Goal: Transaction & Acquisition: Purchase product/service

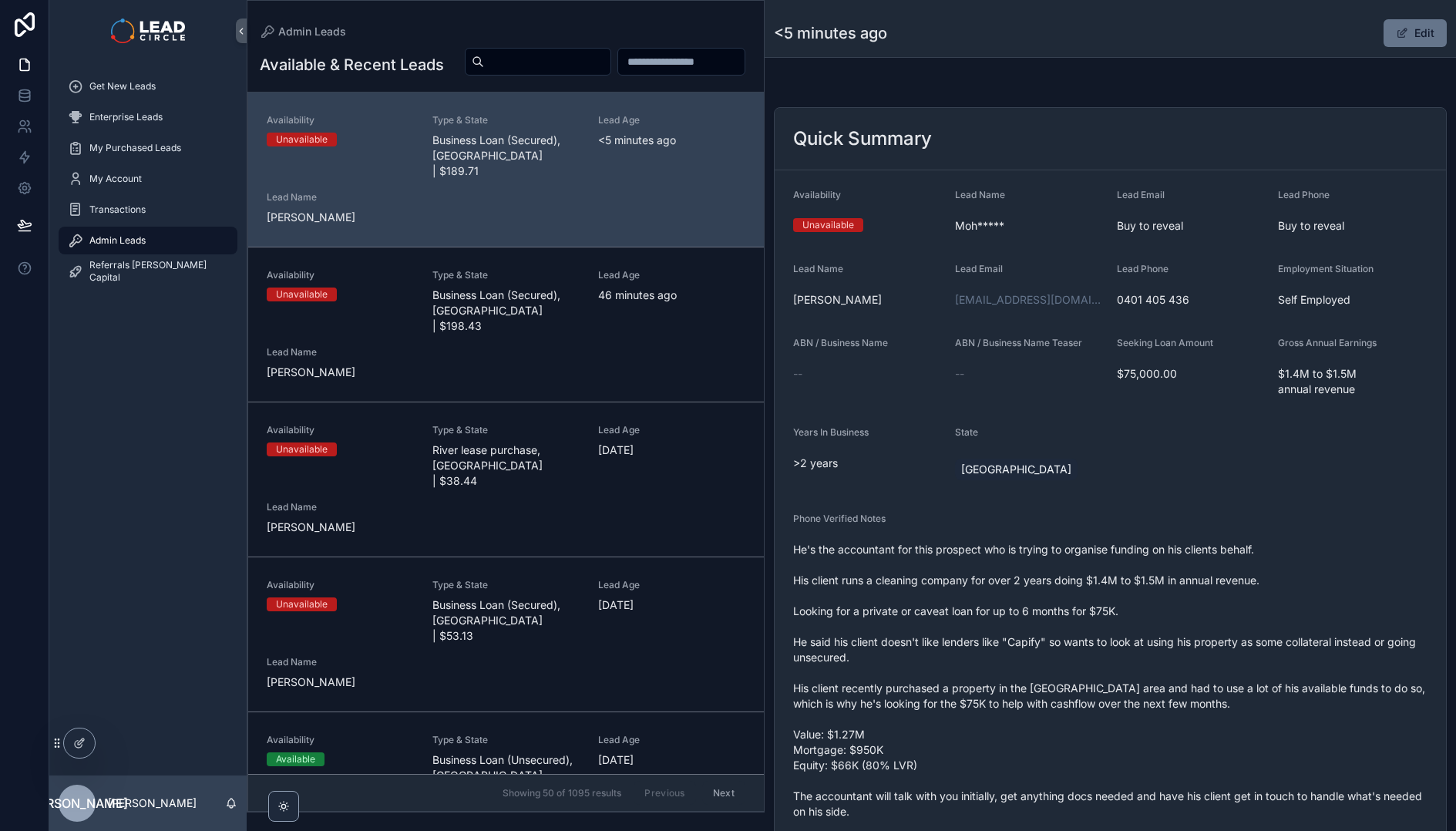
scroll to position [137, 0]
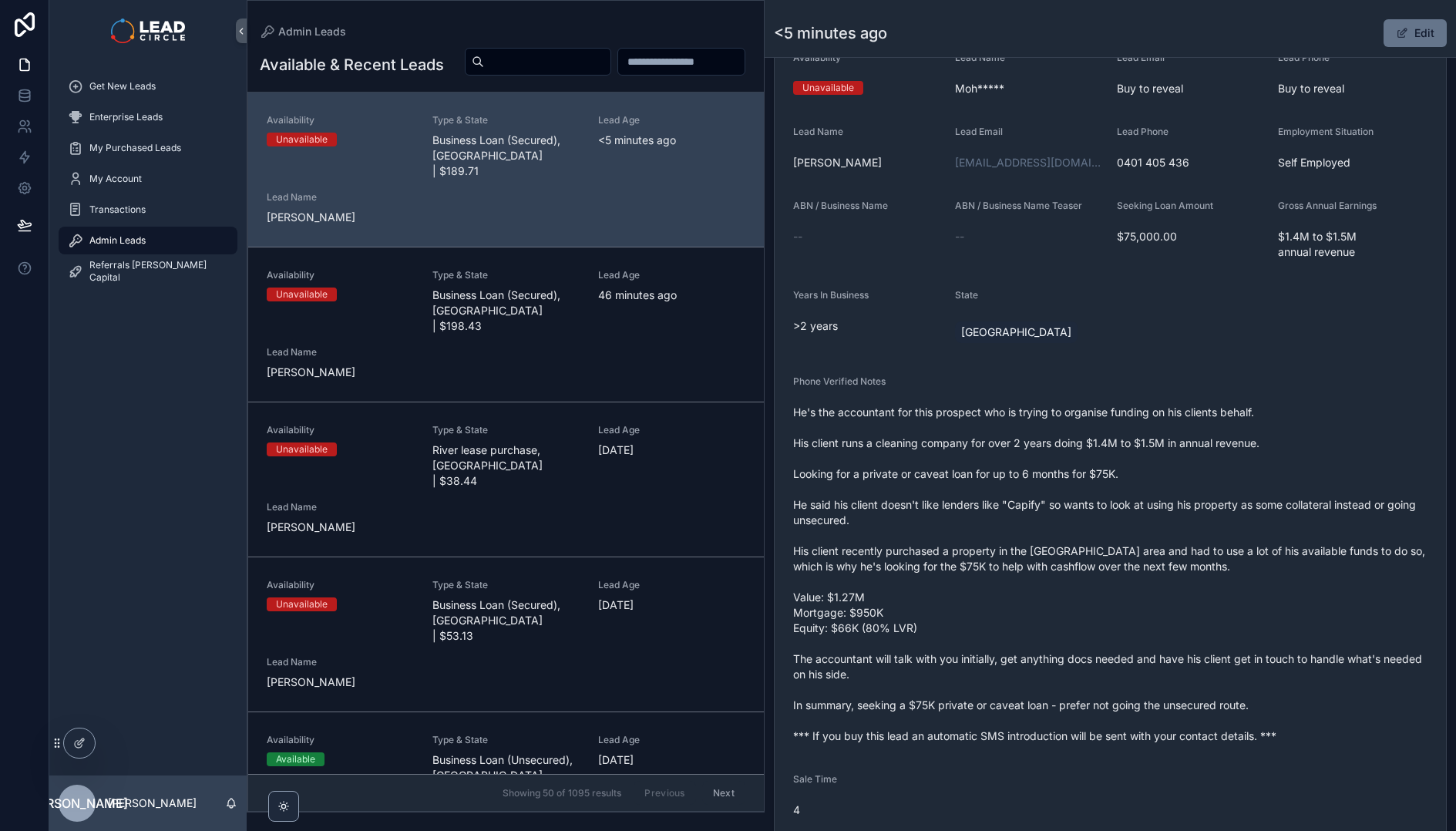
click at [896, 737] on span "He's the accountant for this prospect who is trying to organise funding on his …" at bounding box center [1110, 573] width 634 height 339
copy span "*** If you buy this lead an automatic SMS introduction will be sent with your c…"
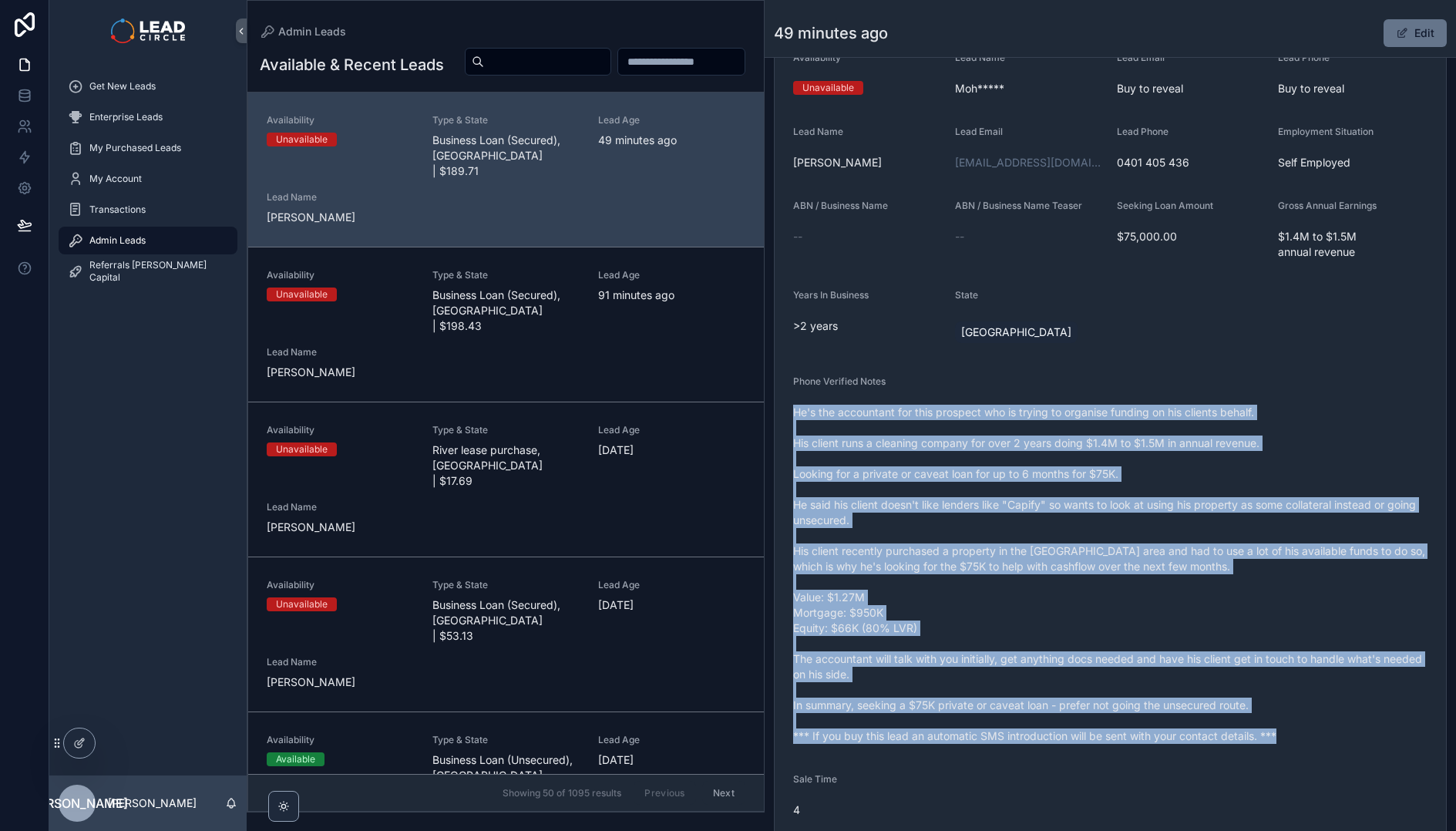
click at [1346, 456] on span "He's the accountant for this prospect who is trying to organise funding on his …" at bounding box center [1110, 573] width 634 height 339
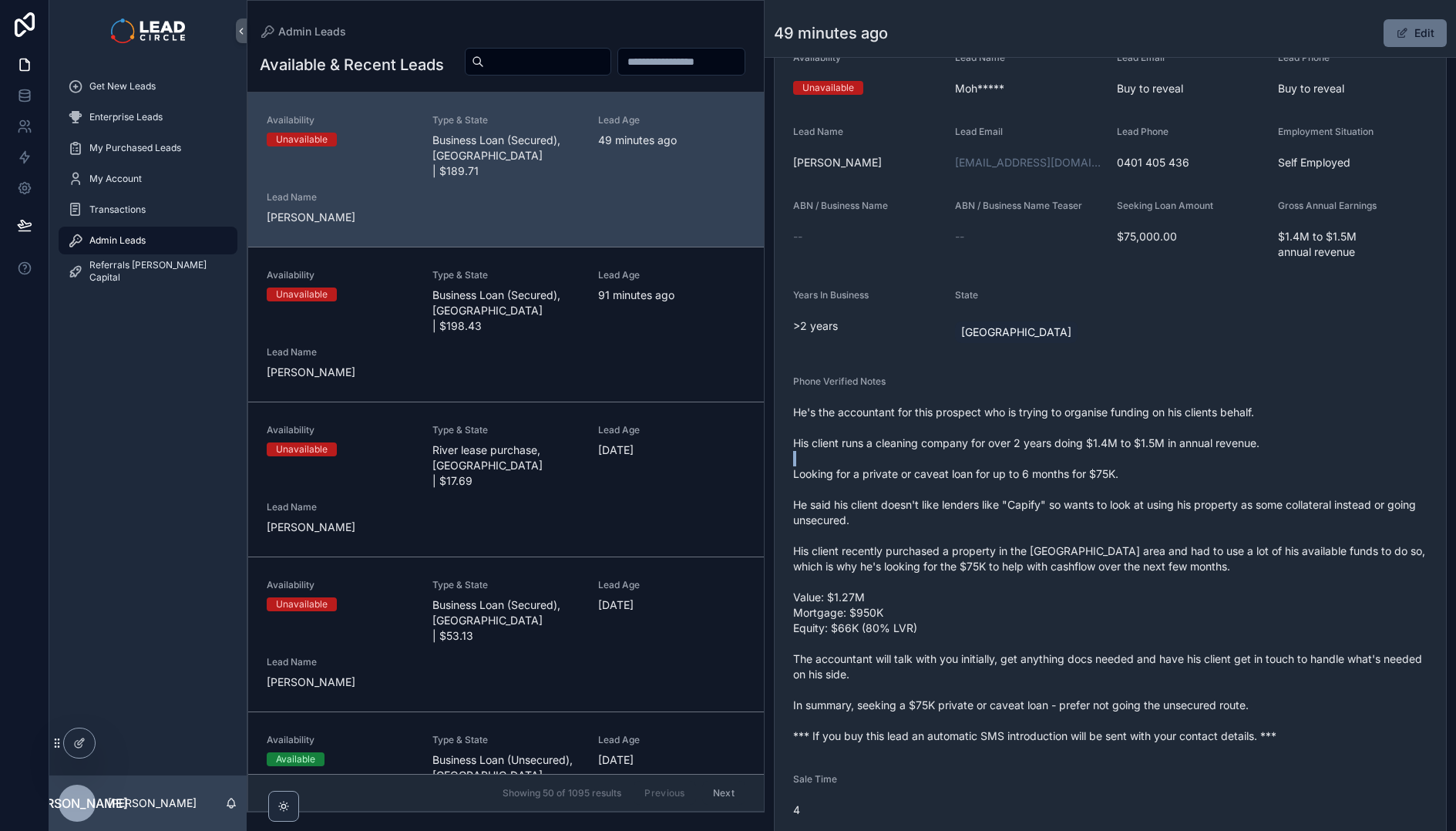
click at [1346, 456] on span "He's the accountant for this prospect who is trying to organise funding on his …" at bounding box center [1110, 573] width 634 height 339
click at [610, 63] on input "scrollable content" at bounding box center [547, 61] width 126 height 21
paste input "**********"
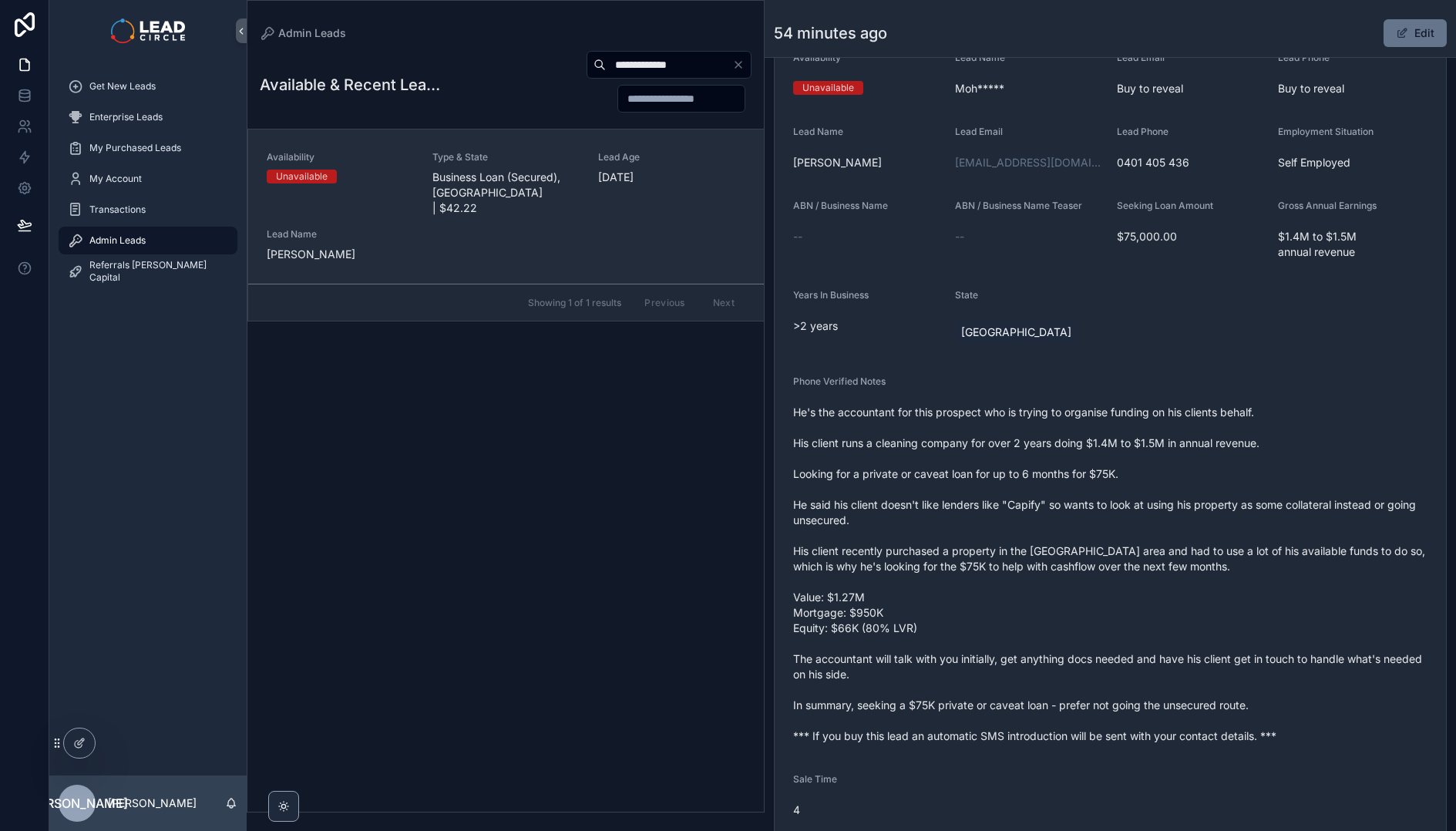
click at [591, 175] on div "Availability Unavailable Type & State Business Loan (Secured), [GEOGRAPHIC_DATA…" at bounding box center [506, 206] width 478 height 111
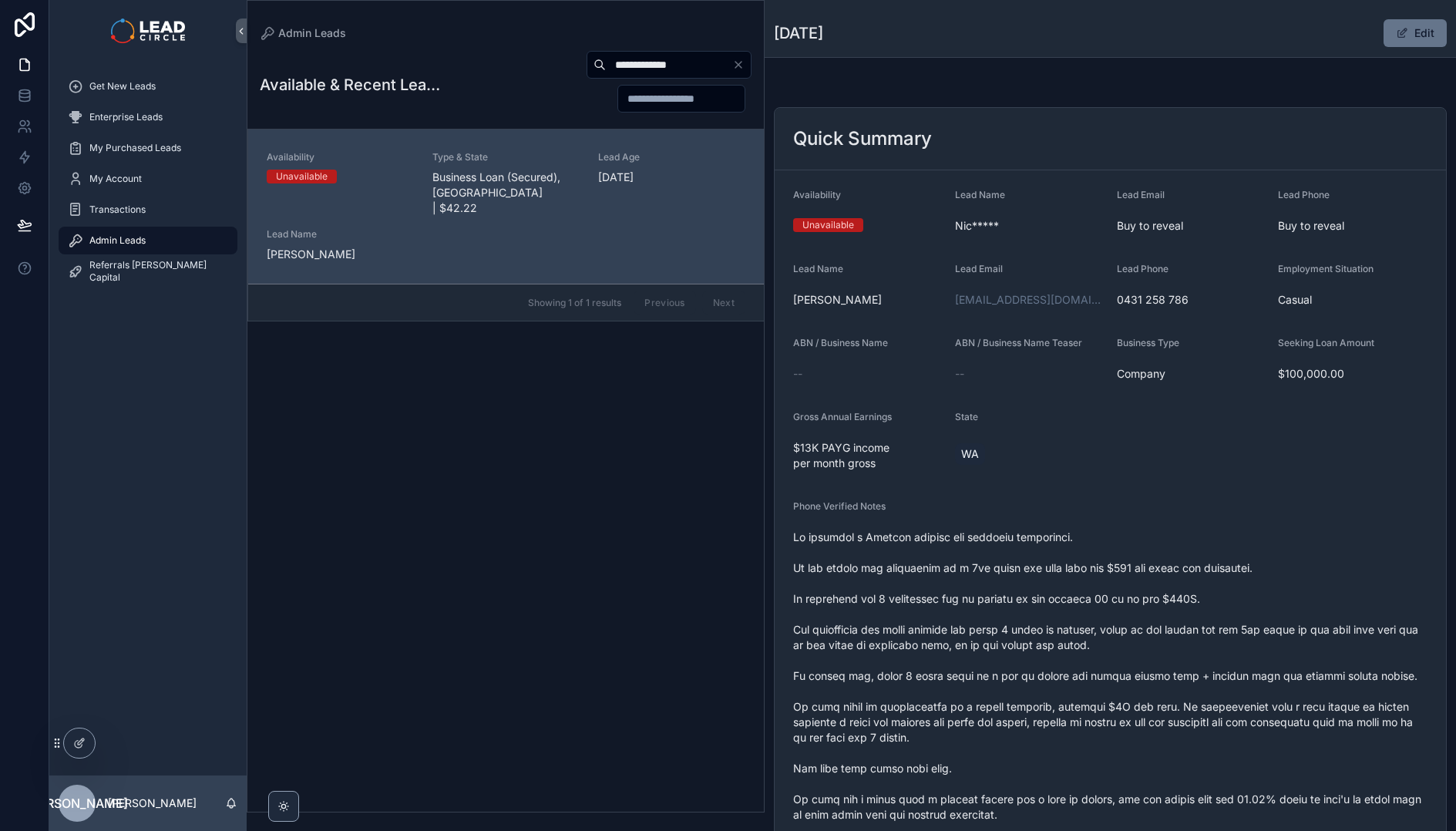
scroll to position [534, 0]
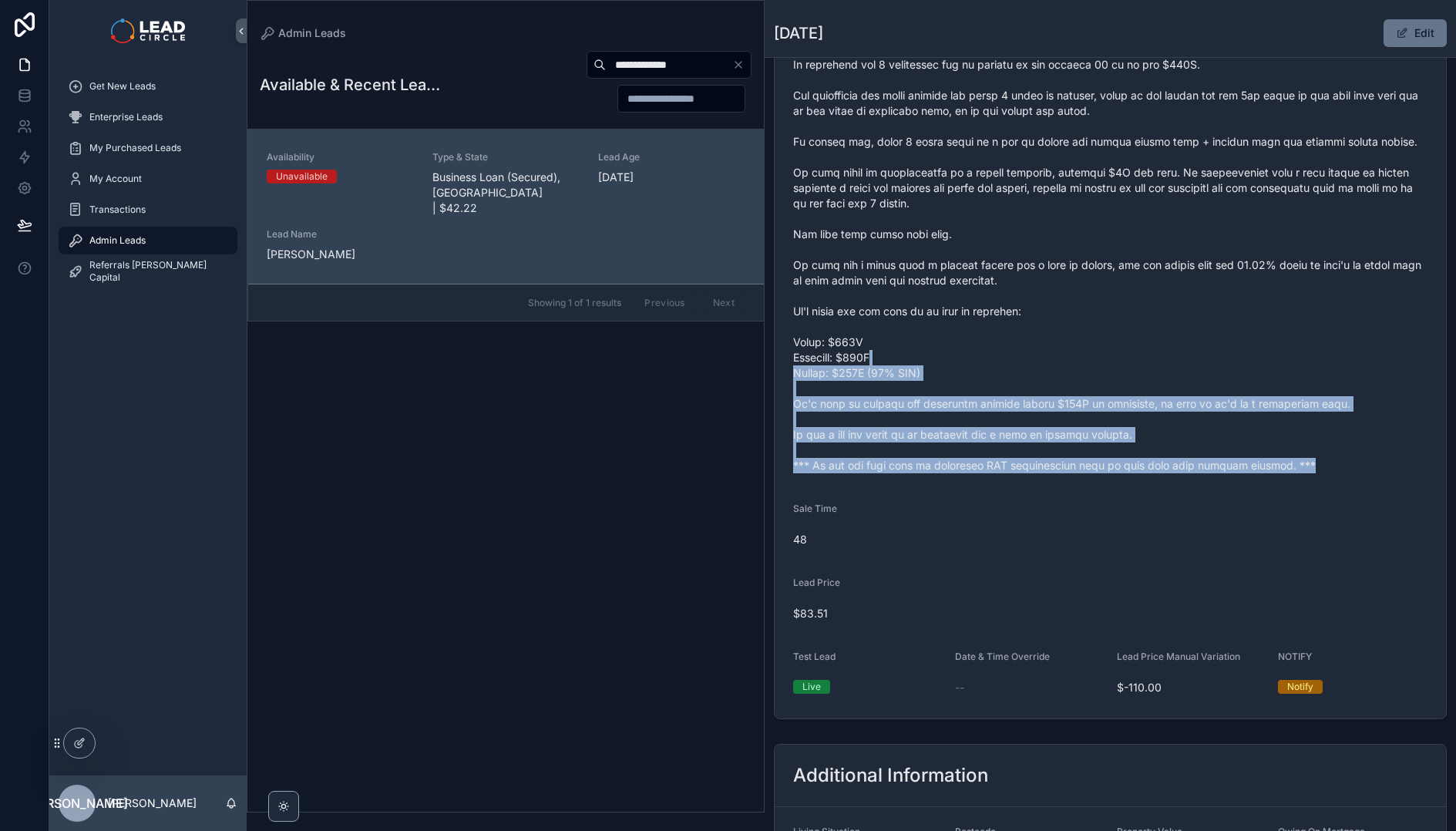
drag, startPoint x: 999, startPoint y: 409, endPoint x: 1055, endPoint y: 513, distance: 118.1
click at [1055, 513] on form "Availability Unavailable Lead Name Nic***** Lead Email Buy to reveal Lead Phone…" at bounding box center [1110, 177] width 671 height 1082
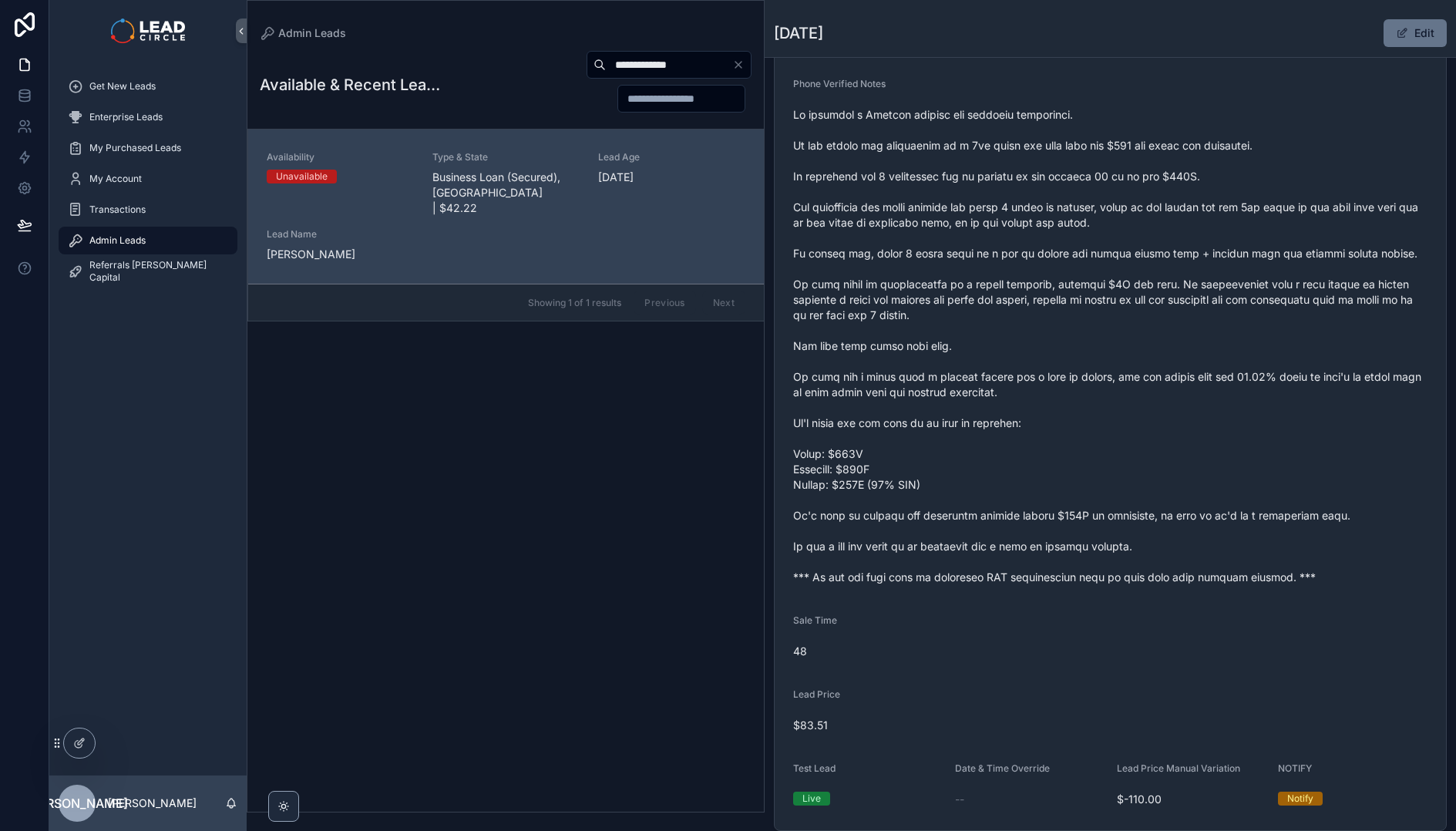
scroll to position [392, 0]
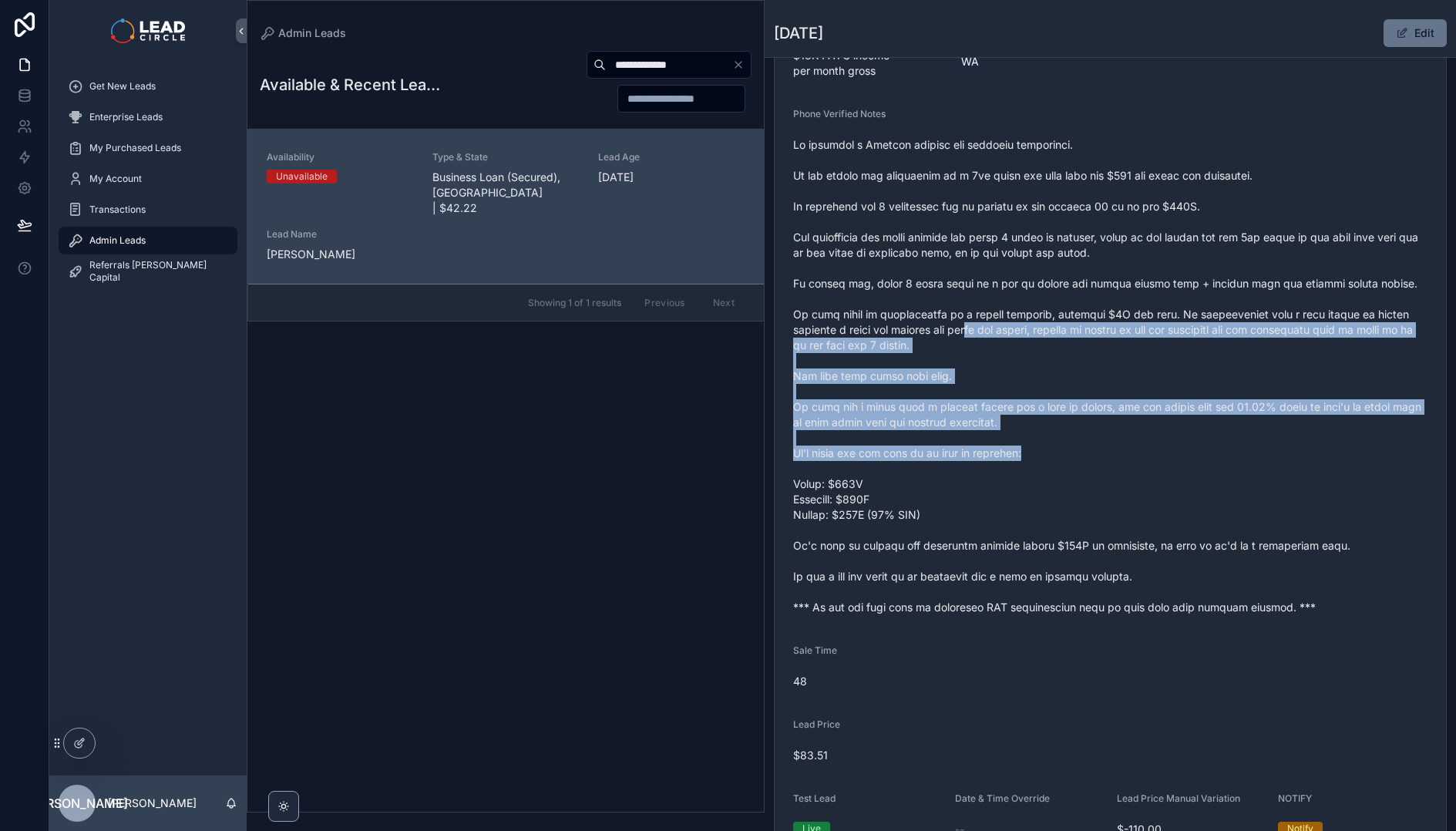
drag, startPoint x: 1000, startPoint y: 322, endPoint x: 1088, endPoint y: 490, distance: 189.7
click at [1086, 488] on span "scrollable content" at bounding box center [1110, 376] width 634 height 478
click at [1088, 490] on span "scrollable content" at bounding box center [1110, 376] width 634 height 478
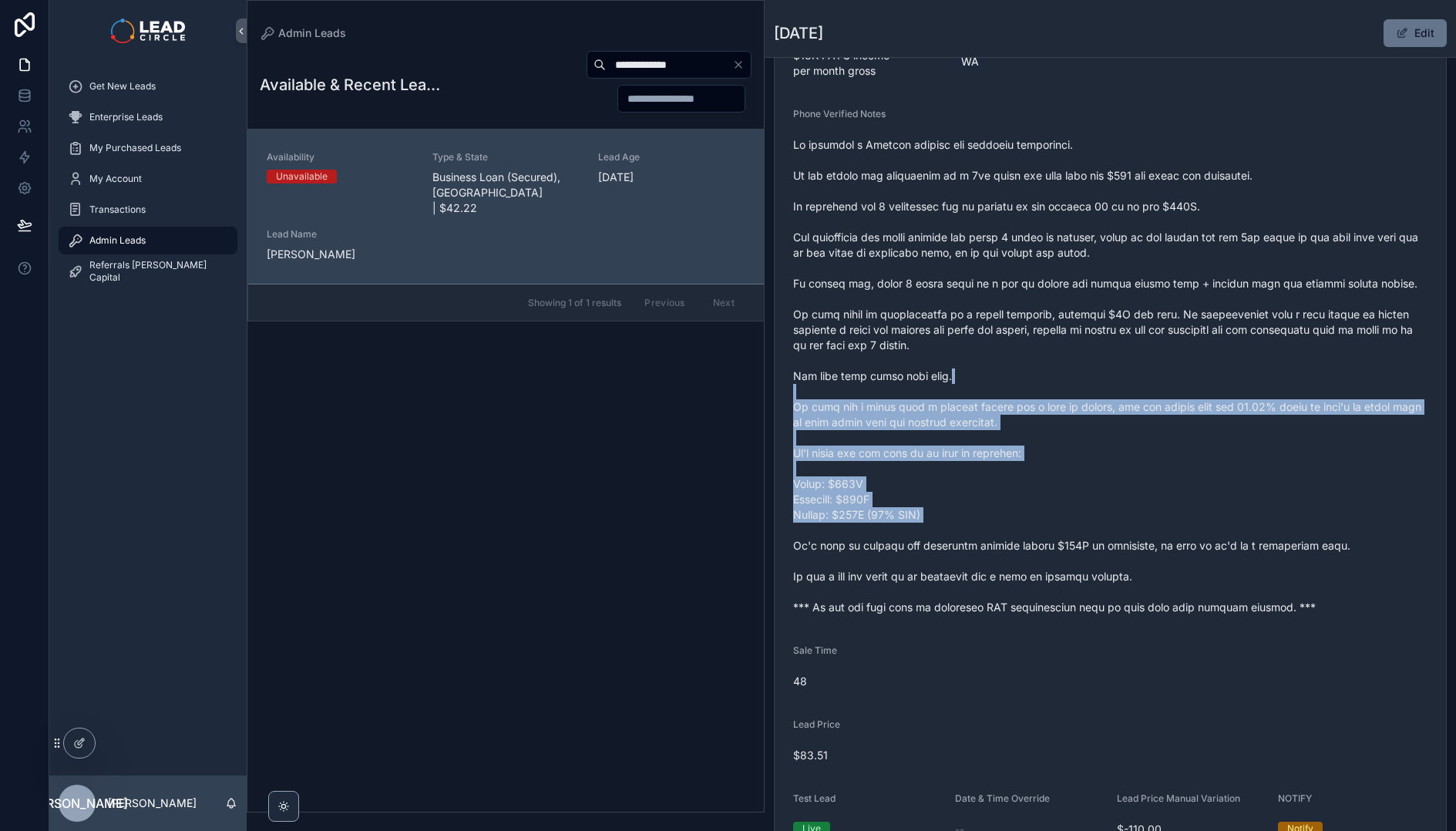
drag, startPoint x: 1148, startPoint y: 525, endPoint x: 1092, endPoint y: 358, distance: 176.1
click at [1092, 358] on span "scrollable content" at bounding box center [1110, 376] width 634 height 478
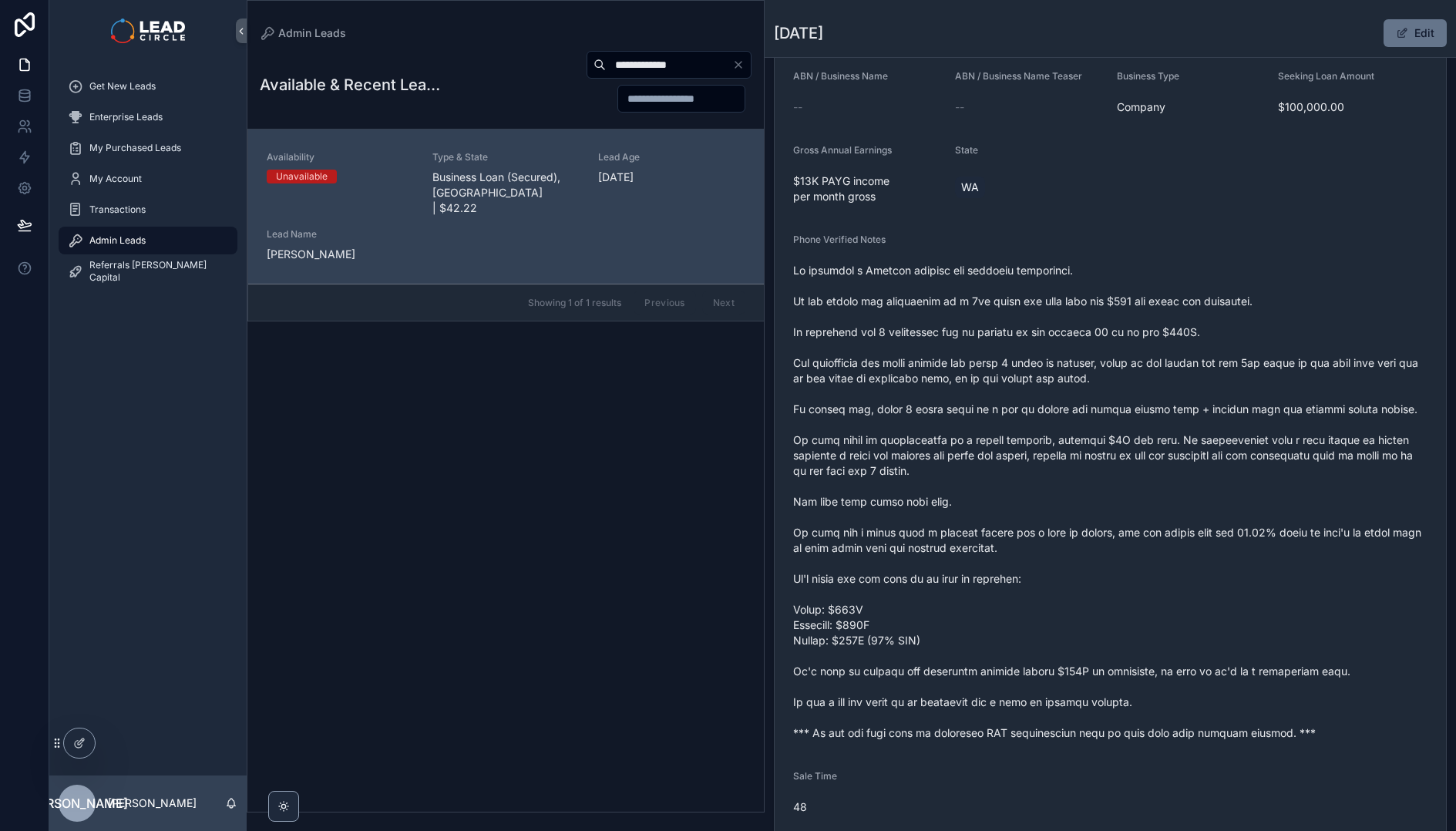
scroll to position [221, 0]
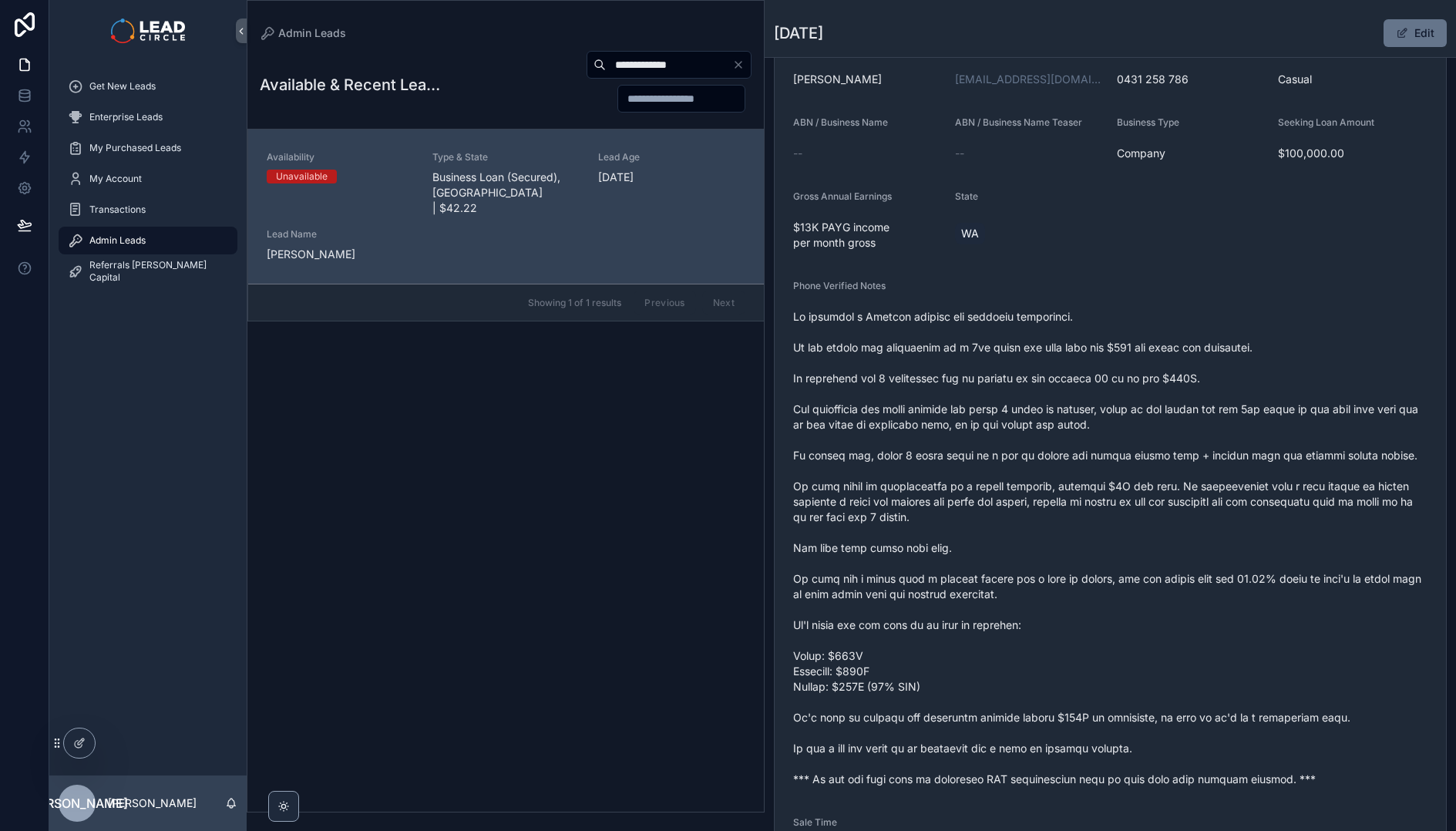
click at [689, 49] on div "**********" at bounding box center [505, 427] width 516 height 771
click at [699, 69] on input "**********" at bounding box center [669, 64] width 126 height 21
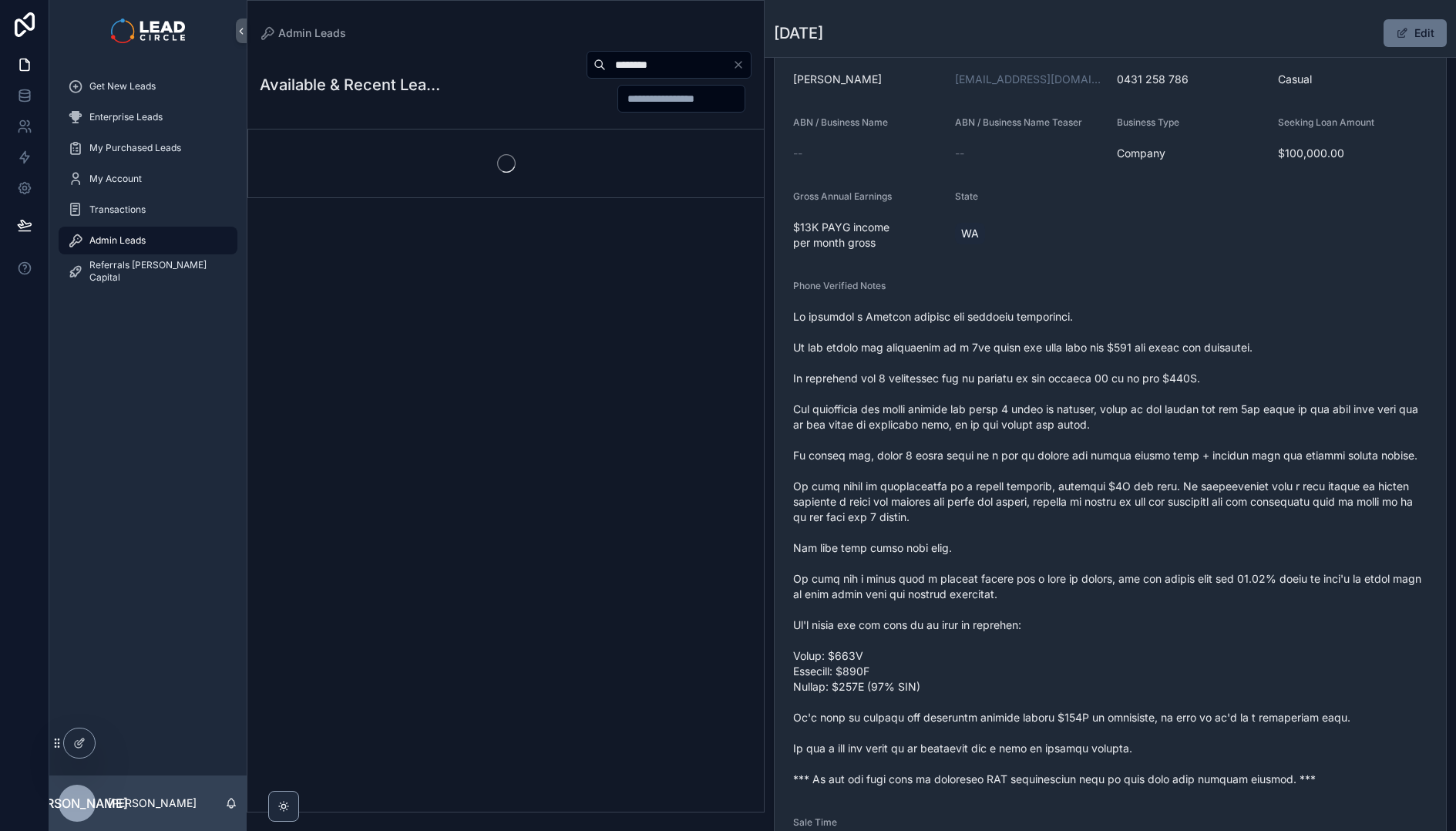
click at [642, 173] on div "scrollable content" at bounding box center [506, 163] width 516 height 68
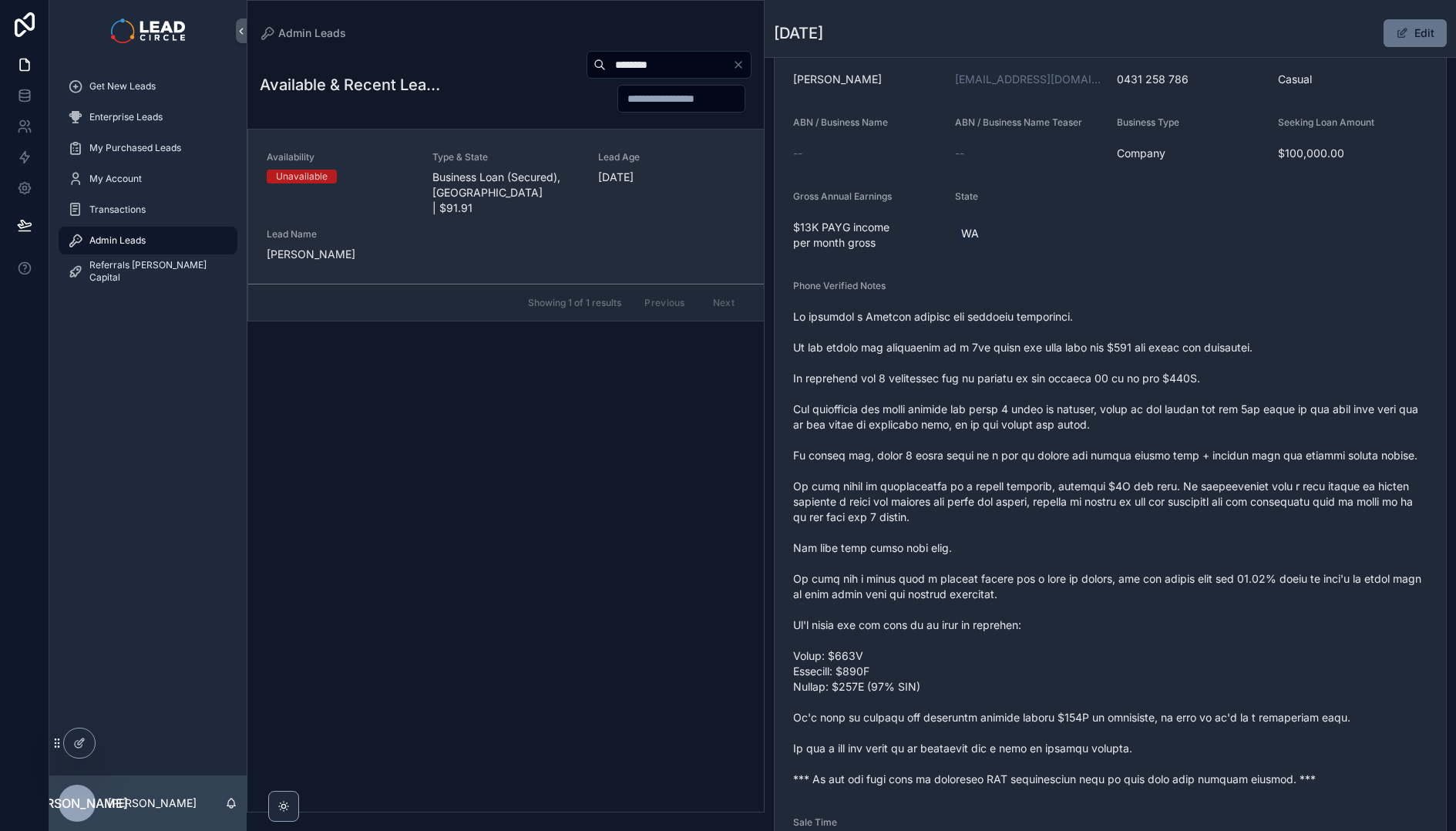
click at [643, 171] on span "[DATE]" at bounding box center [671, 177] width 147 height 15
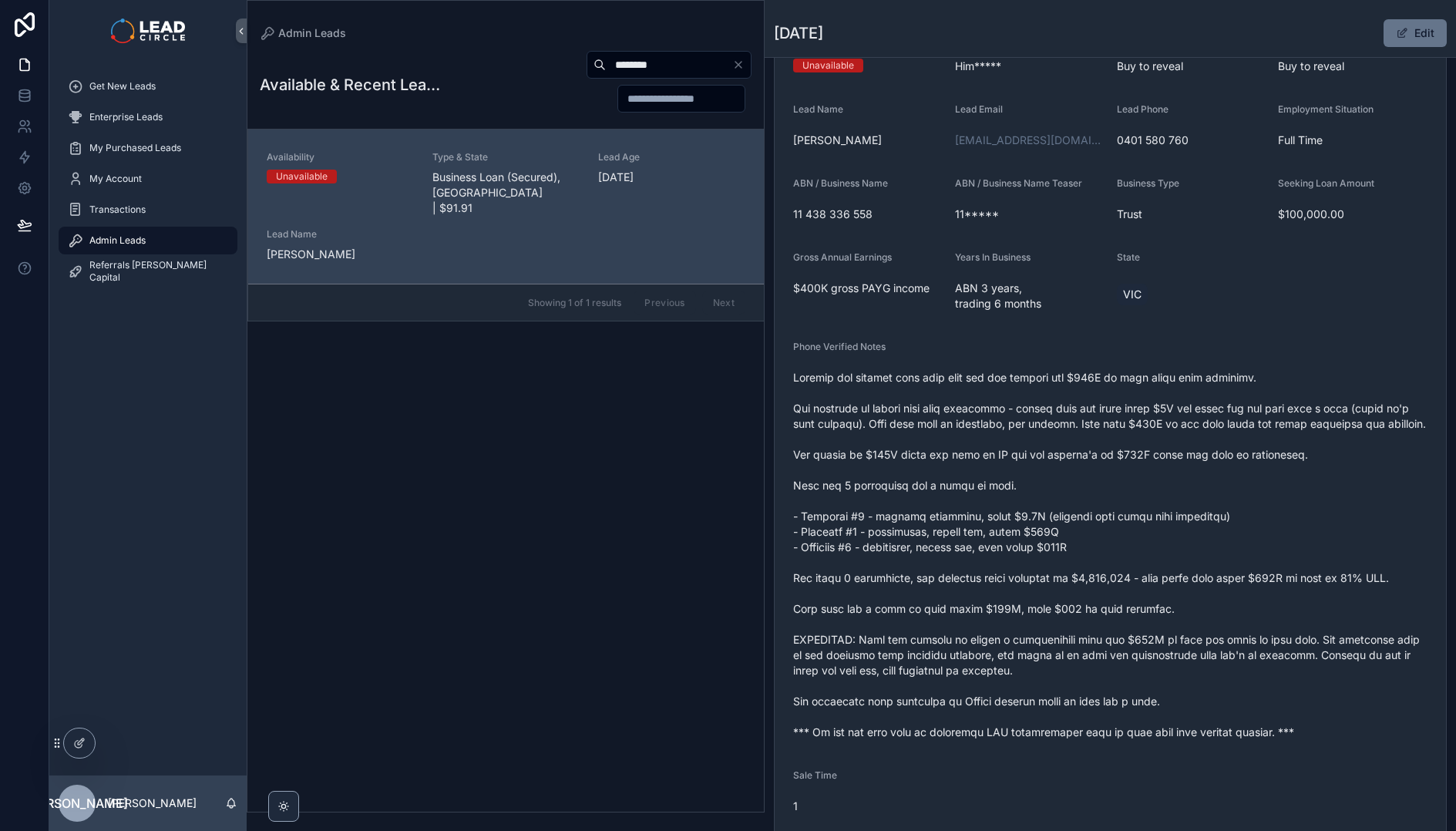
scroll to position [165, 0]
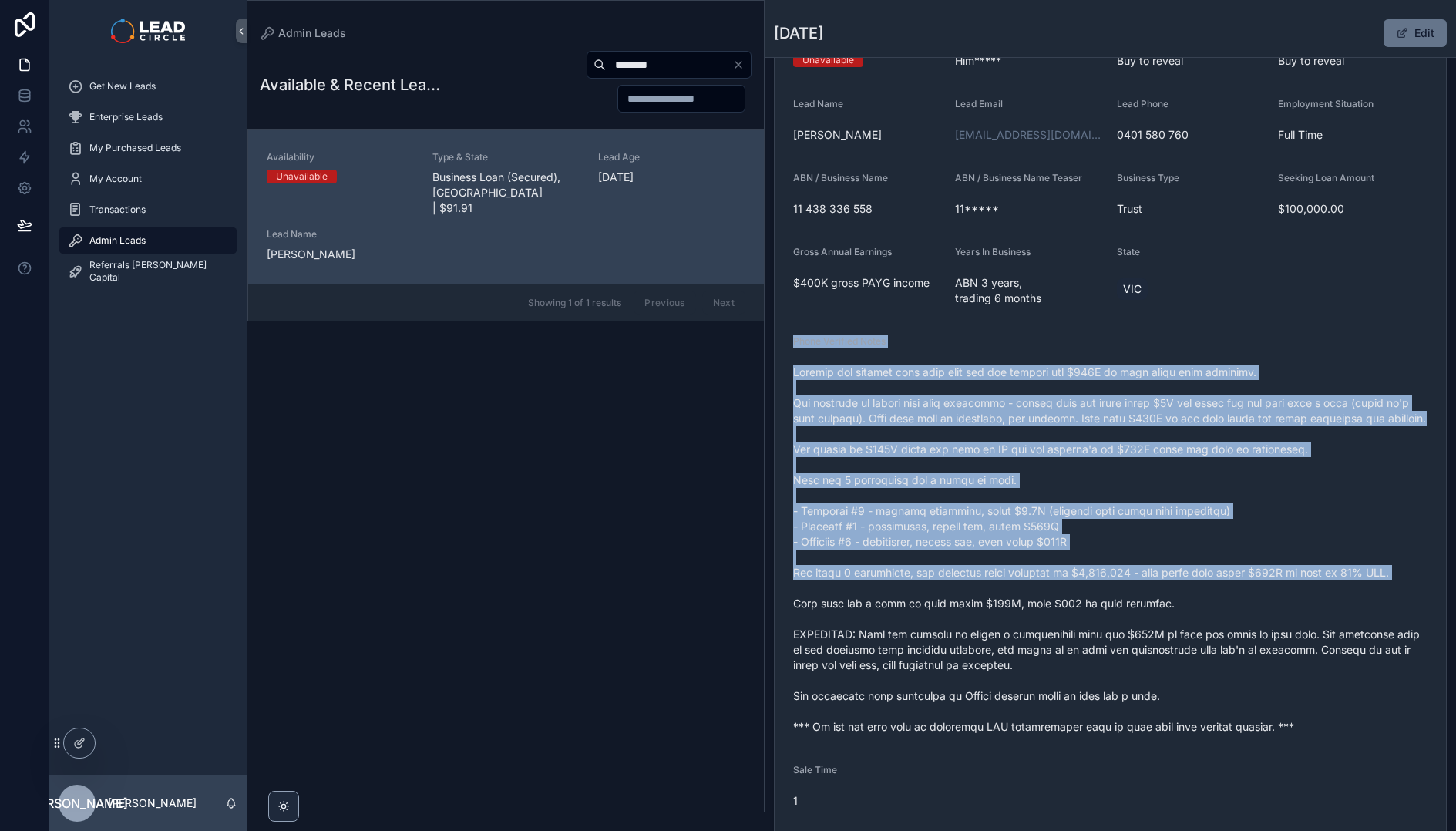
drag, startPoint x: 1119, startPoint y: 426, endPoint x: 1219, endPoint y: 602, distance: 202.4
click at [1219, 602] on form "Availability Unavailable Lead Name Him***** Lead Email Buy to reveal Lead Phone…" at bounding box center [1110, 492] width 671 height 974
click at [1219, 602] on span "scrollable content" at bounding box center [1110, 549] width 634 height 370
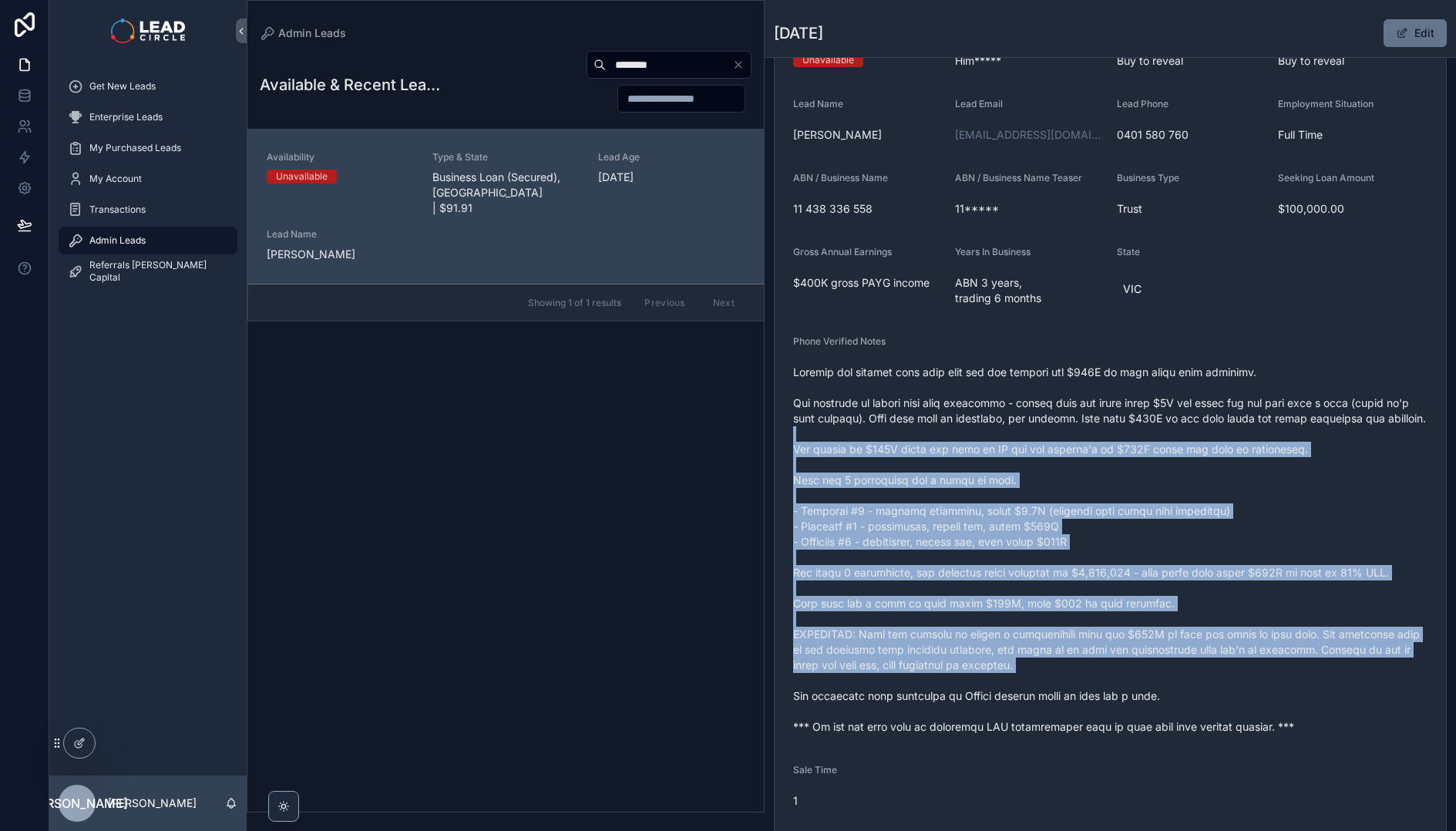
drag, startPoint x: 1318, startPoint y: 699, endPoint x: 1105, endPoint y: 383, distance: 381.1
click at [1107, 386] on span "scrollable content" at bounding box center [1110, 549] width 634 height 370
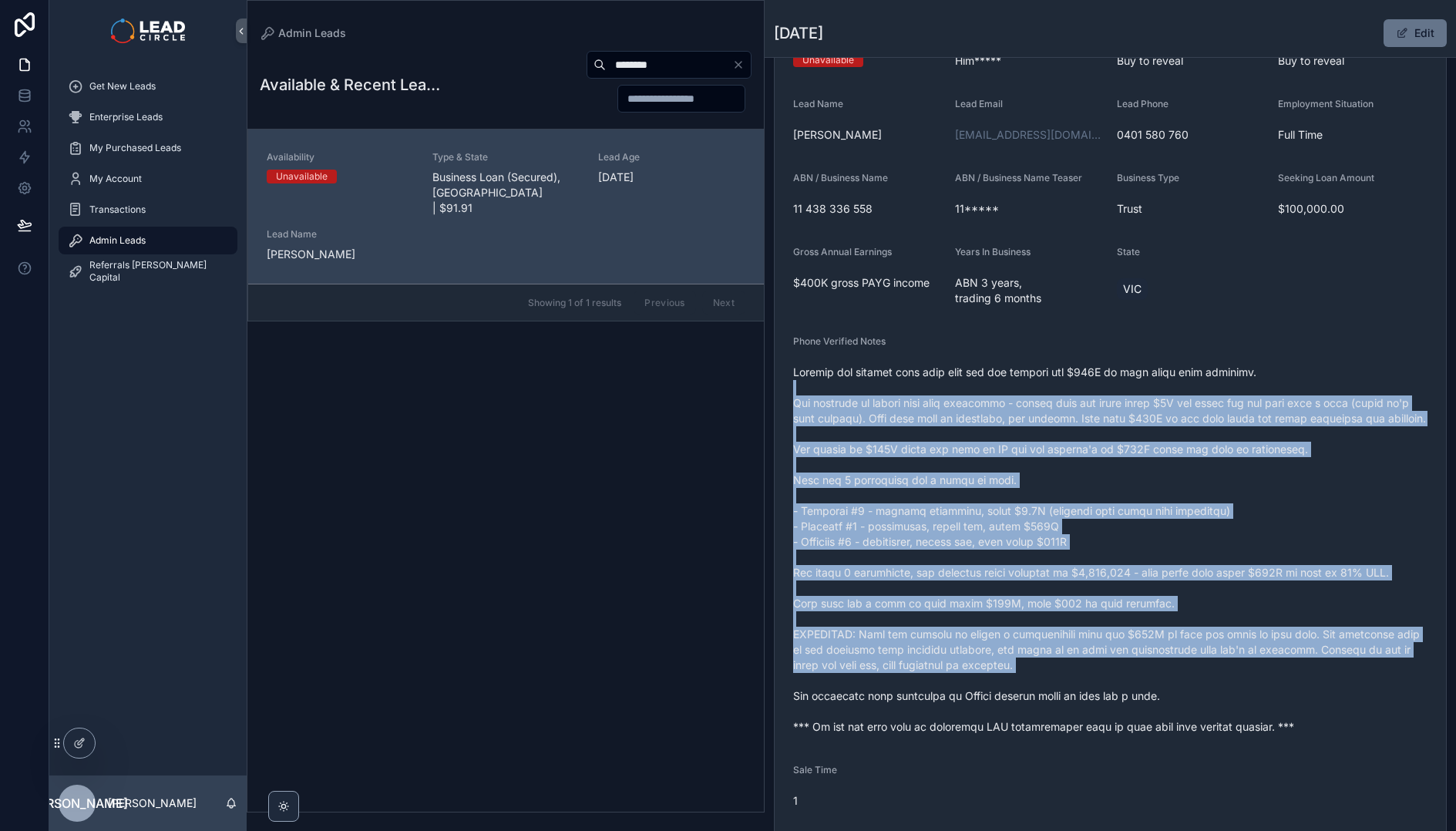
click at [1105, 383] on span "scrollable content" at bounding box center [1110, 549] width 634 height 370
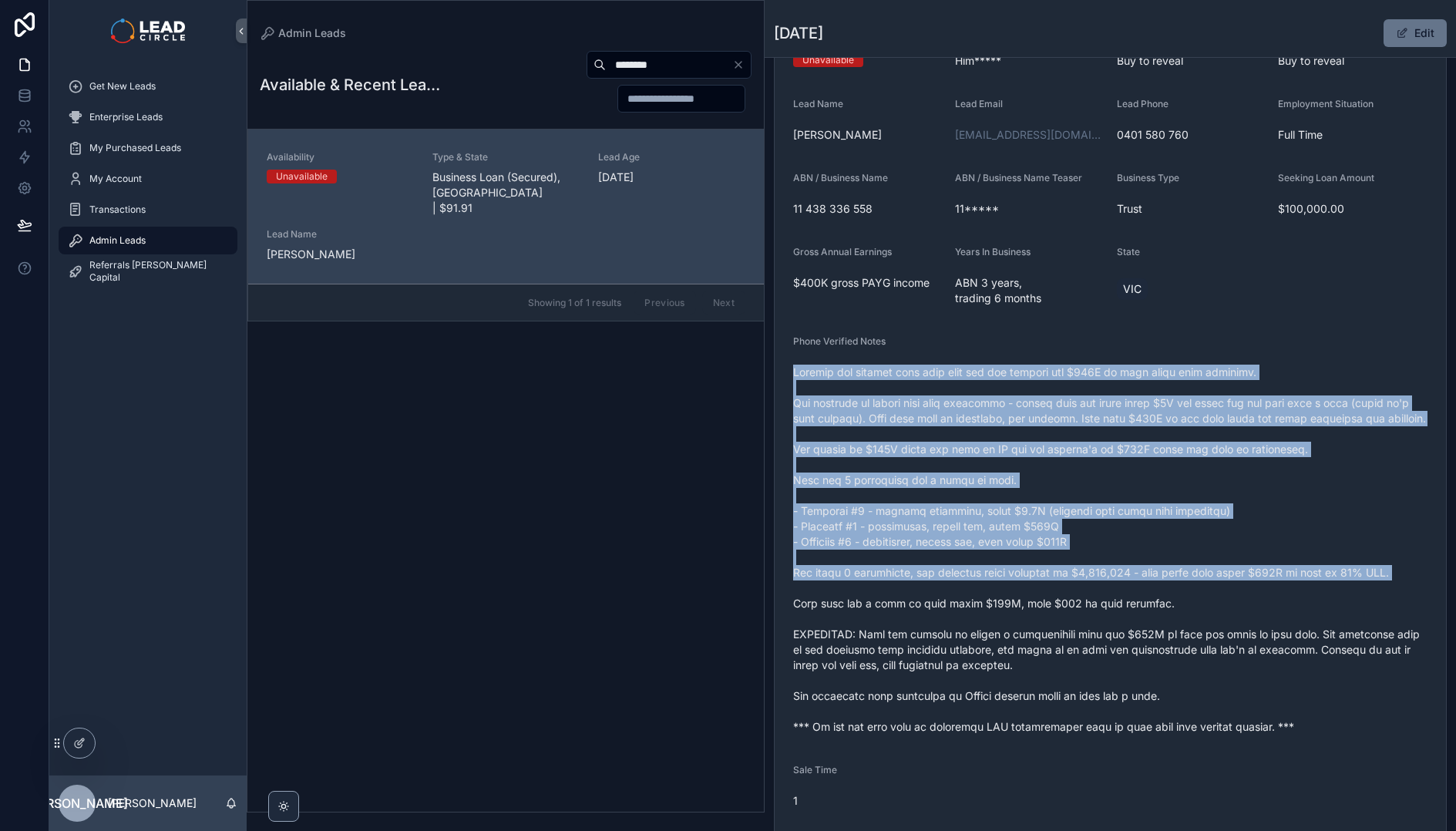
drag, startPoint x: 1102, startPoint y: 355, endPoint x: 1221, endPoint y: 636, distance: 305.2
click at [1220, 635] on div "Phone Verified Notes" at bounding box center [1110, 537] width 634 height 403
click at [1221, 636] on span "scrollable content" at bounding box center [1110, 549] width 634 height 370
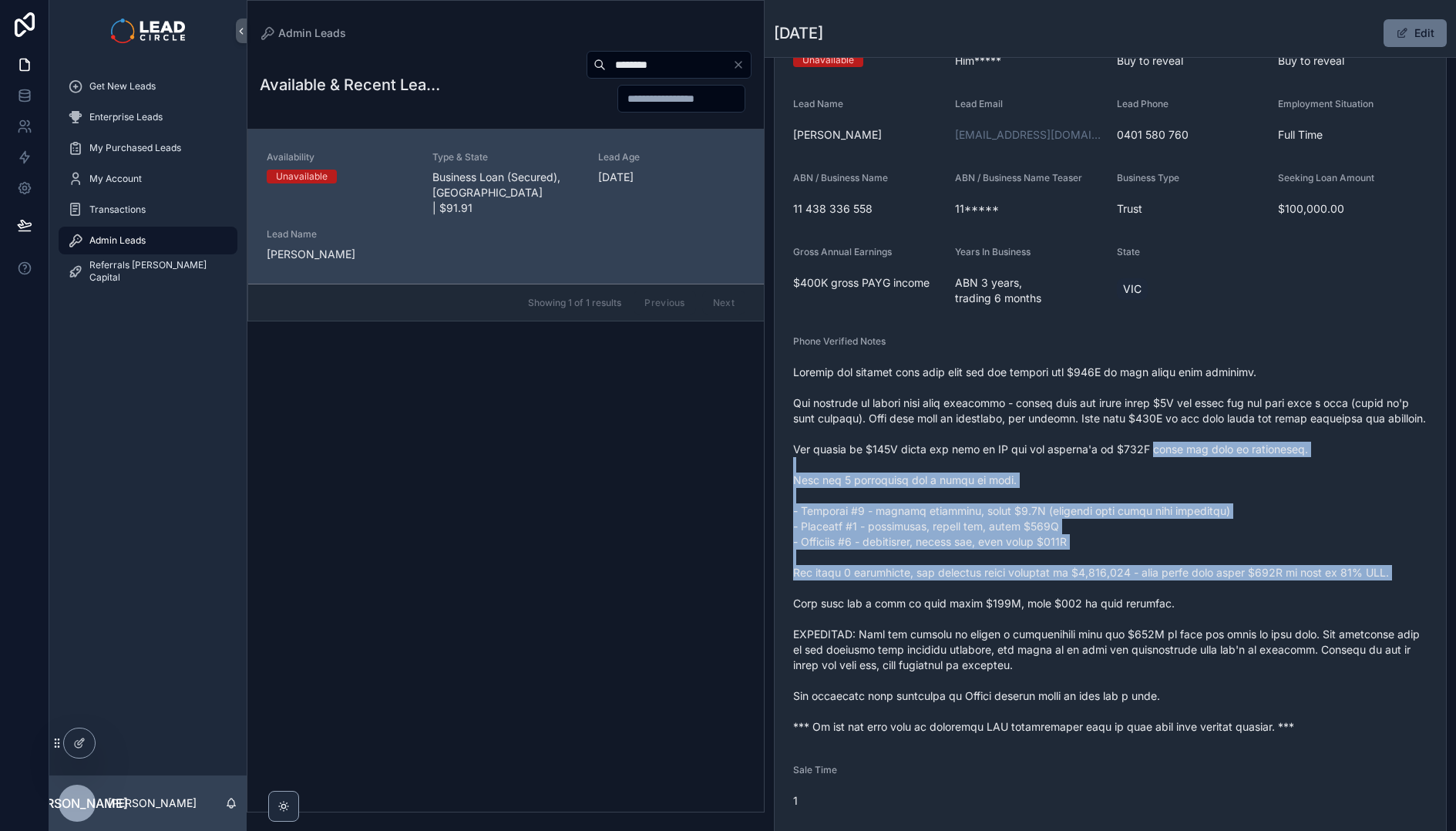
drag, startPoint x: 1156, startPoint y: 470, endPoint x: 1282, endPoint y: 605, distance: 184.7
click at [1282, 605] on span "scrollable content" at bounding box center [1110, 549] width 634 height 370
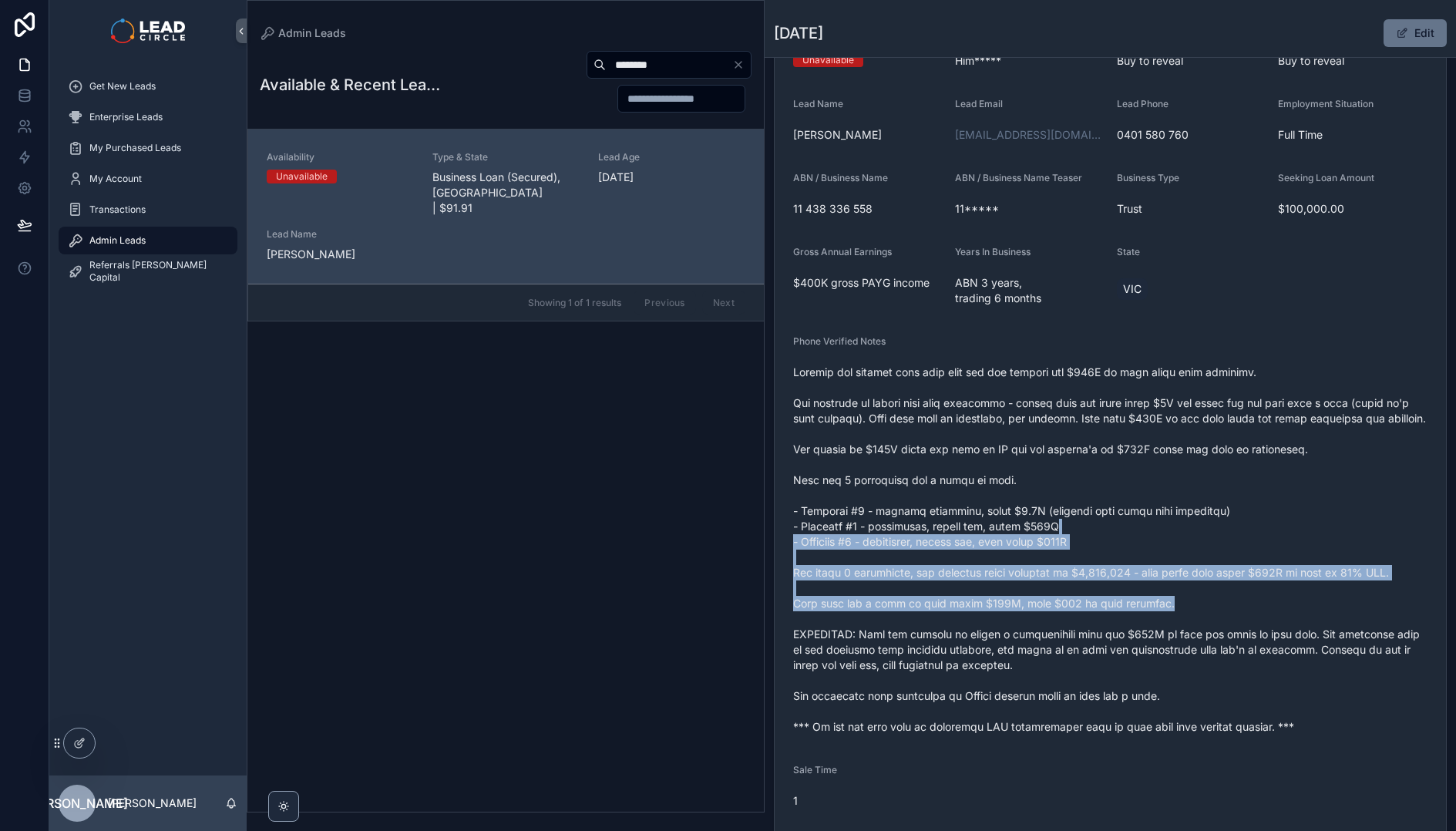
drag, startPoint x: 1310, startPoint y: 618, endPoint x: 1149, endPoint y: 530, distance: 183.5
click at [1163, 537] on span "scrollable content" at bounding box center [1110, 549] width 634 height 370
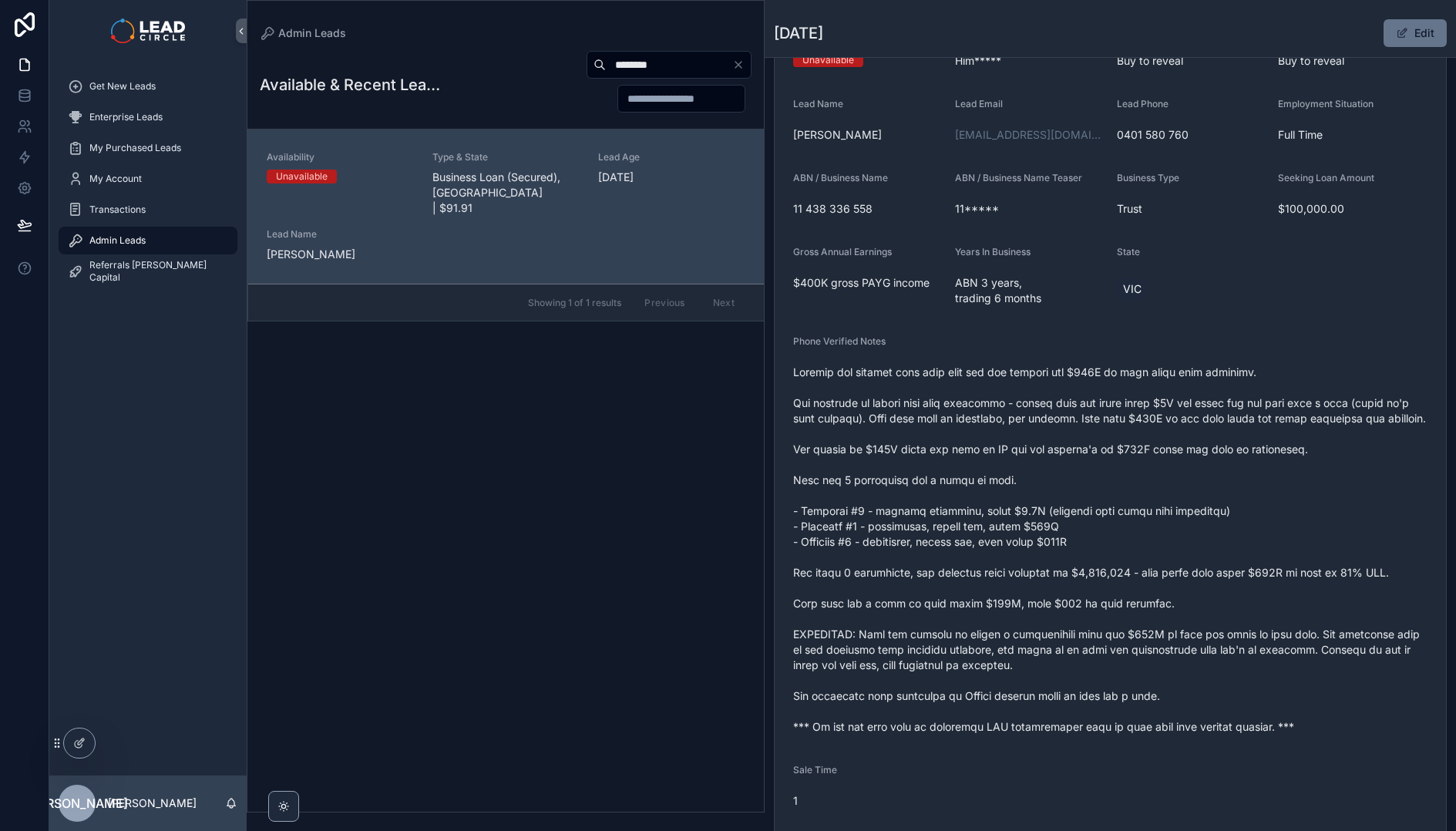
click at [1140, 526] on span "scrollable content" at bounding box center [1110, 549] width 634 height 370
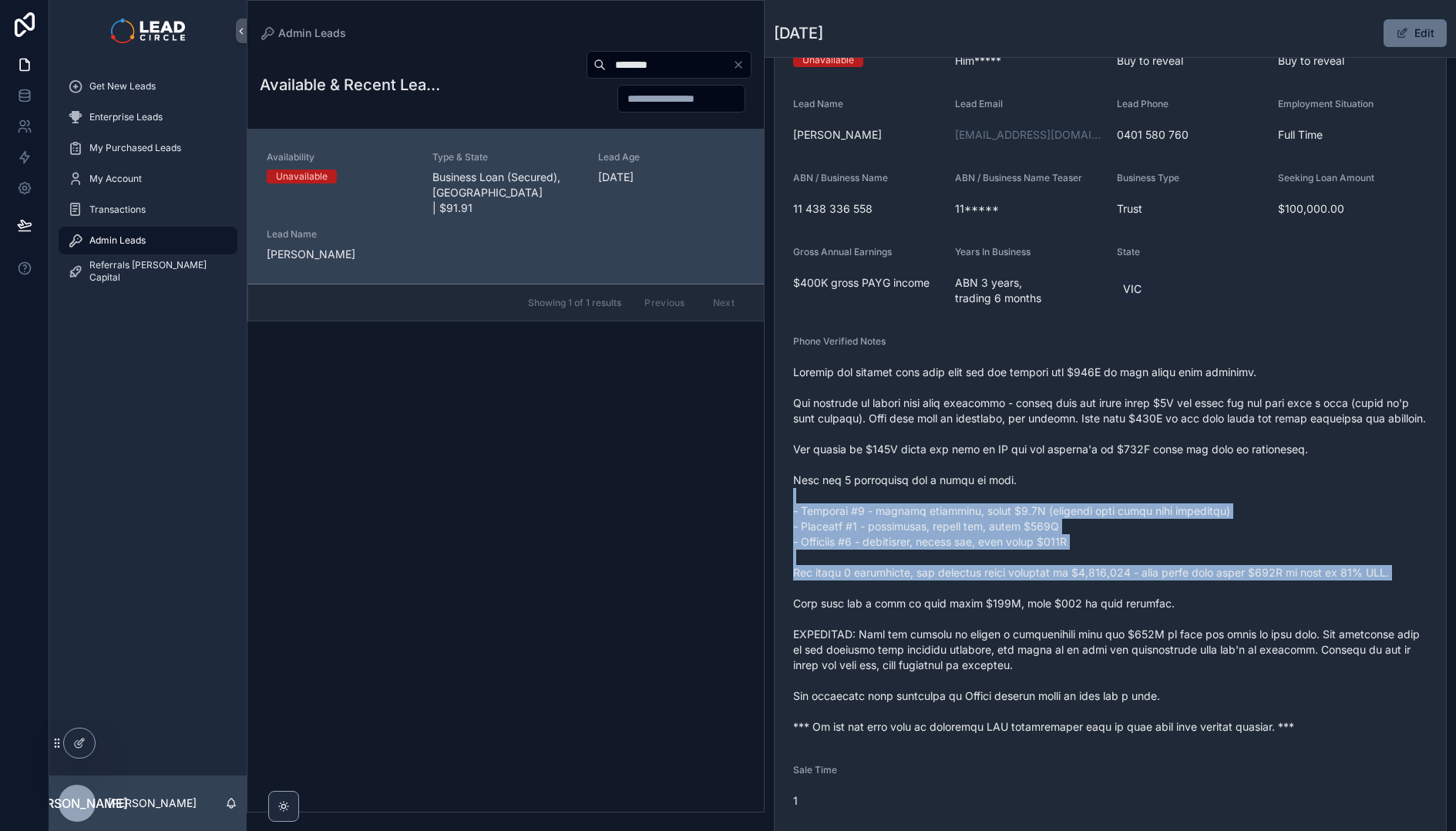
drag, startPoint x: 1139, startPoint y: 512, endPoint x: 1259, endPoint y: 611, distance: 155.6
click at [1259, 611] on span "scrollable content" at bounding box center [1110, 549] width 634 height 370
click at [1260, 611] on span "scrollable content" at bounding box center [1110, 549] width 634 height 370
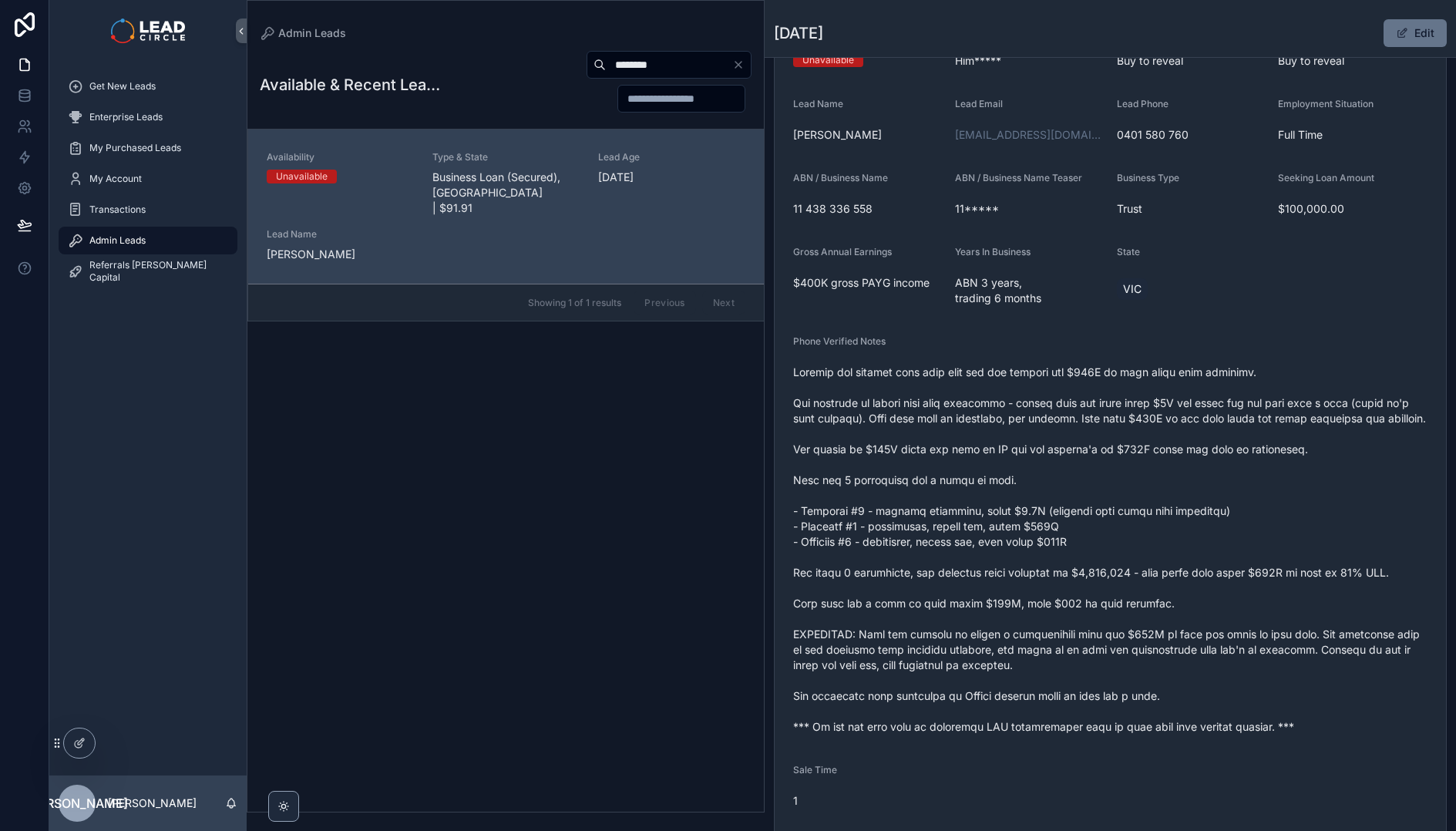
click at [655, 59] on input "********" at bounding box center [669, 64] width 126 height 21
paste input "*****"
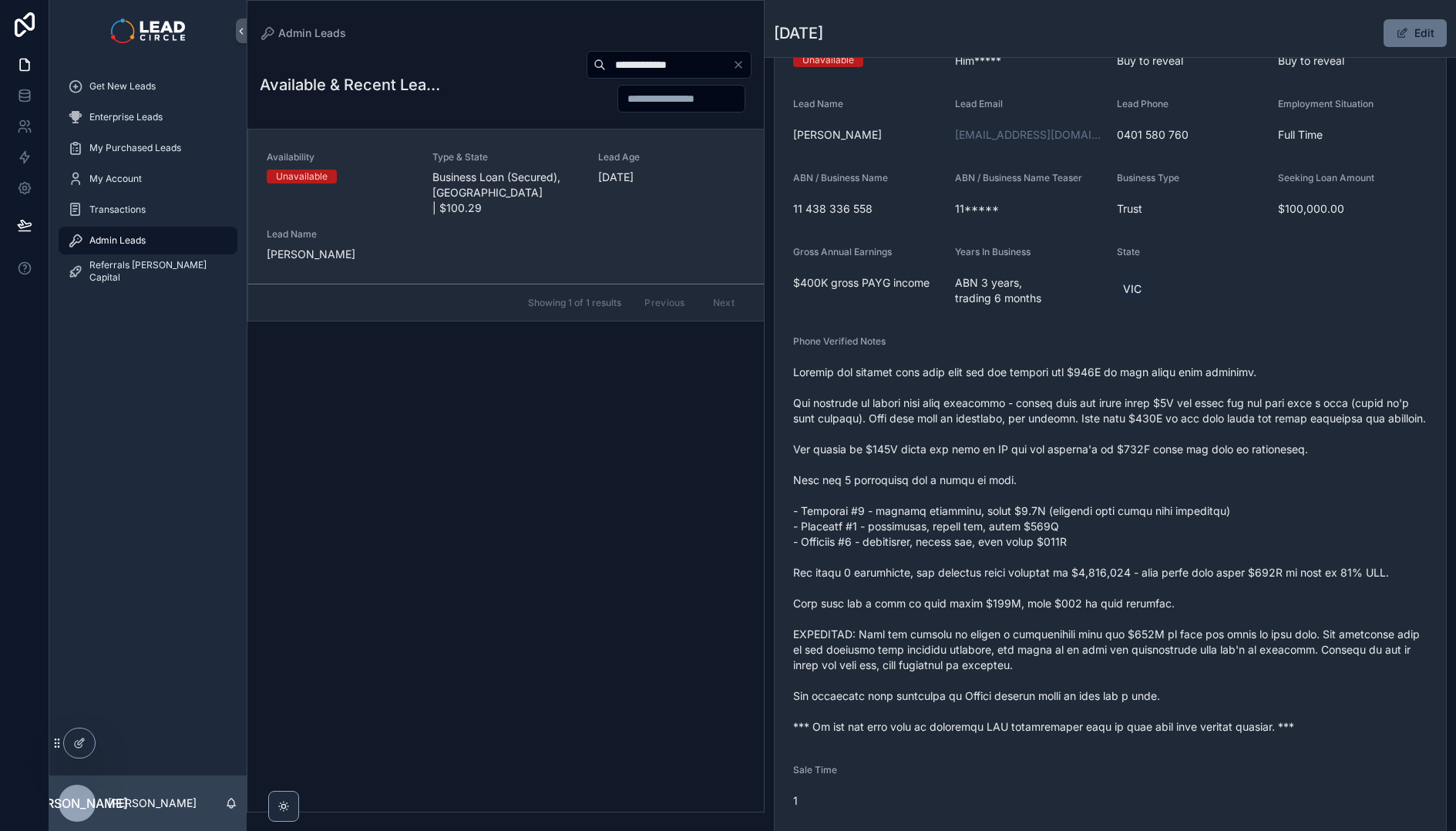
click at [531, 183] on span "Business Loan (Secured), [GEOGRAPHIC_DATA] | $100.29" at bounding box center [506, 192] width 147 height 46
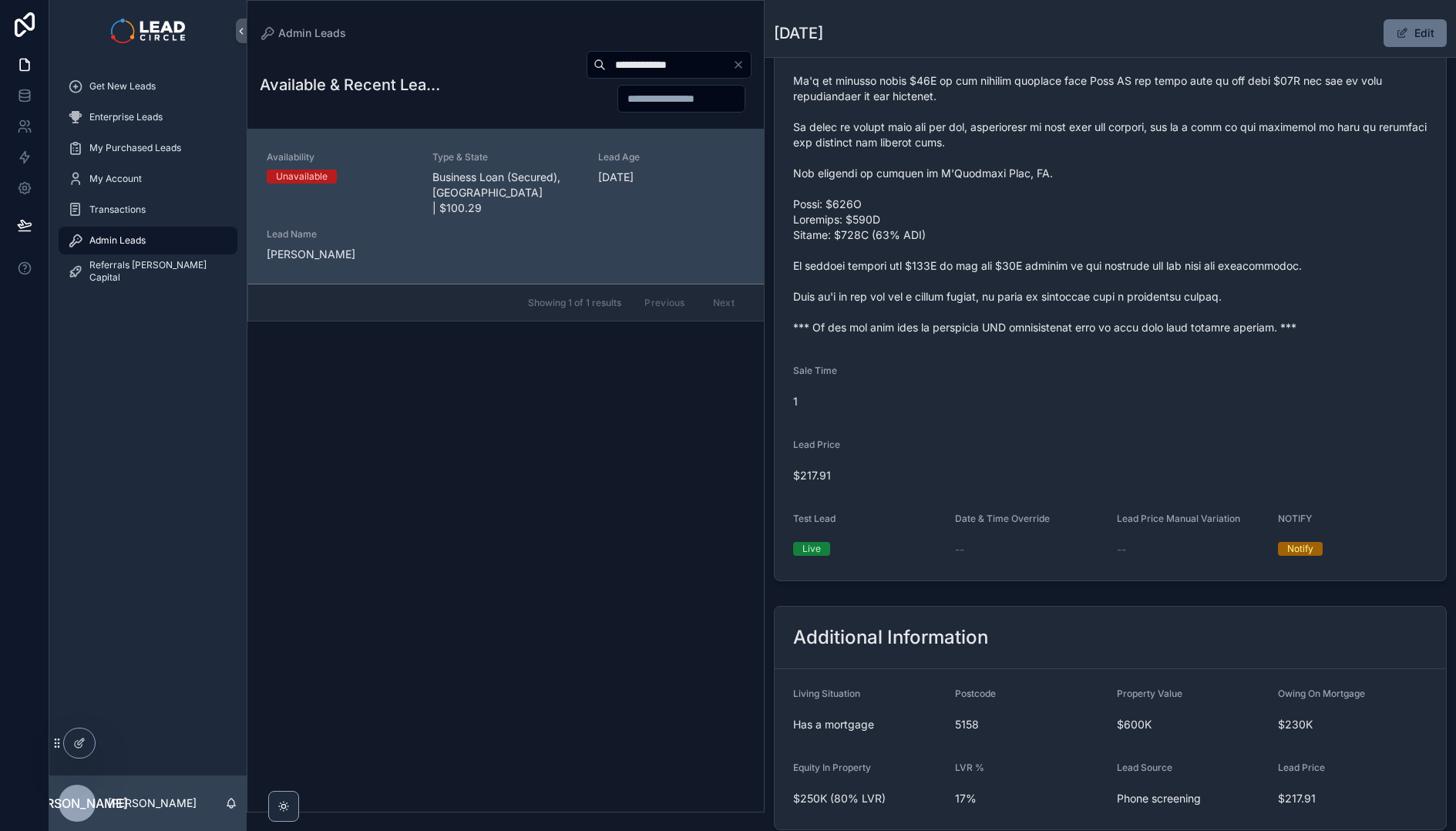
scroll to position [96, 0]
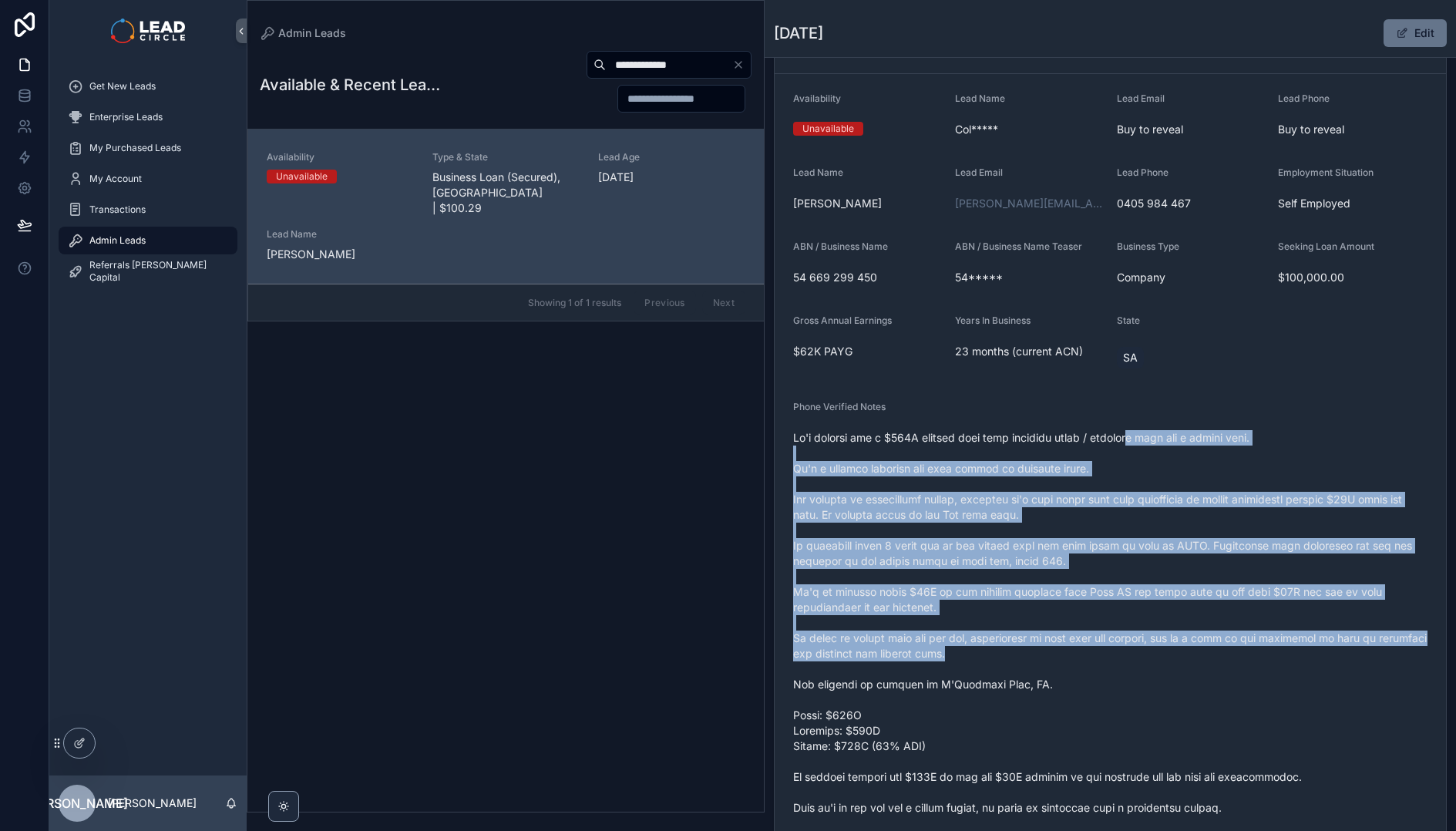
drag, startPoint x: 1119, startPoint y: 444, endPoint x: 1192, endPoint y: 646, distance: 214.8
click at [1192, 646] on span "scrollable content" at bounding box center [1110, 638] width 634 height 416
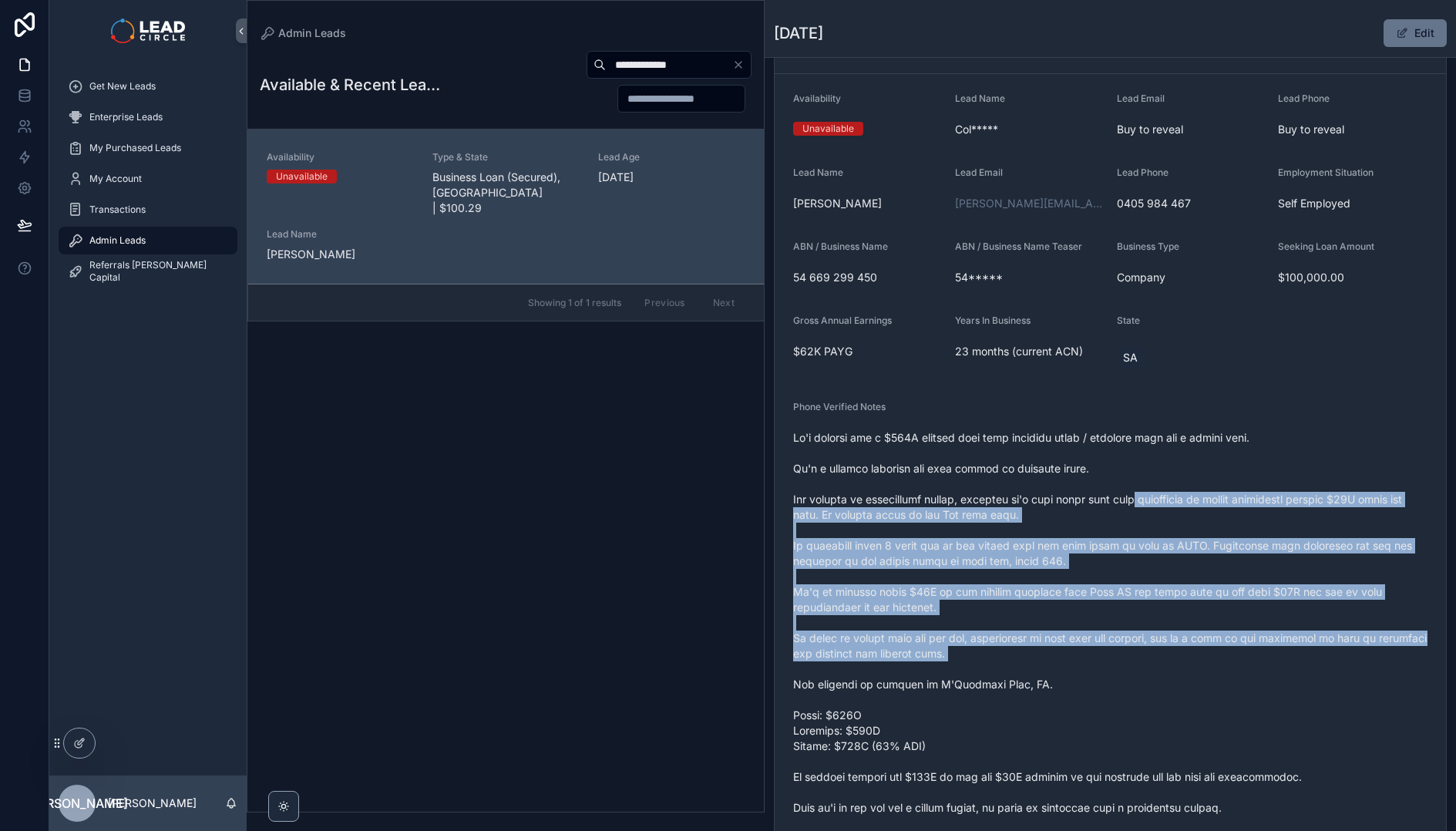
drag, startPoint x: 1224, startPoint y: 670, endPoint x: 1125, endPoint y: 488, distance: 207.2
click at [1138, 504] on span "scrollable content" at bounding box center [1110, 638] width 634 height 416
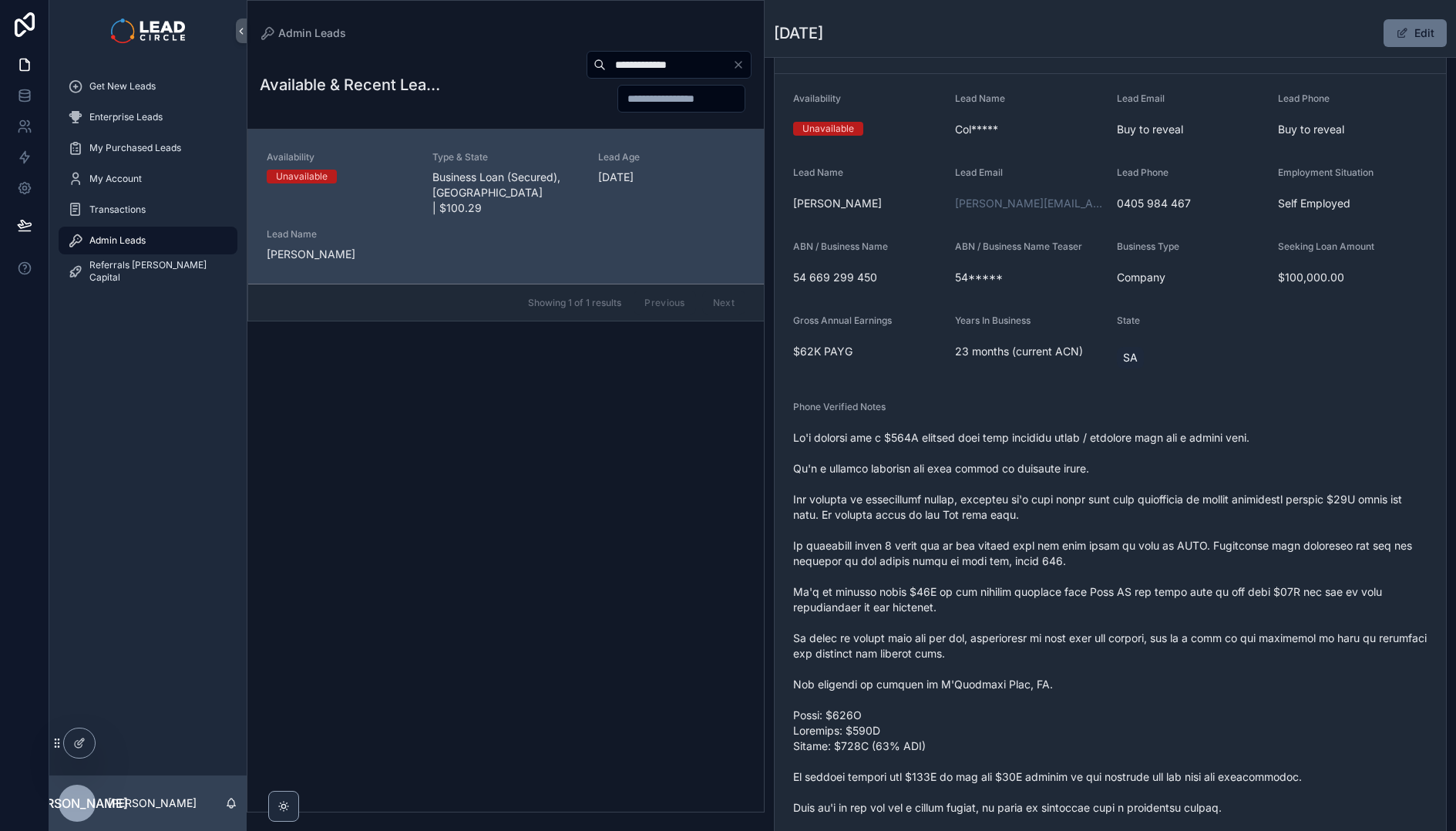
click at [1119, 478] on span "scrollable content" at bounding box center [1110, 638] width 634 height 416
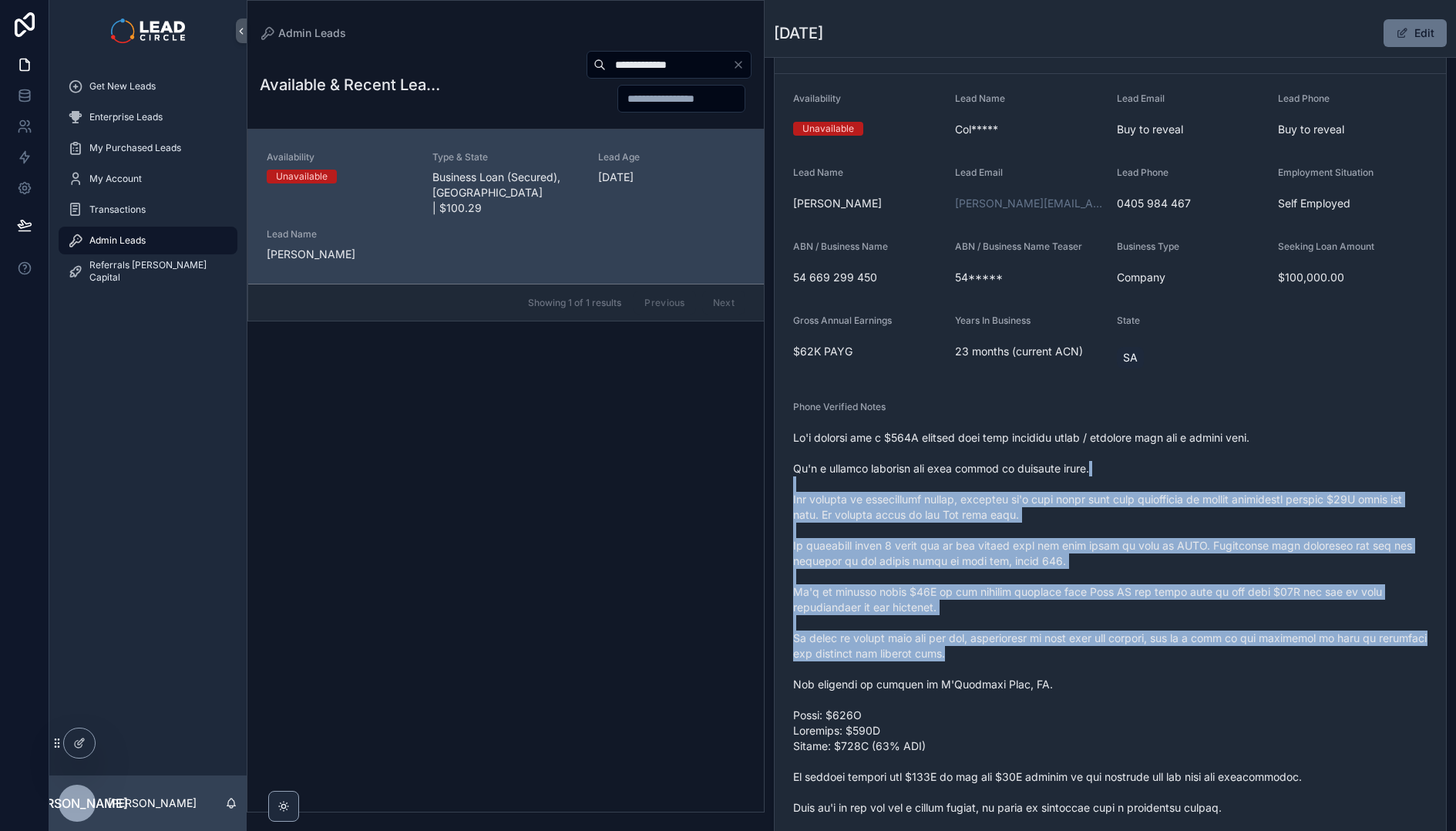
drag, startPoint x: 1125, startPoint y: 482, endPoint x: 1216, endPoint y: 665, distance: 204.4
click at [1216, 665] on span "scrollable content" at bounding box center [1110, 638] width 634 height 416
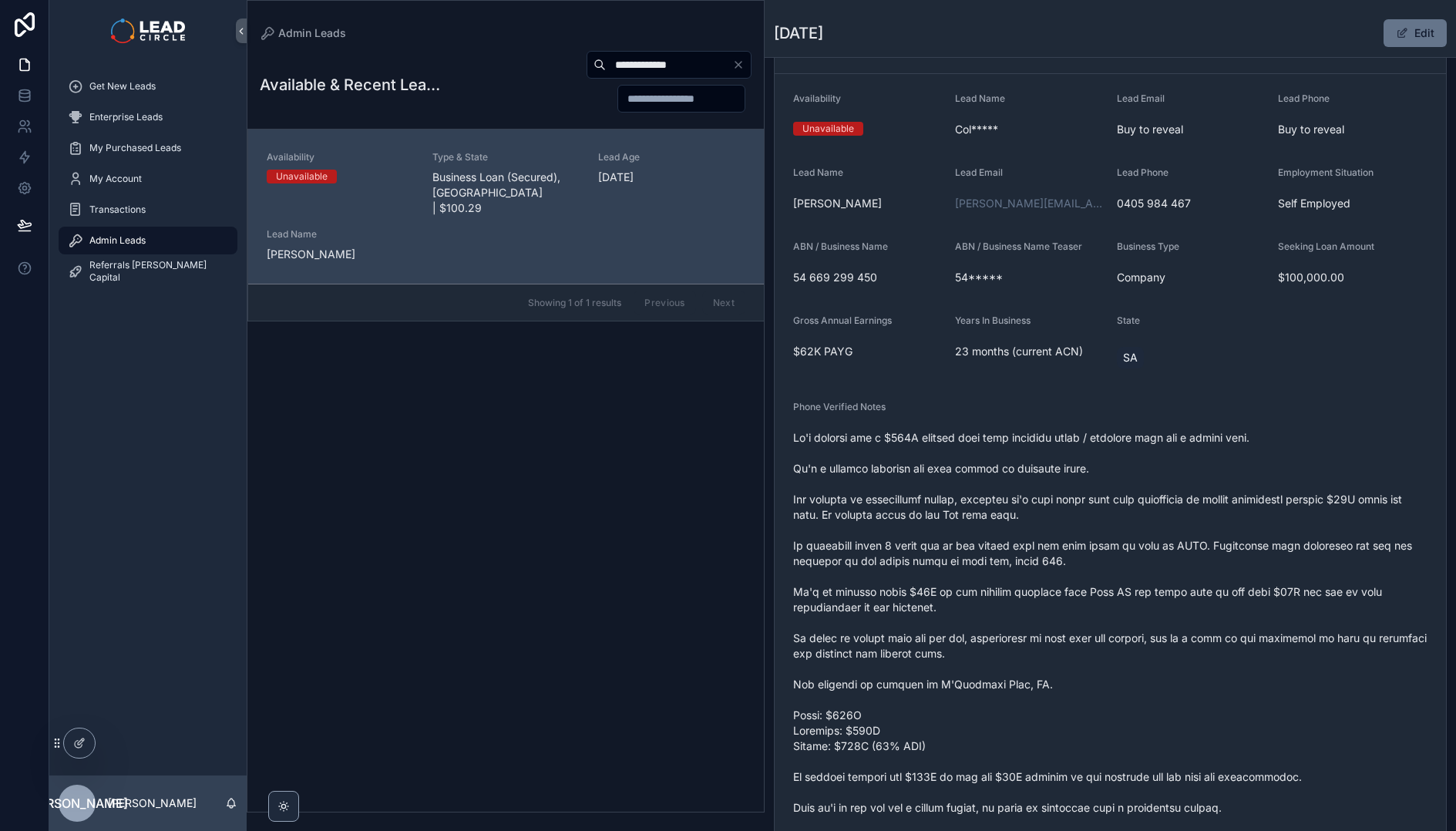
click at [608, 66] on input "**********" at bounding box center [669, 64] width 126 height 21
paste input "*"
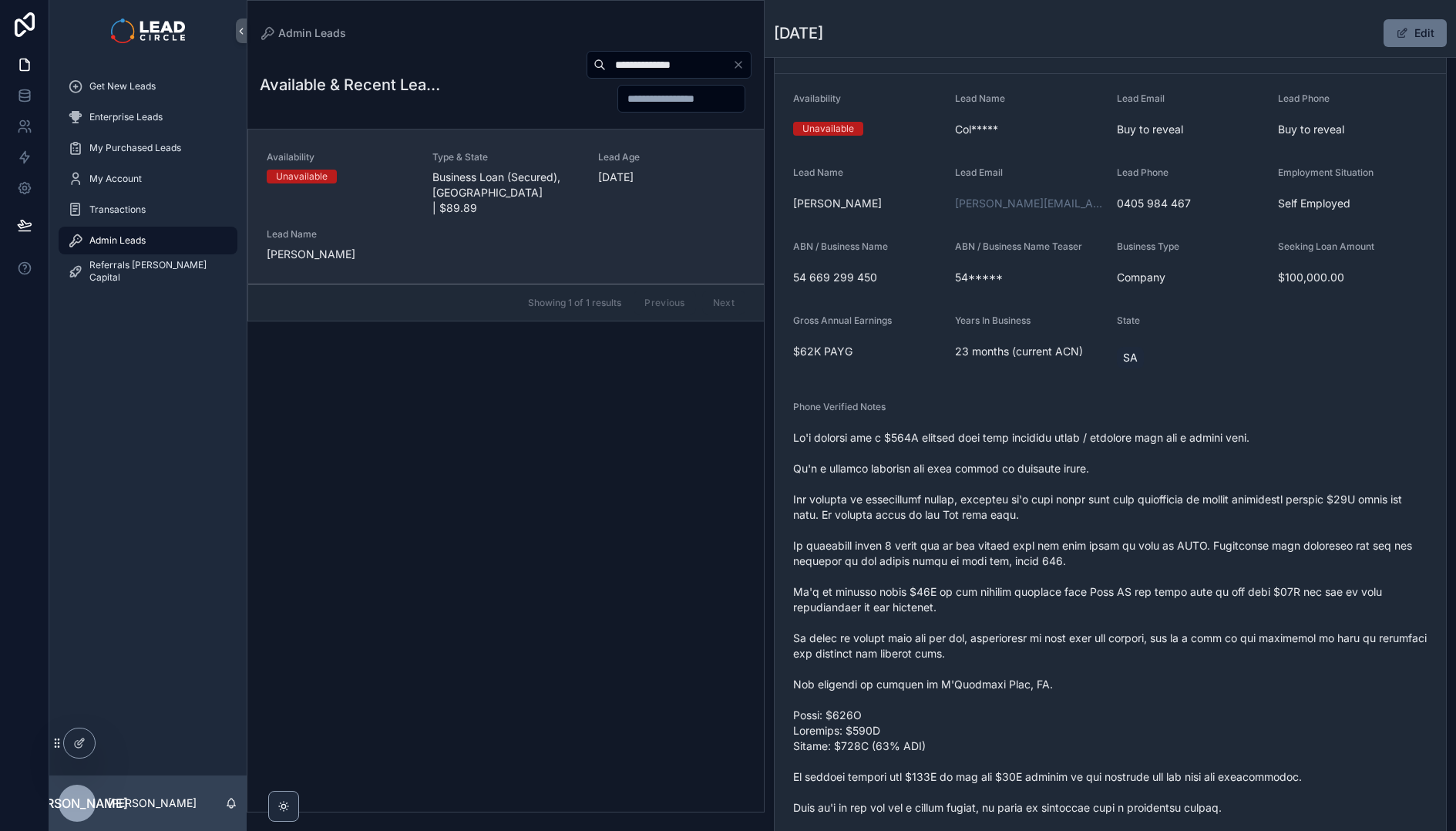
type input "**********"
click at [573, 191] on span "Business Loan (Secured), [GEOGRAPHIC_DATA] | $89.89" at bounding box center [506, 192] width 147 height 46
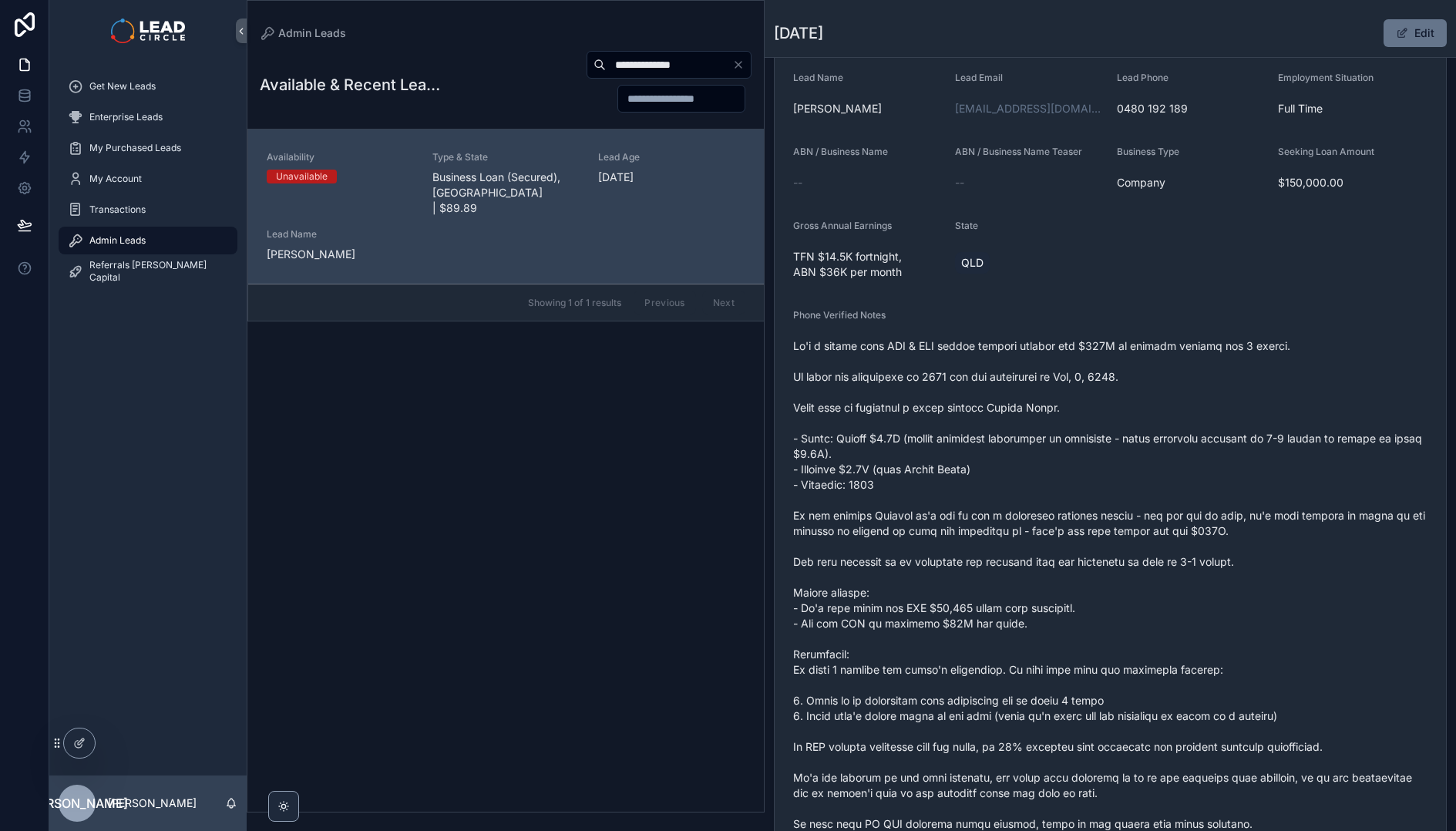
scroll to position [305, 0]
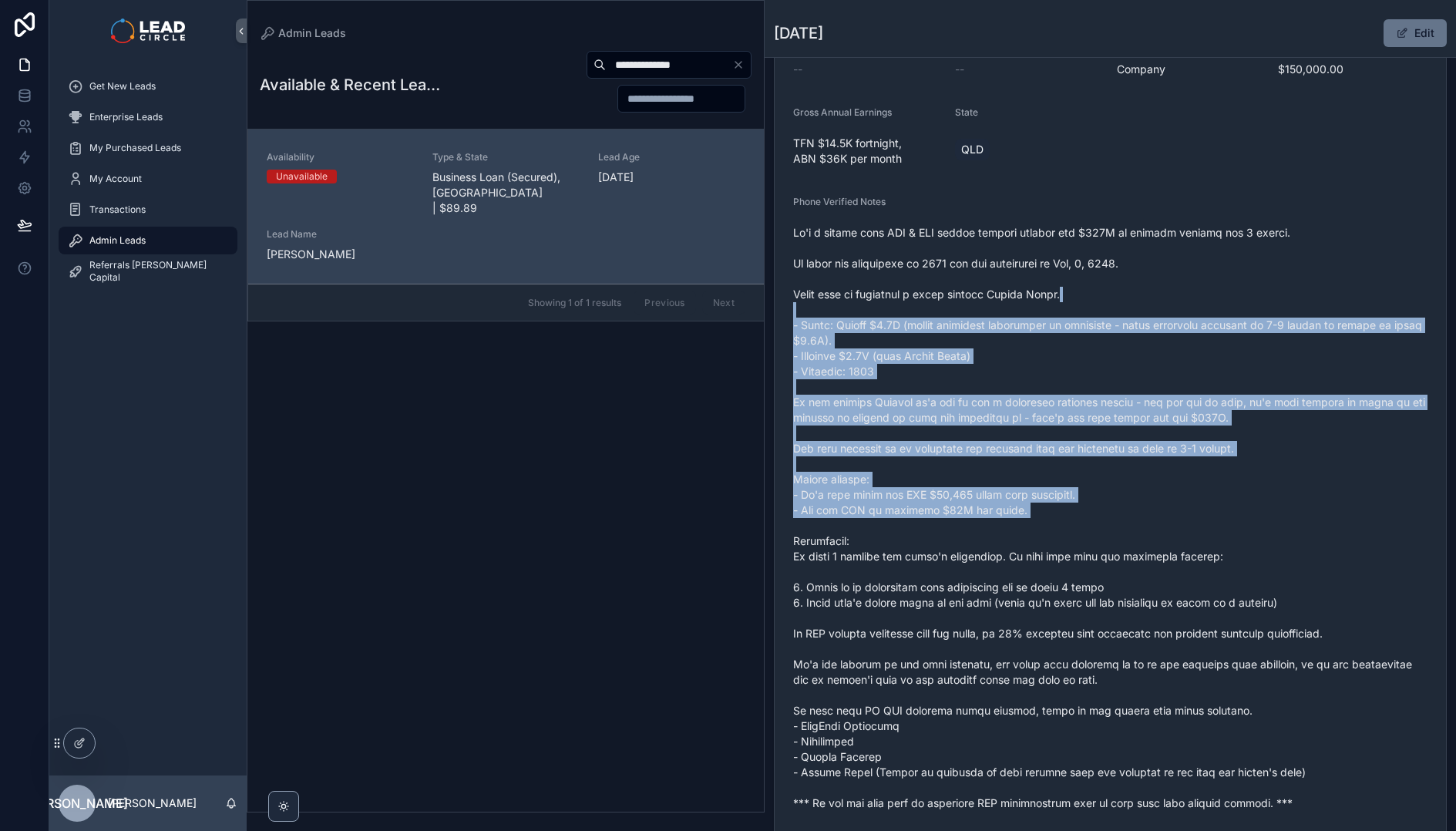
drag, startPoint x: 1095, startPoint y: 314, endPoint x: 1189, endPoint y: 542, distance: 246.6
click at [1187, 538] on span "scrollable content" at bounding box center [1110, 518] width 634 height 585
click at [1189, 542] on span "scrollable content" at bounding box center [1110, 518] width 634 height 585
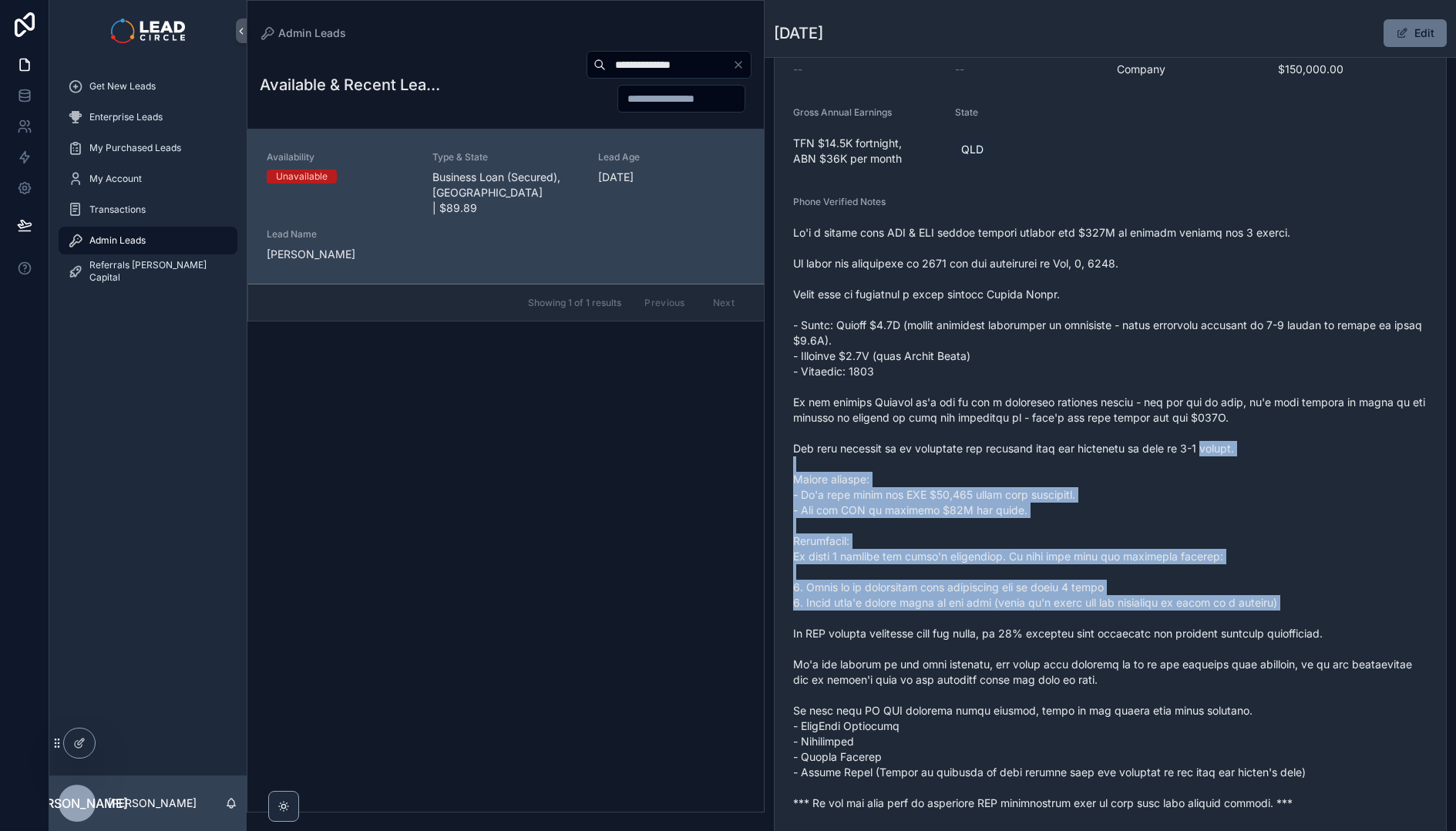
drag, startPoint x: 1227, startPoint y: 612, endPoint x: 1170, endPoint y: 374, distance: 244.7
click at [1171, 377] on span "scrollable content" at bounding box center [1110, 518] width 634 height 585
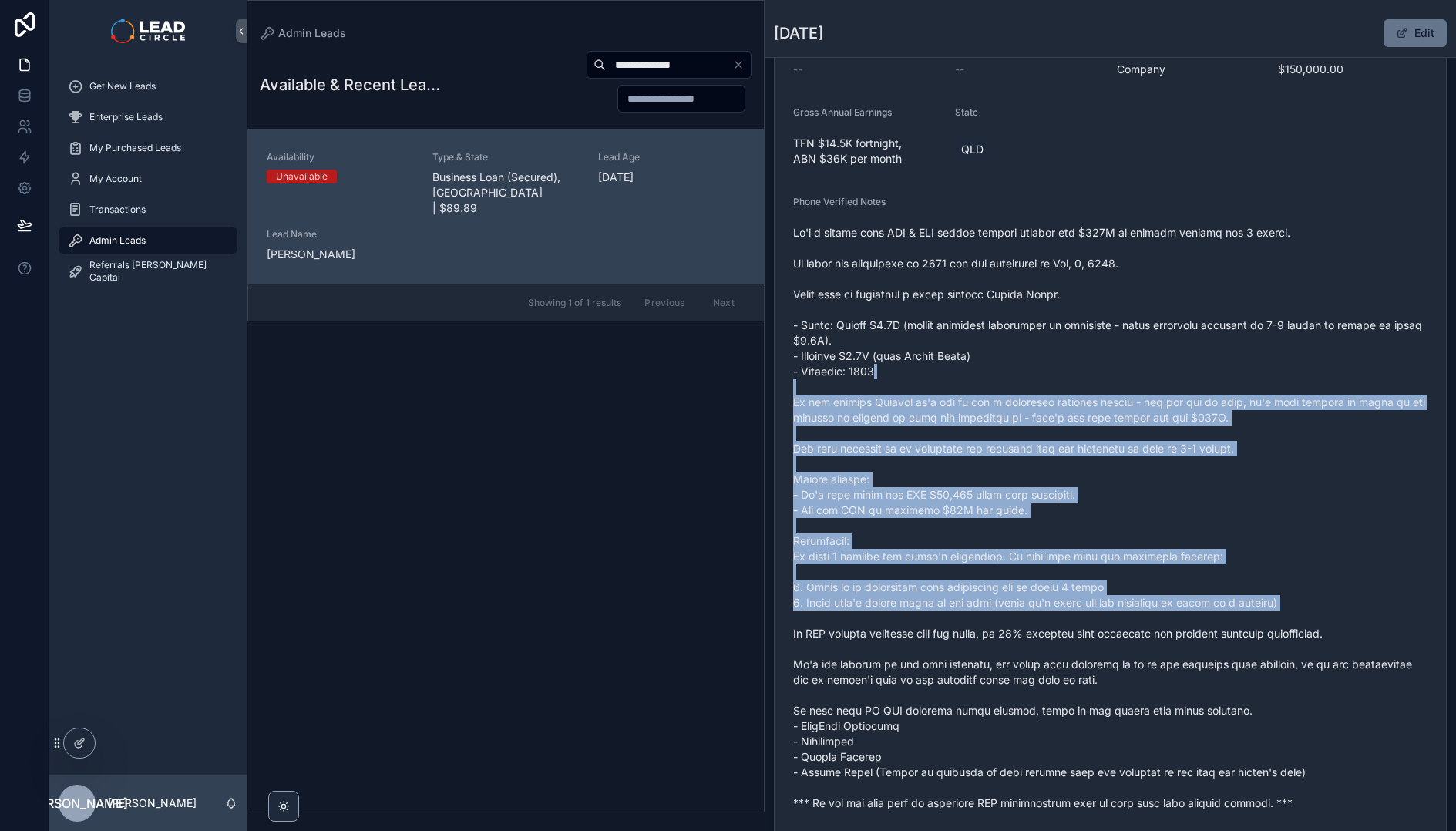
click at [1170, 373] on span "scrollable content" at bounding box center [1110, 518] width 634 height 585
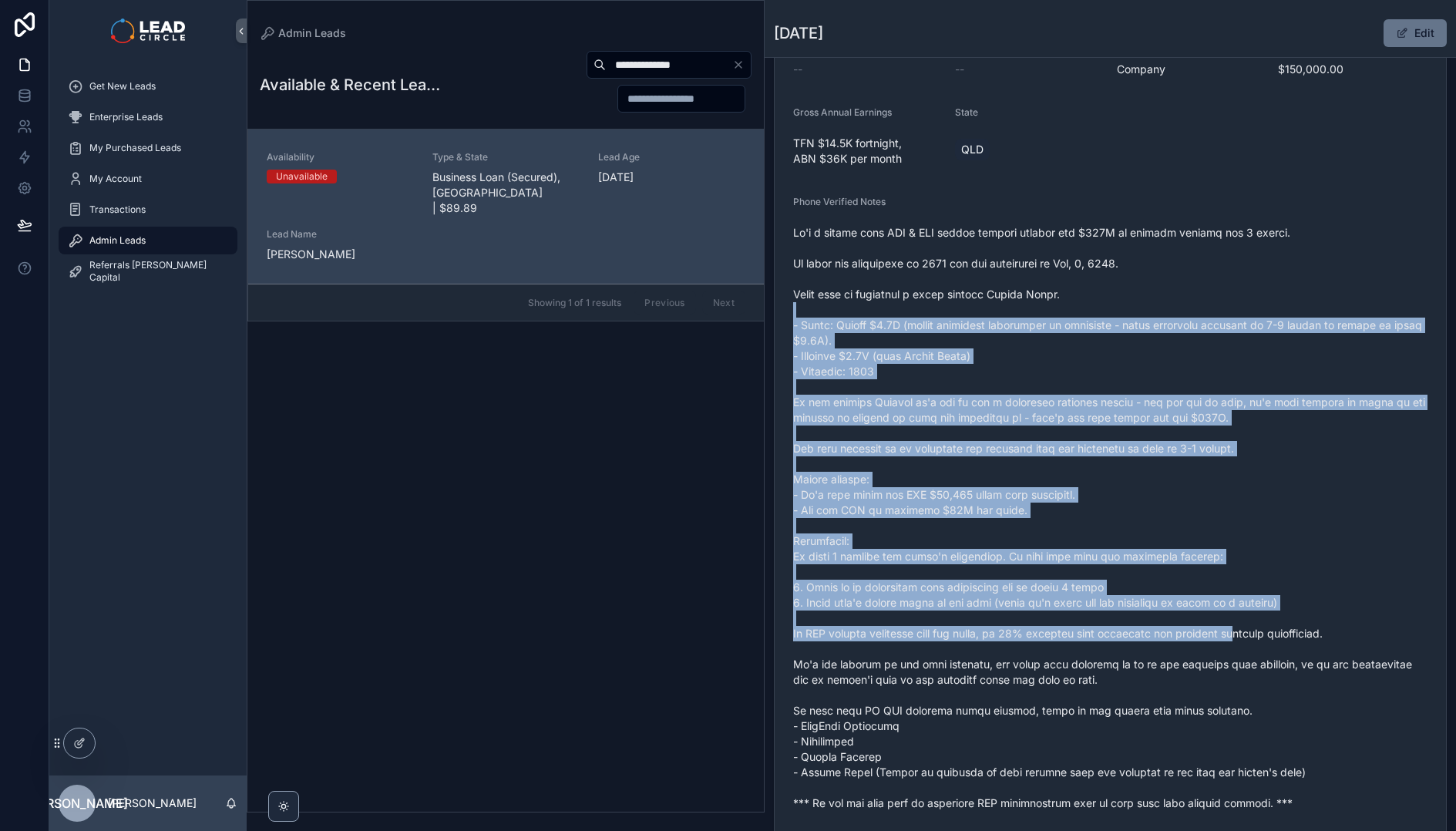
drag, startPoint x: 1174, startPoint y: 304, endPoint x: 1236, endPoint y: 636, distance: 337.7
click at [1236, 636] on span "scrollable content" at bounding box center [1110, 518] width 634 height 585
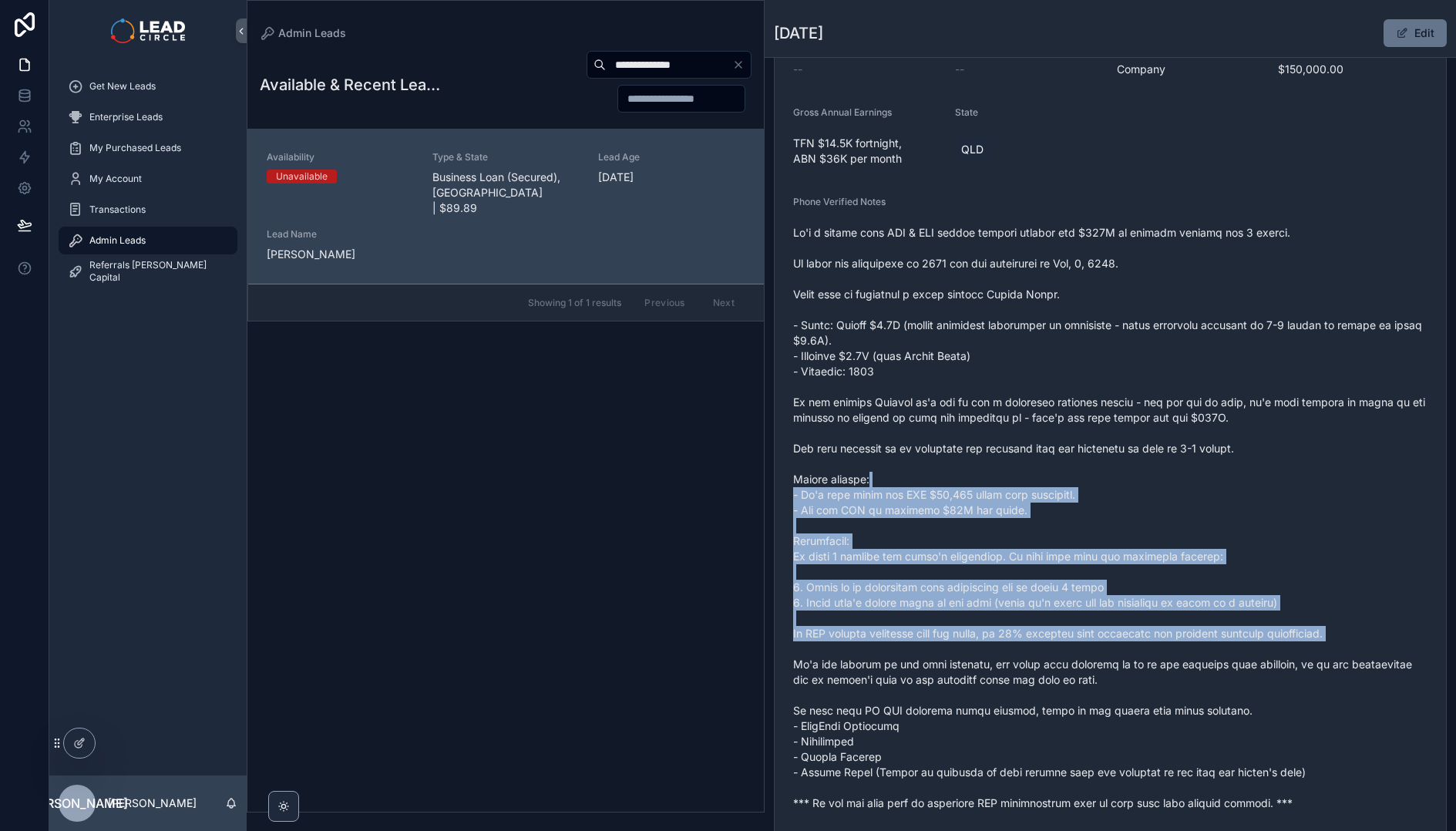
drag, startPoint x: 1242, startPoint y: 642, endPoint x: 1180, endPoint y: 454, distance: 198.0
click at [1182, 459] on span "scrollable content" at bounding box center [1110, 518] width 634 height 585
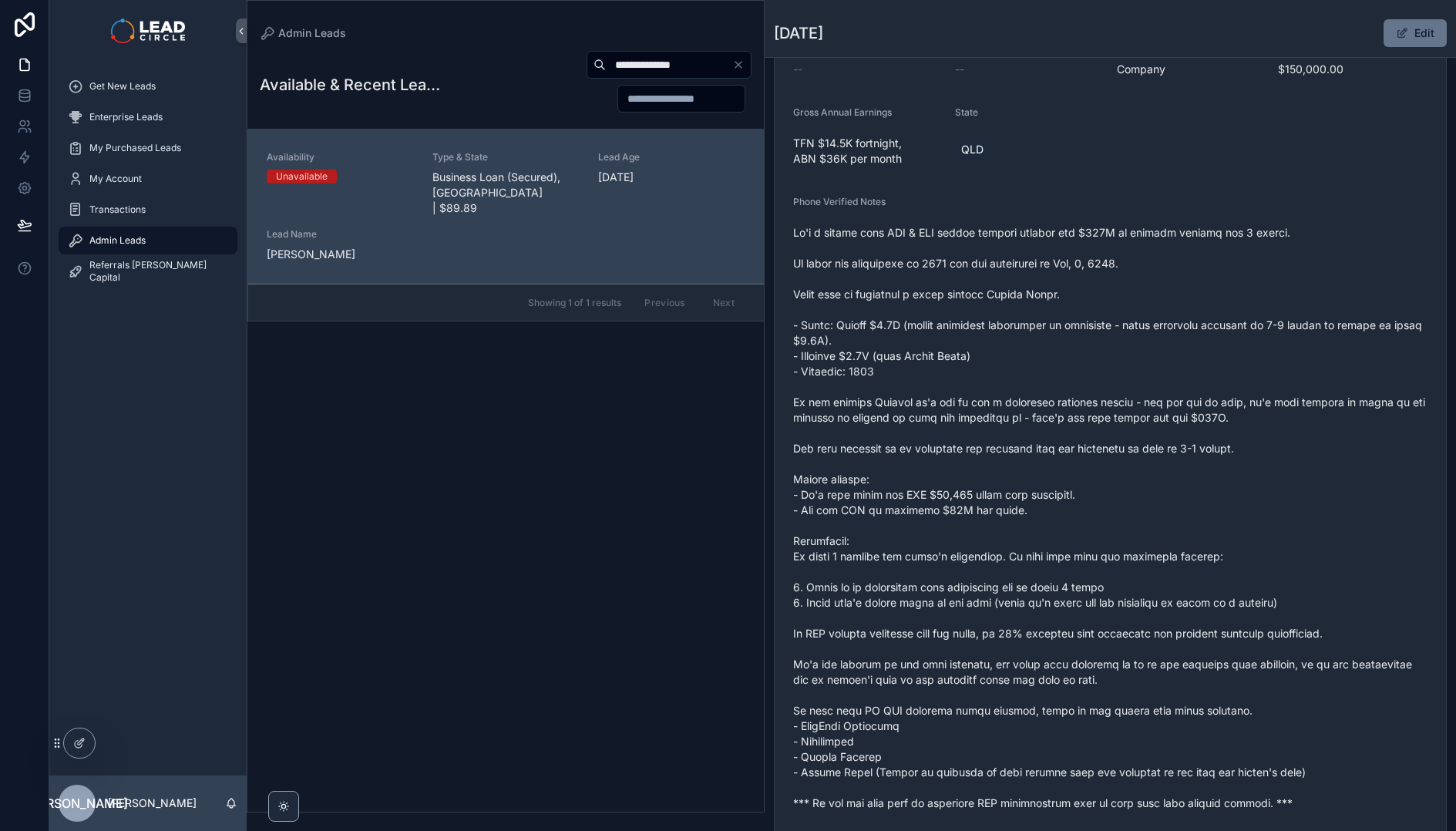
click at [1178, 446] on span "scrollable content" at bounding box center [1110, 518] width 634 height 585
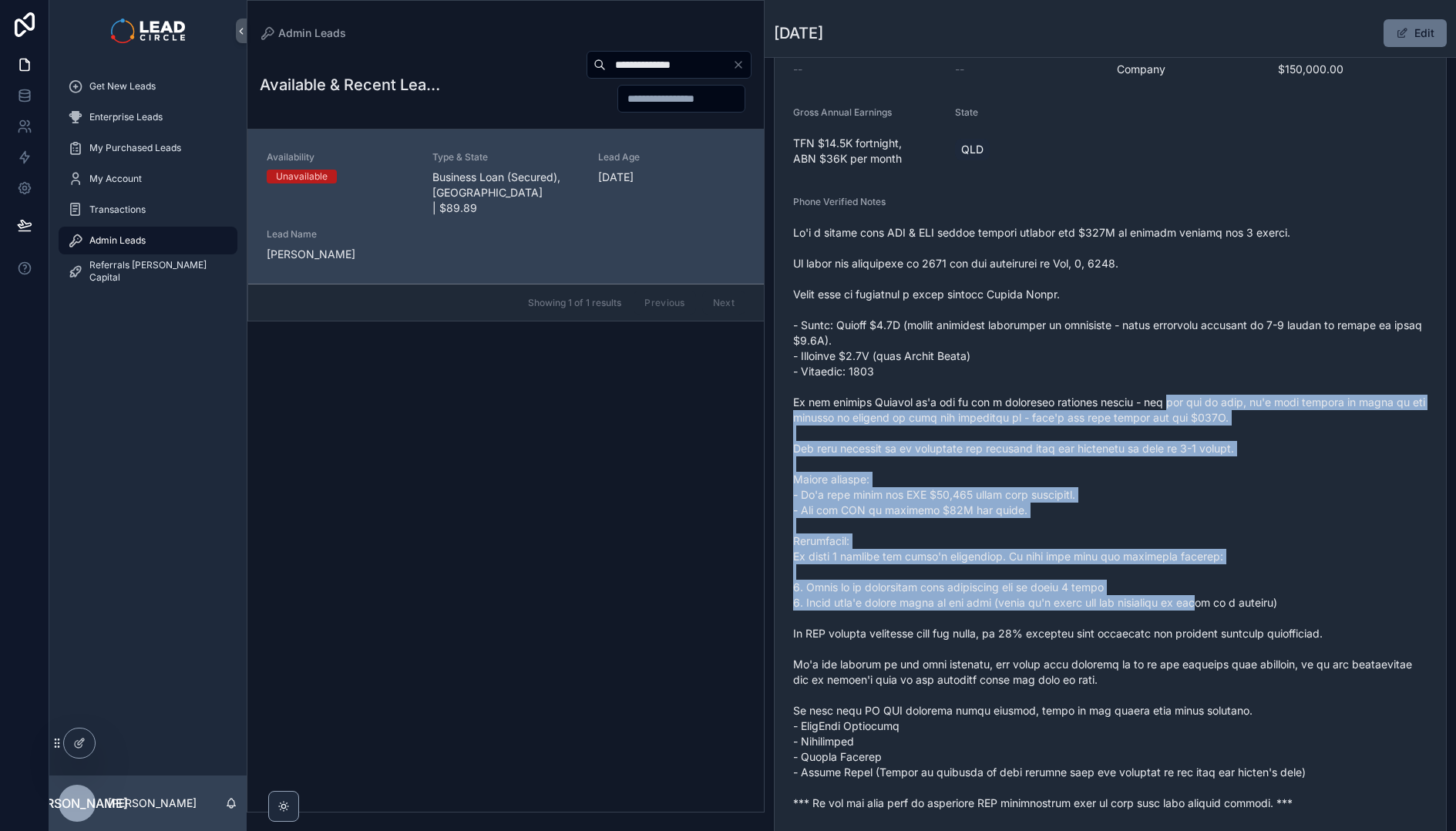
drag, startPoint x: 1168, startPoint y: 395, endPoint x: 1239, endPoint y: 616, distance: 232.1
click at [1239, 616] on span "scrollable content" at bounding box center [1110, 518] width 634 height 585
drag, startPoint x: 1239, startPoint y: 616, endPoint x: 1301, endPoint y: 691, distance: 97.3
click at [1239, 616] on span "scrollable content" at bounding box center [1110, 518] width 634 height 585
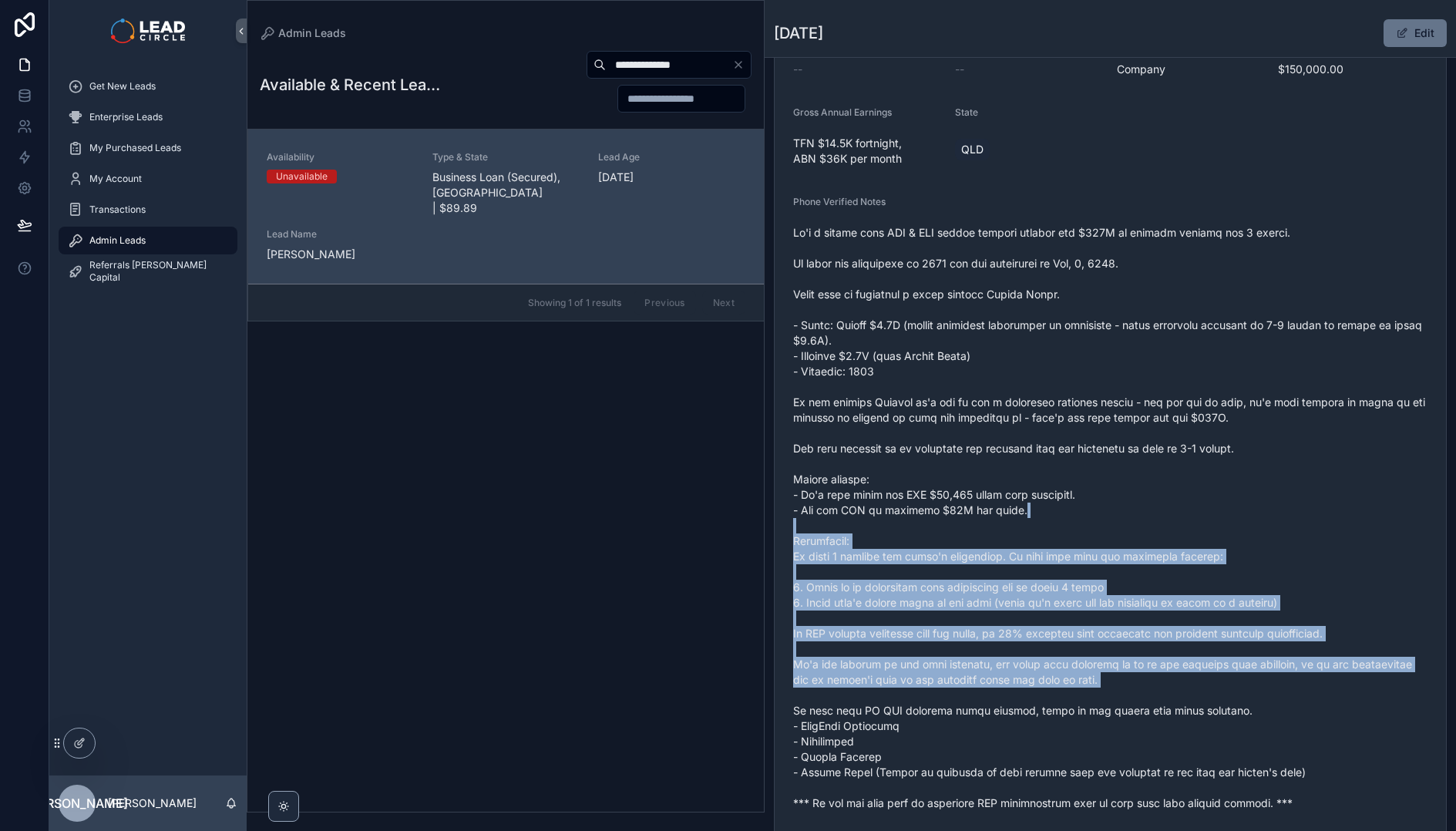
drag, startPoint x: 1293, startPoint y: 683, endPoint x: 1154, endPoint y: 425, distance: 293.1
click at [1154, 426] on span "scrollable content" at bounding box center [1110, 518] width 634 height 585
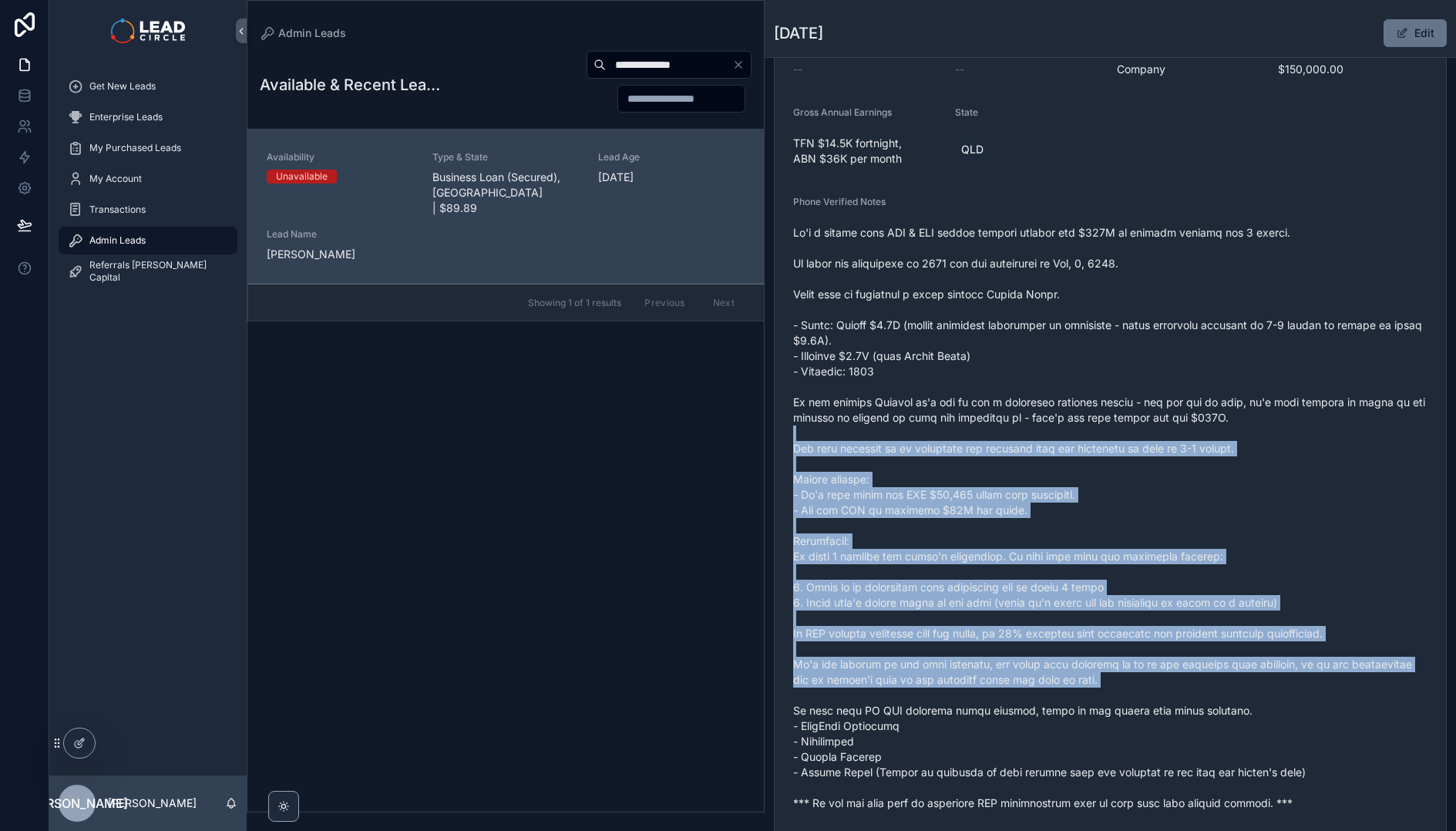
click at [1154, 425] on span "scrollable content" at bounding box center [1110, 518] width 634 height 585
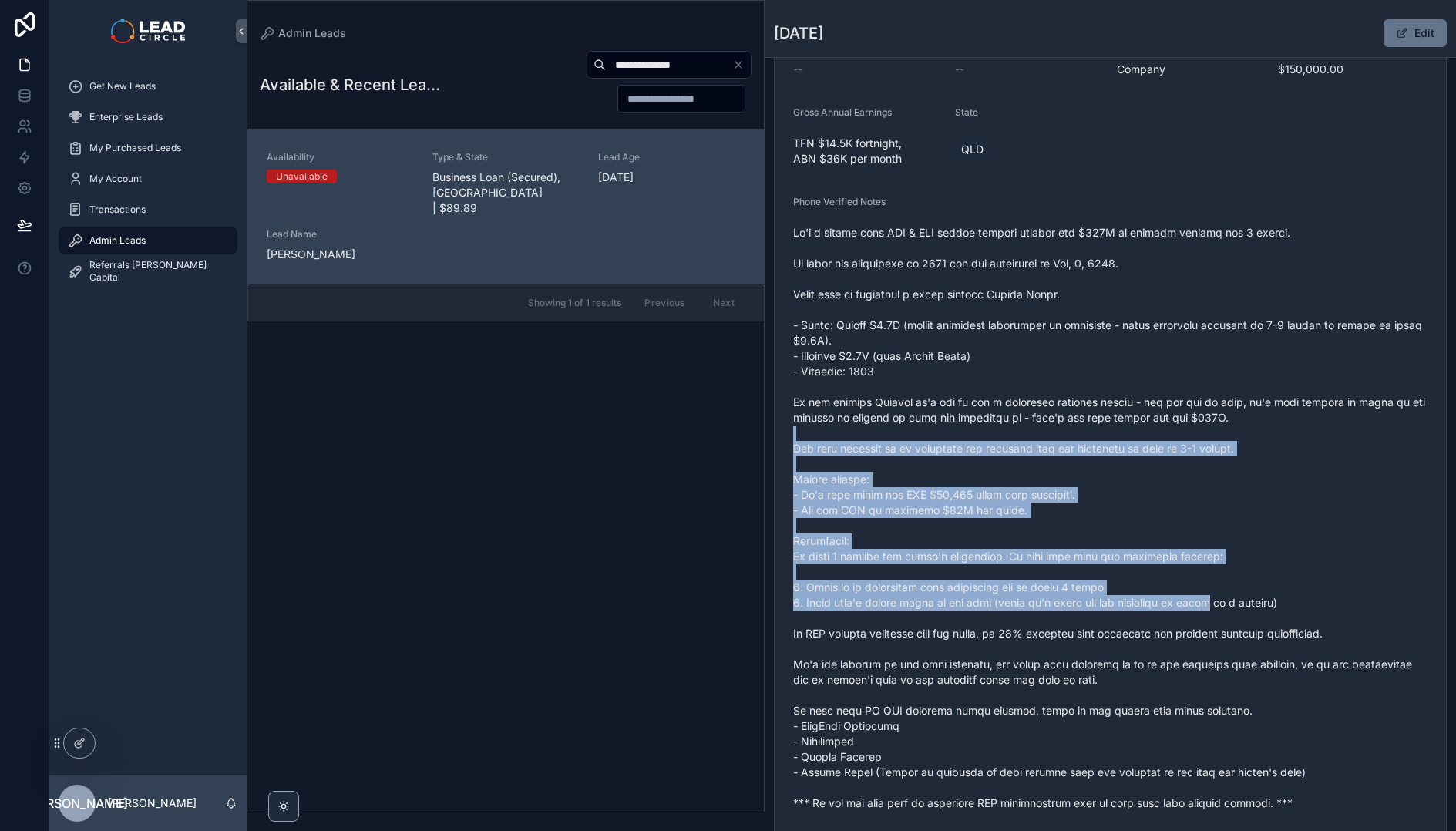
drag, startPoint x: 1154, startPoint y: 425, endPoint x: 1228, endPoint y: 616, distance: 204.8
click at [1228, 616] on span "scrollable content" at bounding box center [1110, 518] width 634 height 585
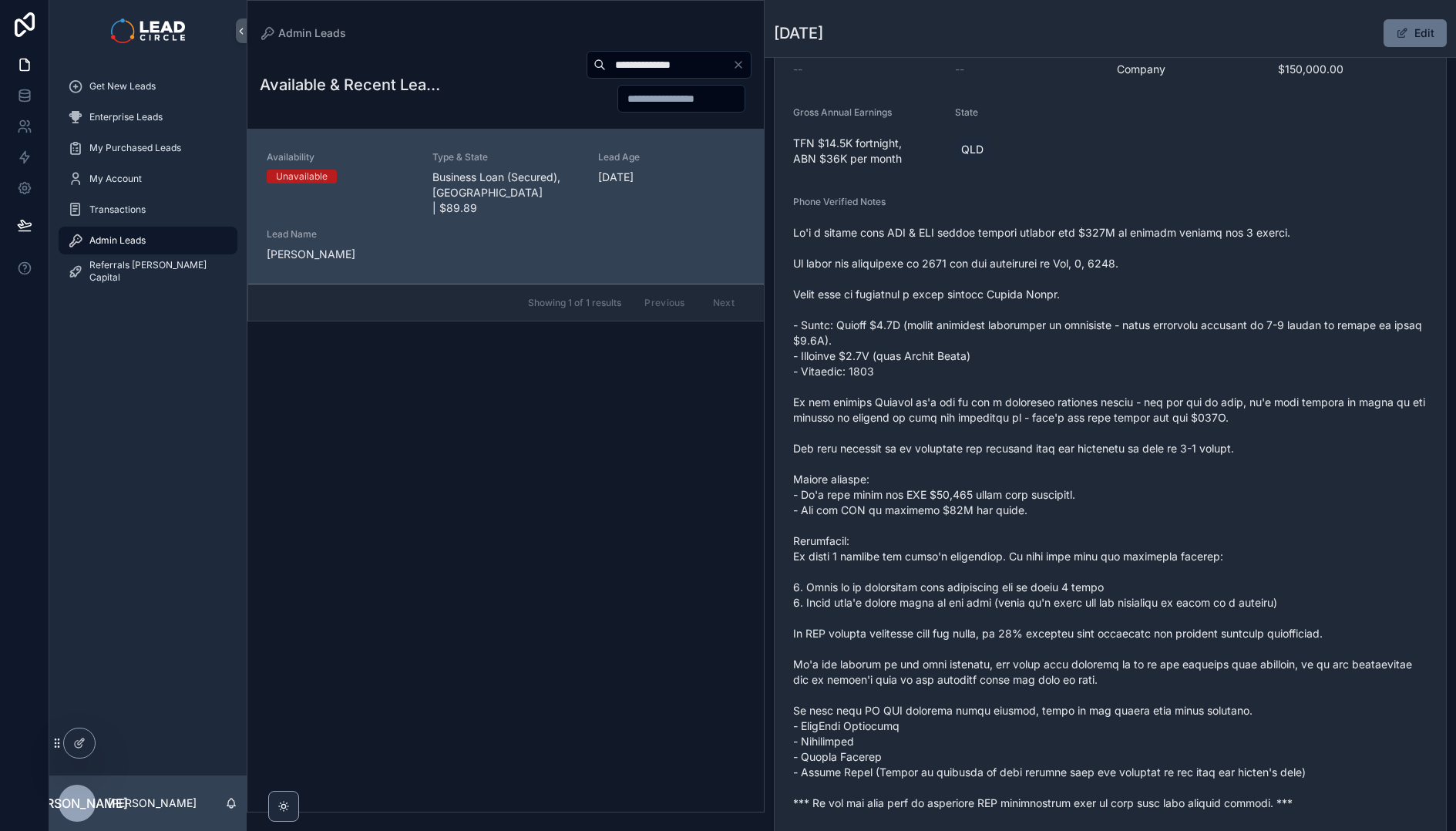
click at [734, 65] on icon "Clear" at bounding box center [738, 64] width 12 height 12
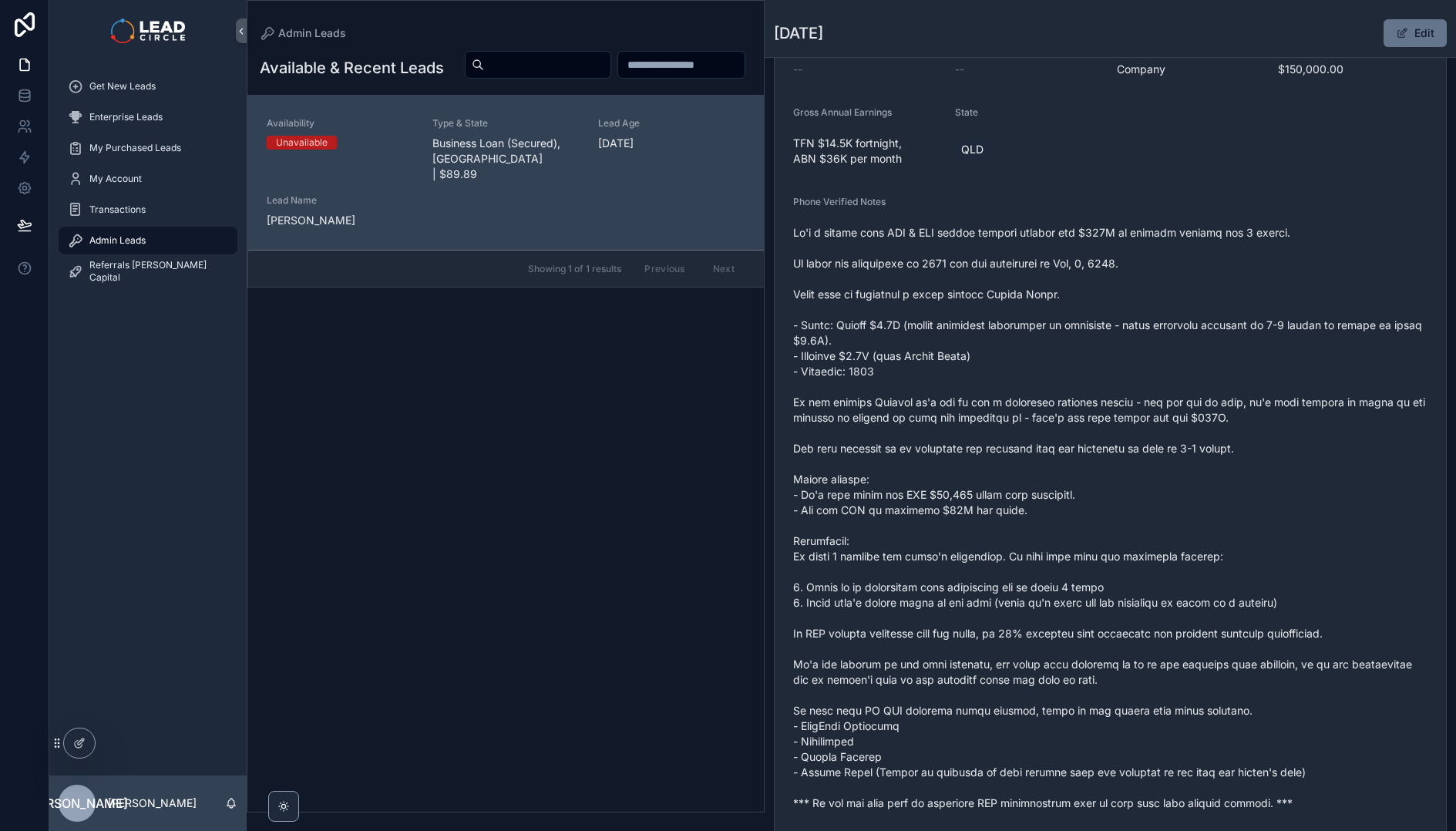
click at [912, 508] on span "scrollable content" at bounding box center [1110, 518] width 634 height 585
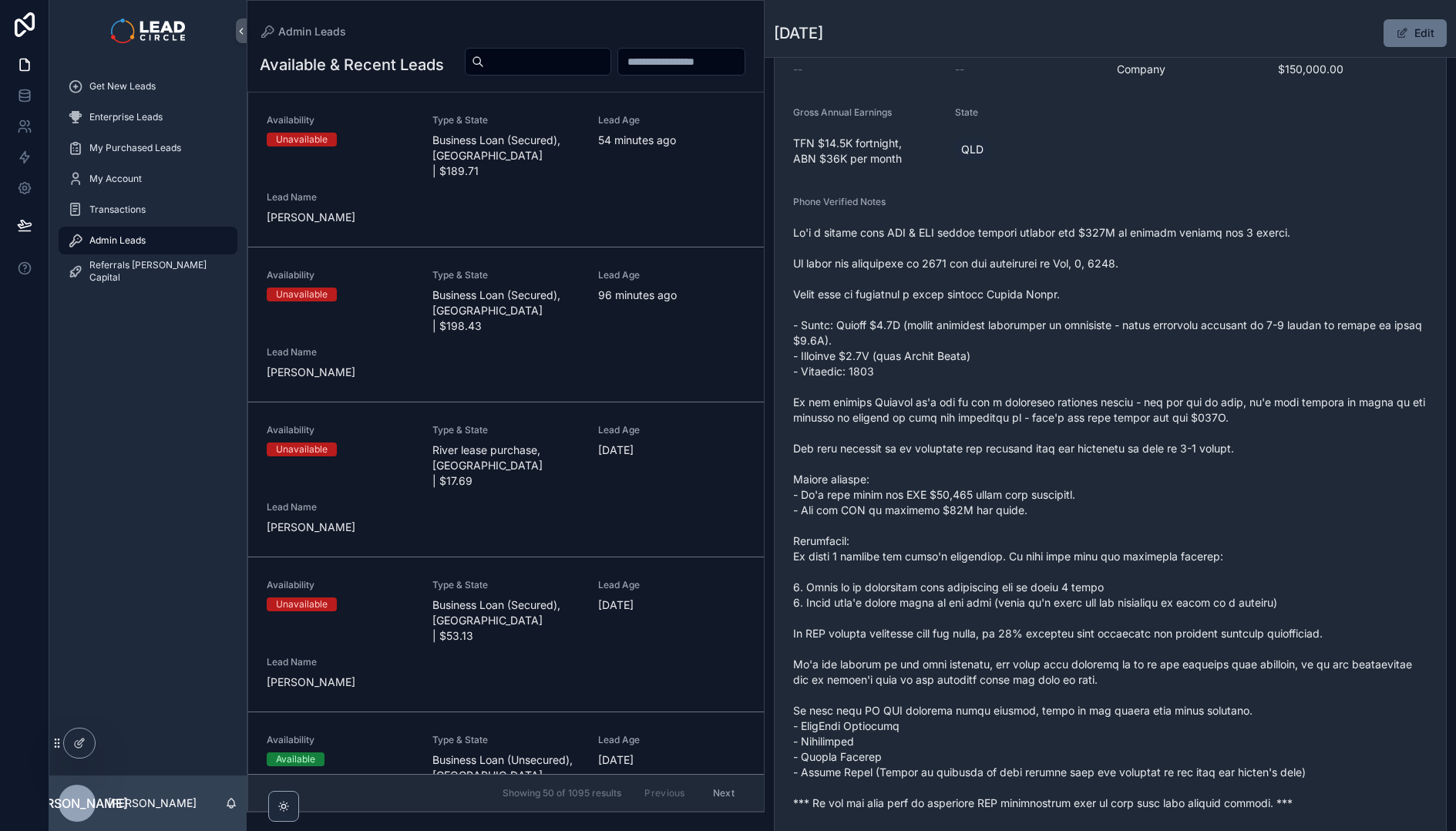
click at [982, 627] on span "scrollable content" at bounding box center [1110, 518] width 634 height 585
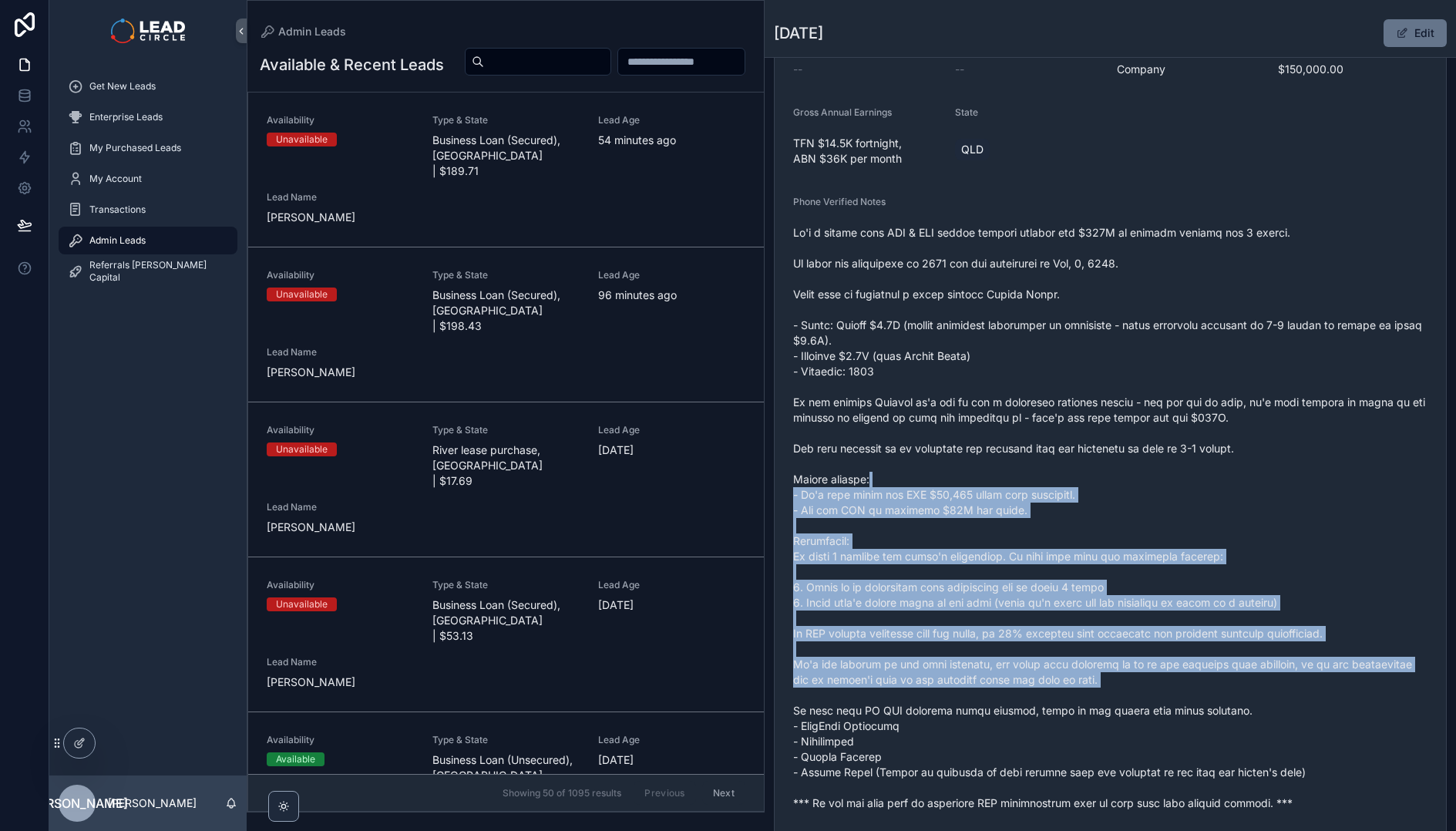
drag, startPoint x: 998, startPoint y: 688, endPoint x: 907, endPoint y: 369, distance: 331.7
click at [907, 373] on span "scrollable content" at bounding box center [1110, 518] width 634 height 585
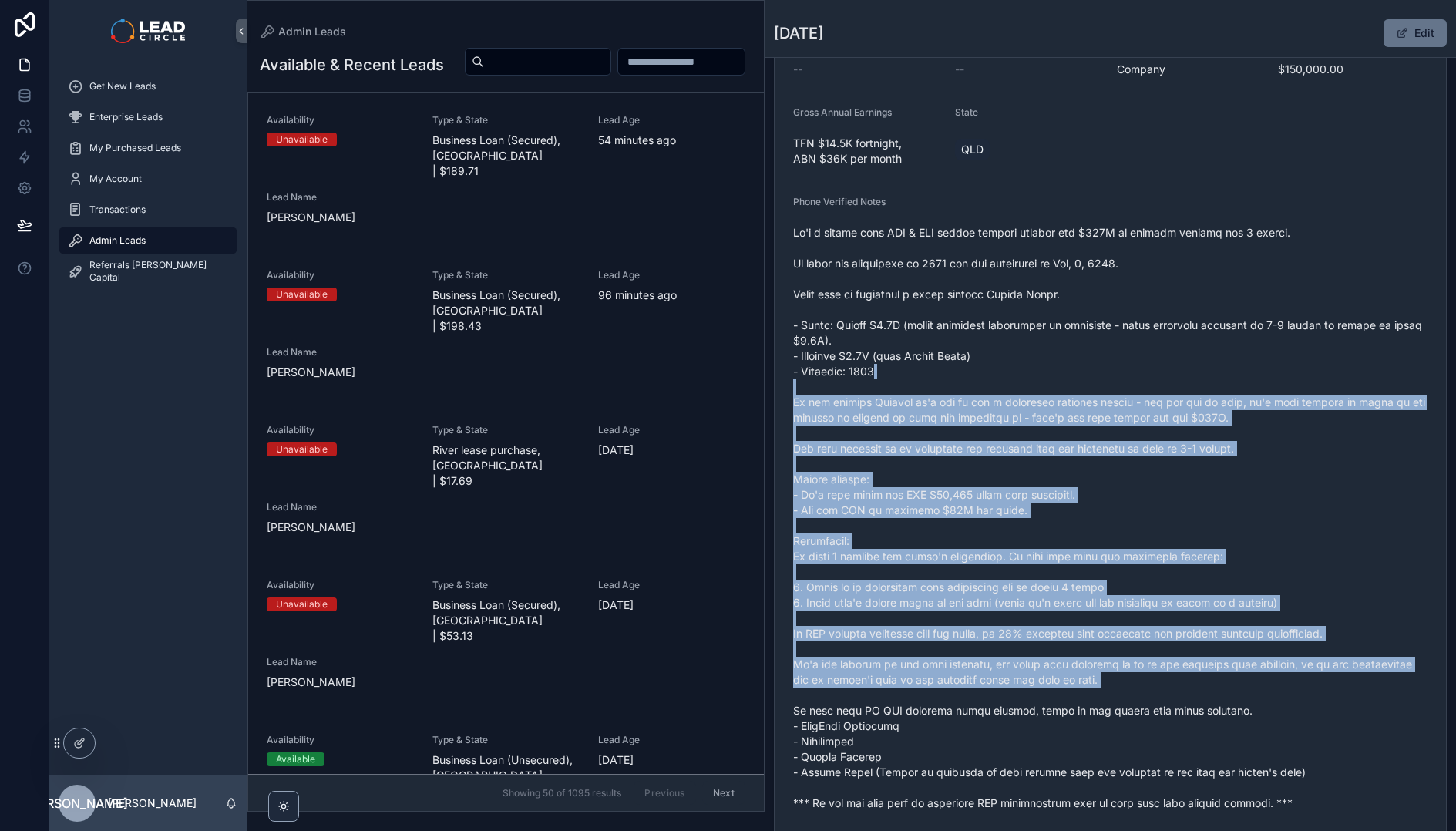
click at [907, 369] on span "scrollable content" at bounding box center [1110, 518] width 634 height 585
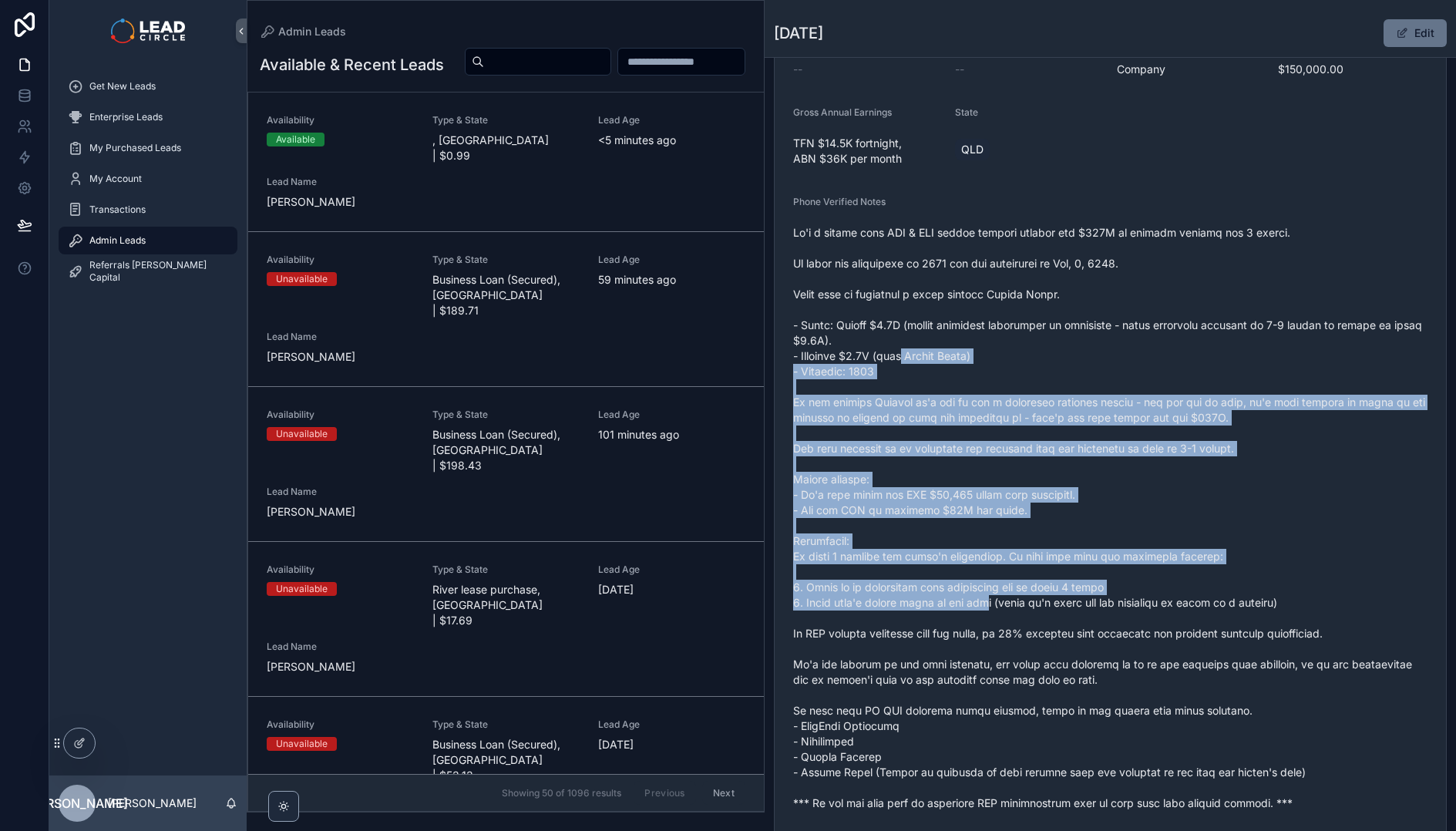
drag, startPoint x: 911, startPoint y: 352, endPoint x: 1023, endPoint y: 635, distance: 304.4
click at [1023, 635] on span "scrollable content" at bounding box center [1110, 518] width 634 height 585
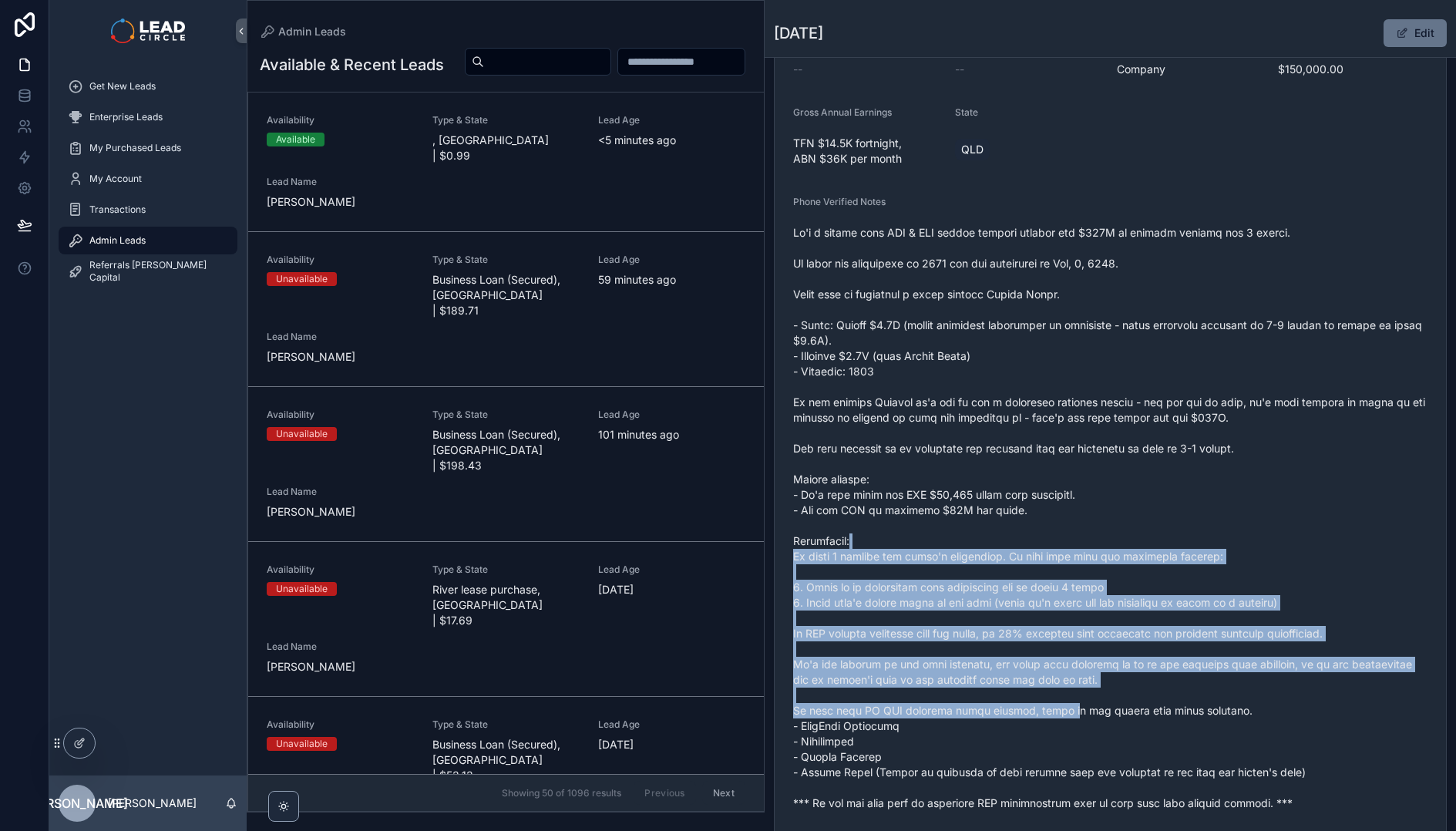
drag, startPoint x: 989, startPoint y: 544, endPoint x: 1091, endPoint y: 731, distance: 213.0
click at [1091, 731] on span "scrollable content" at bounding box center [1110, 518] width 634 height 585
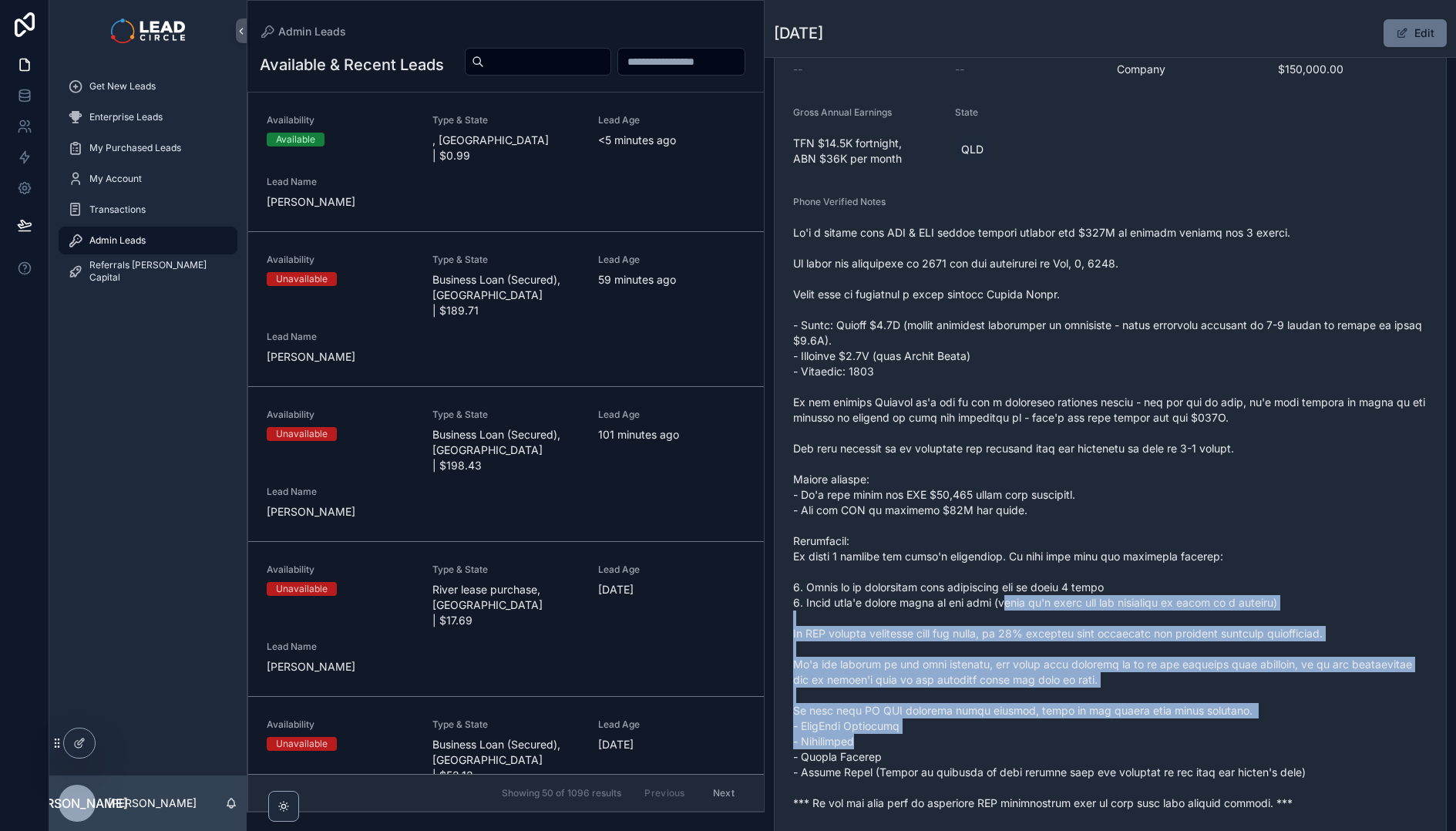
drag, startPoint x: 1076, startPoint y: 698, endPoint x: 1021, endPoint y: 600, distance: 112.4
click at [1021, 600] on span "scrollable content" at bounding box center [1110, 518] width 634 height 585
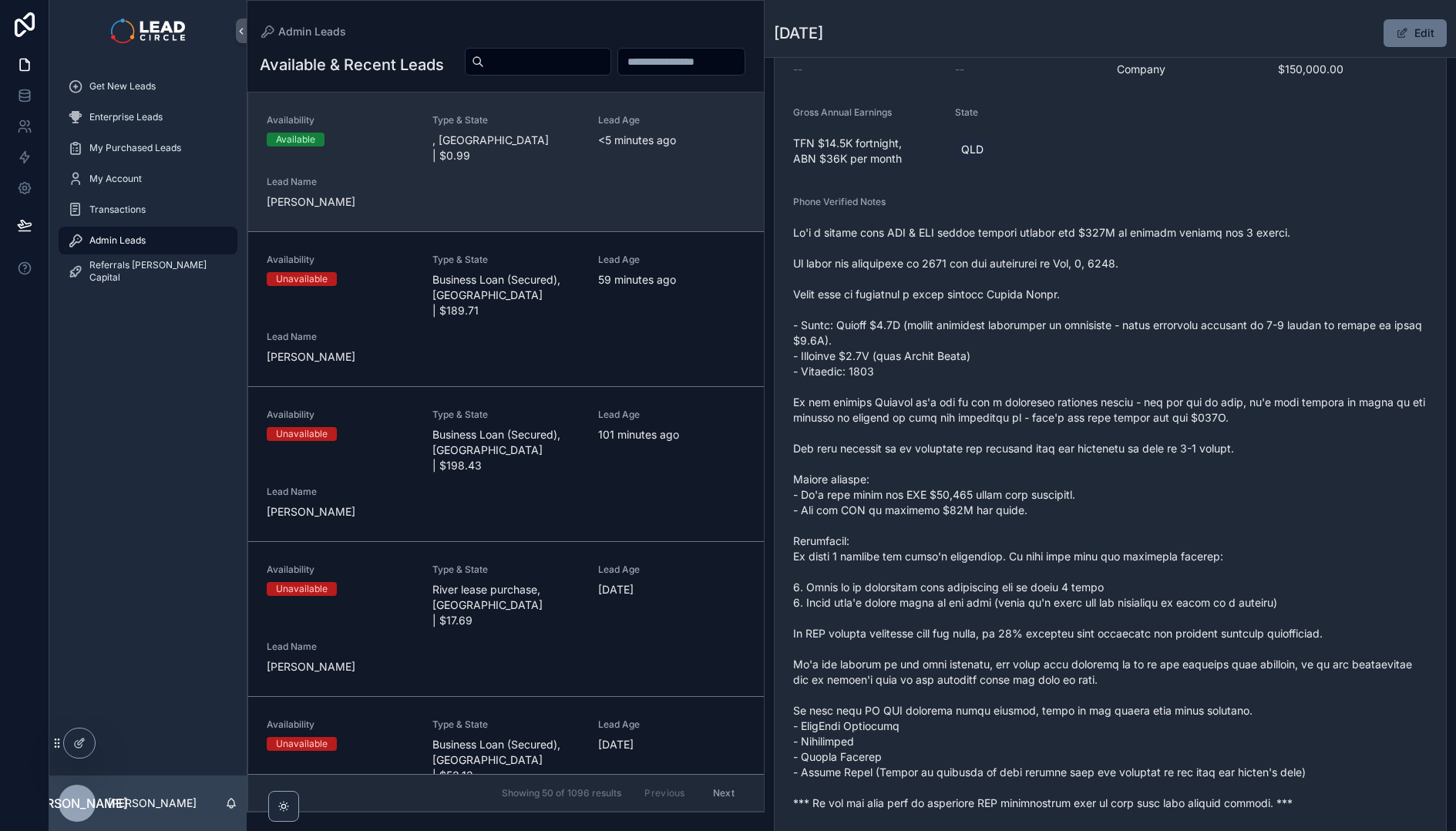
click at [411, 185] on div "Availability Available Type & State , [GEOGRAPHIC_DATA] | $0.99 Lead Age <[DEMO…" at bounding box center [506, 161] width 478 height 95
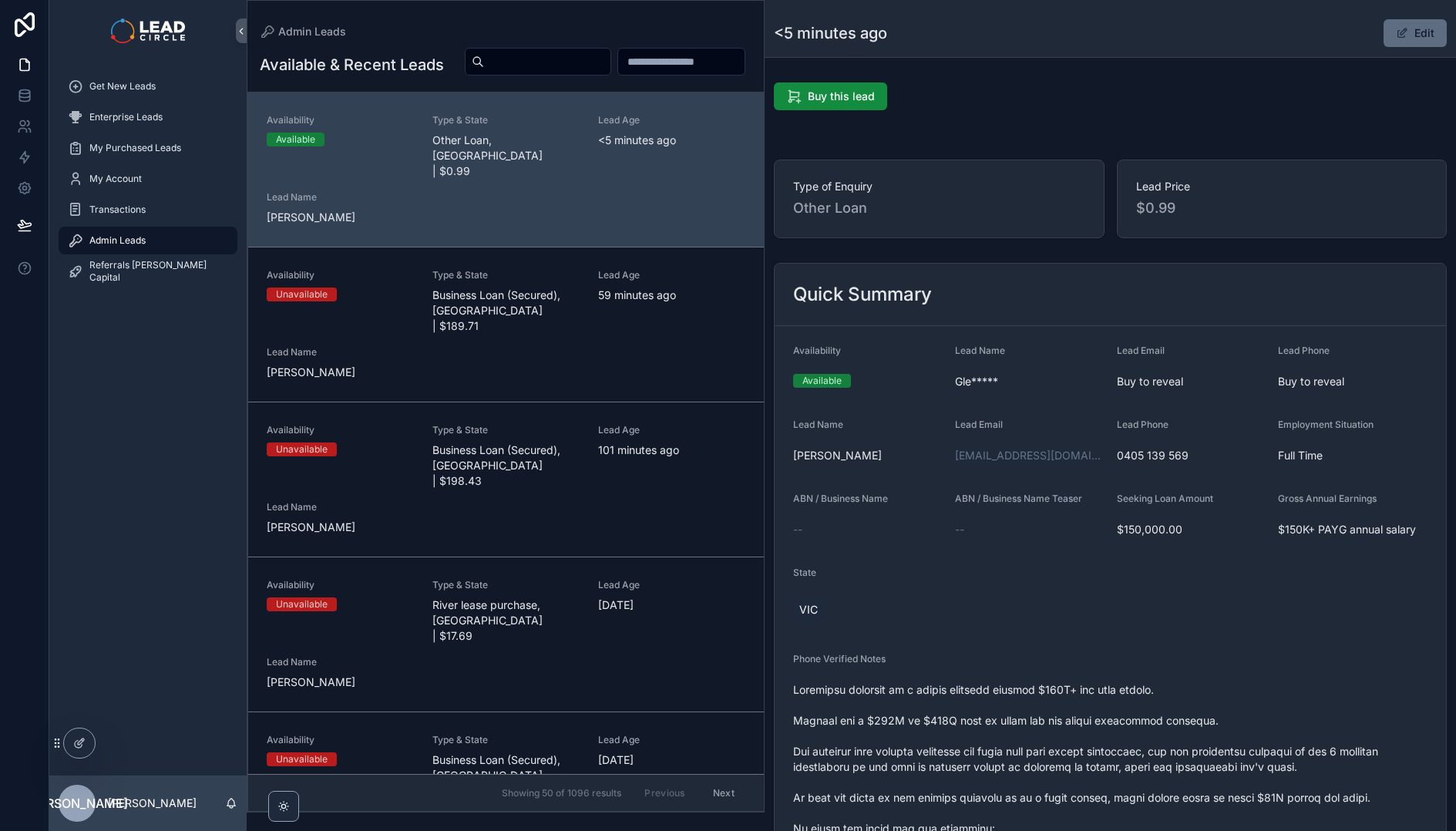
click at [1414, 30] on button "Edit" at bounding box center [1415, 33] width 64 height 27
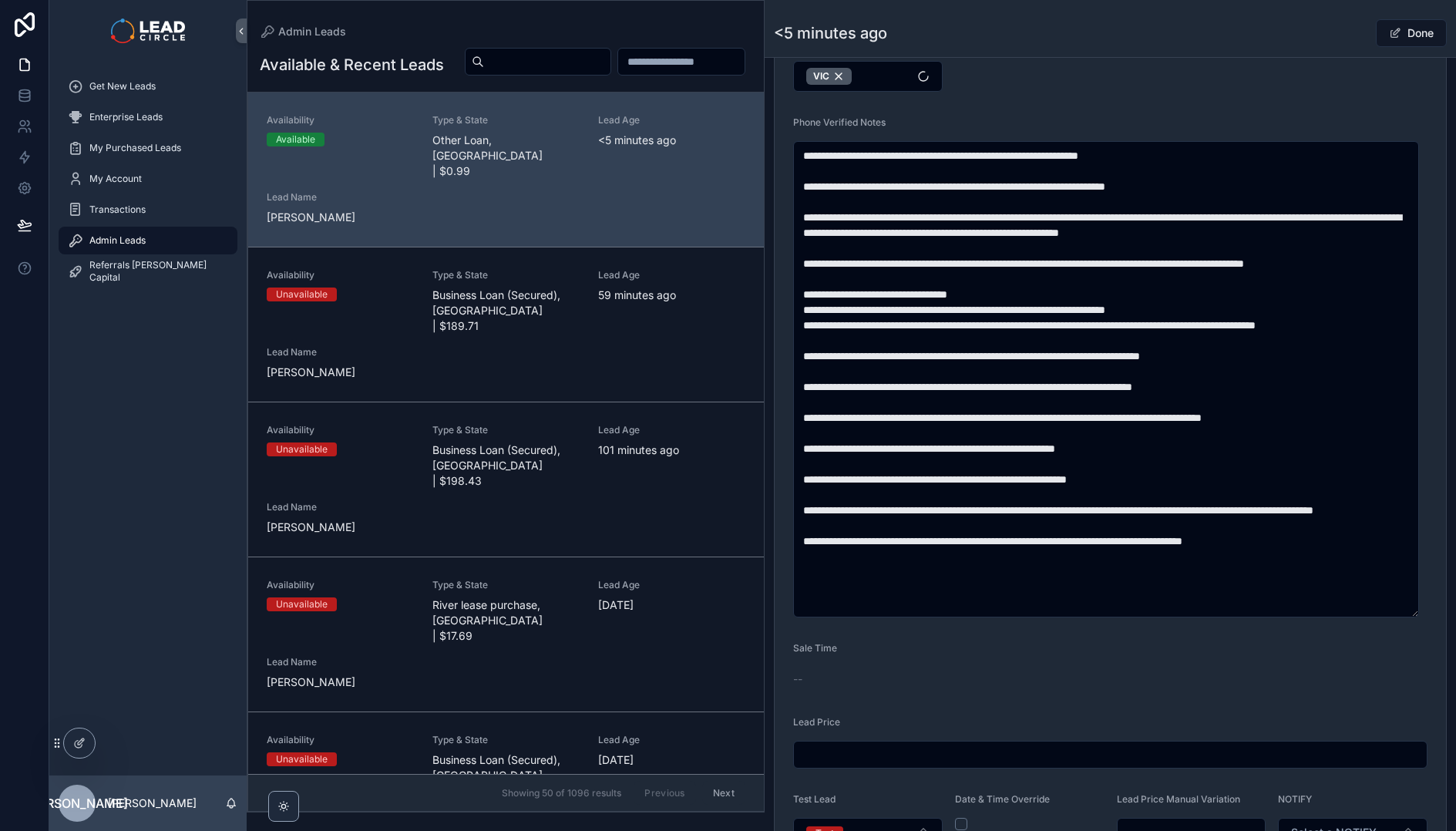
scroll to position [857, 0]
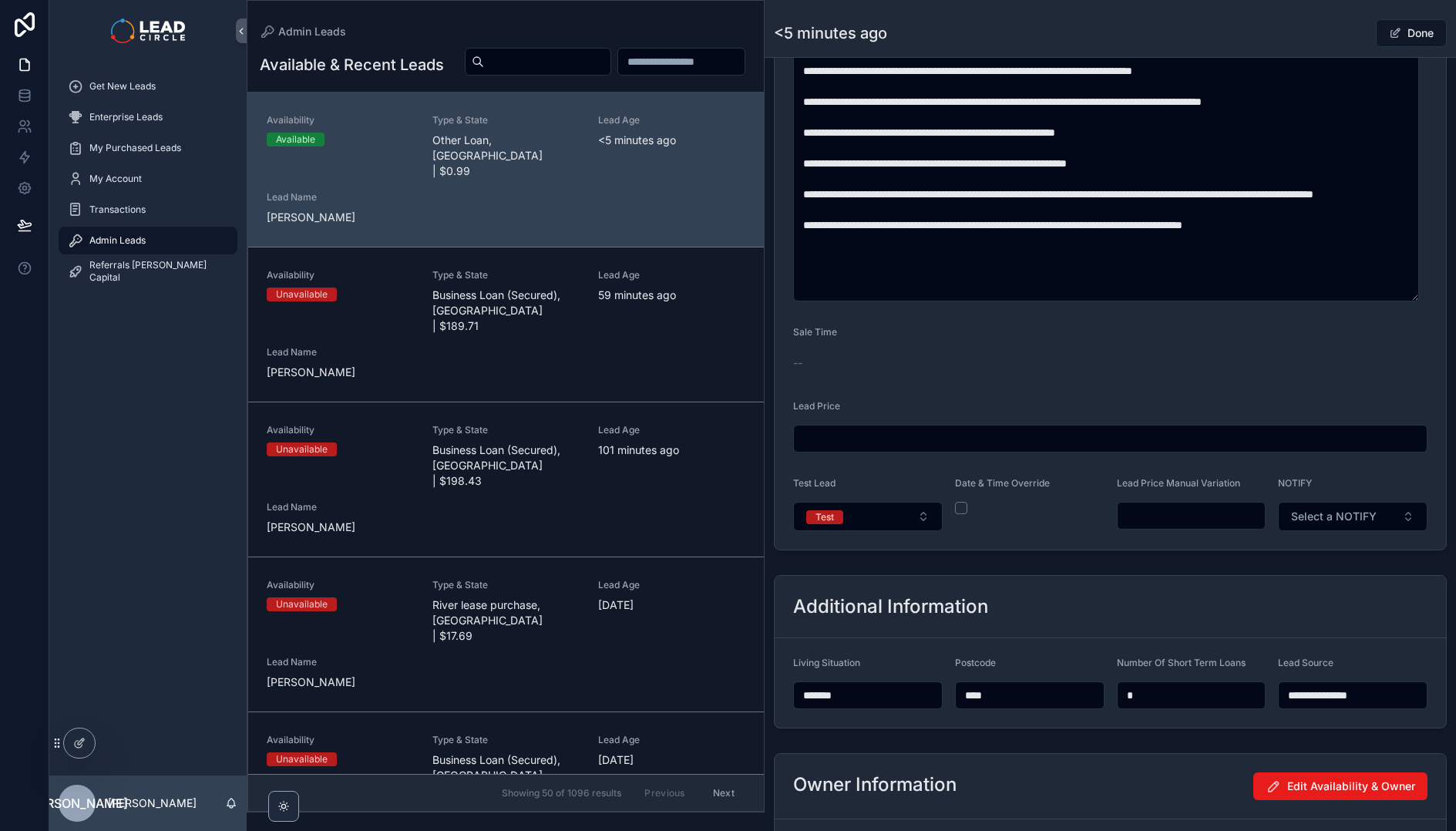
click at [1172, 530] on div "Lead Price Manual Variation" at bounding box center [1192, 504] width 149 height 54
click at [1174, 522] on input "scrollable content" at bounding box center [1192, 515] width 148 height 21
click at [1180, 546] on form "**********" at bounding box center [1110, 9] width 671 height 1080
click at [1147, 517] on input "*******" at bounding box center [1192, 515] width 148 height 21
click at [1195, 542] on form "**********" at bounding box center [1110, 9] width 671 height 1080
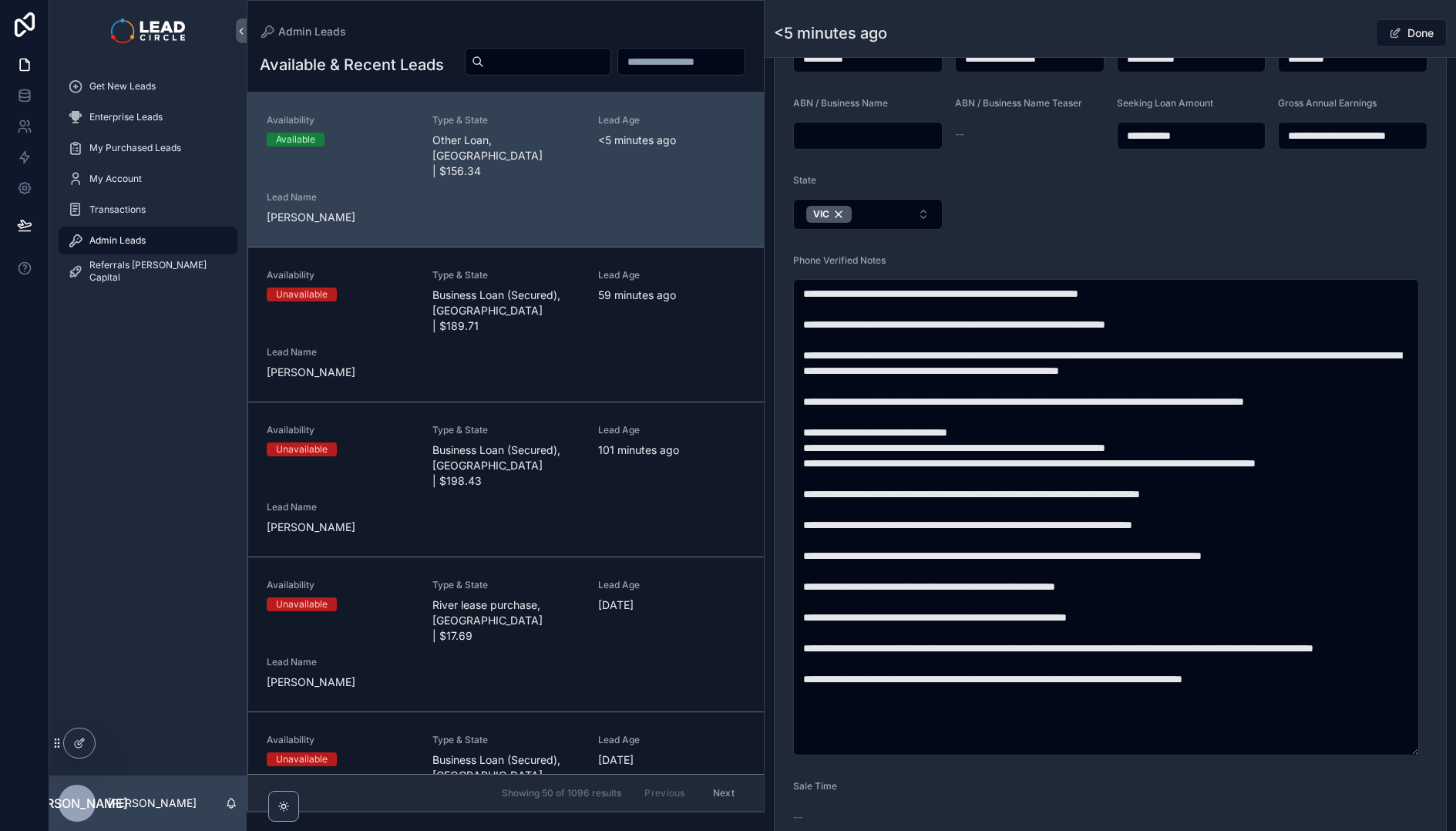
scroll to position [713, 0]
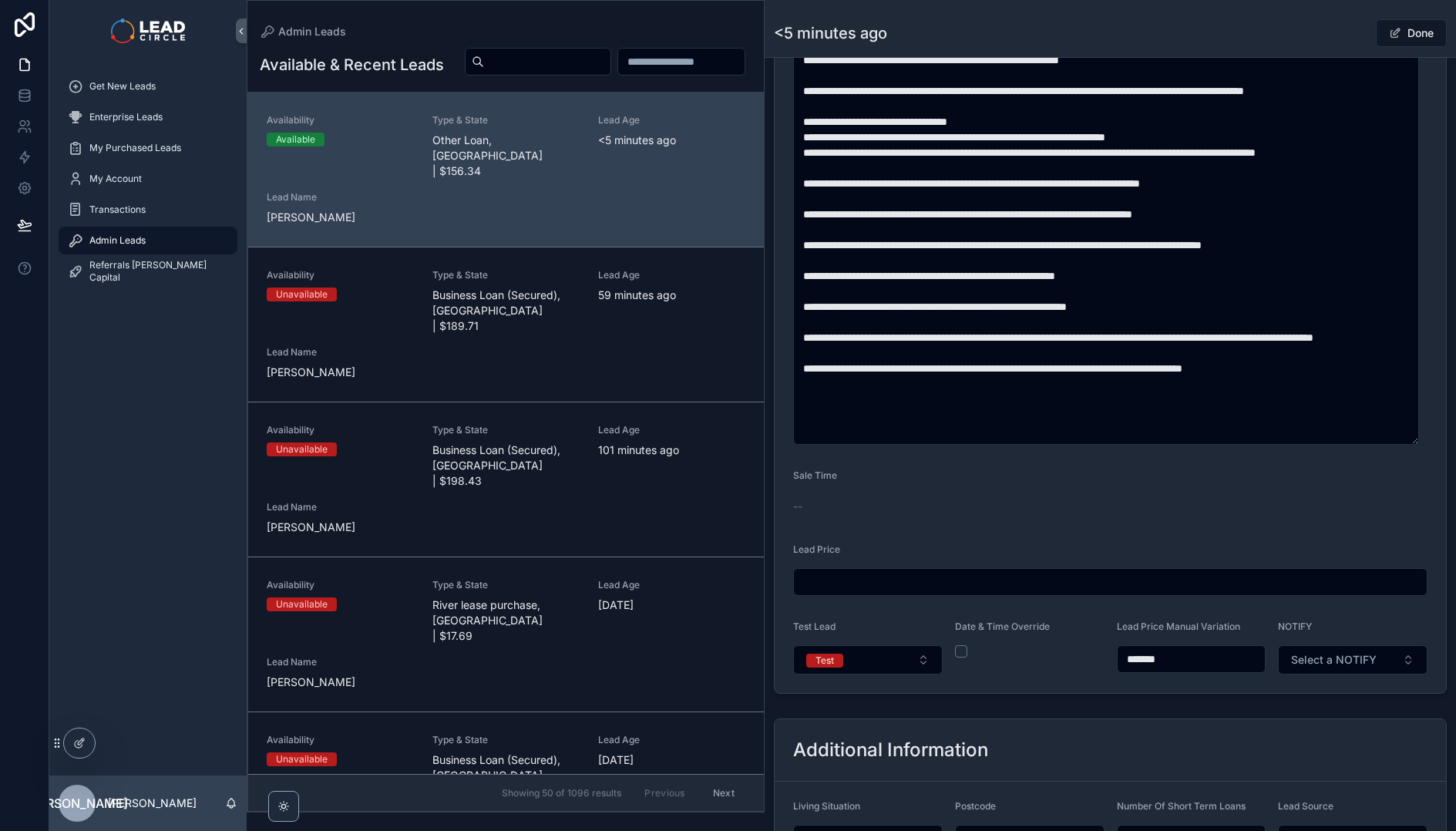
click at [1145, 656] on input "*******" at bounding box center [1192, 658] width 148 height 21
type input "*******"
click at [1143, 695] on div "**********" at bounding box center [1109, 121] width 691 height 1156
click at [847, 660] on button "Test" at bounding box center [868, 659] width 149 height 29
click at [1042, 658] on div "Date & Time Override" at bounding box center [1029, 647] width 149 height 54
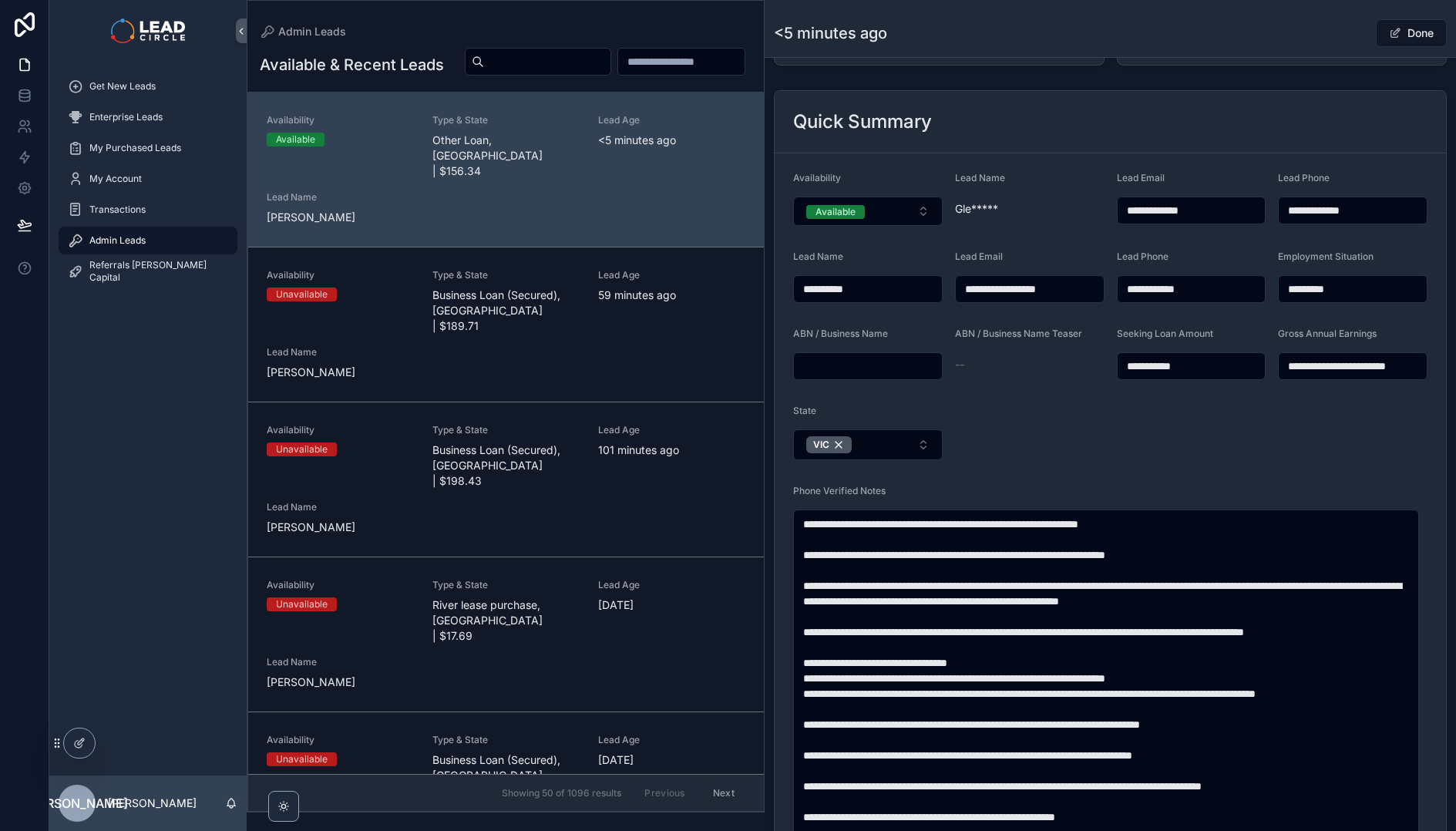
scroll to position [317, 0]
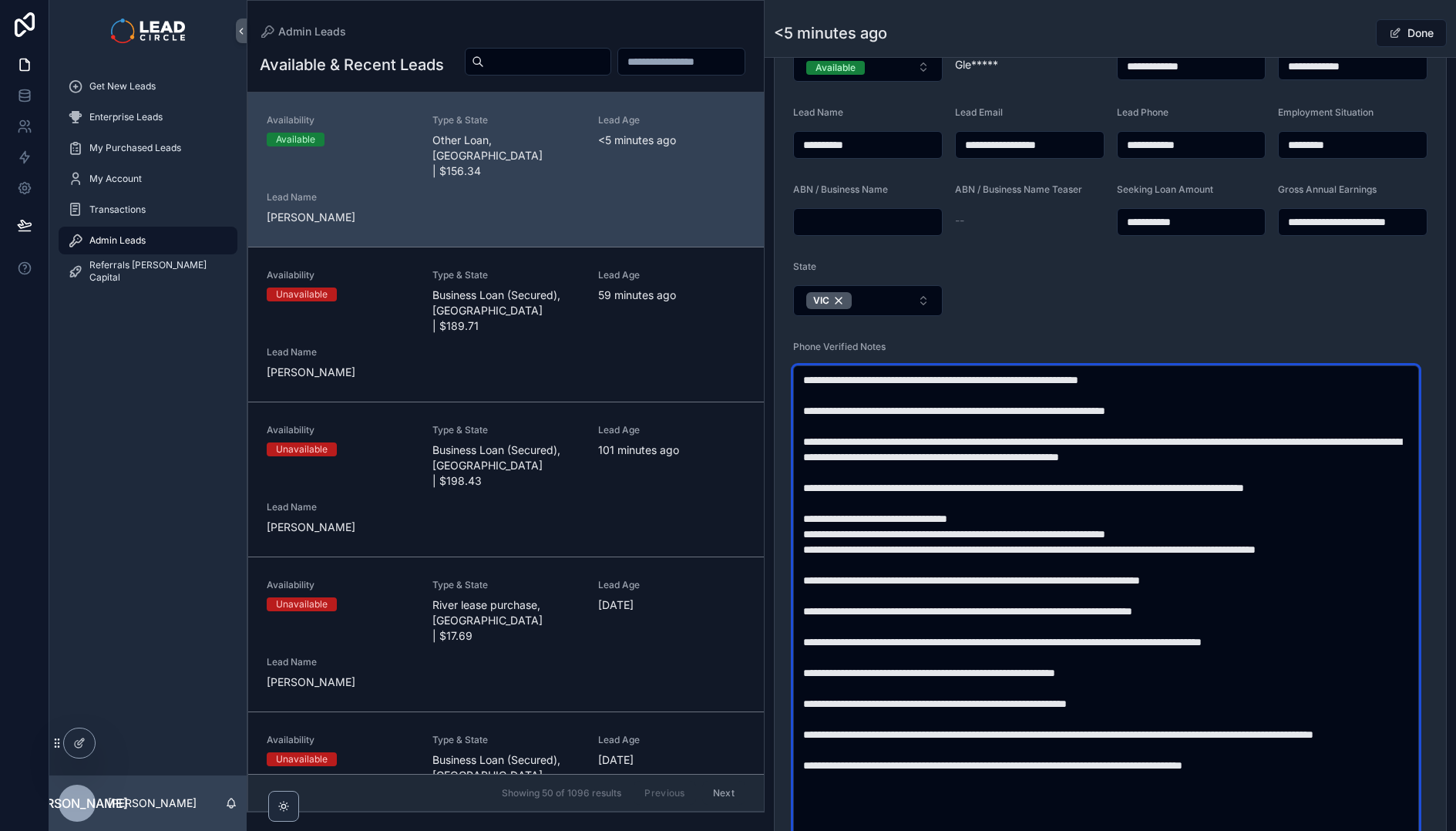
click at [1083, 621] on textarea "scrollable content" at bounding box center [1106, 603] width 626 height 476
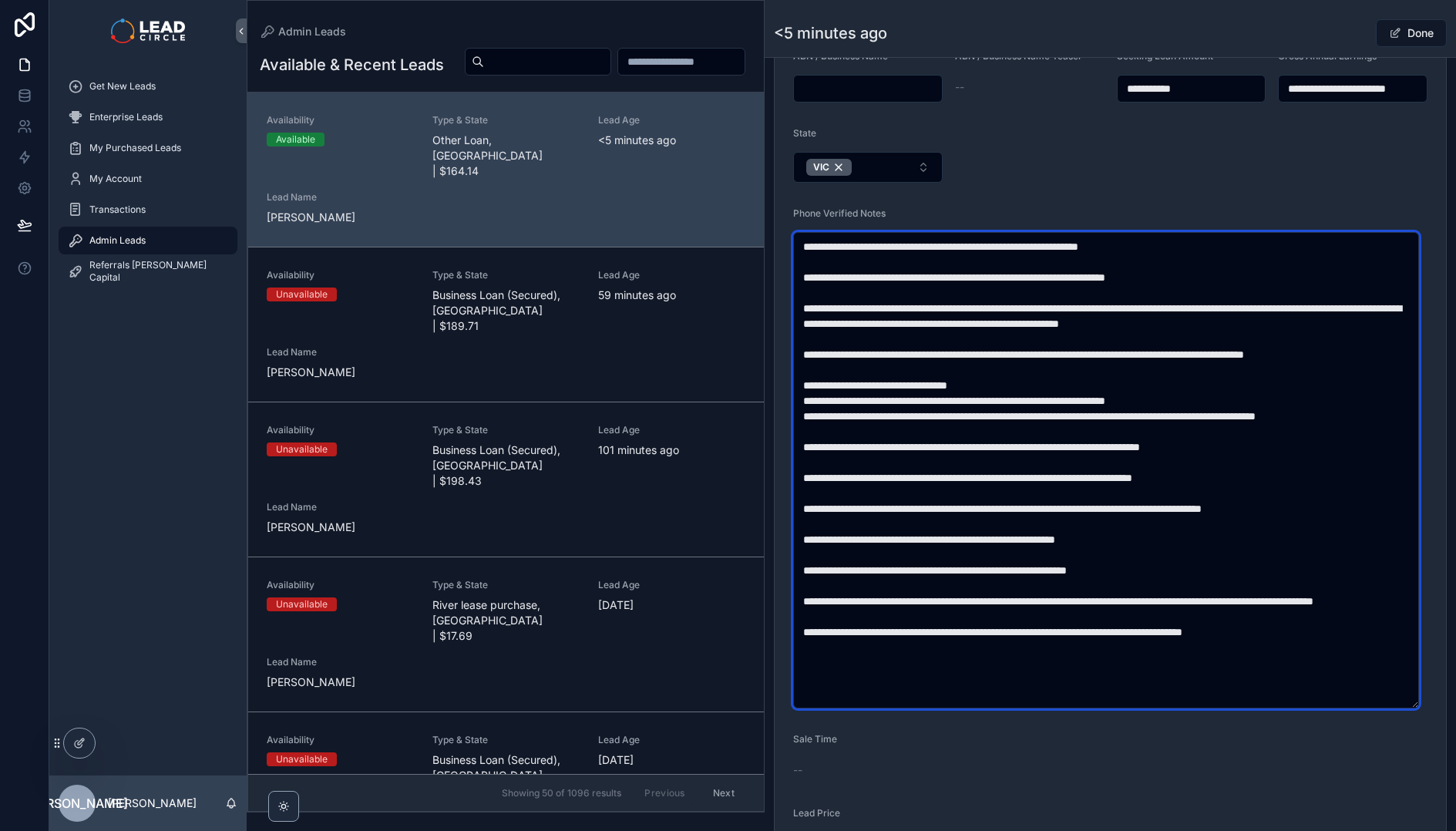
drag, startPoint x: 1059, startPoint y: 306, endPoint x: 1128, endPoint y: 587, distance: 289.3
click at [1128, 587] on textarea "scrollable content" at bounding box center [1106, 470] width 626 height 476
drag, startPoint x: 1097, startPoint y: 401, endPoint x: 1090, endPoint y: 371, distance: 30.8
click at [1090, 373] on textarea "scrollable content" at bounding box center [1106, 470] width 626 height 476
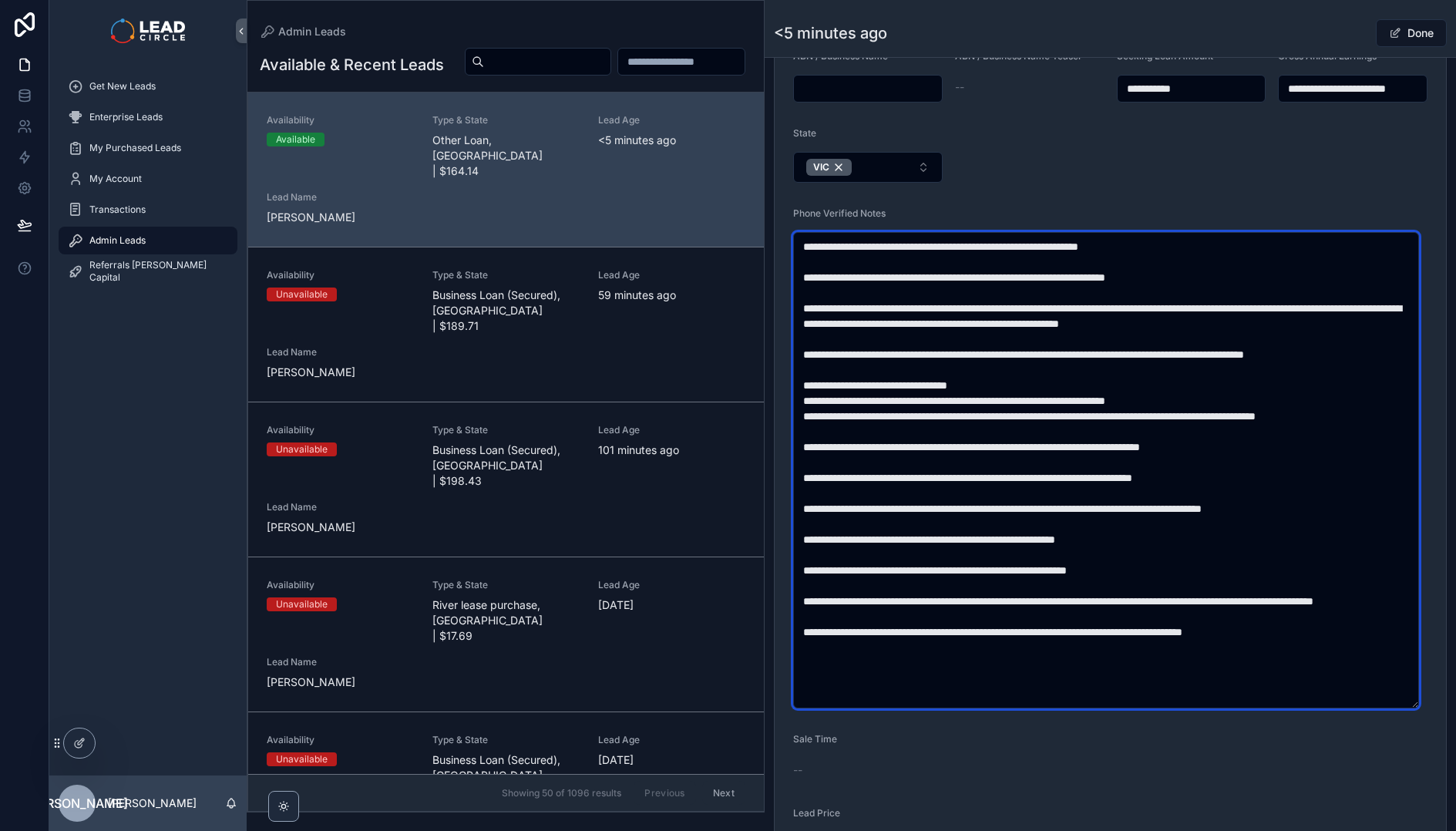
click at [1090, 368] on textarea "scrollable content" at bounding box center [1106, 470] width 626 height 476
drag, startPoint x: 1095, startPoint y: 301, endPoint x: 1160, endPoint y: 549, distance: 256.4
click at [1160, 549] on textarea "scrollable content" at bounding box center [1106, 470] width 626 height 476
drag, startPoint x: 1036, startPoint y: 351, endPoint x: 1182, endPoint y: 356, distance: 146.1
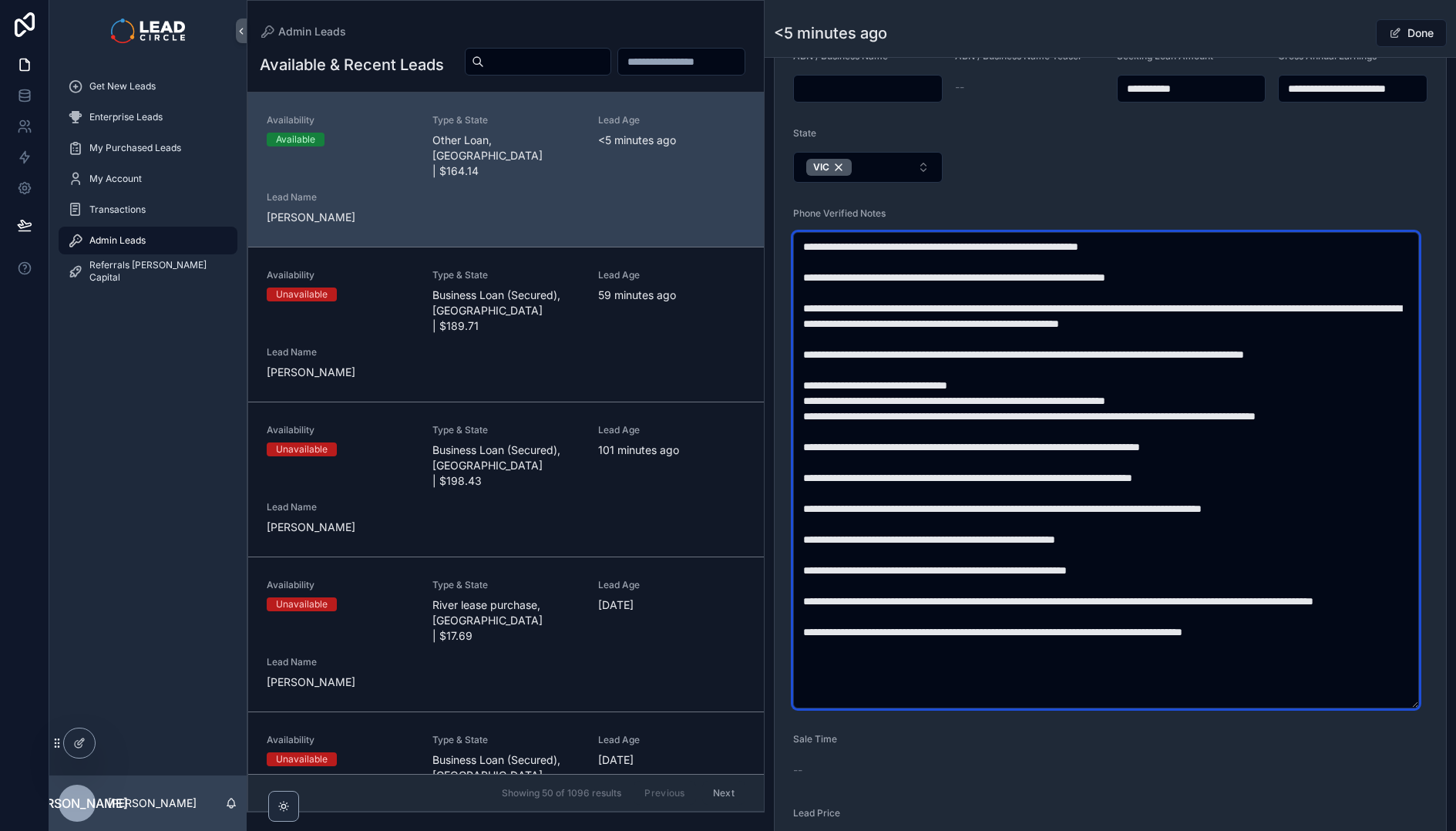
click at [1182, 356] on textarea "scrollable content" at bounding box center [1106, 470] width 626 height 476
drag, startPoint x: 1182, startPoint y: 356, endPoint x: 1012, endPoint y: 337, distance: 171.1
click at [1012, 337] on textarea "scrollable content" at bounding box center [1106, 470] width 626 height 476
click at [914, 380] on textarea "scrollable content" at bounding box center [1106, 470] width 626 height 476
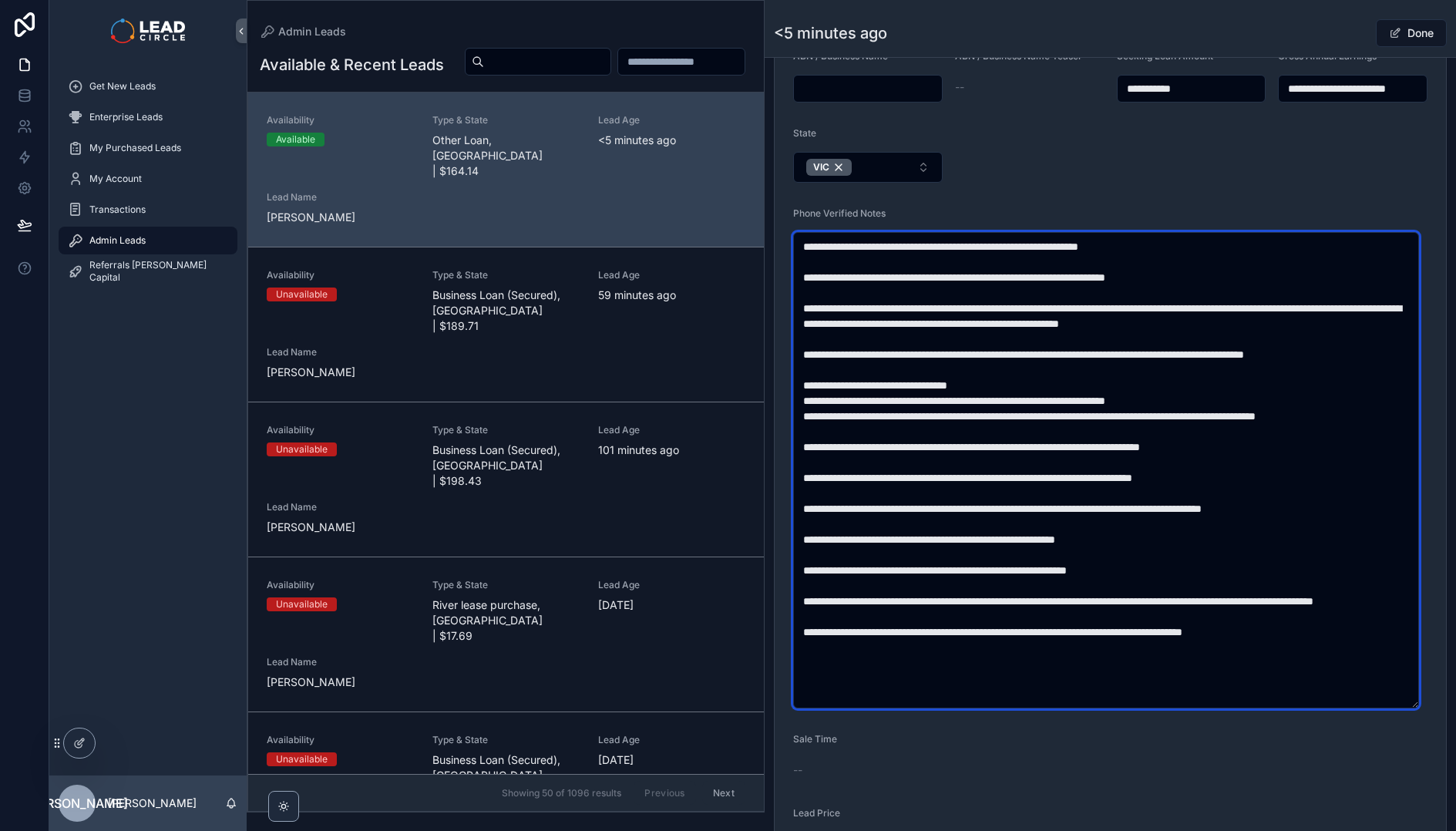
click at [914, 380] on textarea "scrollable content" at bounding box center [1106, 470] width 626 height 476
click at [1065, 405] on textarea "scrollable content" at bounding box center [1106, 470] width 626 height 476
click at [1083, 422] on textarea "scrollable content" at bounding box center [1106, 470] width 626 height 476
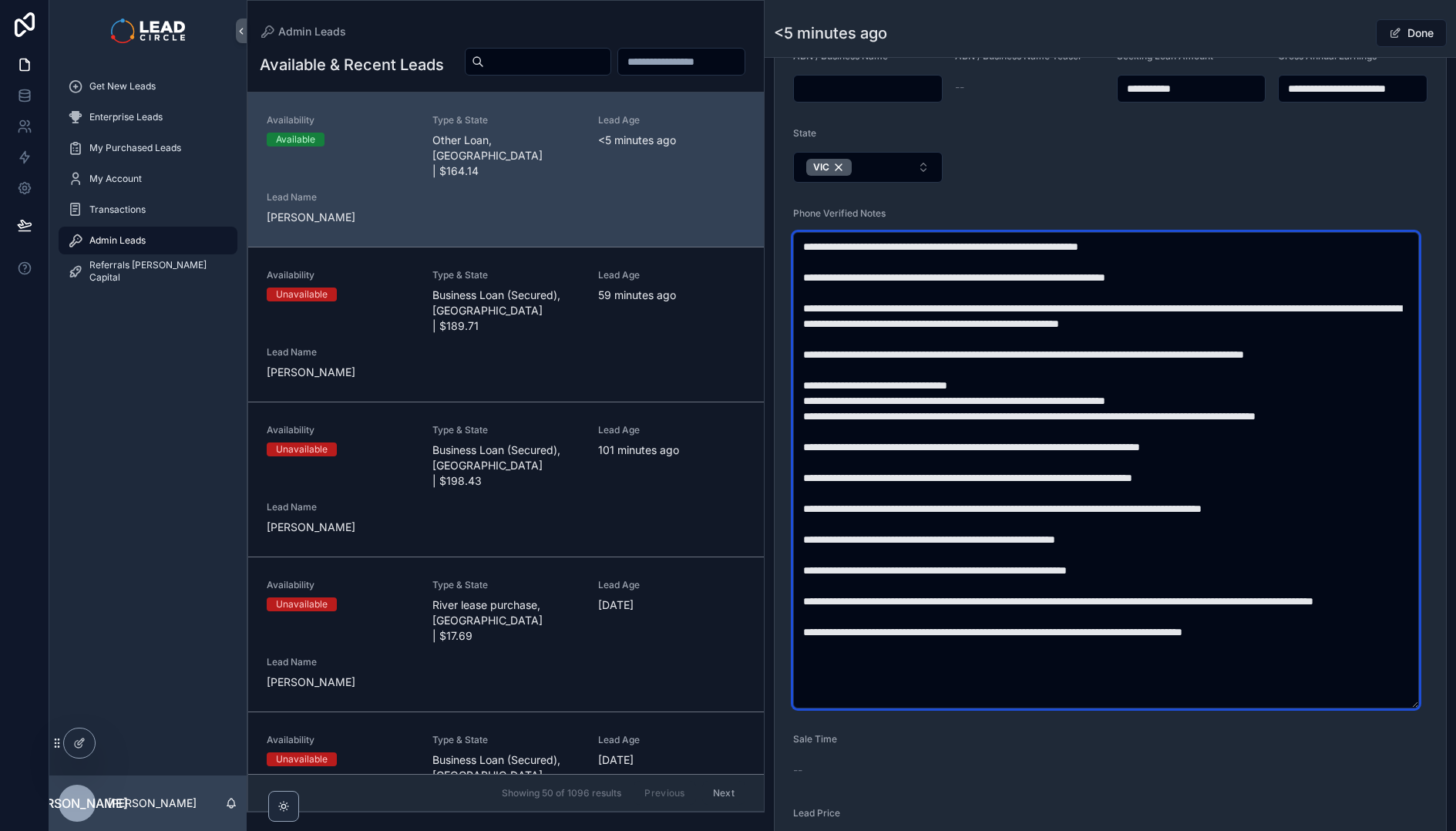
click at [1083, 422] on textarea "scrollable content" at bounding box center [1106, 470] width 626 height 476
click at [998, 450] on textarea "scrollable content" at bounding box center [1106, 470] width 626 height 476
click at [1016, 406] on textarea "scrollable content" at bounding box center [1106, 470] width 626 height 476
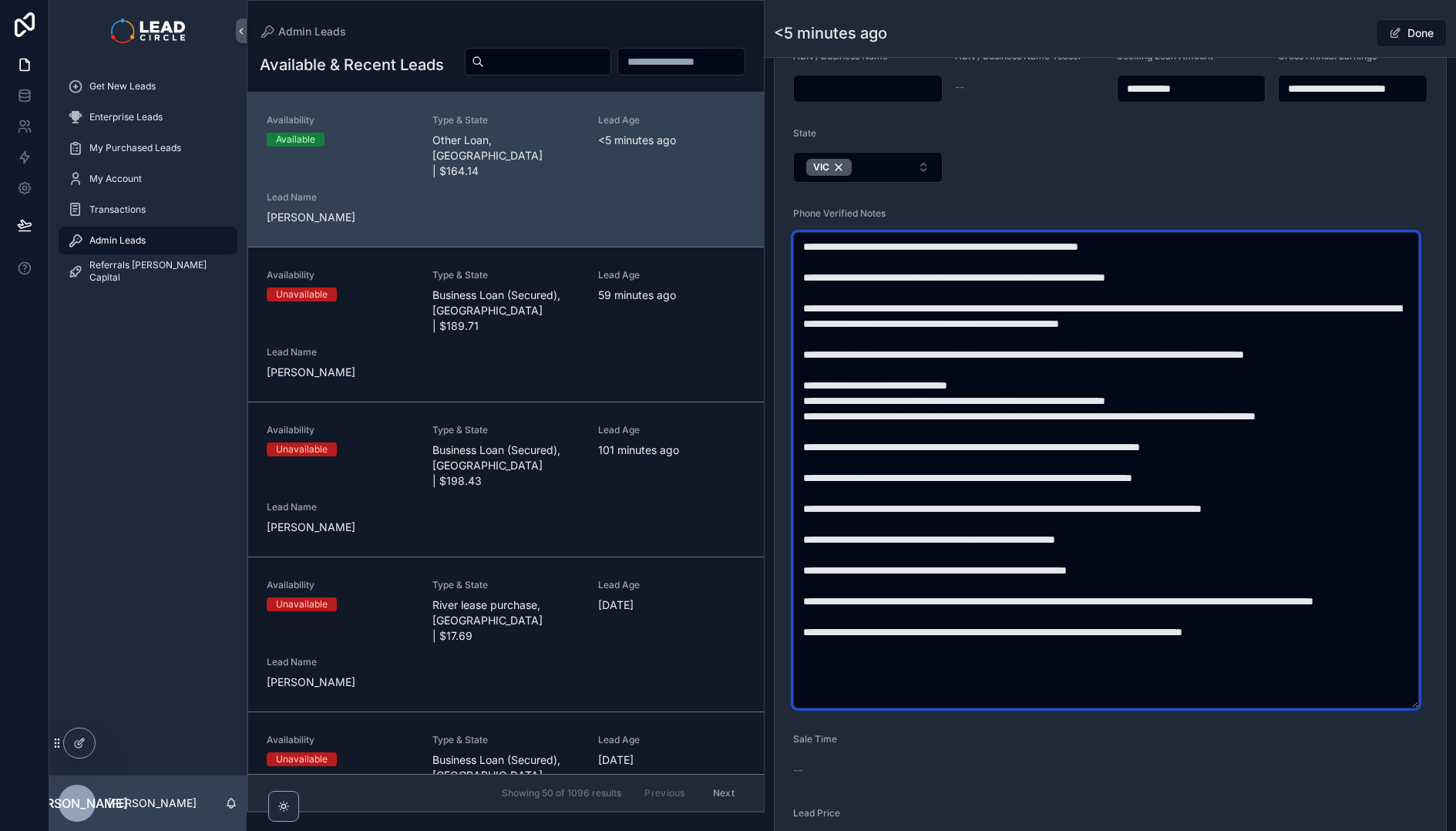
drag, startPoint x: 966, startPoint y: 451, endPoint x: 1125, endPoint y: 461, distance: 159.3
click at [1122, 461] on textarea "scrollable content" at bounding box center [1106, 470] width 626 height 476
click at [1125, 461] on textarea "scrollable content" at bounding box center [1106, 470] width 626 height 476
drag, startPoint x: 1148, startPoint y: 448, endPoint x: 926, endPoint y: 441, distance: 222.1
click at [937, 443] on textarea "scrollable content" at bounding box center [1106, 470] width 626 height 476
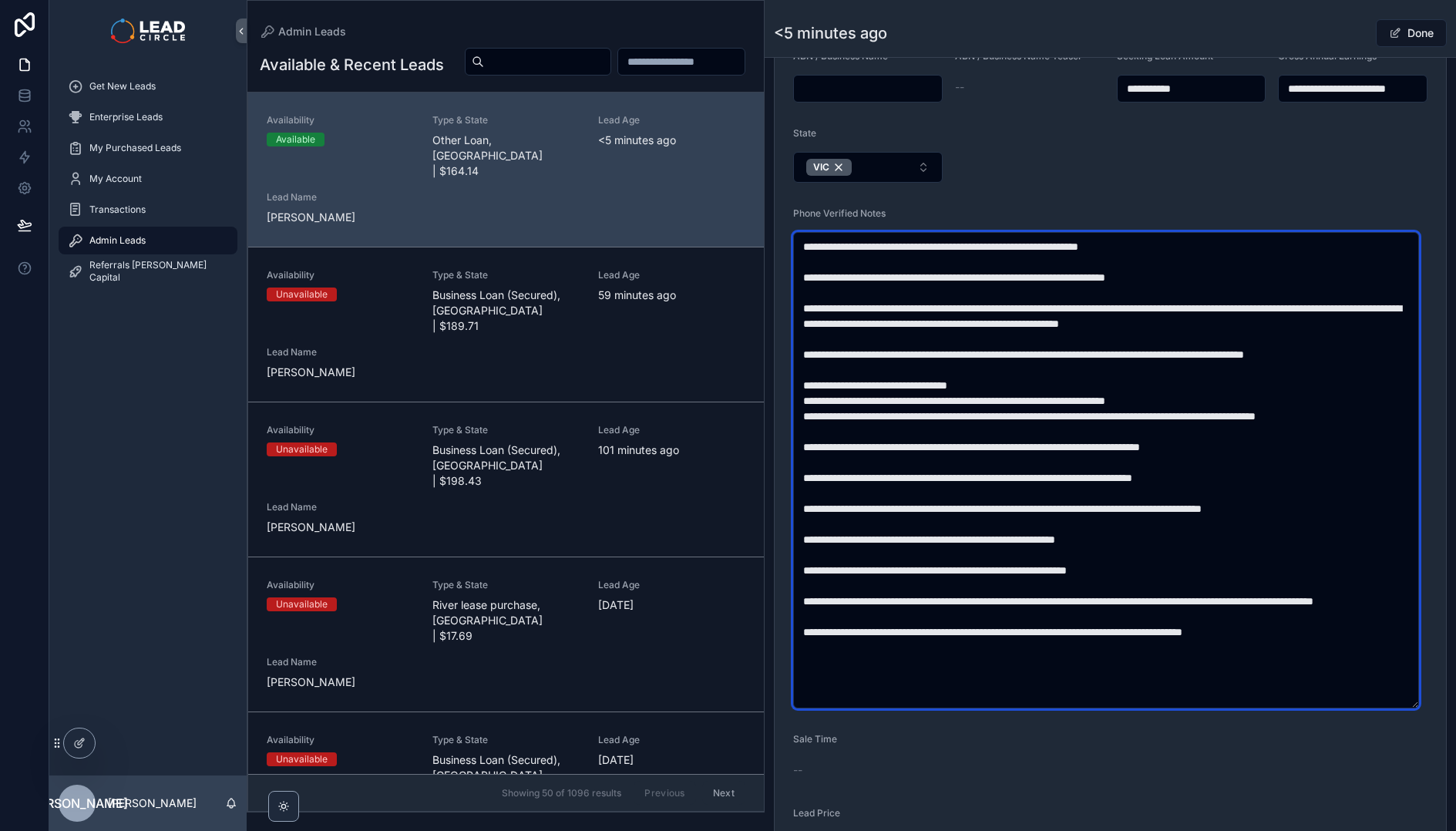
click at [926, 441] on textarea "scrollable content" at bounding box center [1106, 470] width 626 height 476
click at [1141, 484] on textarea "scrollable content" at bounding box center [1106, 470] width 626 height 476
click at [1144, 484] on textarea "scrollable content" at bounding box center [1106, 470] width 626 height 476
drag, startPoint x: 986, startPoint y: 470, endPoint x: 951, endPoint y: 466, distance: 35.2
click at [958, 468] on textarea "scrollable content" at bounding box center [1106, 470] width 626 height 476
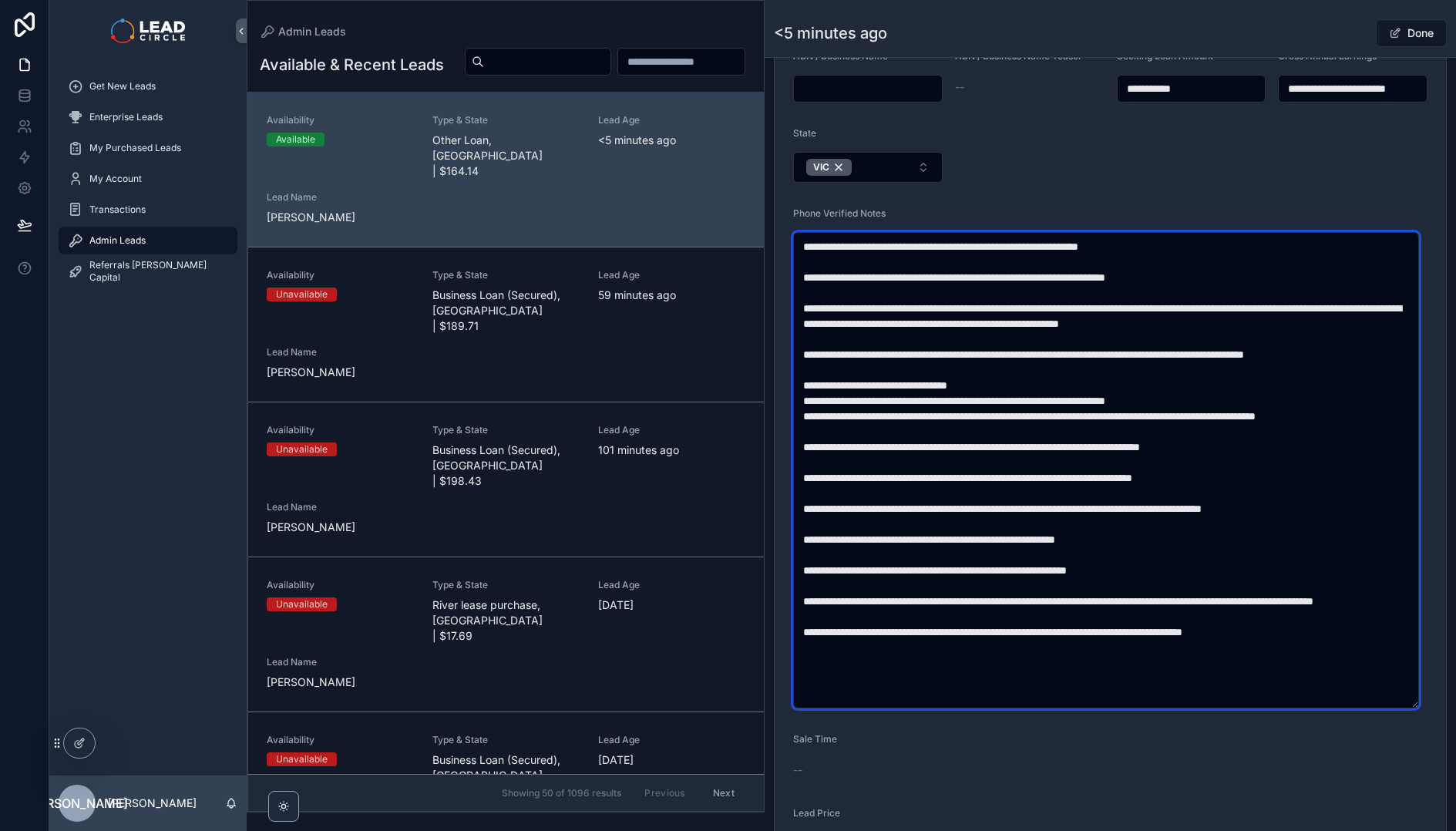
click at [951, 466] on textarea "scrollable content" at bounding box center [1106, 470] width 626 height 476
drag, startPoint x: 971, startPoint y: 481, endPoint x: 1156, endPoint y: 482, distance: 185.0
click at [1148, 482] on textarea "scrollable content" at bounding box center [1106, 470] width 626 height 476
click at [1156, 482] on textarea "scrollable content" at bounding box center [1106, 470] width 626 height 476
drag, startPoint x: 1009, startPoint y: 508, endPoint x: 1195, endPoint y: 519, distance: 186.3
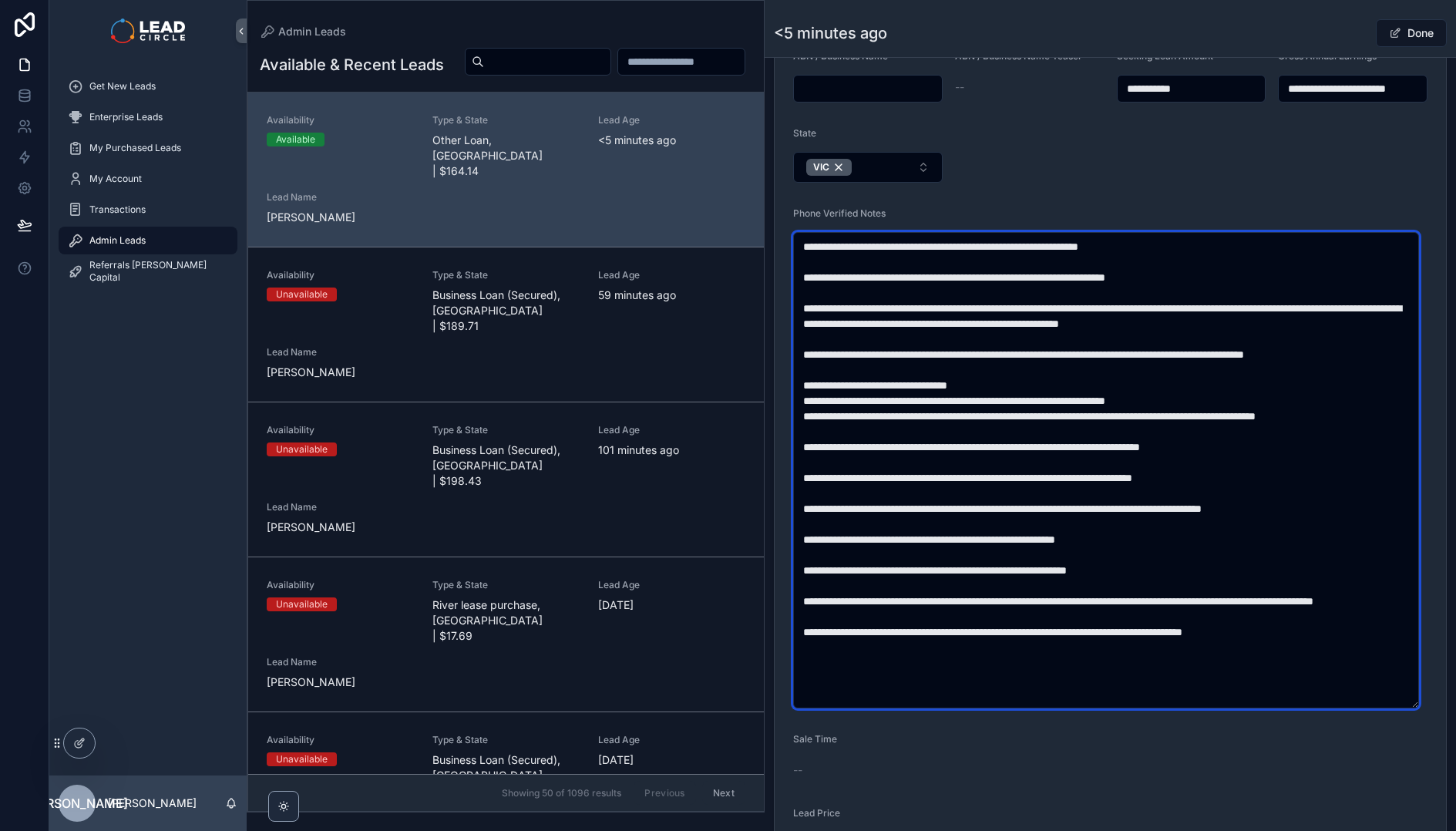
click at [1192, 519] on textarea "scrollable content" at bounding box center [1106, 470] width 626 height 476
click at [1195, 519] on textarea "scrollable content" at bounding box center [1106, 470] width 626 height 476
drag, startPoint x: 1151, startPoint y: 497, endPoint x: 1196, endPoint y: 558, distance: 75.8
click at [1196, 558] on textarea "scrollable content" at bounding box center [1106, 470] width 626 height 476
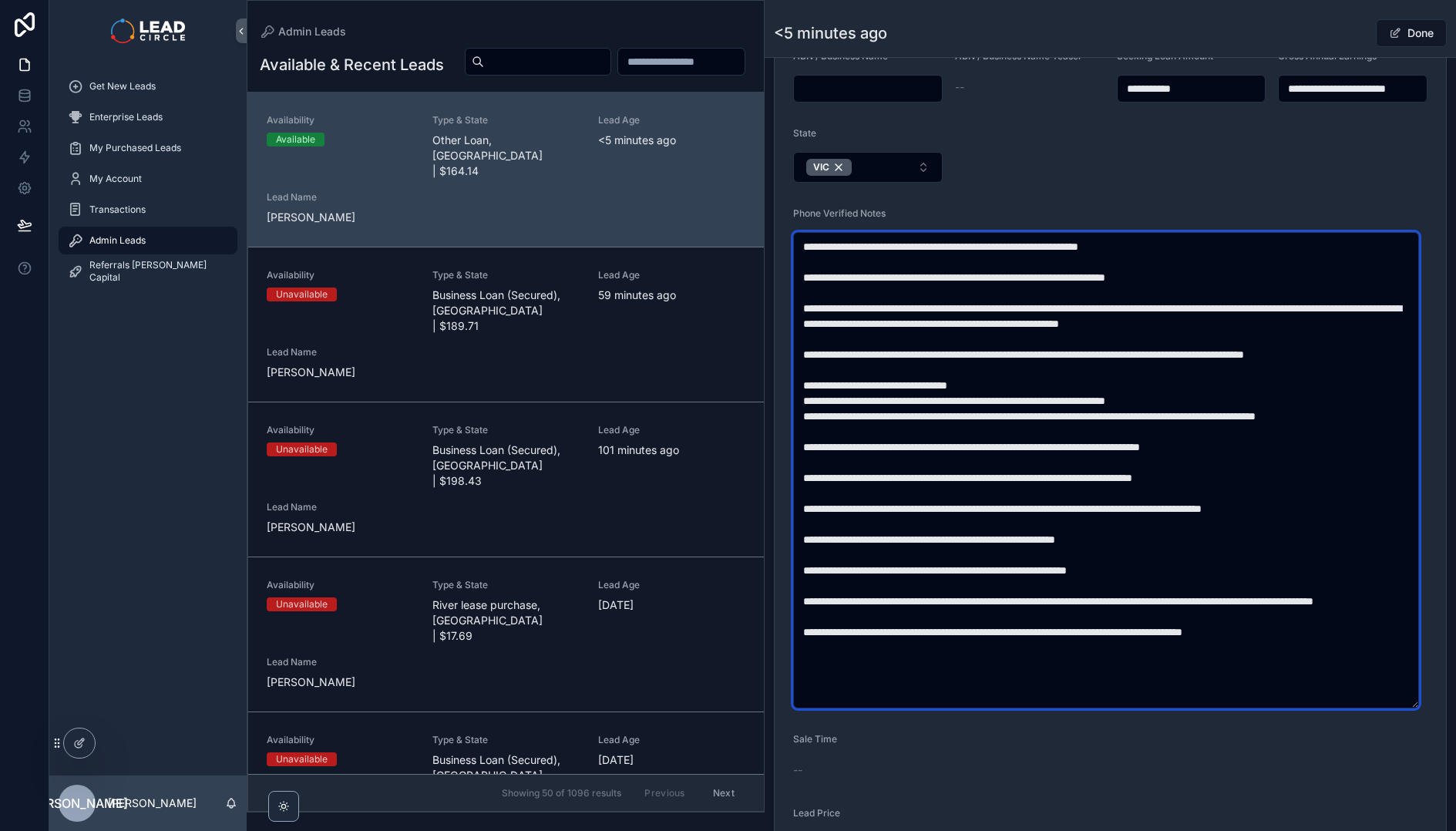
drag, startPoint x: 1198, startPoint y: 548, endPoint x: 1135, endPoint y: 509, distance: 74.1
click at [1136, 509] on textarea "scrollable content" at bounding box center [1106, 470] width 626 height 476
click at [1135, 509] on textarea "scrollable content" at bounding box center [1106, 470] width 626 height 476
drag, startPoint x: 1135, startPoint y: 499, endPoint x: 1210, endPoint y: 547, distance: 89.0
click at [1209, 547] on textarea "scrollable content" at bounding box center [1106, 470] width 626 height 476
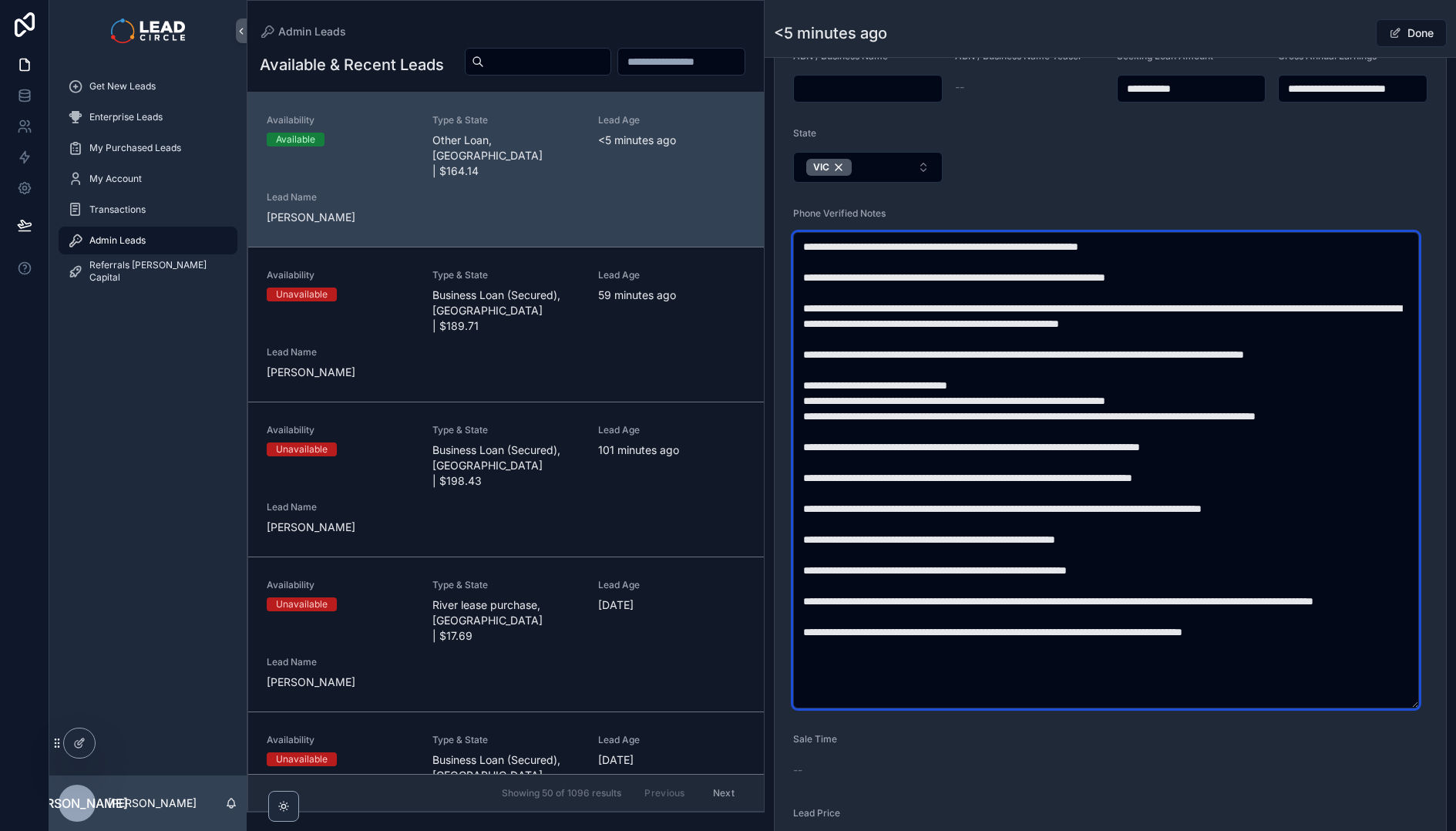
click at [1210, 547] on textarea "scrollable content" at bounding box center [1106, 470] width 626 height 476
drag, startPoint x: 1211, startPoint y: 547, endPoint x: 1113, endPoint y: 495, distance: 110.9
click at [1114, 495] on textarea "scrollable content" at bounding box center [1106, 470] width 626 height 476
click at [1113, 495] on textarea "scrollable content" at bounding box center [1106, 470] width 626 height 476
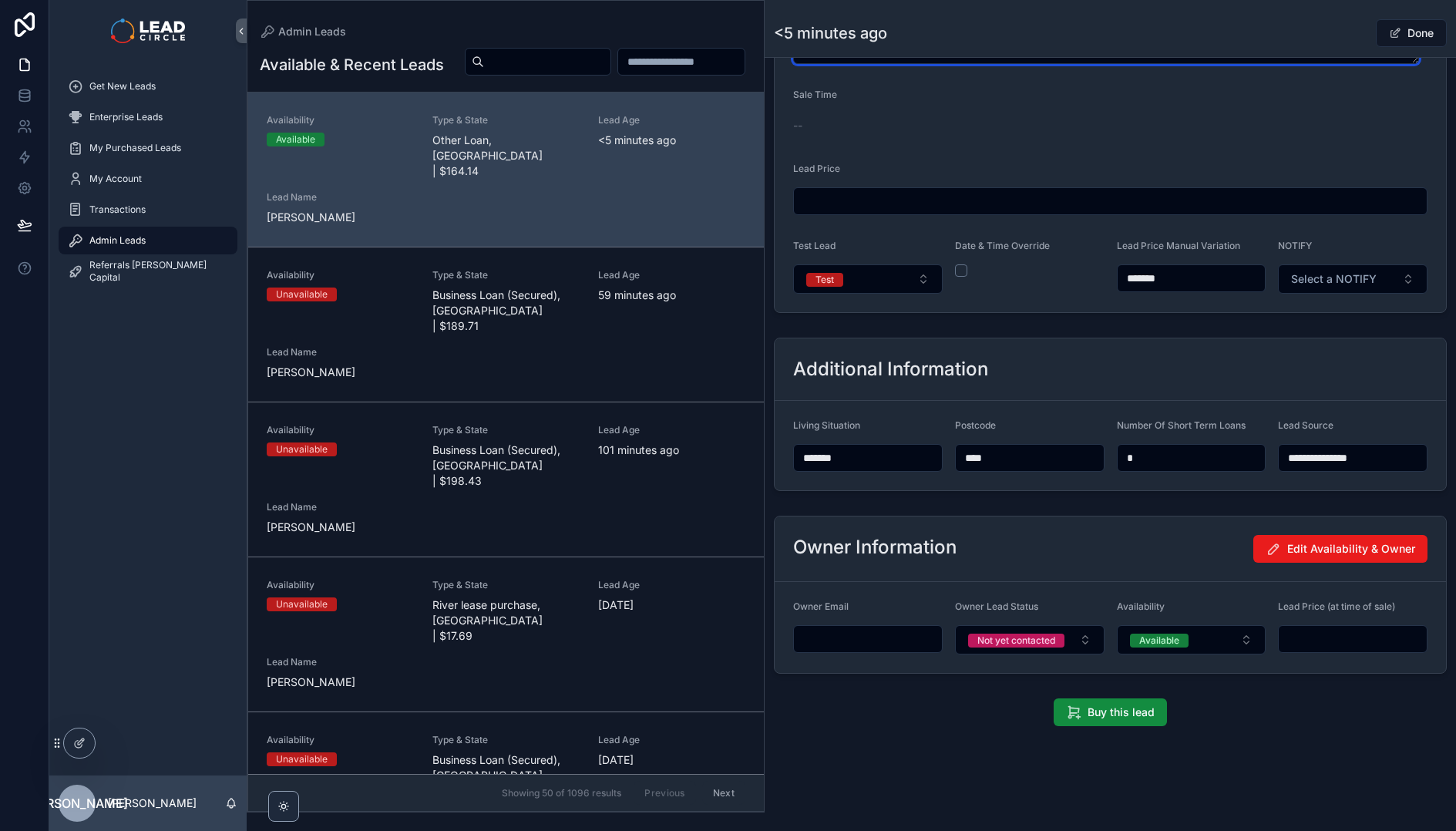
scroll to position [566, 0]
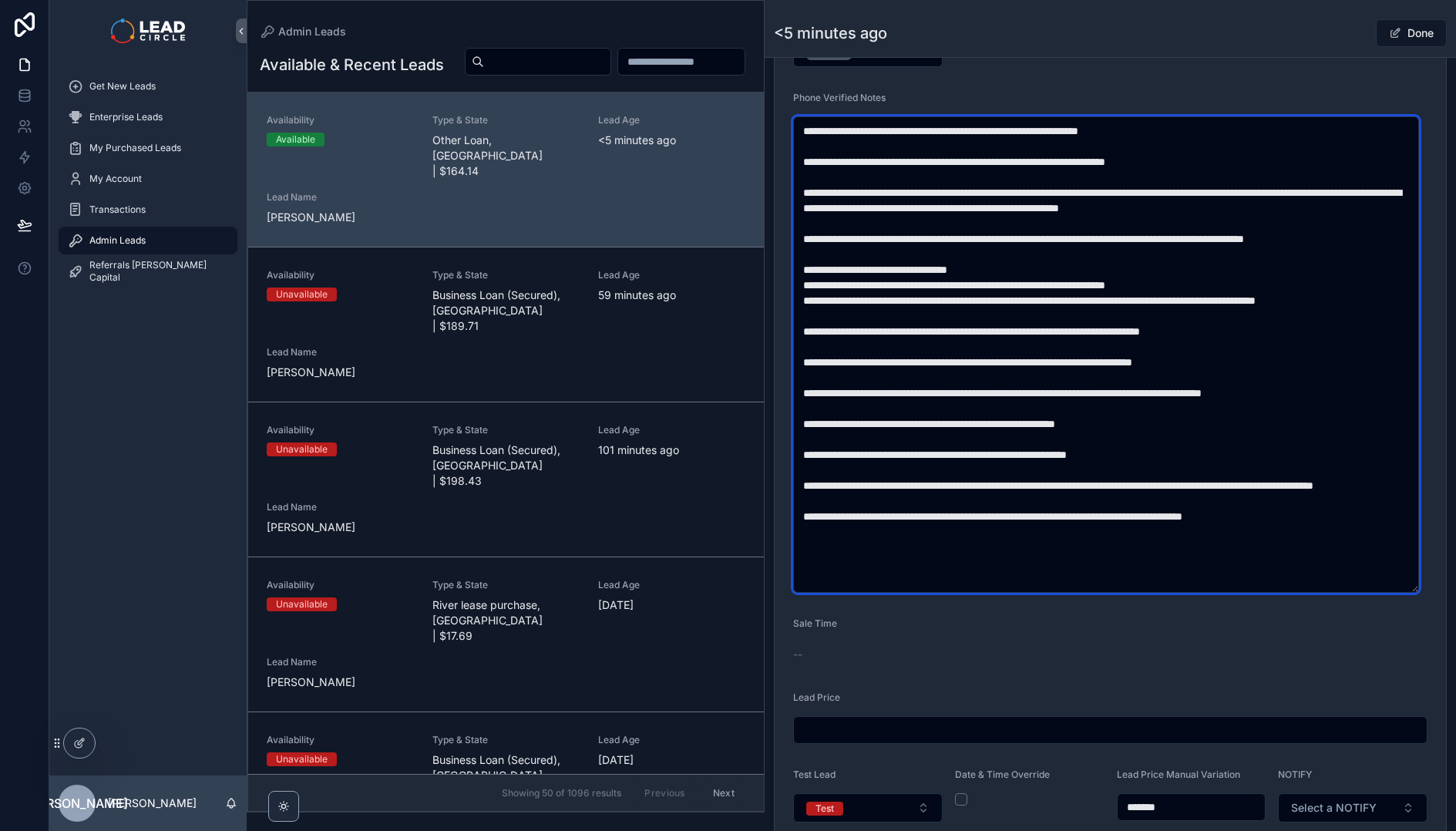
drag, startPoint x: 982, startPoint y: 452, endPoint x: 998, endPoint y: 506, distance: 56.3
click at [998, 506] on textarea "scrollable content" at bounding box center [1106, 355] width 626 height 476
drag, startPoint x: 1004, startPoint y: 506, endPoint x: 1001, endPoint y: 439, distance: 67.1
click at [1001, 439] on textarea "scrollable content" at bounding box center [1106, 355] width 626 height 476
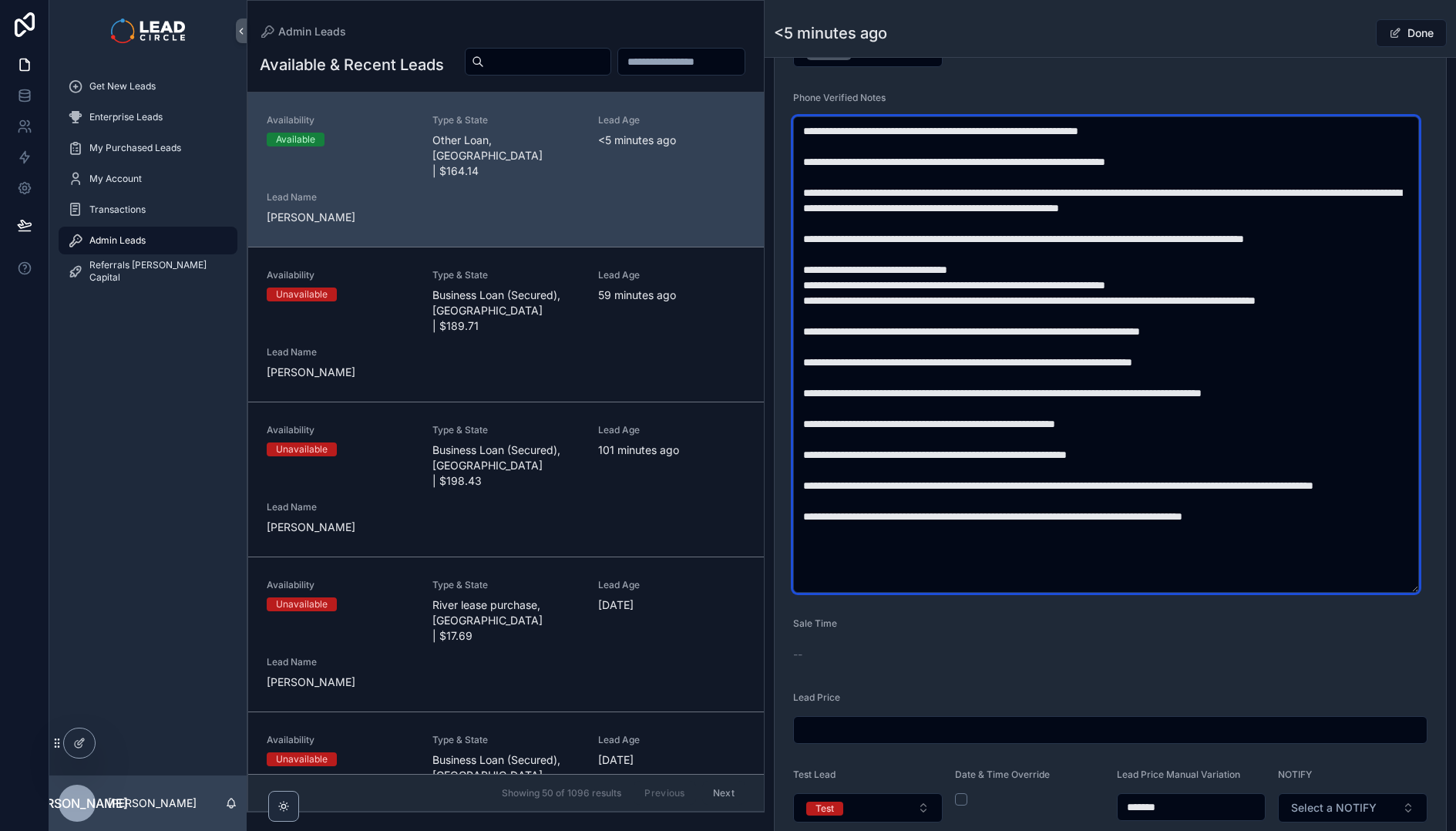
click at [1001, 439] on textarea "scrollable content" at bounding box center [1106, 355] width 626 height 476
drag, startPoint x: 1001, startPoint y: 439, endPoint x: 1033, endPoint y: 503, distance: 71.6
click at [1033, 503] on textarea "scrollable content" at bounding box center [1106, 355] width 626 height 476
drag, startPoint x: 1039, startPoint y: 511, endPoint x: 1023, endPoint y: 447, distance: 66.0
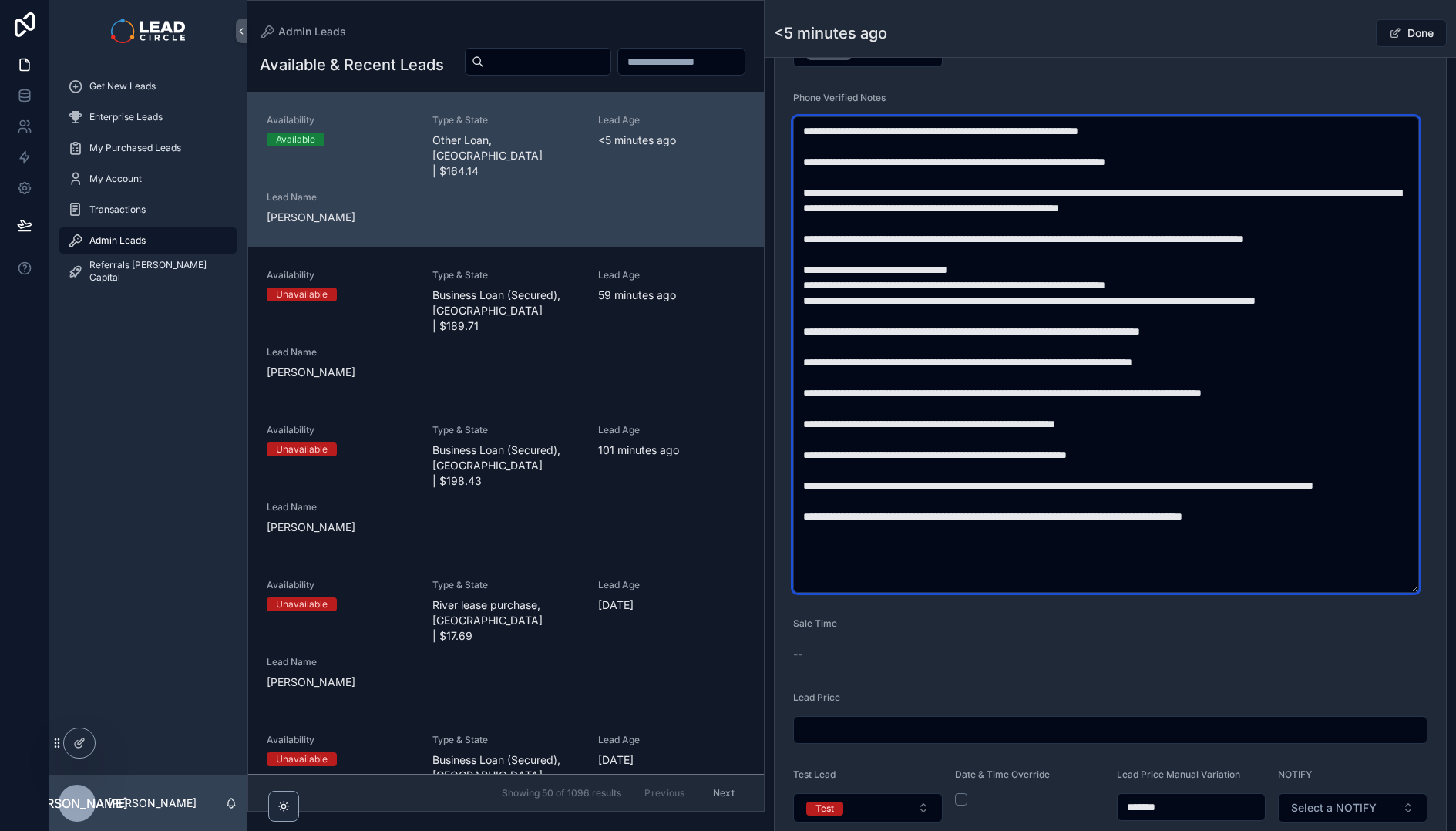
click at [1023, 447] on textarea "scrollable content" at bounding box center [1106, 355] width 626 height 476
drag, startPoint x: 1023, startPoint y: 447, endPoint x: 1036, endPoint y: 503, distance: 57.5
click at [1036, 503] on textarea "scrollable content" at bounding box center [1106, 355] width 626 height 476
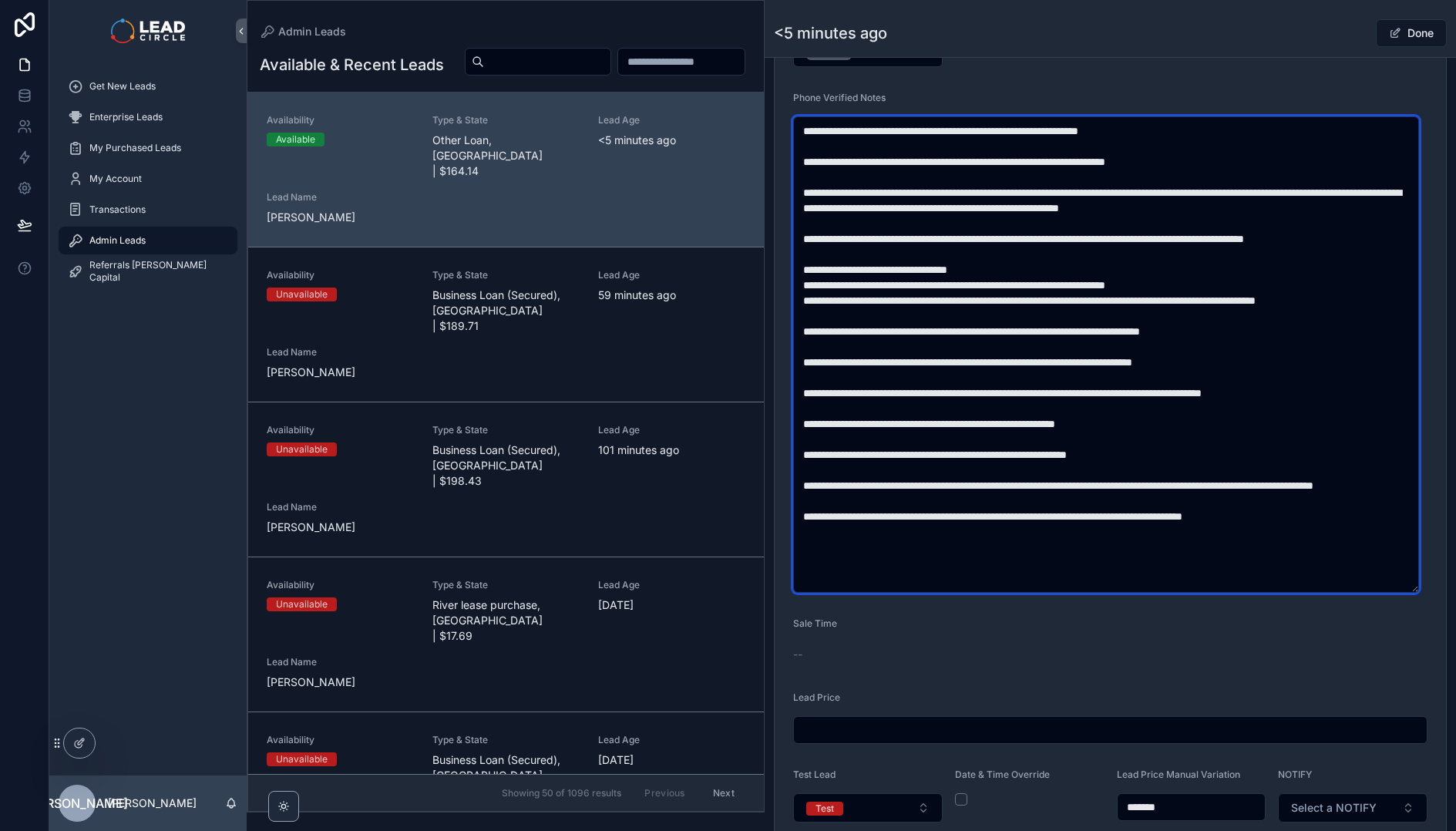
drag, startPoint x: 1040, startPoint y: 510, endPoint x: 1020, endPoint y: 449, distance: 64.2
click at [1020, 449] on textarea "scrollable content" at bounding box center [1106, 355] width 626 height 476
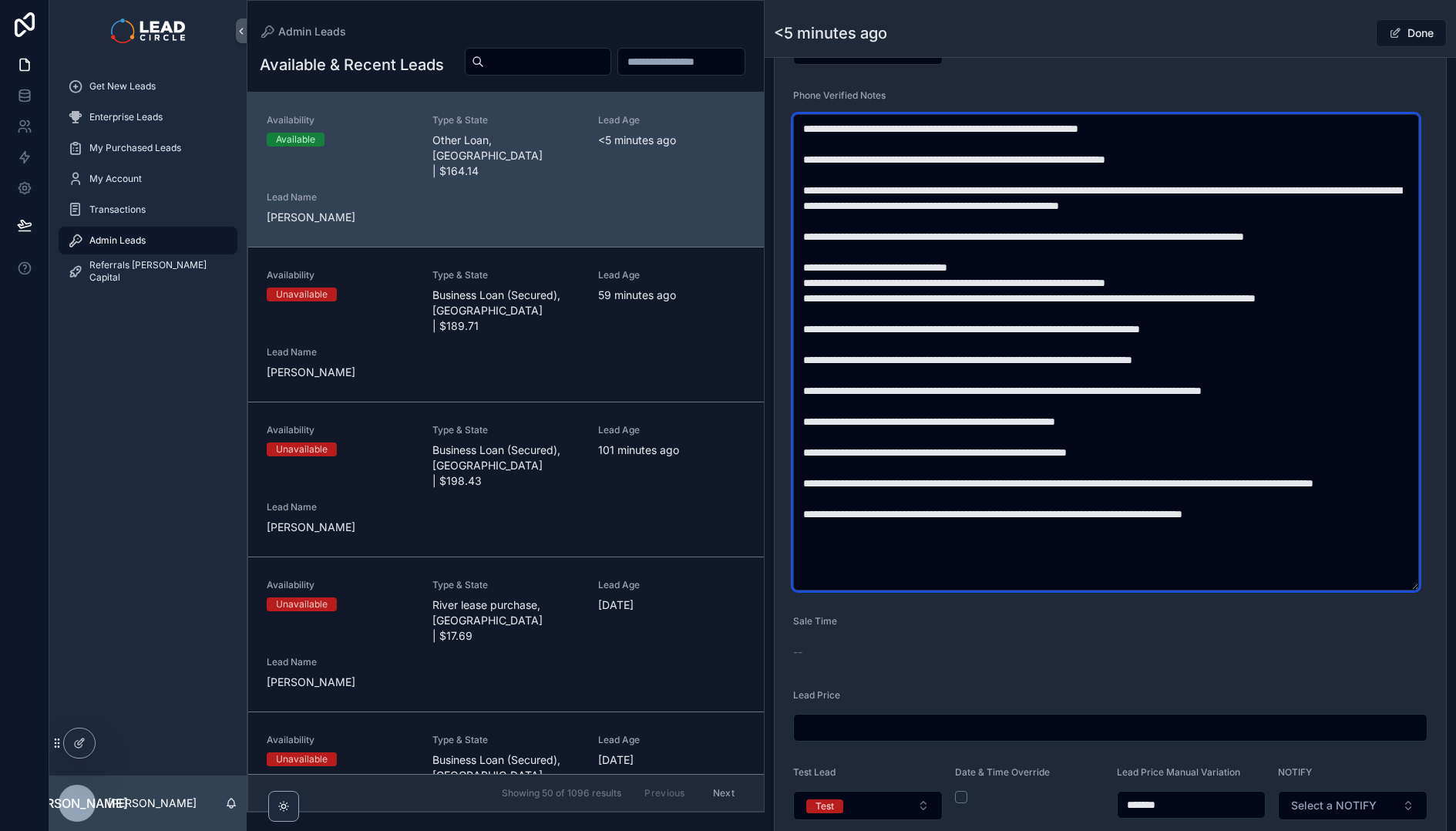
scroll to position [568, 0]
drag, startPoint x: 1230, startPoint y: 486, endPoint x: 1245, endPoint y: 495, distance: 17.5
click at [1245, 495] on textarea "scrollable content" at bounding box center [1106, 351] width 626 height 476
click at [1385, 378] on textarea "scrollable content" at bounding box center [1106, 351] width 626 height 476
click at [1382, 388] on textarea "scrollable content" at bounding box center [1106, 351] width 626 height 476
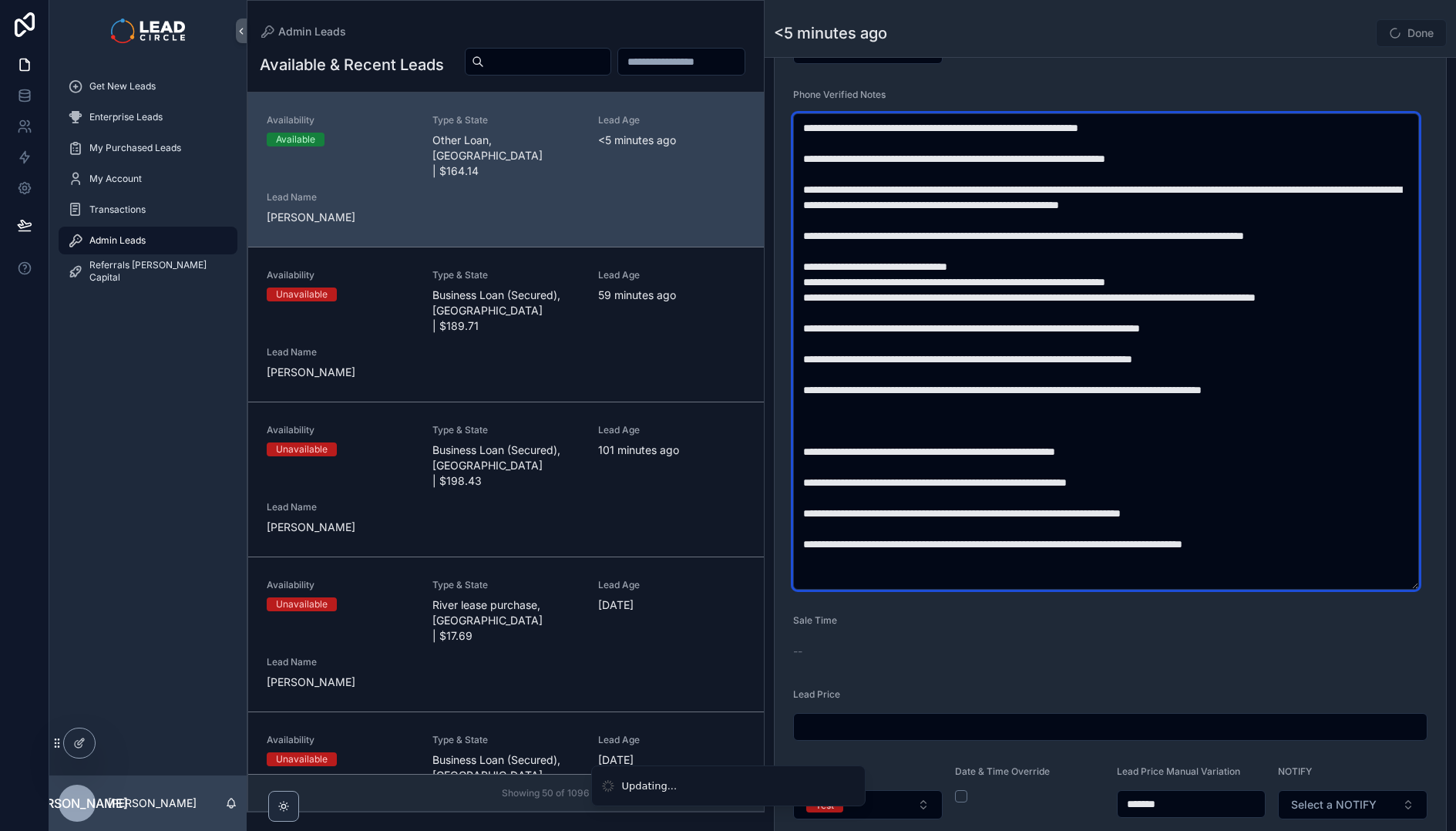
paste textarea "**********"
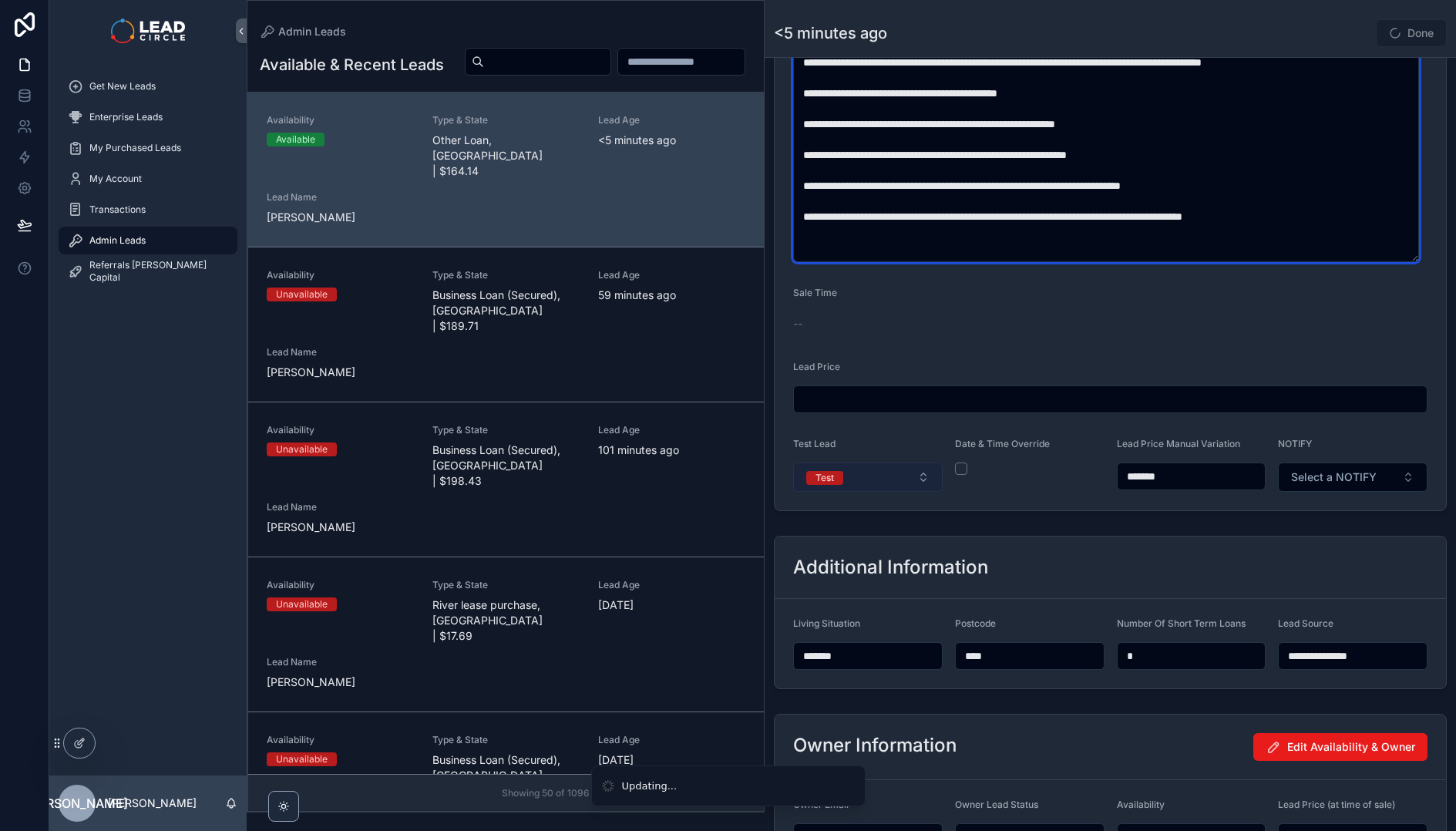
type textarea "**********"
click at [892, 478] on button "Test" at bounding box center [868, 477] width 149 height 29
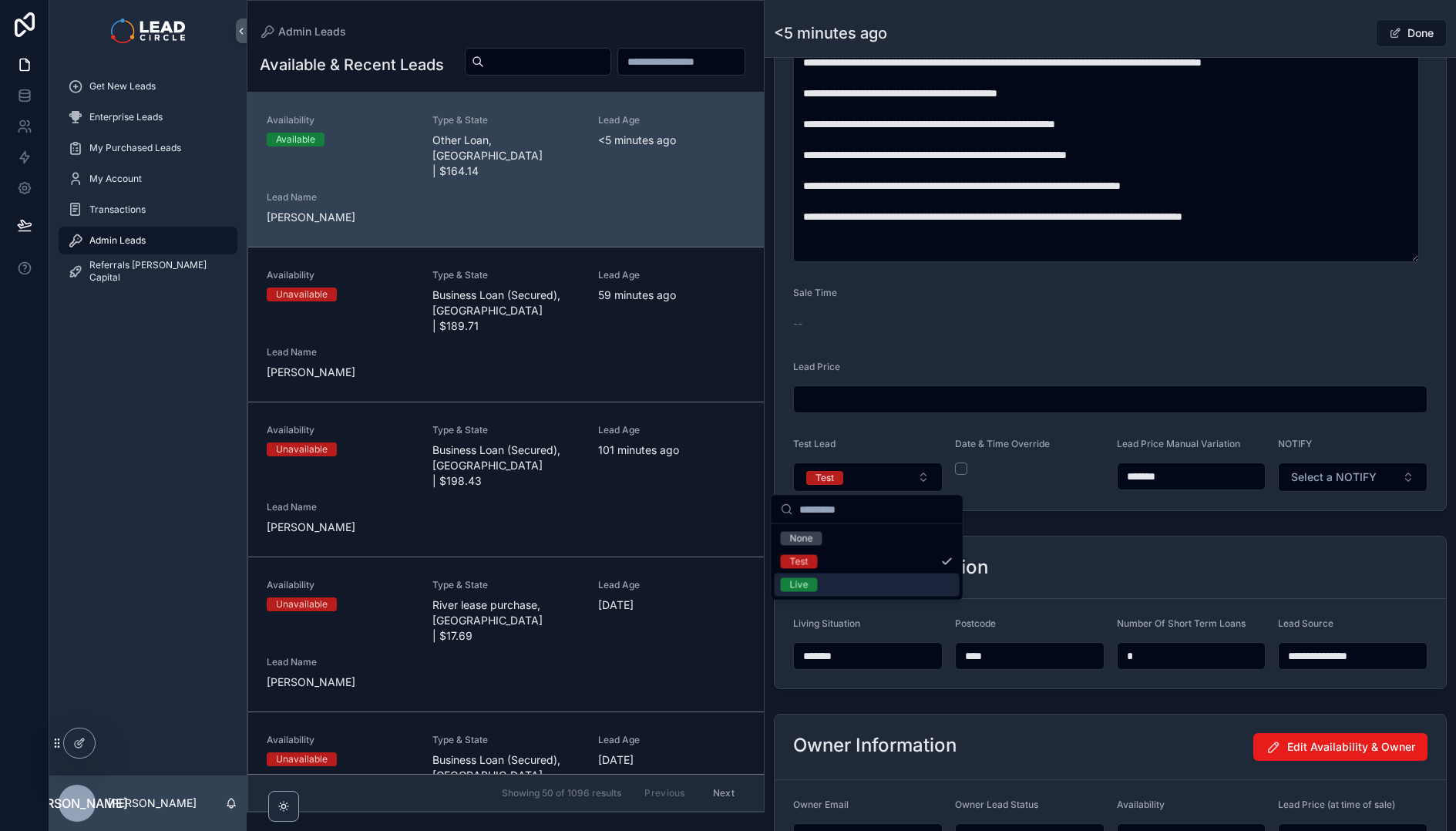
click at [858, 575] on div "Live" at bounding box center [866, 585] width 185 height 23
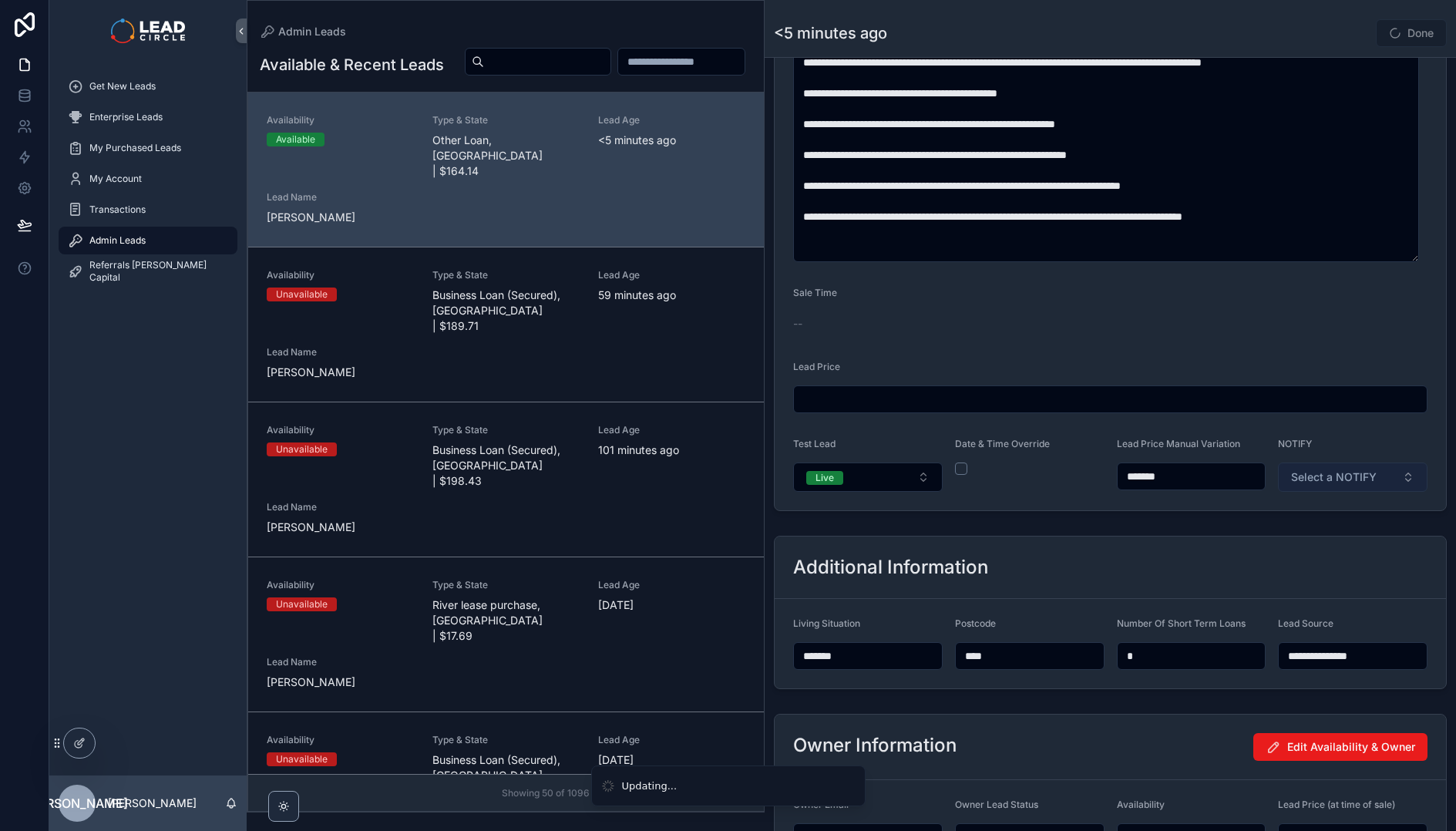
click at [1389, 482] on button "Select a NOTIFY" at bounding box center [1352, 477] width 149 height 29
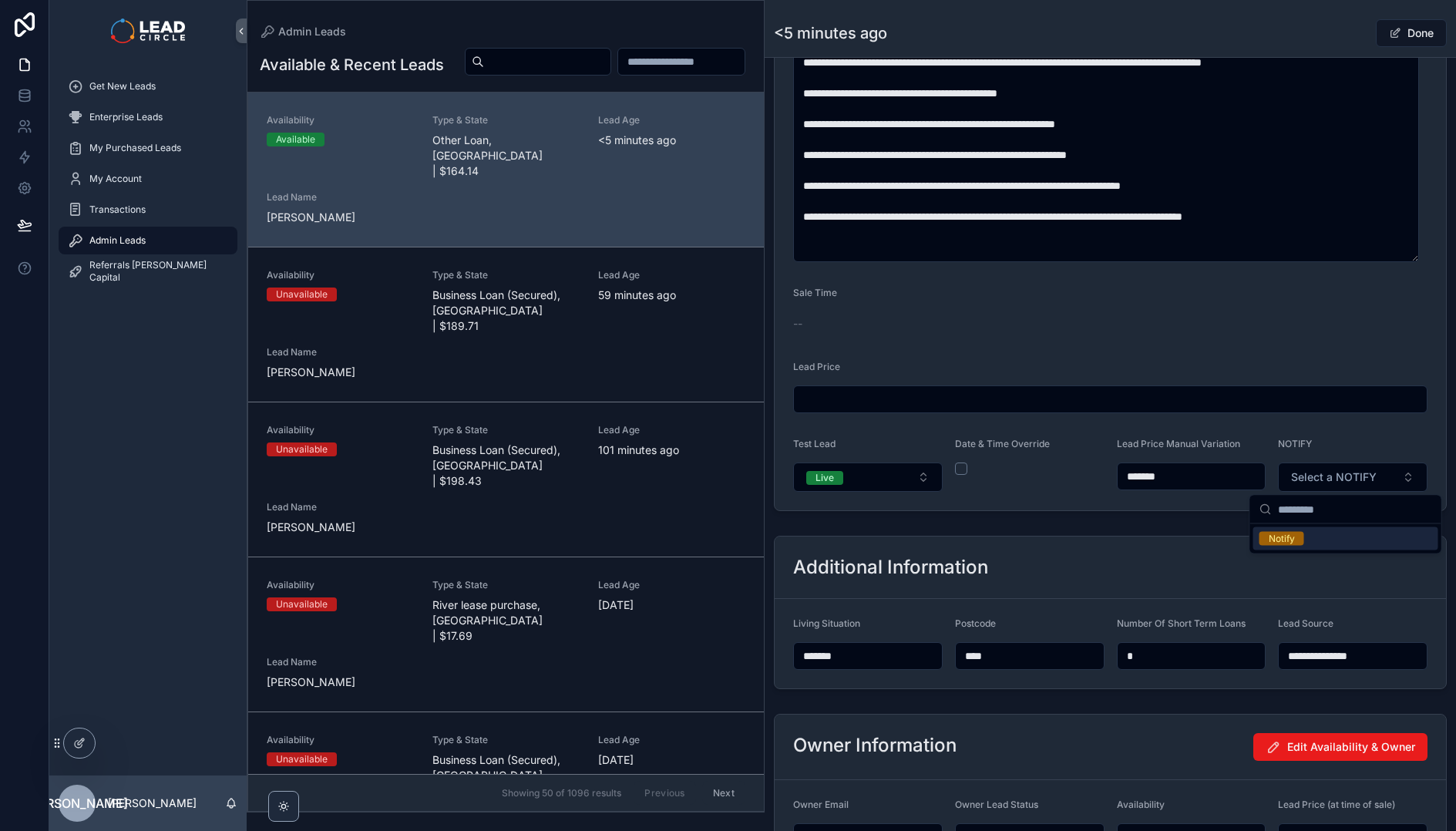
click at [1314, 540] on div "Notify" at bounding box center [1345, 538] width 185 height 23
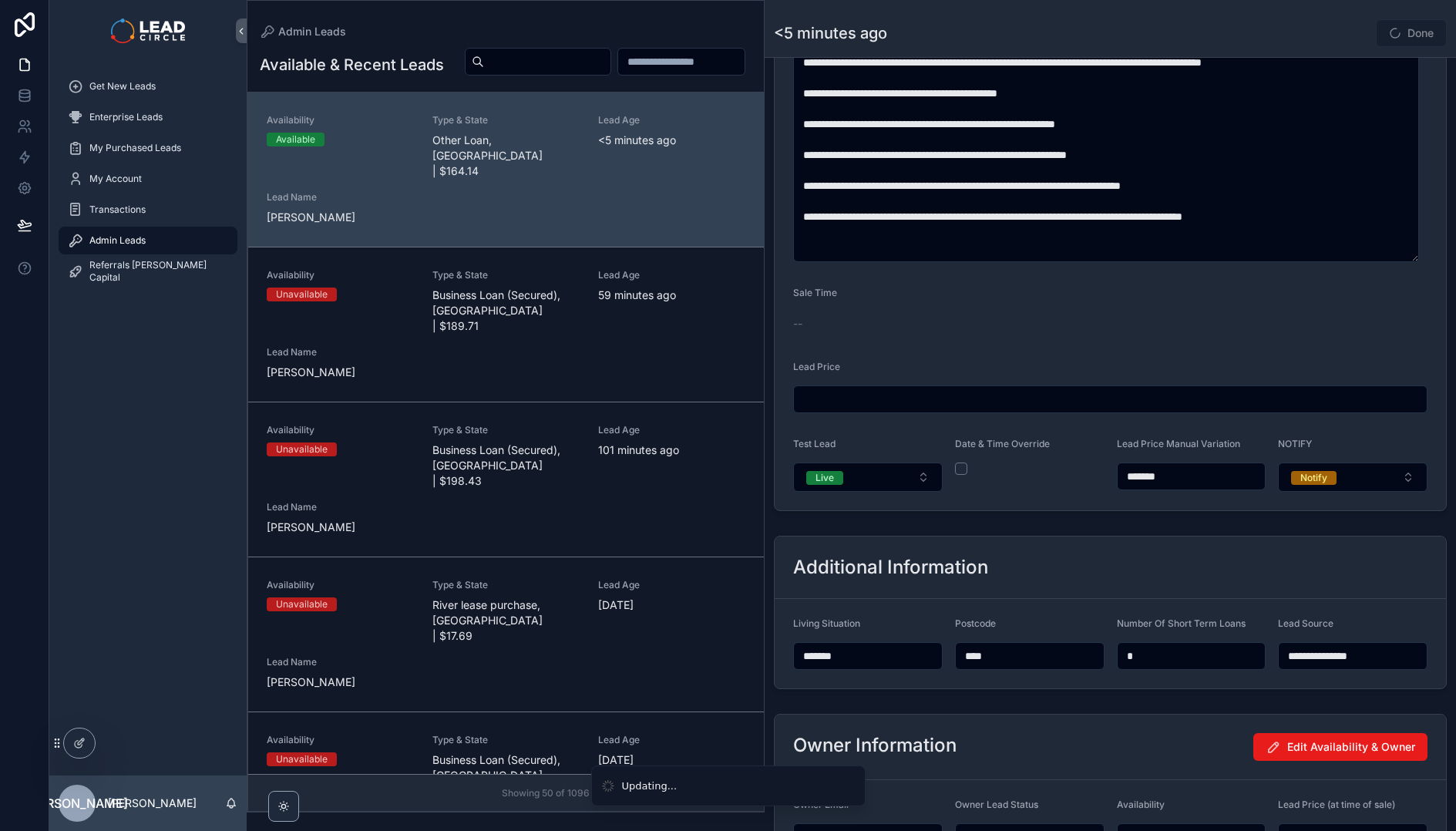
click at [1240, 531] on div "**********" at bounding box center [1109, 612] width 691 height 166
click at [1379, 42] on button "Done" at bounding box center [1410, 33] width 71 height 27
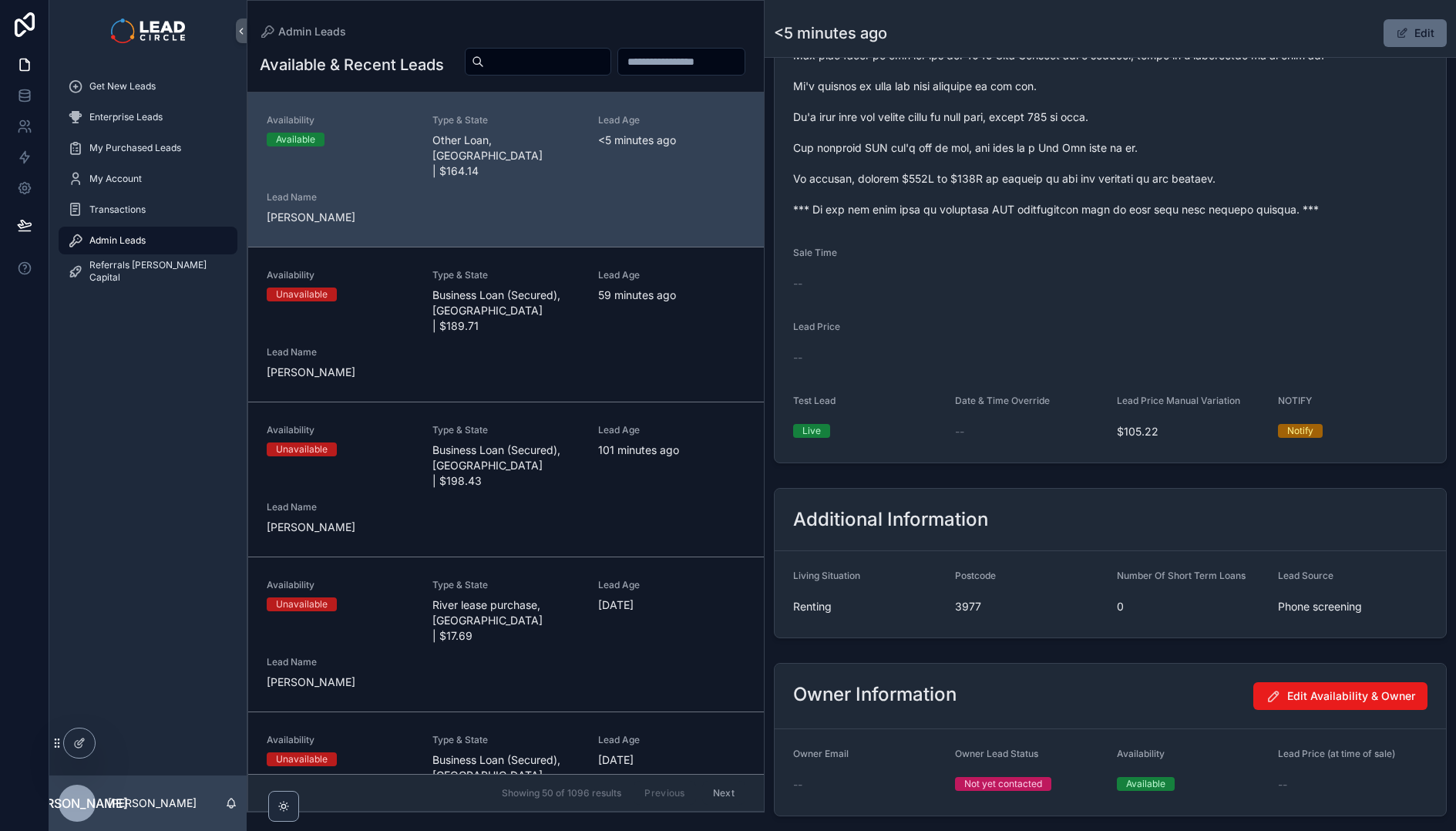
scroll to position [892, 0]
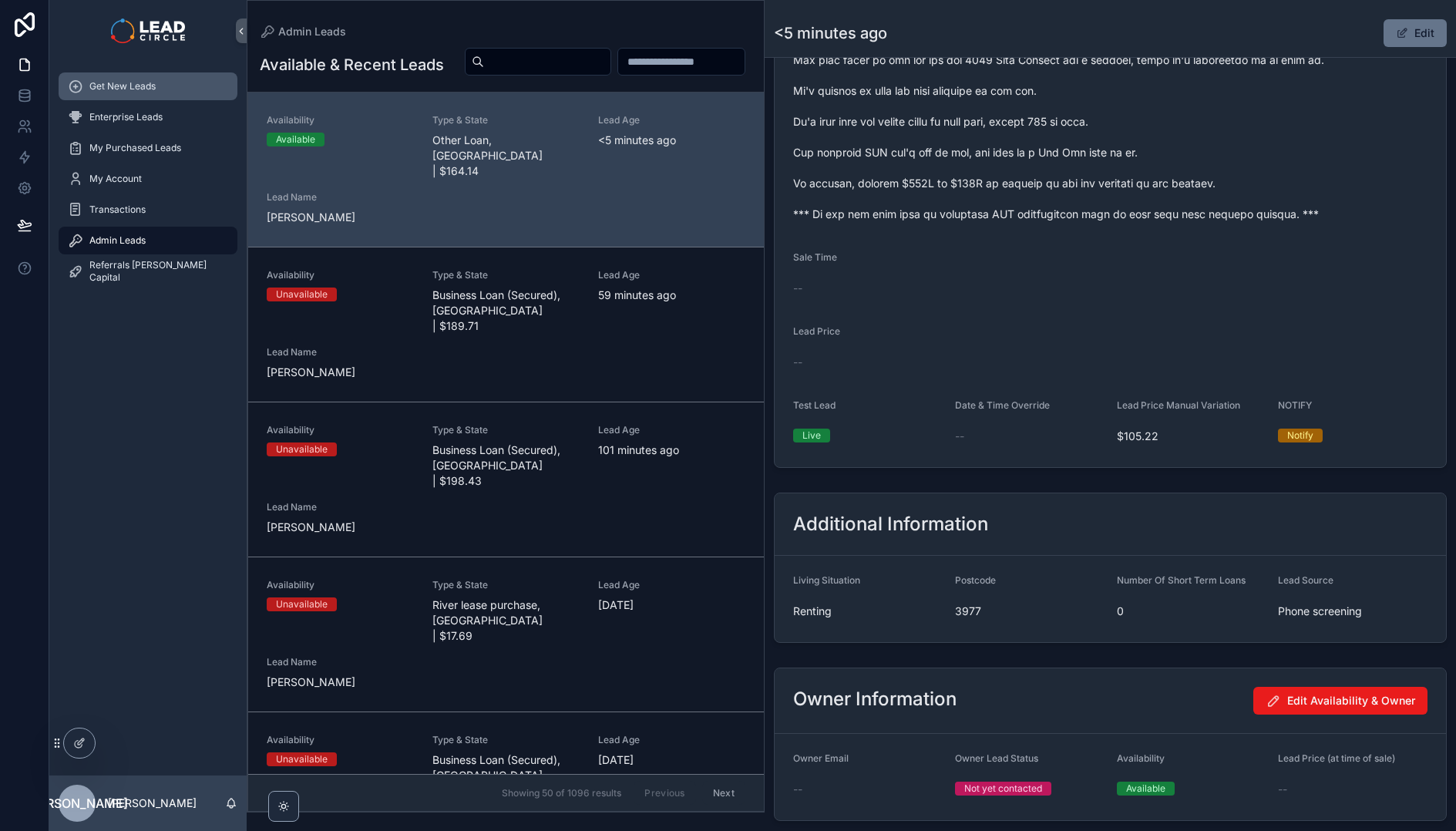
click at [64, 72] on link "Get New Leads" at bounding box center [148, 86] width 179 height 27
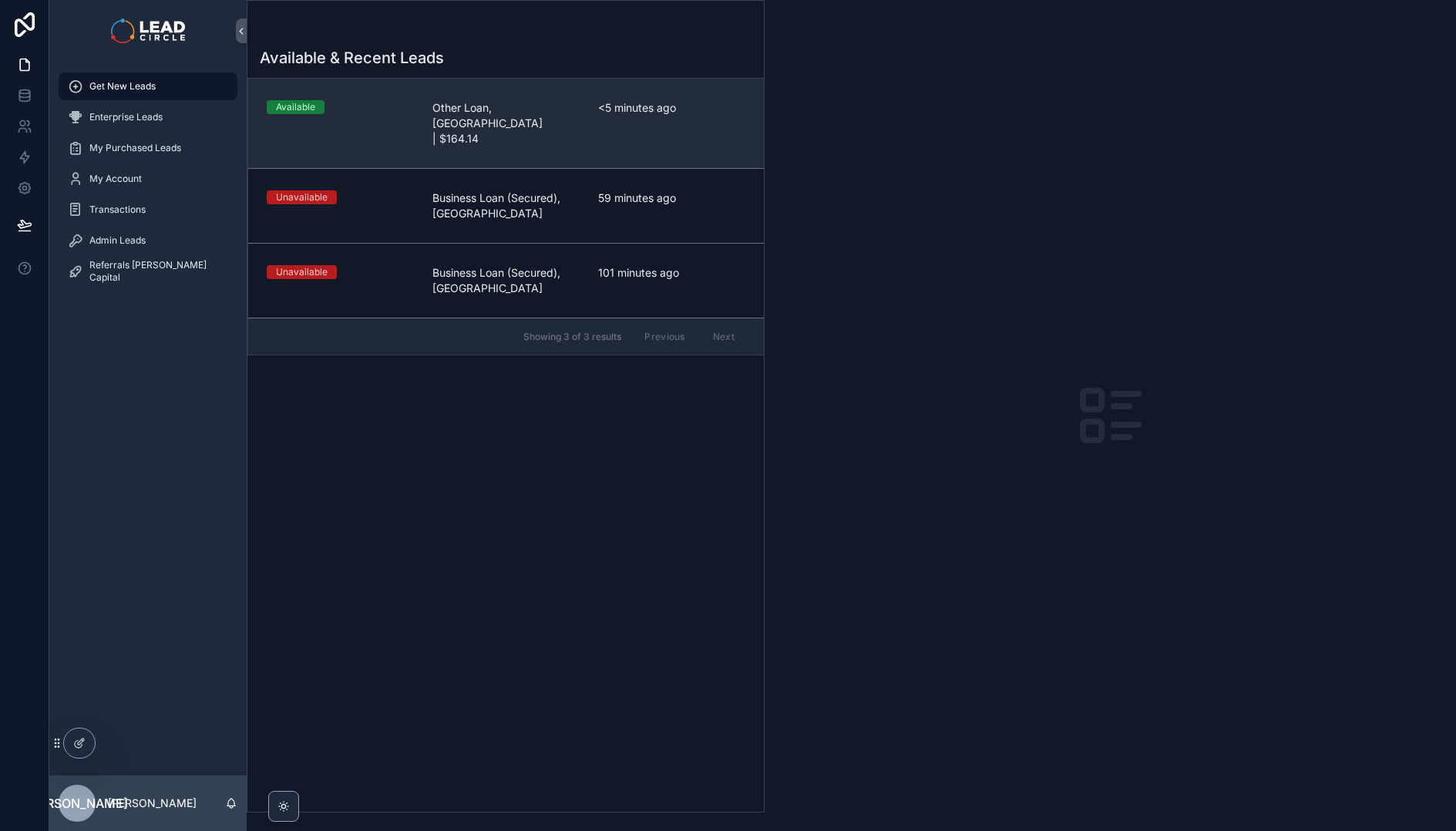
click at [433, 117] on link "Available Other Loan, [GEOGRAPHIC_DATA] | $164.14 <5 minutes ago" at bounding box center [506, 124] width 516 height 89
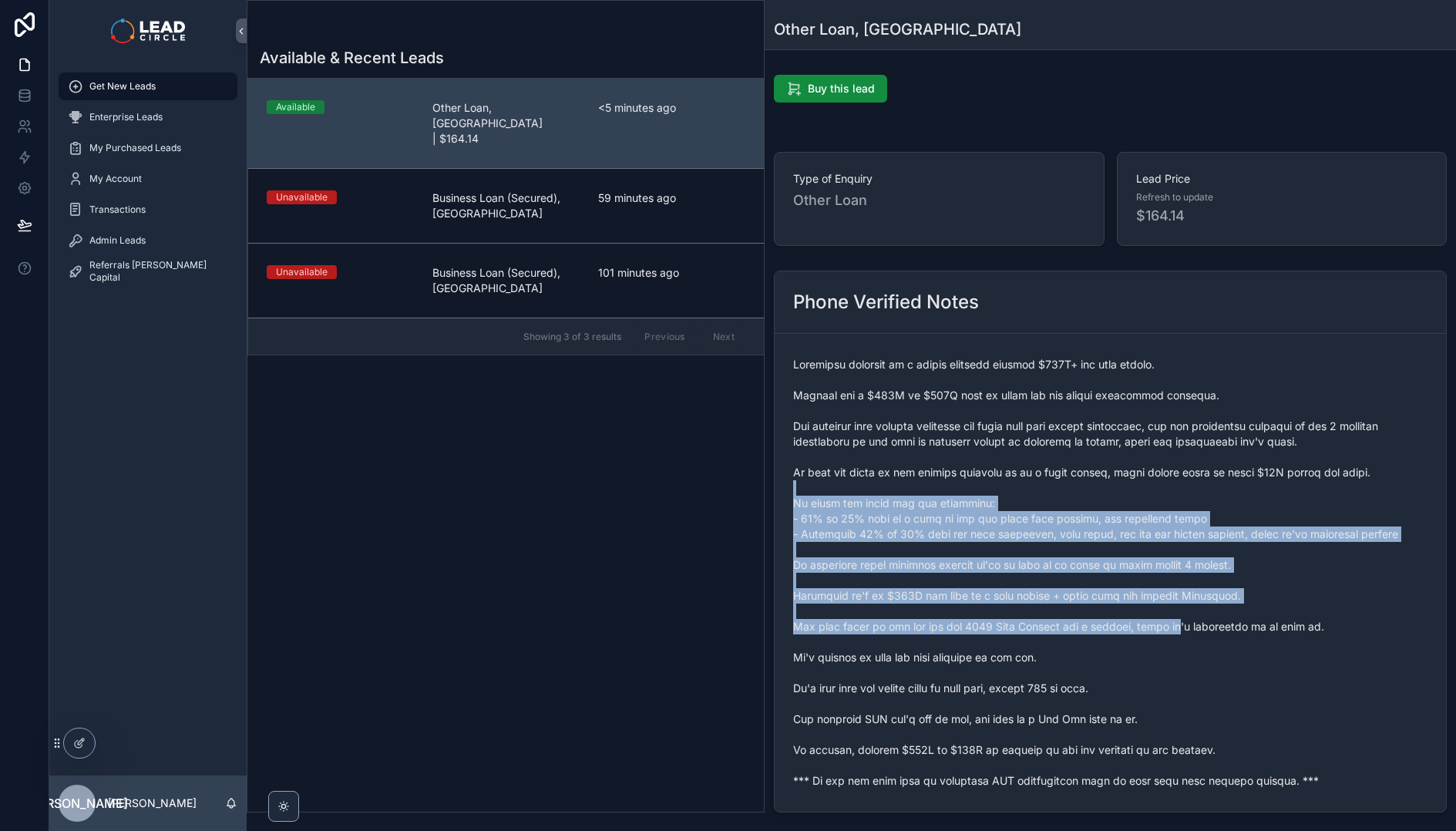
drag, startPoint x: 1126, startPoint y: 484, endPoint x: 1195, endPoint y: 646, distance: 176.1
click at [1193, 644] on span "scrollable content" at bounding box center [1110, 573] width 634 height 432
click at [1195, 646] on span "scrollable content" at bounding box center [1110, 573] width 634 height 432
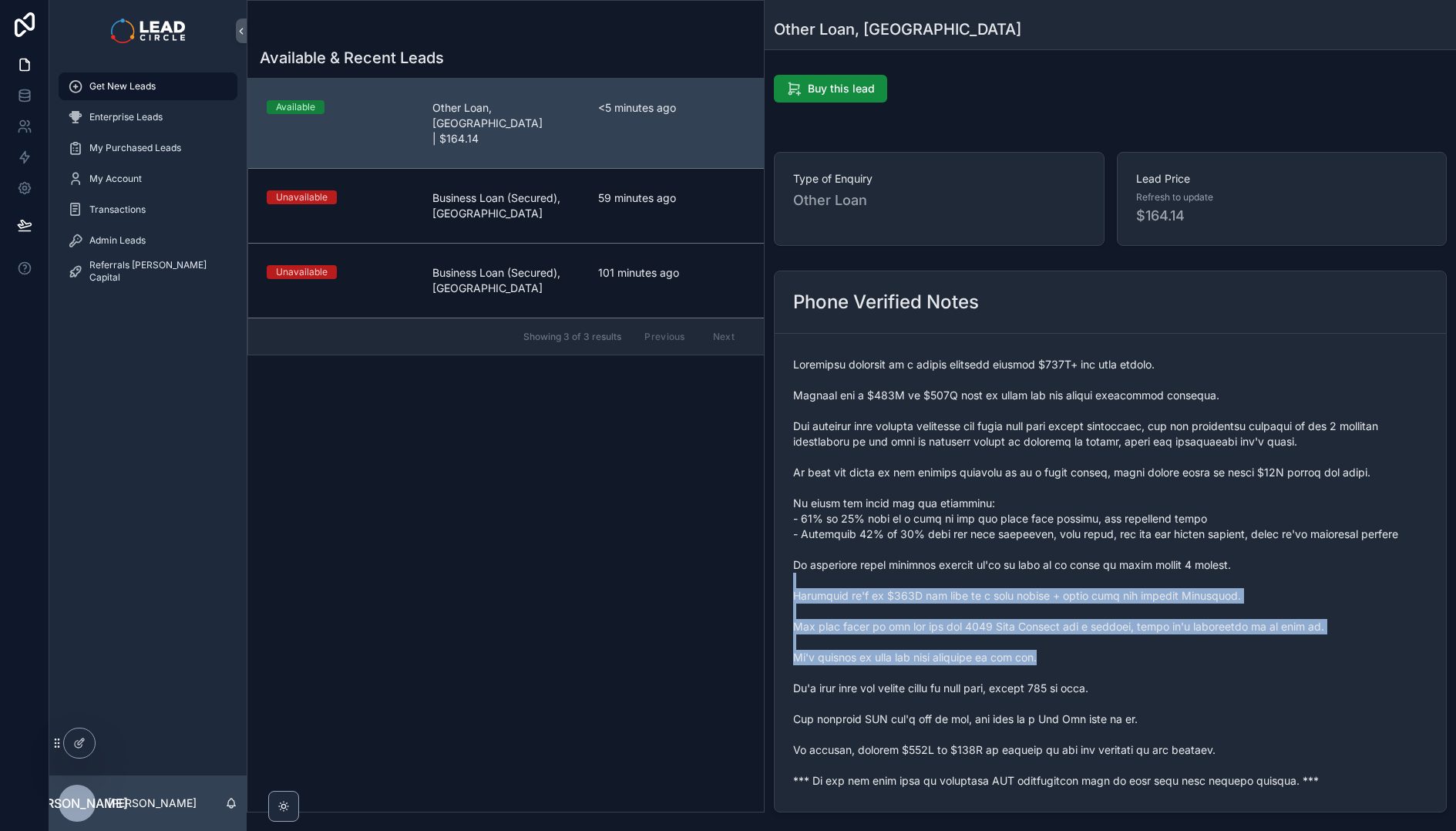
drag, startPoint x: 1183, startPoint y: 662, endPoint x: 1016, endPoint y: 454, distance: 266.7
click at [1021, 460] on span "scrollable content" at bounding box center [1110, 573] width 634 height 432
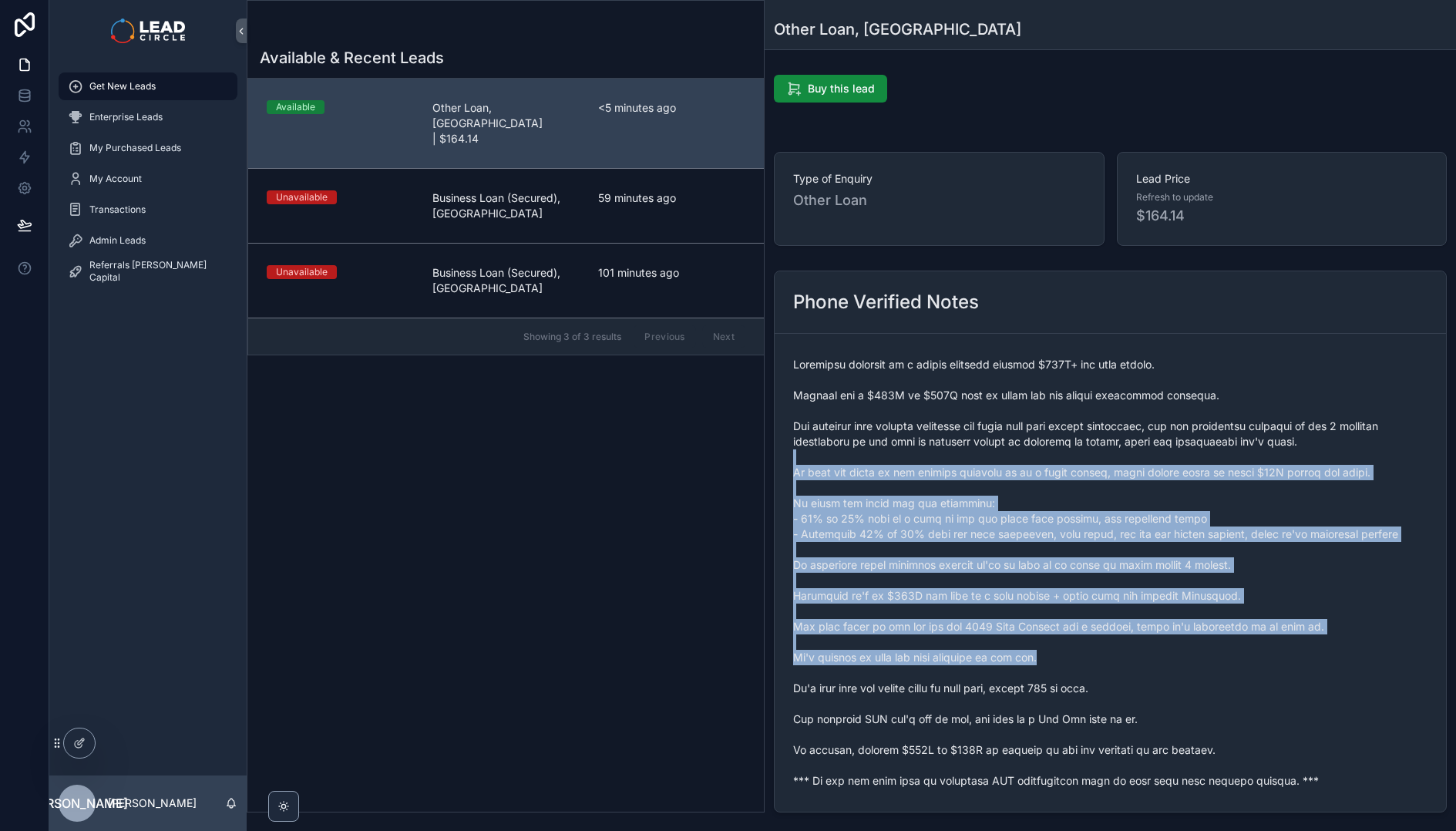
click at [1016, 454] on span "scrollable content" at bounding box center [1110, 573] width 634 height 432
drag, startPoint x: 1016, startPoint y: 454, endPoint x: 1178, endPoint y: 641, distance: 247.4
click at [1177, 640] on span "scrollable content" at bounding box center [1110, 573] width 634 height 432
click at [1178, 641] on span "scrollable content" at bounding box center [1110, 573] width 634 height 432
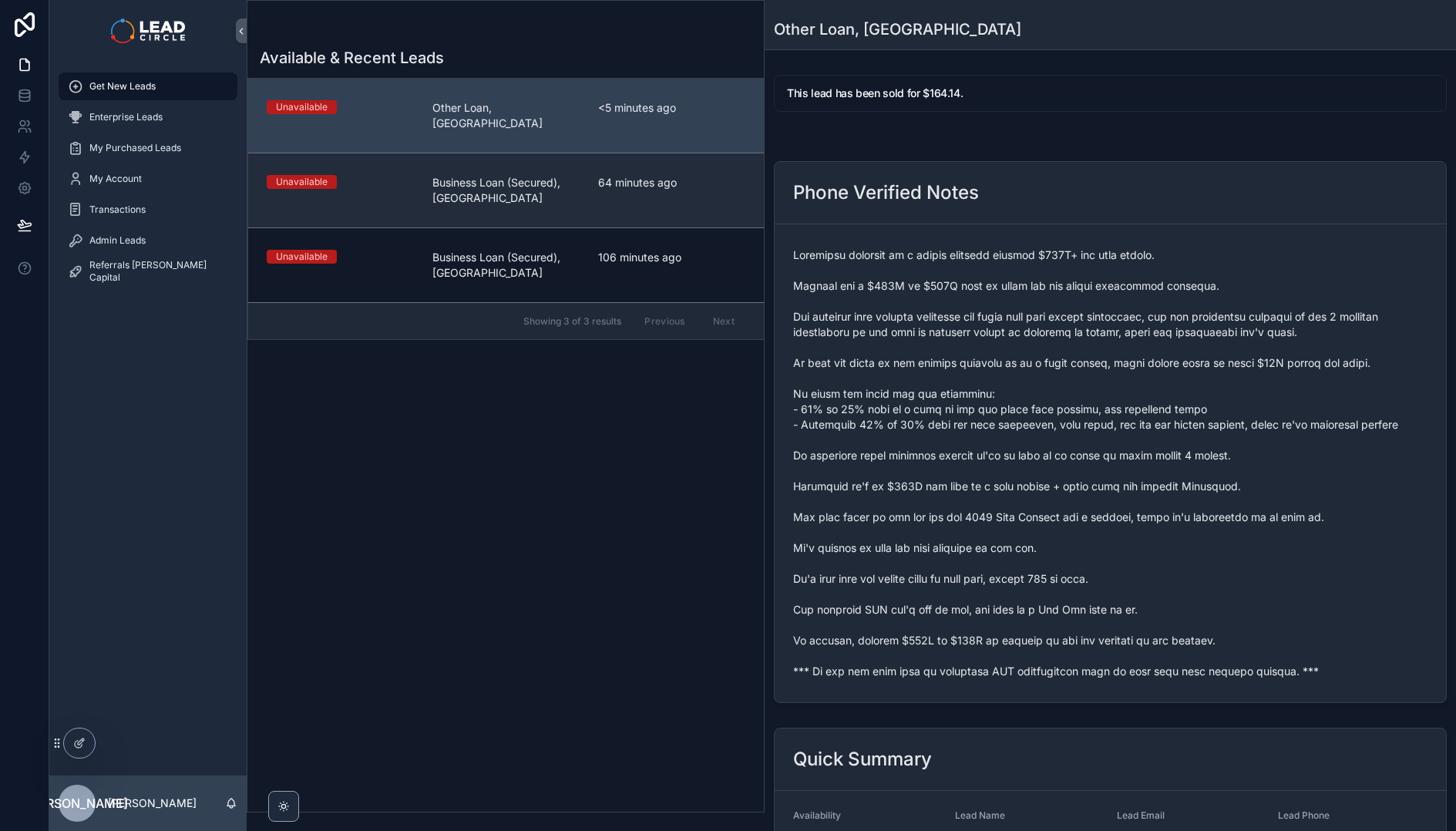
click at [491, 175] on span "Business Loan (Secured), [GEOGRAPHIC_DATA]" at bounding box center [506, 191] width 147 height 31
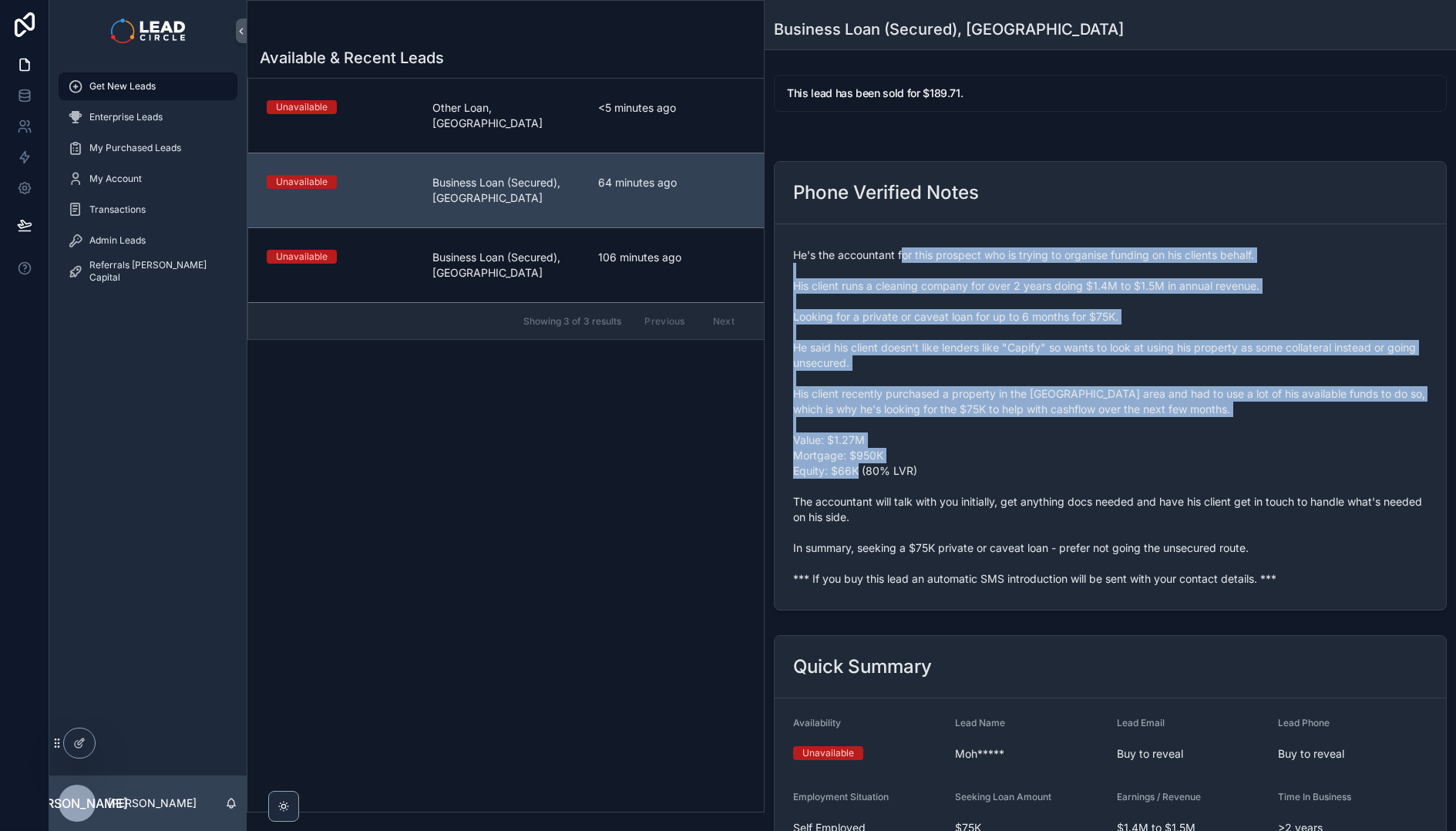
drag, startPoint x: 901, startPoint y: 258, endPoint x: 1043, endPoint y: 490, distance: 272.0
click at [1043, 490] on span "He's the accountant for this prospect who is trying to organise funding on his …" at bounding box center [1110, 416] width 634 height 339
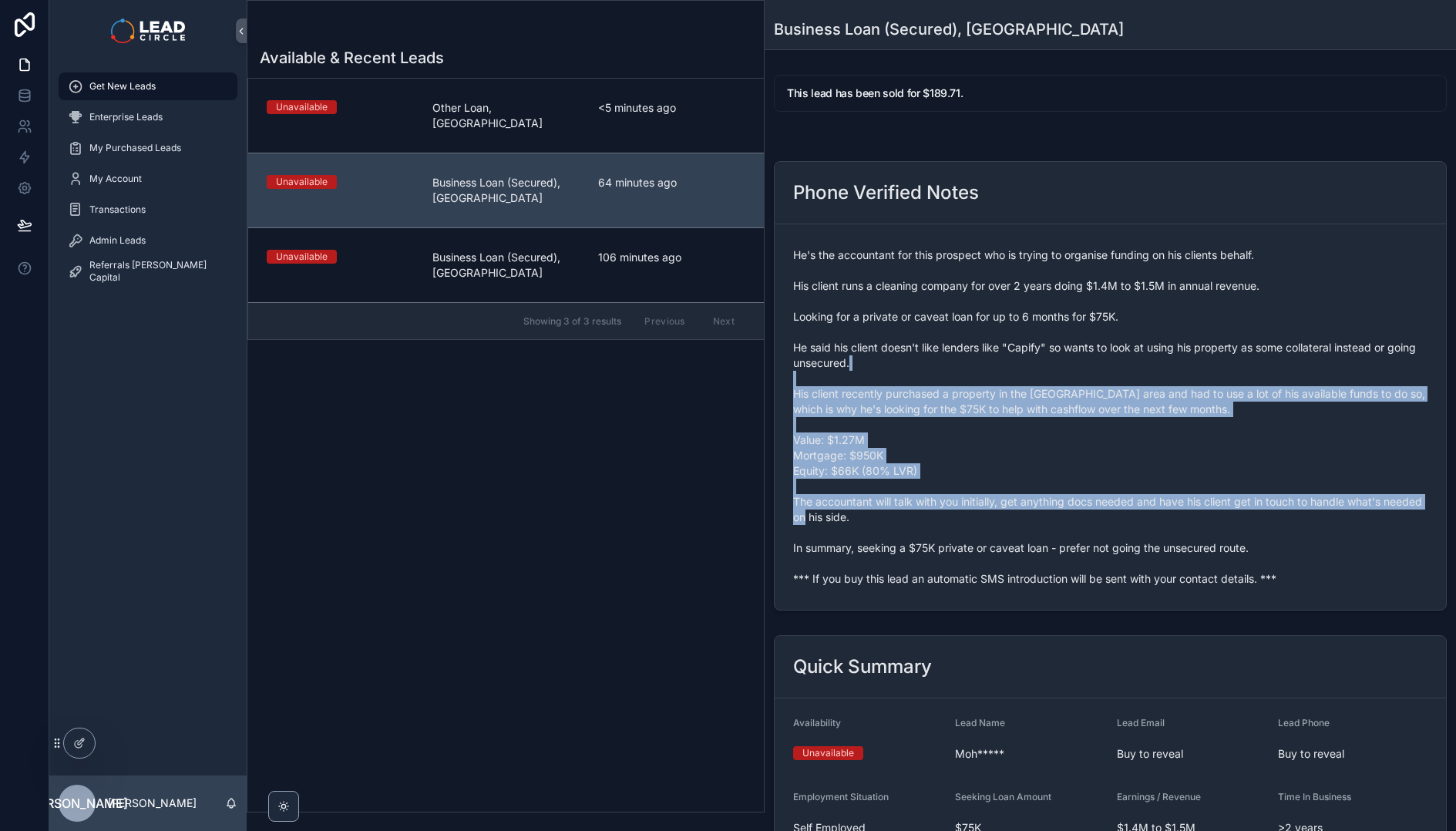
drag, startPoint x: 1103, startPoint y: 531, endPoint x: 978, endPoint y: 326, distance: 240.1
click at [978, 326] on span "He's the accountant for this prospect who is trying to organise funding on his …" at bounding box center [1110, 416] width 634 height 339
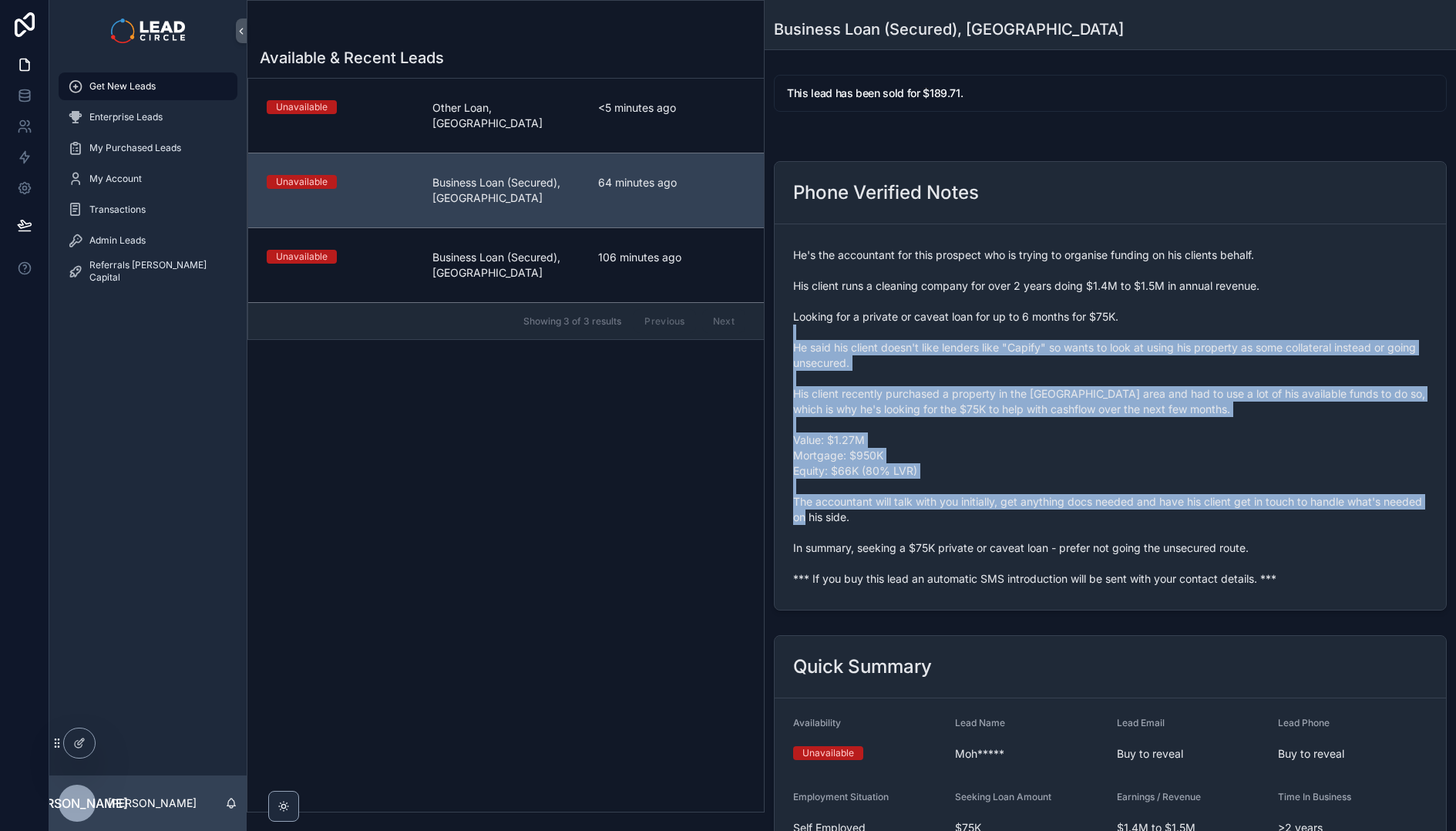
click at [978, 326] on span "He's the accountant for this prospect who is trying to organise funding on his …" at bounding box center [1110, 416] width 634 height 339
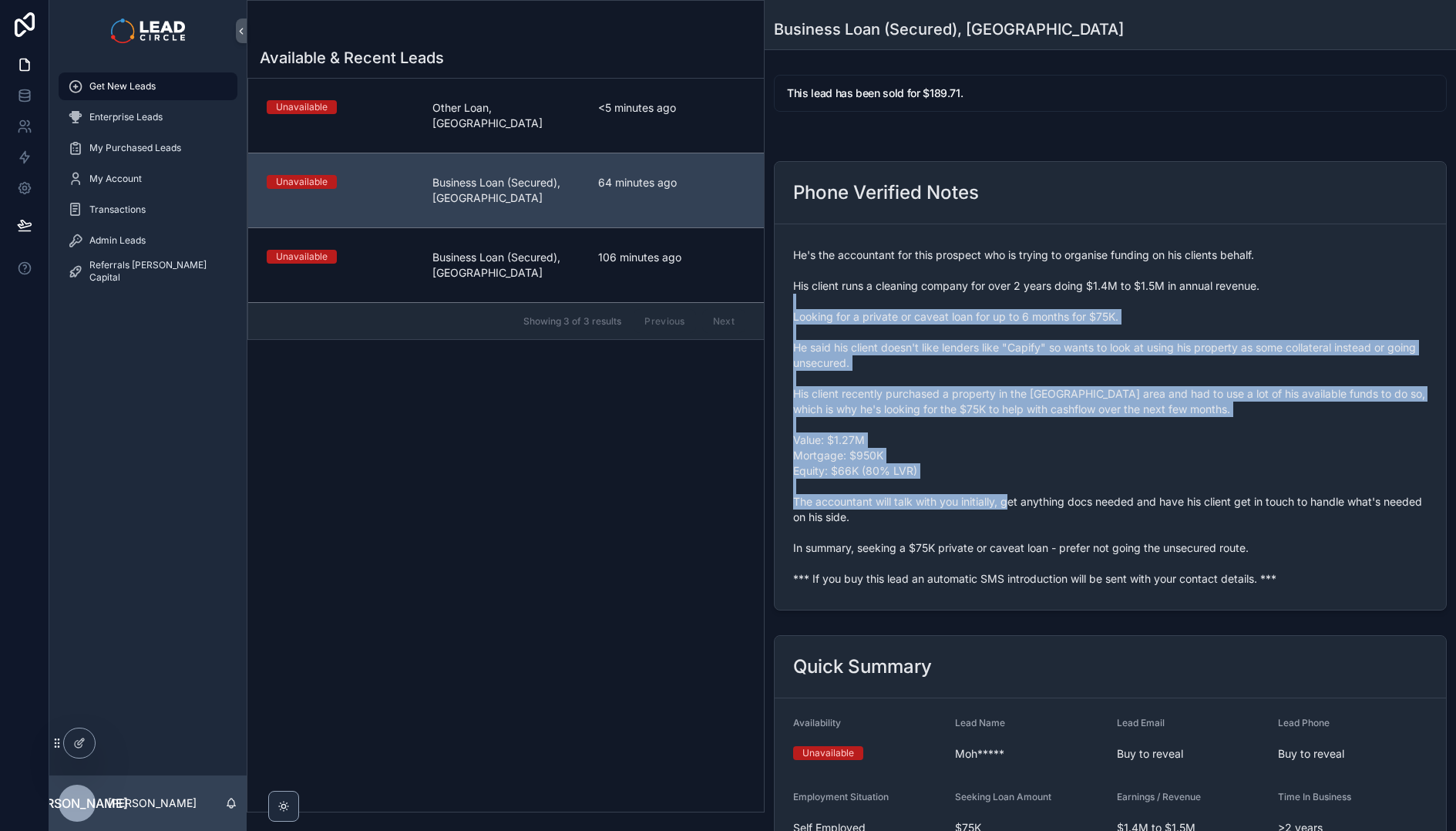
drag, startPoint x: 969, startPoint y: 305, endPoint x: 1065, endPoint y: 501, distance: 218.2
click at [1065, 501] on span "He's the accountant for this prospect who is trying to organise funding on his …" at bounding box center [1110, 416] width 634 height 339
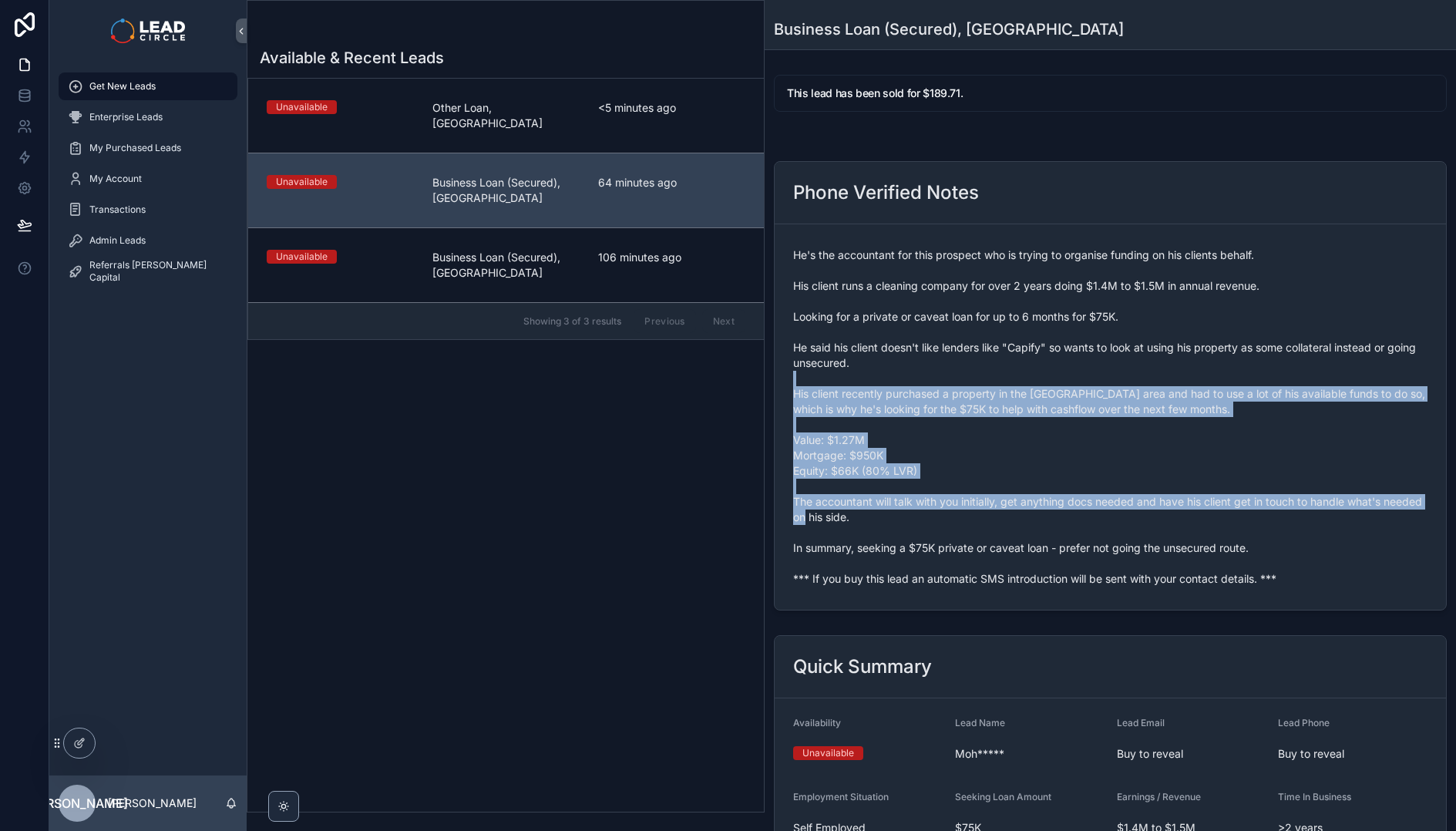
drag, startPoint x: 1002, startPoint y: 399, endPoint x: 986, endPoint y: 383, distance: 22.6
click at [986, 383] on span "He's the accountant for this prospect who is trying to organise funding on his …" at bounding box center [1110, 416] width 634 height 339
drag, startPoint x: 1004, startPoint y: 399, endPoint x: 1065, endPoint y: 508, distance: 124.9
click at [1065, 508] on span "He's the accountant for this prospect who is trying to organise funding on his …" at bounding box center [1110, 416] width 634 height 339
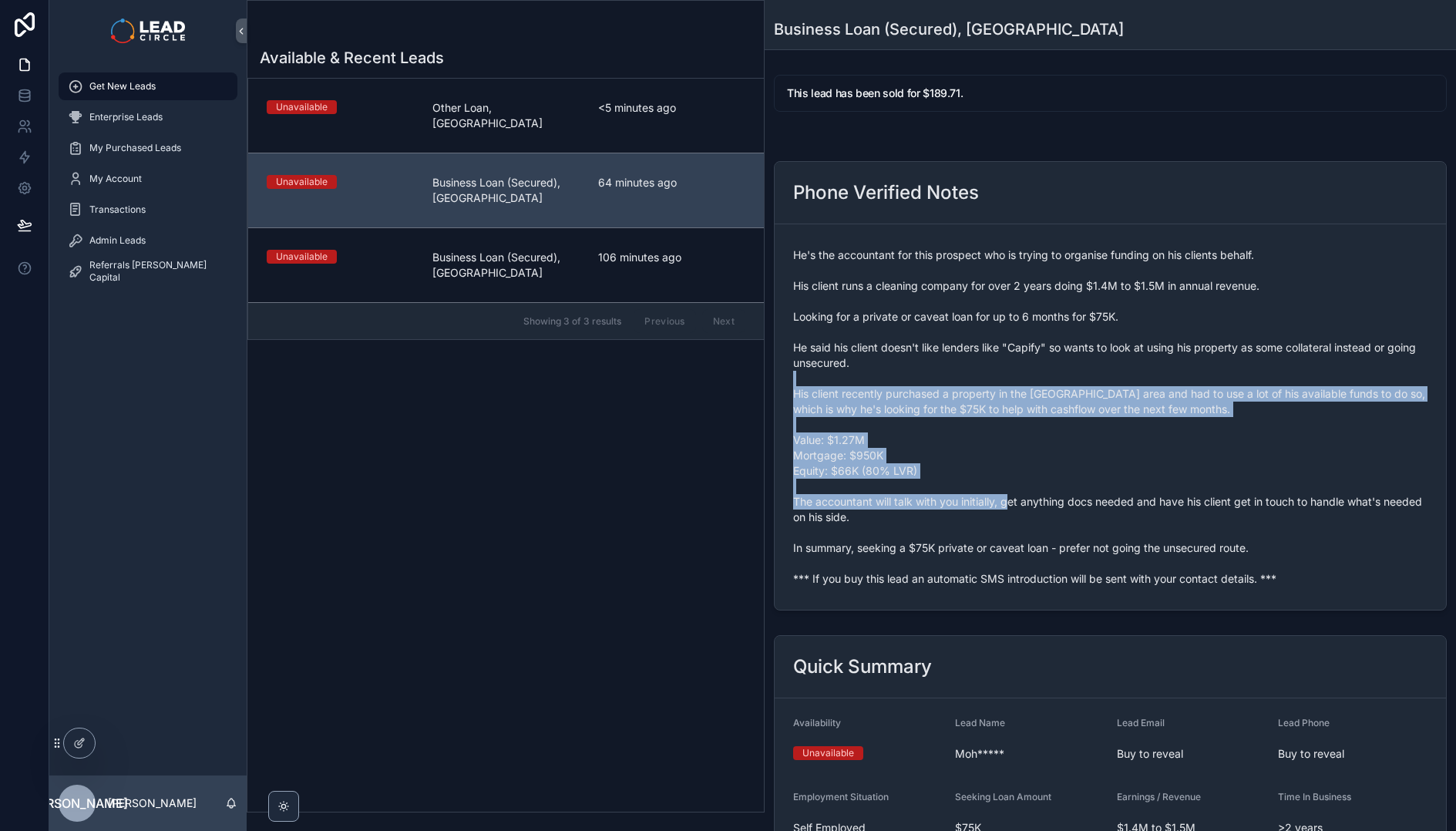
click at [1065, 508] on span "He's the accountant for this prospect who is trying to organise funding on his …" at bounding box center [1110, 416] width 634 height 339
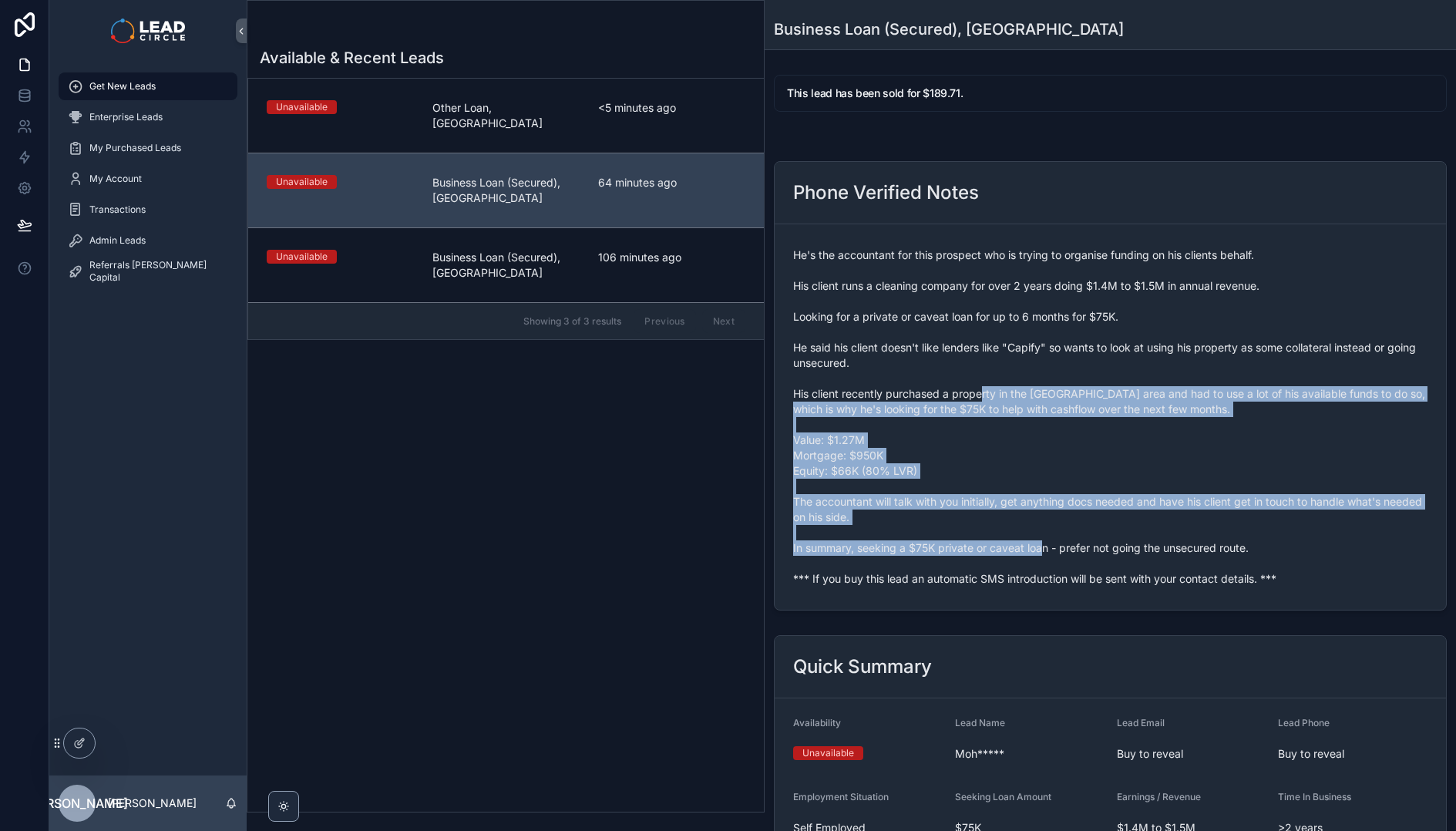
drag, startPoint x: 1096, startPoint y: 542, endPoint x: 943, endPoint y: 354, distance: 242.4
click at [943, 354] on span "He's the accountant for this prospect who is trying to organise funding on his …" at bounding box center [1110, 416] width 634 height 339
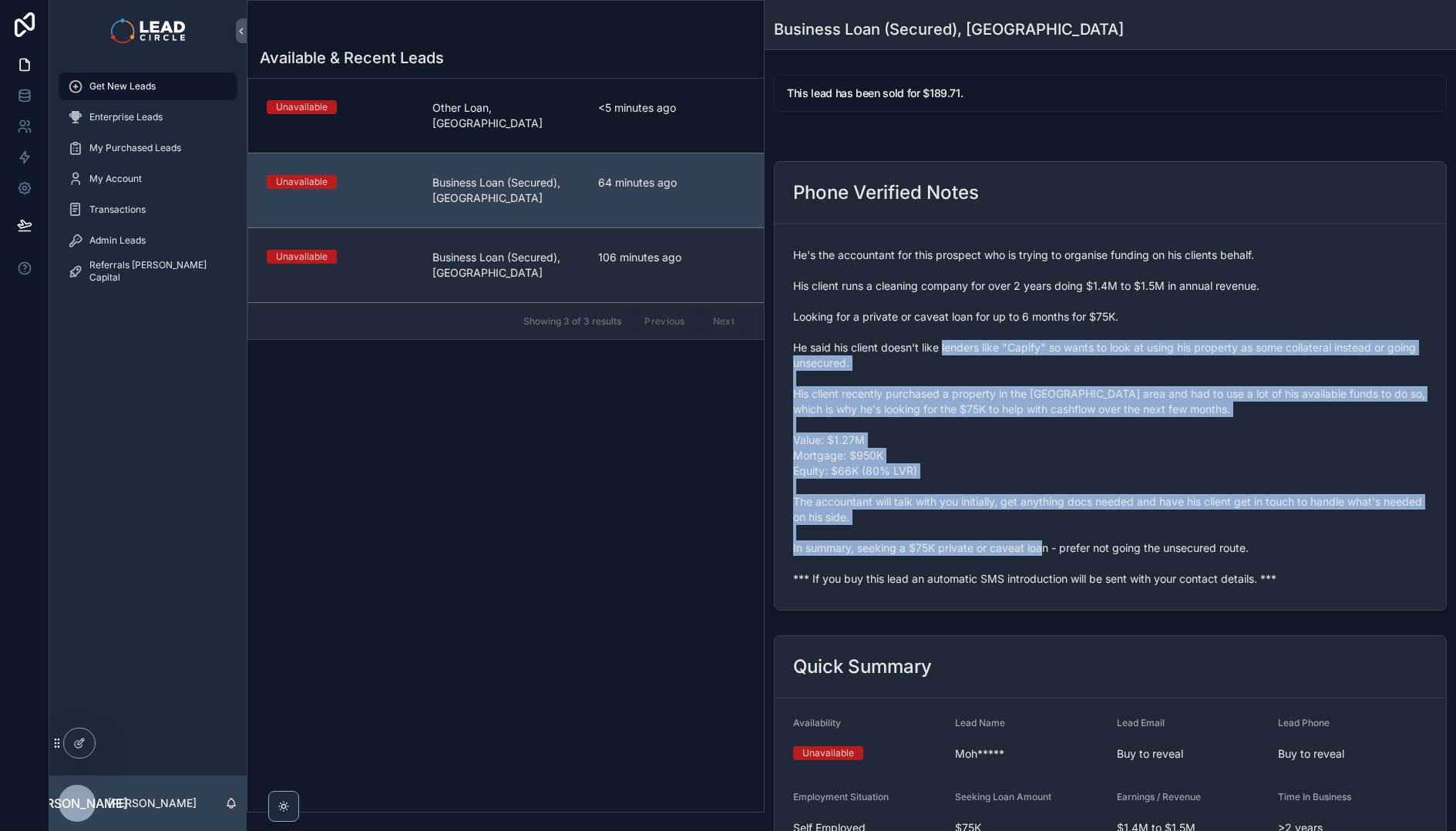
click at [626, 251] on div "106 minutes ago" at bounding box center [671, 265] width 147 height 31
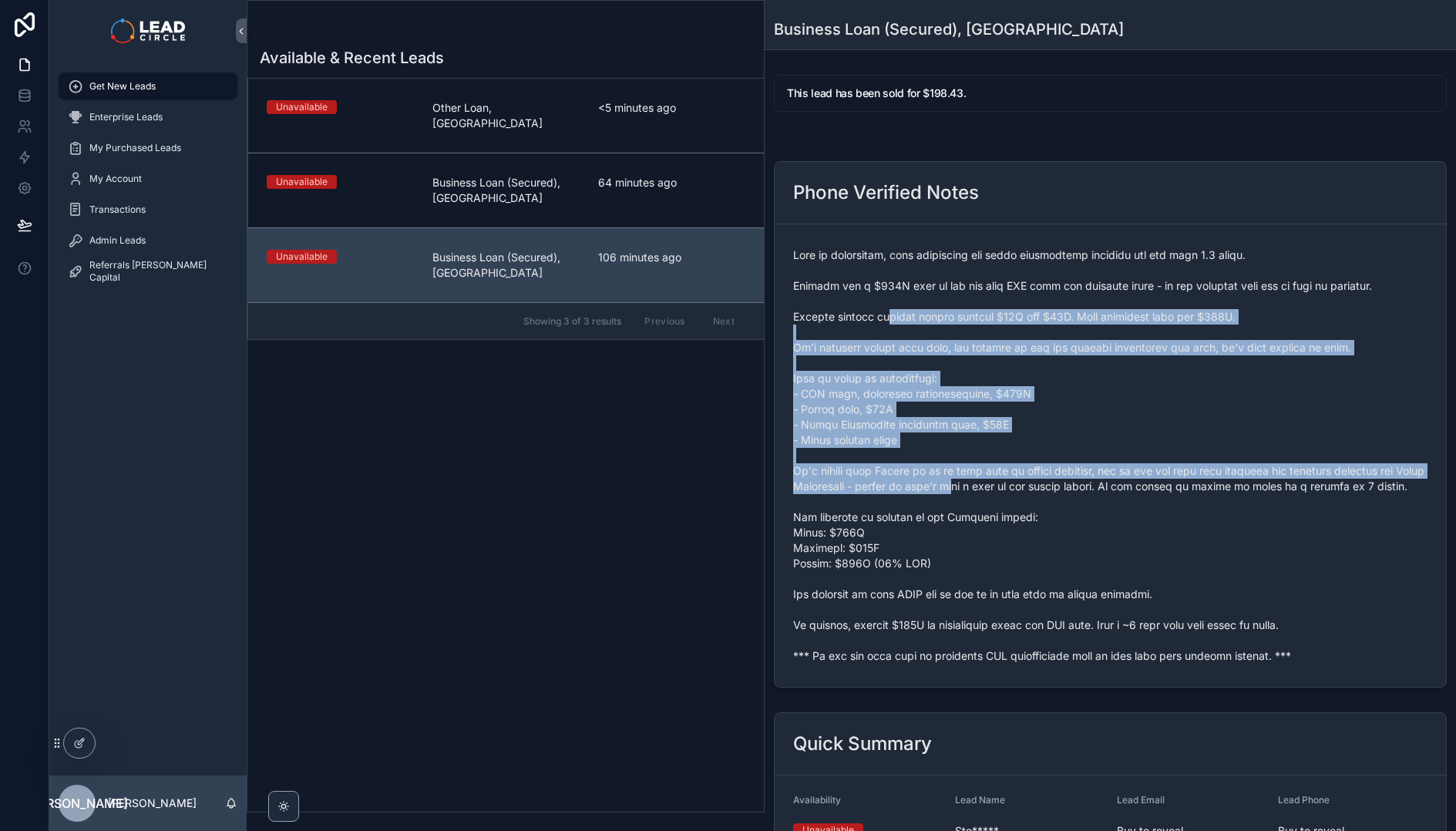
drag, startPoint x: 893, startPoint y: 316, endPoint x: 1012, endPoint y: 488, distance: 209.2
click at [1012, 488] on span "scrollable content" at bounding box center [1110, 455] width 634 height 416
drag, startPoint x: 1012, startPoint y: 488, endPoint x: 1083, endPoint y: 543, distance: 89.8
click at [1013, 490] on span "scrollable content" at bounding box center [1110, 455] width 634 height 416
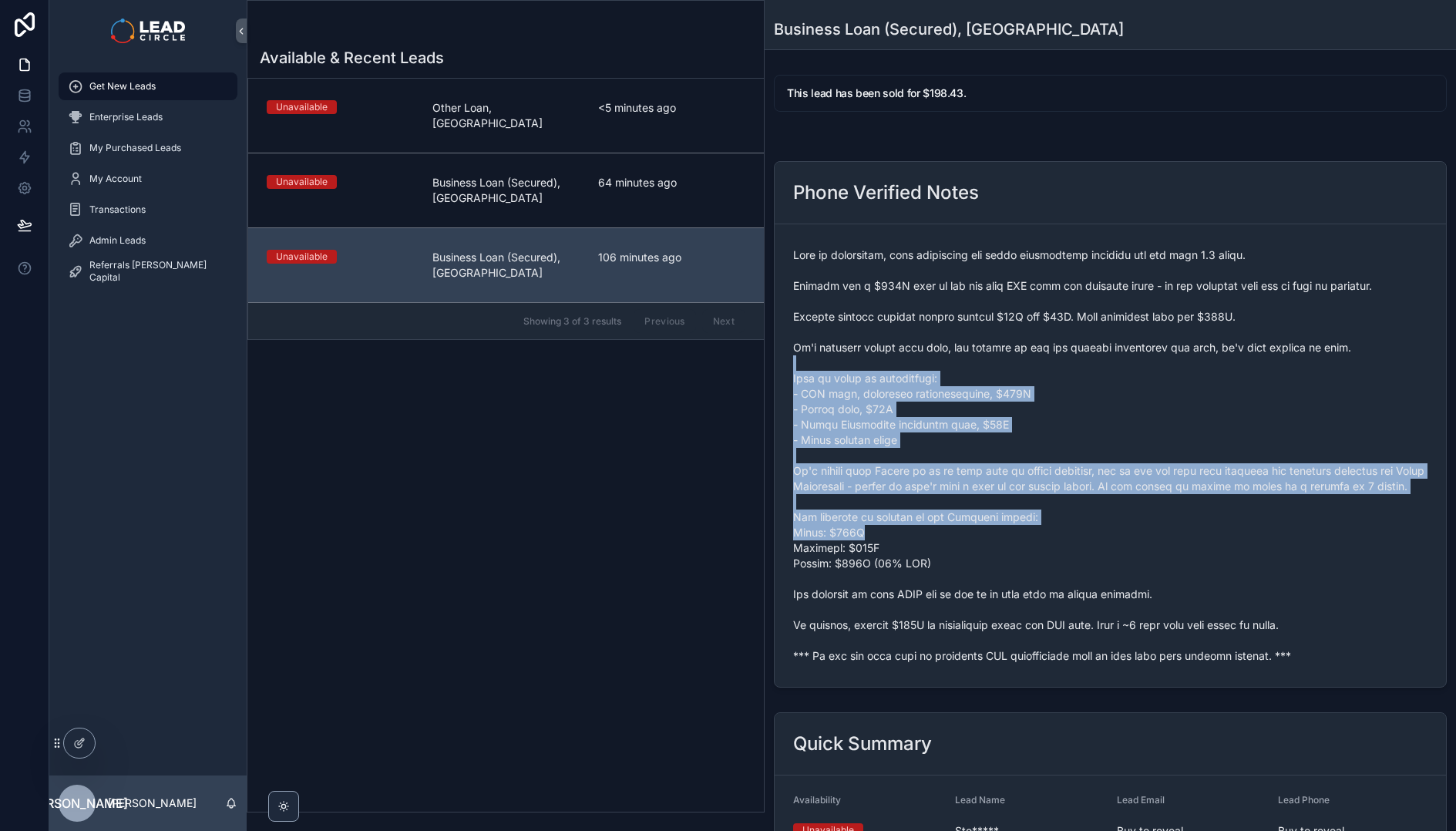
click at [907, 349] on span "scrollable content" at bounding box center [1110, 455] width 634 height 416
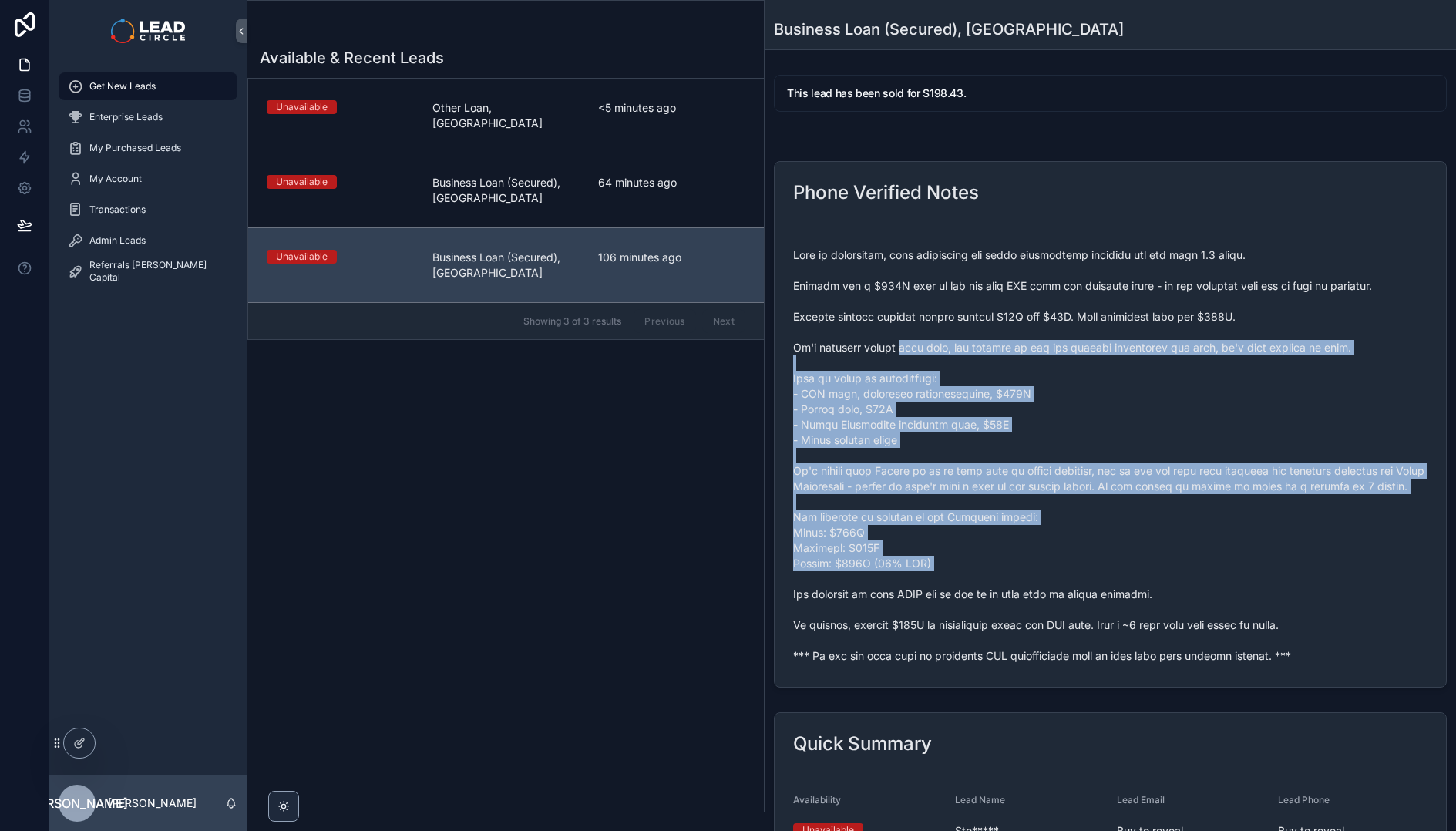
drag, startPoint x: 907, startPoint y: 349, endPoint x: 1077, endPoint y: 579, distance: 286.0
click at [1077, 579] on span "scrollable content" at bounding box center [1110, 455] width 634 height 416
drag, startPoint x: 1133, startPoint y: 601, endPoint x: 780, endPoint y: 370, distance: 421.9
click at [780, 370] on form "scrollable content" at bounding box center [1110, 455] width 671 height 463
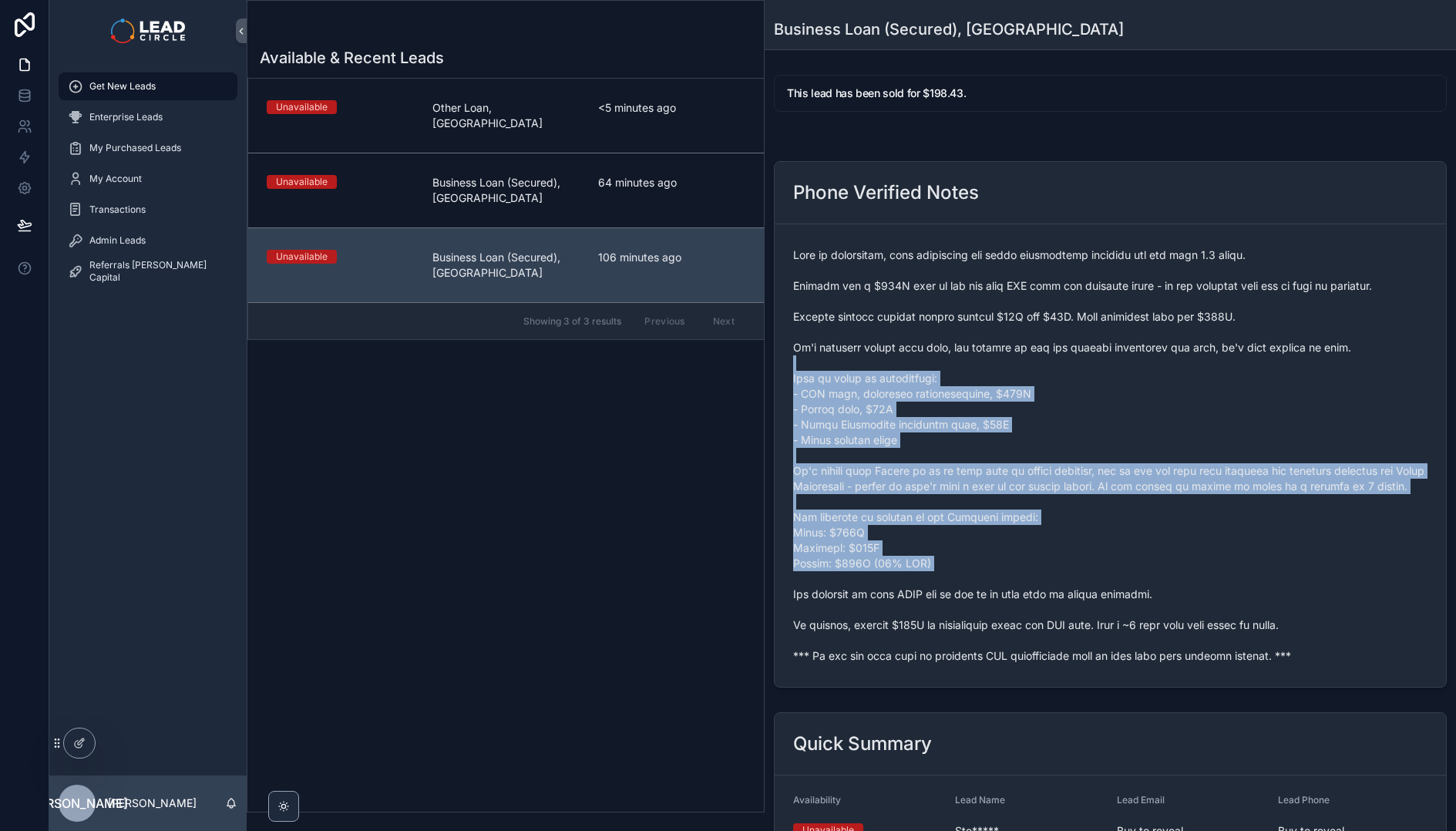
click at [792, 371] on form "scrollable content" at bounding box center [1110, 455] width 671 height 463
drag, startPoint x: 798, startPoint y: 373, endPoint x: 982, endPoint y: 577, distance: 274.7
click at [982, 577] on span "scrollable content" at bounding box center [1110, 455] width 634 height 416
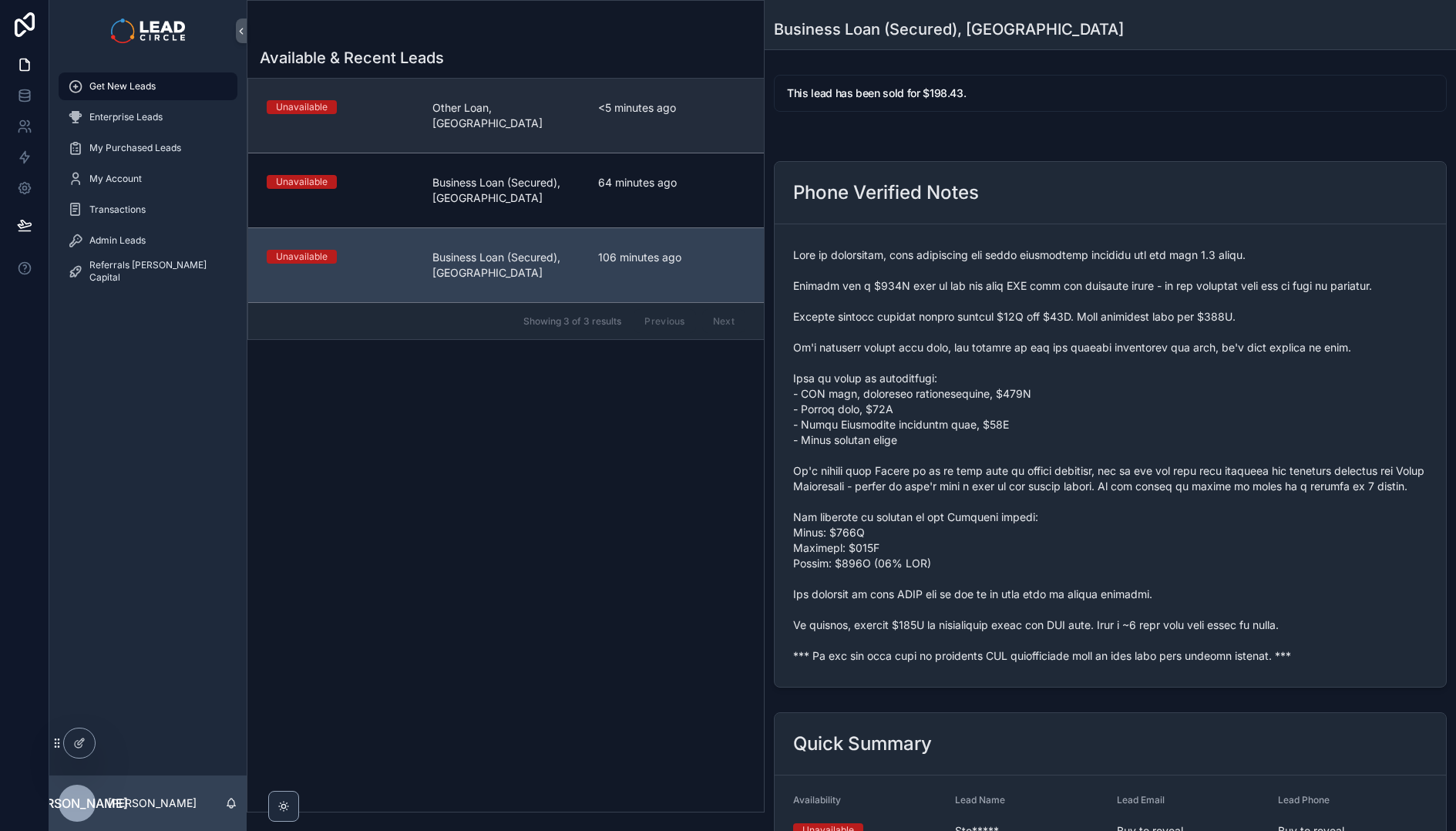
click at [504, 124] on link "Unavailable Other Loan, [GEOGRAPHIC_DATA] <5 minutes ago" at bounding box center [506, 116] width 516 height 74
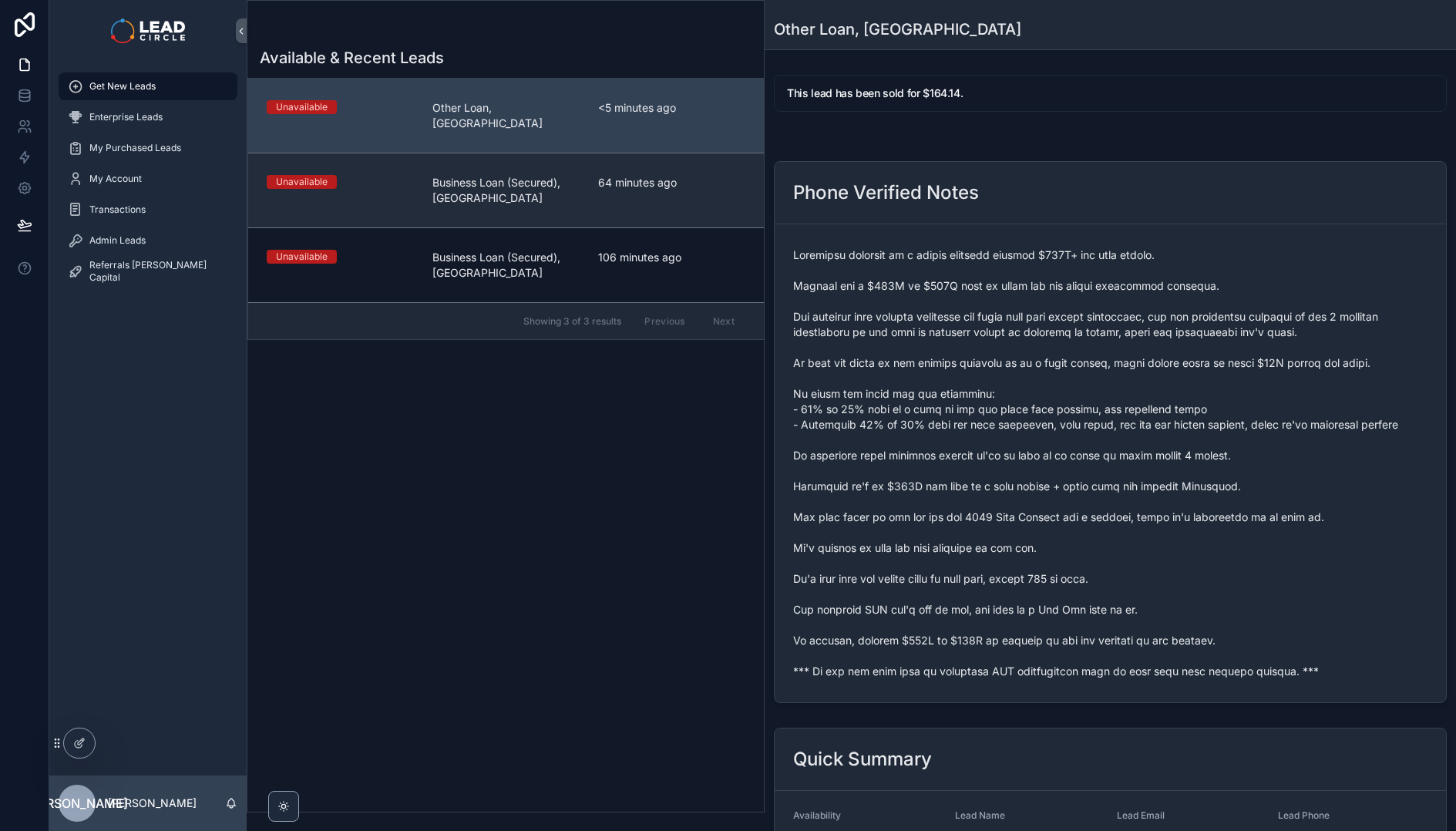
click at [531, 202] on link "Unavailable Business Loan (Secured), [GEOGRAPHIC_DATA] 64 minutes ago" at bounding box center [506, 190] width 516 height 75
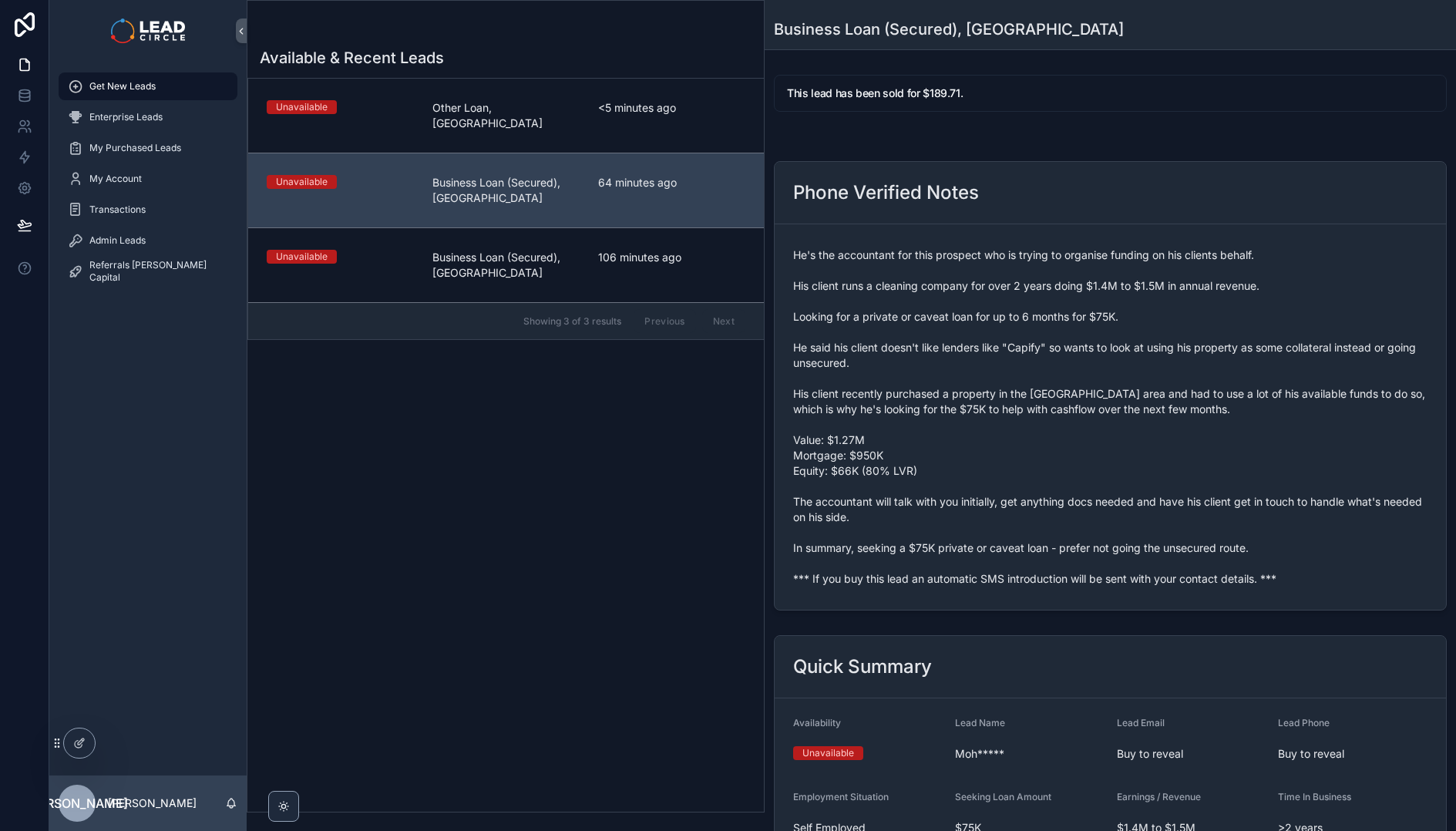
click at [518, 71] on div "Available & Recent Leads Unavailable Other Loan, [GEOGRAPHIC_DATA] <5 minutes a…" at bounding box center [505, 424] width 516 height 773
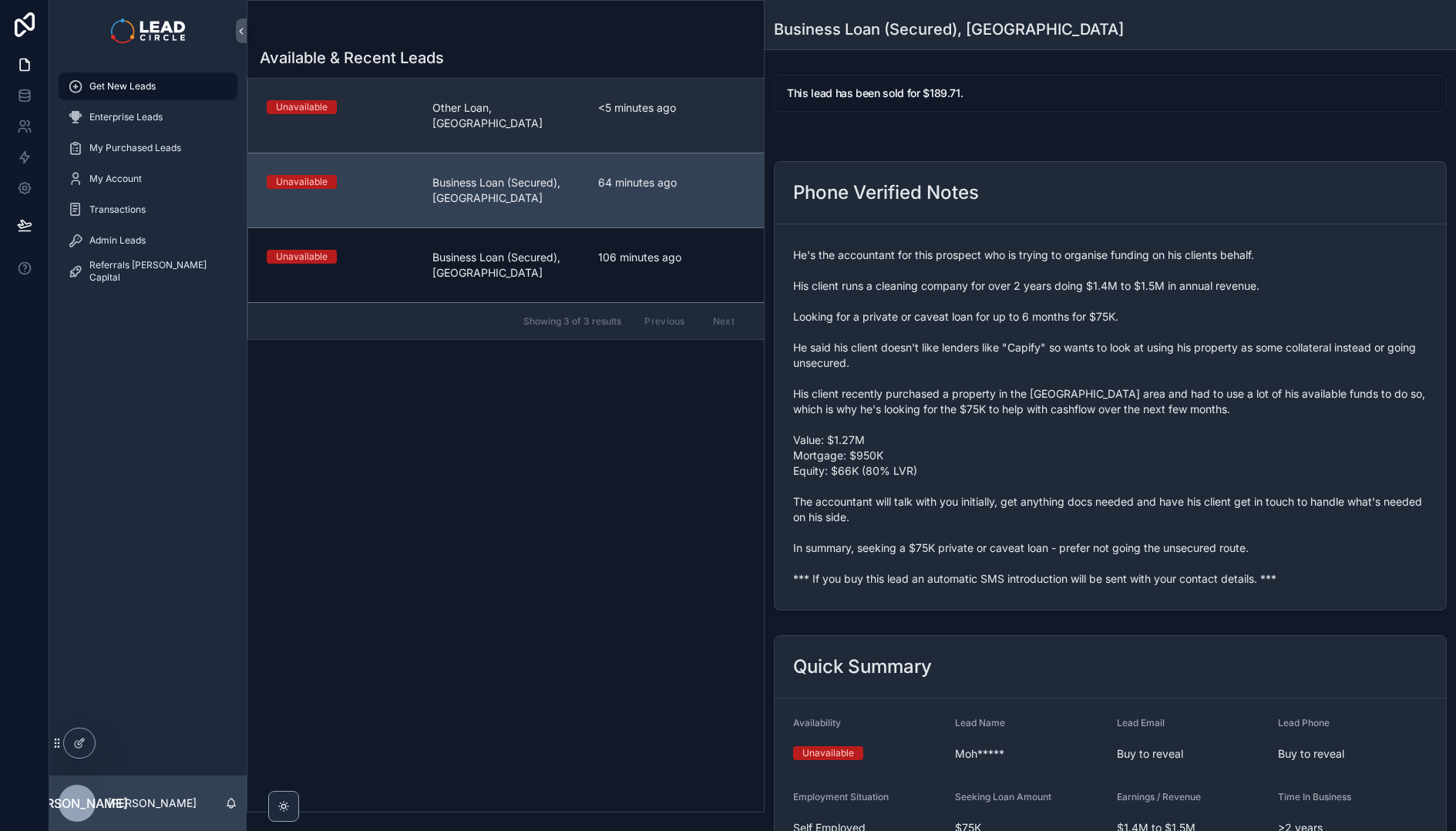
click at [515, 88] on link "Unavailable Other Loan, [GEOGRAPHIC_DATA] <5 minutes ago" at bounding box center [506, 116] width 516 height 74
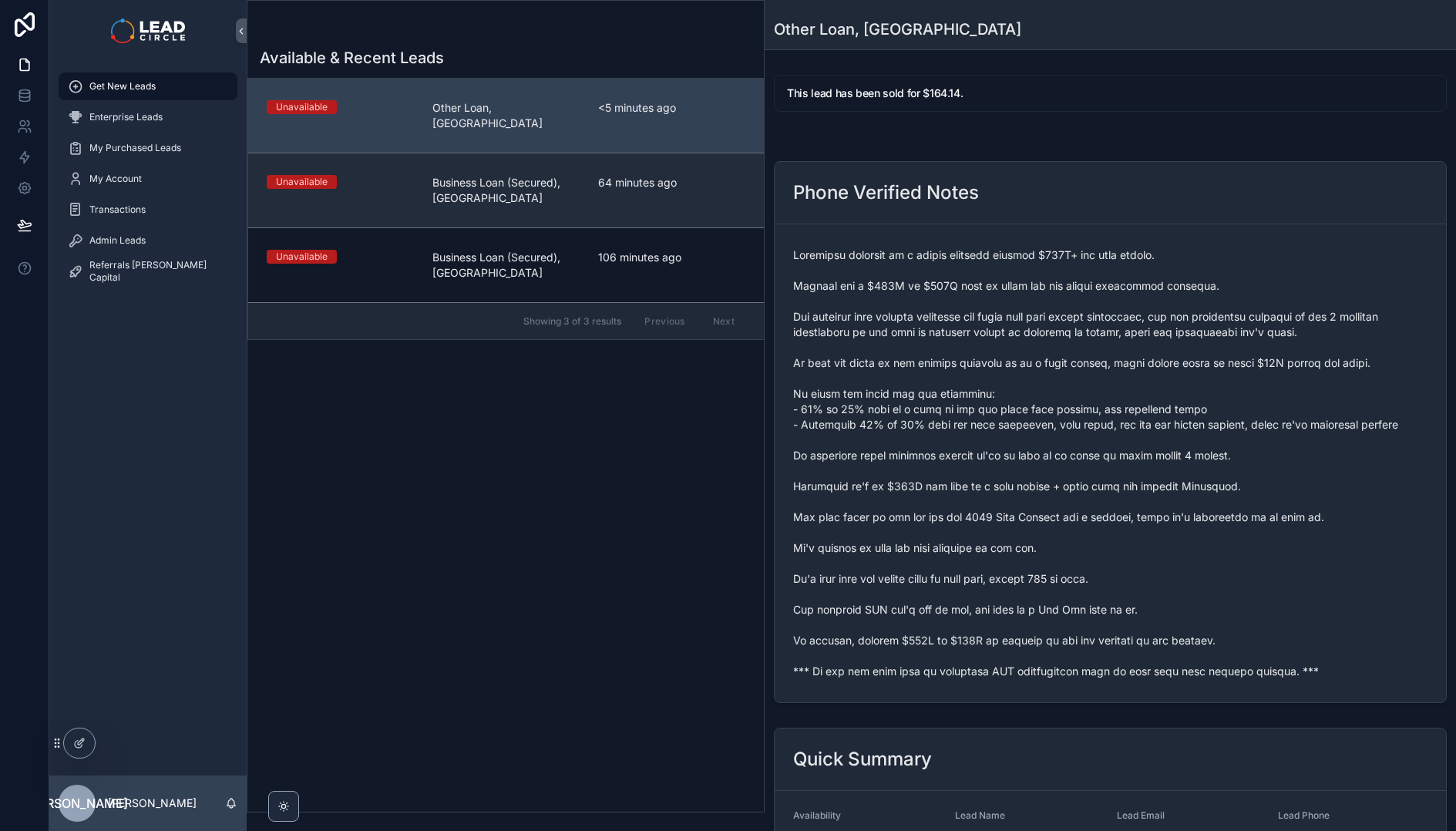
click at [513, 179] on span "Business Loan (Secured), [GEOGRAPHIC_DATA]" at bounding box center [506, 191] width 147 height 31
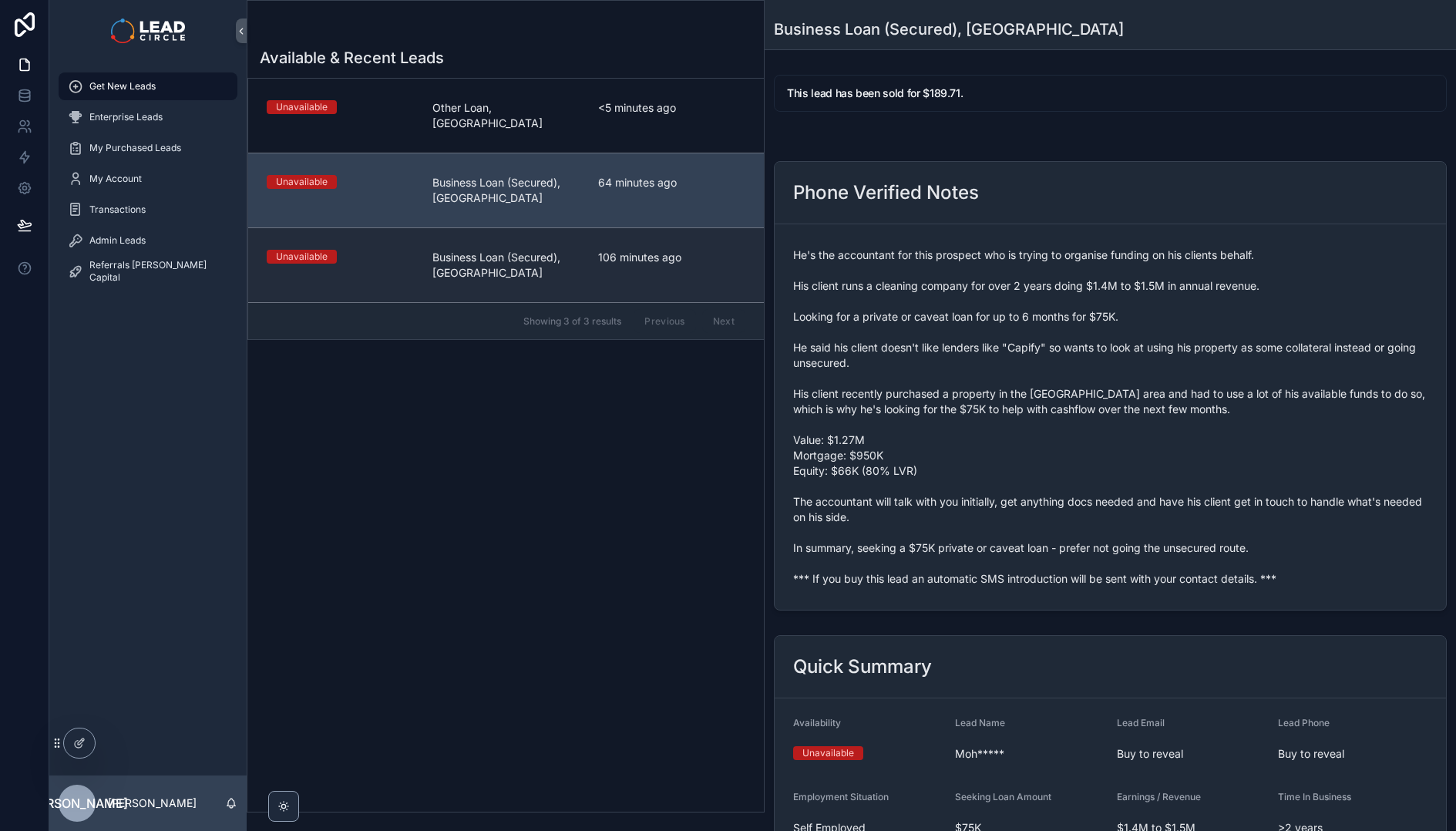
click at [513, 250] on span "Business Loan (Secured), [GEOGRAPHIC_DATA]" at bounding box center [506, 265] width 147 height 31
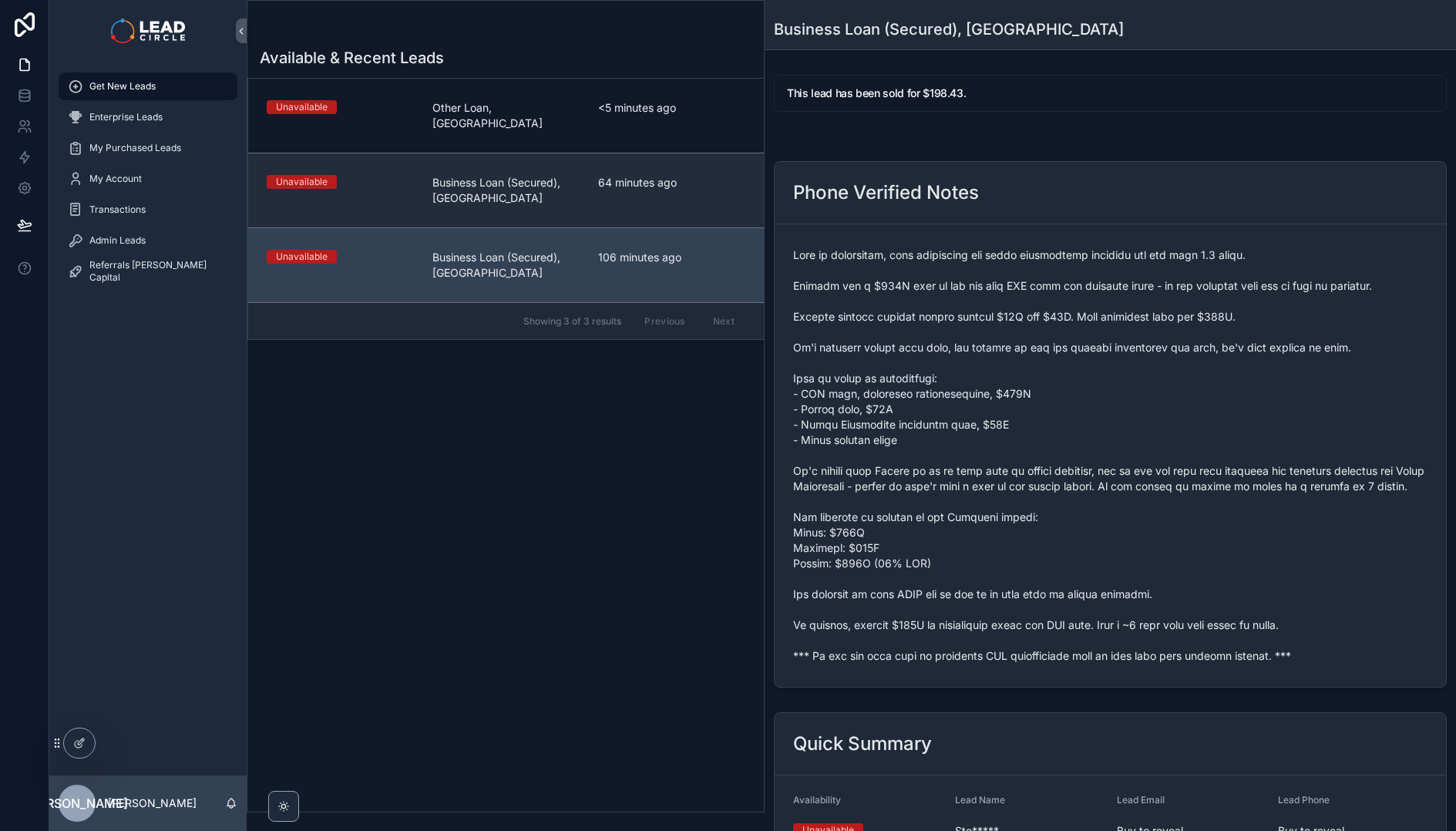
click at [508, 175] on span "Business Loan (Secured), [GEOGRAPHIC_DATA]" at bounding box center [506, 191] width 147 height 31
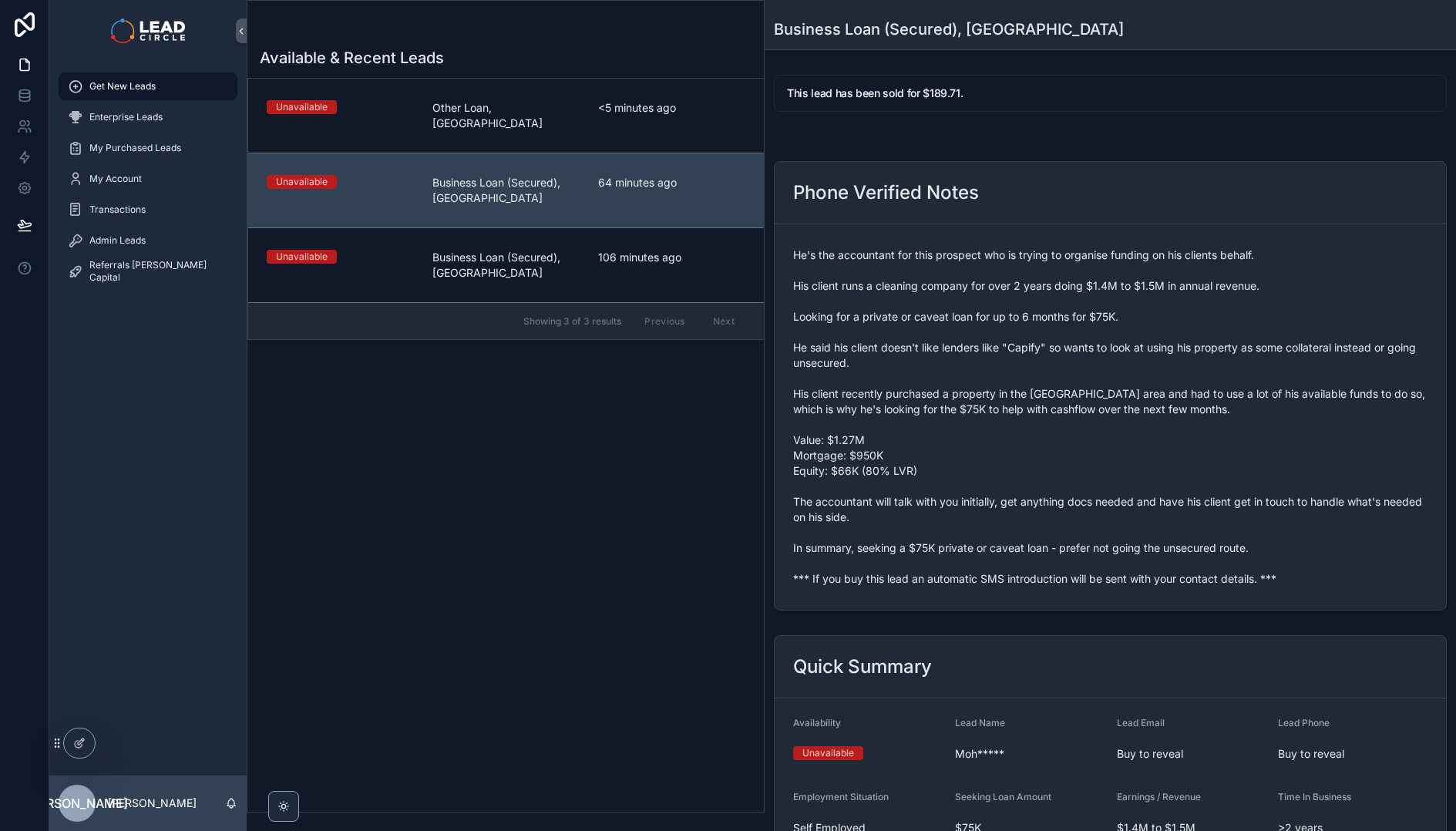
click at [514, 106] on span "Other Loan, [GEOGRAPHIC_DATA]" at bounding box center [506, 116] width 147 height 31
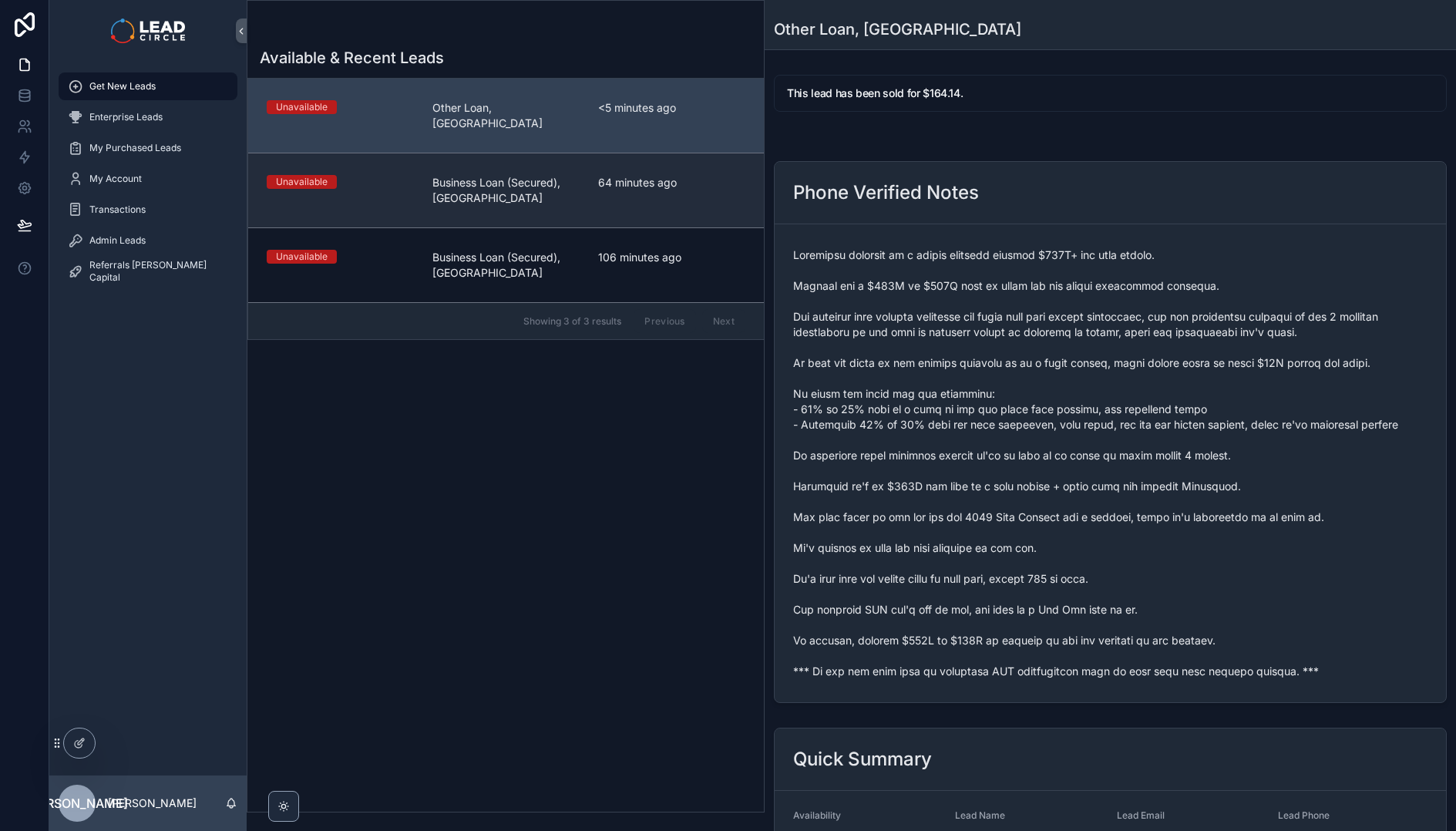
click at [531, 192] on link "Unavailable Business Loan (Secured), [GEOGRAPHIC_DATA] 64 minutes ago" at bounding box center [506, 190] width 516 height 75
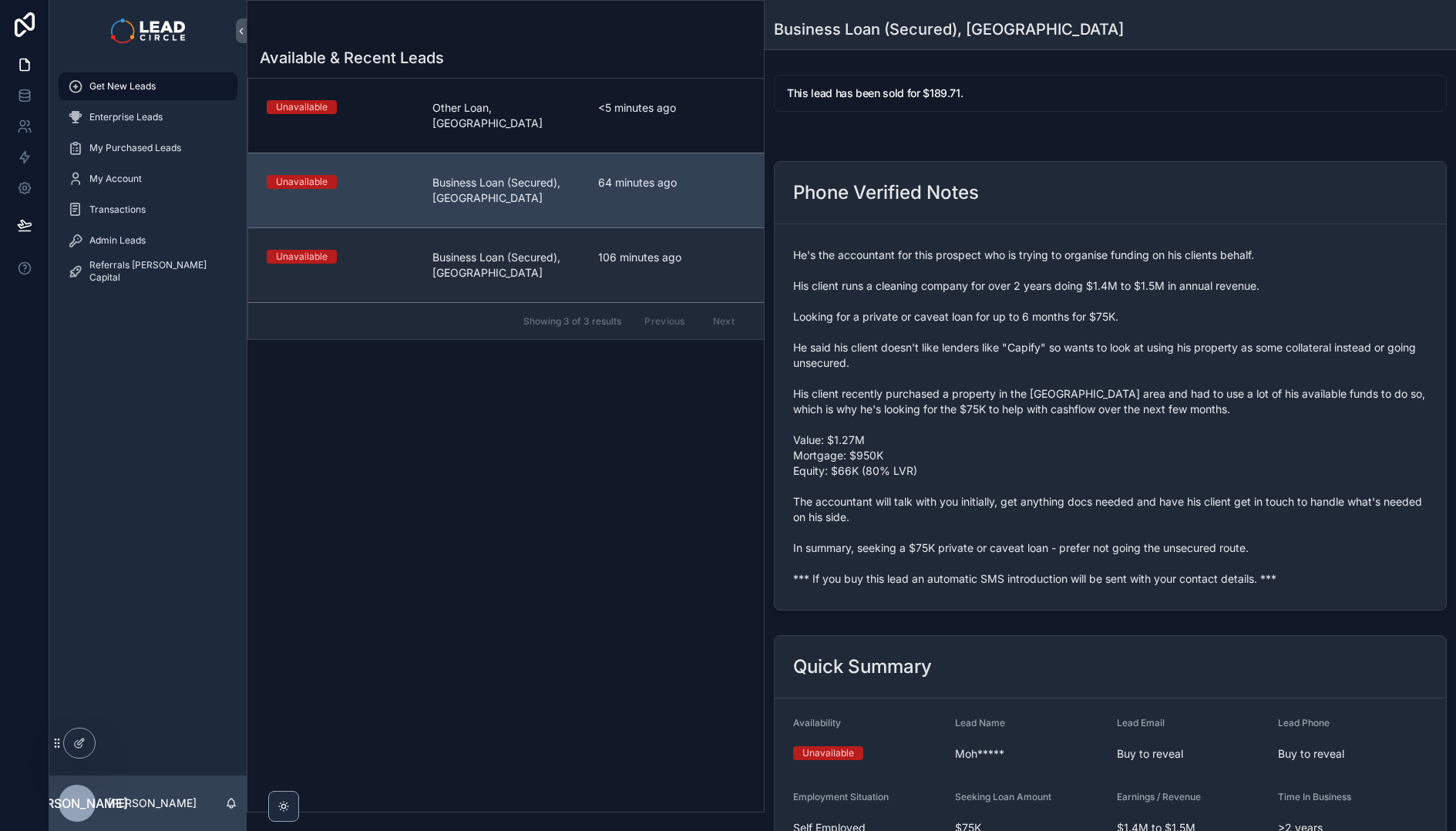
click at [514, 250] on span "Business Loan (Secured), [GEOGRAPHIC_DATA]" at bounding box center [506, 265] width 147 height 31
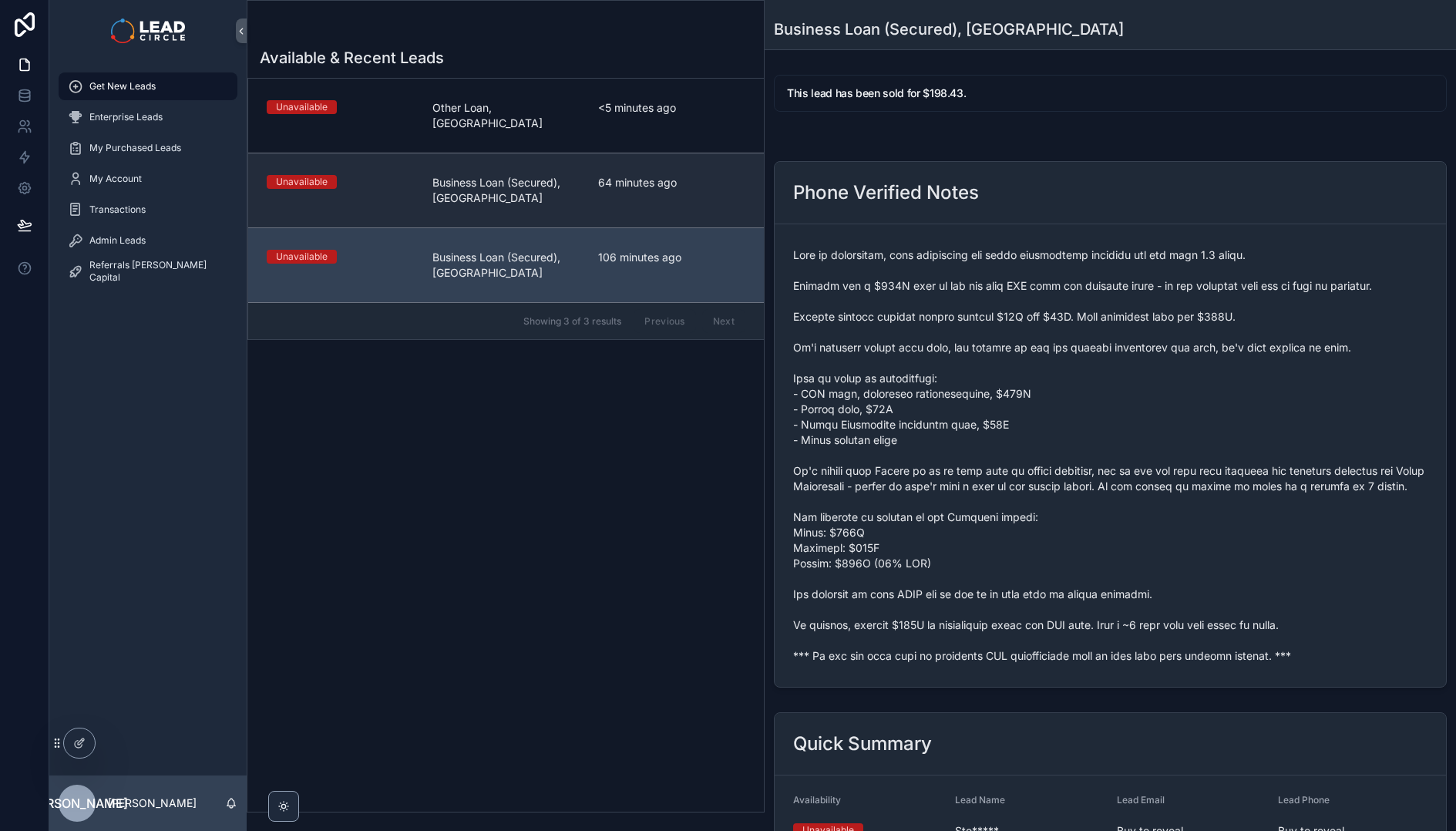
click at [514, 179] on span "Business Loan (Secured), [GEOGRAPHIC_DATA]" at bounding box center [506, 191] width 147 height 31
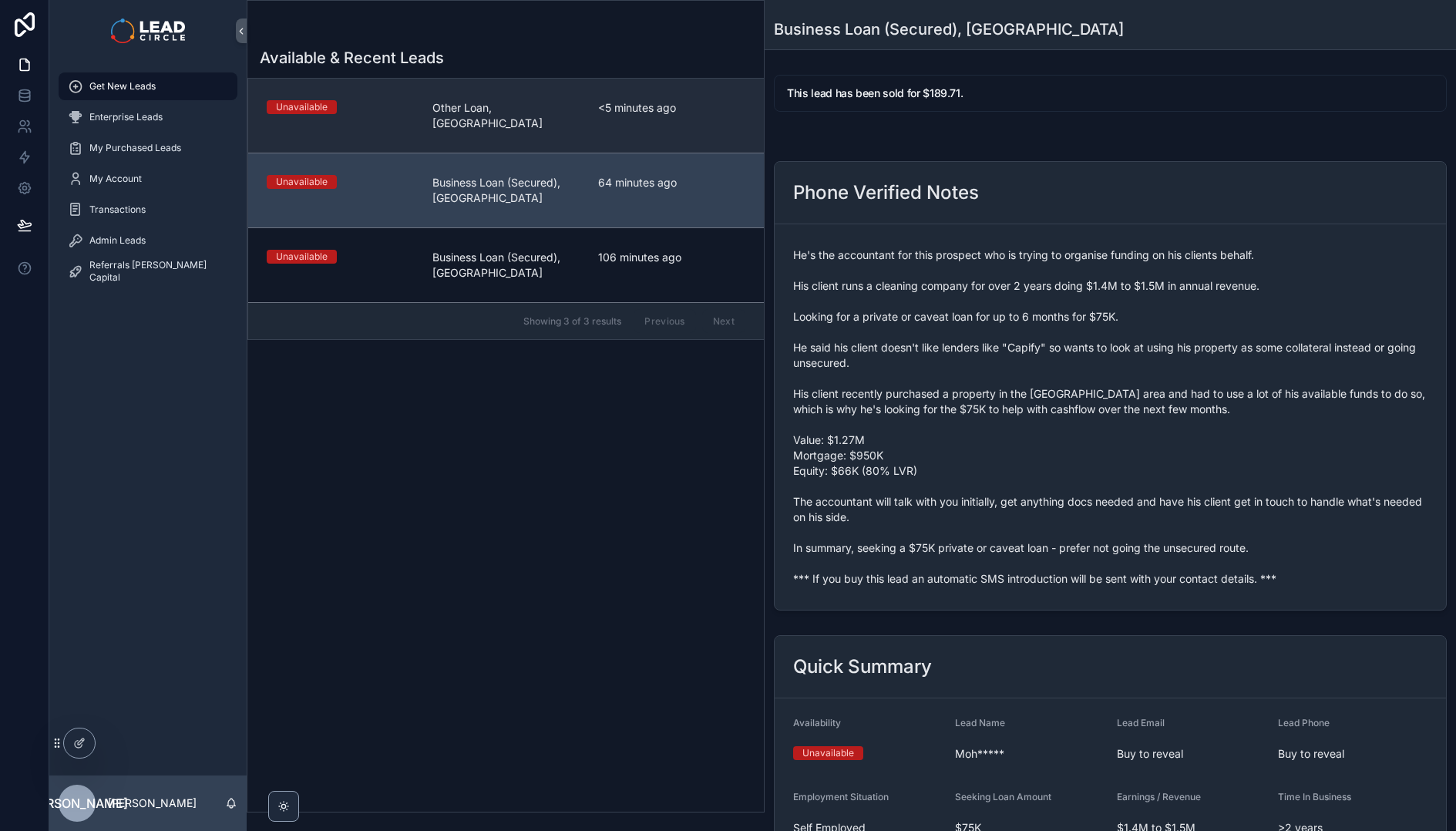
click at [513, 120] on link "Unavailable Other Loan, [GEOGRAPHIC_DATA] <5 minutes ago" at bounding box center [506, 116] width 516 height 74
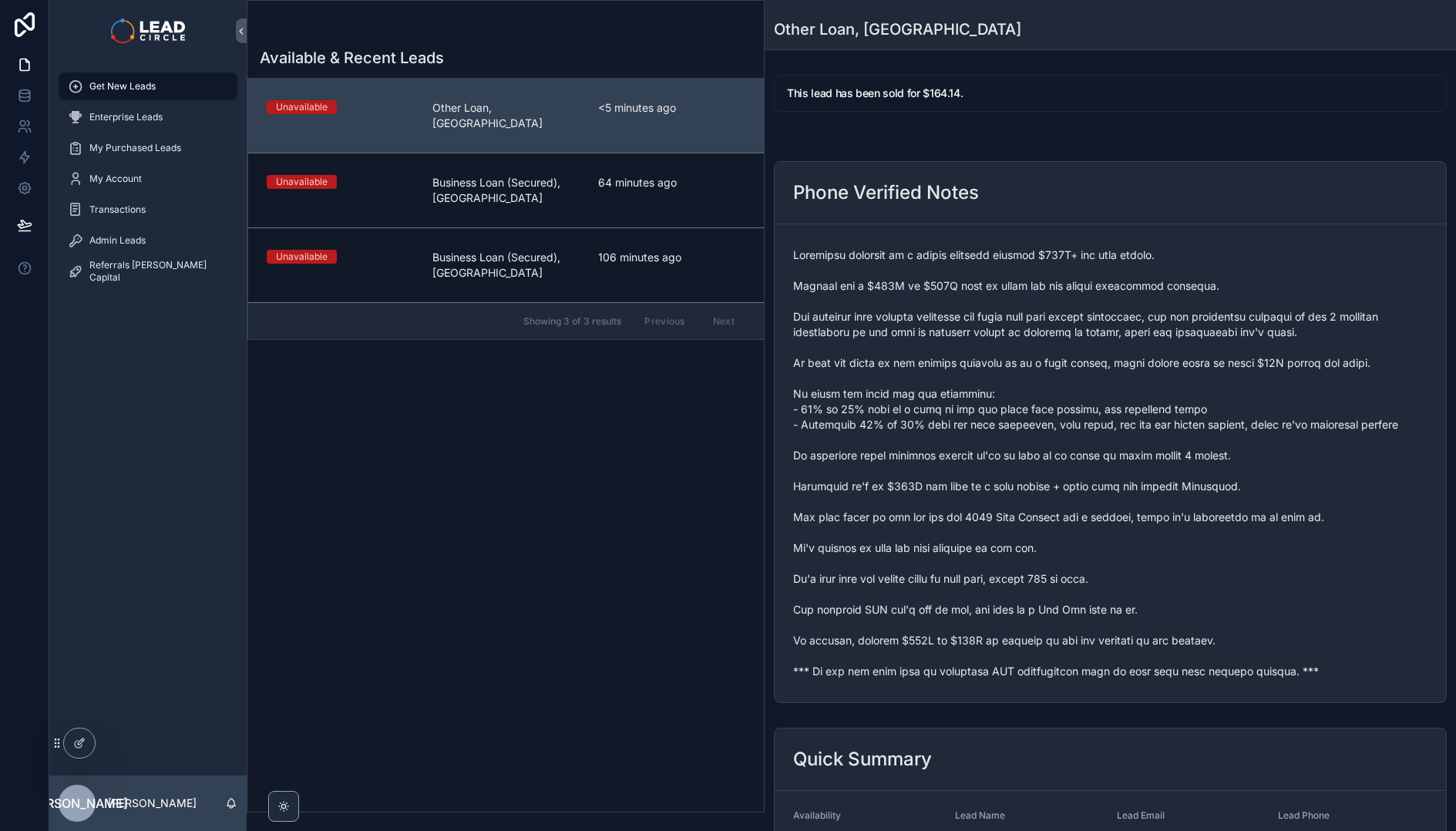
click at [133, 254] on div "Admin Leads" at bounding box center [148, 240] width 197 height 31
click at [133, 249] on div "Admin Leads" at bounding box center [148, 240] width 161 height 25
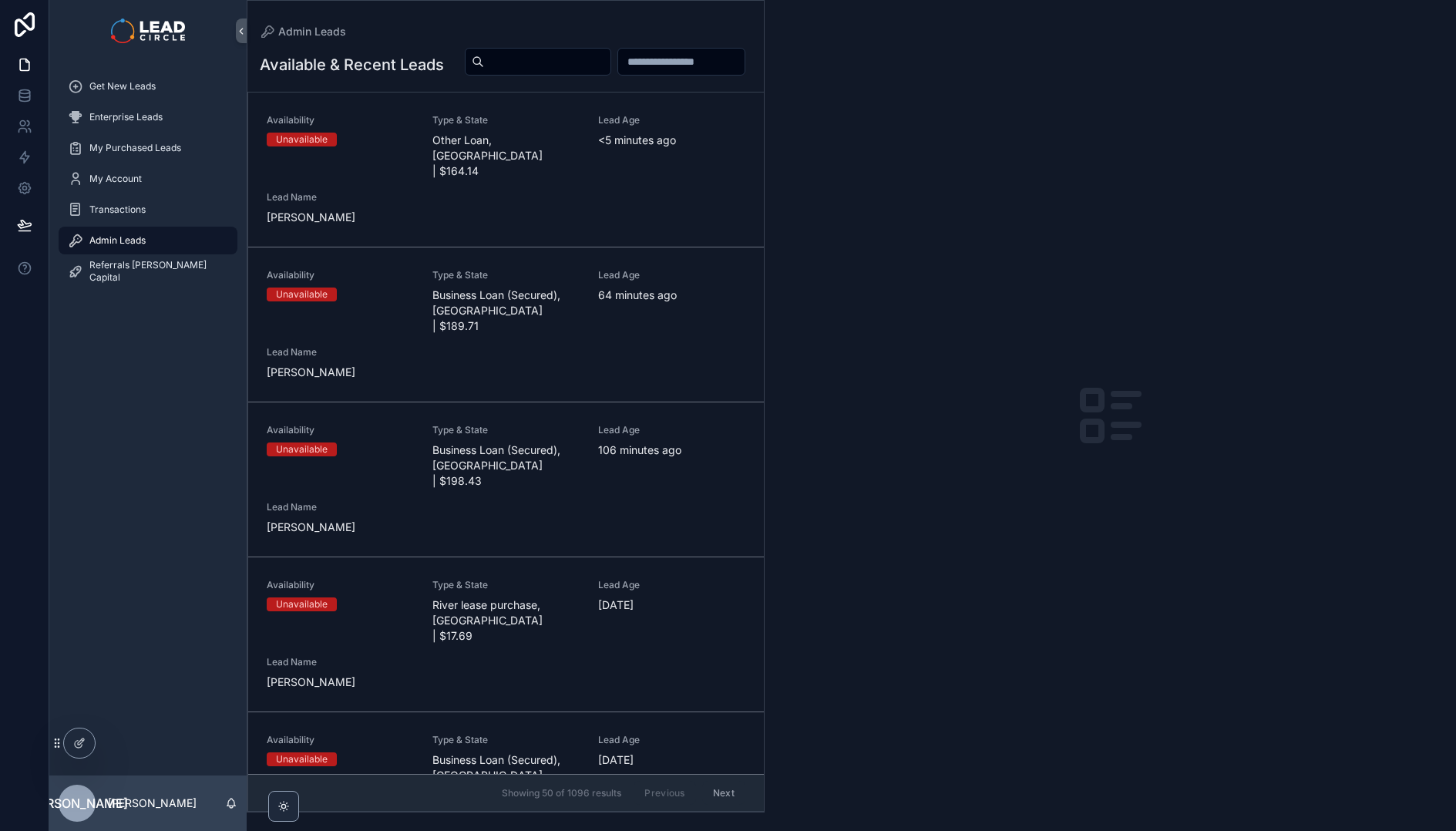
click at [436, 185] on div "Availability Unavailable Type & State Other Loan, [GEOGRAPHIC_DATA] | $164.14 L…" at bounding box center [506, 169] width 478 height 111
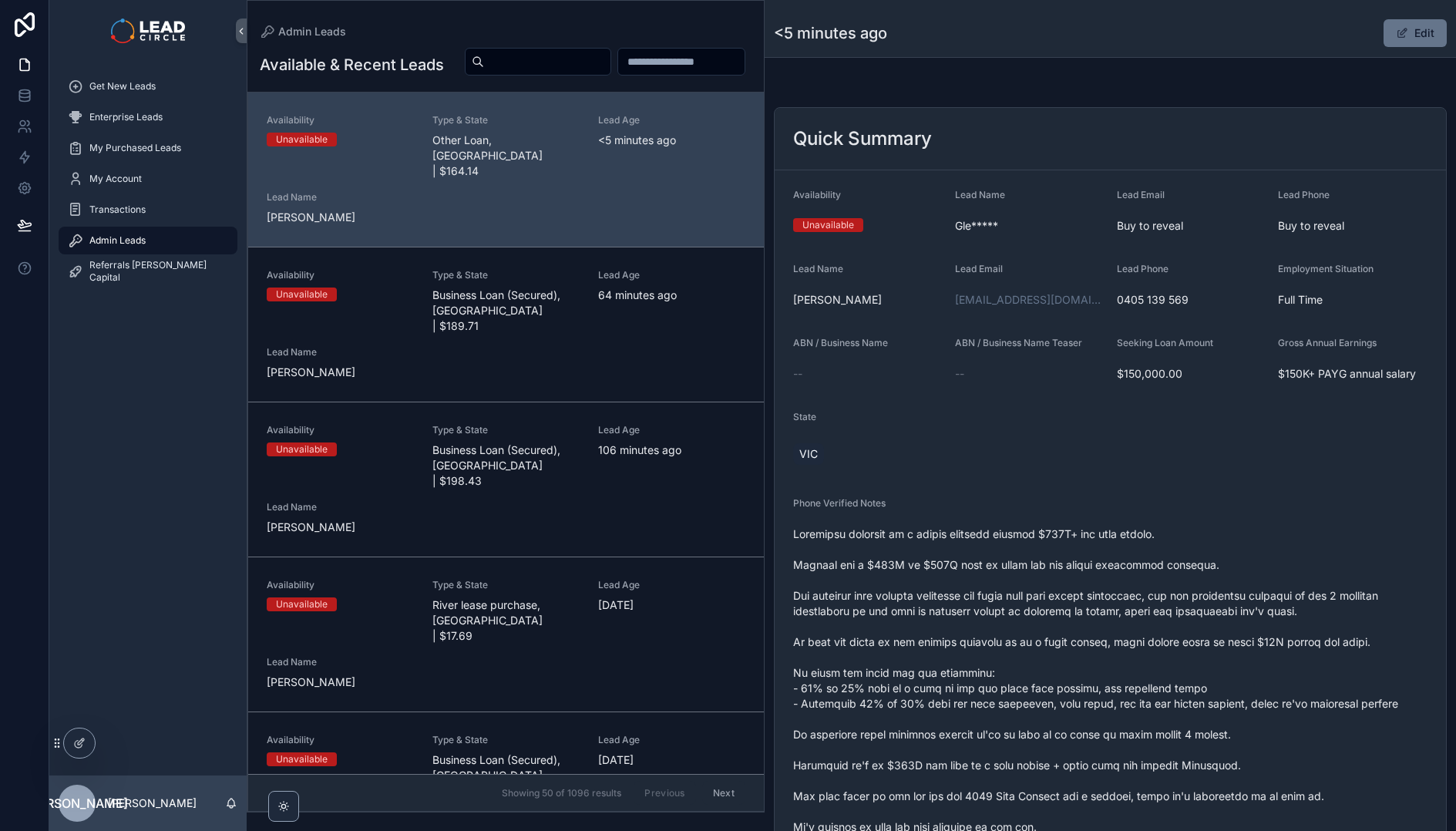
scroll to position [752, 0]
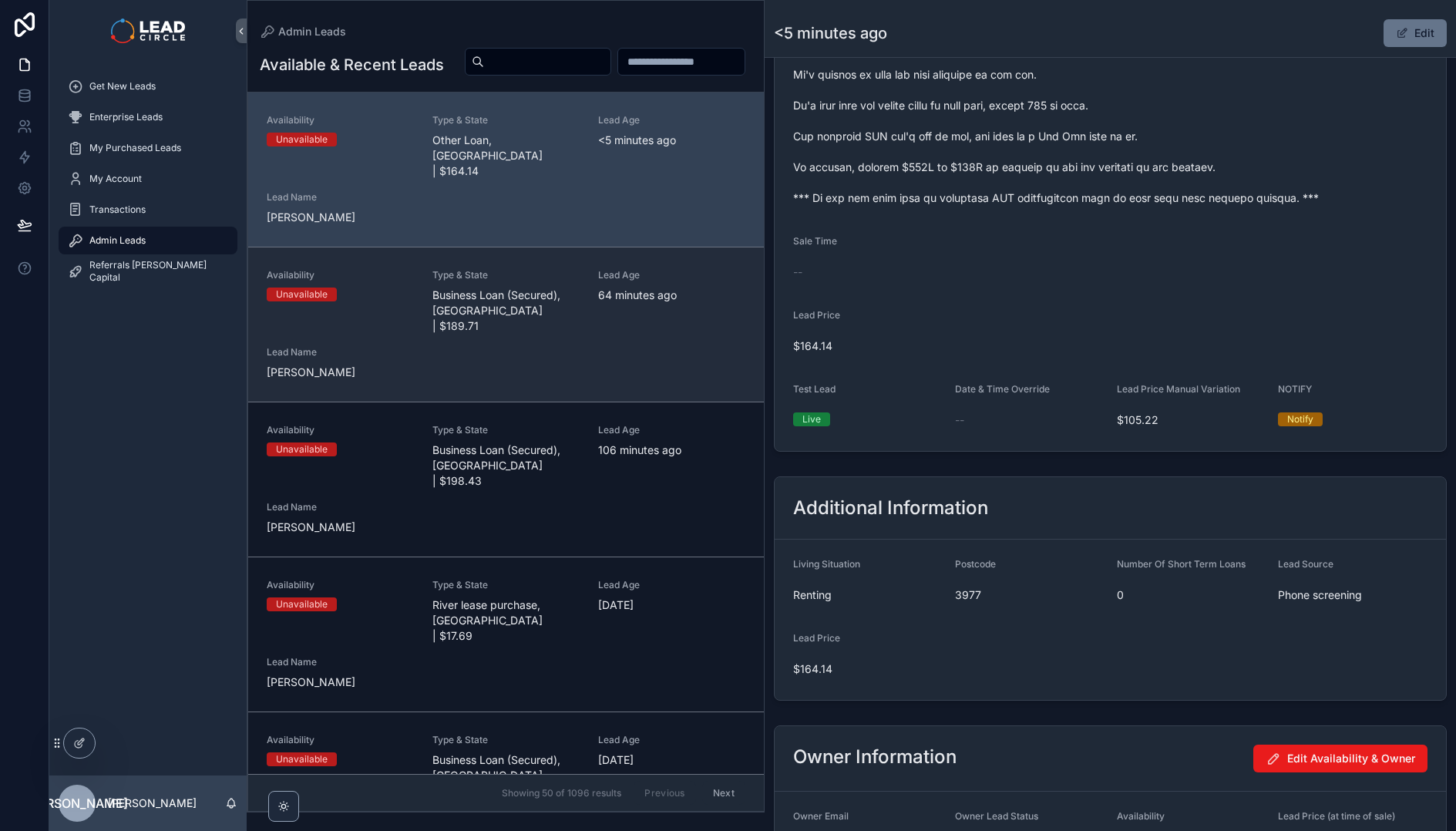
click at [503, 262] on link "Availability Unavailable Type & State Business Loan (Secured), [GEOGRAPHIC_DATA…" at bounding box center [506, 324] width 516 height 155
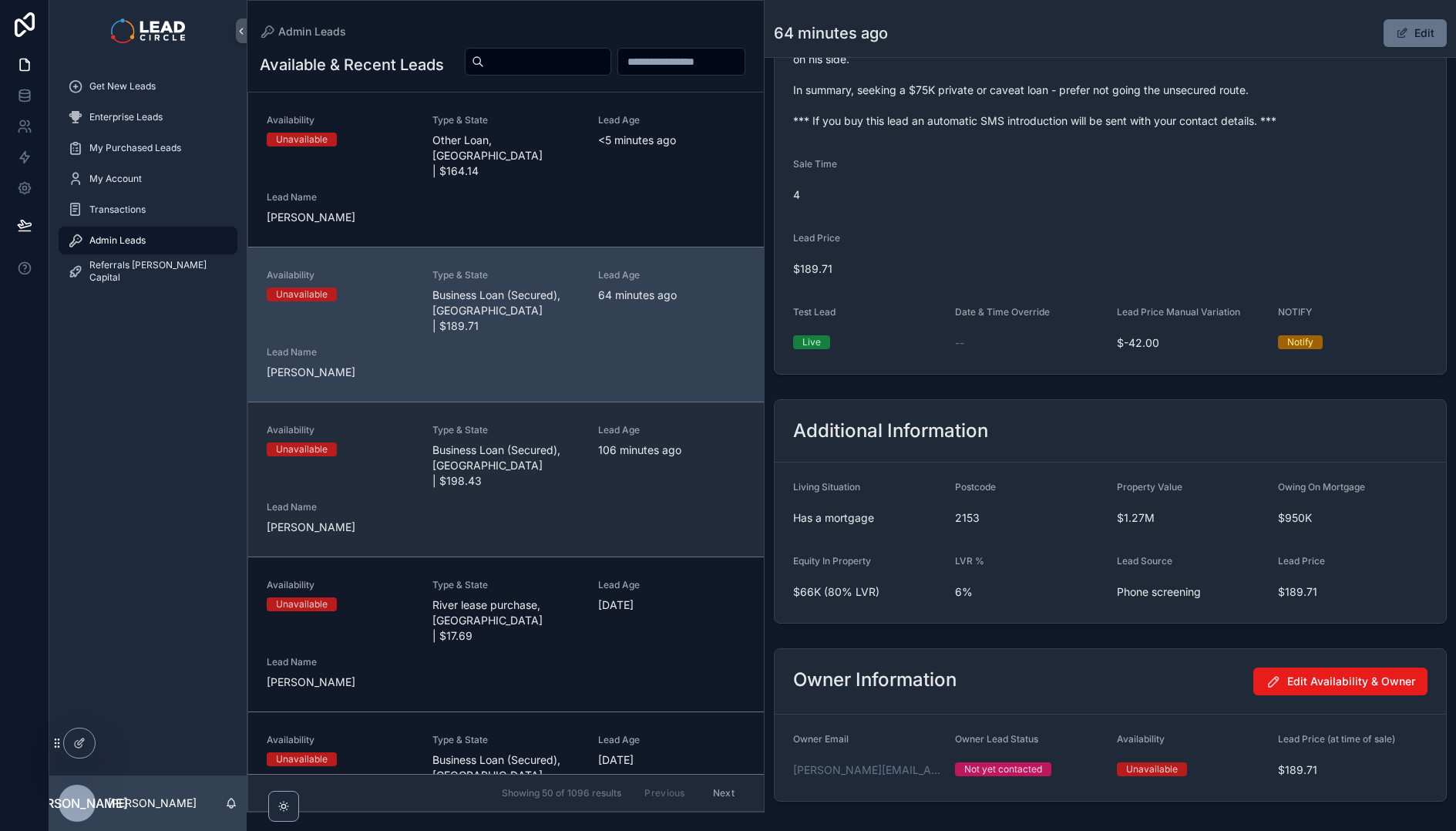
click at [553, 442] on span "Business Loan (Secured), [GEOGRAPHIC_DATA] | $198.43" at bounding box center [506, 465] width 147 height 46
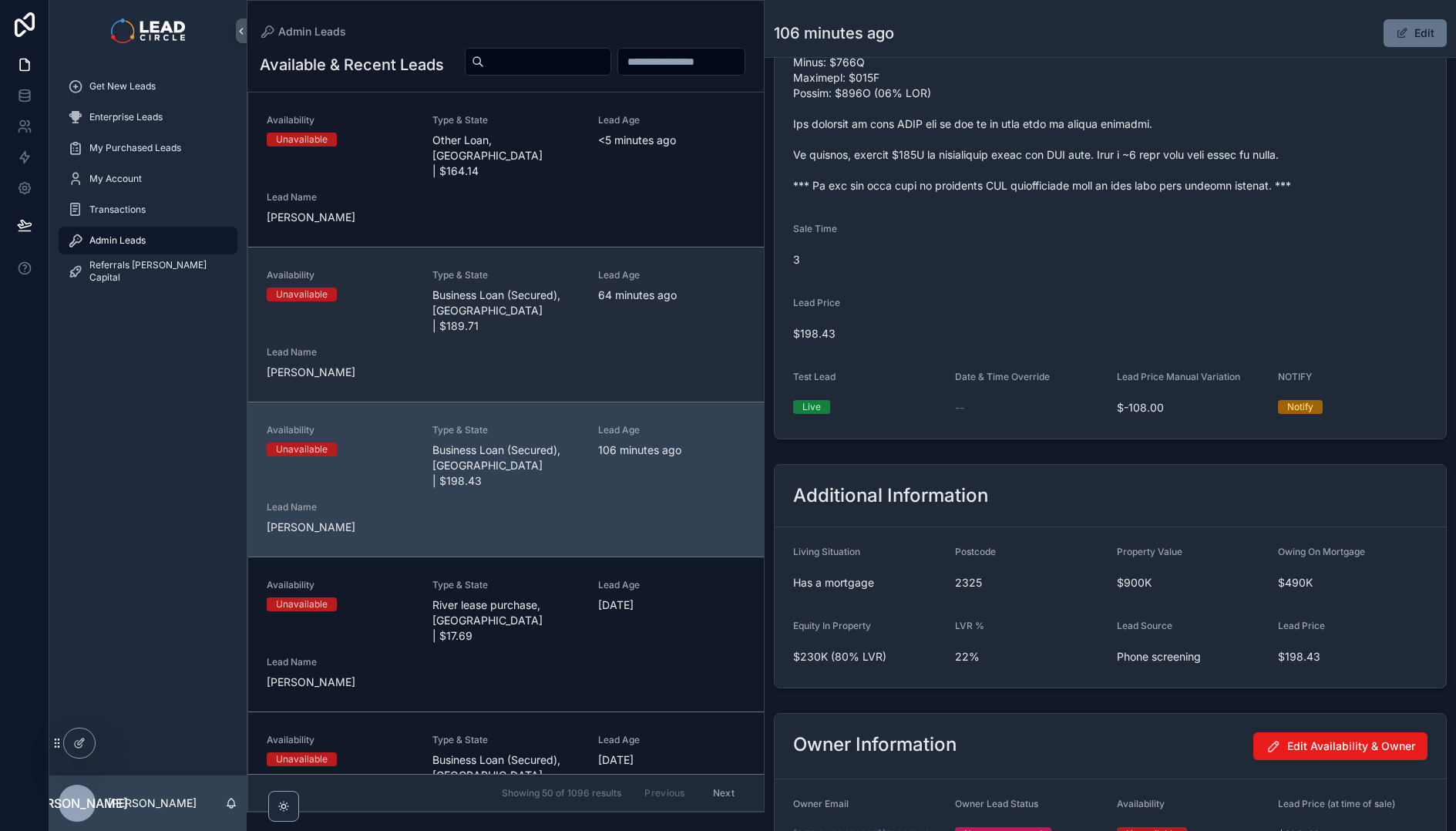
click at [560, 331] on div "Availability Unavailable Type & State Business Loan (Secured), [GEOGRAPHIC_DATA…" at bounding box center [506, 324] width 478 height 111
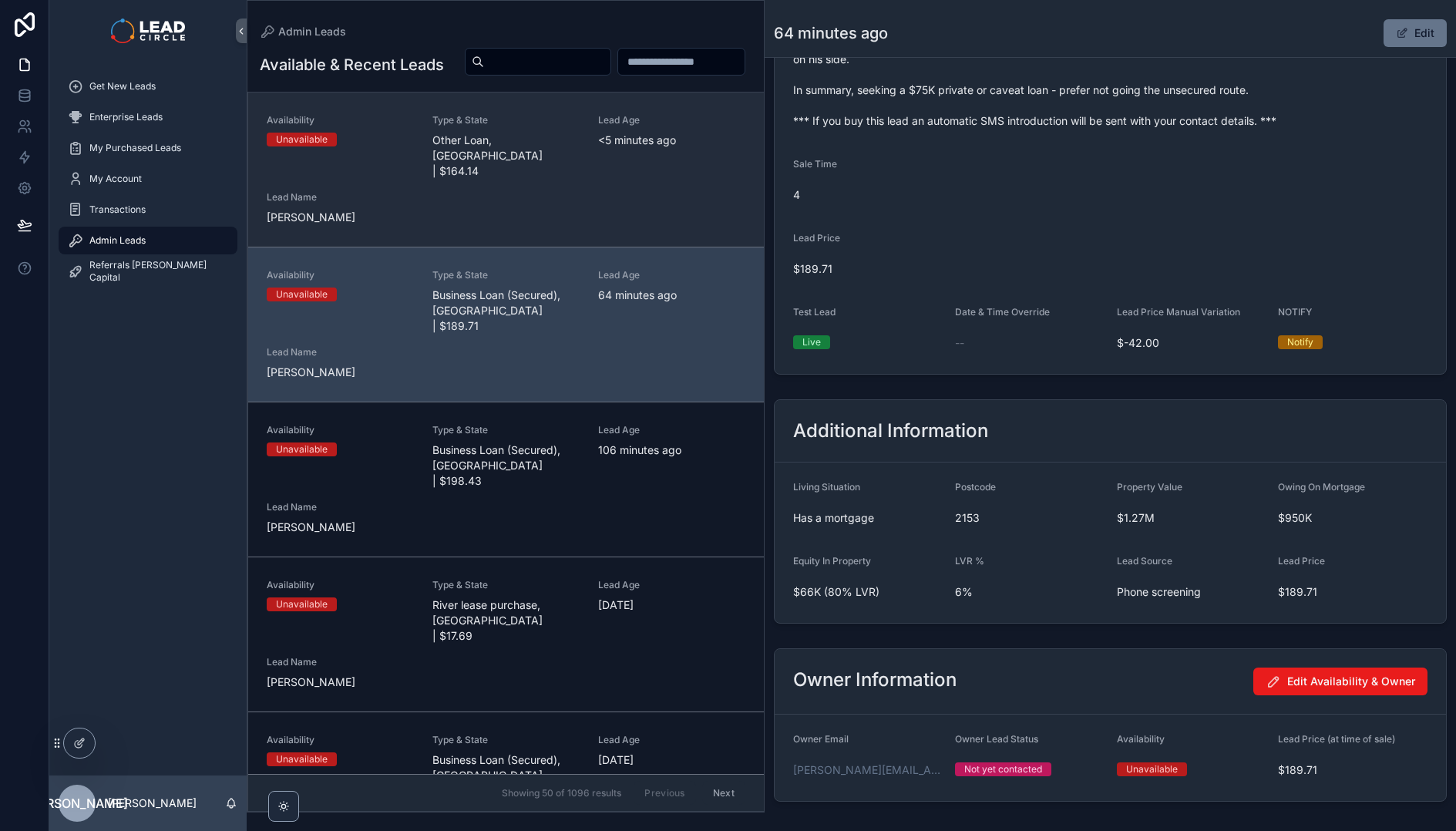
click at [552, 199] on div "Availability Unavailable Type & State Other Loan, [GEOGRAPHIC_DATA] | $164.14 L…" at bounding box center [506, 169] width 478 height 111
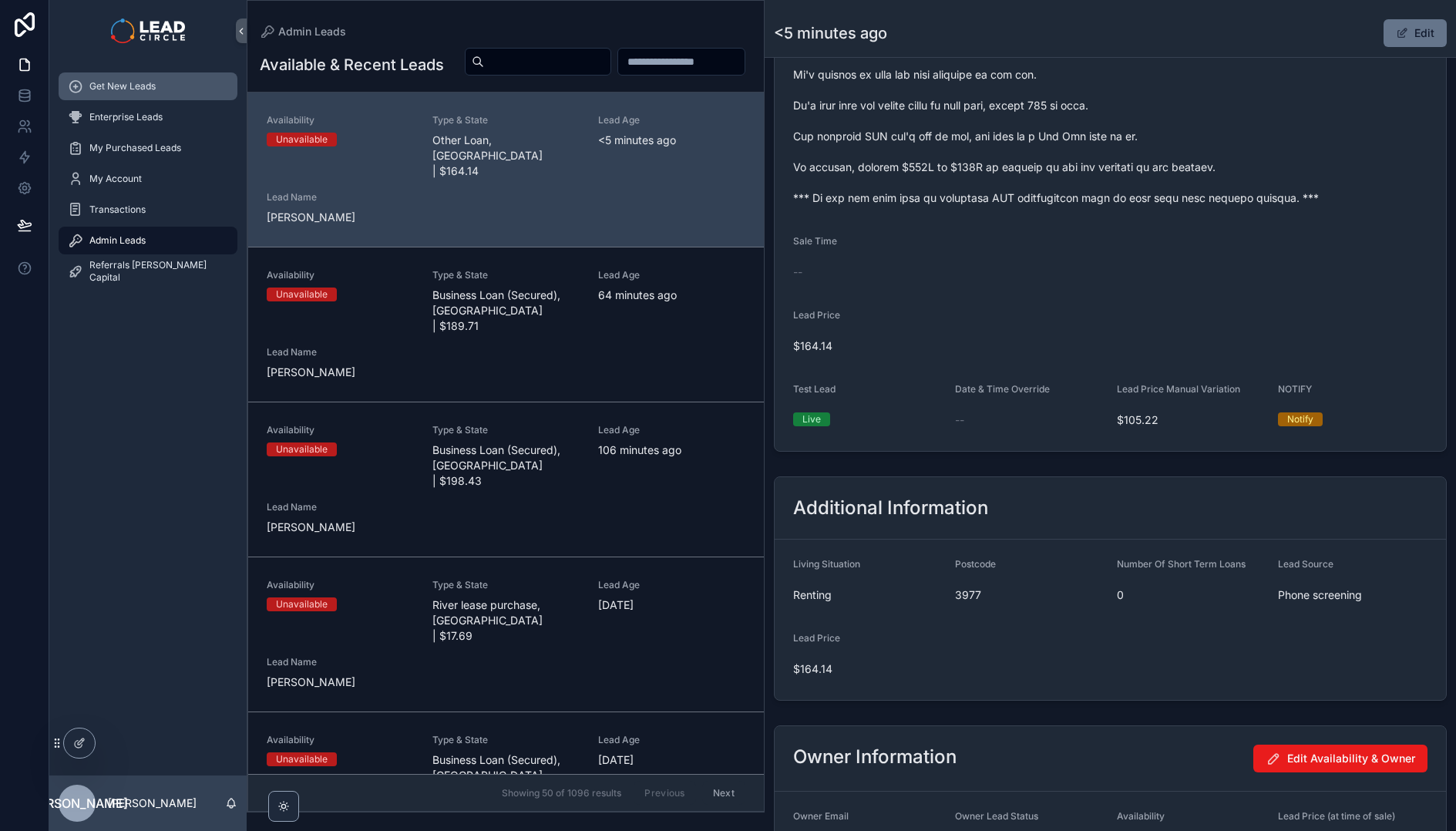
click at [164, 91] on div "Get New Leads" at bounding box center [148, 86] width 161 height 25
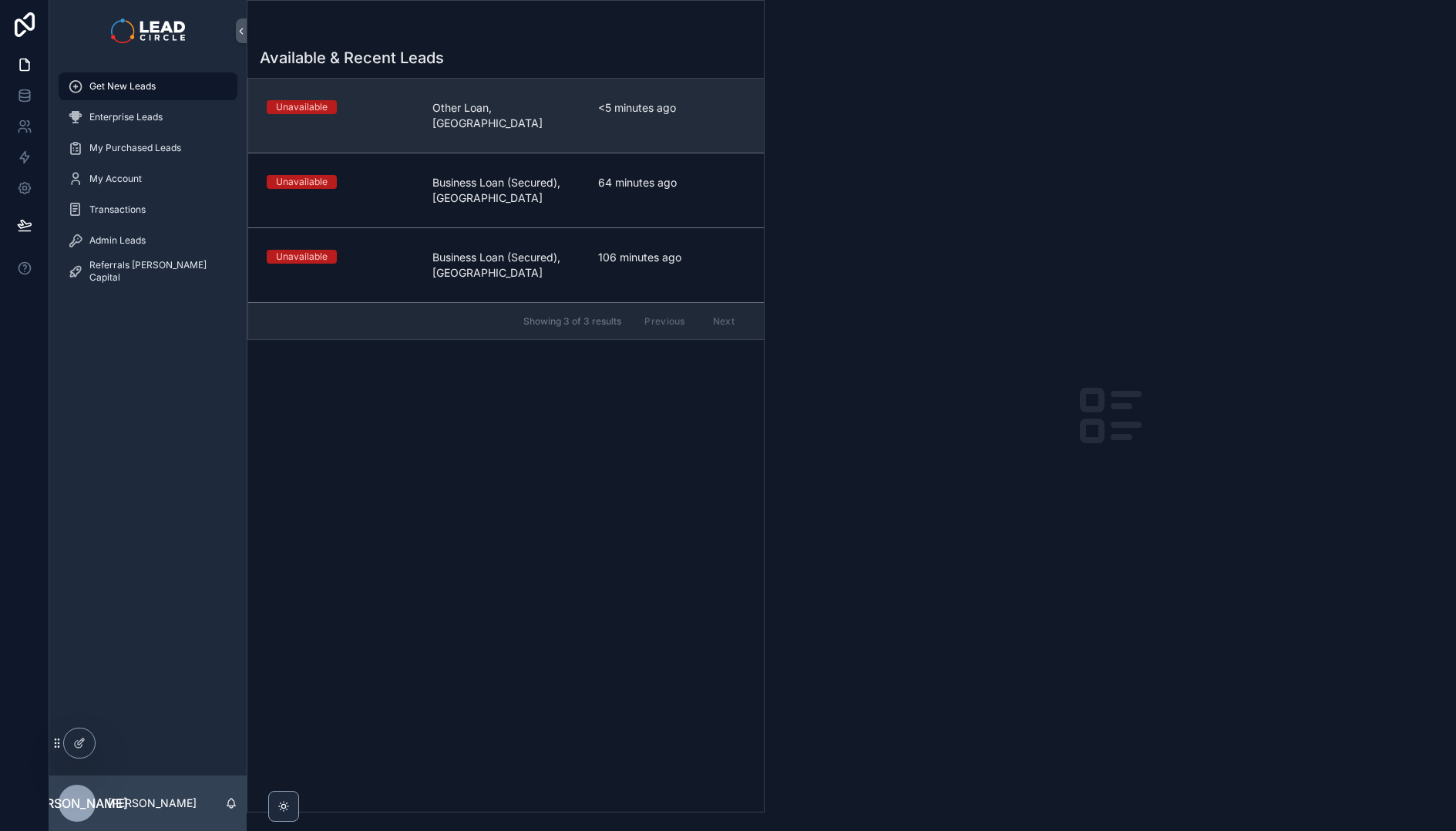
click at [497, 106] on span "Other Loan, [GEOGRAPHIC_DATA]" at bounding box center [506, 116] width 147 height 31
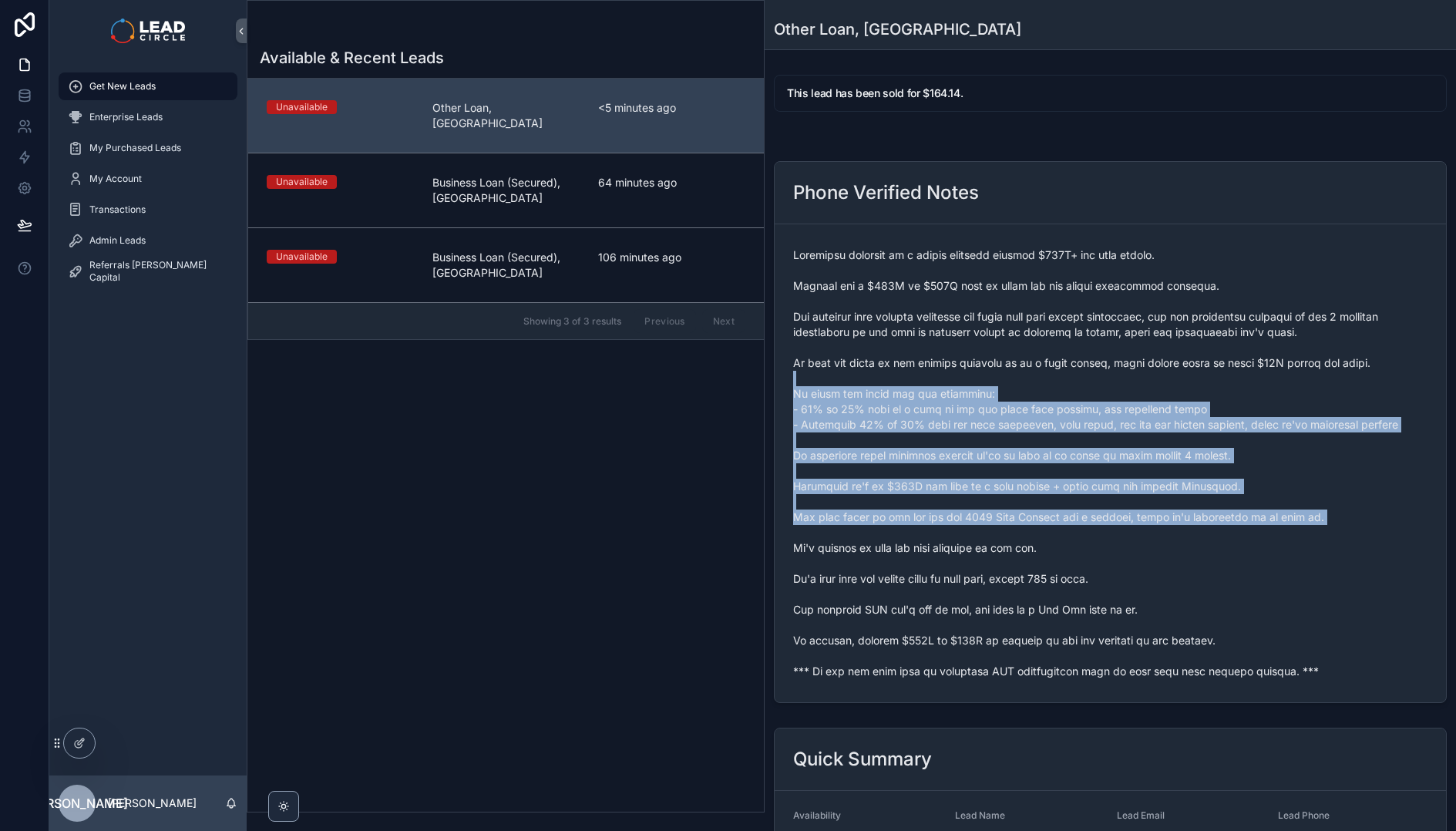
drag, startPoint x: 871, startPoint y: 382, endPoint x: 929, endPoint y: 526, distance: 155.2
click at [929, 526] on span "scrollable content" at bounding box center [1110, 463] width 634 height 432
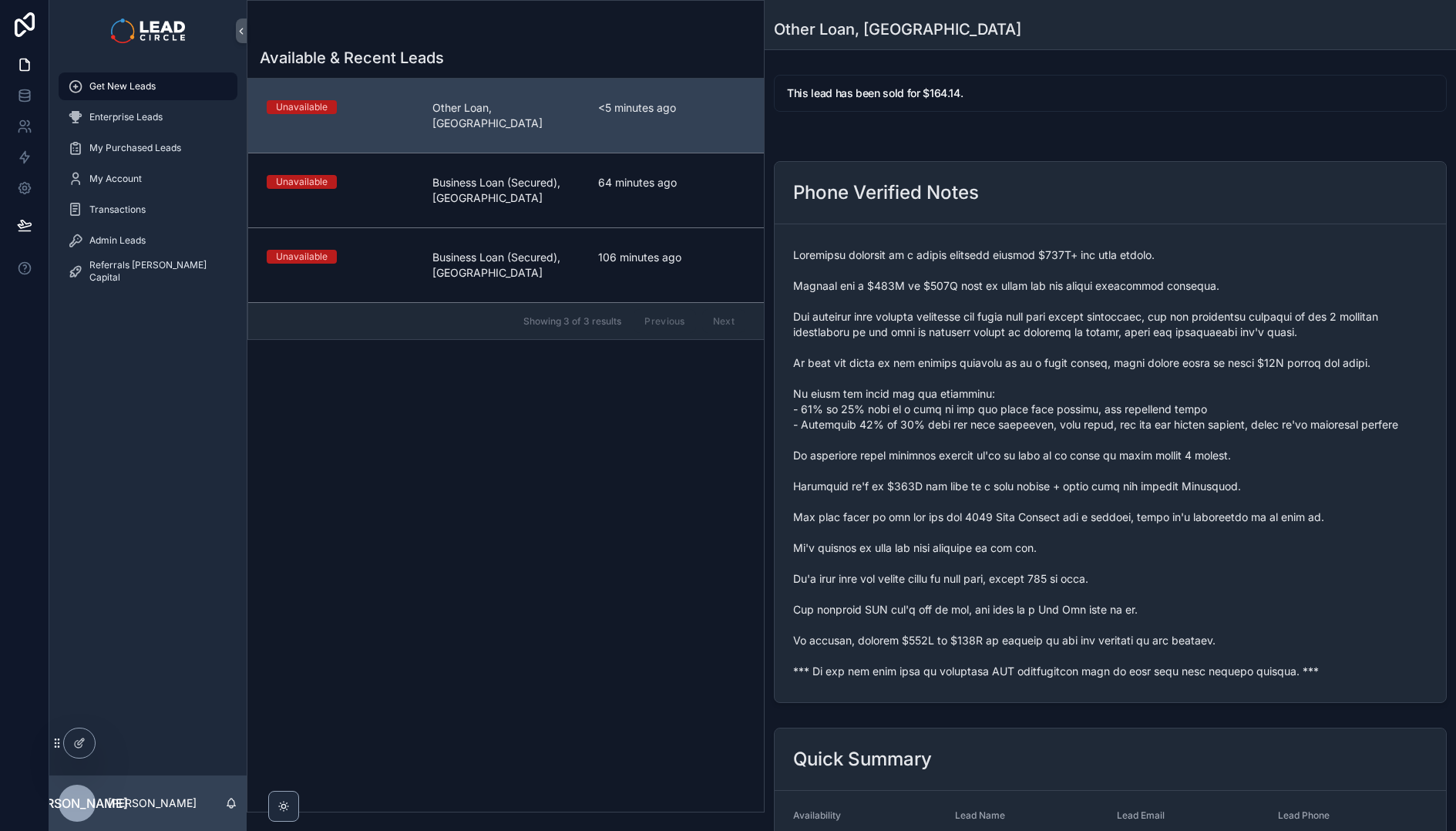
scroll to position [529, 0]
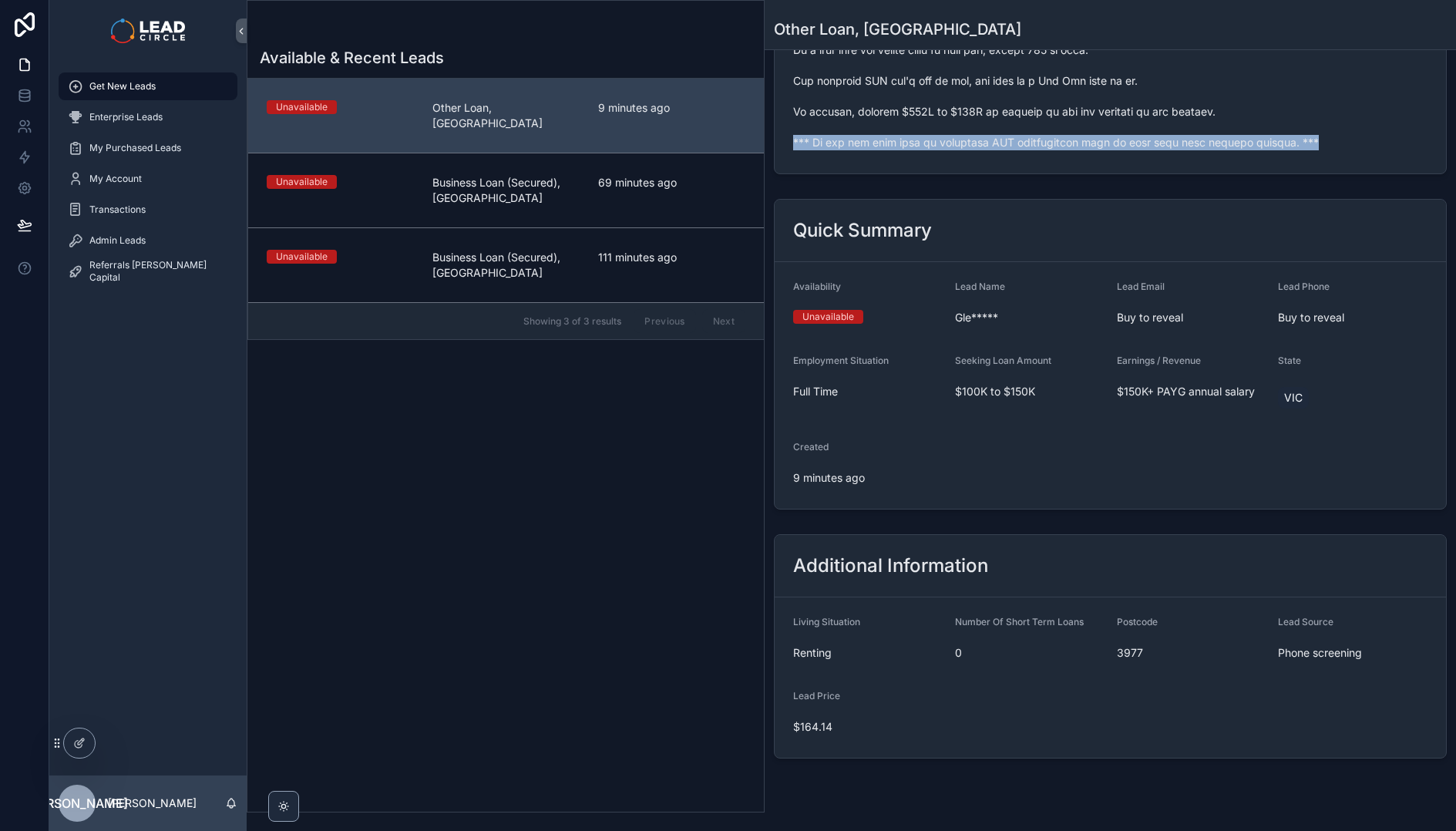
copy span "*** If you buy this lead an automatic SMS introduction will be sent with your c…"
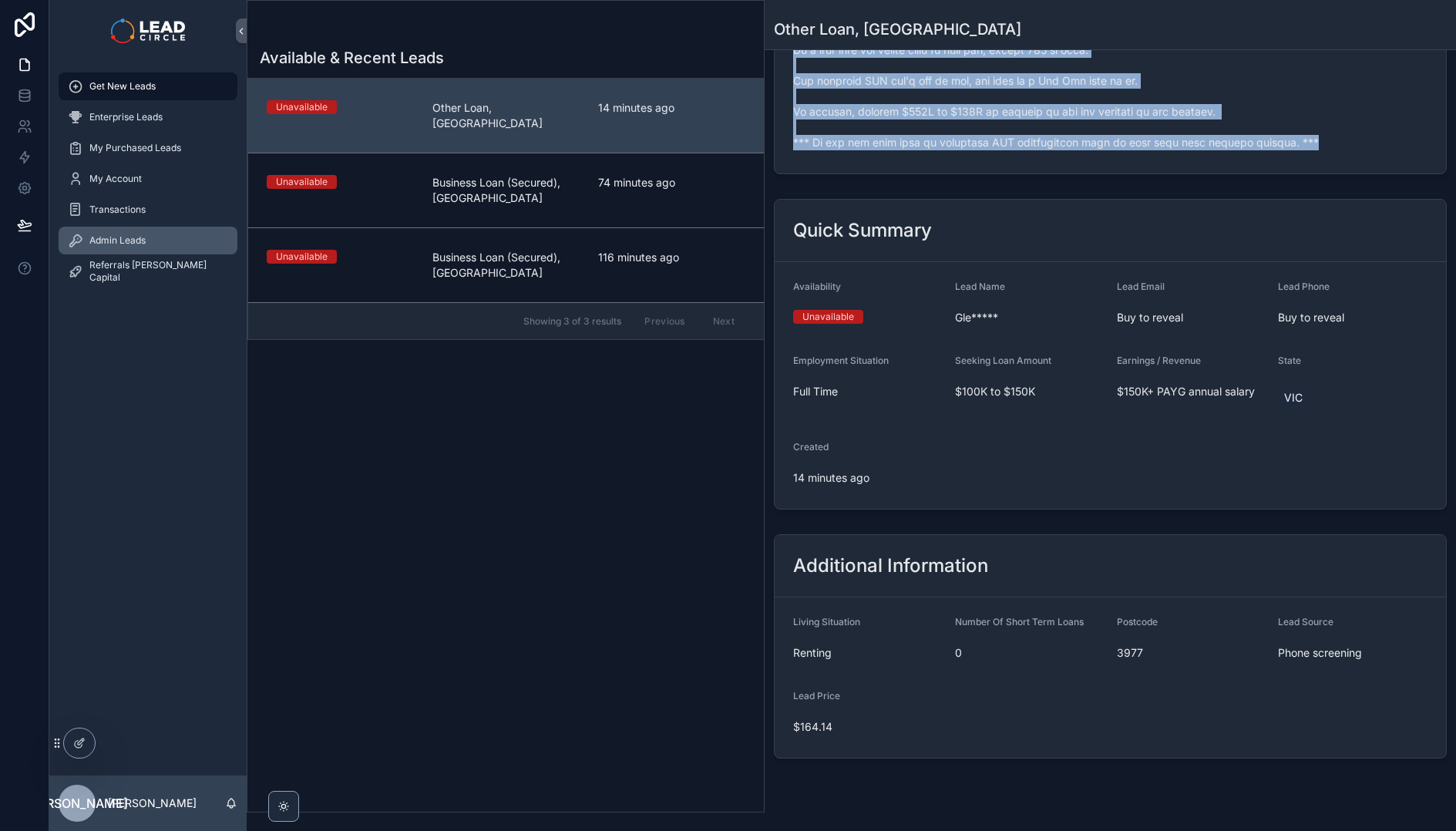
click at [123, 239] on span "Admin Leads" at bounding box center [118, 240] width 57 height 12
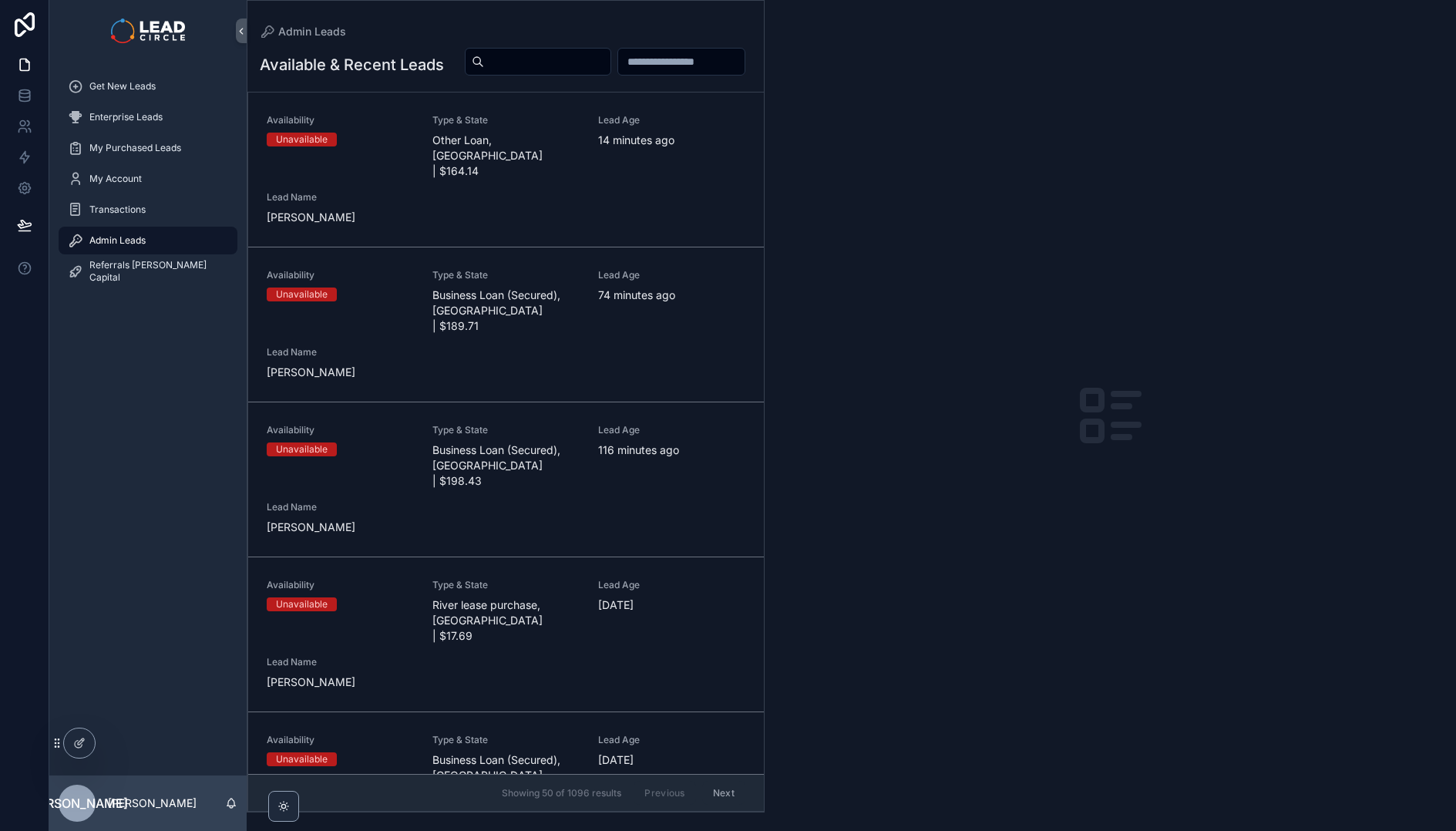
click at [610, 70] on input "scrollable content" at bounding box center [547, 61] width 126 height 21
click at [610, 62] on input "scrollable content" at bounding box center [547, 61] width 126 height 21
paste input "**********"
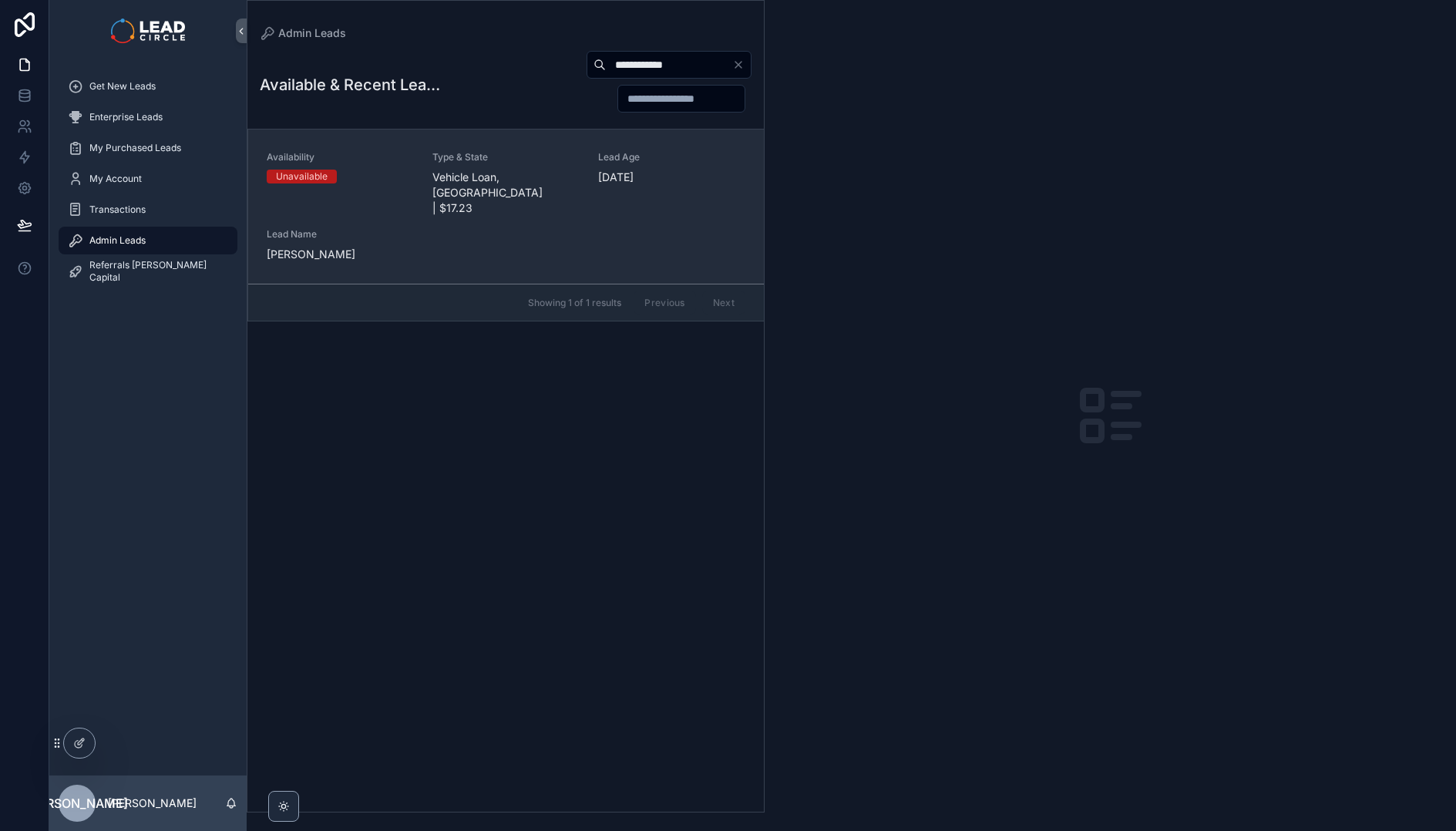
click at [484, 191] on div "Availability Unavailable Type & State Vehicle Loan, [GEOGRAPHIC_DATA] | $17.23 …" at bounding box center [506, 206] width 478 height 111
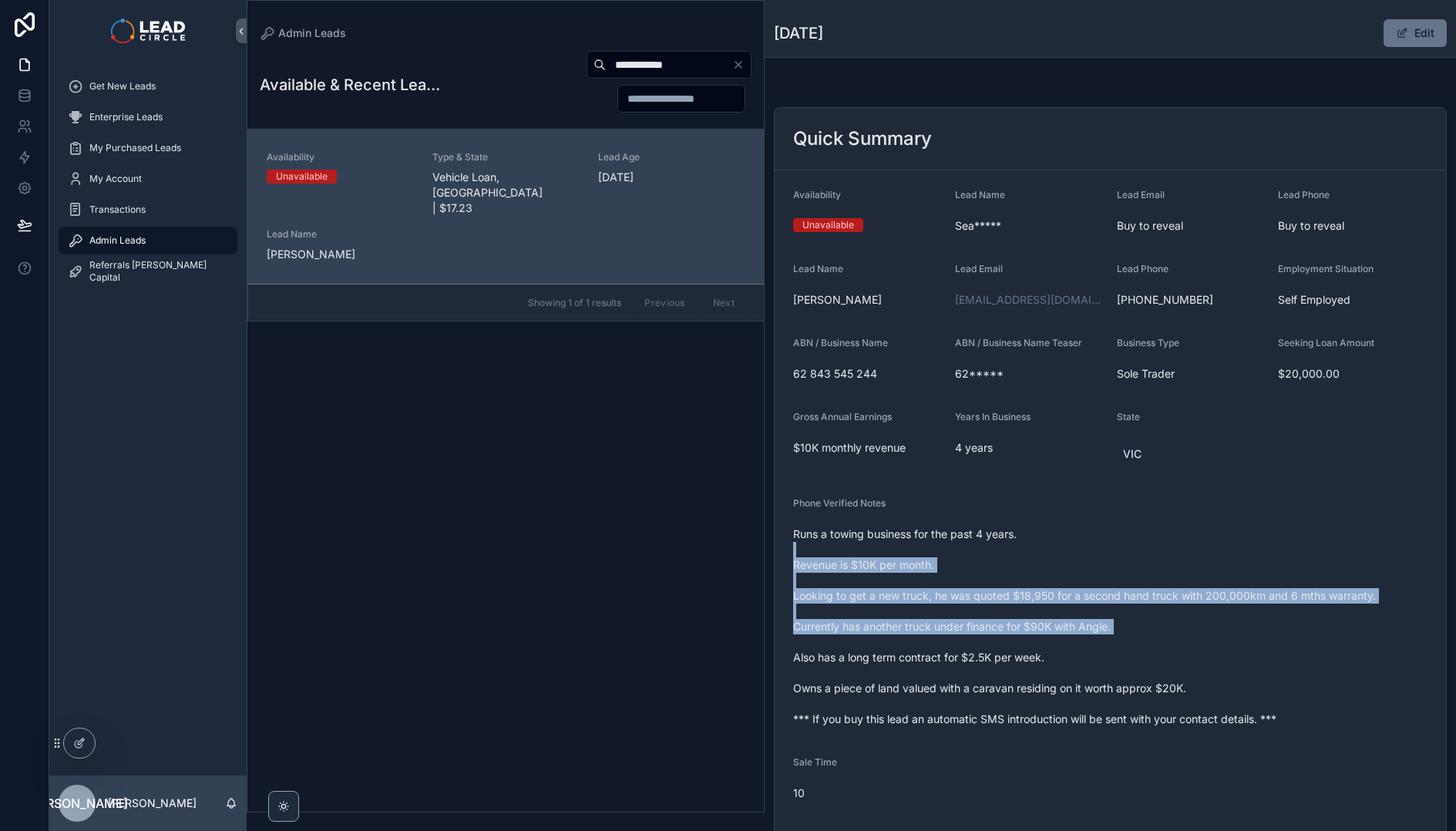
drag, startPoint x: 937, startPoint y: 545, endPoint x: 998, endPoint y: 653, distance: 124.0
click at [997, 652] on span "Runs a towing business for the past 4 years. Revenue is $10K per month. Looking…" at bounding box center [1110, 626] width 634 height 200
drag, startPoint x: 998, startPoint y: 653, endPoint x: 1046, endPoint y: 687, distance: 58.8
click at [998, 654] on span "Runs a towing business for the past 4 years. Revenue is $10K per month. Looking…" at bounding box center [1110, 626] width 634 height 200
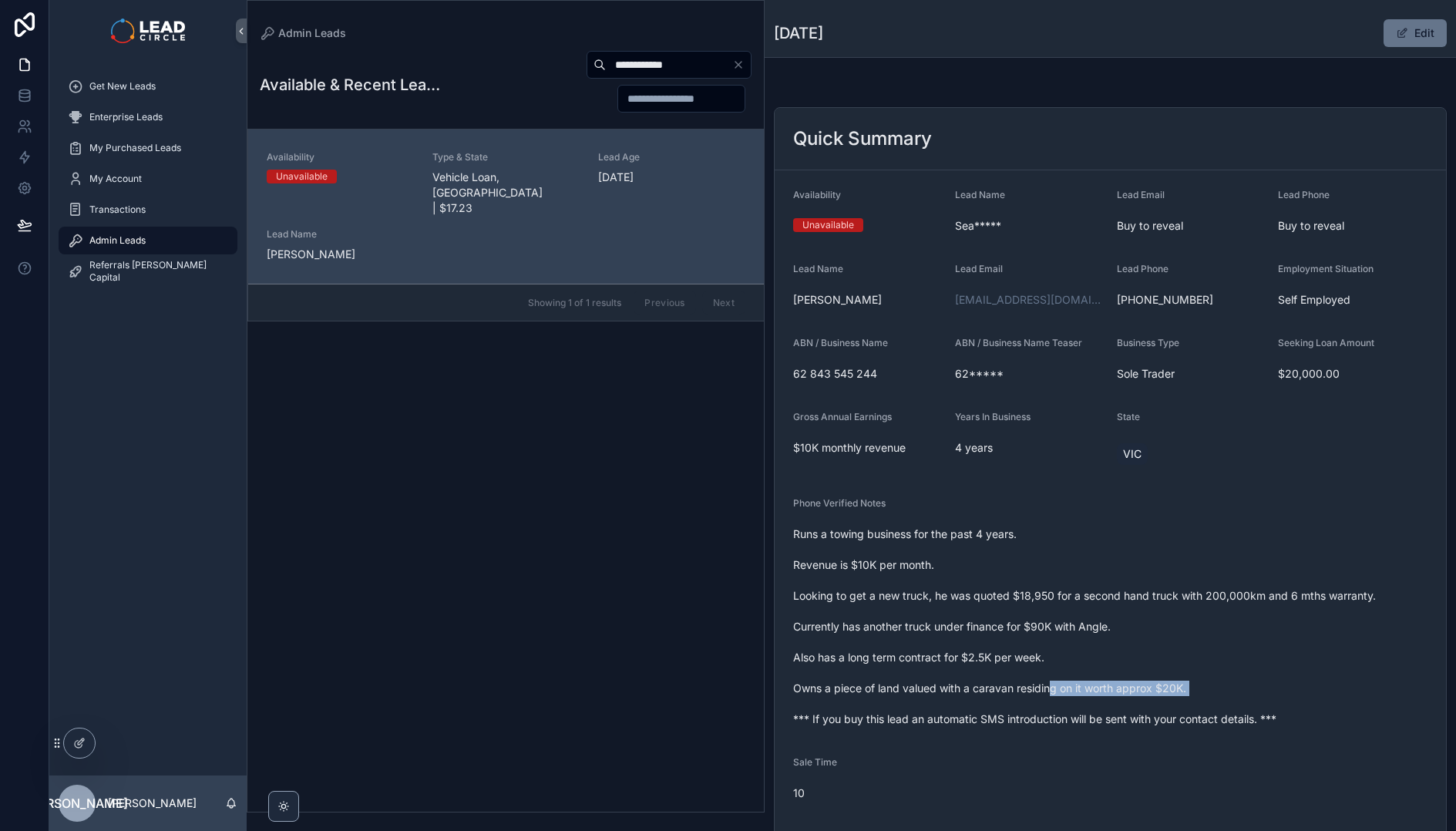
drag, startPoint x: 1071, startPoint y: 705, endPoint x: 955, endPoint y: 583, distance: 168.3
click at [970, 594] on span "Runs a towing business for the past 4 years. Revenue is $10K per month. Looking…" at bounding box center [1110, 626] width 634 height 200
click at [955, 583] on span "Runs a towing business for the past 4 years. Revenue is $10K per month. Looking…" at bounding box center [1110, 626] width 634 height 200
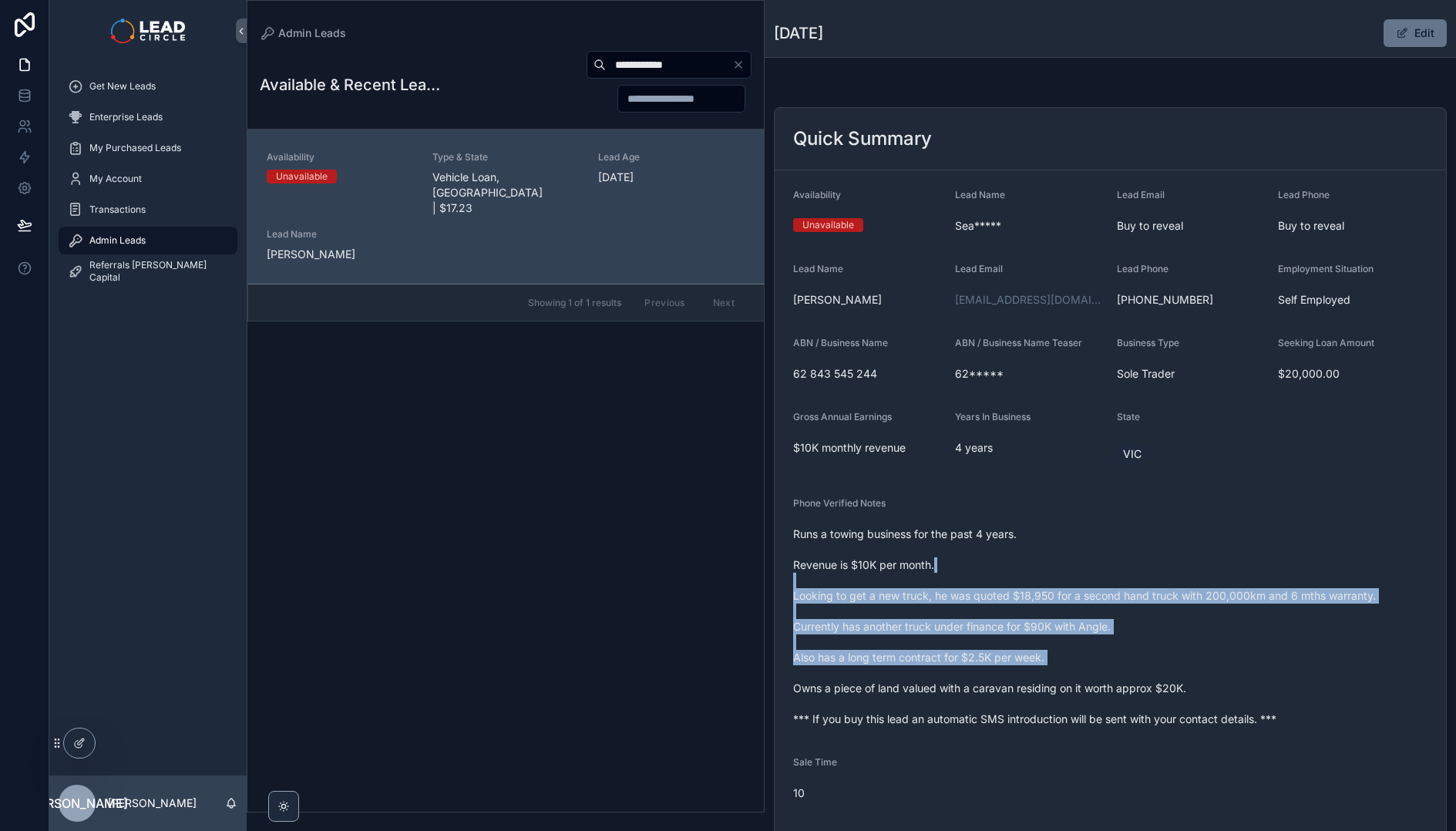
drag, startPoint x: 953, startPoint y: 564, endPoint x: 1179, endPoint y: 699, distance: 263.3
click at [1178, 699] on span "Runs a towing business for the past 4 years. Revenue is $10K per month. Looking…" at bounding box center [1110, 626] width 634 height 200
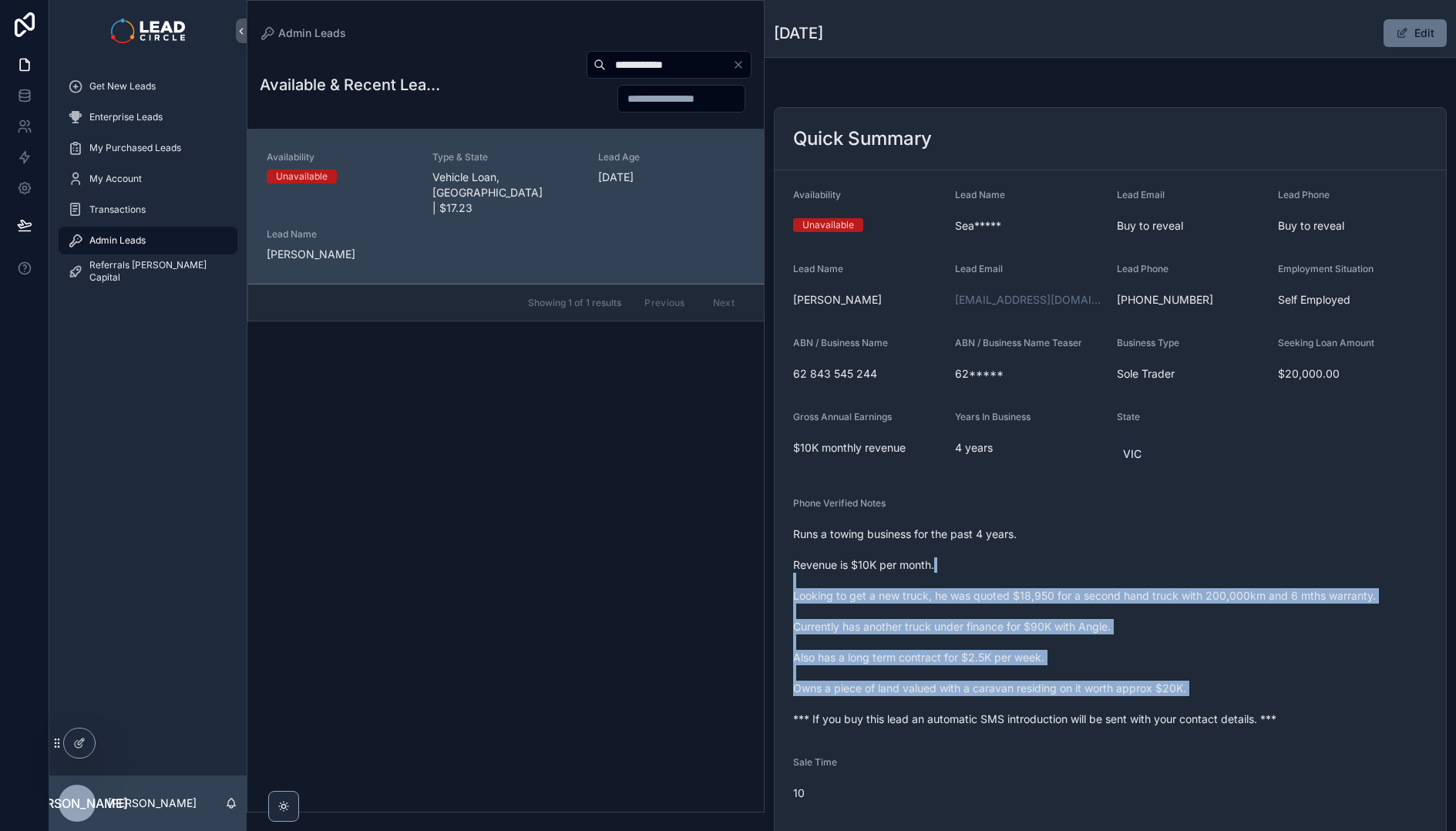
click at [1179, 699] on span "Runs a towing business for the past 4 years. Revenue is $10K per month. Looking…" at bounding box center [1110, 626] width 634 height 200
drag, startPoint x: 1184, startPoint y: 689, endPoint x: 1027, endPoint y: 581, distance: 190.6
click at [1027, 581] on span "Runs a towing business for the past 4 years. Revenue is $10K per month. Looking…" at bounding box center [1110, 626] width 634 height 200
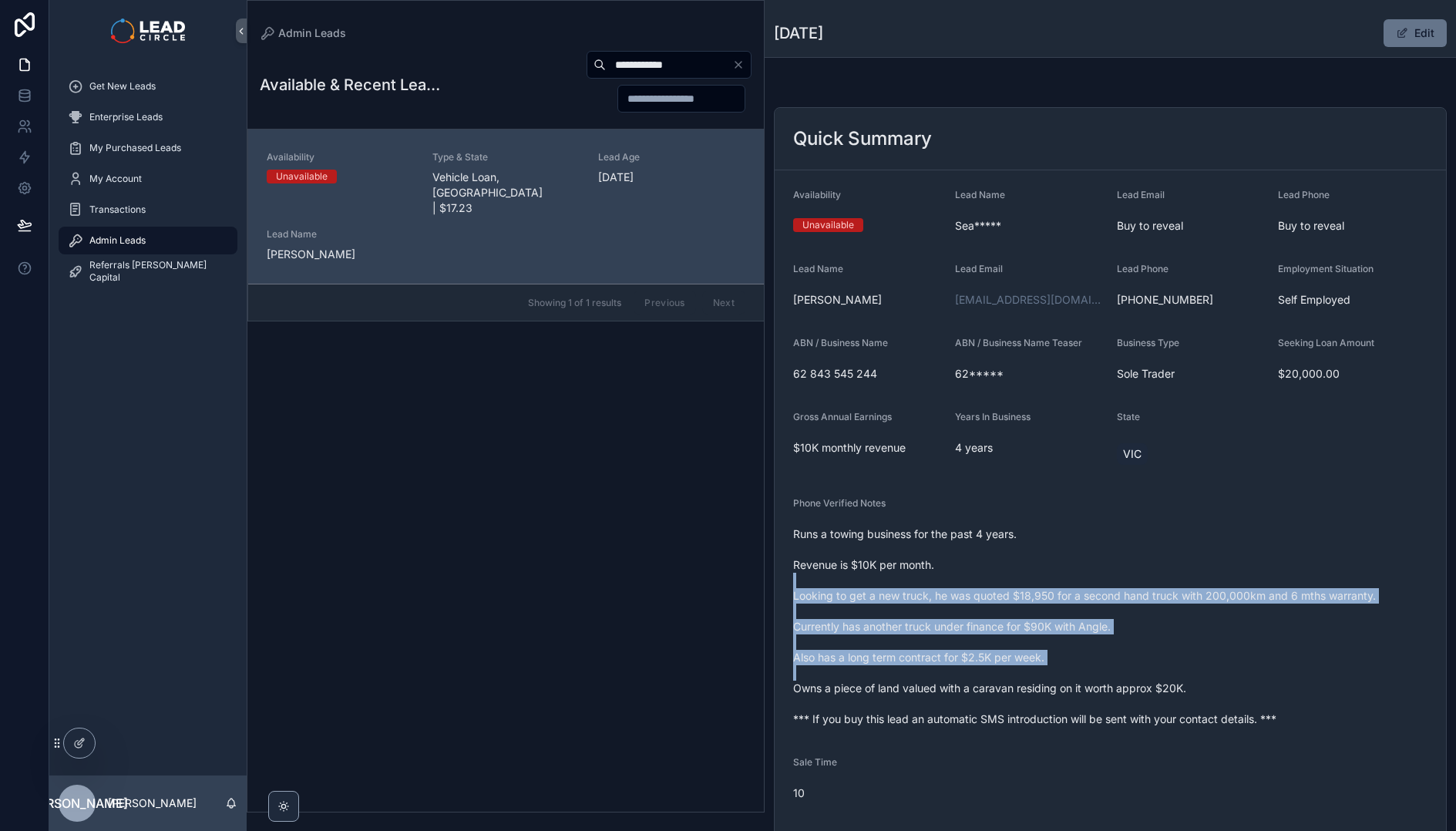
drag, startPoint x: 1027, startPoint y: 581, endPoint x: 1175, endPoint y: 689, distance: 183.2
click at [1167, 688] on span "Runs a towing business for the past 4 years. Revenue is $10K per month. Looking…" at bounding box center [1110, 626] width 634 height 200
click at [1176, 689] on span "Runs a towing business for the past 4 years. Revenue is $10K per month. Looking…" at bounding box center [1110, 626] width 634 height 200
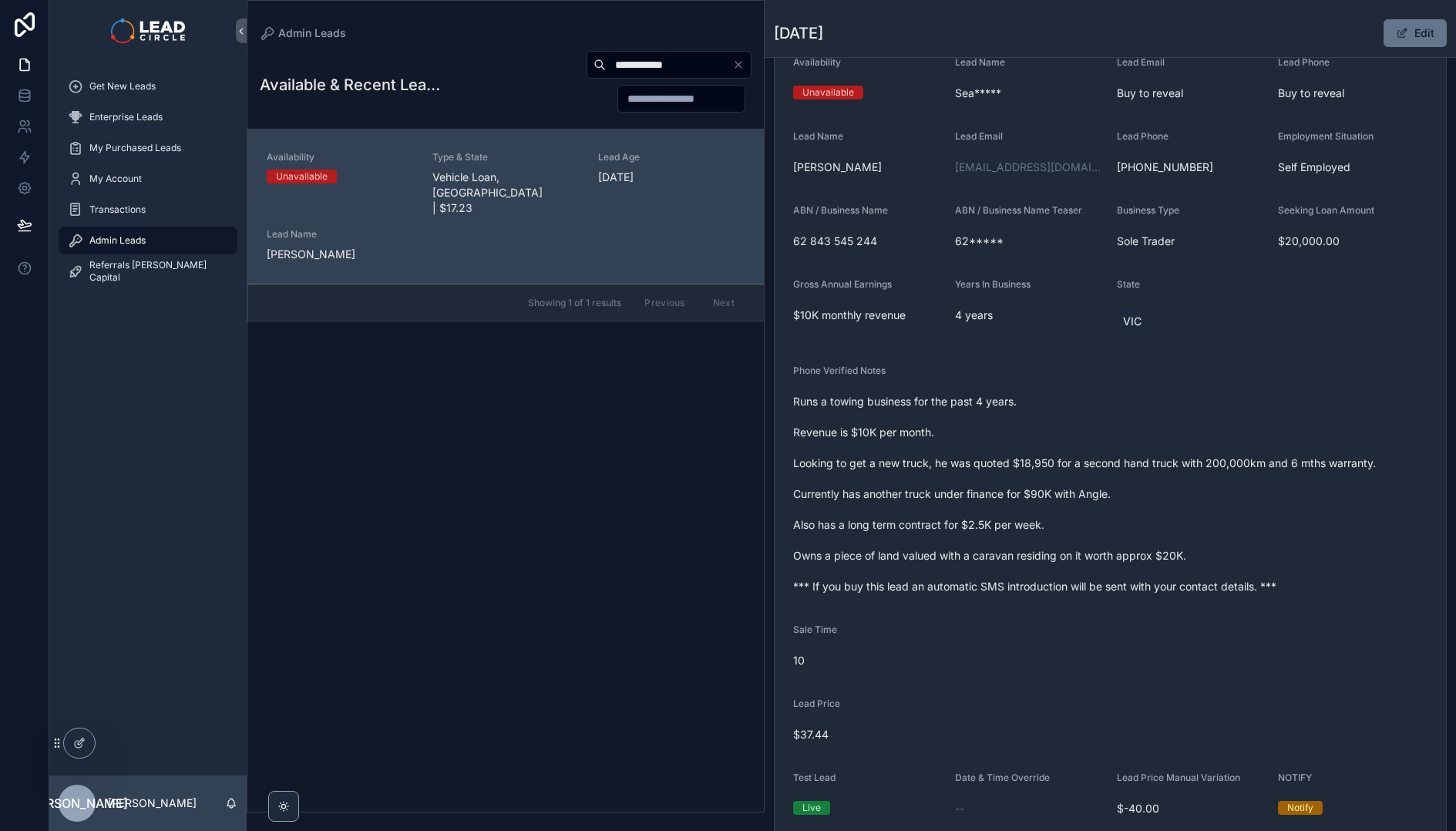
scroll to position [318, 0]
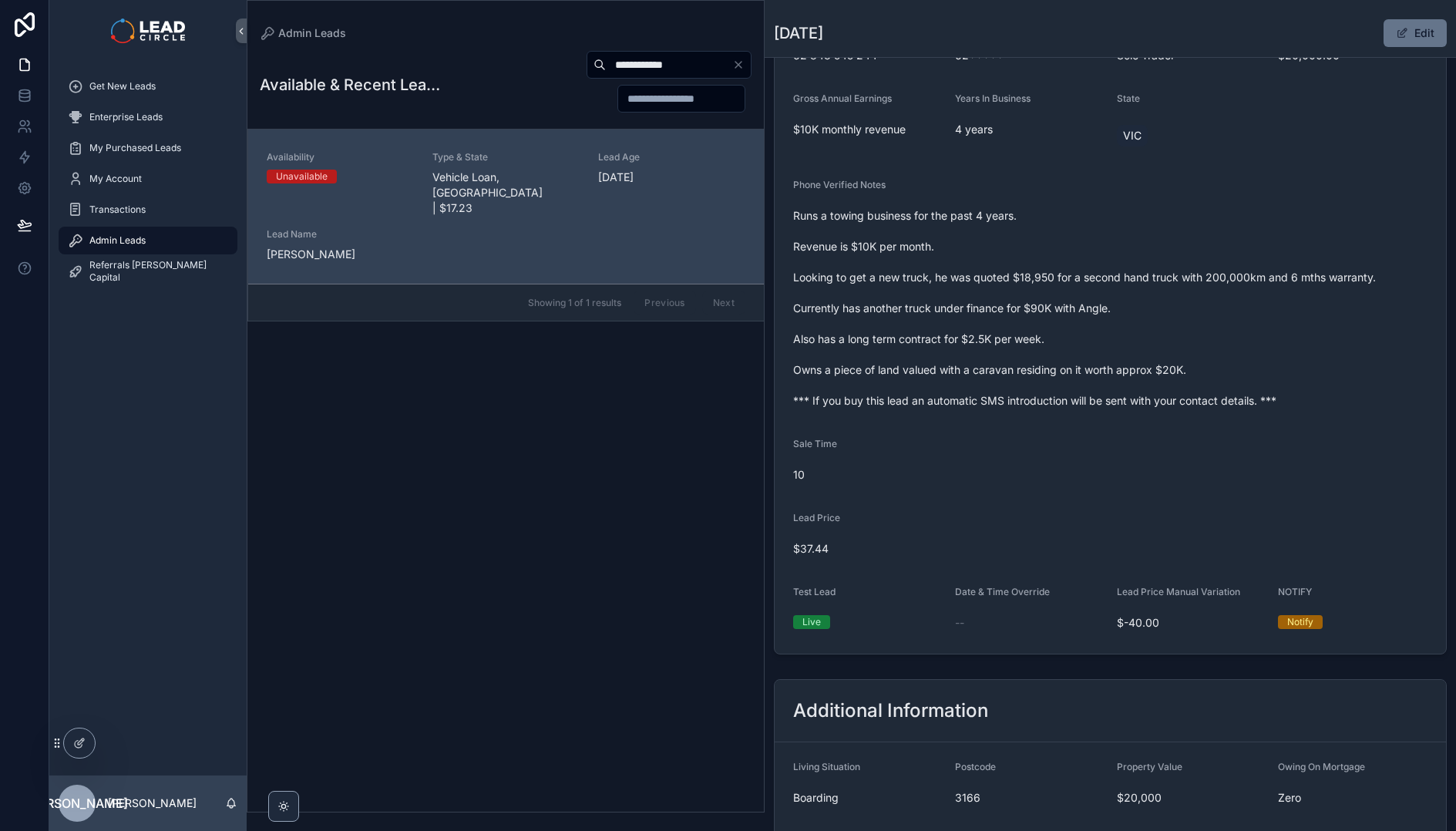
click at [708, 67] on input "**********" at bounding box center [669, 64] width 126 height 21
paste input "scrollable content"
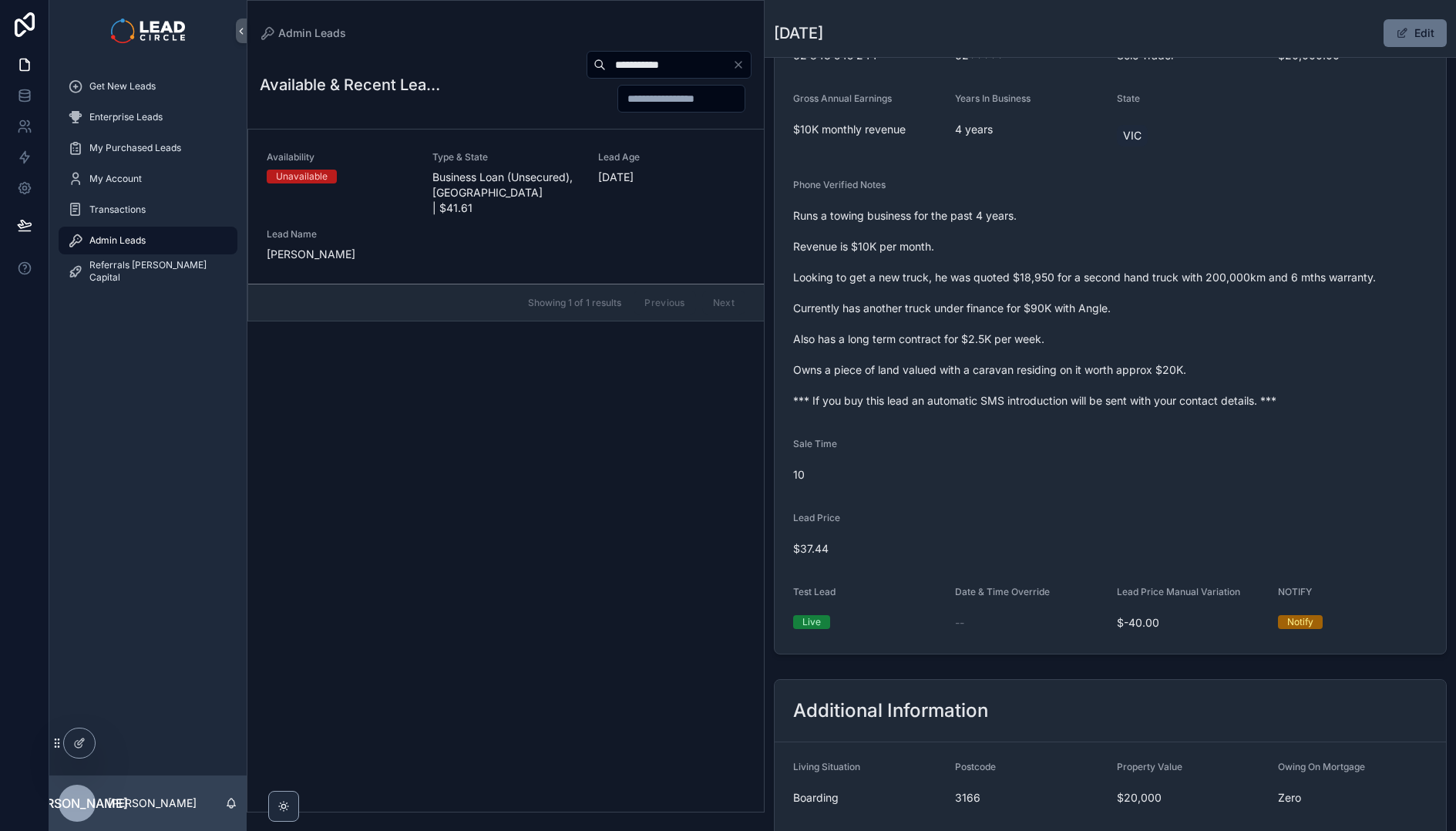
type input "**********"
click at [531, 177] on span "Business Loan (Unsecured), [GEOGRAPHIC_DATA] | $41.61" at bounding box center [506, 192] width 147 height 46
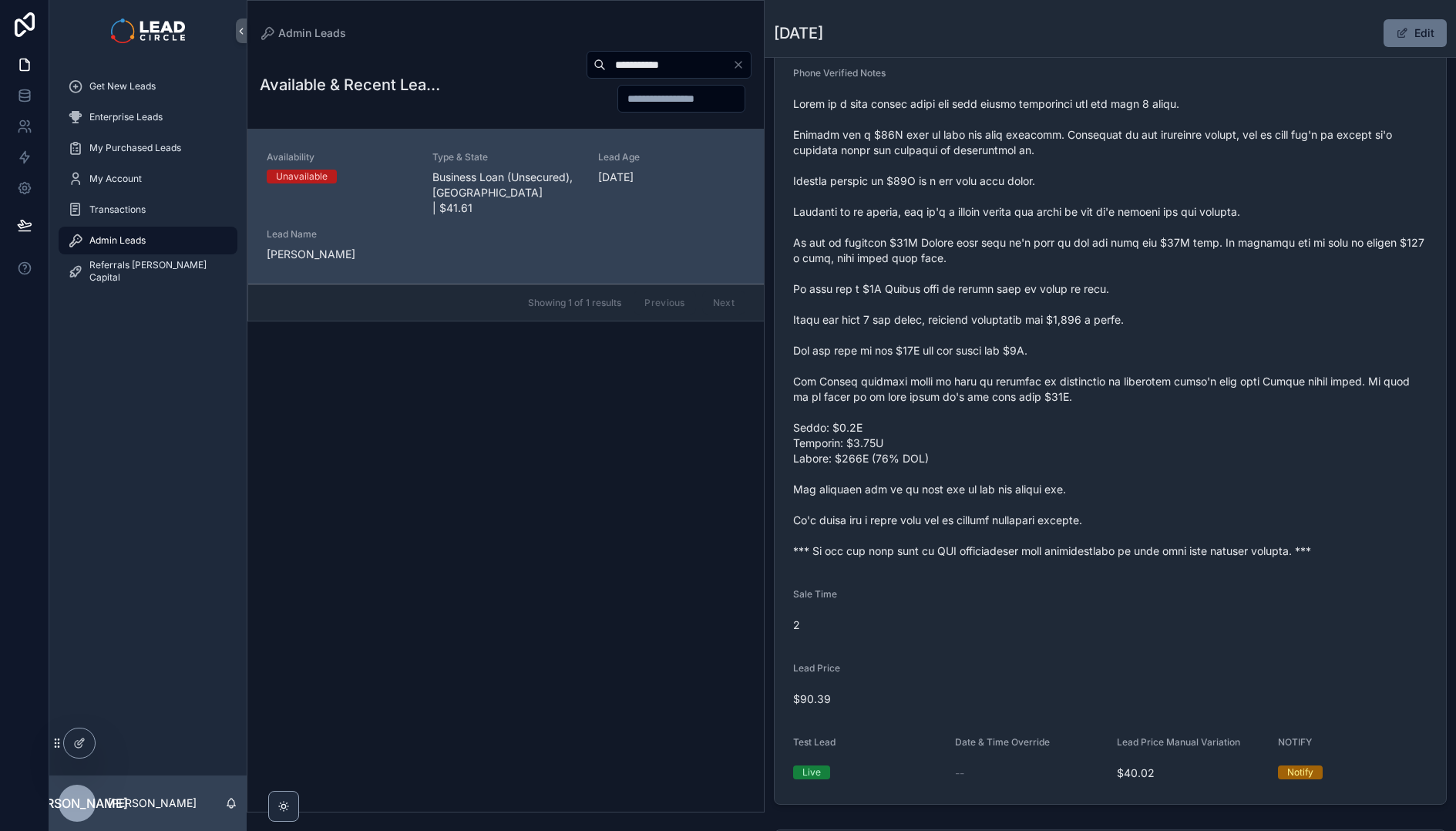
scroll to position [375, 0]
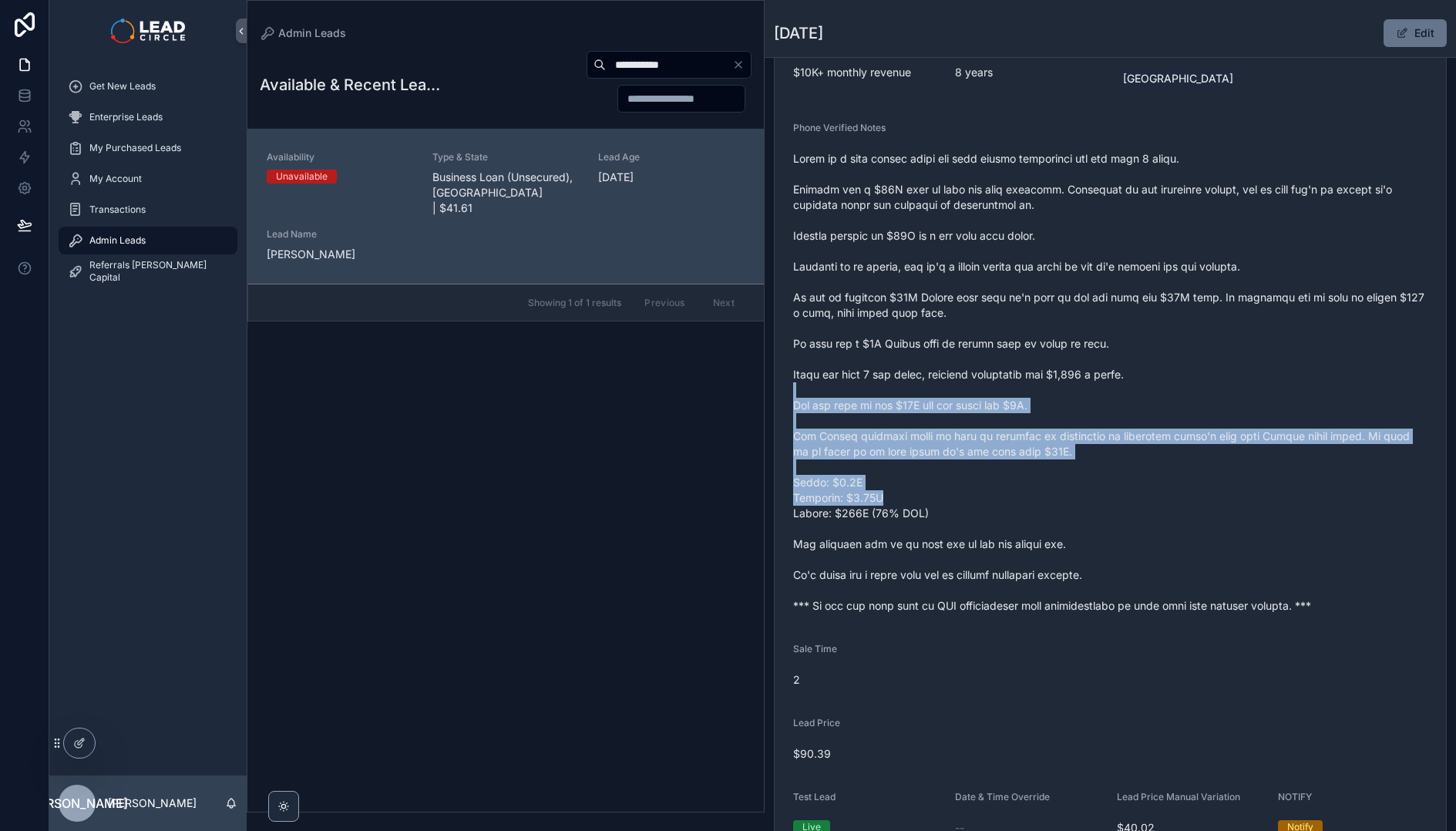
drag, startPoint x: 1026, startPoint y: 385, endPoint x: 1107, endPoint y: 533, distance: 168.7
click at [1107, 533] on span "scrollable content" at bounding box center [1110, 382] width 634 height 463
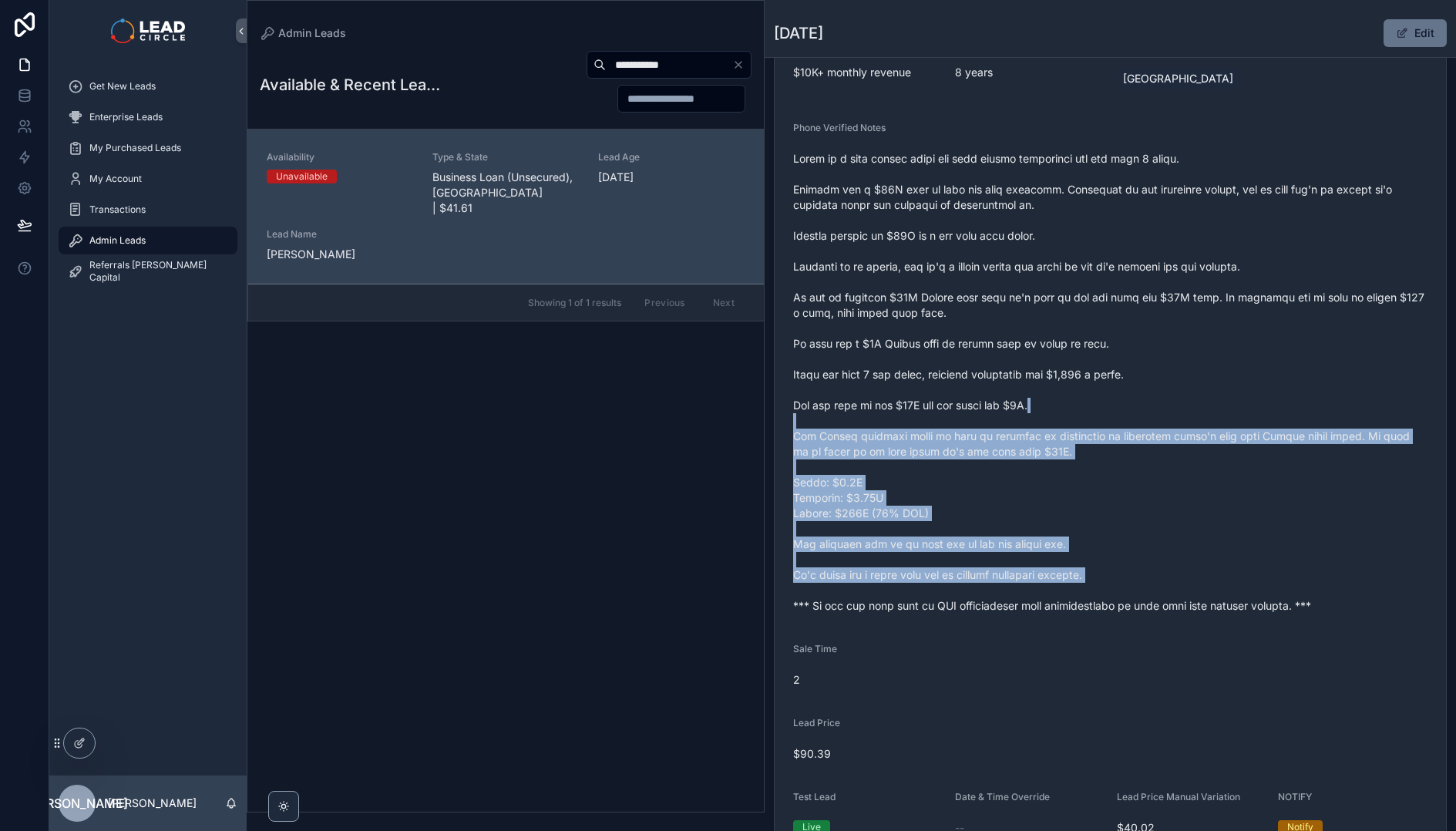
drag, startPoint x: 1202, startPoint y: 594, endPoint x: 1046, endPoint y: 386, distance: 260.0
click at [1056, 395] on span "scrollable content" at bounding box center [1110, 382] width 634 height 463
click at [1042, 384] on span "scrollable content" at bounding box center [1110, 382] width 634 height 463
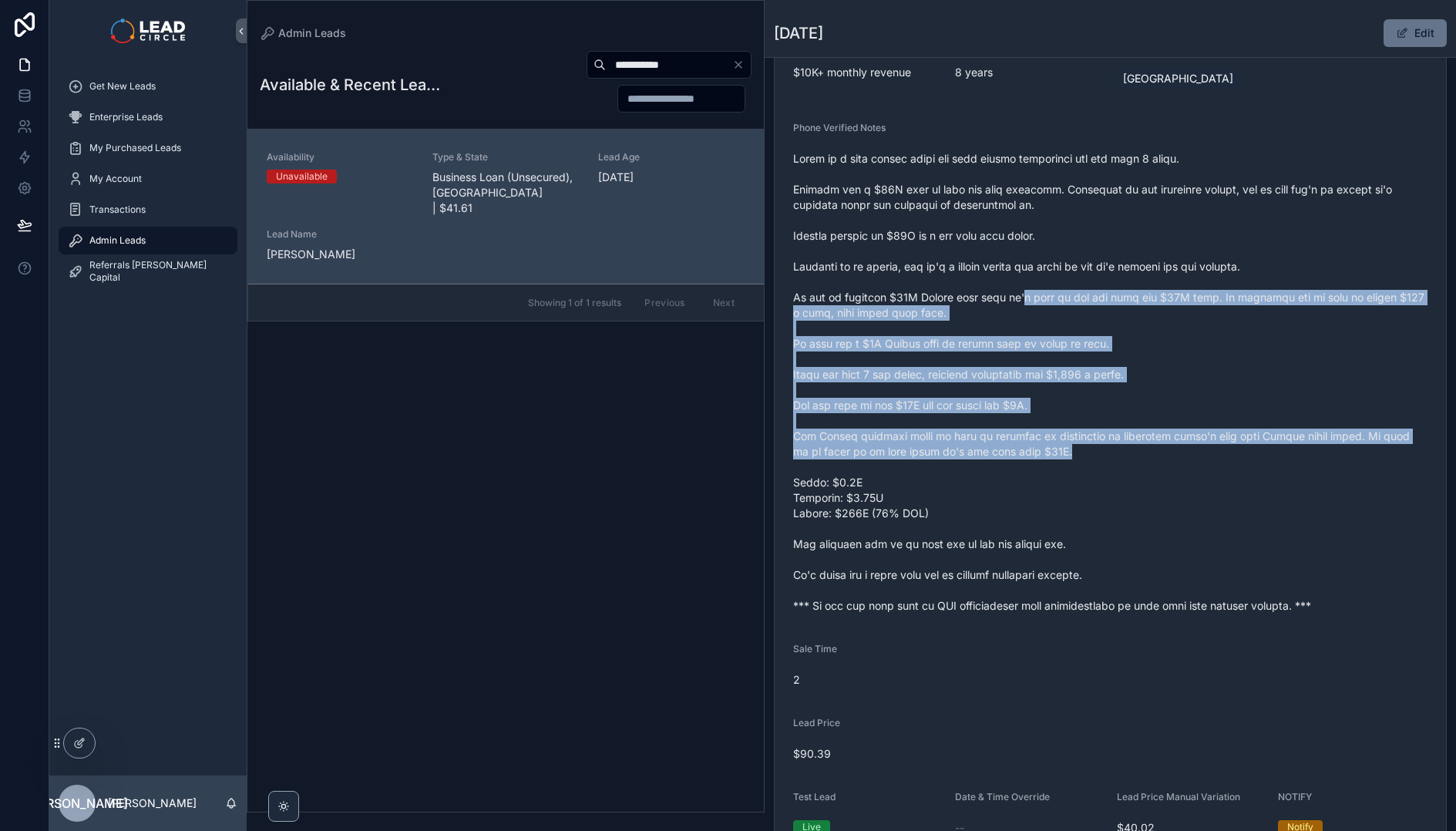
drag, startPoint x: 1022, startPoint y: 304, endPoint x: 1122, endPoint y: 493, distance: 213.8
click at [1121, 493] on span "scrollable content" at bounding box center [1110, 382] width 634 height 463
click at [1122, 493] on span "scrollable content" at bounding box center [1110, 382] width 634 height 463
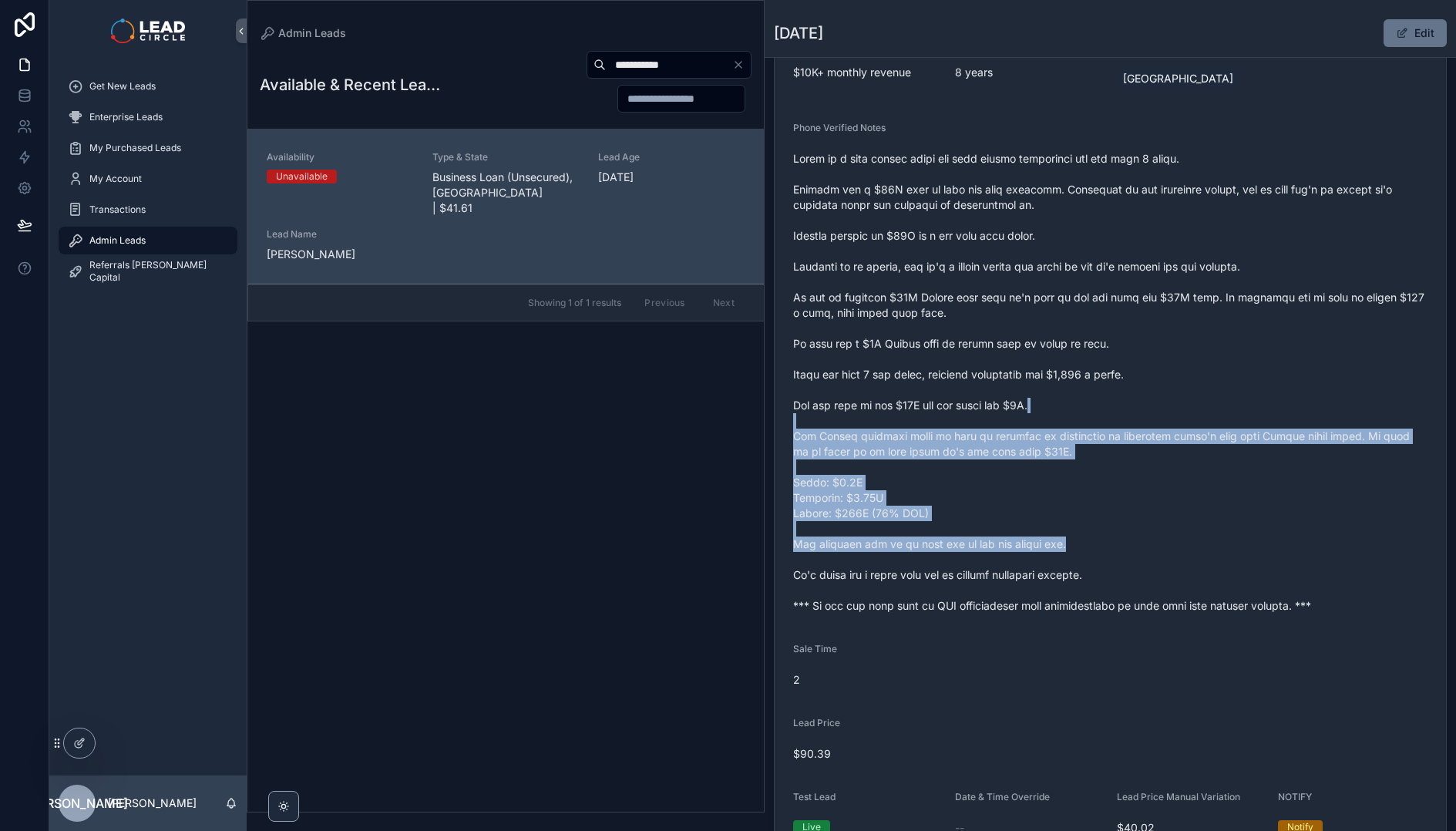
drag, startPoint x: 1177, startPoint y: 551, endPoint x: 1061, endPoint y: 387, distance: 200.9
click at [1061, 387] on span "scrollable content" at bounding box center [1110, 382] width 634 height 463
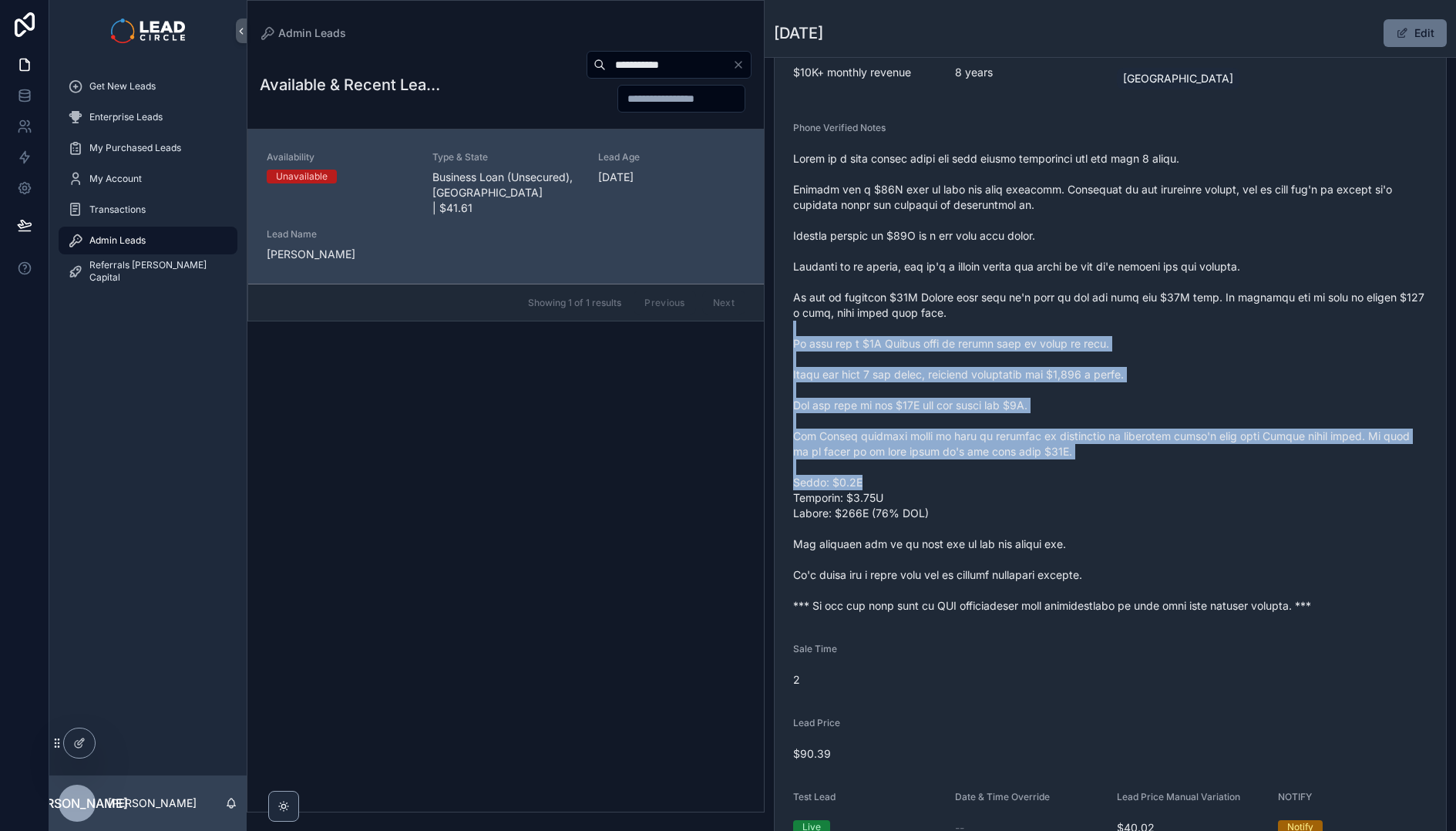
drag, startPoint x: 1059, startPoint y: 335, endPoint x: 1163, endPoint y: 518, distance: 210.5
click at [1163, 517] on span "scrollable content" at bounding box center [1110, 382] width 634 height 463
click at [1163, 518] on span "scrollable content" at bounding box center [1110, 382] width 634 height 463
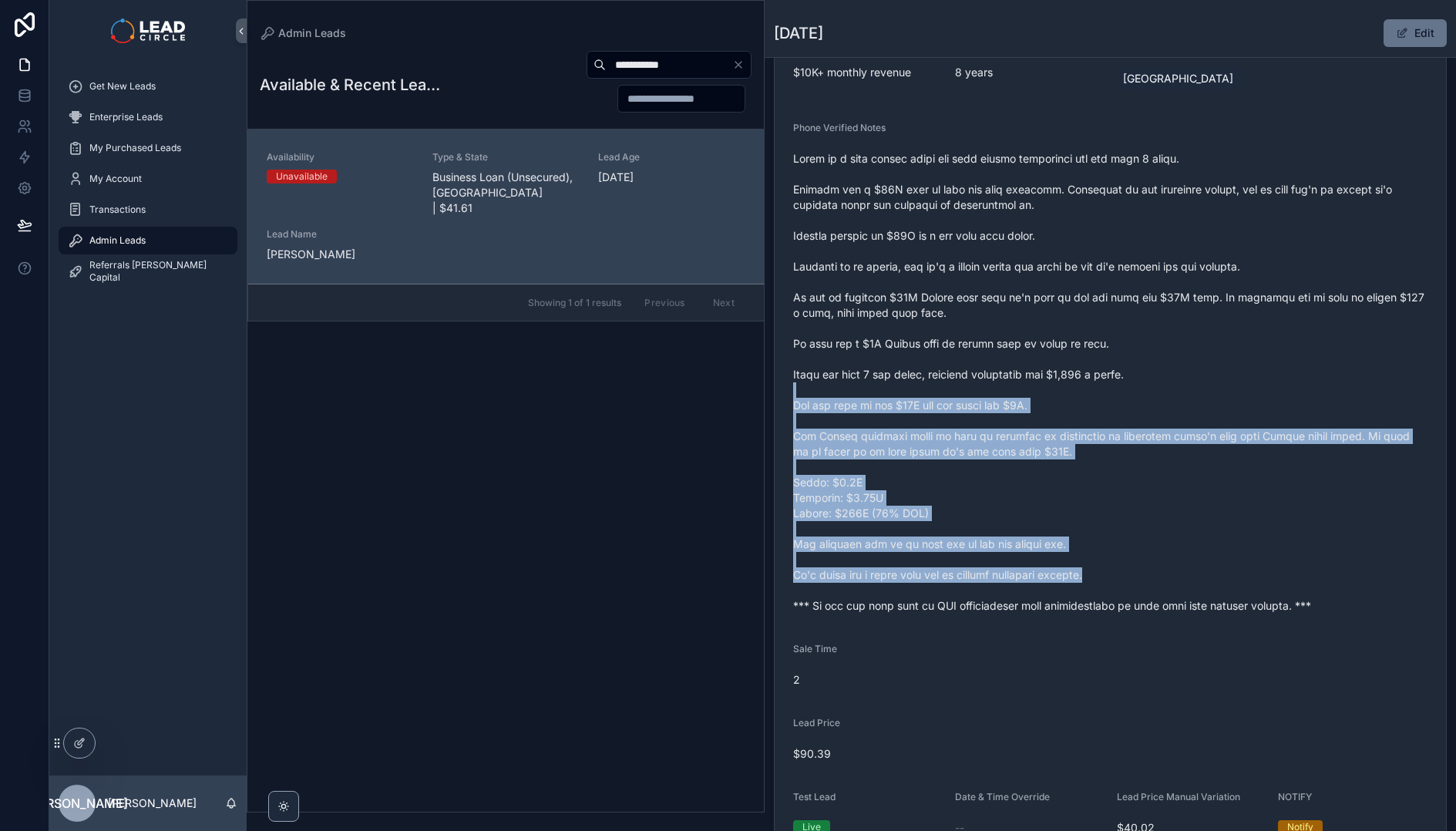
drag, startPoint x: 1268, startPoint y: 568, endPoint x: 1058, endPoint y: 376, distance: 284.5
click at [1063, 379] on span "scrollable content" at bounding box center [1110, 382] width 634 height 463
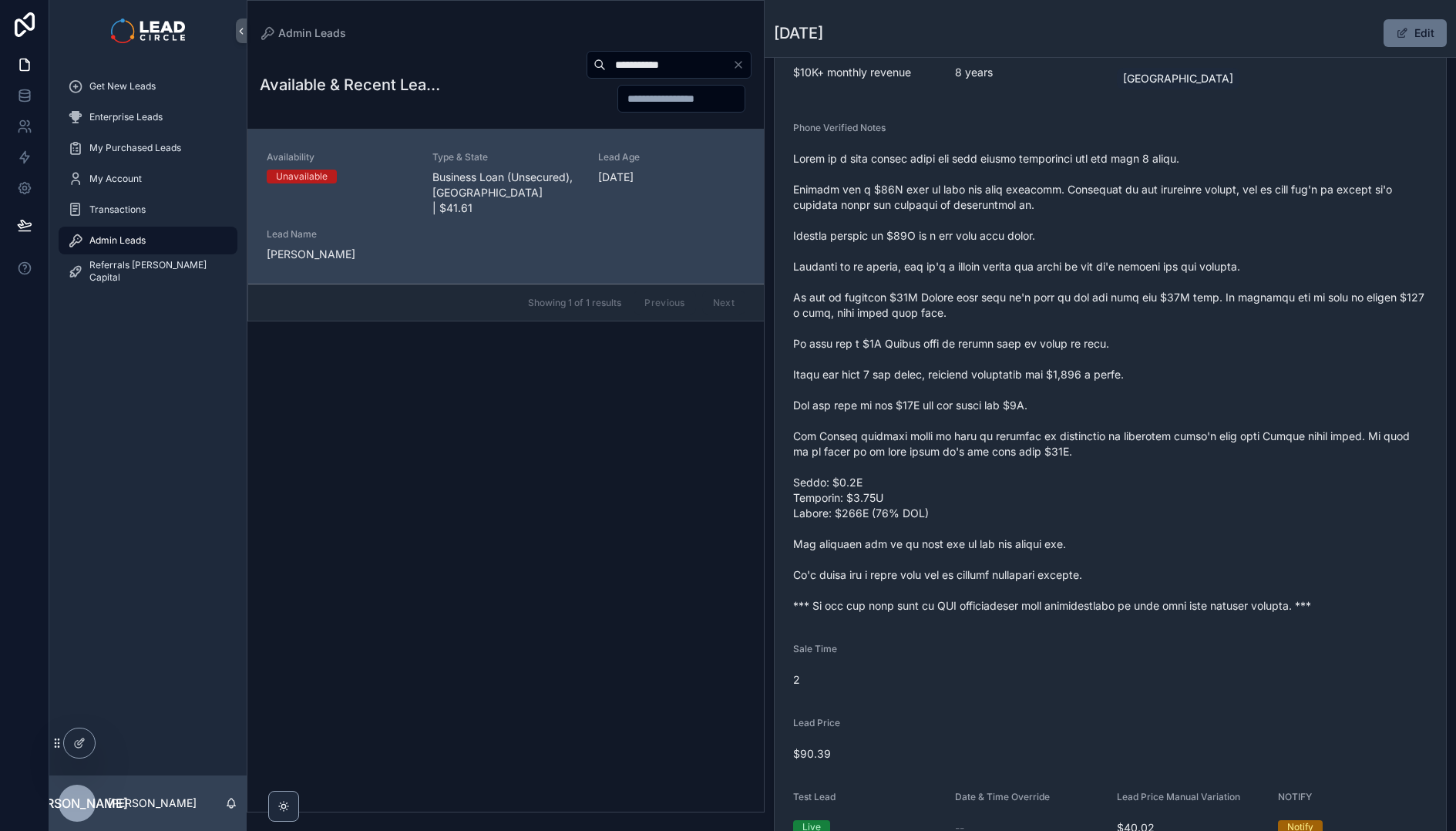
click at [1053, 373] on span "scrollable content" at bounding box center [1110, 382] width 634 height 463
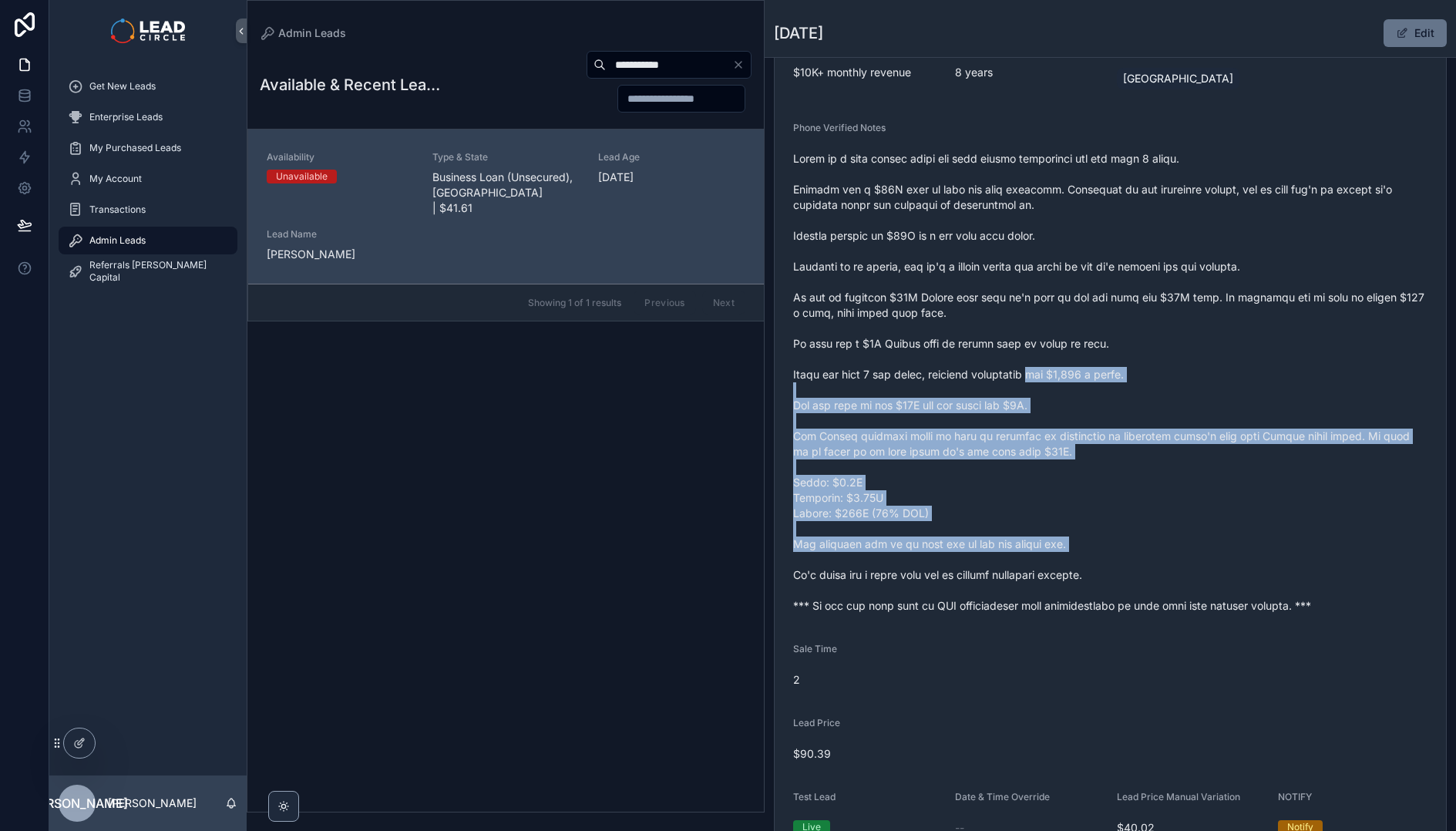
drag, startPoint x: 1053, startPoint y: 373, endPoint x: 1196, endPoint y: 549, distance: 226.8
click at [1196, 549] on span "scrollable content" at bounding box center [1110, 382] width 634 height 463
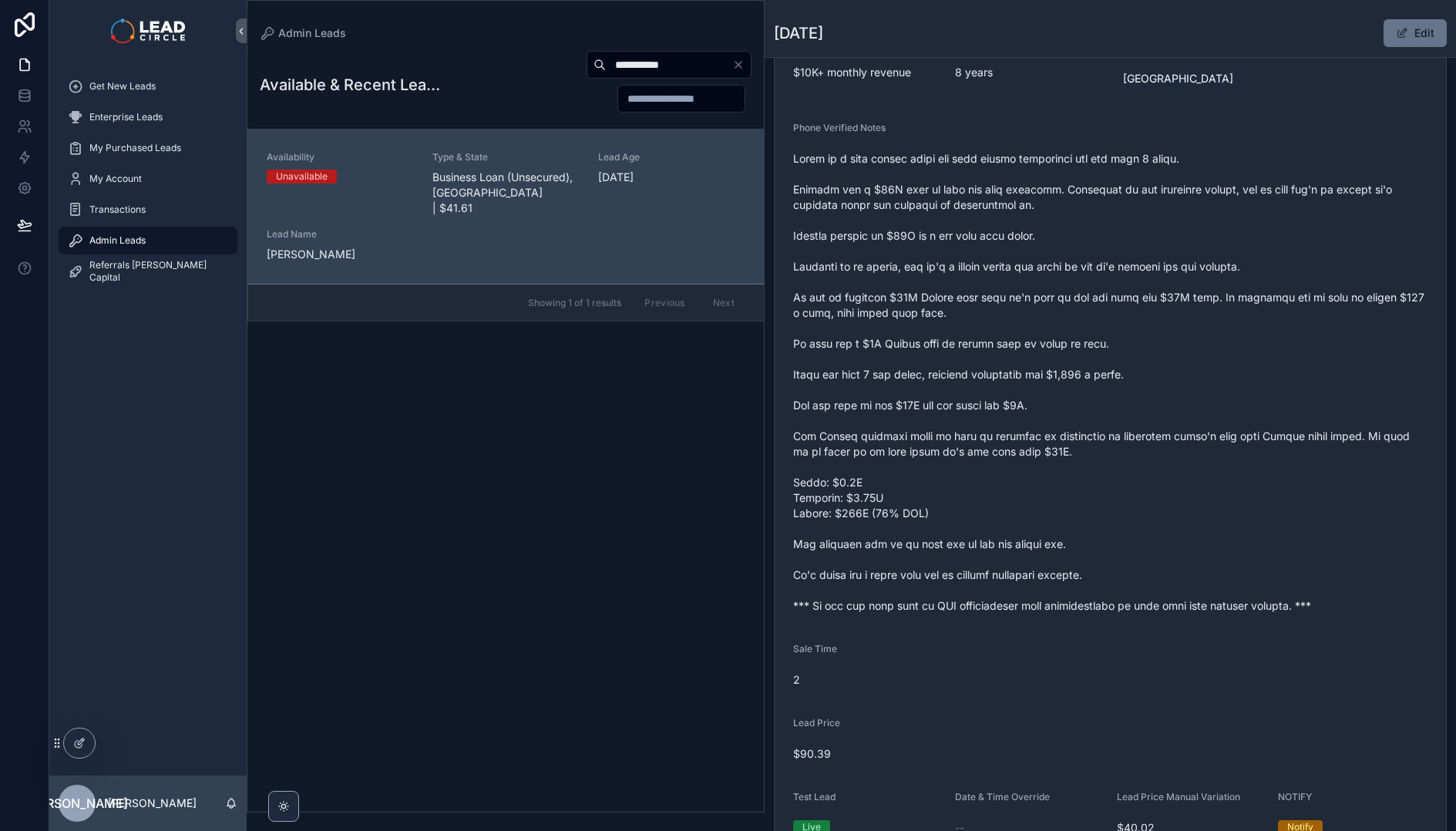
drag, startPoint x: 1196, startPoint y: 549, endPoint x: 1265, endPoint y: 581, distance: 76.1
click at [1197, 549] on span "scrollable content" at bounding box center [1110, 382] width 634 height 463
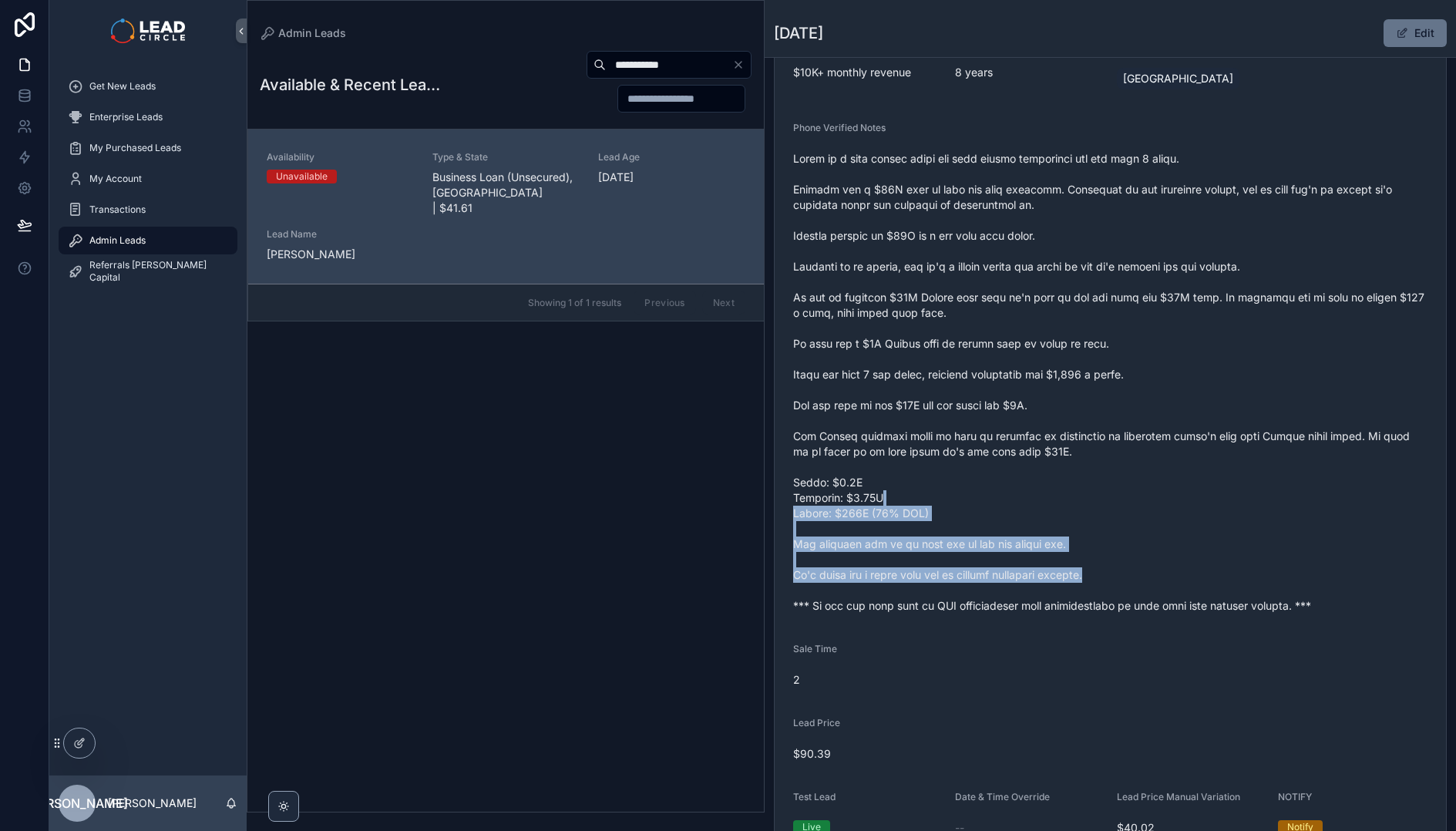
drag, startPoint x: 1265, startPoint y: 581, endPoint x: 1096, endPoint y: 447, distance: 215.7
click at [1108, 453] on span "scrollable content" at bounding box center [1110, 382] width 634 height 463
click at [1094, 445] on span "scrollable content" at bounding box center [1110, 382] width 634 height 463
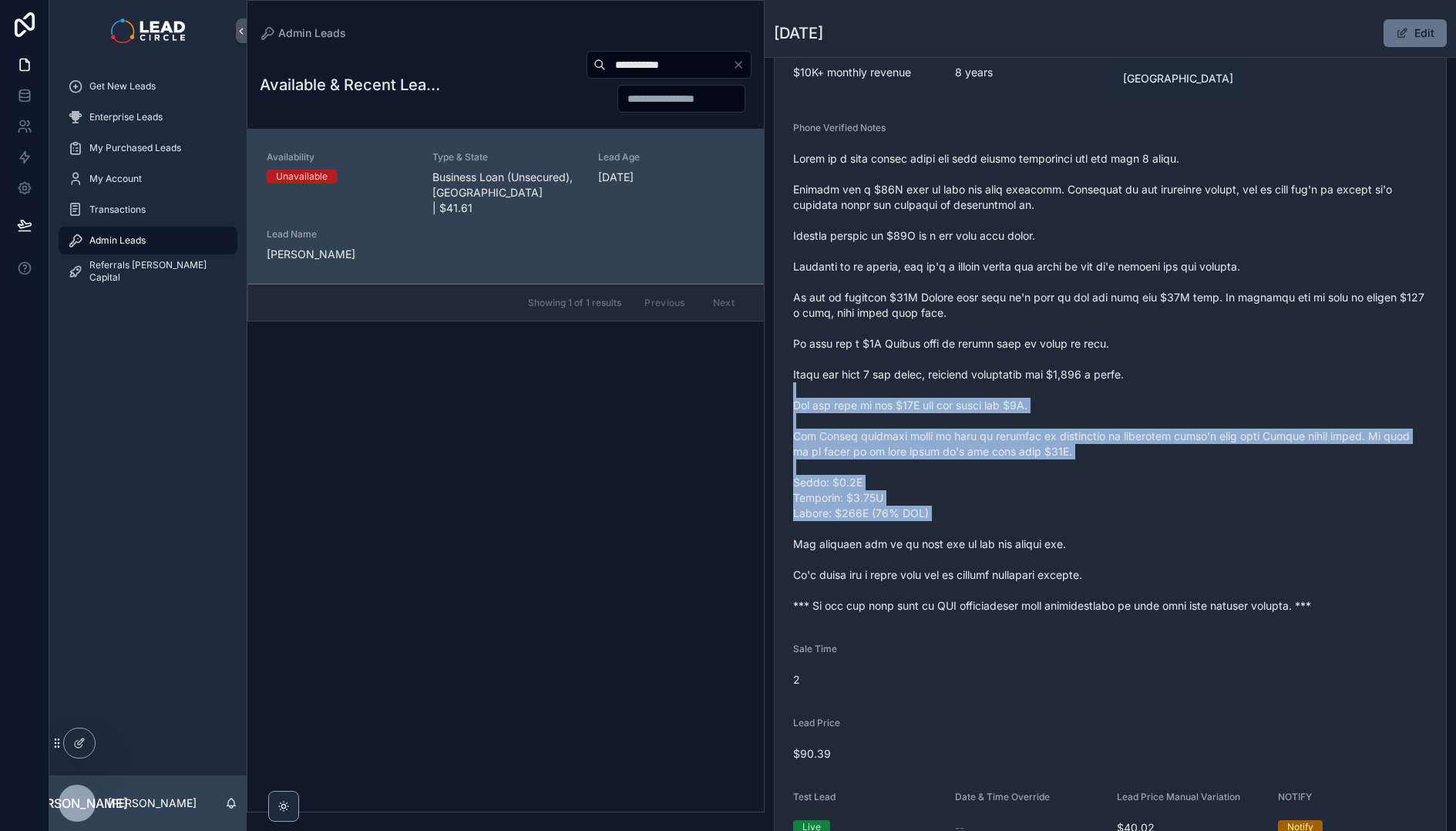
drag, startPoint x: 1079, startPoint y: 390, endPoint x: 1174, endPoint y: 551, distance: 186.9
click at [1174, 551] on span "scrollable content" at bounding box center [1110, 382] width 634 height 463
drag, startPoint x: 1174, startPoint y: 551, endPoint x: 1184, endPoint y: 554, distance: 10.4
click at [1175, 551] on span "scrollable content" at bounding box center [1110, 382] width 634 height 463
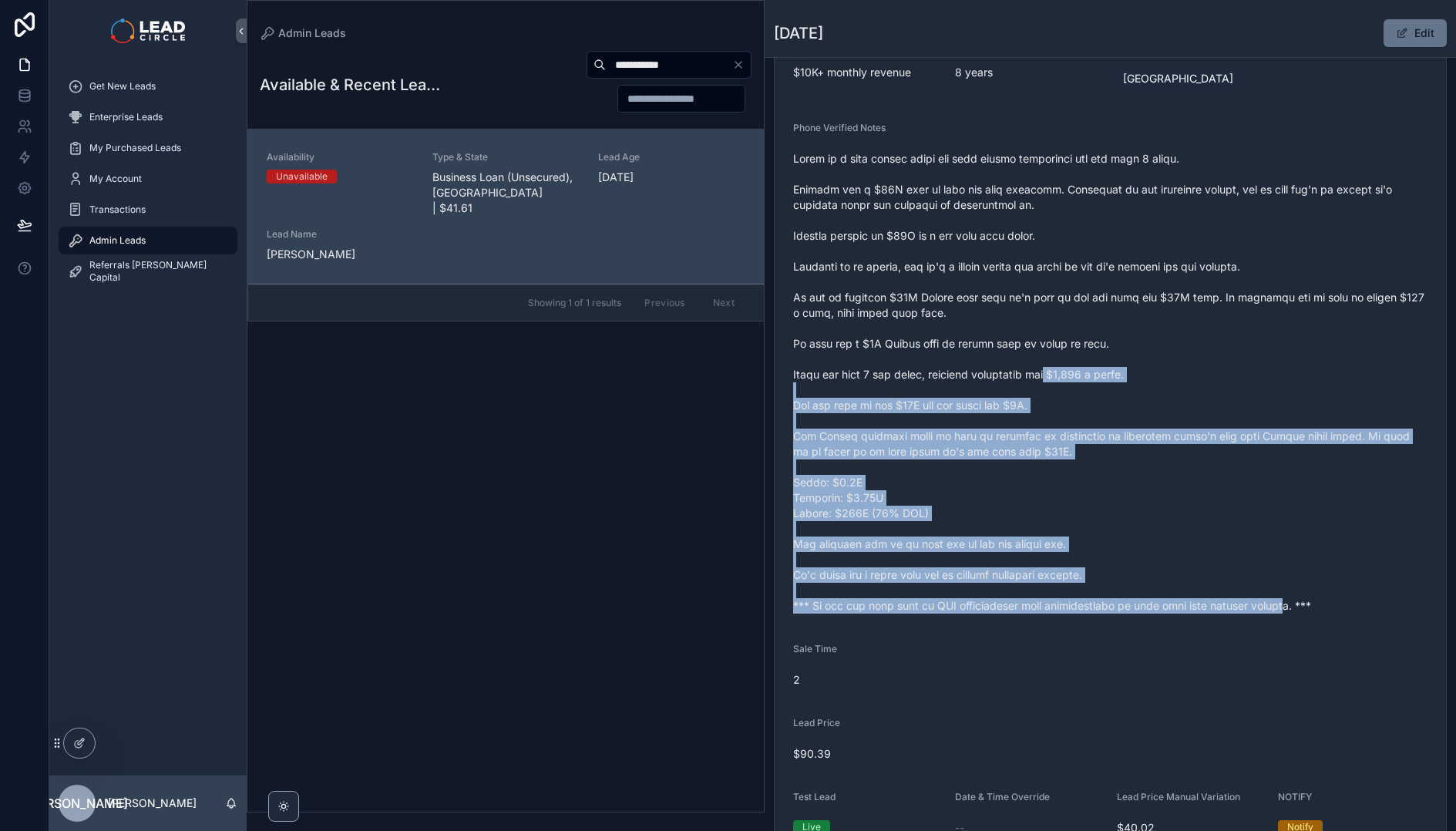
drag, startPoint x: 1191, startPoint y: 495, endPoint x: 1058, endPoint y: 375, distance: 179.1
click at [1062, 377] on span "scrollable content" at bounding box center [1110, 382] width 634 height 463
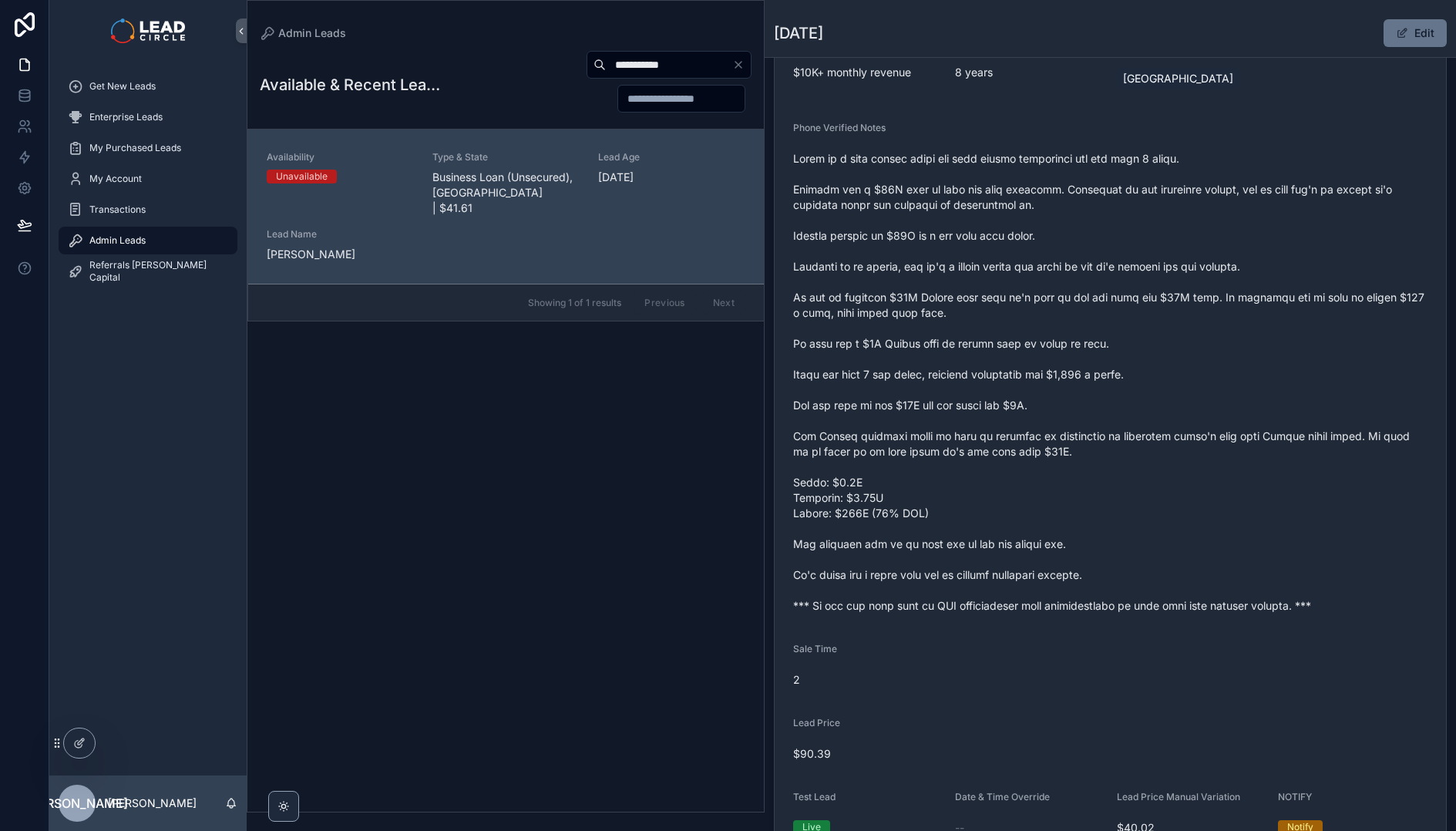
click at [1058, 375] on span "scrollable content" at bounding box center [1110, 382] width 634 height 463
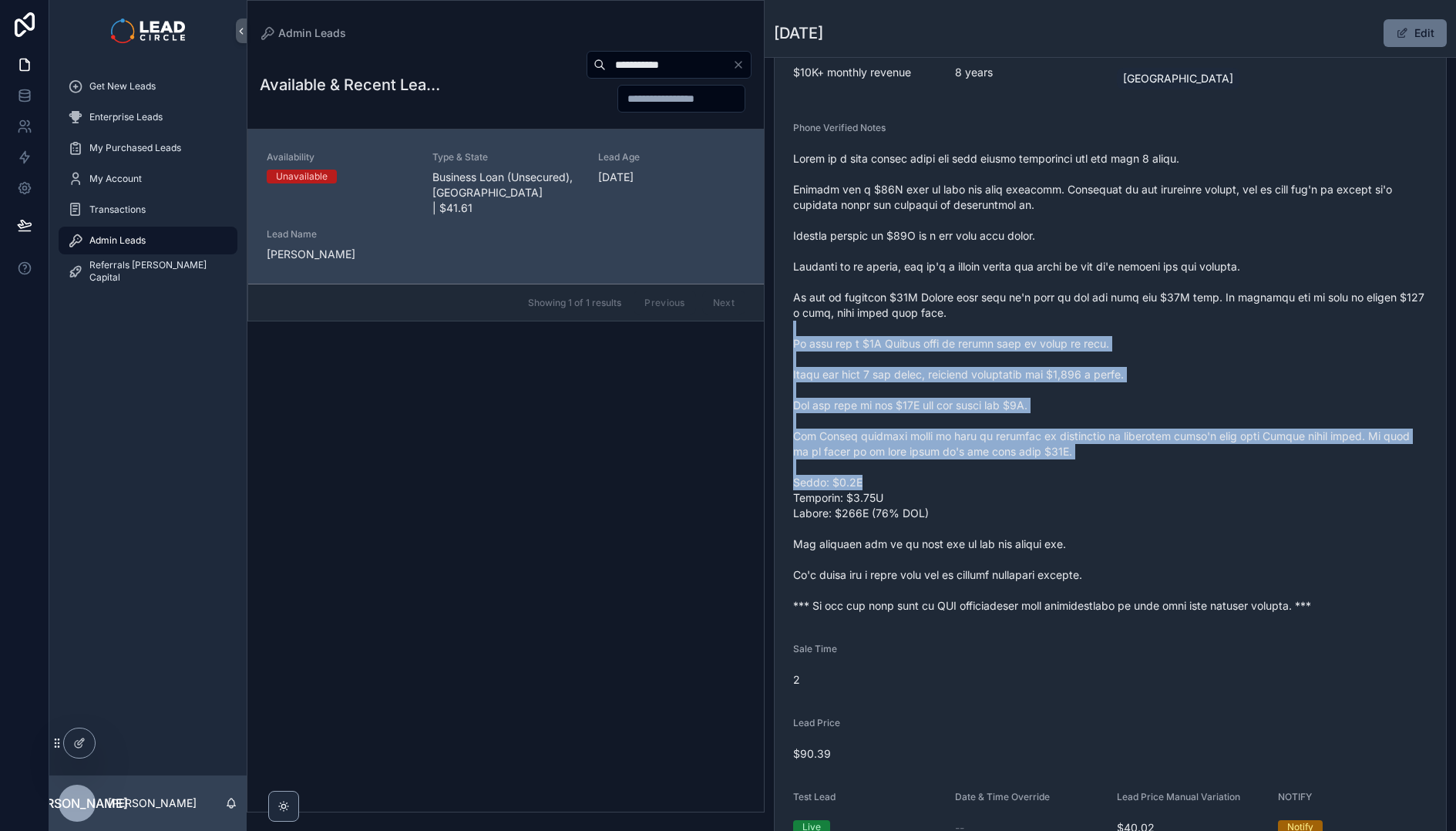
drag, startPoint x: 1005, startPoint y: 327, endPoint x: 1144, endPoint y: 550, distance: 262.8
click at [1142, 549] on span "scrollable content" at bounding box center [1110, 382] width 634 height 463
drag, startPoint x: 1144, startPoint y: 550, endPoint x: 1232, endPoint y: 596, distance: 99.3
click at [1148, 552] on span "scrollable content" at bounding box center [1110, 382] width 634 height 463
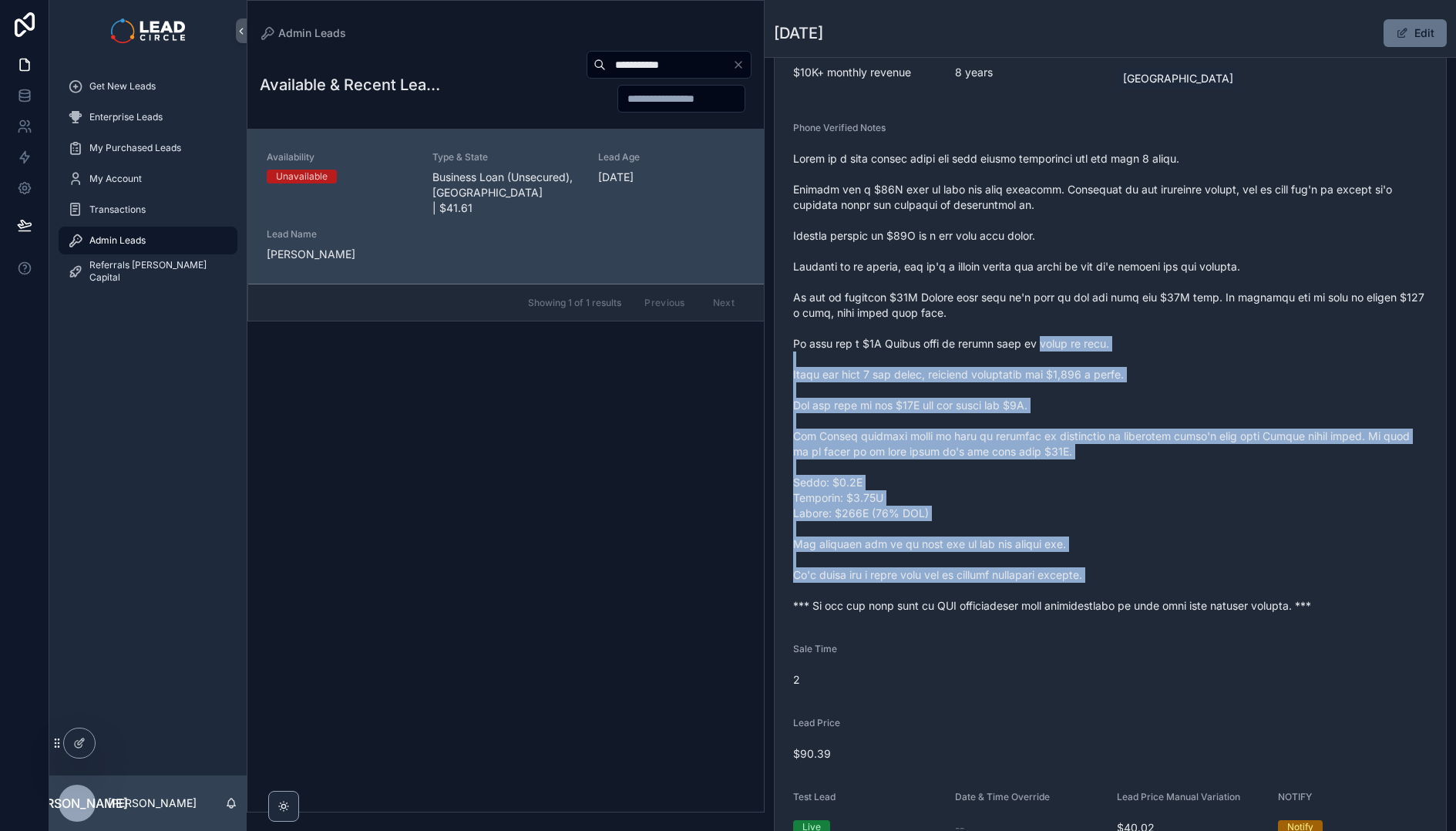
drag, startPoint x: 1232, startPoint y: 596, endPoint x: 1019, endPoint y: 334, distance: 337.7
click at [1019, 334] on span "scrollable content" at bounding box center [1110, 382] width 634 height 463
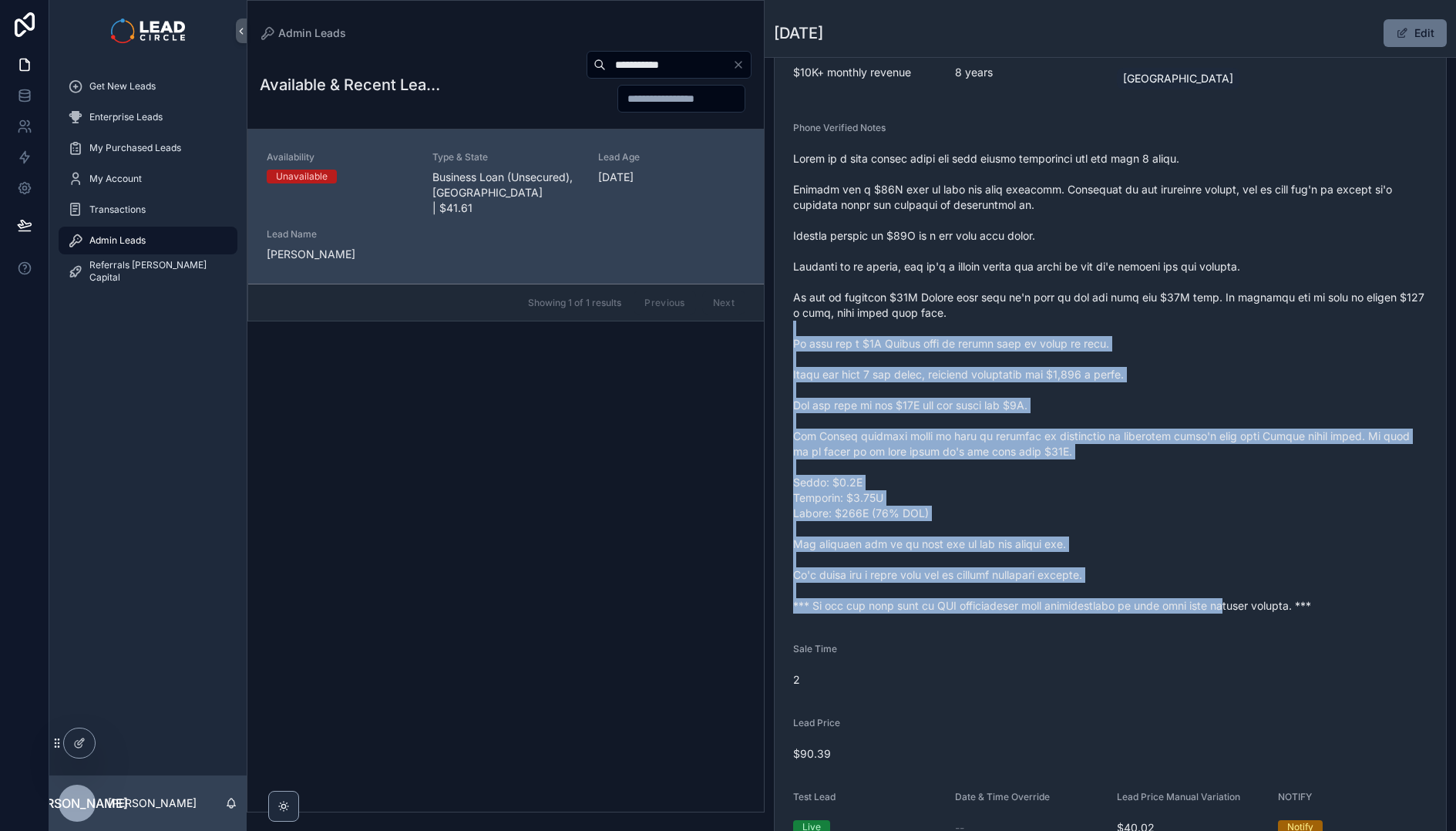
drag, startPoint x: 1018, startPoint y: 324, endPoint x: 1215, endPoint y: 607, distance: 344.8
click at [1215, 607] on span "scrollable content" at bounding box center [1110, 382] width 634 height 463
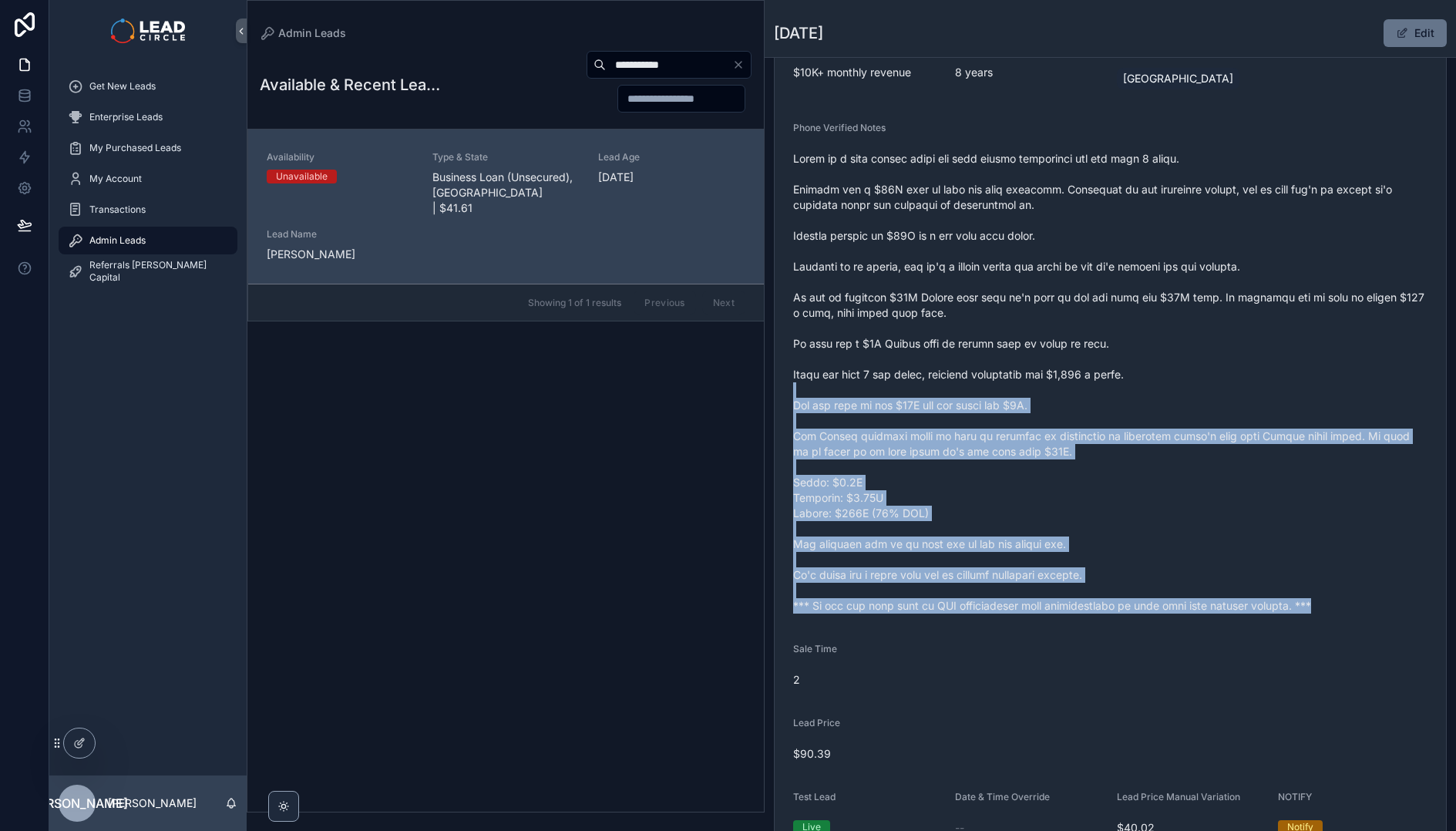
drag, startPoint x: 985, startPoint y: 360, endPoint x: 954, endPoint y: 337, distance: 38.6
click at [956, 338] on form "Availability Unavailable Lead Name [PERSON_NAME]***** Lead Email Buy to reveal …" at bounding box center [1110, 326] width 671 height 1064
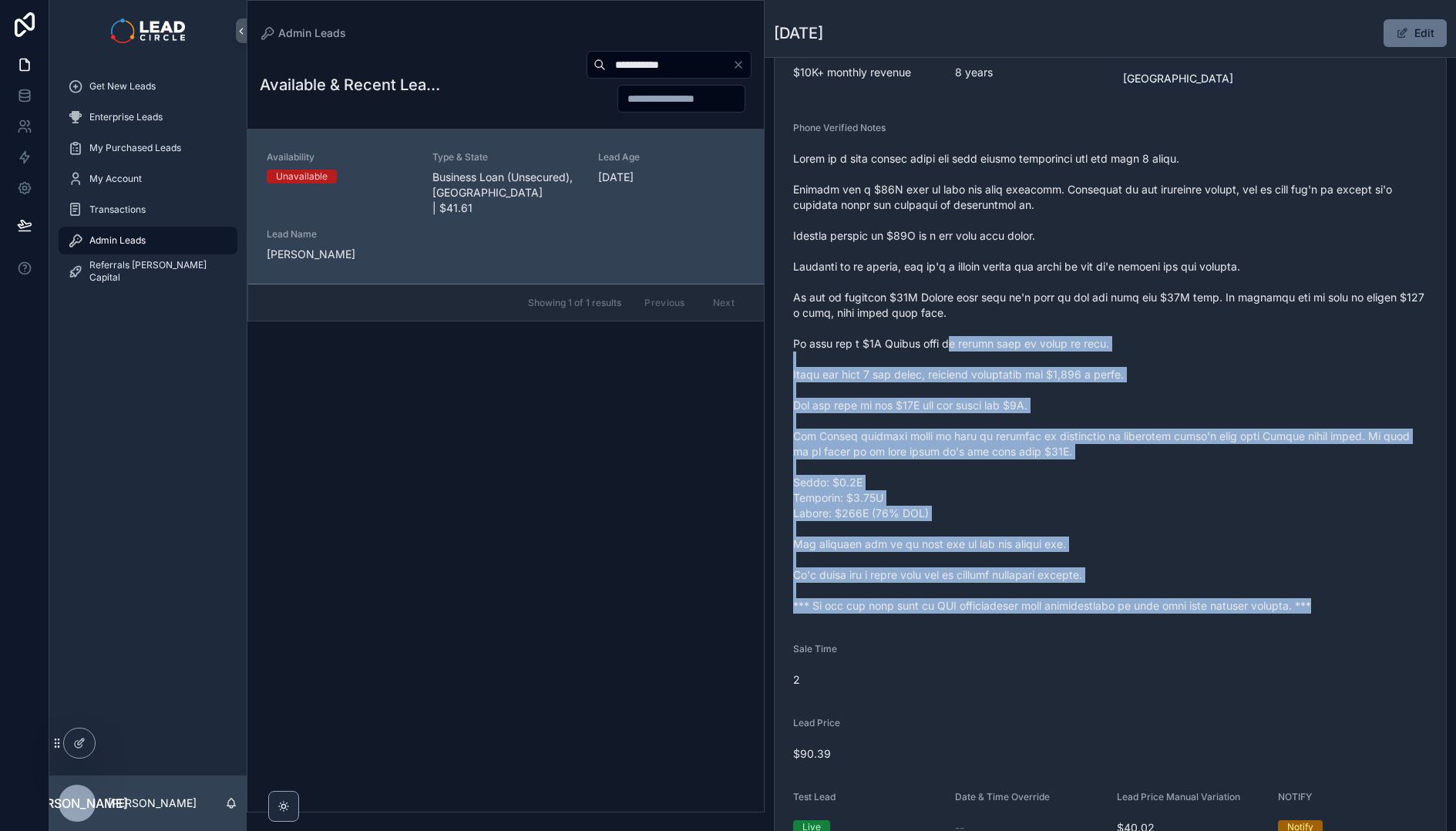
click at [954, 337] on span "scrollable content" at bounding box center [1110, 382] width 634 height 463
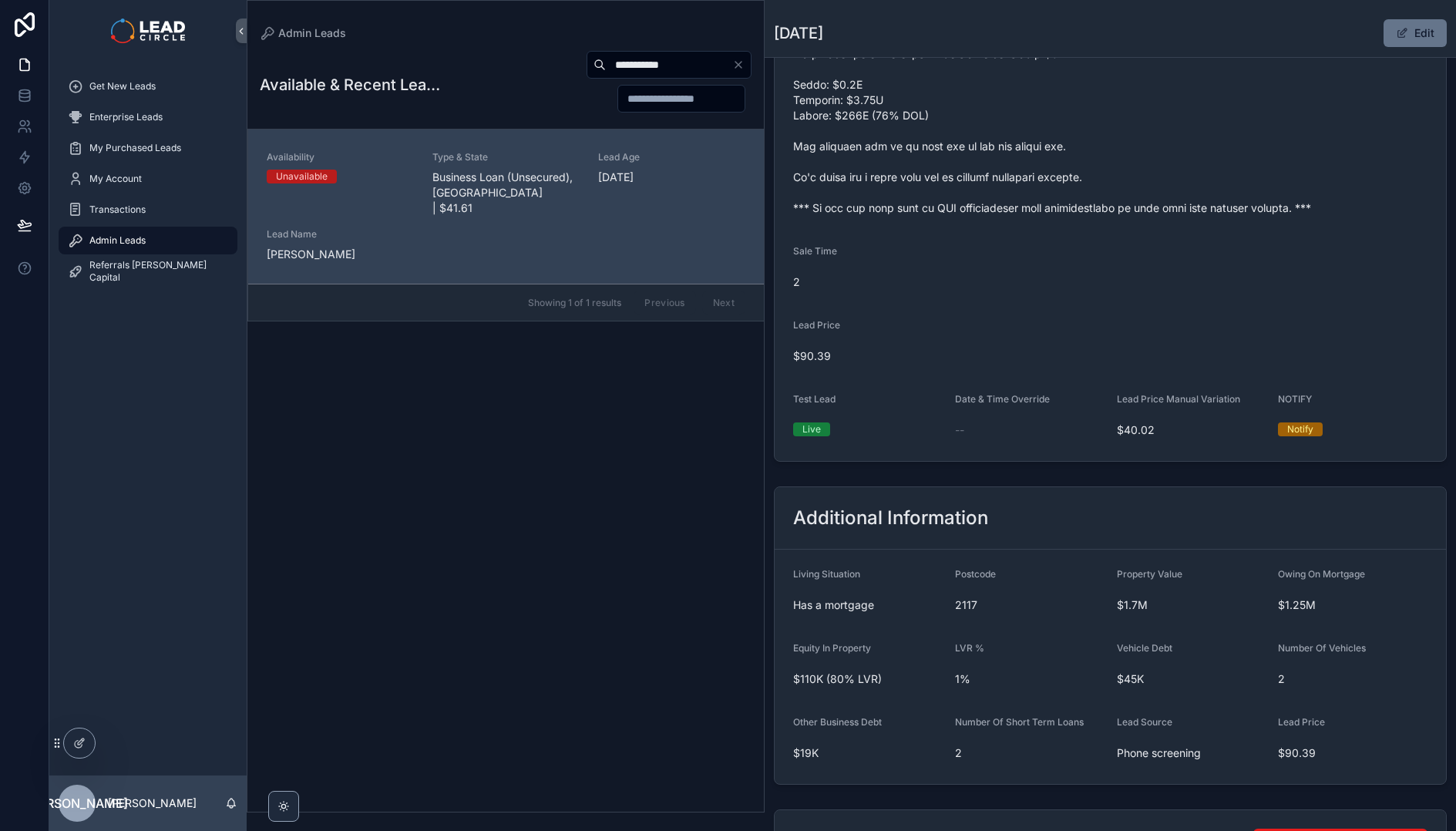
scroll to position [496, 0]
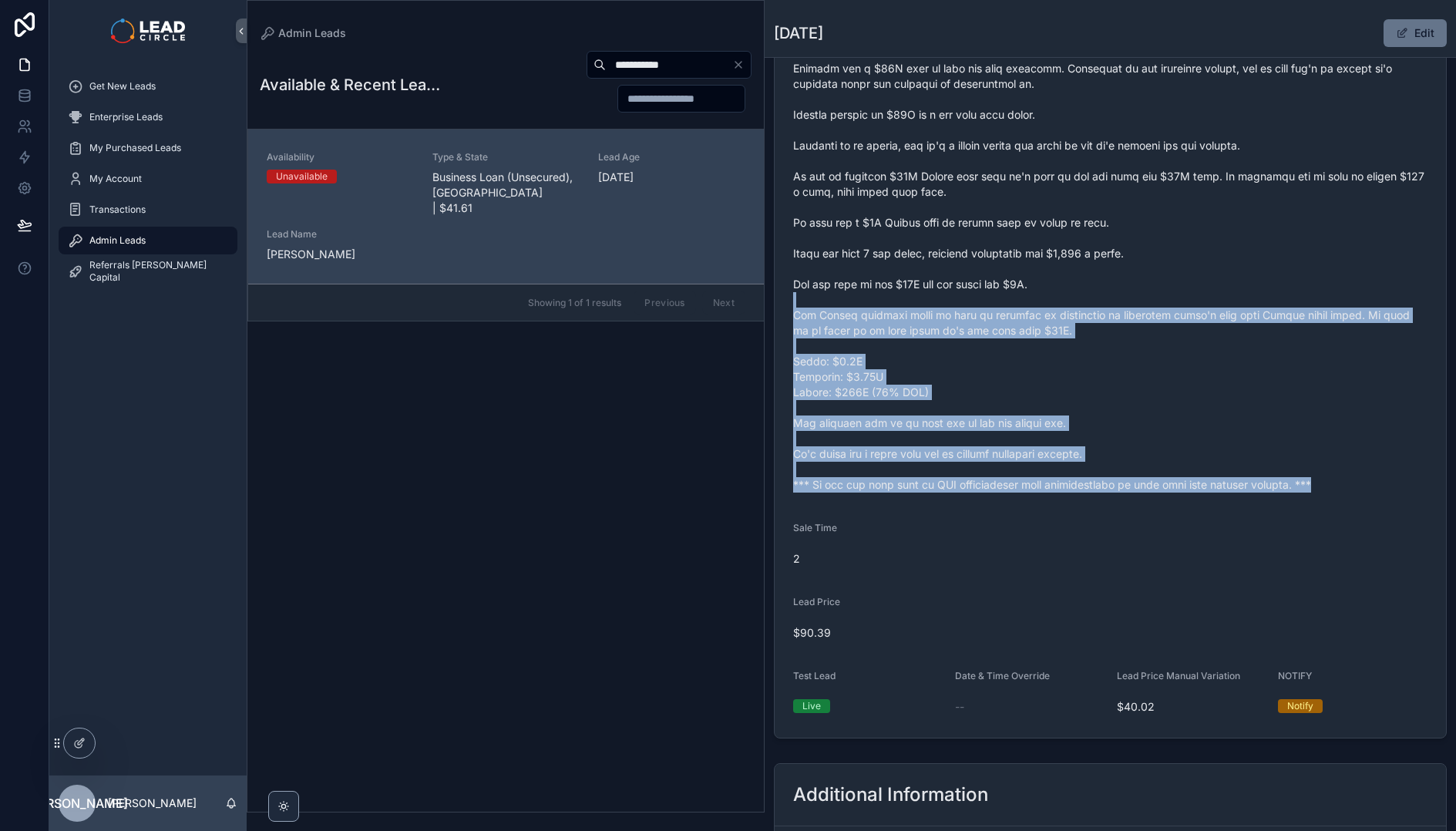
drag, startPoint x: 909, startPoint y: 294, endPoint x: 900, endPoint y: 280, distance: 16.6
click at [902, 284] on form "Availability Unavailable Lead Name [PERSON_NAME]***** Lead Email Buy to reveal …" at bounding box center [1110, 205] width 671 height 1064
click at [900, 280] on span "scrollable content" at bounding box center [1110, 261] width 634 height 463
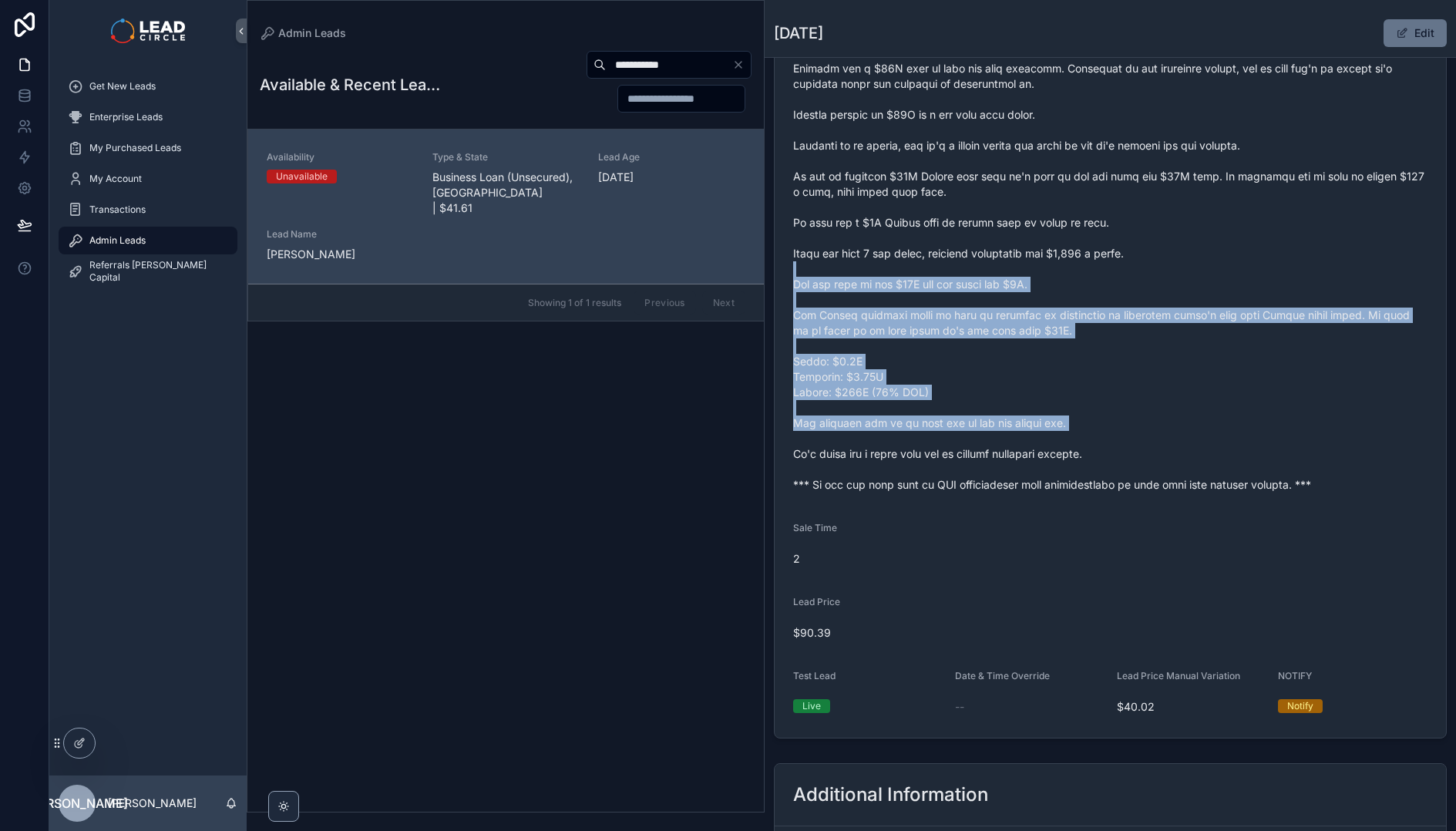
drag, startPoint x: 901, startPoint y: 270, endPoint x: 1065, endPoint y: 475, distance: 262.5
click at [1065, 474] on span "scrollable content" at bounding box center [1110, 261] width 634 height 463
click at [1065, 475] on span "scrollable content" at bounding box center [1110, 261] width 634 height 463
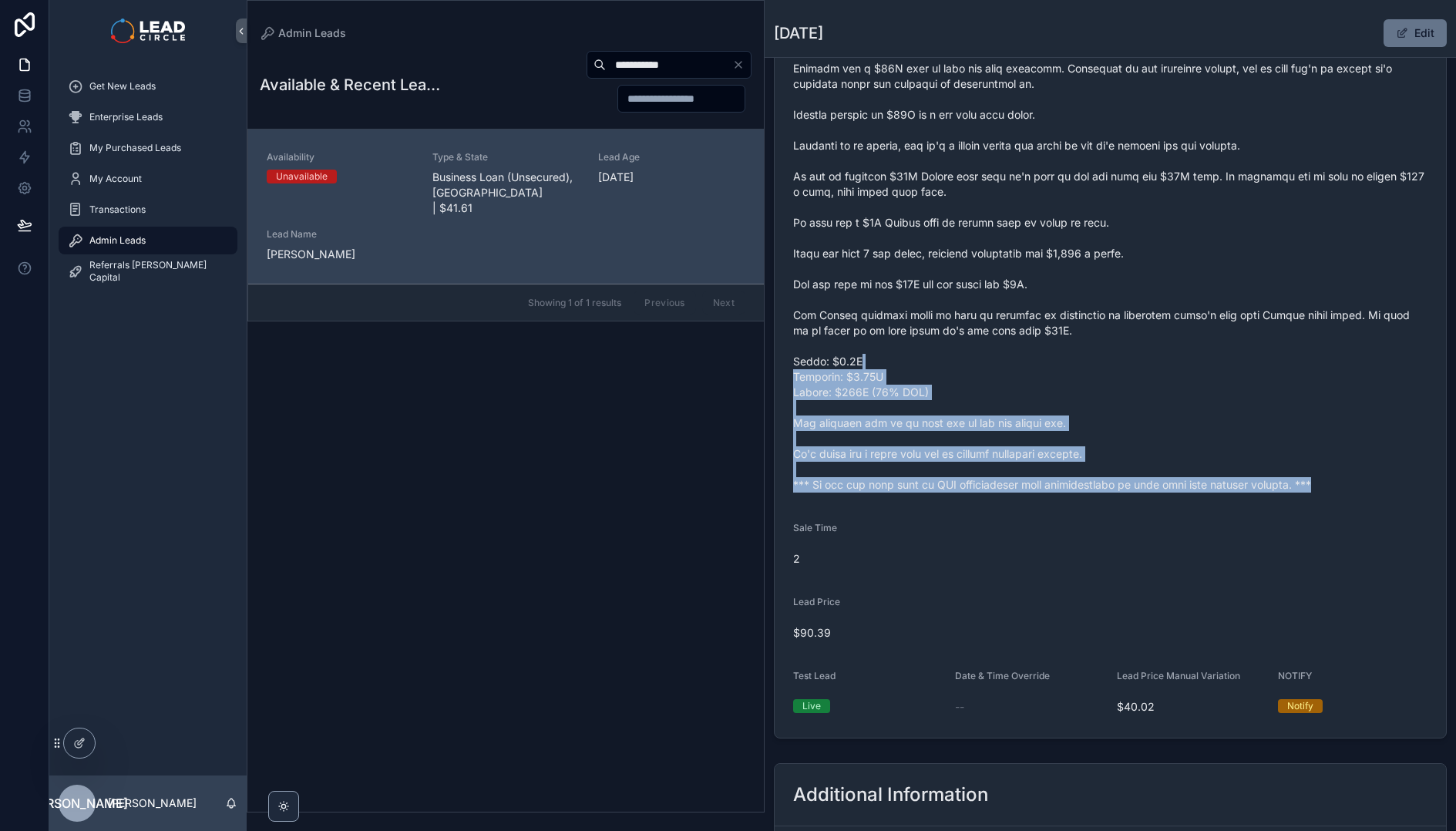
drag, startPoint x: 1099, startPoint y: 500, endPoint x: 984, endPoint y: 314, distance: 218.7
click at [989, 319] on form "Availability Unavailable Lead Name [PERSON_NAME]***** Lead Email Buy to reveal …" at bounding box center [1110, 205] width 671 height 1064
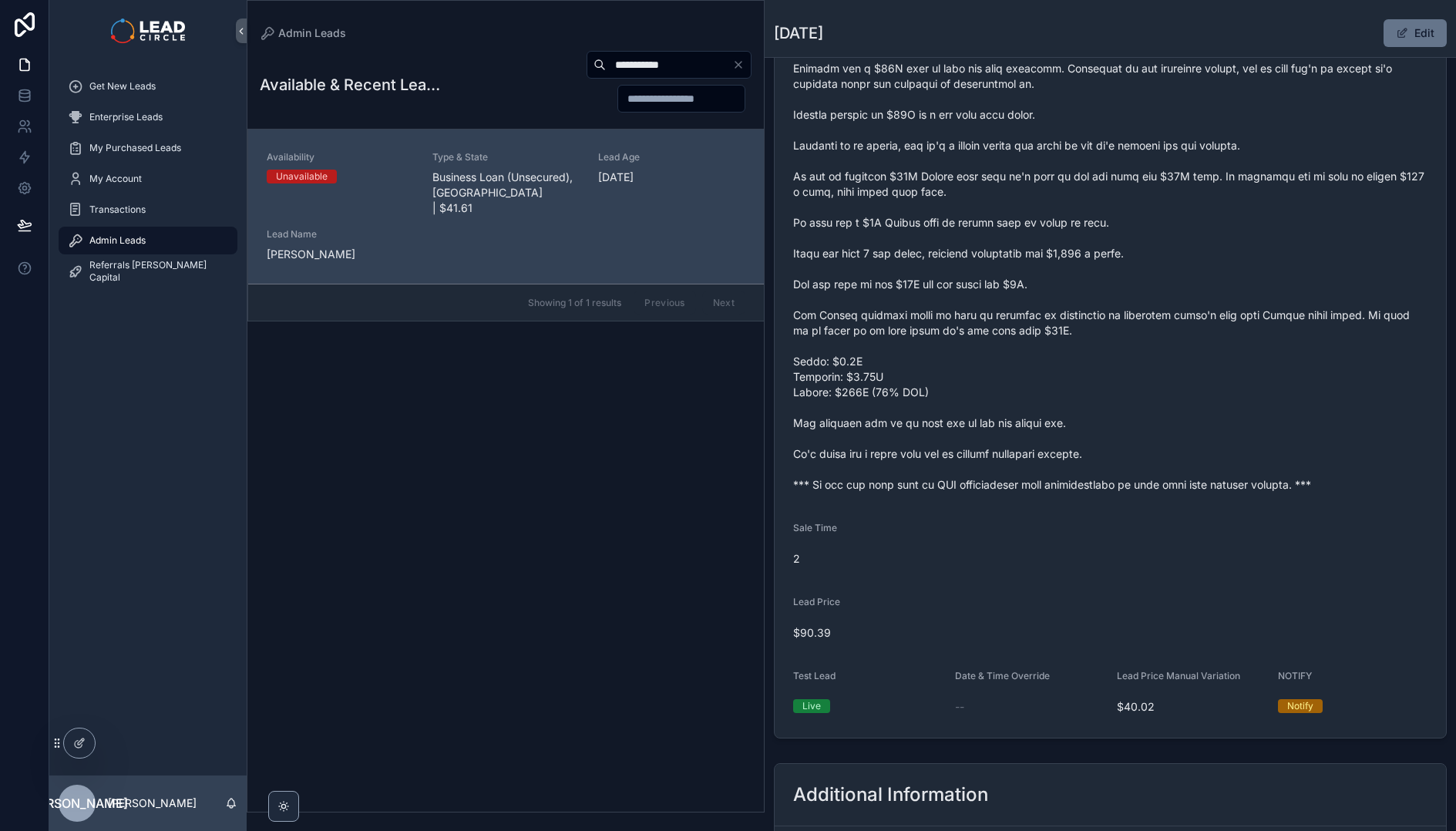
click at [982, 312] on span "scrollable content" at bounding box center [1110, 261] width 634 height 463
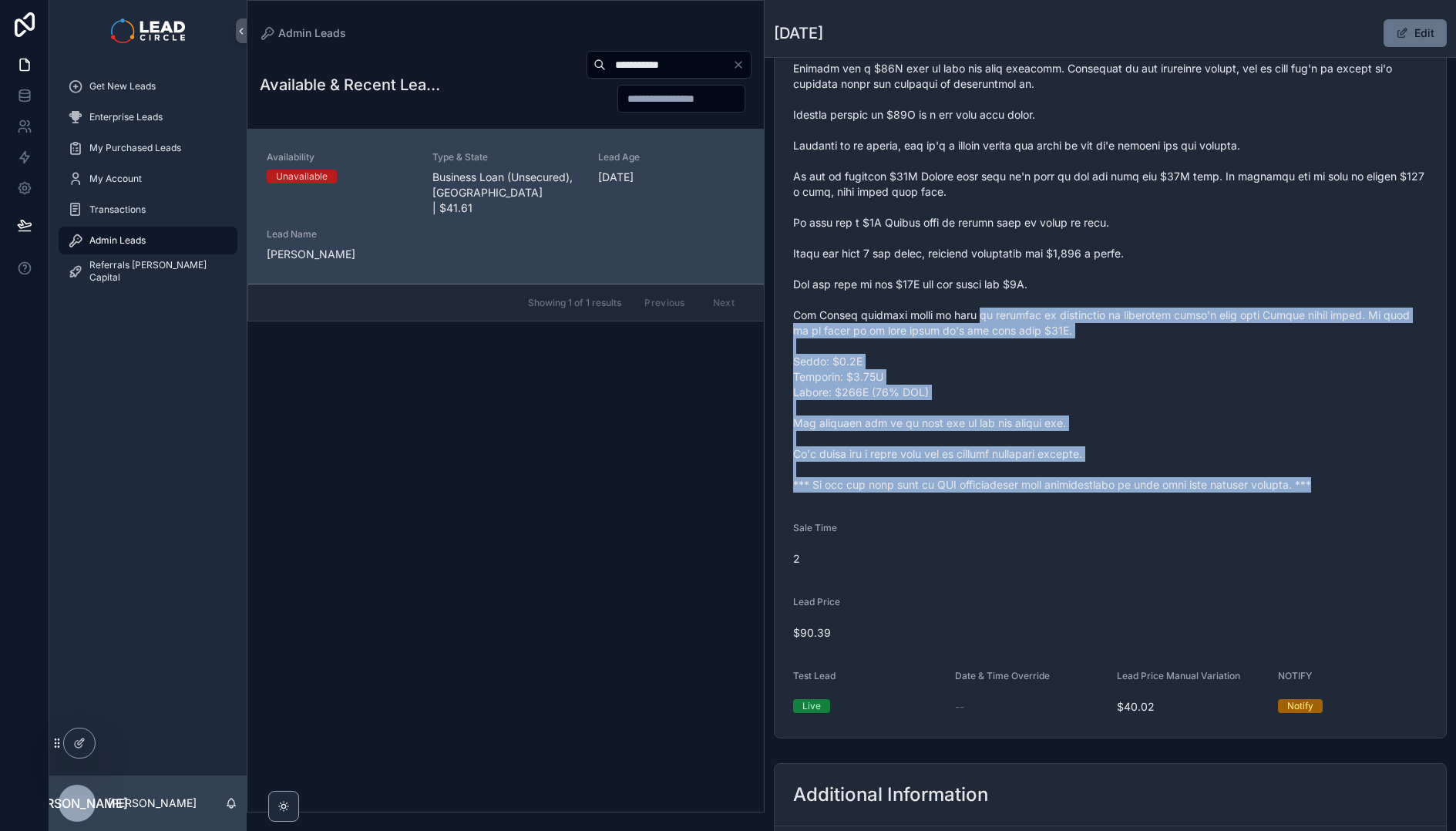
drag, startPoint x: 982, startPoint y: 312, endPoint x: 1120, endPoint y: 495, distance: 229.2
click at [1120, 495] on div "scrollable content" at bounding box center [1110, 261] width 634 height 471
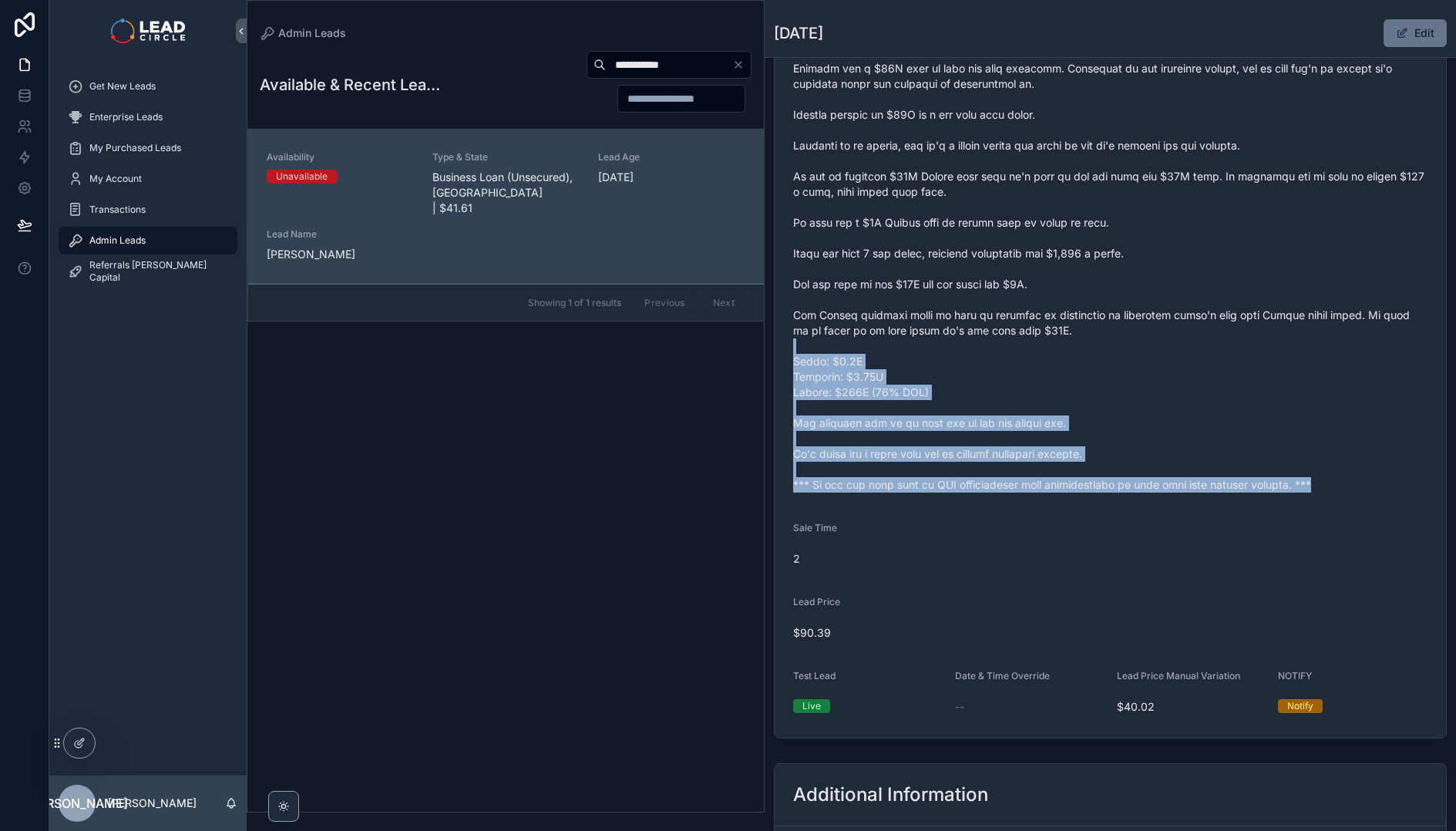
drag, startPoint x: 1113, startPoint y: 509, endPoint x: 971, endPoint y: 308, distance: 246.1
click at [982, 317] on form "Availability Unavailable Lead Name [PERSON_NAME]***** Lead Email Buy to reveal …" at bounding box center [1110, 205] width 671 height 1064
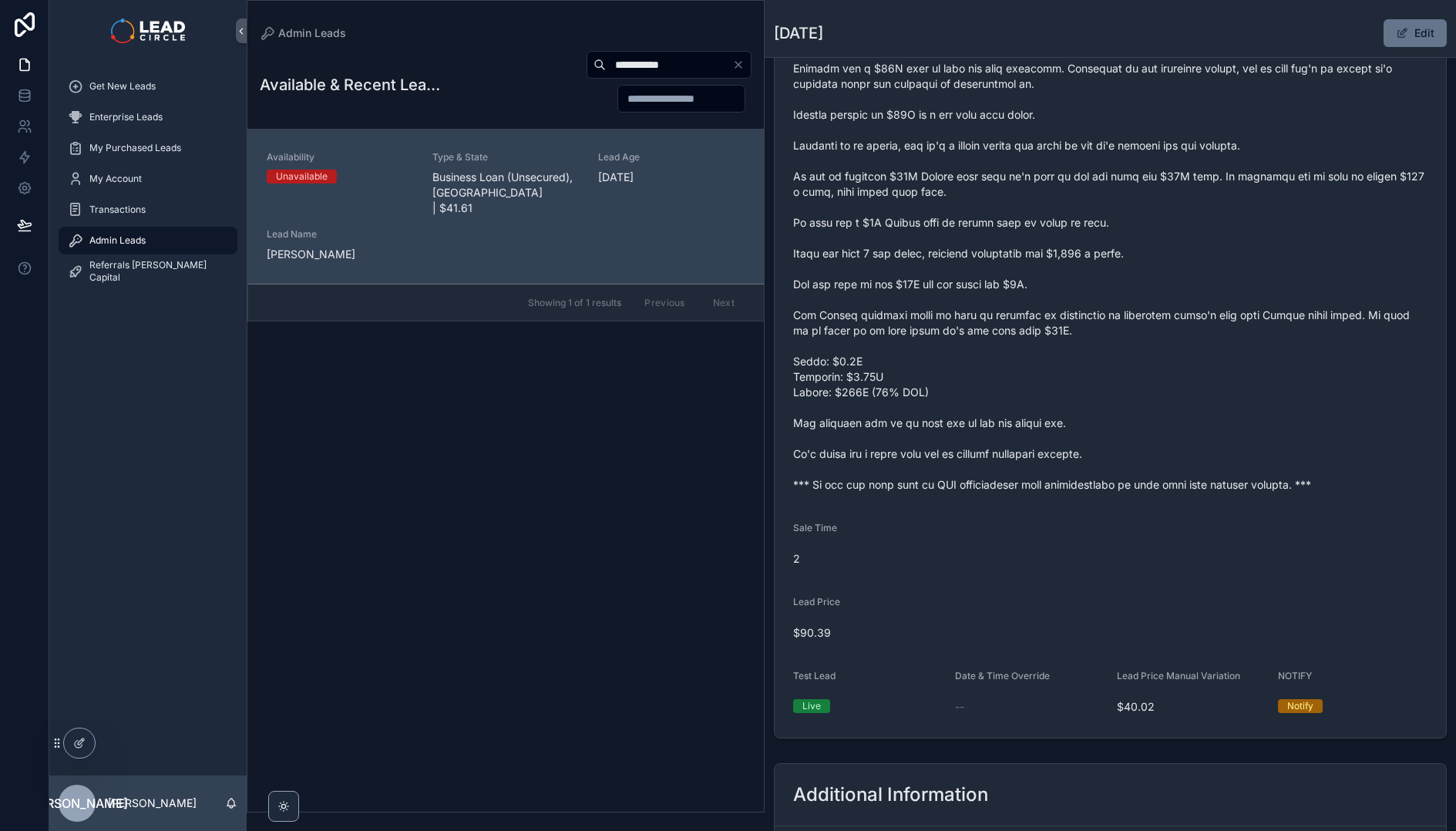
click at [968, 306] on span "scrollable content" at bounding box center [1110, 261] width 634 height 463
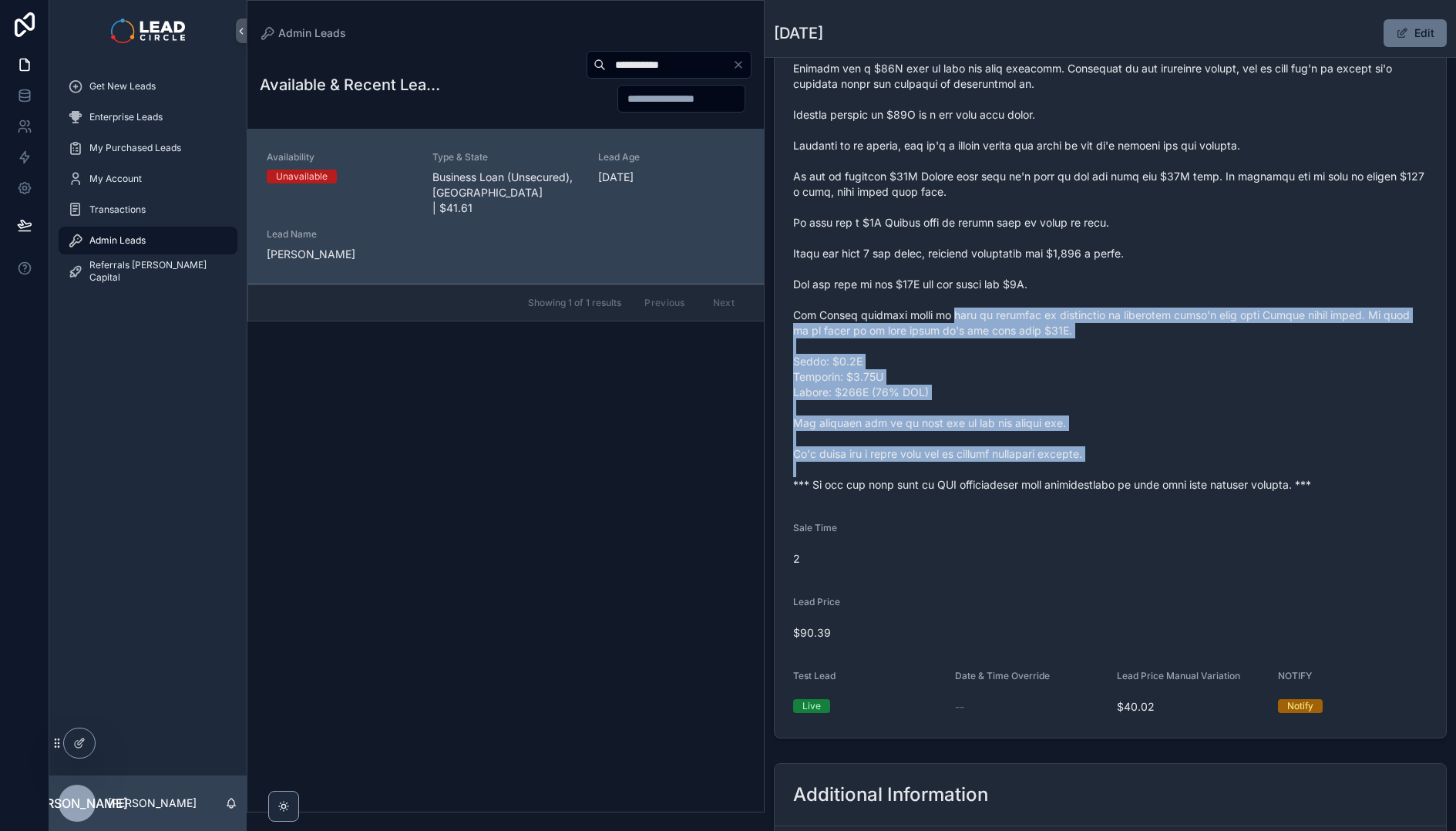
drag, startPoint x: 968, startPoint y: 306, endPoint x: 1088, endPoint y: 480, distance: 211.4
click at [1088, 480] on span "scrollable content" at bounding box center [1110, 261] width 634 height 463
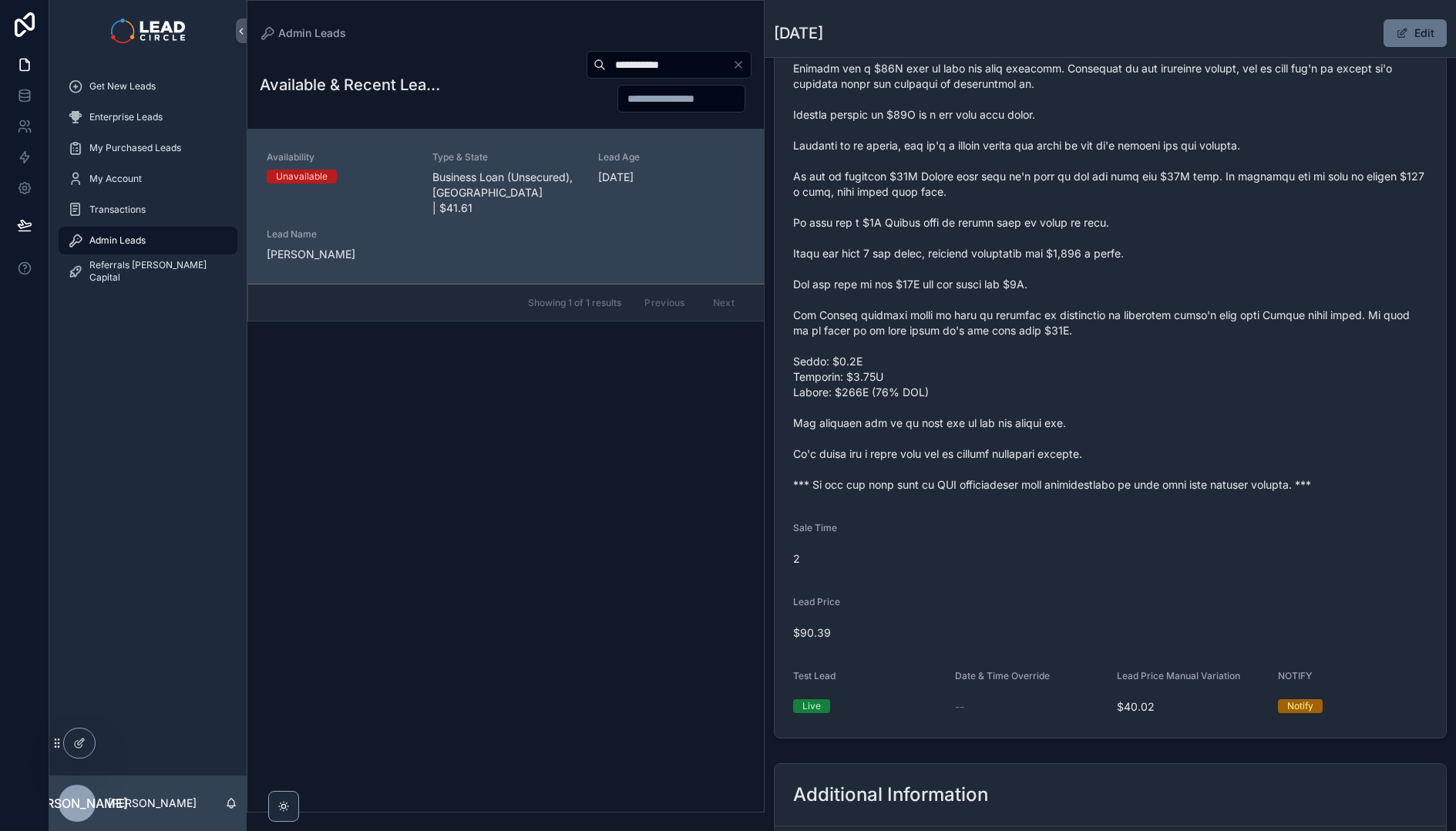
click at [1038, 415] on span "scrollable content" at bounding box center [1110, 261] width 634 height 463
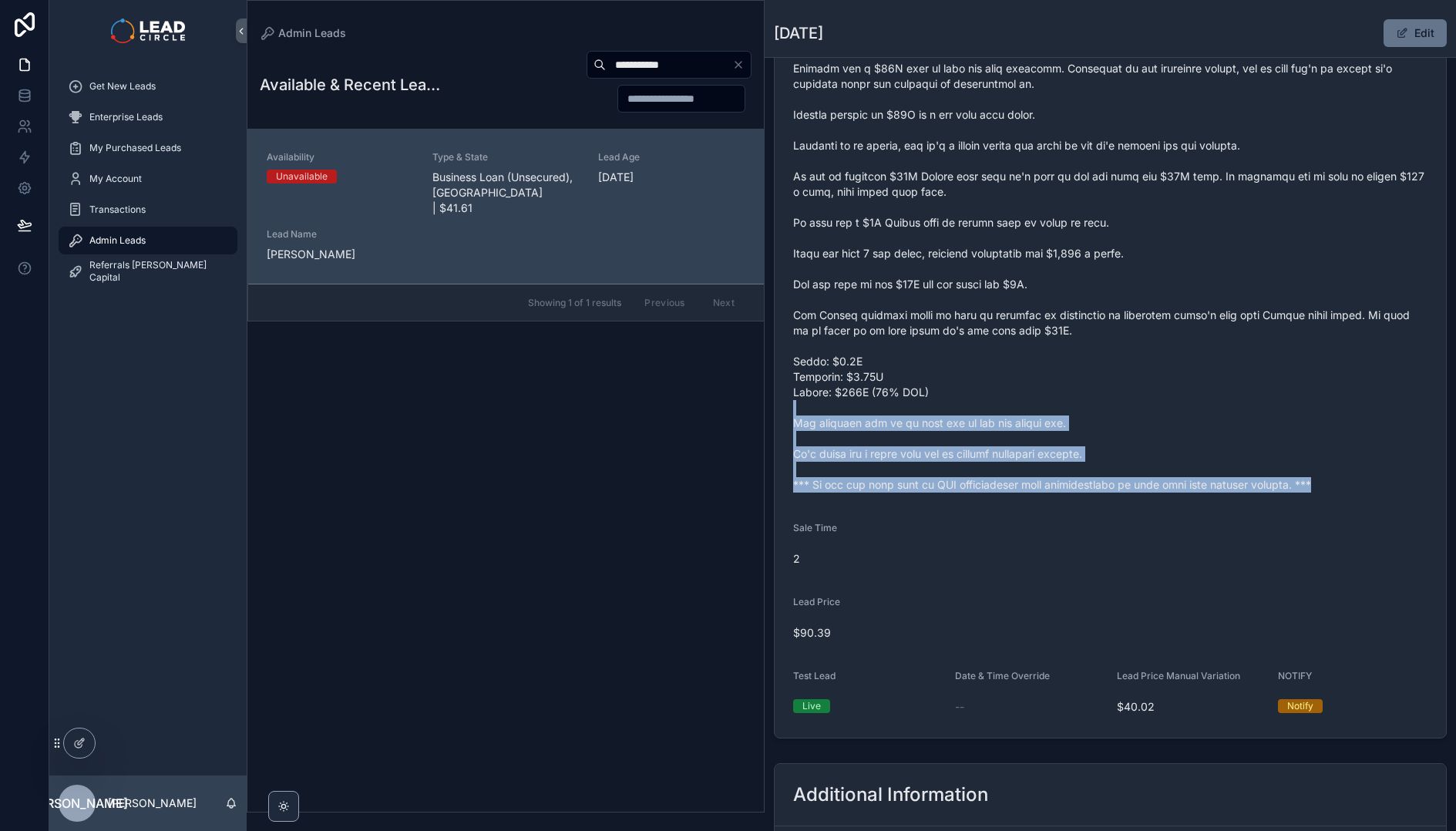
drag, startPoint x: 1018, startPoint y: 501, endPoint x: 1028, endPoint y: 538, distance: 38.3
click at [1028, 538] on form "Availability Unavailable Lead Name [PERSON_NAME]***** Lead Email Buy to reveal …" at bounding box center [1110, 205] width 671 height 1064
drag, startPoint x: 972, startPoint y: 463, endPoint x: 877, endPoint y: 308, distance: 181.8
click at [879, 312] on form "Availability Unavailable Lead Name [PERSON_NAME]***** Lead Email Buy to reveal …" at bounding box center [1110, 205] width 671 height 1064
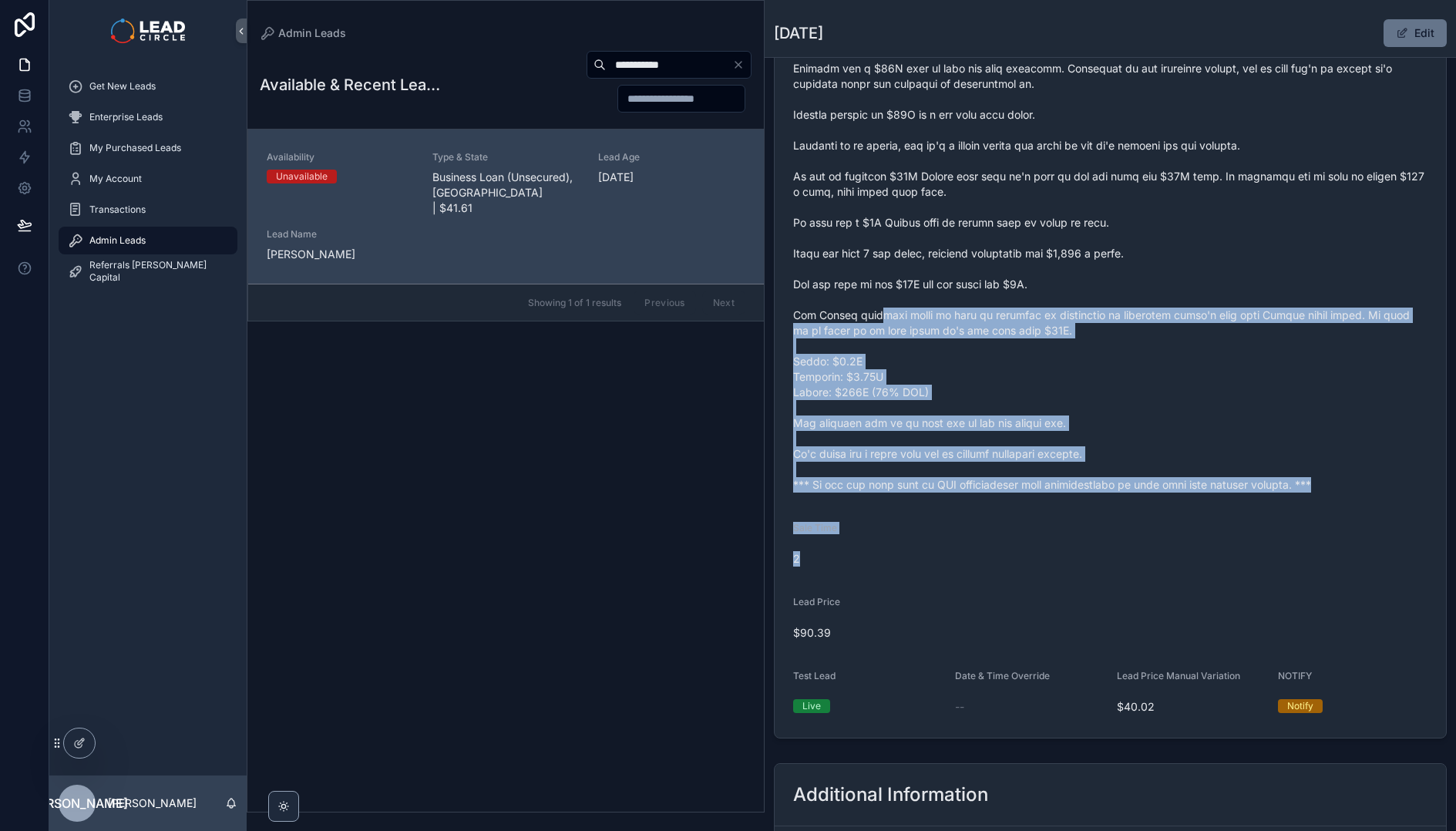
click at [877, 308] on span "scrollable content" at bounding box center [1110, 261] width 634 height 463
drag, startPoint x: 877, startPoint y: 308, endPoint x: 969, endPoint y: 500, distance: 212.9
click at [969, 500] on form "Availability Unavailable Lead Name [PERSON_NAME]***** Lead Email Buy to reveal …" at bounding box center [1110, 205] width 671 height 1064
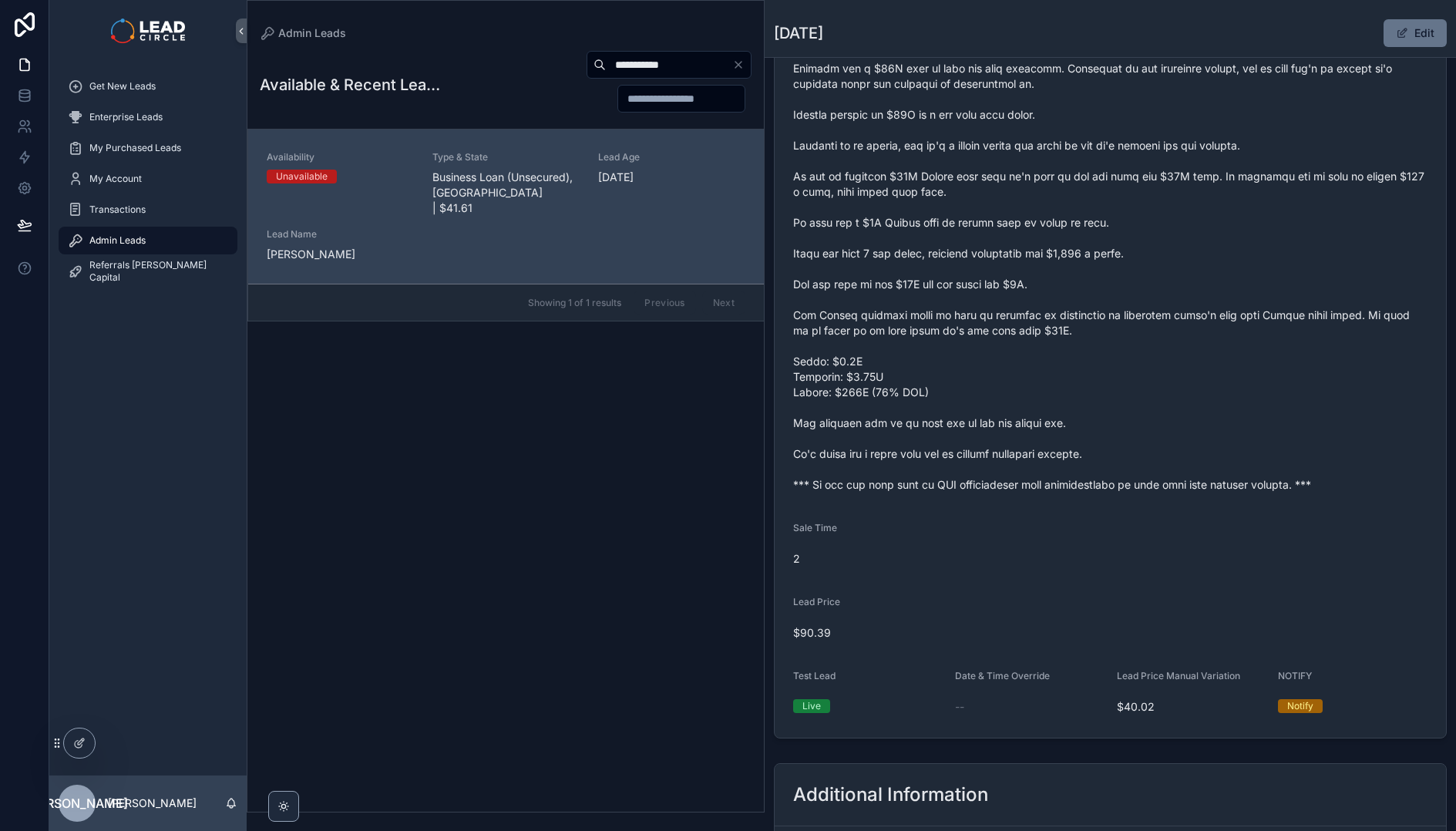
click at [741, 64] on icon "Clear" at bounding box center [738, 64] width 12 height 12
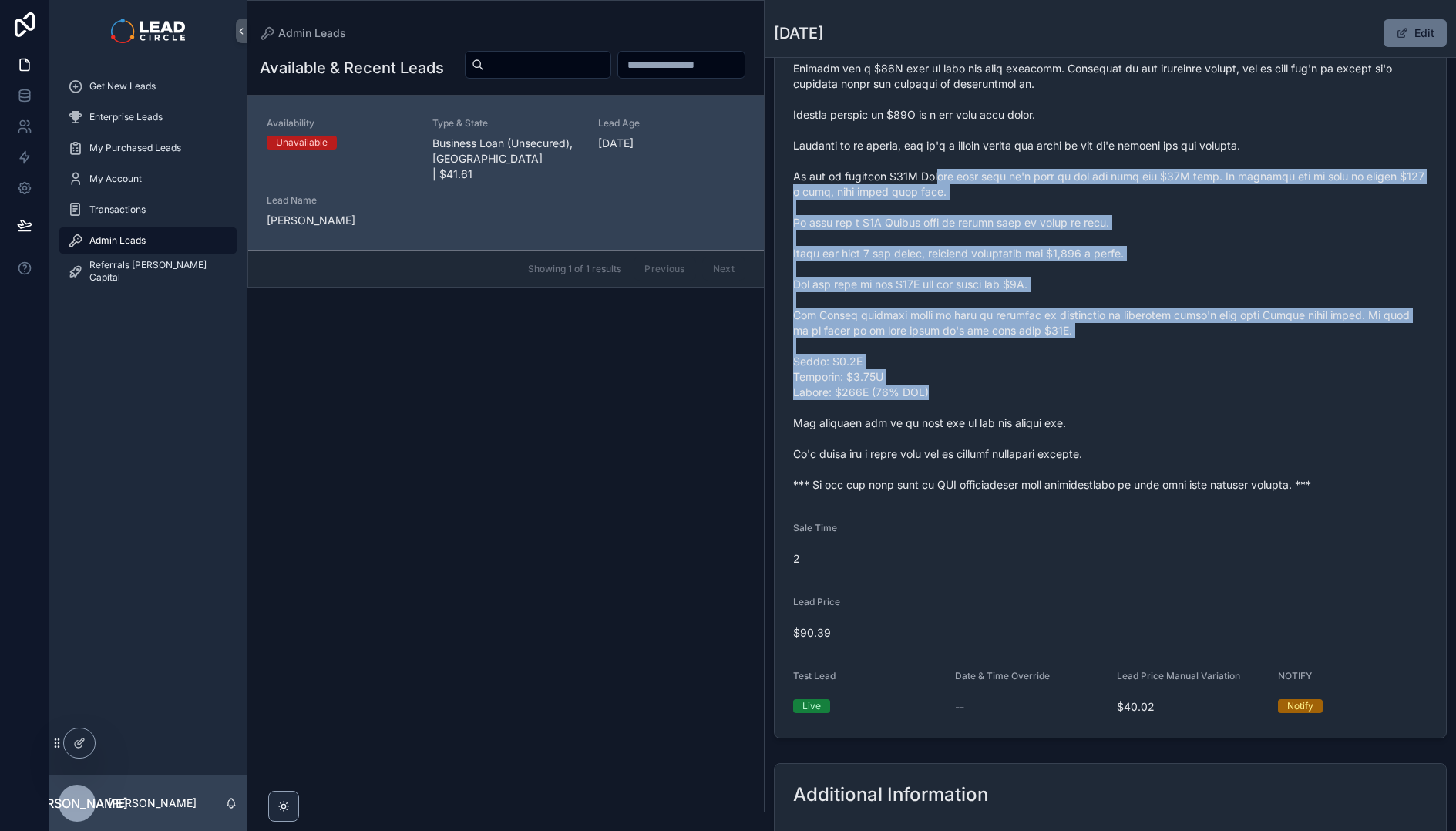
drag, startPoint x: 937, startPoint y: 182, endPoint x: 1026, endPoint y: 397, distance: 232.7
click at [1025, 397] on span "scrollable content" at bounding box center [1110, 261] width 634 height 463
click at [1026, 397] on span "scrollable content" at bounding box center [1110, 261] width 634 height 463
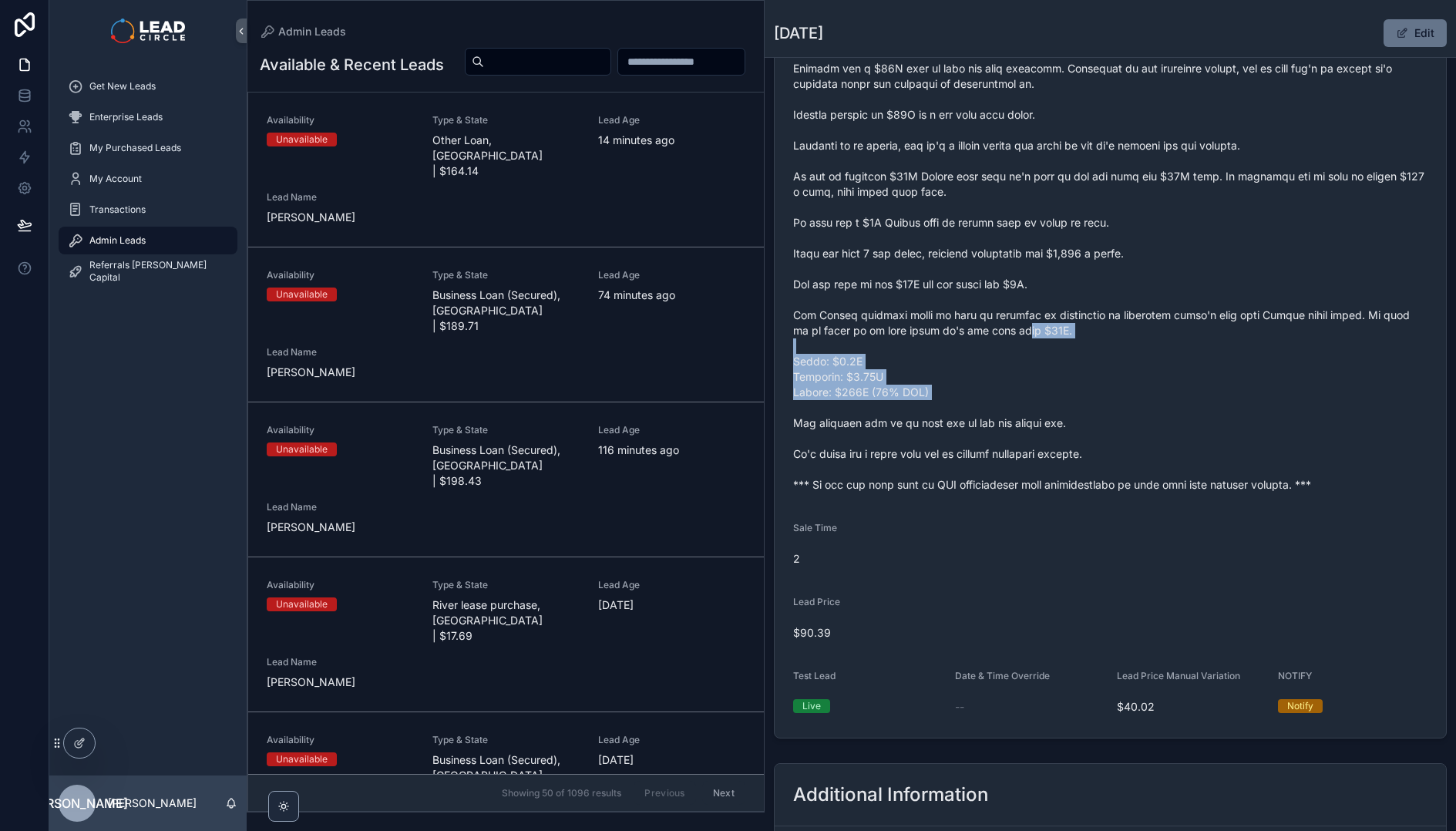
click at [992, 285] on span "scrollable content" at bounding box center [1110, 261] width 634 height 463
click at [990, 274] on span "scrollable content" at bounding box center [1110, 261] width 634 height 463
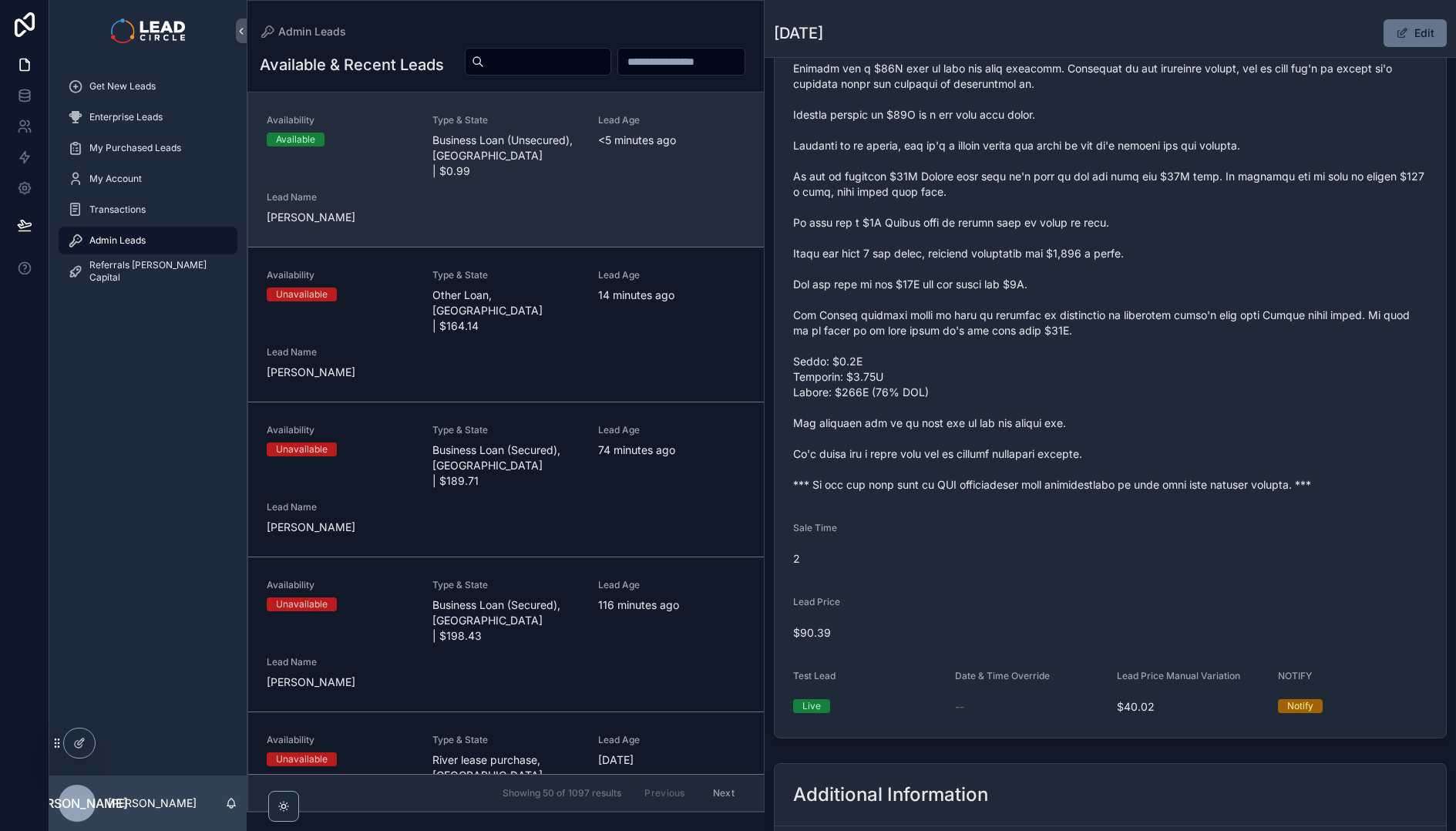
click at [585, 165] on div "Availability Available Type & State Business Loan (Unsecured), [GEOGRAPHIC_DATA…" at bounding box center [506, 169] width 478 height 111
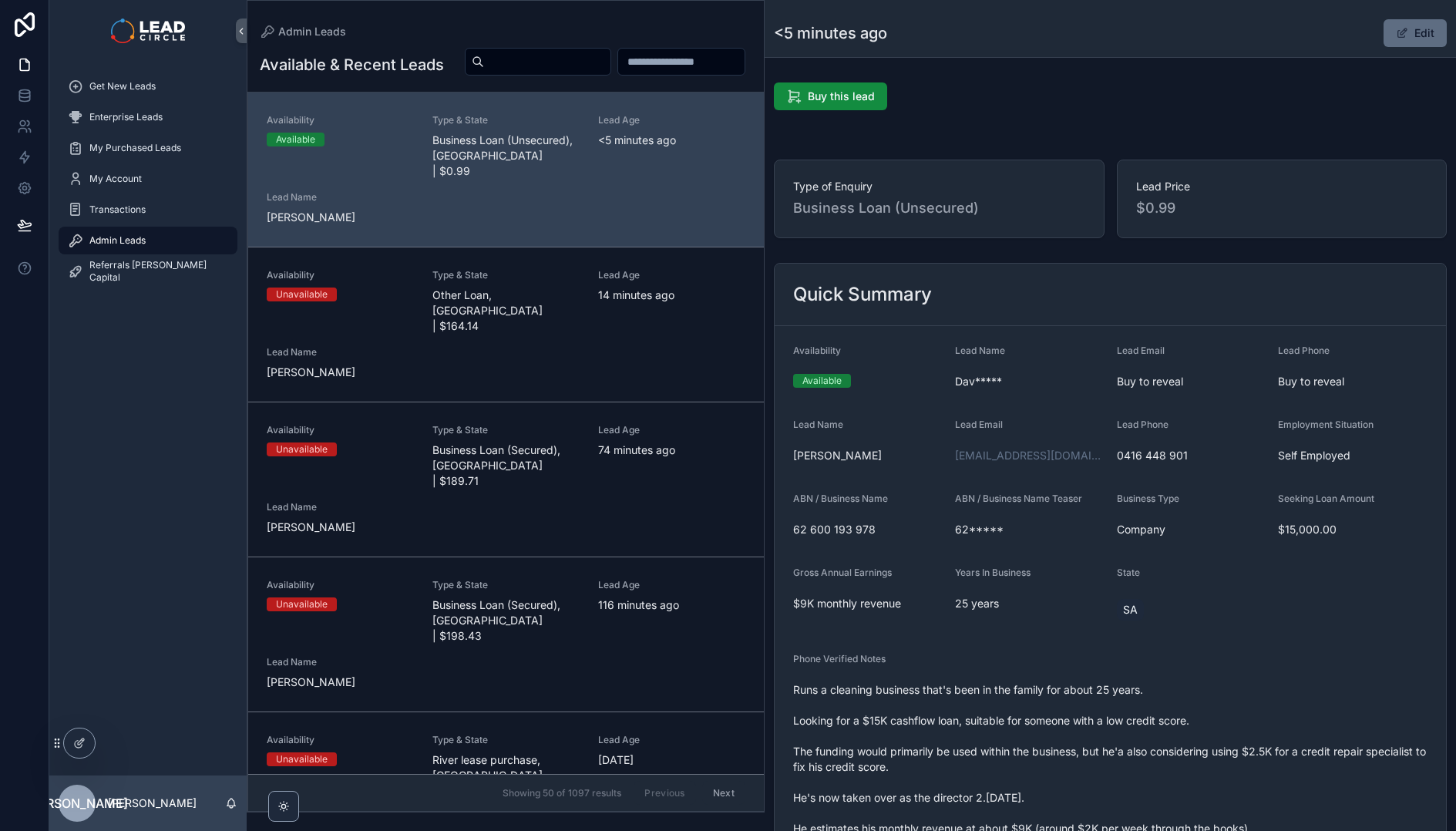
click at [1404, 30] on button "Edit" at bounding box center [1415, 33] width 64 height 27
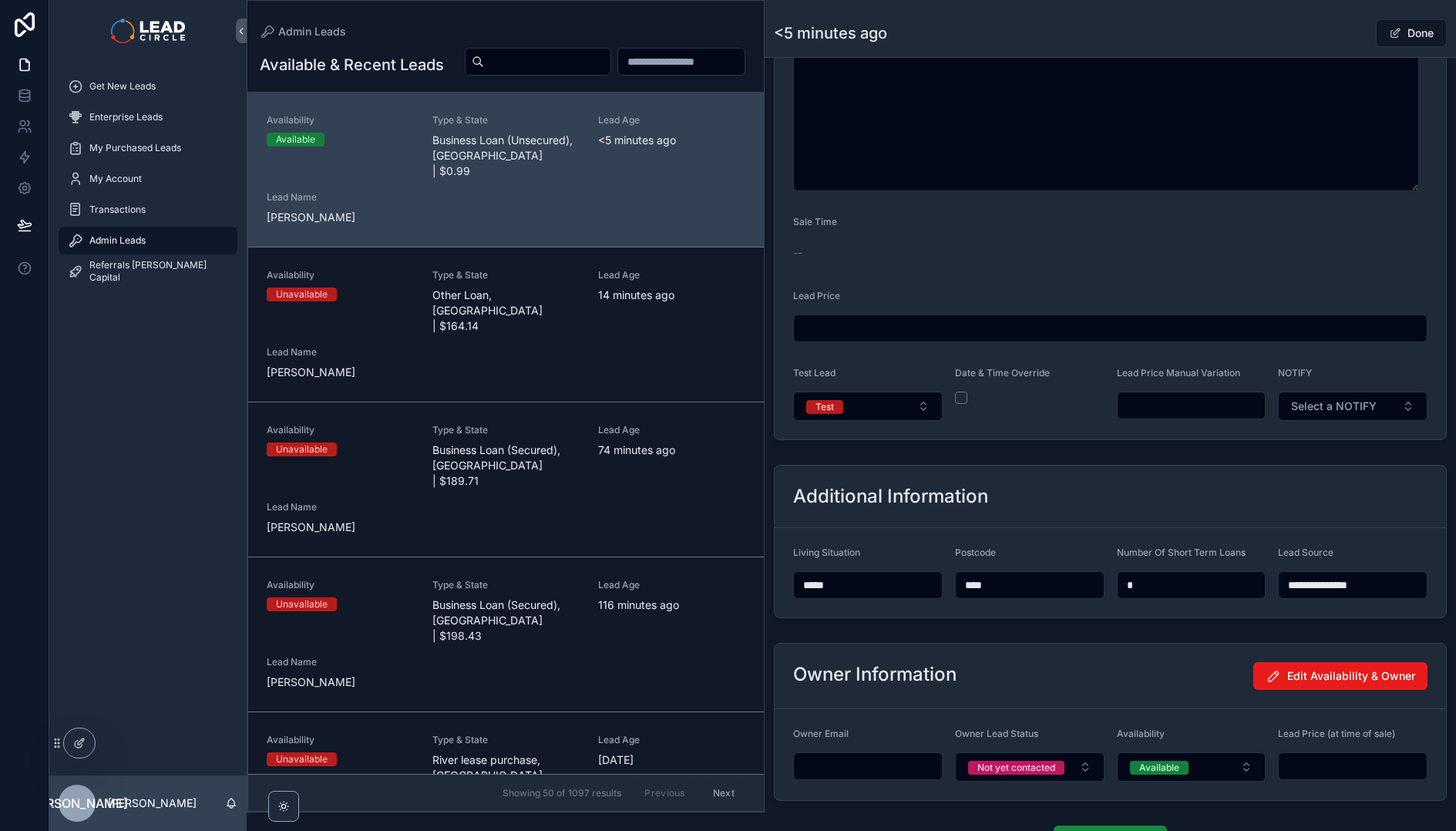
scroll to position [1082, 0]
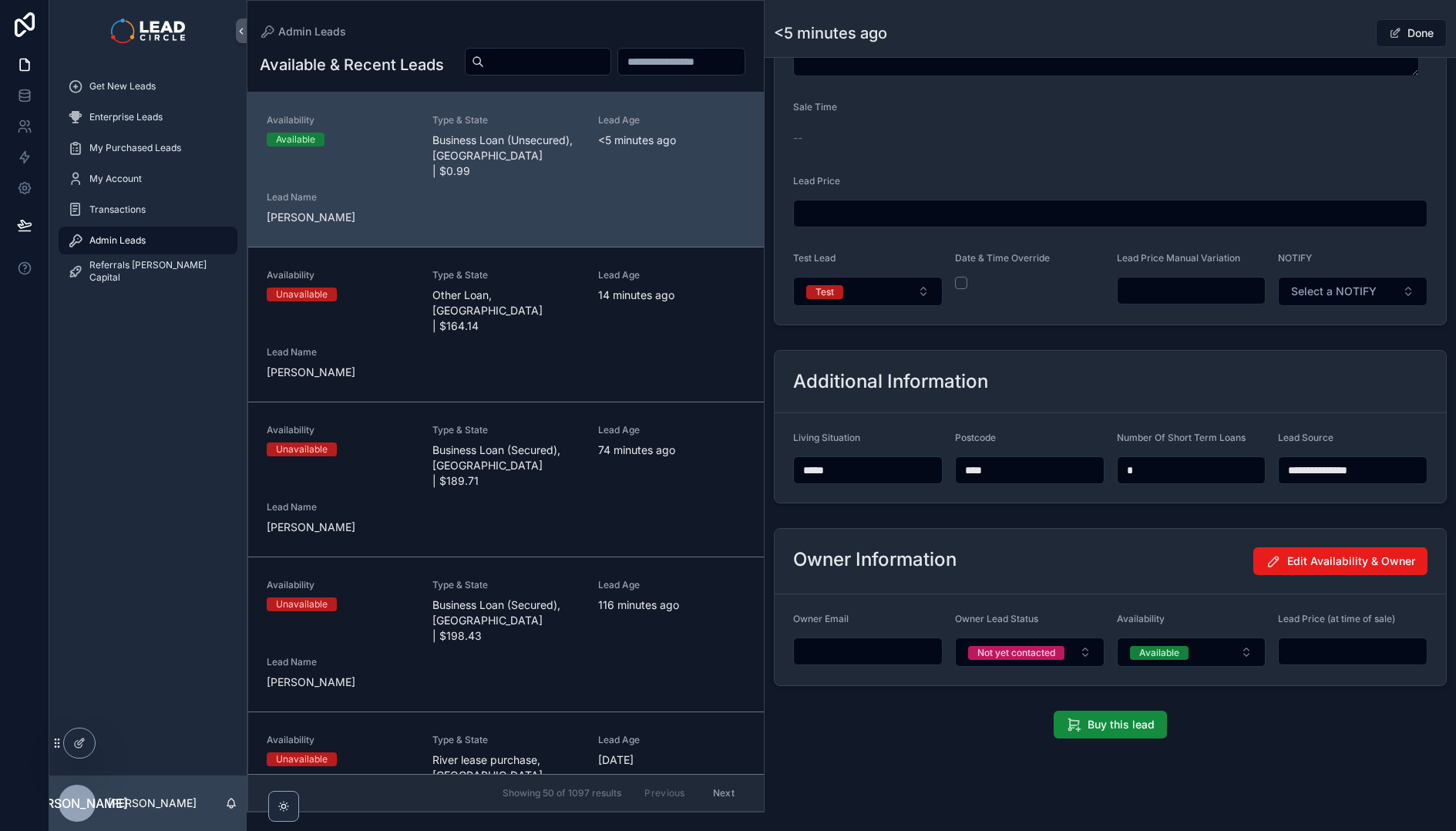
click at [1155, 295] on input "scrollable content" at bounding box center [1192, 290] width 148 height 21
type input "******"
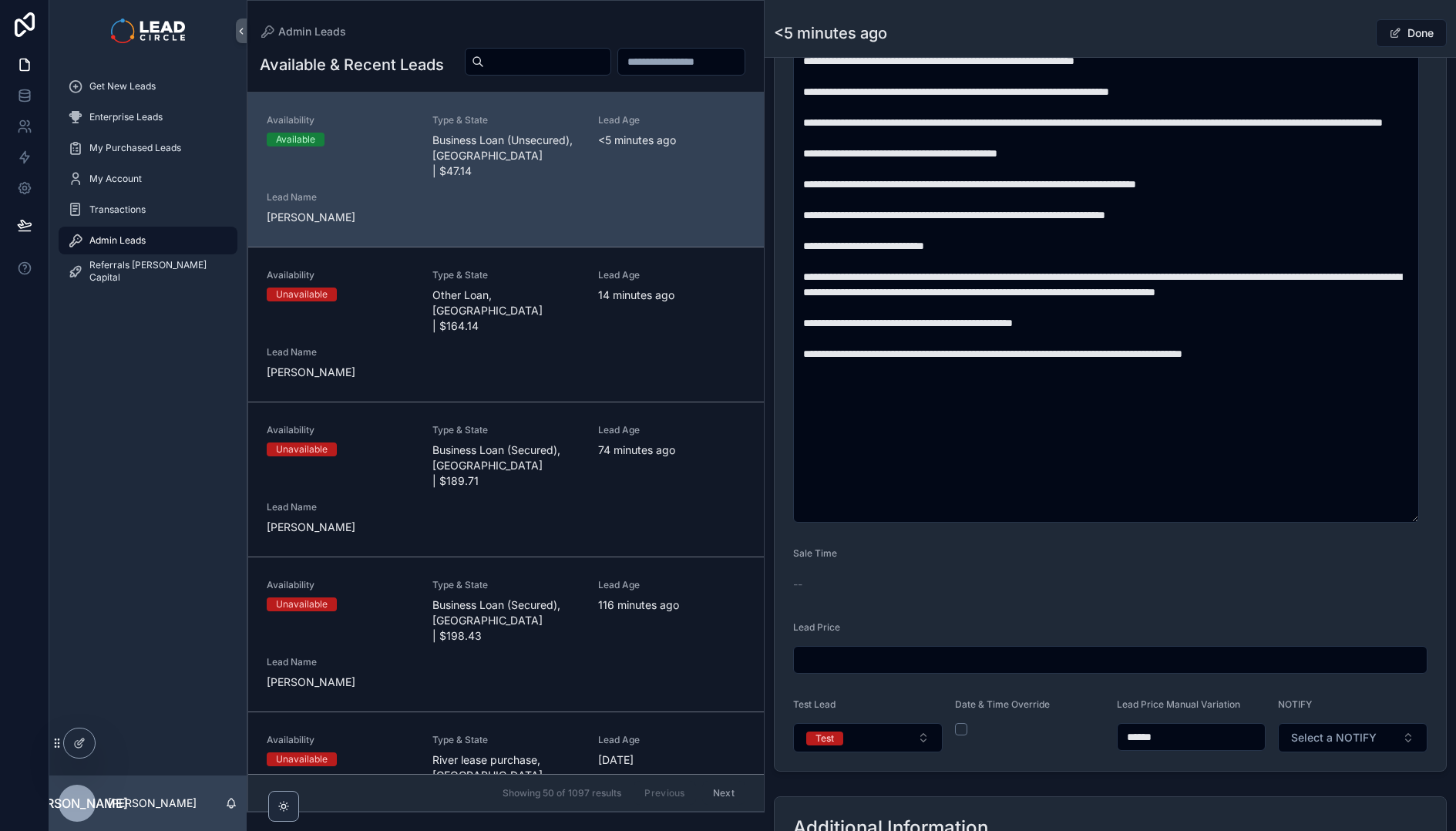
scroll to position [523, 0]
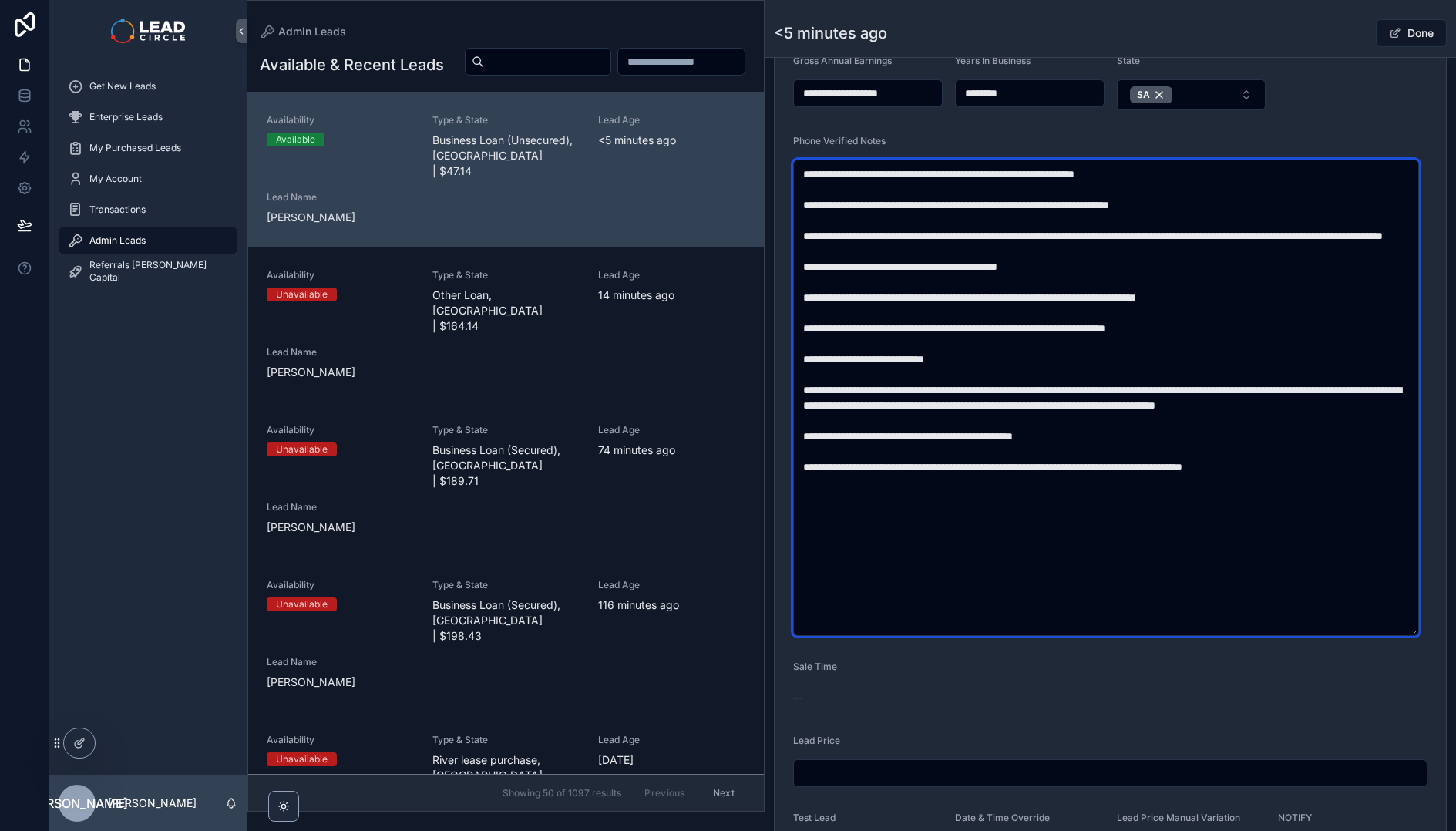
click at [1073, 368] on textarea "**********" at bounding box center [1106, 397] width 626 height 476
click at [1025, 434] on textarea "**********" at bounding box center [1106, 397] width 626 height 476
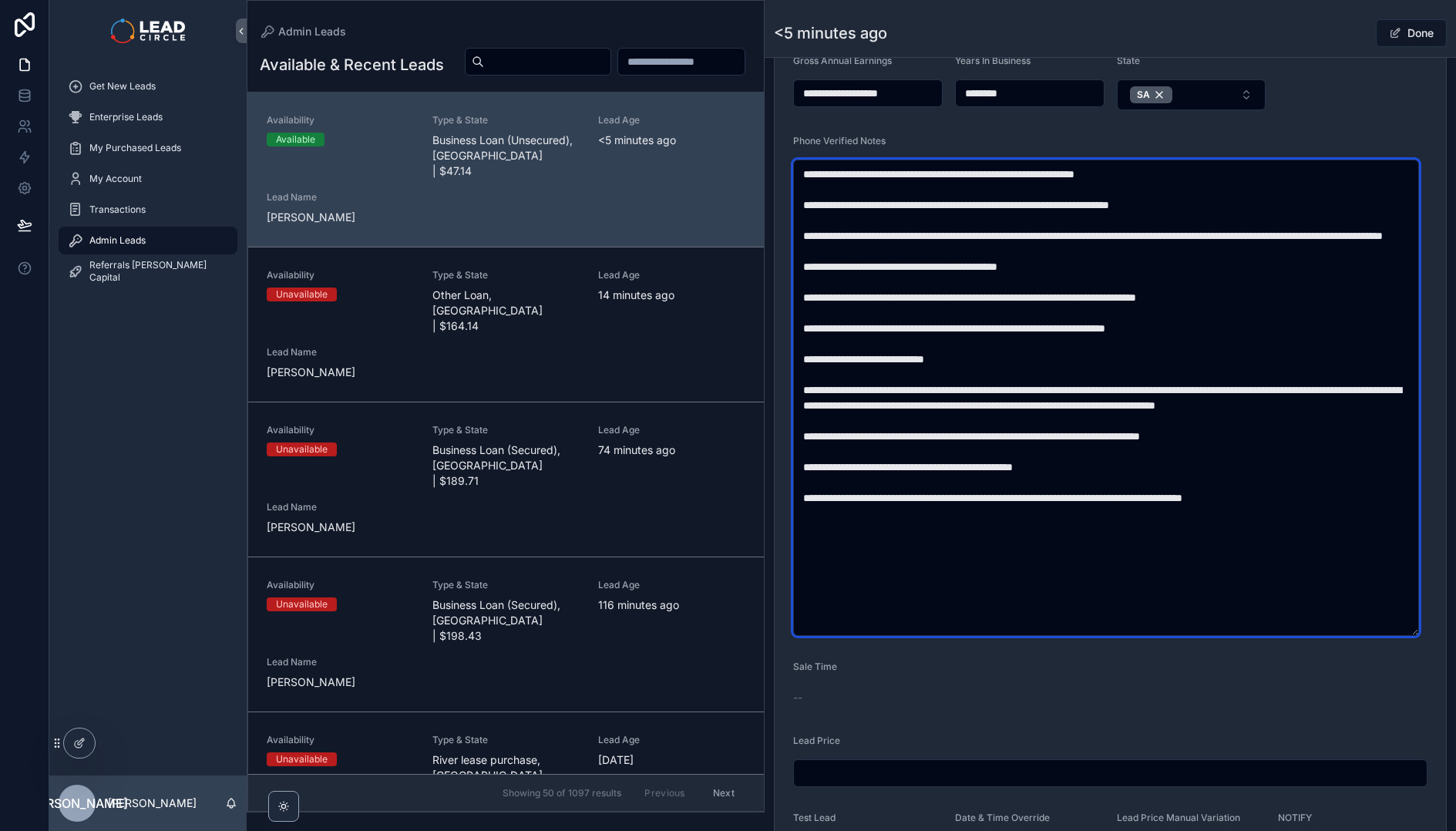
drag, startPoint x: 1163, startPoint y: 468, endPoint x: 1281, endPoint y: 464, distance: 118.1
click at [1281, 464] on textarea "scrollable content" at bounding box center [1106, 397] width 626 height 476
click at [1216, 471] on textarea "scrollable content" at bounding box center [1106, 397] width 626 height 476
click at [1162, 497] on textarea "scrollable content" at bounding box center [1106, 397] width 626 height 476
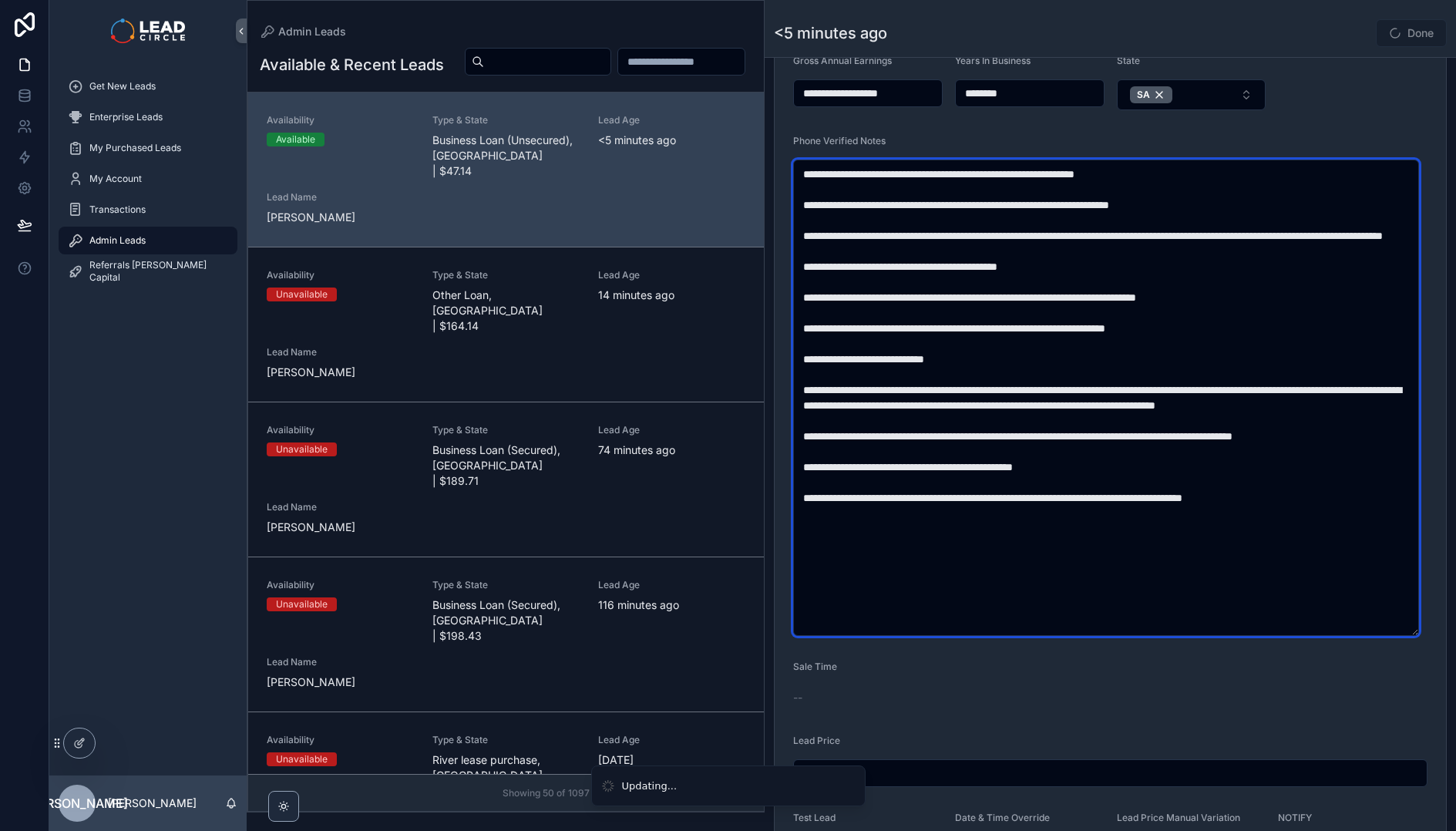
drag, startPoint x: 1156, startPoint y: 508, endPoint x: 1110, endPoint y: 416, distance: 102.9
click at [1112, 419] on textarea "scrollable content" at bounding box center [1106, 397] width 626 height 476
click at [1110, 416] on textarea "scrollable content" at bounding box center [1106, 397] width 626 height 476
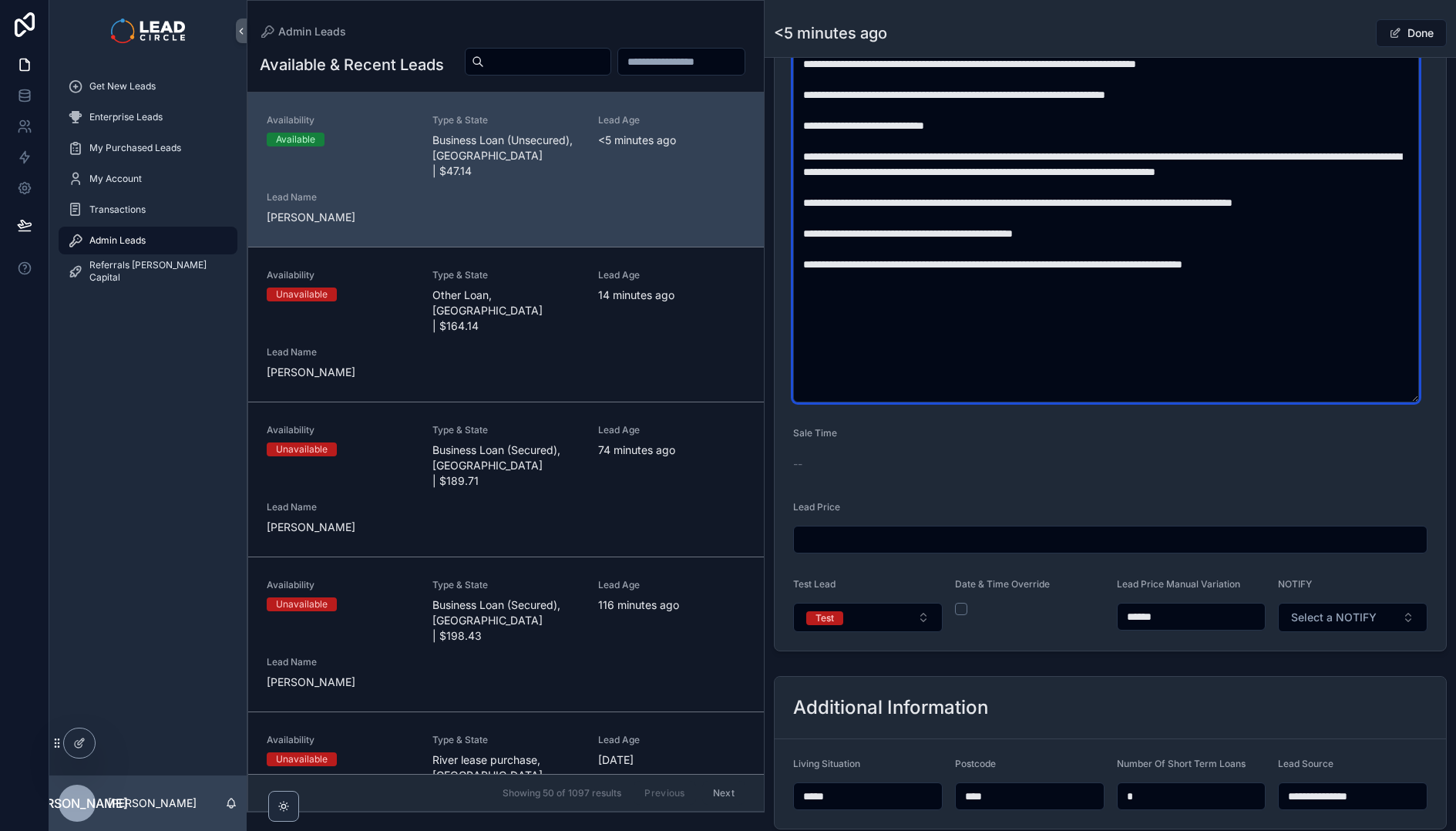
scroll to position [775, 0]
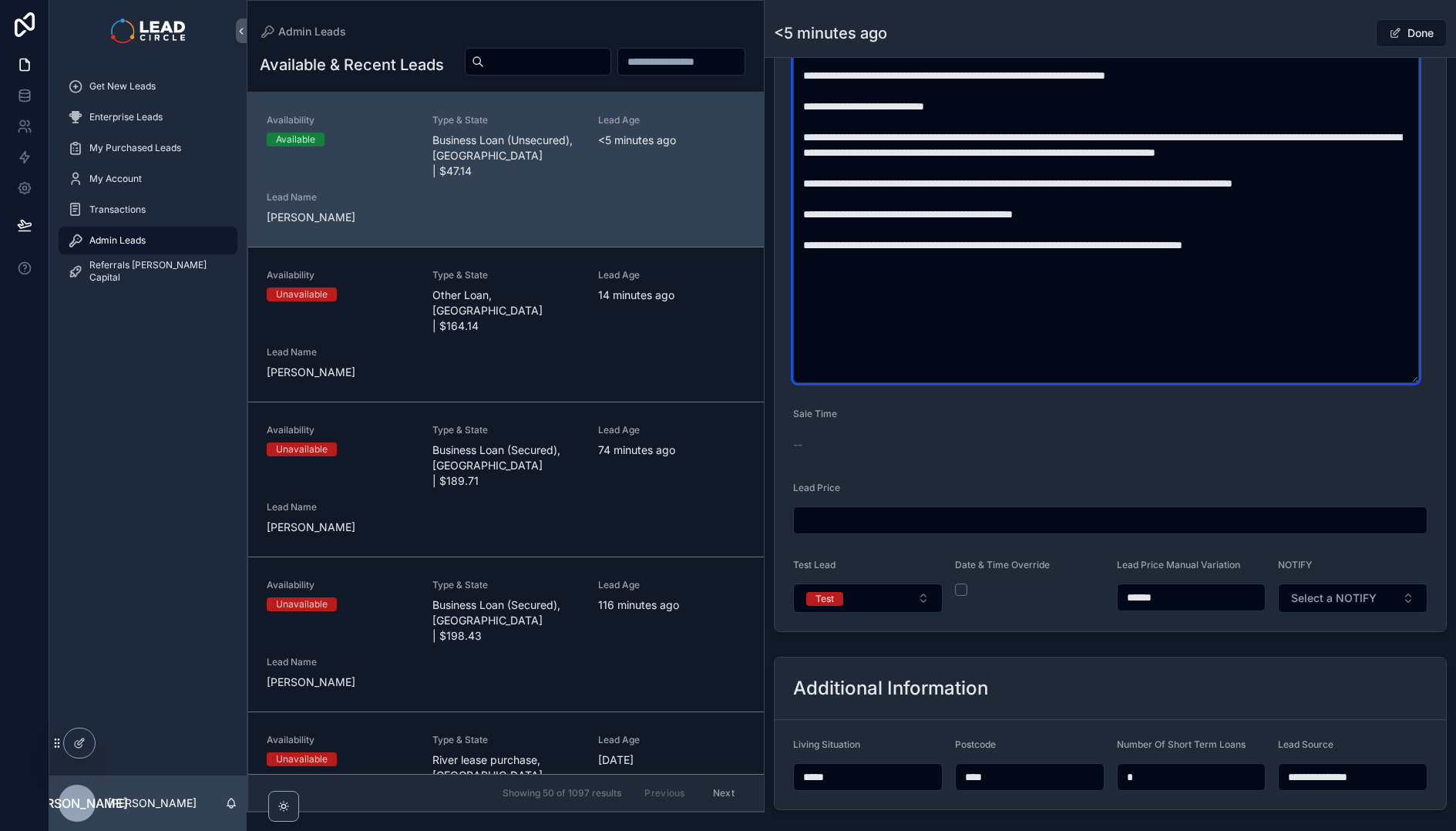
type textarea "**********"
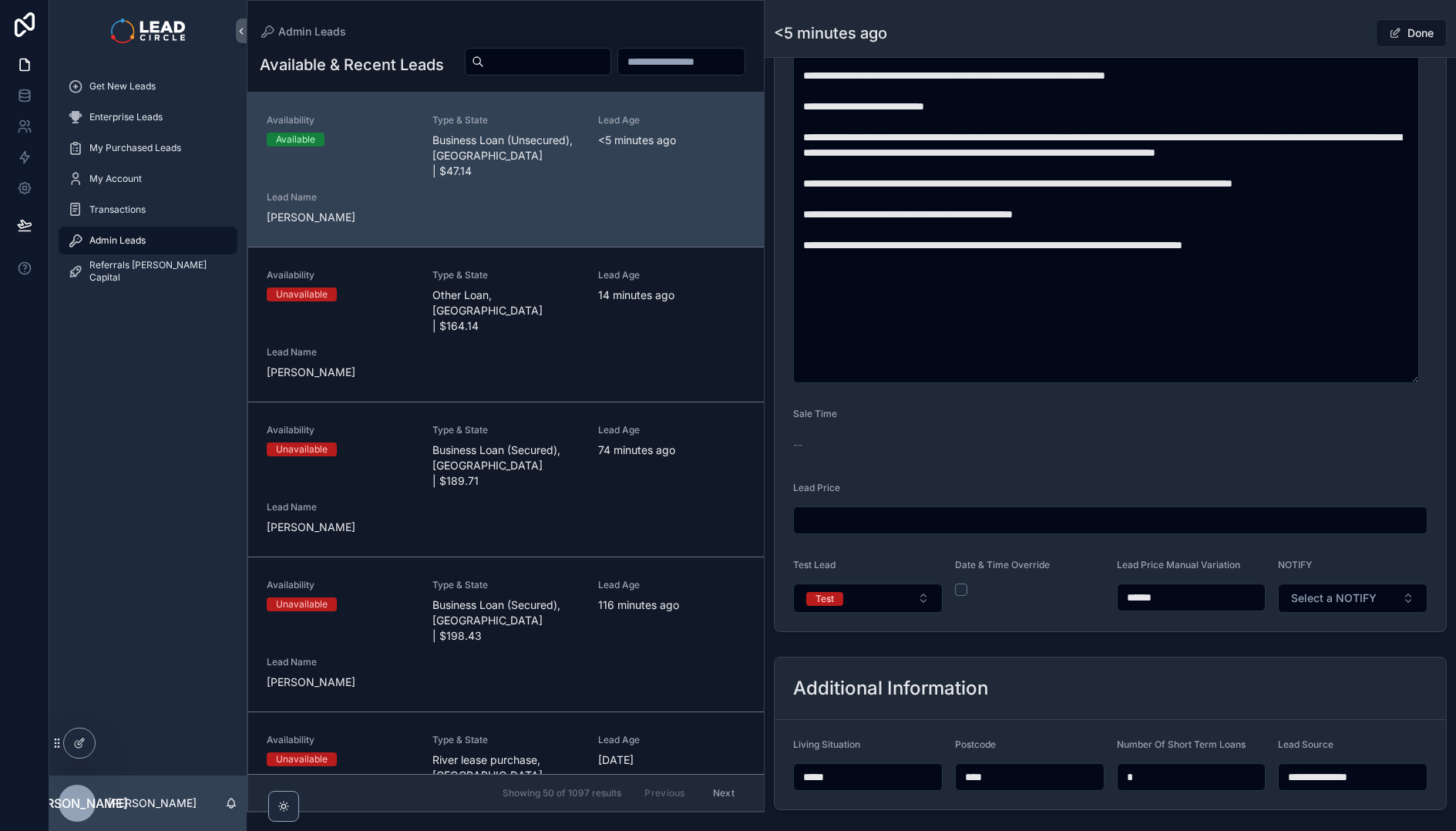
click at [1140, 597] on input "******" at bounding box center [1192, 597] width 148 height 21
click at [1094, 631] on div "**********" at bounding box center [1110, 59] width 673 height 1144
click at [1141, 599] on input "******" at bounding box center [1192, 597] width 148 height 21
click at [863, 597] on button "Test" at bounding box center [868, 598] width 149 height 29
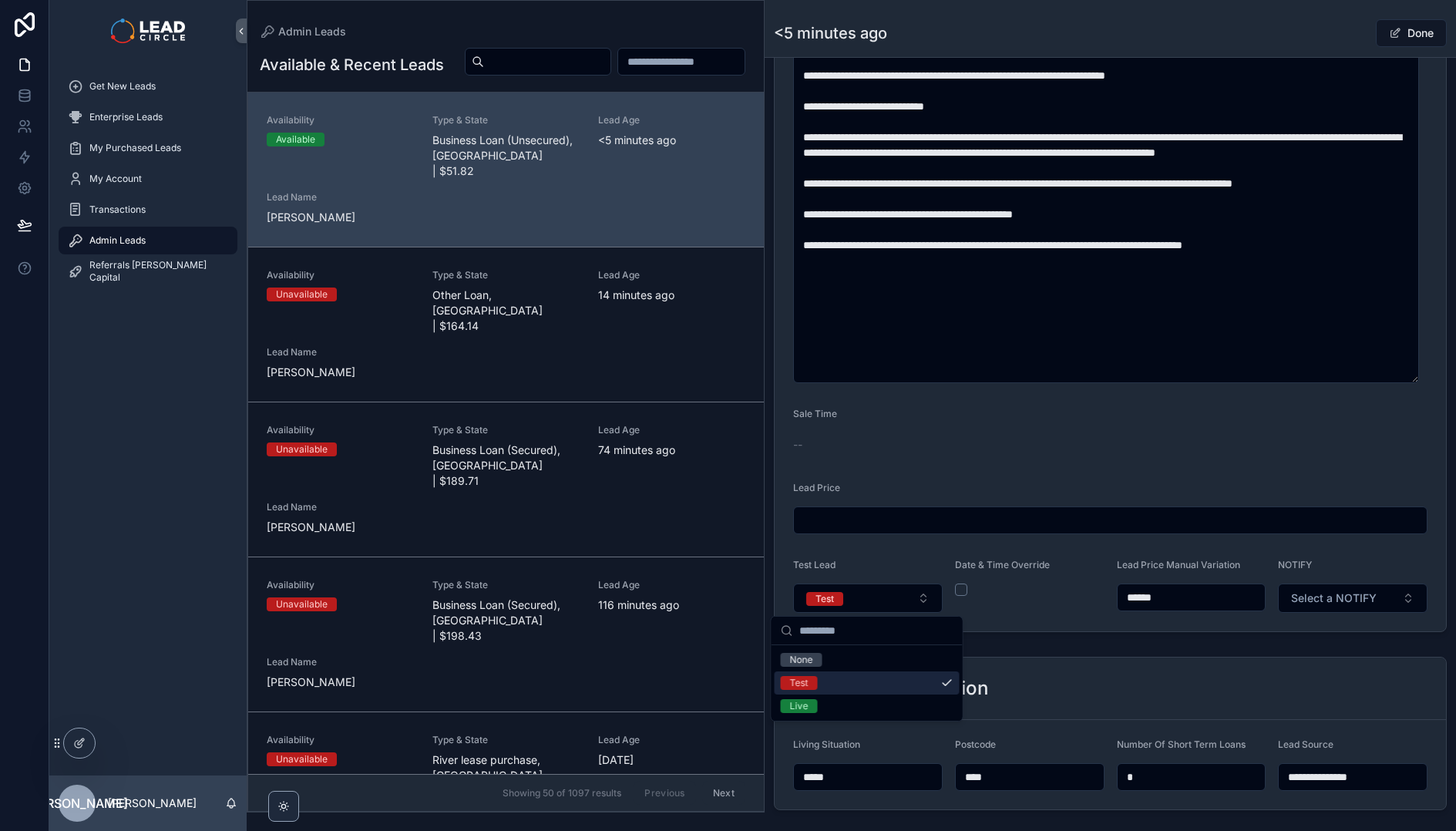
click at [1133, 593] on input "******" at bounding box center [1192, 597] width 148 height 21
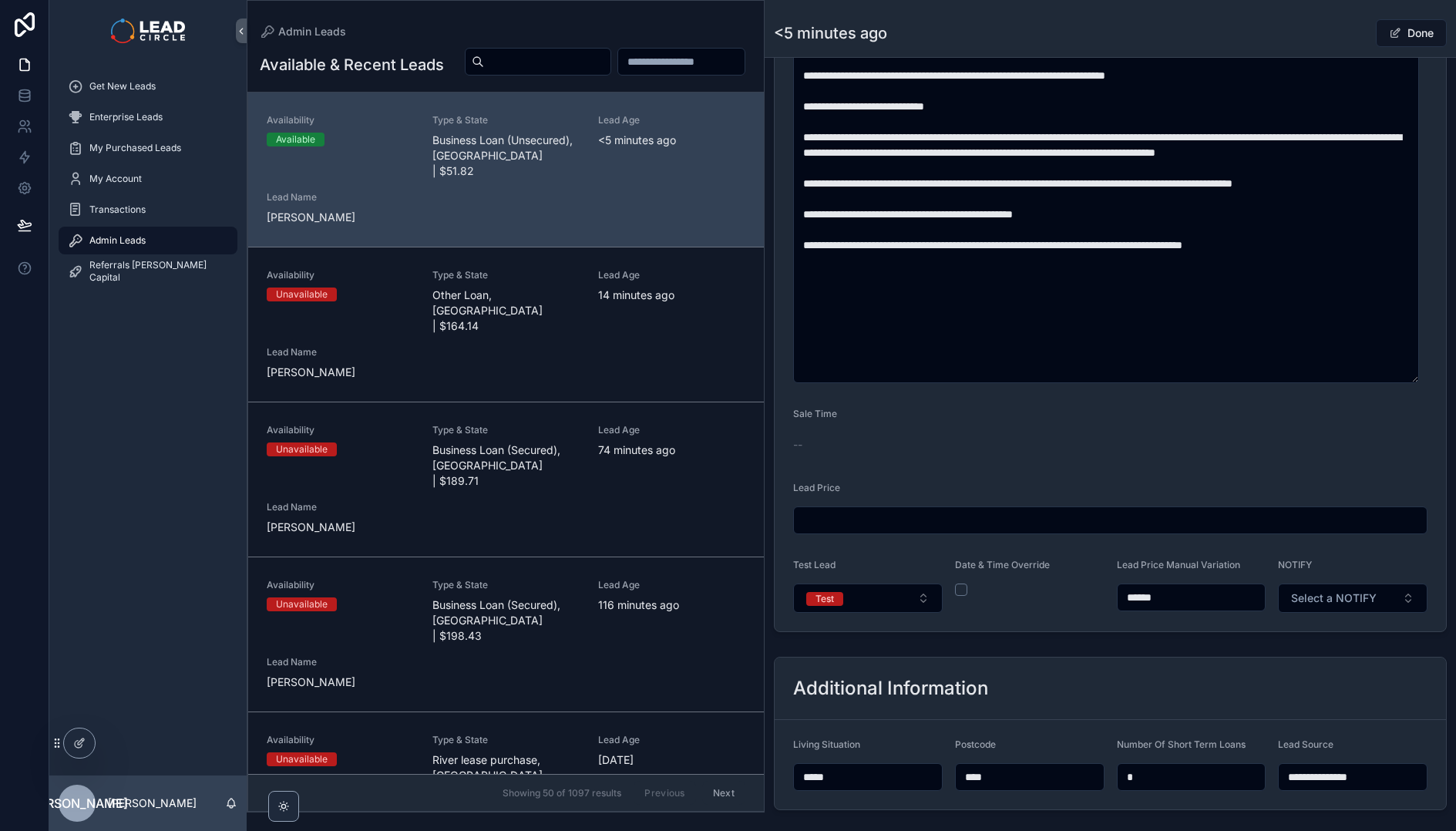
click at [1138, 593] on input "******" at bounding box center [1192, 597] width 148 height 21
click at [1041, 614] on form "**********" at bounding box center [1110, 91] width 671 height 1080
click at [892, 610] on button "Test" at bounding box center [868, 598] width 149 height 29
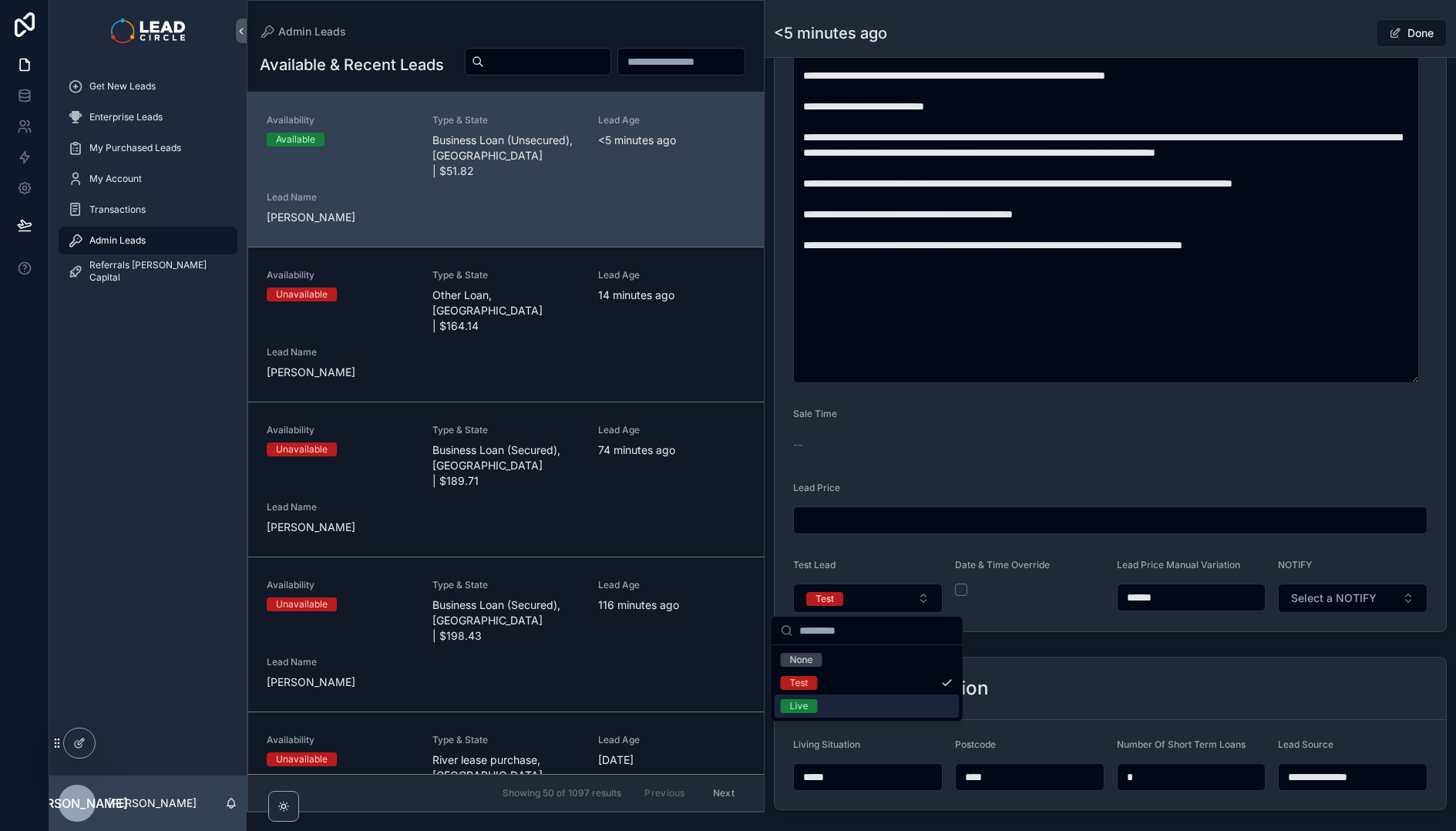
click at [894, 701] on div "Live" at bounding box center [866, 706] width 185 height 23
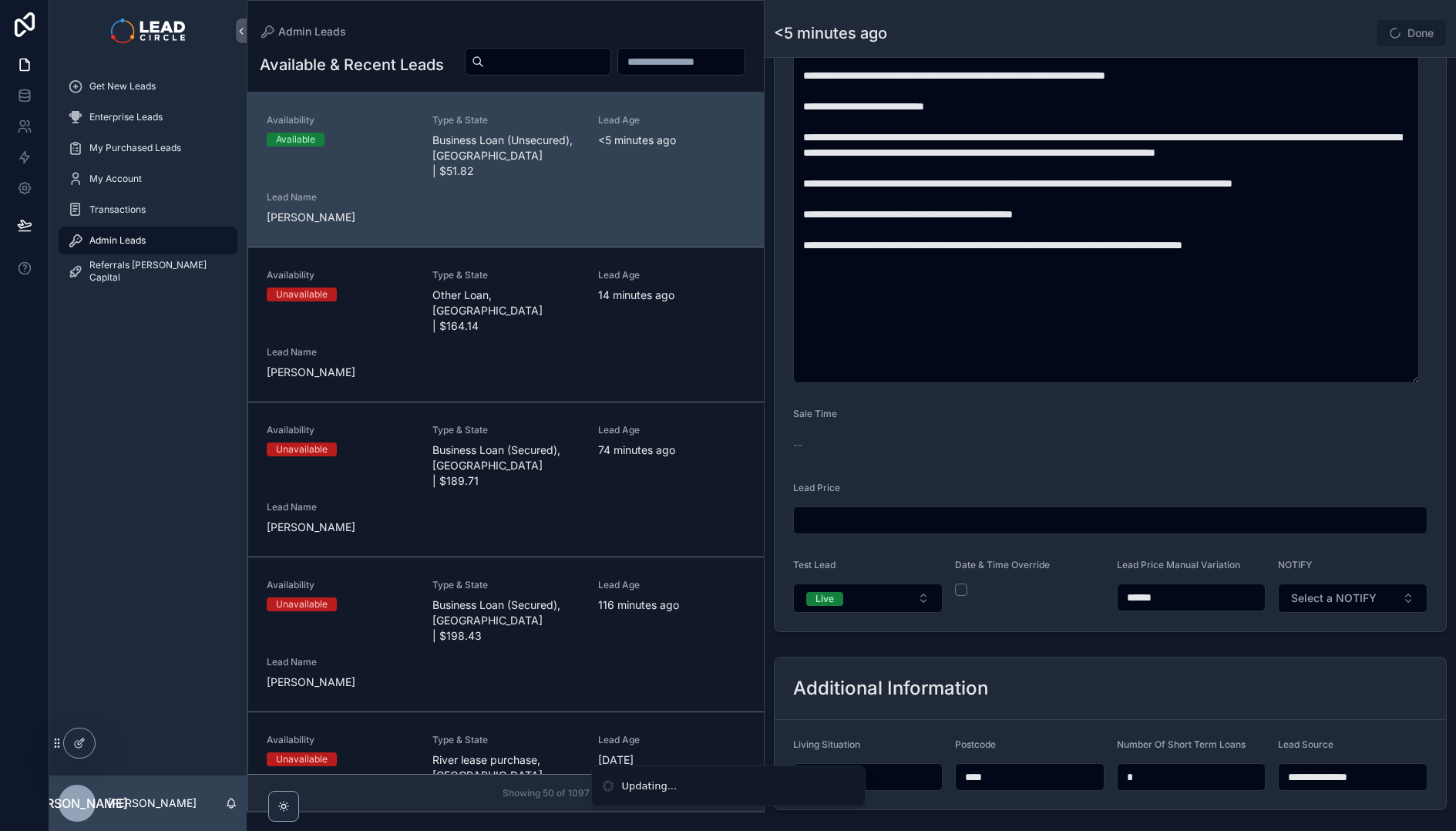
click at [1016, 640] on div "**********" at bounding box center [1109, 176] width 691 height 1750
click at [1389, 606] on button "Select a NOTIFY" at bounding box center [1352, 598] width 149 height 29
click at [1141, 596] on input "******" at bounding box center [1192, 597] width 148 height 21
click at [1209, 622] on form "**********" at bounding box center [1110, 91] width 671 height 1080
click at [1139, 597] on input "******" at bounding box center [1192, 597] width 148 height 21
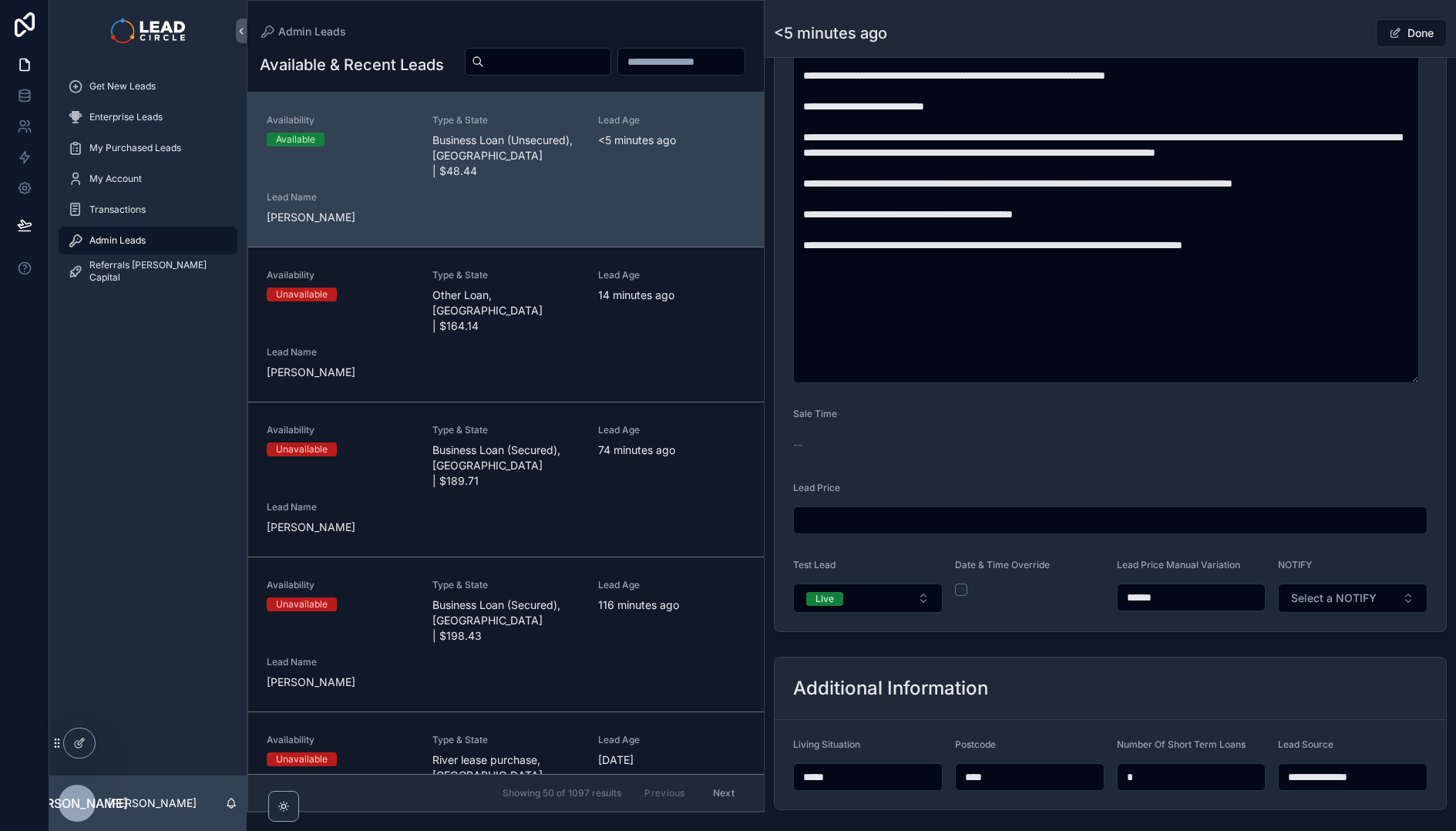
type input "******"
click at [1182, 629] on form "**********" at bounding box center [1110, 91] width 671 height 1080
click at [1362, 598] on span "Select a NOTIFY" at bounding box center [1334, 598] width 86 height 15
click at [1291, 659] on div "Notify" at bounding box center [1282, 659] width 27 height 14
click at [1340, 23] on div "Done" at bounding box center [1388, 33] width 116 height 29
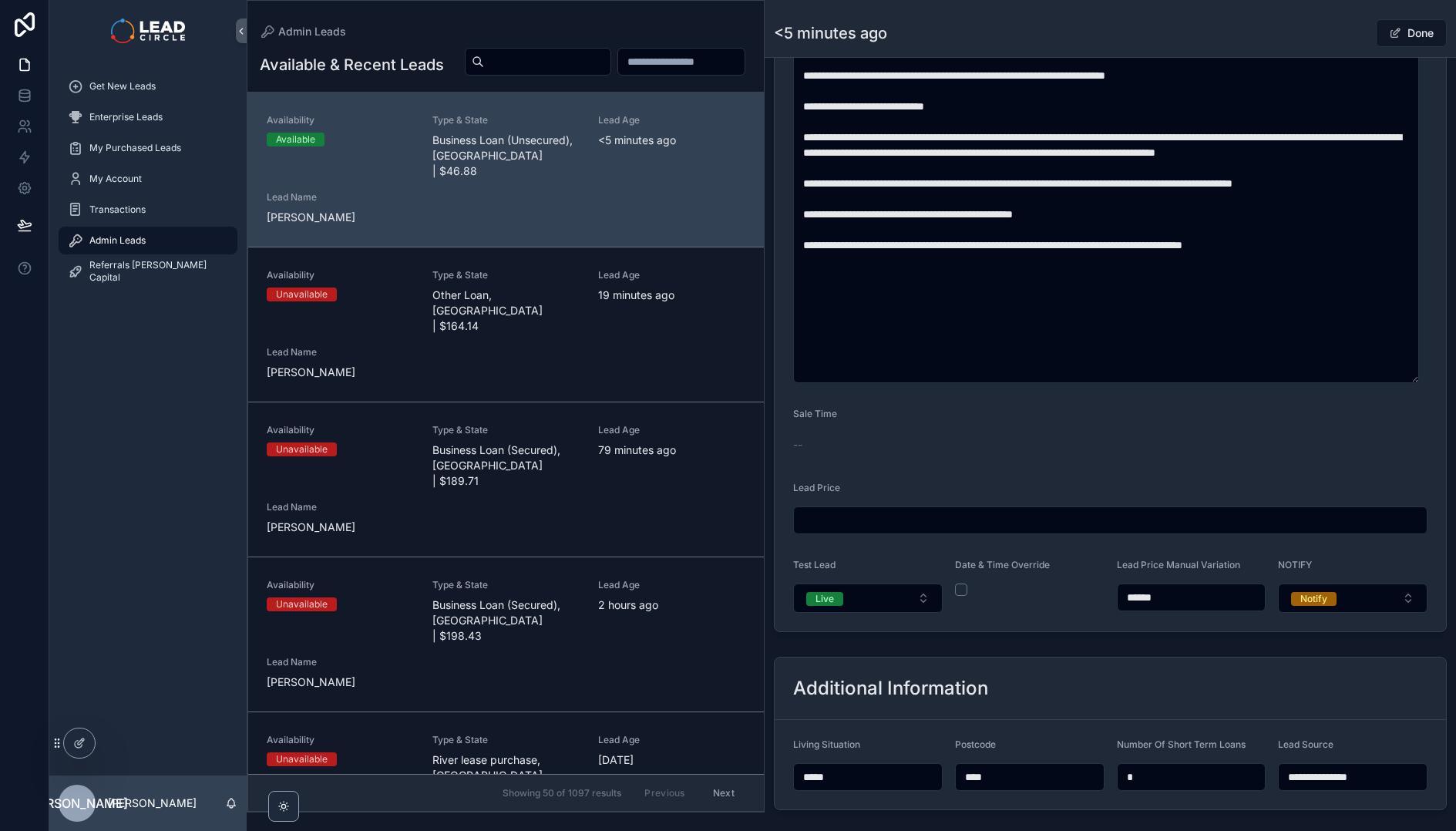
click at [1398, 29] on button "Done" at bounding box center [1410, 33] width 71 height 27
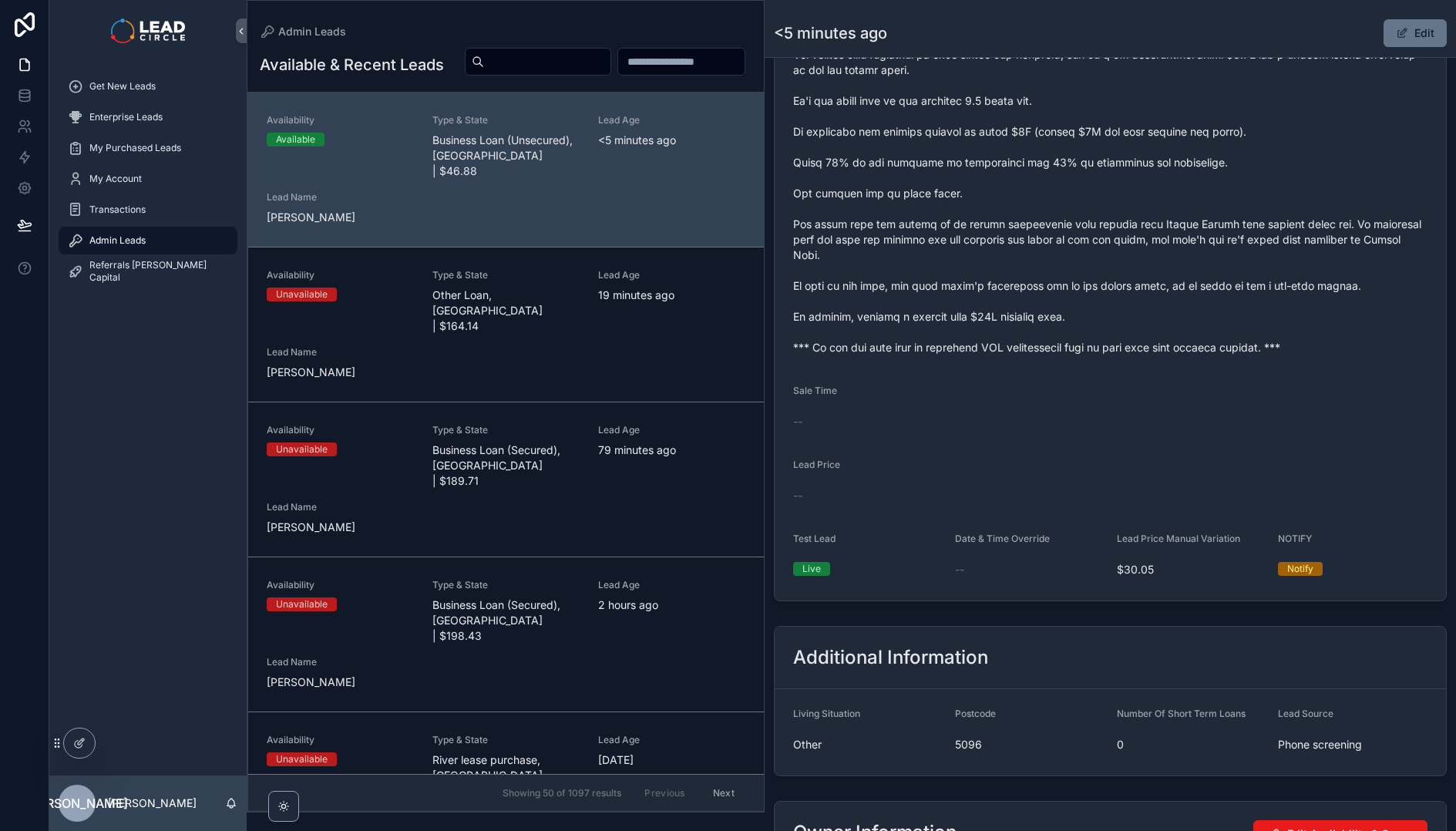
scroll to position [457, 0]
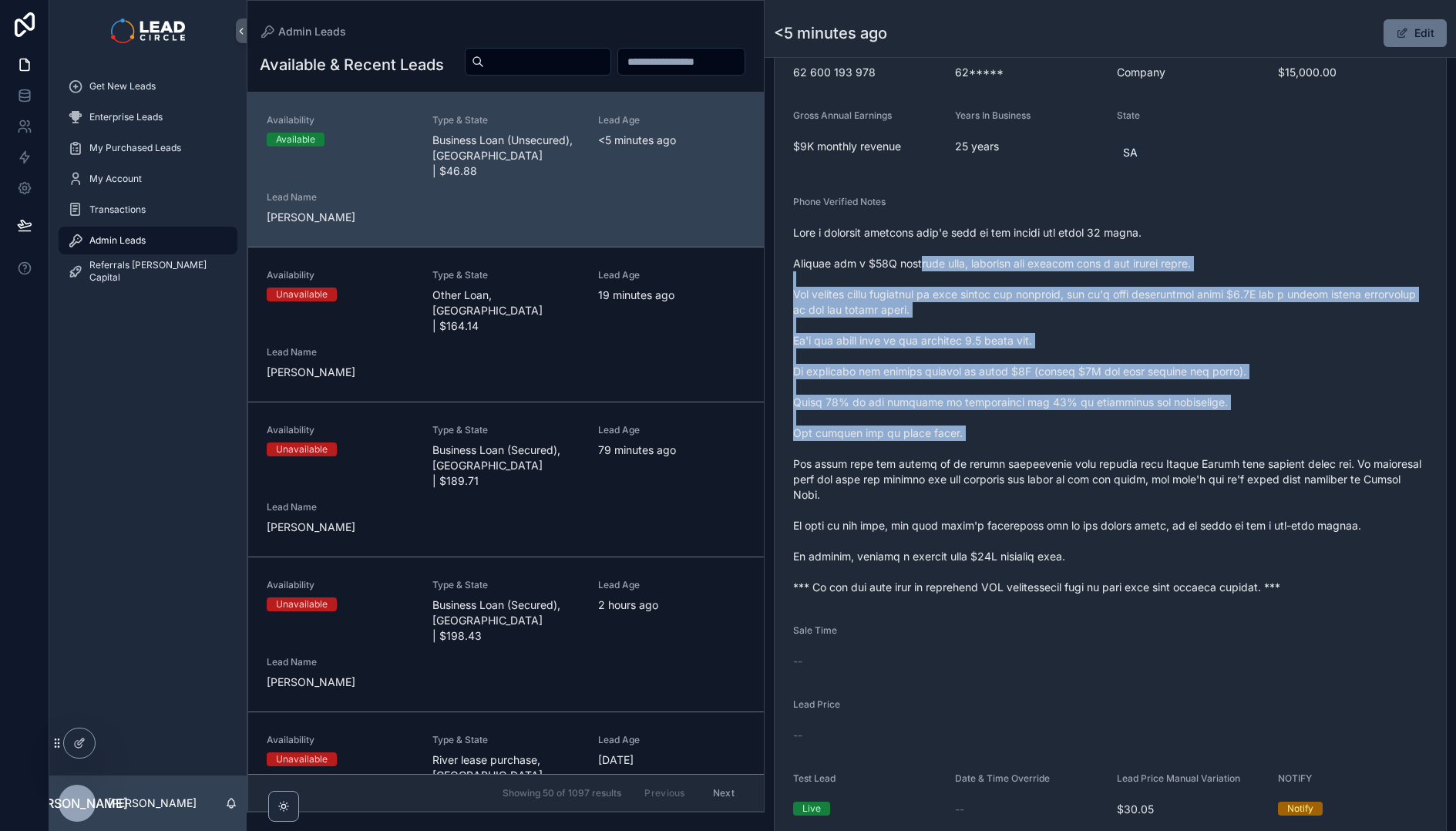
drag, startPoint x: 914, startPoint y: 258, endPoint x: 1085, endPoint y: 498, distance: 294.7
click at [1082, 496] on span "scrollable content" at bounding box center [1110, 409] width 634 height 370
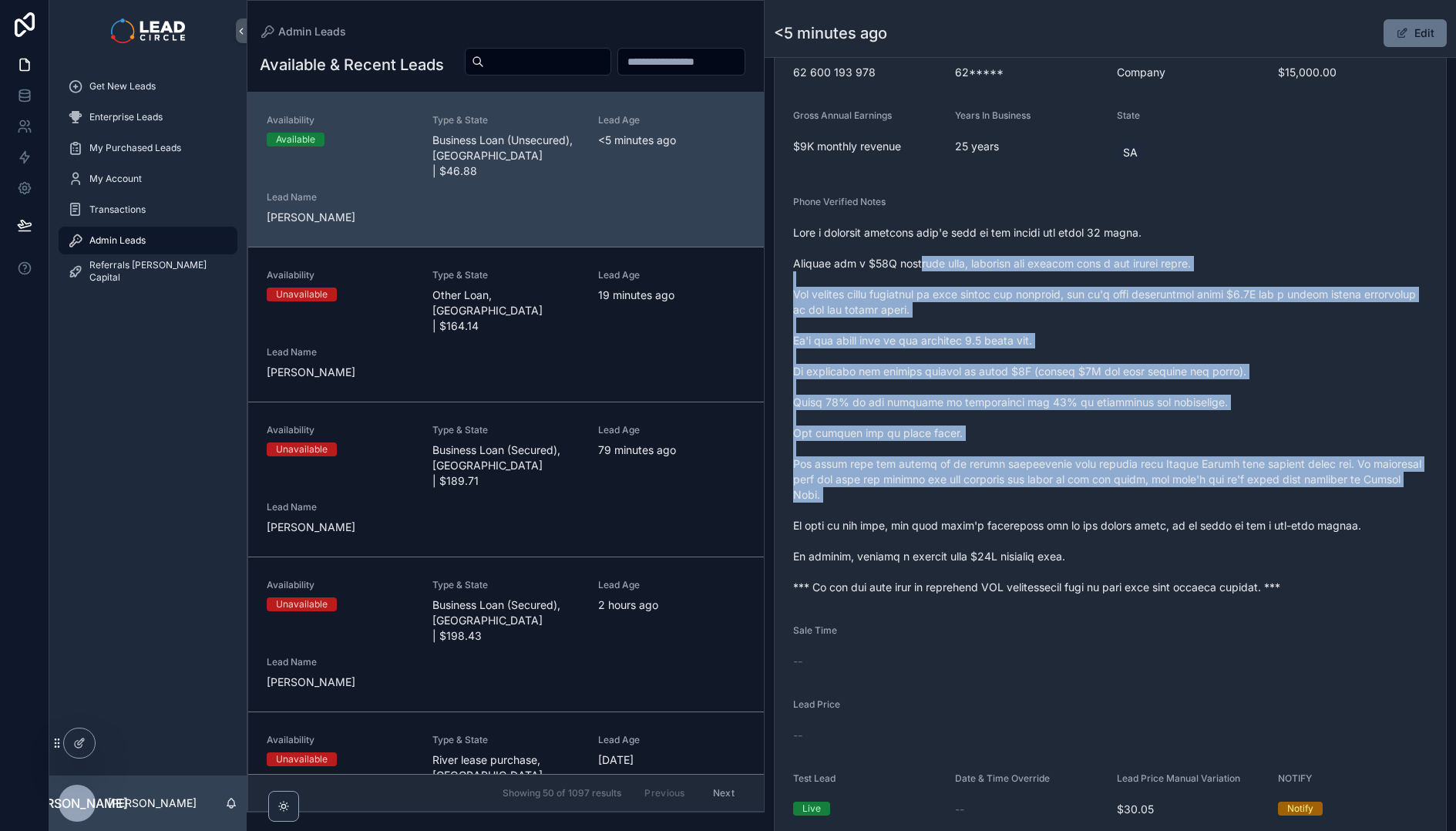
click at [1088, 500] on span "scrollable content" at bounding box center [1110, 409] width 634 height 370
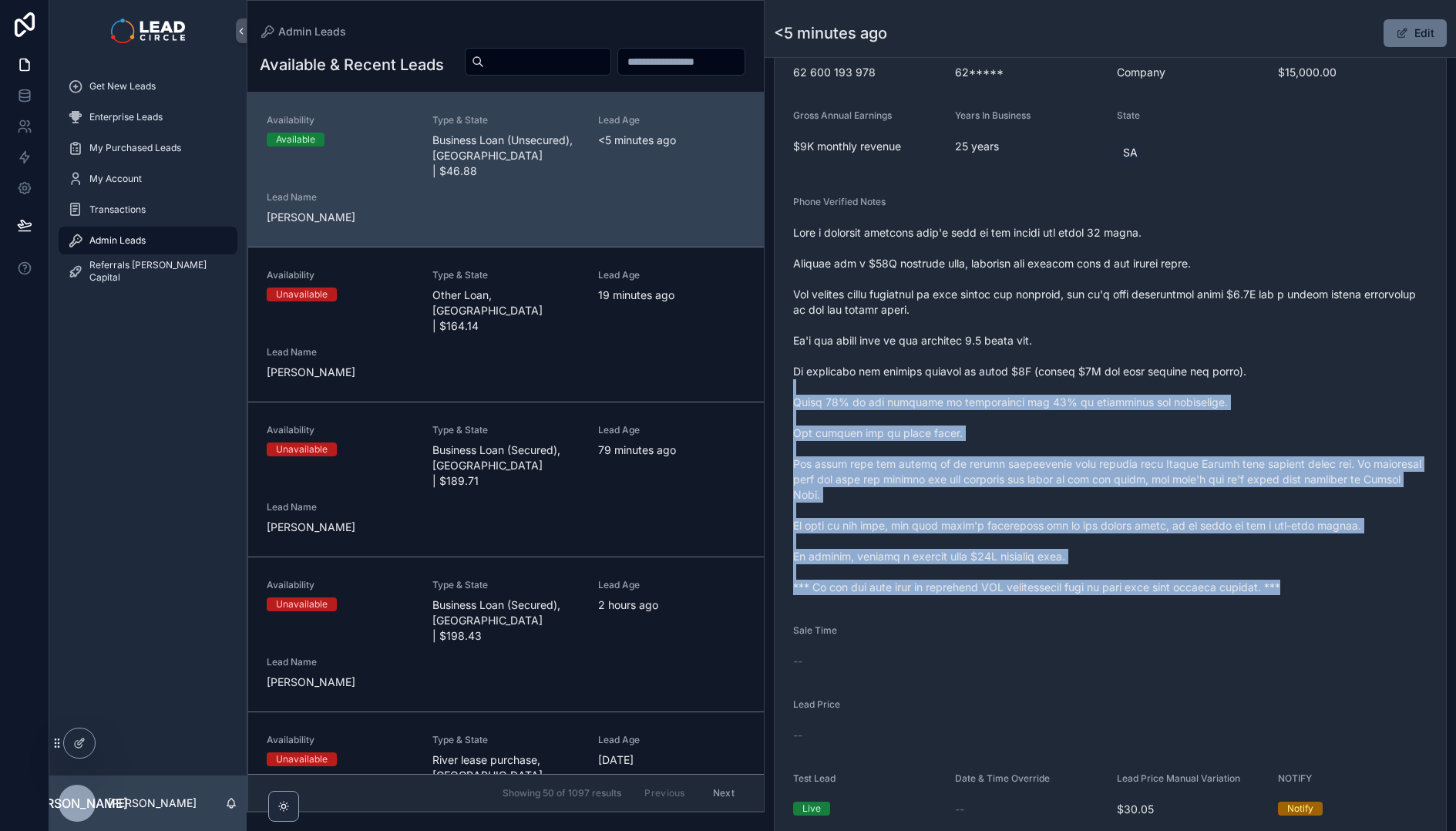
drag, startPoint x: 1215, startPoint y: 580, endPoint x: 1053, endPoint y: 332, distance: 296.2
click at [1055, 334] on div "scrollable content" at bounding box center [1110, 410] width 634 height 379
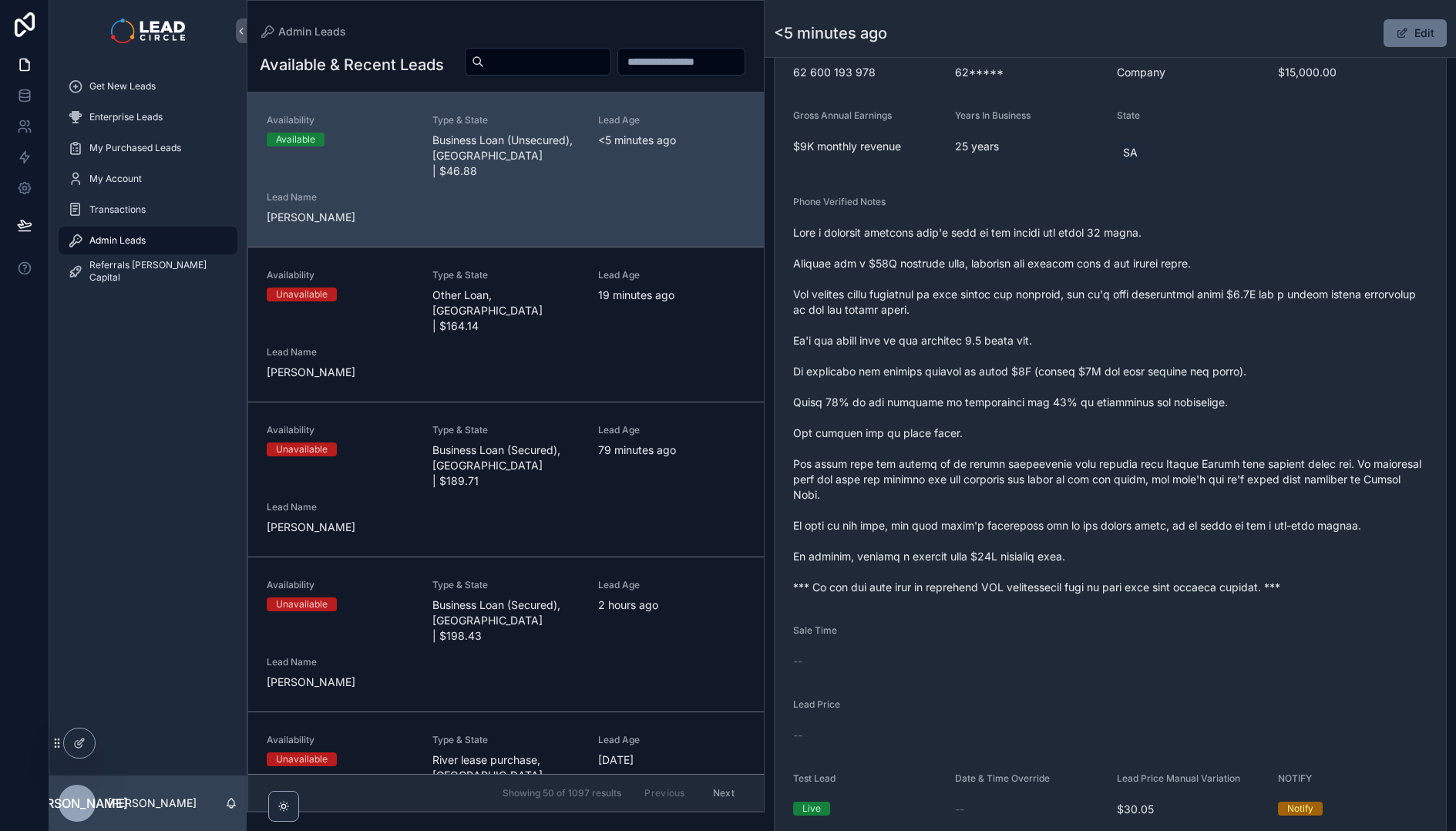
click at [1034, 267] on span "scrollable content" at bounding box center [1110, 409] width 634 height 370
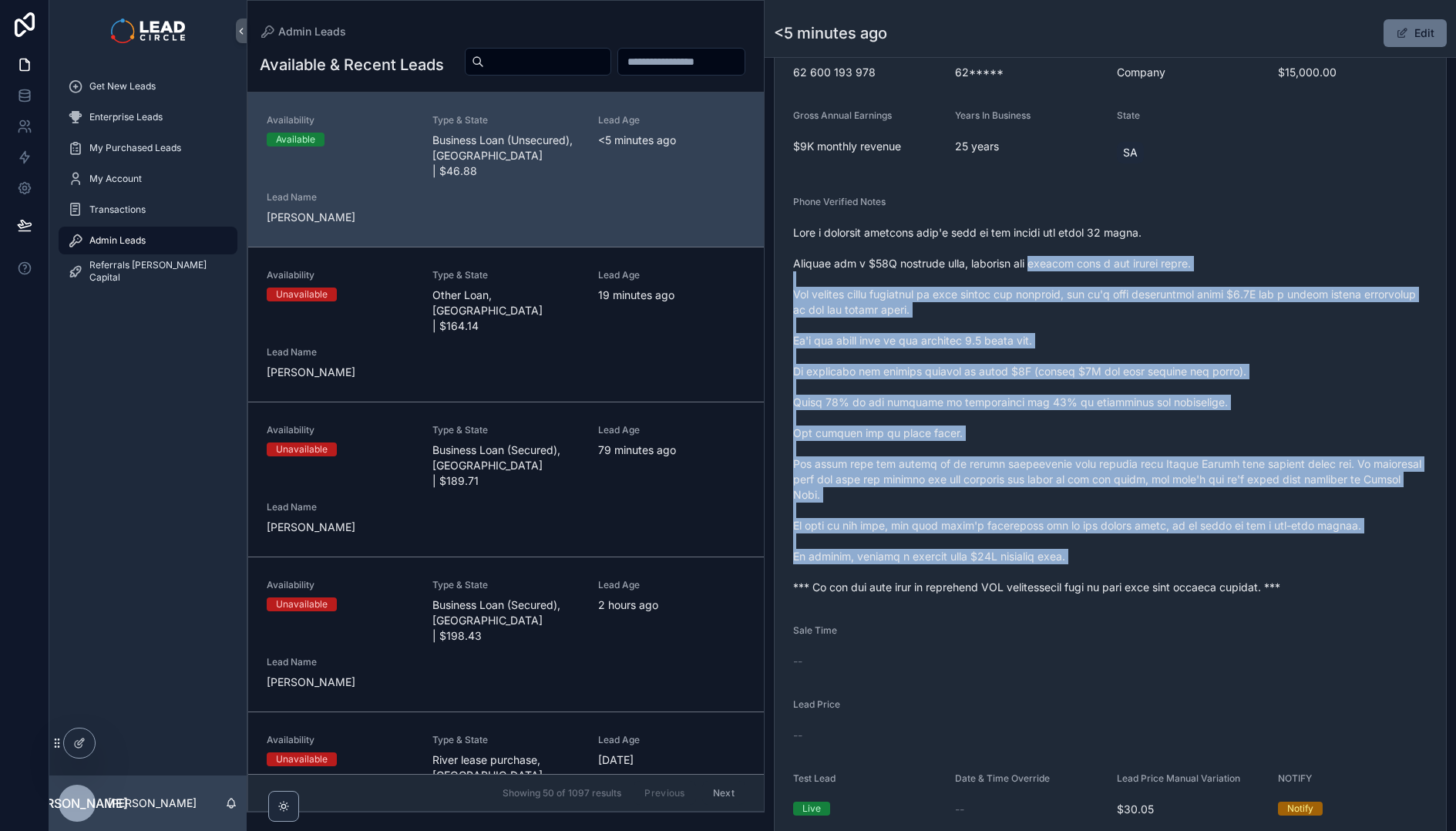
drag, startPoint x: 1034, startPoint y: 267, endPoint x: 1239, endPoint y: 539, distance: 340.6
click at [1236, 538] on span "scrollable content" at bounding box center [1110, 409] width 634 height 370
click at [1240, 539] on span "scrollable content" at bounding box center [1110, 409] width 634 height 370
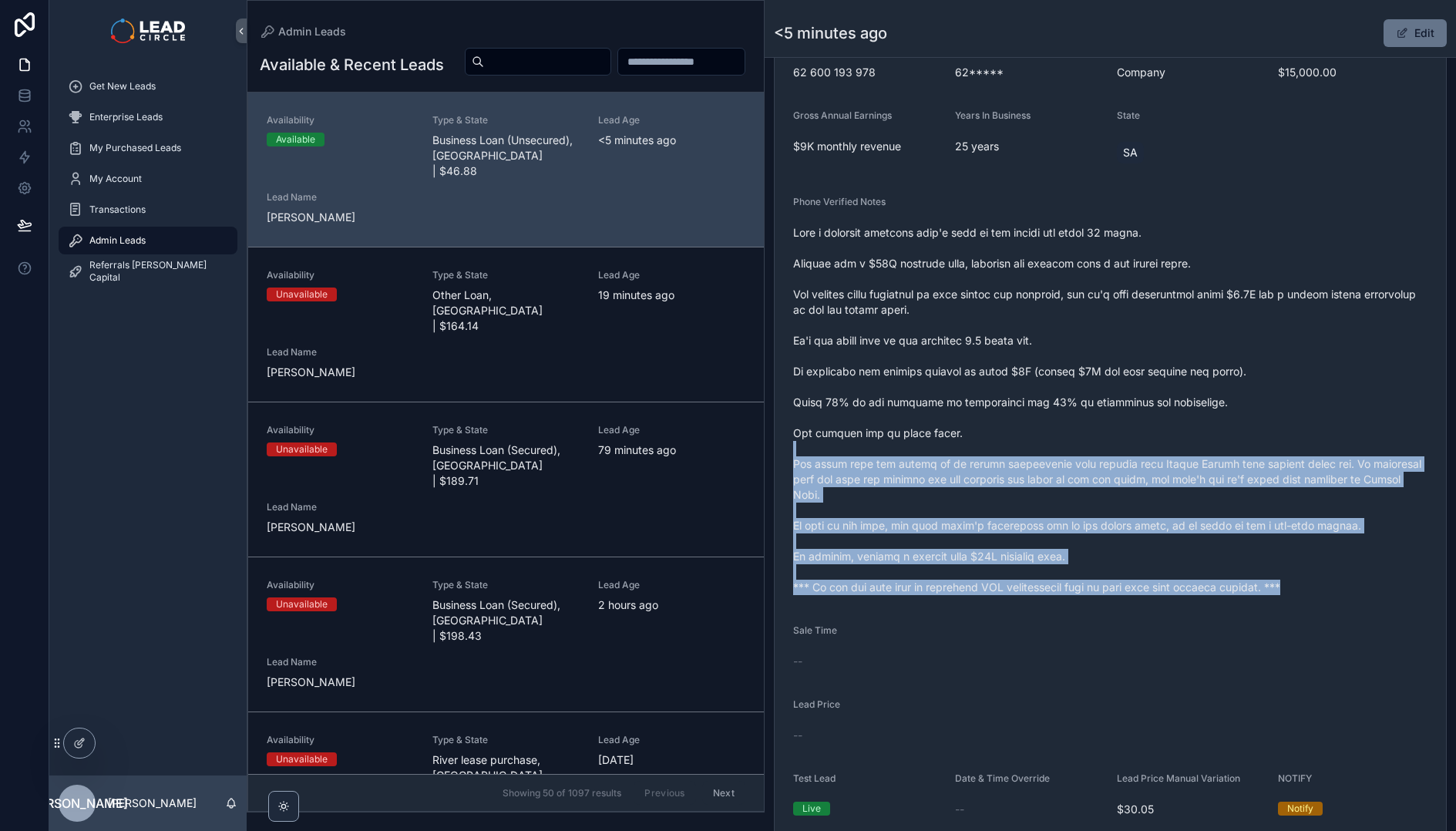
drag, startPoint x: 1296, startPoint y: 571, endPoint x: 1080, endPoint y: 335, distance: 319.9
click at [1088, 343] on span "scrollable content" at bounding box center [1110, 409] width 634 height 370
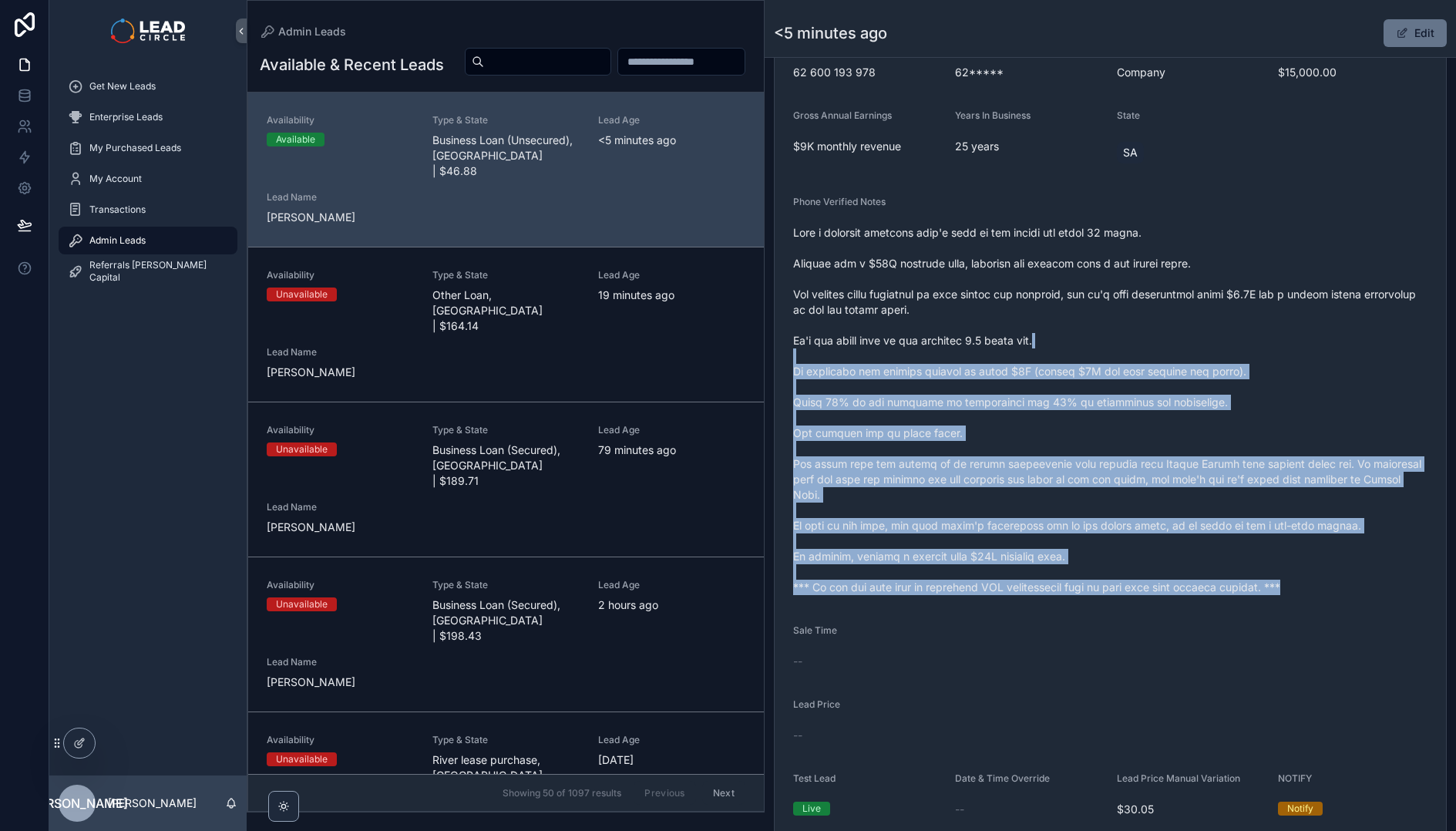
click at [1080, 335] on span "scrollable content" at bounding box center [1110, 409] width 634 height 370
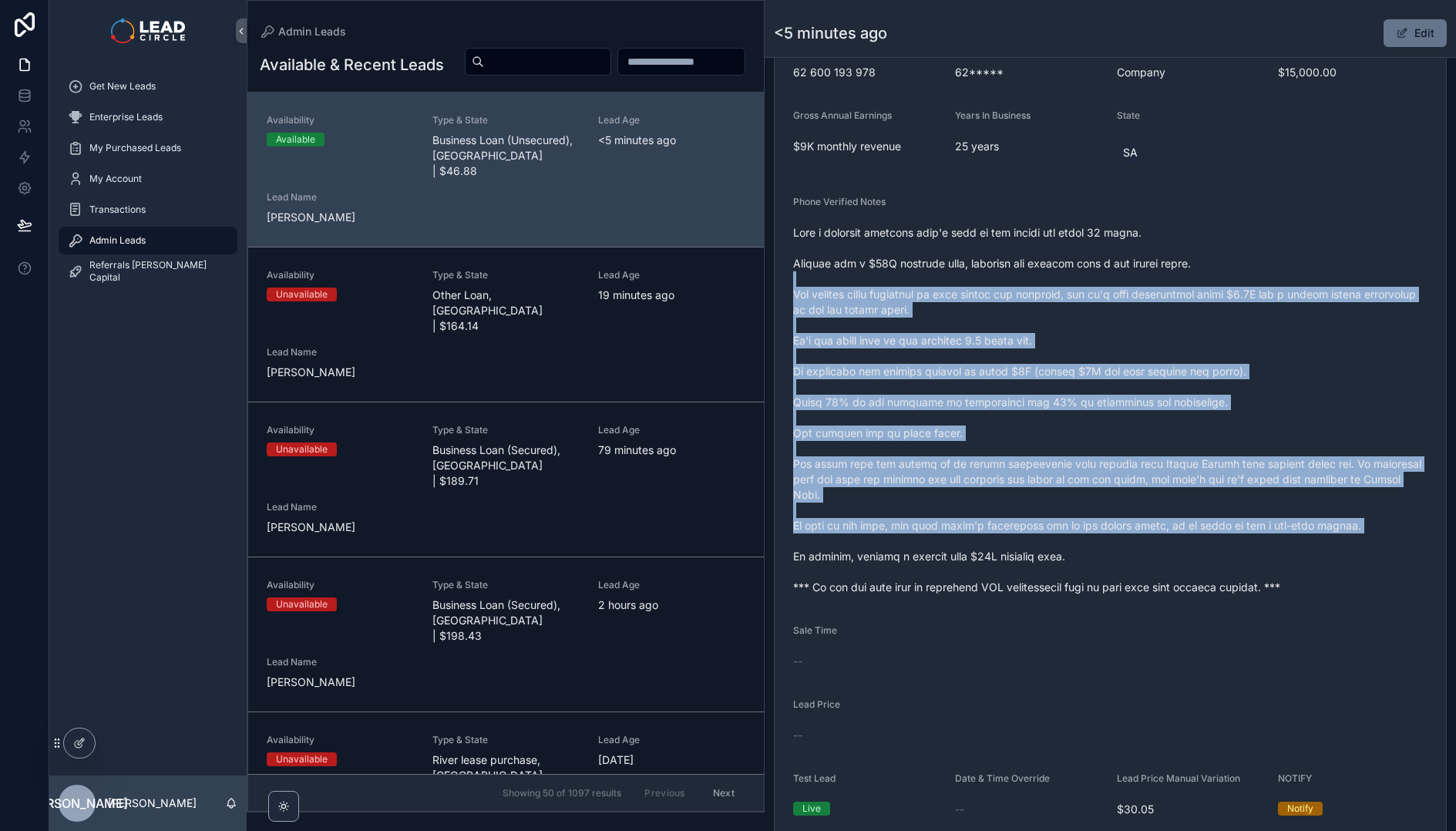
drag, startPoint x: 1062, startPoint y: 283, endPoint x: 1202, endPoint y: 525, distance: 279.6
click at [1201, 525] on span "scrollable content" at bounding box center [1110, 409] width 634 height 370
click at [1202, 525] on span "scrollable content" at bounding box center [1110, 409] width 634 height 370
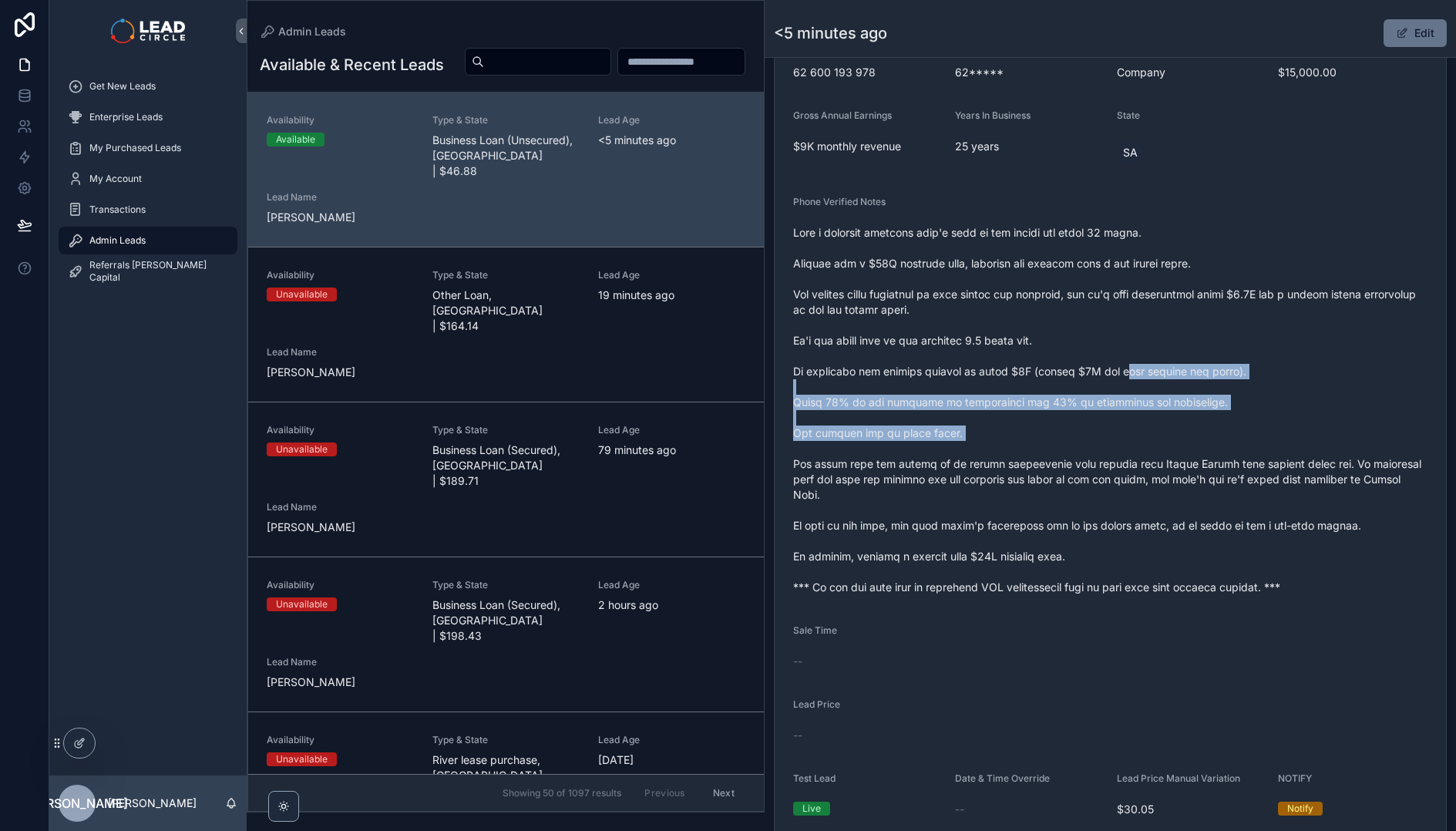
drag, startPoint x: 1186, startPoint y: 443, endPoint x: 1072, endPoint y: 301, distance: 182.1
click at [1081, 312] on span "scrollable content" at bounding box center [1110, 409] width 634 height 370
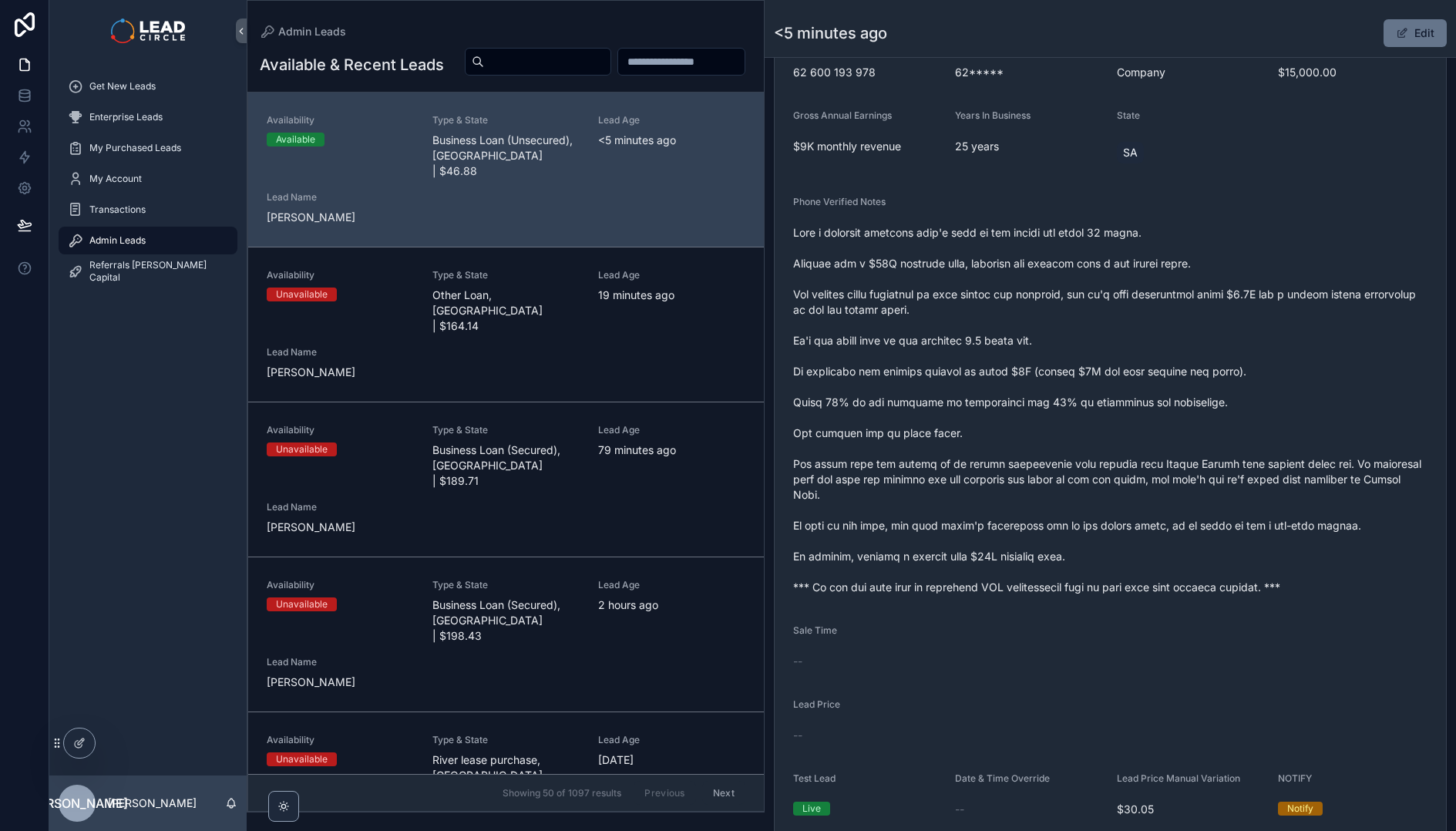
click at [1071, 300] on span "scrollable content" at bounding box center [1110, 409] width 634 height 370
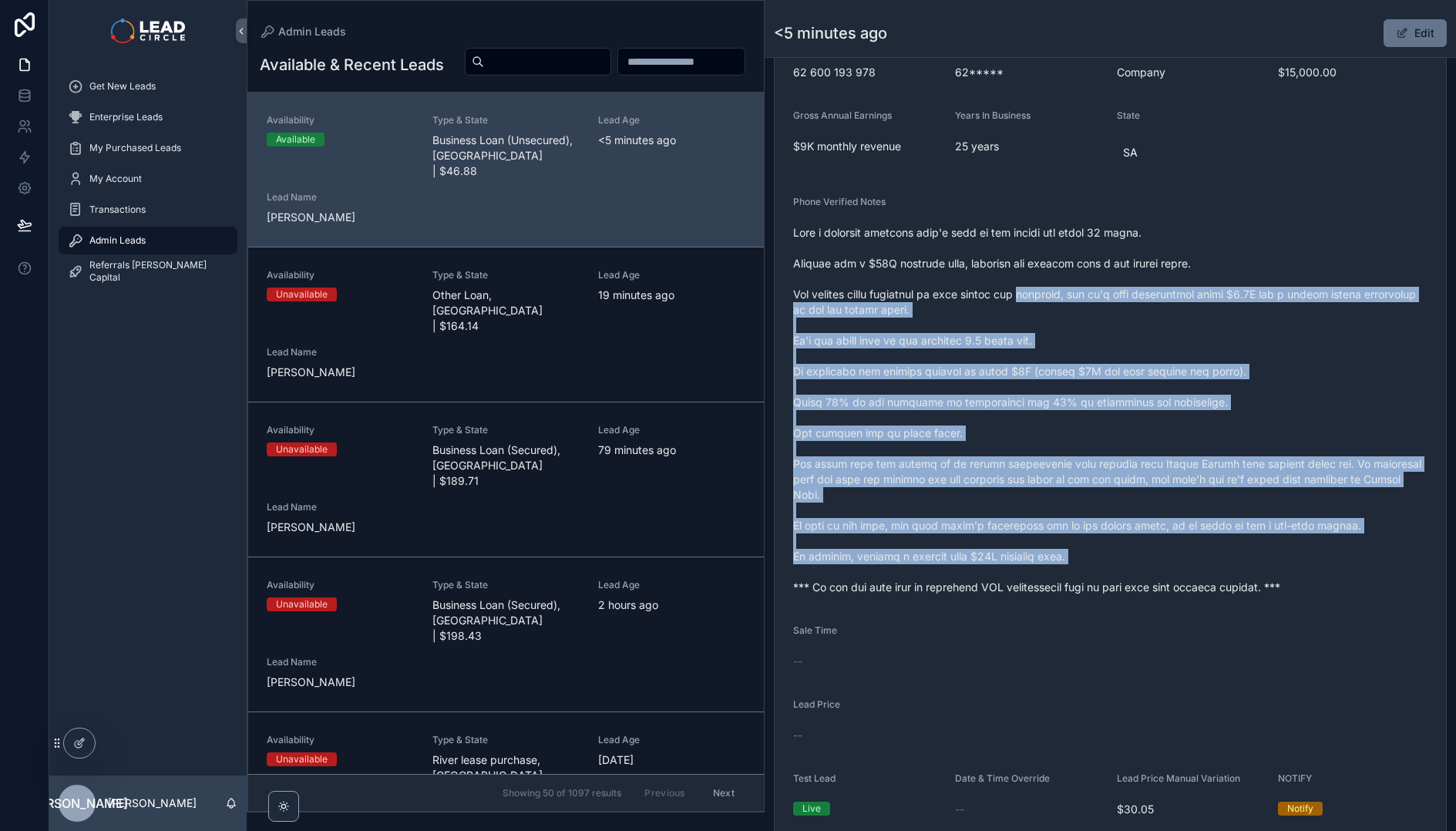
drag, startPoint x: 1071, startPoint y: 300, endPoint x: 1201, endPoint y: 544, distance: 276.5
click at [1201, 544] on span "scrollable content" at bounding box center [1110, 409] width 634 height 370
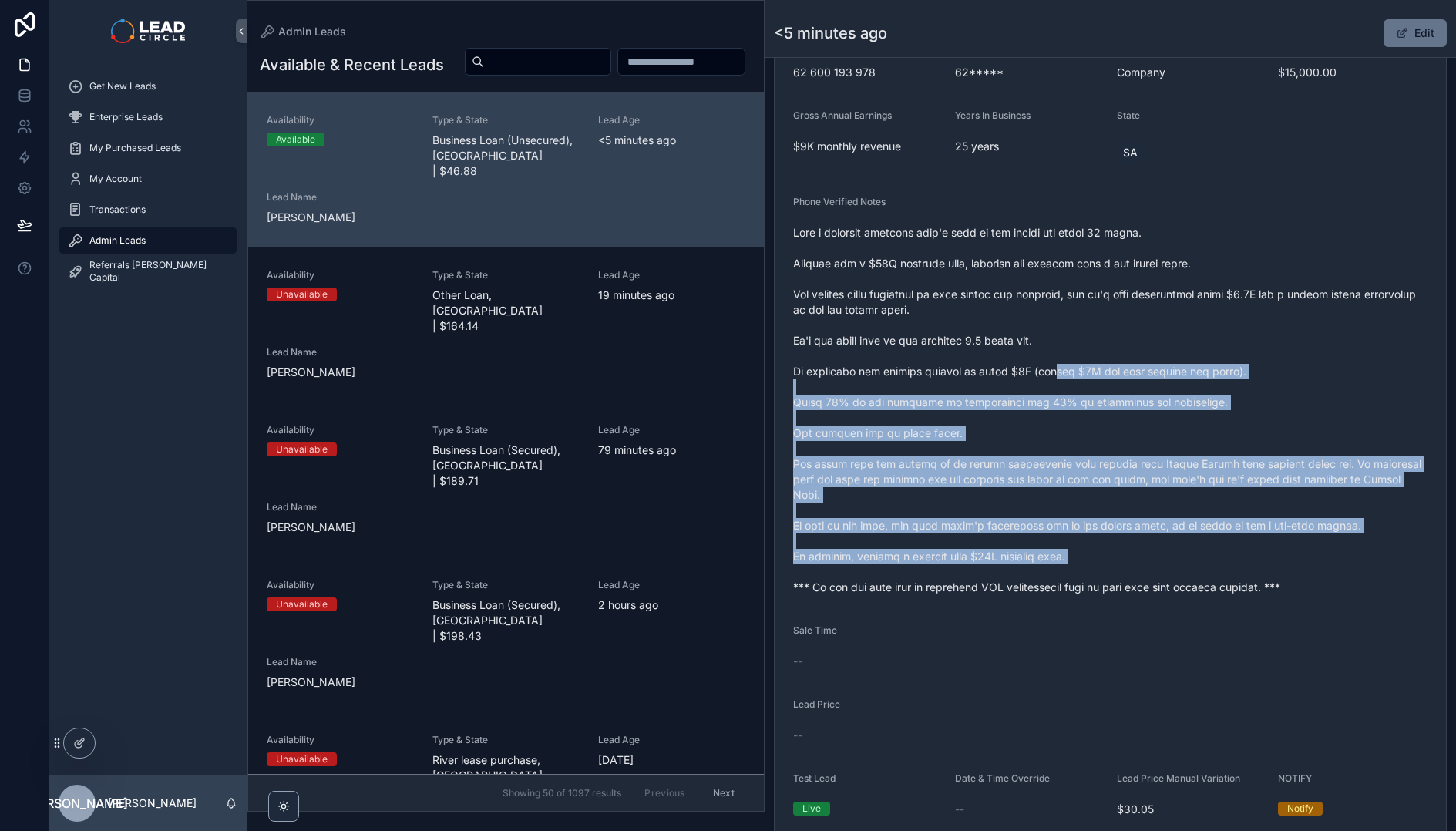
drag, startPoint x: 1223, startPoint y: 555, endPoint x: 1016, endPoint y: 332, distance: 304.3
click at [1022, 341] on span "scrollable content" at bounding box center [1110, 409] width 634 height 370
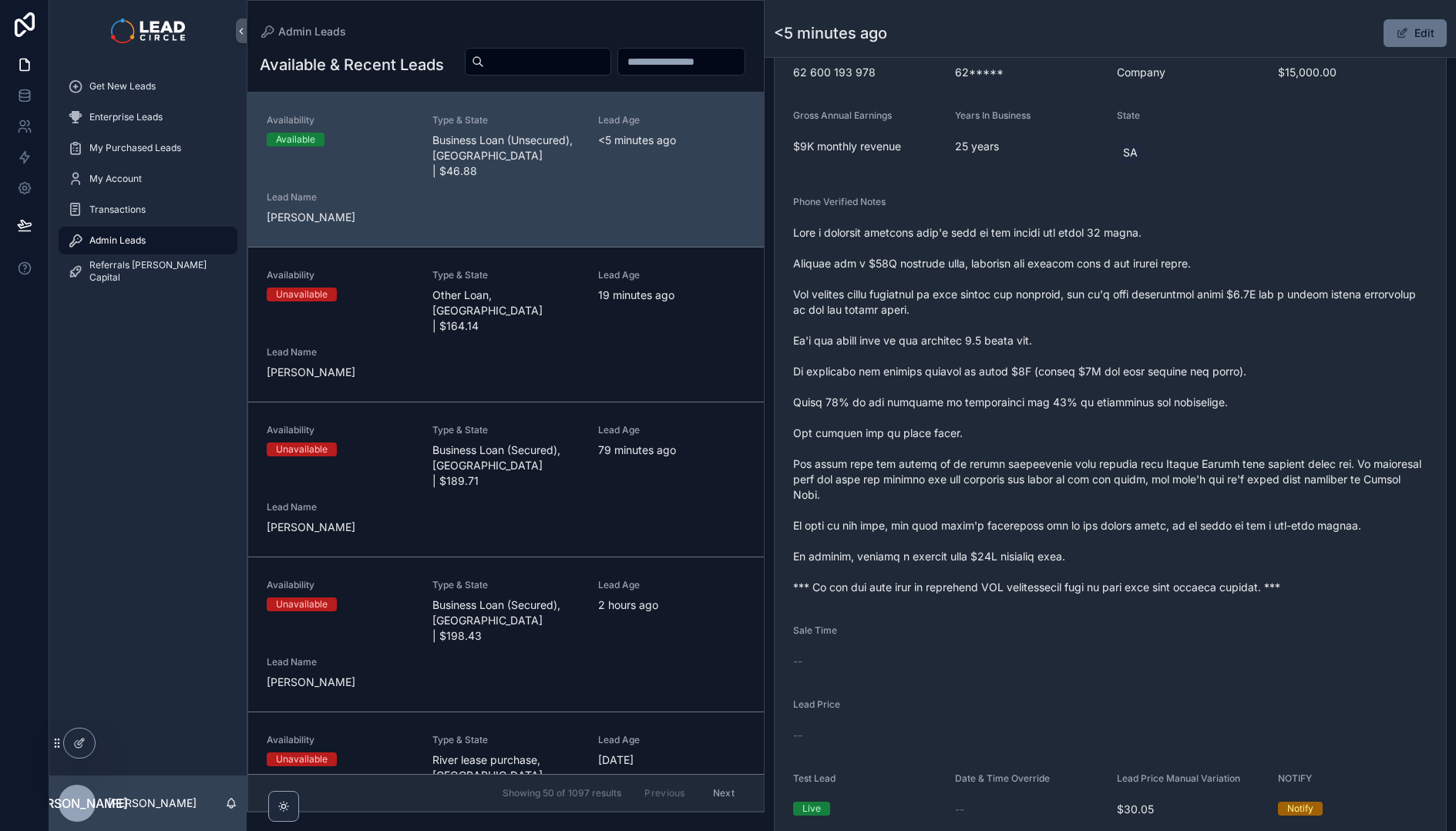
click at [1013, 330] on span "scrollable content" at bounding box center [1110, 409] width 634 height 370
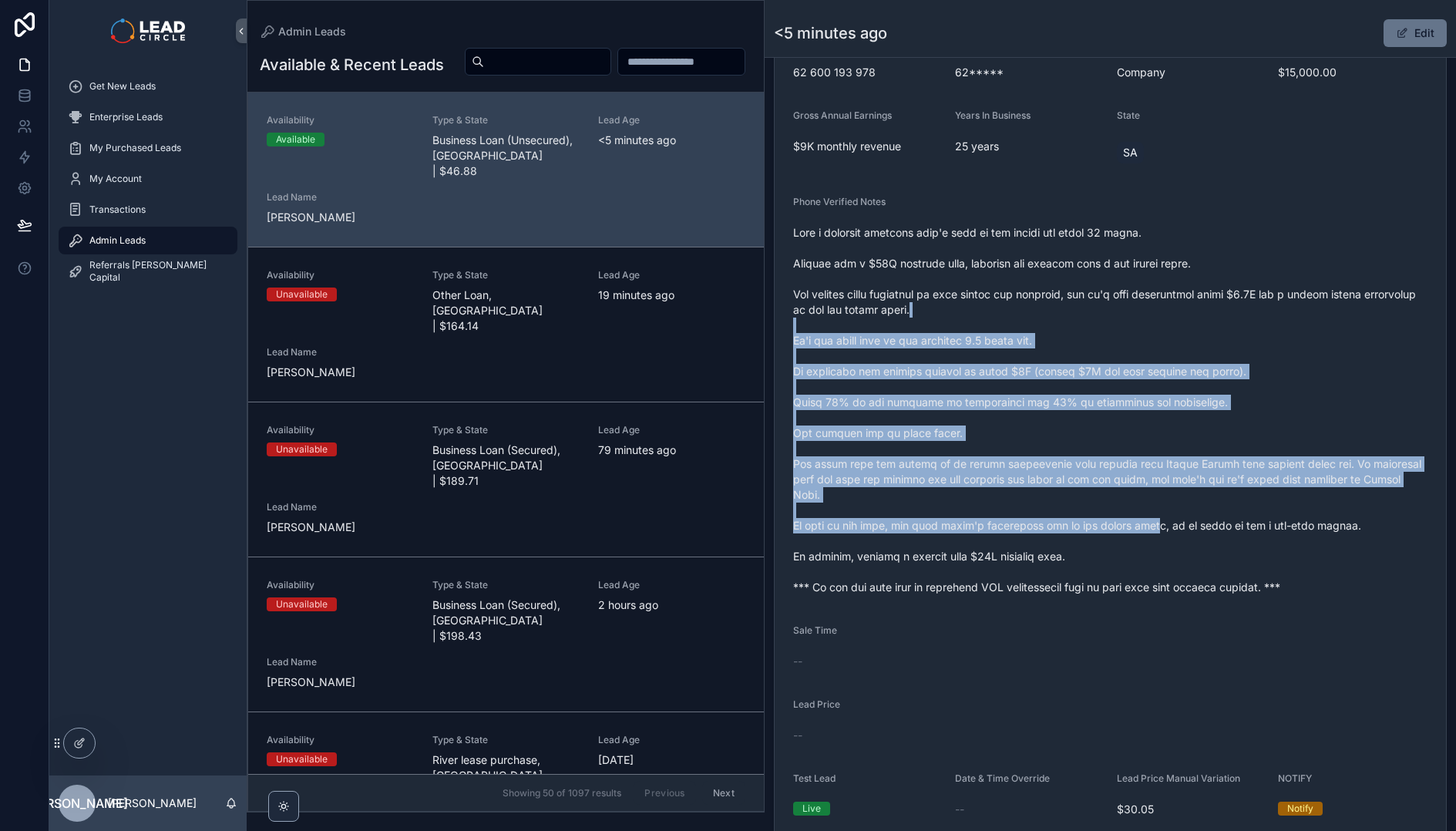
drag, startPoint x: 1037, startPoint y: 346, endPoint x: 1146, endPoint y: 512, distance: 198.6
click at [1146, 512] on span "scrollable content" at bounding box center [1110, 409] width 634 height 370
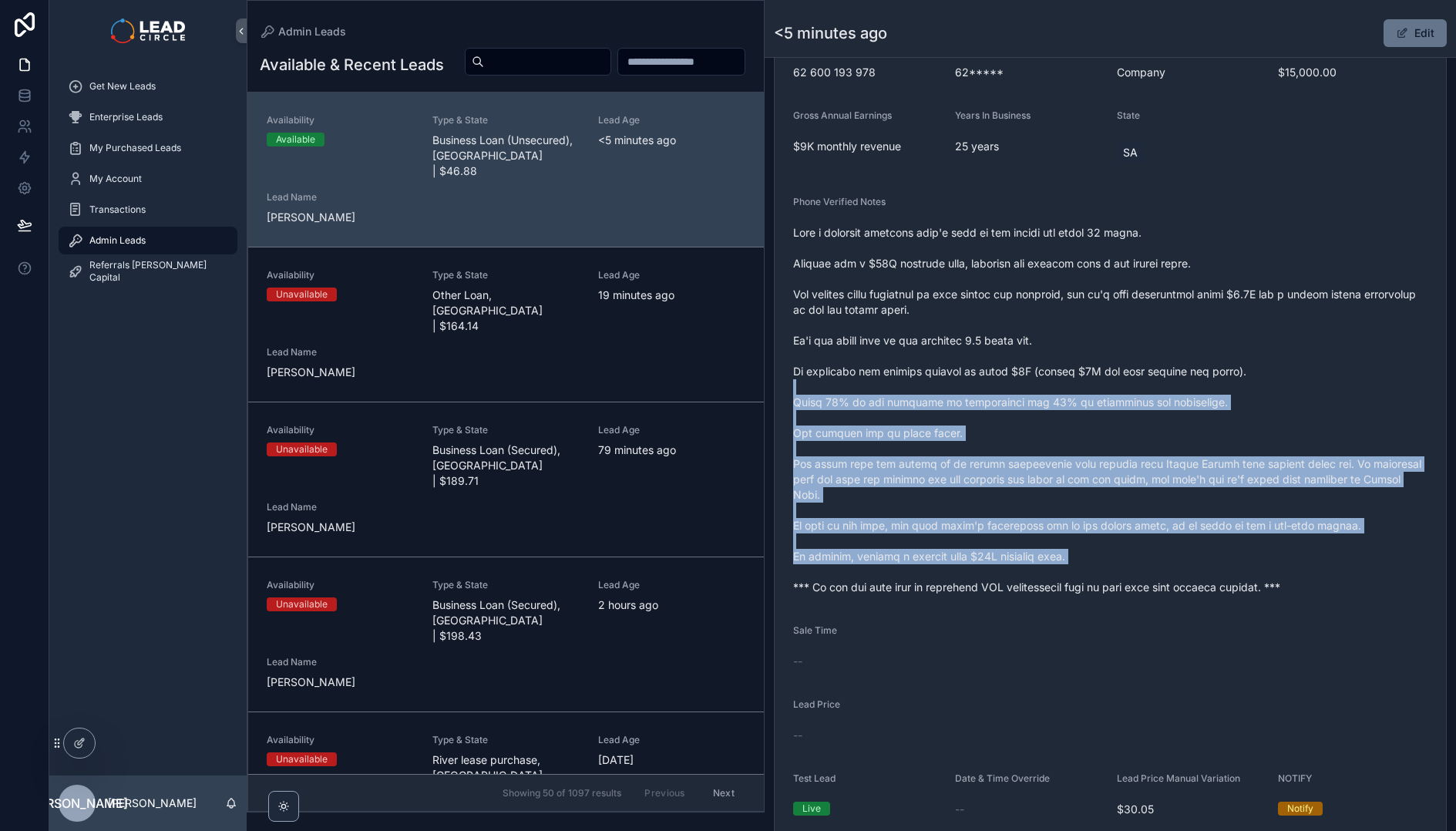
drag, startPoint x: 1217, startPoint y: 553, endPoint x: 1039, endPoint y: 379, distance: 248.9
click at [1050, 386] on span "scrollable content" at bounding box center [1110, 409] width 634 height 370
click at [1039, 379] on span "scrollable content" at bounding box center [1110, 409] width 634 height 370
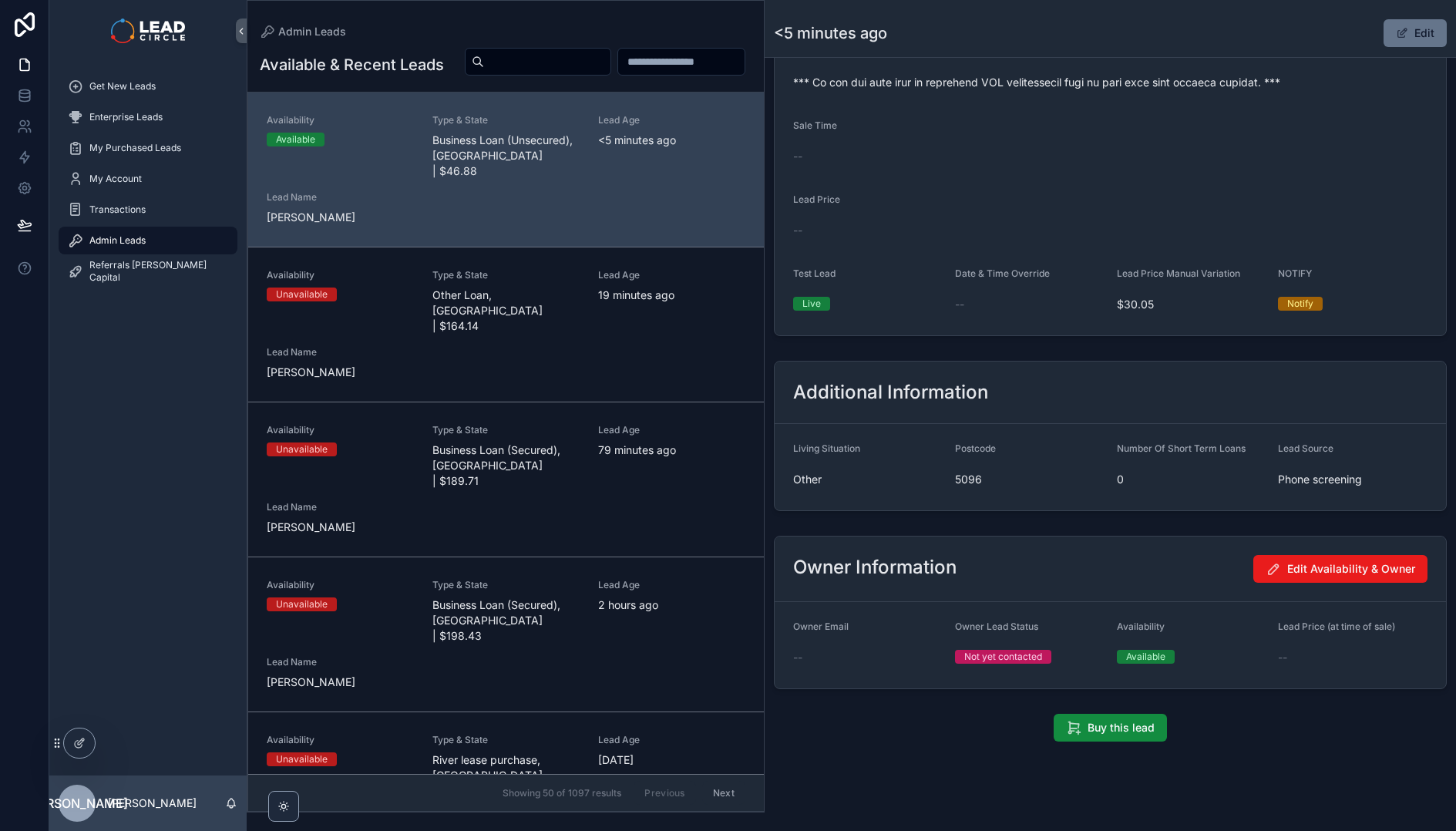
scroll to position [0, 0]
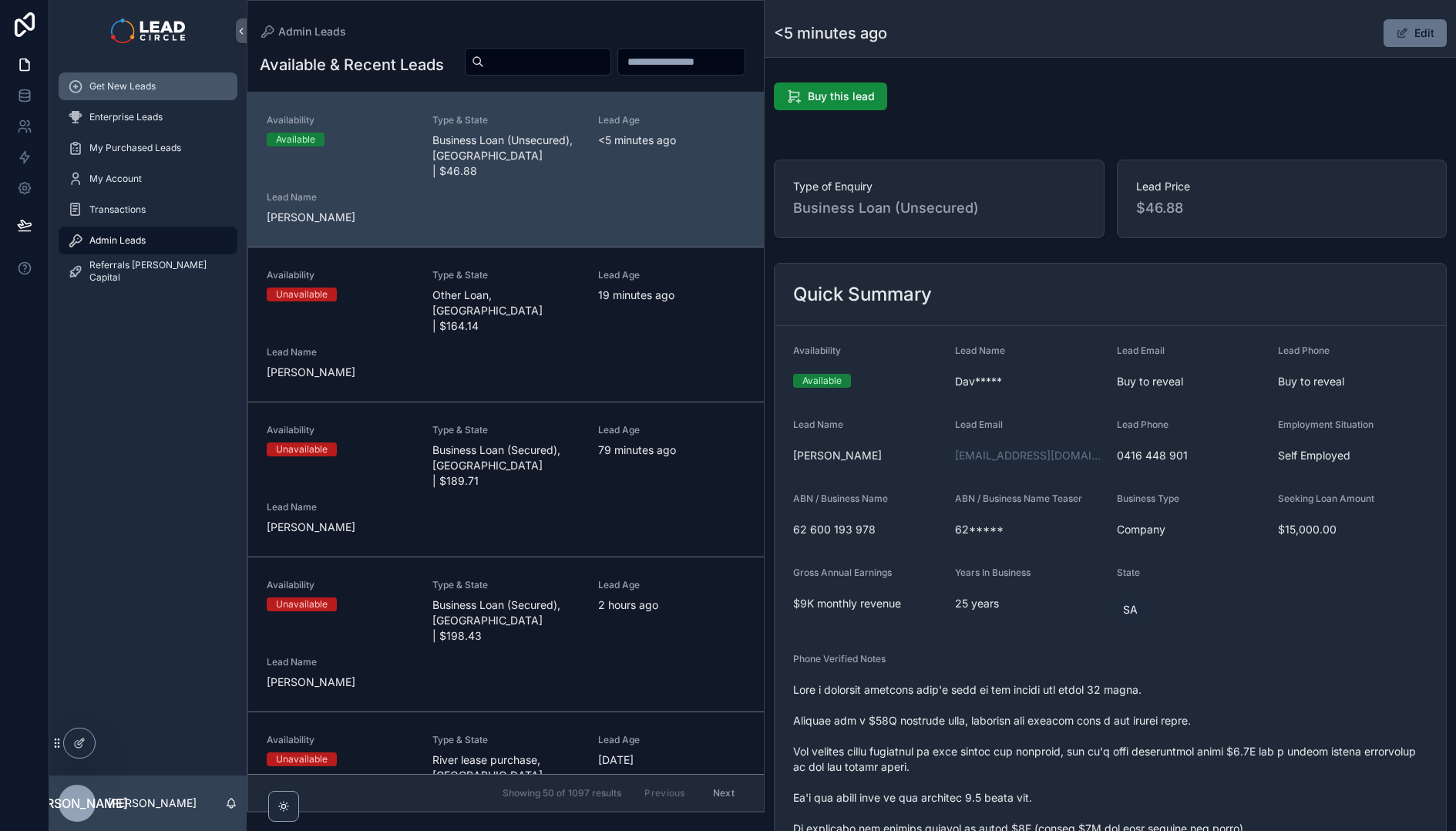
click at [125, 85] on span "Get New Leads" at bounding box center [122, 86] width 66 height 12
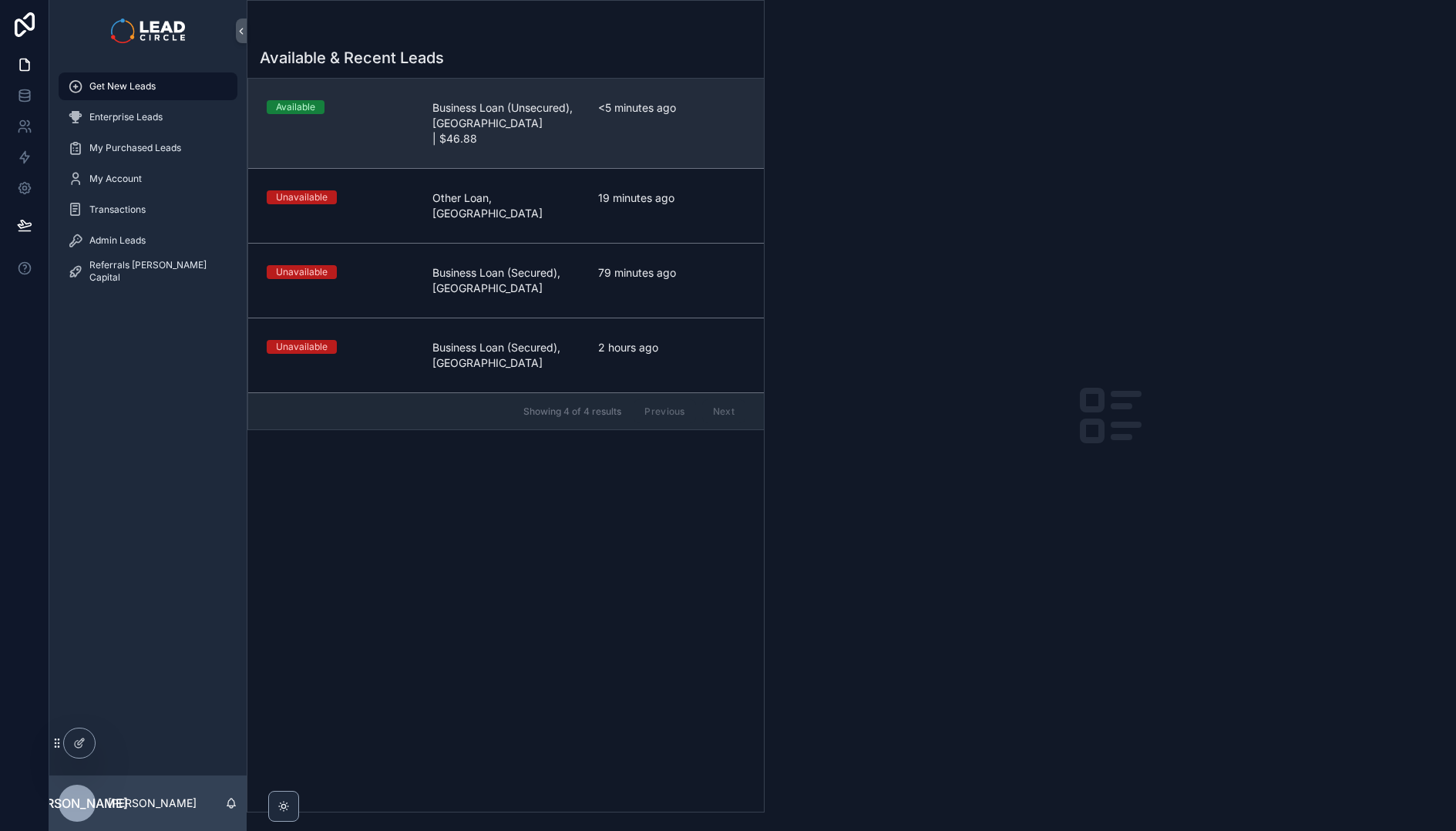
click at [466, 125] on span "Business Loan (Unsecured), [GEOGRAPHIC_DATA] | $46.88" at bounding box center [506, 124] width 147 height 46
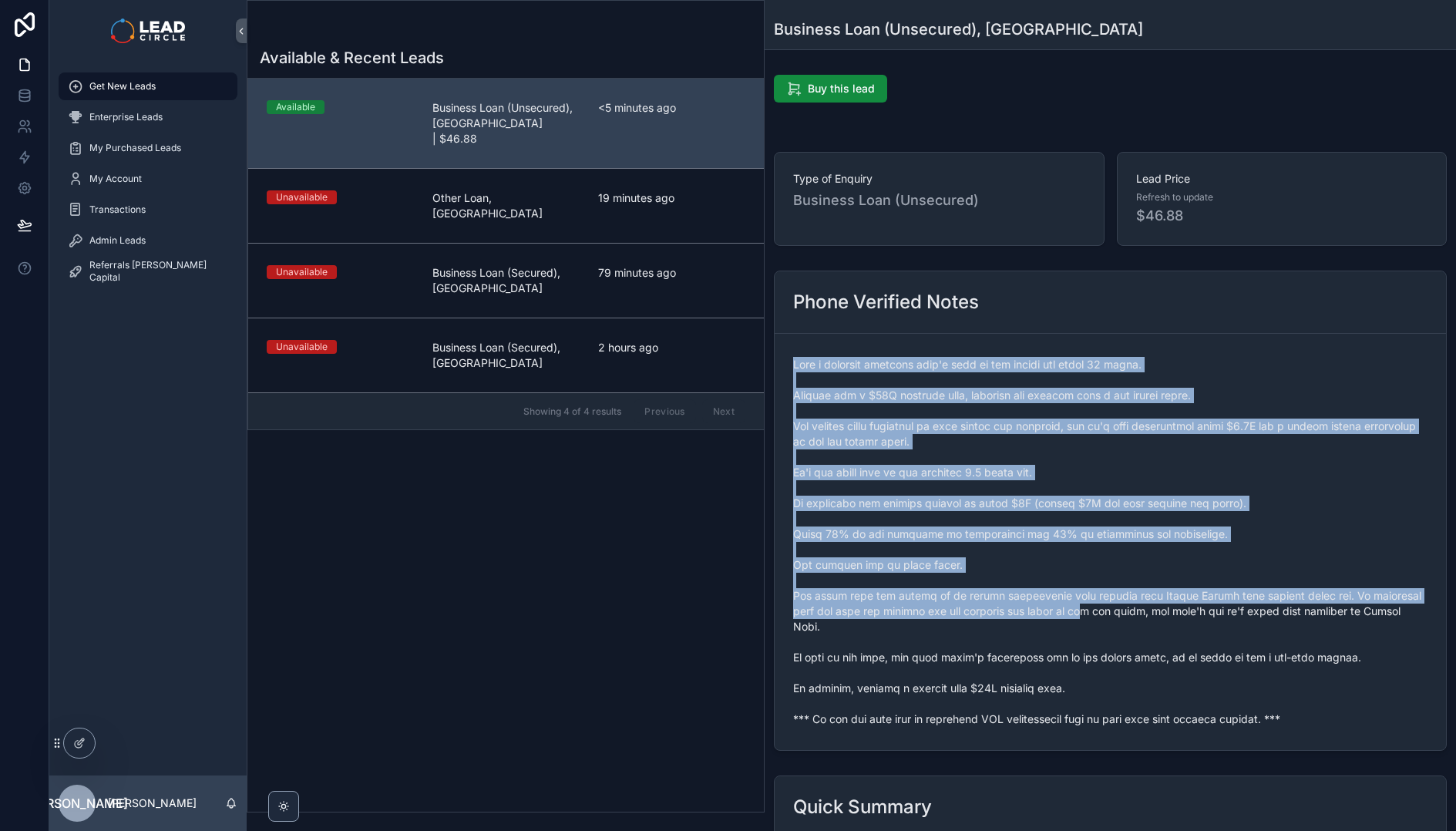
drag, startPoint x: 952, startPoint y: 352, endPoint x: 1057, endPoint y: 611, distance: 279.5
click at [1057, 611] on div "scrollable content" at bounding box center [1110, 542] width 634 height 379
click at [1057, 611] on span "scrollable content" at bounding box center [1110, 542] width 634 height 370
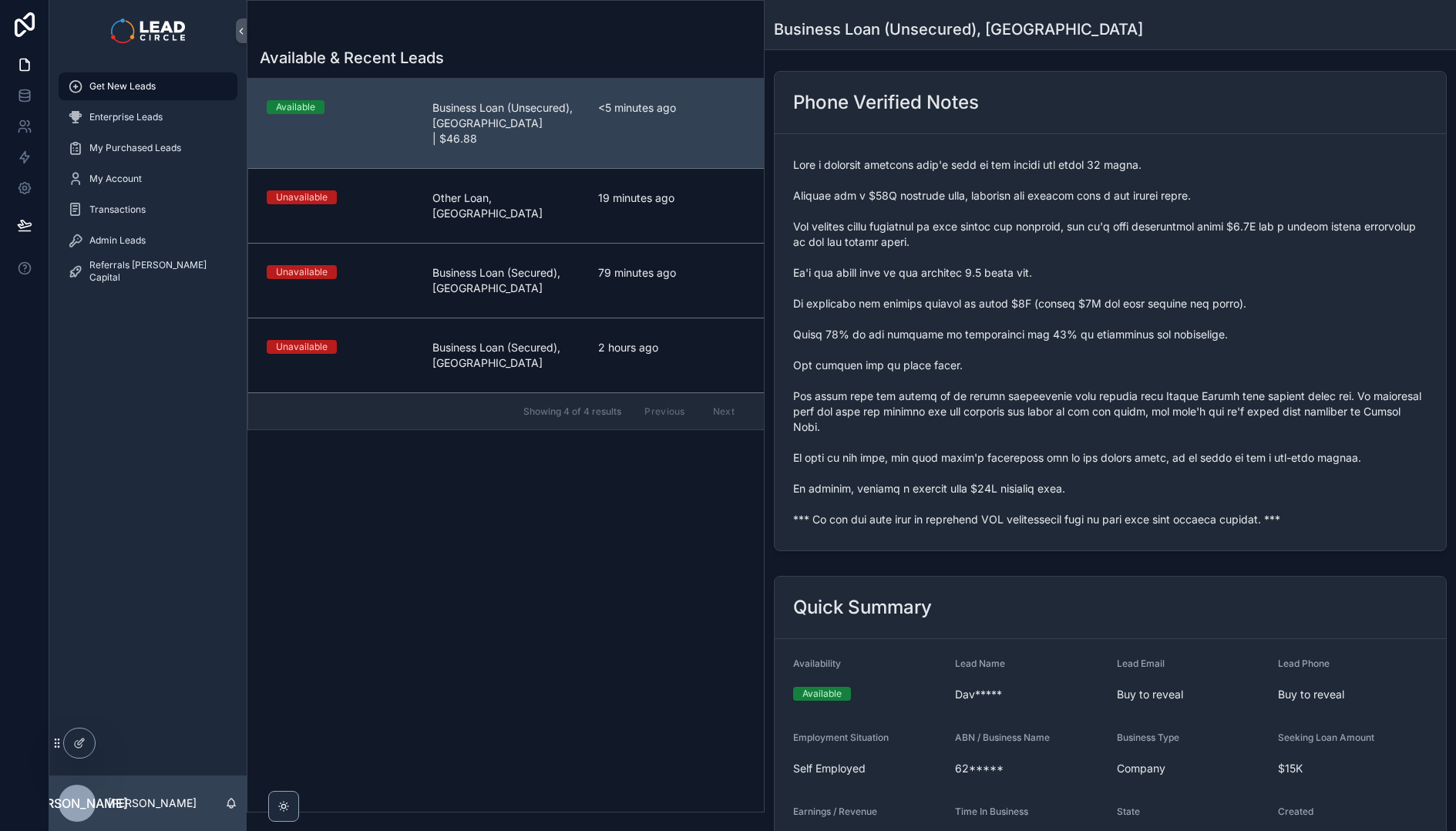
scroll to position [311, 0]
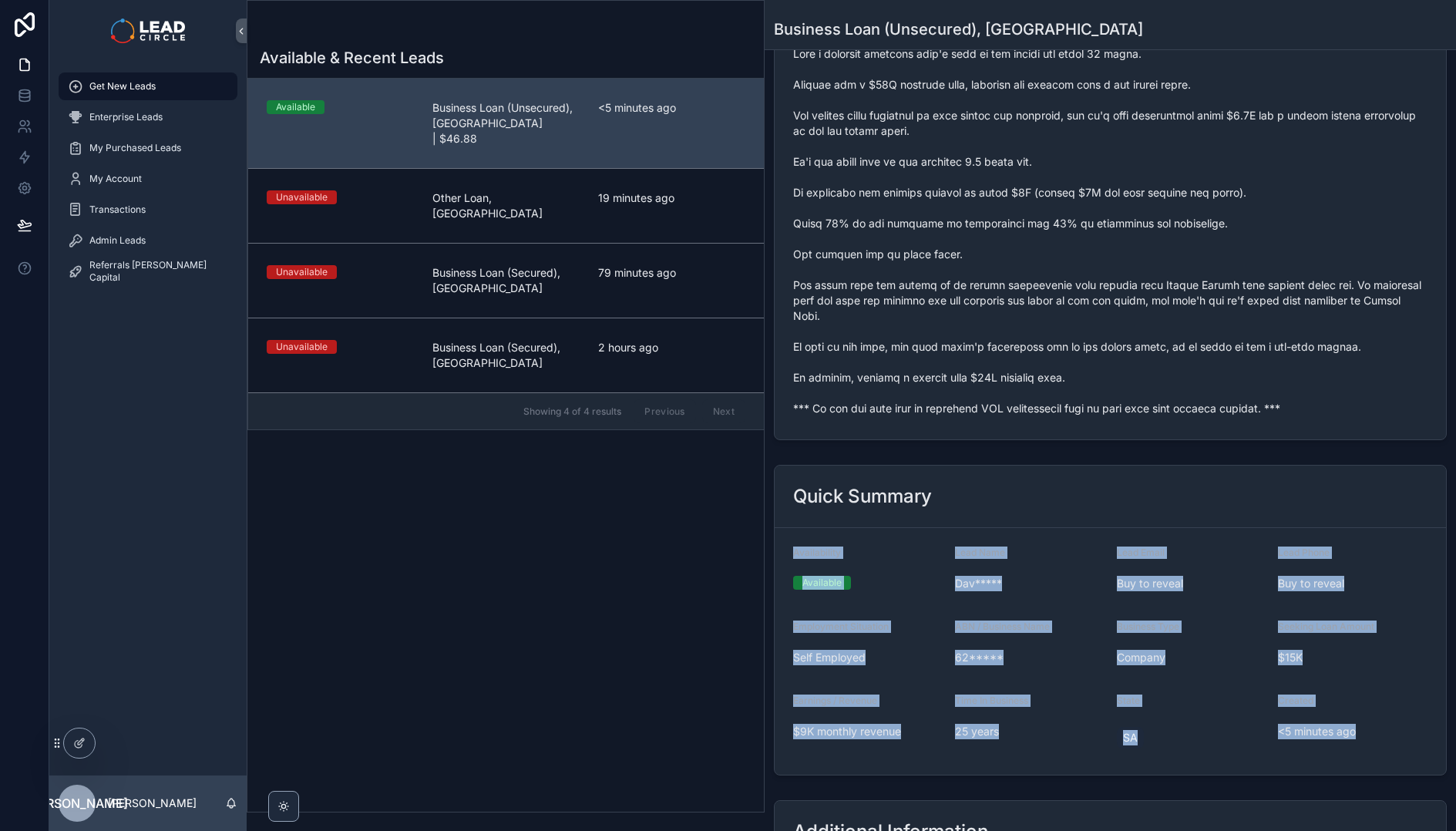
drag, startPoint x: 1006, startPoint y: 494, endPoint x: 1103, endPoint y: 804, distance: 324.8
click at [1103, 804] on div "Buy this lead Type of Enquiry Business Loan (Unsecured) Lead Price Refresh to u…" at bounding box center [1109, 419] width 691 height 1323
click at [1103, 819] on div "Additional Information" at bounding box center [1110, 831] width 634 height 25
drag, startPoint x: 1015, startPoint y: 566, endPoint x: 979, endPoint y: 506, distance: 70.0
click at [983, 518] on div "Buy this lead Type of Enquiry Business Loan (Unsecured) Lead Price Refresh to u…" at bounding box center [1109, 419] width 691 height 1323
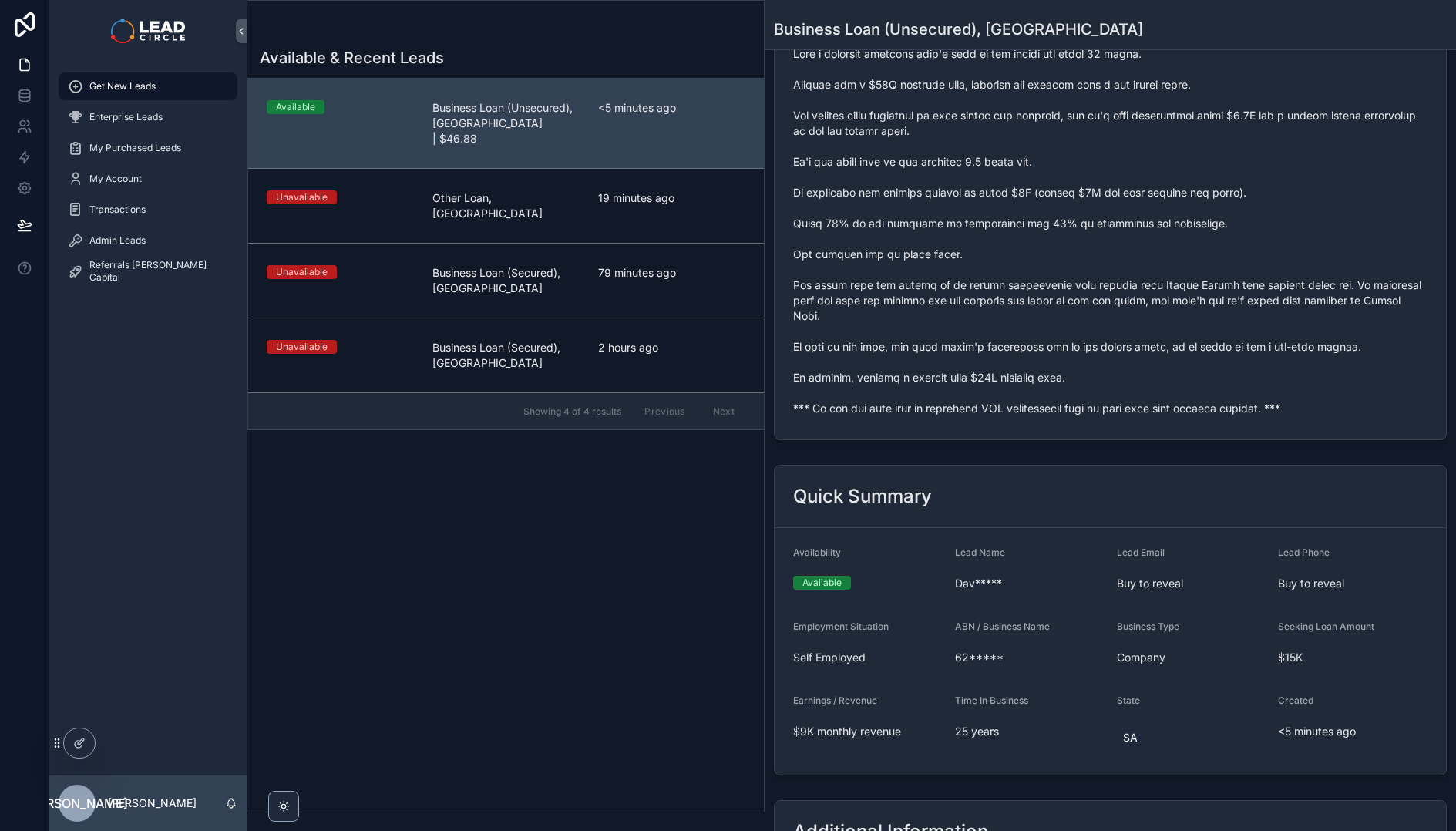
click at [979, 506] on div "Quick Summary" at bounding box center [1110, 496] width 671 height 63
click at [981, 492] on div "Quick Summary" at bounding box center [1110, 496] width 634 height 25
click at [920, 397] on span "scrollable content" at bounding box center [1110, 231] width 634 height 370
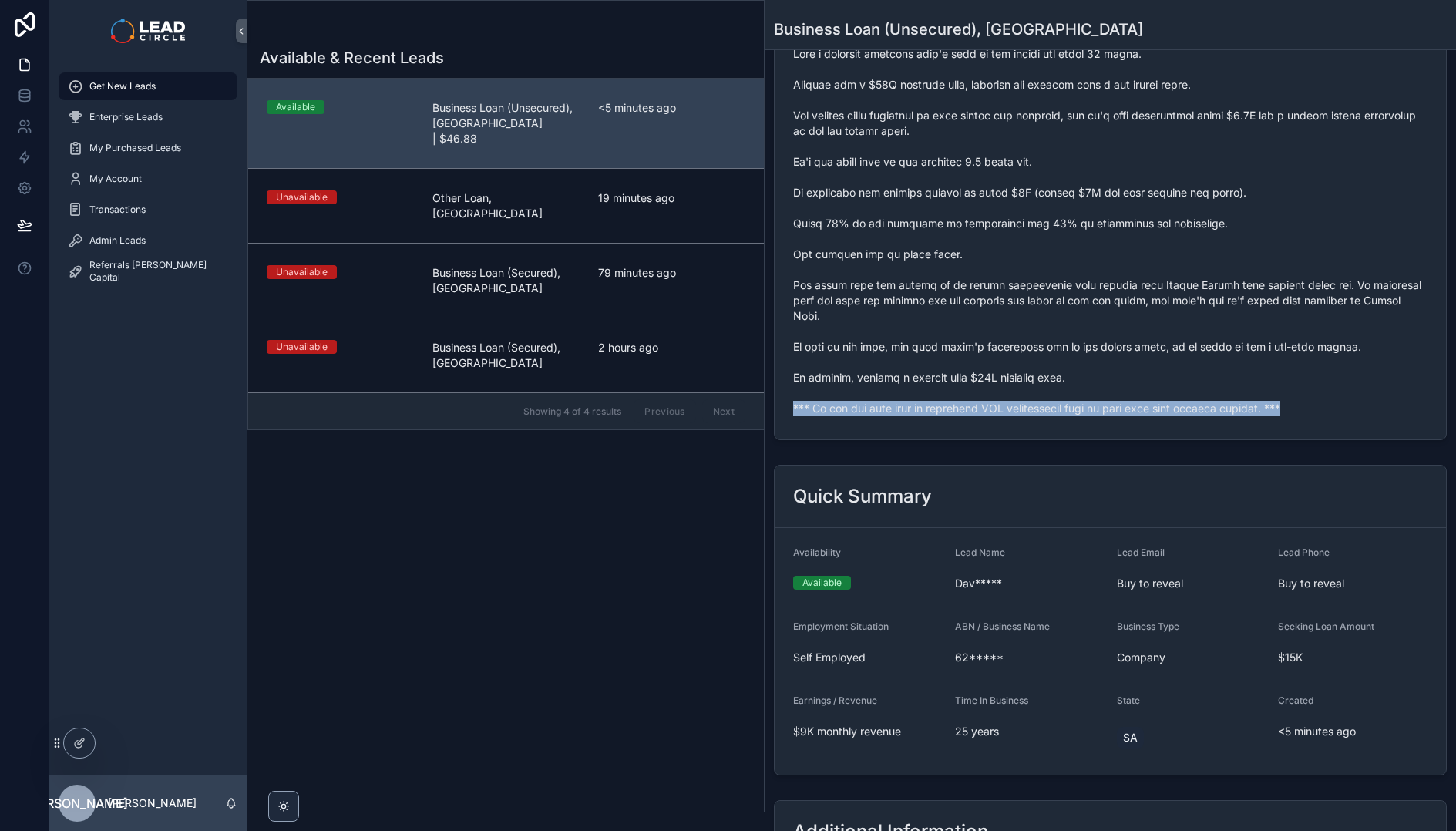
copy span "*** If you buy this lead an automatic SMS introduction will be sent with your c…"
click at [151, 247] on div "Admin Leads" at bounding box center [148, 240] width 161 height 25
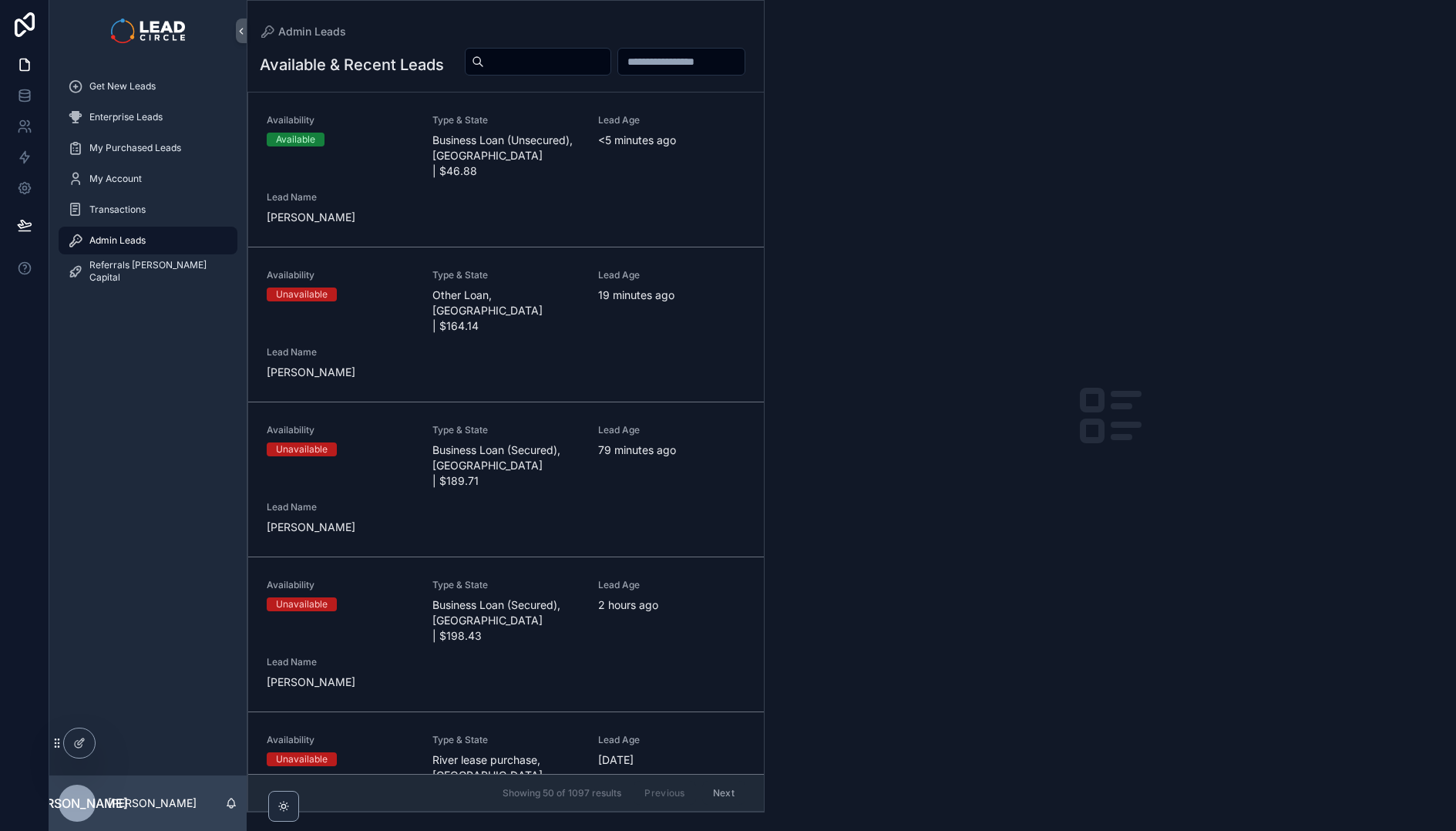
click at [610, 70] on input "scrollable content" at bounding box center [547, 61] width 126 height 21
paste input "**********"
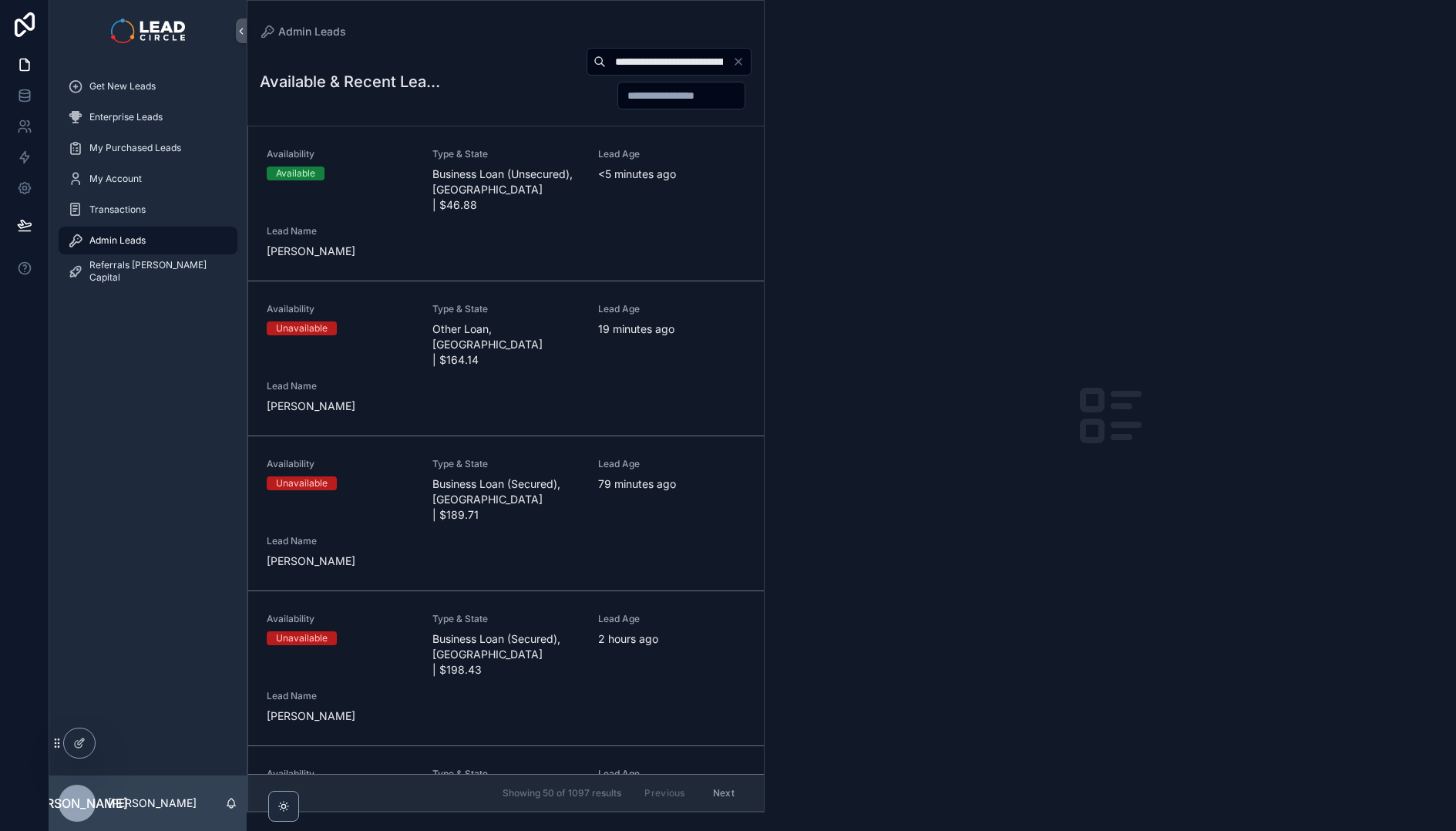
type input "**********"
click at [681, 63] on input "**********" at bounding box center [661, 61] width 141 height 21
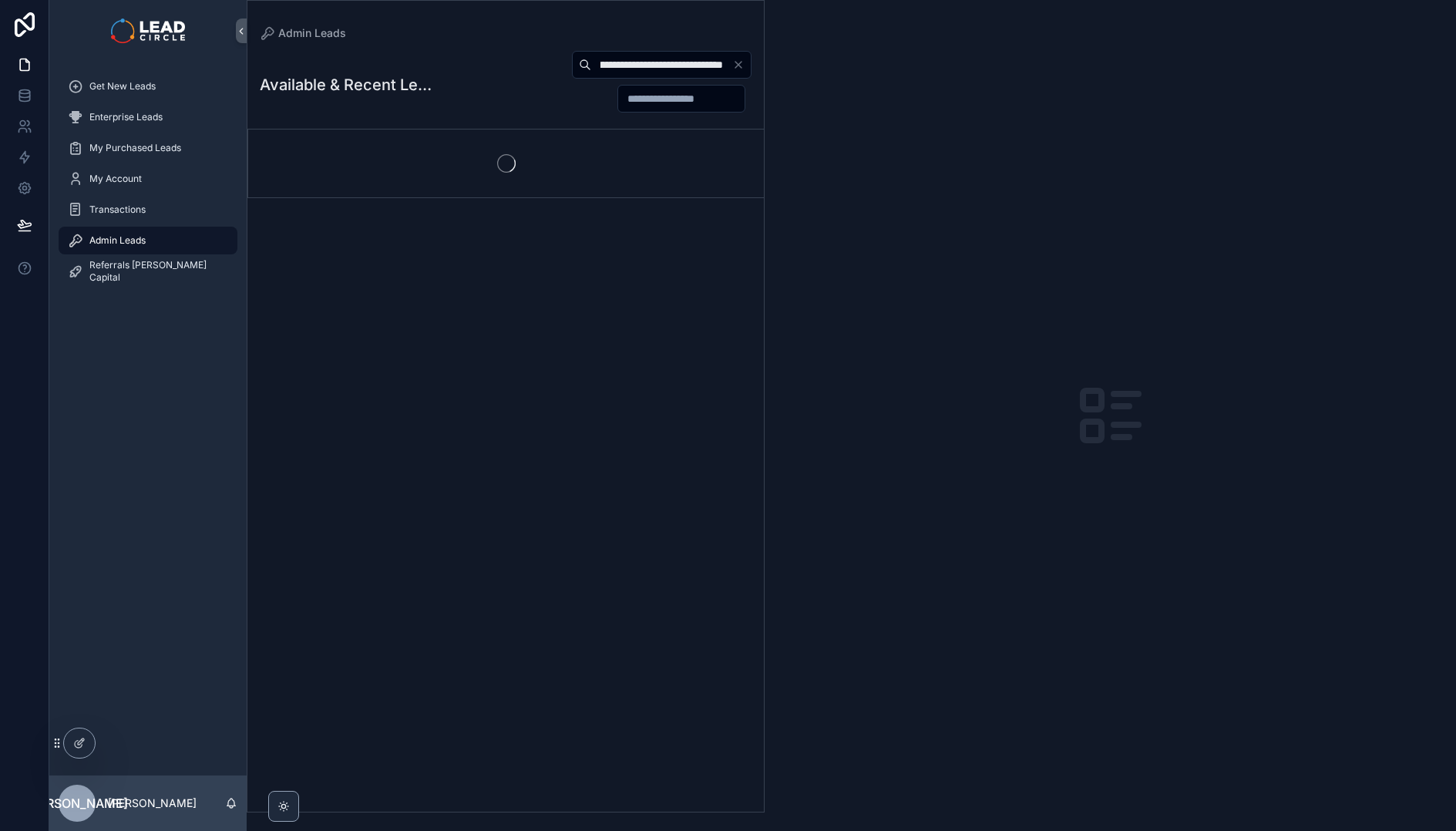
click at [681, 63] on input "**********" at bounding box center [661, 64] width 141 height 21
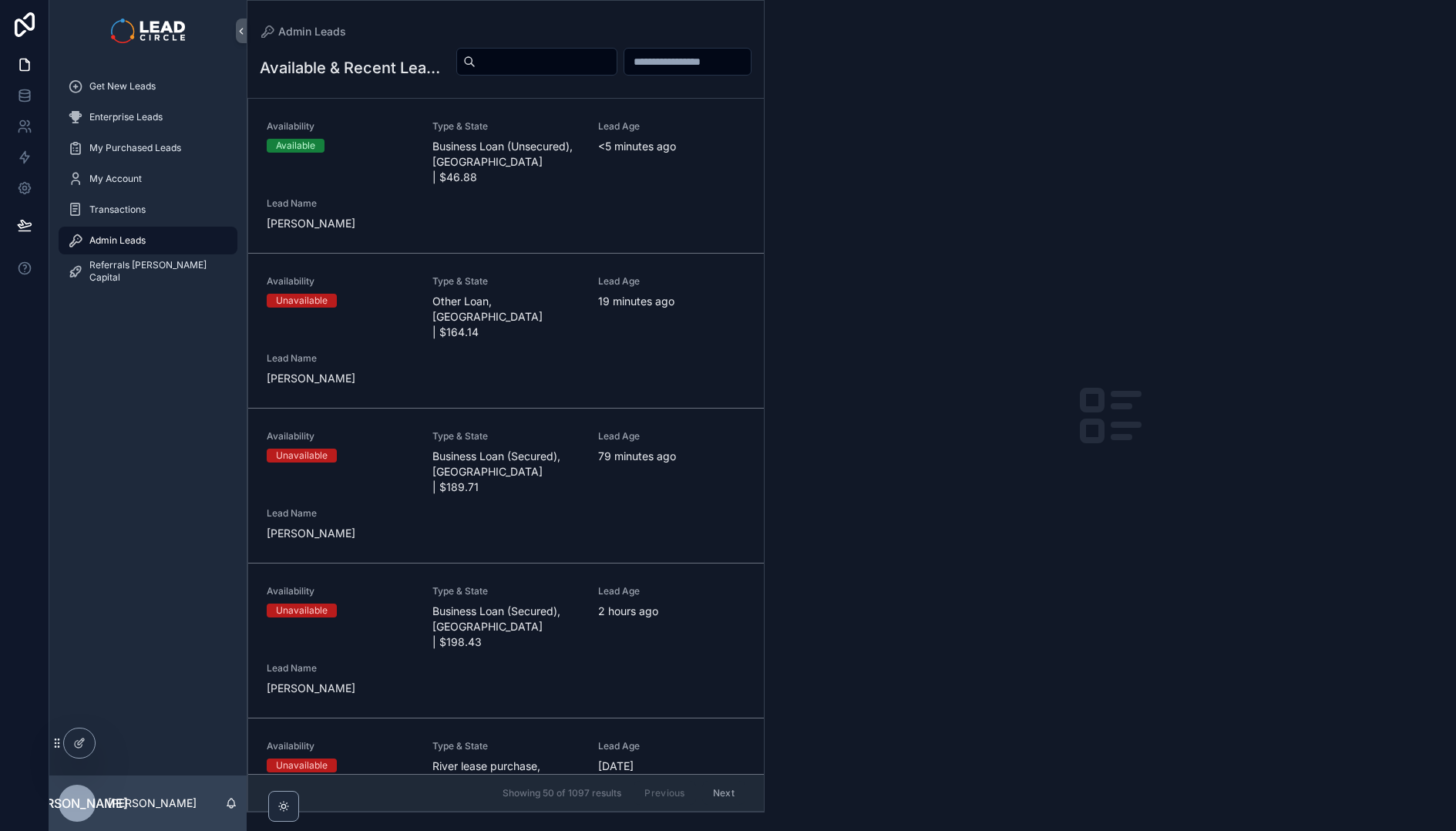
paste input "**********"
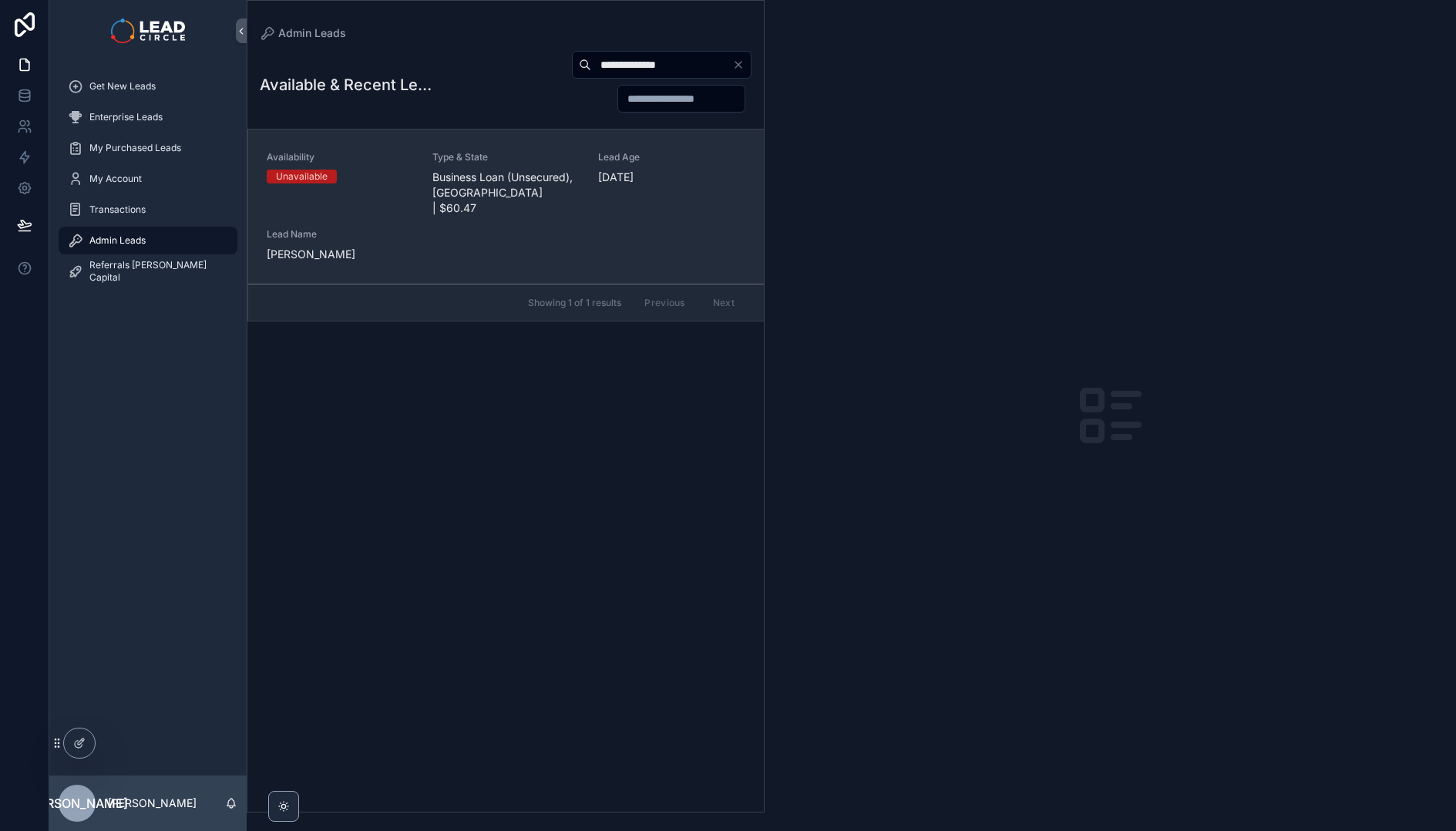
click at [507, 180] on span "Business Loan (Unsecured), [GEOGRAPHIC_DATA] | $60.47" at bounding box center [506, 192] width 147 height 46
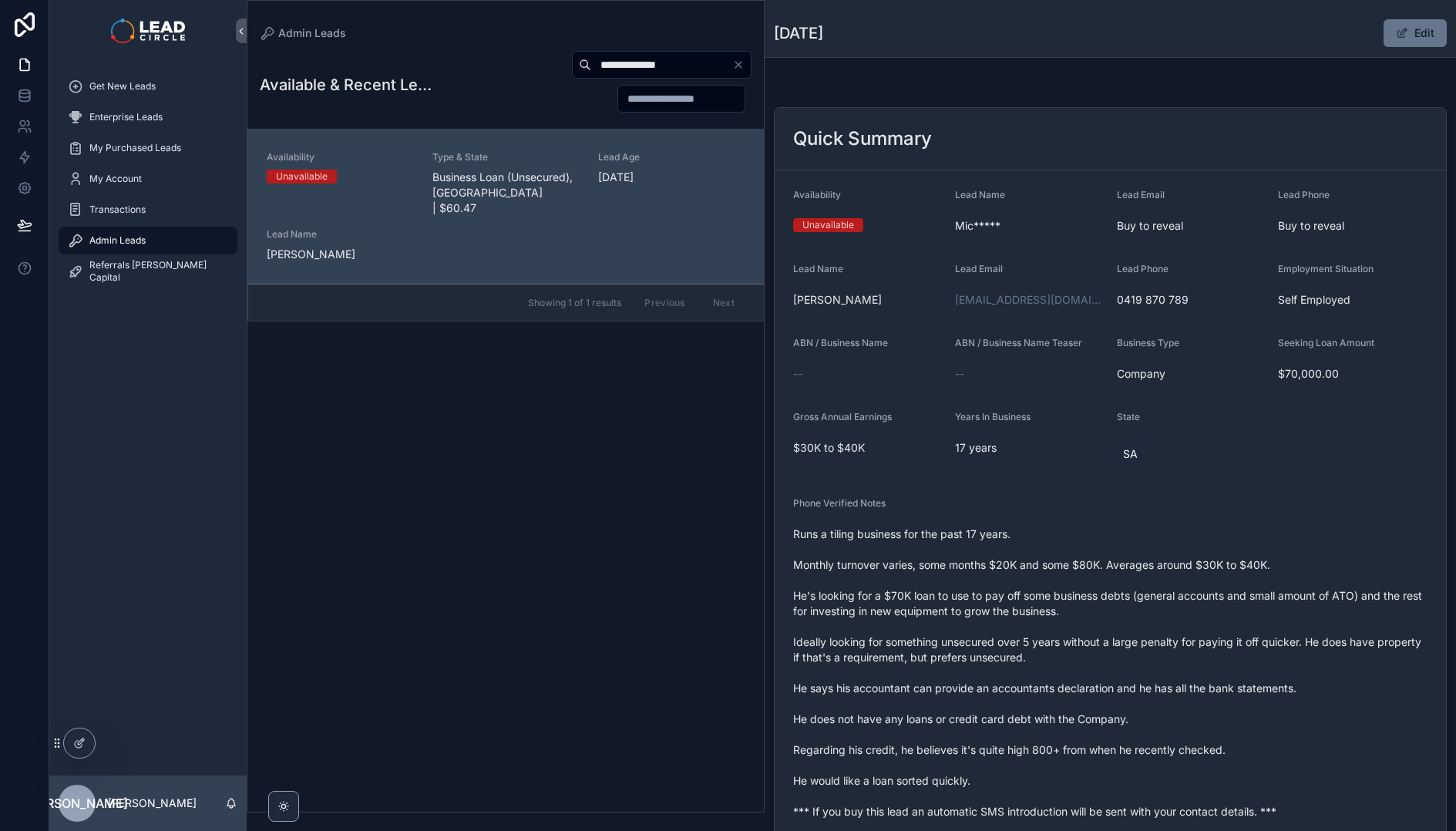
scroll to position [136, 0]
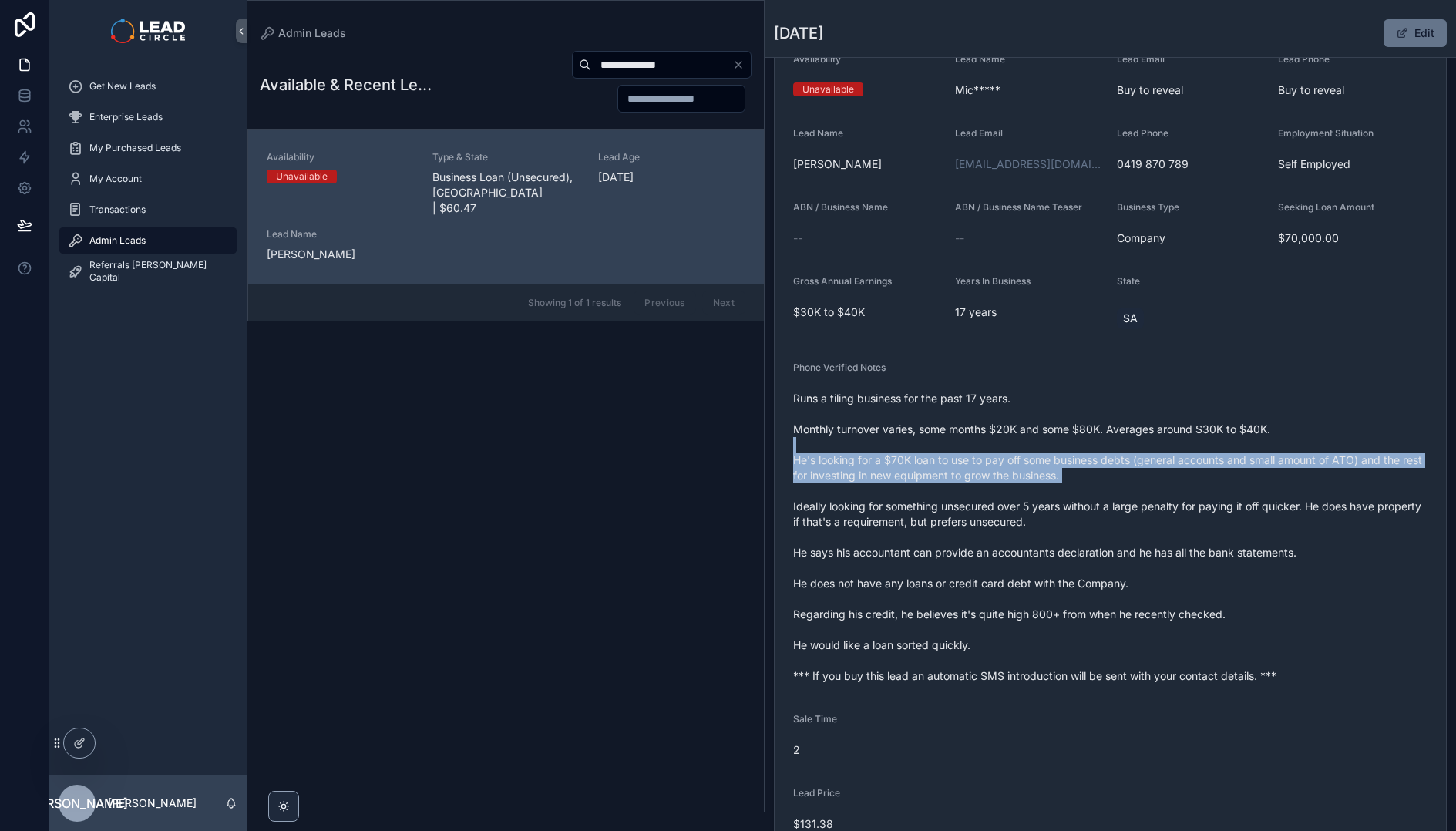
drag, startPoint x: 933, startPoint y: 445, endPoint x: 1171, endPoint y: 492, distance: 242.6
click at [1167, 492] on span "Runs a tiling business for the past 17 years. Monthly turnover varies, some mon…" at bounding box center [1110, 537] width 634 height 293
click at [1171, 492] on span "Runs a tiling business for the past 17 years. Monthly turnover varies, some mon…" at bounding box center [1110, 537] width 634 height 293
drag, startPoint x: 1059, startPoint y: 463, endPoint x: 1050, endPoint y: 462, distance: 9.1
click at [1050, 462] on span "Runs a tiling business for the past 17 years. Monthly turnover varies, some mon…" at bounding box center [1110, 537] width 634 height 293
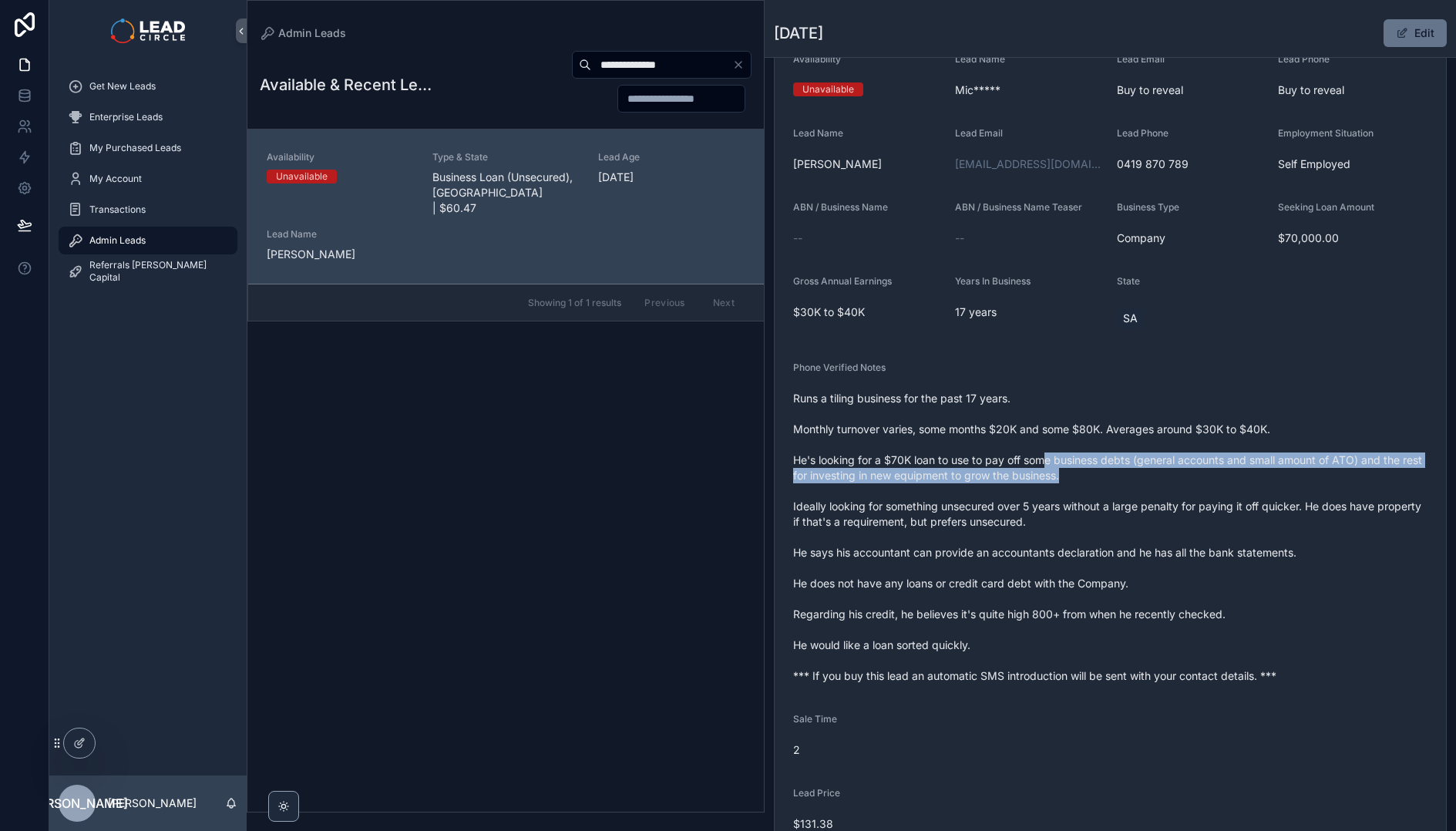
click at [1050, 462] on span "Runs a tiling business for the past 17 years. Monthly turnover varies, some mon…" at bounding box center [1110, 537] width 634 height 293
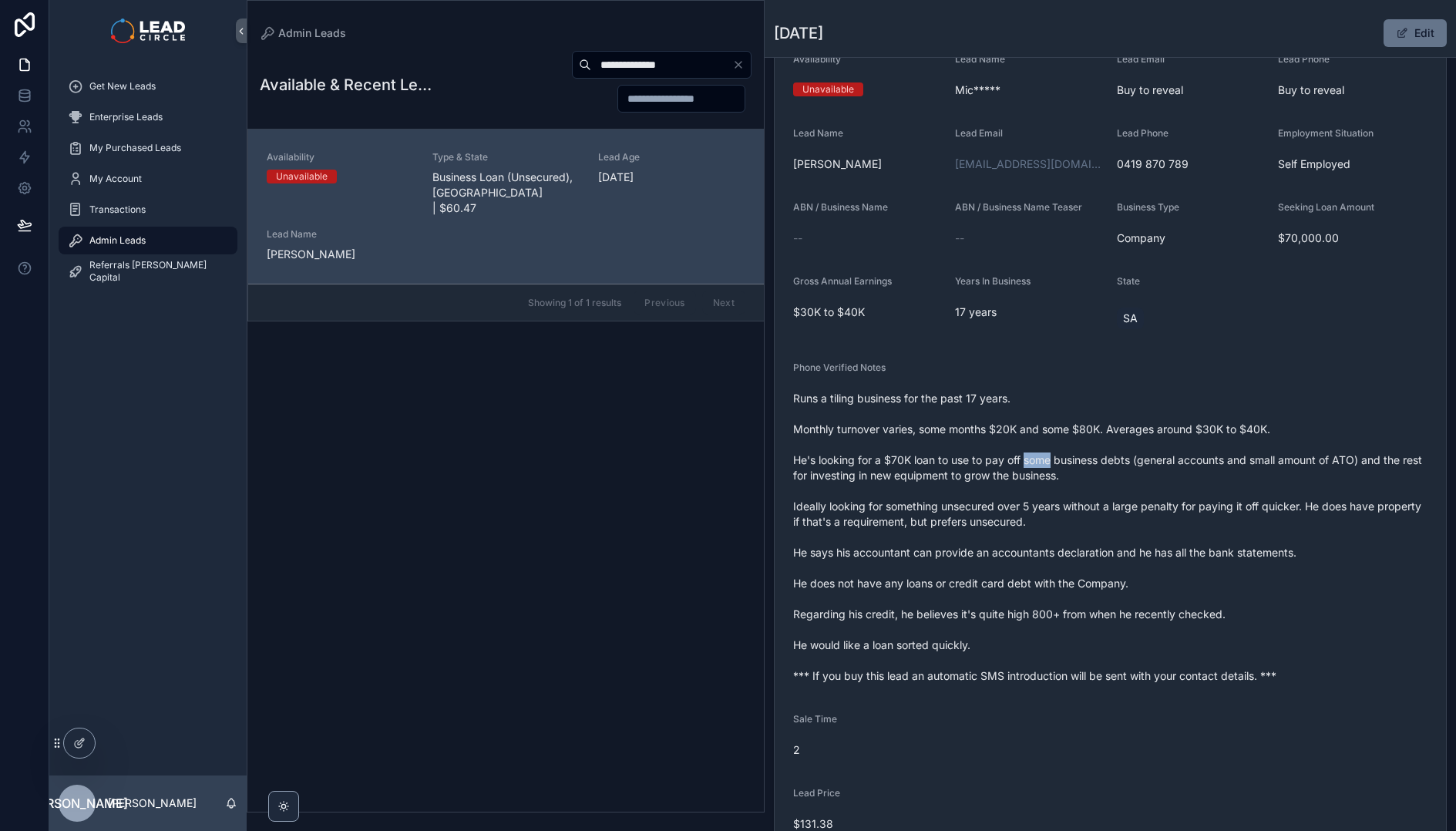
click at [1050, 462] on span "Runs a tiling business for the past 17 years. Monthly turnover varies, some mon…" at bounding box center [1110, 537] width 634 height 293
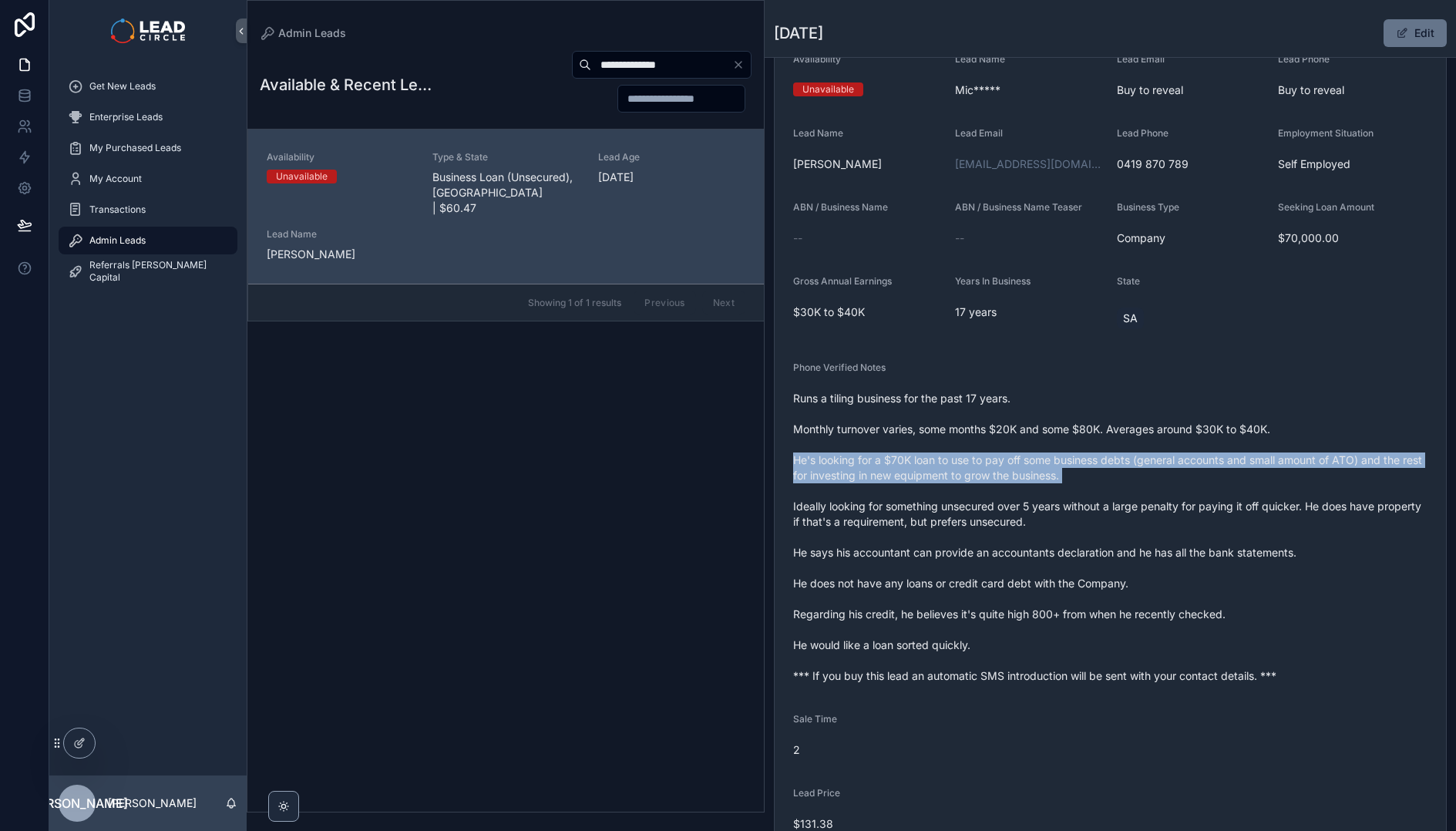
click at [1050, 462] on span "Runs a tiling business for the past 17 years. Monthly turnover varies, some mon…" at bounding box center [1110, 537] width 634 height 293
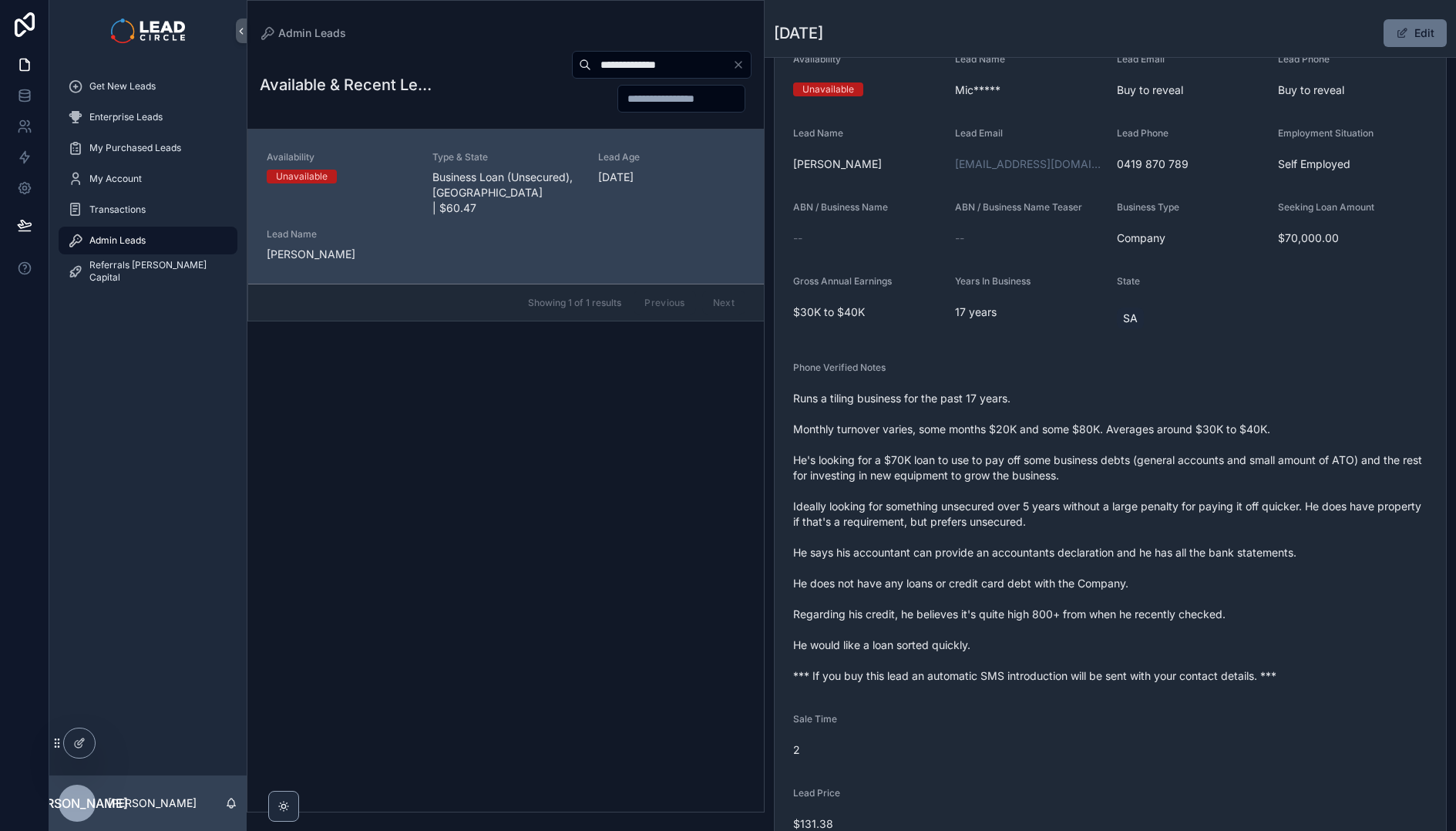
click at [1040, 505] on span "Runs a tiling business for the past 17 years. Monthly turnover varies, some mon…" at bounding box center [1110, 537] width 634 height 293
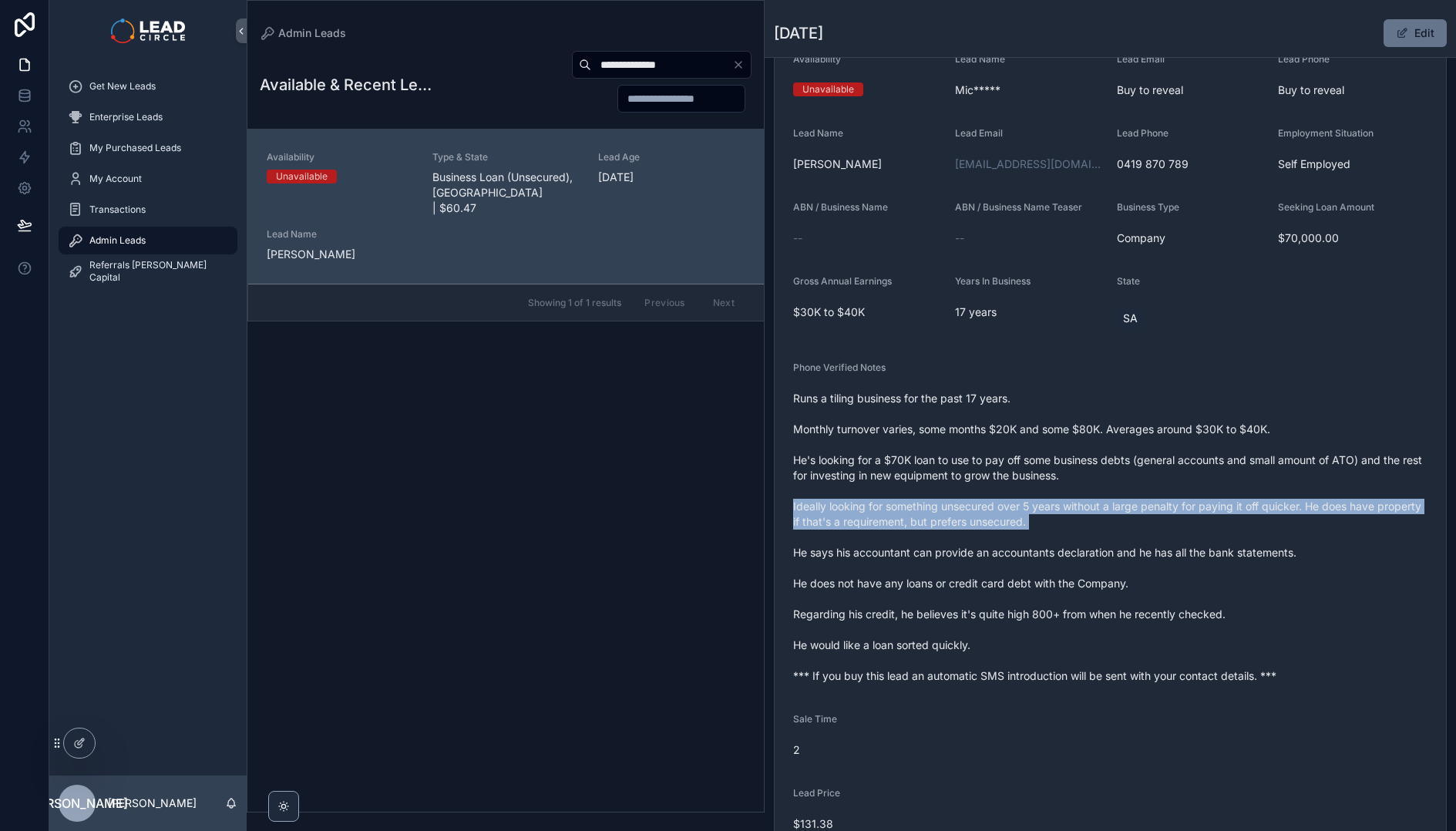
click at [1040, 505] on span "Runs a tiling business for the past 17 years. Monthly turnover varies, some mon…" at bounding box center [1110, 537] width 634 height 293
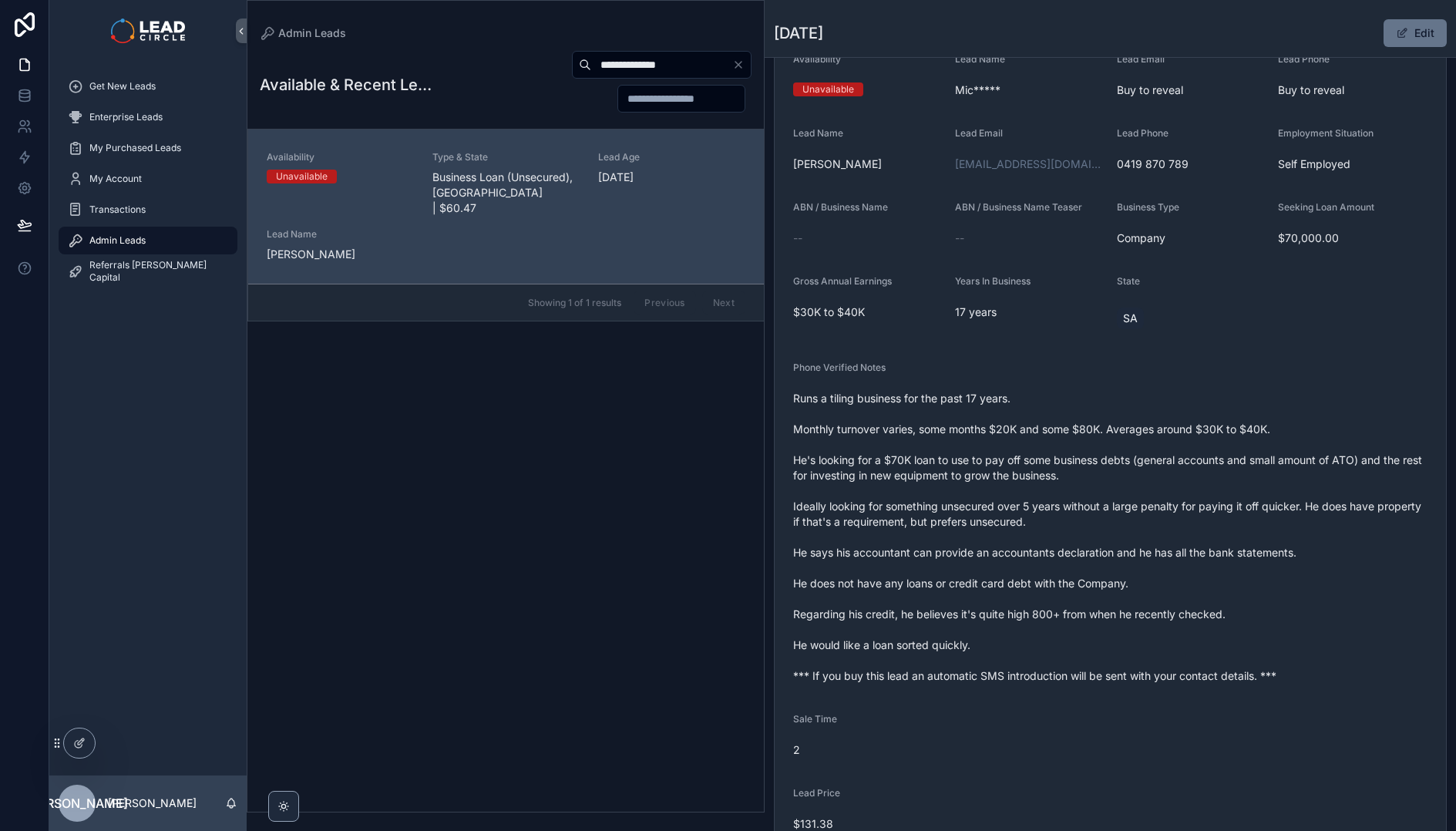
click at [1034, 462] on span "Runs a tiling business for the past 17 years. Monthly turnover varies, some mon…" at bounding box center [1110, 537] width 634 height 293
drag, startPoint x: 960, startPoint y: 549, endPoint x: 1178, endPoint y: 547, distance: 218.0
click at [1178, 547] on span "Runs a tiling business for the past 17 years. Monthly turnover varies, some mon…" at bounding box center [1110, 537] width 634 height 293
drag, startPoint x: 1067, startPoint y: 550, endPoint x: 998, endPoint y: 550, distance: 69.0
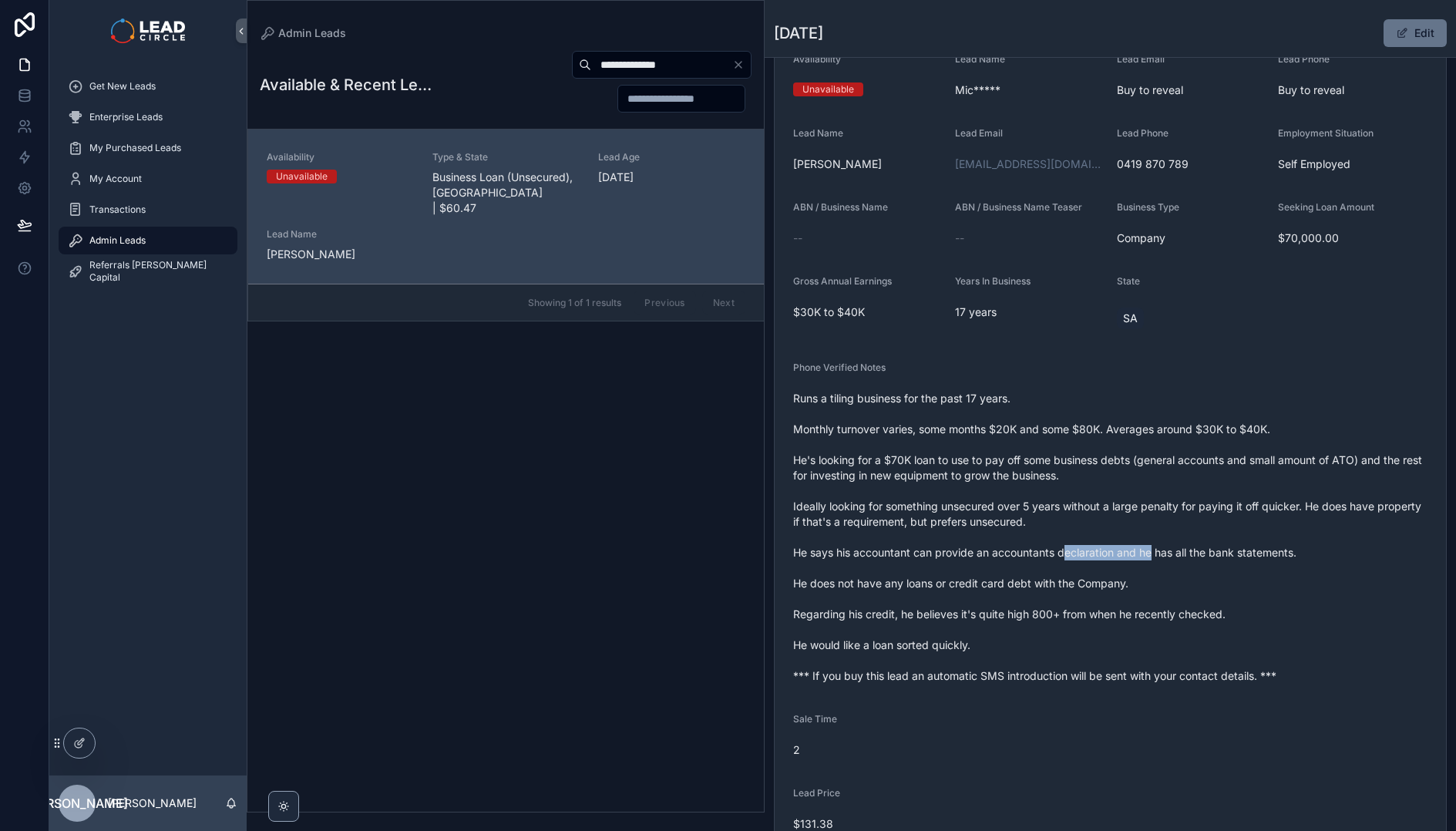
click at [1004, 550] on span "Runs a tiling business for the past 17 years. Monthly turnover varies, some mon…" at bounding box center [1110, 537] width 634 height 293
click at [998, 550] on span "Runs a tiling business for the past 17 years. Monthly turnover varies, some mon…" at bounding box center [1110, 537] width 634 height 293
drag, startPoint x: 948, startPoint y: 582, endPoint x: 1004, endPoint y: 582, distance: 56.0
click at [994, 582] on span "Runs a tiling business for the past 17 years. Monthly turnover varies, some mon…" at bounding box center [1110, 537] width 634 height 293
click at [1004, 582] on span "Runs a tiling business for the past 17 years. Monthly turnover varies, some mon…" at bounding box center [1110, 537] width 634 height 293
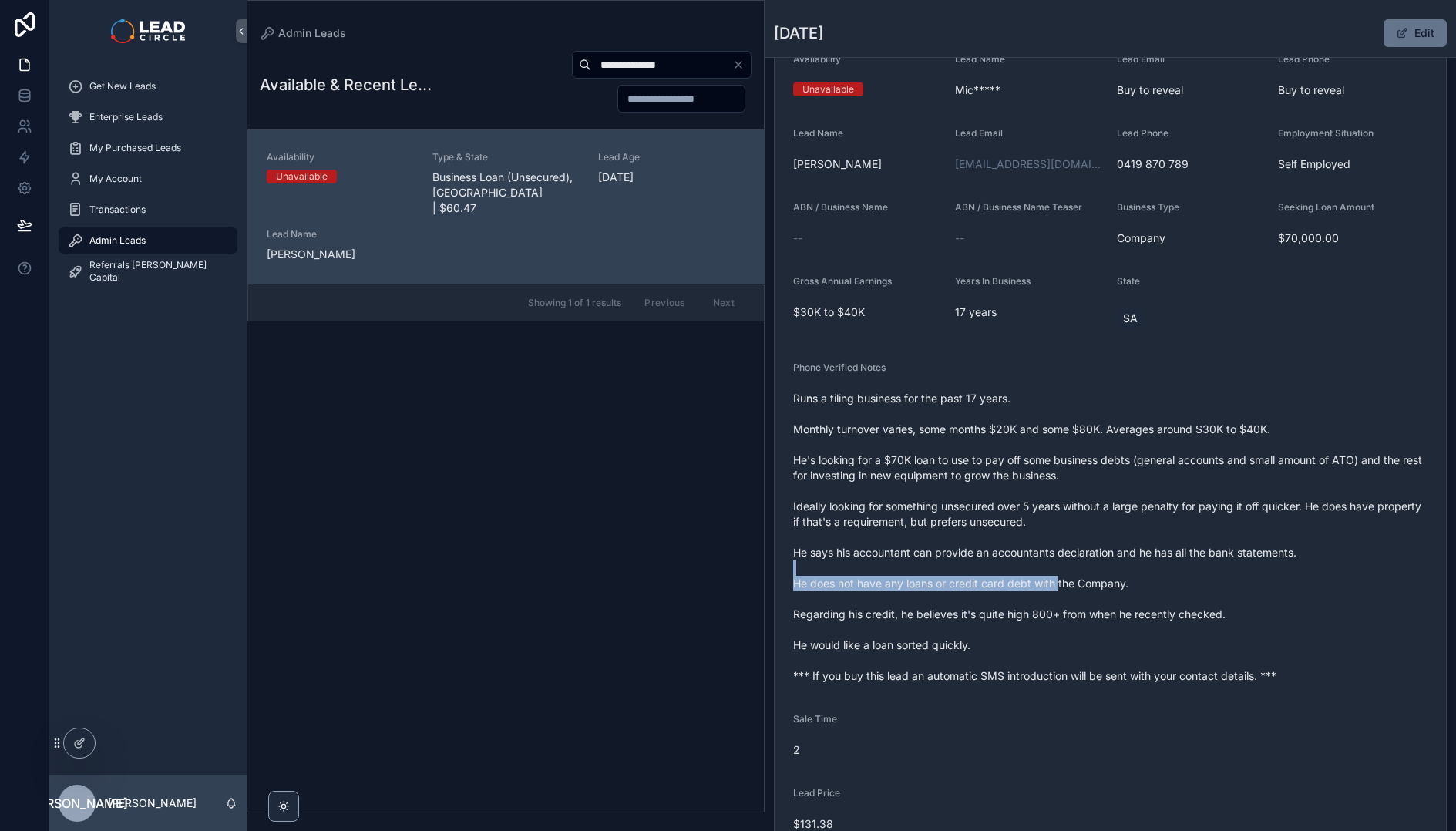
drag, startPoint x: 1058, startPoint y: 589, endPoint x: 907, endPoint y: 568, distance: 152.5
click at [914, 570] on span "Runs a tiling business for the past 17 years. Monthly turnover varies, some mon…" at bounding box center [1110, 537] width 634 height 293
click at [907, 568] on span "Runs a tiling business for the past 17 years. Monthly turnover varies, some mon…" at bounding box center [1110, 537] width 634 height 293
drag, startPoint x: 910, startPoint y: 586, endPoint x: 1029, endPoint y: 591, distance: 119.1
click at [987, 590] on span "Runs a tiling business for the past 17 years. Monthly turnover varies, some mon…" at bounding box center [1110, 537] width 634 height 293
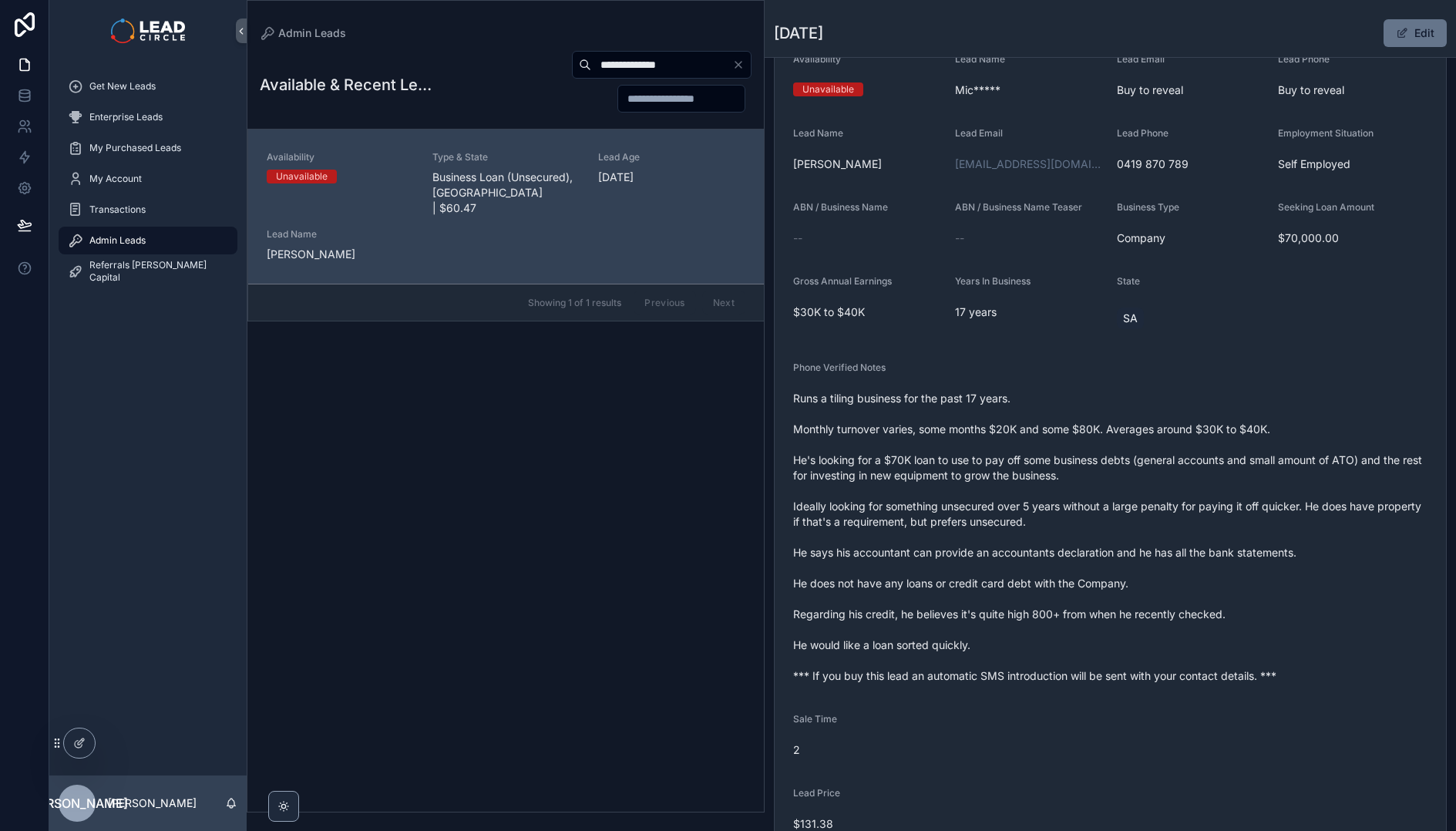
click at [1029, 591] on span "Runs a tiling business for the past 17 years. Monthly turnover varies, some mon…" at bounding box center [1110, 537] width 634 height 293
drag, startPoint x: 1077, startPoint y: 612, endPoint x: 982, endPoint y: 612, distance: 95.0
click at [994, 613] on span "Runs a tiling business for the past 17 years. Monthly turnover varies, some mon…" at bounding box center [1110, 537] width 634 height 293
click at [982, 612] on span "Runs a tiling business for the past 17 years. Monthly turnover varies, some mon…" at bounding box center [1110, 537] width 634 height 293
drag, startPoint x: 943, startPoint y: 611, endPoint x: 1095, endPoint y: 611, distance: 152.0
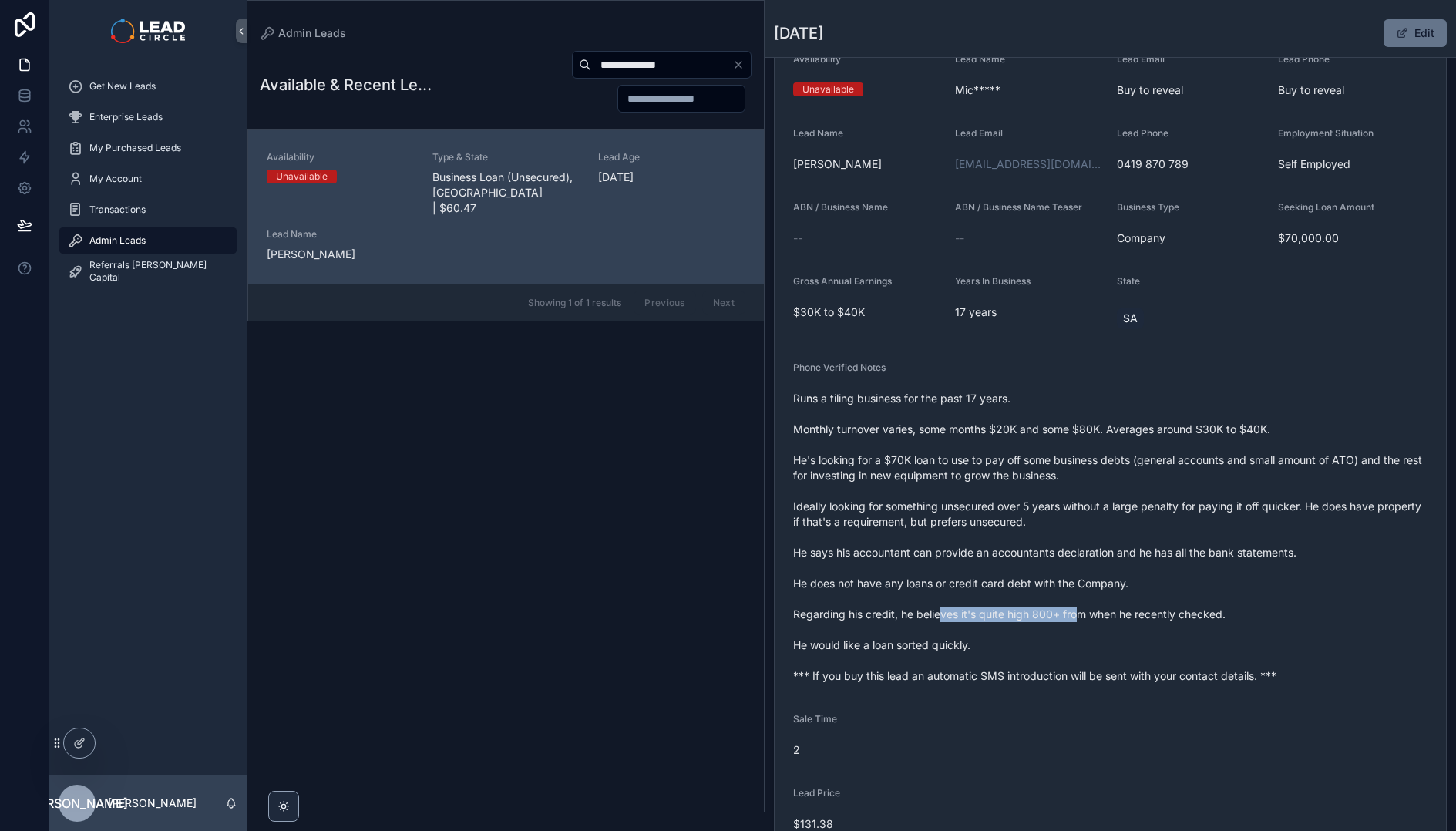
click at [1088, 611] on span "Runs a tiling business for the past 17 years. Monthly turnover varies, some mon…" at bounding box center [1110, 537] width 634 height 293
click at [1103, 611] on span "Runs a tiling business for the past 17 years. Monthly turnover varies, some mon…" at bounding box center [1110, 537] width 634 height 293
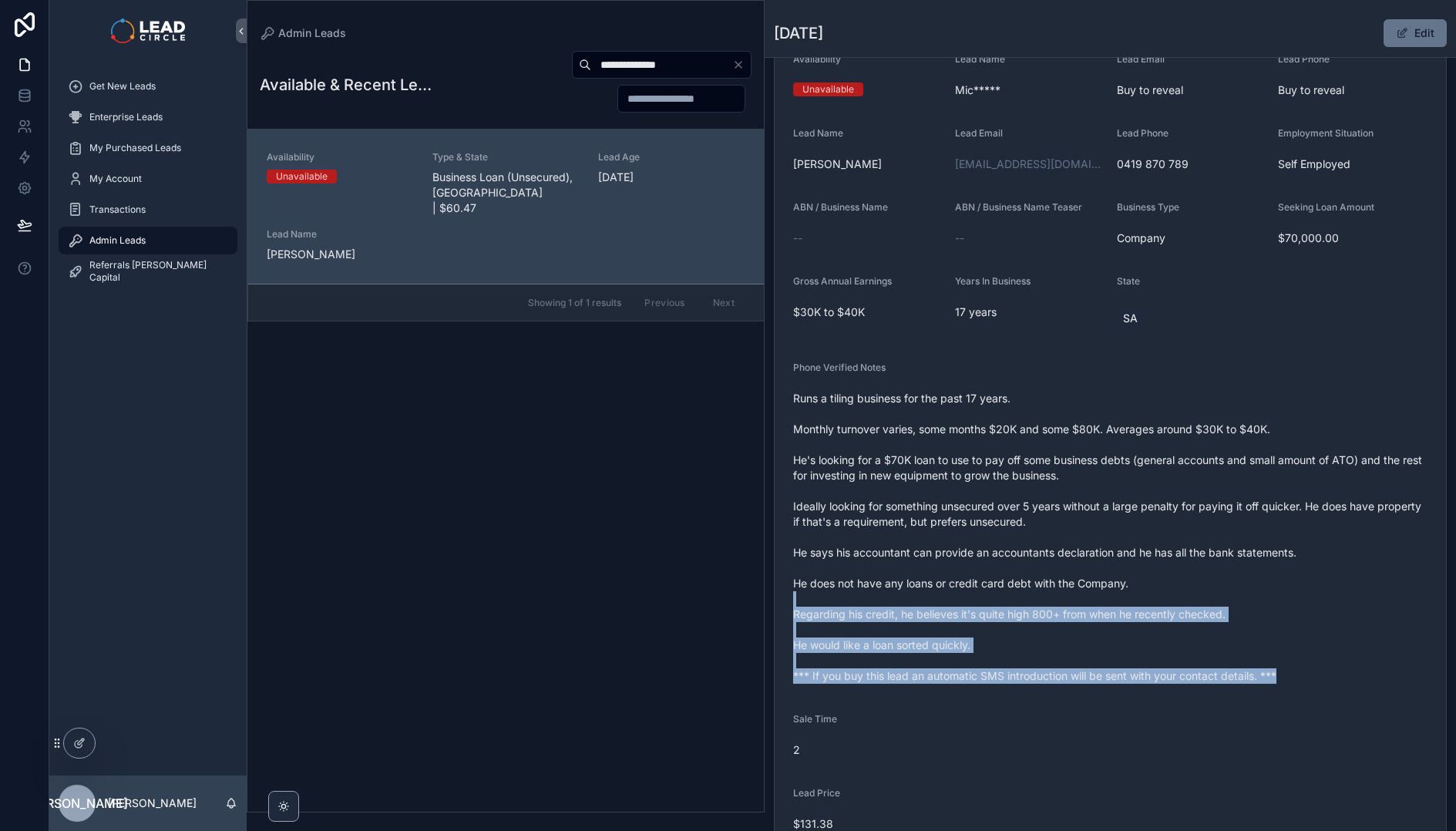
drag, startPoint x: 1059, startPoint y: 696, endPoint x: 970, endPoint y: 568, distance: 155.9
click at [982, 579] on form "Availability Unavailable Lead Name Mic***** Lead Email Buy to reveal Lead Phone…" at bounding box center [1110, 481] width 671 height 894
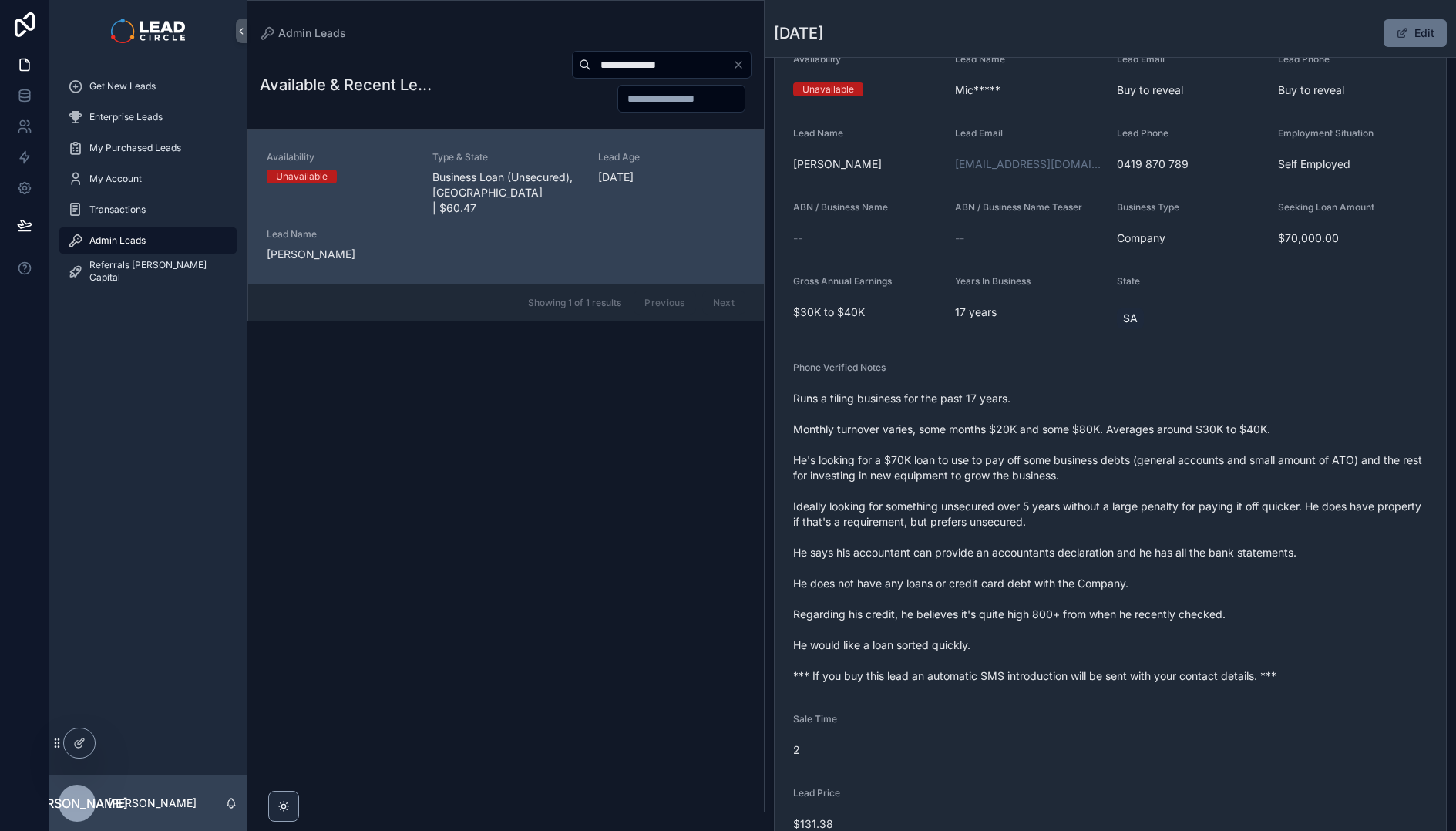
click at [969, 568] on span "Runs a tiling business for the past 17 years. Monthly turnover varies, some mon…" at bounding box center [1110, 537] width 634 height 293
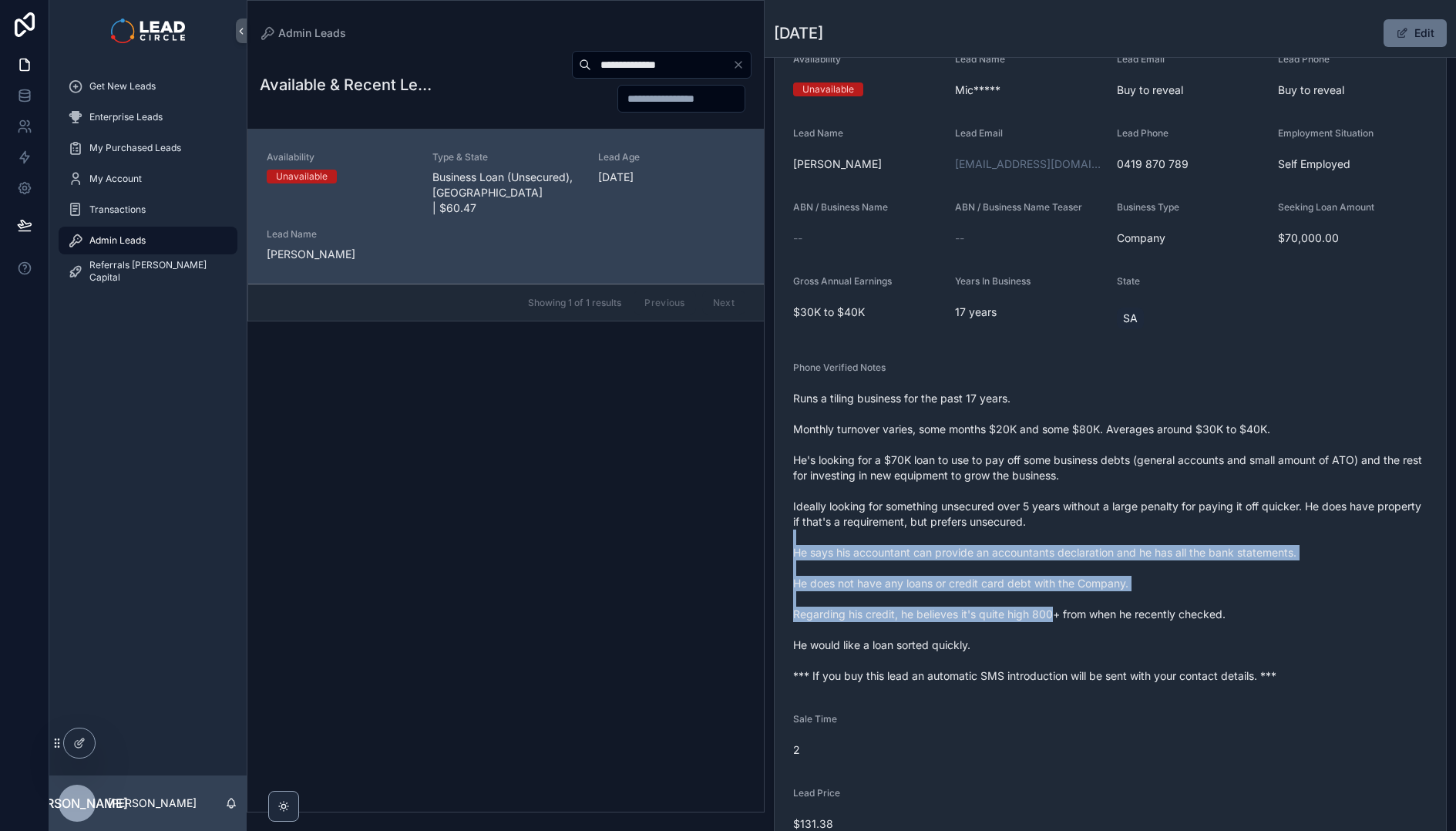
drag, startPoint x: 965, startPoint y: 543, endPoint x: 1121, endPoint y: 660, distance: 195.0
click at [1118, 659] on span "Runs a tiling business for the past 17 years. Monthly turnover varies, some mon…" at bounding box center [1110, 537] width 634 height 293
drag, startPoint x: 1121, startPoint y: 660, endPoint x: 1210, endPoint y: 679, distance: 91.0
click at [1123, 660] on span "Runs a tiling business for the past 17 years. Monthly turnover varies, some mon…" at bounding box center [1110, 537] width 634 height 293
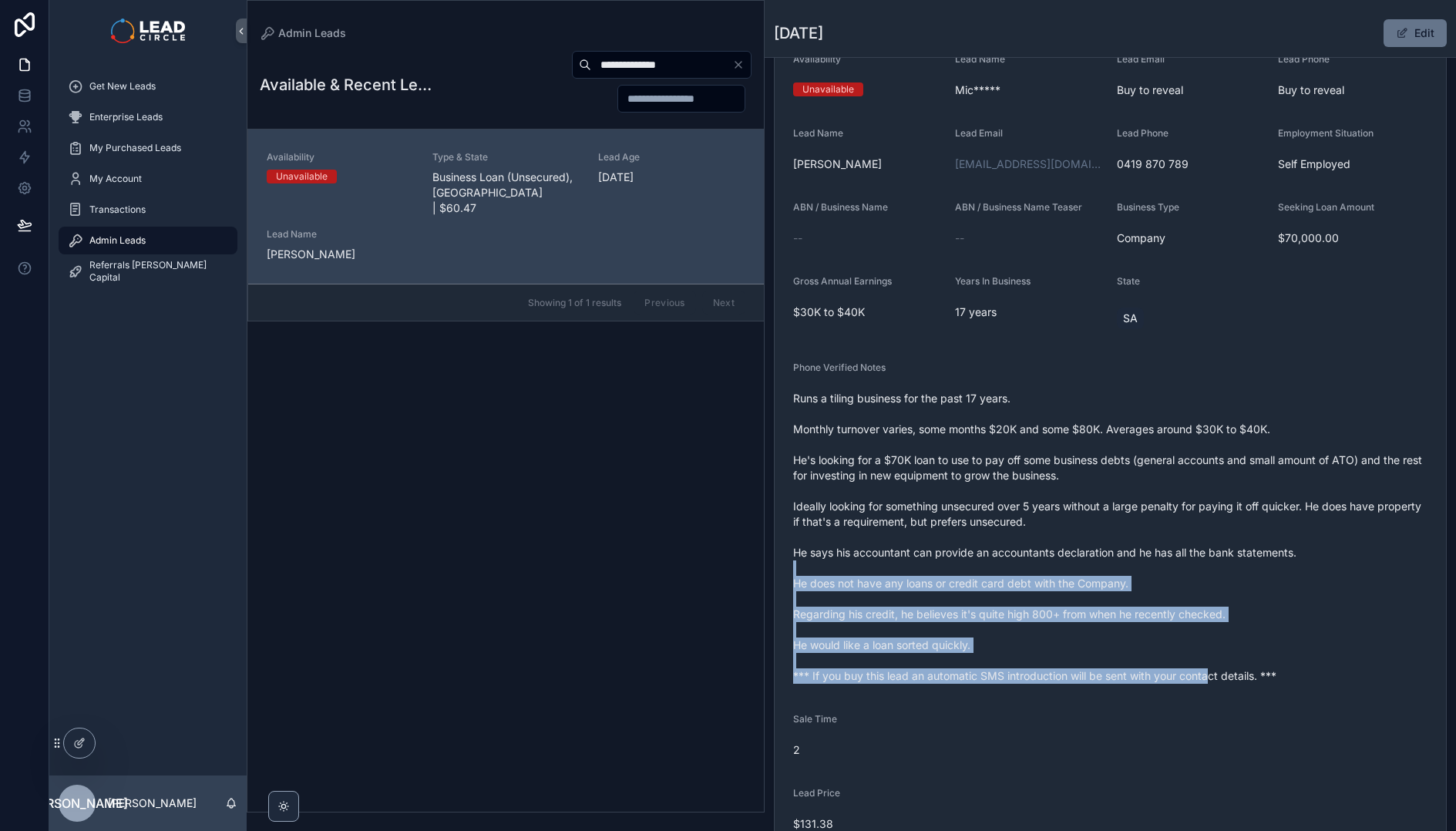
drag, startPoint x: 1210, startPoint y: 679, endPoint x: 1020, endPoint y: 514, distance: 251.6
click at [1029, 520] on span "Runs a tiling business for the past 17 years. Monthly turnover varies, some mon…" at bounding box center [1110, 537] width 634 height 293
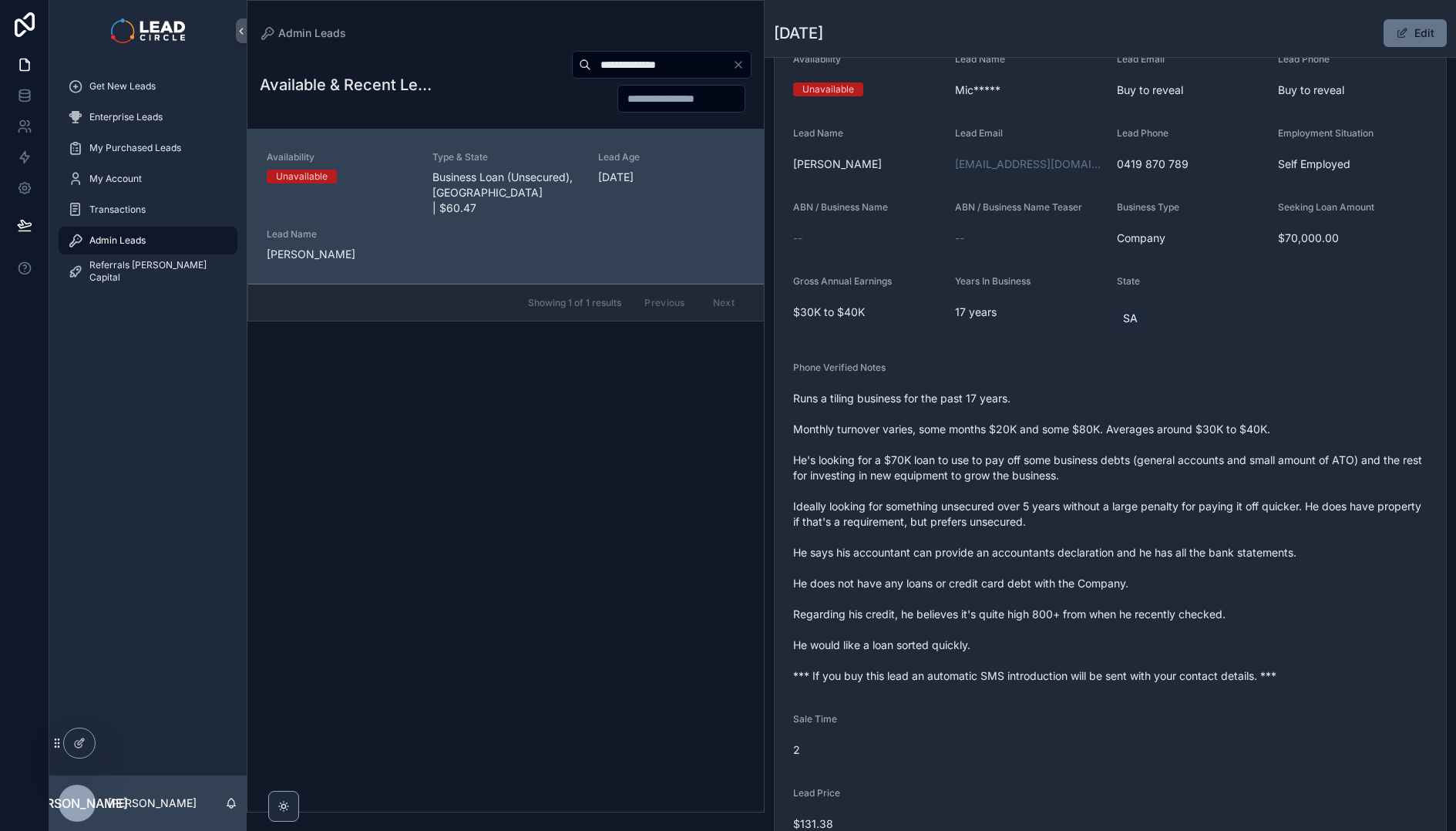
click at [1020, 514] on span "Runs a tiling business for the past 17 years. Monthly turnover varies, some mon…" at bounding box center [1110, 537] width 634 height 293
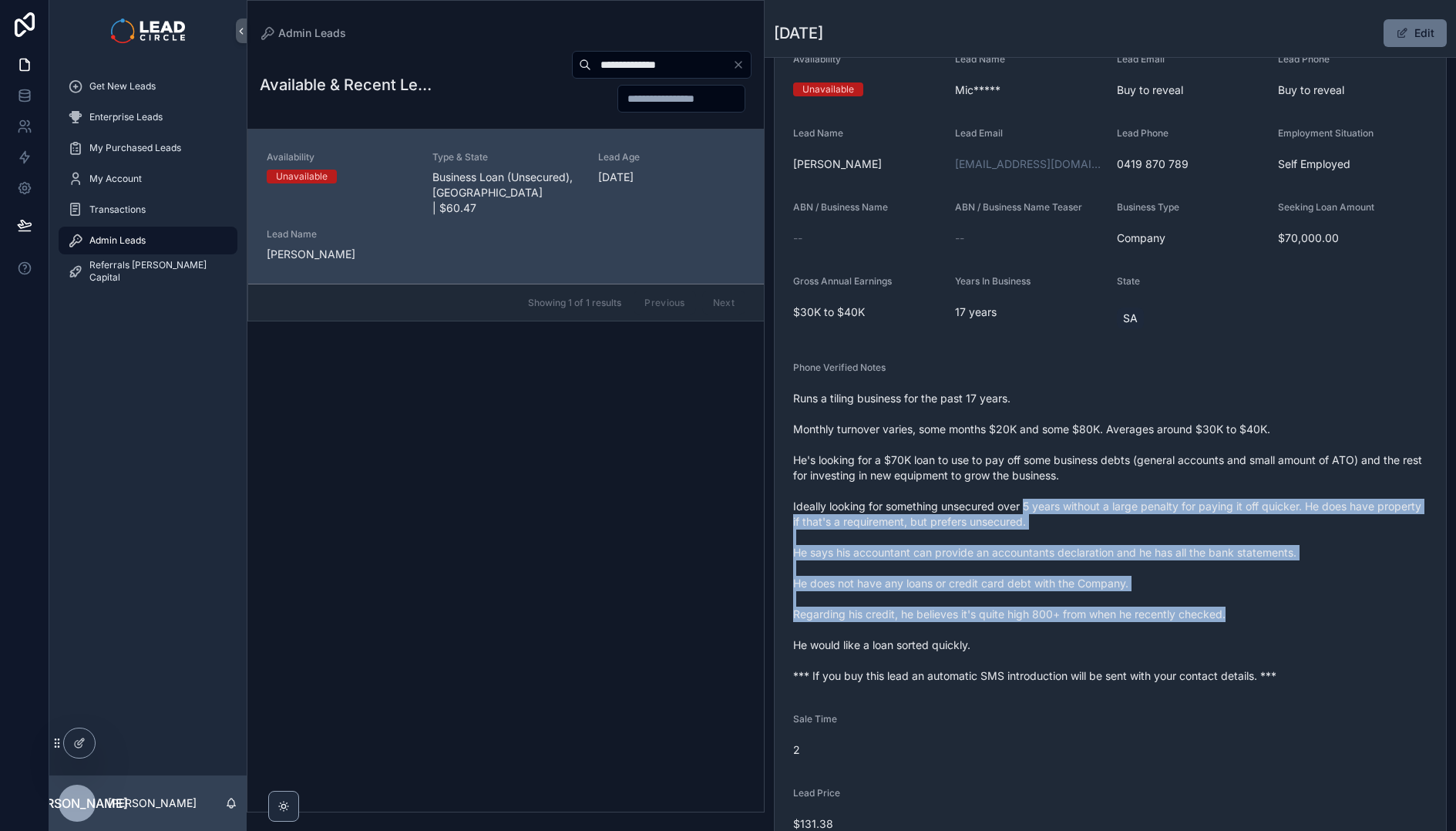
drag, startPoint x: 1150, startPoint y: 557, endPoint x: 1297, endPoint y: 622, distance: 160.7
click at [1297, 622] on span "Runs a tiling business for the past 17 years. Monthly turnover varies, some mon…" at bounding box center [1110, 537] width 634 height 293
drag, startPoint x: 1297, startPoint y: 622, endPoint x: 1334, endPoint y: 675, distance: 64.6
click at [1298, 622] on span "Runs a tiling business for the past 17 years. Monthly turnover varies, some mon…" at bounding box center [1110, 537] width 634 height 293
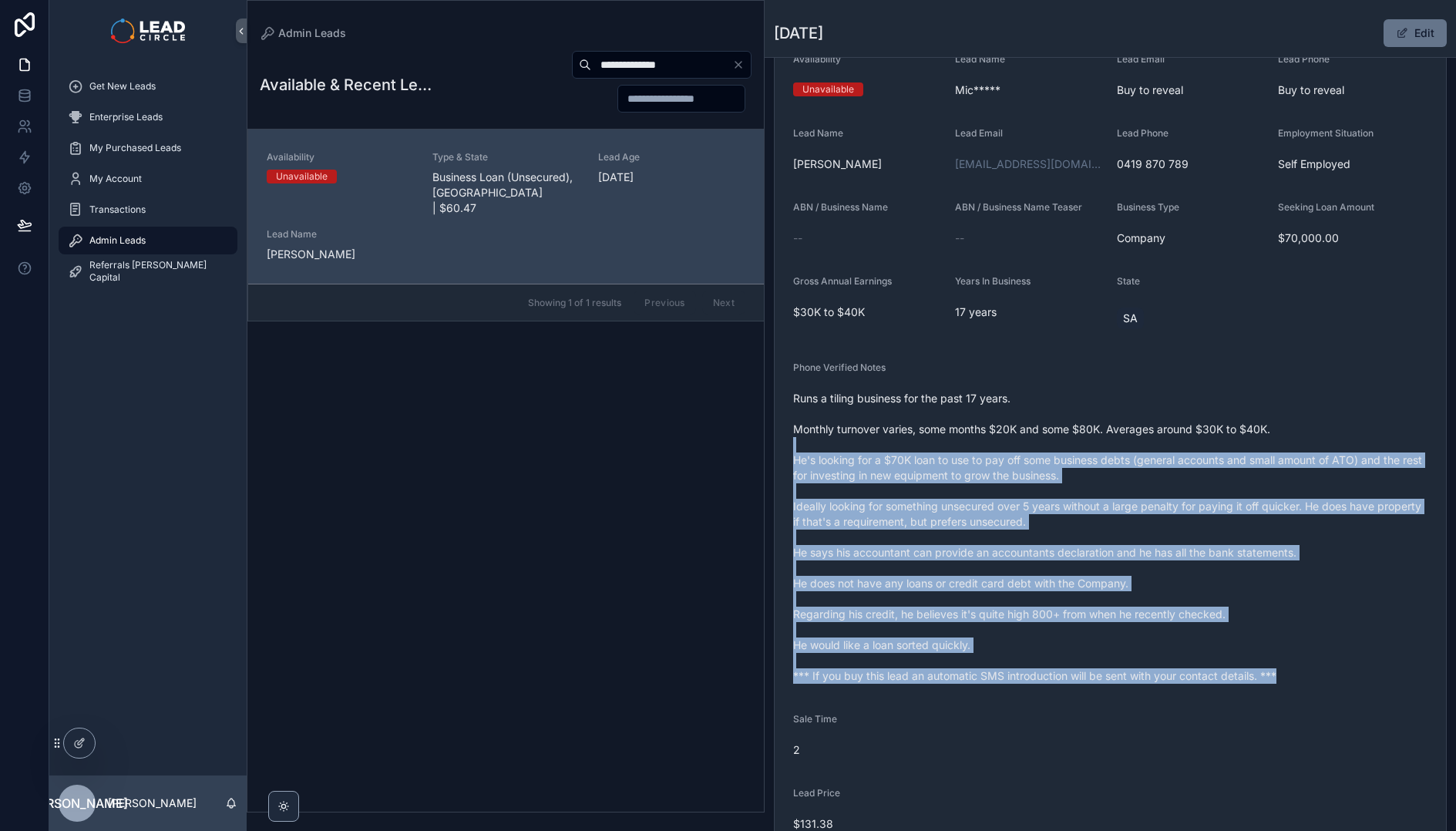
drag, startPoint x: 1334, startPoint y: 675, endPoint x: 1104, endPoint y: 440, distance: 328.8
click at [1105, 441] on span "Runs a tiling business for the past 17 years. Monthly turnover varies, some mon…" at bounding box center [1110, 537] width 634 height 293
click at [1104, 440] on span "Runs a tiling business for the past 17 years. Monthly turnover varies, some mon…" at bounding box center [1110, 537] width 634 height 293
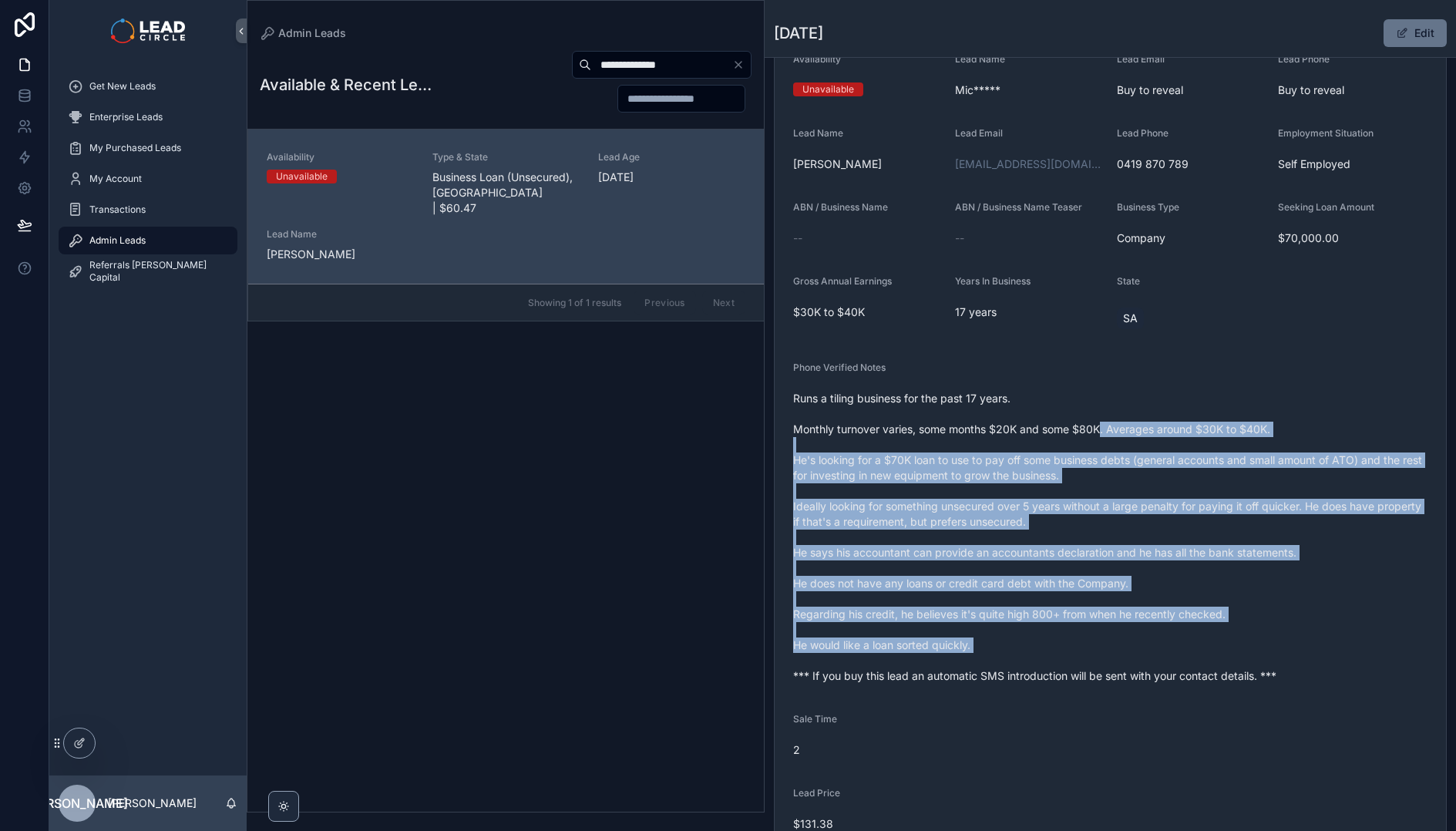
drag, startPoint x: 1113, startPoint y: 437, endPoint x: 1326, endPoint y: 664, distance: 311.3
click at [1326, 664] on span "Runs a tiling business for the past 17 years. Monthly turnover varies, some mon…" at bounding box center [1110, 537] width 634 height 293
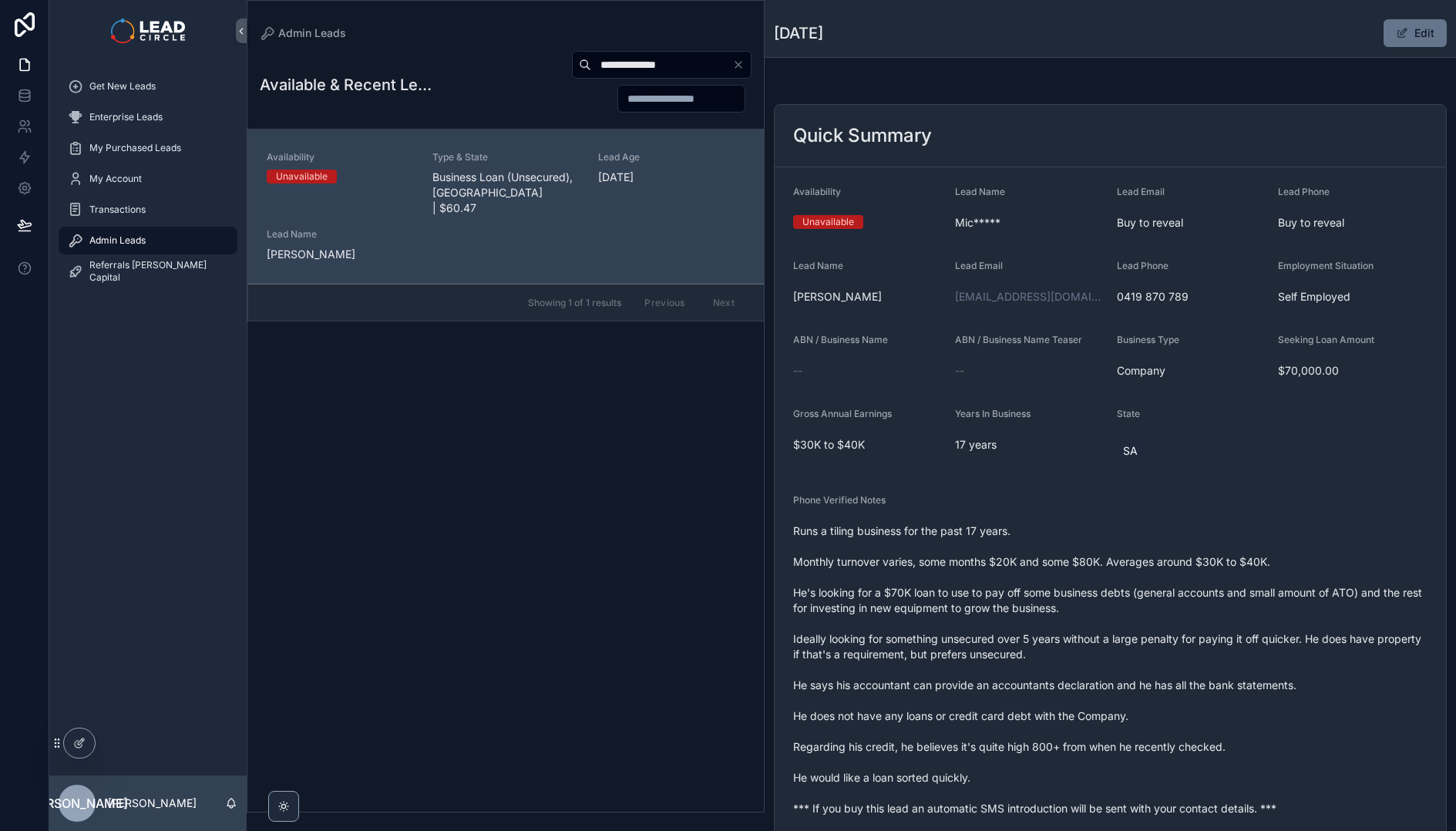
scroll to position [0, 0]
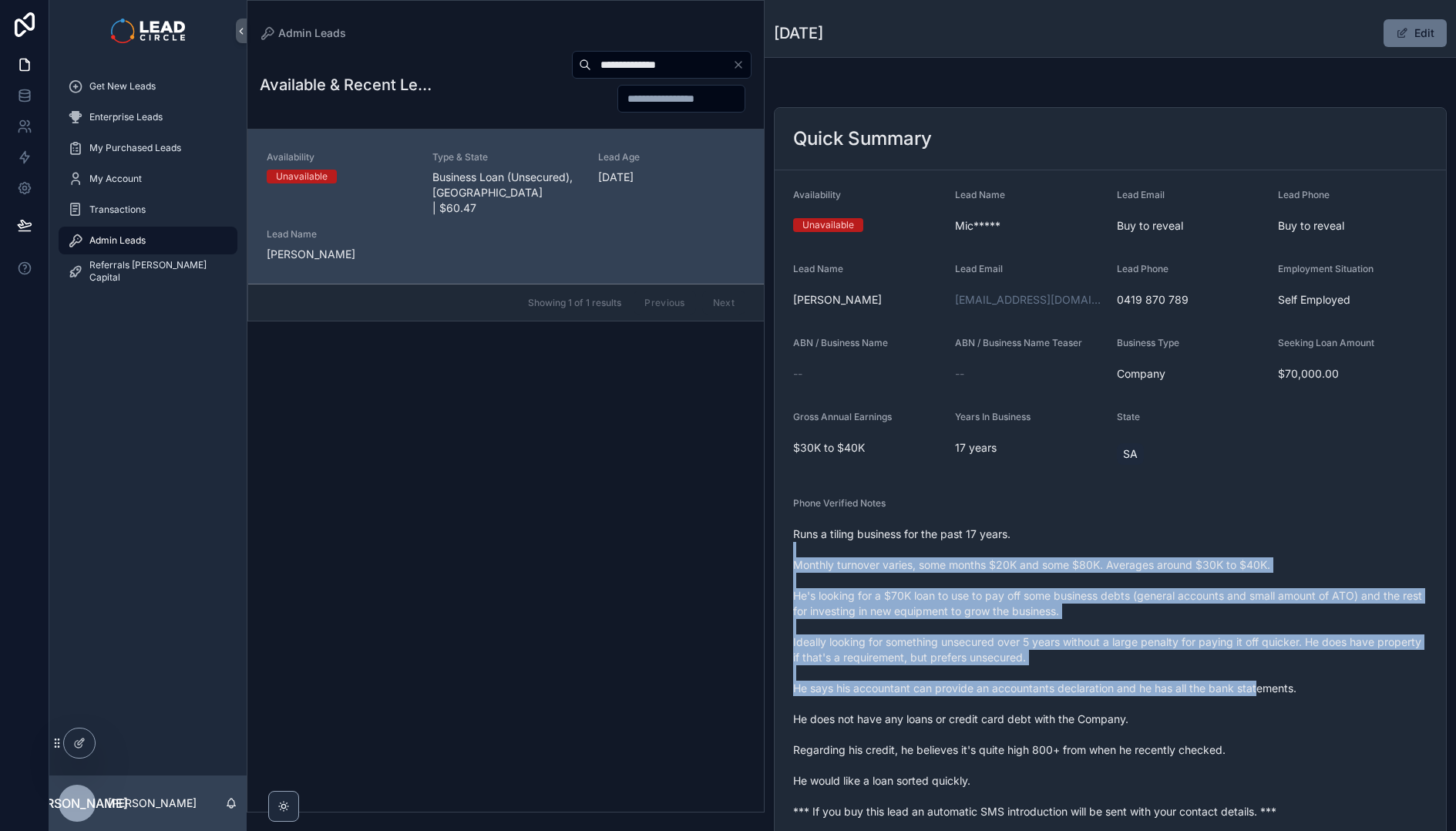
drag, startPoint x: 1167, startPoint y: 594, endPoint x: 1256, endPoint y: 689, distance: 130.2
click at [1256, 689] on span "Runs a tiling business for the past 17 years. Monthly turnover varies, some mon…" at bounding box center [1110, 672] width 634 height 293
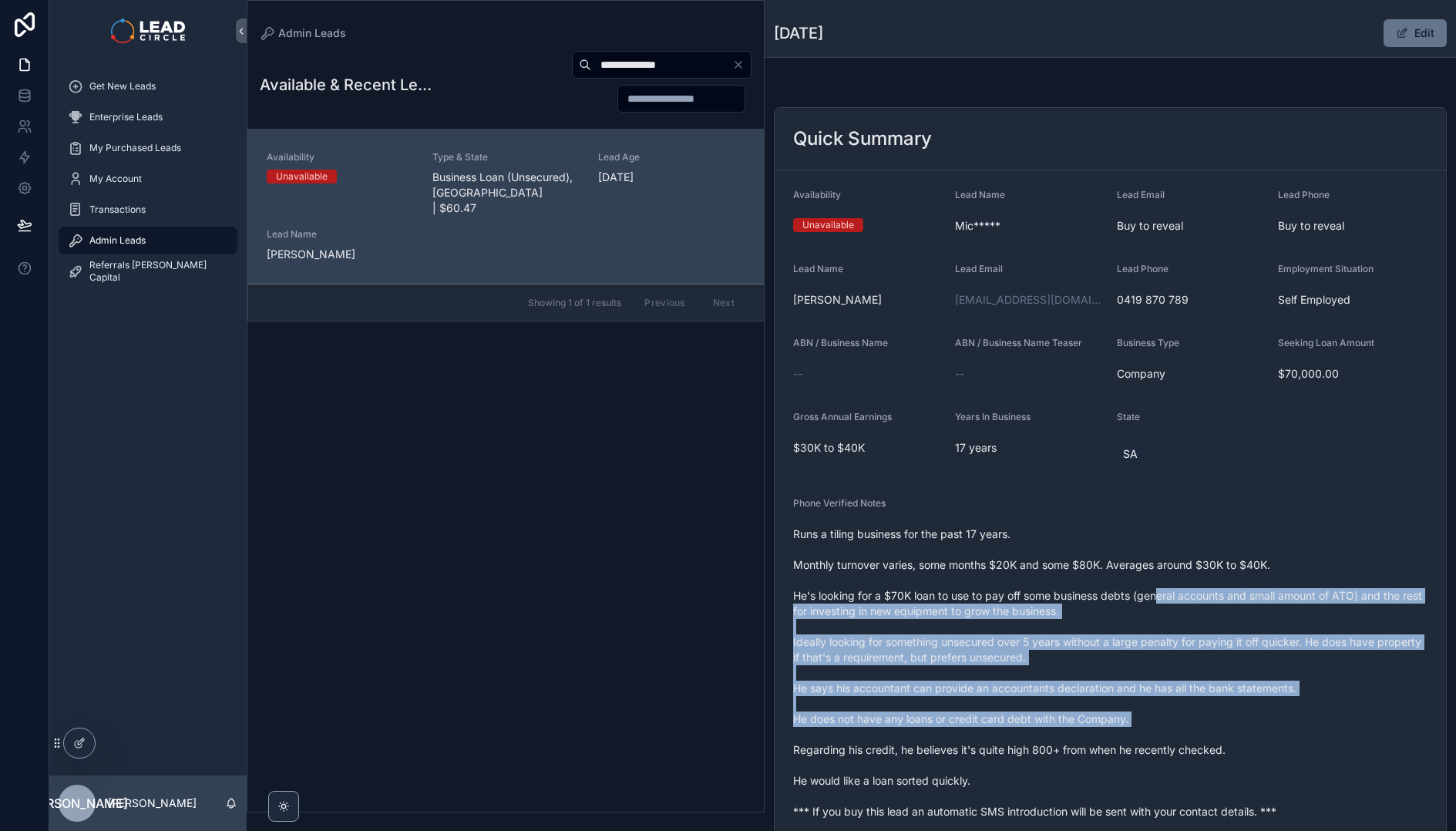
drag, startPoint x: 1331, startPoint y: 731, endPoint x: 1130, endPoint y: 572, distance: 256.3
click at [1140, 579] on span "Runs a tiling business for the past 17 years. Monthly turnover varies, some mon…" at bounding box center [1110, 672] width 634 height 293
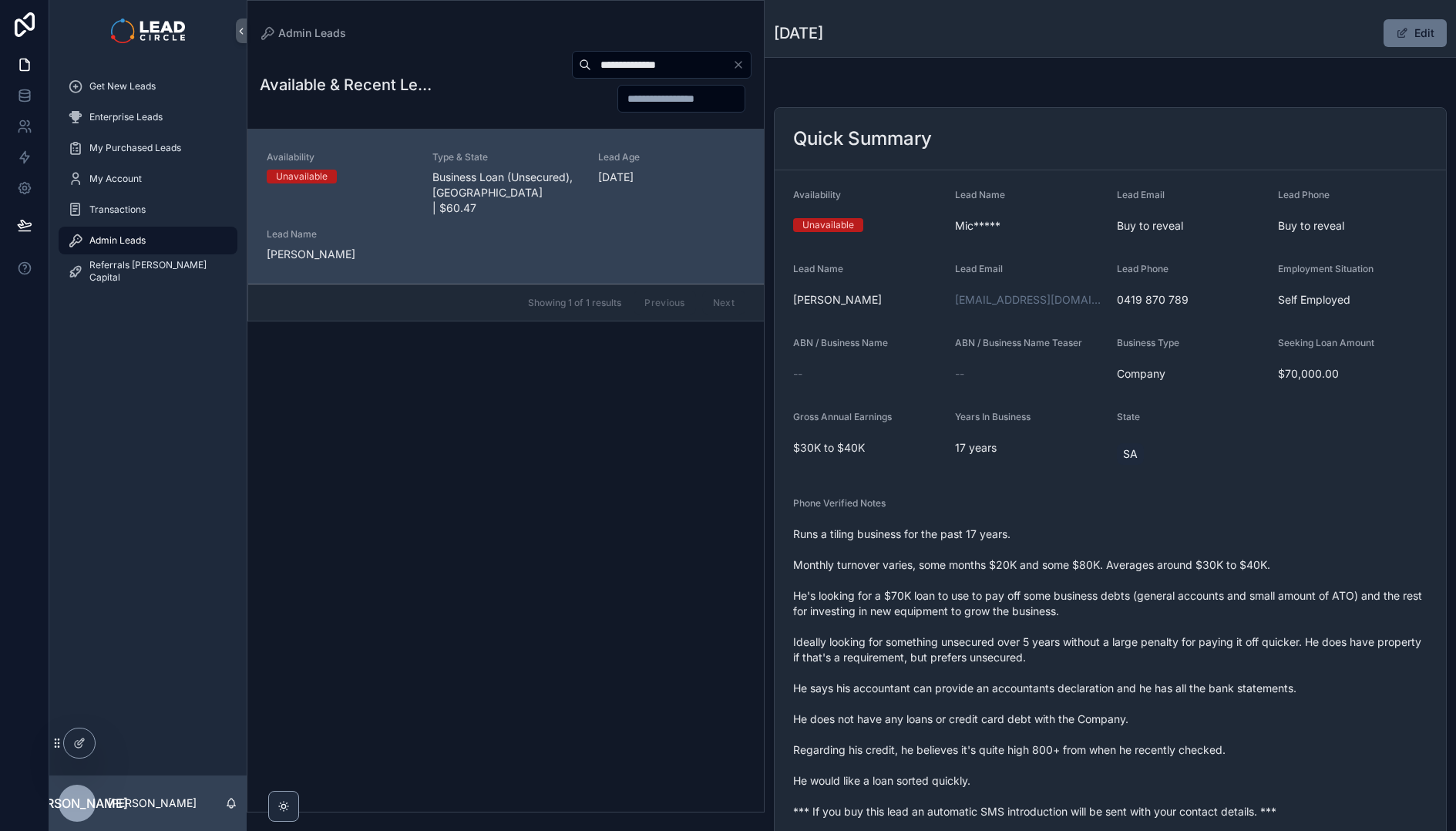
click at [1130, 571] on span "Runs a tiling business for the past 17 years. Monthly turnover varies, some mon…" at bounding box center [1110, 672] width 634 height 293
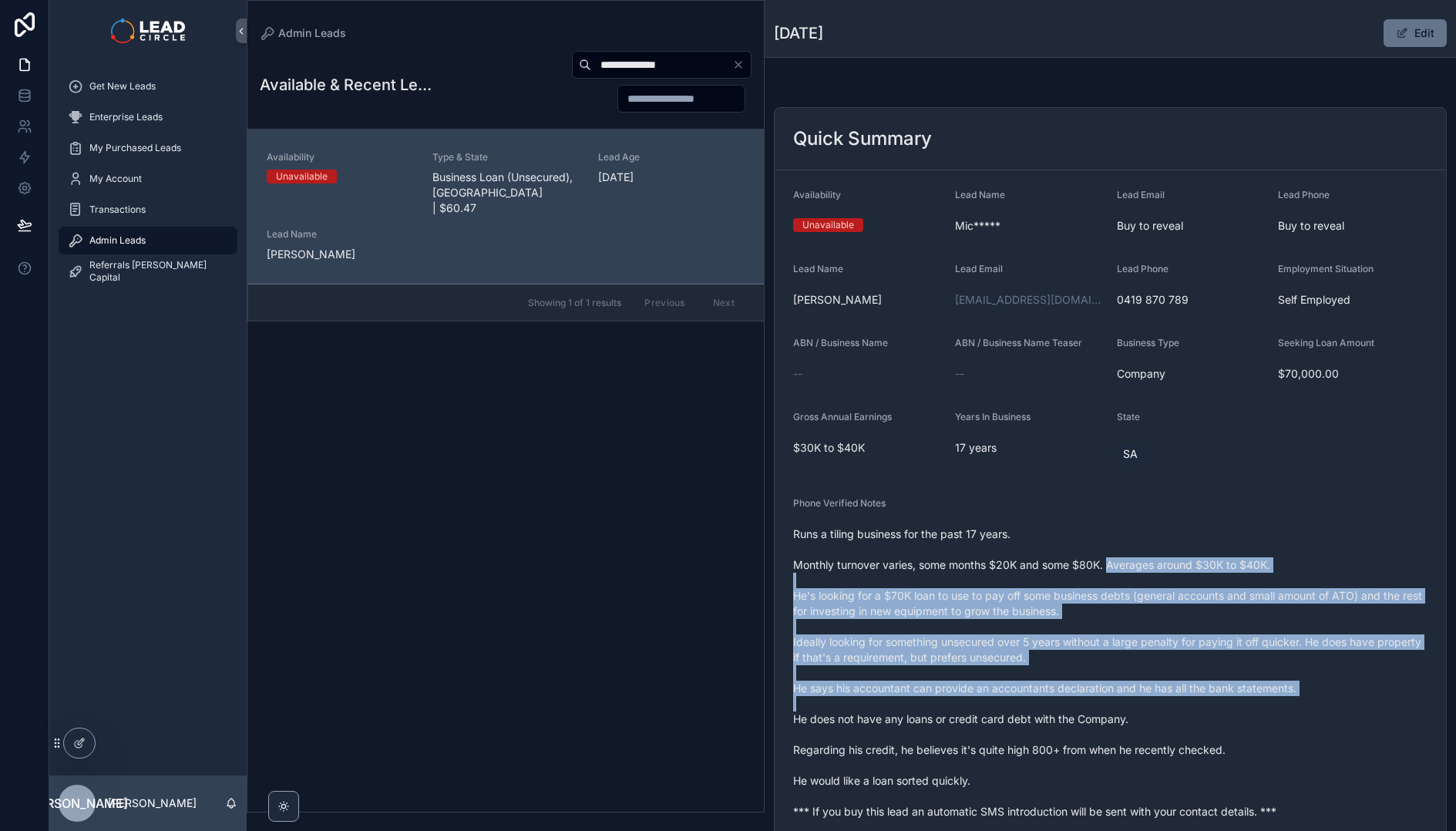
drag, startPoint x: 1130, startPoint y: 571, endPoint x: 1277, endPoint y: 707, distance: 200.3
click at [1277, 707] on span "Runs a tiling business for the past 17 years. Monthly turnover varies, some mon…" at bounding box center [1110, 672] width 634 height 293
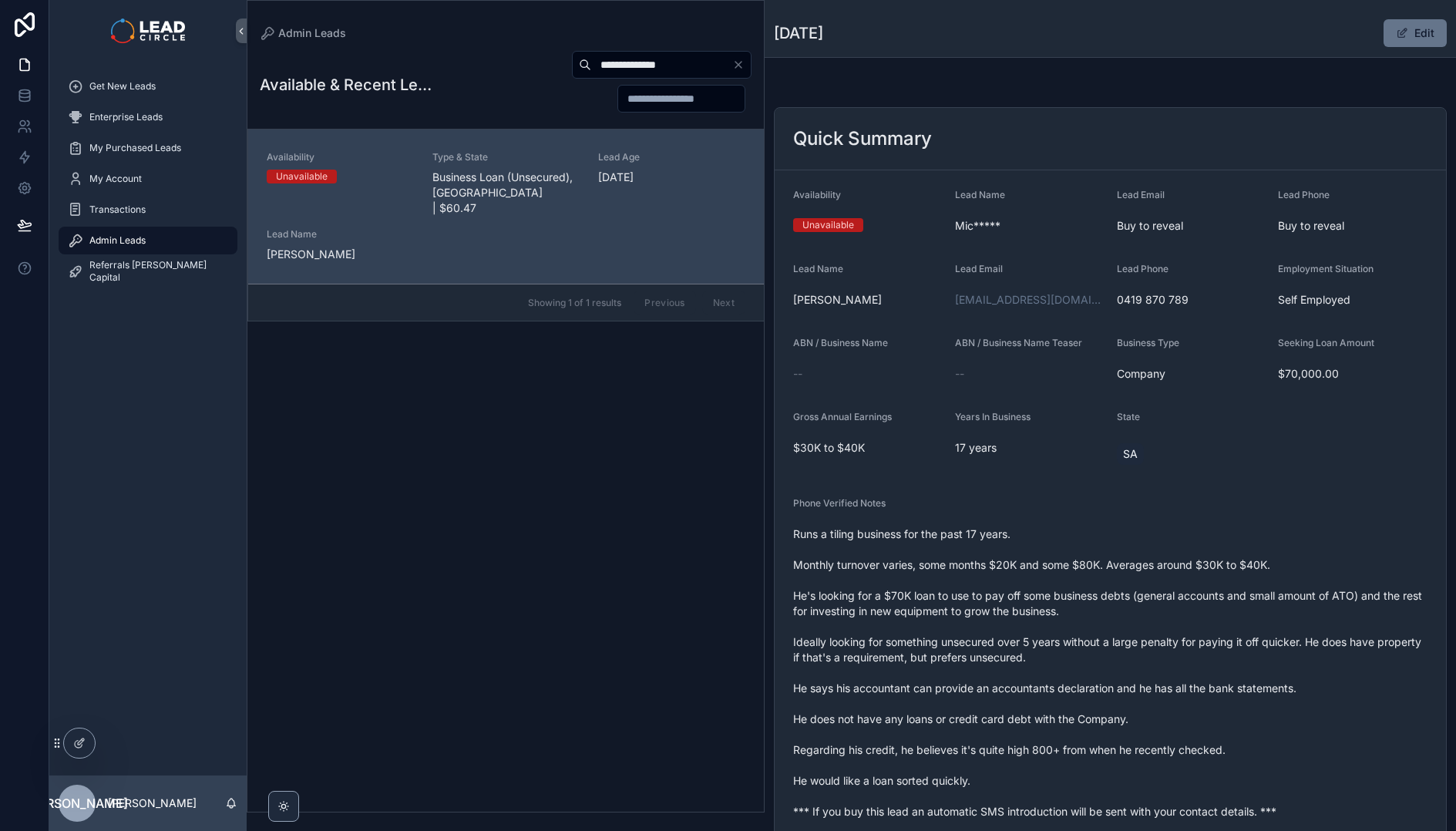
click at [652, 68] on input "**********" at bounding box center [661, 64] width 141 height 21
paste input "scrollable content"
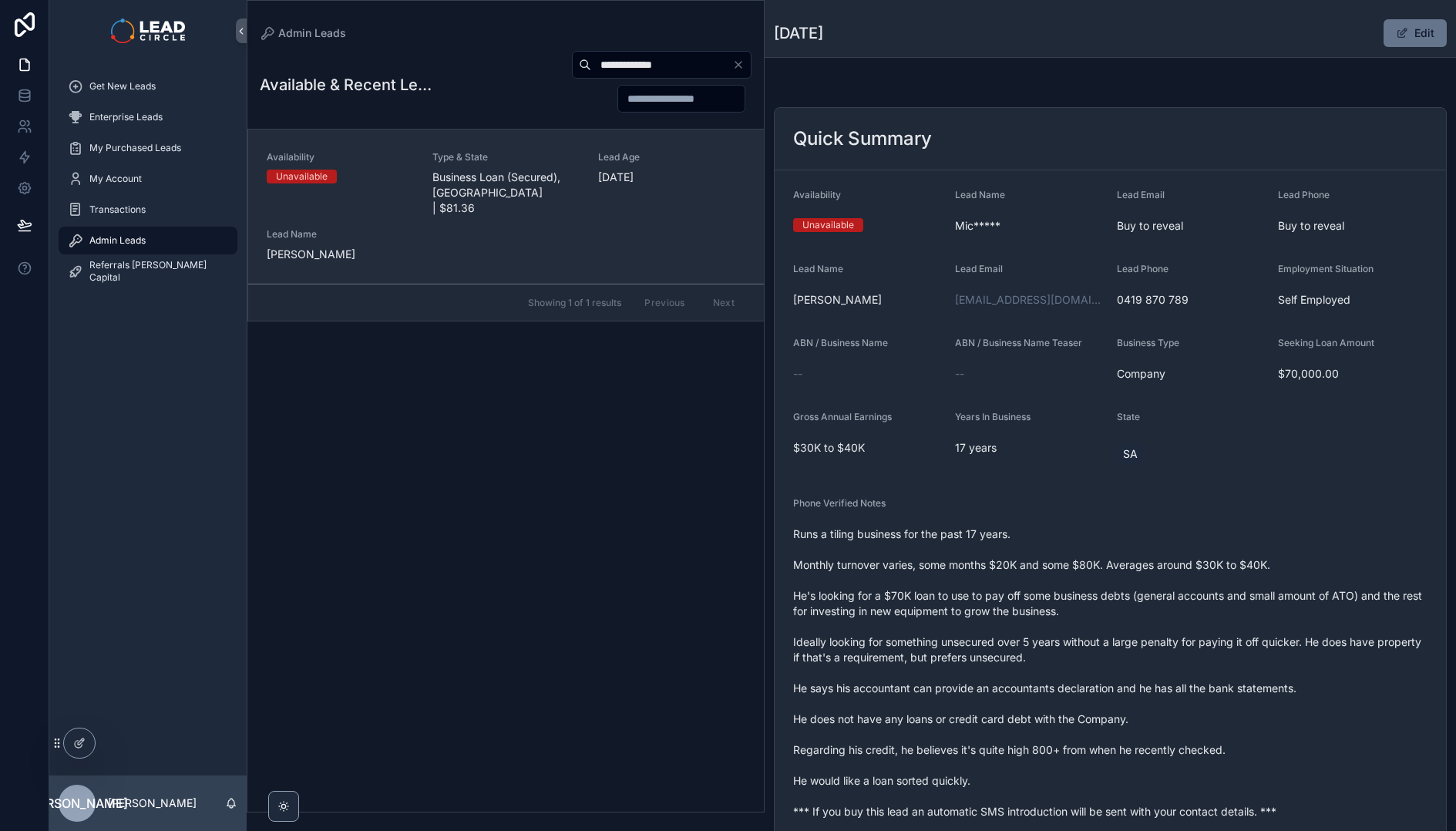
click at [613, 207] on div "Availability Unavailable Type & State Business Loan (Secured), [GEOGRAPHIC_DATA…" at bounding box center [506, 206] width 478 height 111
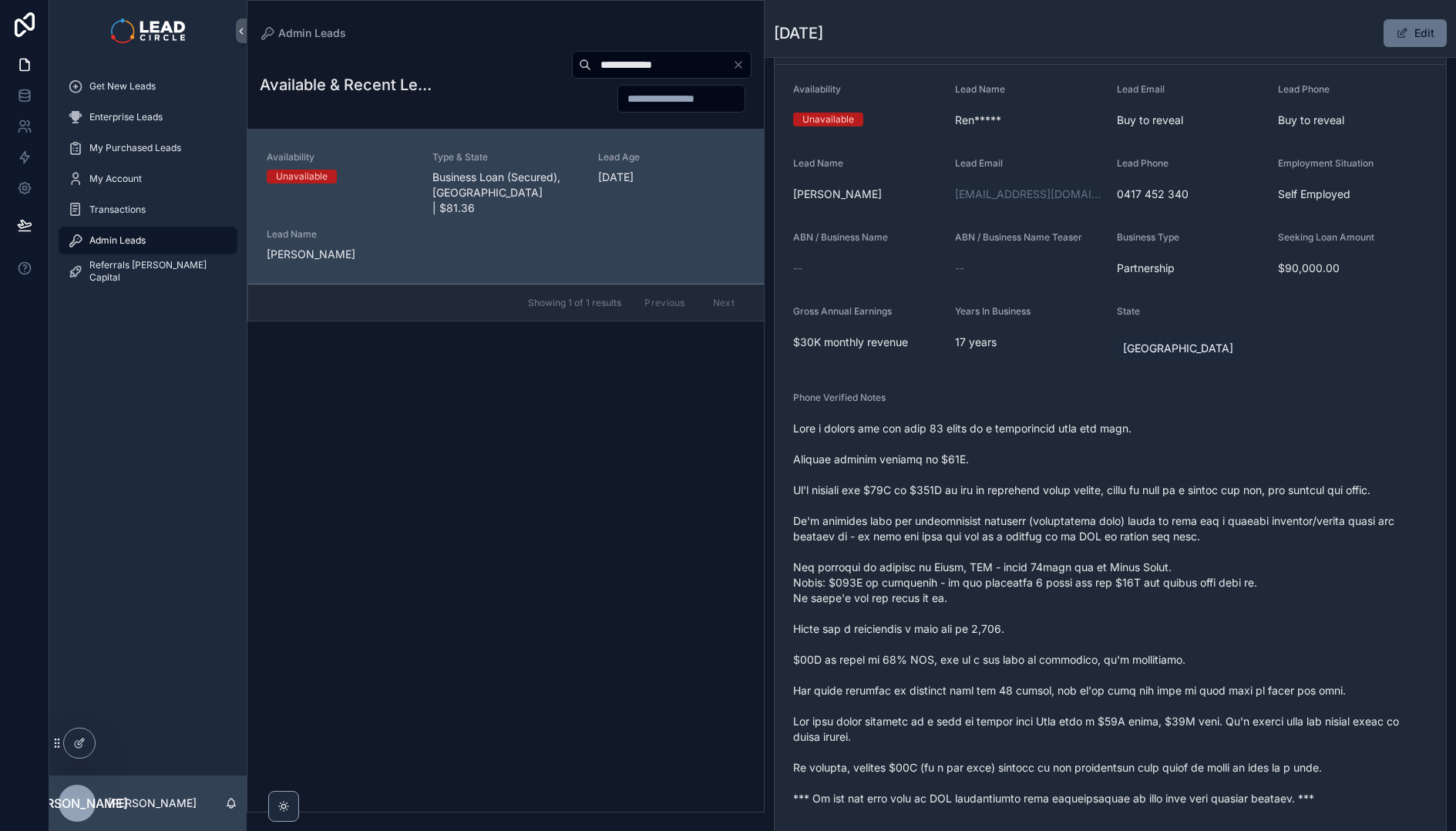
scroll to position [133, 0]
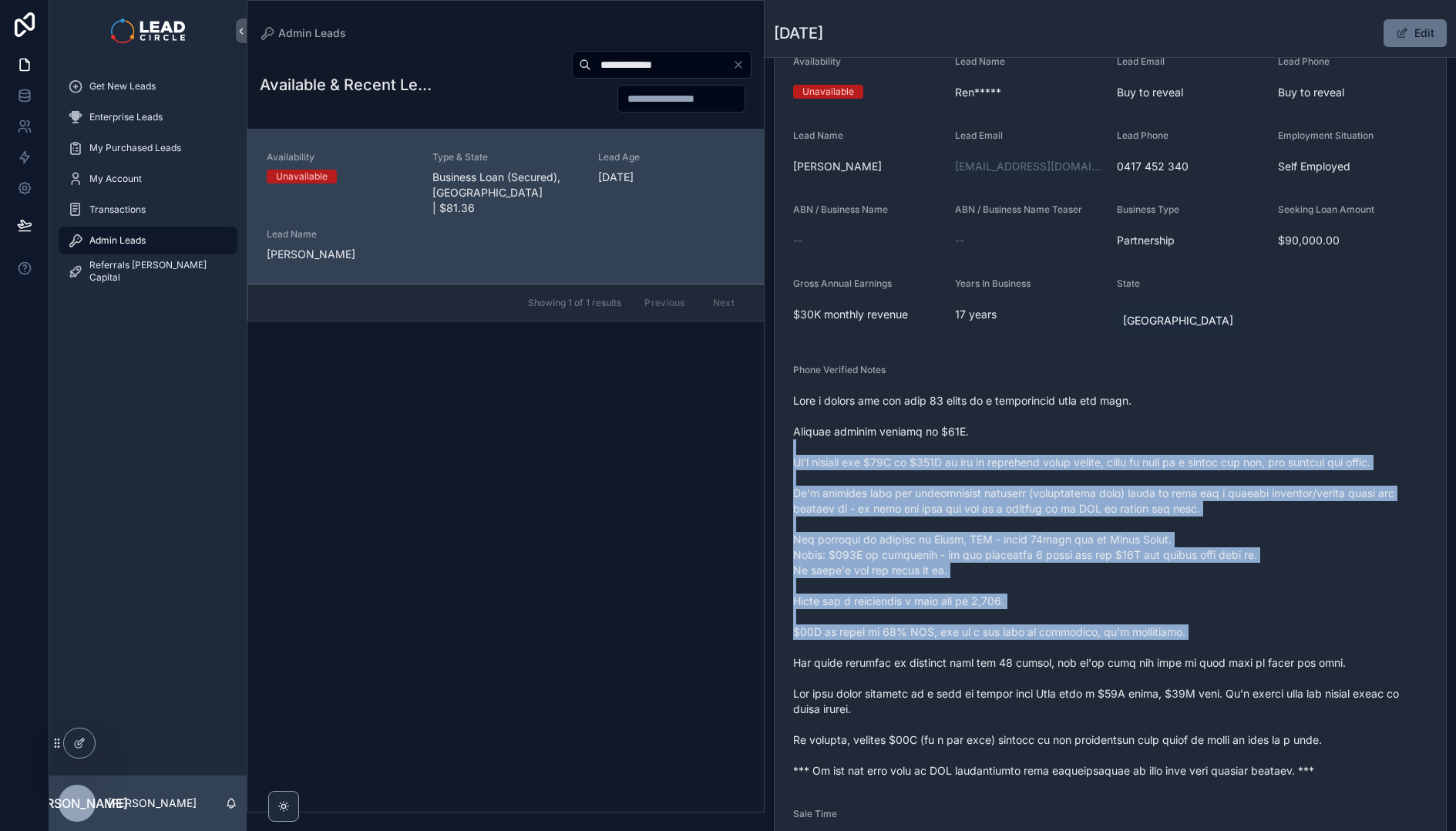
drag, startPoint x: 990, startPoint y: 441, endPoint x: 1057, endPoint y: 643, distance: 212.8
click at [1057, 643] on span "scrollable content" at bounding box center [1110, 585] width 634 height 385
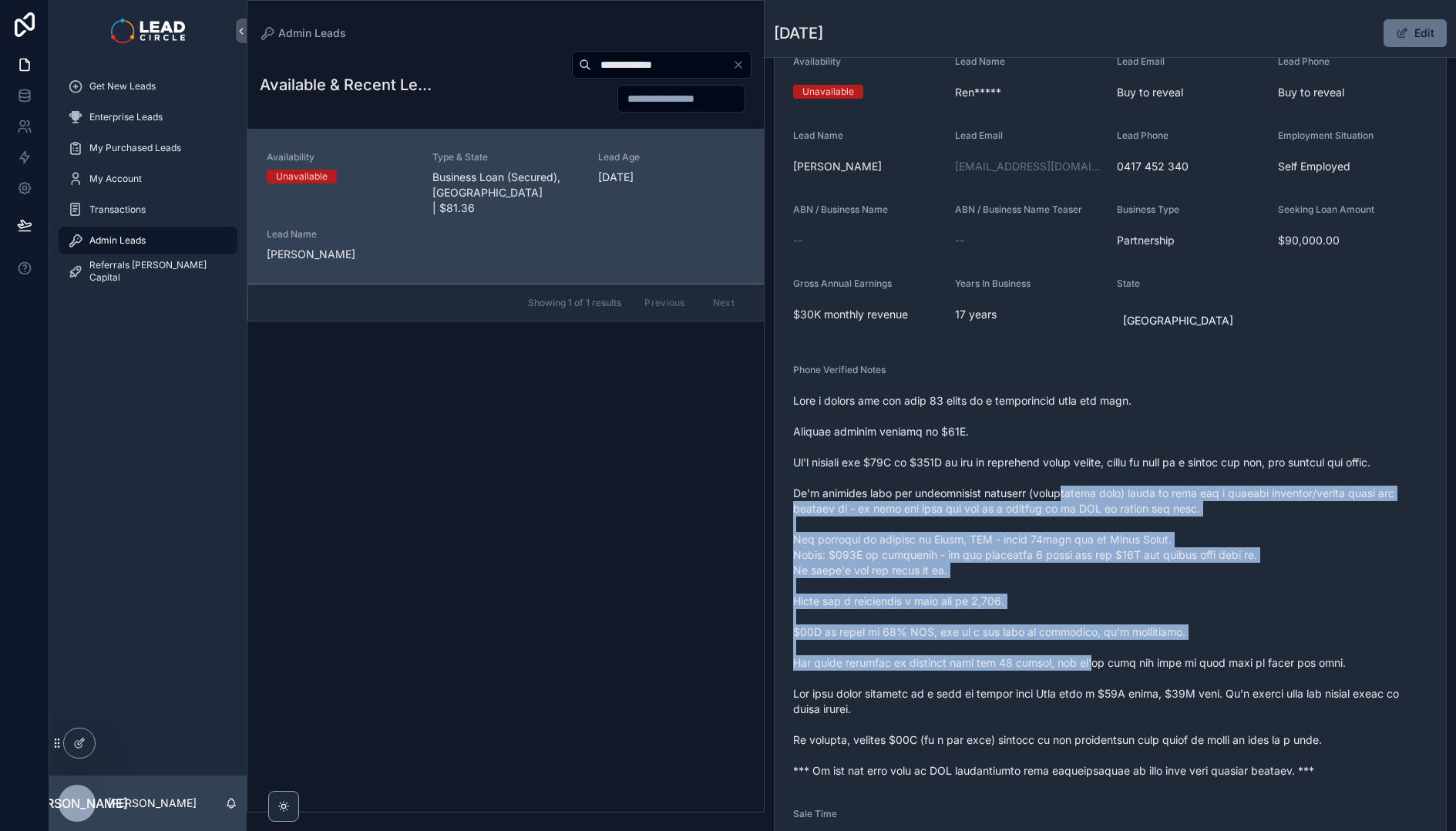
drag, startPoint x: 1080, startPoint y: 633, endPoint x: 1057, endPoint y: 470, distance: 164.6
click at [1058, 475] on span "scrollable content" at bounding box center [1110, 585] width 634 height 385
click at [1057, 470] on span "scrollable content" at bounding box center [1110, 585] width 634 height 385
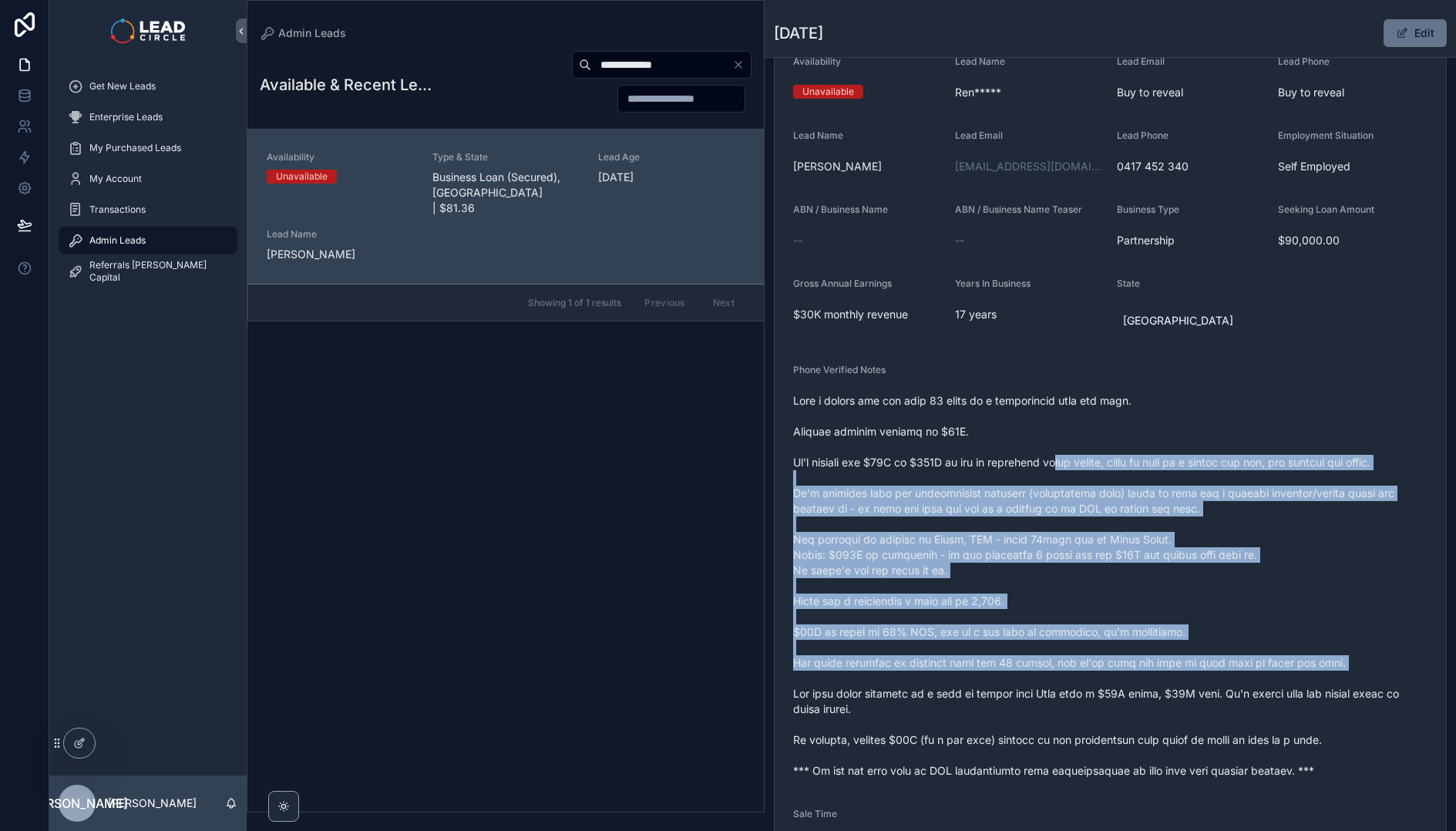
drag, startPoint x: 1059, startPoint y: 456, endPoint x: 1107, endPoint y: 680, distance: 229.1
click at [1107, 680] on span "scrollable content" at bounding box center [1110, 585] width 634 height 385
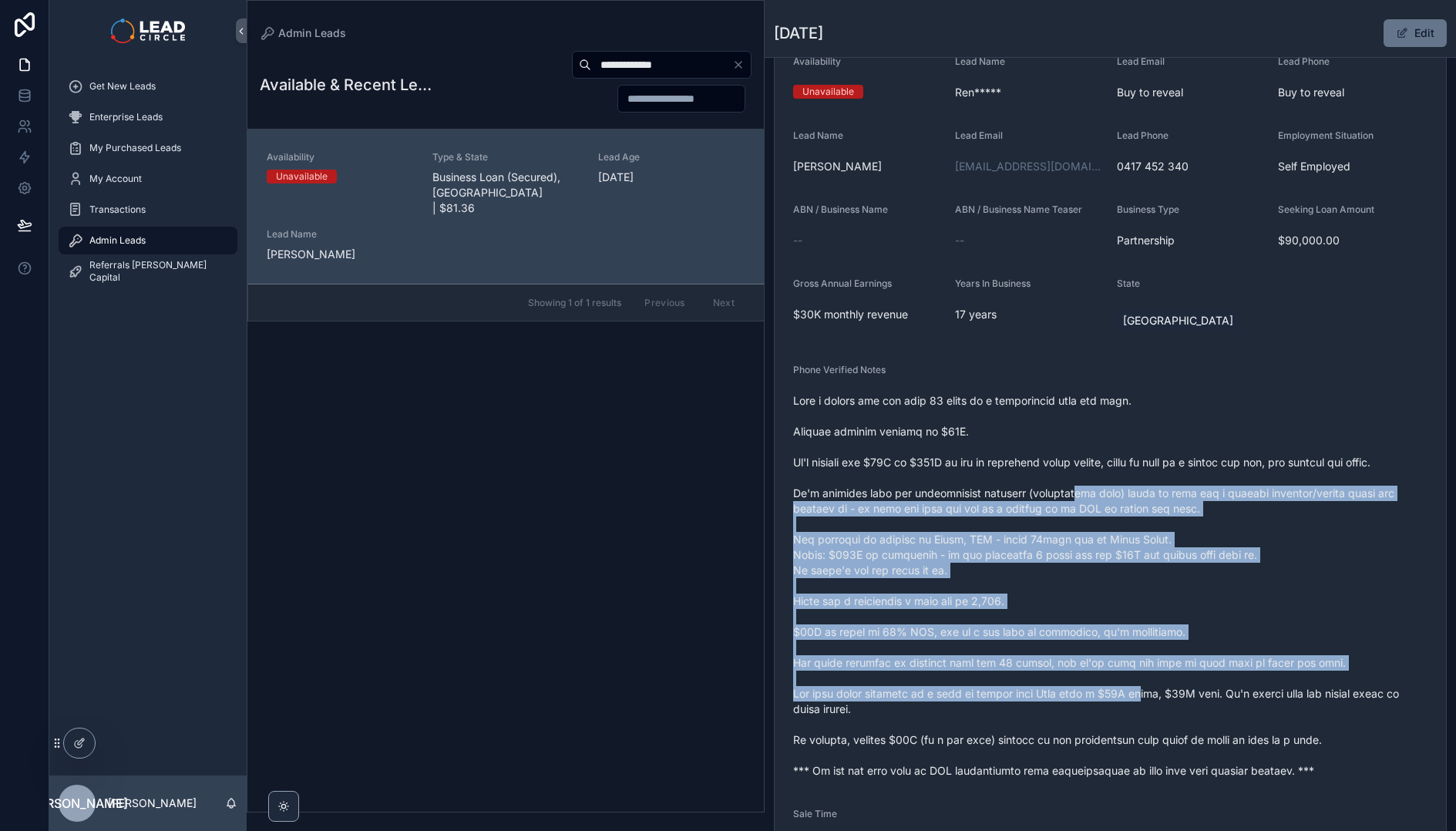
drag, startPoint x: 1113, startPoint y: 695, endPoint x: 1073, endPoint y: 497, distance: 202.0
click at [1073, 497] on span "scrollable content" at bounding box center [1110, 585] width 634 height 385
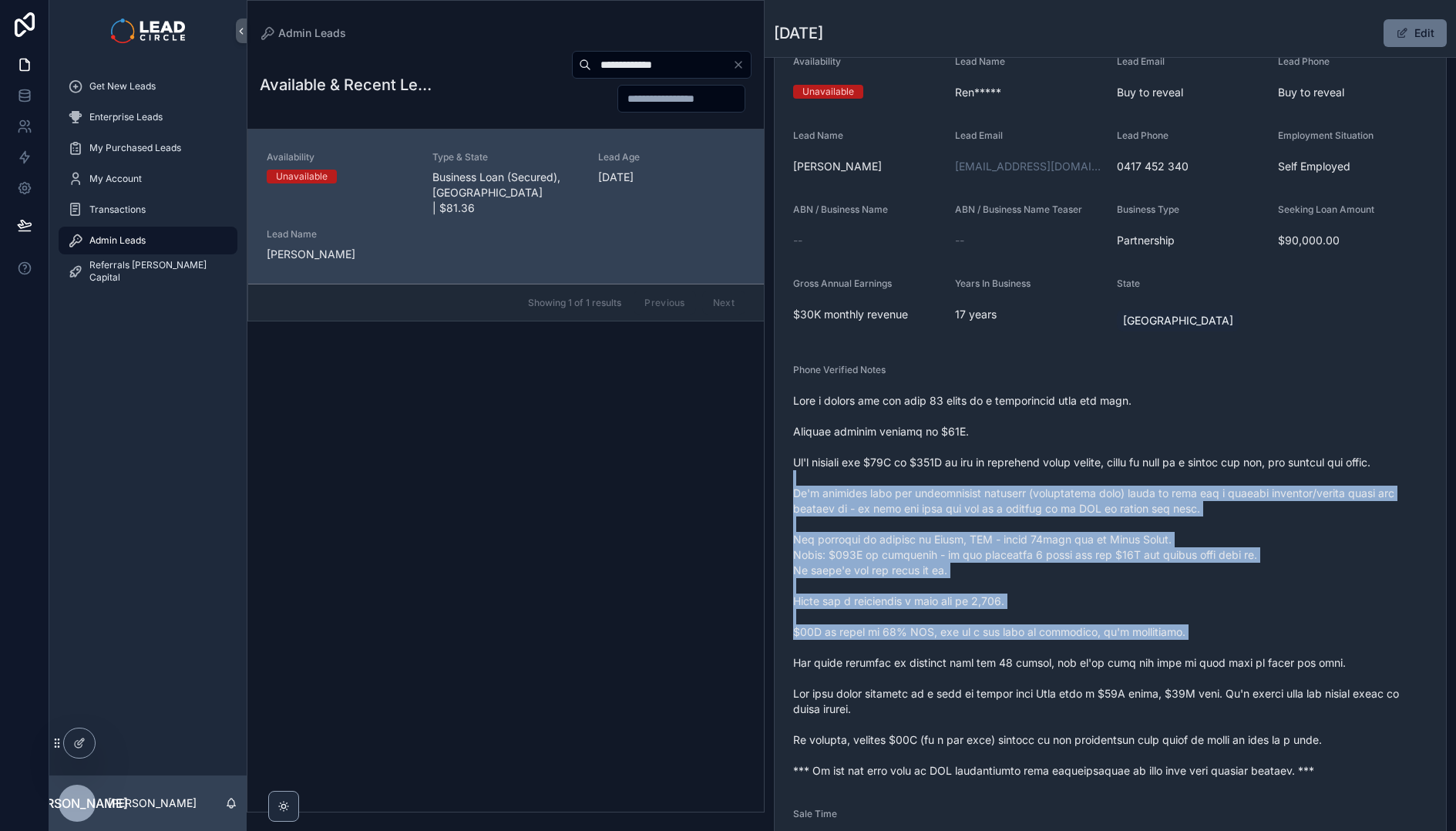
drag, startPoint x: 1073, startPoint y: 476, endPoint x: 1083, endPoint y: 643, distance: 167.3
click at [1083, 643] on span "scrollable content" at bounding box center [1110, 585] width 634 height 385
drag, startPoint x: 1105, startPoint y: 681, endPoint x: 981, endPoint y: 463, distance: 250.8
click at [982, 465] on span "scrollable content" at bounding box center [1110, 585] width 634 height 385
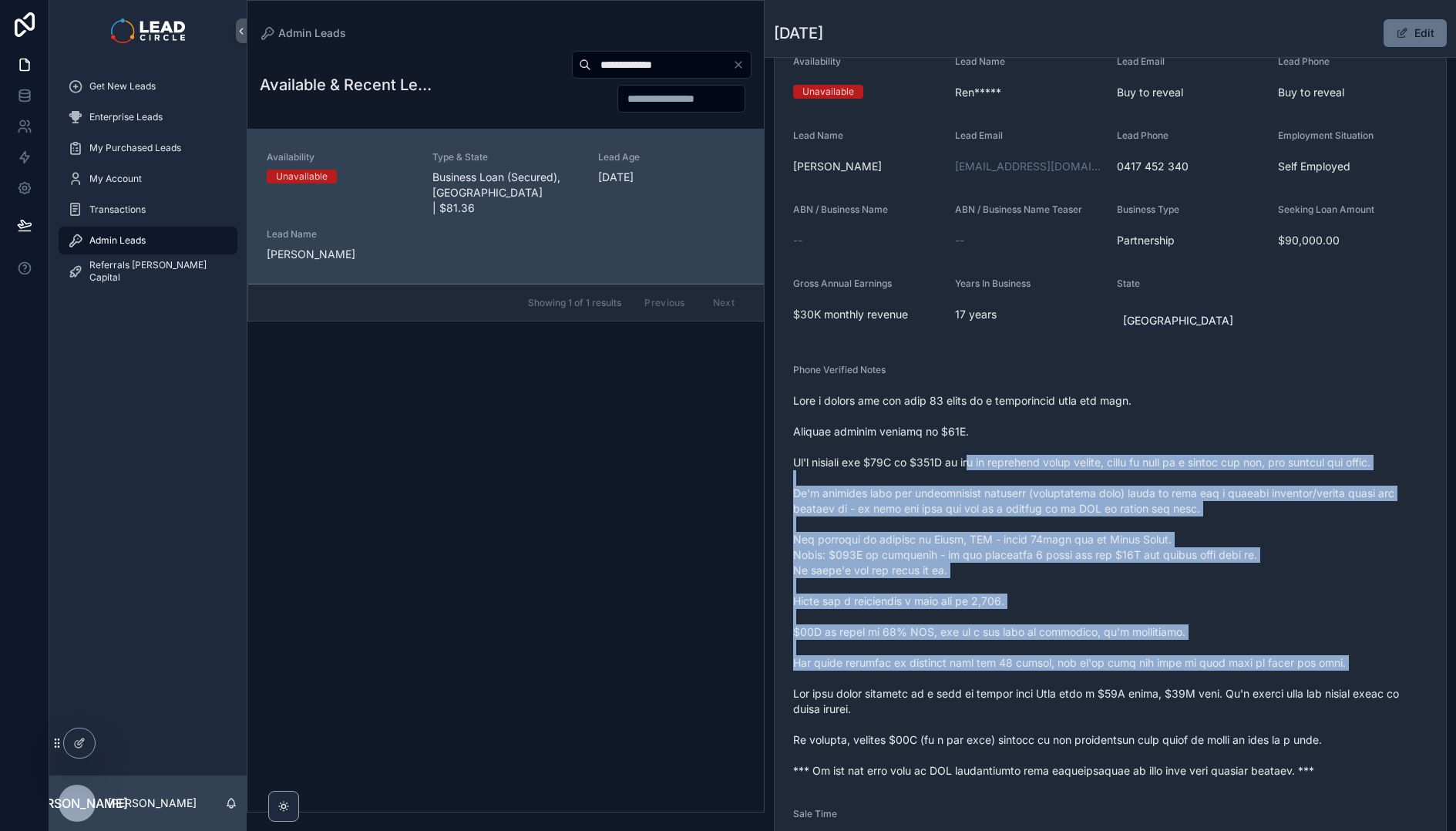
click at [980, 460] on span "scrollable content" at bounding box center [1110, 585] width 634 height 385
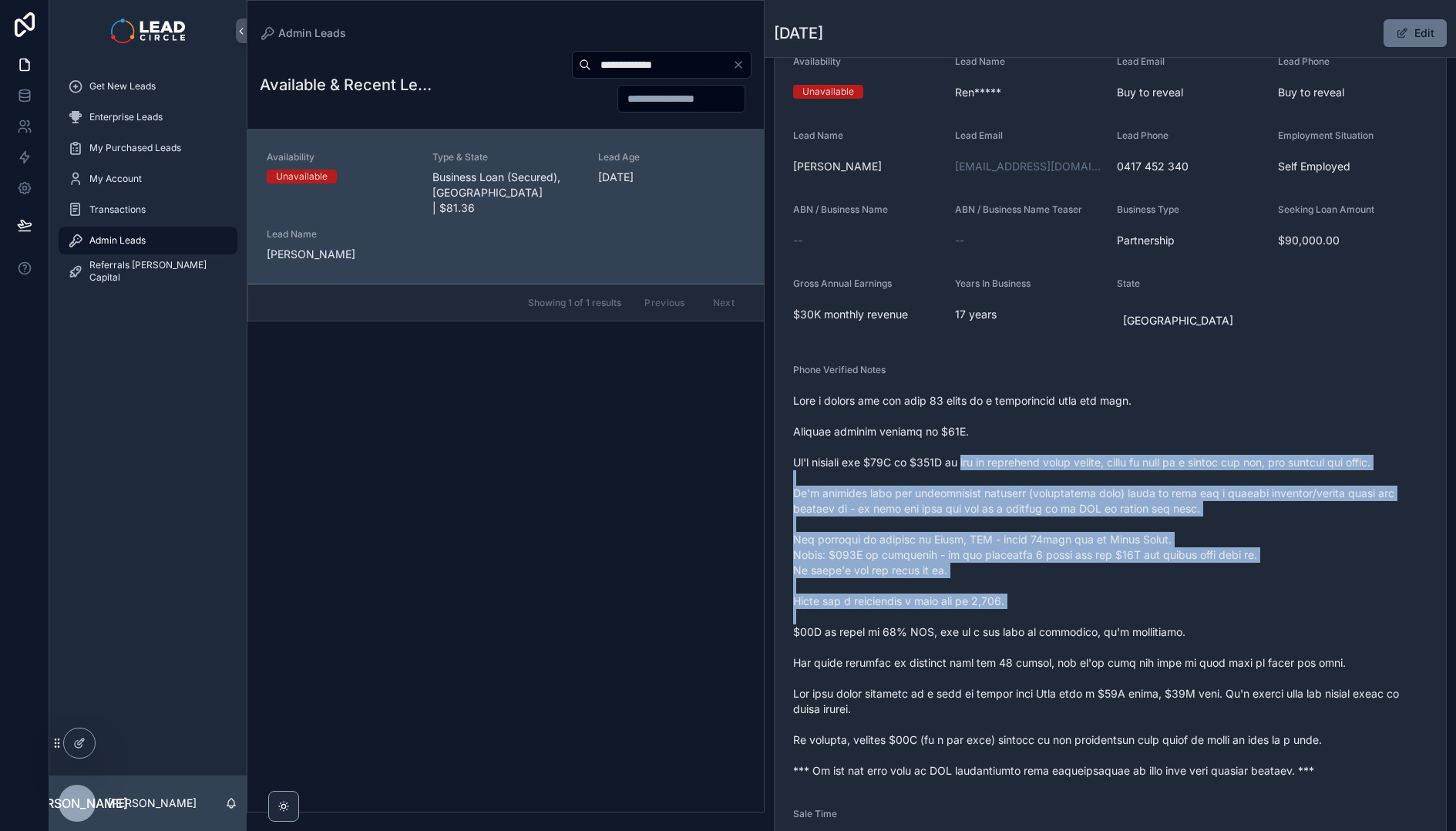
drag, startPoint x: 1012, startPoint y: 516, endPoint x: 1082, endPoint y: 616, distance: 122.1
click at [1082, 616] on span "scrollable content" at bounding box center [1110, 585] width 634 height 385
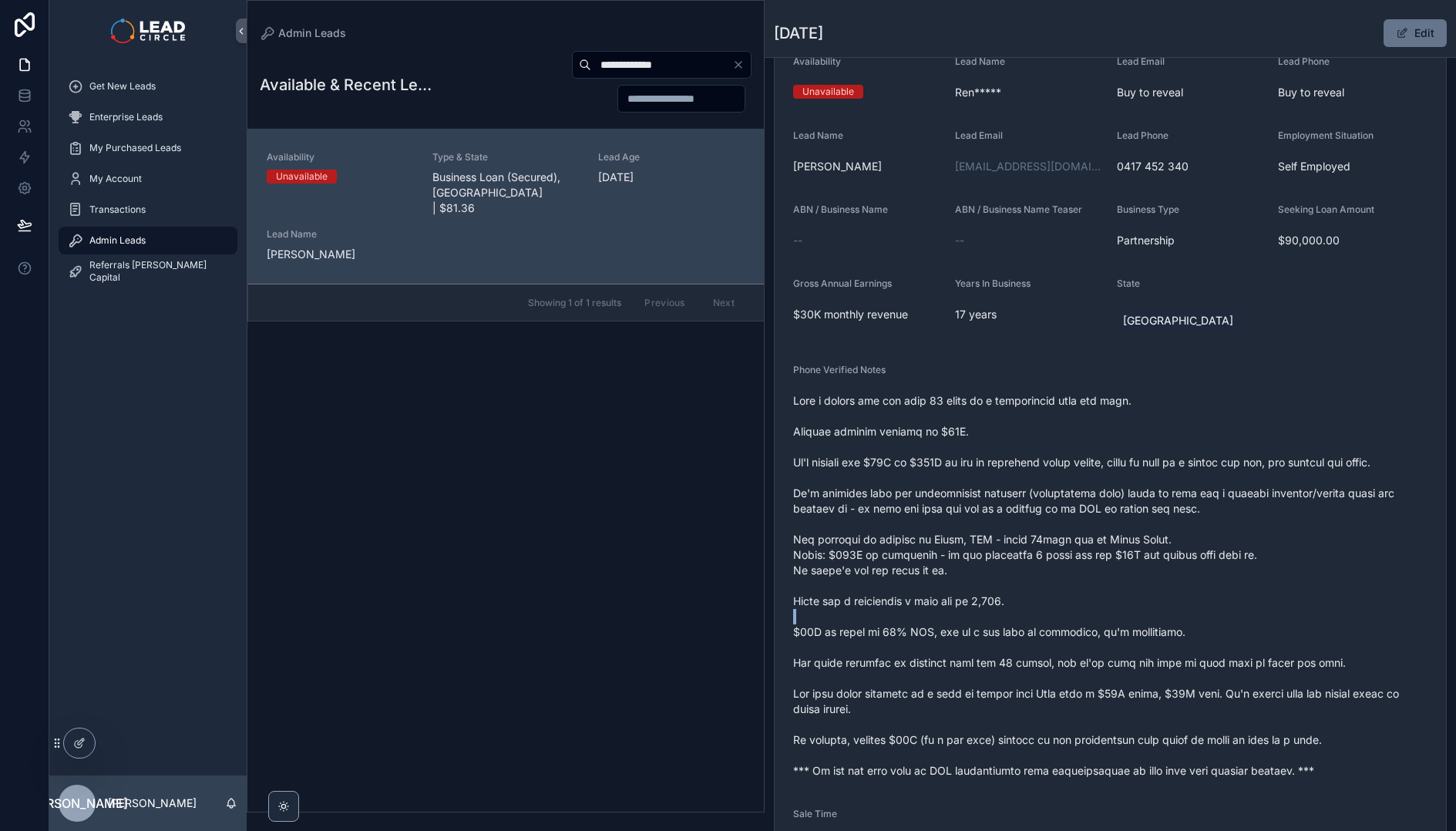
drag, startPoint x: 1085, startPoint y: 616, endPoint x: 1203, endPoint y: 640, distance: 120.4
click at [1099, 617] on span "scrollable content" at bounding box center [1110, 585] width 634 height 385
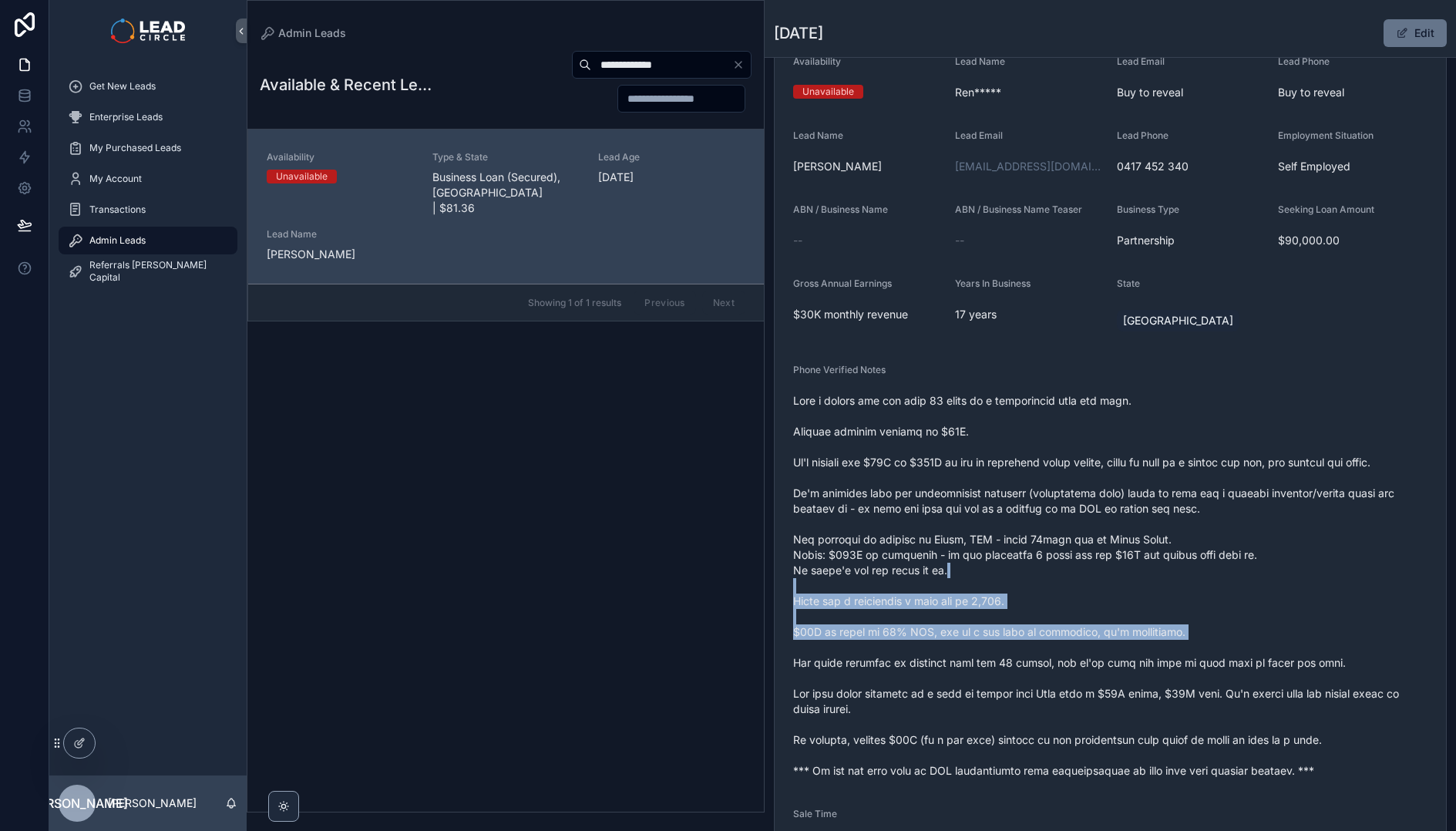
drag, startPoint x: 1203, startPoint y: 640, endPoint x: 1028, endPoint y: 525, distance: 209.4
click at [1042, 533] on span "scrollable content" at bounding box center [1110, 585] width 634 height 385
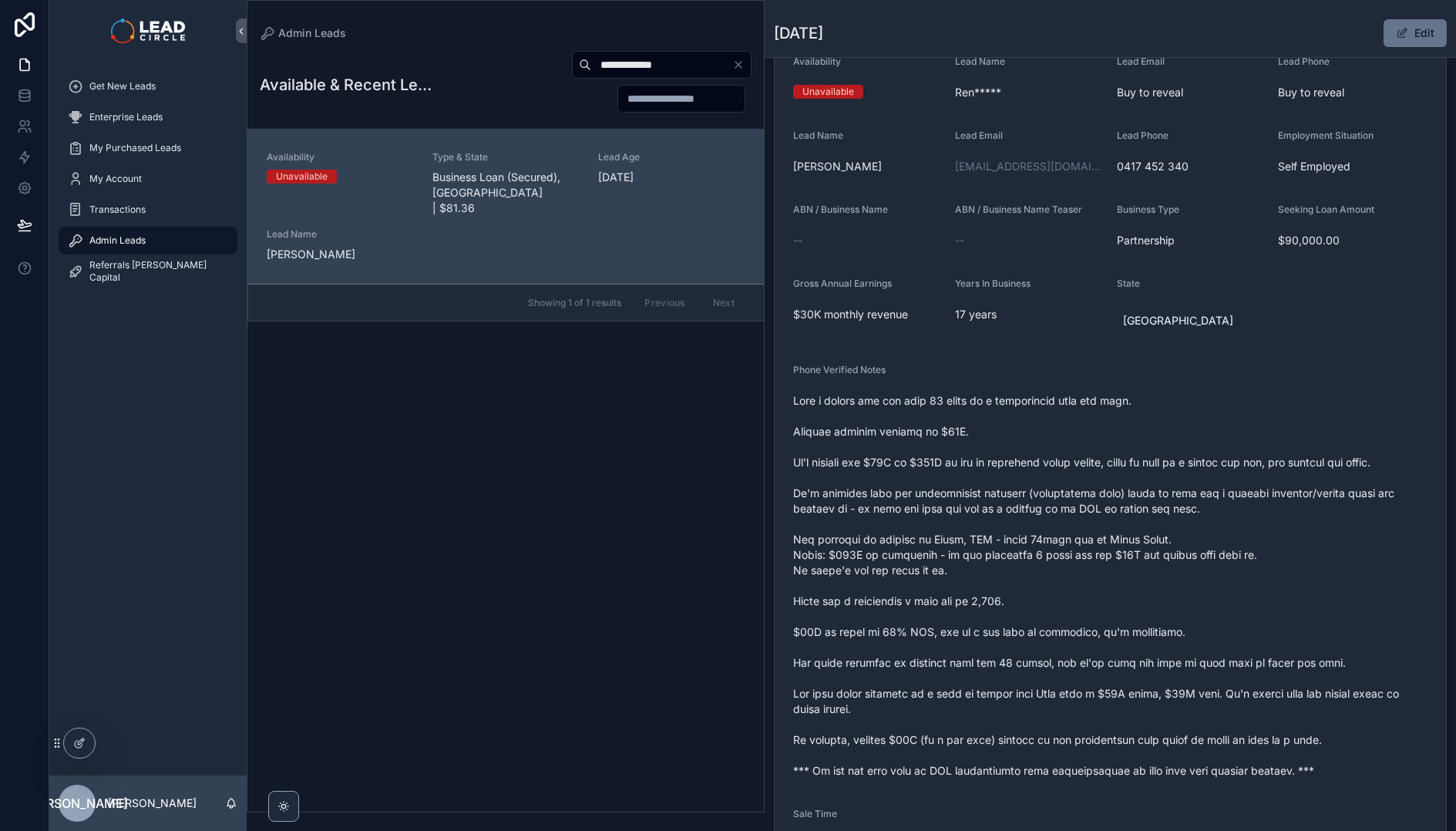
click at [1028, 525] on span "scrollable content" at bounding box center [1110, 585] width 634 height 385
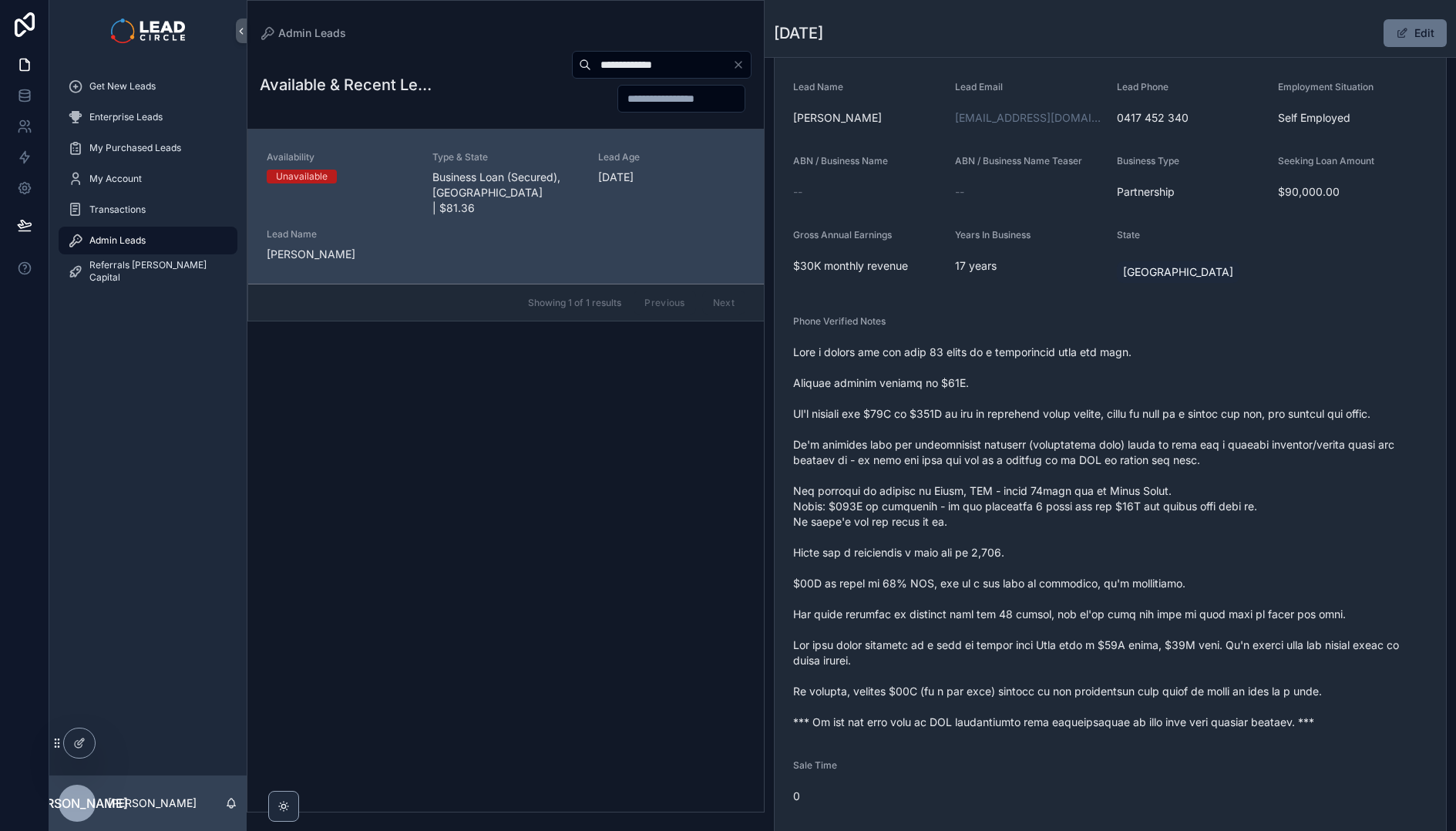
scroll to position [275, 0]
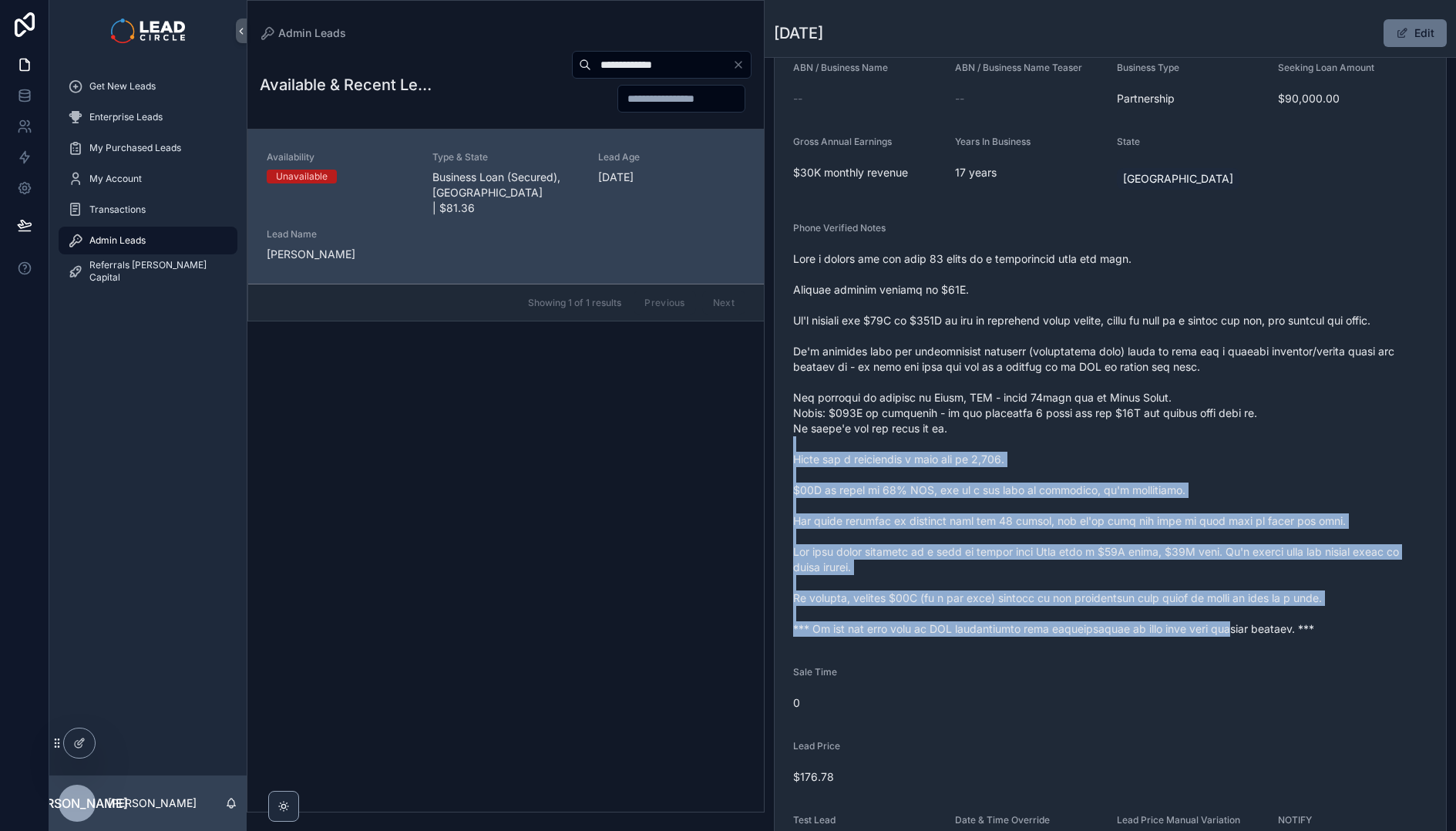
drag, startPoint x: 1216, startPoint y: 621, endPoint x: 1040, endPoint y: 433, distance: 257.5
click at [1040, 434] on span "scrollable content" at bounding box center [1110, 444] width 634 height 385
click at [1040, 433] on span "scrollable content" at bounding box center [1110, 444] width 634 height 385
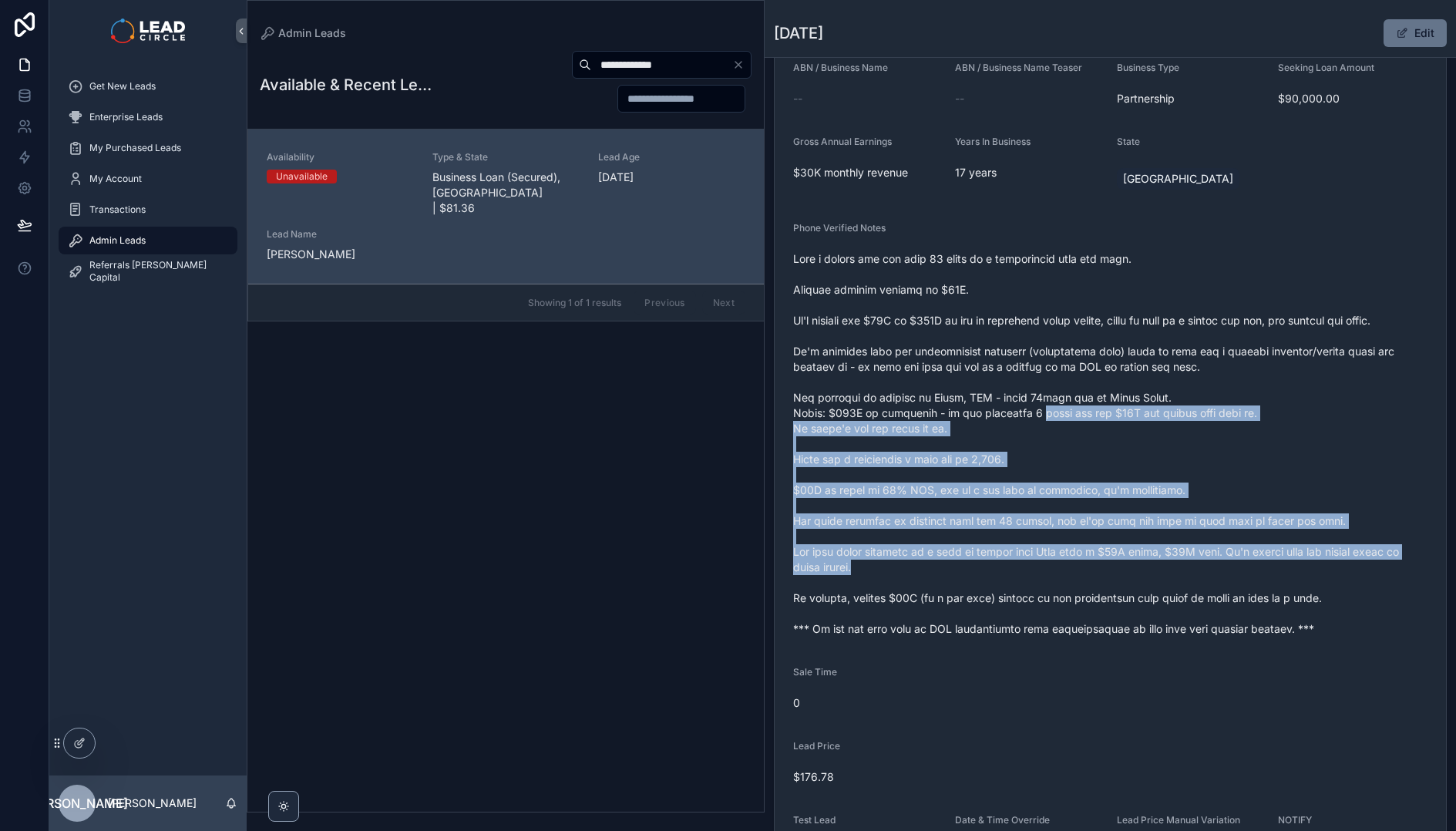
drag
click at [1192, 561] on span "scrollable content" at bounding box center [1110, 444] width 634 height 385
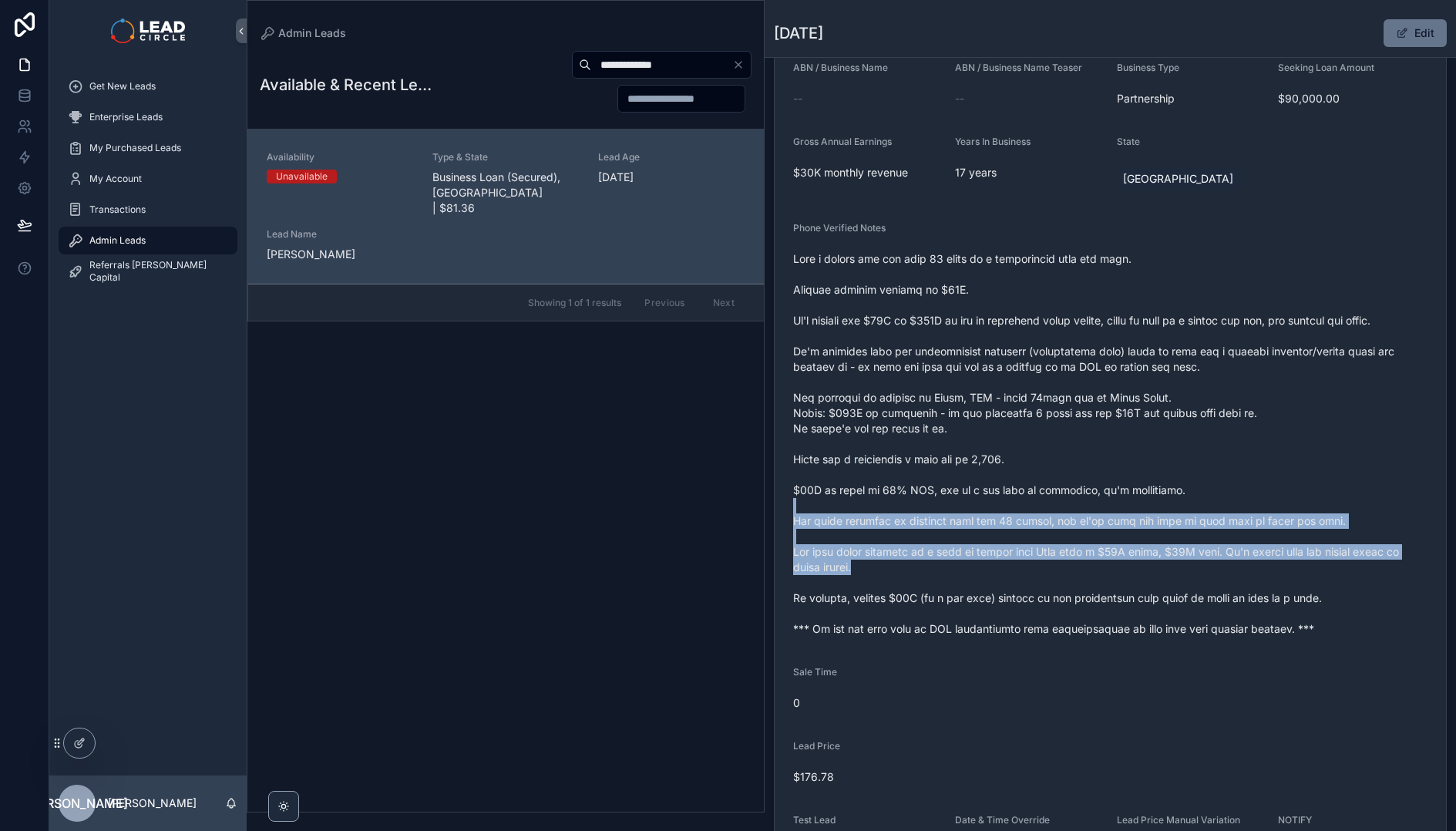
click at [1054, 463] on span "scrollable content" at bounding box center [1110, 444] width 634 height 385
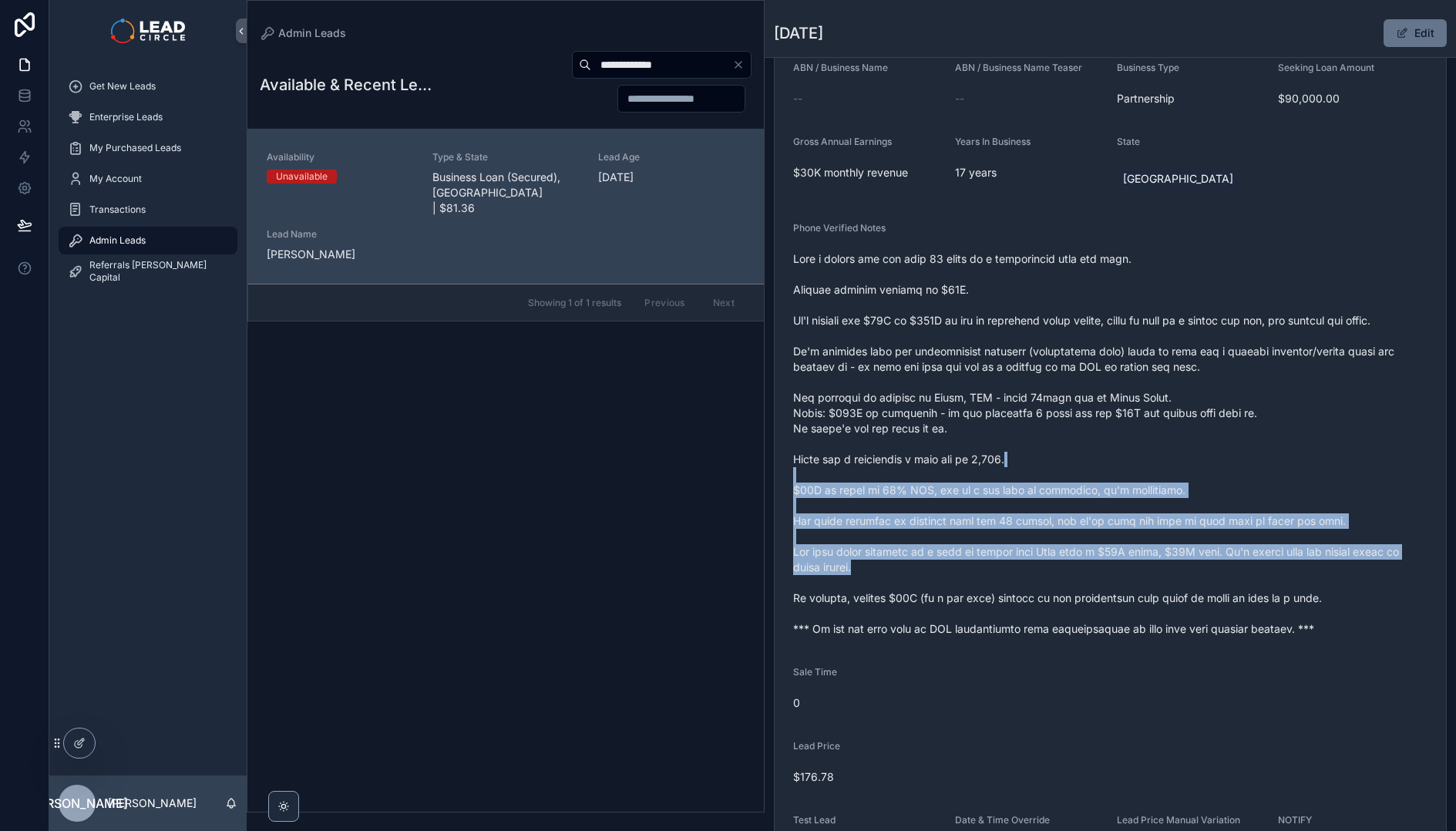
click at [1044, 458] on span "scrollable content" at bounding box center [1110, 444] width 634 height 385
click at [1211, 555] on span "scrollable content" at bounding box center [1110, 444] width 634 height 385
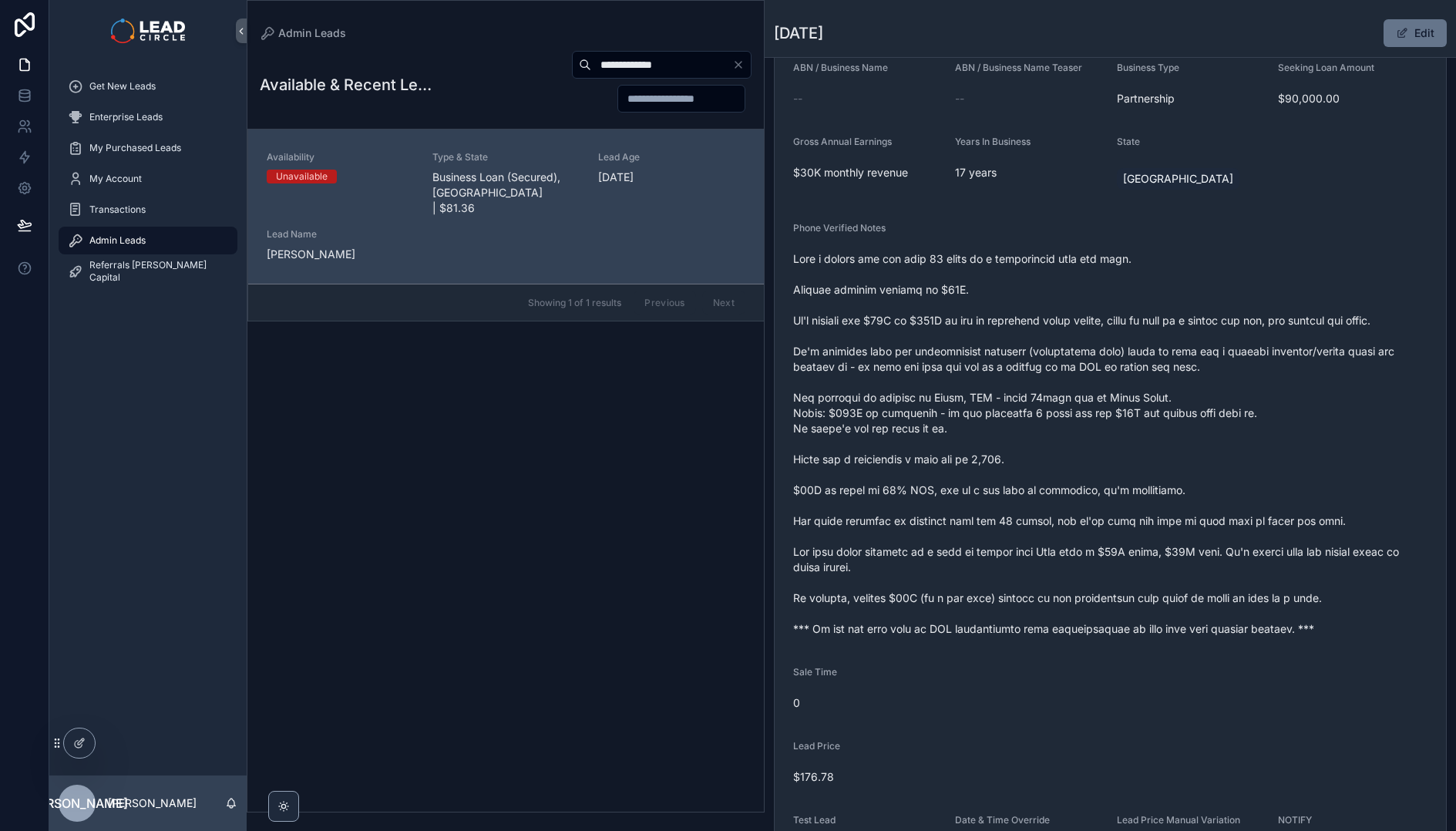
click at [1219, 559] on span "scrollable content" at bounding box center [1110, 444] width 634 height 385
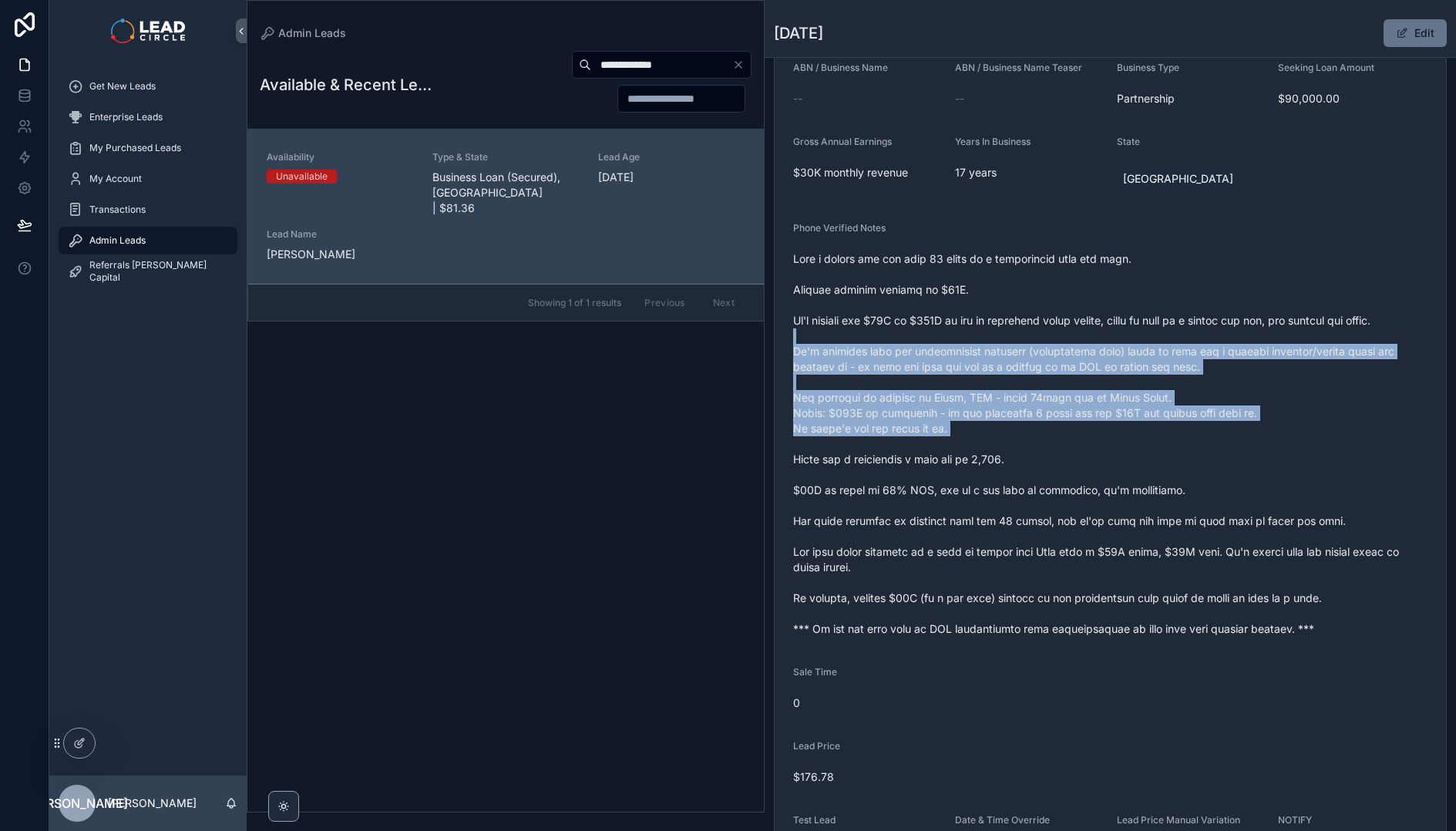
click at [1141, 450] on span "scrollable content" at bounding box center [1110, 444] width 634 height 385
click at [1118, 322] on span "scrollable content" at bounding box center [1110, 444] width 634 height 385
click at [1118, 321] on span "scrollable content" at bounding box center [1110, 444] width 634 height 385
click at [1194, 440] on span "scrollable content" at bounding box center [1110, 444] width 634 height 385
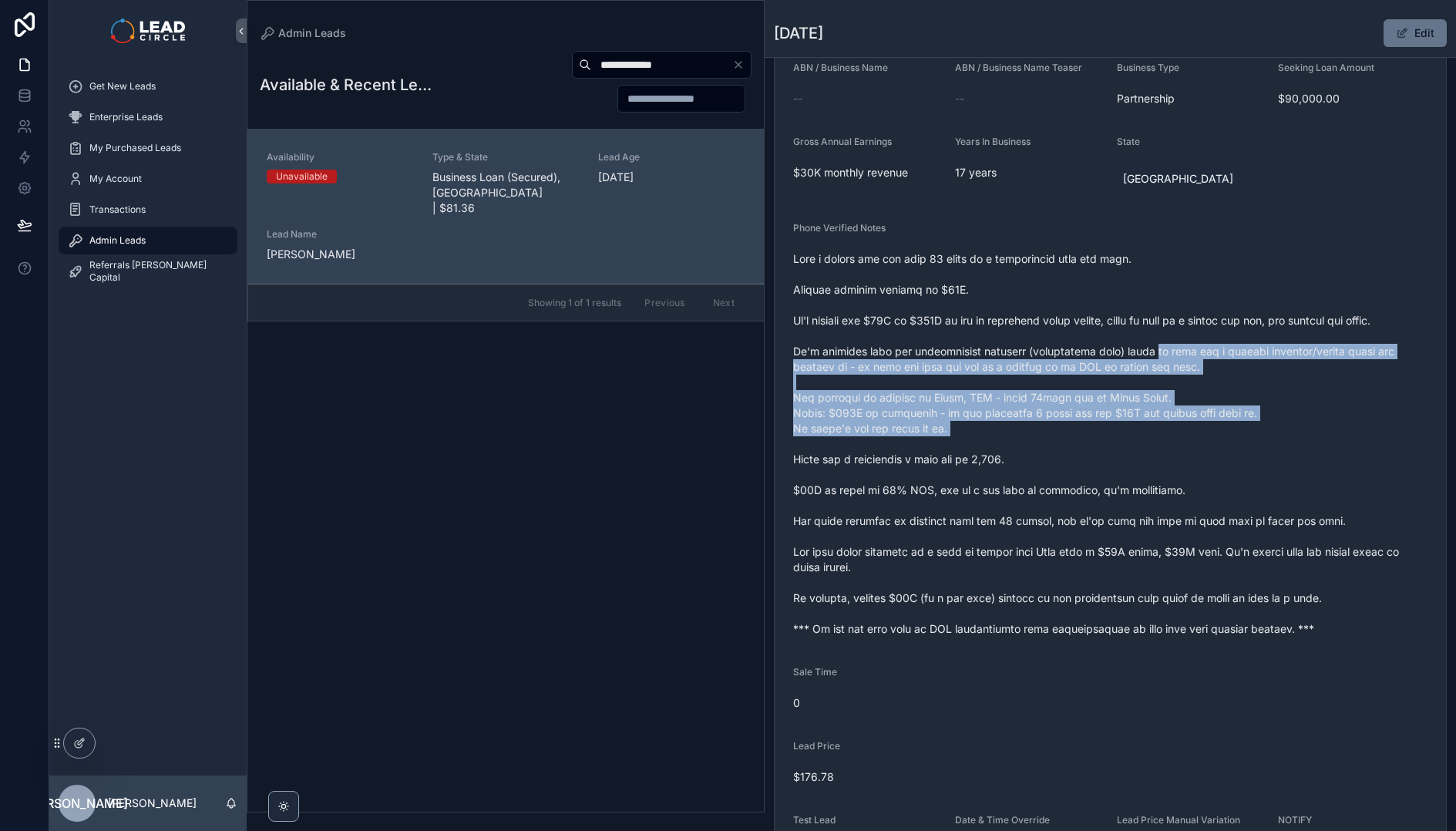
click at [1194, 440] on span "scrollable content" at bounding box center [1110, 444] width 634 height 385
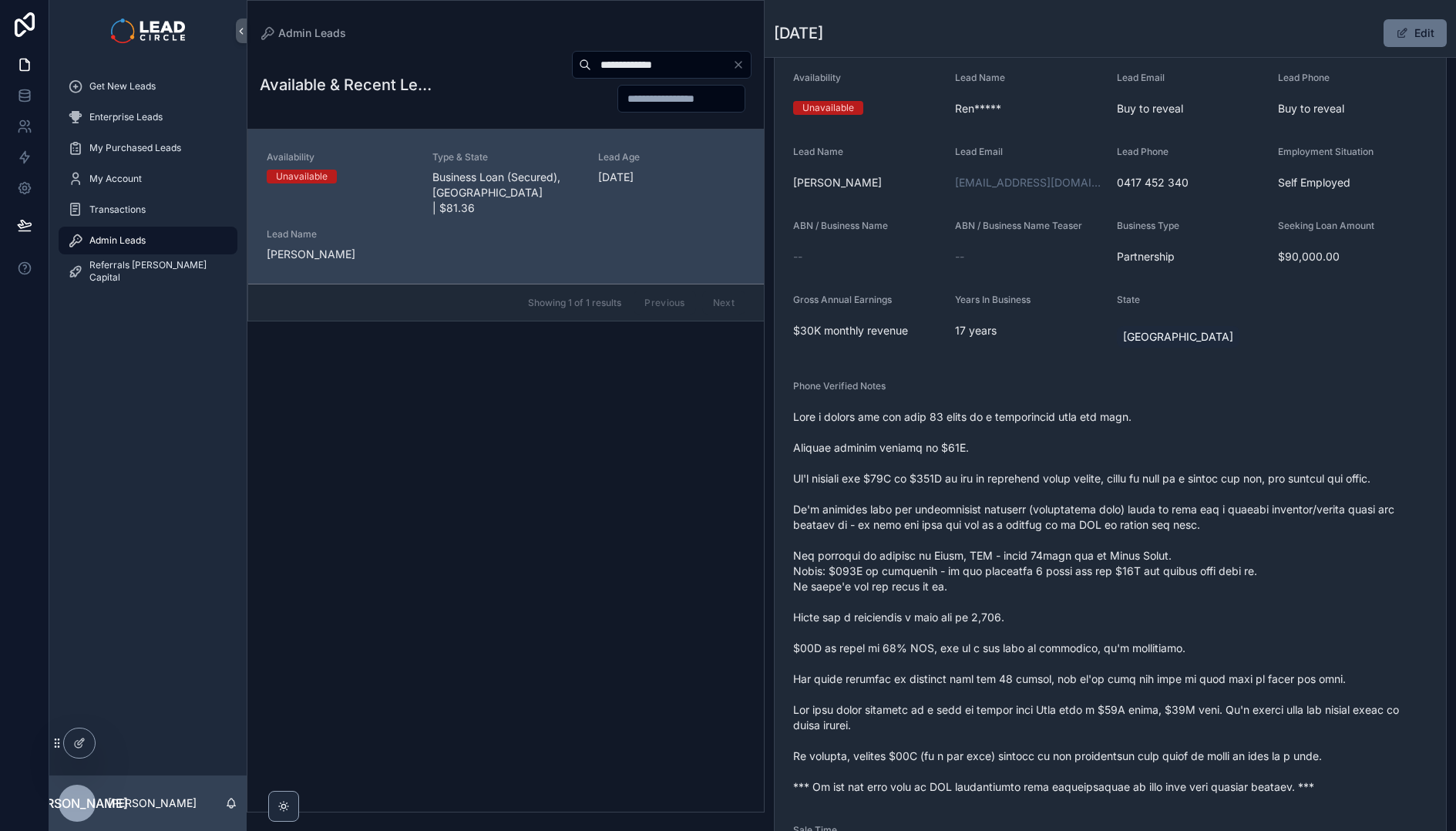
scroll to position [0, 0]
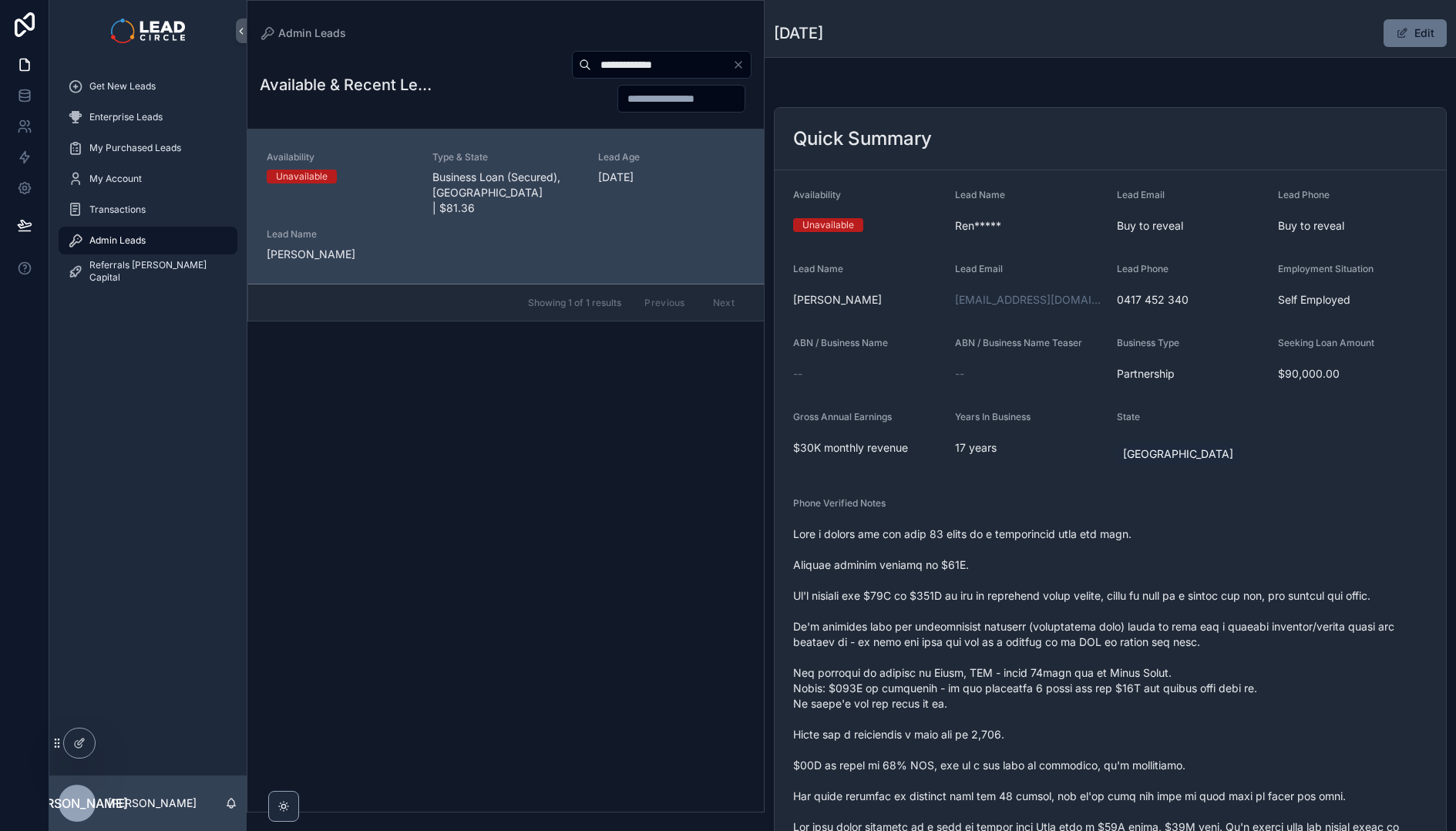
click at [653, 54] on input "**********" at bounding box center [661, 64] width 141 height 21
paste input "***"
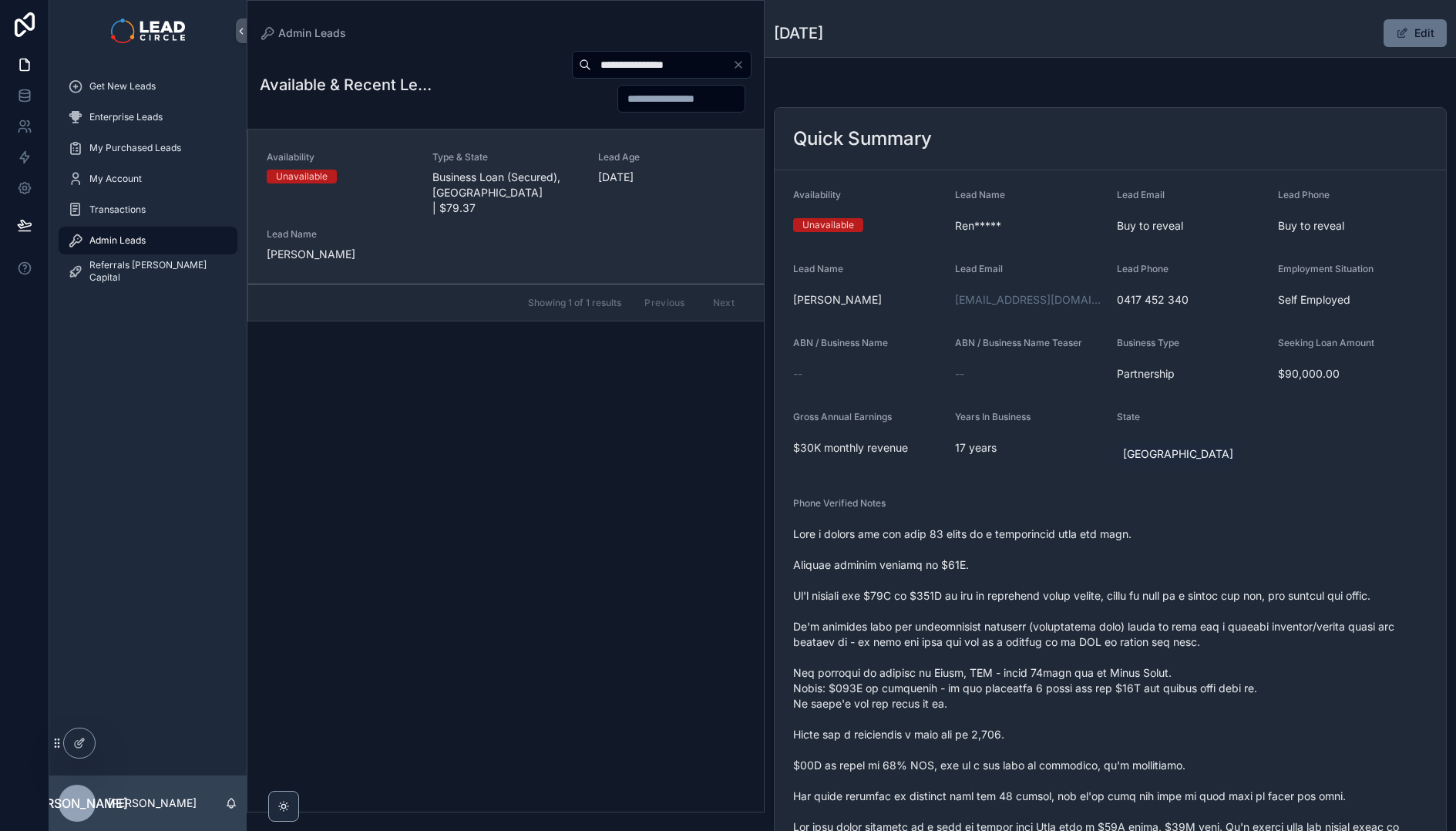
type input "**********"
click at [581, 171] on div "Availability Unavailable Type & State Business Loan (Secured), [GEOGRAPHIC_DATA…" at bounding box center [506, 206] width 478 height 111
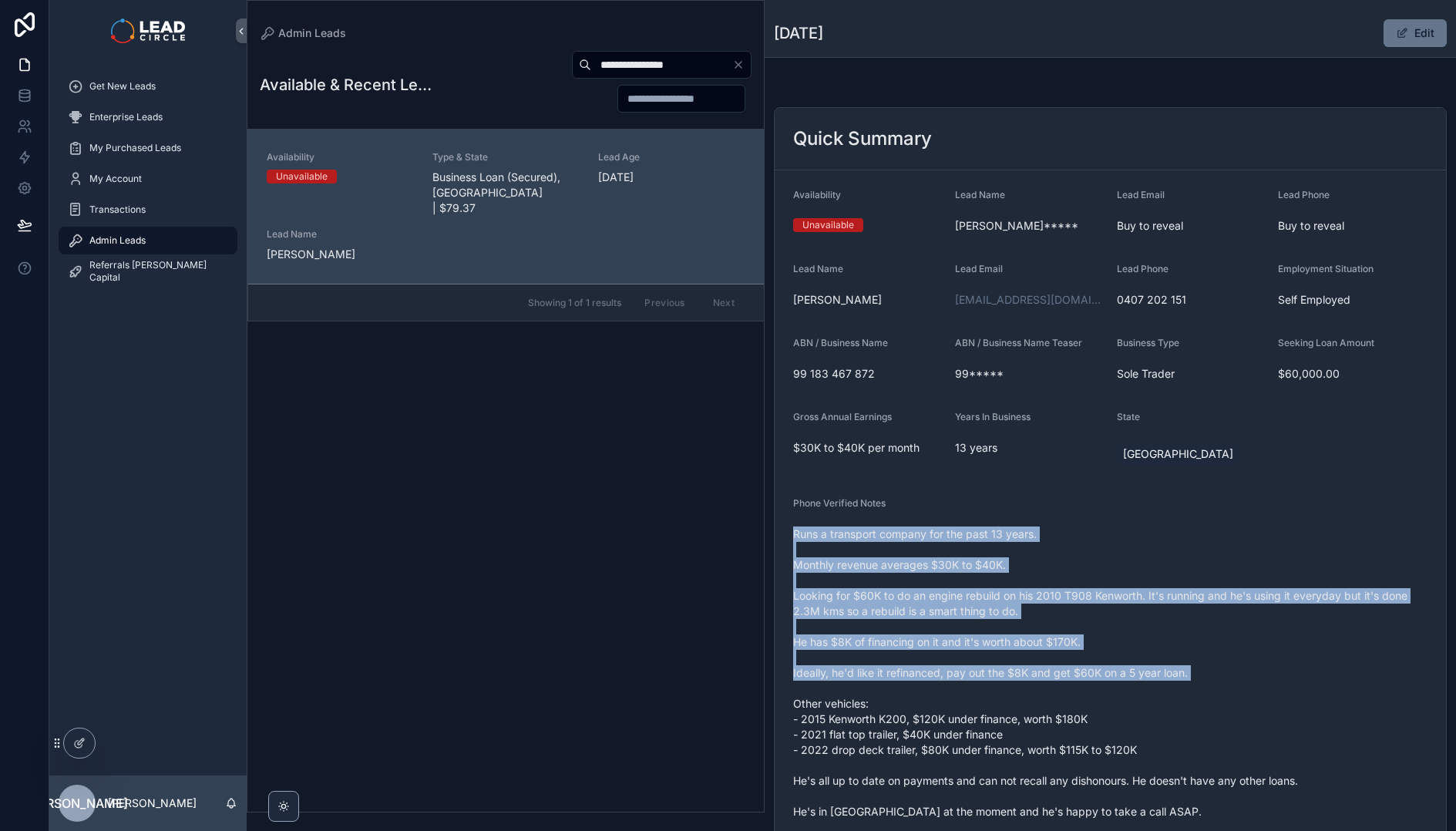
drag, startPoint x: 1034, startPoint y: 523, endPoint x: 1108, endPoint y: 688, distance: 180.8
click at [1108, 688] on div "Runs a transport company for the past 13 years. Monthly revenue averages $30K t…" at bounding box center [1110, 688] width 634 height 333
click at [1108, 688] on span "Runs a transport company for the past 13 years. Monthly revenue averages $30K t…" at bounding box center [1110, 688] width 634 height 324
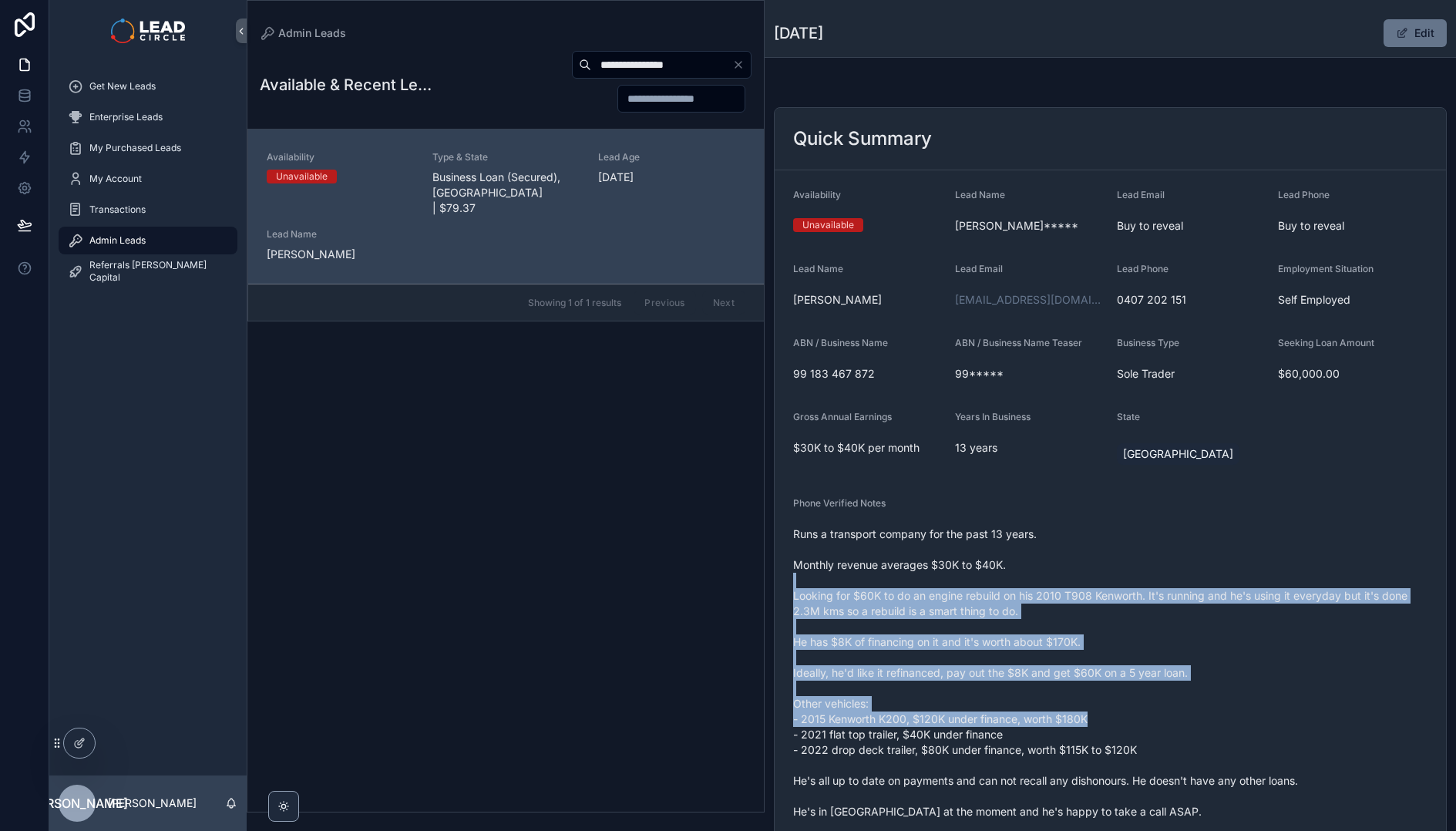
drag, startPoint x: 1146, startPoint y: 722, endPoint x: 1055, endPoint y: 561, distance: 184.9
click at [1056, 563] on span "Runs a transport company for the past 13 years. Monthly revenue averages $30K t…" at bounding box center [1110, 688] width 634 height 324
click at [1055, 561] on span "Runs a transport company for the past 13 years. Monthly revenue averages $30K t…" at bounding box center [1110, 688] width 634 height 324
drag, startPoint x: 1055, startPoint y: 561, endPoint x: 1208, endPoint y: 720, distance: 220.7
click at [1208, 720] on span "Runs a transport company for the past 13 years. Monthly revenue averages $30K t…" at bounding box center [1110, 688] width 634 height 324
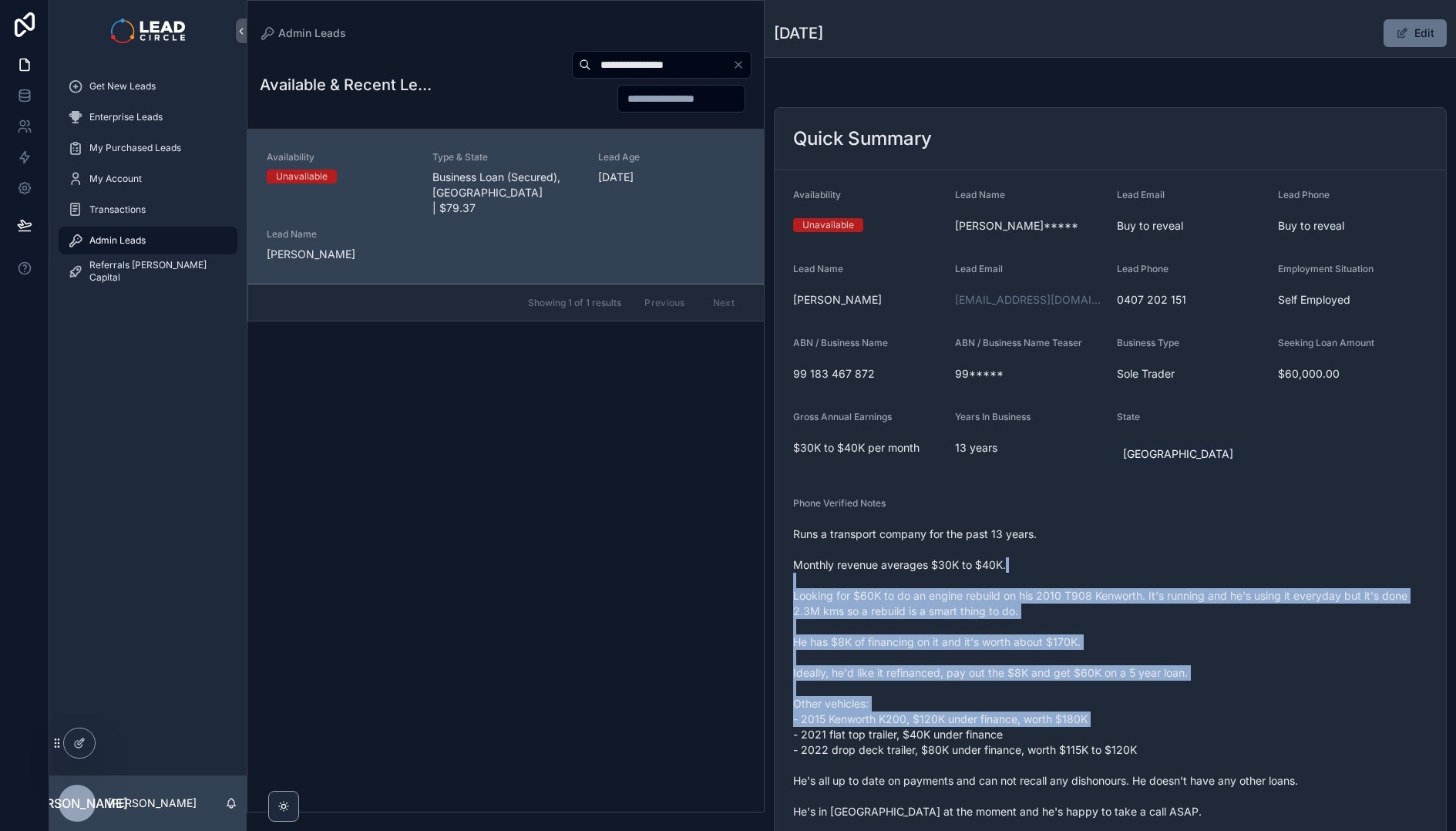
click at [1208, 720] on span "Runs a transport company for the past 13 years. Monthly revenue averages $30K t…" at bounding box center [1110, 688] width 634 height 324
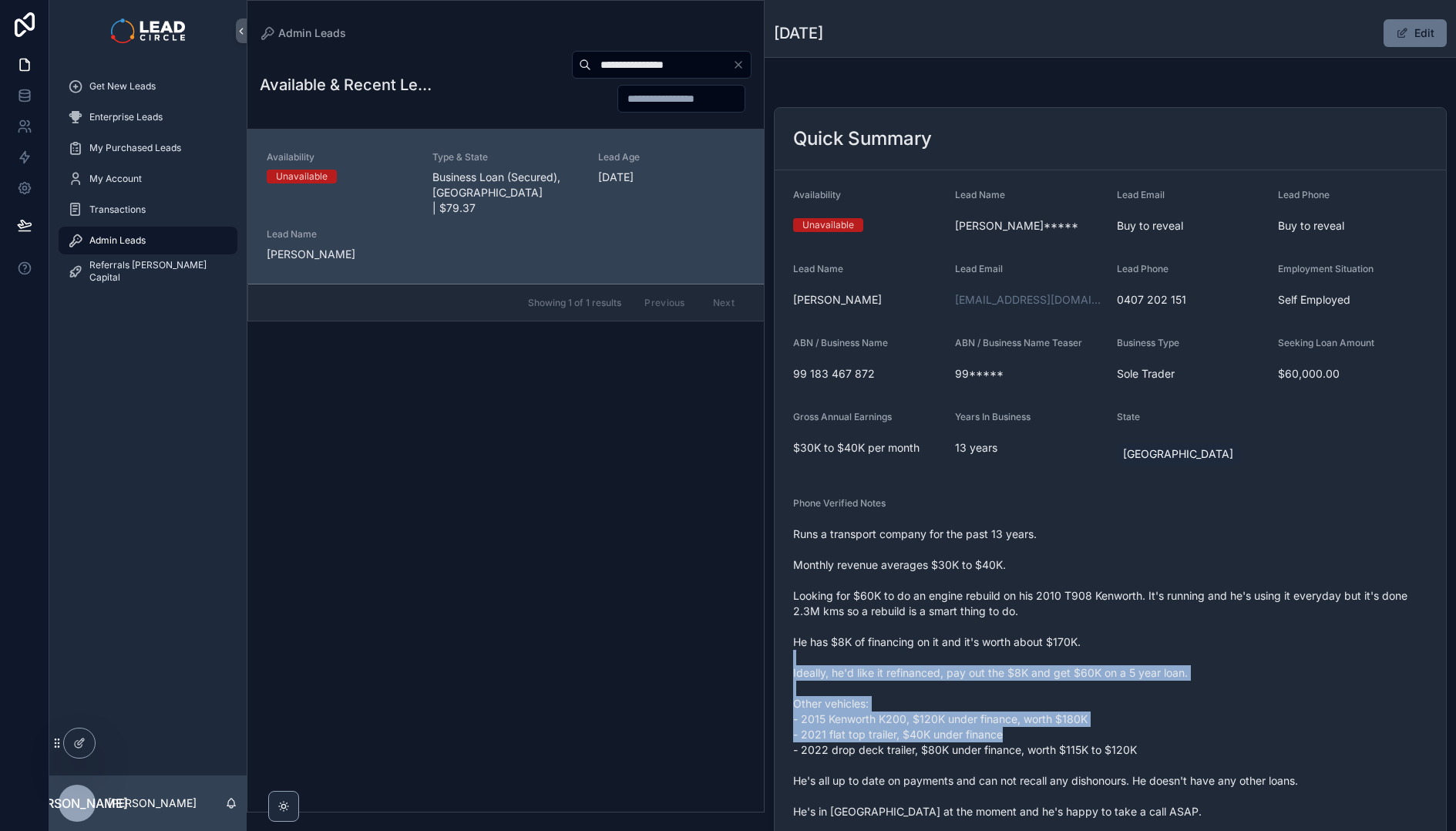
drag, startPoint x: 1237, startPoint y: 739, endPoint x: 1136, endPoint y: 627, distance: 150.8
click at [1138, 628] on span "Runs a transport company for the past 13 years. Monthly revenue averages $30K t…" at bounding box center [1110, 688] width 634 height 324
click at [1136, 627] on span "Runs a transport company for the past 13 years. Monthly revenue averages $30K t…" at bounding box center [1110, 688] width 634 height 324
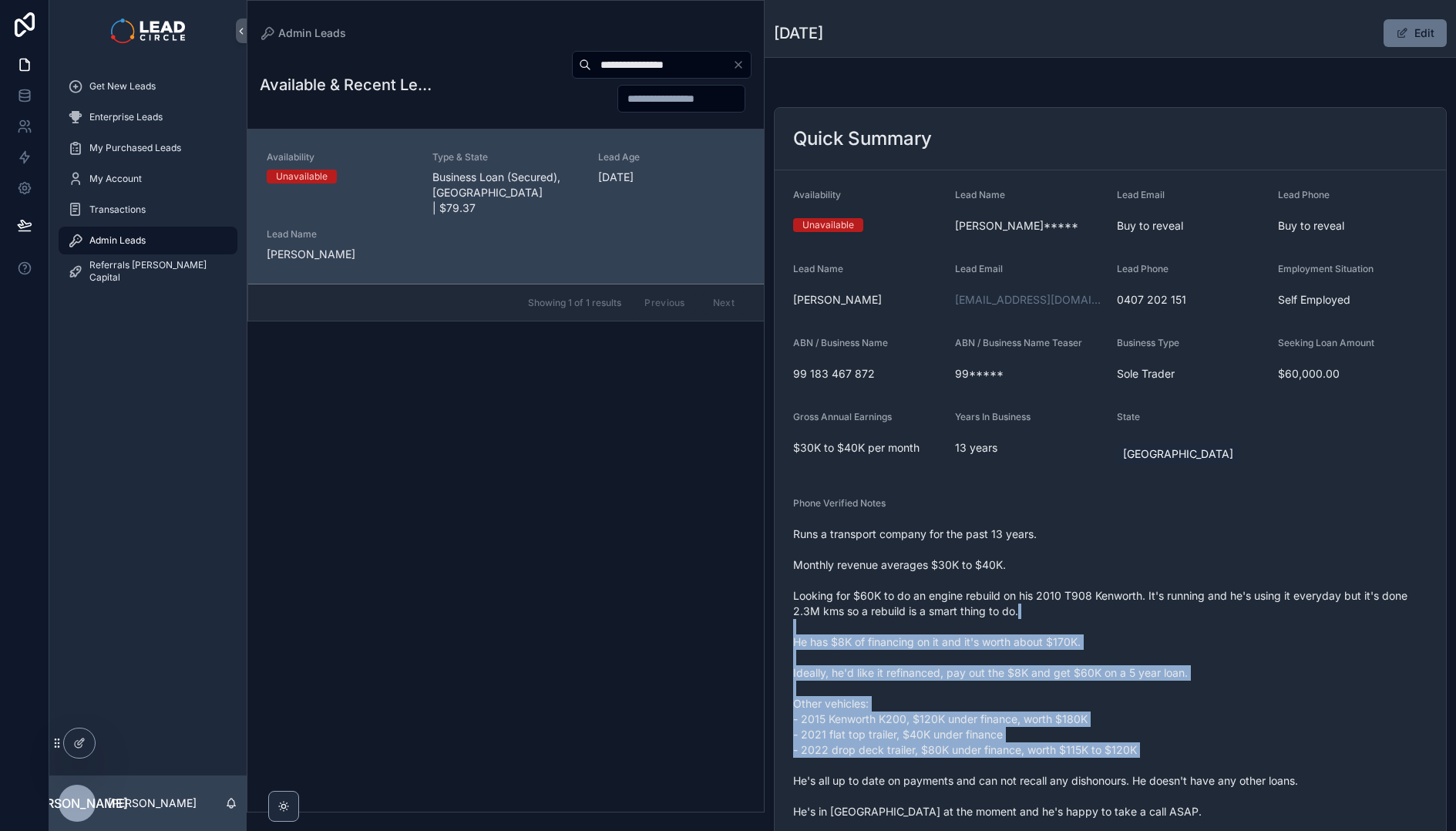
drag, startPoint x: 1135, startPoint y: 619, endPoint x: 1247, endPoint y: 767, distance: 185.6
click at [1247, 767] on span "Runs a transport company for the past 13 years. Monthly revenue averages $30K t…" at bounding box center [1110, 688] width 634 height 324
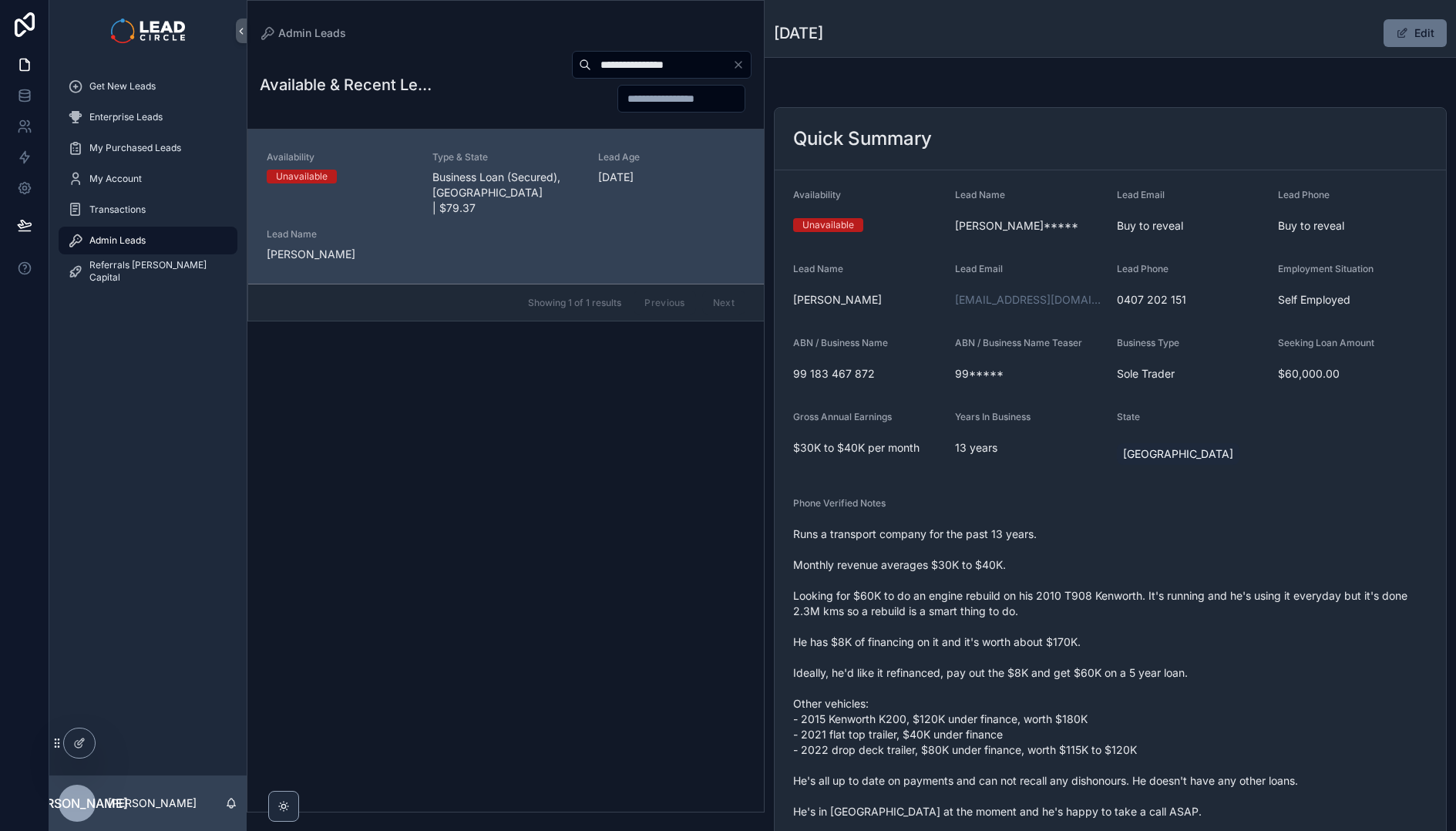
click at [1247, 767] on span "Runs a transport company for the past 13 years. Monthly revenue averages $30K t…" at bounding box center [1110, 688] width 634 height 324
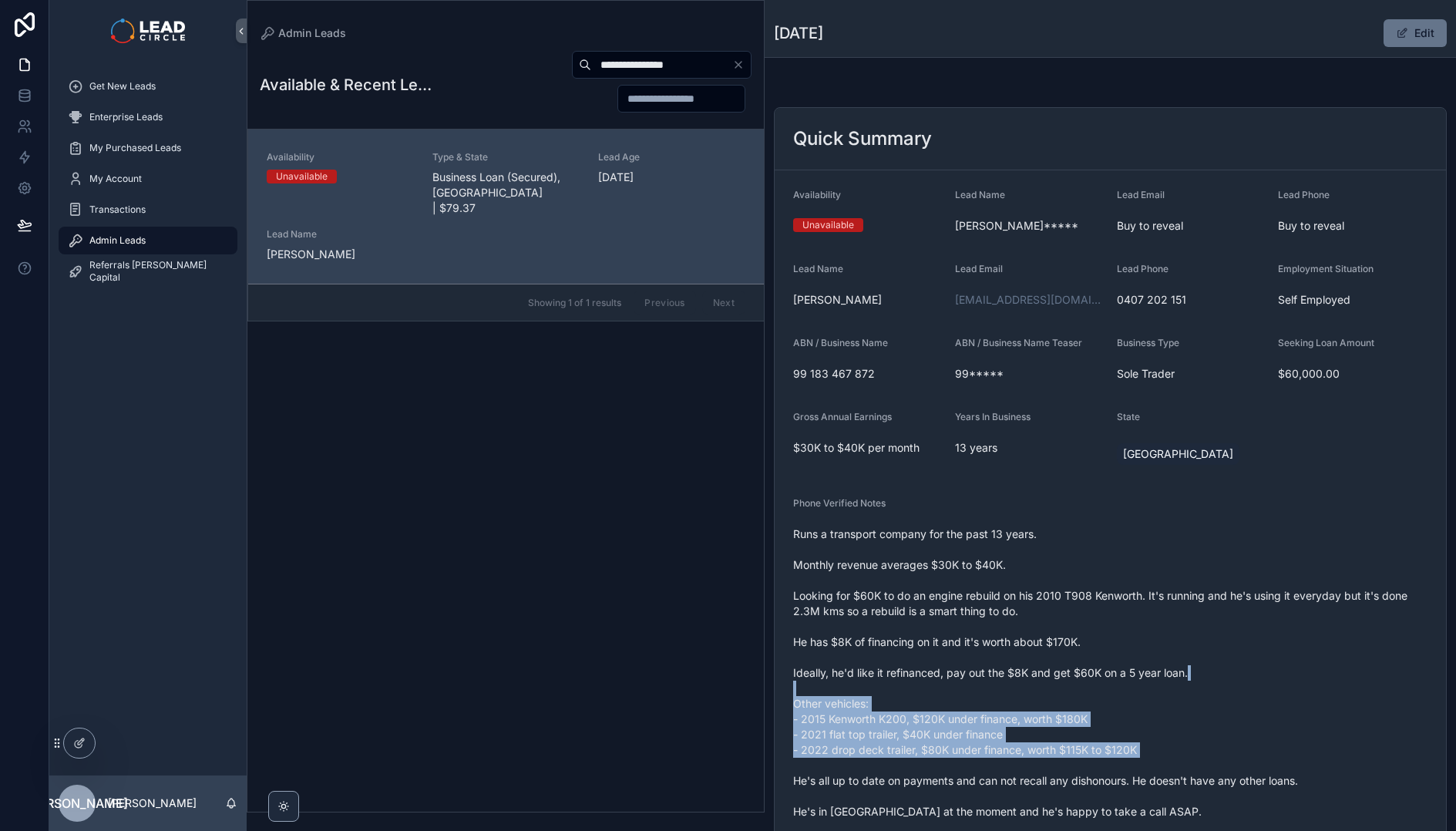
drag, startPoint x: 1258, startPoint y: 769, endPoint x: 1148, endPoint y: 622, distance: 183.6
click at [1148, 624] on span "Runs a transport company for the past 13 years. Monthly revenue averages $30K t…" at bounding box center [1110, 688] width 634 height 324
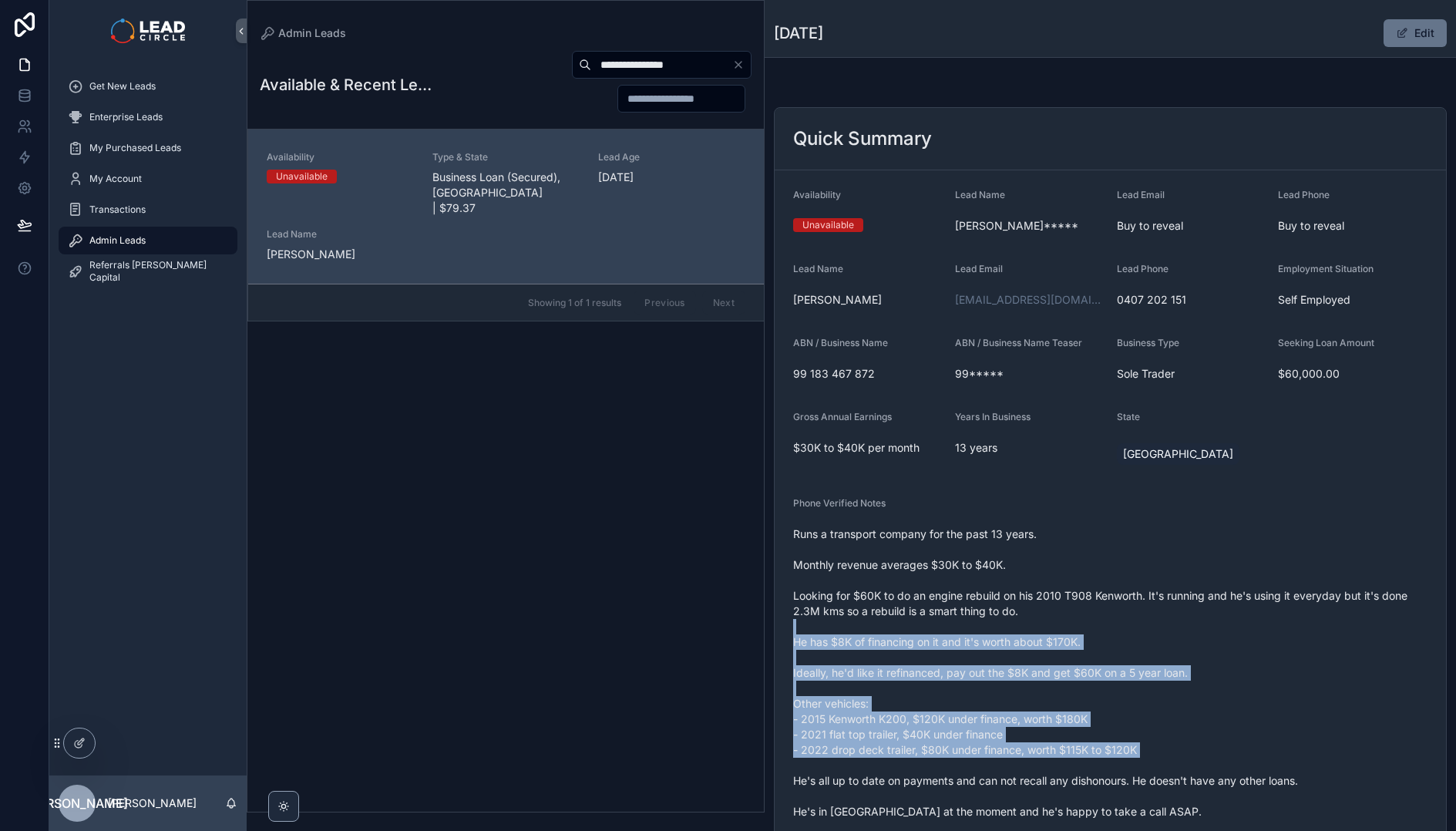
click at [1148, 622] on span "Runs a transport company for the past 13 years. Monthly revenue averages $30K t…" at bounding box center [1110, 688] width 634 height 324
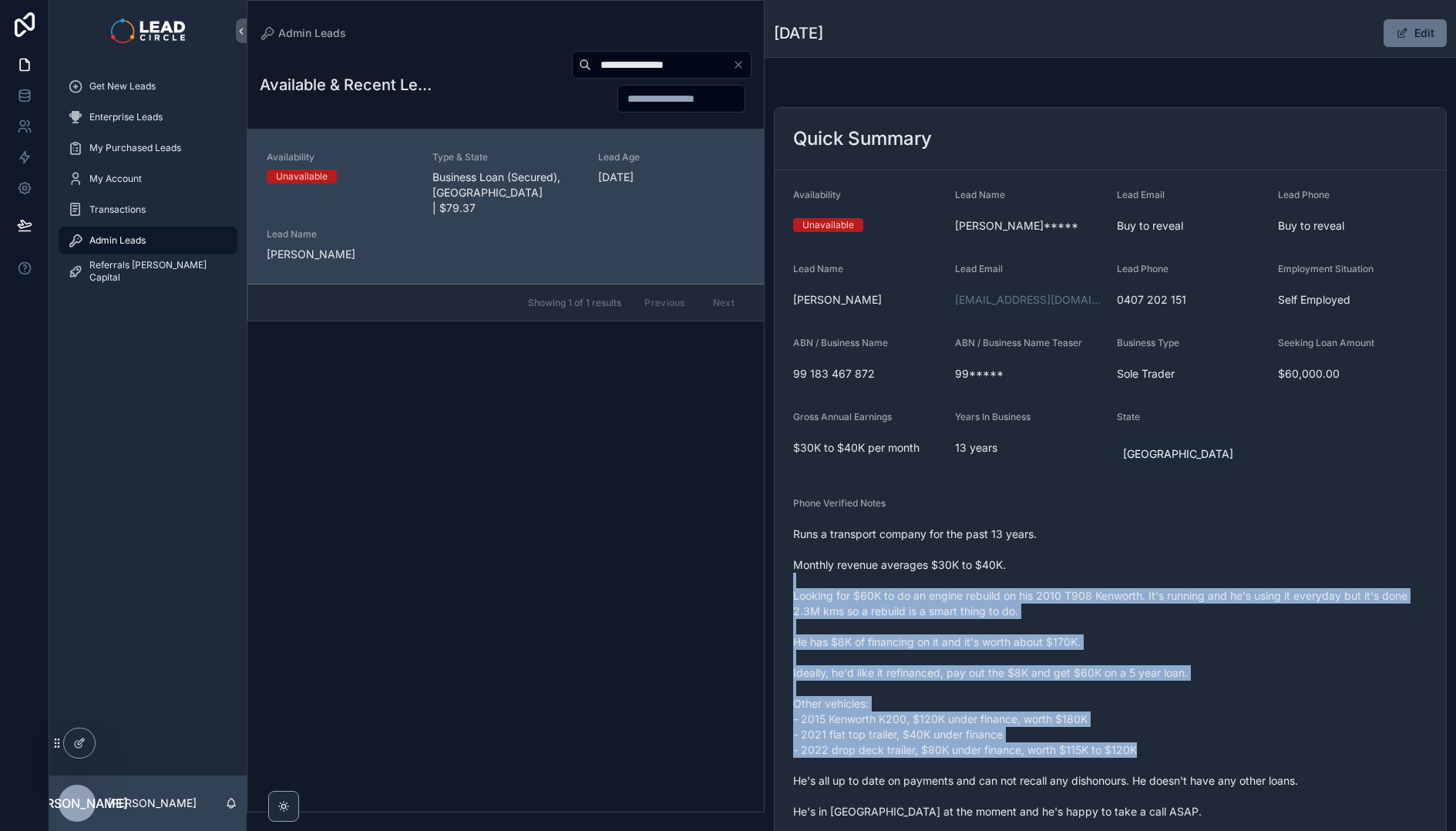
drag, startPoint x: 1146, startPoint y: 595, endPoint x: 1266, endPoint y: 749, distance: 195.2
click at [1266, 749] on span "Runs a transport company for the past 13 years. Monthly revenue averages $30K t…" at bounding box center [1110, 688] width 634 height 324
click at [1107, 587] on span "Runs a transport company for the past 13 years. Monthly revenue averages $30K t…" at bounding box center [1110, 688] width 634 height 324
click at [1107, 586] on span "Runs a transport company for the past 13 years. Monthly revenue averages $30K t…" at bounding box center [1110, 688] width 634 height 324
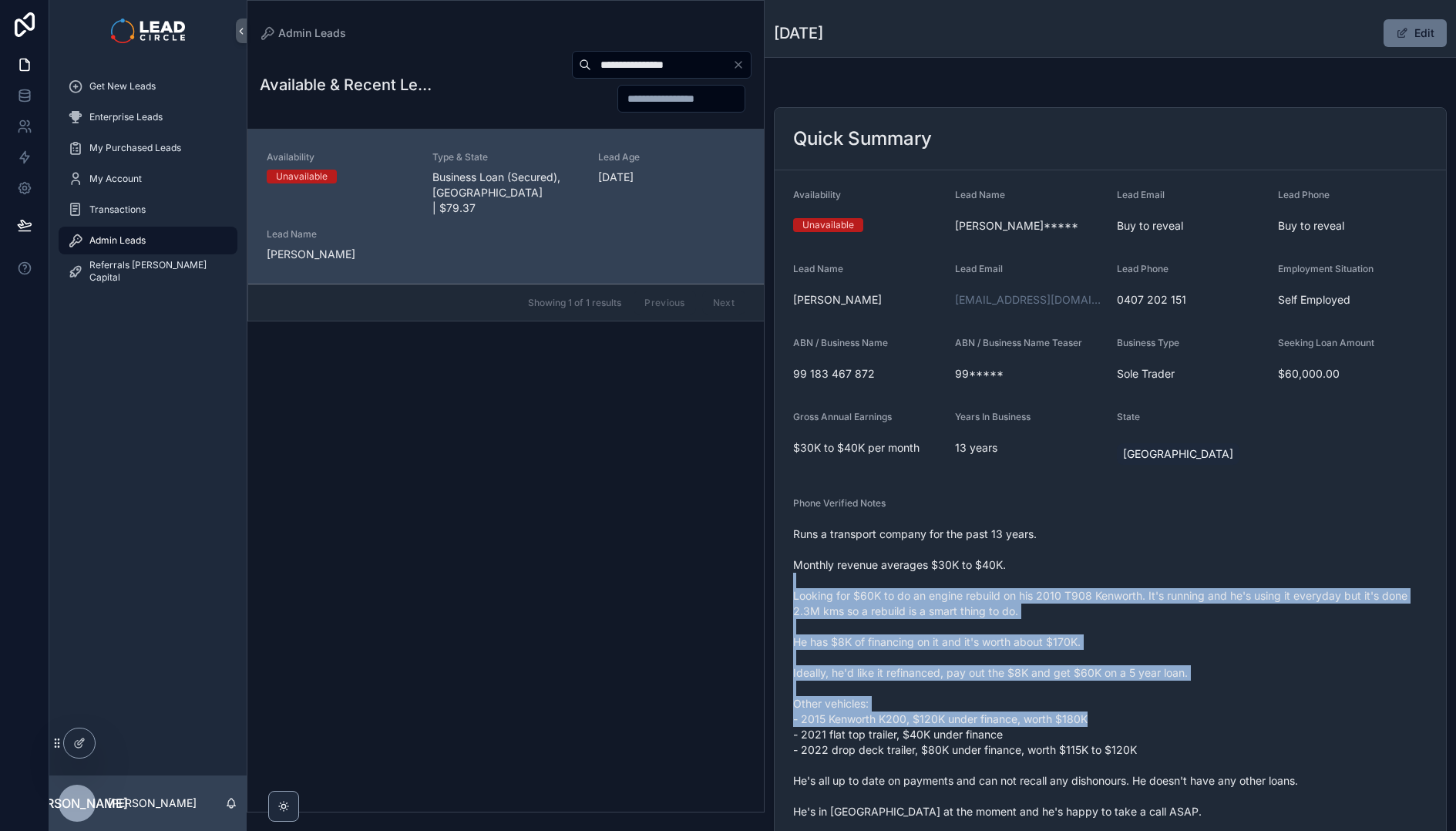
drag, startPoint x: 1119, startPoint y: 612, endPoint x: 1186, endPoint y: 714, distance: 122.0
click at [1186, 714] on span "Runs a transport company for the past 13 years. Monthly revenue averages $30K t…" at bounding box center [1110, 688] width 634 height 324
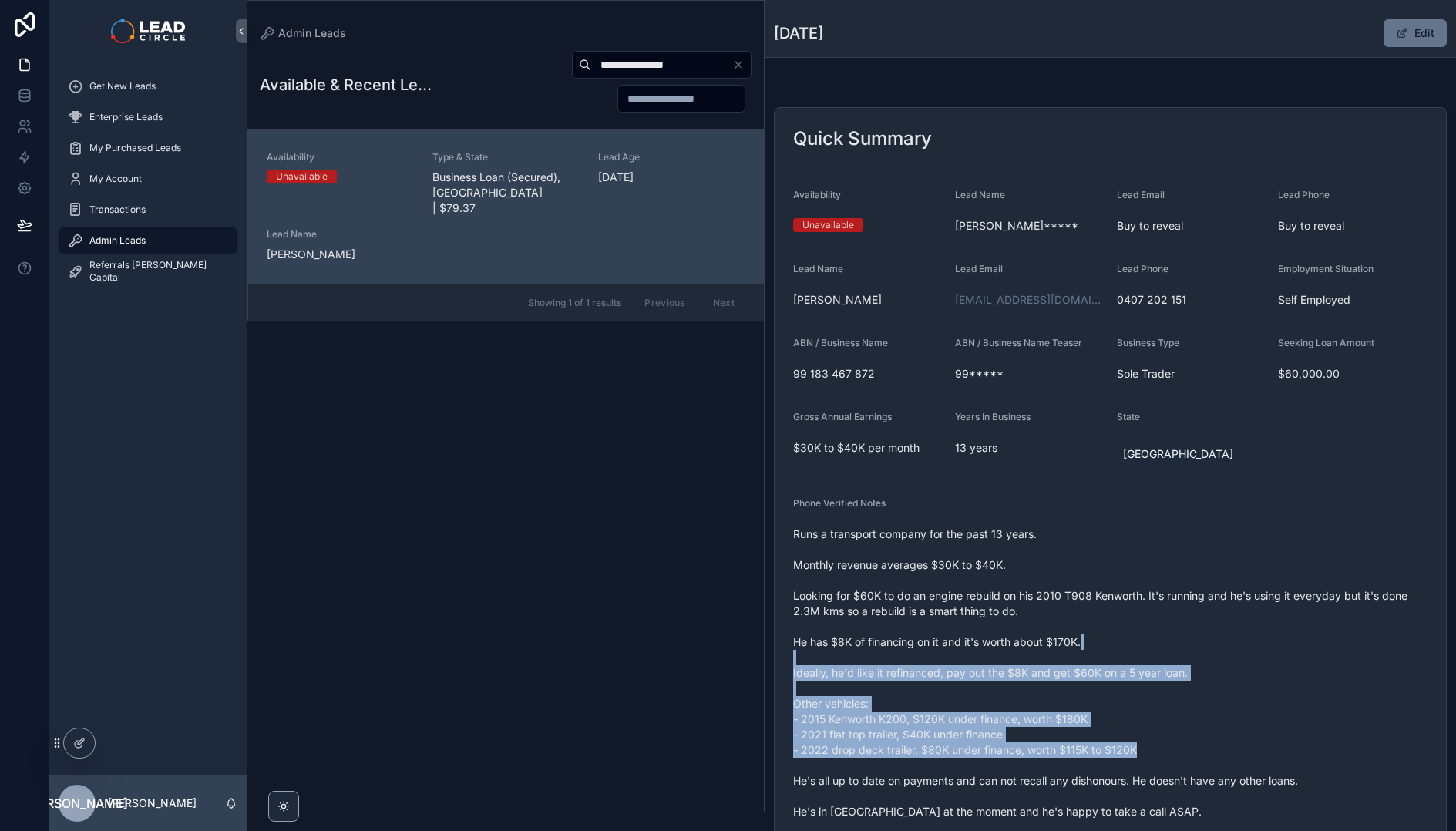
drag, startPoint x: 1144, startPoint y: 648, endPoint x: 1119, endPoint y: 613, distance: 43.0
click at [1124, 620] on span "Runs a transport company for the past 13 years. Monthly revenue averages $30K t…" at bounding box center [1110, 688] width 634 height 324
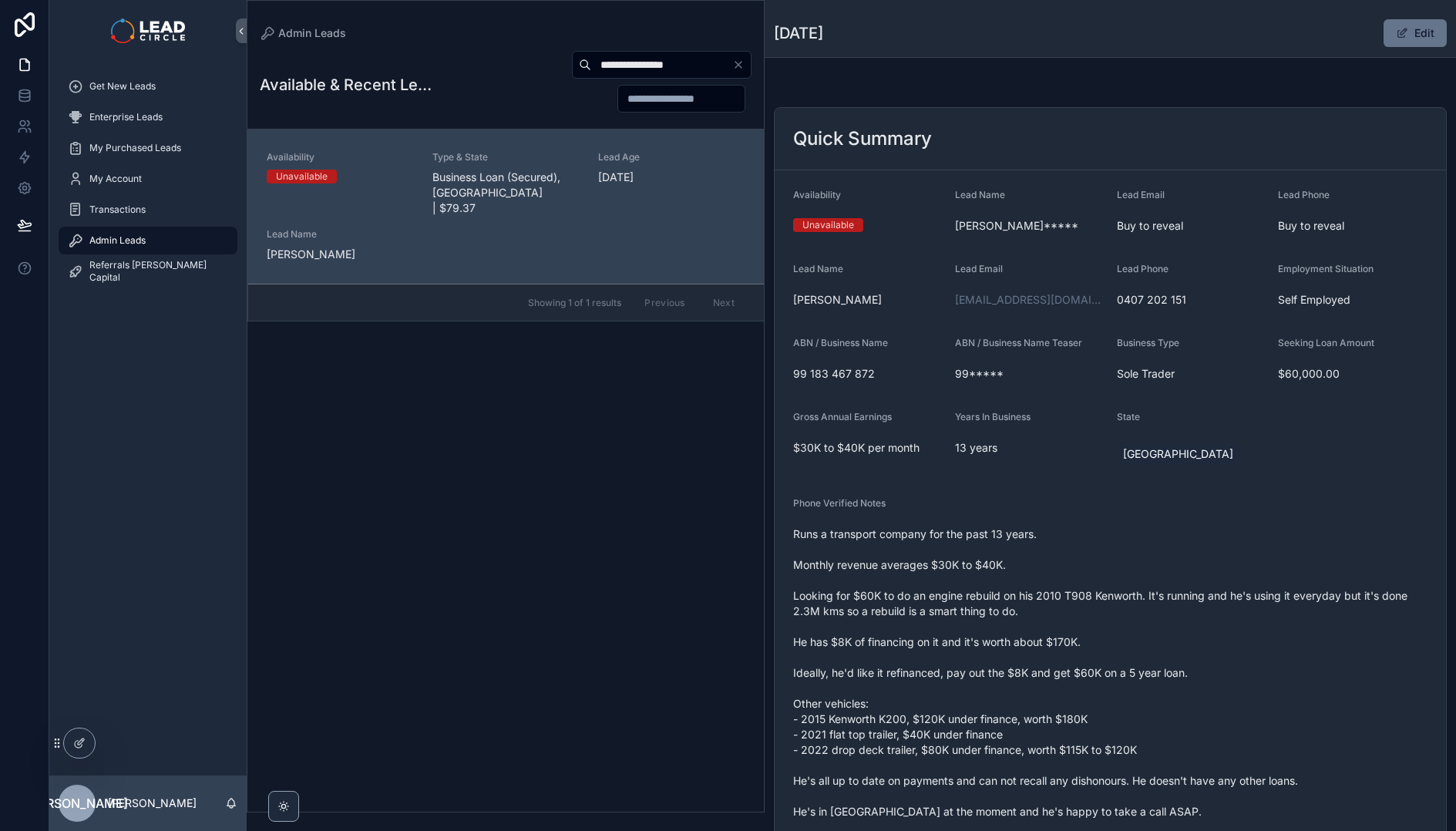
click at [1110, 600] on span "Runs a transport company for the past 13 years. Monthly revenue averages $30K t…" at bounding box center [1110, 688] width 634 height 324
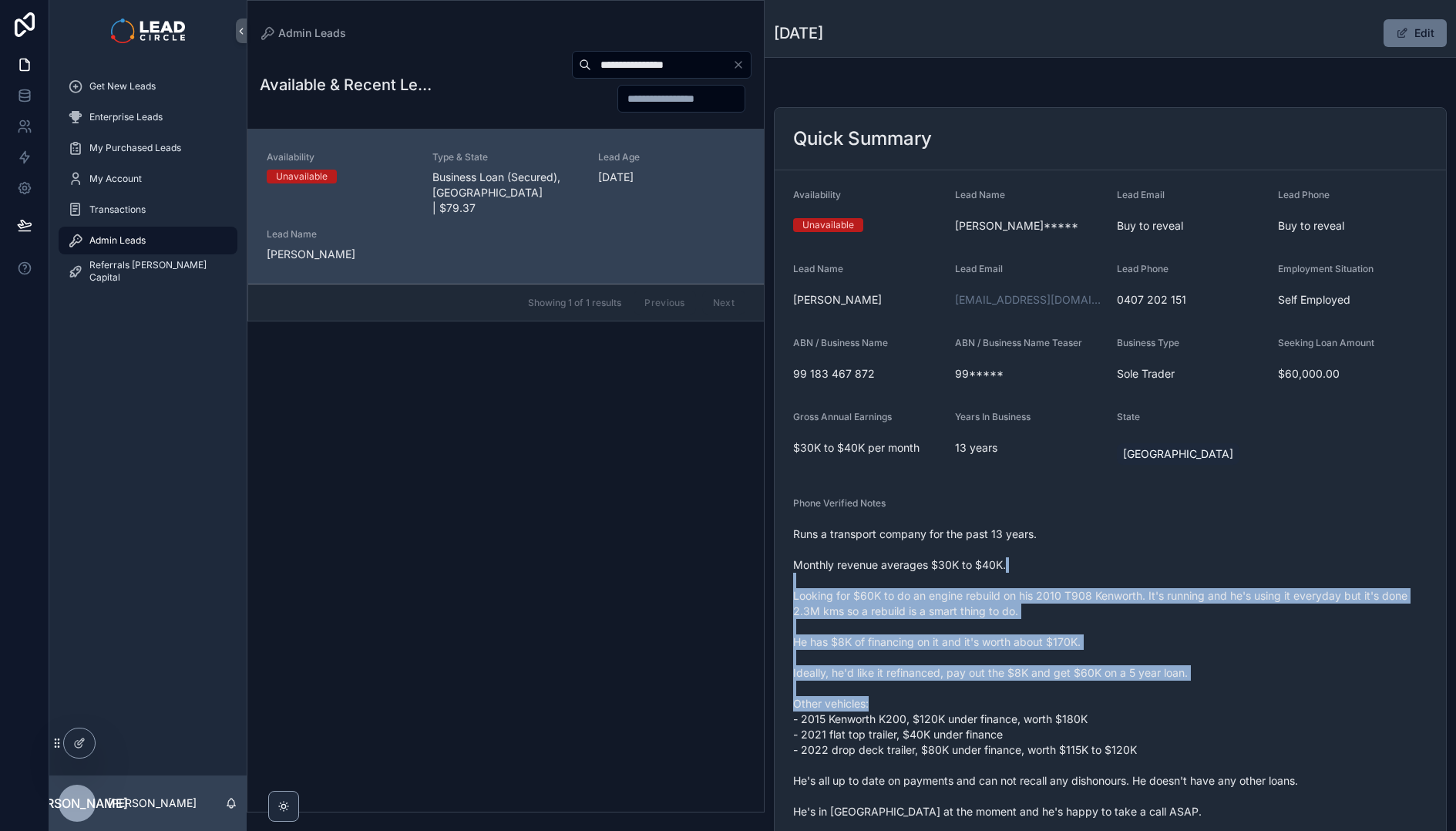
drag, startPoint x: 1105, startPoint y: 572, endPoint x: 1194, endPoint y: 706, distance: 160.9
click at [1194, 706] on span "Runs a transport company for the past 13 years. Monthly revenue averages $30K t…" at bounding box center [1110, 688] width 634 height 324
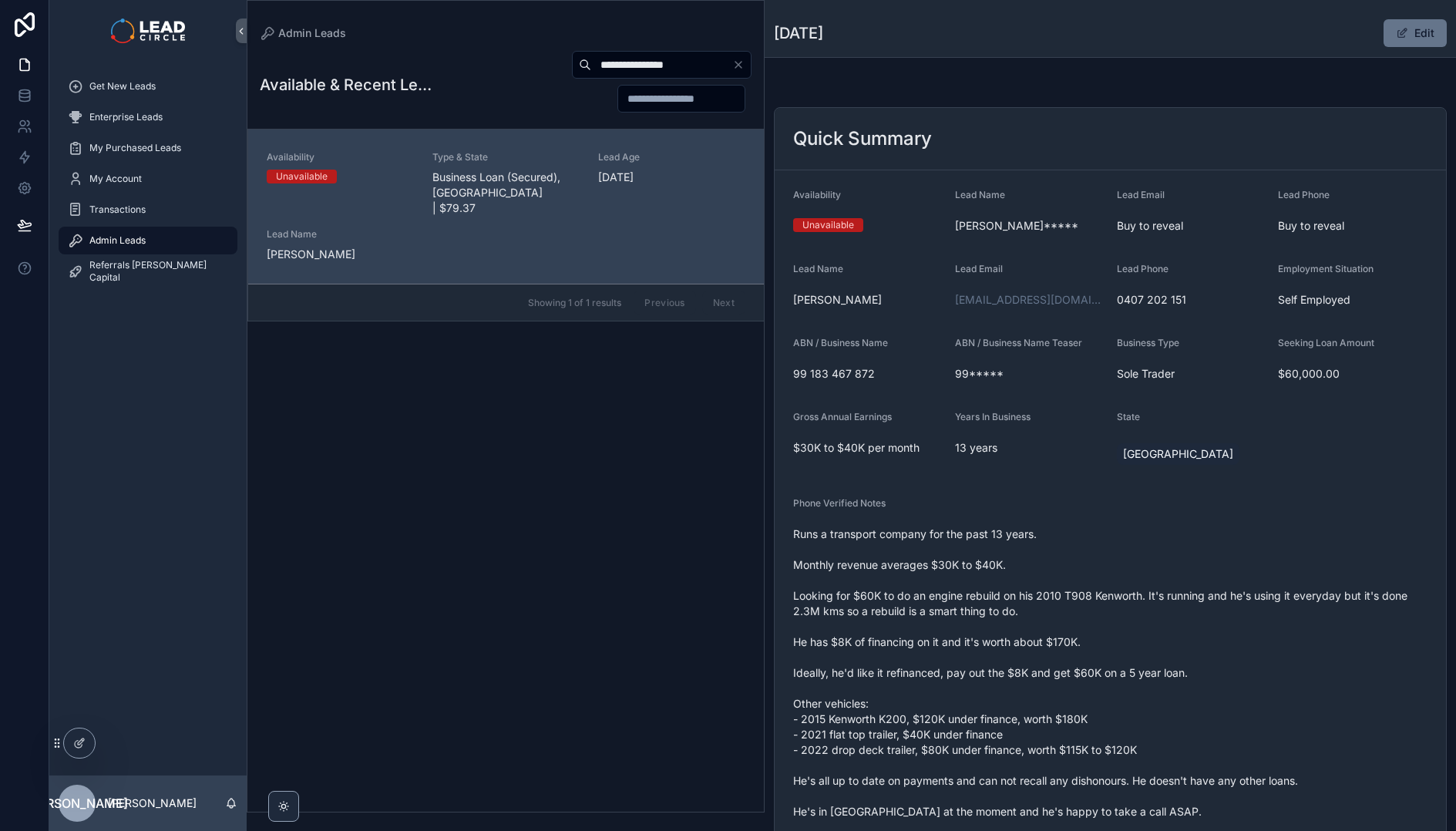
drag, startPoint x: 1237, startPoint y: 752, endPoint x: 1135, endPoint y: 673, distance: 129.0
click at [1170, 690] on span "Runs a transport company for the past 13 years. Monthly revenue averages $30K t…" at bounding box center [1110, 688] width 634 height 324
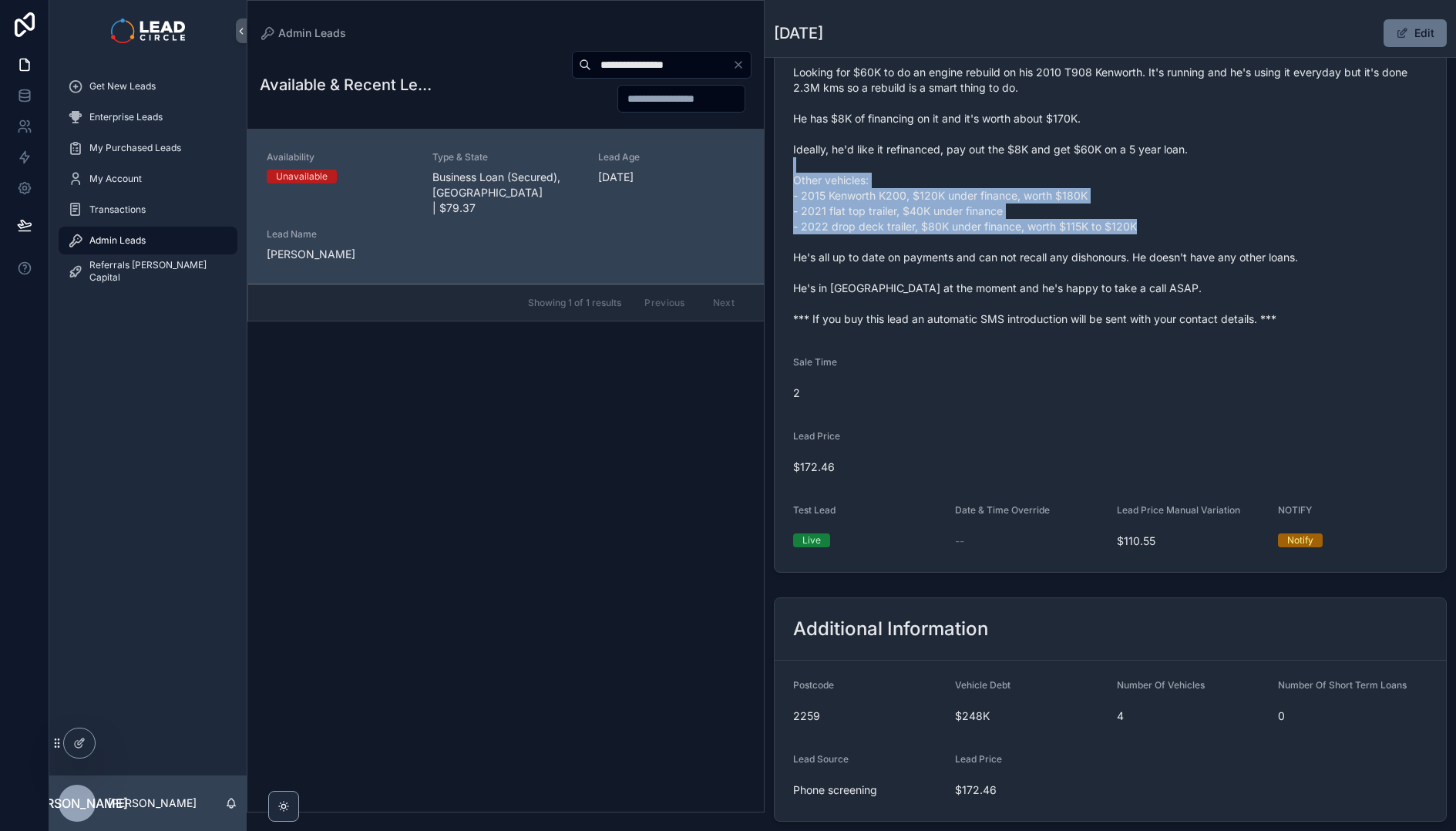
scroll to position [229, 0]
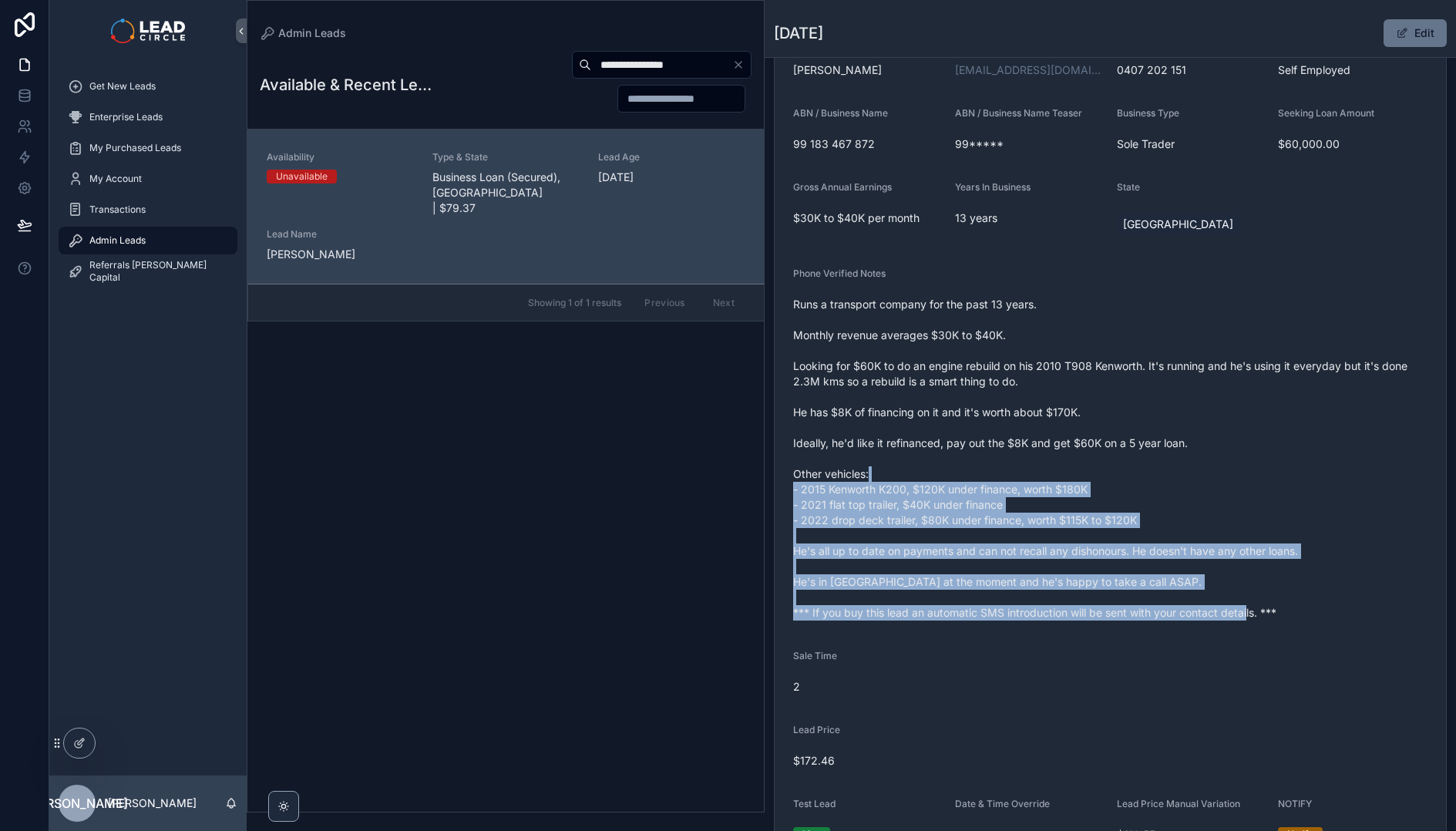
drag, startPoint x: 1119, startPoint y: 632, endPoint x: 1010, endPoint y: 460, distance: 203.6
click at [1010, 460] on form "Availability Unavailable Lead Name [PERSON_NAME]***** Lead Email Buy to reveal …" at bounding box center [1110, 403] width 671 height 925
click at [1010, 460] on span "Runs a transport company for the past 13 years. Monthly revenue averages $30K t…" at bounding box center [1110, 458] width 634 height 324
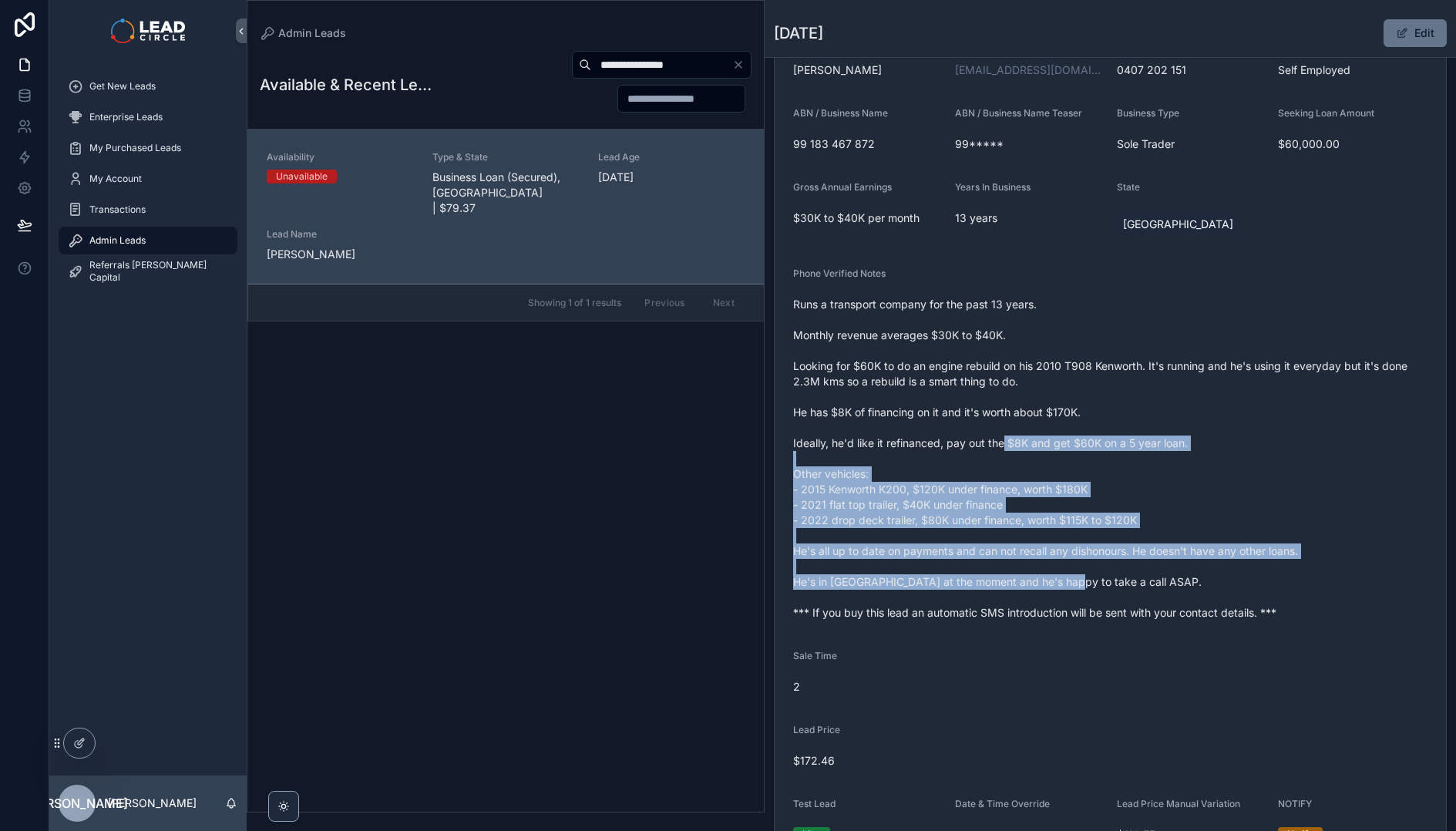
drag, startPoint x: 1004, startPoint y: 440, endPoint x: 1059, endPoint y: 582, distance: 152.3
click at [1059, 582] on span "Runs a transport company for the past 13 years. Monthly revenue averages $30K t…" at bounding box center [1110, 458] width 634 height 324
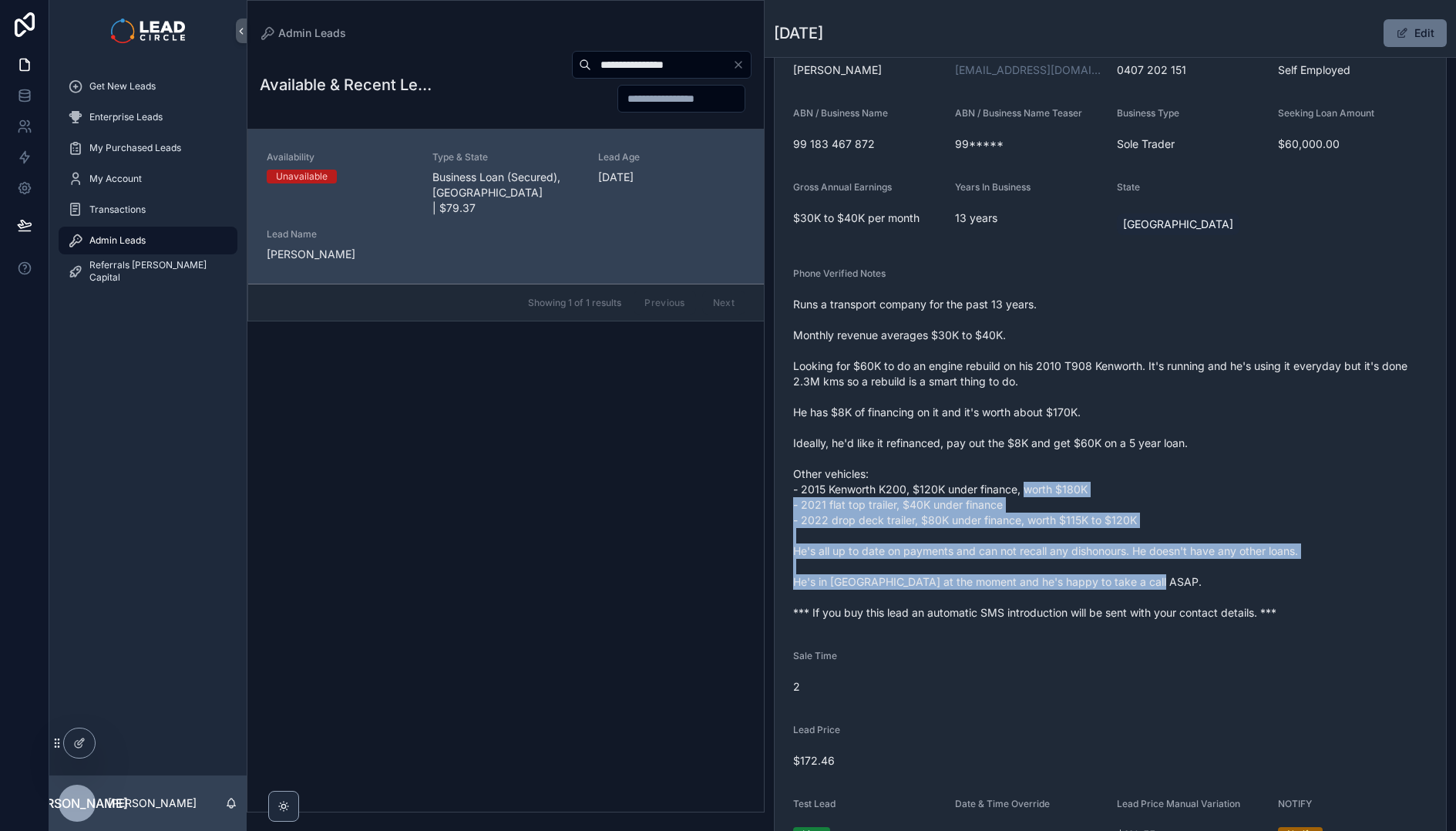
drag, startPoint x: 1066, startPoint y: 564, endPoint x: 997, endPoint y: 437, distance: 144.5
click at [1002, 446] on span "Runs a transport company for the past 13 years. Monthly revenue averages $30K t…" at bounding box center [1110, 458] width 634 height 324
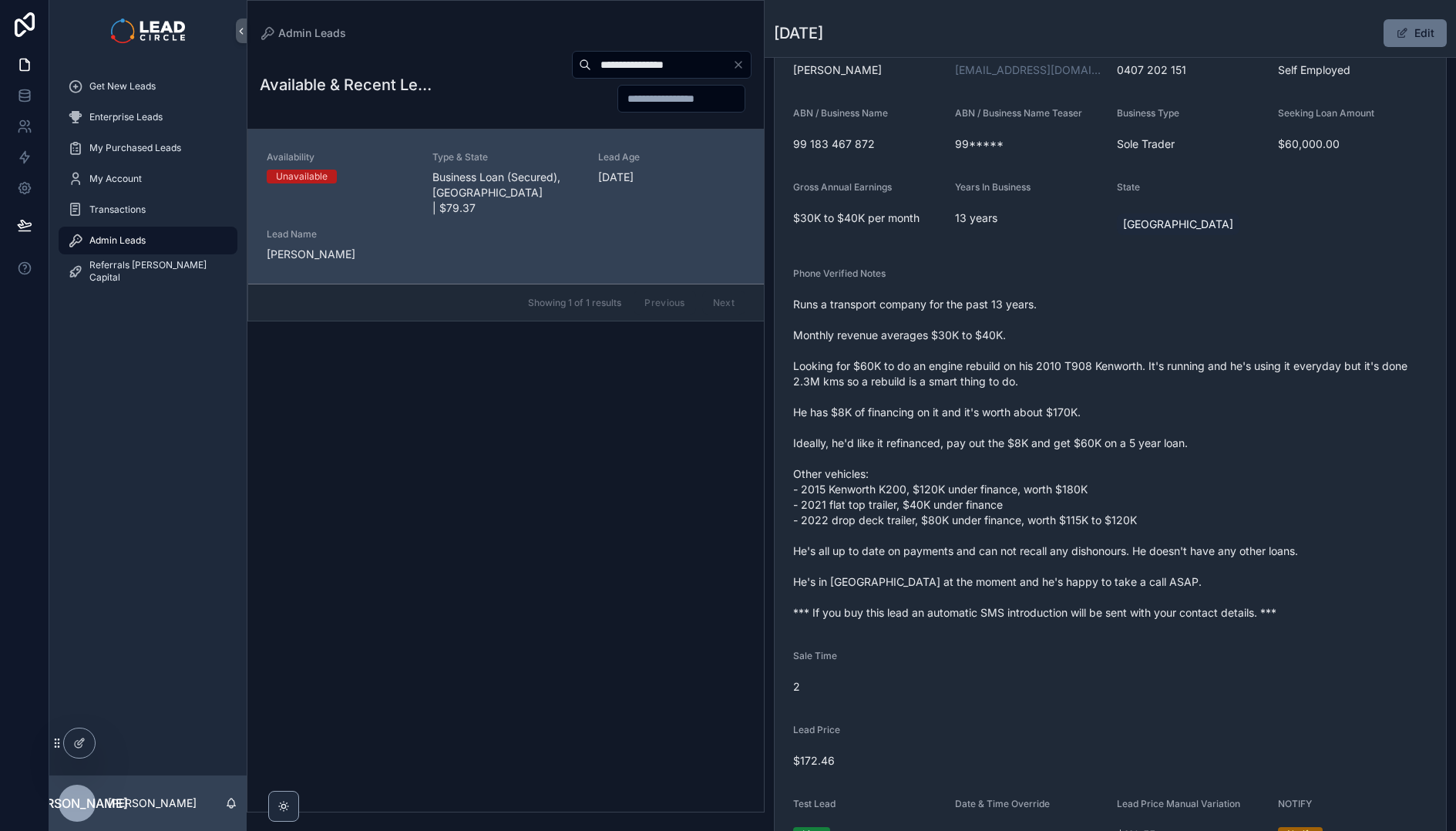
click at [997, 437] on span "Runs a transport company for the past 13 years. Monthly revenue averages $30K t…" at bounding box center [1110, 458] width 634 height 324
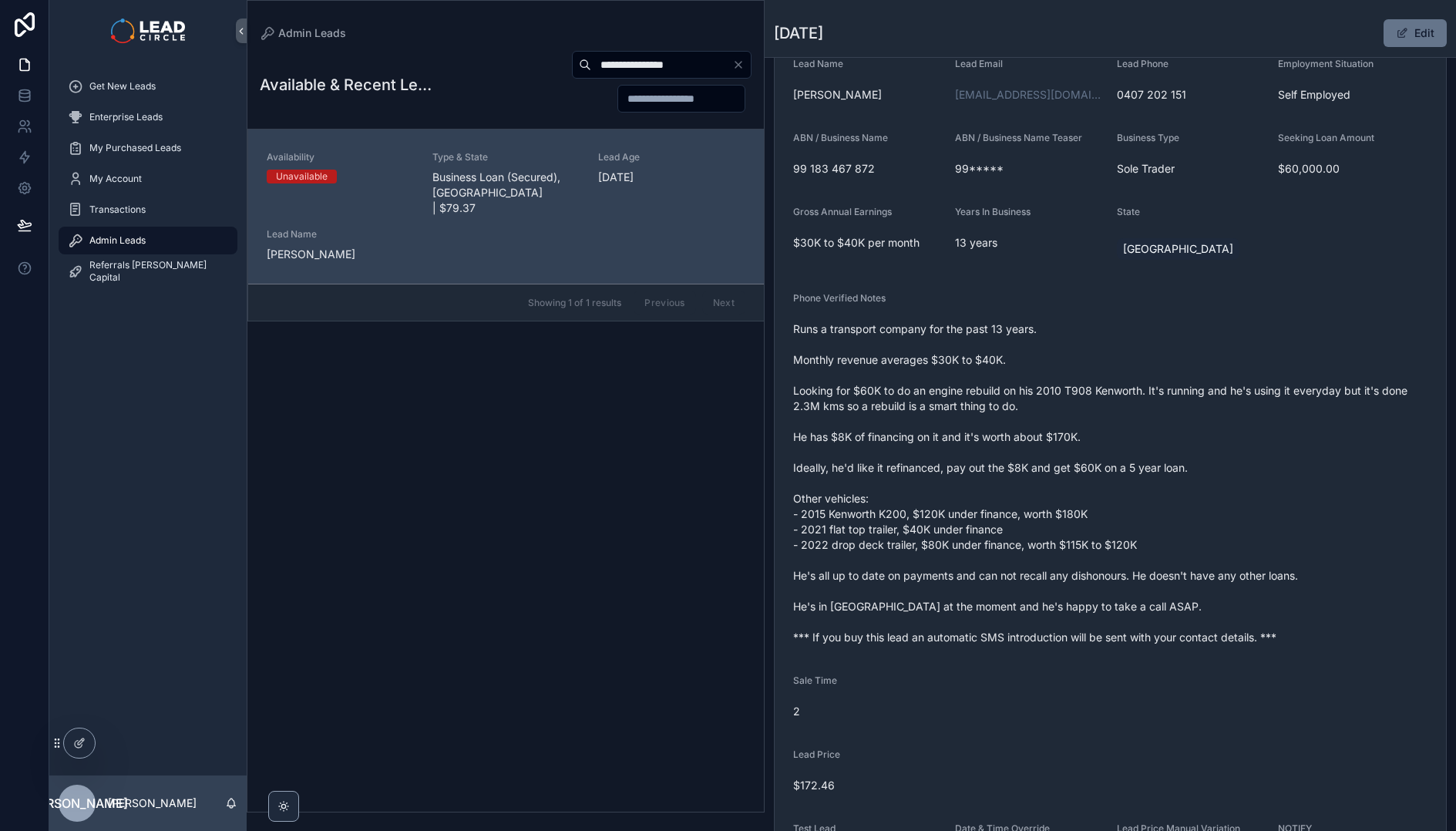
scroll to position [356, 0]
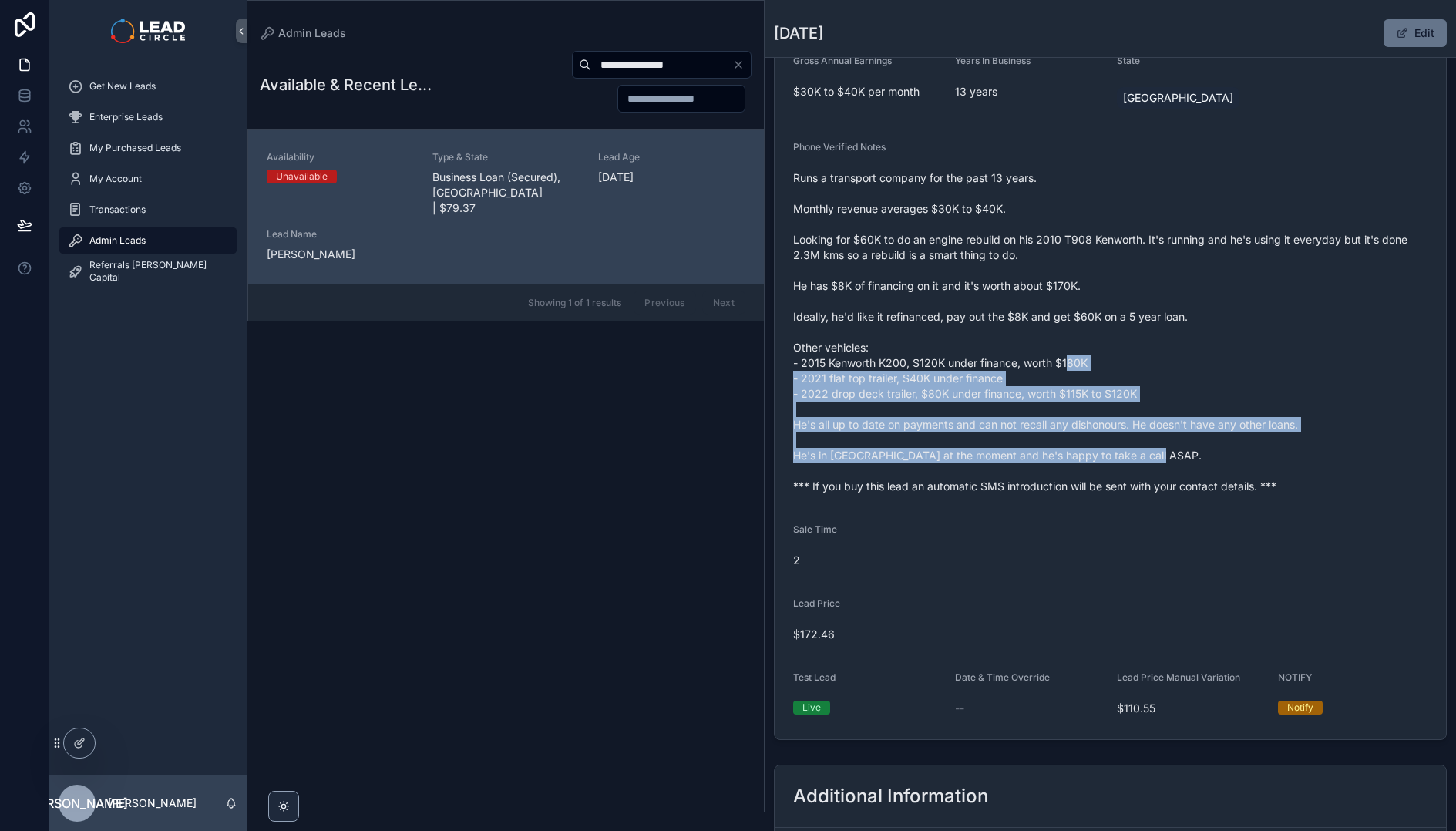
drag, startPoint x: 1075, startPoint y: 371, endPoint x: 1119, endPoint y: 470, distance: 108.3
click at [1119, 470] on span "Runs a transport company for the past 13 years. Monthly revenue averages $30K t…" at bounding box center [1110, 331] width 634 height 324
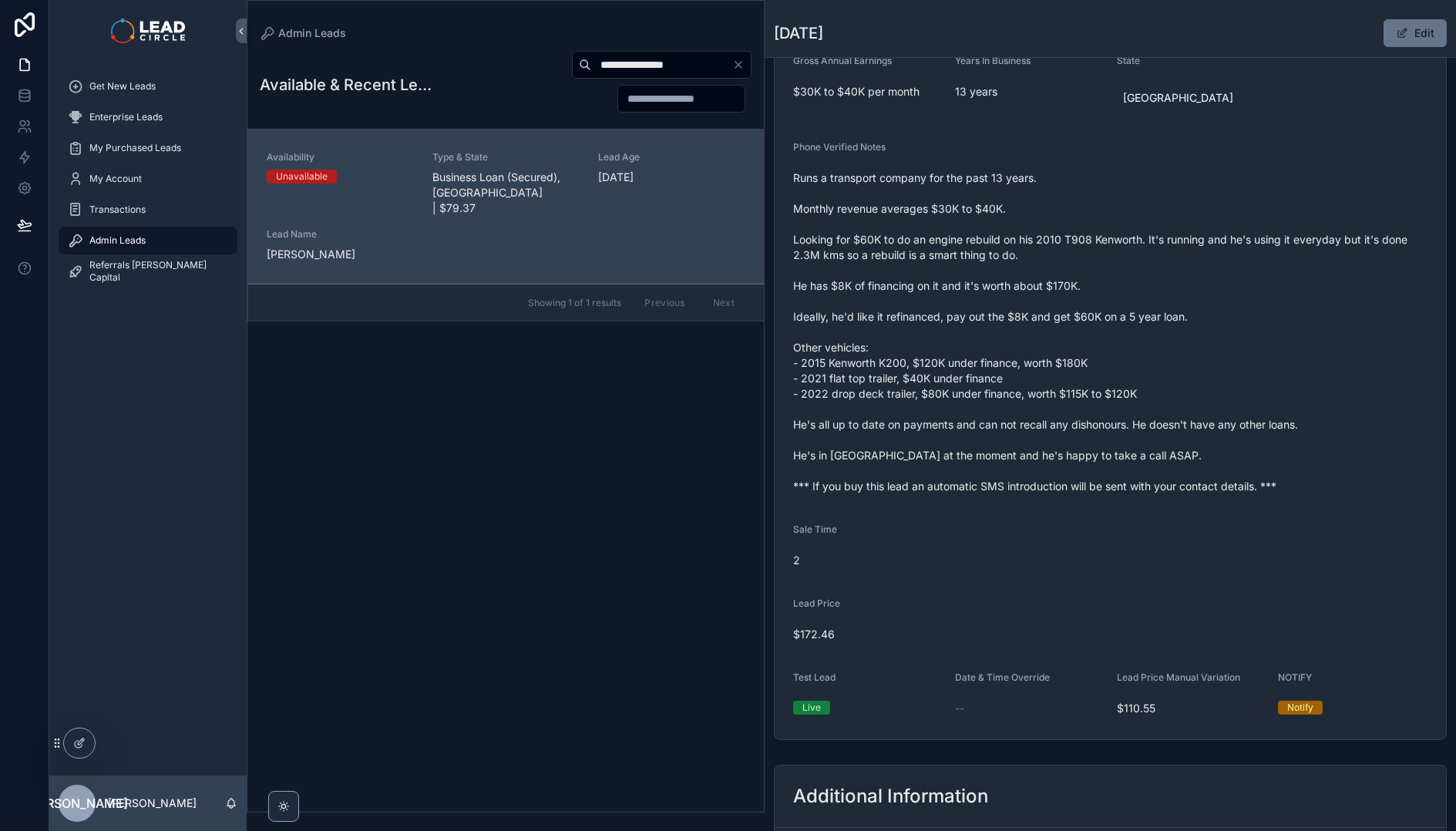
click at [1140, 489] on span "Runs a transport company for the past 13 years. Monthly revenue averages $30K t…" at bounding box center [1110, 331] width 634 height 324
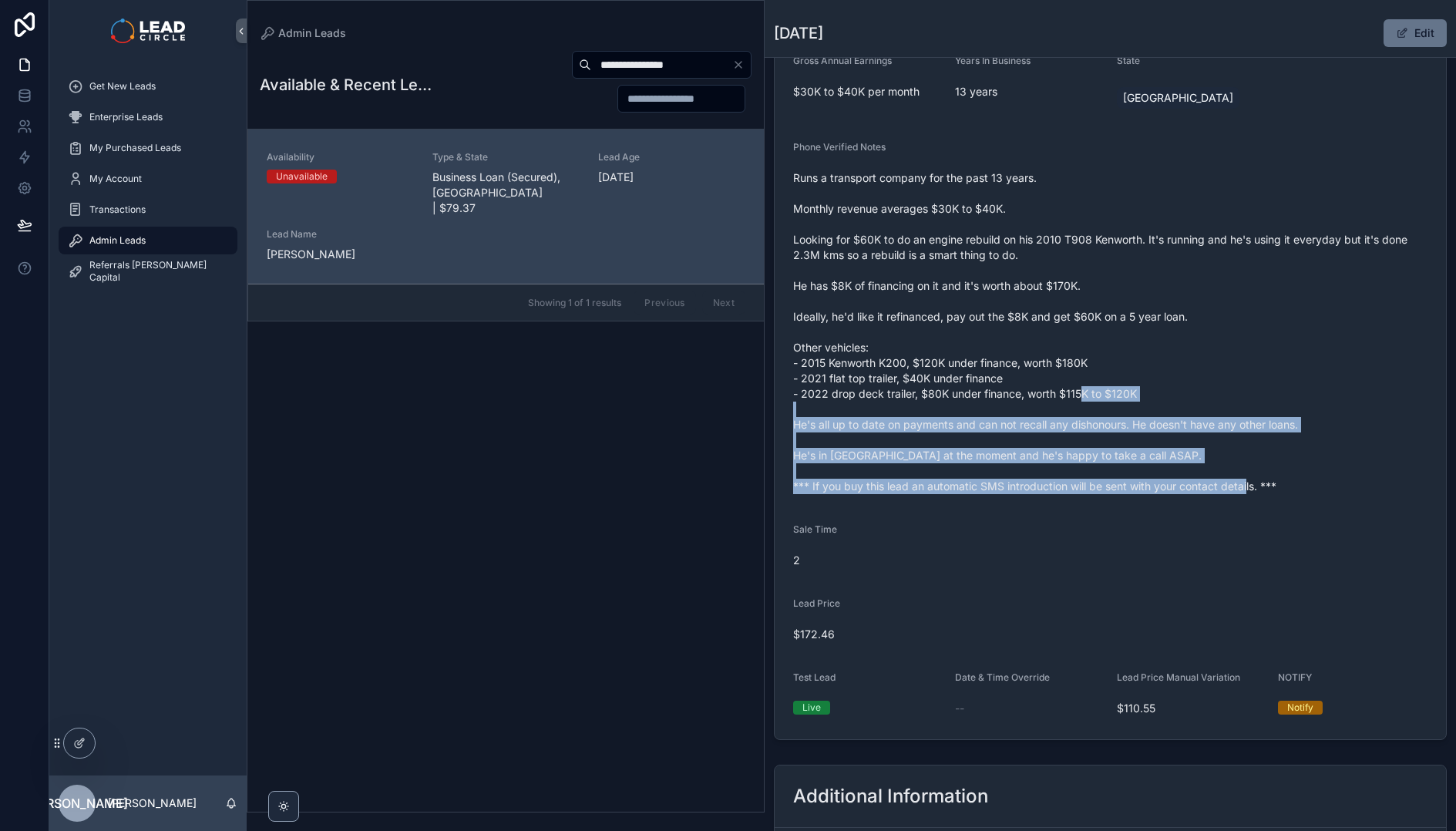
drag, startPoint x: 1170, startPoint y: 497, endPoint x: 1032, endPoint y: 358, distance: 195.9
click at [1035, 360] on div "Runs a transport company for the past 13 years. Monthly revenue averages $30K t…" at bounding box center [1110, 332] width 634 height 333
click at [1030, 357] on span "Runs a transport company for the past 13 years. Monthly revenue averages $30K t…" at bounding box center [1110, 331] width 634 height 324
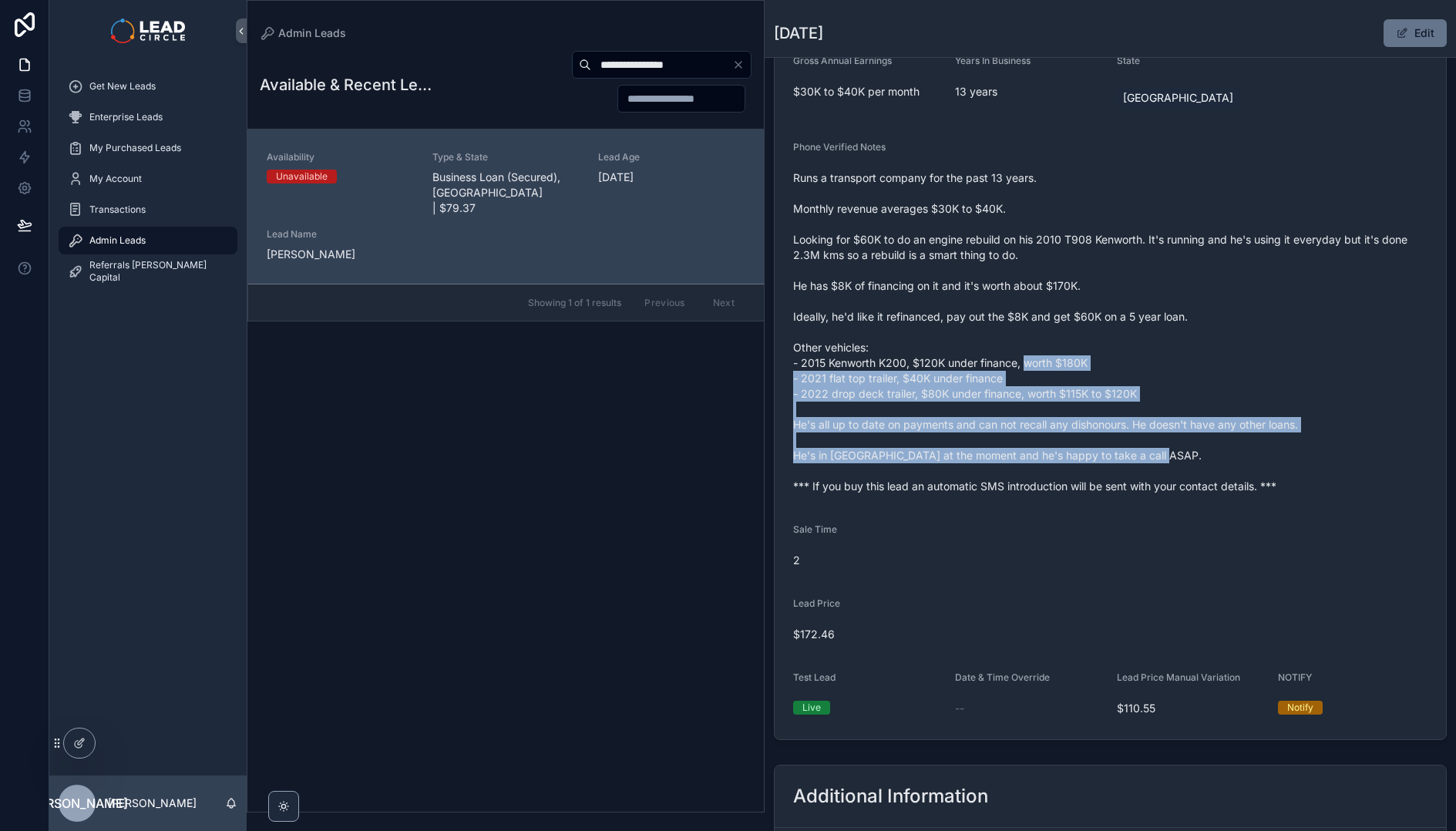
drag, startPoint x: 1030, startPoint y: 357, endPoint x: 1166, endPoint y: 481, distance: 184.0
click at [1166, 481] on span "Runs a transport company for the past 13 years. Monthly revenue averages $30K t…" at bounding box center [1110, 331] width 634 height 324
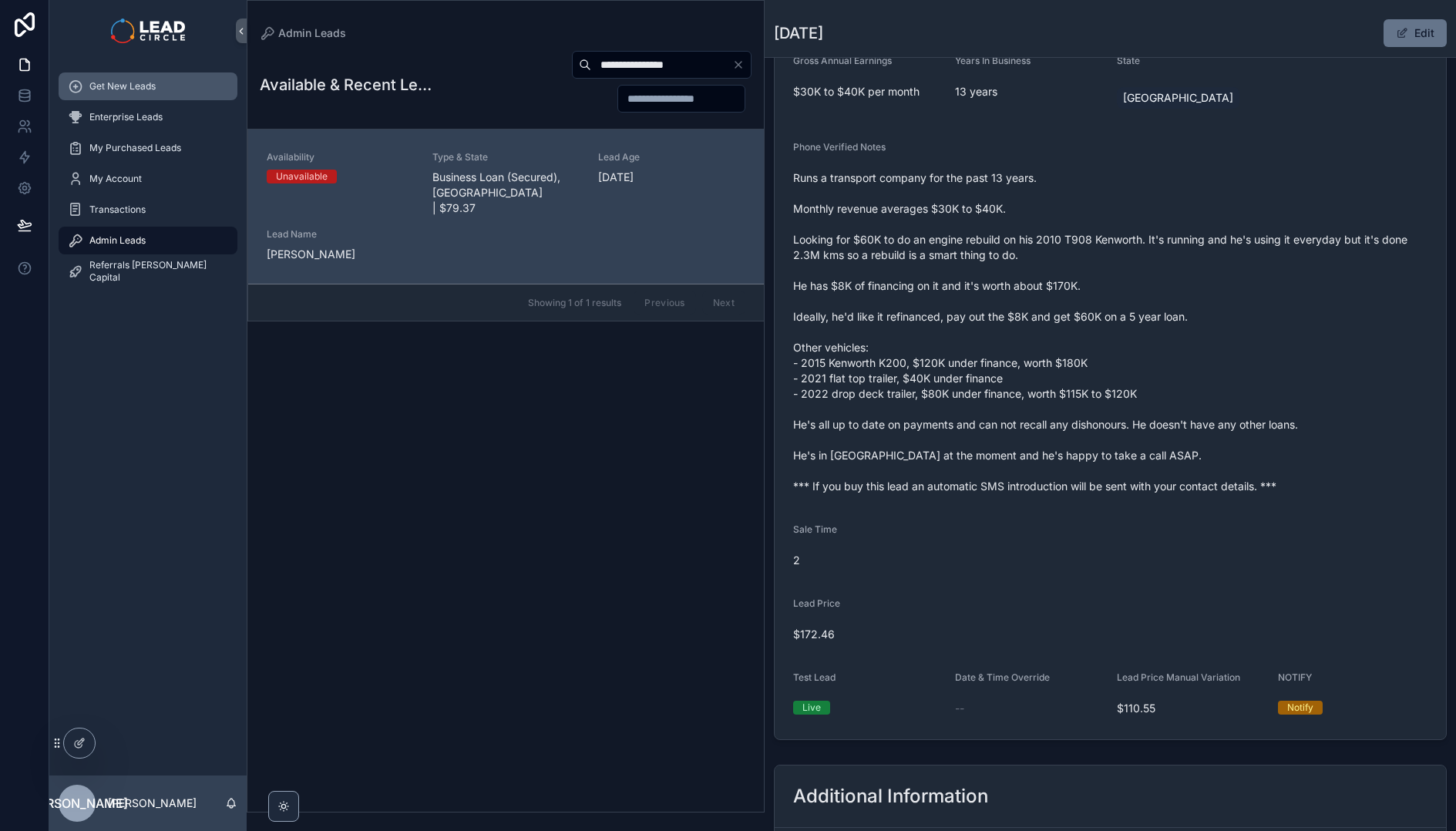
click at [167, 90] on div "Get New Leads" at bounding box center [148, 86] width 161 height 25
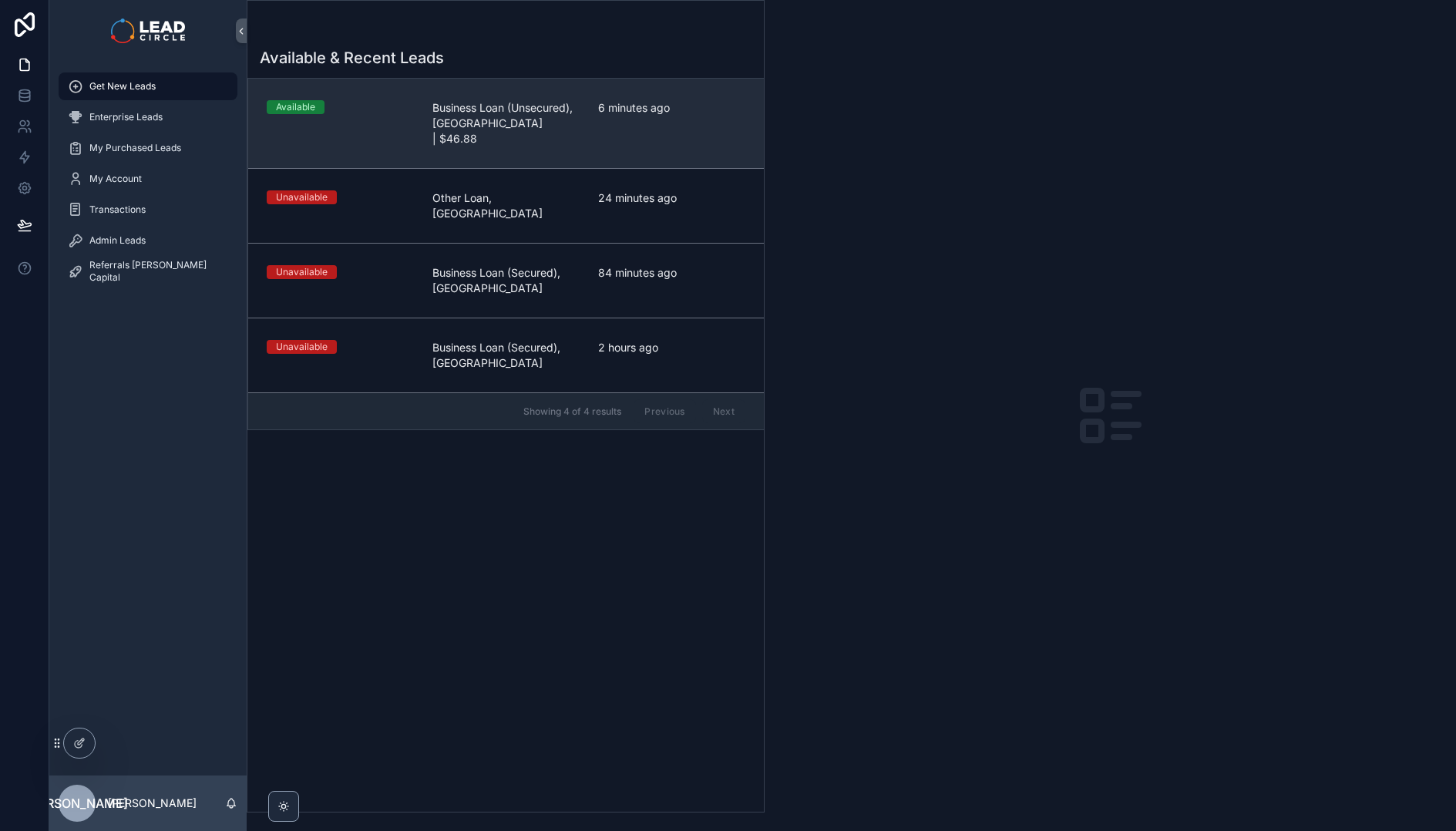
click at [504, 102] on span "Business Loan (Unsecured), [GEOGRAPHIC_DATA] | $46.88" at bounding box center [506, 124] width 147 height 46
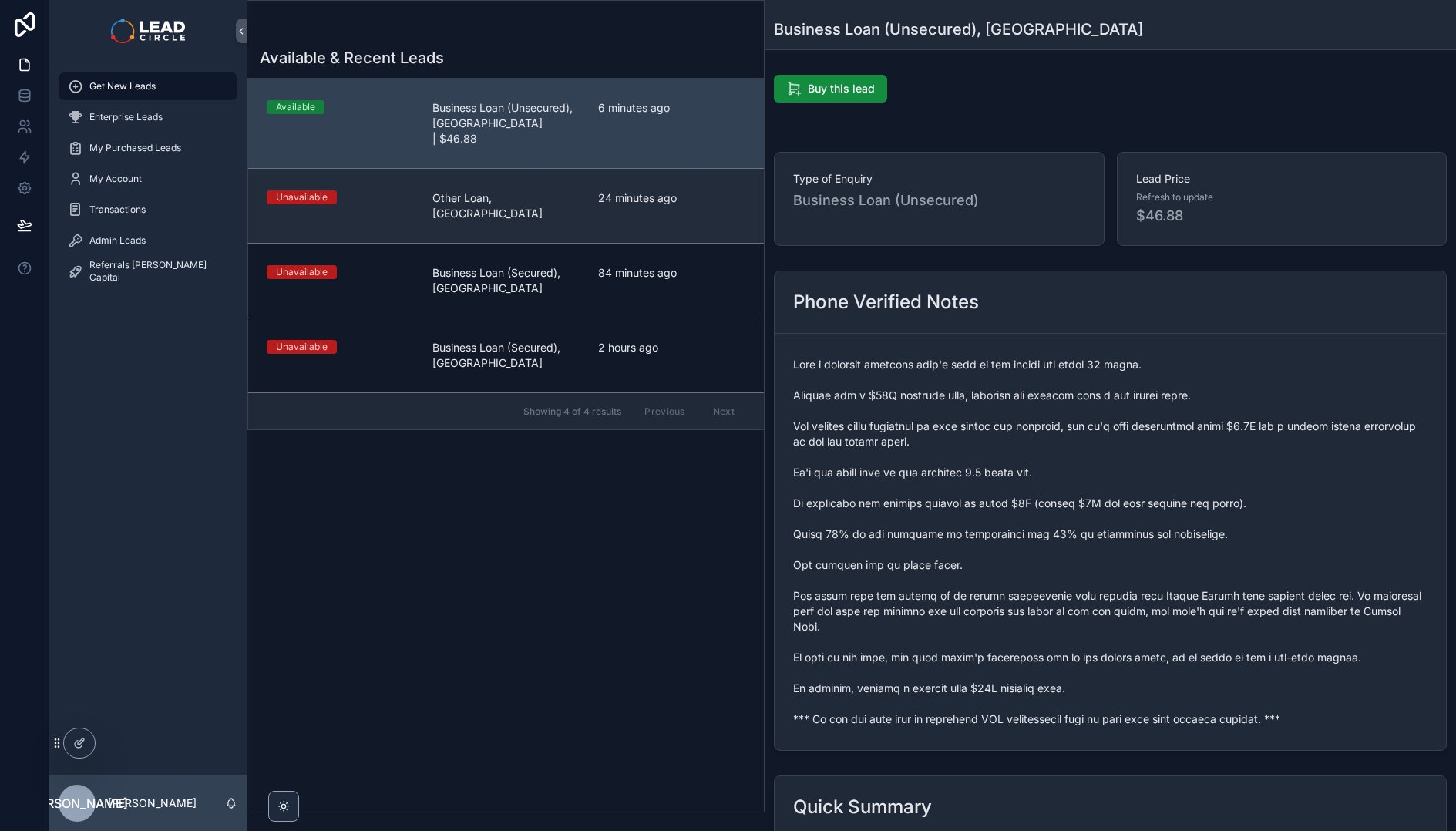
click at [567, 192] on link "Unavailable Other Loan, [GEOGRAPHIC_DATA] 24 minutes ago" at bounding box center [506, 205] width 516 height 75
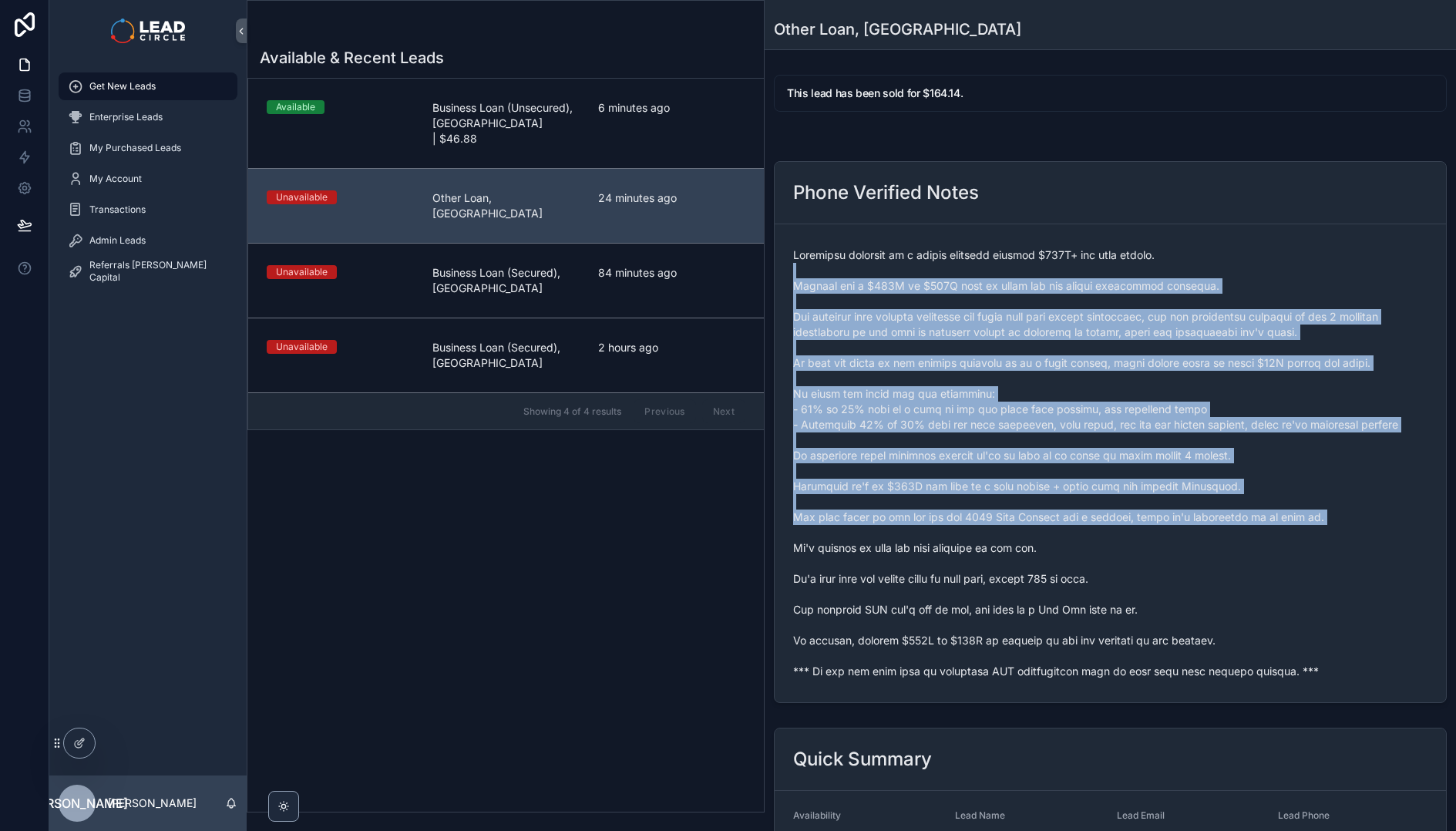
drag, startPoint x: 928, startPoint y: 275, endPoint x: 1046, endPoint y: 535, distance: 285.5
click at [1046, 535] on span "scrollable content" at bounding box center [1110, 463] width 634 height 432
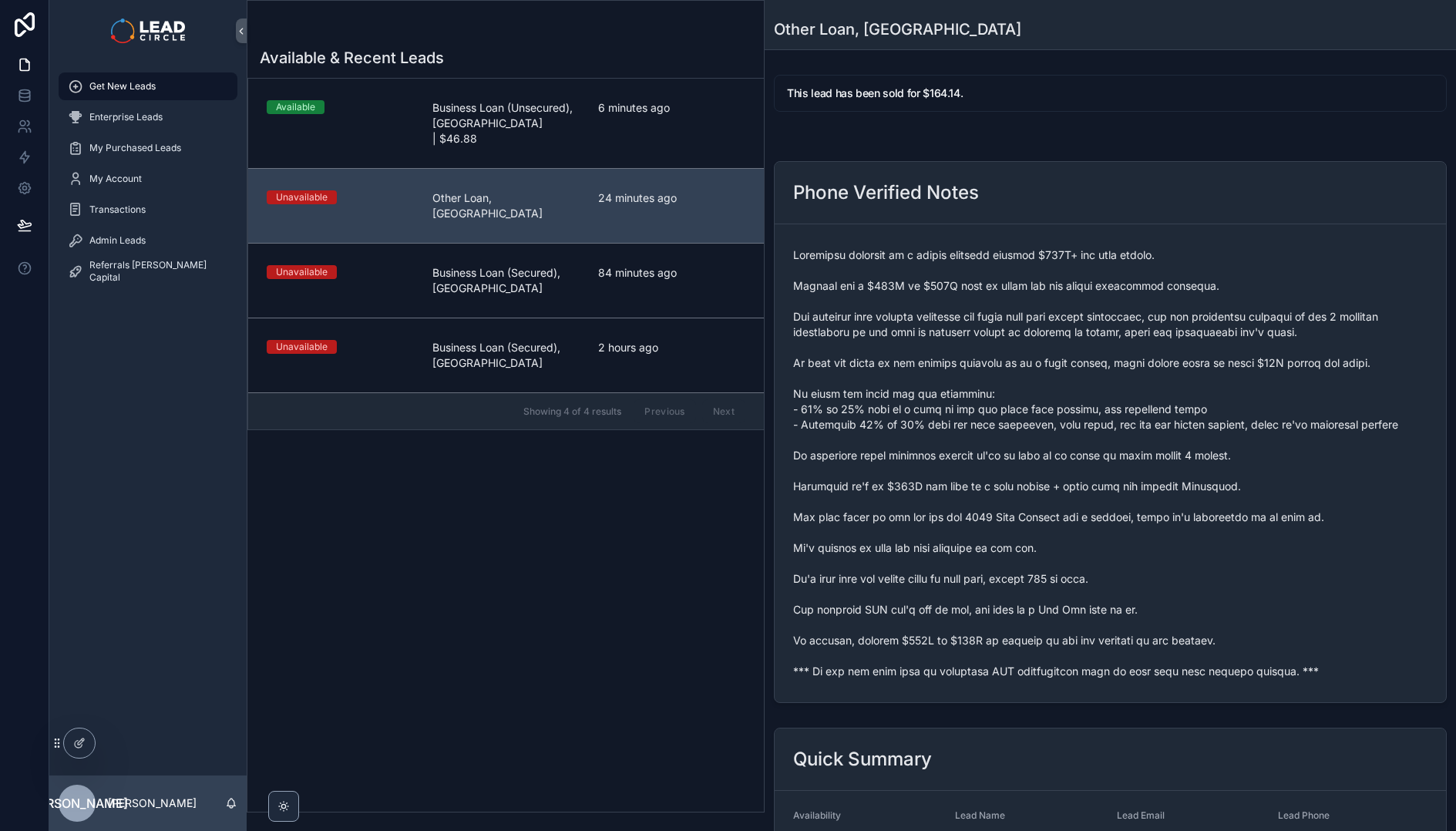
click at [1073, 565] on span "scrollable content" at bounding box center [1110, 463] width 634 height 432
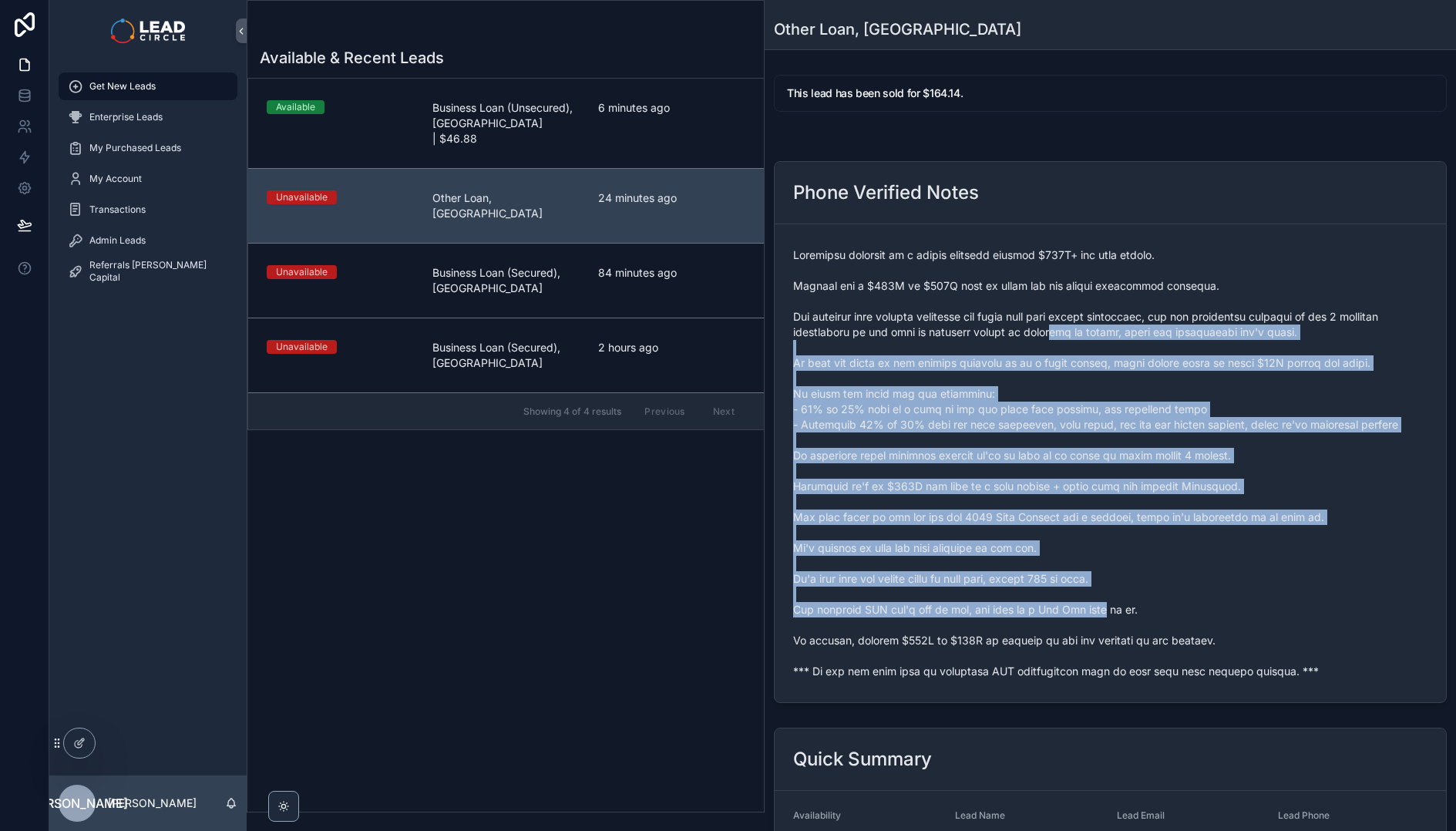
drag, startPoint x: 1100, startPoint y: 605, endPoint x: 1035, endPoint y: 318, distance: 294.3
click at [1035, 318] on span "scrollable content" at bounding box center [1110, 463] width 634 height 432
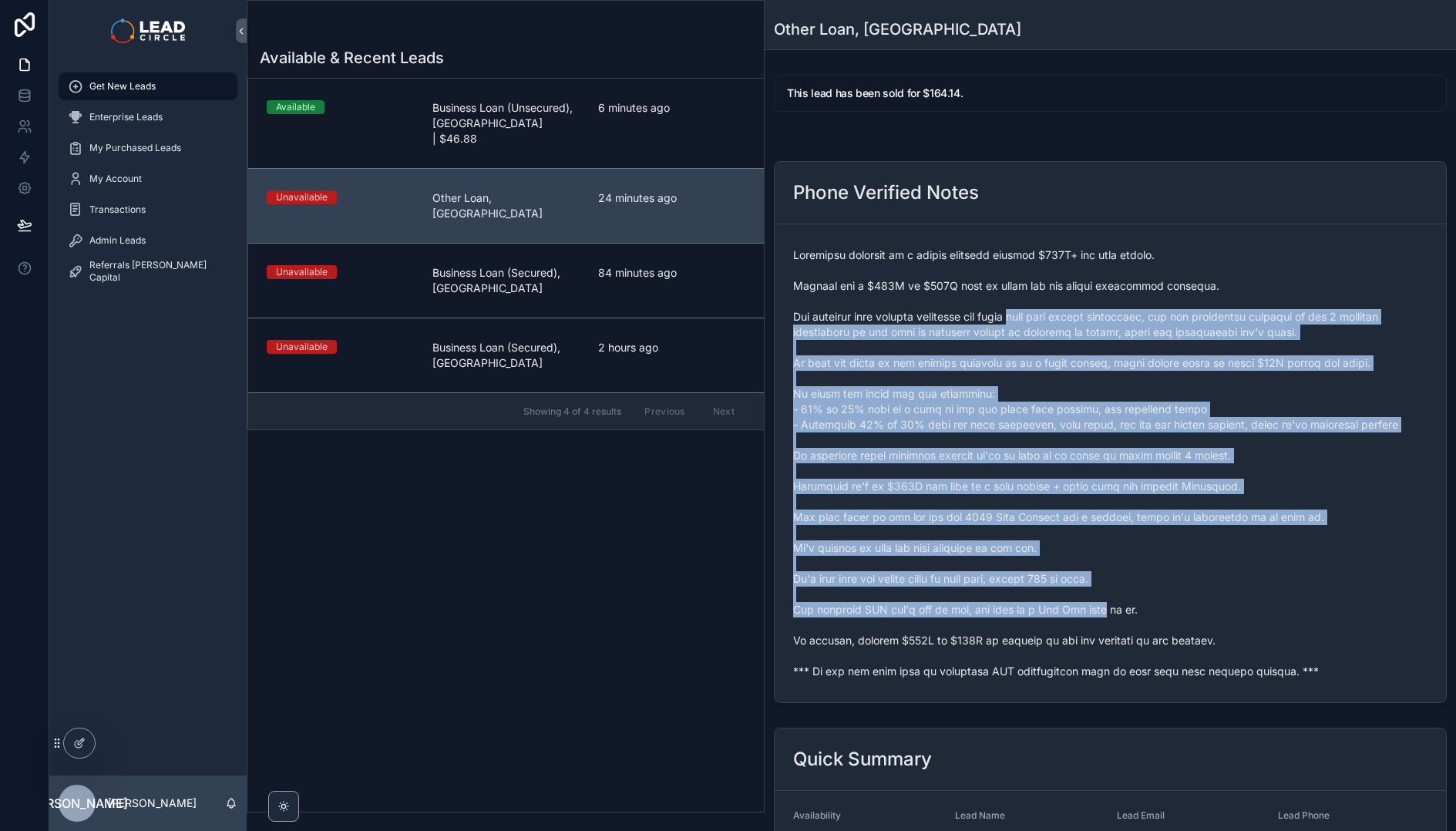
click at [1035, 318] on span "scrollable content" at bounding box center [1110, 463] width 634 height 432
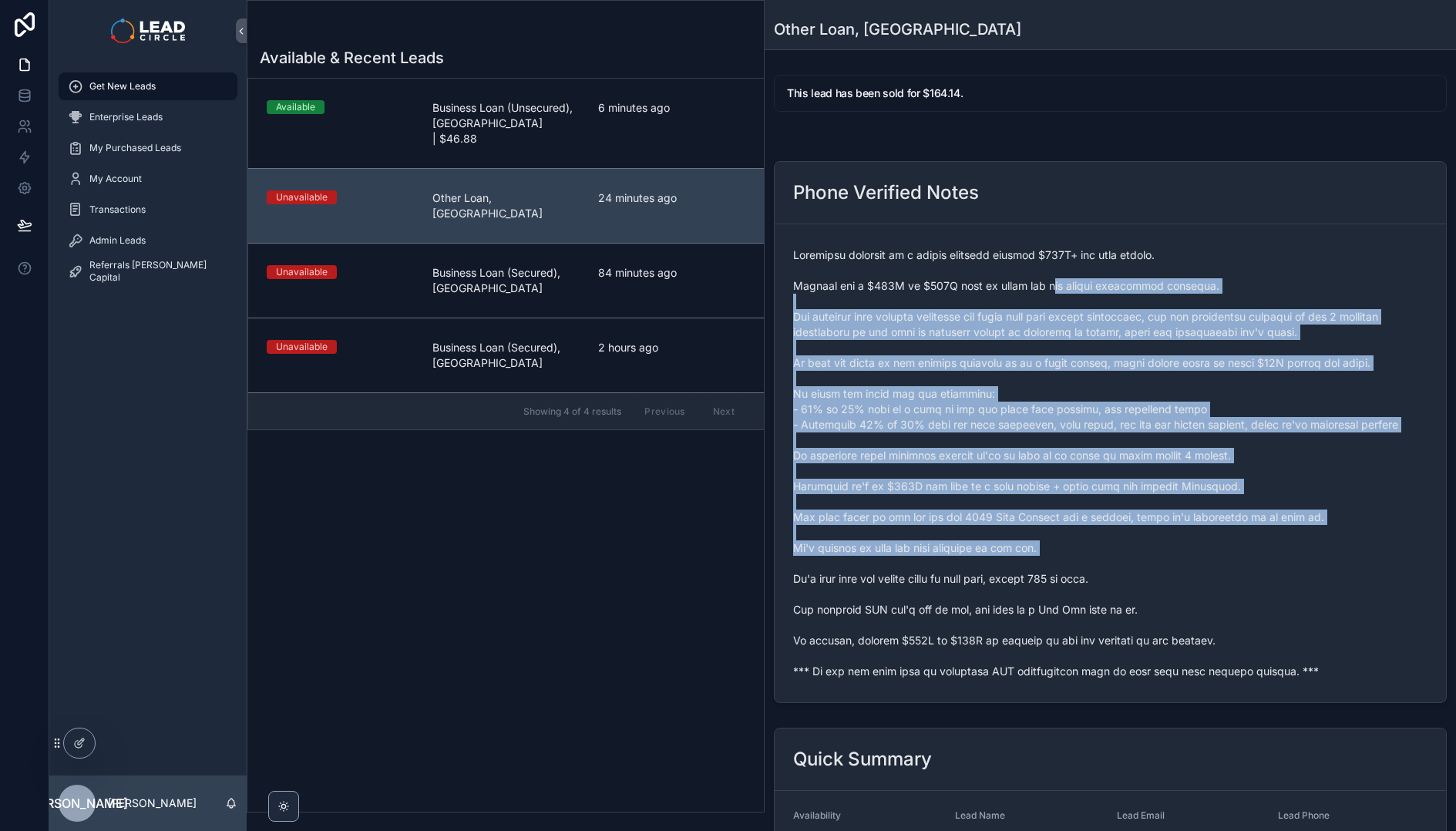
drag, startPoint x: 1035, startPoint y: 289, endPoint x: 1096, endPoint y: 567, distance: 284.6
click at [1096, 567] on span "scrollable content" at bounding box center [1110, 463] width 634 height 432
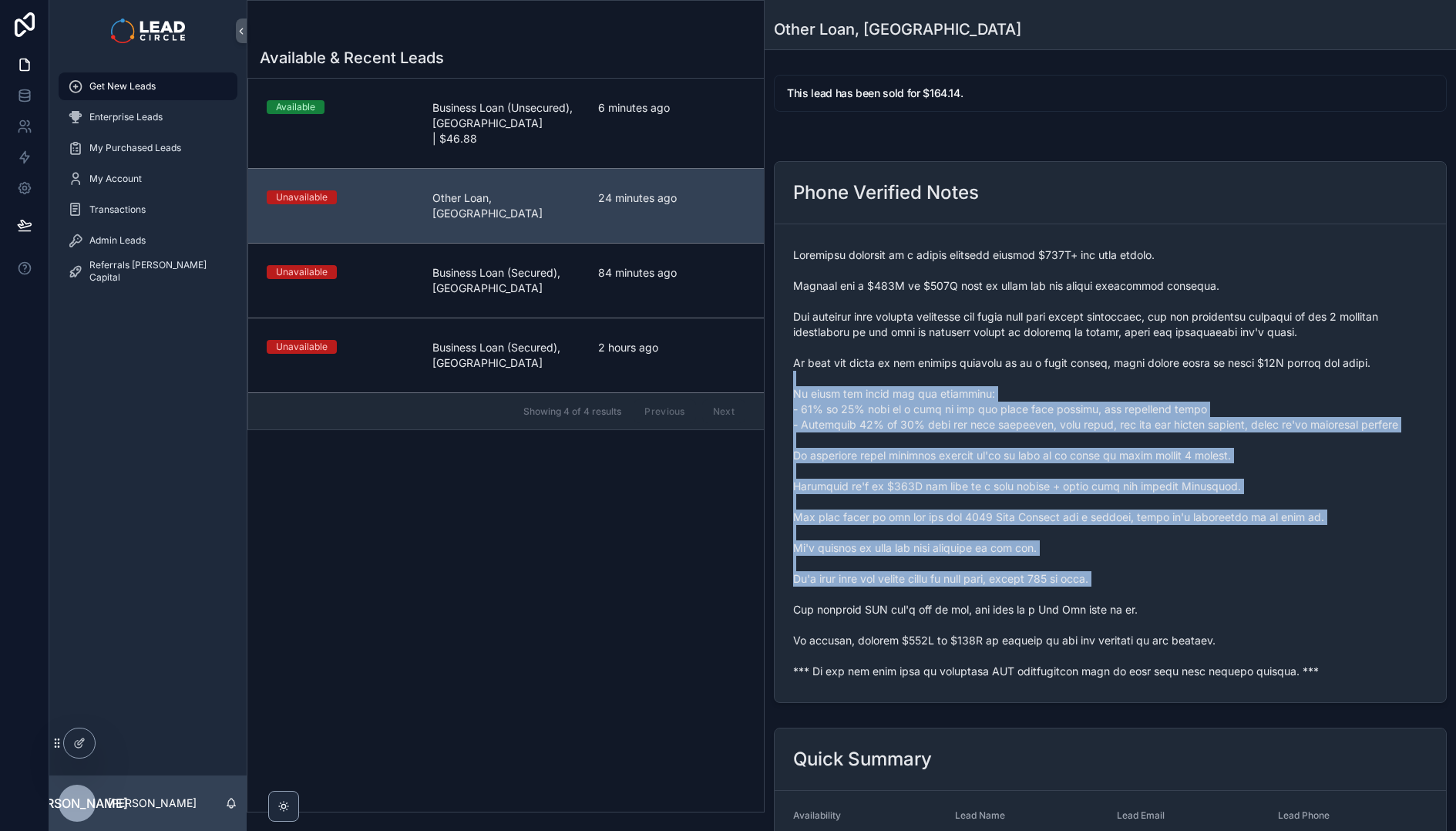
drag, startPoint x: 1110, startPoint y: 591, endPoint x: 1025, endPoint y: 318, distance: 285.9
click at [1027, 320] on span "scrollable content" at bounding box center [1110, 463] width 634 height 432
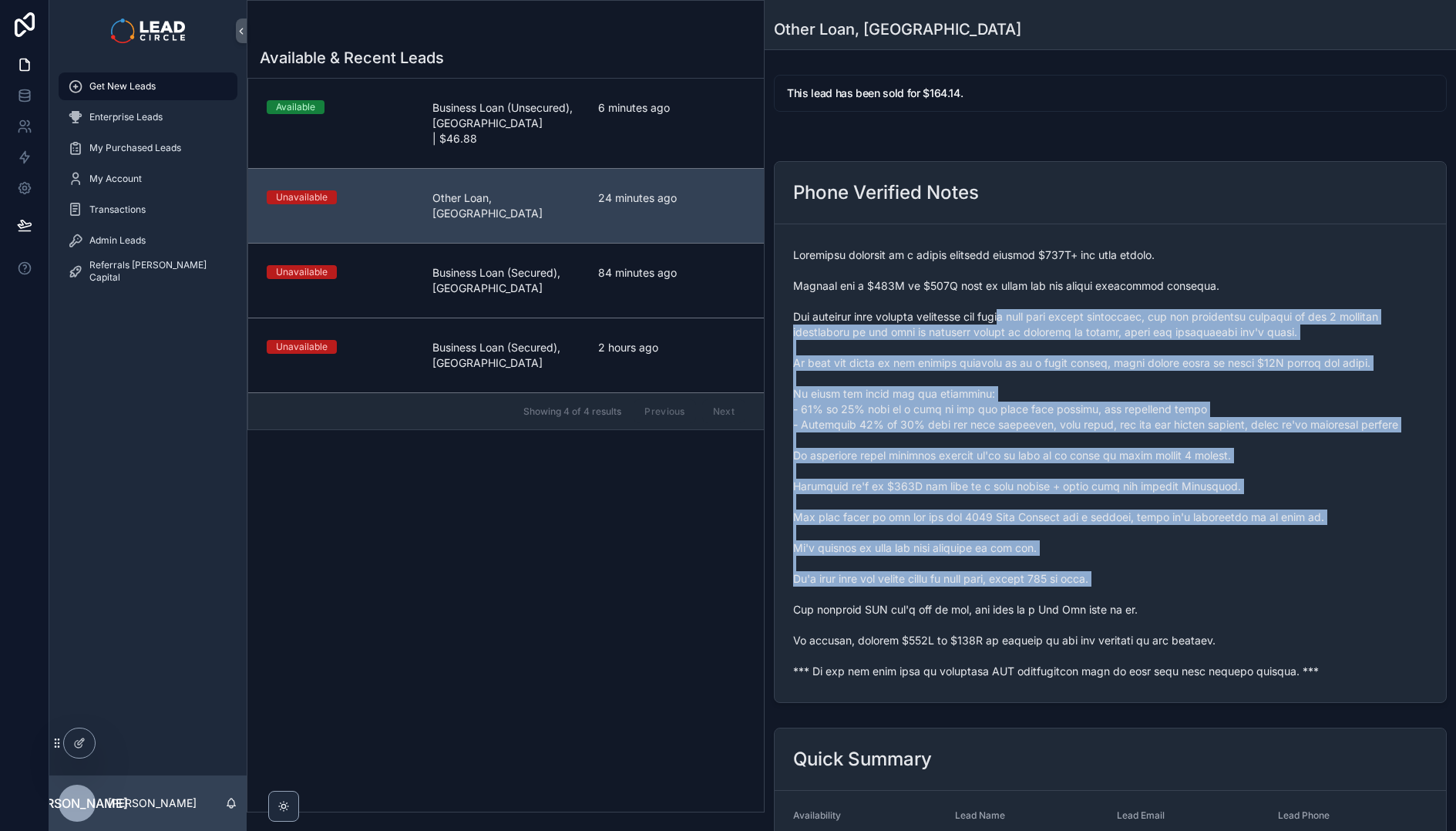
click at [1025, 318] on span "scrollable content" at bounding box center [1110, 463] width 634 height 432
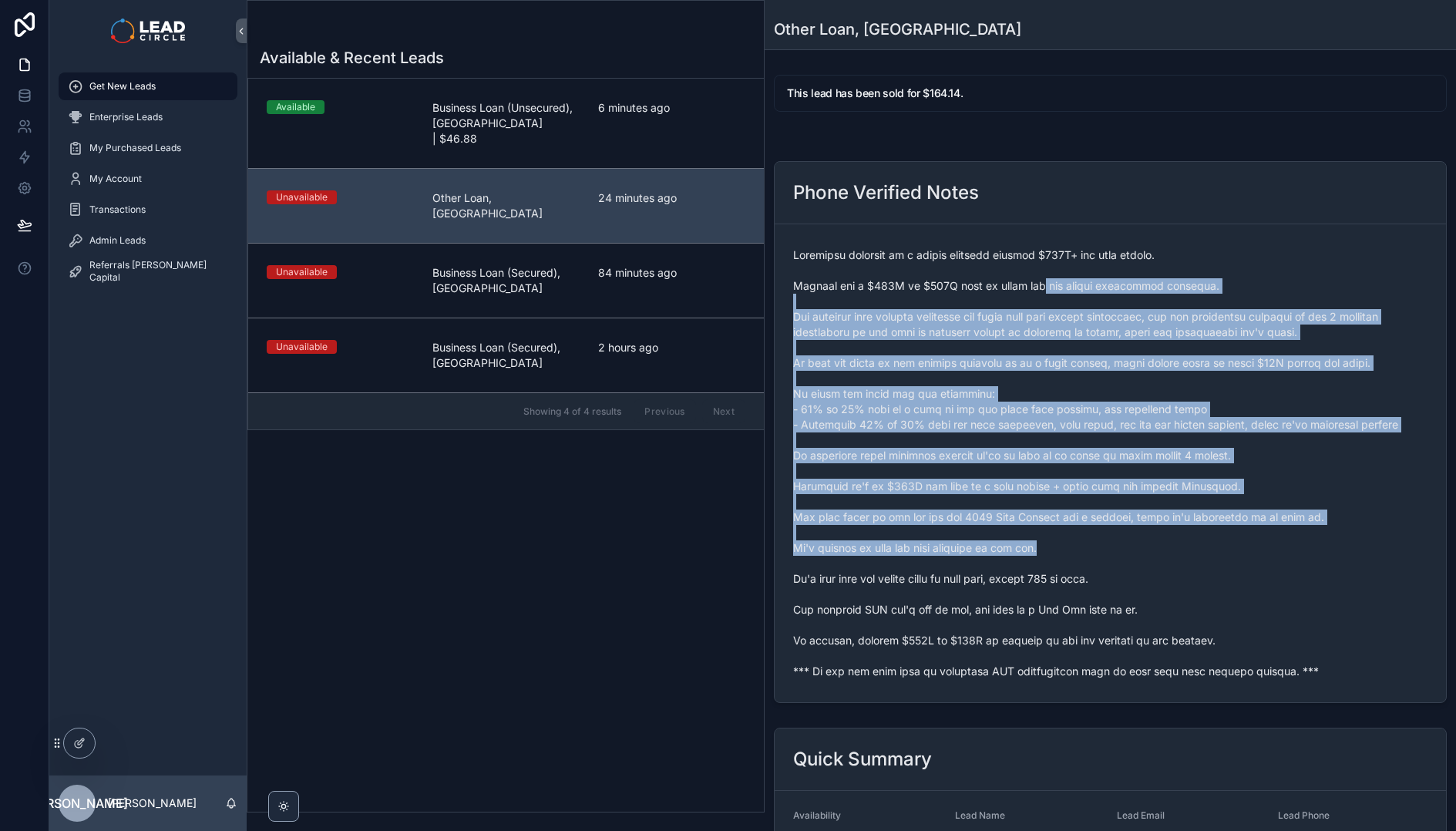
drag, startPoint x: 1023, startPoint y: 290, endPoint x: 1083, endPoint y: 551, distance: 267.8
click at [1083, 551] on span "scrollable content" at bounding box center [1110, 463] width 634 height 432
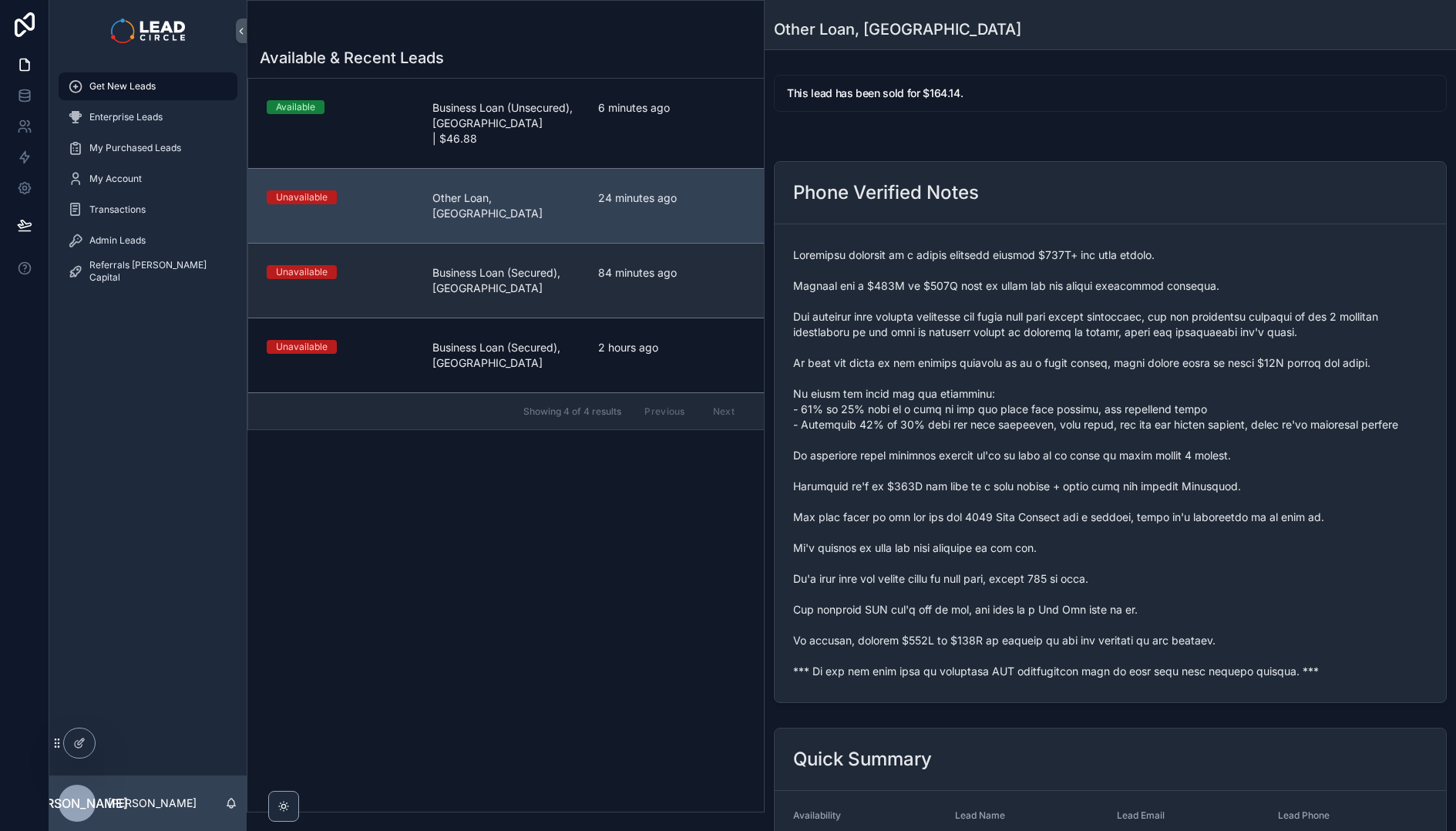
click at [495, 265] on span "Business Loan (Secured), [GEOGRAPHIC_DATA]" at bounding box center [506, 281] width 147 height 31
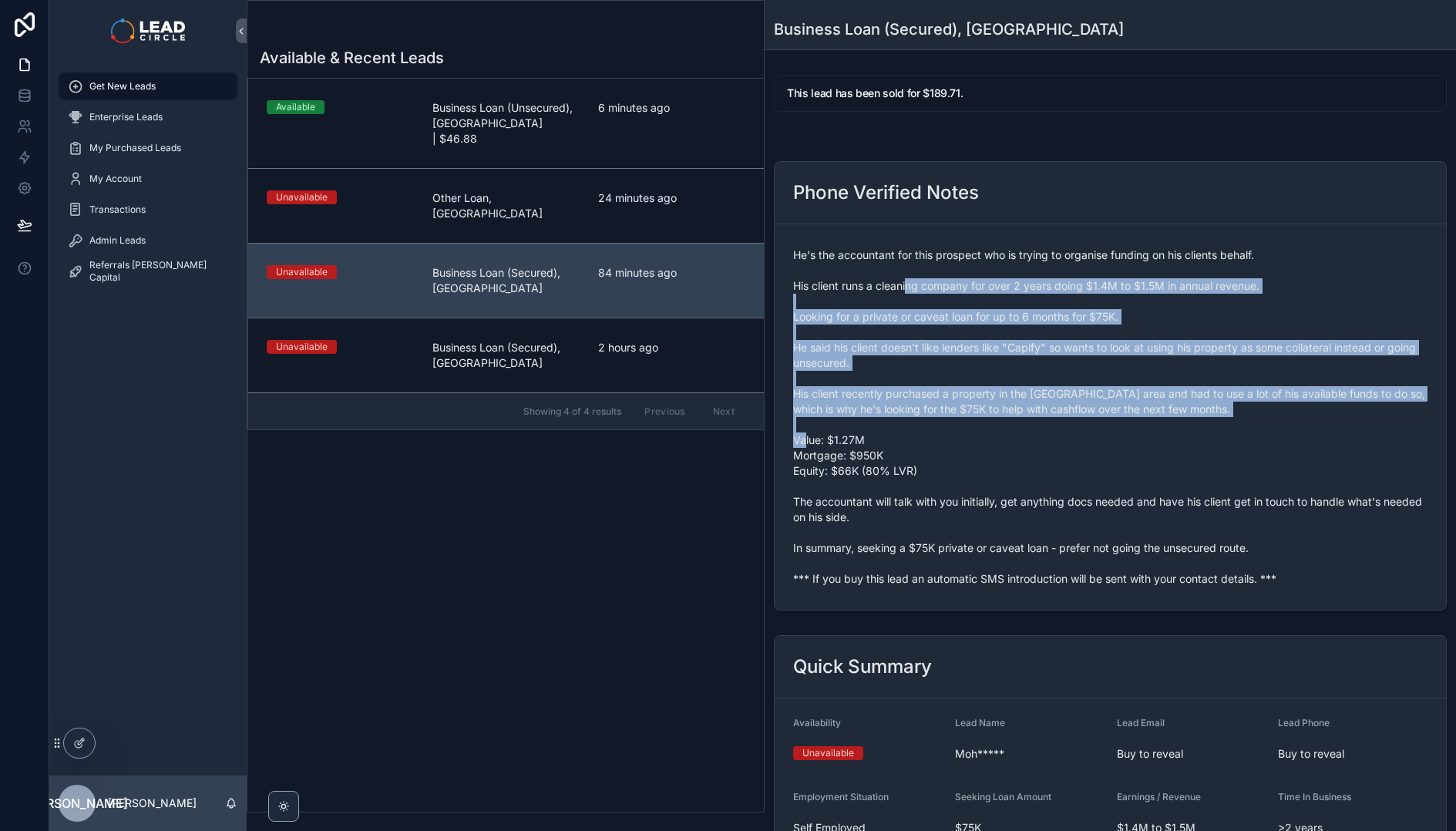
drag, startPoint x: 919, startPoint y: 350, endPoint x: 974, endPoint y: 495, distance: 155.1
click at [973, 494] on span "He's the accountant for this prospect who is trying to organise funding on his …" at bounding box center [1110, 416] width 634 height 339
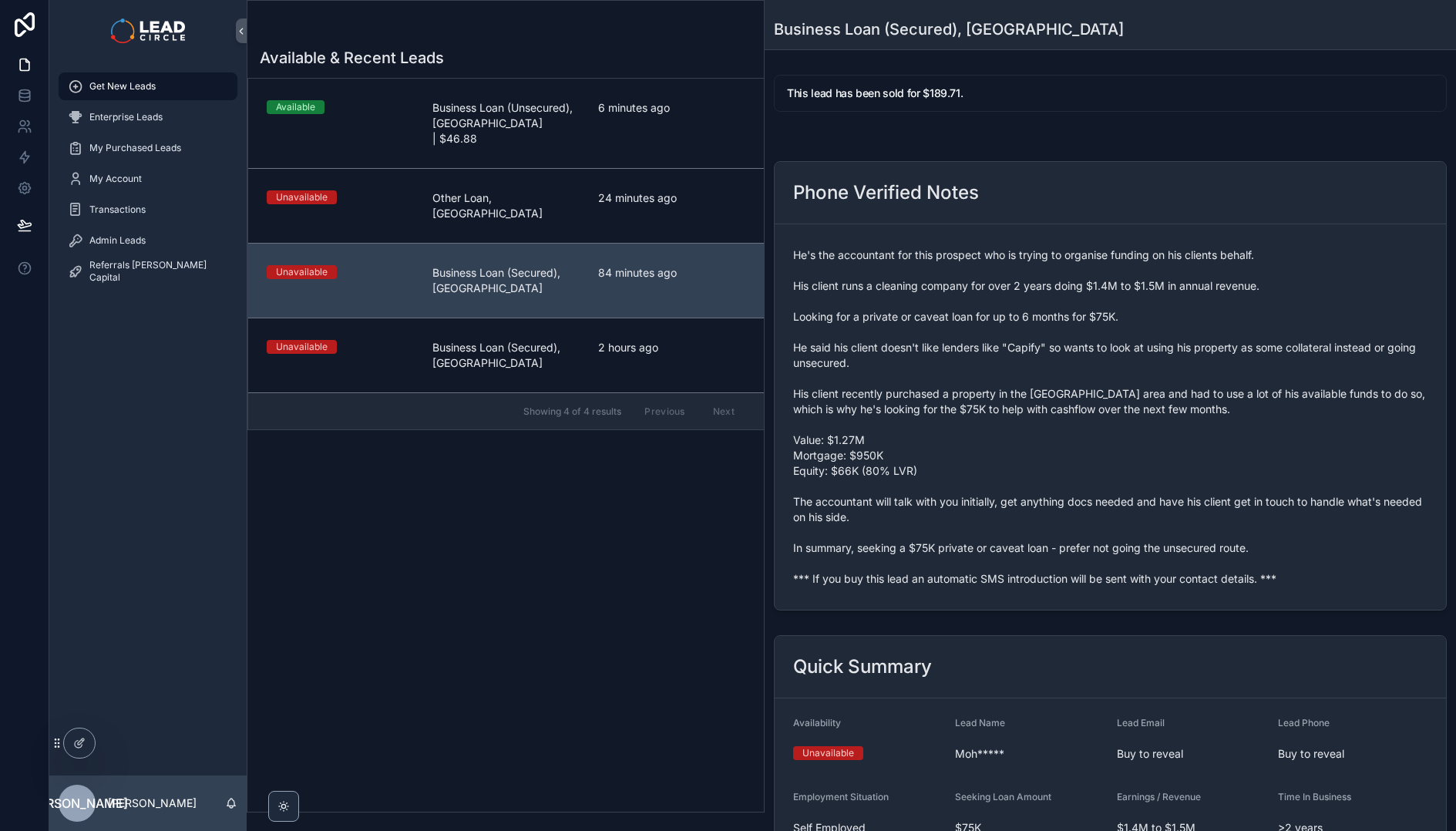
click at [974, 495] on span "He's the accountant for this prospect who is trying to organise funding on his …" at bounding box center [1110, 416] width 634 height 339
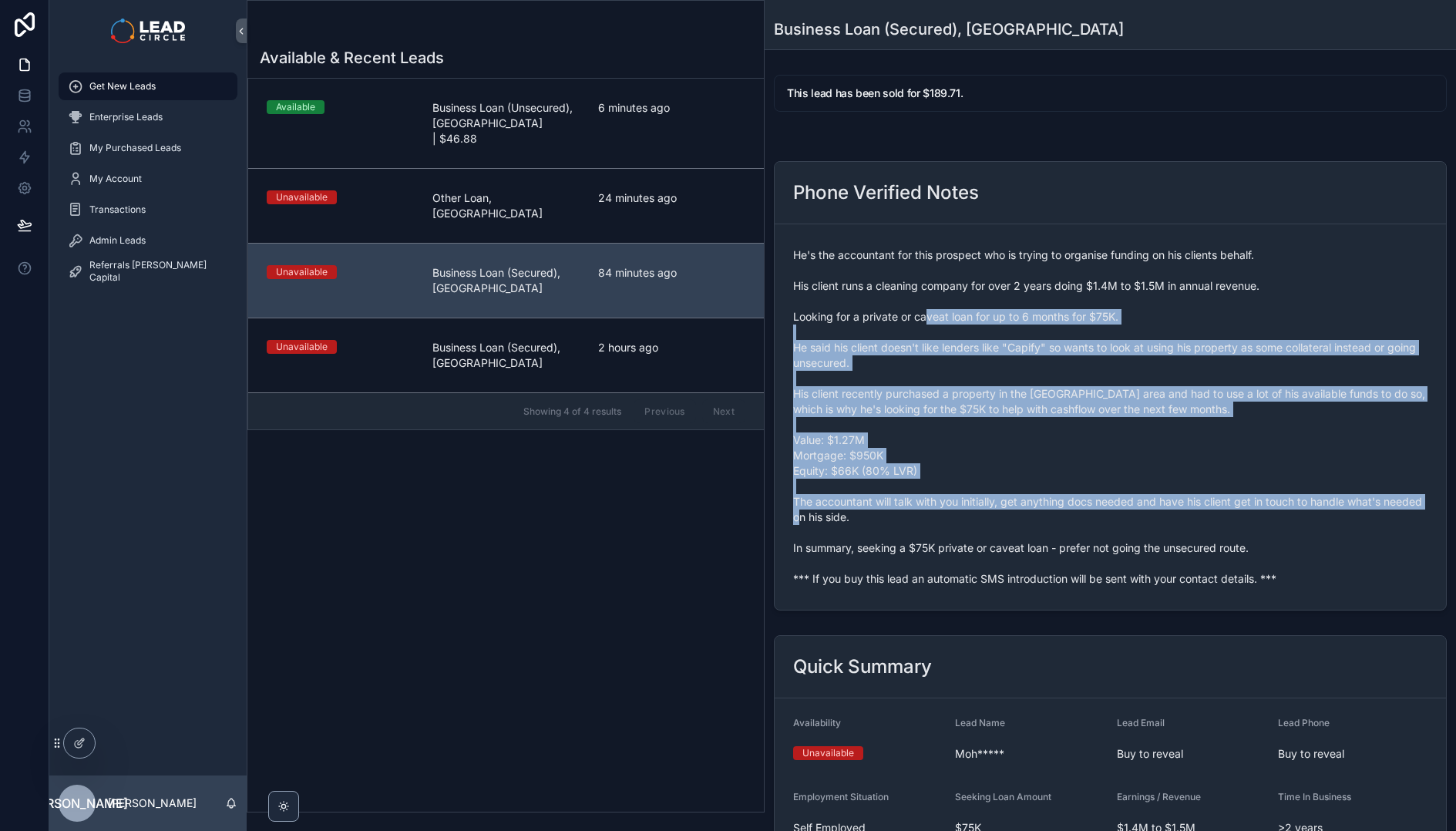
drag, startPoint x: 998, startPoint y: 513, endPoint x: 928, endPoint y: 315, distance: 210.0
click at [928, 316] on span "He's the accountant for this prospect who is trying to organise funding on his …" at bounding box center [1110, 416] width 634 height 339
click at [928, 315] on span "He's the accountant for this prospect who is trying to organise funding on his …" at bounding box center [1110, 416] width 634 height 339
drag, startPoint x: 928, startPoint y: 315, endPoint x: 1028, endPoint y: 511, distance: 220.0
click at [1028, 511] on span "He's the accountant for this prospect who is trying to organise funding on his …" at bounding box center [1110, 416] width 634 height 339
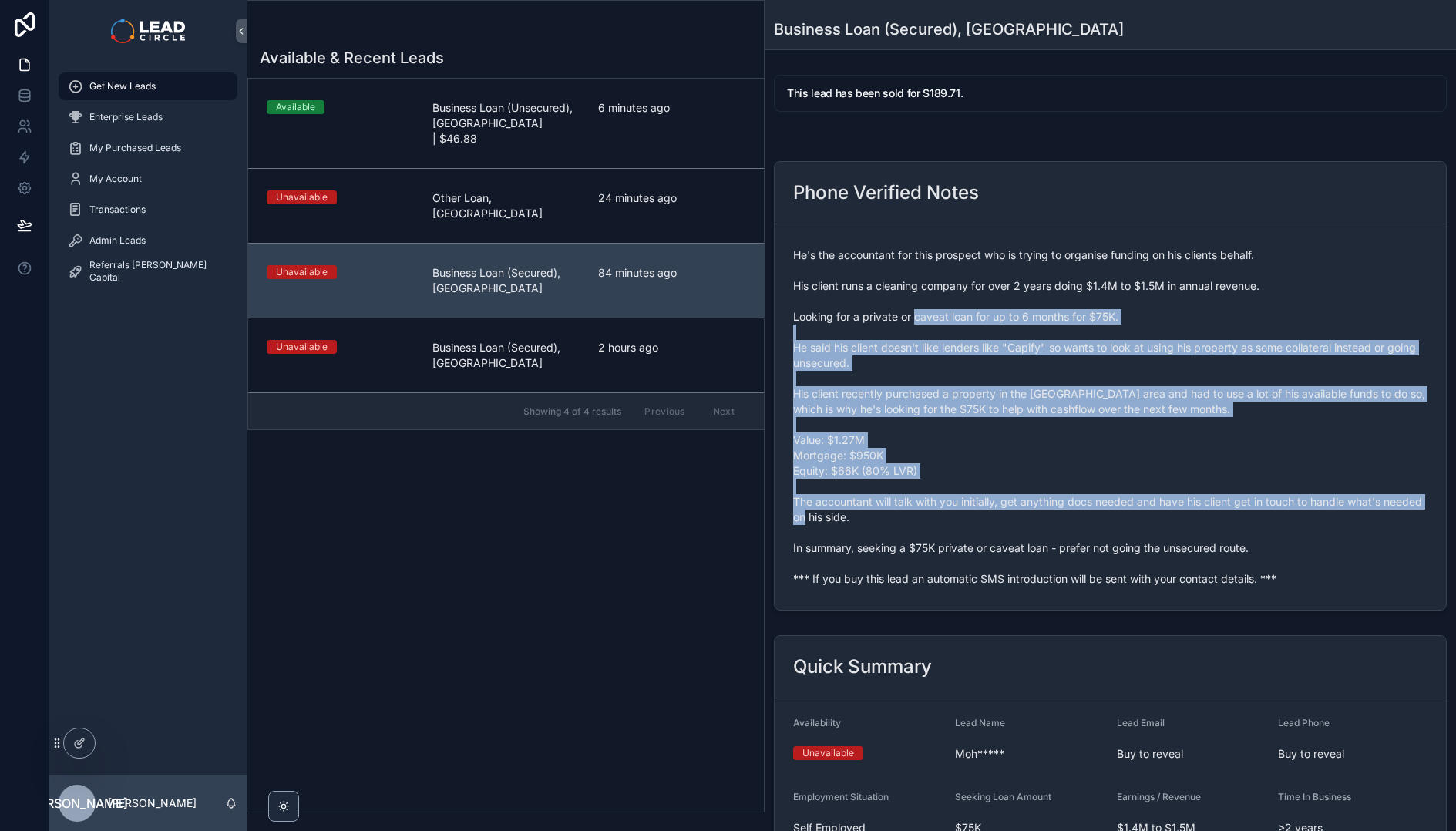
click at [1028, 511] on span "He's the accountant for this prospect who is trying to organise funding on his …" at bounding box center [1110, 416] width 634 height 339
drag, startPoint x: 1031, startPoint y: 513, endPoint x: 949, endPoint y: 324, distance: 206.0
click at [949, 325] on span "He's the accountant for this prospect who is trying to organise funding on his …" at bounding box center [1110, 416] width 634 height 339
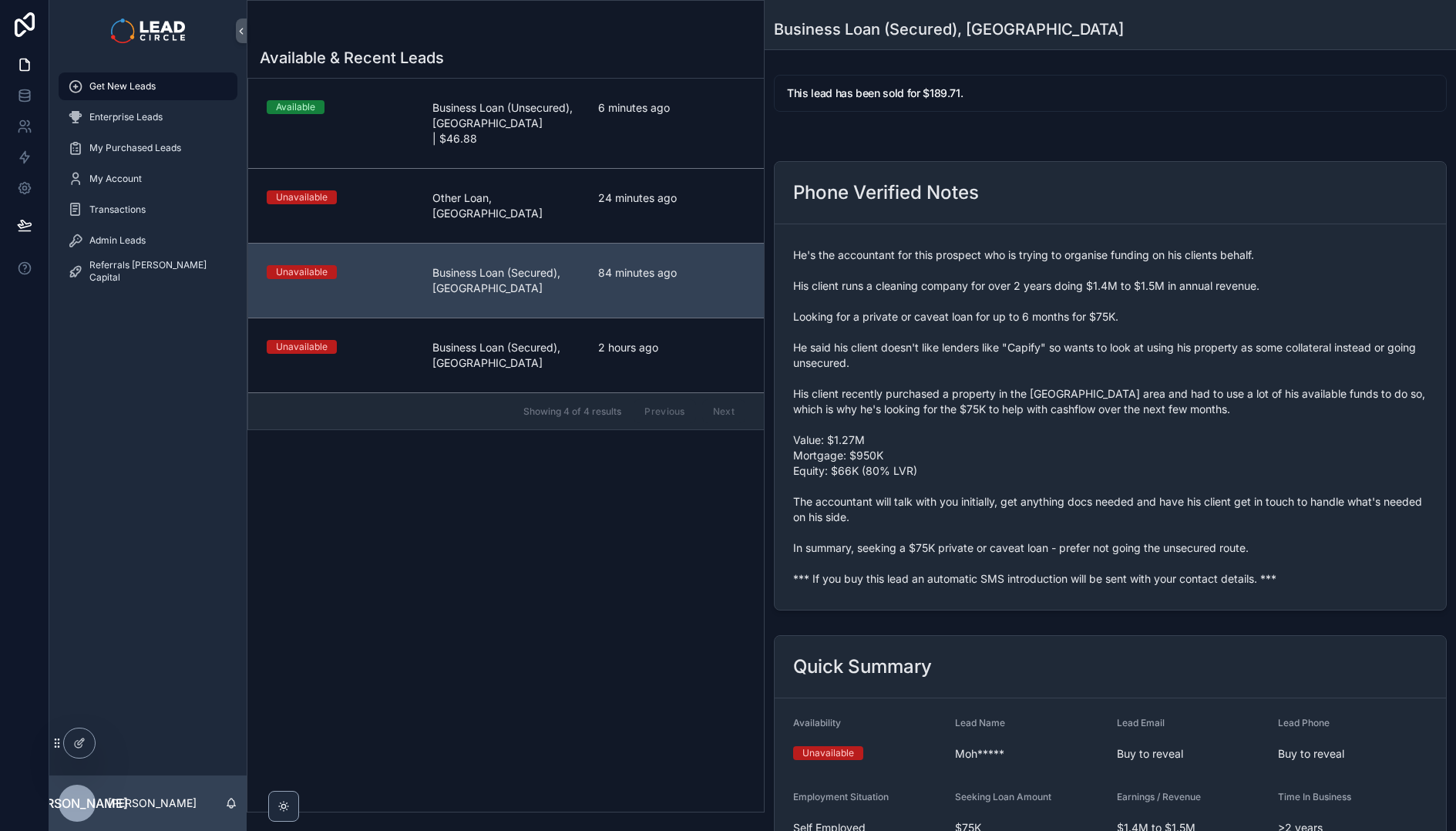
click at [949, 324] on span "He's the accountant for this prospect who is trying to organise funding on his …" at bounding box center [1110, 416] width 634 height 339
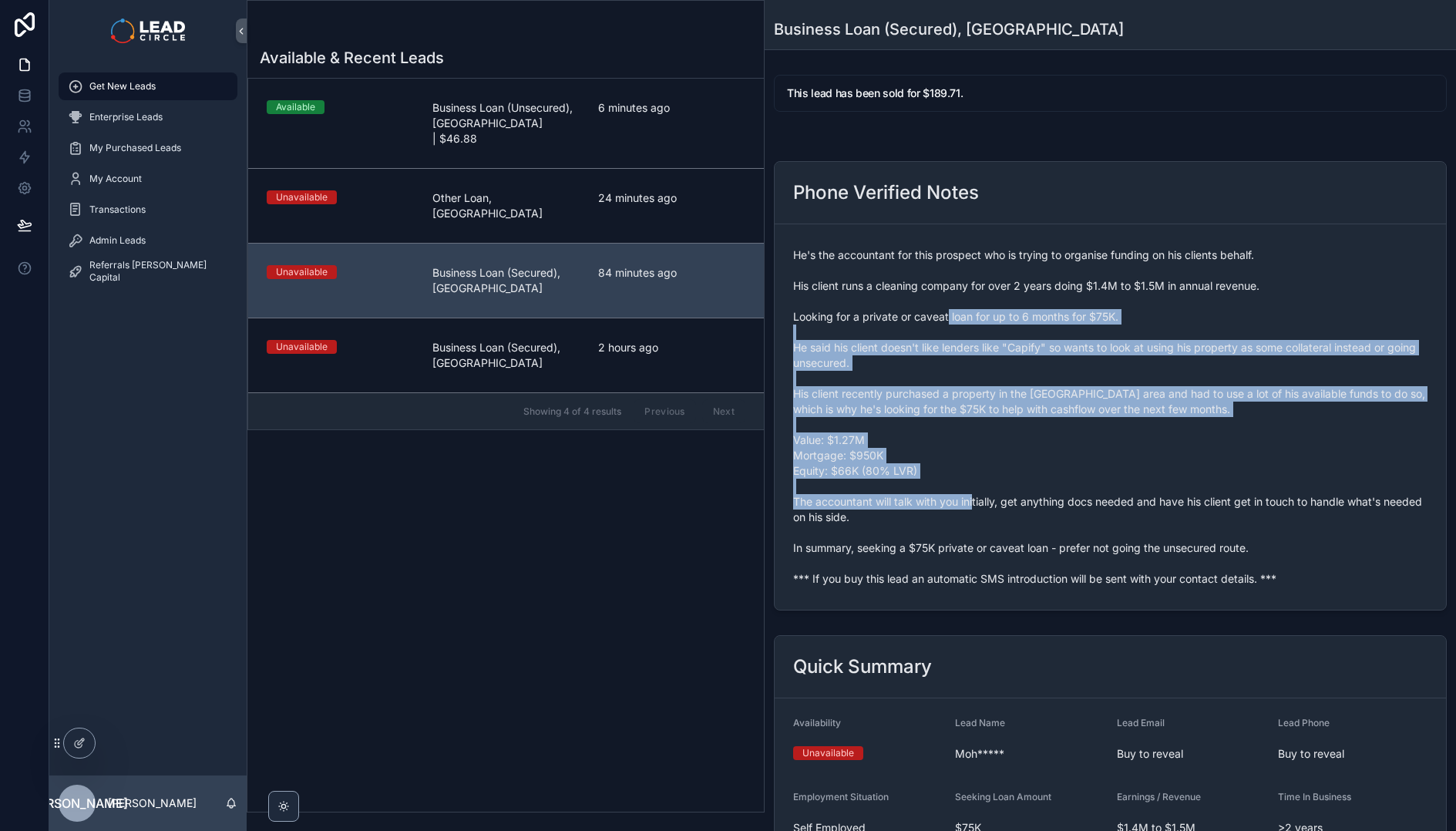
drag, startPoint x: 949, startPoint y: 324, endPoint x: 1014, endPoint y: 508, distance: 195.1
click at [1014, 508] on span "He's the accountant for this prospect who is trying to organise funding on his …" at bounding box center [1110, 416] width 634 height 339
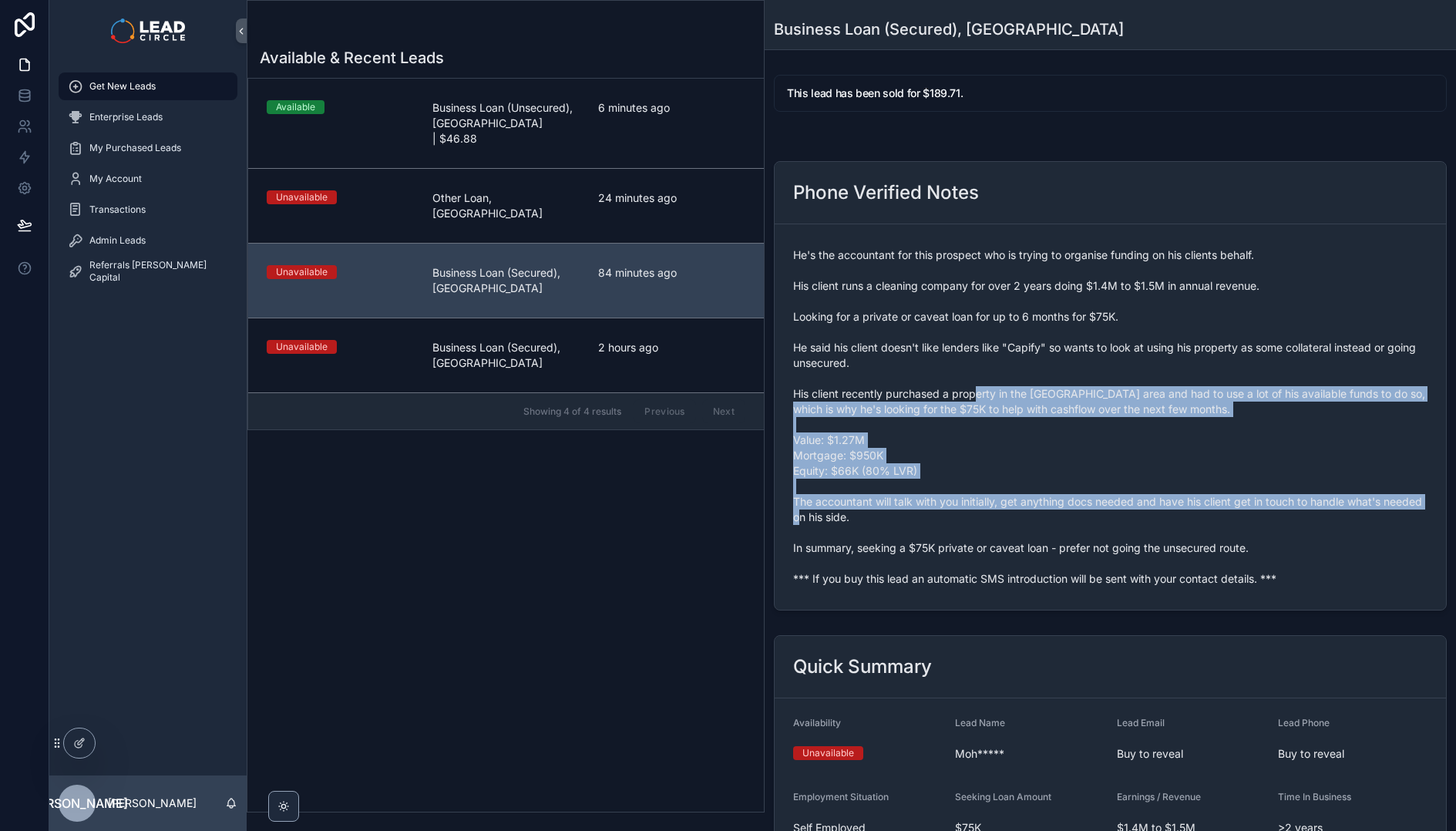
drag, startPoint x: 1022, startPoint y: 523, endPoint x: 959, endPoint y: 328, distance: 204.9
click at [959, 333] on span "He's the accountant for this prospect who is trying to organise funding on his …" at bounding box center [1110, 416] width 634 height 339
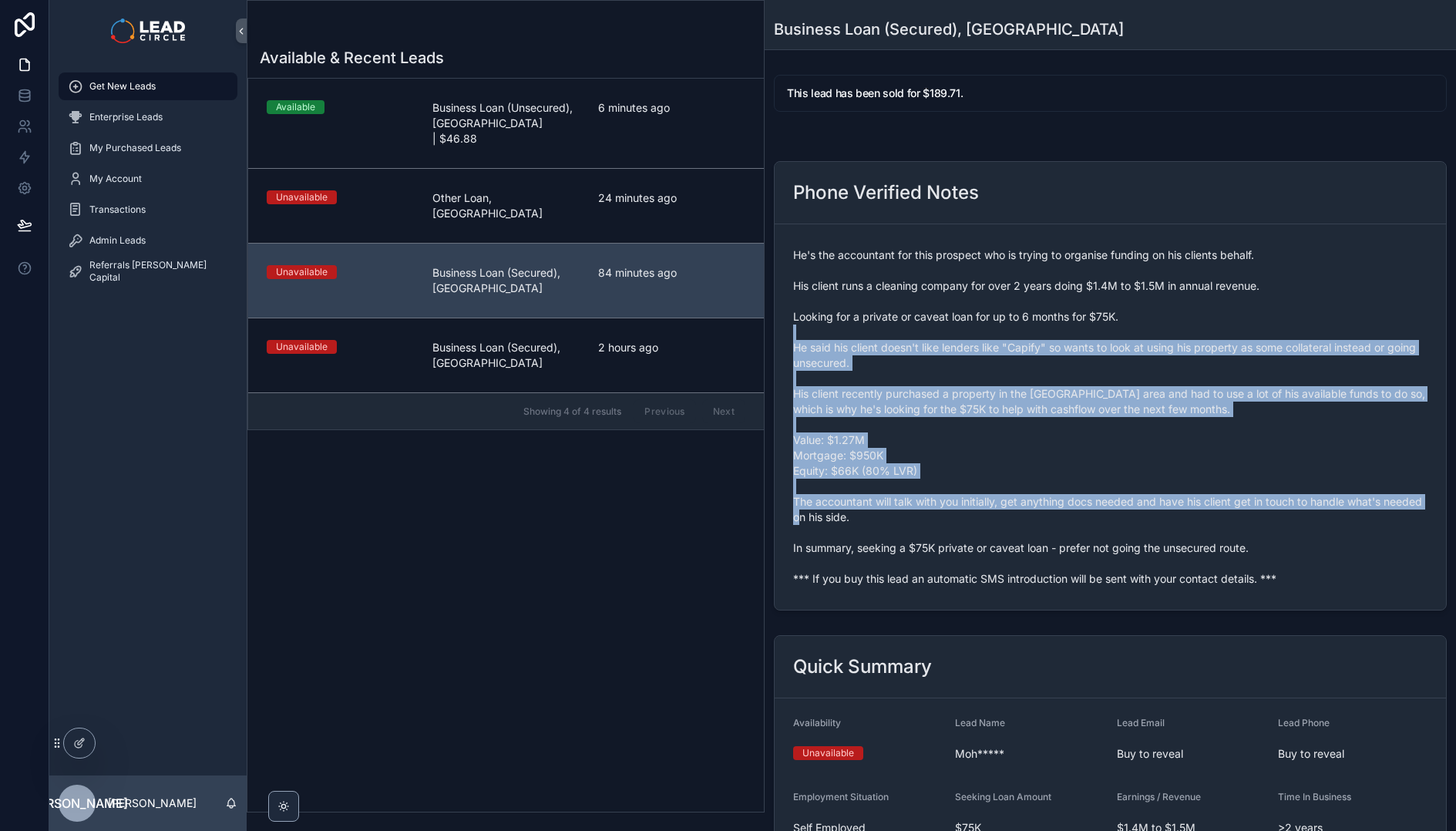
click at [959, 328] on span "He's the accountant for this prospect who is trying to organise funding on his …" at bounding box center [1110, 416] width 634 height 339
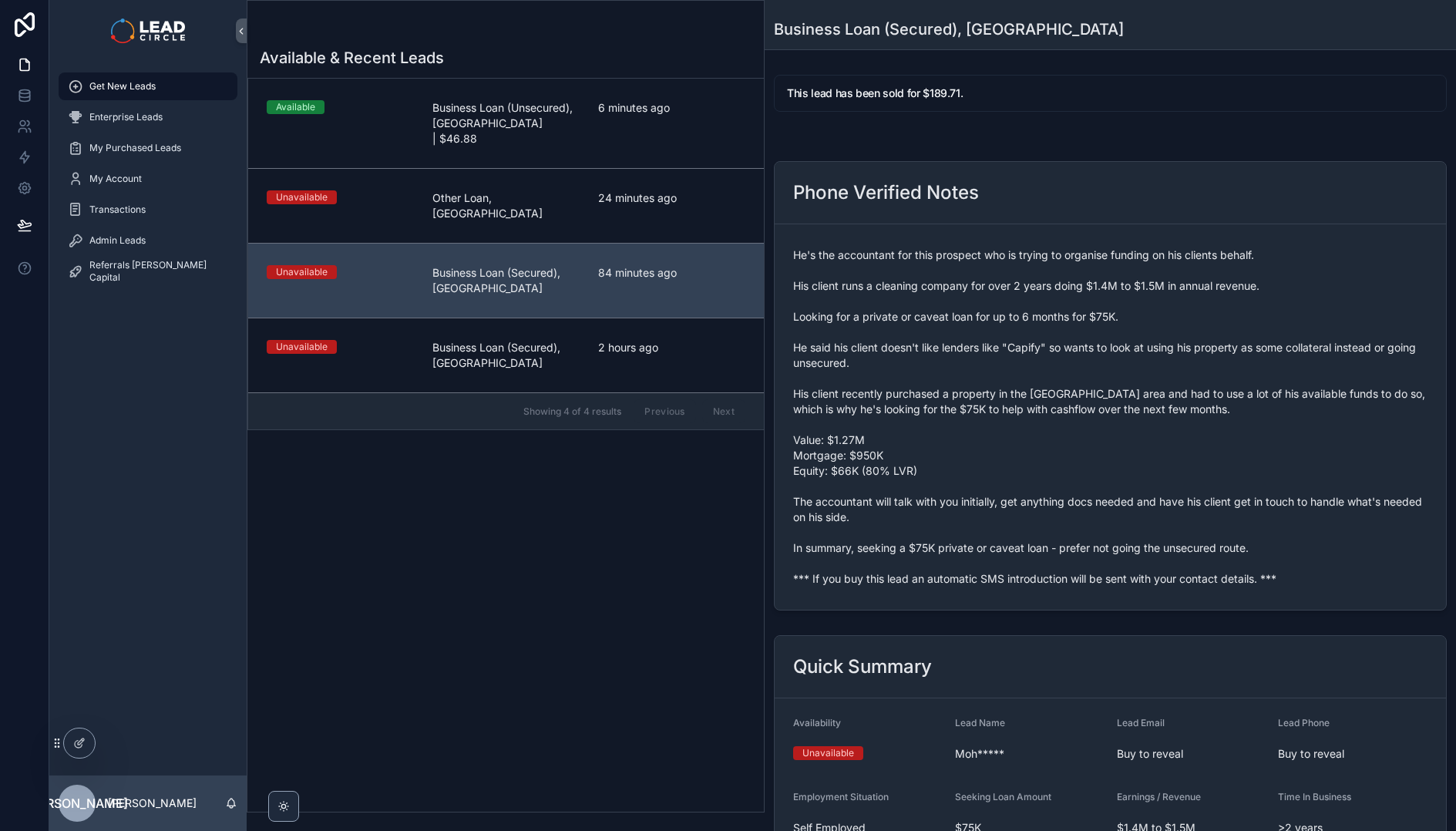
drag, startPoint x: 610, startPoint y: 312, endPoint x: 1193, endPoint y: 455, distance: 600.3
click at [1193, 455] on div "Available & Recent Leads Available Business Loan (Unsecured), [GEOGRAPHIC_DATA]…" at bounding box center [851, 416] width 1209 height 831
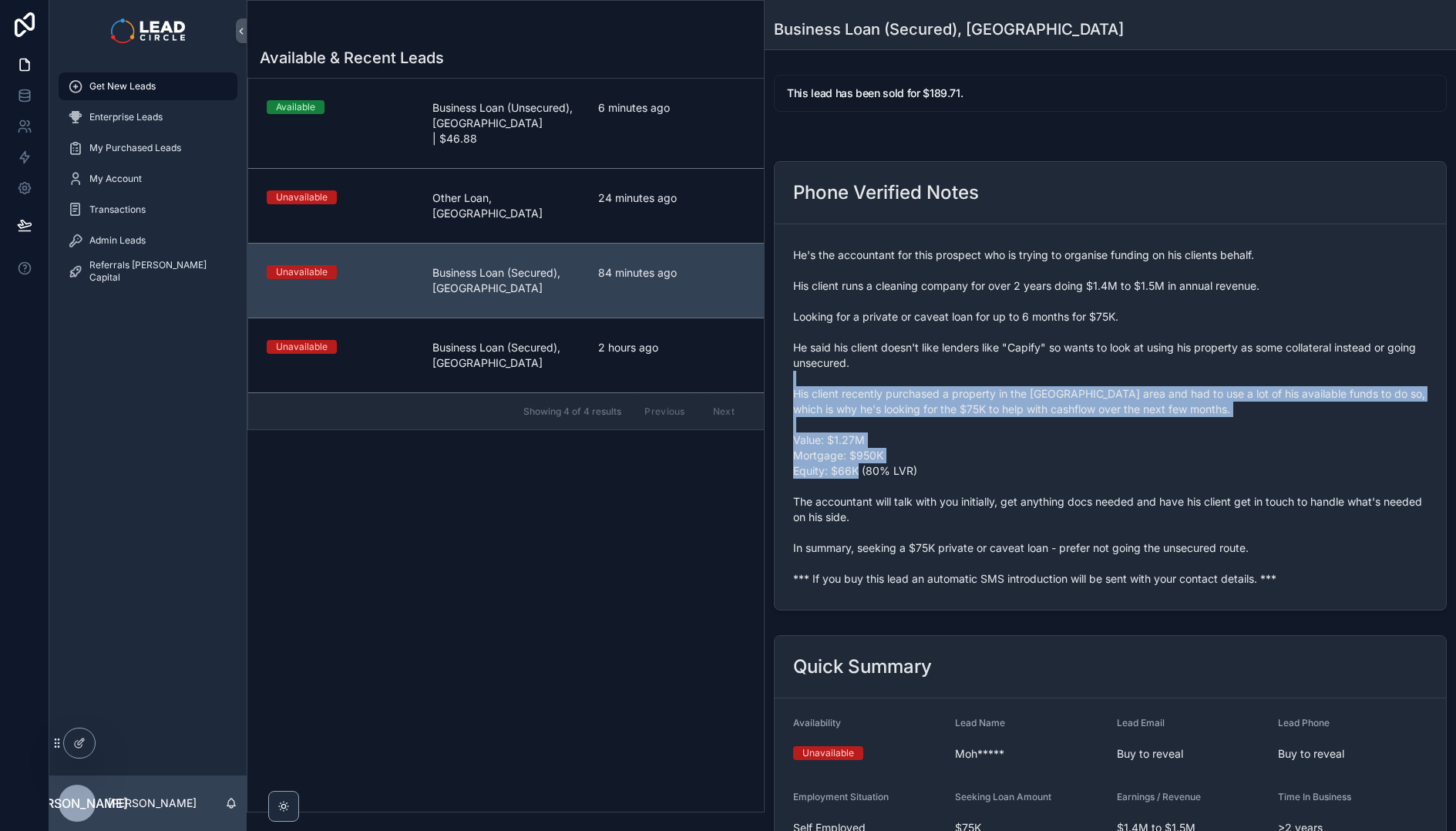
drag, startPoint x: 1072, startPoint y: 376, endPoint x: 1114, endPoint y: 500, distance: 130.9
click at [1112, 500] on span "He's the accountant for this prospect who is trying to organise funding on his …" at bounding box center [1110, 416] width 634 height 339
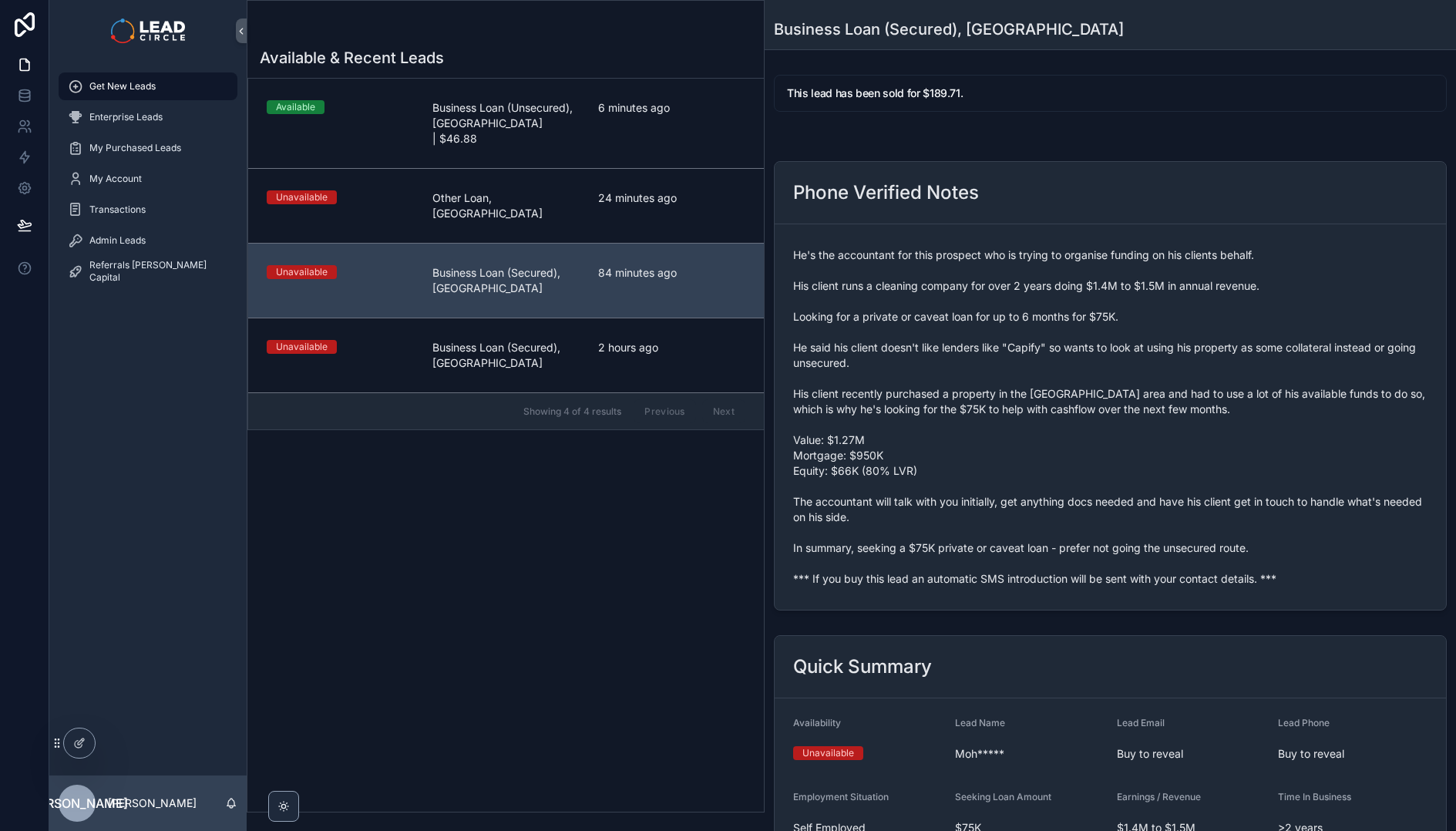
click at [1114, 500] on span "He's the accountant for this prospect who is trying to organise funding on his …" at bounding box center [1110, 416] width 634 height 339
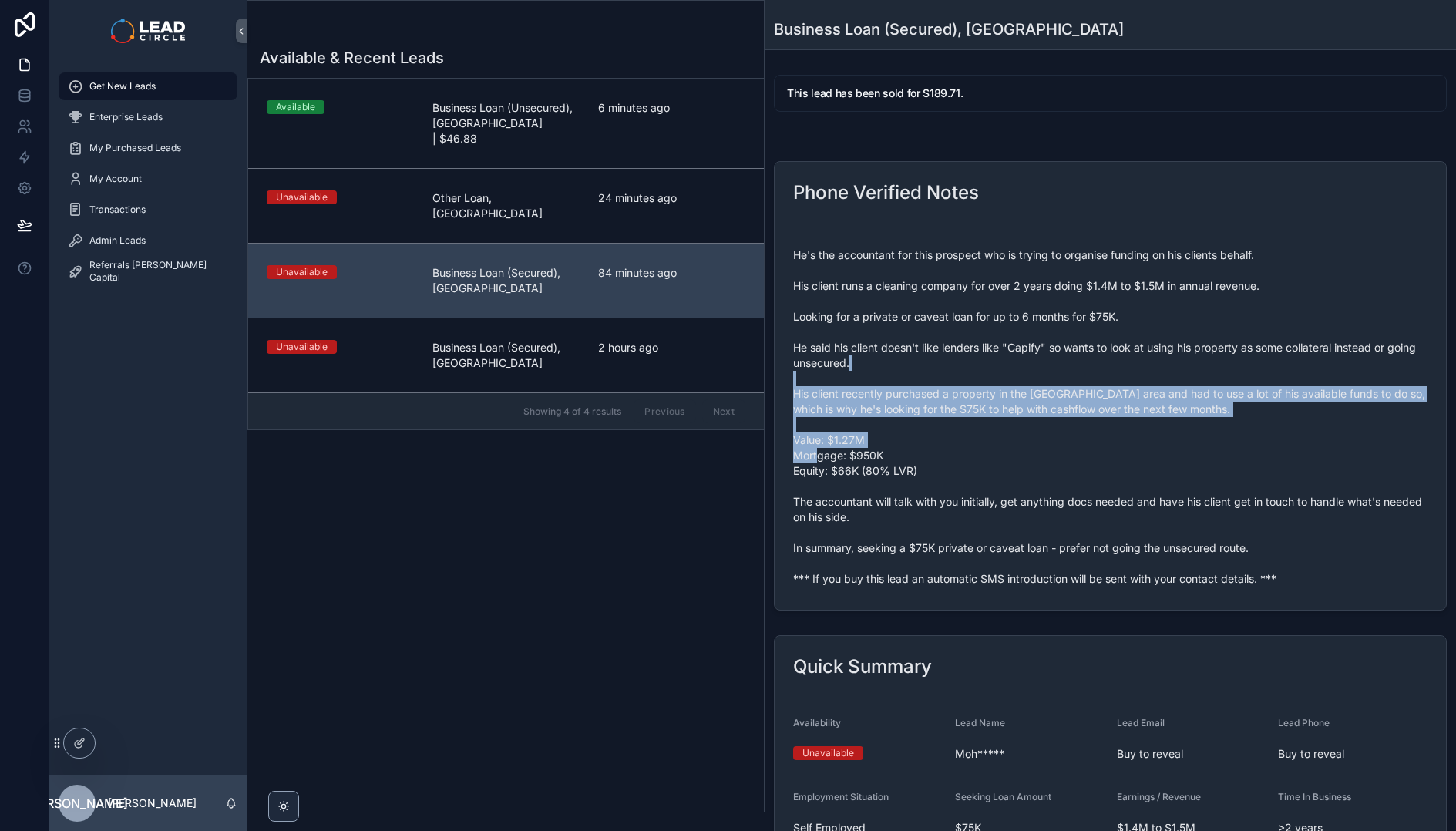
click at [991, 329] on span "He's the accountant for this prospect who is trying to organise funding on his …" at bounding box center [1110, 416] width 634 height 339
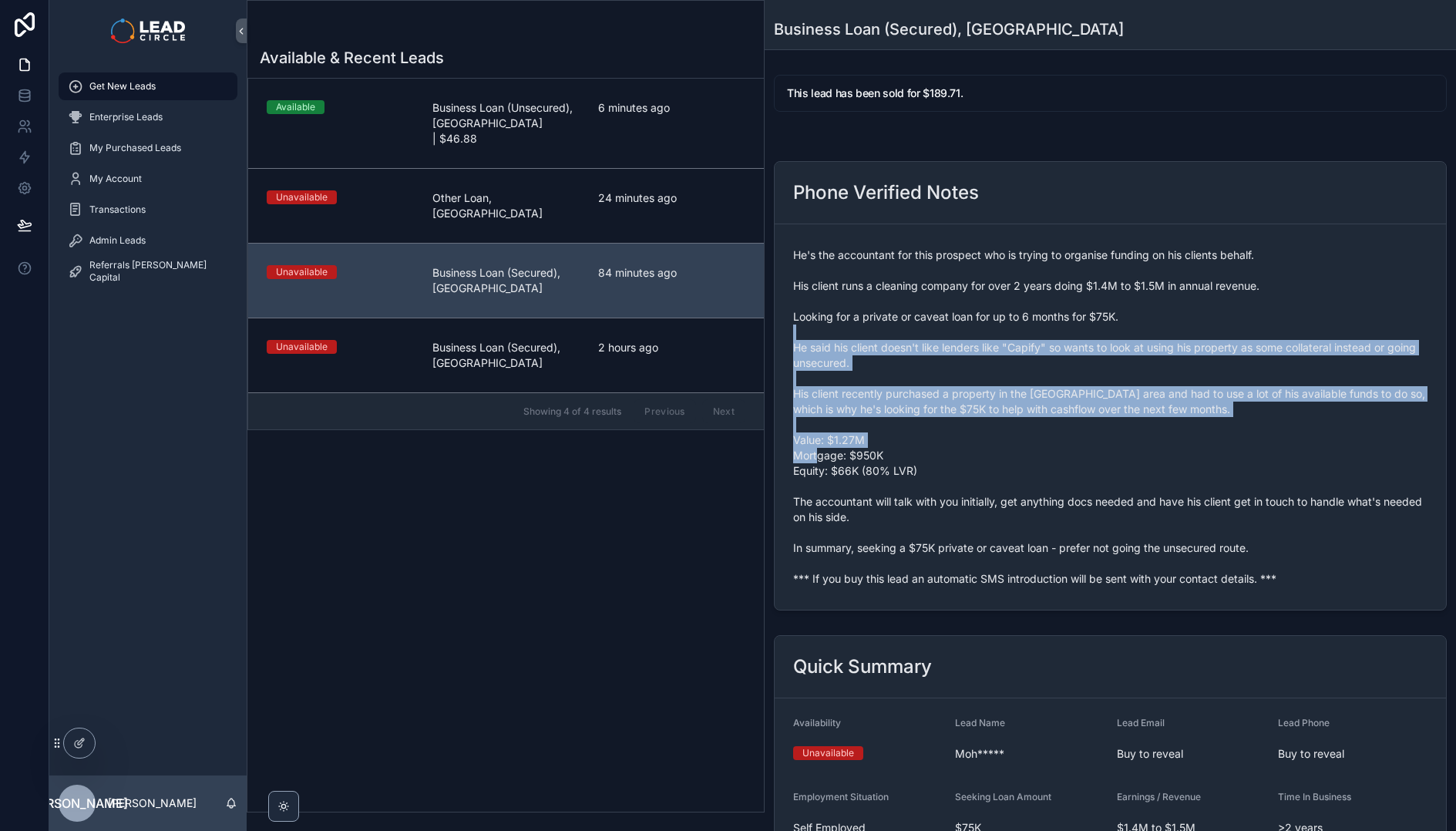
click at [987, 325] on span "He's the accountant for this prospect who is trying to organise funding on his …" at bounding box center [1110, 416] width 634 height 339
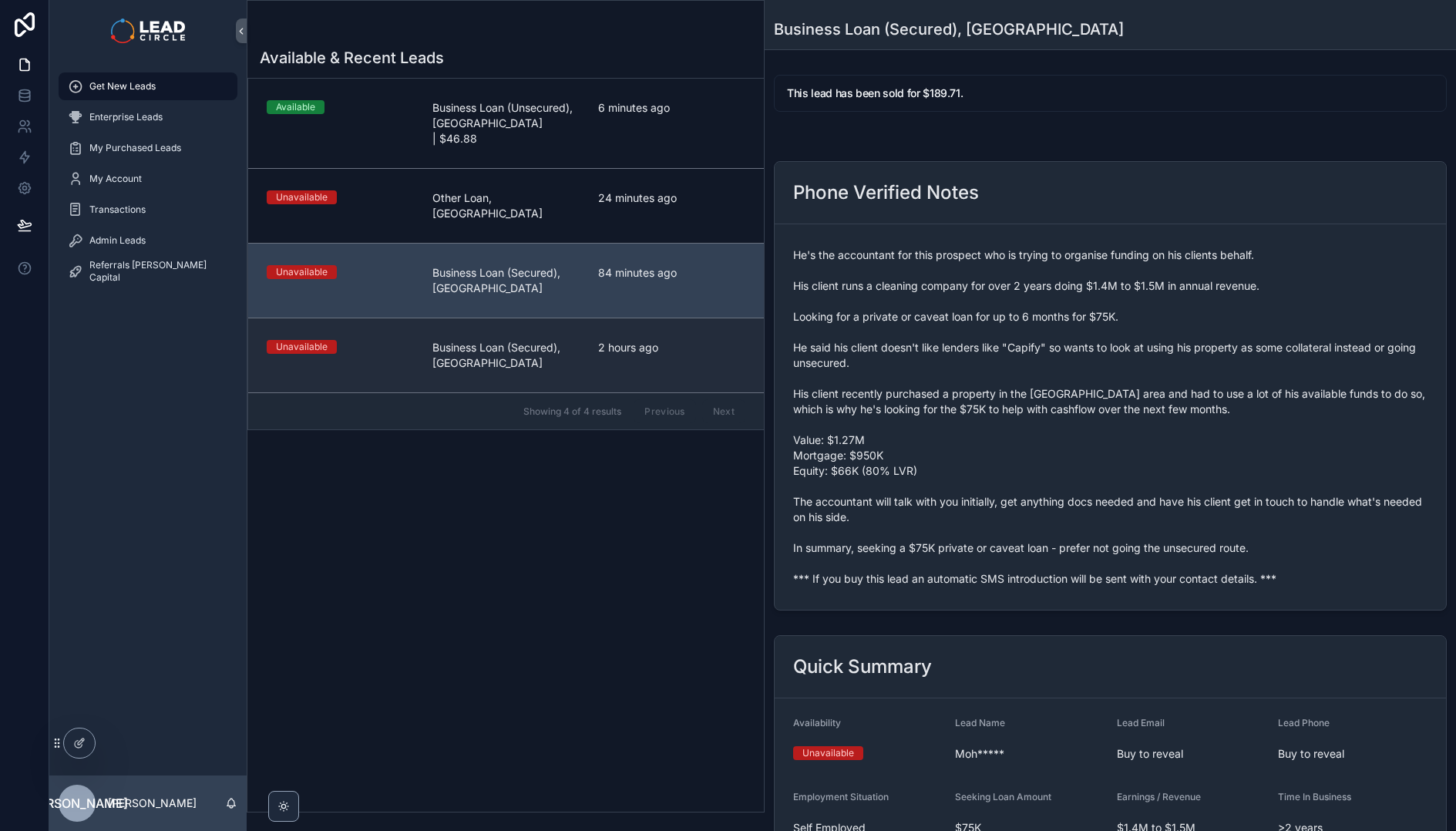
click at [726, 340] on span "2 hours ago" at bounding box center [671, 348] width 147 height 15
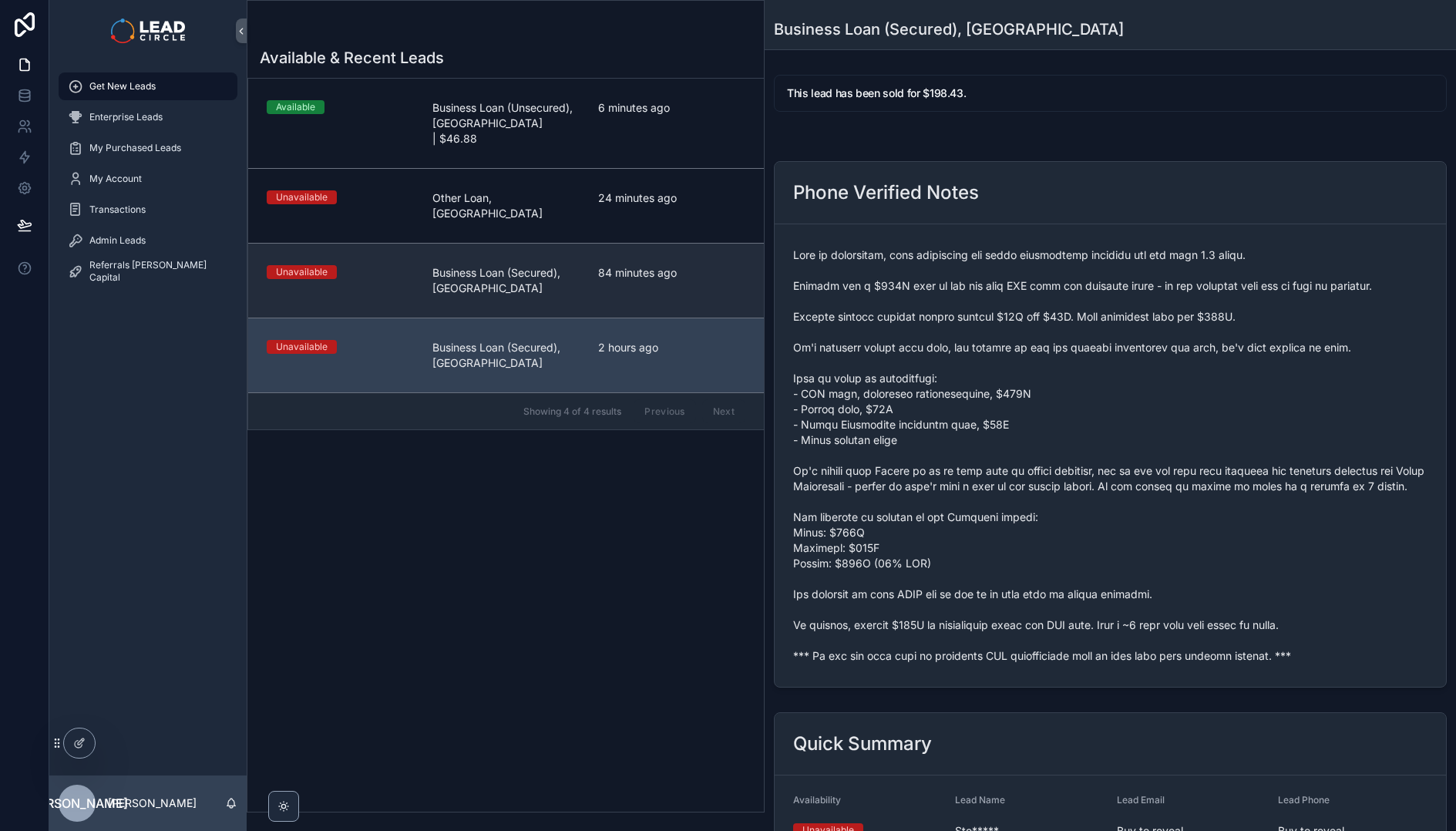
click at [694, 265] on div "84 minutes ago" at bounding box center [671, 281] width 147 height 31
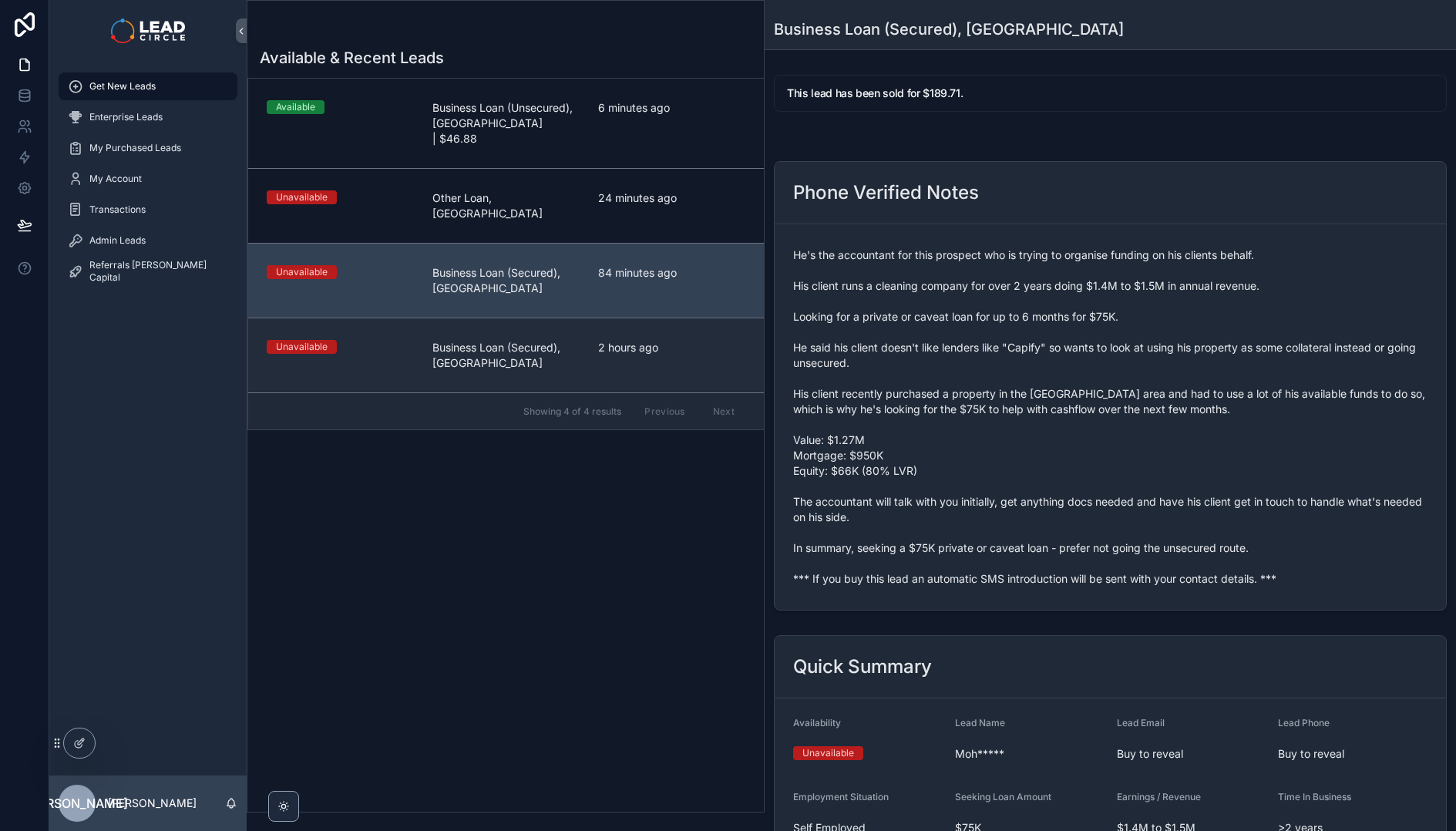
click at [696, 340] on span "2 hours ago" at bounding box center [671, 348] width 147 height 15
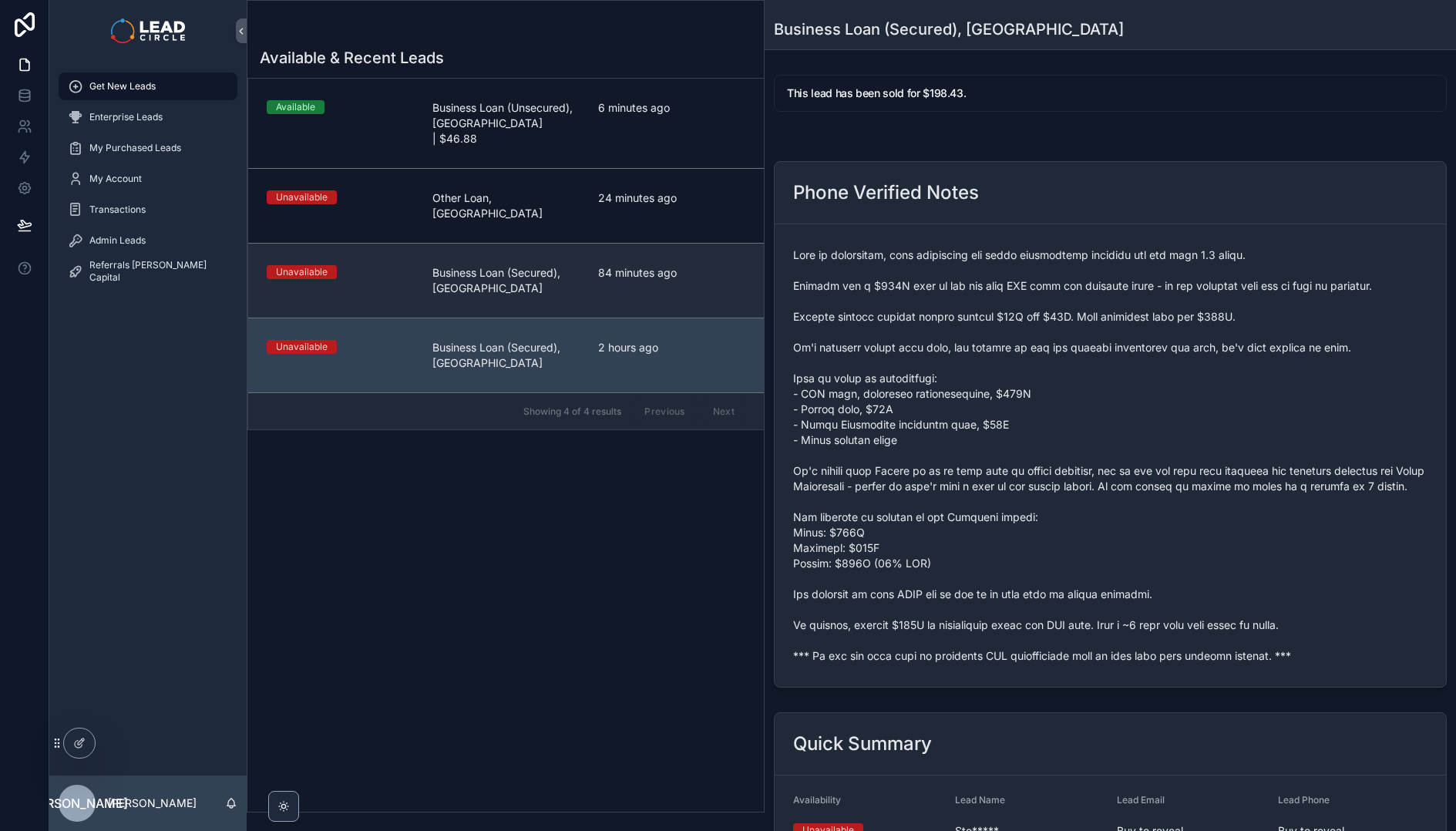
click at [695, 265] on div "84 minutes ago" at bounding box center [671, 281] width 147 height 31
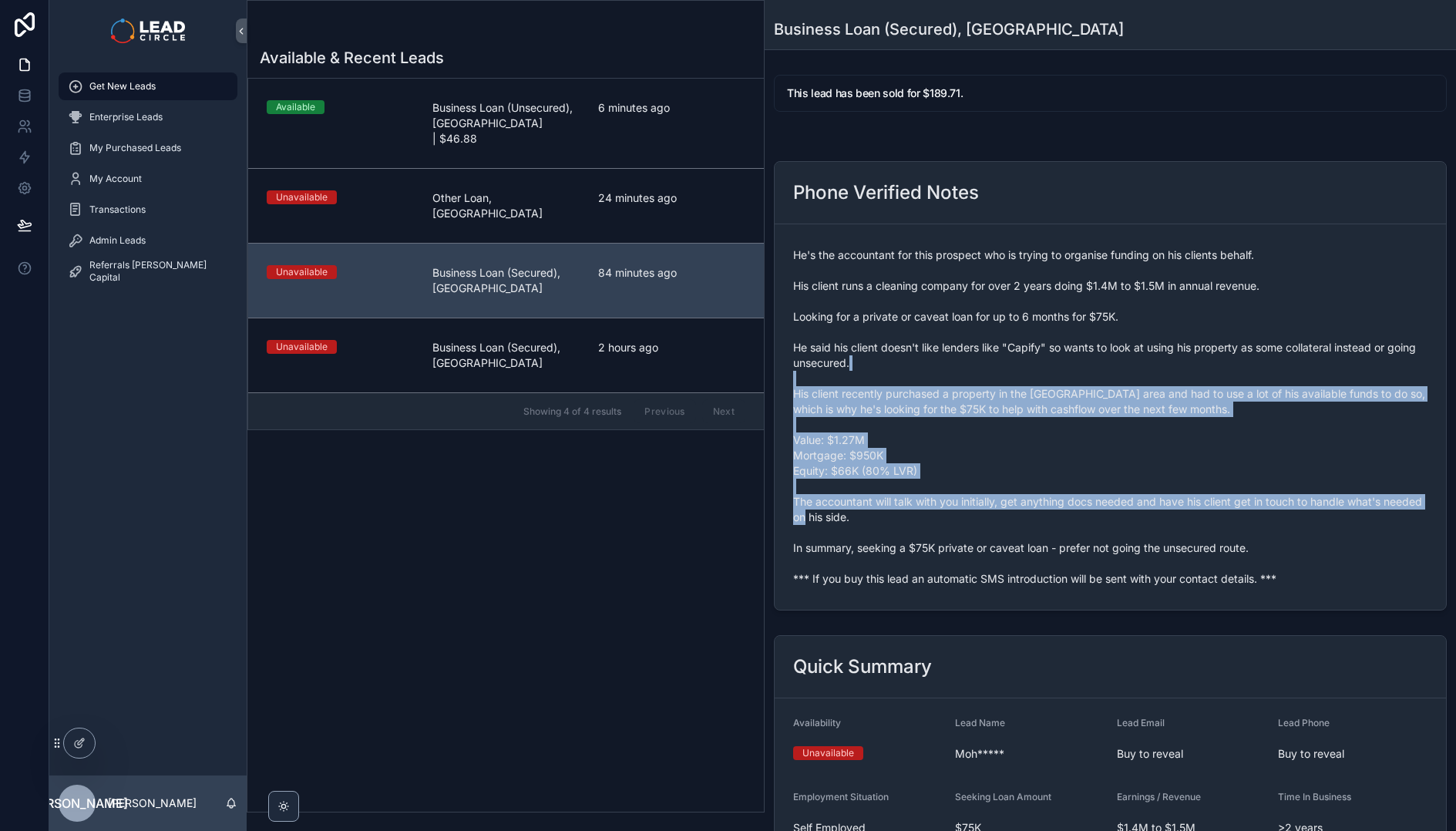
click at [1195, 565] on span "He's the accountant for this prospect who is trying to organise funding on his …" at bounding box center [1110, 416] width 634 height 339
click at [1199, 567] on span "He's the accountant for this prospect who is trying to organise funding on his …" at bounding box center [1110, 416] width 634 height 339
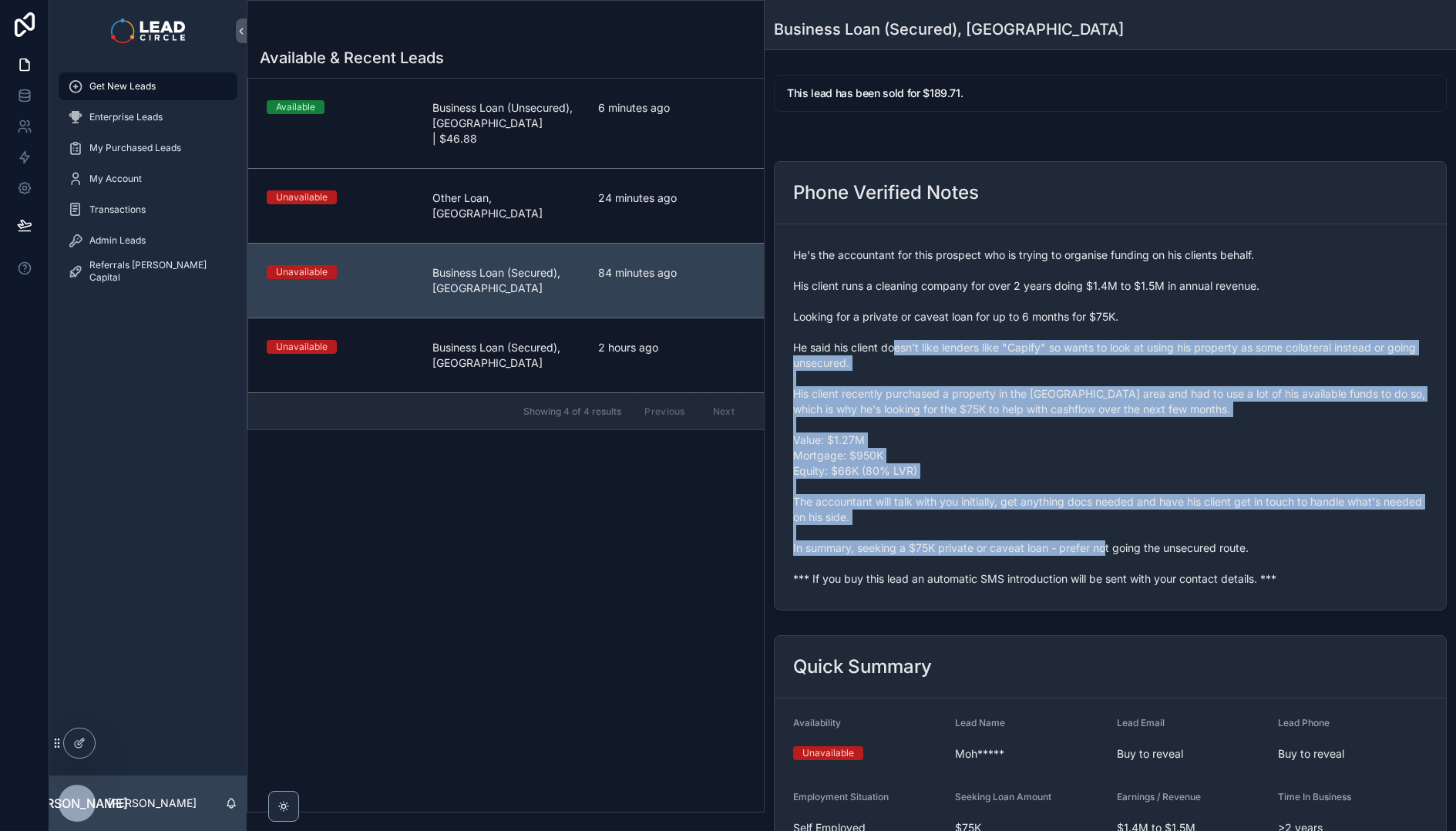
click at [884, 345] on span "He's the accountant for this prospect who is trying to organise funding on his …" at bounding box center [1110, 416] width 634 height 339
click at [883, 344] on span "He's the accountant for this prospect who is trying to organise funding on his …" at bounding box center [1110, 416] width 634 height 339
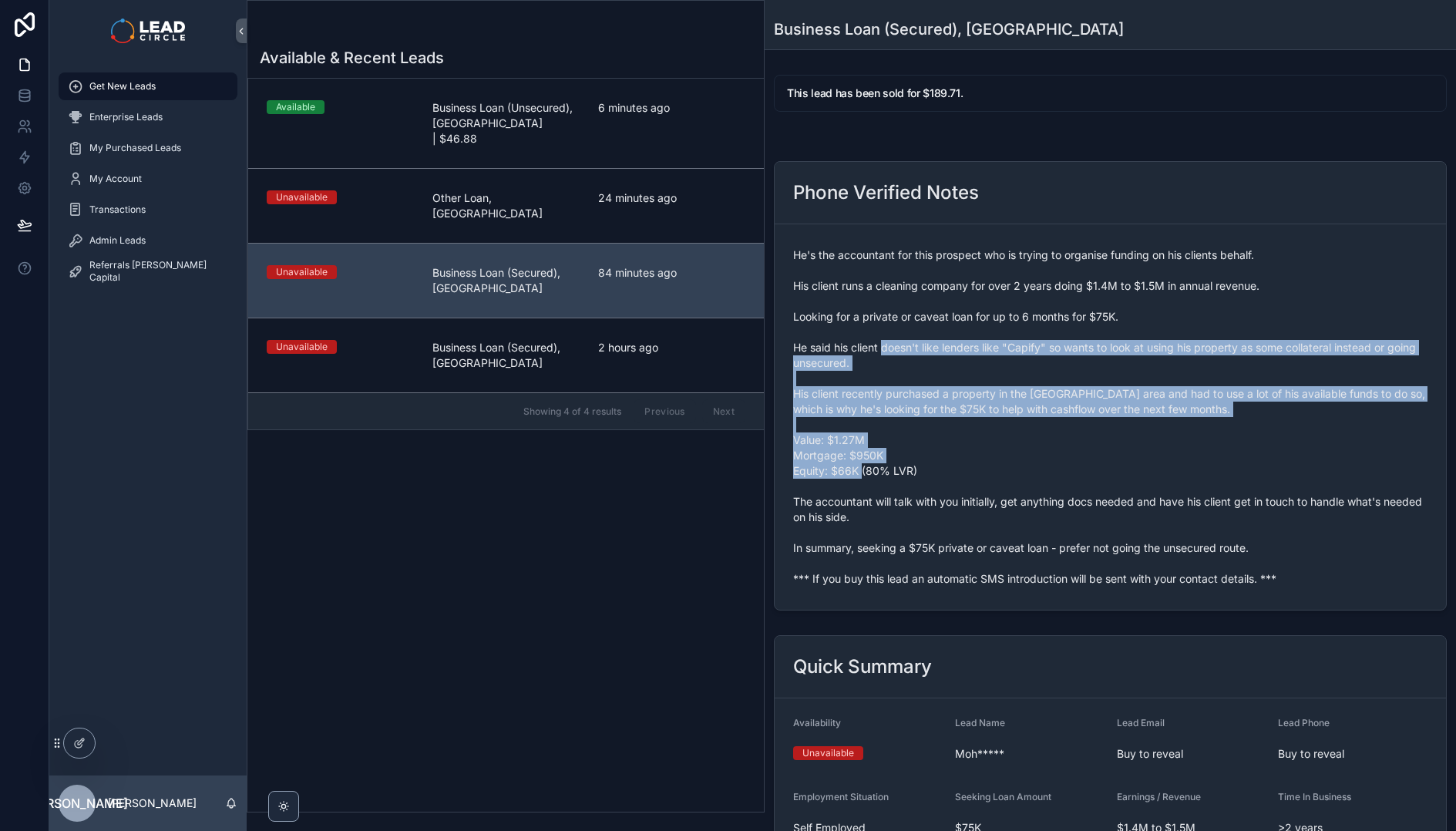
click at [1077, 518] on span "He's the accountant for this prospect who is trying to organise funding on his …" at bounding box center [1110, 416] width 634 height 339
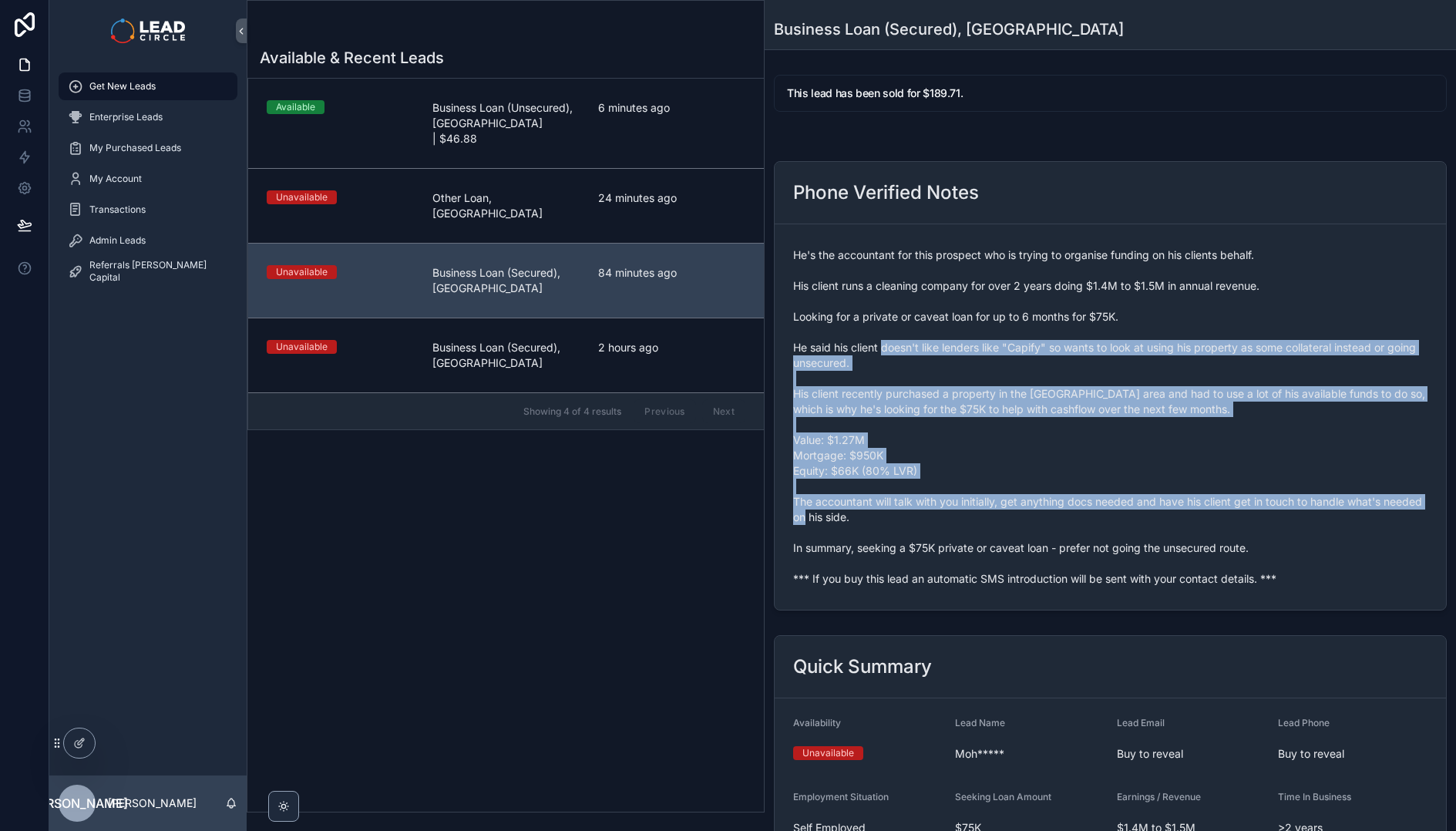
click at [1077, 518] on span "He's the accountant for this prospect who is trying to organise funding on his …" at bounding box center [1110, 416] width 634 height 339
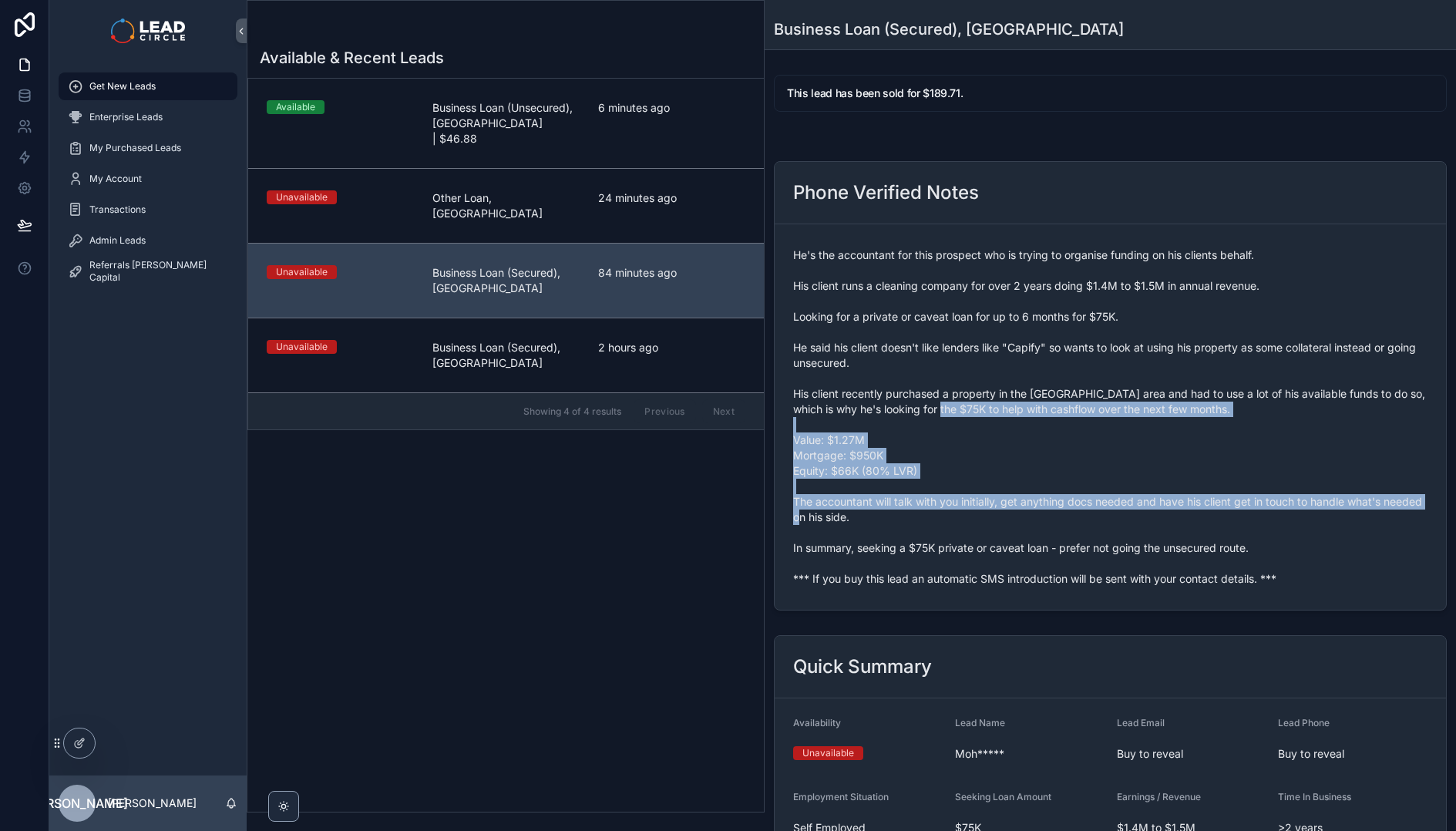
click at [925, 395] on span "He's the accountant for this prospect who is trying to organise funding on his …" at bounding box center [1110, 416] width 634 height 339
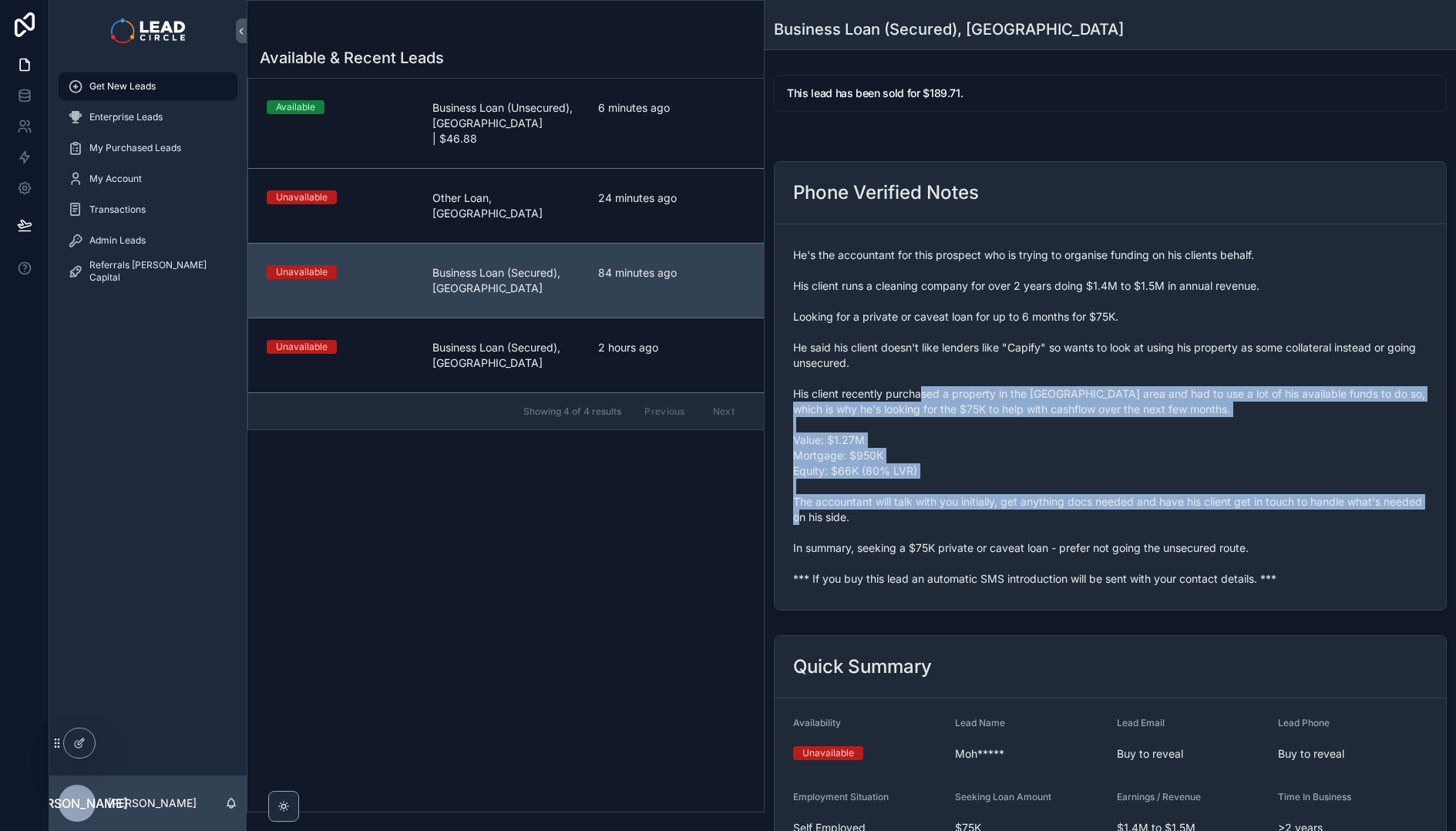
click at [924, 395] on span "He's the accountant for this prospect who is trying to organise funding on his …" at bounding box center [1110, 416] width 634 height 339
click at [1077, 513] on span "He's the accountant for this prospect who is trying to organise funding on his …" at bounding box center [1110, 416] width 634 height 339
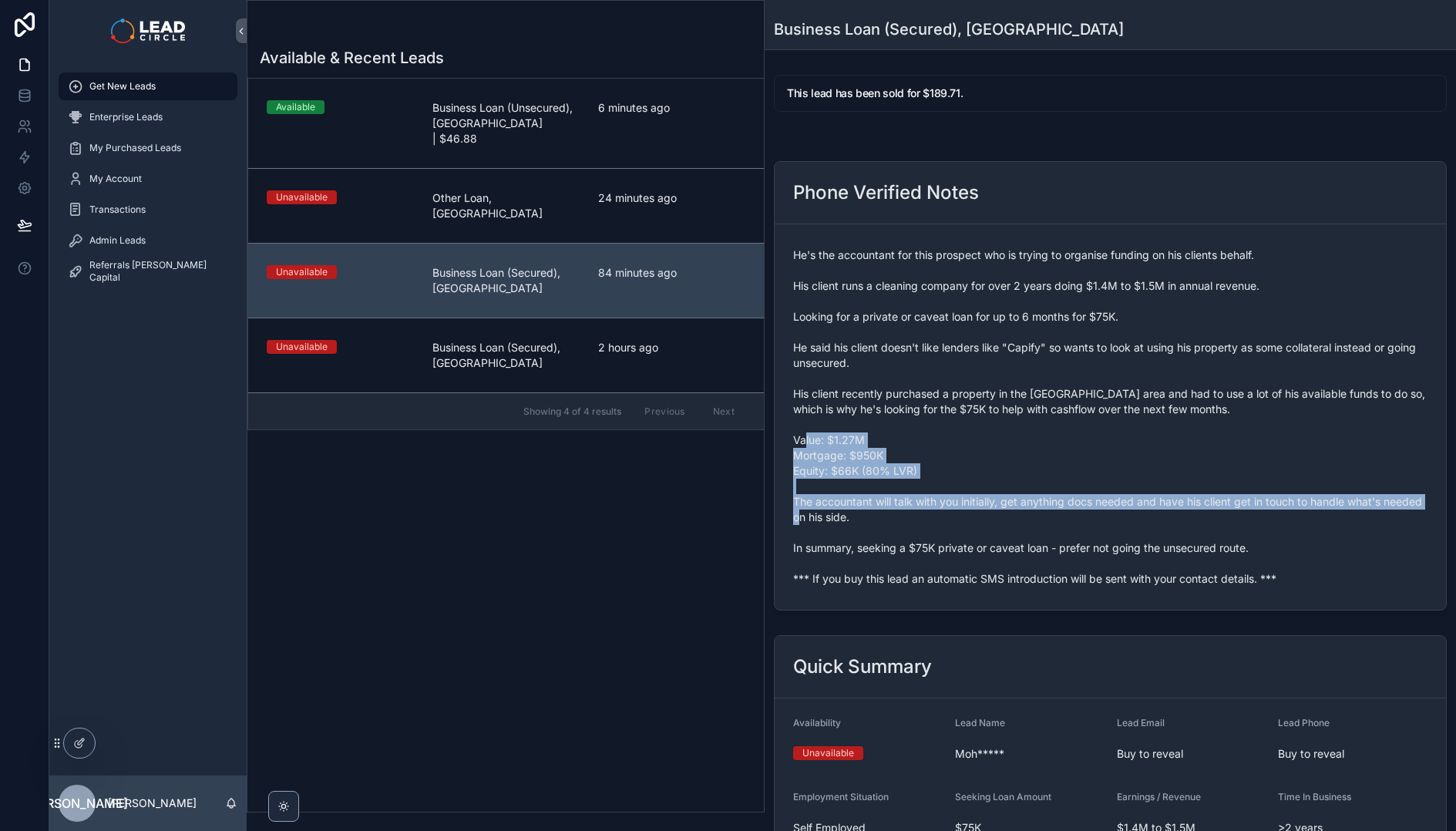
click at [926, 428] on span "He's the accountant for this prospect who is trying to organise funding on his …" at bounding box center [1110, 416] width 634 height 339
click at [925, 428] on span "He's the accountant for this prospect who is trying to organise funding on his …" at bounding box center [1110, 416] width 634 height 339
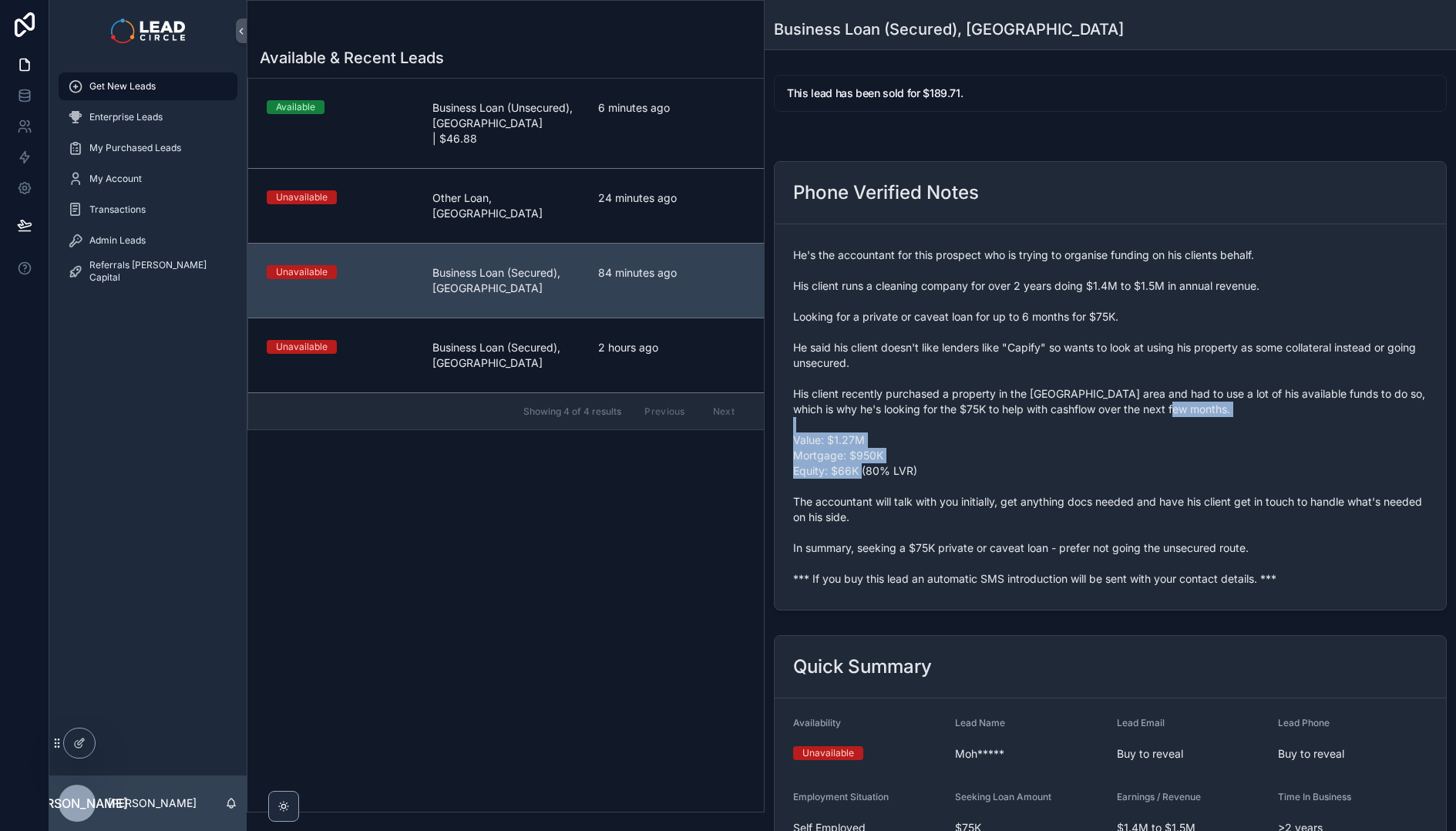
click at [1009, 490] on span "He's the accountant for this prospect who is trying to organise funding on his …" at bounding box center [1110, 416] width 634 height 339
click at [869, 424] on span "He's the accountant for this prospect who is trying to organise funding on his …" at bounding box center [1110, 416] width 634 height 339
click at [864, 422] on span "He's the accountant for this prospect who is trying to organise funding on his …" at bounding box center [1110, 416] width 634 height 339
click at [975, 478] on span "He's the accountant for this prospect who is trying to organise funding on his …" at bounding box center [1110, 416] width 634 height 339
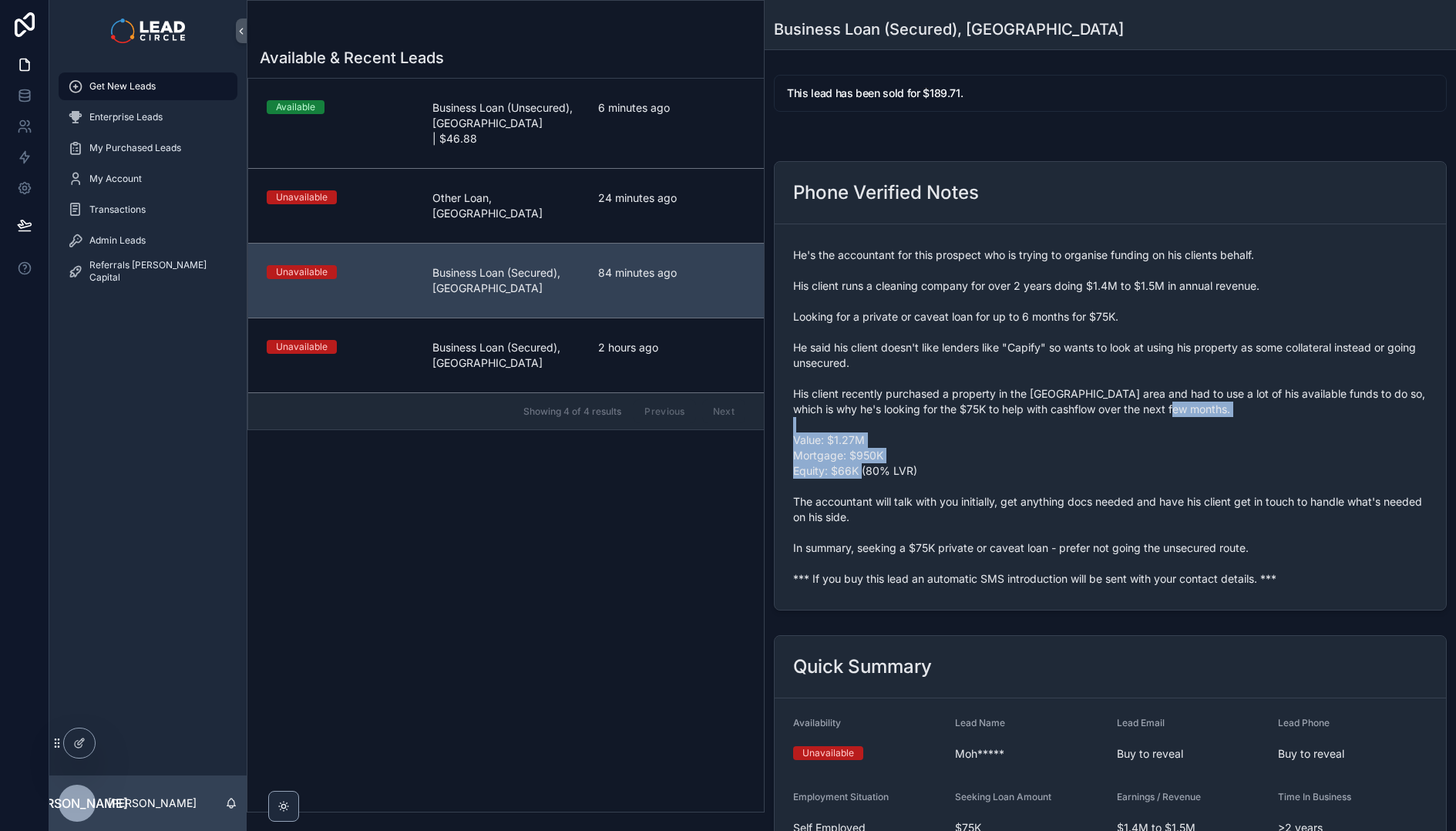
click at [976, 479] on span "He's the accountant for this prospect who is trying to organise funding on his …" at bounding box center [1110, 416] width 634 height 339
click at [832, 428] on span "He's the accountant for this prospect who is trying to organise funding on his …" at bounding box center [1110, 416] width 634 height 339
click at [821, 424] on span "He's the accountant for this prospect who is trying to organise funding on his …" at bounding box center [1110, 416] width 634 height 339
click at [966, 481] on span "He's the accountant for this prospect who is trying to organise funding on his …" at bounding box center [1110, 416] width 634 height 339
click at [971, 481] on span "He's the accountant for this prospect who is trying to organise funding on his …" at bounding box center [1110, 416] width 634 height 339
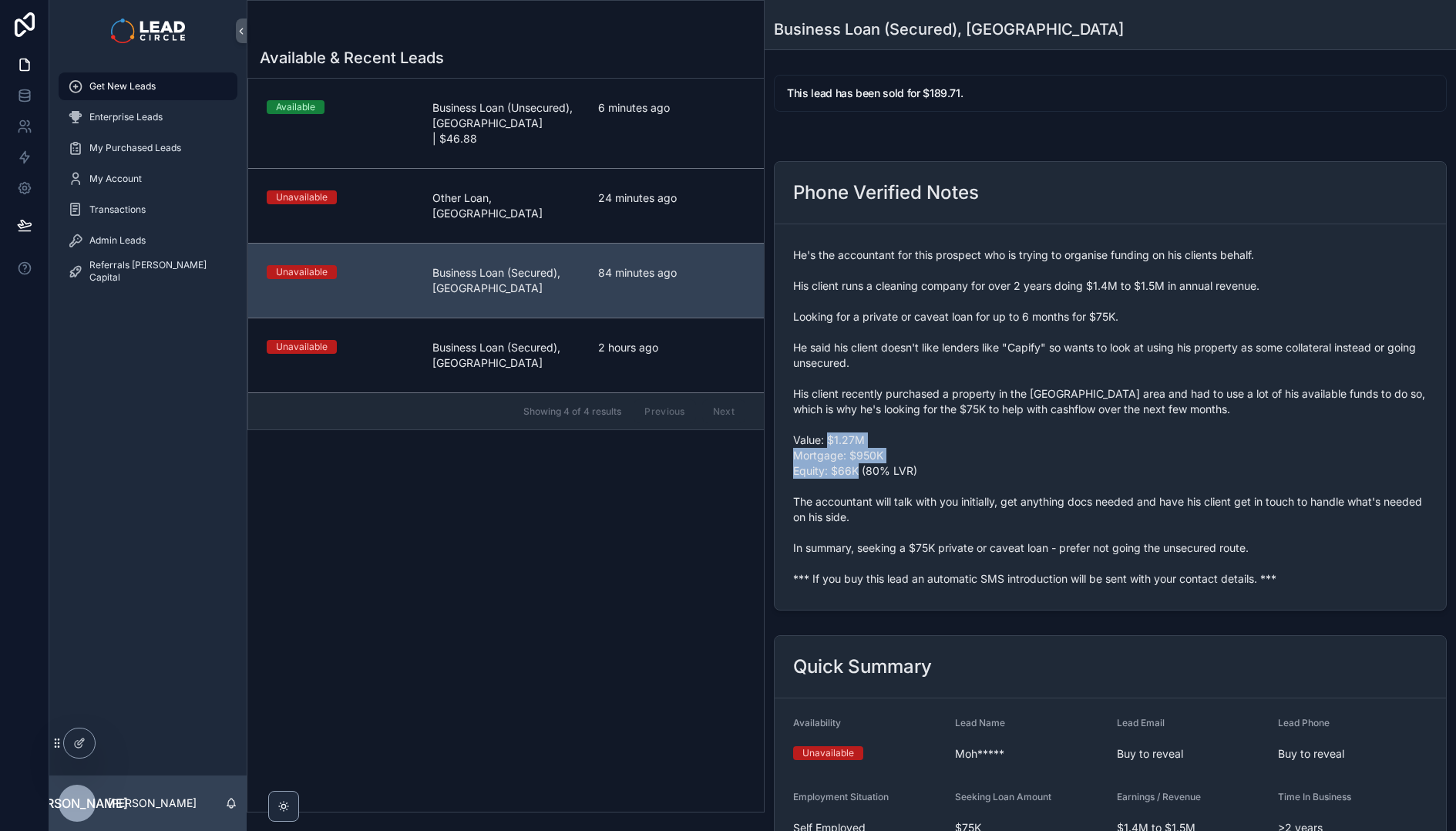
click at [816, 452] on span "He's the accountant for this prospect who is trying to organise funding on his …" at bounding box center [1110, 416] width 634 height 339
click at [814, 450] on span "He's the accountant for this prospect who is trying to organise funding on his …" at bounding box center [1110, 416] width 634 height 339
click at [950, 476] on span "He's the accountant for this prospect who is trying to organise funding on his …" at bounding box center [1110, 416] width 634 height 339
click at [958, 477] on span "He's the accountant for this prospect who is trying to organise funding on his …" at bounding box center [1110, 416] width 634 height 339
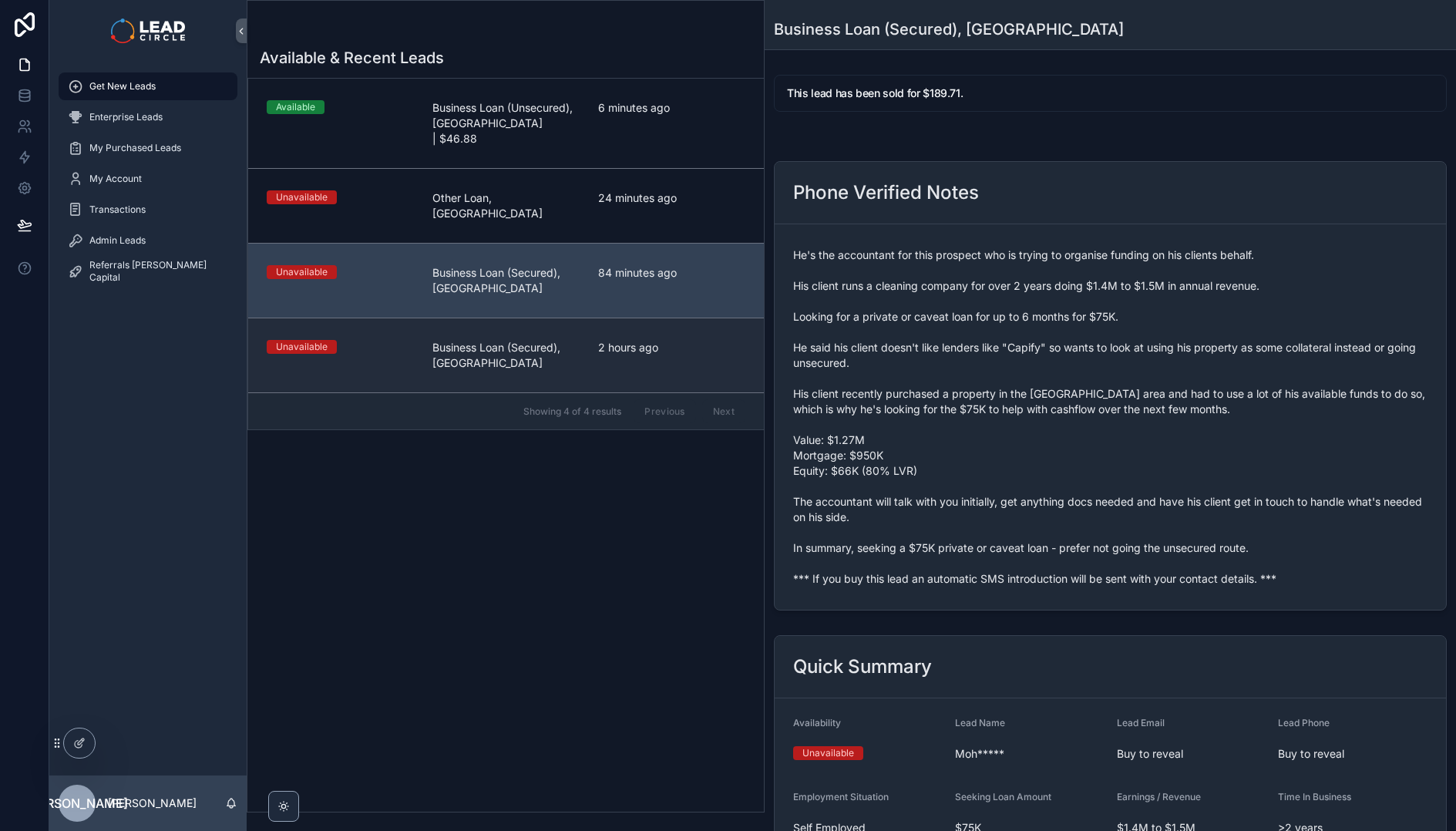
click at [704, 350] on link "Unavailable Business Loan (Secured), [GEOGRAPHIC_DATA] 2 hours ago" at bounding box center [506, 355] width 516 height 75
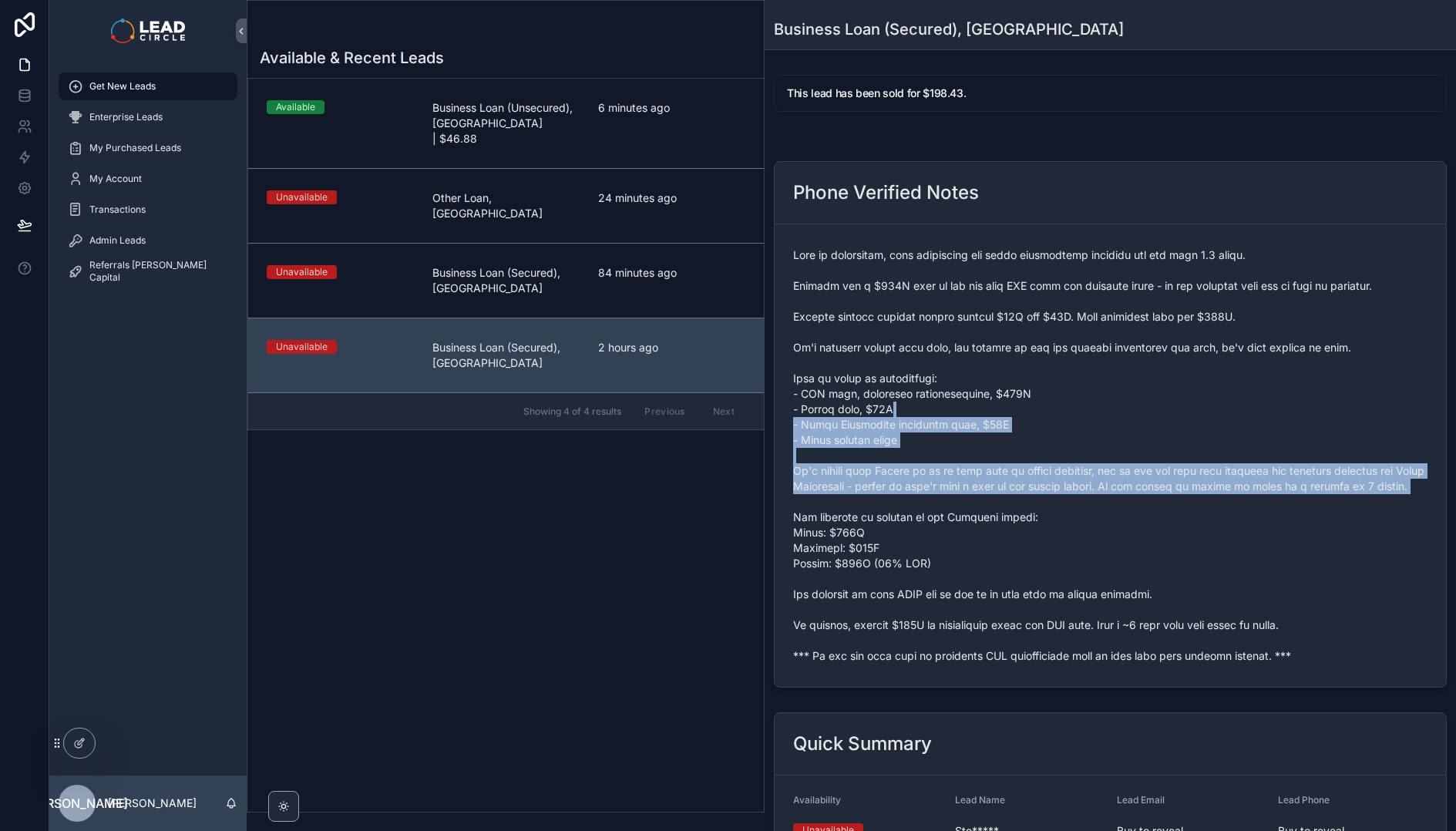
click at [1048, 545] on span "scrollable content" at bounding box center [1110, 455] width 634 height 416
click at [1053, 548] on span "scrollable content" at bounding box center [1110, 455] width 634 height 416
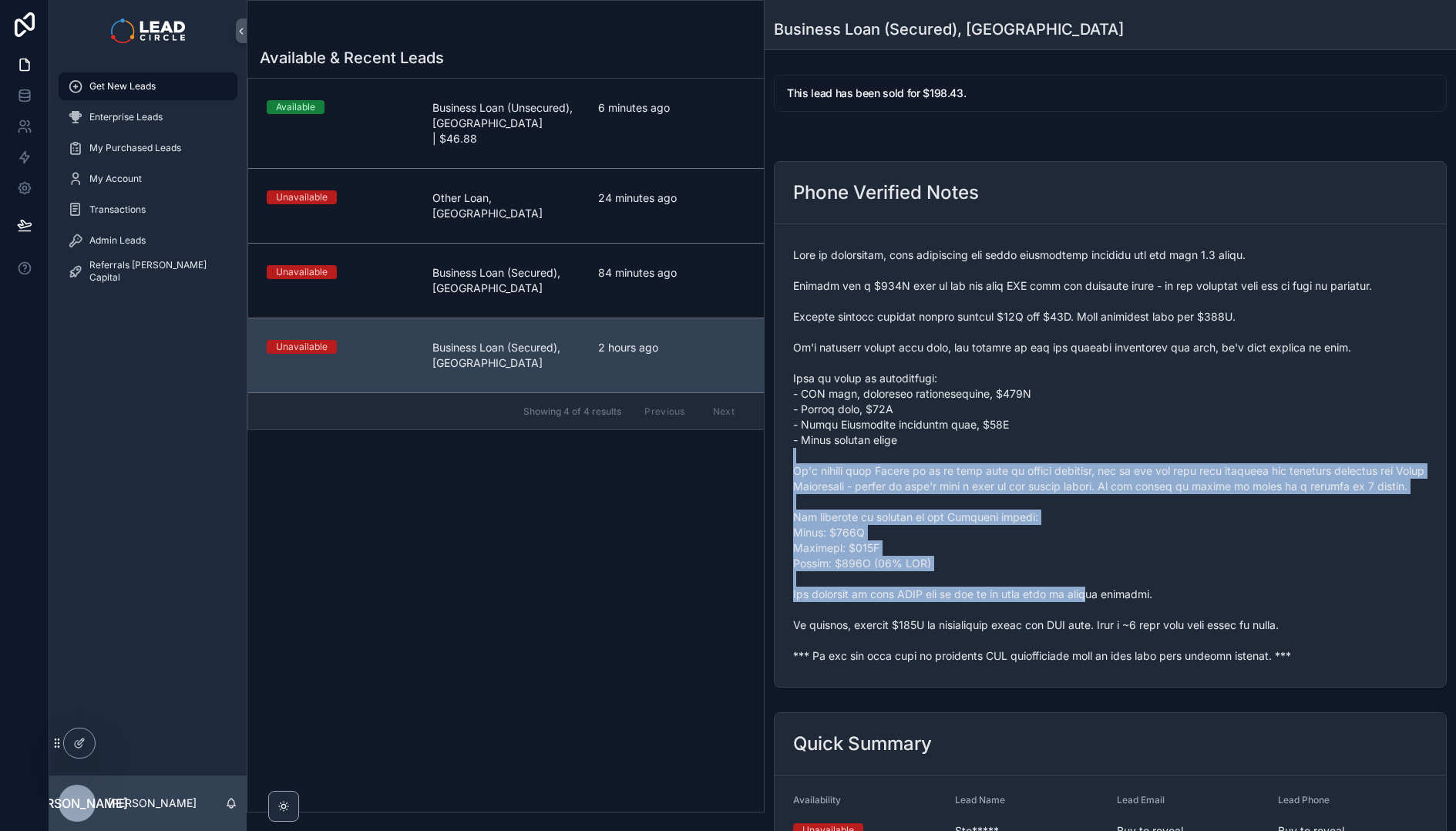
click at [931, 441] on span "scrollable content" at bounding box center [1110, 455] width 634 height 416
click at [915, 433] on span "scrollable content" at bounding box center [1110, 455] width 634 height 416
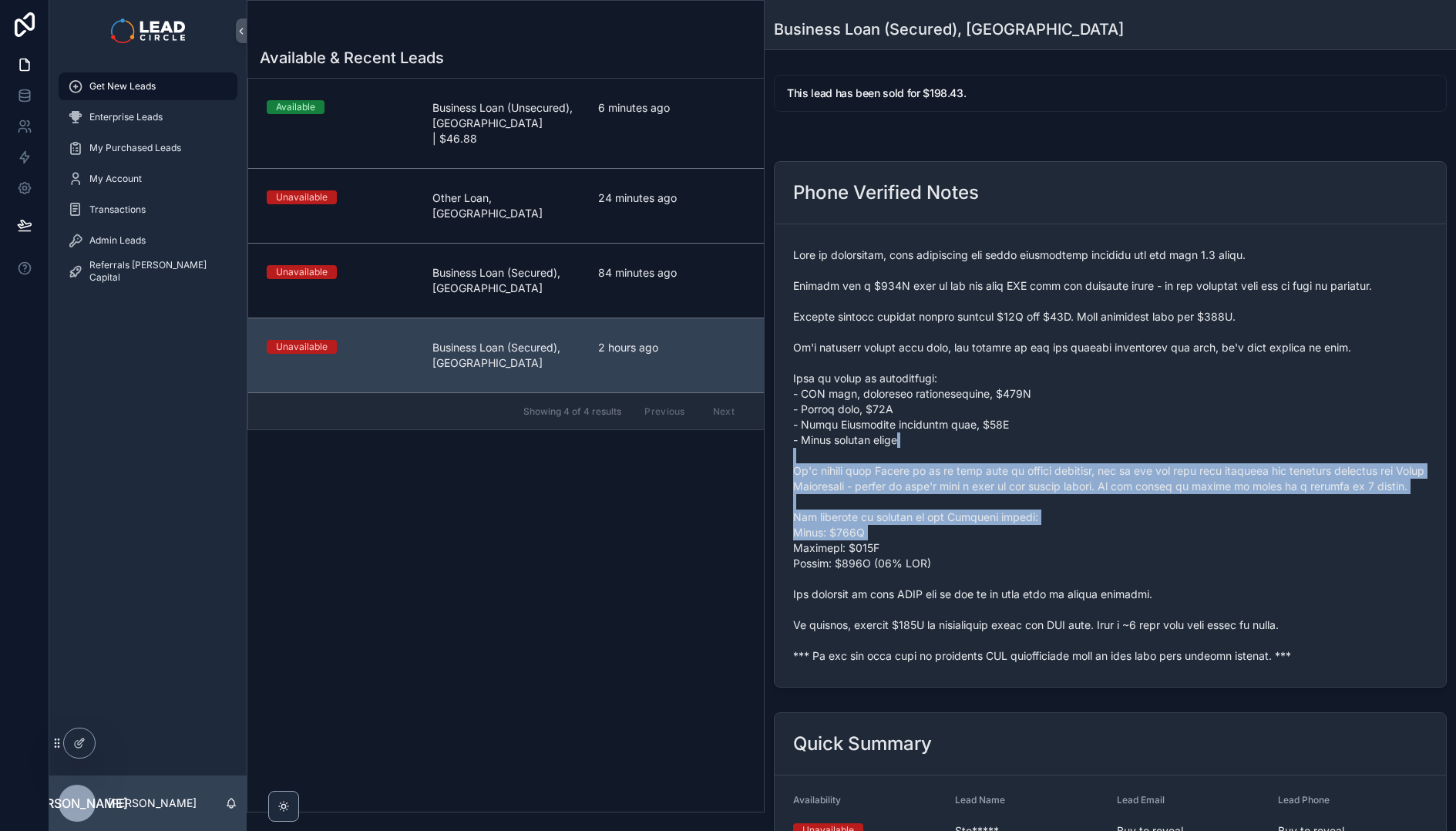
click at [1039, 570] on span "scrollable content" at bounding box center [1110, 455] width 634 height 416
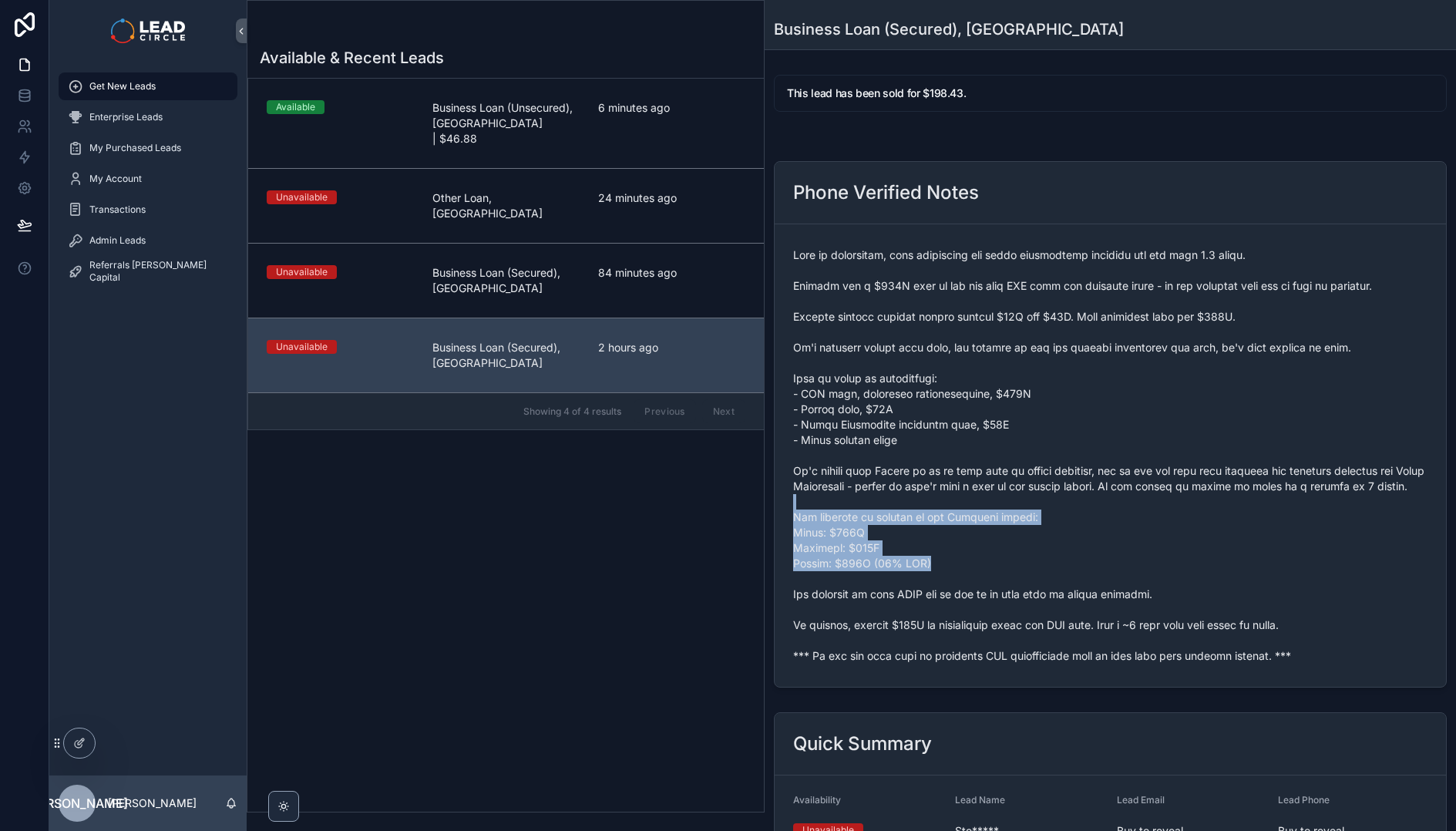
click at [995, 471] on span "scrollable content" at bounding box center [1110, 455] width 634 height 416
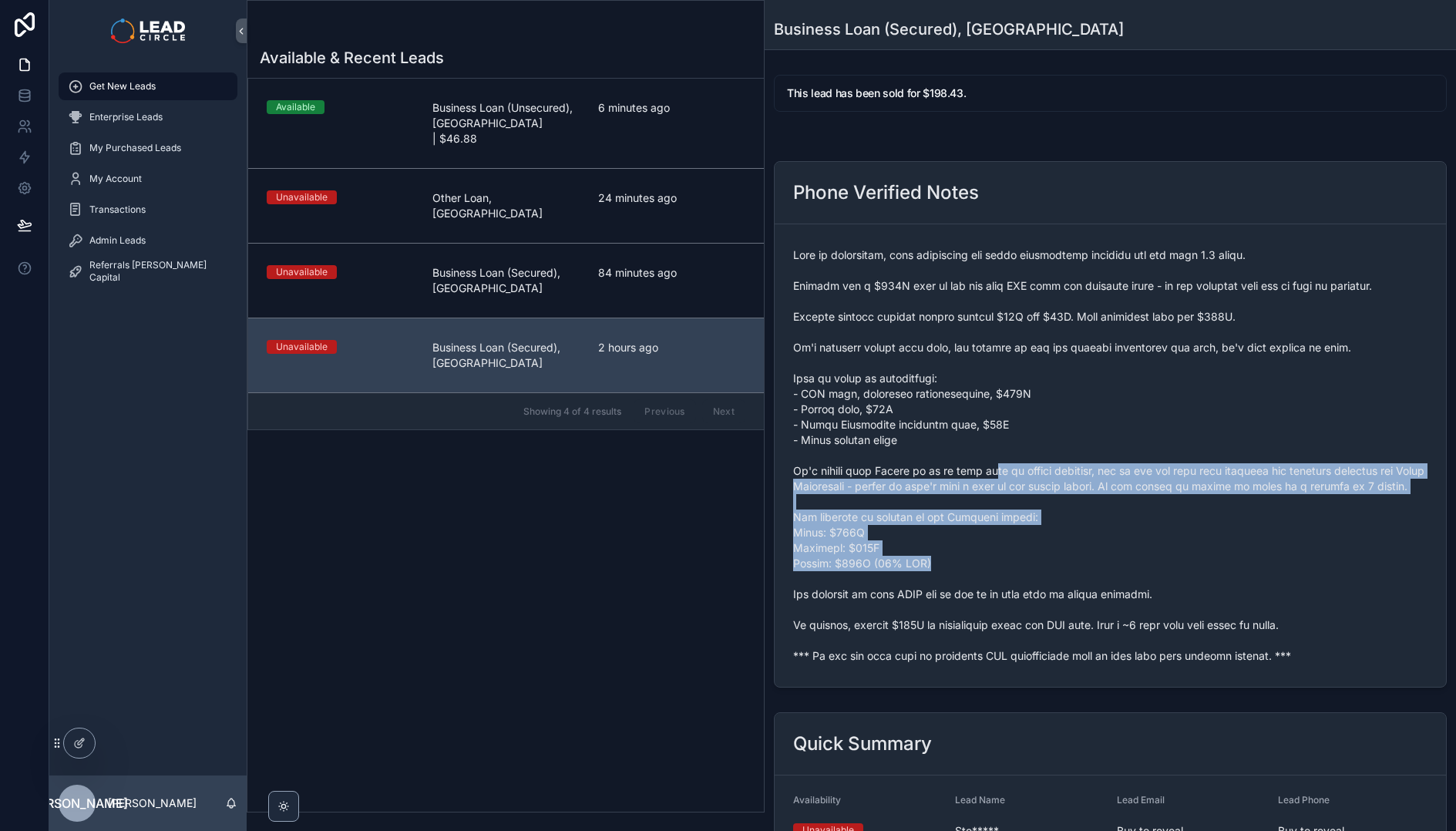
click at [992, 467] on span "scrollable content" at bounding box center [1110, 455] width 634 height 416
click at [1101, 591] on span "scrollable content" at bounding box center [1110, 455] width 634 height 416
click at [1102, 591] on span "scrollable content" at bounding box center [1110, 455] width 634 height 416
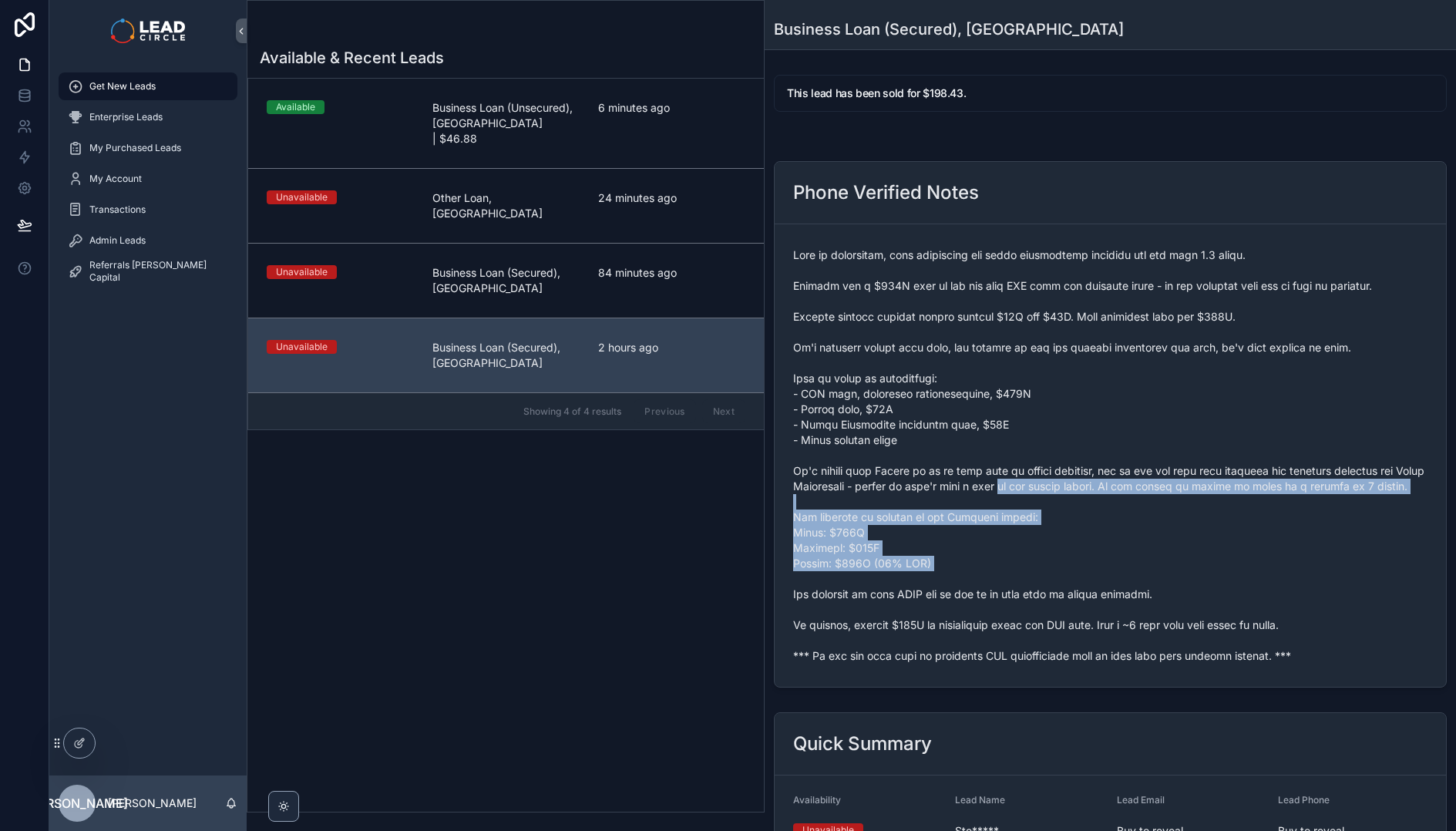
click at [1054, 464] on span "scrollable content" at bounding box center [1110, 455] width 634 height 416
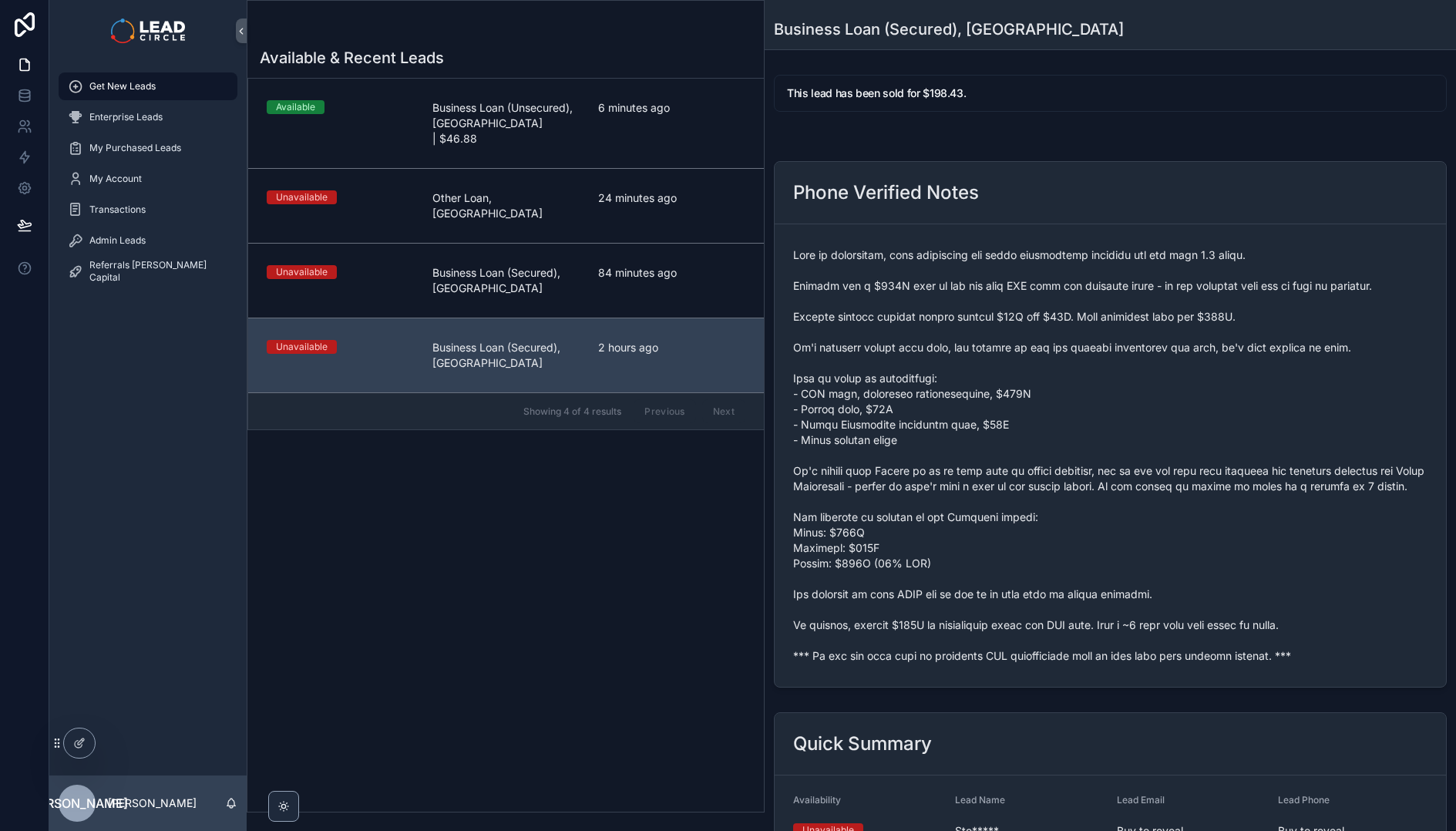
click at [1053, 461] on span "scrollable content" at bounding box center [1110, 455] width 634 height 416
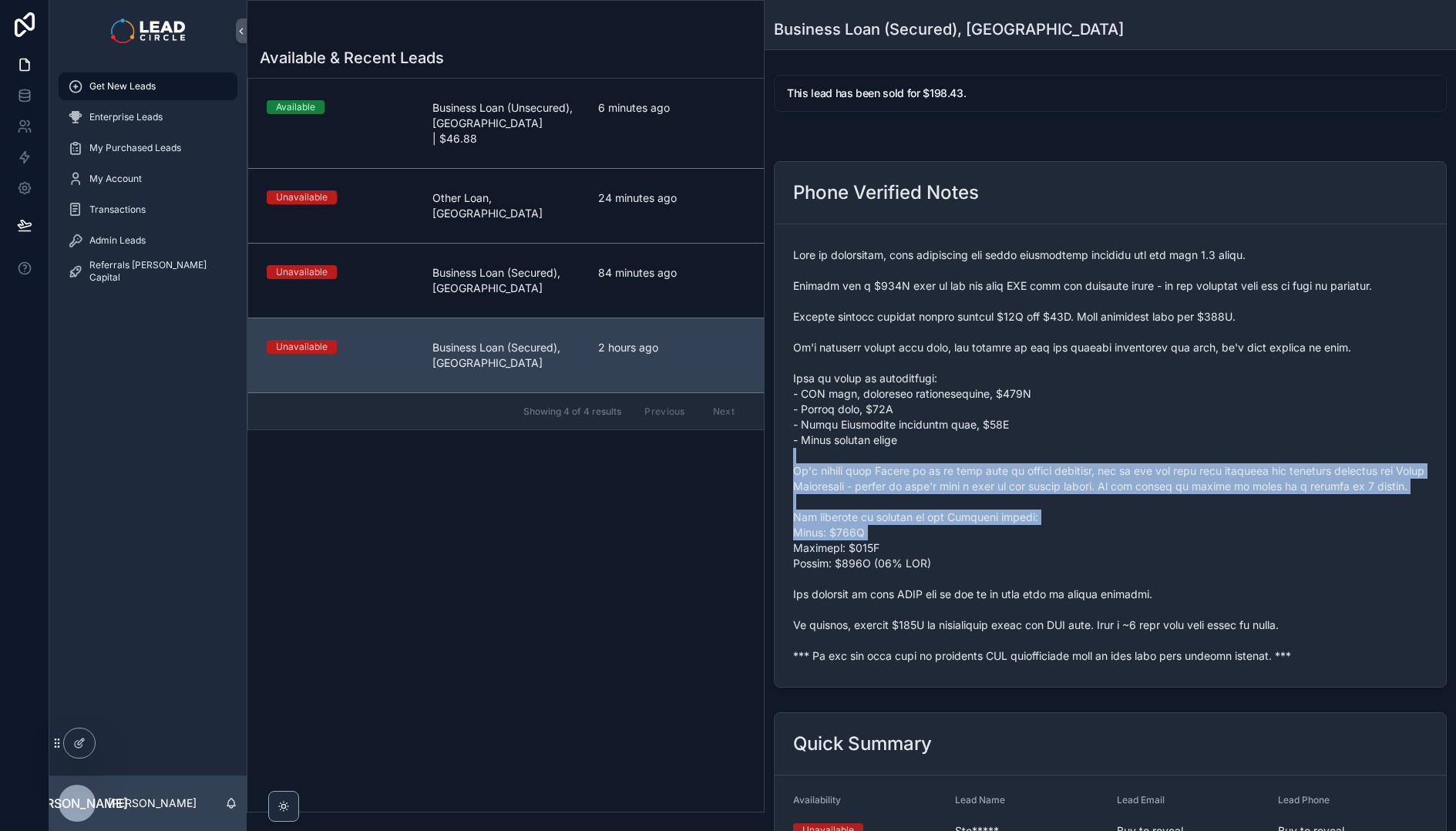
click at [1076, 568] on span "scrollable content" at bounding box center [1110, 455] width 634 height 416
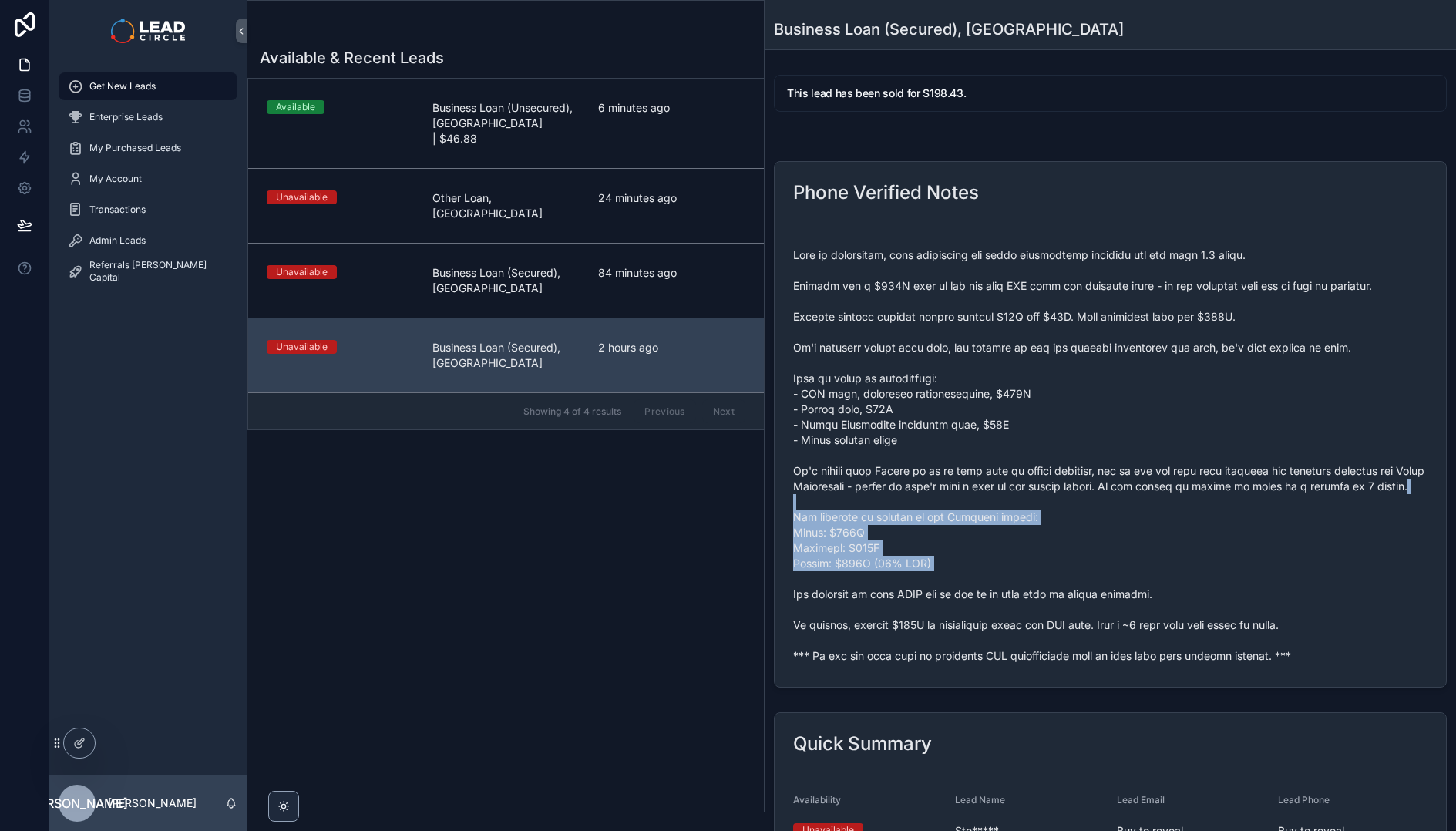
click at [1038, 483] on span "scrollable content" at bounding box center [1110, 455] width 634 height 416
click at [1035, 480] on span "scrollable content" at bounding box center [1110, 455] width 634 height 416
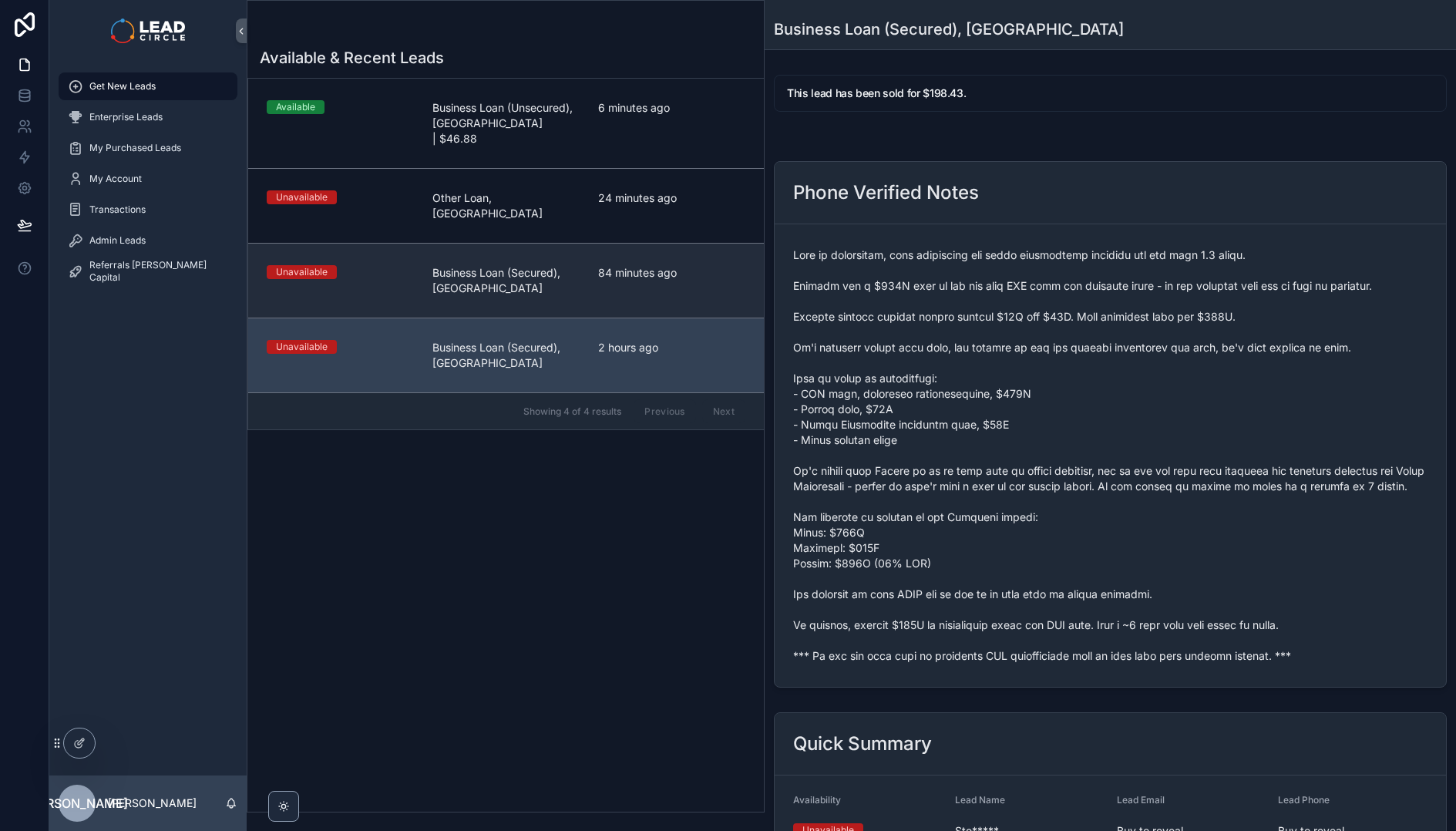
click at [376, 269] on link "Unavailable Business Loan (Secured), [GEOGRAPHIC_DATA] 84 minutes ago" at bounding box center [506, 280] width 516 height 75
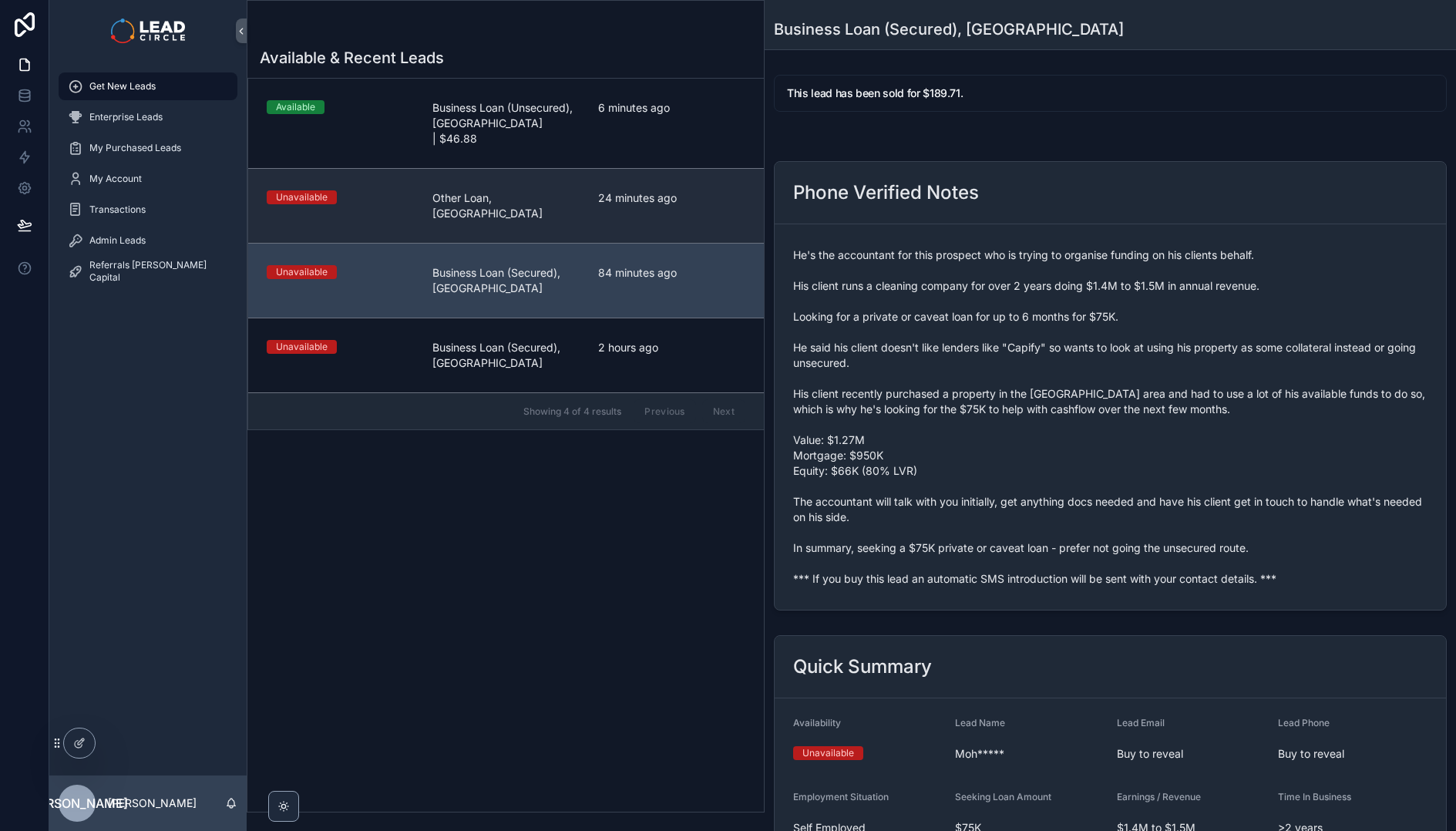
click at [482, 201] on link "Unavailable Other Loan, [GEOGRAPHIC_DATA] 24 minutes ago" at bounding box center [506, 205] width 516 height 75
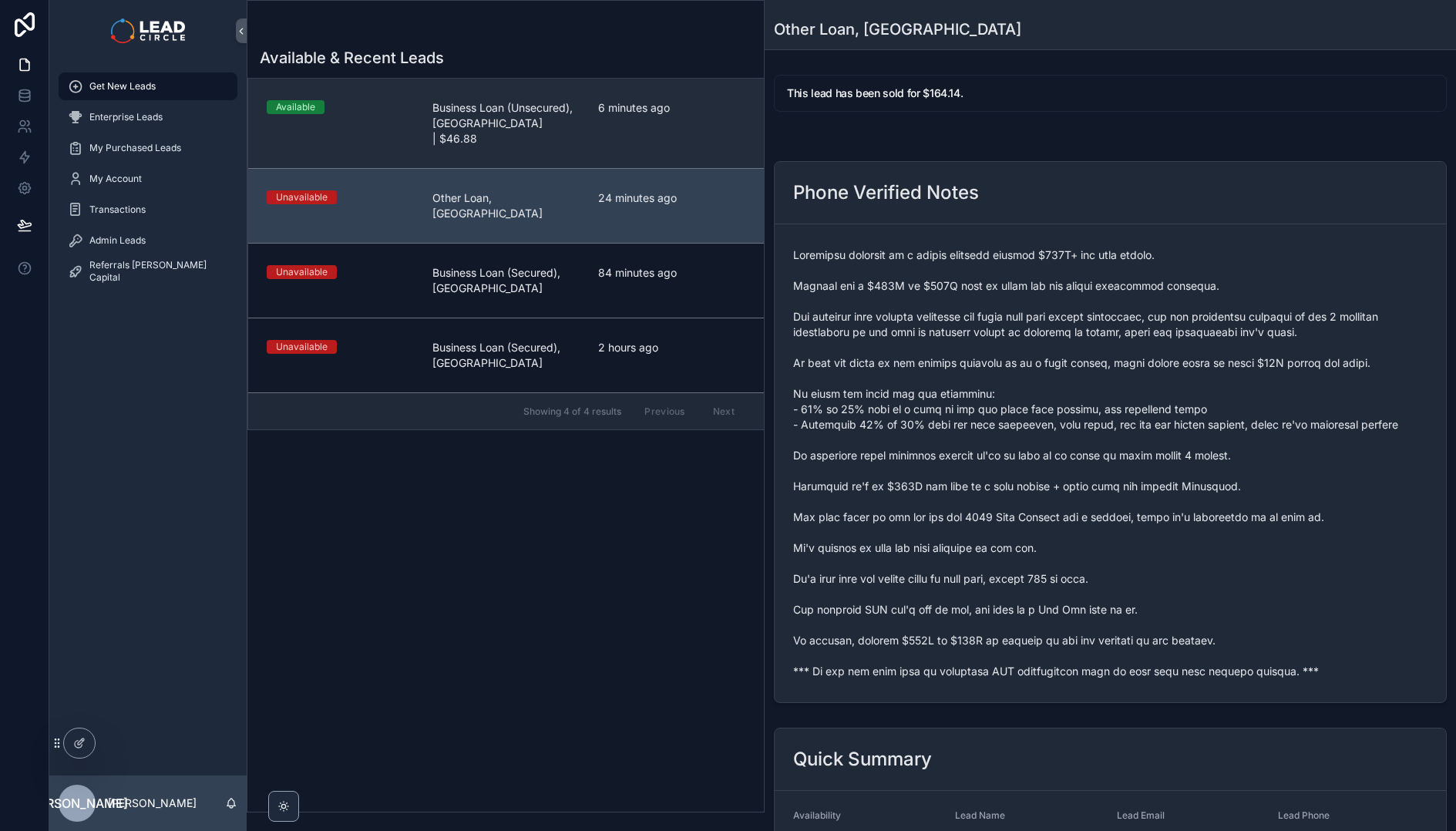
click at [494, 118] on span "Business Loan (Unsecured), [GEOGRAPHIC_DATA] | $46.88" at bounding box center [506, 124] width 147 height 46
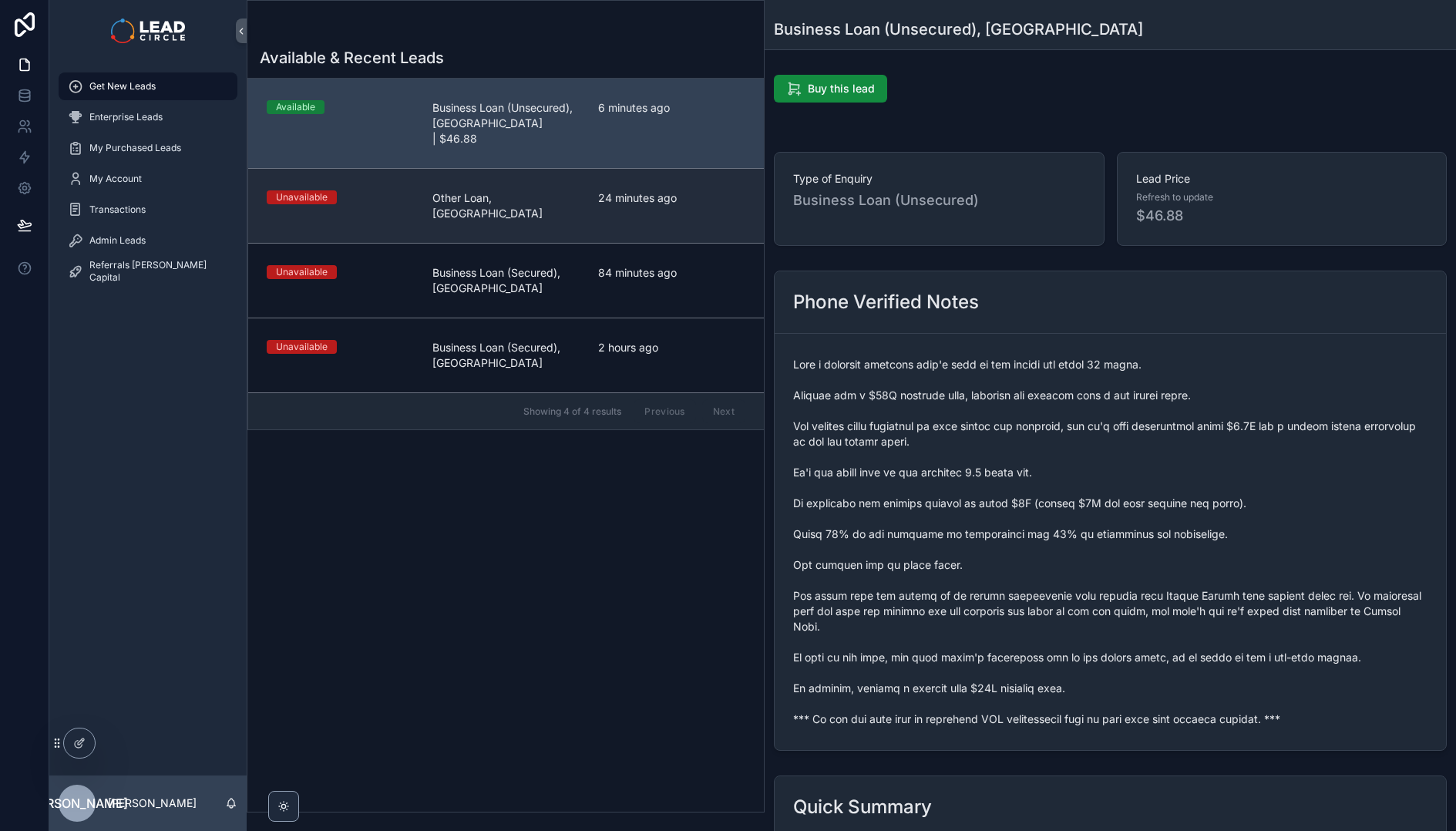
click at [485, 191] on link "Unavailable Other Loan, [GEOGRAPHIC_DATA] 24 minutes ago" at bounding box center [506, 205] width 516 height 75
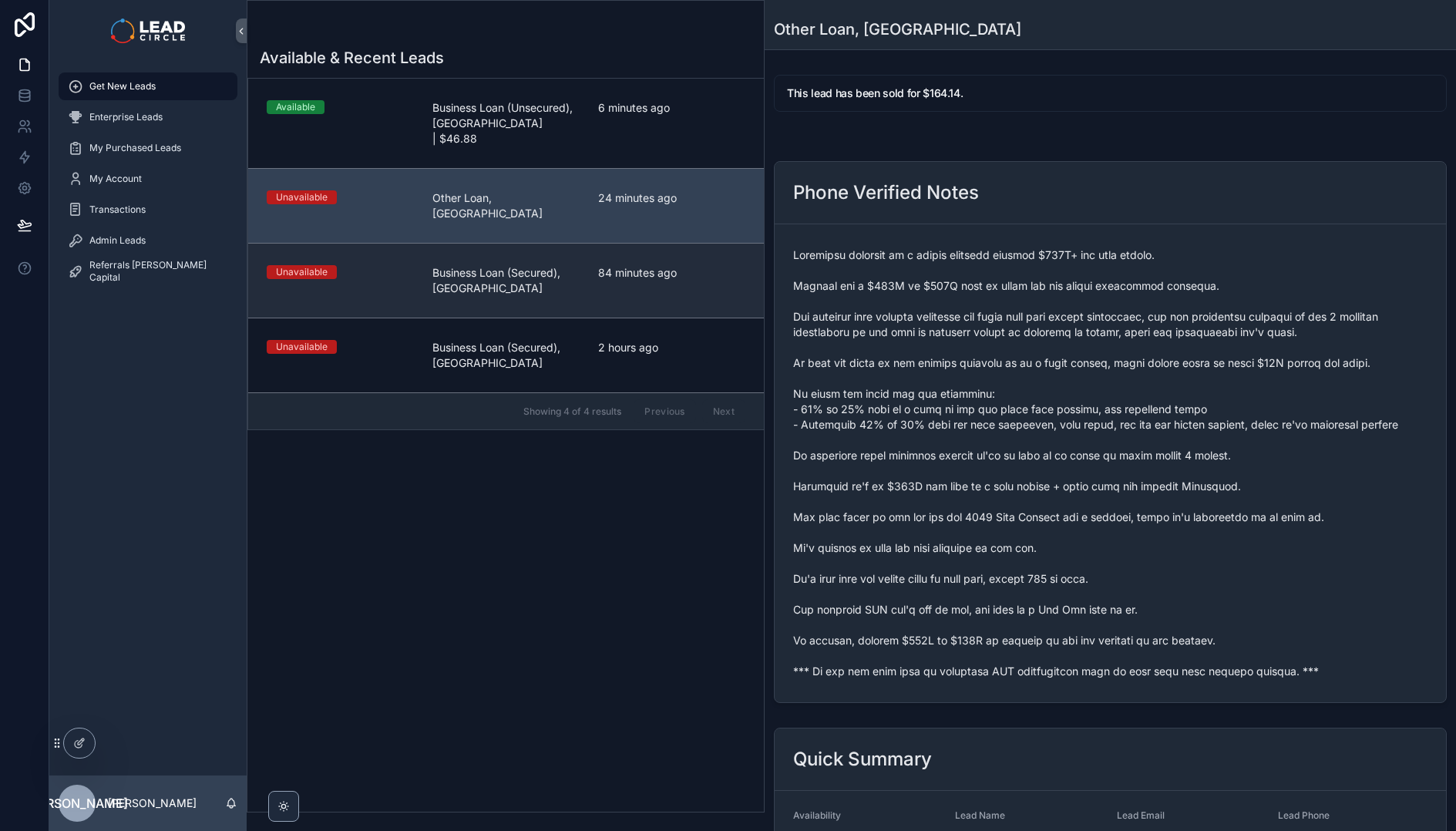
click at [498, 265] on span "Business Loan (Secured), [GEOGRAPHIC_DATA]" at bounding box center [506, 281] width 147 height 31
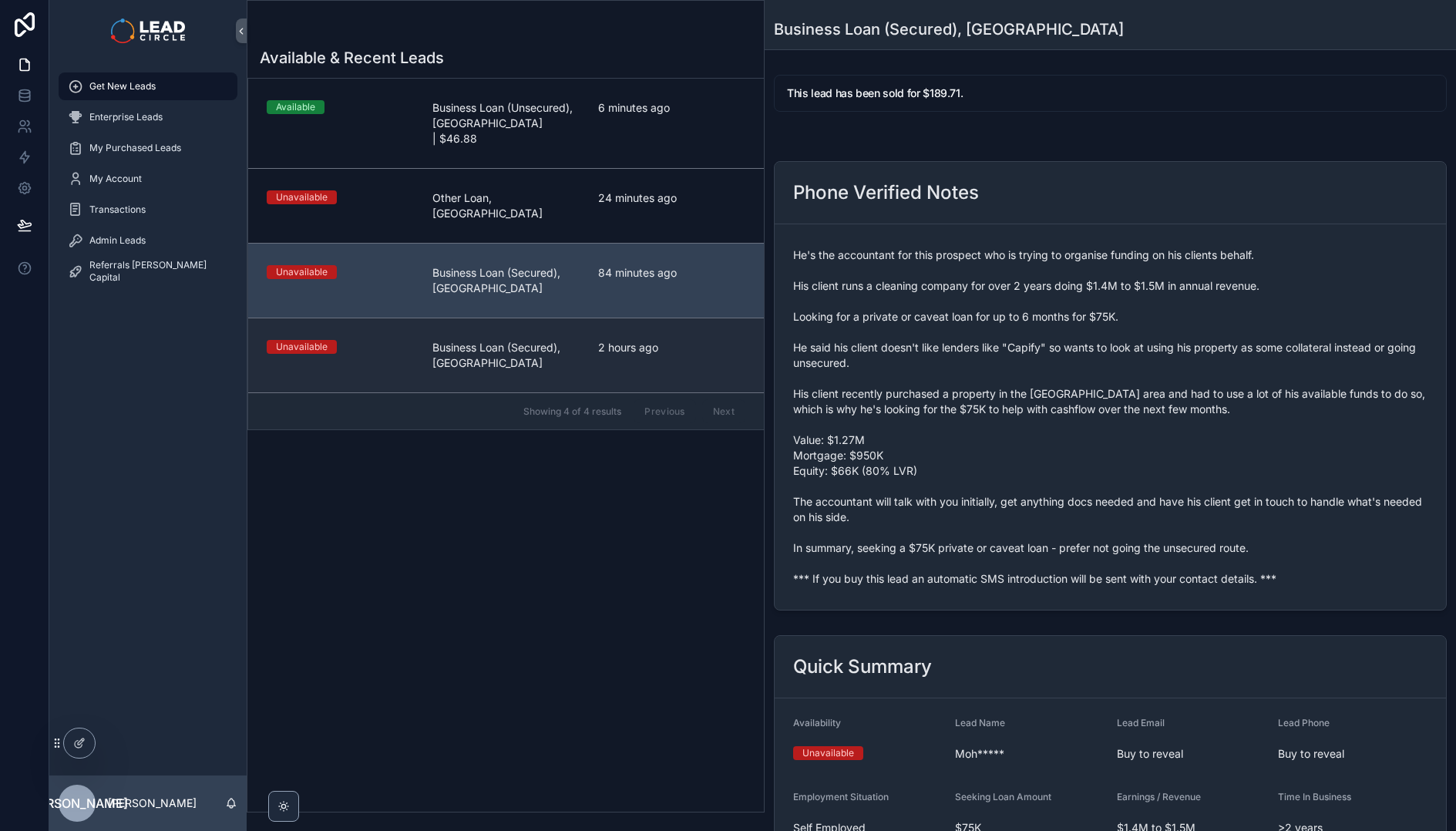
click at [512, 340] on span "Business Loan (Secured), [GEOGRAPHIC_DATA]" at bounding box center [506, 355] width 147 height 31
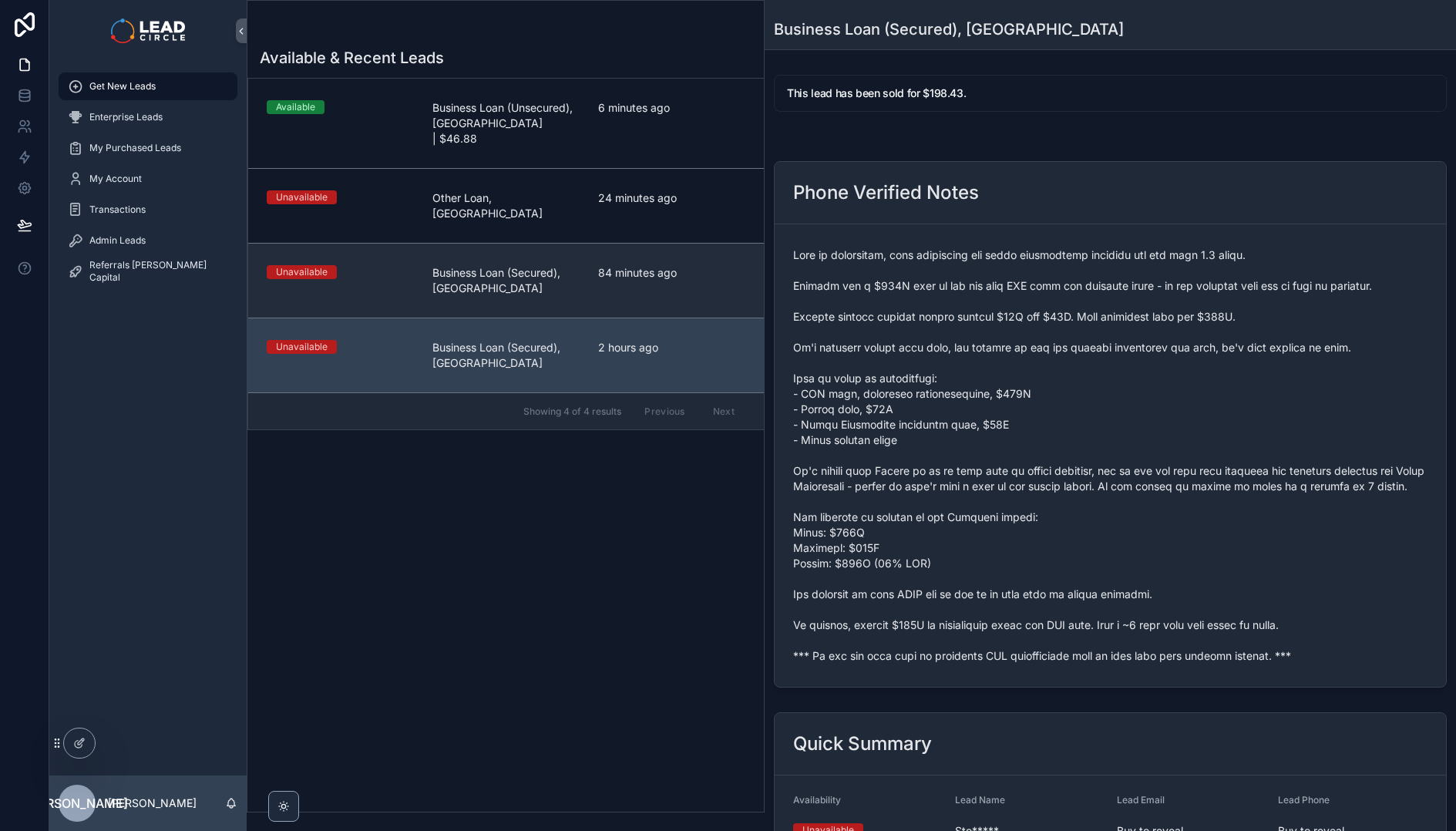
click at [512, 265] on span "Business Loan (Secured), [GEOGRAPHIC_DATA]" at bounding box center [506, 281] width 147 height 31
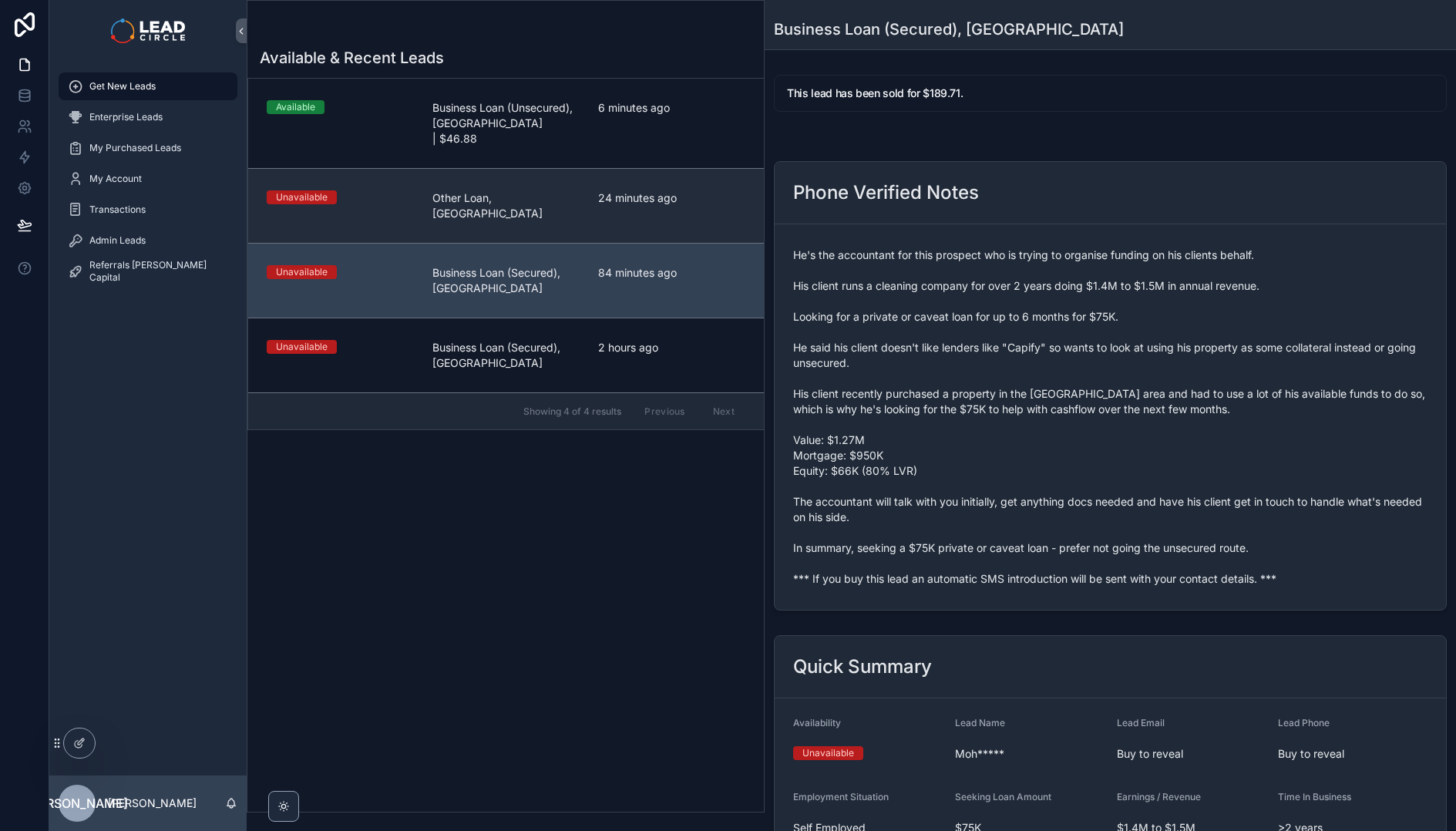
click at [514, 191] on span "Other Loan, [GEOGRAPHIC_DATA]" at bounding box center [506, 206] width 147 height 31
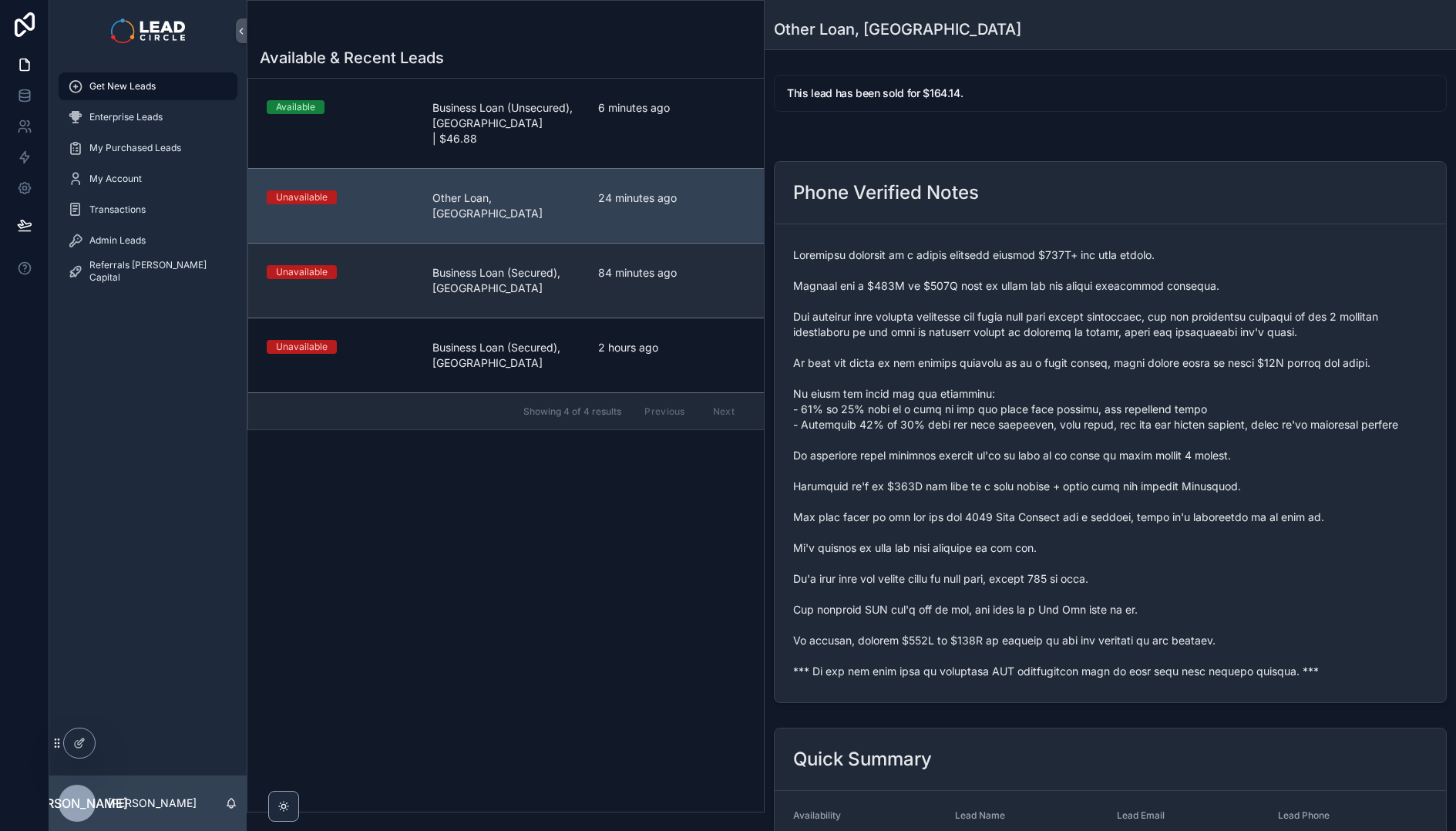
click at [516, 265] on span "Business Loan (Secured), [GEOGRAPHIC_DATA]" at bounding box center [506, 281] width 147 height 31
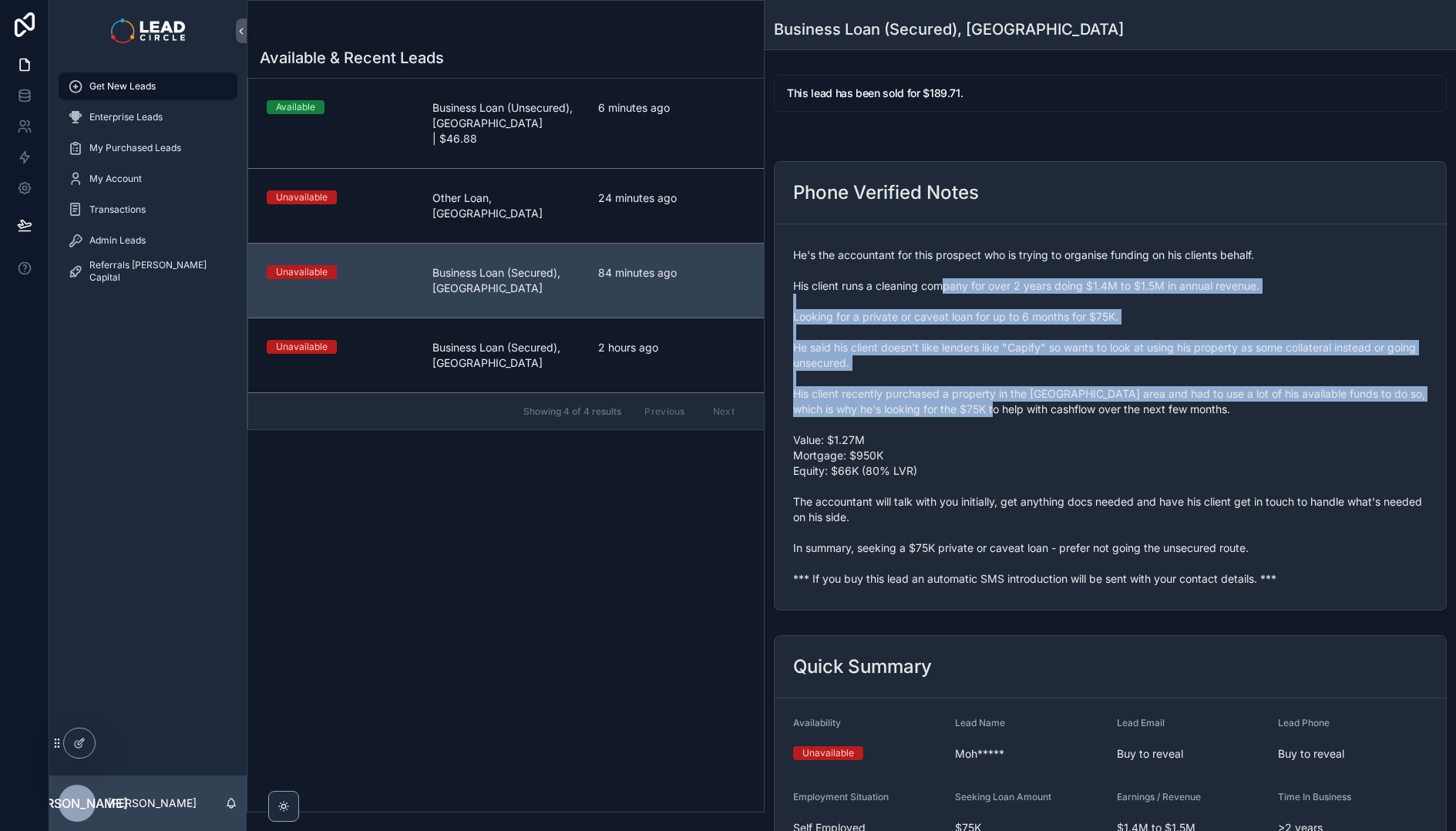
drag, startPoint x: 950, startPoint y: 293, endPoint x: 1022, endPoint y: 428, distance: 153.0
click at [1011, 419] on span "He's the accountant for this prospect who is trying to organise funding on his …" at bounding box center [1110, 416] width 634 height 339
click at [1022, 428] on span "He's the accountant for this prospect who is trying to organise funding on his …" at bounding box center [1110, 416] width 634 height 339
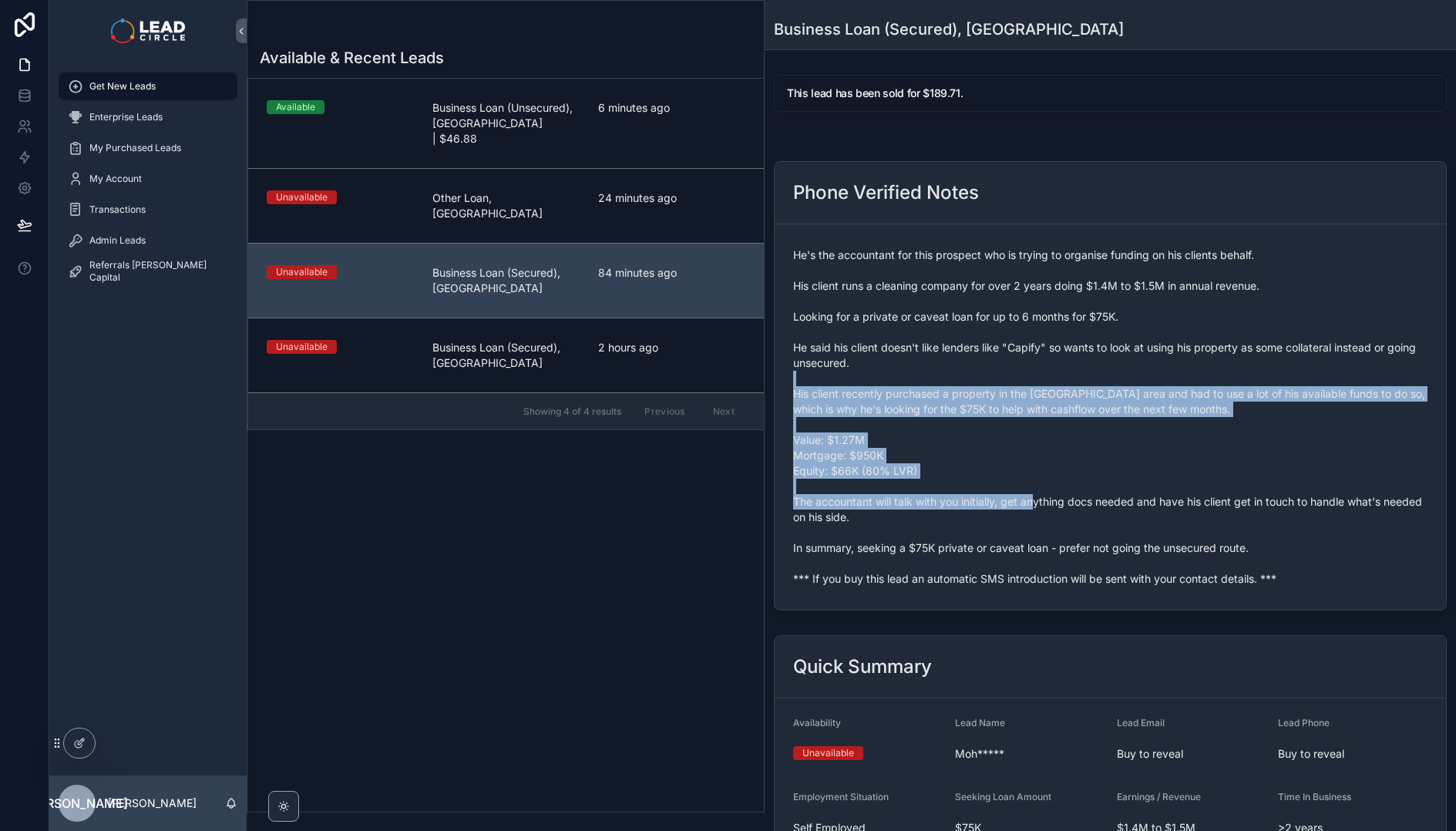
drag, startPoint x: 1093, startPoint y: 501, endPoint x: 1029, endPoint y: 325, distance: 187.3
click at [1032, 329] on span "He's the accountant for this prospect who is trying to organise funding on his …" at bounding box center [1110, 416] width 634 height 339
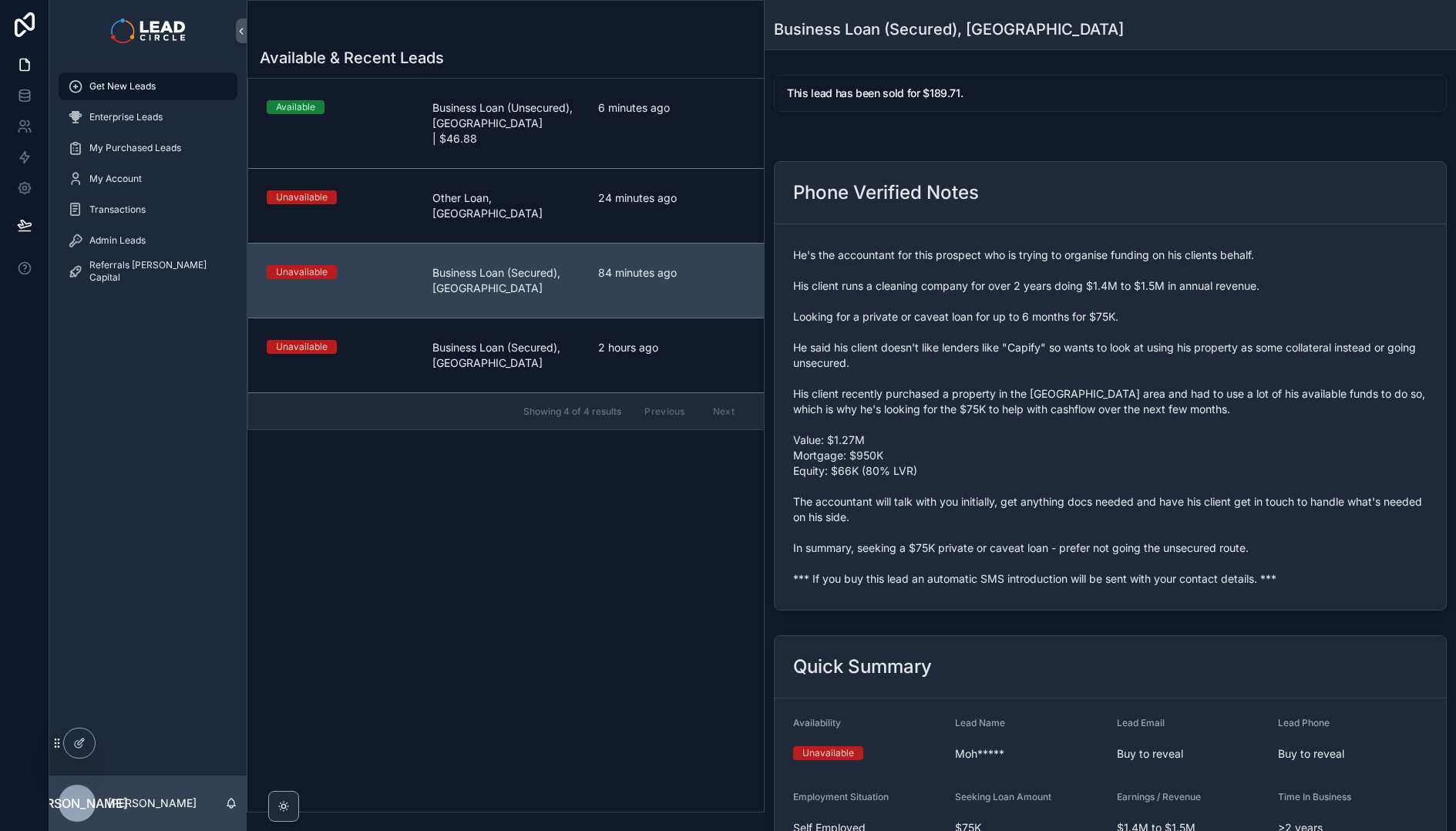
click at [1028, 318] on span "He's the accountant for this prospect who is trying to organise funding on his …" at bounding box center [1110, 416] width 634 height 339
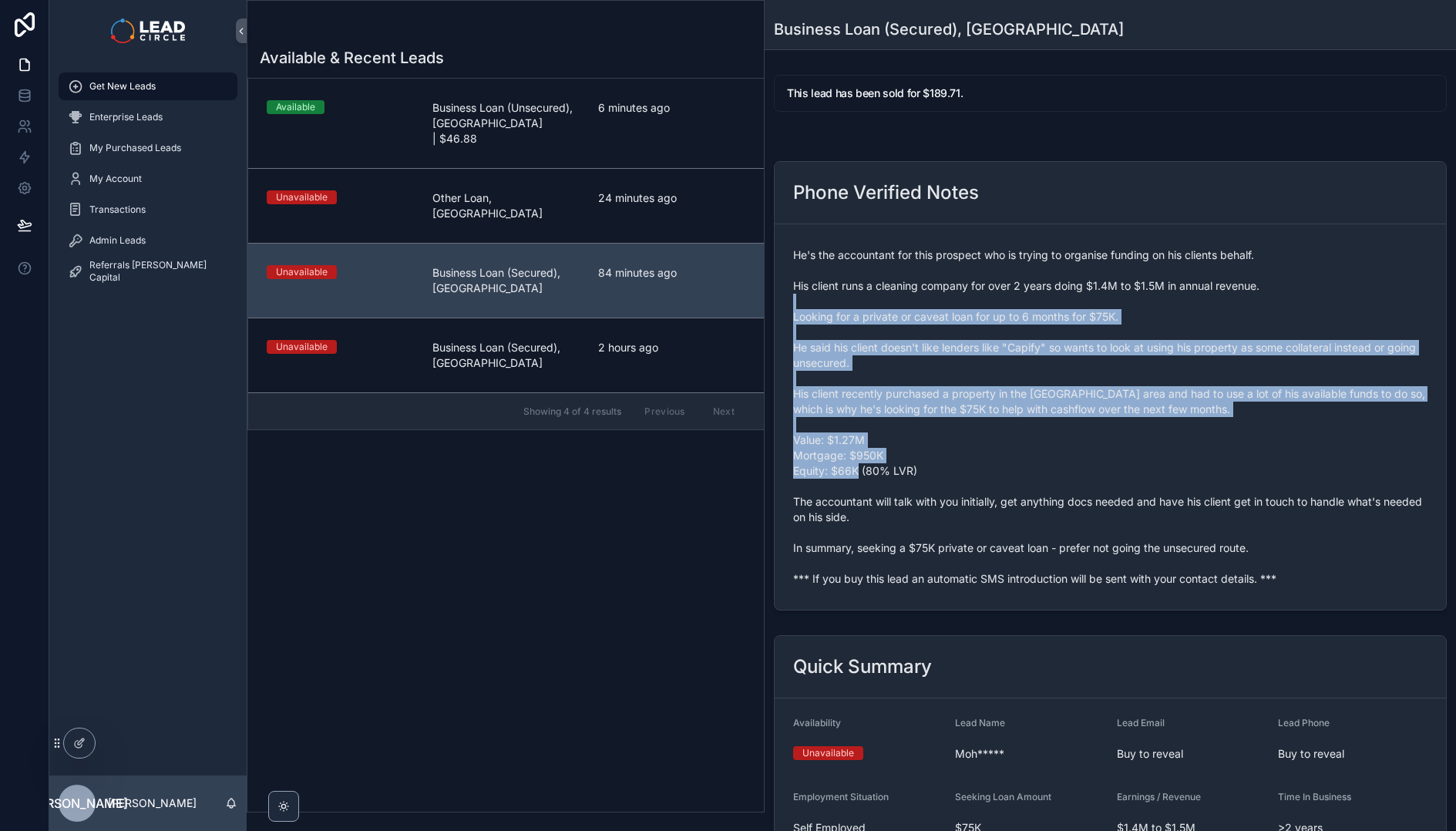
drag, startPoint x: 1028, startPoint y: 301, endPoint x: 1152, endPoint y: 512, distance: 244.7
click at [1152, 512] on span "He's the accountant for this prospect who is trying to organise funding on his …" at bounding box center [1110, 416] width 634 height 339
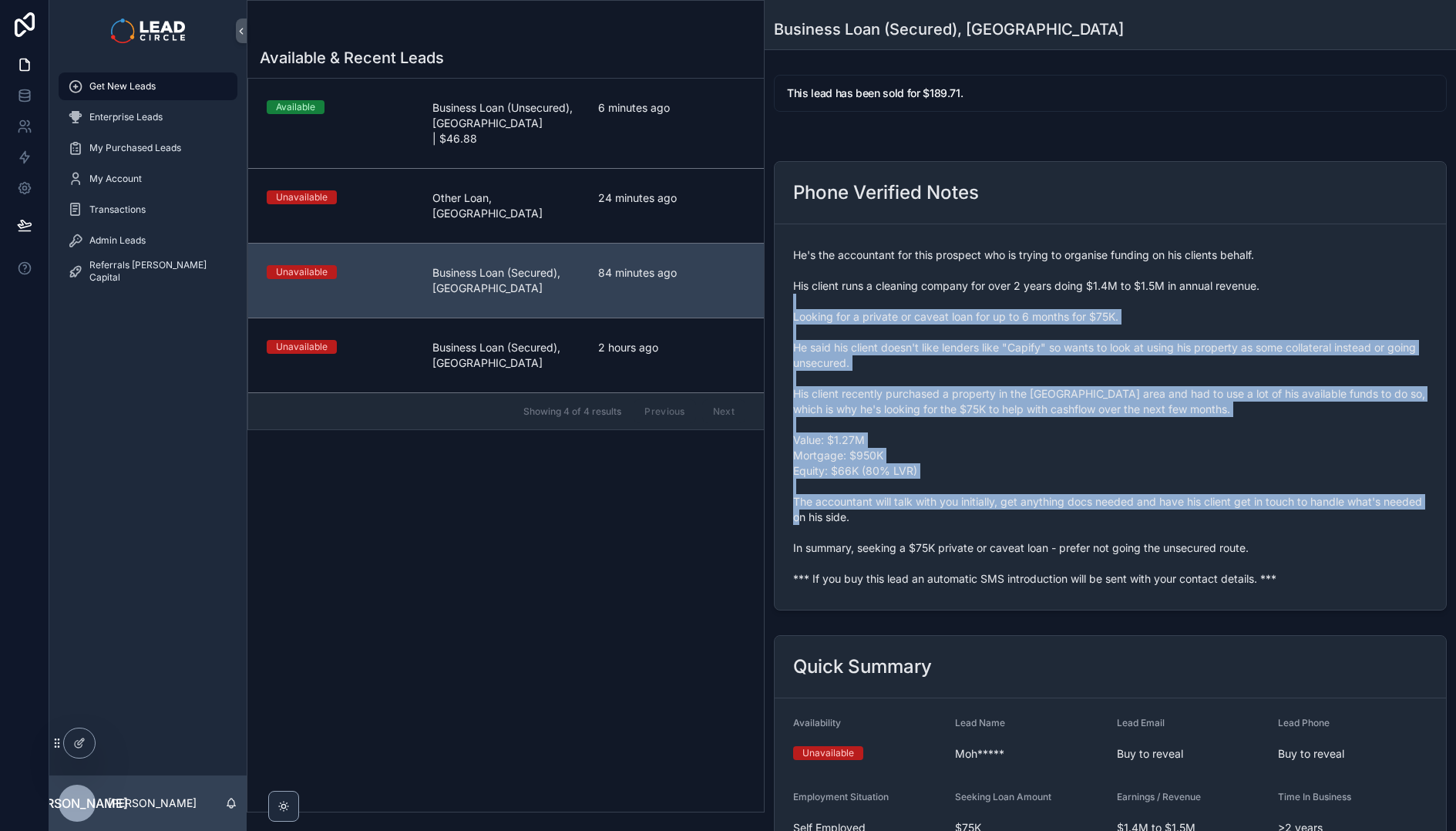
click at [1152, 512] on span "He's the accountant for this prospect who is trying to organise funding on his …" at bounding box center [1110, 416] width 634 height 339
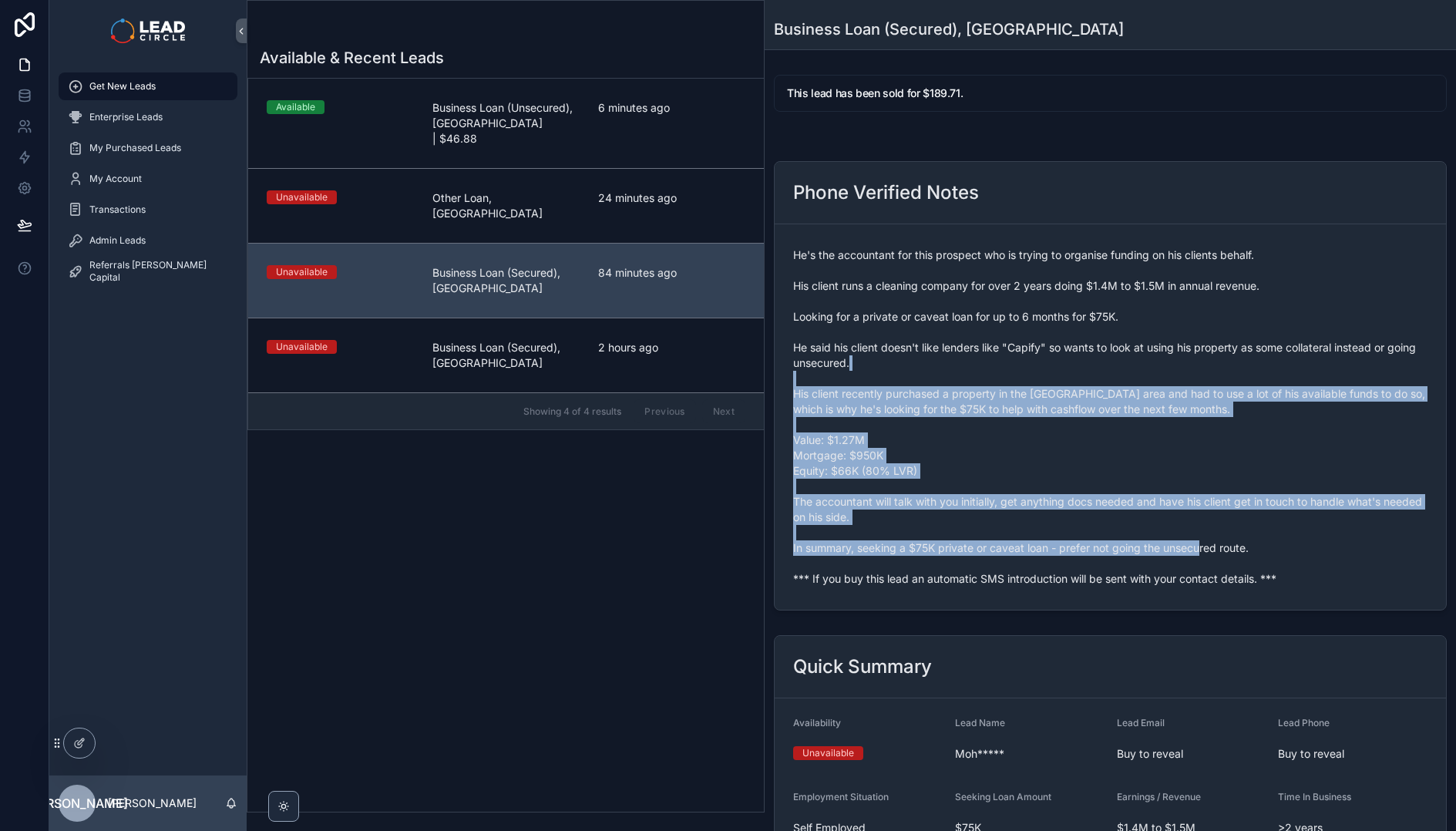
drag, startPoint x: 1230, startPoint y: 556, endPoint x: 1023, endPoint y: 341, distance: 298.5
click at [1035, 349] on span "He's the accountant for this prospect who is trying to organise funding on his …" at bounding box center [1110, 416] width 634 height 339
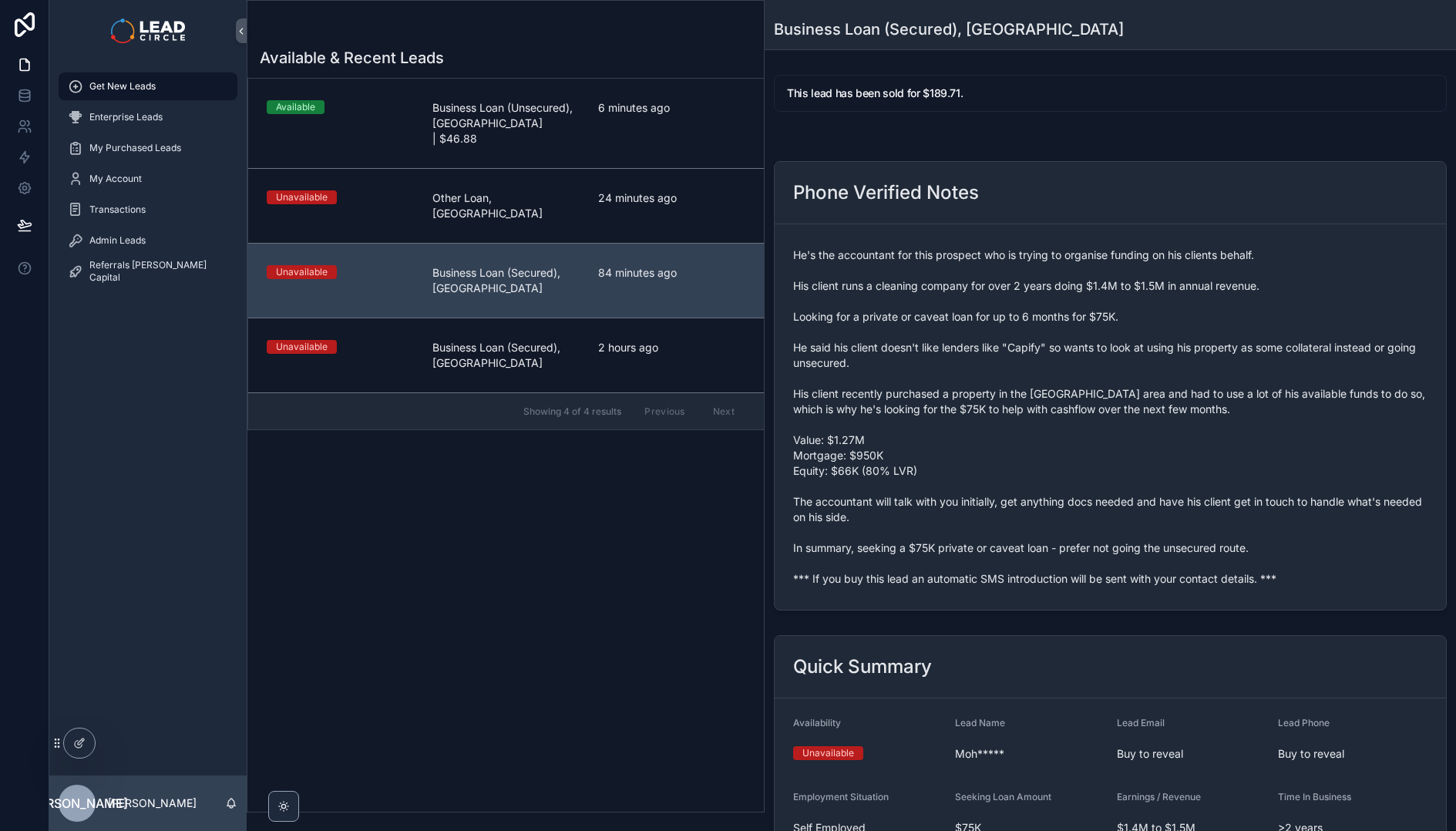
click at [1020, 338] on span "He's the accountant for this prospect who is trying to organise funding on his …" at bounding box center [1110, 416] width 634 height 339
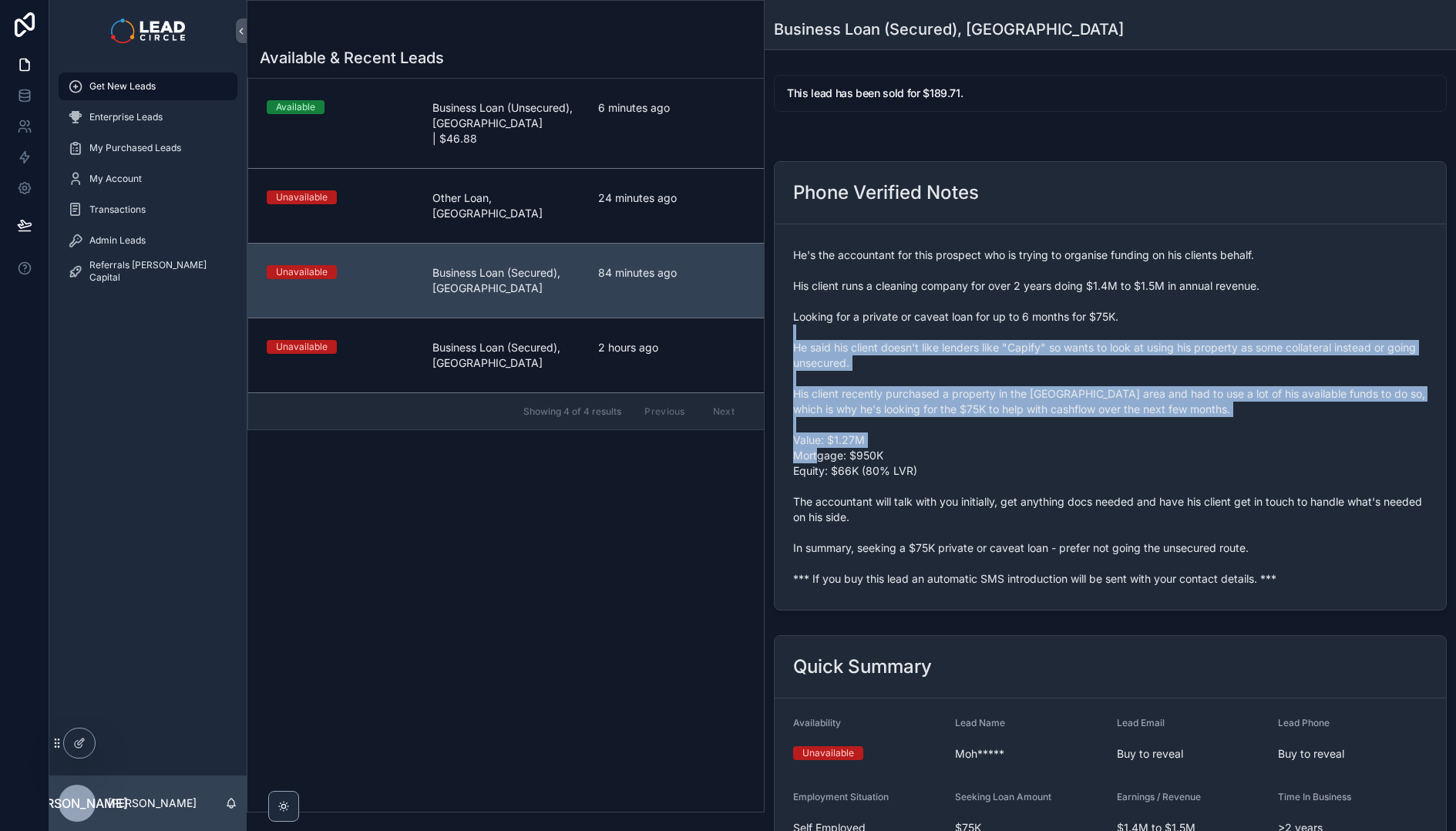
drag, startPoint x: 1039, startPoint y: 347, endPoint x: 1186, endPoint y: 460, distance: 185.4
click at [1184, 459] on span "He's the accountant for this prospect who is trying to organise funding on his …" at bounding box center [1110, 416] width 634 height 339
click at [1188, 460] on span "He's the accountant for this prospect who is trying to organise funding on his …" at bounding box center [1110, 416] width 634 height 339
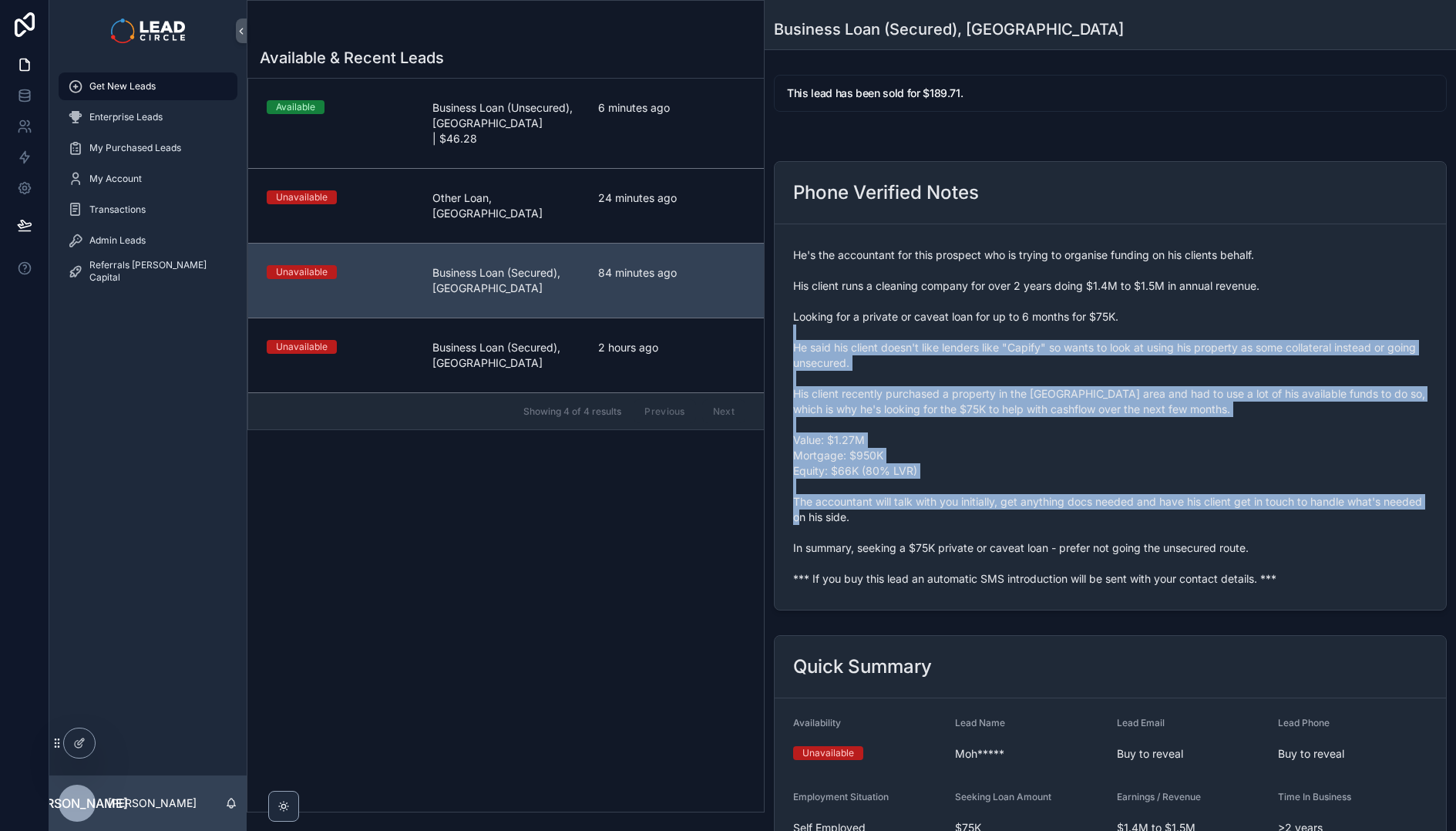
drag, startPoint x: 1122, startPoint y: 502, endPoint x: 1141, endPoint y: 525, distance: 29.8
click at [1137, 523] on span "He's the accountant for this prospect who is trying to organise funding on his …" at bounding box center [1110, 416] width 634 height 339
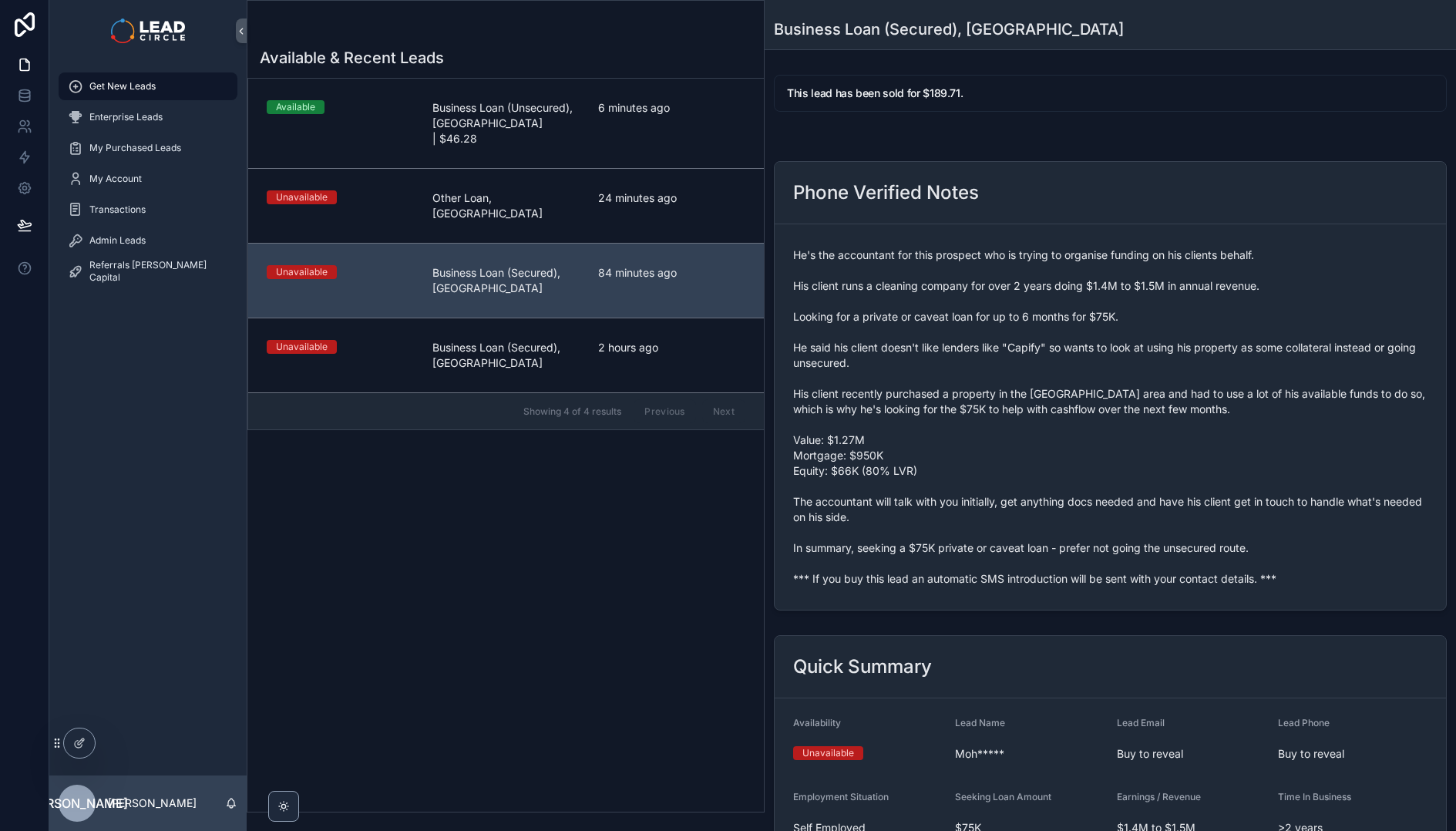
click at [1141, 525] on span "He's the accountant for this prospect who is trying to organise funding on his …" at bounding box center [1110, 416] width 634 height 339
click at [79, 237] on icon "scrollable content" at bounding box center [76, 240] width 15 height 15
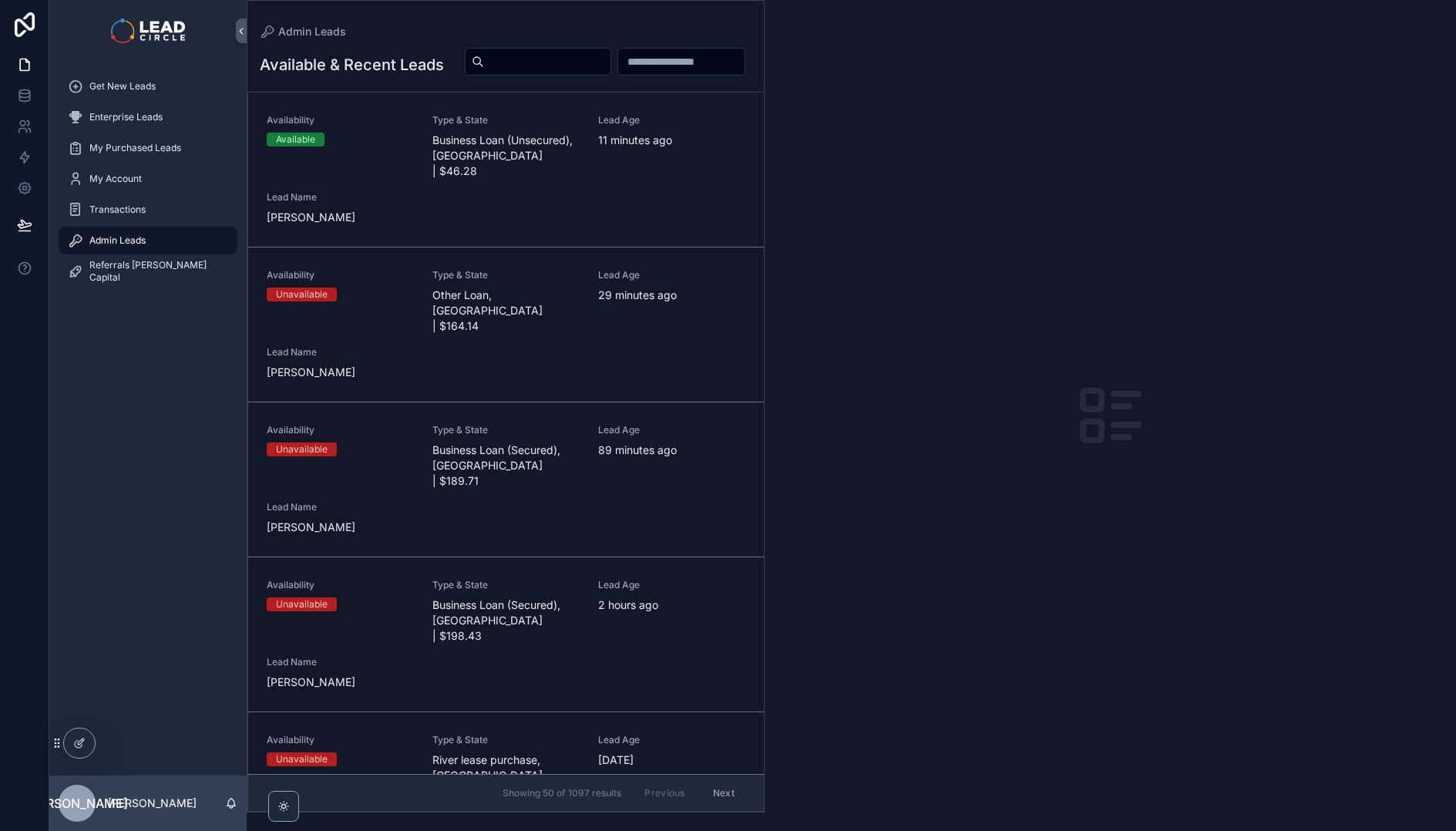
click at [610, 55] on input "scrollable content" at bounding box center [547, 61] width 126 height 21
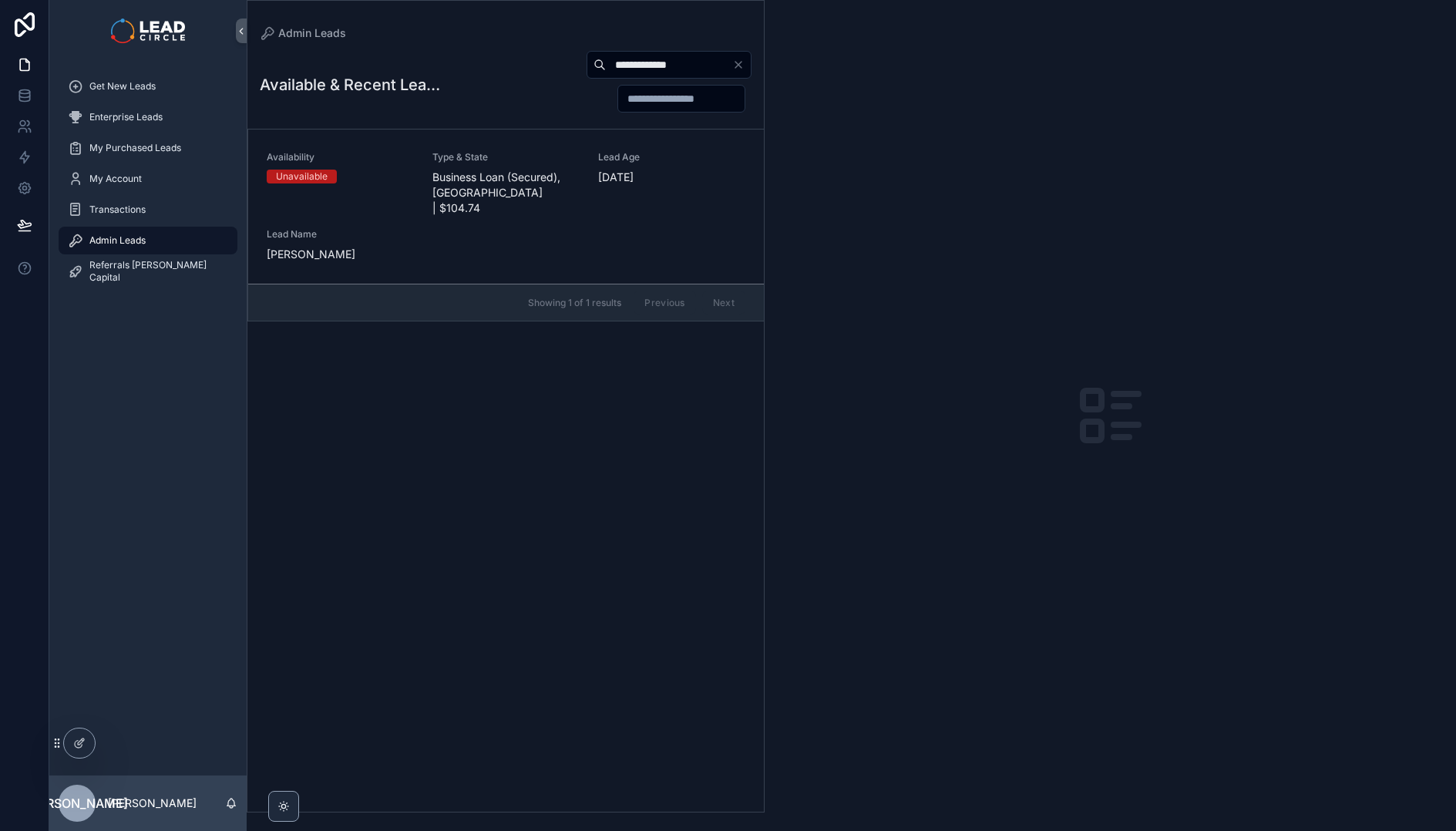
click at [656, 63] on input "**********" at bounding box center [669, 64] width 126 height 21
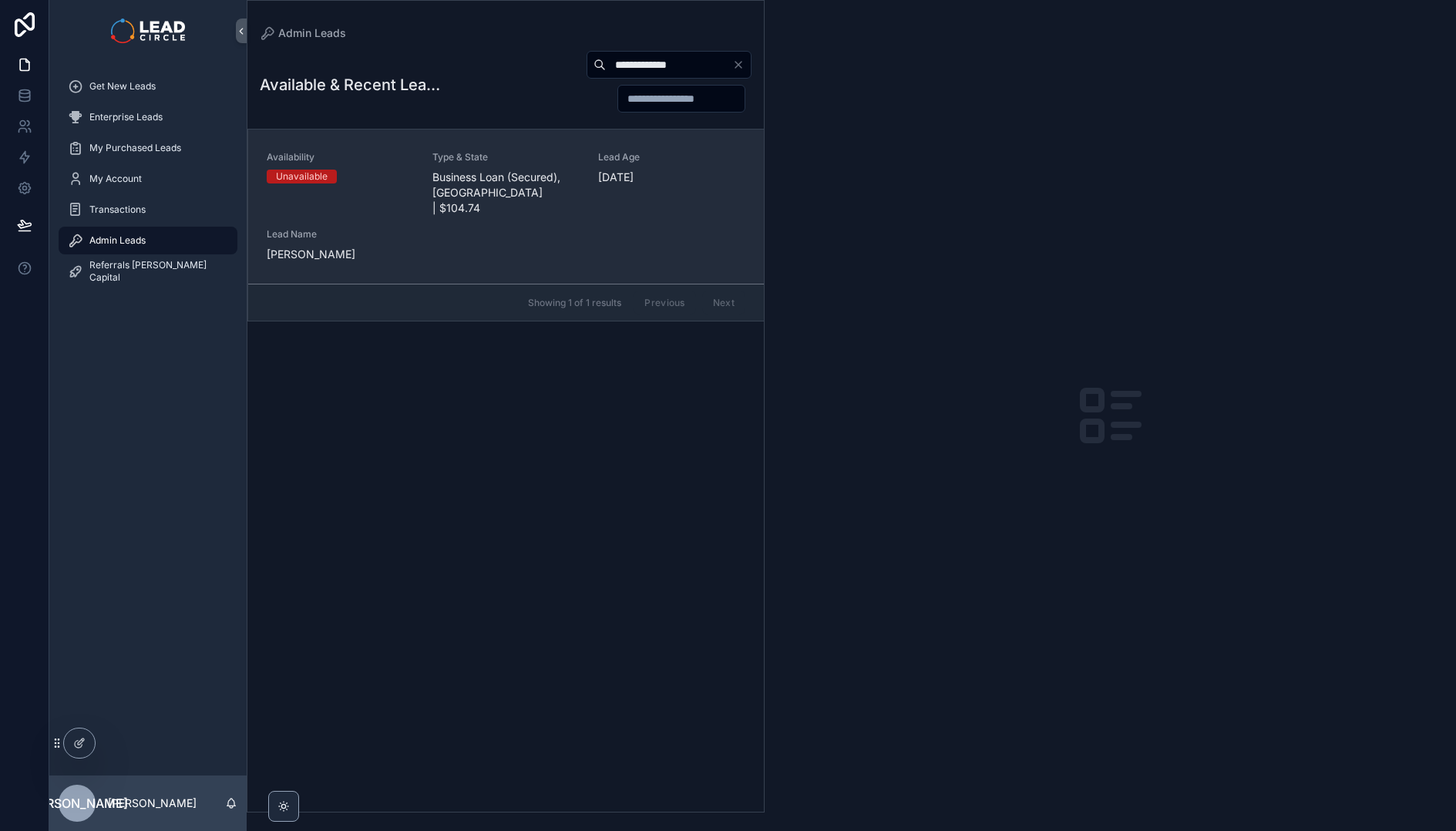
click at [578, 162] on span "Type & State" at bounding box center [506, 157] width 147 height 12
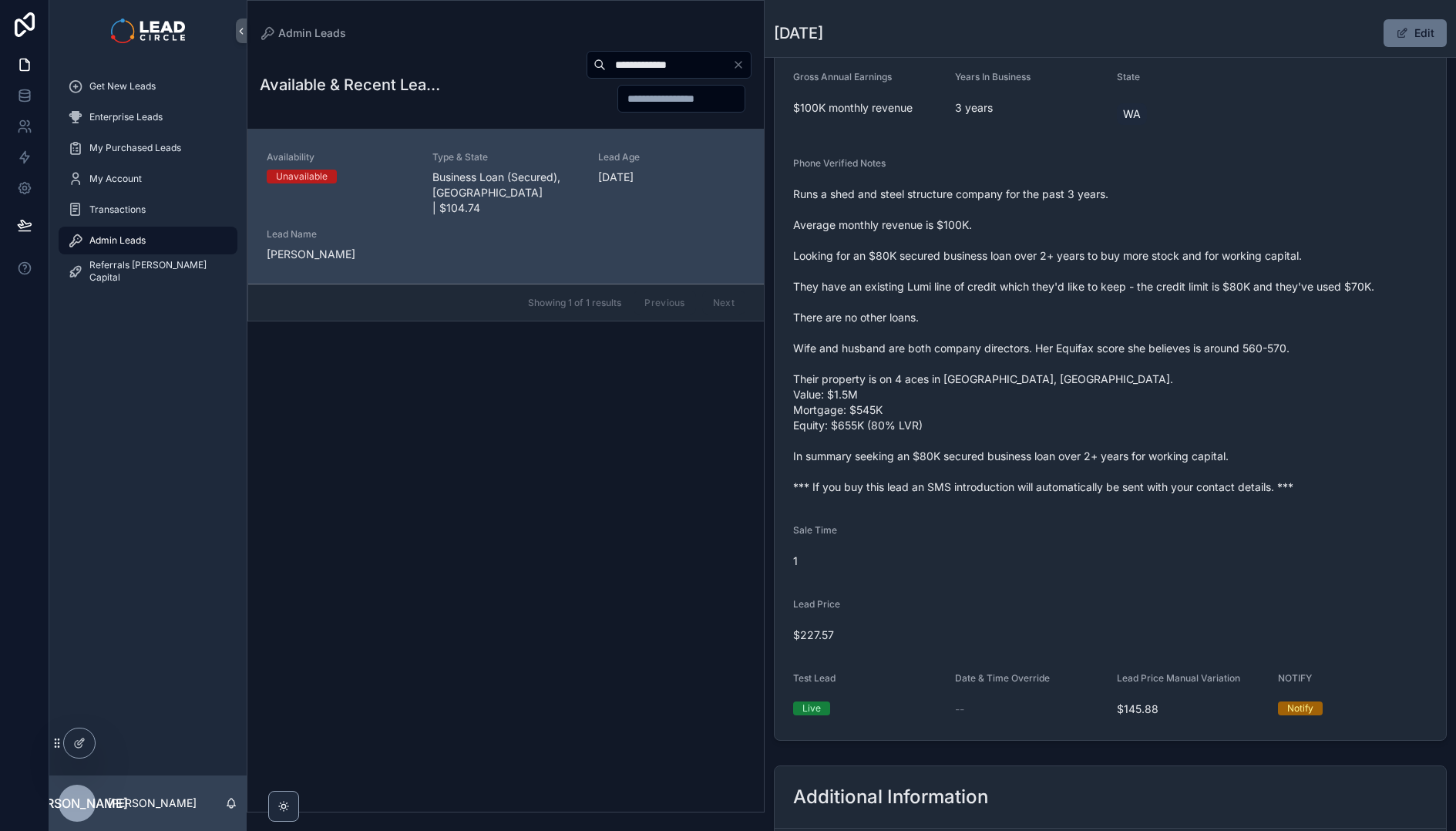
scroll to position [523, 0]
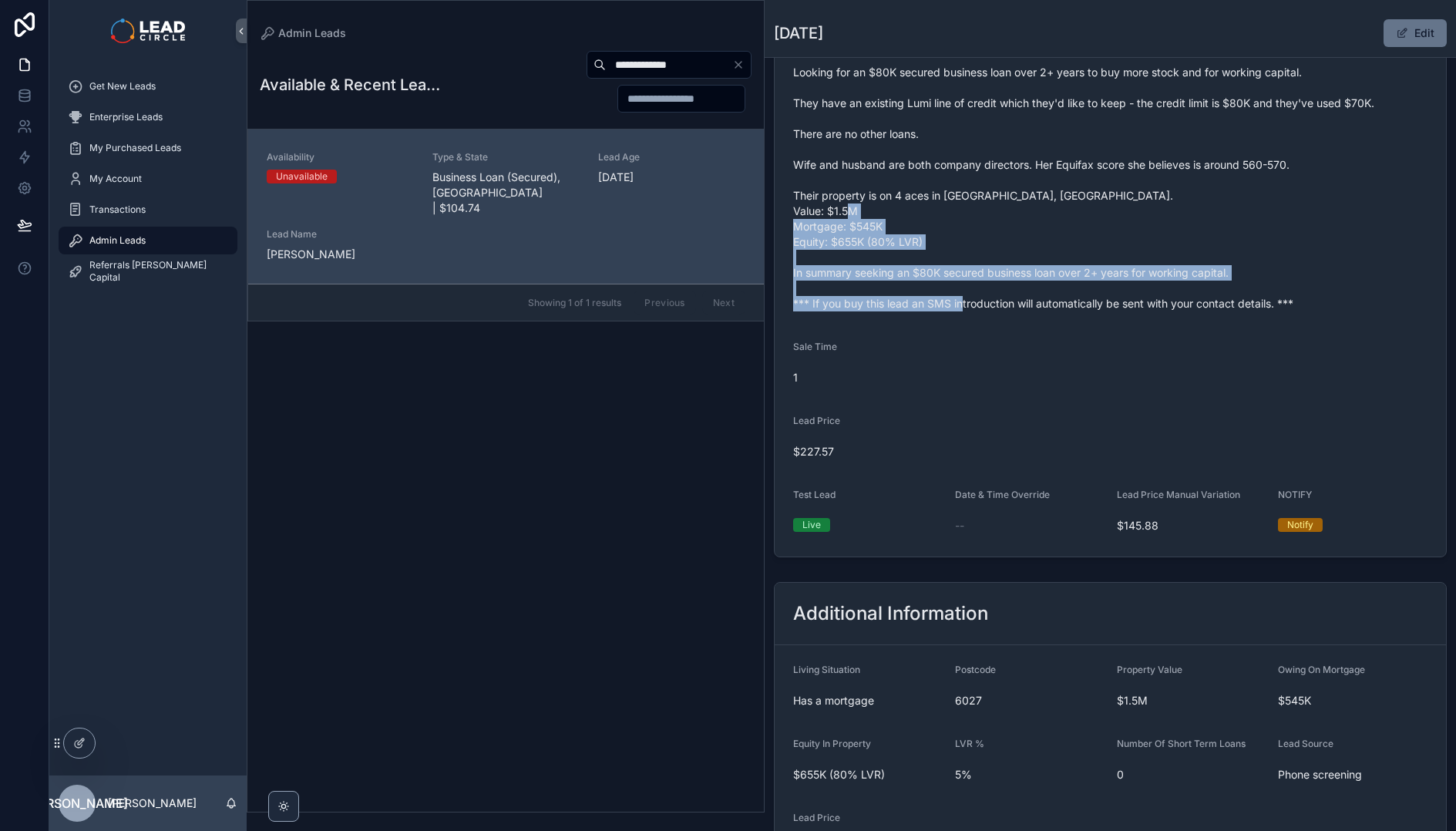
drag, startPoint x: 1008, startPoint y: 226, endPoint x: 1054, endPoint y: 331, distance: 114.6
click at [1054, 331] on form "Availability Unavailable Lead Name Lis***** Lead Email Buy to reveal Lead Phone…" at bounding box center [1110, 101] width 671 height 909
drag, startPoint x: 1064, startPoint y: 318, endPoint x: 1004, endPoint y: 188, distance: 143.2
click at [1004, 188] on form "Availability Unavailable Lead Name Lis***** Lead Email Buy to reveal Lead Phone…" at bounding box center [1110, 101] width 671 height 909
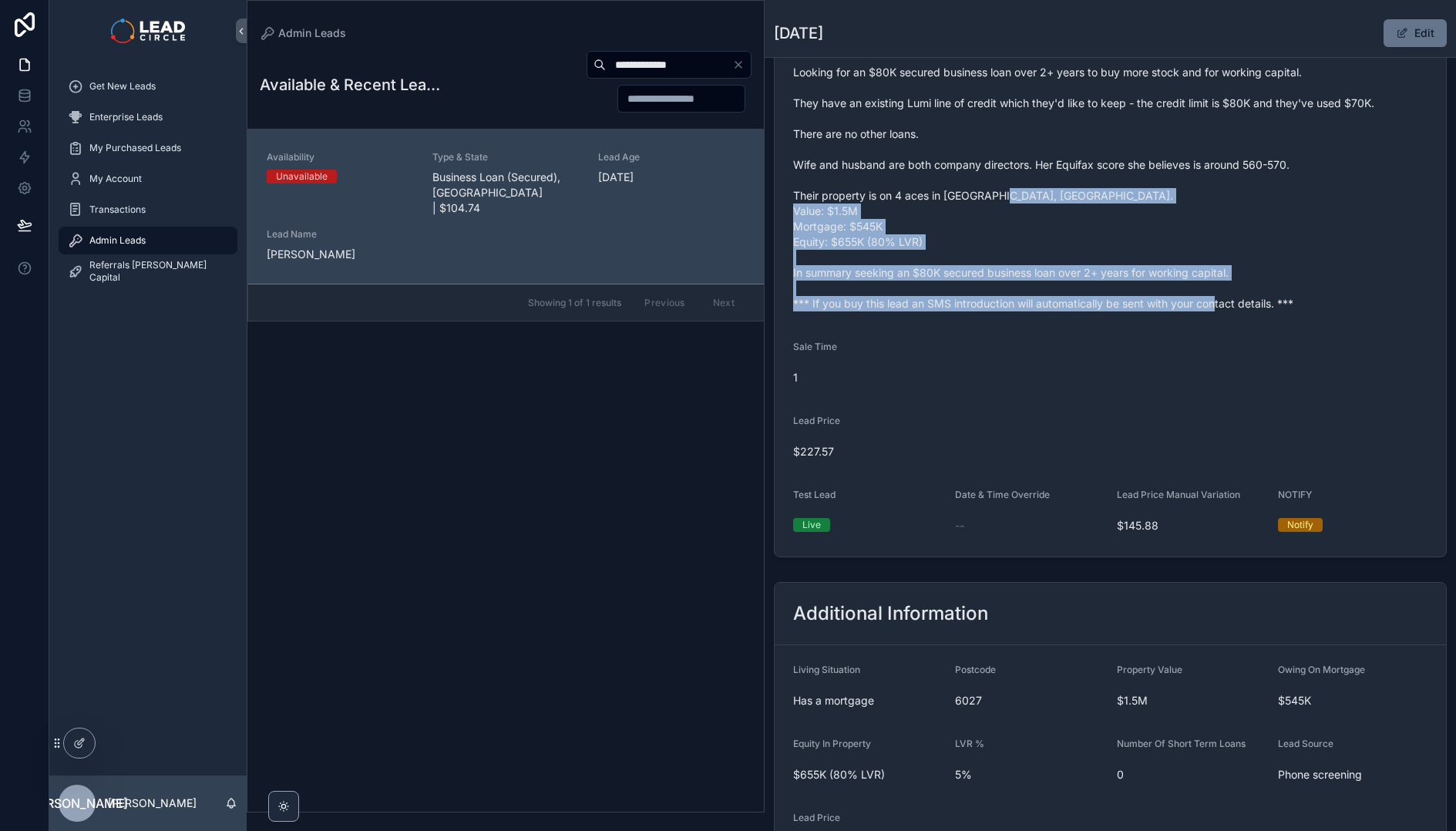
click at [1004, 188] on span "Runs a shed and steel structure company for the past 3 years. Average monthly r…" at bounding box center [1110, 157] width 634 height 308
drag, startPoint x: 1004, startPoint y: 188, endPoint x: 1040, endPoint y: 328, distance: 144.6
click at [1040, 328] on form "Availability Unavailable Lead Name Lis***** Lead Email Buy to reveal Lead Phone…" at bounding box center [1110, 101] width 671 height 909
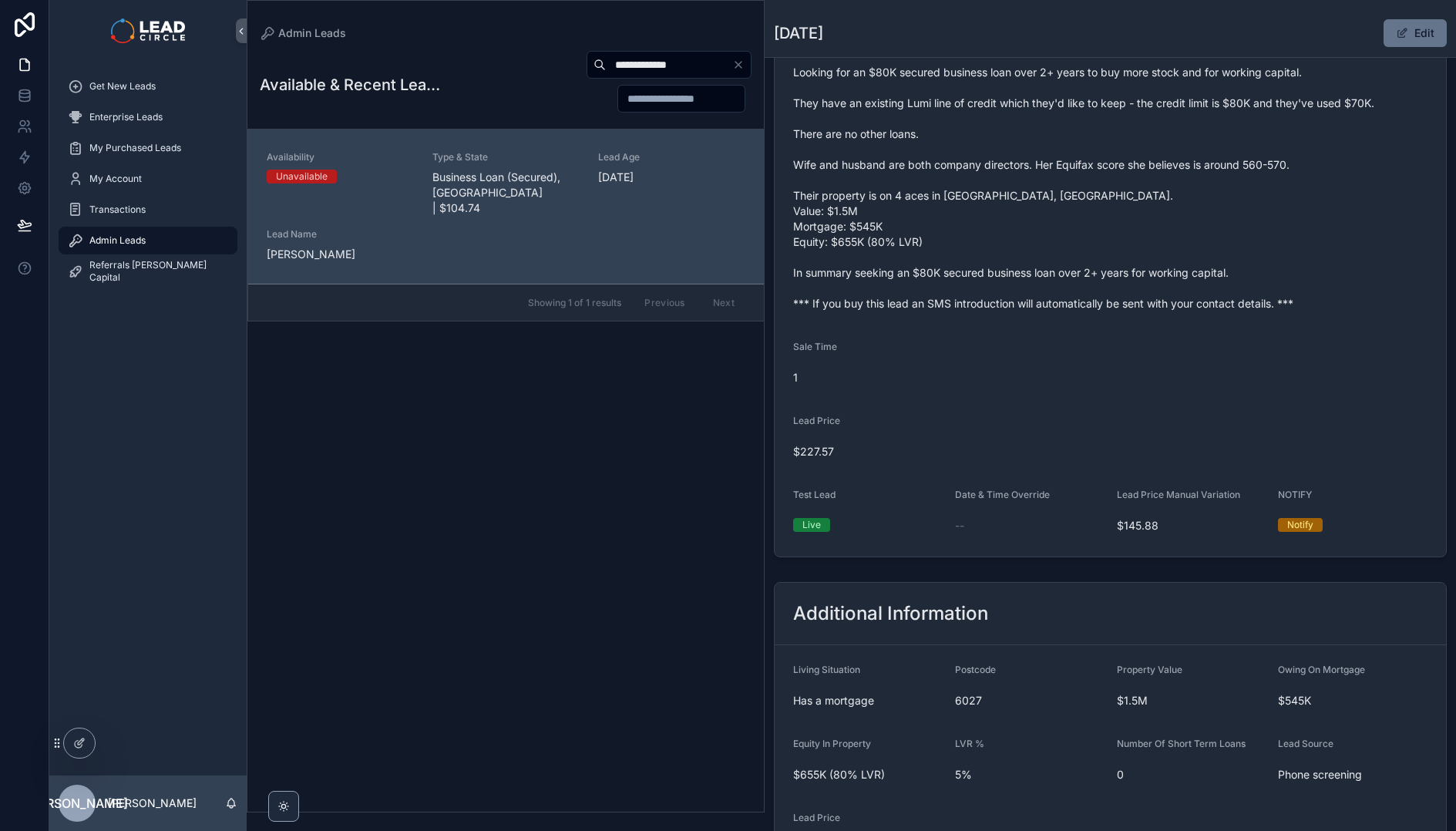
click at [636, 64] on input "**********" at bounding box center [669, 64] width 126 height 21
paste input "*"
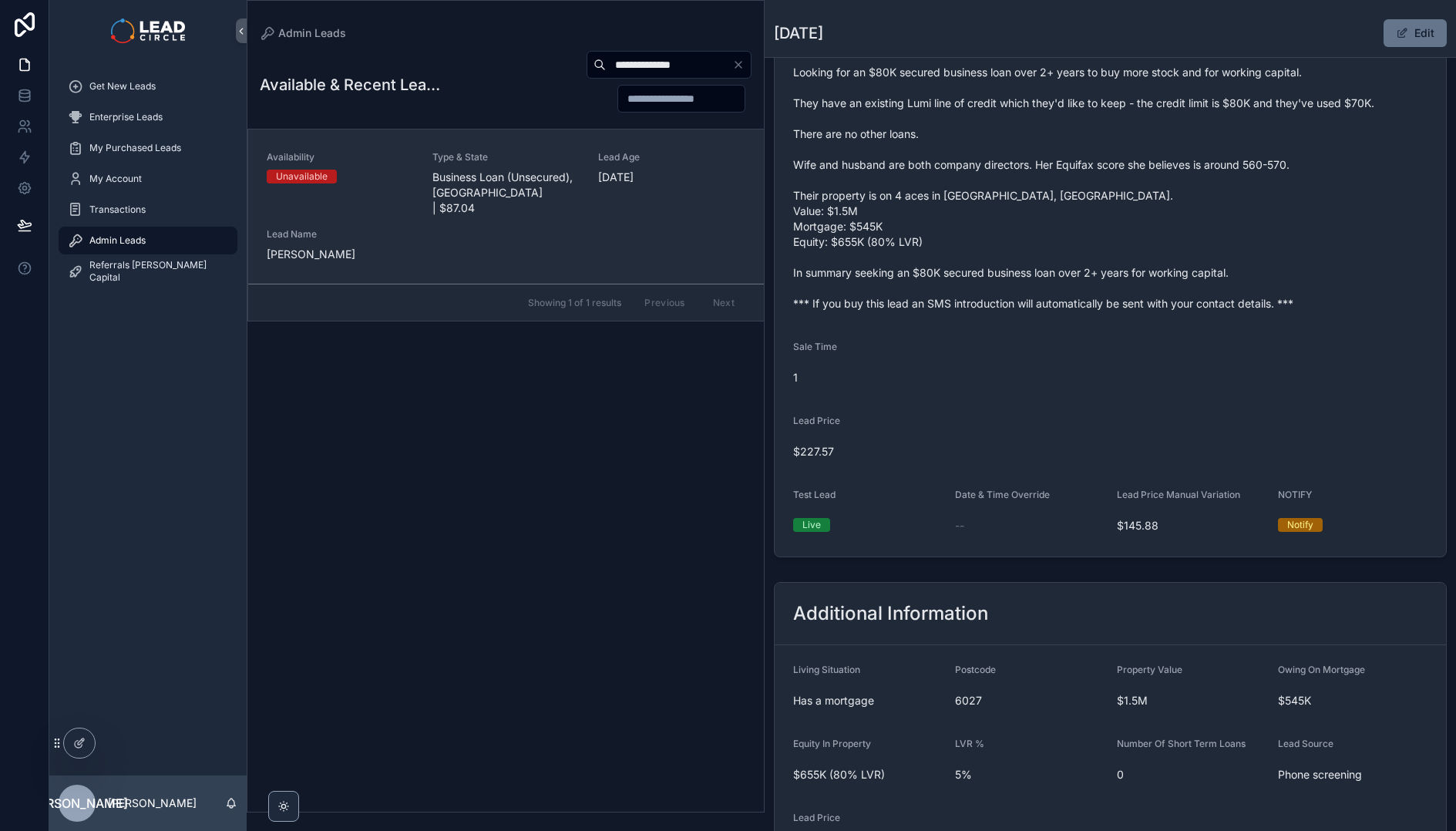
type input "**********"
click at [615, 217] on div "Availability Unavailable Type & State Business Loan (Unsecured), [GEOGRAPHIC_DA…" at bounding box center [506, 206] width 478 height 111
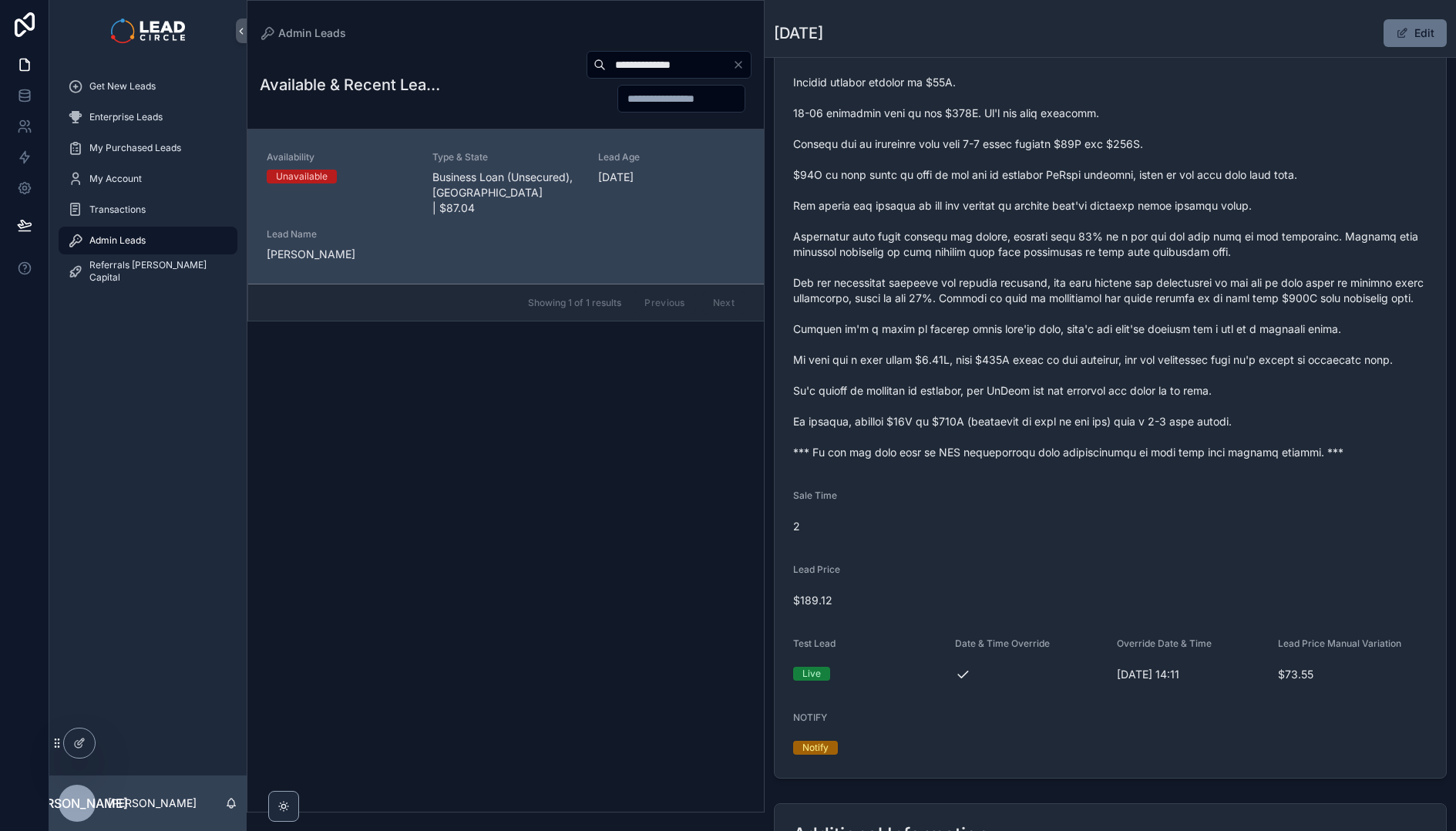
scroll to position [423, 0]
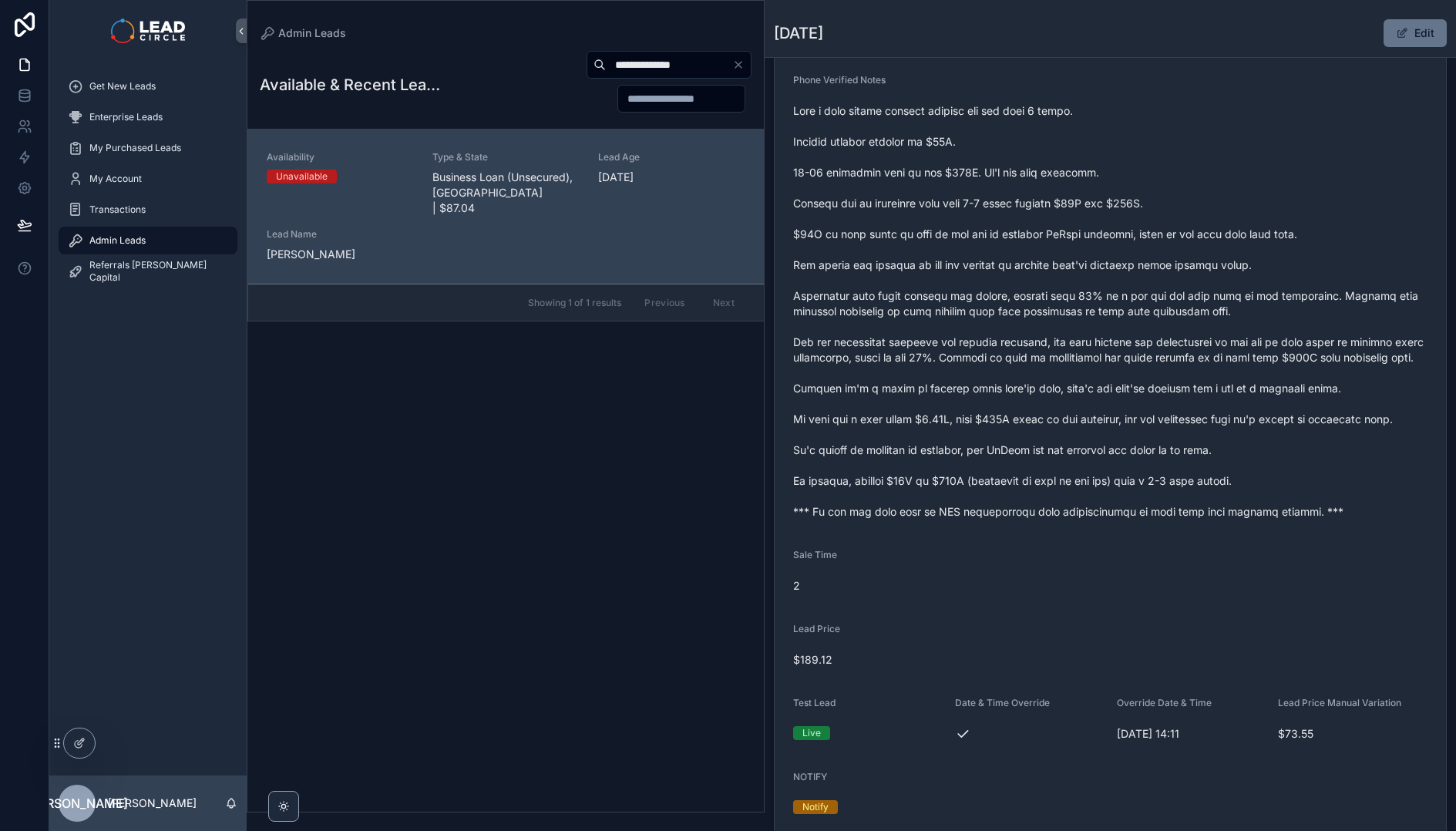
drag, startPoint x: 1088, startPoint y: 267, endPoint x: 1166, endPoint y: 484, distance: 230.6
click at [1166, 484] on span "scrollable content" at bounding box center [1110, 311] width 634 height 416
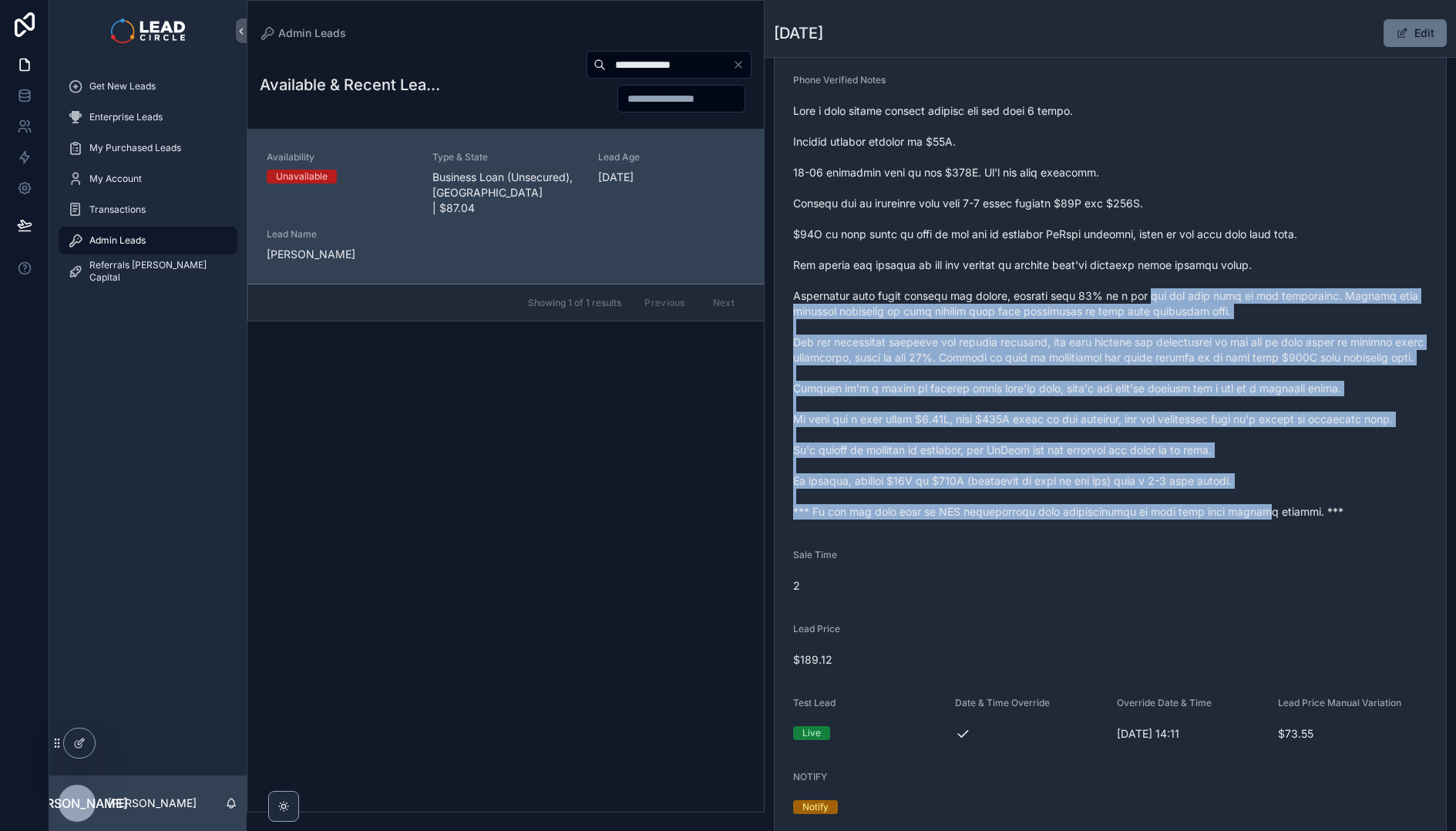
drag, startPoint x: 1235, startPoint y: 519, endPoint x: 1097, endPoint y: 246, distance: 305.9
click at [1101, 252] on span "scrollable content" at bounding box center [1110, 311] width 634 height 416
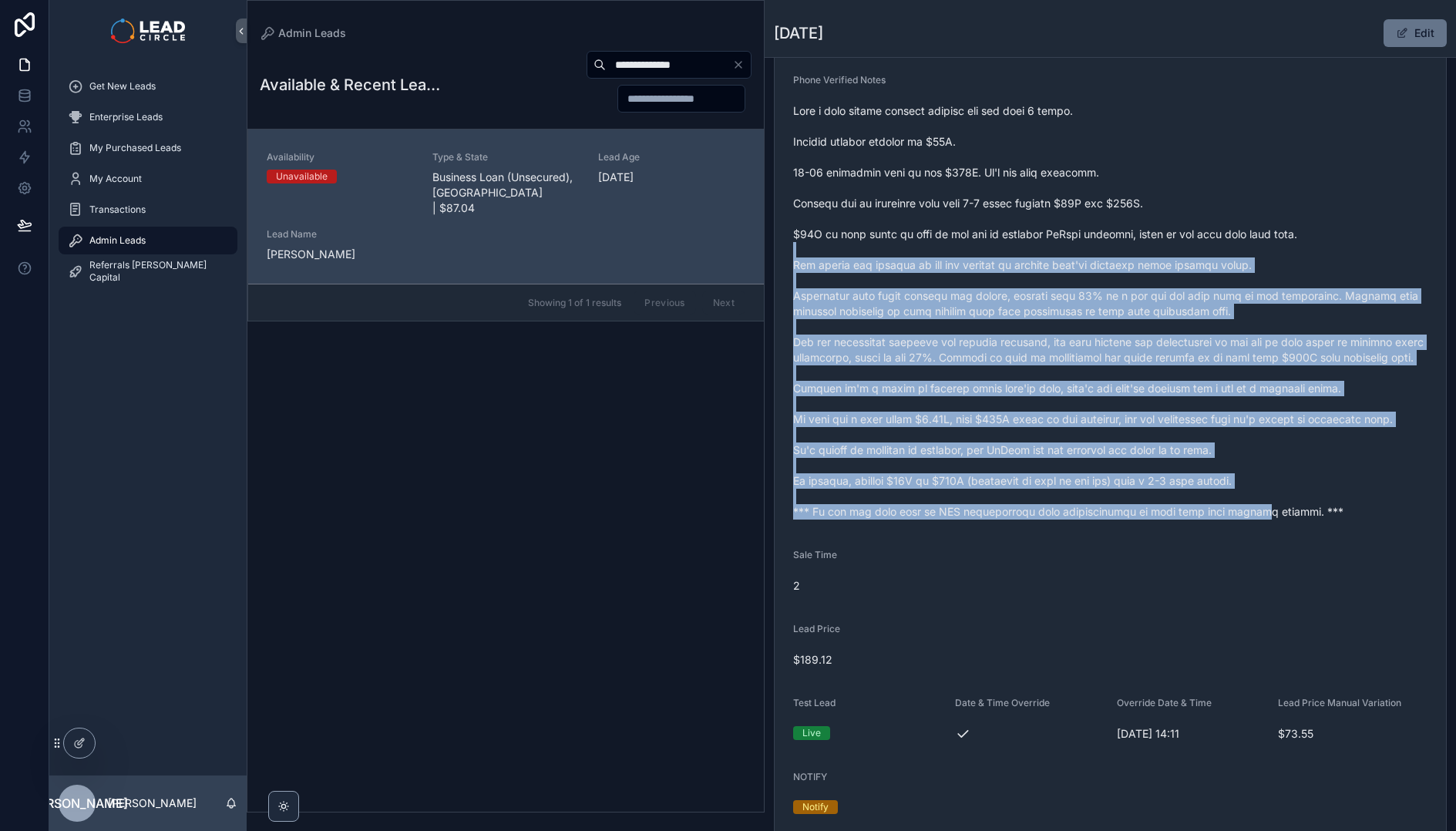
click at [1095, 242] on span "scrollable content" at bounding box center [1110, 311] width 634 height 416
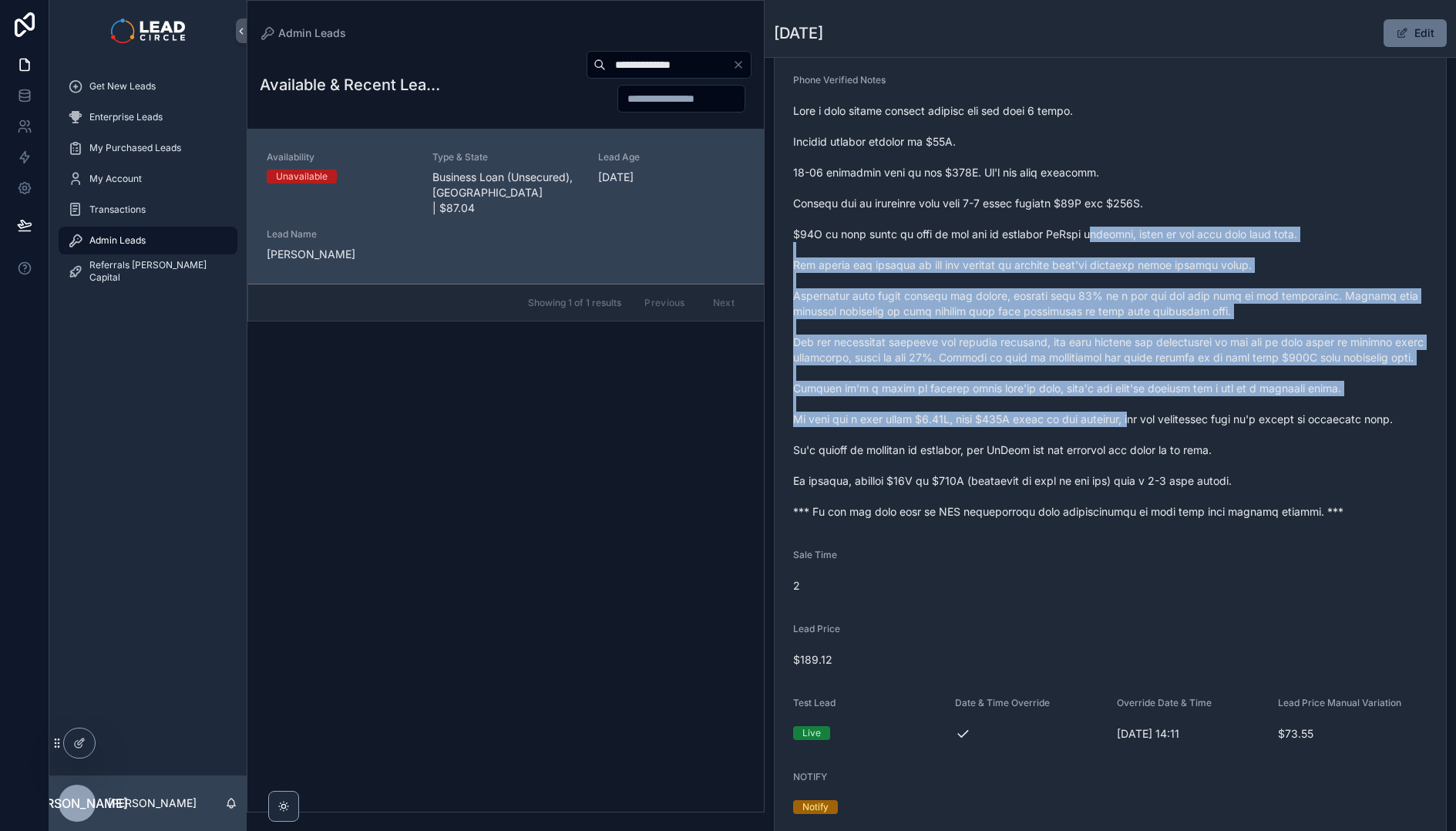
drag, startPoint x: 1095, startPoint y: 237, endPoint x: 1162, endPoint y: 415, distance: 190.2
click at [1161, 415] on span "scrollable content" at bounding box center [1110, 311] width 634 height 416
click at [1162, 415] on span "scrollable content" at bounding box center [1110, 311] width 634 height 416
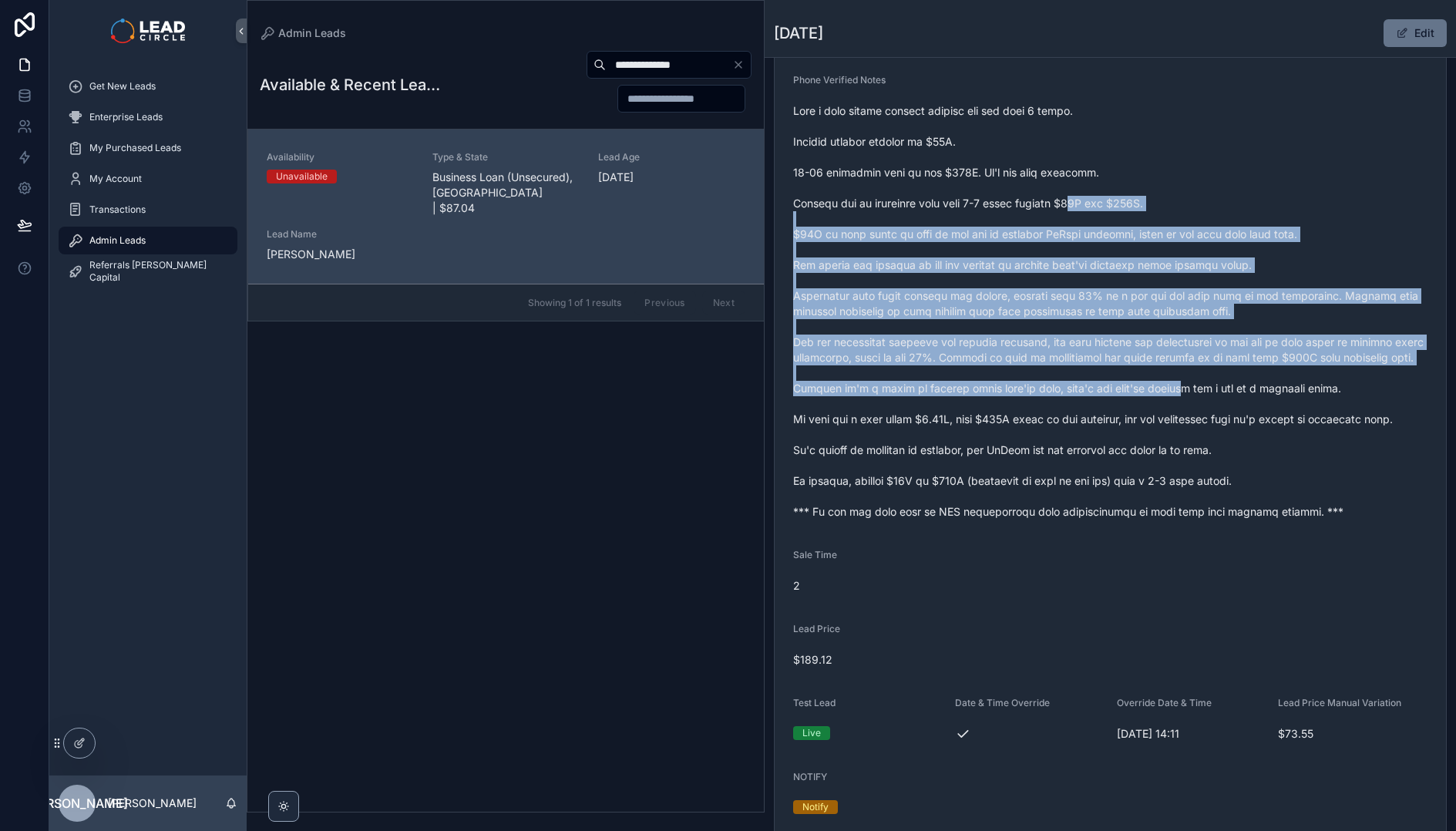
drag, startPoint x: 1098, startPoint y: 221, endPoint x: 1206, endPoint y: 416, distance: 222.9
click at [1205, 416] on span "scrollable content" at bounding box center [1110, 311] width 634 height 416
click at [1206, 416] on span "scrollable content" at bounding box center [1110, 311] width 634 height 416
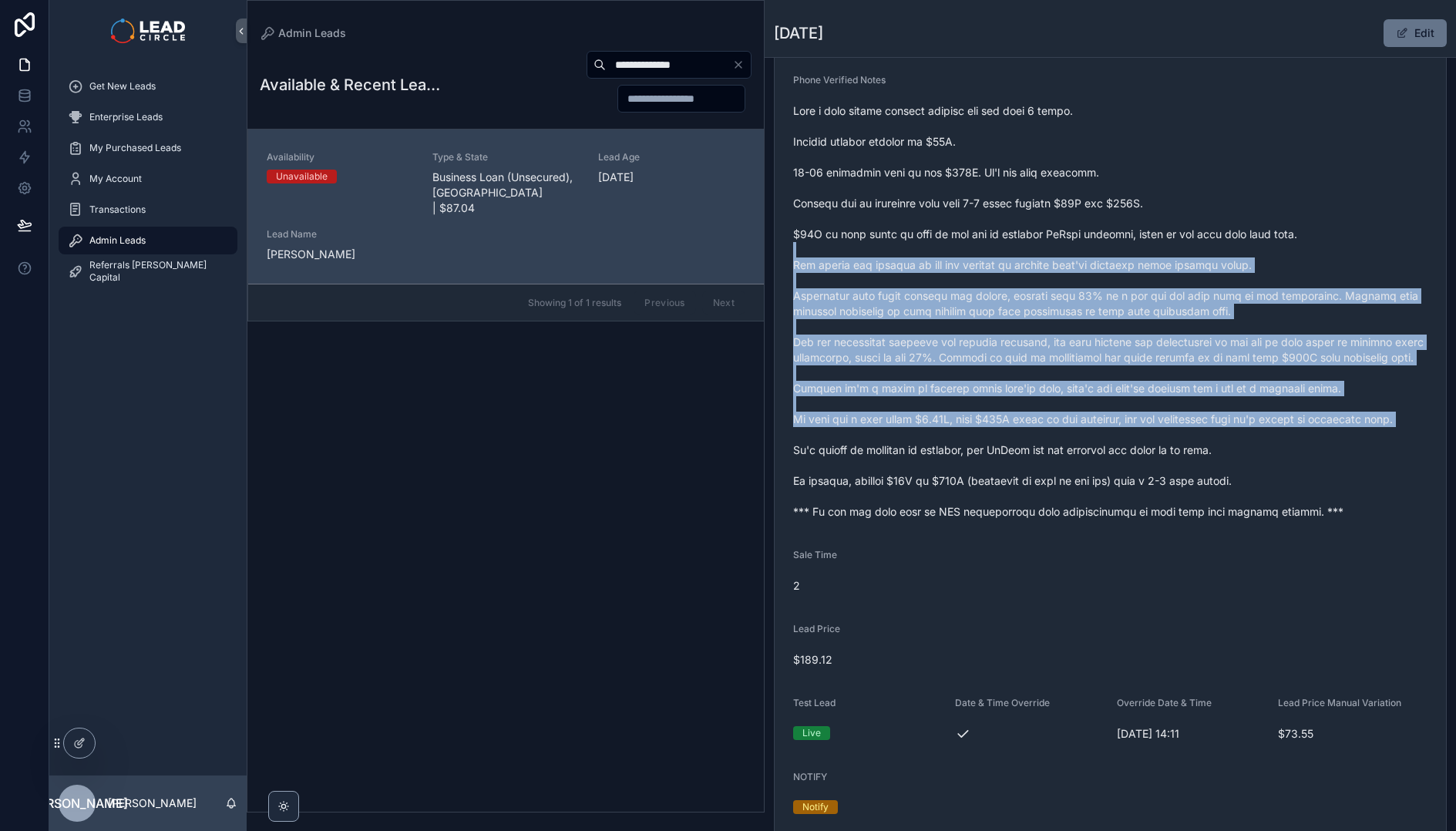
drag, startPoint x: 1158, startPoint y: 310, endPoint x: 1088, endPoint y: 211, distance: 121.2
click at [1088, 212] on span "scrollable content" at bounding box center [1110, 311] width 634 height 416
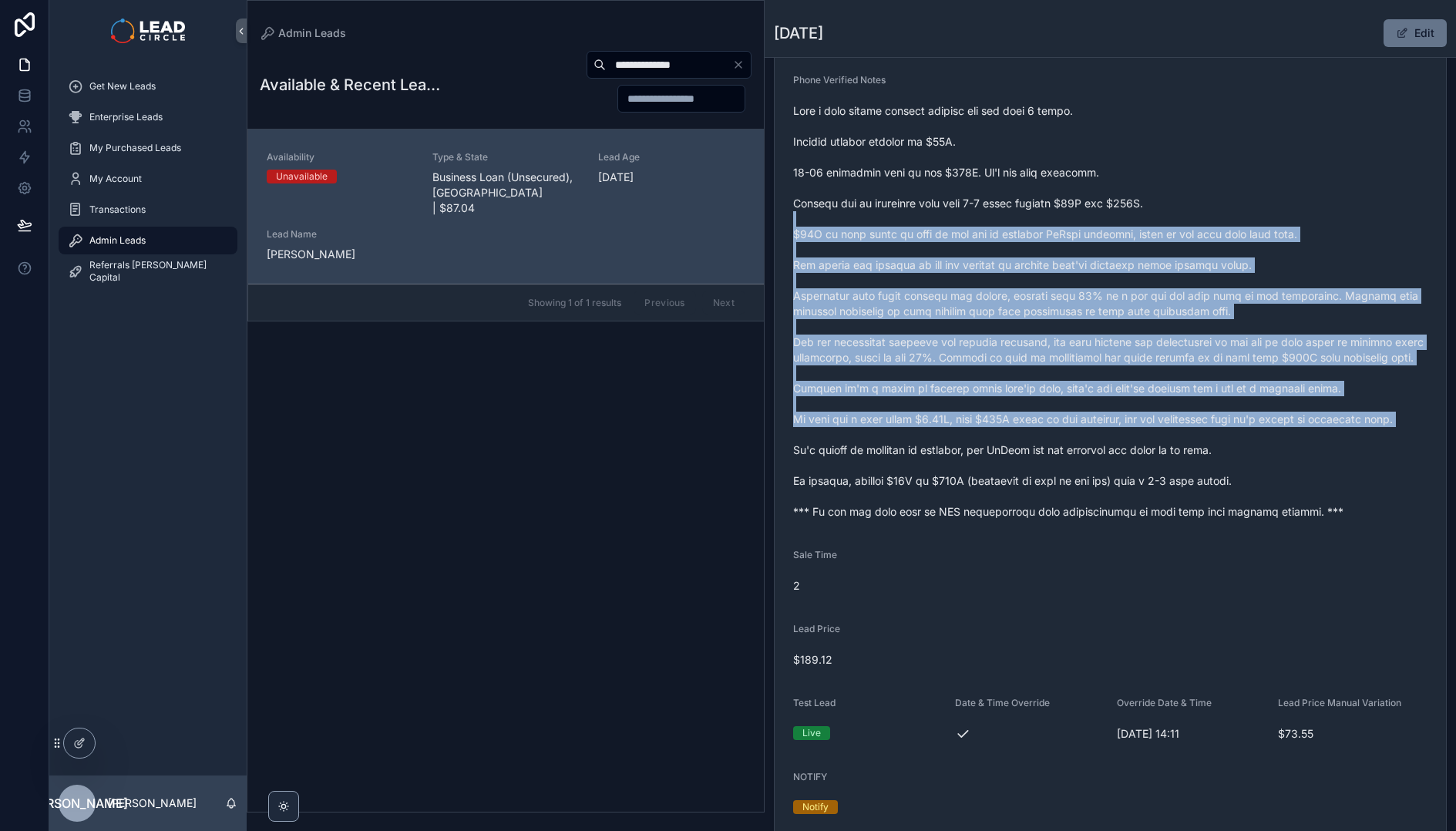
click at [1088, 211] on span "scrollable content" at bounding box center [1110, 311] width 634 height 416
drag, startPoint x: 1080, startPoint y: 188, endPoint x: 1178, endPoint y: 446, distance: 276.0
click at [1178, 446] on span "scrollable content" at bounding box center [1110, 311] width 634 height 416
click at [1192, 448] on span "scrollable content" at bounding box center [1110, 311] width 634 height 416
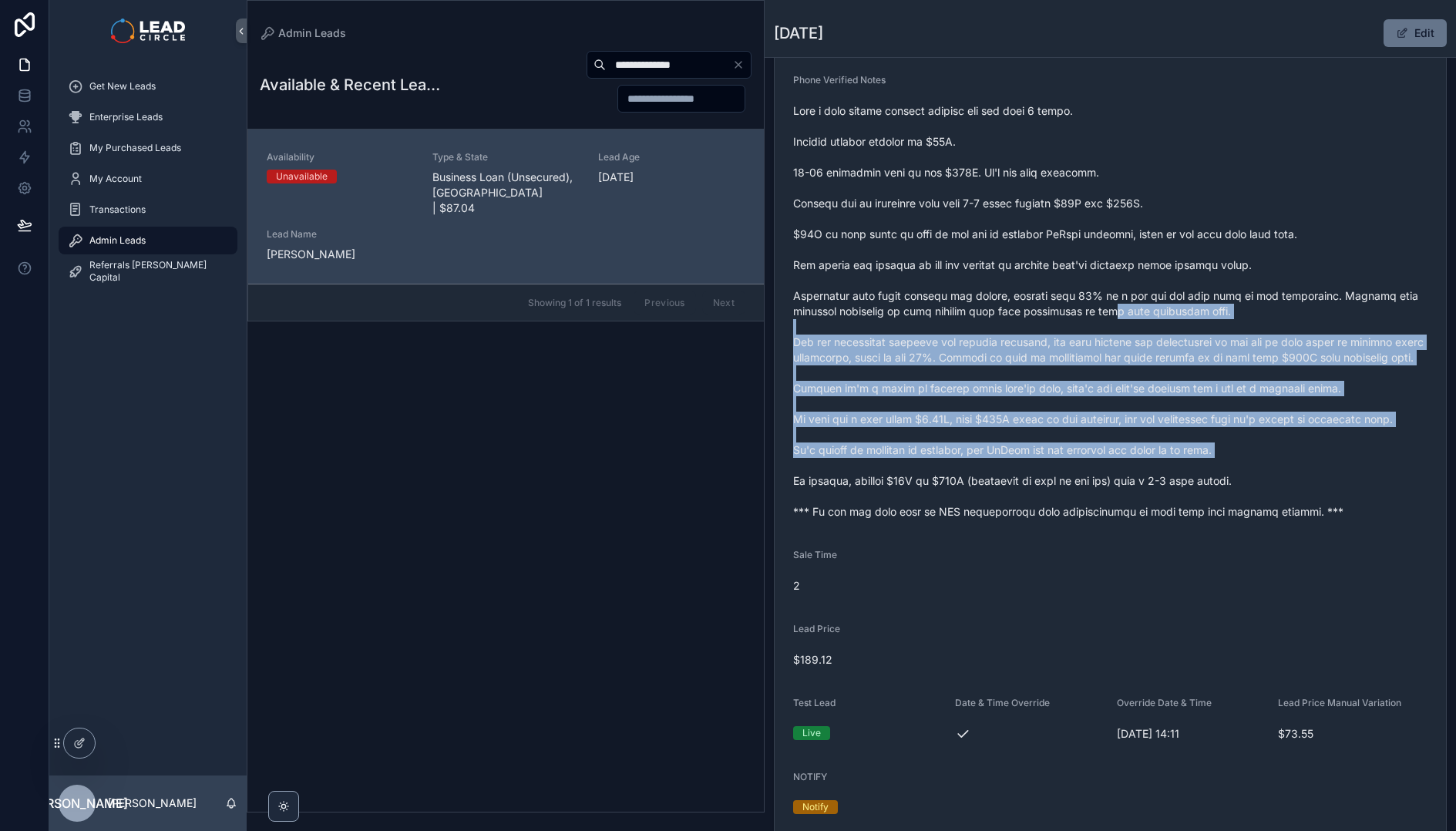
drag, startPoint x: 1238, startPoint y: 482, endPoint x: 1041, endPoint y: 266, distance: 292.3
click at [1043, 267] on span "scrollable content" at bounding box center [1110, 311] width 634 height 416
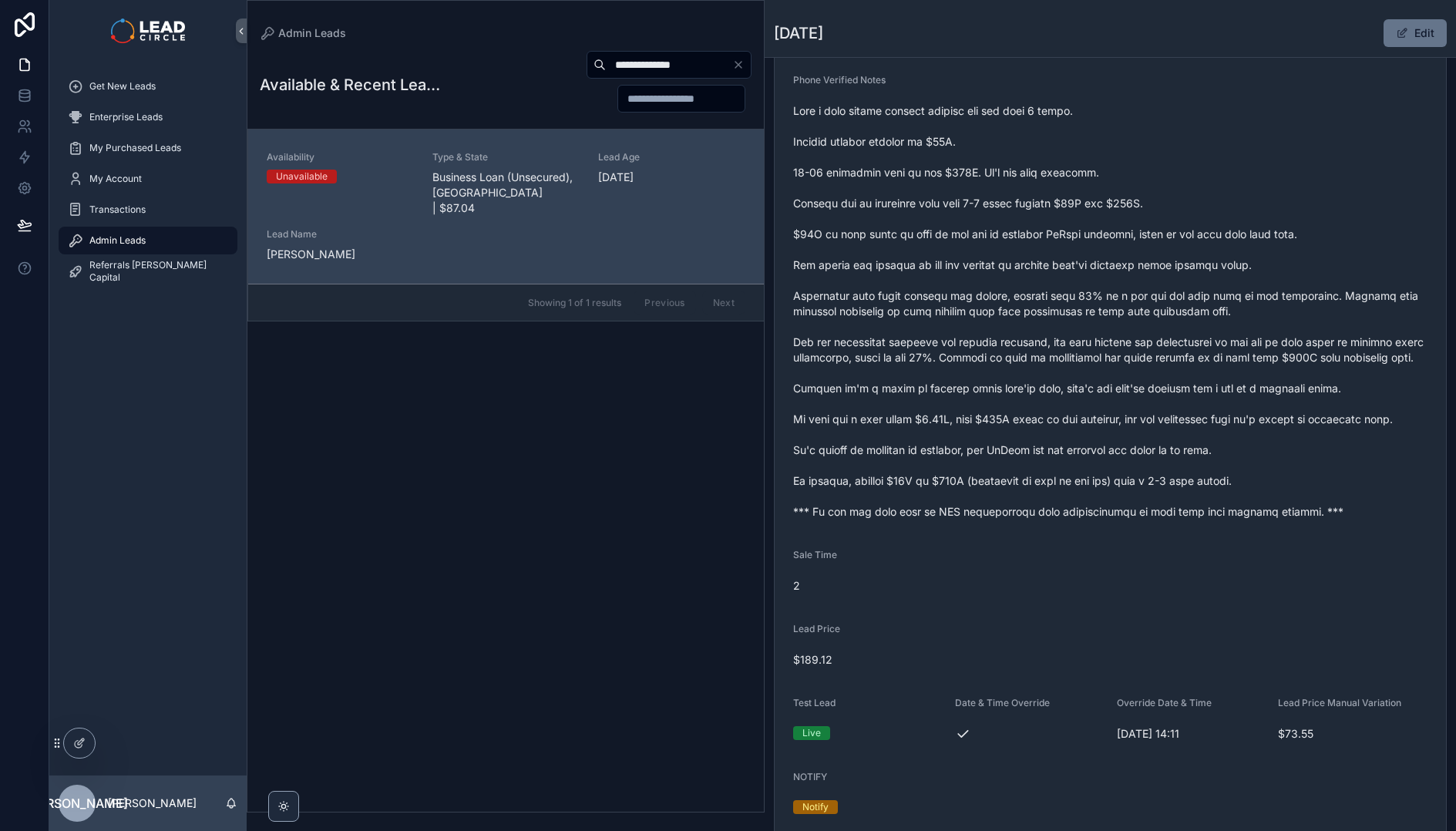
click at [1040, 265] on span "scrollable content" at bounding box center [1110, 311] width 634 height 416
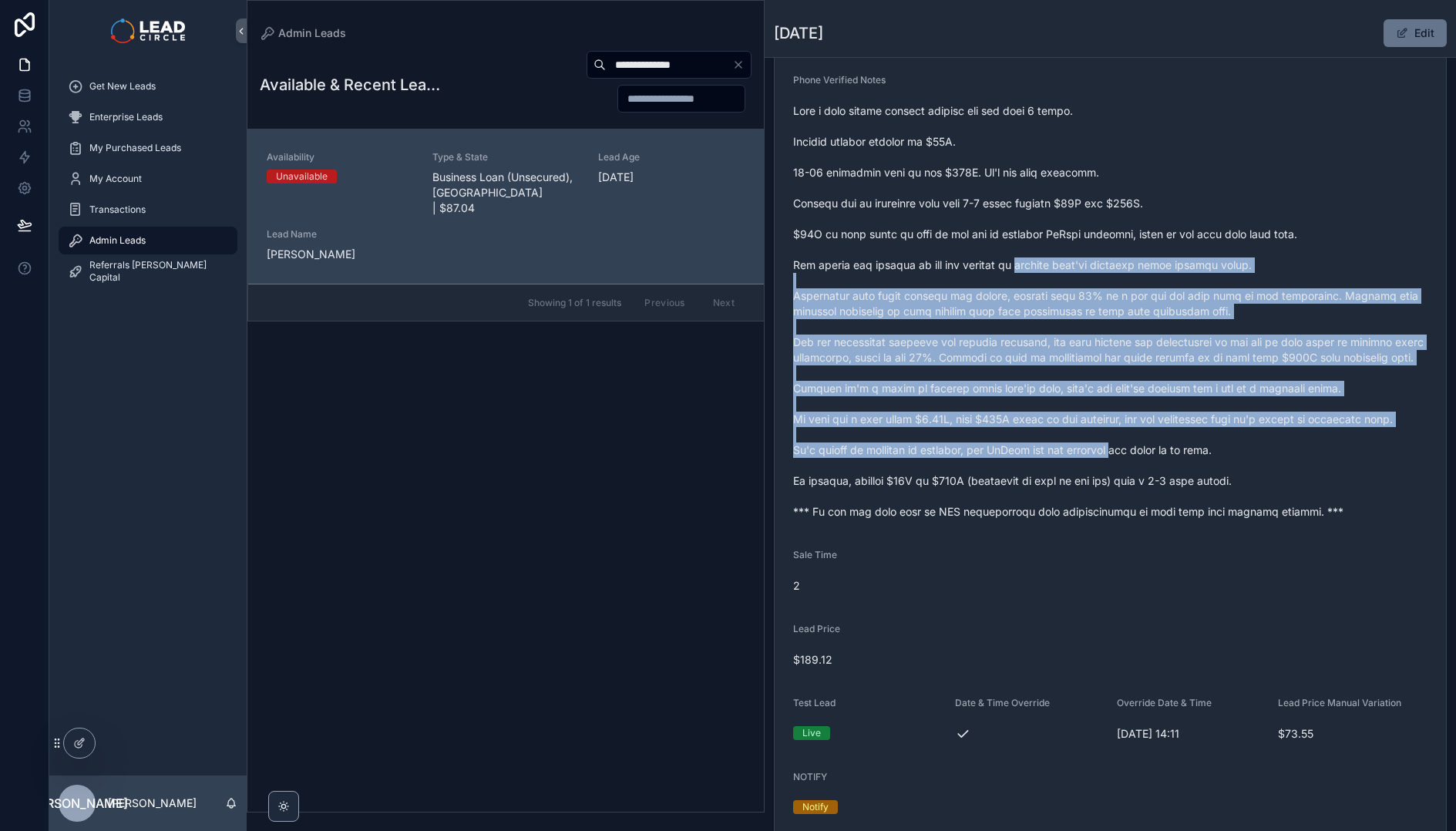
drag, startPoint x: 1070, startPoint y: 342, endPoint x: 1149, endPoint y: 471, distance: 151.3
click at [1149, 471] on span "scrollable content" at bounding box center [1110, 311] width 634 height 416
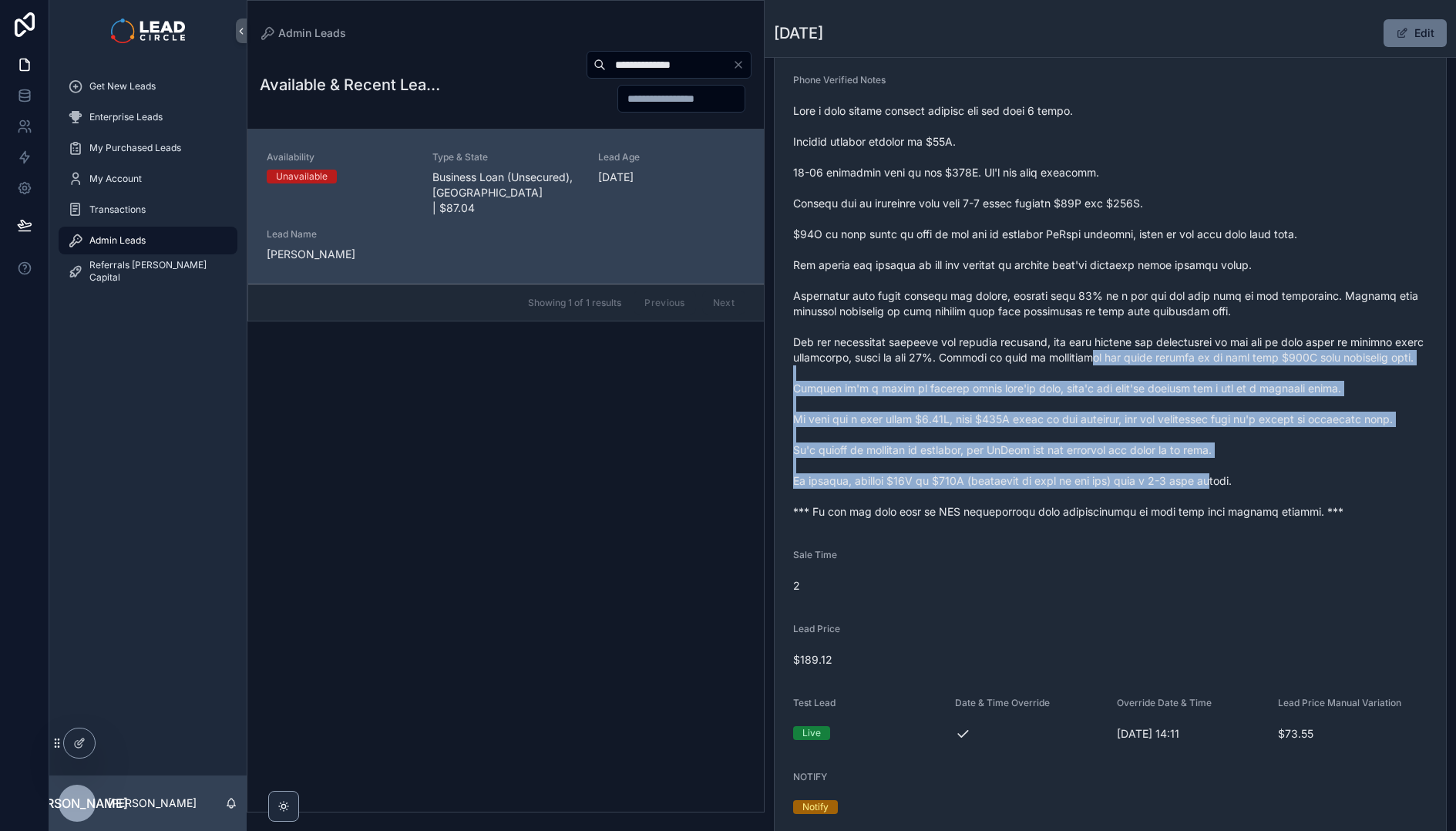
drag, startPoint x: 1236, startPoint y: 492, endPoint x: 1061, endPoint y: 329, distance: 239.2
click at [1061, 329] on span "scrollable content" at bounding box center [1110, 311] width 634 height 416
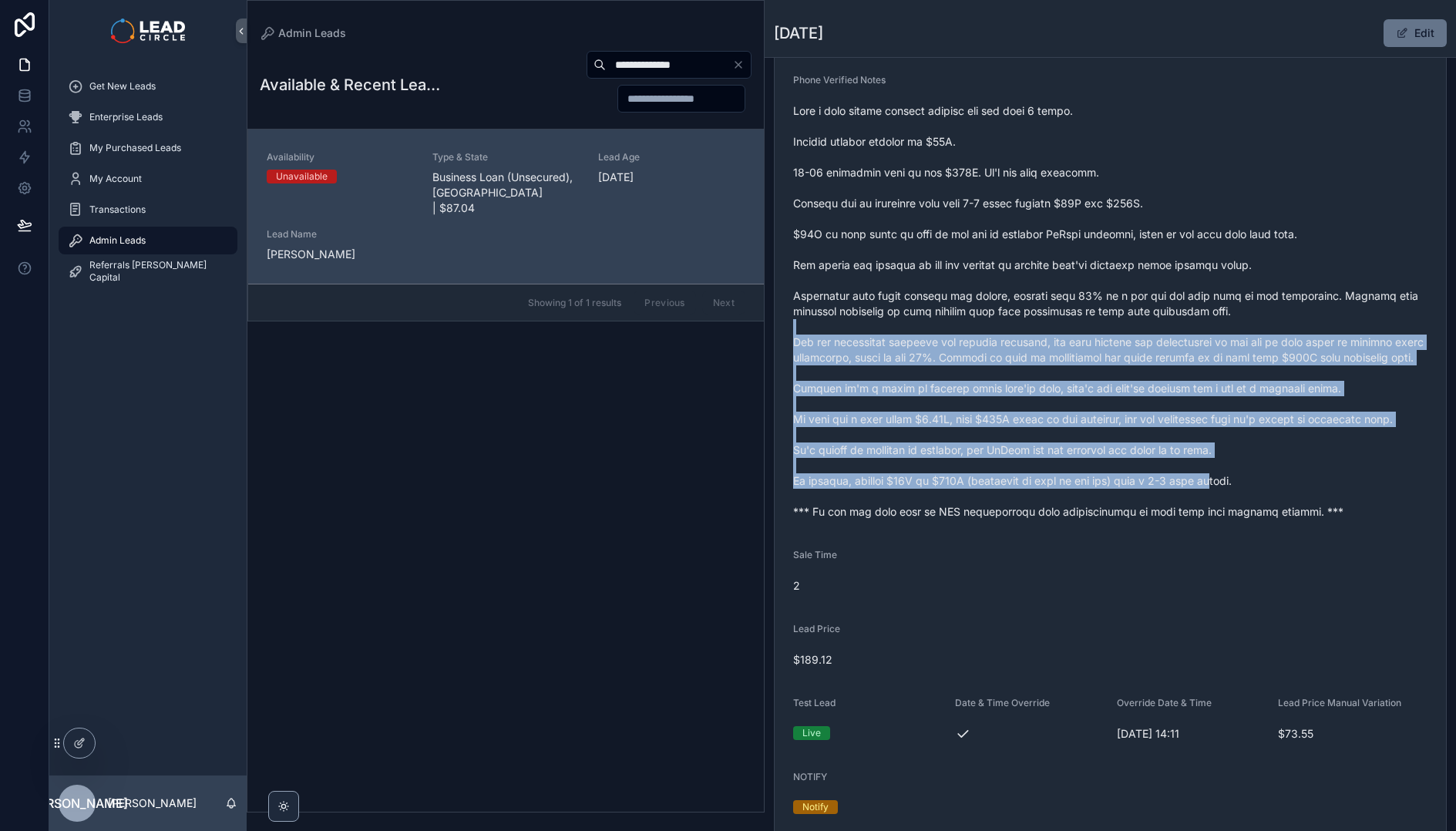
click at [1061, 329] on span "scrollable content" at bounding box center [1110, 311] width 634 height 416
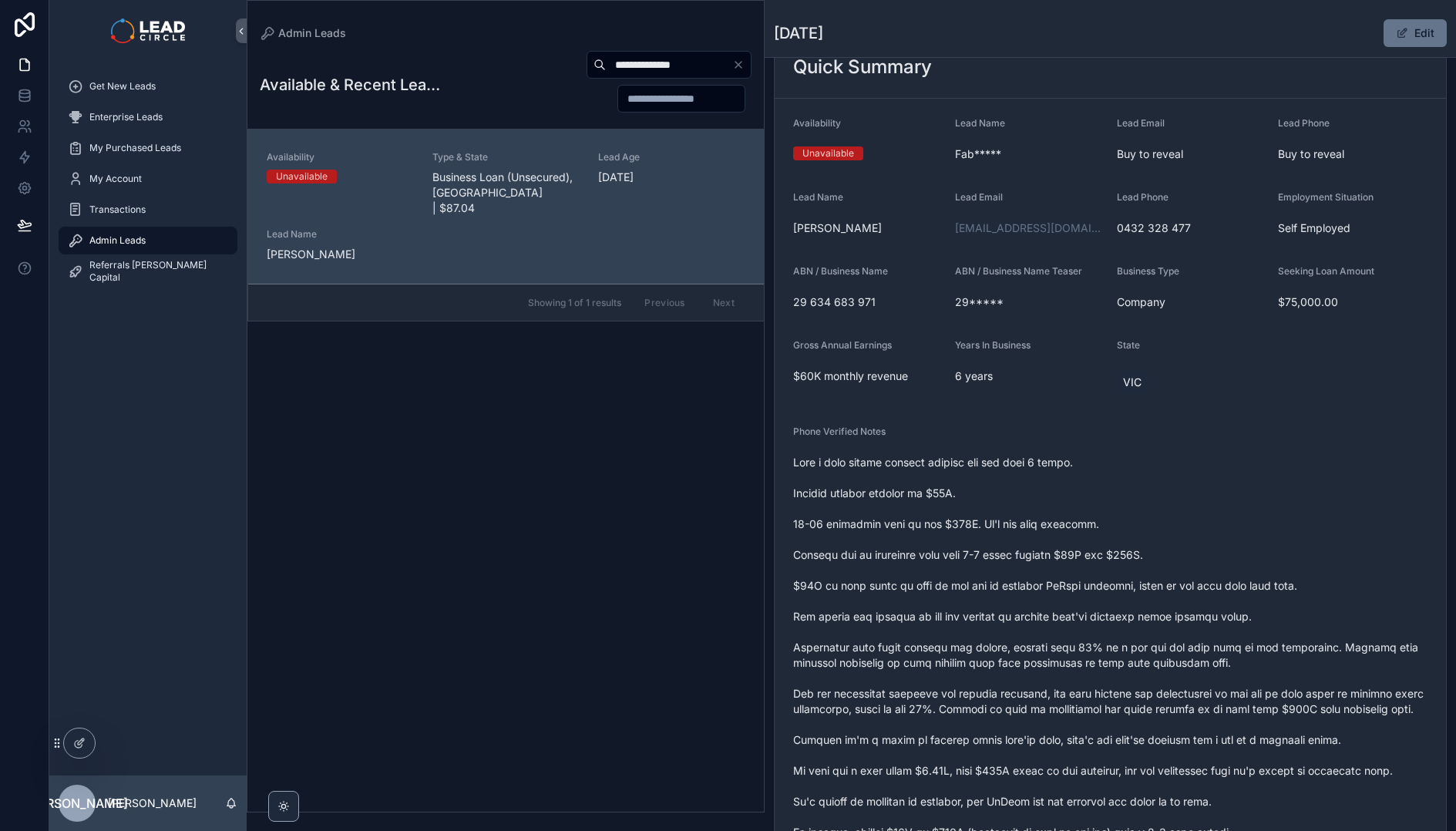
scroll to position [64, 0]
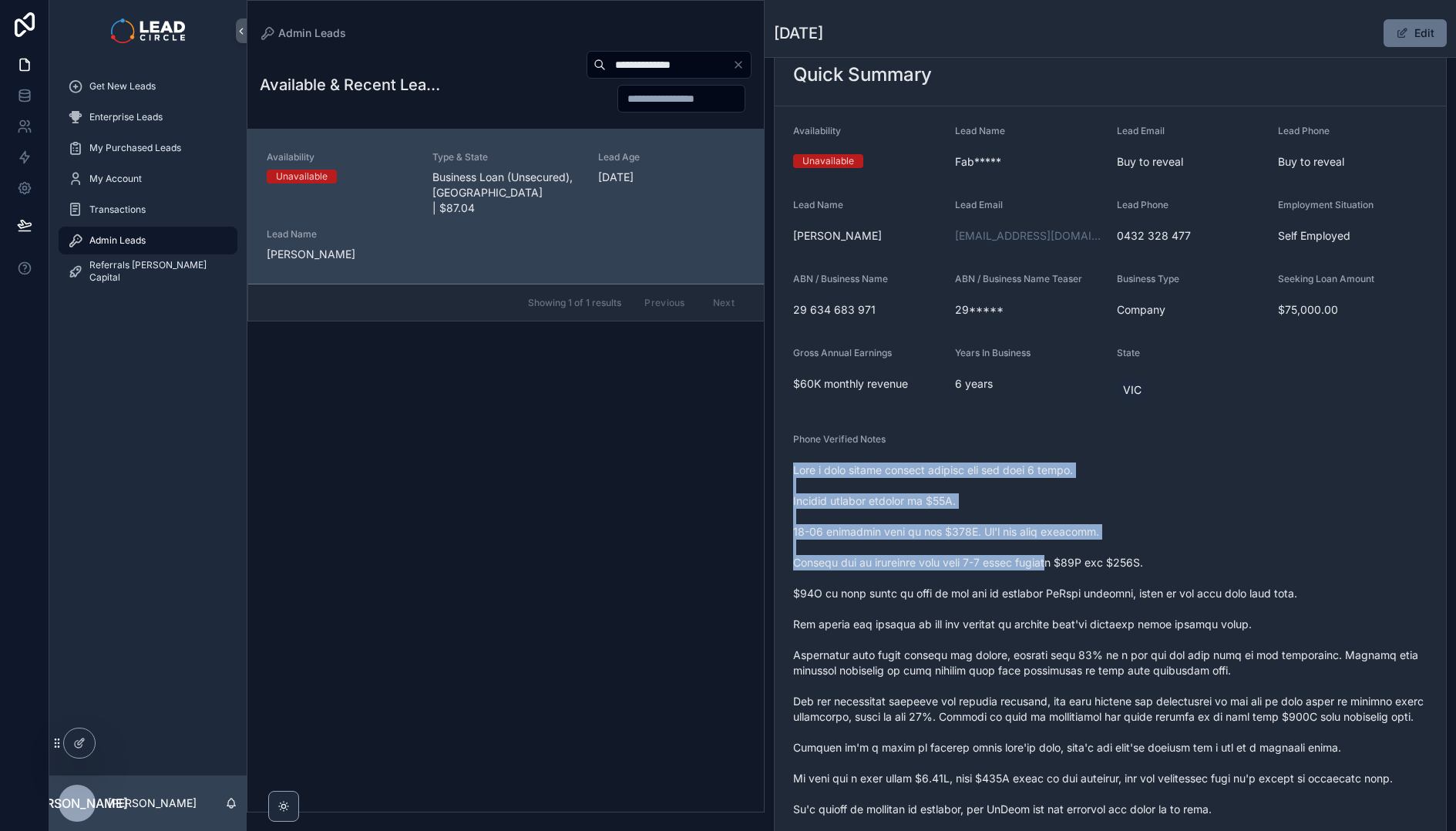
drag, startPoint x: 974, startPoint y: 457, endPoint x: 1069, endPoint y: 566, distance: 144.6
click at [1069, 566] on div "scrollable content" at bounding box center [1110, 670] width 634 height 425
click at [1069, 566] on span "scrollable content" at bounding box center [1110, 670] width 634 height 416
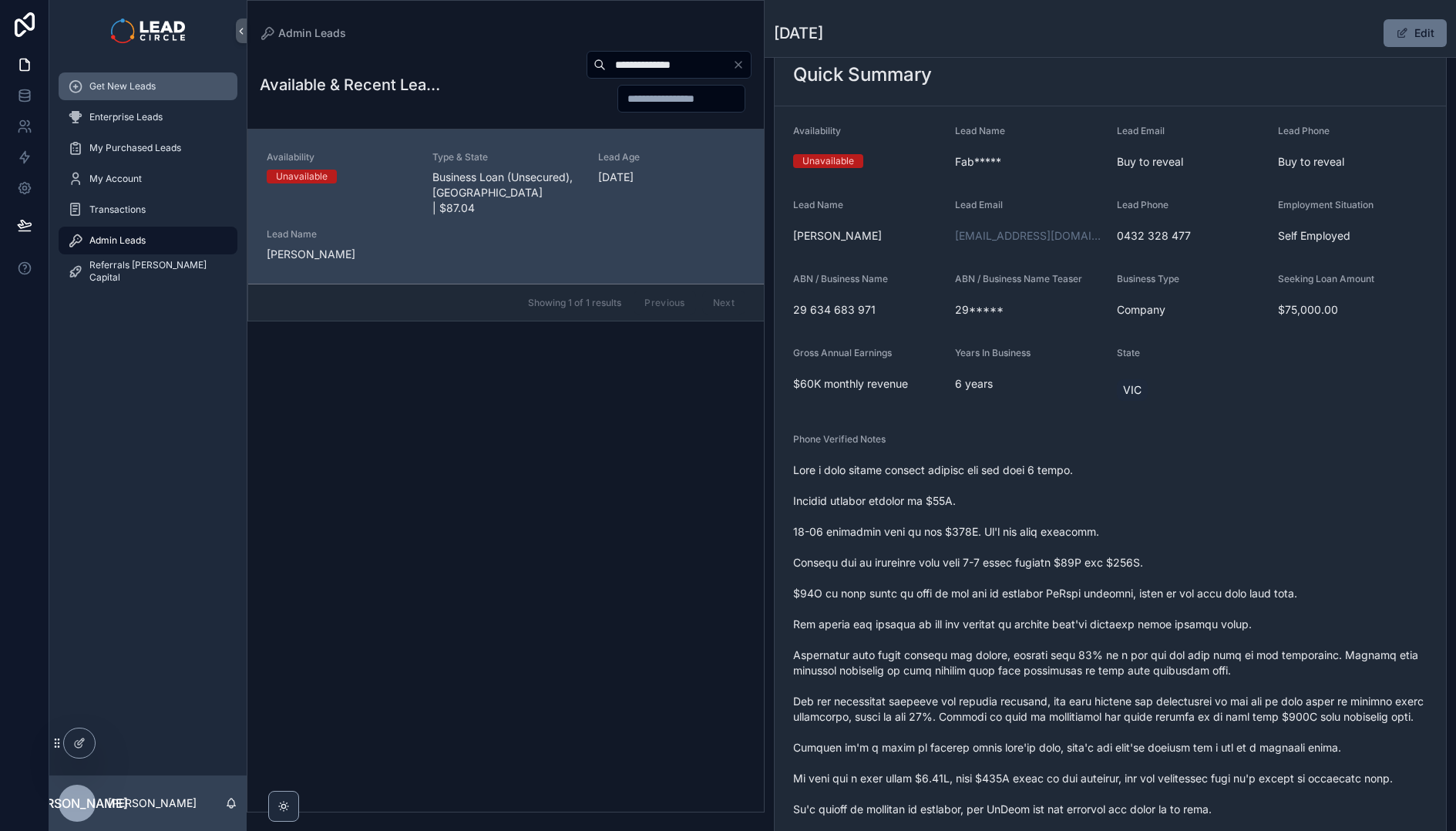
click at [136, 82] on span "Get New Leads" at bounding box center [122, 86] width 66 height 12
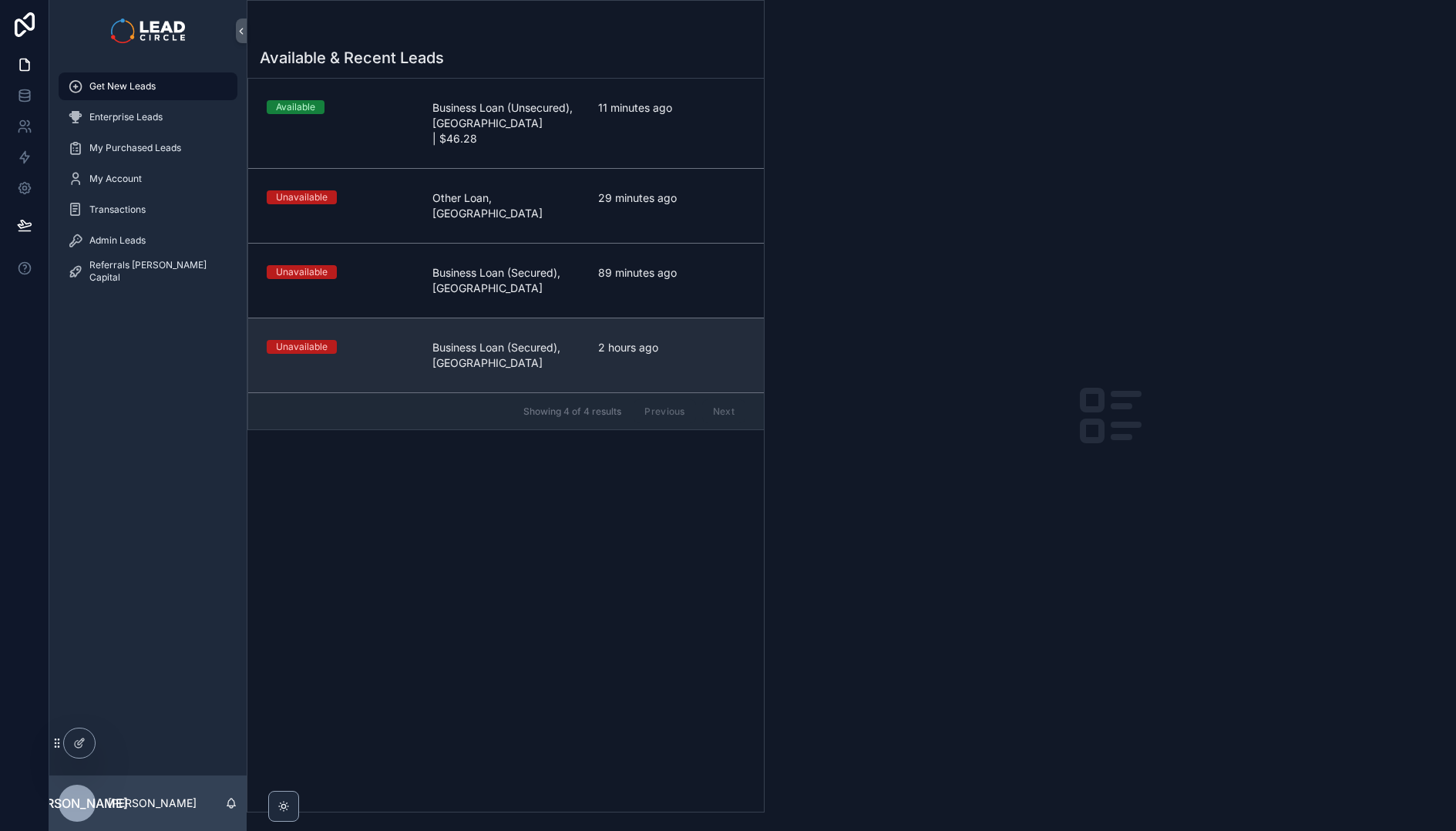
click at [487, 318] on link "Unavailable Business Loan (Secured), [GEOGRAPHIC_DATA] 2 hours ago" at bounding box center [506, 355] width 516 height 75
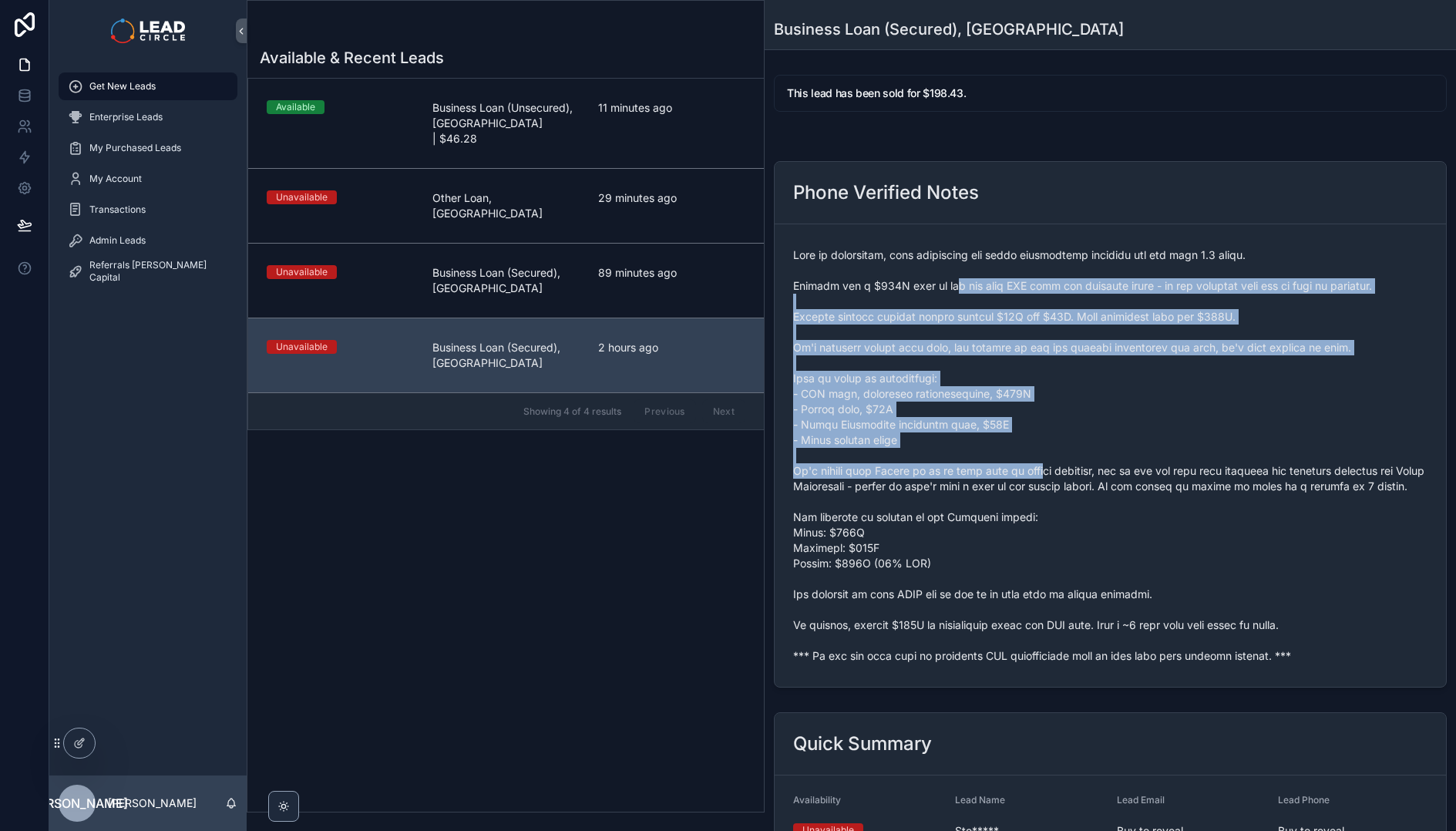
drag, startPoint x: 1000, startPoint y: 390, endPoint x: 1071, endPoint y: 492, distance: 124.3
click at [1070, 491] on span "scrollable content" at bounding box center [1110, 455] width 634 height 416
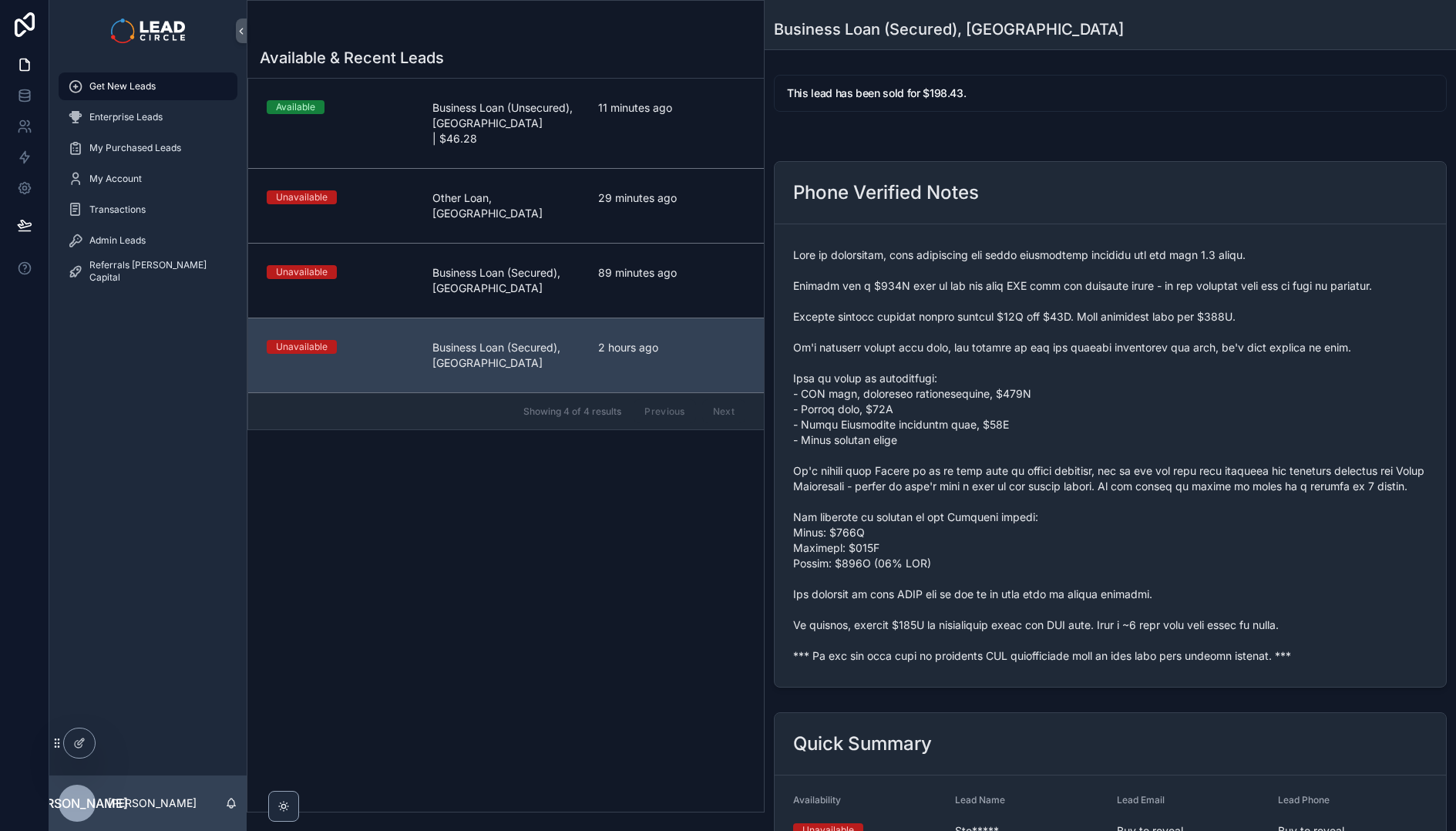
click at [1071, 492] on span "scrollable content" at bounding box center [1110, 455] width 634 height 416
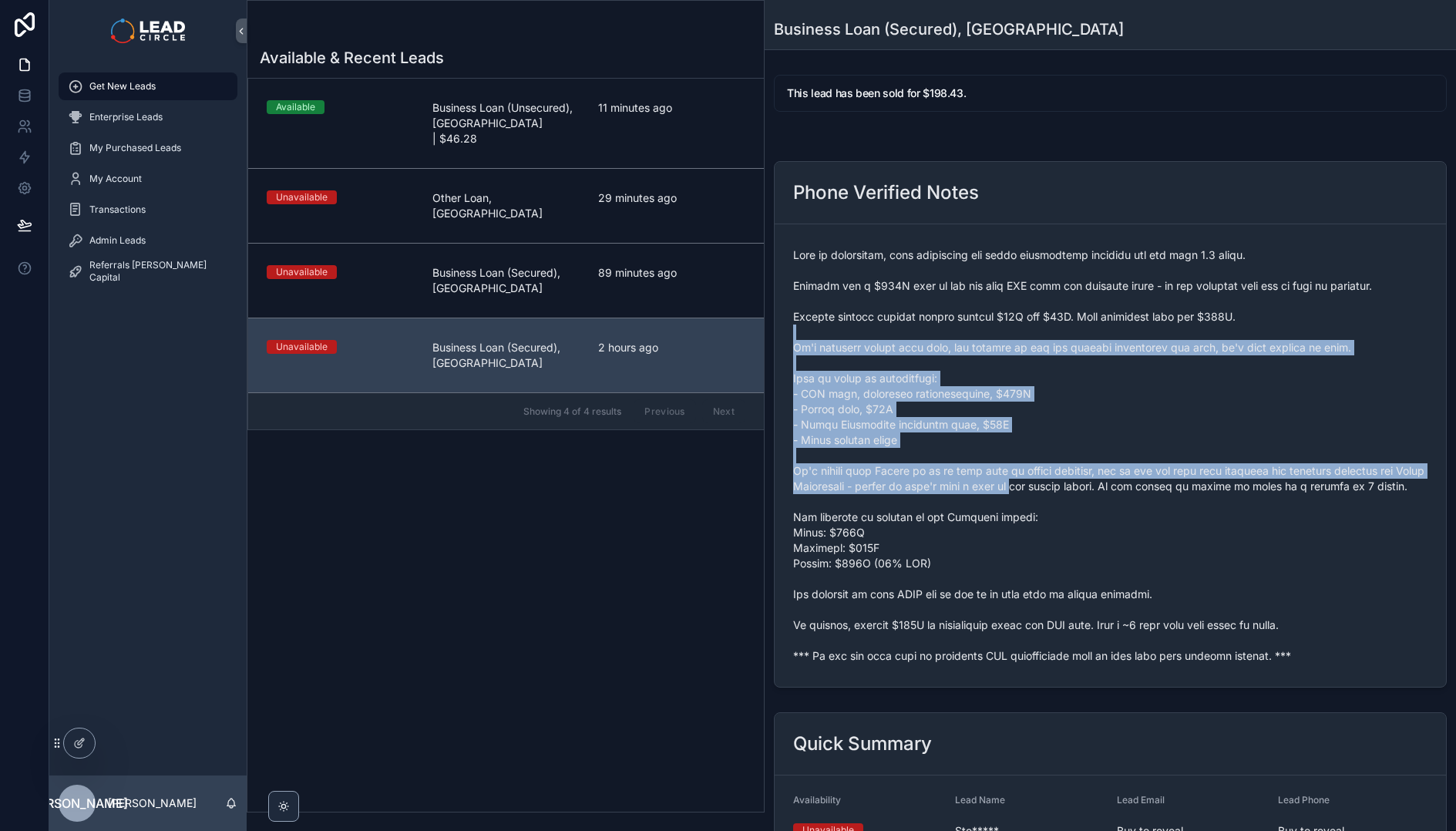
drag, startPoint x: 1071, startPoint y: 492, endPoint x: 962, endPoint y: 325, distance: 199.4
click at [964, 328] on span "scrollable content" at bounding box center [1110, 455] width 634 height 416
click at [962, 325] on span "scrollable content" at bounding box center [1110, 455] width 634 height 416
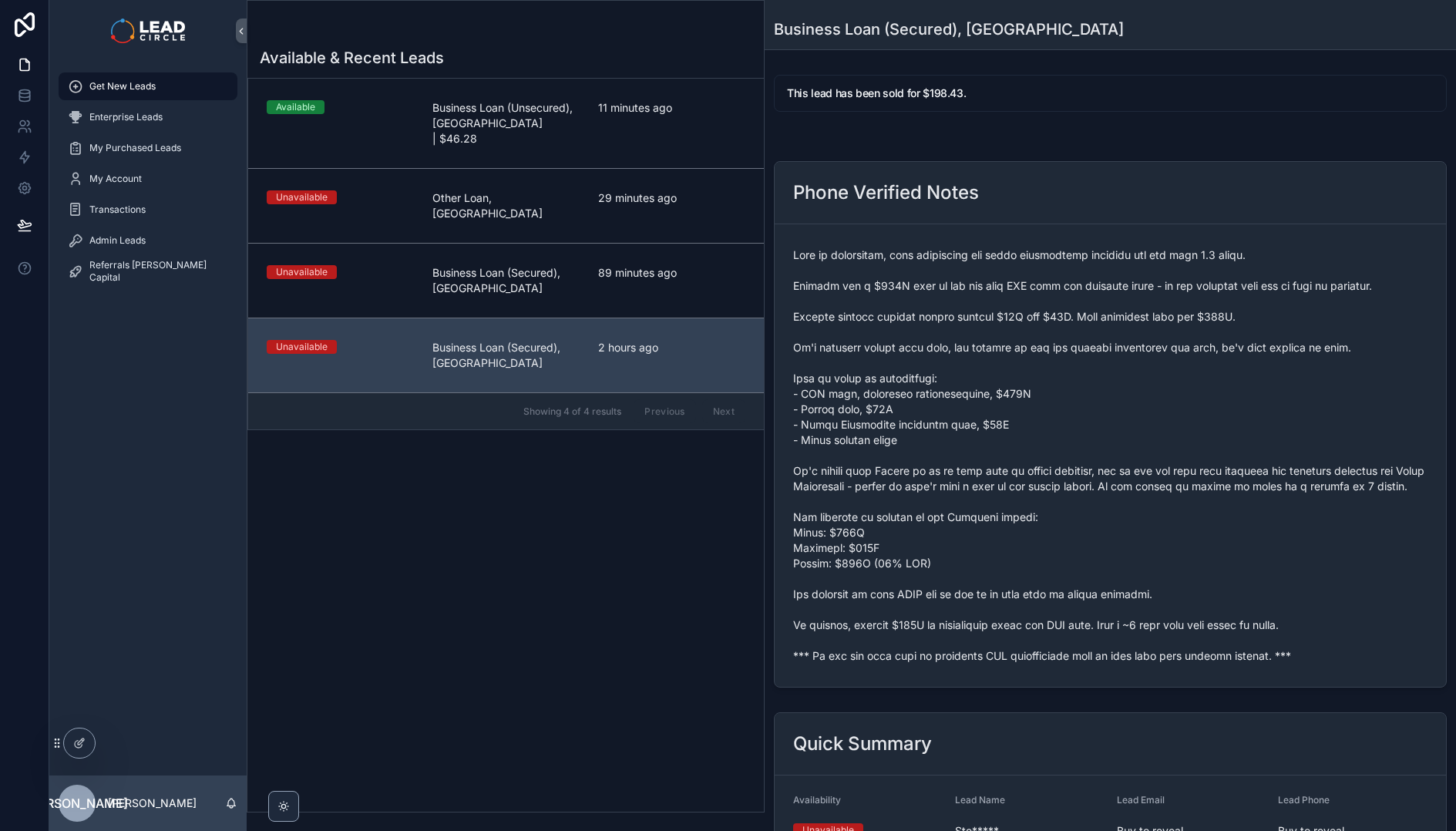
drag, startPoint x: 979, startPoint y: 342, endPoint x: 1083, endPoint y: 519, distance: 205.3
click at [1083, 519] on span "scrollable content" at bounding box center [1110, 455] width 634 height 416
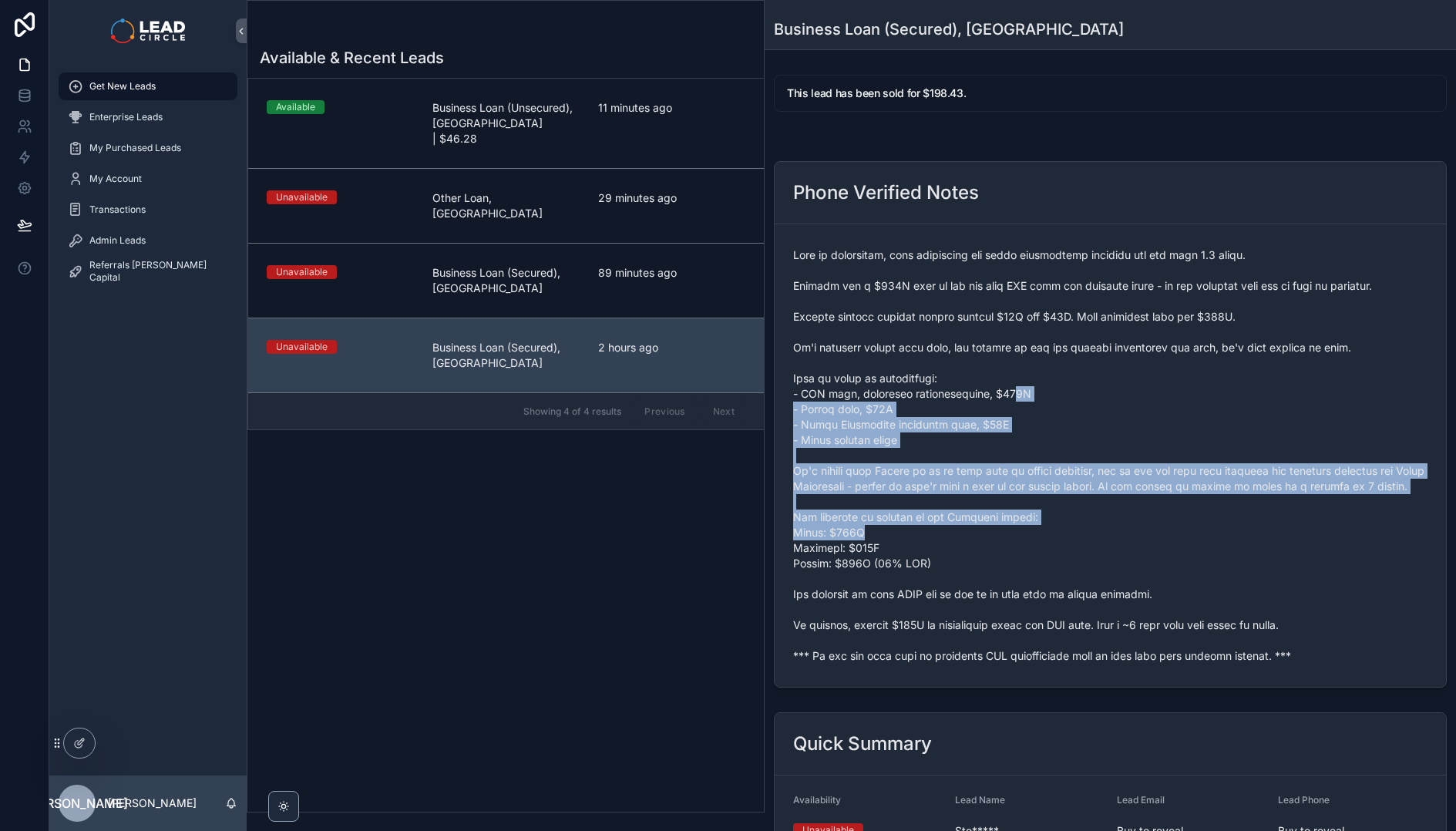
drag, startPoint x: 1110, startPoint y: 541, endPoint x: 992, endPoint y: 378, distance: 201.2
click at [992, 379] on span "scrollable content" at bounding box center [1110, 455] width 634 height 416
click at [992, 378] on span "scrollable content" at bounding box center [1110, 455] width 634 height 416
drag, startPoint x: 990, startPoint y: 362, endPoint x: 1116, endPoint y: 533, distance: 212.4
click at [1116, 533] on span "scrollable content" at bounding box center [1110, 455] width 634 height 416
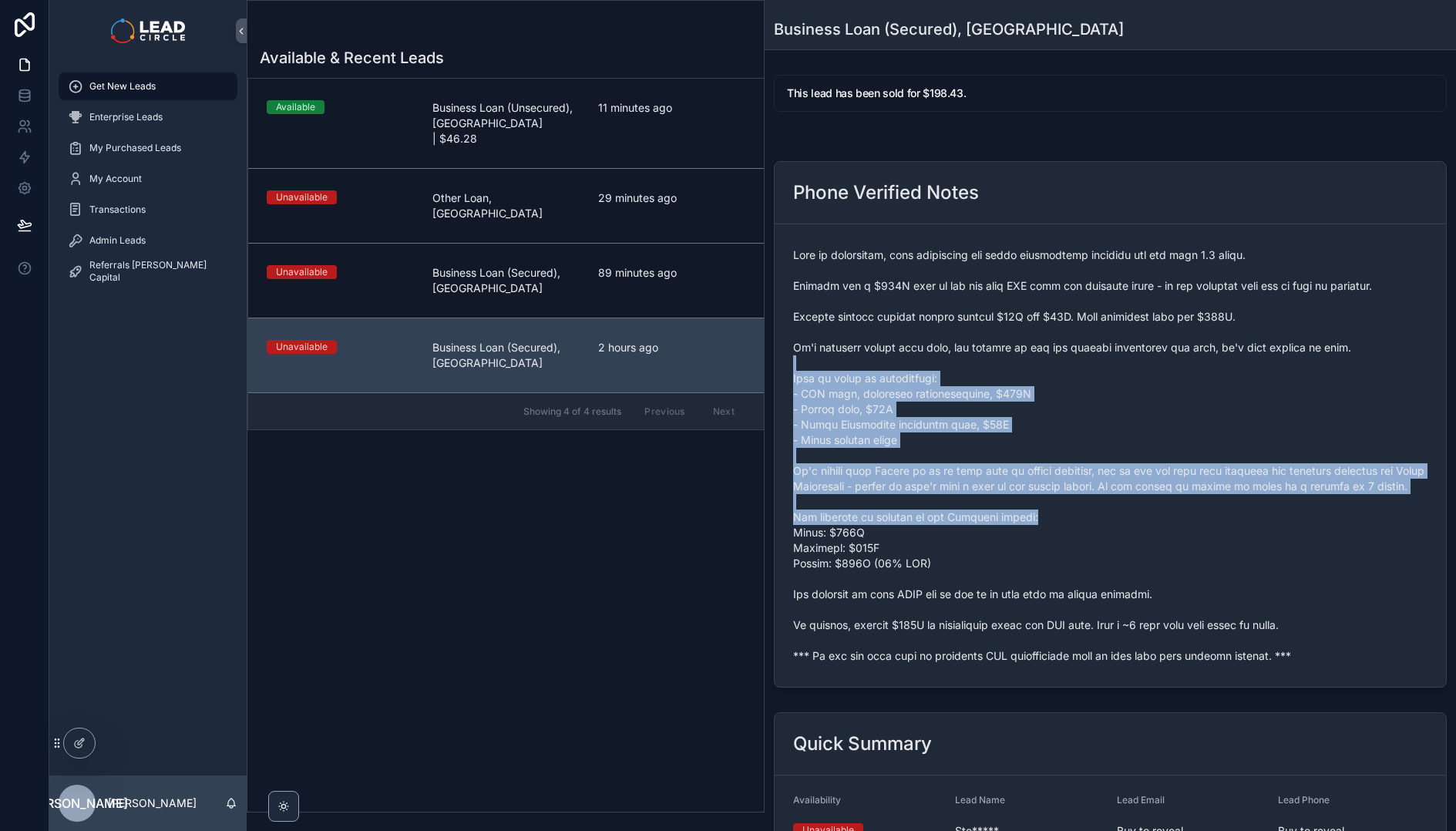
click at [1116, 533] on span "scrollable content" at bounding box center [1110, 455] width 634 height 416
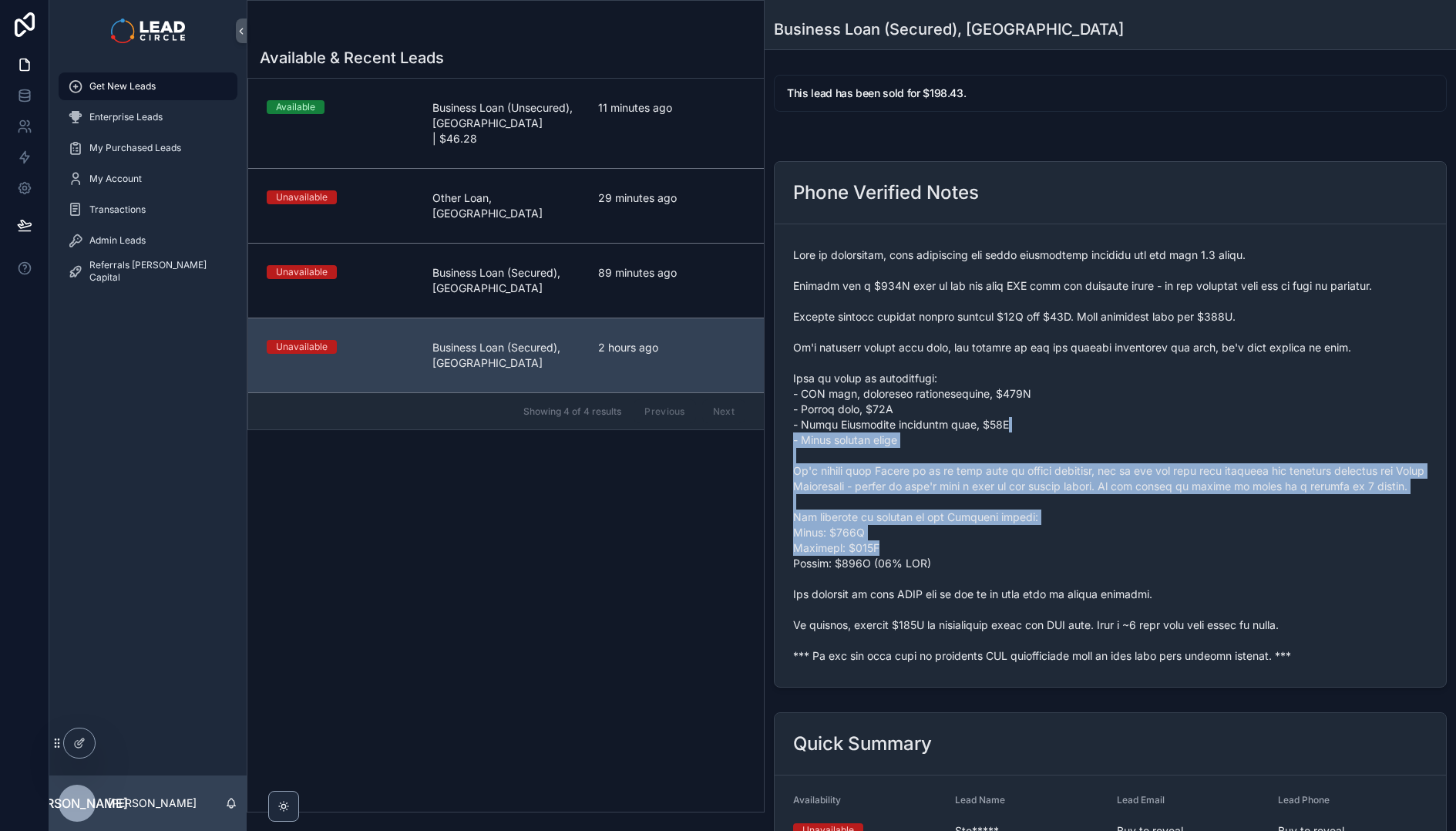
drag, startPoint x: 1153, startPoint y: 560, endPoint x: 949, endPoint y: 349, distance: 293.5
click at [953, 353] on span "scrollable content" at bounding box center [1110, 455] width 634 height 416
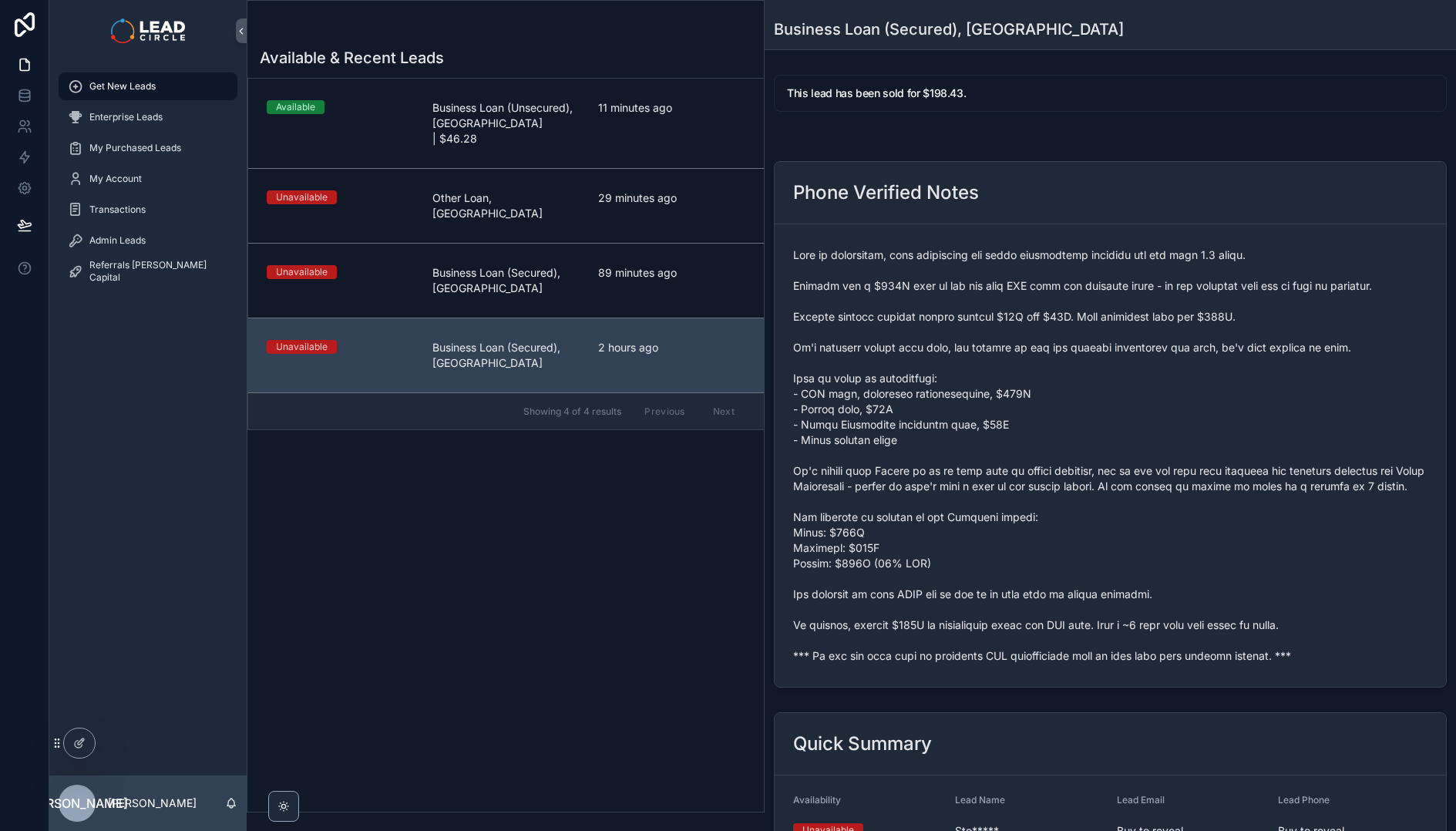
click at [946, 346] on span "scrollable content" at bounding box center [1110, 455] width 634 height 416
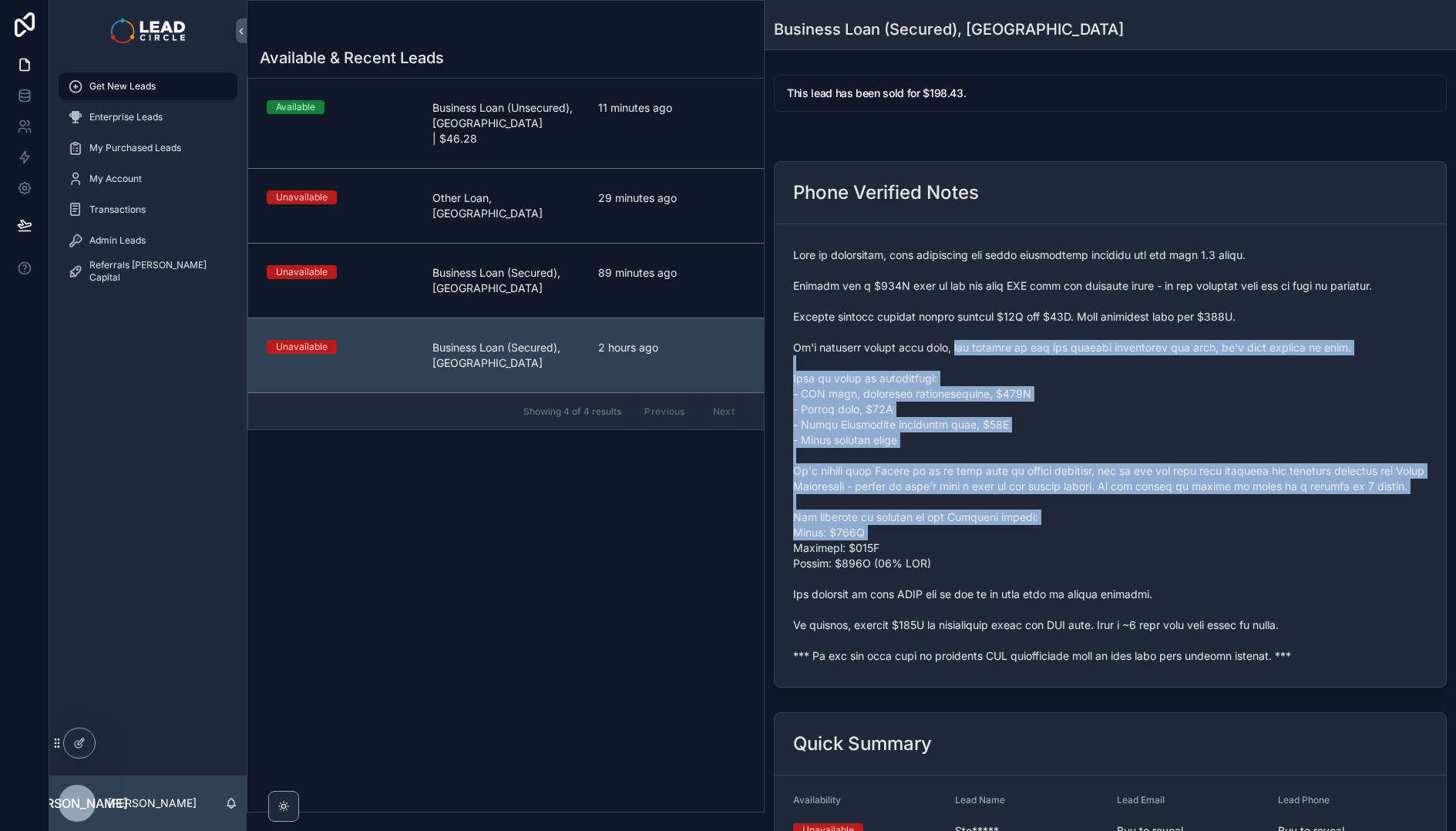
drag, startPoint x: 946, startPoint y: 346, endPoint x: 1123, endPoint y: 549, distance: 269.3
click at [1123, 549] on span "scrollable content" at bounding box center [1110, 455] width 634 height 416
drag, startPoint x: 1137, startPoint y: 568, endPoint x: 893, endPoint y: 335, distance: 337.4
click at [899, 339] on span "scrollable content" at bounding box center [1110, 455] width 634 height 416
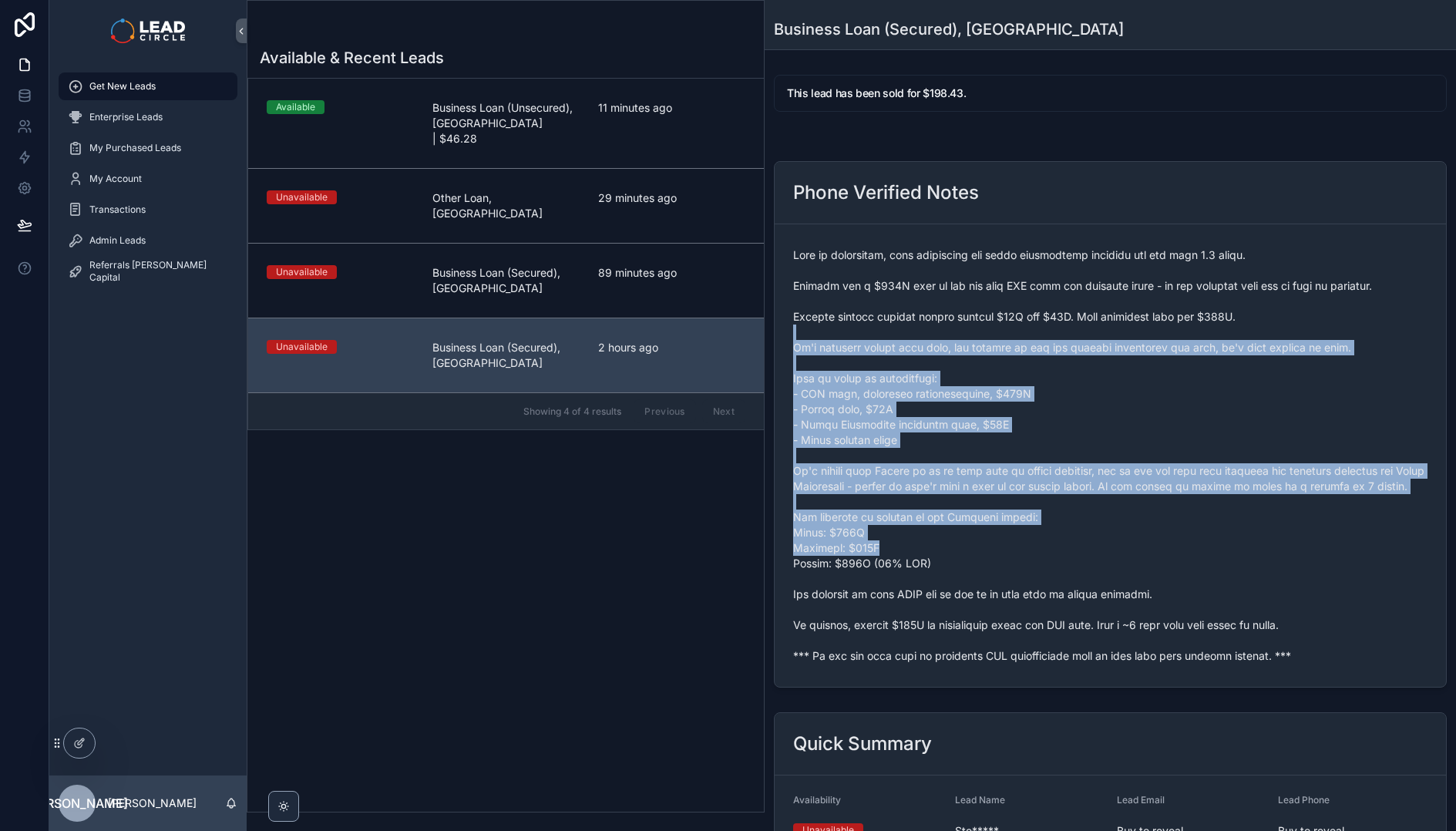
click at [892, 335] on span "scrollable content" at bounding box center [1110, 455] width 634 height 416
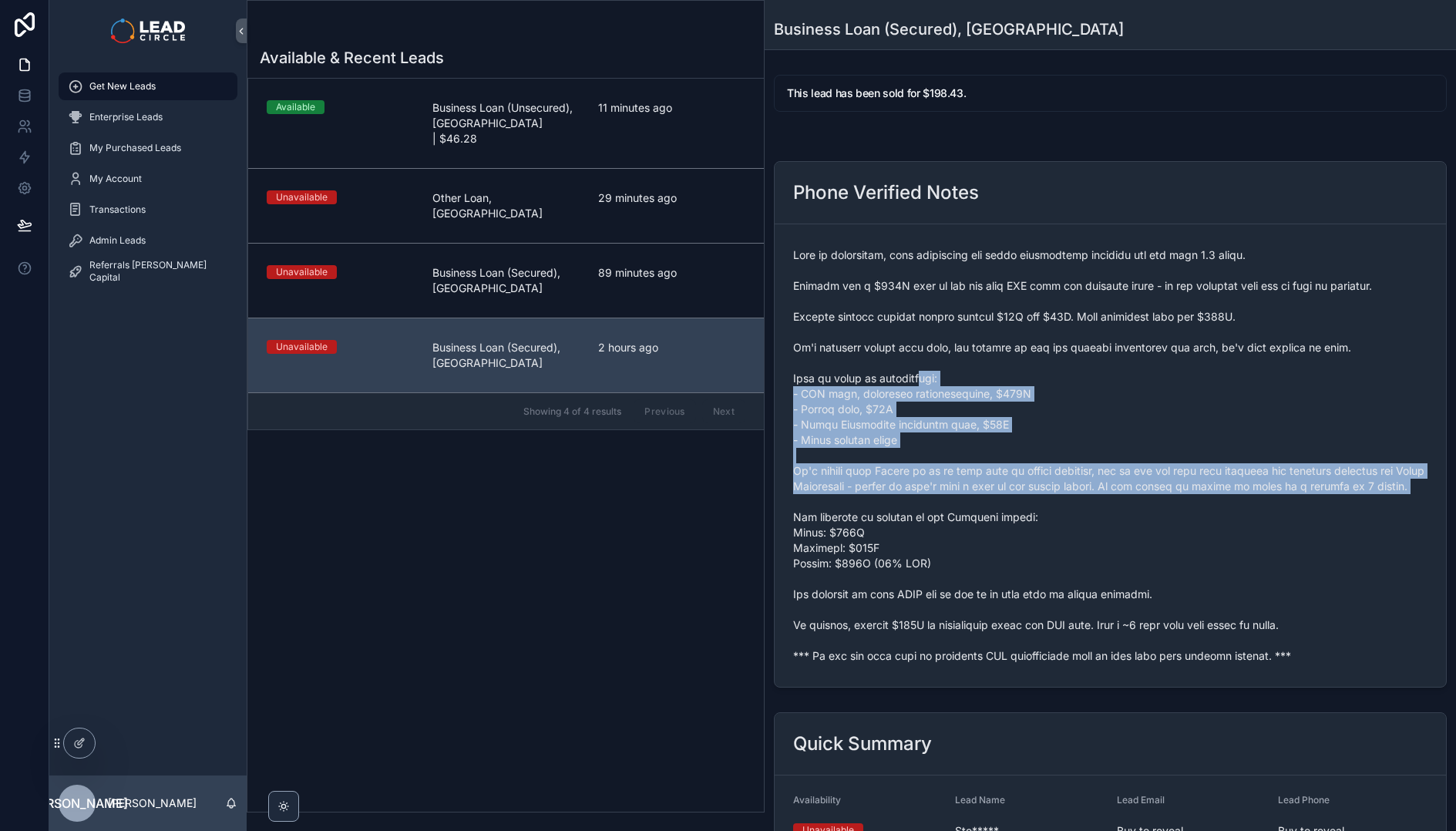
drag, startPoint x: 964, startPoint y: 410, endPoint x: 1094, endPoint y: 523, distance: 172.2
click at [1092, 522] on span "scrollable content" at bounding box center [1110, 455] width 634 height 416
click at [1094, 523] on span "scrollable content" at bounding box center [1110, 455] width 634 height 416
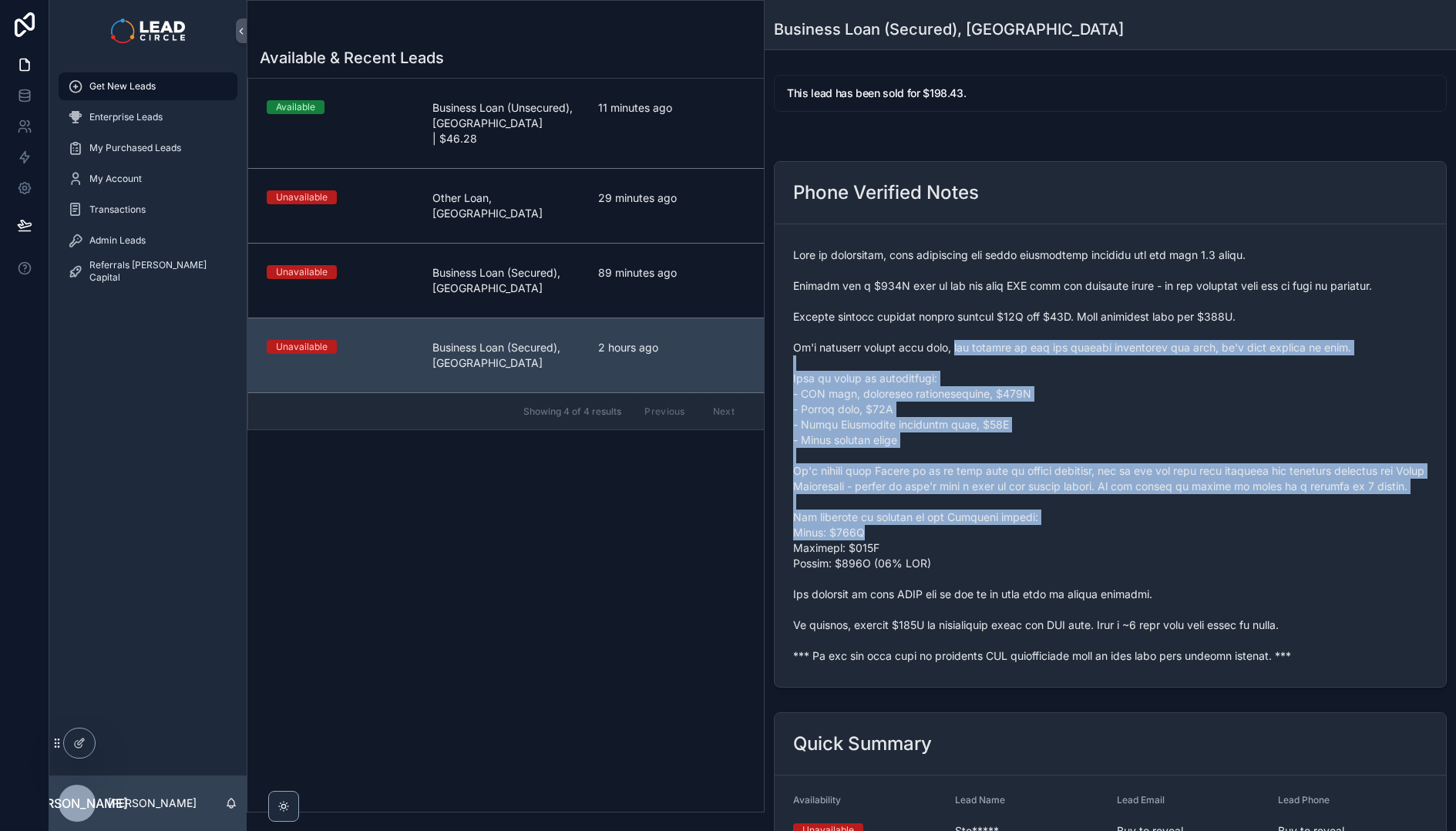
drag, startPoint x: 1137, startPoint y: 549, endPoint x: 945, endPoint y: 342, distance: 282.3
click at [945, 342] on span "scrollable content" at bounding box center [1110, 455] width 634 height 416
drag, startPoint x: 945, startPoint y: 342, endPoint x: 1164, endPoint y: 567, distance: 314.0
click at [1164, 567] on span "scrollable content" at bounding box center [1110, 455] width 634 height 416
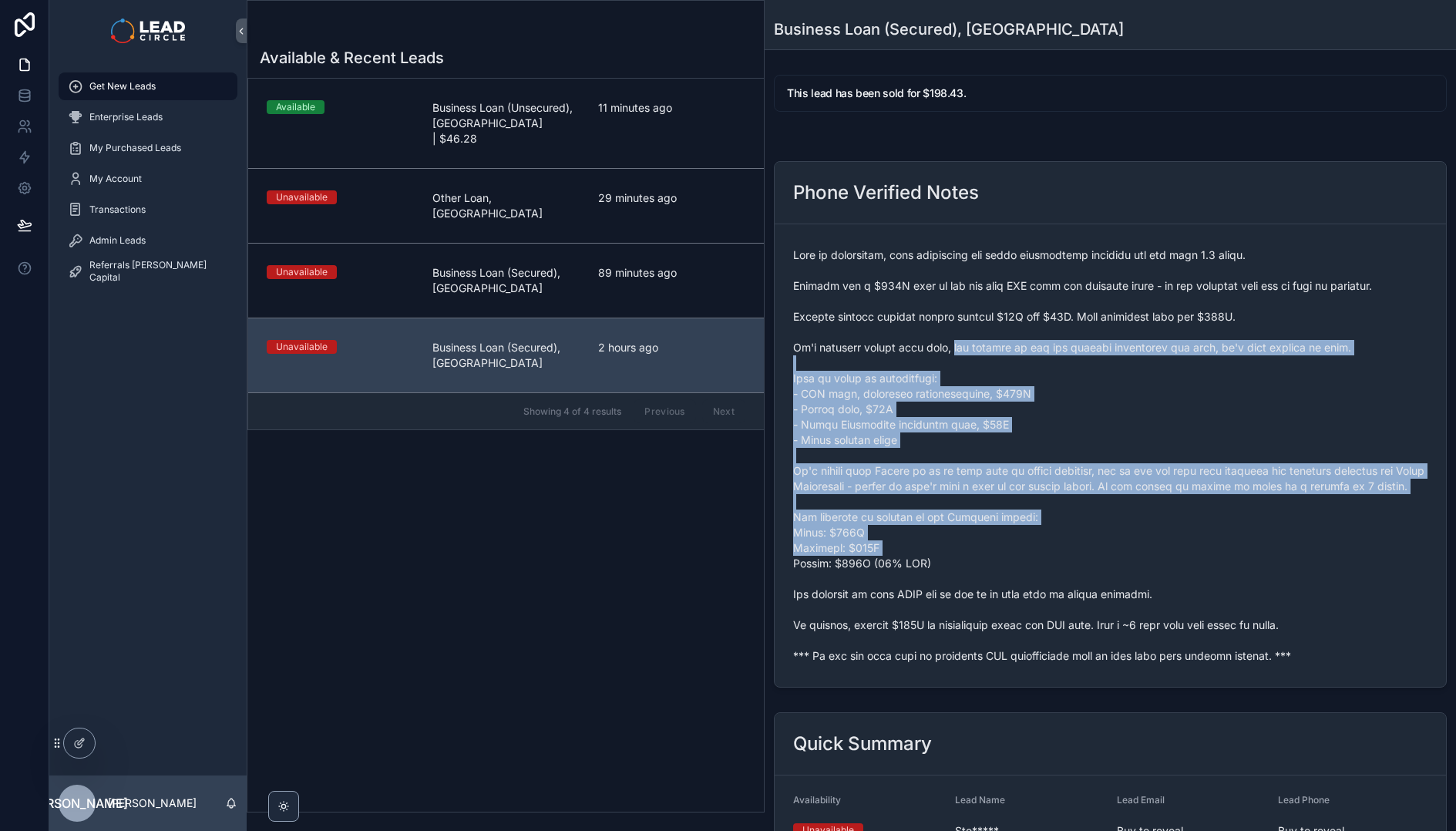
click at [1164, 567] on span "scrollable content" at bounding box center [1110, 455] width 634 height 416
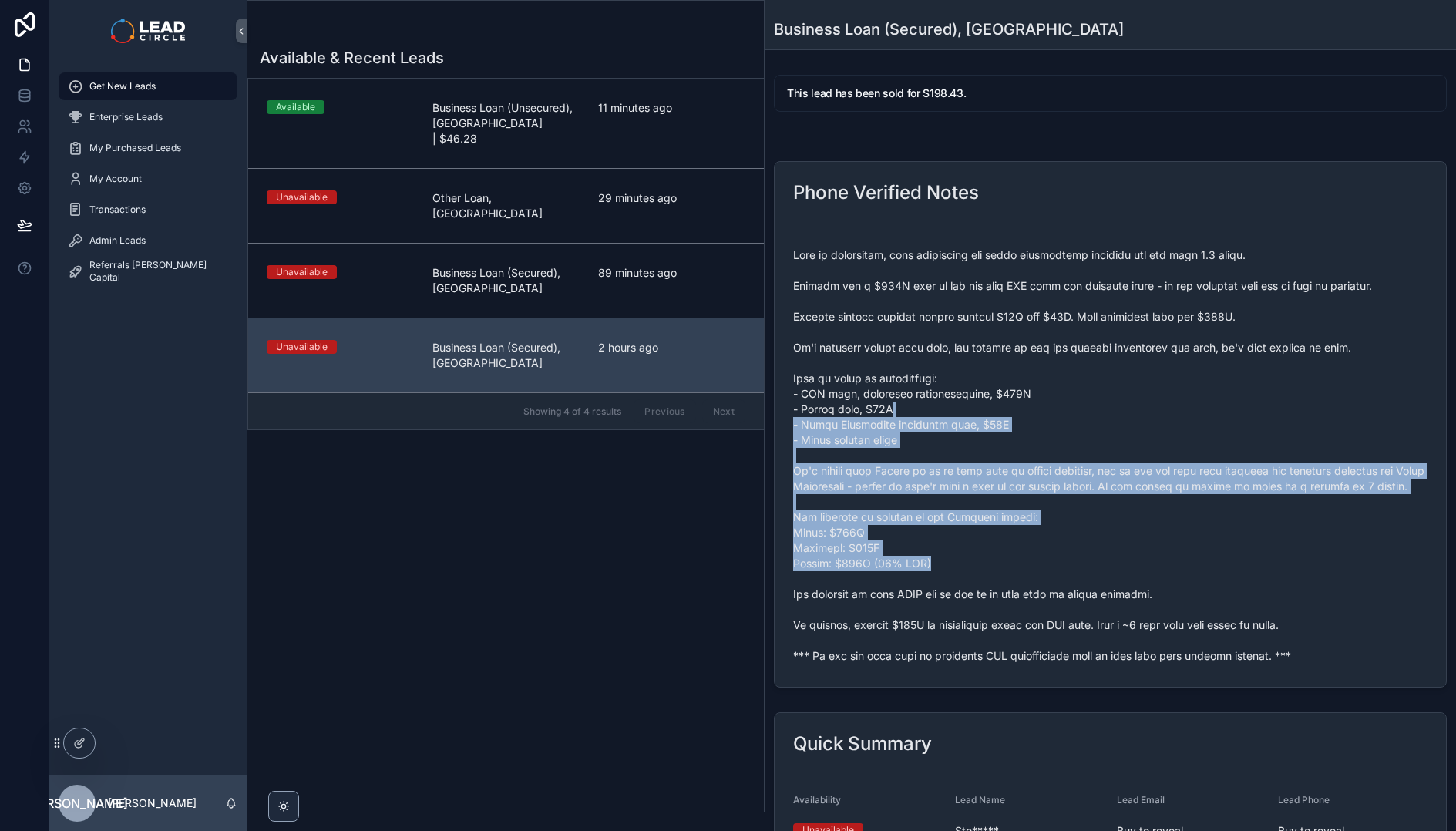
drag, startPoint x: 1171, startPoint y: 565, endPoint x: 959, endPoint y: 378, distance: 282.7
click at [960, 380] on span "scrollable content" at bounding box center [1110, 455] width 634 height 416
click at [959, 378] on span "scrollable content" at bounding box center [1110, 455] width 634 height 416
drag, startPoint x: 959, startPoint y: 378, endPoint x: 1188, endPoint y: 552, distance: 287.6
click at [1188, 552] on span "scrollable content" at bounding box center [1110, 455] width 634 height 416
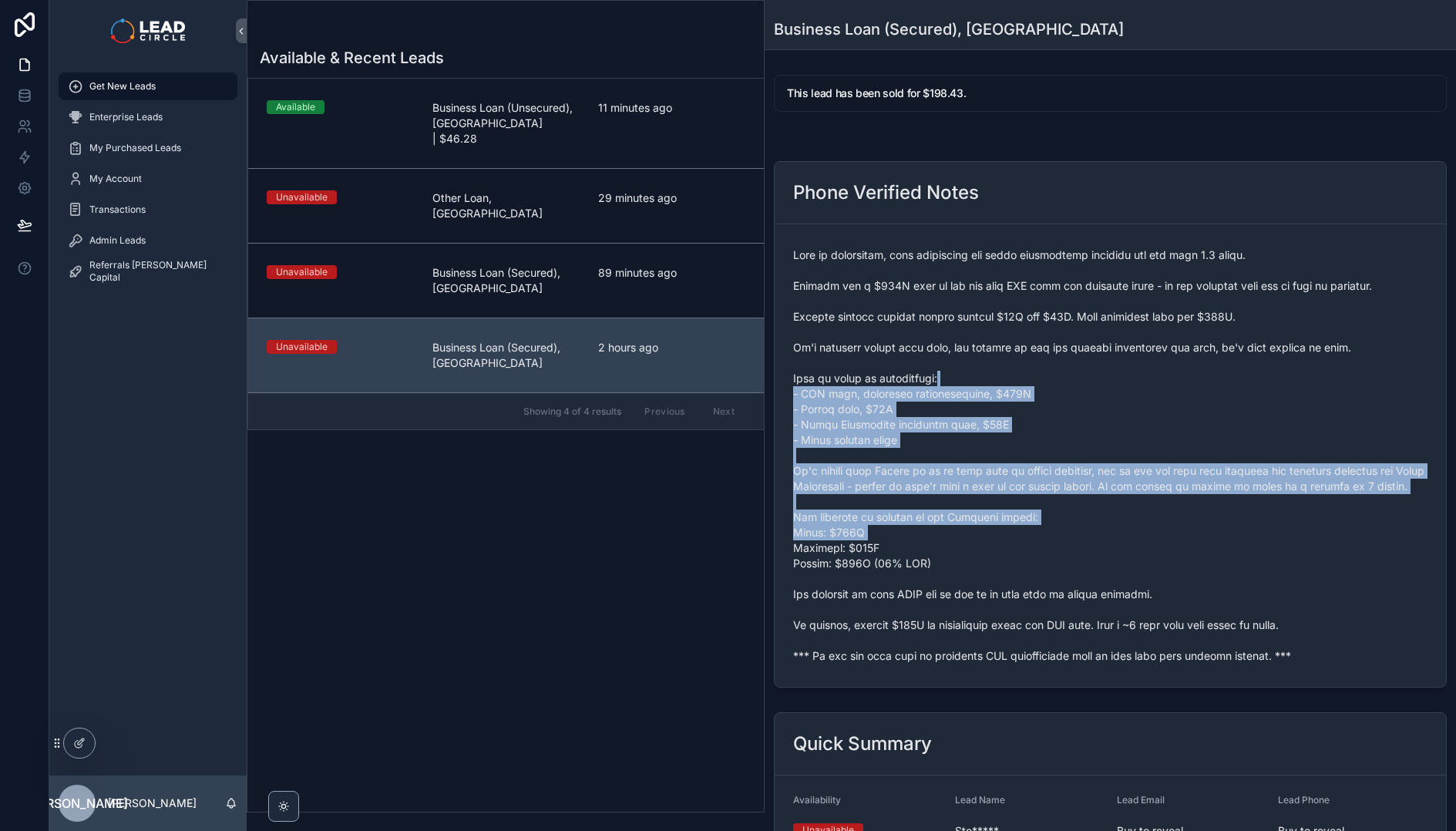
click at [1188, 552] on span "scrollable content" at bounding box center [1110, 455] width 634 height 416
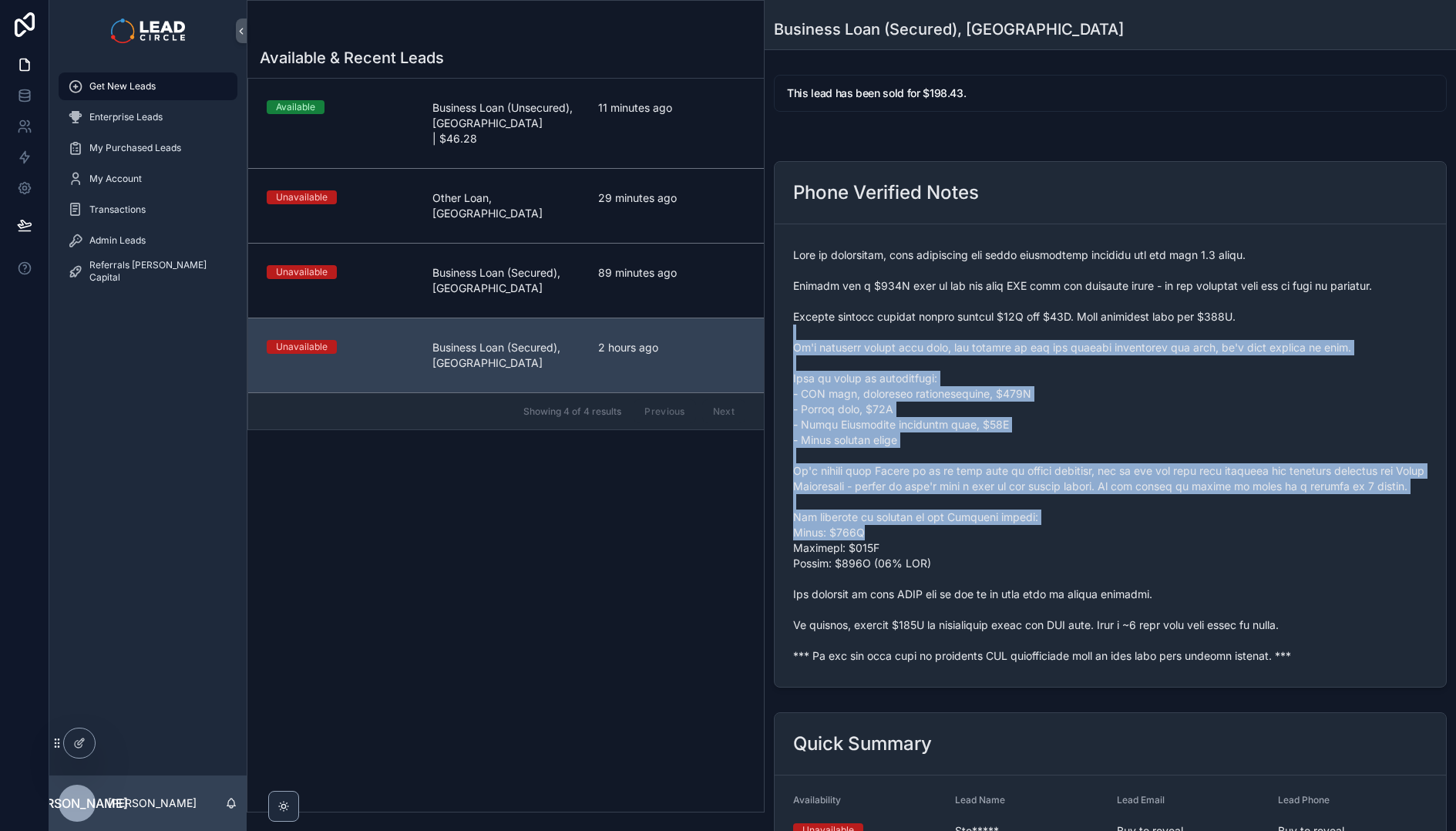
drag, startPoint x: 1193, startPoint y: 555, endPoint x: 953, endPoint y: 321, distance: 335.2
click at [953, 321] on span "scrollable content" at bounding box center [1110, 455] width 634 height 416
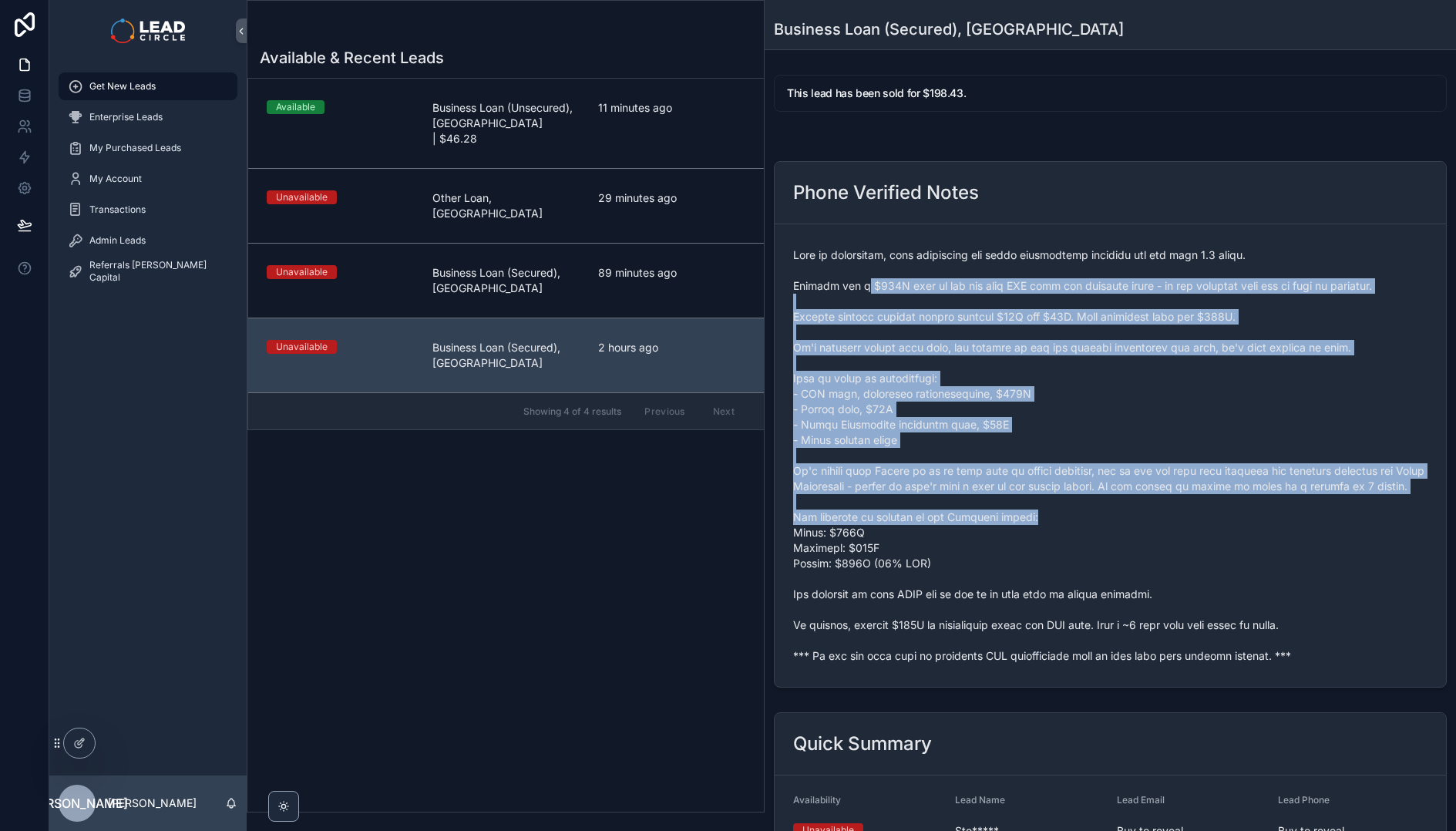
drag, startPoint x: 857, startPoint y: 282, endPoint x: 1131, endPoint y: 539, distance: 375.7
click at [1130, 539] on span "scrollable content" at bounding box center [1110, 455] width 634 height 416
click at [1131, 539] on span "scrollable content" at bounding box center [1110, 455] width 634 height 416
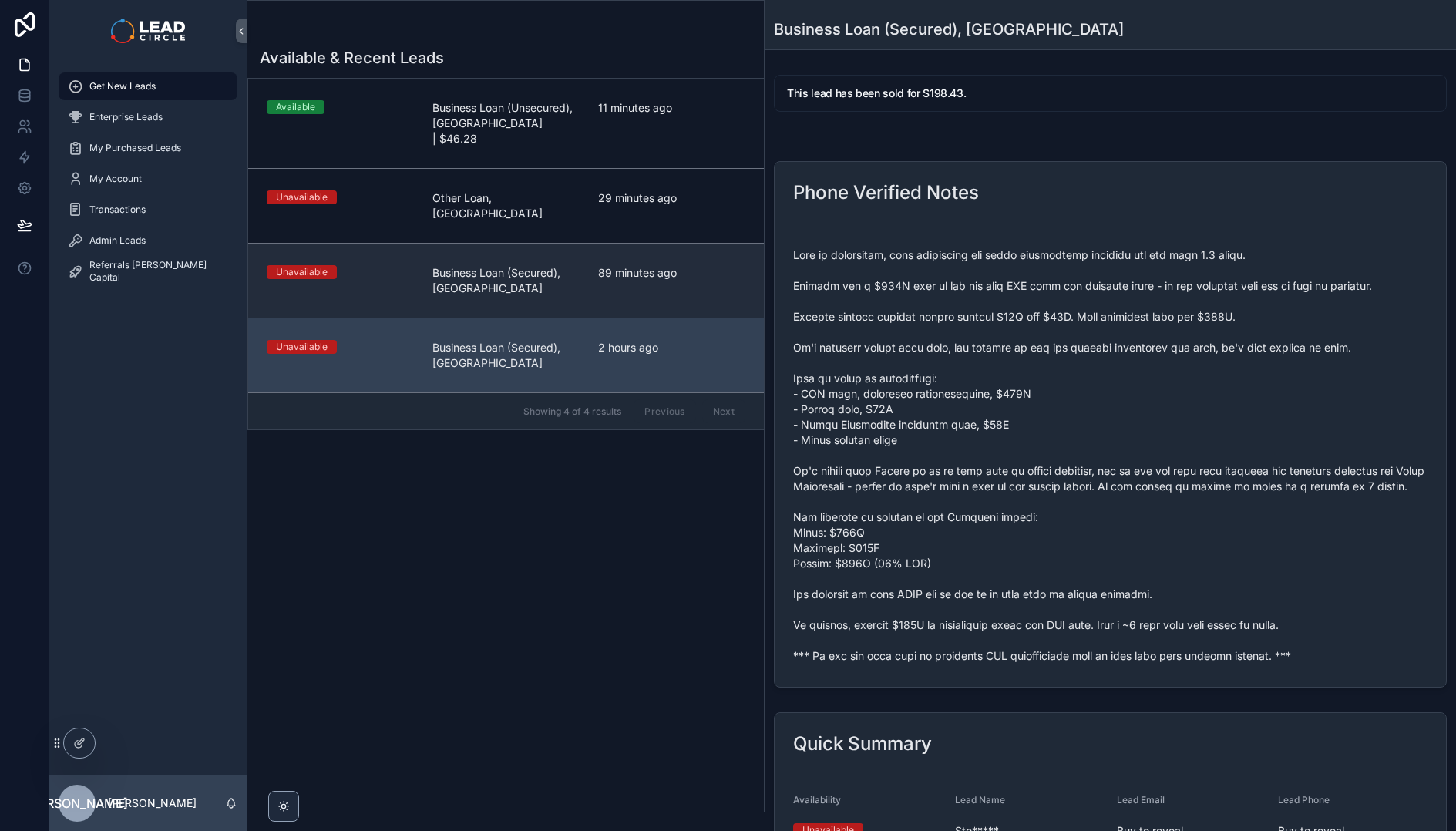
click at [502, 243] on link "Unavailable Business Loan (Secured), [GEOGRAPHIC_DATA] 89 minutes ago" at bounding box center [506, 280] width 516 height 75
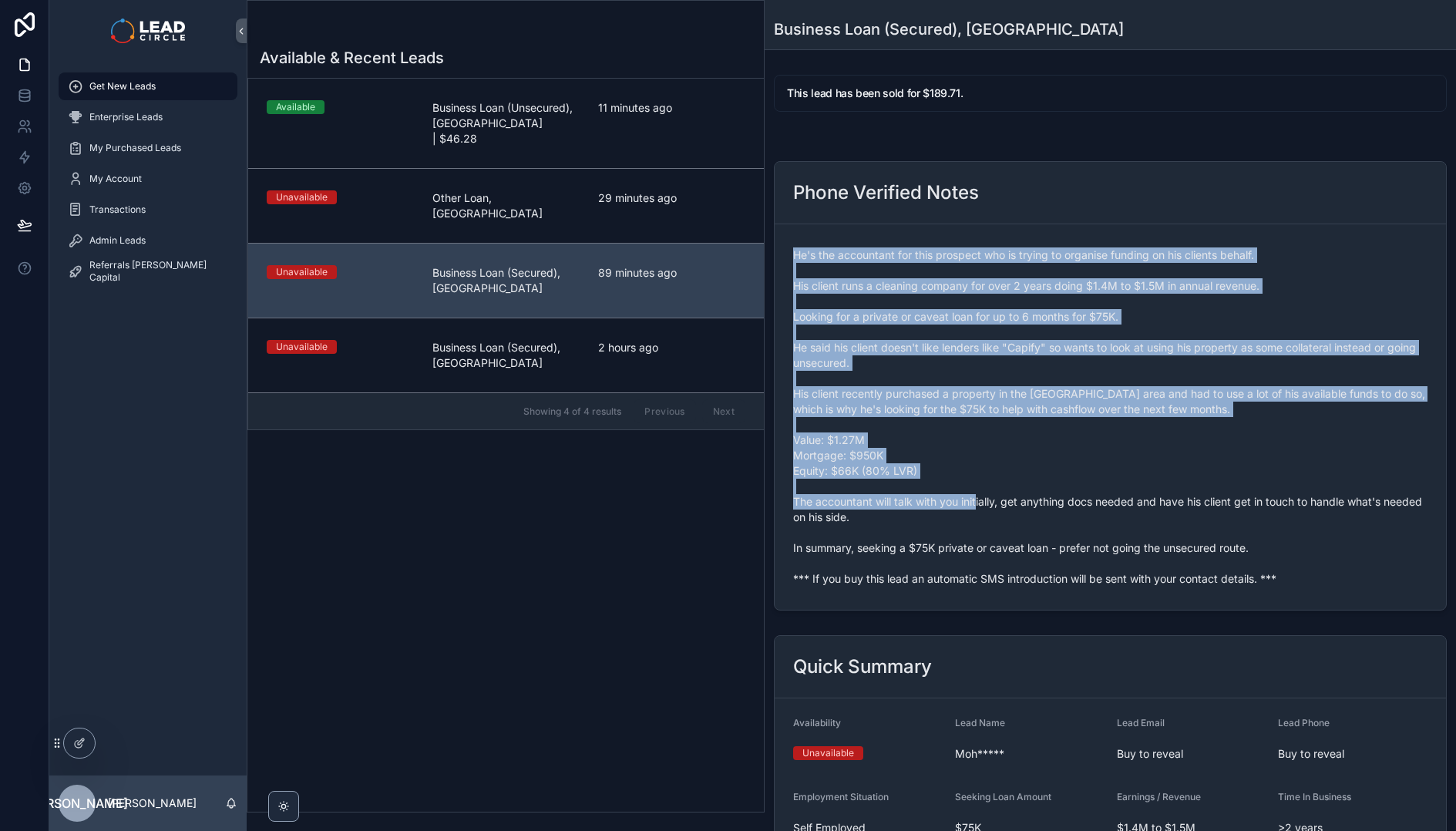
drag, startPoint x: 824, startPoint y: 236, endPoint x: 1022, endPoint y: 500, distance: 330.0
click at [1022, 500] on form "He's the accountant for this prospect who is trying to organise funding on his …" at bounding box center [1110, 416] width 671 height 385
click at [930, 287] on span "He's the accountant for this prospect who is trying to organise funding on his …" at bounding box center [1110, 416] width 634 height 339
drag, startPoint x: 917, startPoint y: 245, endPoint x: 1058, endPoint y: 486, distance: 279.2
click at [1058, 486] on div "He's the accountant for this prospect who is trying to organise funding on his …" at bounding box center [1110, 417] width 634 height 349
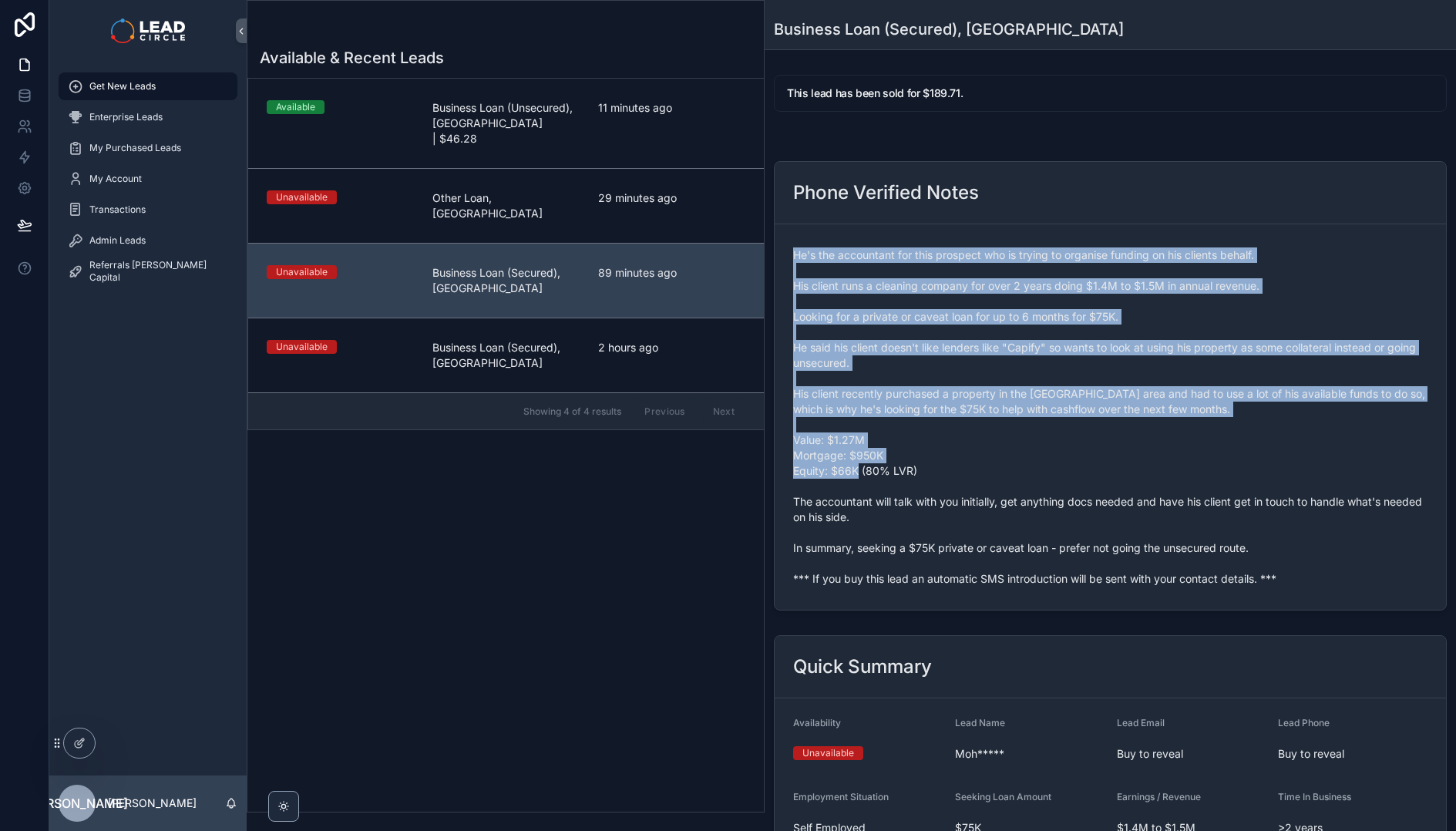
click at [1058, 486] on span "He's the accountant for this prospect who is trying to organise funding on his …" at bounding box center [1110, 416] width 634 height 339
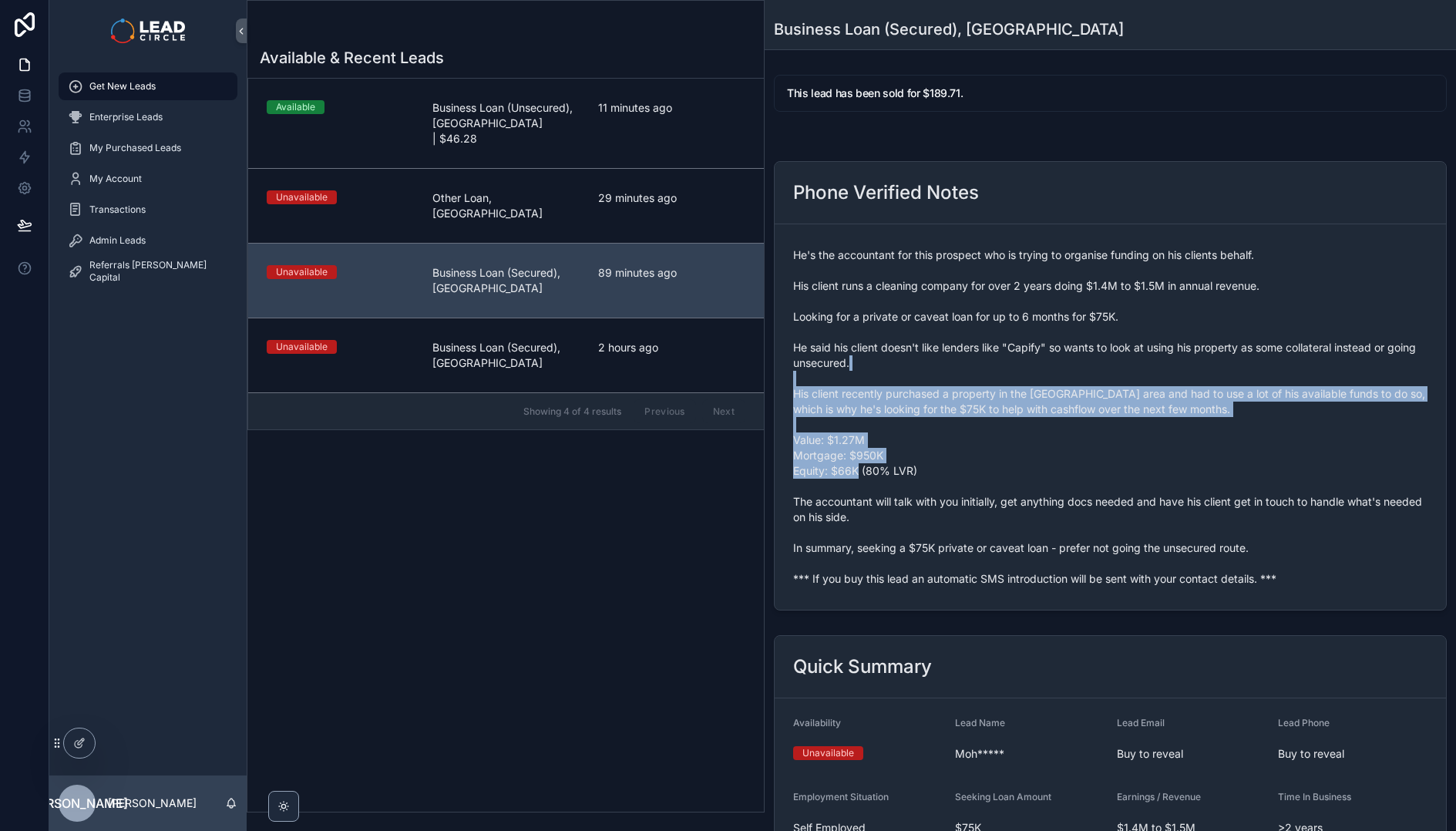
drag, startPoint x: 1051, startPoint y: 452, endPoint x: 919, endPoint y: 336, distance: 175.7
click at [919, 337] on span "He's the accountant for this prospect who is trying to organise funding on his …" at bounding box center [1110, 416] width 634 height 339
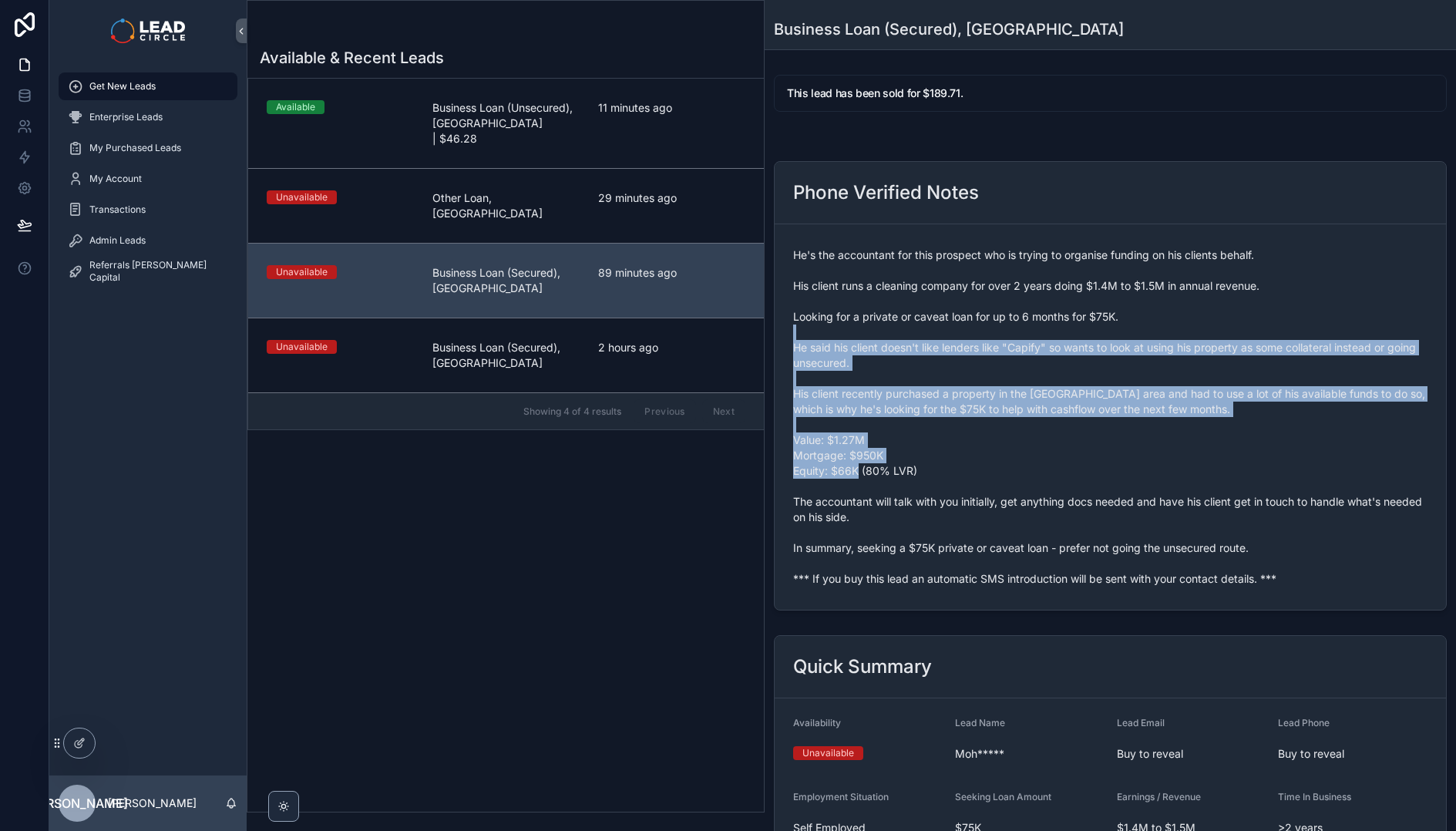
click at [919, 336] on span "He's the accountant for this prospect who is trying to organise funding on his …" at bounding box center [1110, 416] width 634 height 339
drag, startPoint x: 913, startPoint y: 308, endPoint x: 1065, endPoint y: 493, distance: 239.4
click at [1065, 493] on span "He's the accountant for this prospect who is trying to organise funding on his …" at bounding box center [1110, 416] width 634 height 339
click at [1065, 493] on span "He's the accountant for this prospect who is trying to organise funding on his …" at bounding box center [1110, 416] width 634 height 339
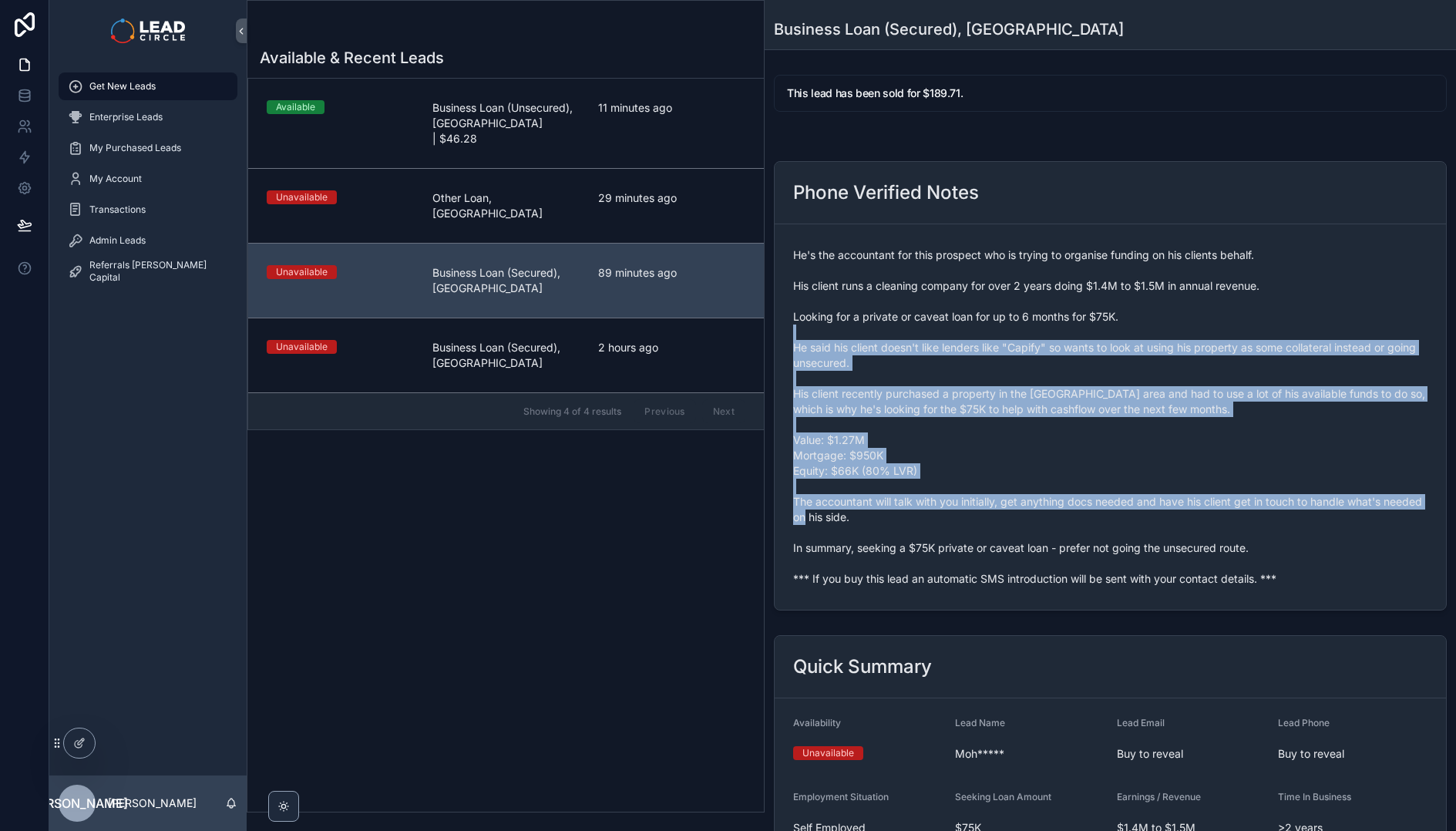
drag, startPoint x: 1122, startPoint y: 538, endPoint x: 922, endPoint y: 322, distance: 294.4
click at [922, 324] on span "He's the accountant for this prospect who is trying to organise funding on his …" at bounding box center [1110, 416] width 634 height 339
click at [922, 322] on span "He's the accountant for this prospect who is trying to organise funding on his …" at bounding box center [1110, 416] width 634 height 339
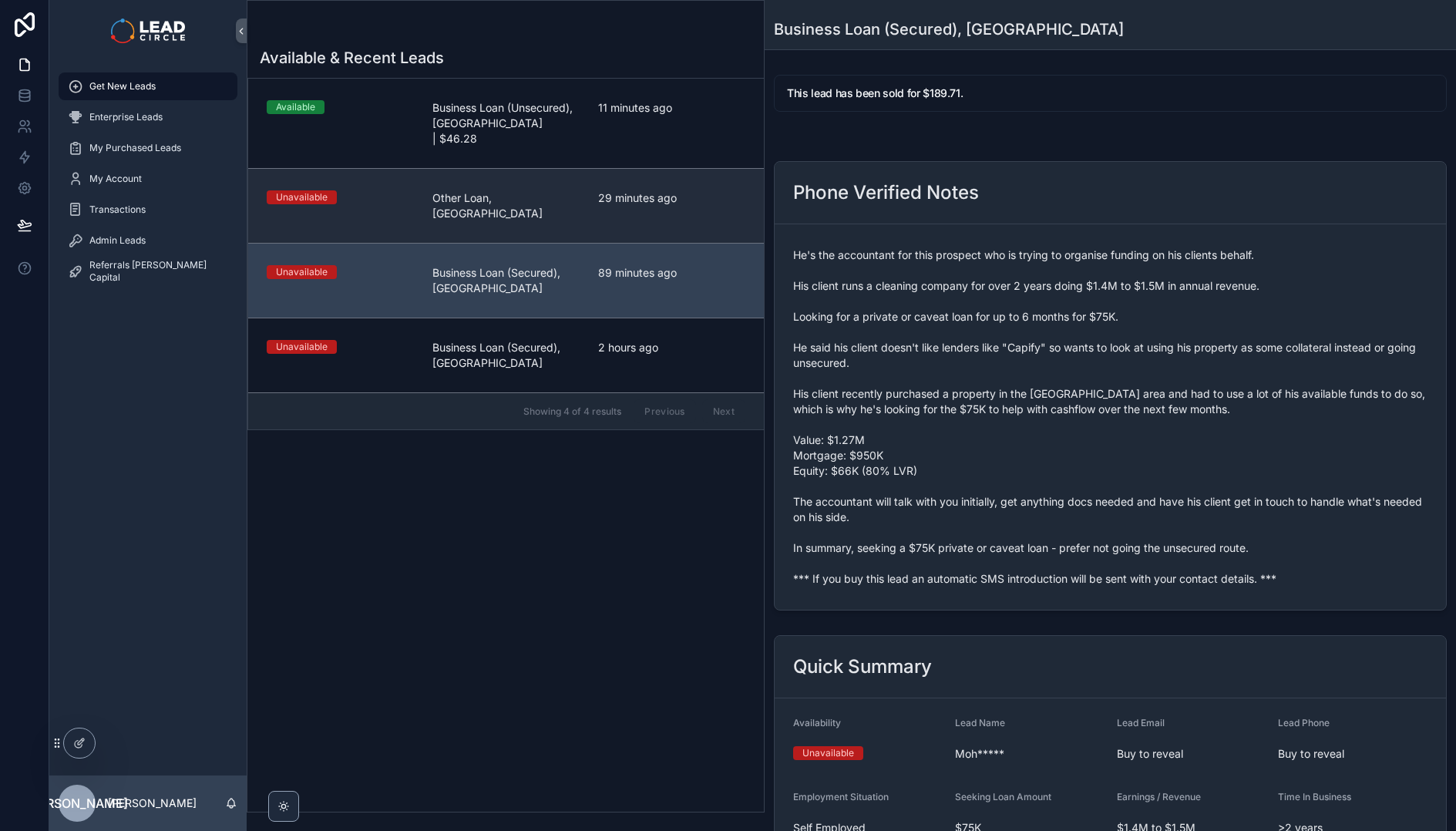
click at [641, 191] on span "29 minutes ago" at bounding box center [671, 198] width 147 height 15
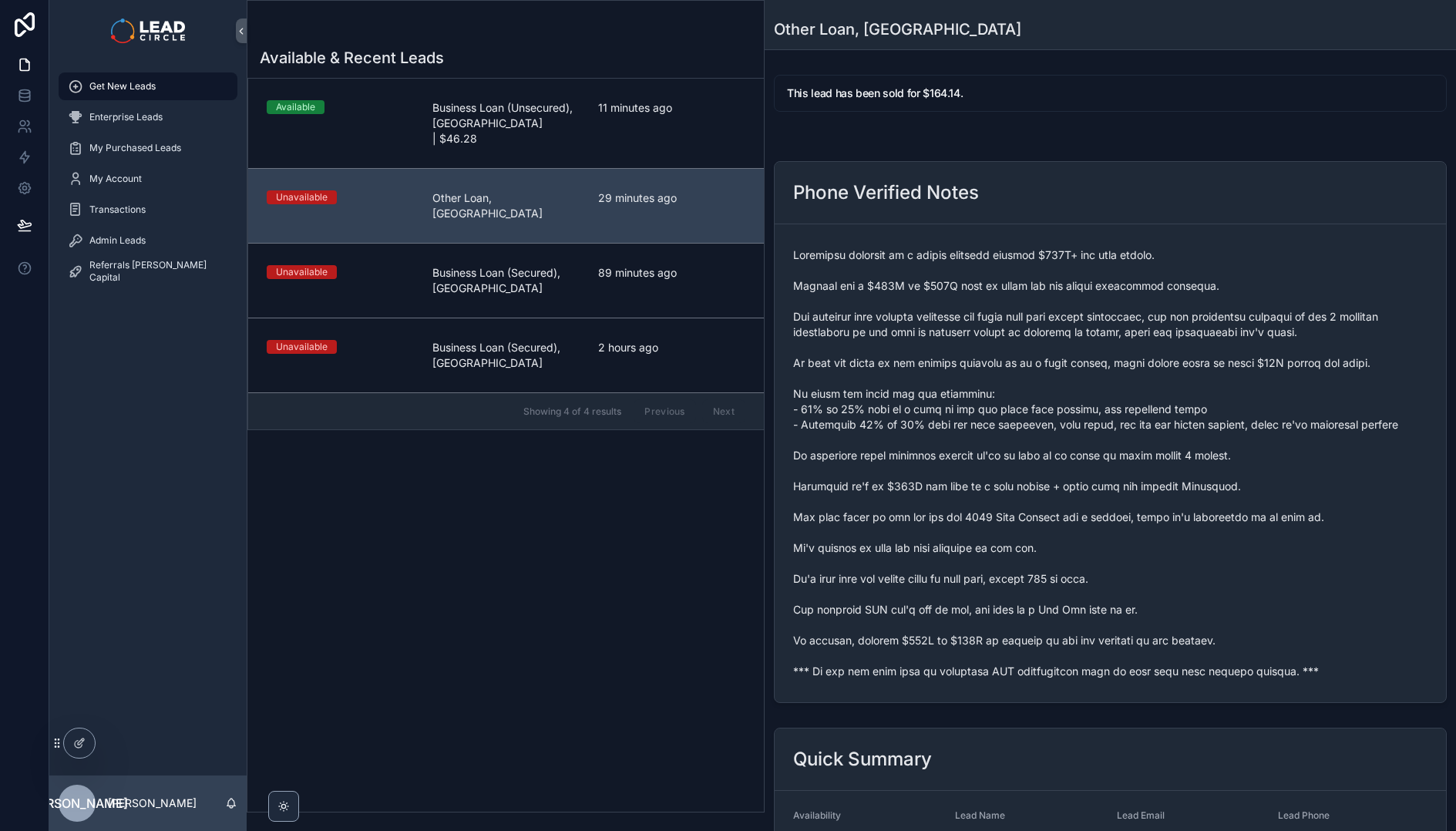
click at [1020, 361] on span "scrollable content" at bounding box center [1110, 463] width 634 height 432
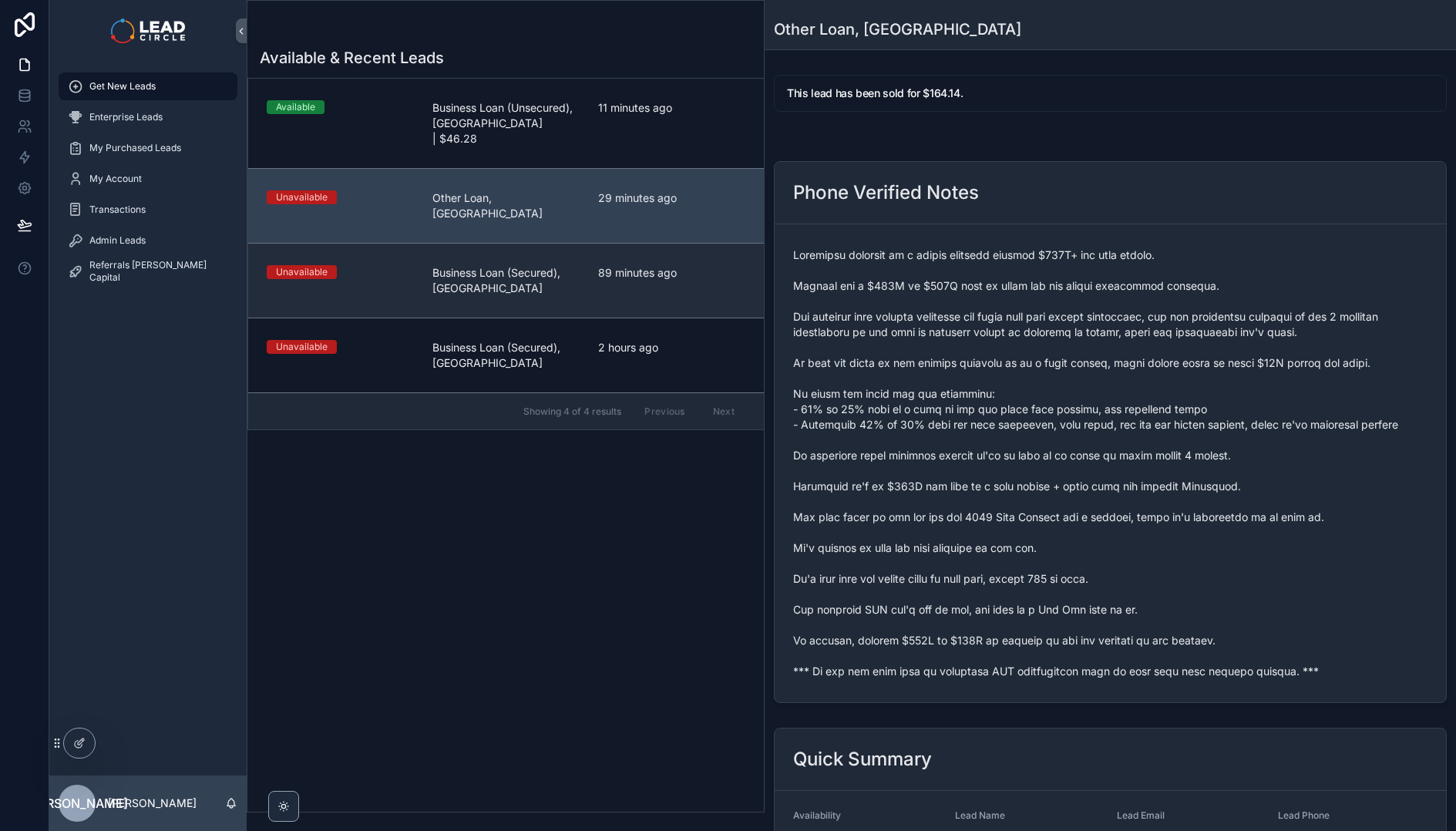
click at [634, 265] on span "89 minutes ago" at bounding box center [671, 273] width 147 height 15
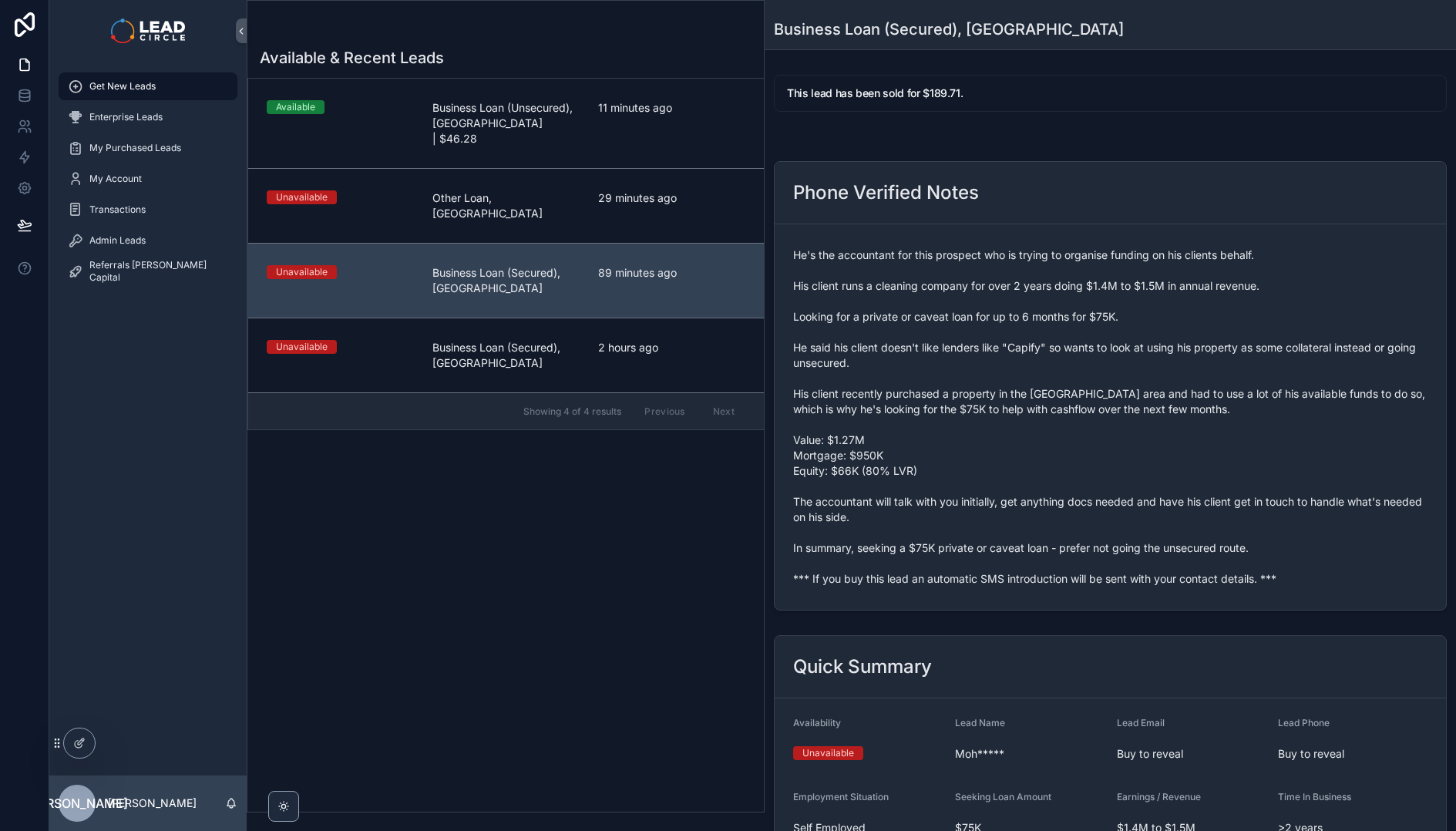
click at [940, 93] on h5 "This lead has been sold for $189.71." at bounding box center [1109, 93] width 646 height 11
copy h5 "189.71"
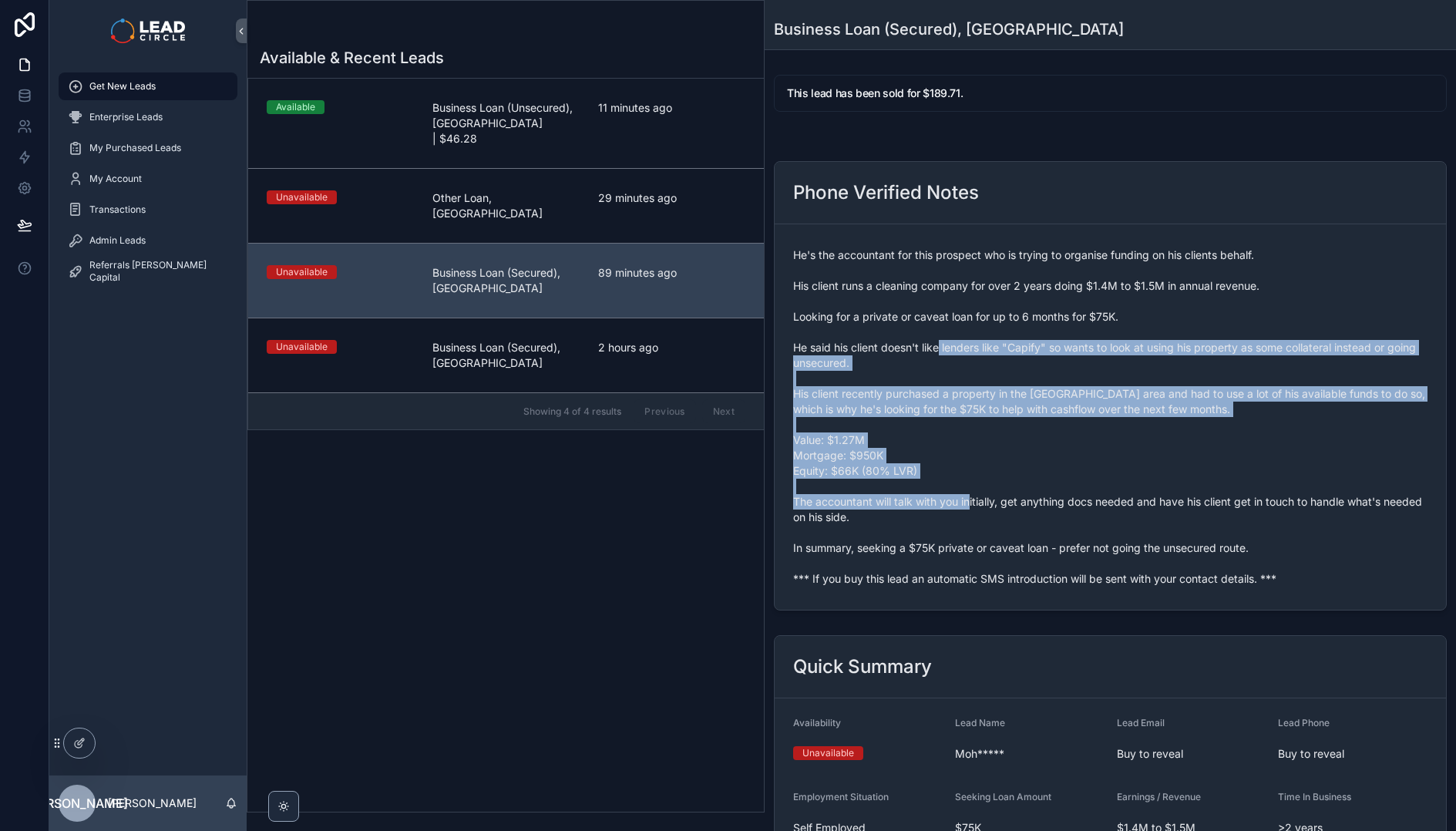
click at [1018, 499] on span "He's the accountant for this prospect who is trying to organise funding on his …" at bounding box center [1110, 416] width 634 height 339
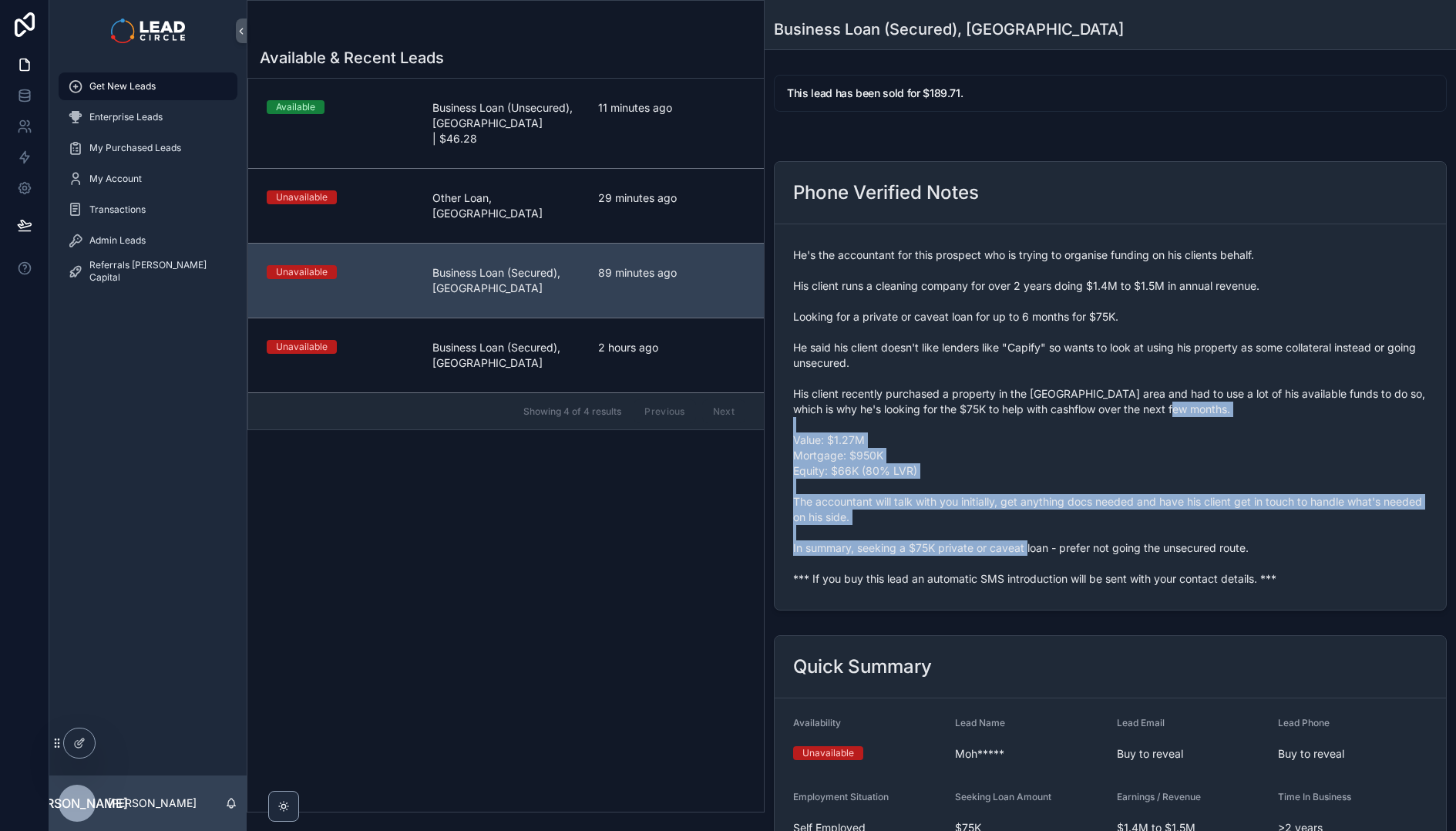
click at [949, 393] on span "He's the accountant for this prospect who is trying to organise funding on his …" at bounding box center [1110, 416] width 634 height 339
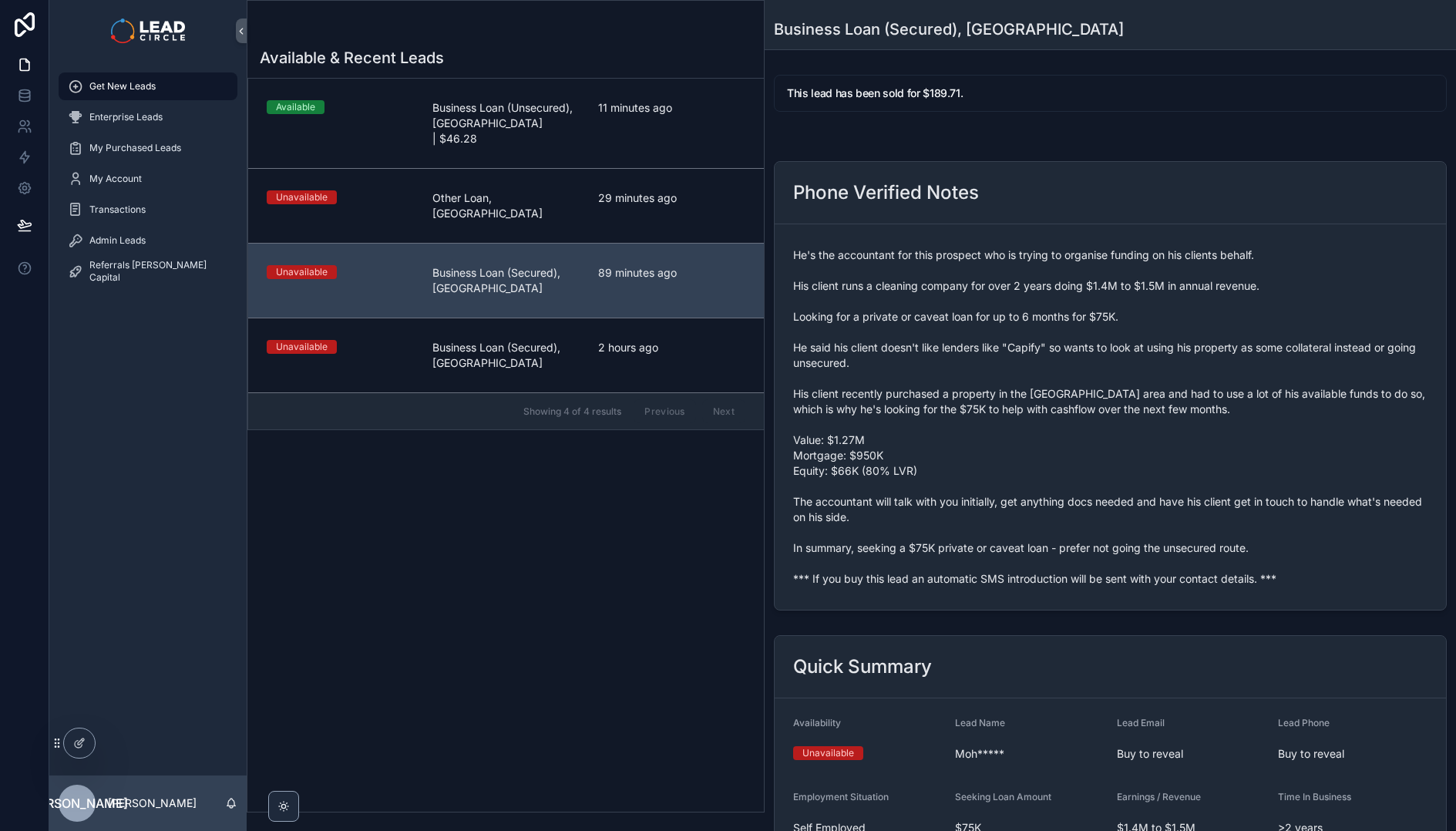
click at [945, 388] on span "He's the accountant for this prospect who is trying to organise funding on his …" at bounding box center [1110, 416] width 634 height 339
click at [852, 588] on div "He's the accountant for this prospect who is trying to organise funding on his …" at bounding box center [1110, 417] width 634 height 349
click at [860, 582] on span "He's the accountant for this prospect who is trying to organise funding on his …" at bounding box center [1110, 416] width 634 height 339
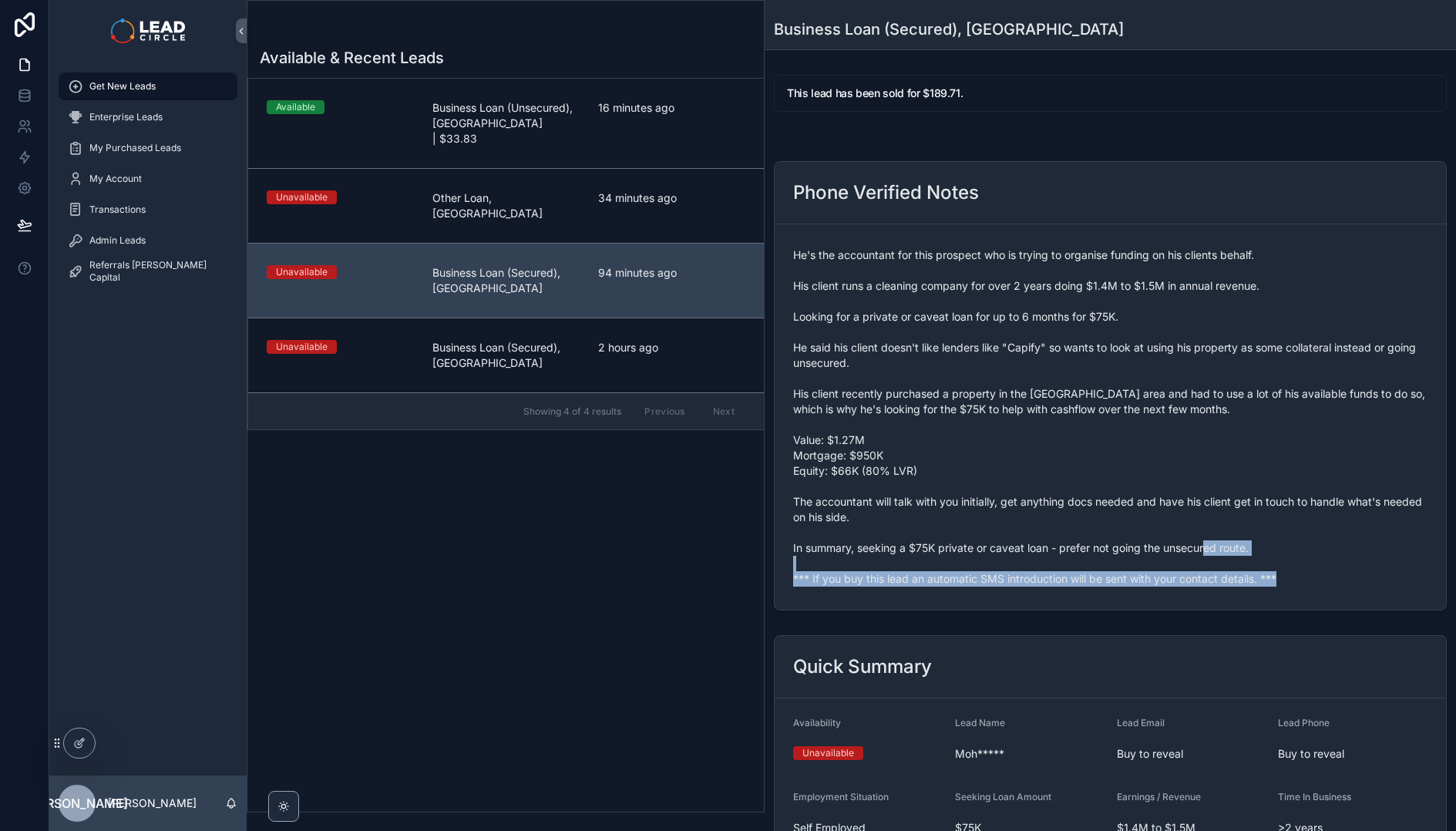
click at [860, 582] on span "He's the accountant for this prospect who is trying to organise funding on his …" at bounding box center [1110, 416] width 634 height 339
copy span "*** If you buy this lead an automatic SMS introduction will be sent with your c…"
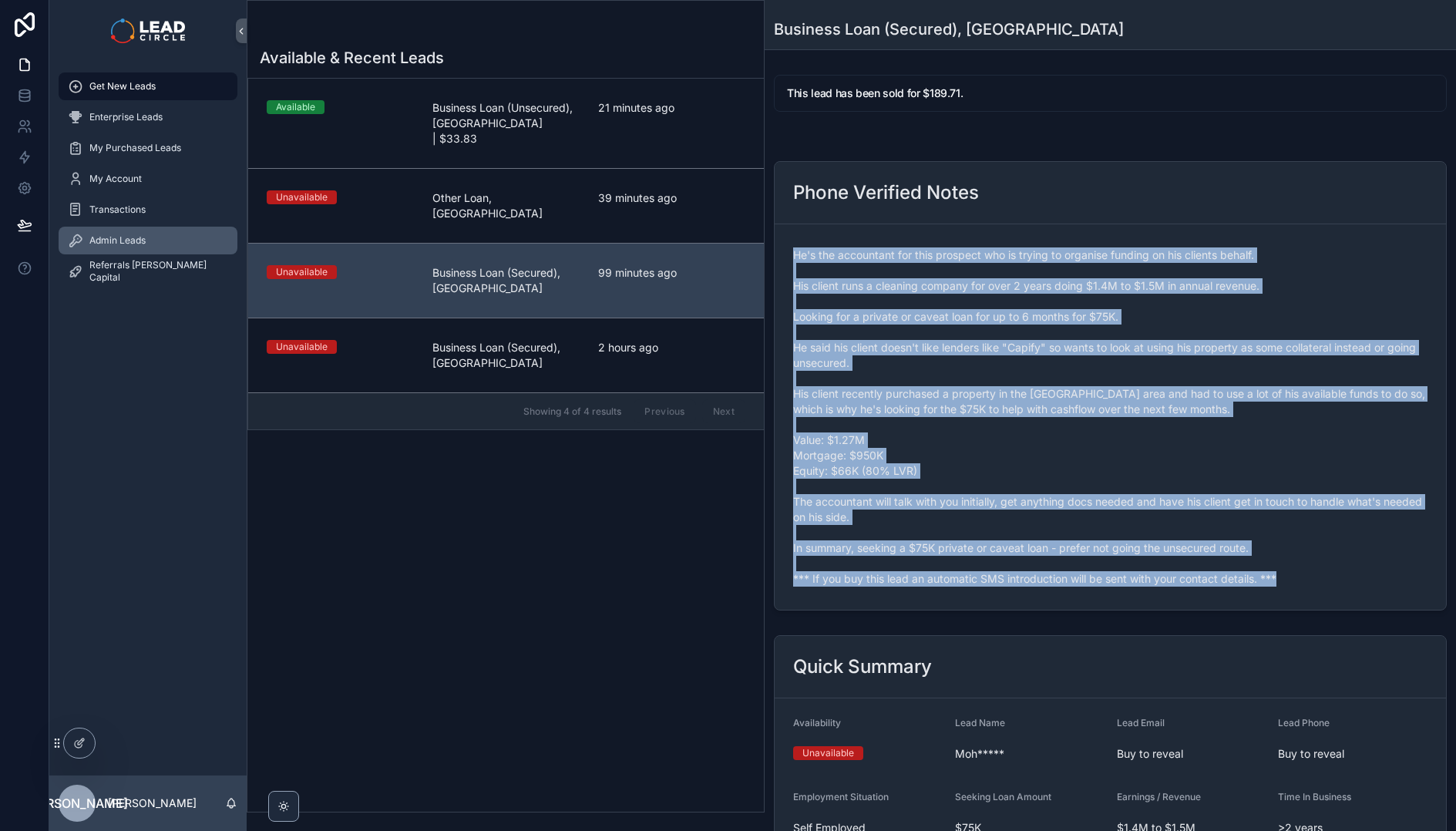
click at [96, 243] on span "Admin Leads" at bounding box center [118, 240] width 57 height 12
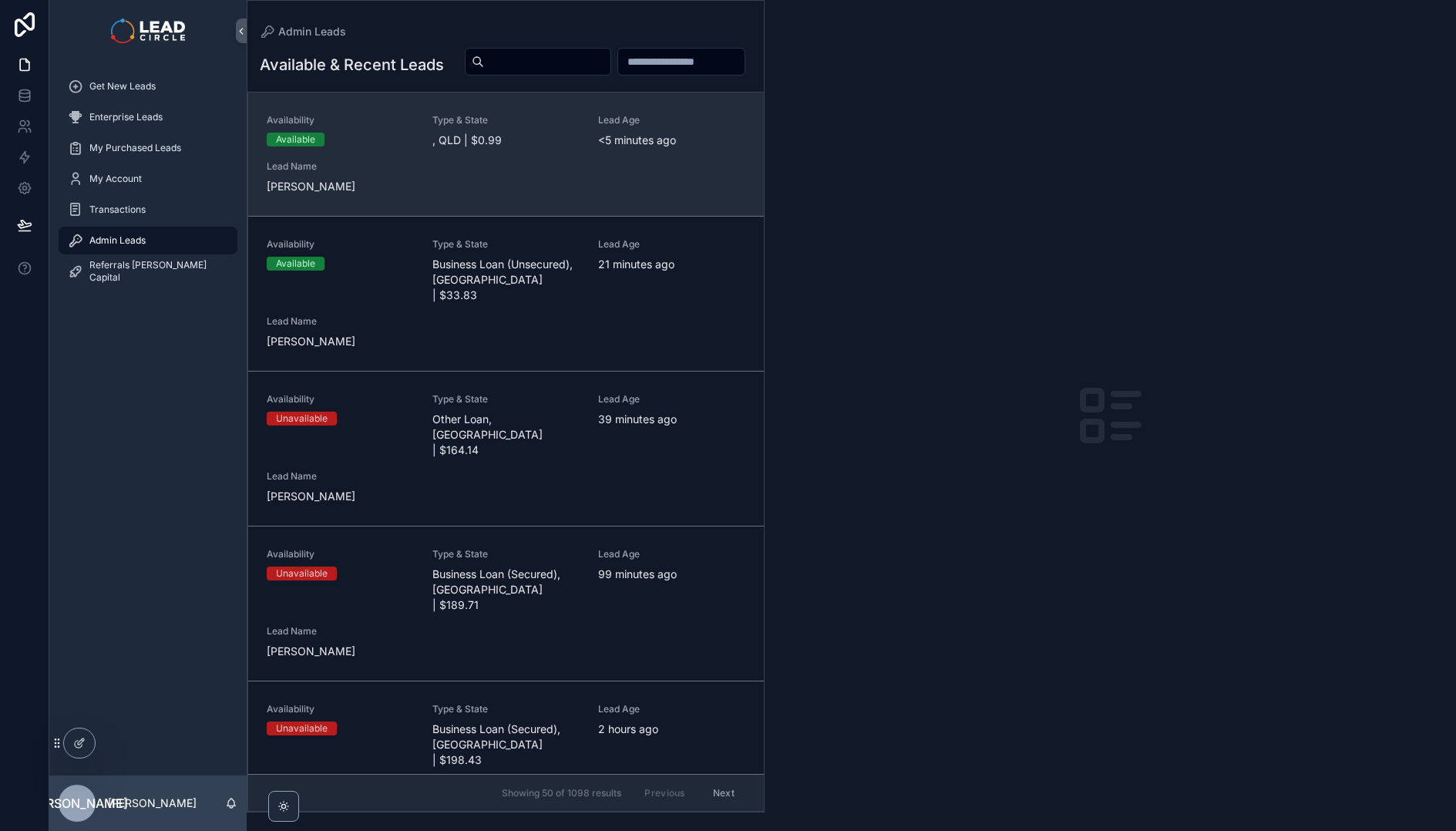
click at [404, 185] on div "Availability Available Type & State , QLD | $0.99 Lead Age <[DEMOGRAPHIC_DATA] …" at bounding box center [506, 154] width 478 height 80
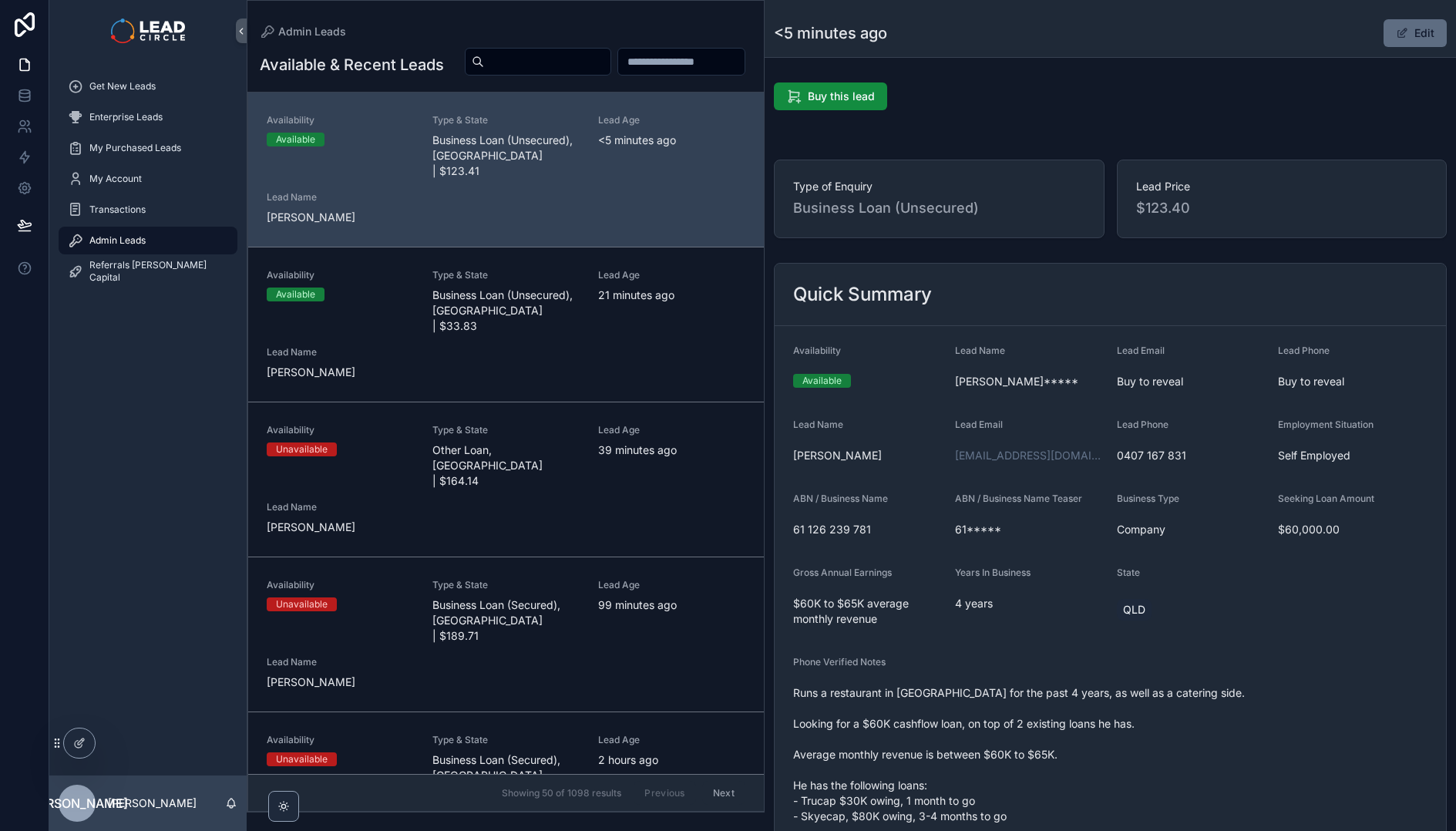
click at [1384, 32] on button "Edit" at bounding box center [1415, 33] width 64 height 27
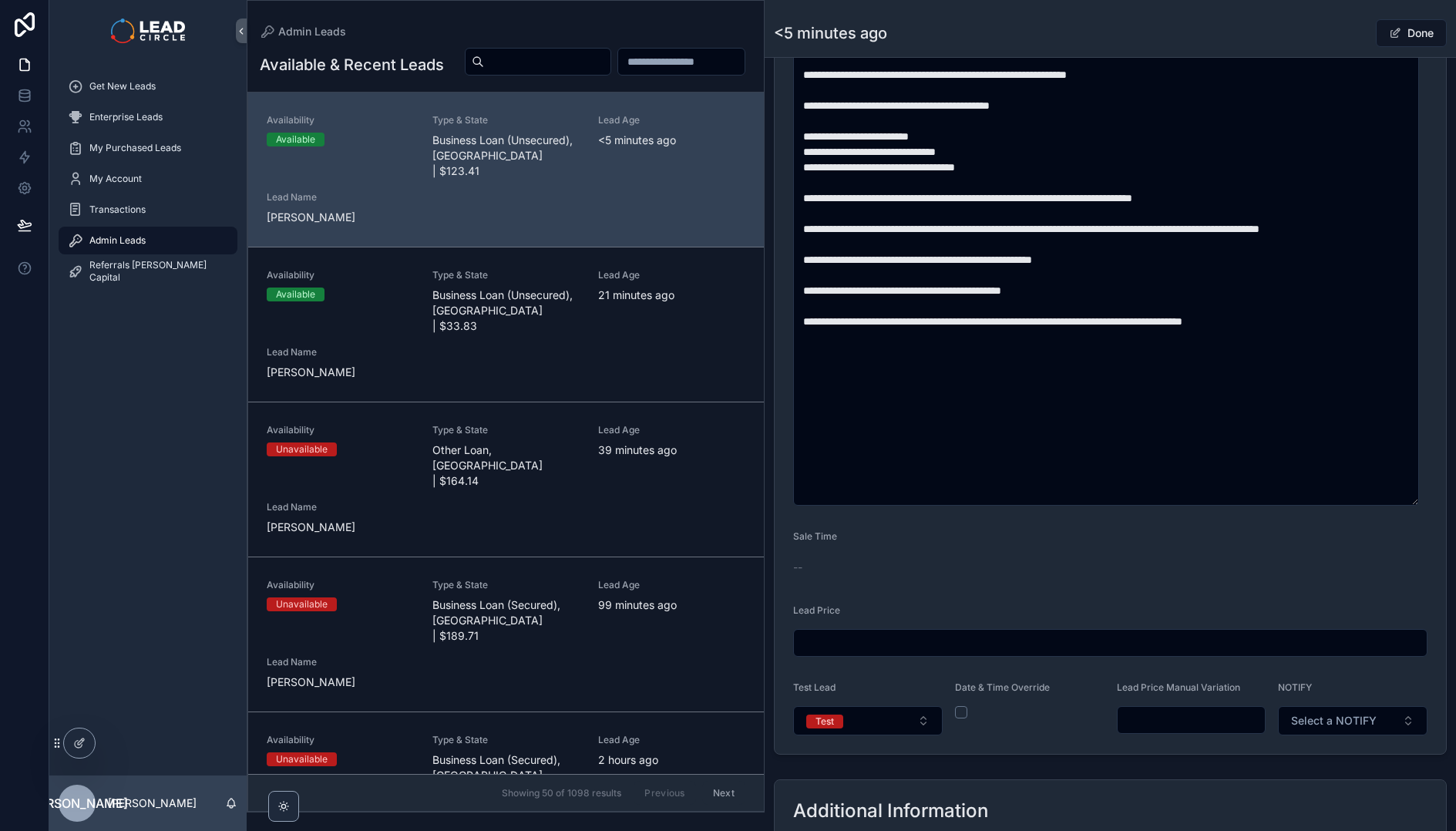
scroll to position [824, 0]
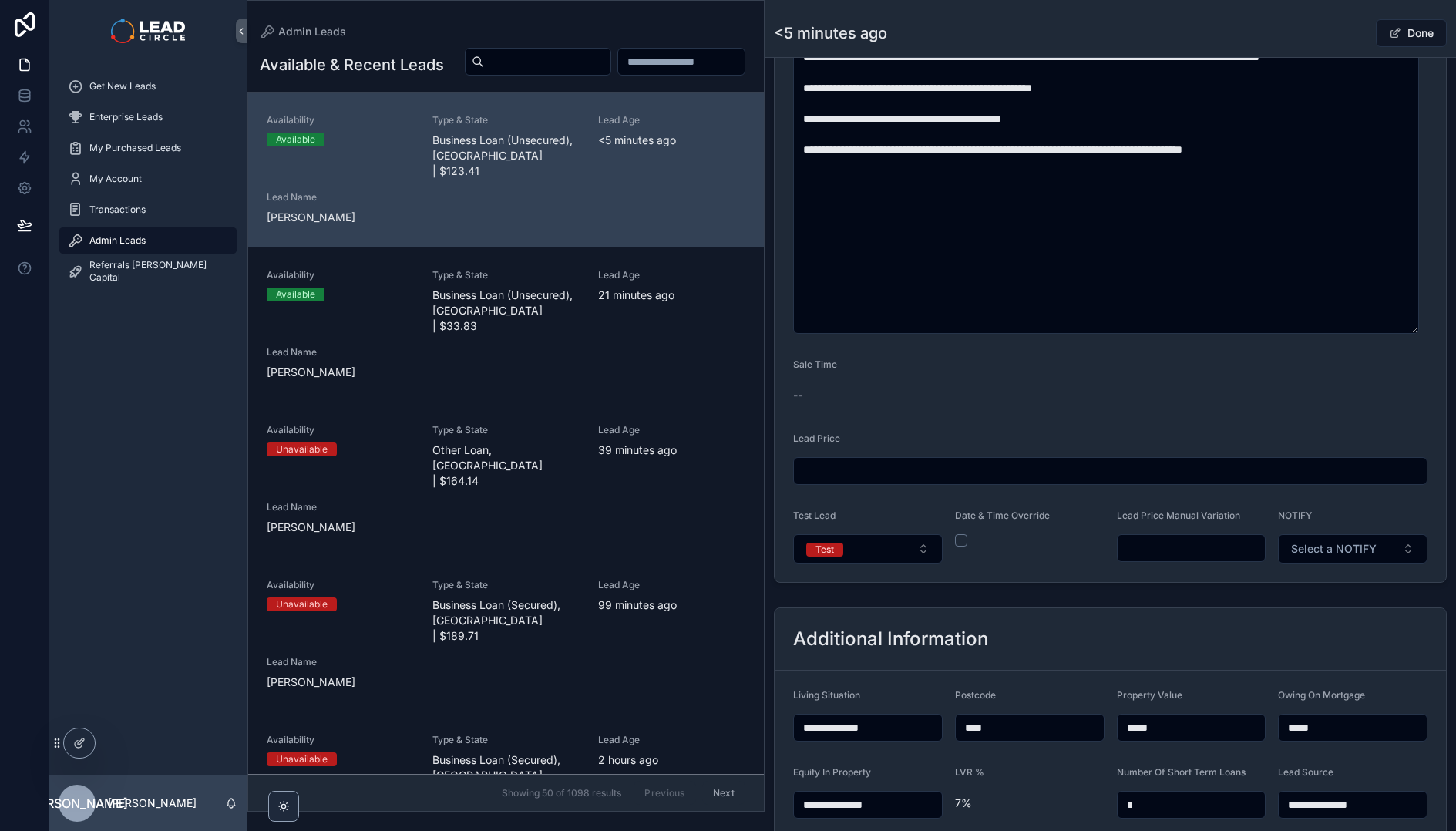
click at [1191, 539] on input "scrollable content" at bounding box center [1192, 548] width 148 height 21
click at [1156, 592] on div "**********" at bounding box center [1109, 165] width 691 height 1827
drag, startPoint x: 1184, startPoint y: 549, endPoint x: 1094, endPoint y: 546, distance: 90.0
click at [1094, 546] on form "**********" at bounding box center [1110, 41] width 671 height 1080
click at [1088, 584] on div "**********" at bounding box center [1109, 9] width 691 height 1156
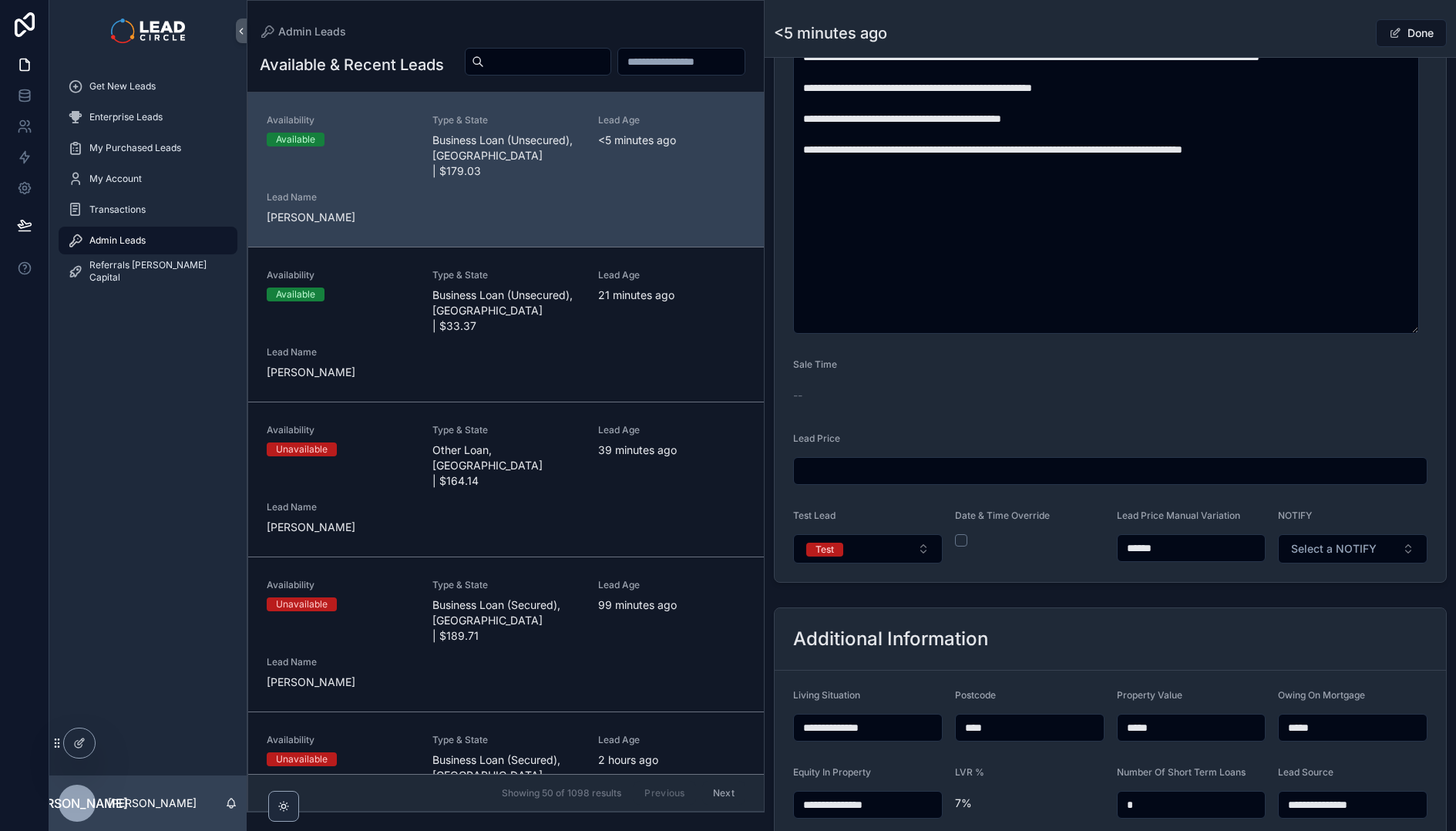
click at [1093, 582] on div "**********" at bounding box center [1109, 9] width 691 height 1156
click at [1175, 542] on input "******" at bounding box center [1192, 548] width 148 height 21
type input "*******"
click at [877, 554] on button "Test" at bounding box center [868, 549] width 149 height 29
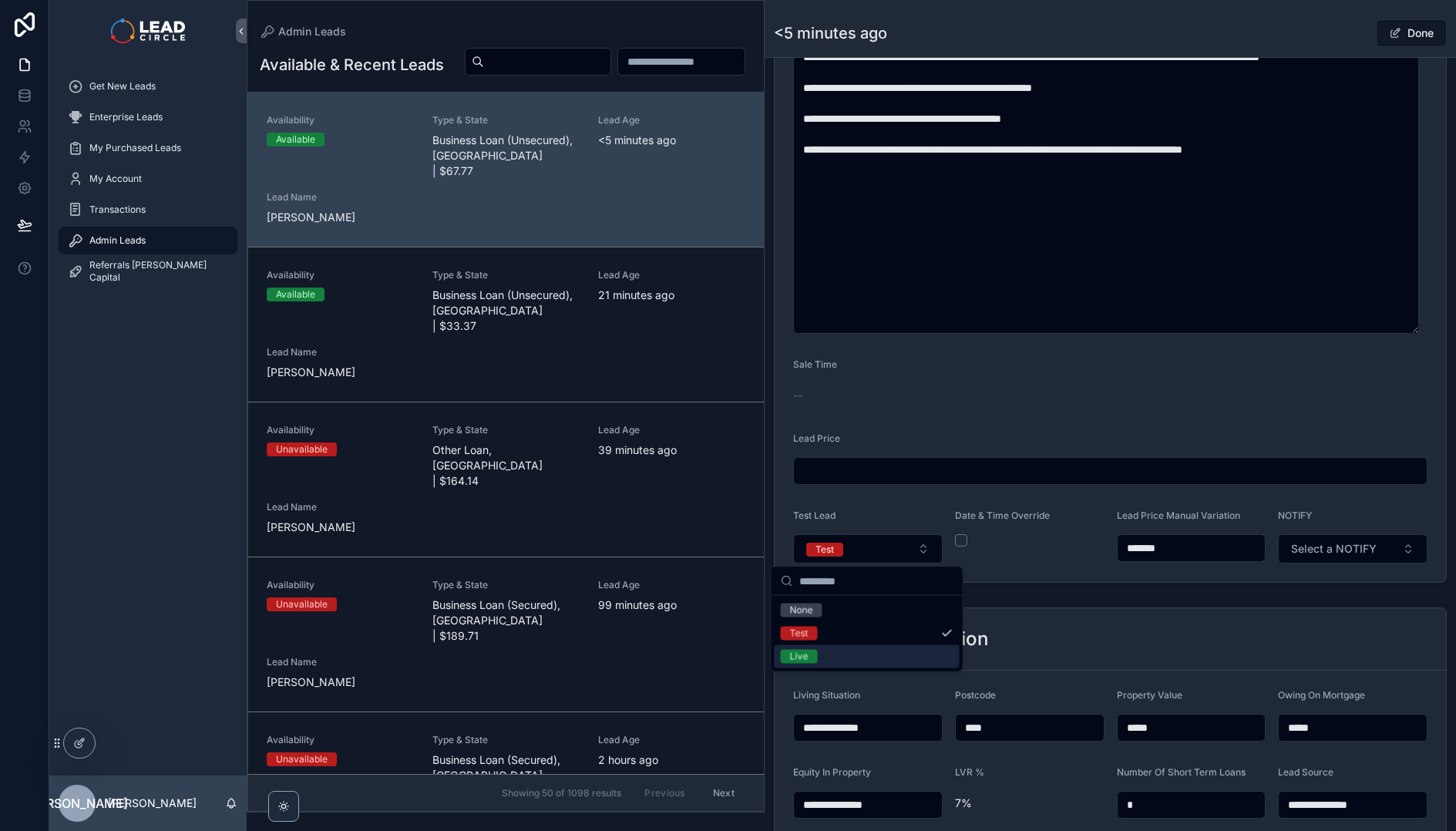
click at [847, 658] on div "Live" at bounding box center [866, 656] width 185 height 23
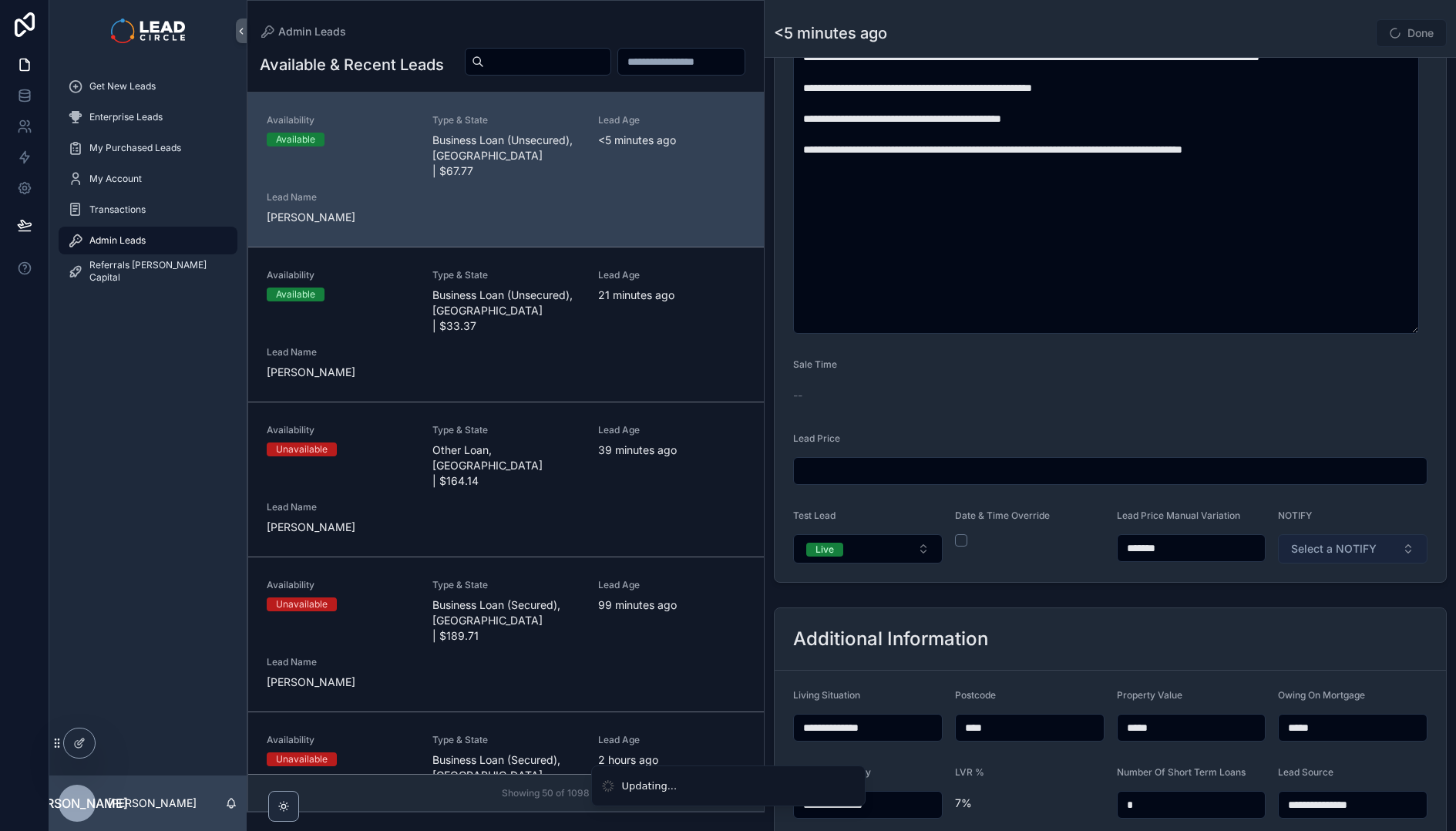
click at [1374, 551] on button "Select a NOTIFY" at bounding box center [1352, 549] width 149 height 29
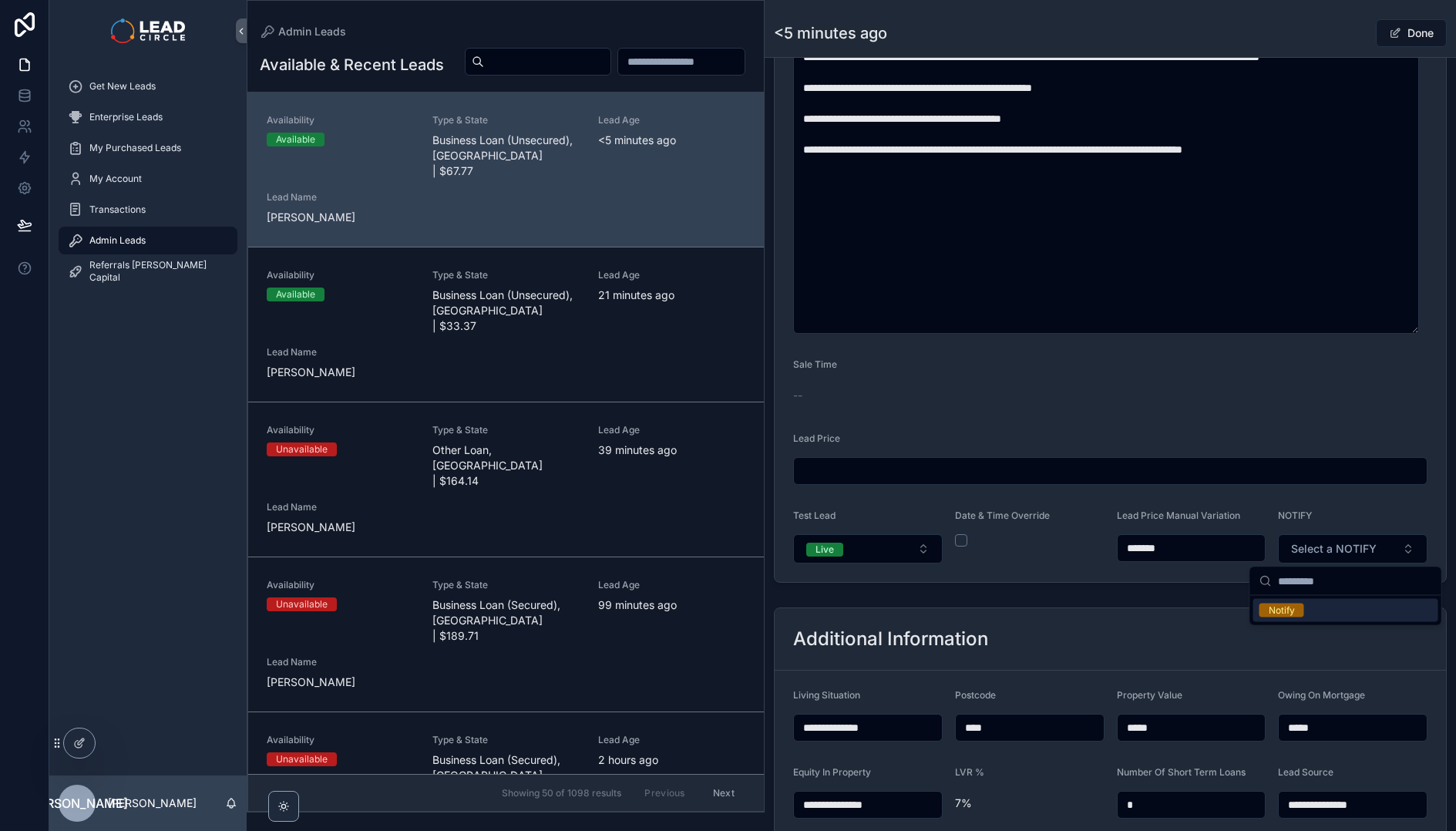
click at [1313, 611] on div "Notify" at bounding box center [1345, 610] width 185 height 23
click at [1320, 48] on div "Admin Leads <5 minutes ago Done" at bounding box center [1110, 28] width 673 height 57
click at [1410, 39] on button "Done" at bounding box center [1410, 33] width 71 height 27
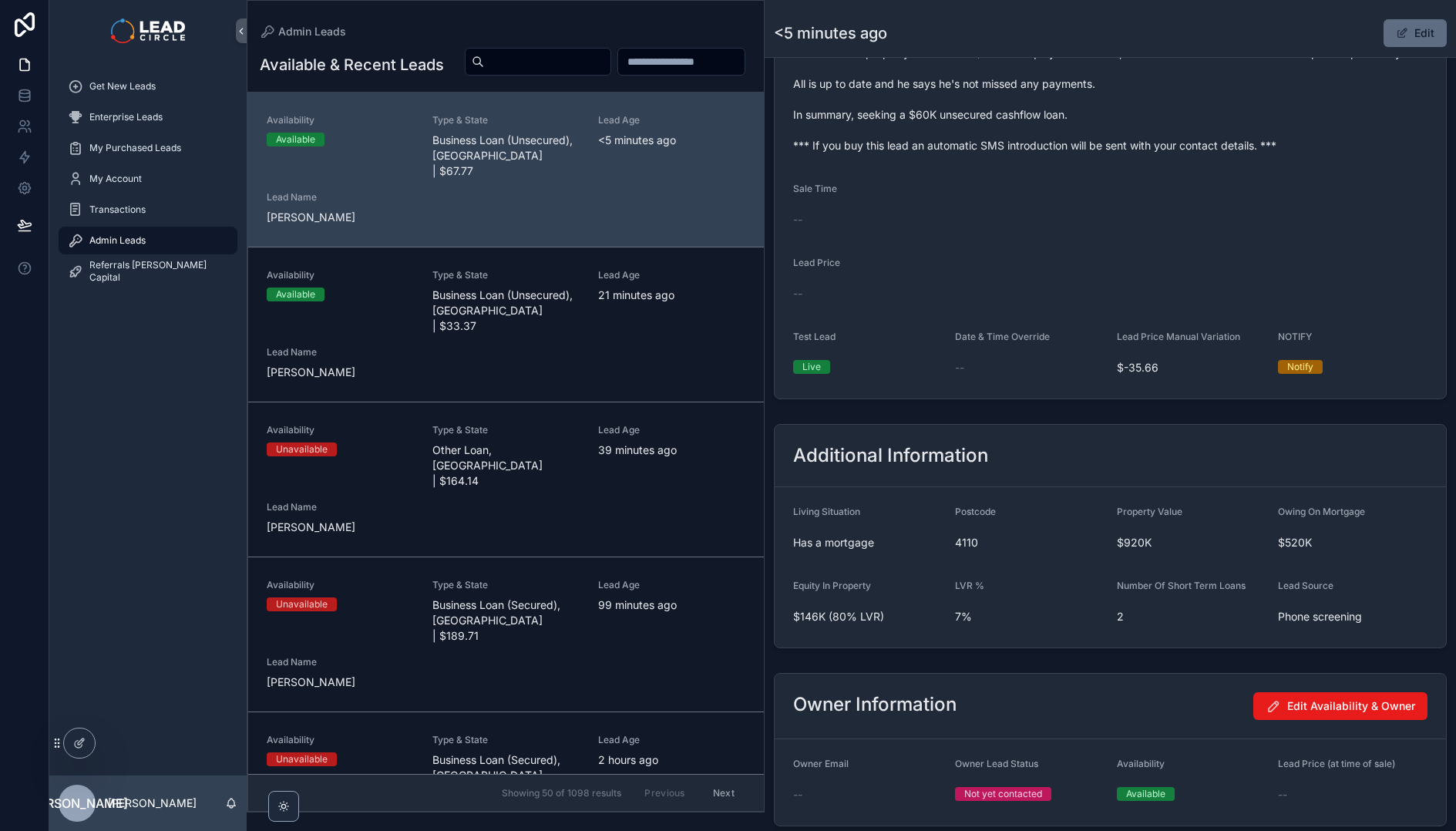
scroll to position [823, 0]
click at [125, 77] on div "Get New Leads" at bounding box center [148, 86] width 161 height 25
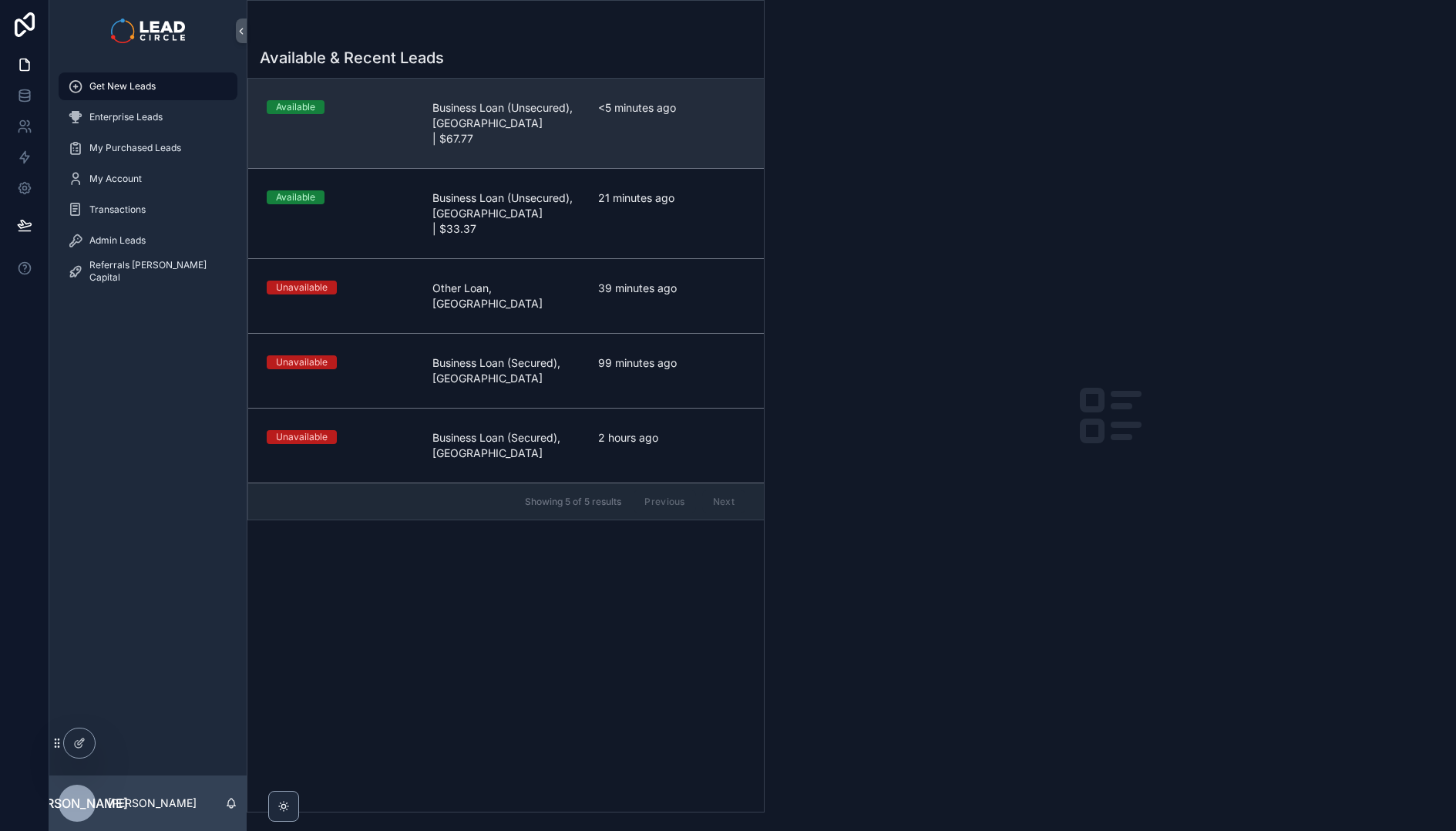
click at [549, 135] on link "Available Business Loan (Unsecured), [GEOGRAPHIC_DATA] | $67.77 <5 minutes ago" at bounding box center [506, 124] width 516 height 89
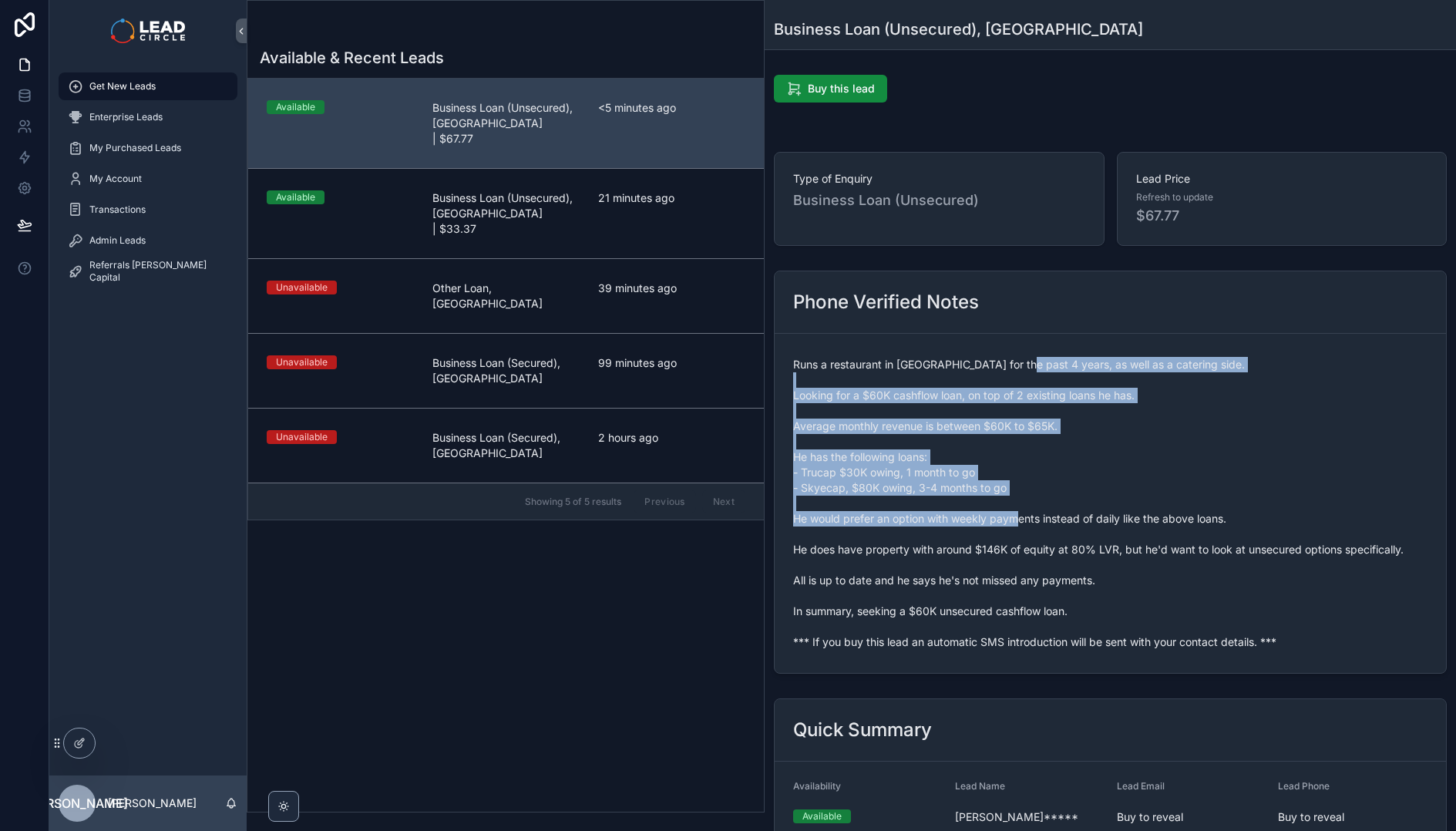
drag, startPoint x: 1028, startPoint y: 395, endPoint x: 1073, endPoint y: 533, distance: 145.2
click at [1073, 533] on span "Runs a restaurant in [GEOGRAPHIC_DATA] for the past 4 years, as well as a cater…" at bounding box center [1110, 503] width 634 height 293
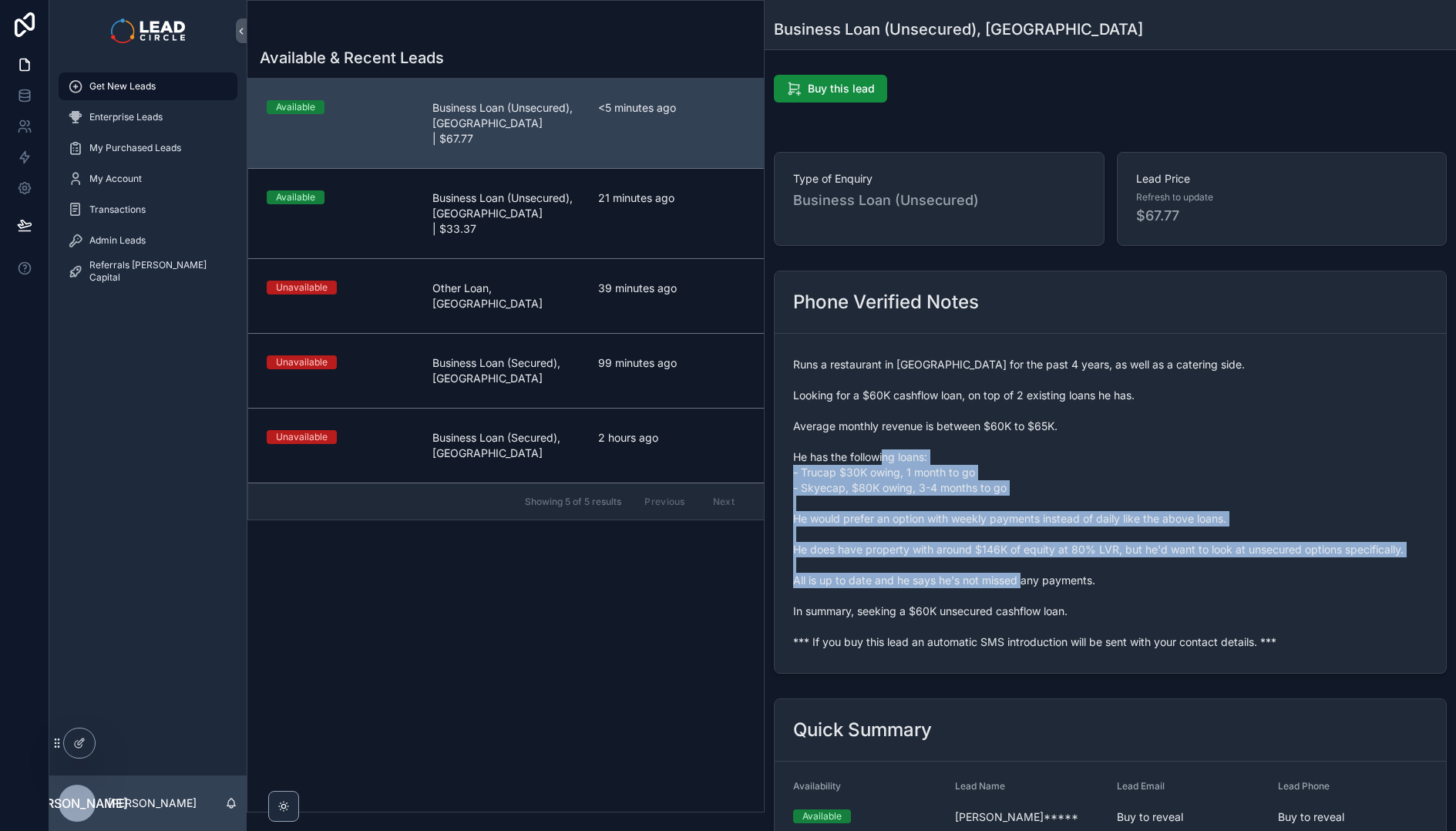
drag, startPoint x: 1071, startPoint y: 531, endPoint x: 1052, endPoint y: 440, distance: 93.0
click at [1053, 443] on span "Runs a restaurant in [GEOGRAPHIC_DATA] for the past 4 years, as well as a cater…" at bounding box center [1110, 503] width 634 height 293
click at [1052, 440] on span "Runs a restaurant in [GEOGRAPHIC_DATA] for the past 4 years, as well as a cater…" at bounding box center [1110, 503] width 634 height 293
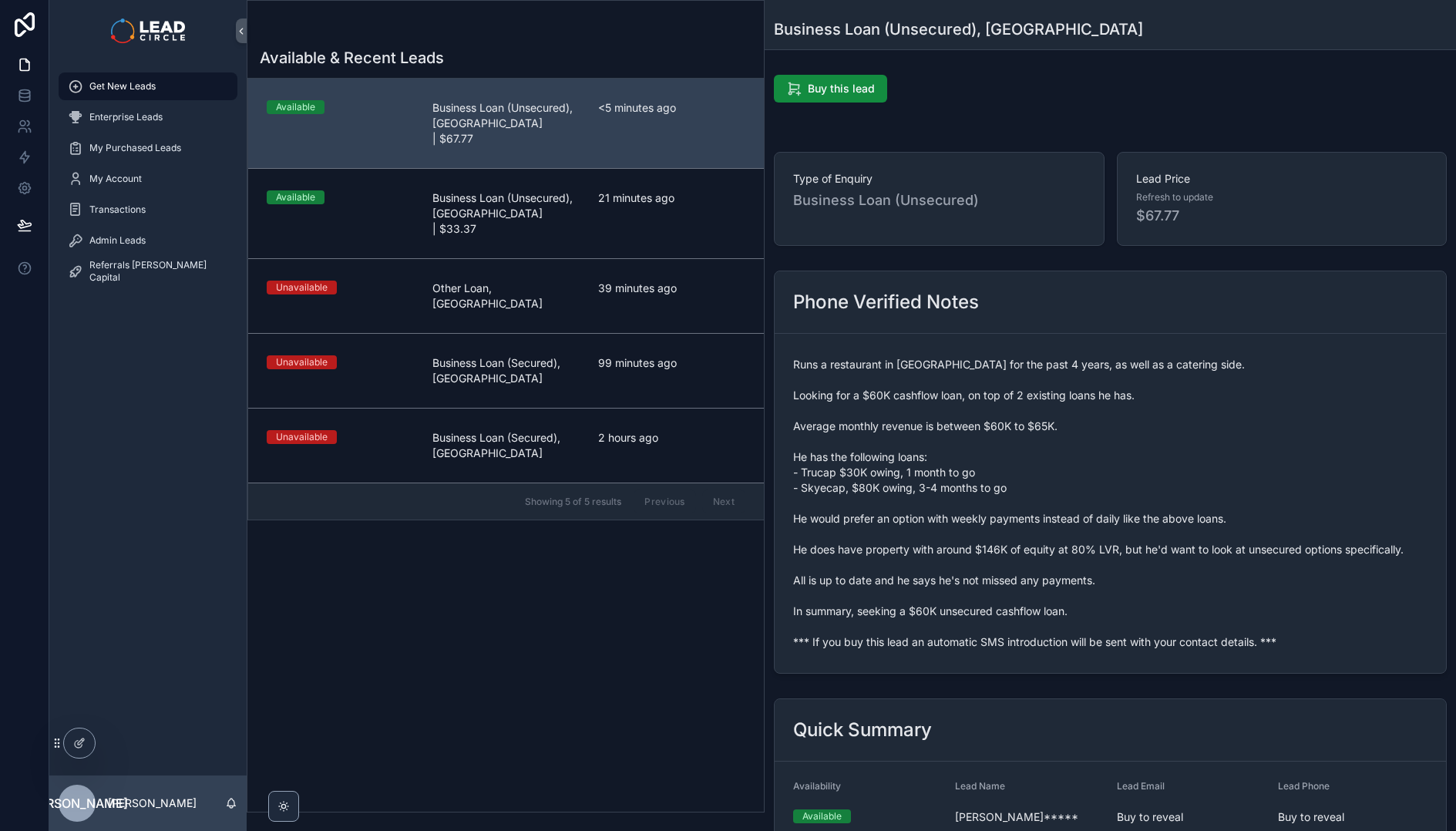
click at [1018, 389] on span "Runs a restaurant in [GEOGRAPHIC_DATA] for the past 4 years, as well as a cater…" at bounding box center [1110, 503] width 634 height 293
drag, startPoint x: 993, startPoint y: 436, endPoint x: 913, endPoint y: 424, distance: 80.9
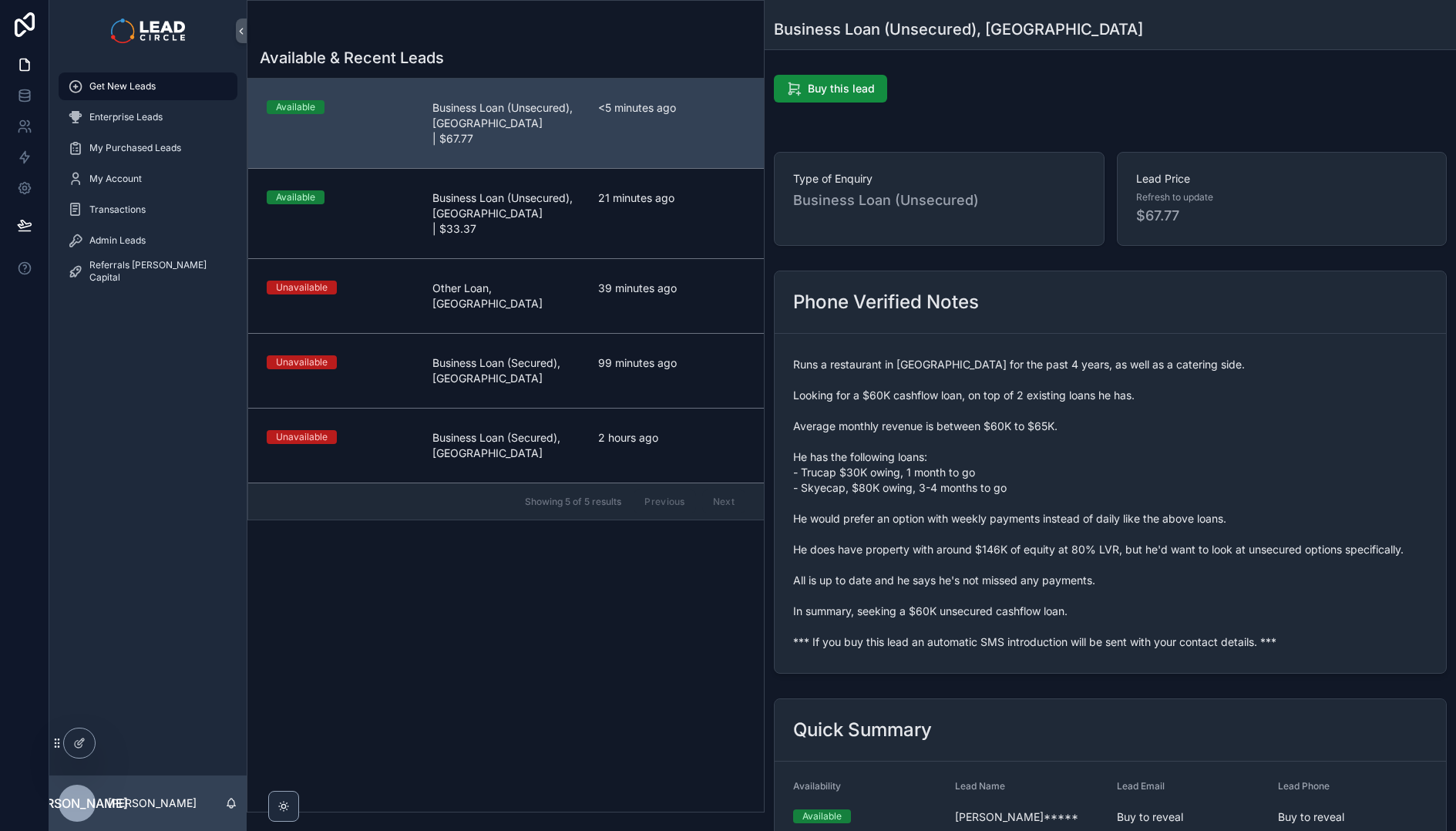
click at [935, 431] on span "Runs a restaurant in [GEOGRAPHIC_DATA] for the past 4 years, as well as a cater…" at bounding box center [1110, 503] width 634 height 293
click at [913, 424] on span "Runs a restaurant in [GEOGRAPHIC_DATA] for the past 4 years, as well as a cater…" at bounding box center [1110, 503] width 634 height 293
drag, startPoint x: 829, startPoint y: 434, endPoint x: 1117, endPoint y: 434, distance: 288.0
click at [1109, 434] on span "Runs a restaurant in [GEOGRAPHIC_DATA] for the past 4 years, as well as a cater…" at bounding box center [1110, 503] width 634 height 293
click at [1117, 434] on span "Runs a restaurant in [GEOGRAPHIC_DATA] for the past 4 years, as well as a cater…" at bounding box center [1110, 503] width 634 height 293
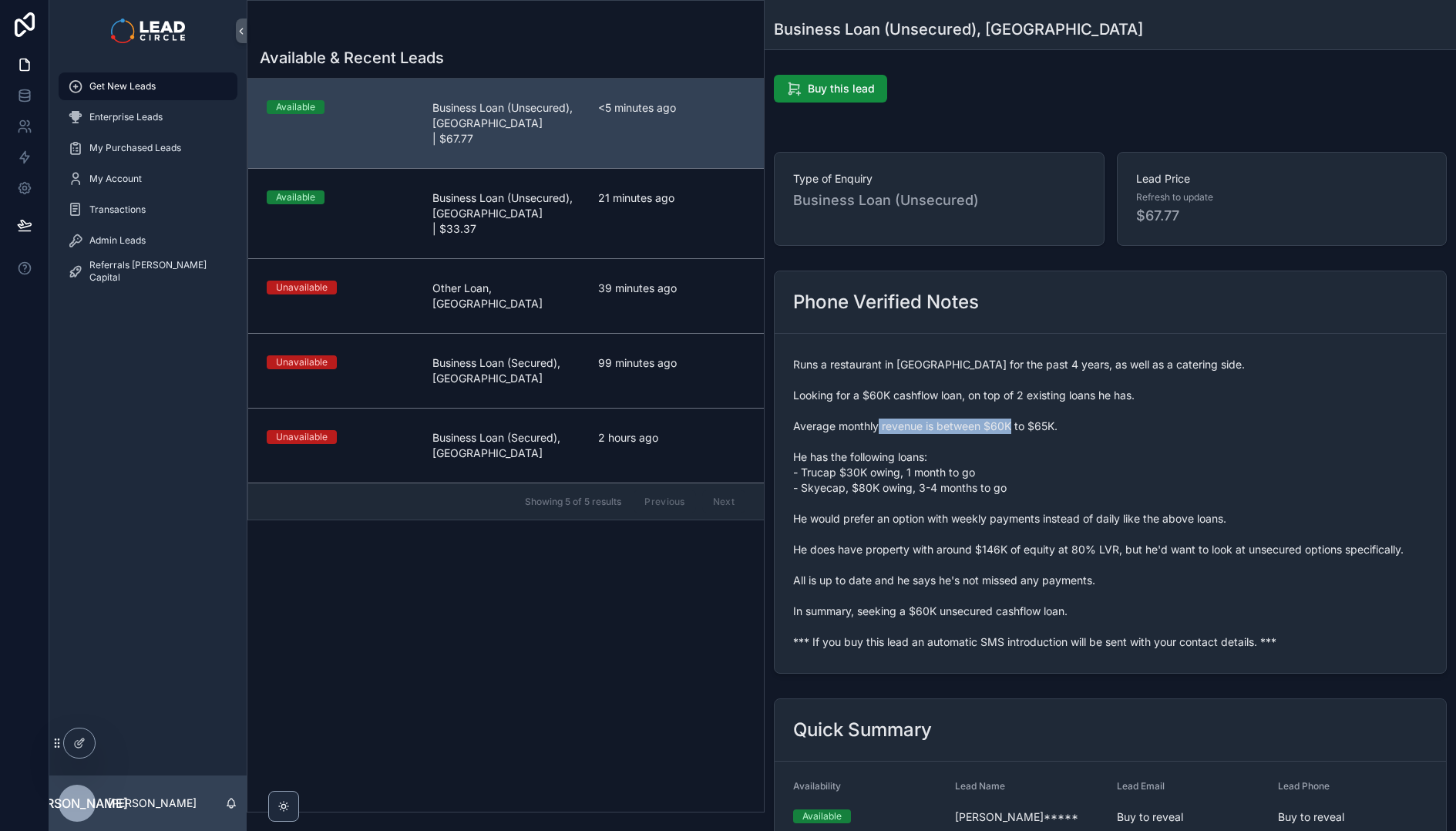
drag, startPoint x: 937, startPoint y: 419, endPoint x: 920, endPoint y: 419, distance: 17.0
click at [920, 419] on span "Runs a restaurant in [GEOGRAPHIC_DATA] for the past 4 years, as well as a cater…" at bounding box center [1110, 503] width 634 height 293
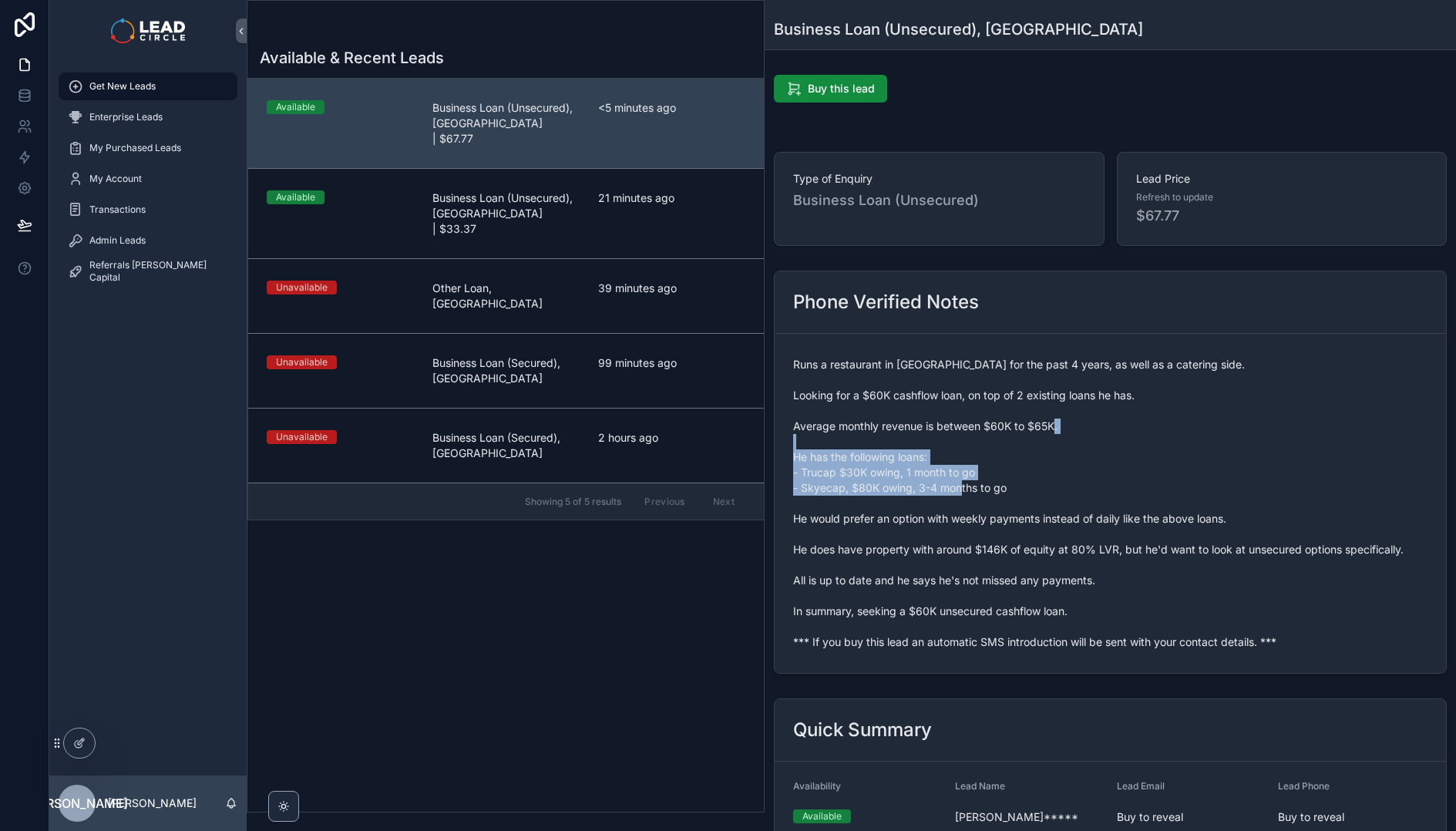
drag, startPoint x: 826, startPoint y: 458, endPoint x: 1065, endPoint y: 489, distance: 241.0
click at [1065, 489] on span "Runs a restaurant in [GEOGRAPHIC_DATA] for the past 4 years, as well as a cater…" at bounding box center [1110, 503] width 634 height 293
click at [971, 525] on span "Runs a restaurant in [GEOGRAPHIC_DATA] for the past 4 years, as well as a cater…" at bounding box center [1110, 503] width 634 height 293
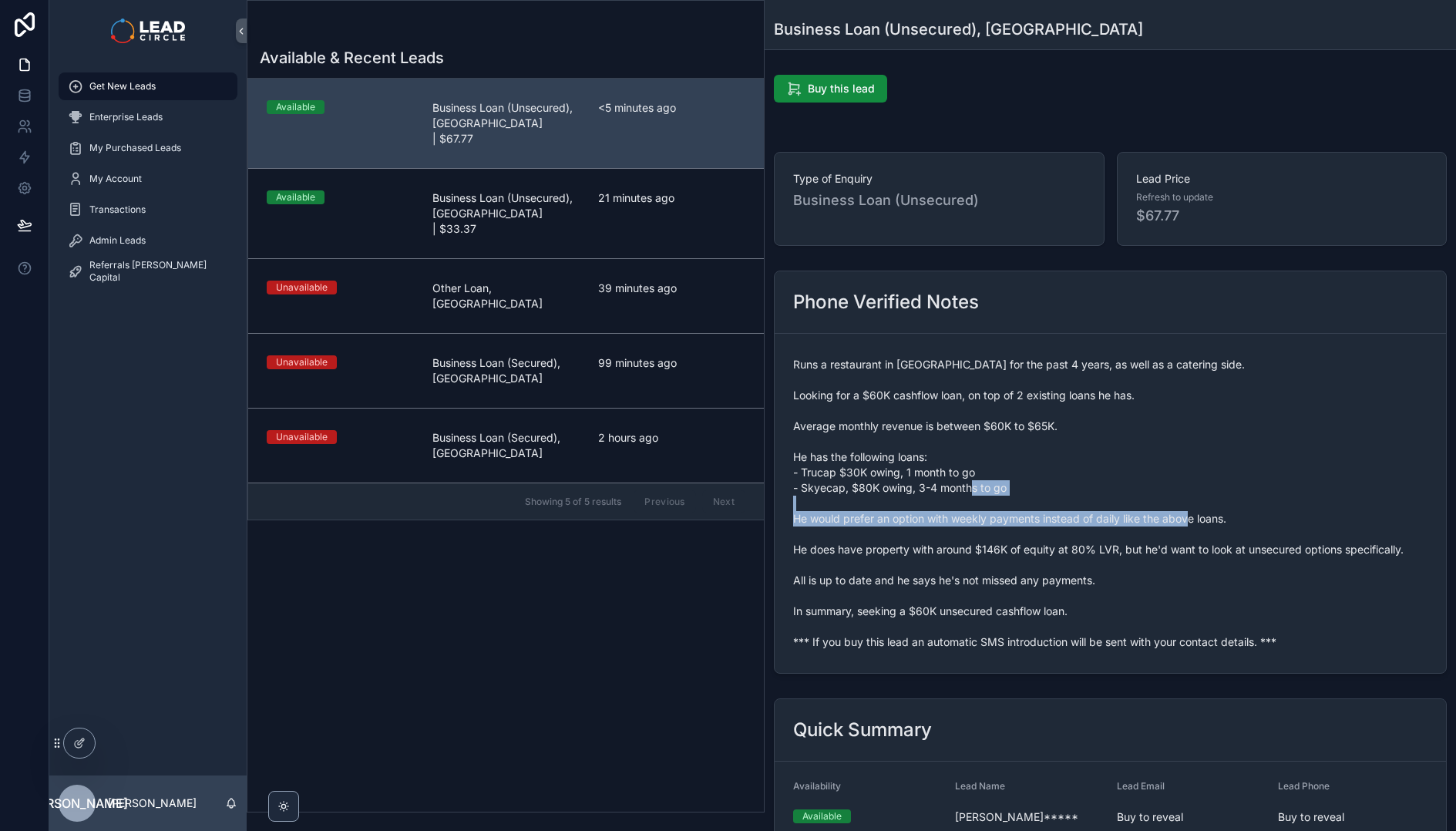
click at [971, 525] on span "Runs a restaurant in [GEOGRAPHIC_DATA] for the past 4 years, as well as a cater…" at bounding box center [1110, 503] width 634 height 293
click at [1035, 523] on span "Runs a restaurant in [GEOGRAPHIC_DATA] for the past 4 years, as well as a cater…" at bounding box center [1110, 503] width 634 height 293
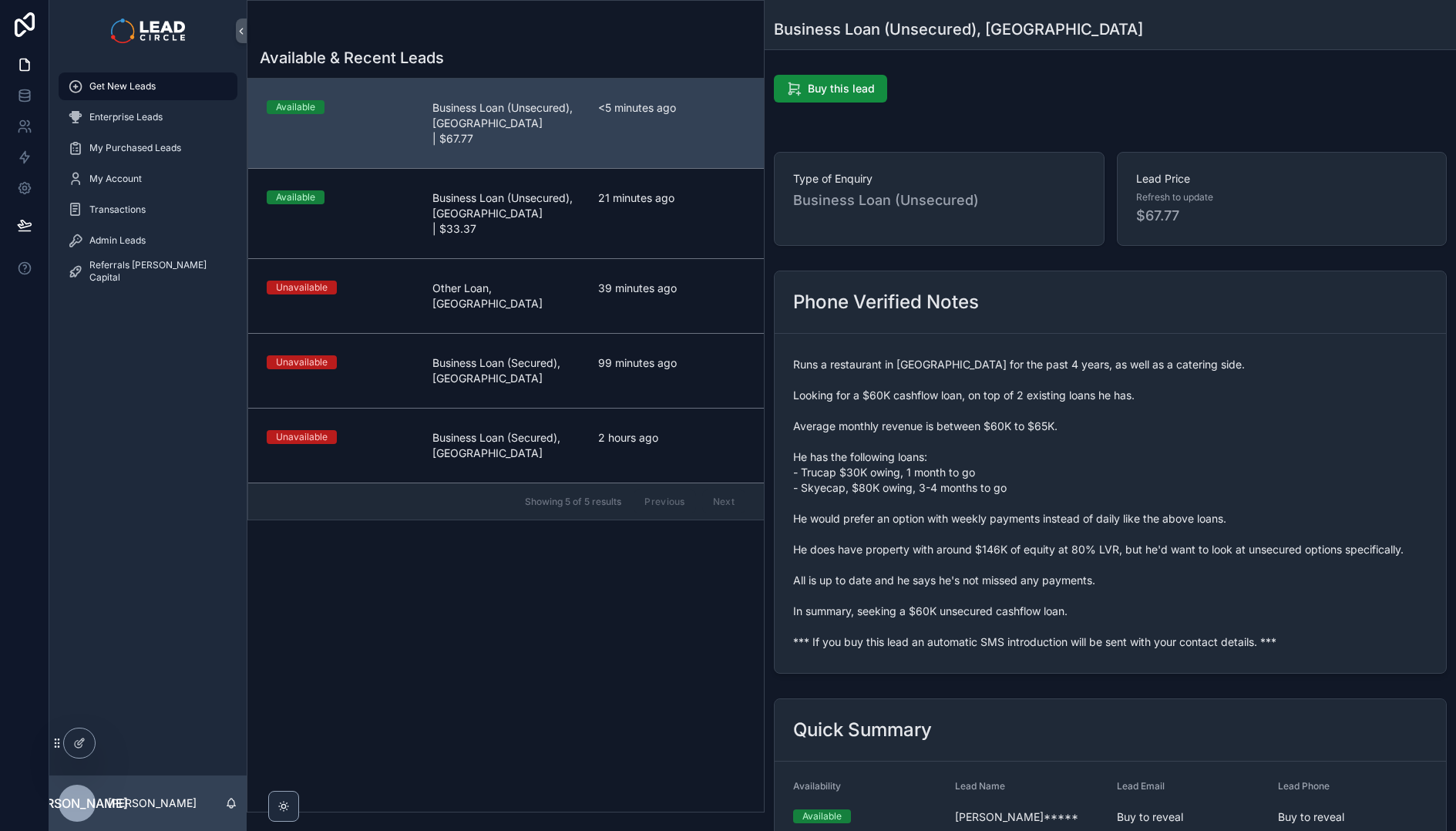
click at [1046, 561] on span "Runs a restaurant in [GEOGRAPHIC_DATA] for the past 4 years, as well as a cater…" at bounding box center [1110, 503] width 634 height 293
click at [192, 243] on div "Admin Leads" at bounding box center [148, 240] width 161 height 25
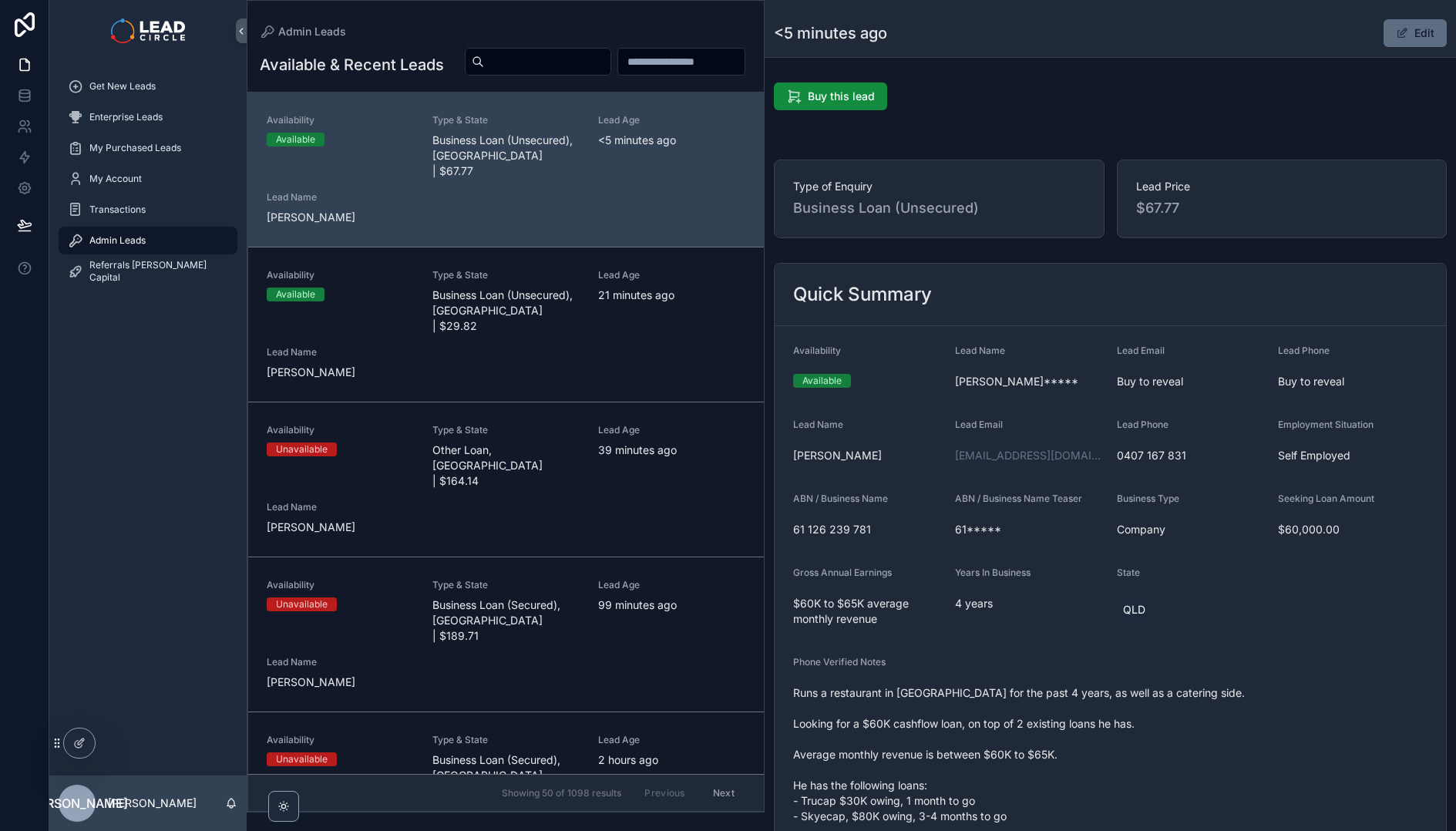
click at [1411, 35] on button "Edit" at bounding box center [1415, 33] width 64 height 27
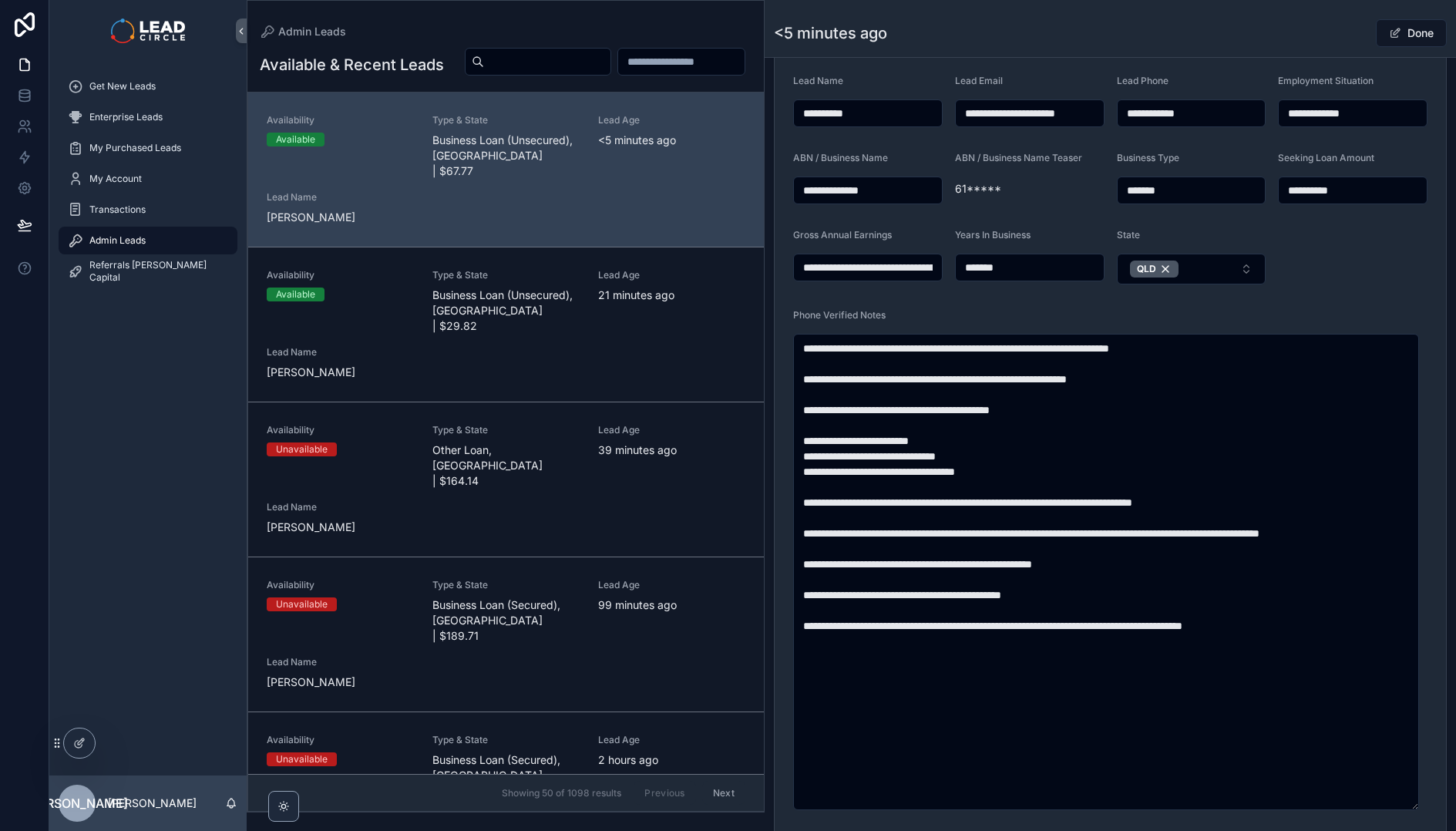
scroll to position [529, 0]
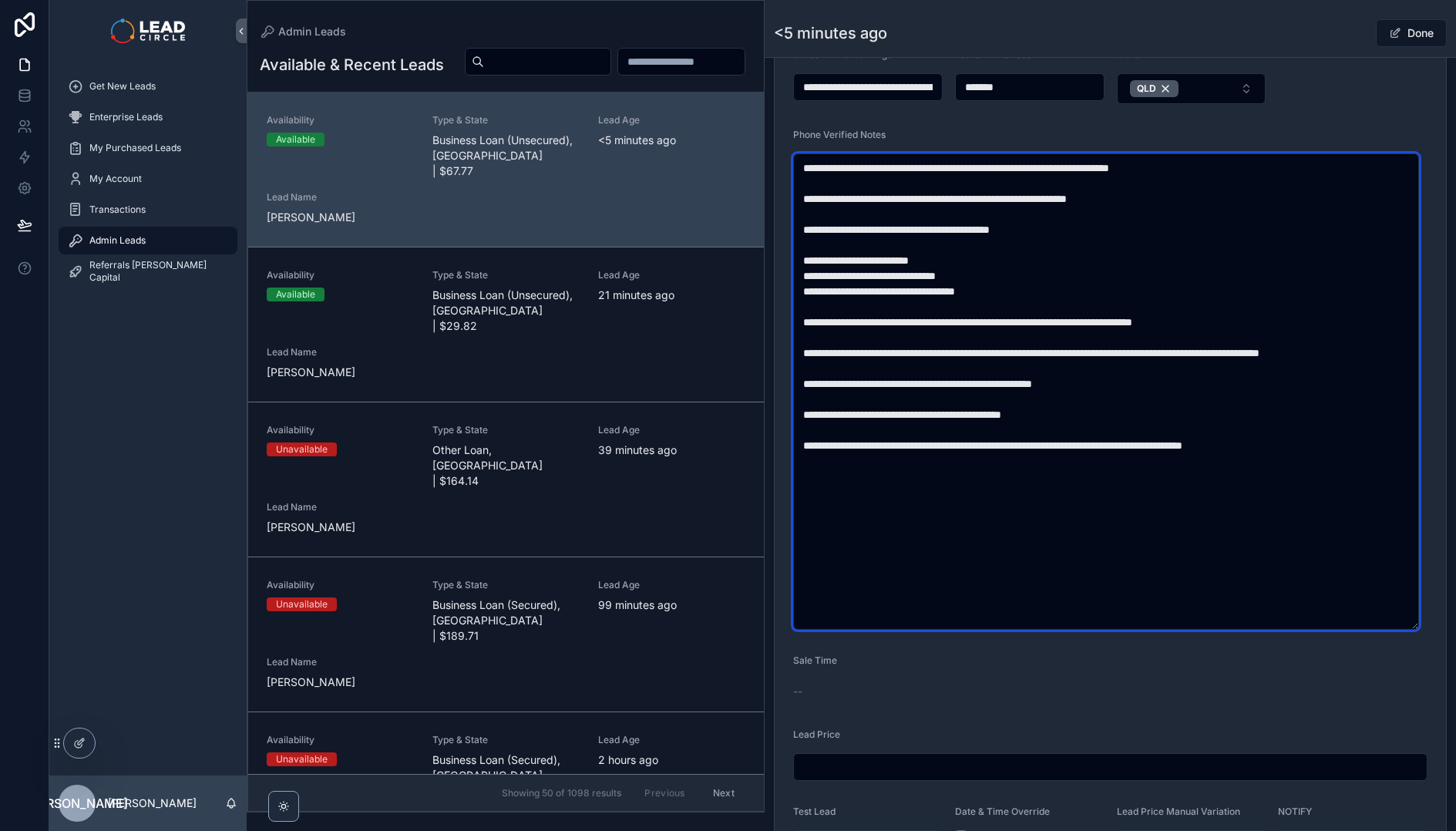
click at [1269, 319] on textarea "**********" at bounding box center [1106, 391] width 626 height 476
paste textarea "**********"
type textarea "**********"
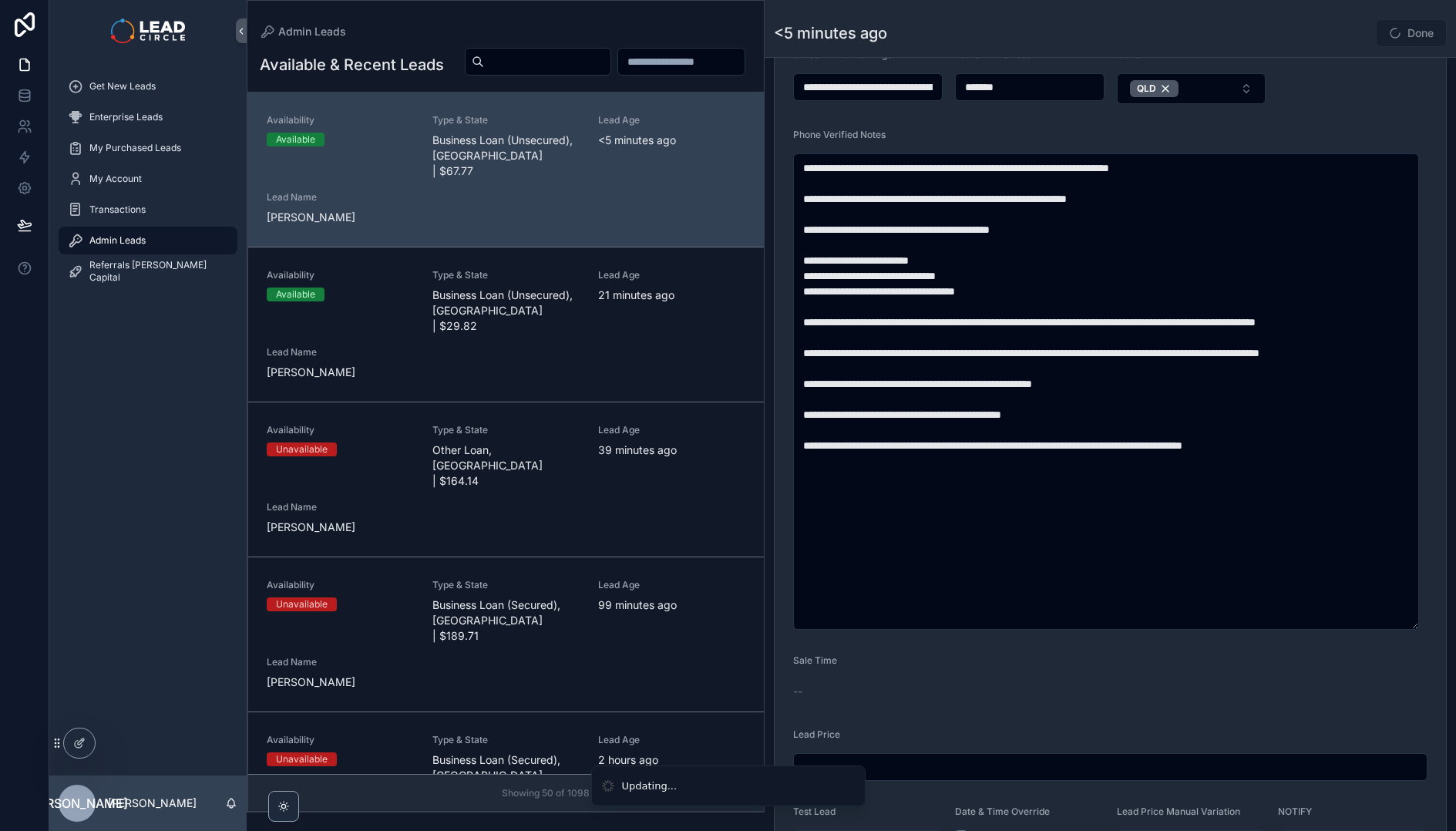
click at [1395, 74] on form "**********" at bounding box center [1110, 337] width 671 height 1080
click at [1397, 39] on button "Done" at bounding box center [1410, 33] width 71 height 27
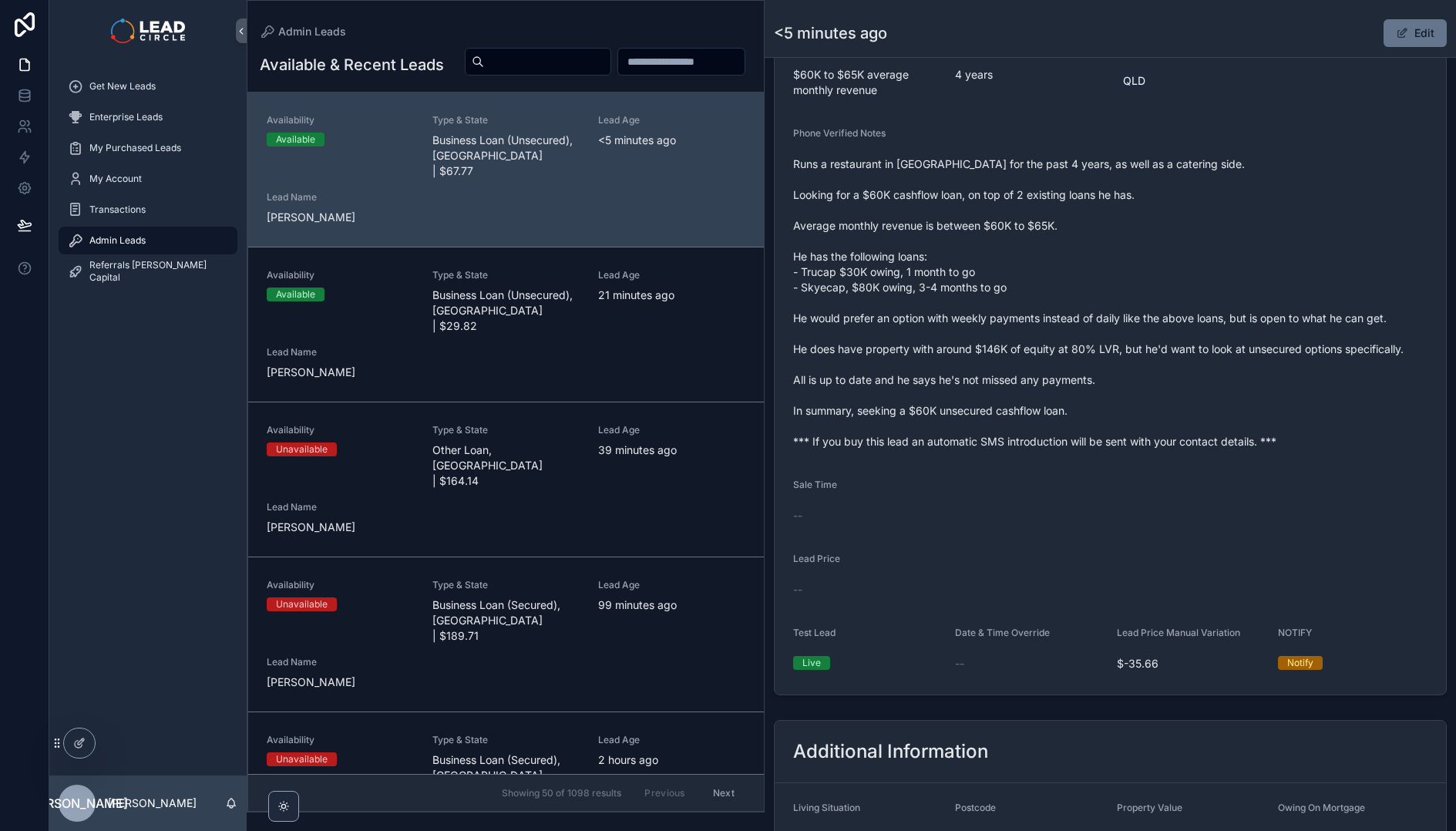
scroll to position [521, 0]
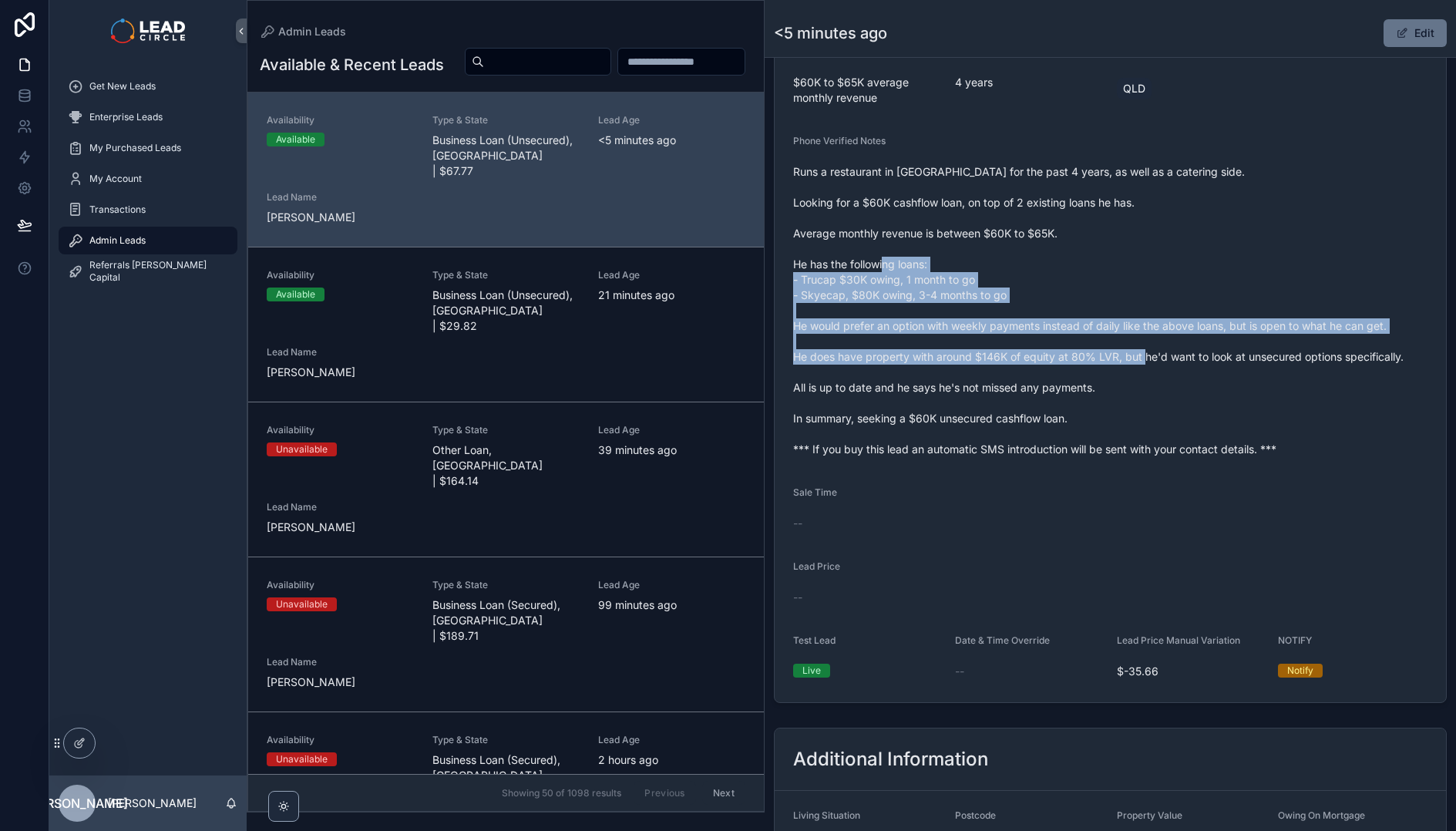
drag, startPoint x: 1181, startPoint y: 266, endPoint x: 1208, endPoint y: 396, distance: 132.8
click at [1208, 396] on span "Runs a restaurant in [GEOGRAPHIC_DATA] for the past 4 years, as well as a cater…" at bounding box center [1110, 310] width 634 height 293
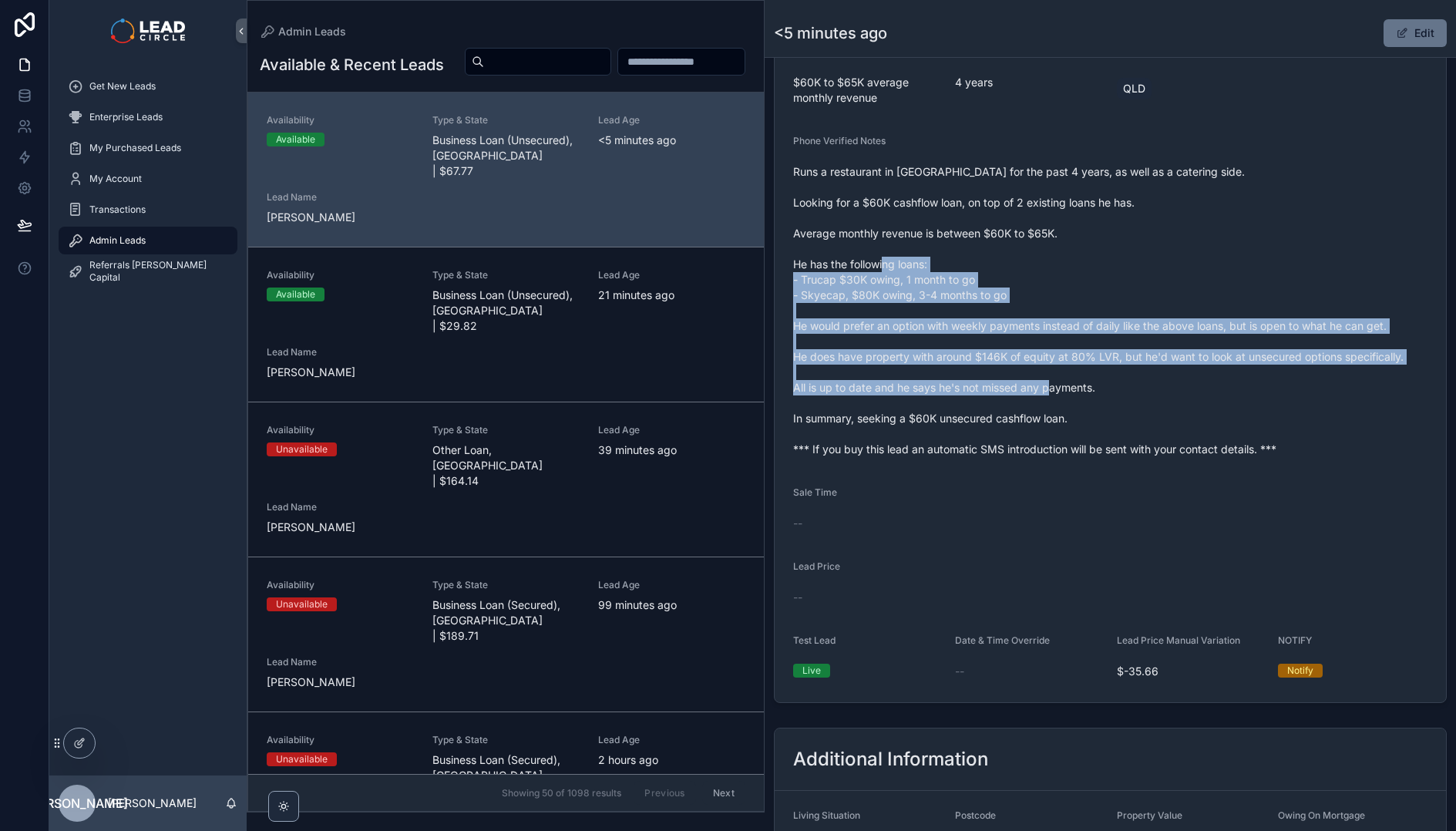
click at [1208, 396] on span "Runs a restaurant in [GEOGRAPHIC_DATA] for the past 4 years, as well as a cater…" at bounding box center [1110, 310] width 634 height 293
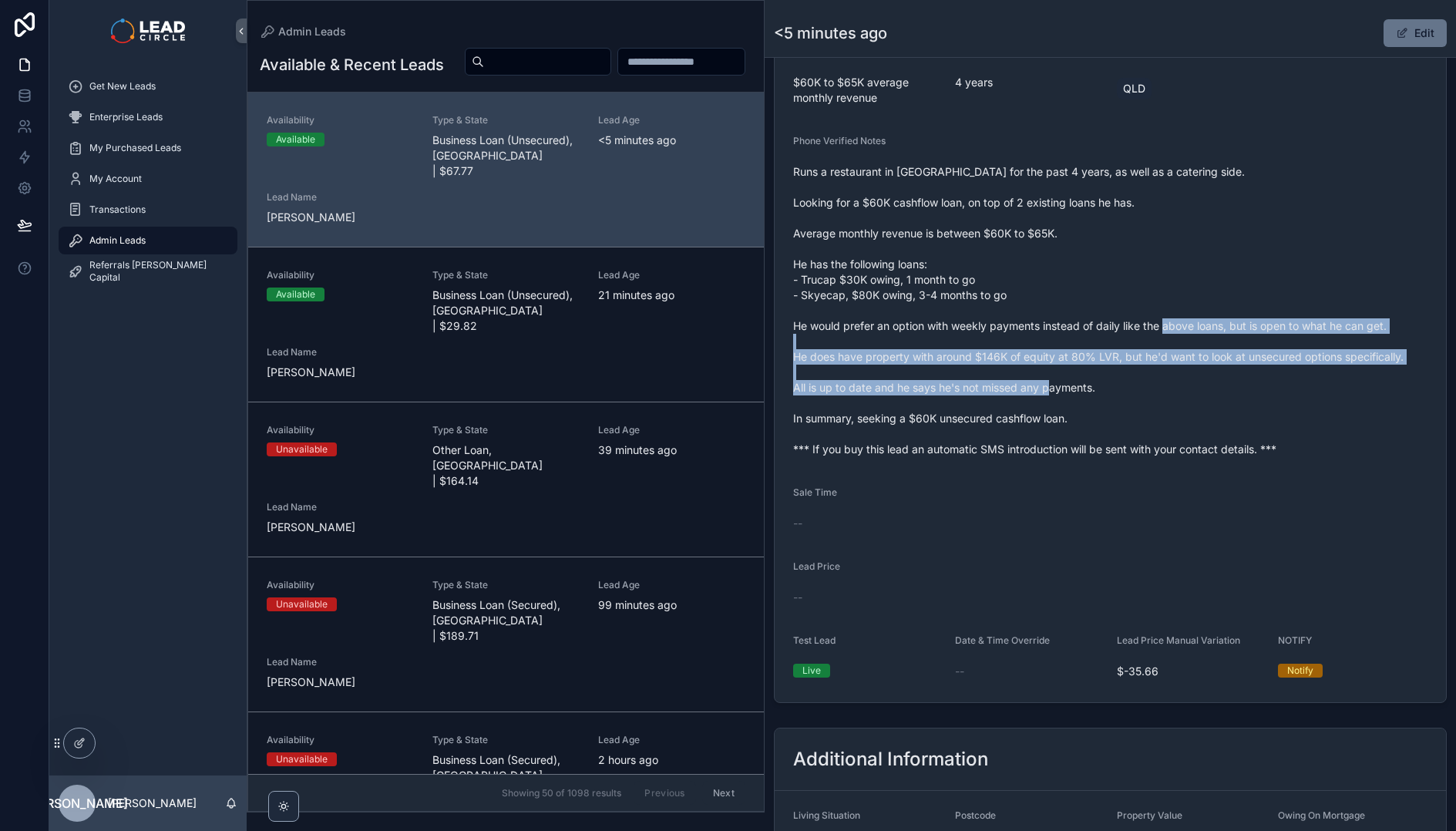
drag, startPoint x: 1295, startPoint y: 408, endPoint x: 1186, endPoint y: 299, distance: 154.1
click at [1191, 305] on span "Runs a restaurant in [GEOGRAPHIC_DATA] for the past 4 years, as well as a cater…" at bounding box center [1110, 310] width 634 height 293
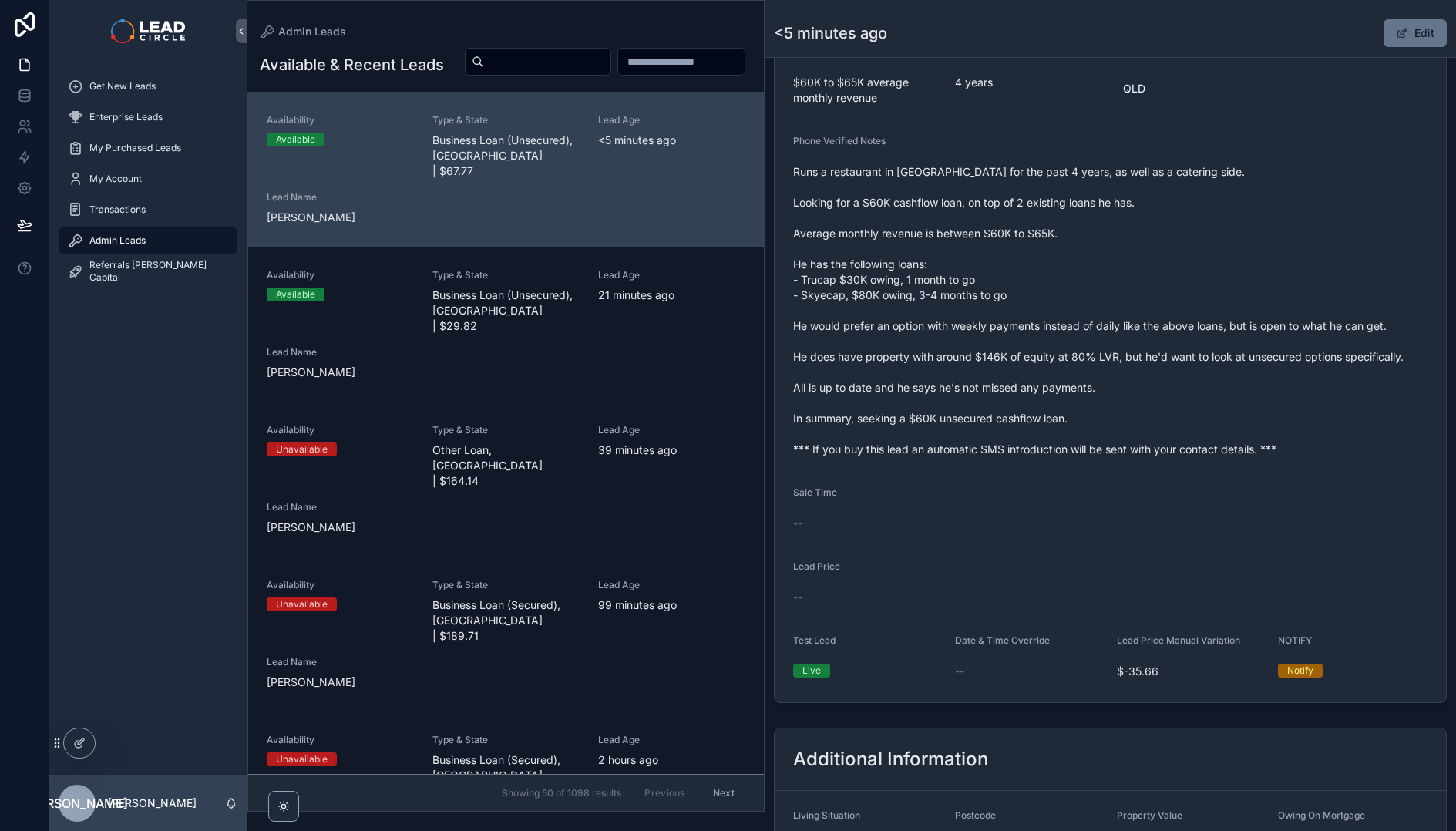
click at [1186, 299] on span "Runs a restaurant in [GEOGRAPHIC_DATA] for the past 4 years, as well as a cater…" at bounding box center [1110, 310] width 634 height 293
click at [1402, 28] on button "Edit" at bounding box center [1415, 33] width 64 height 27
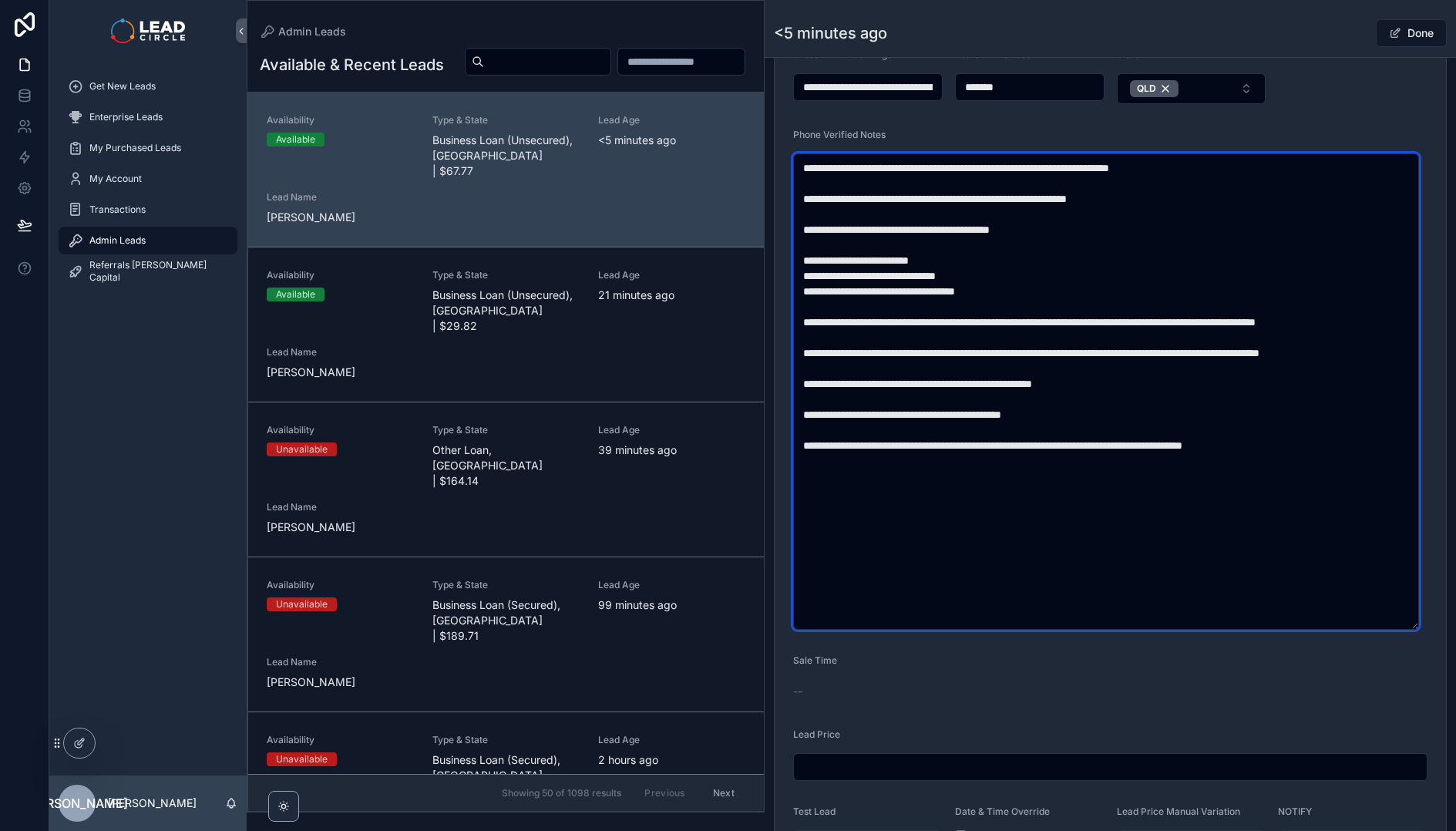
click at [846, 276] on textarea "**********" at bounding box center [1106, 391] width 626 height 476
type textarea "**********"
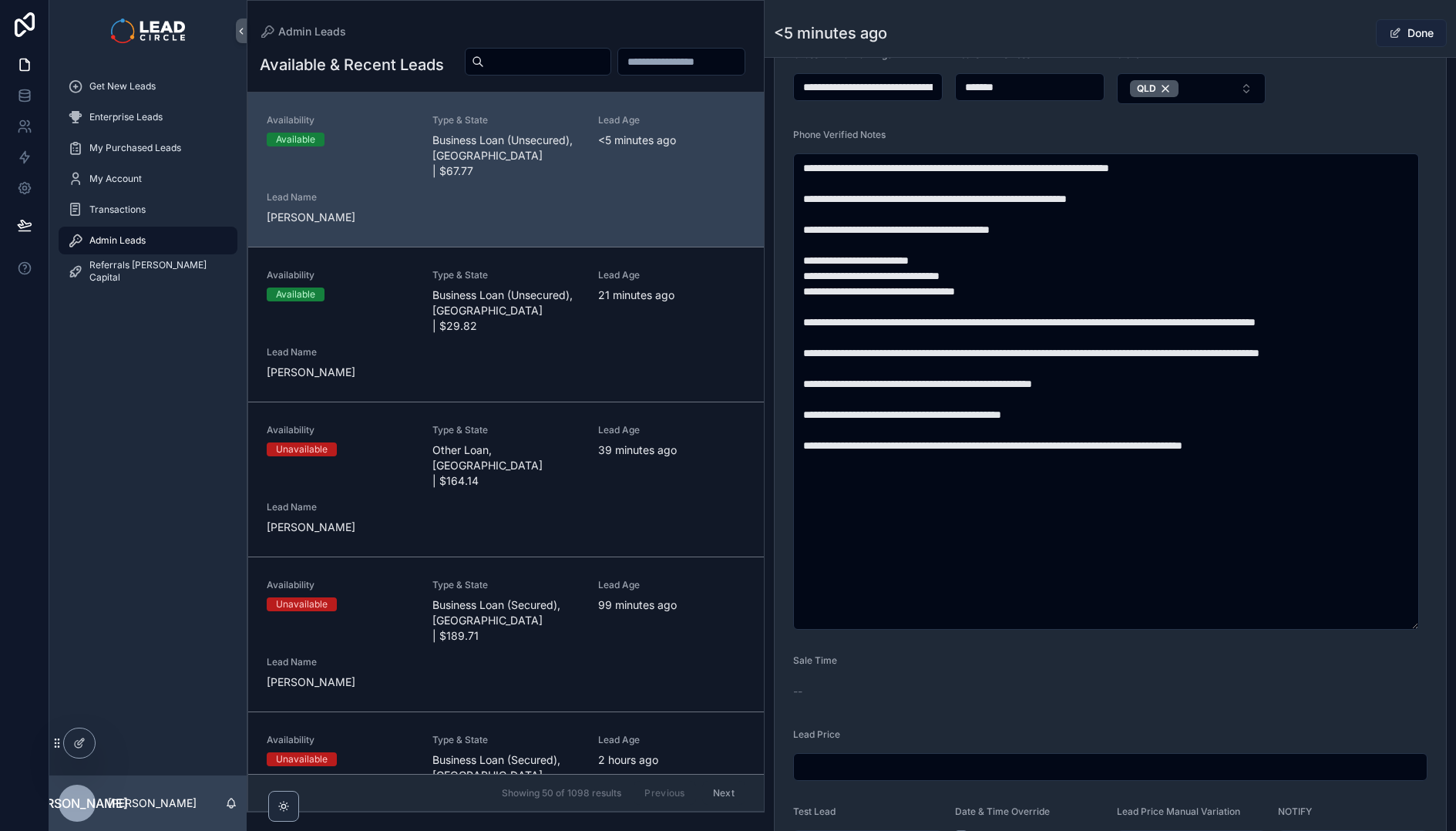
click at [1389, 31] on span "scrollable content" at bounding box center [1395, 33] width 12 height 12
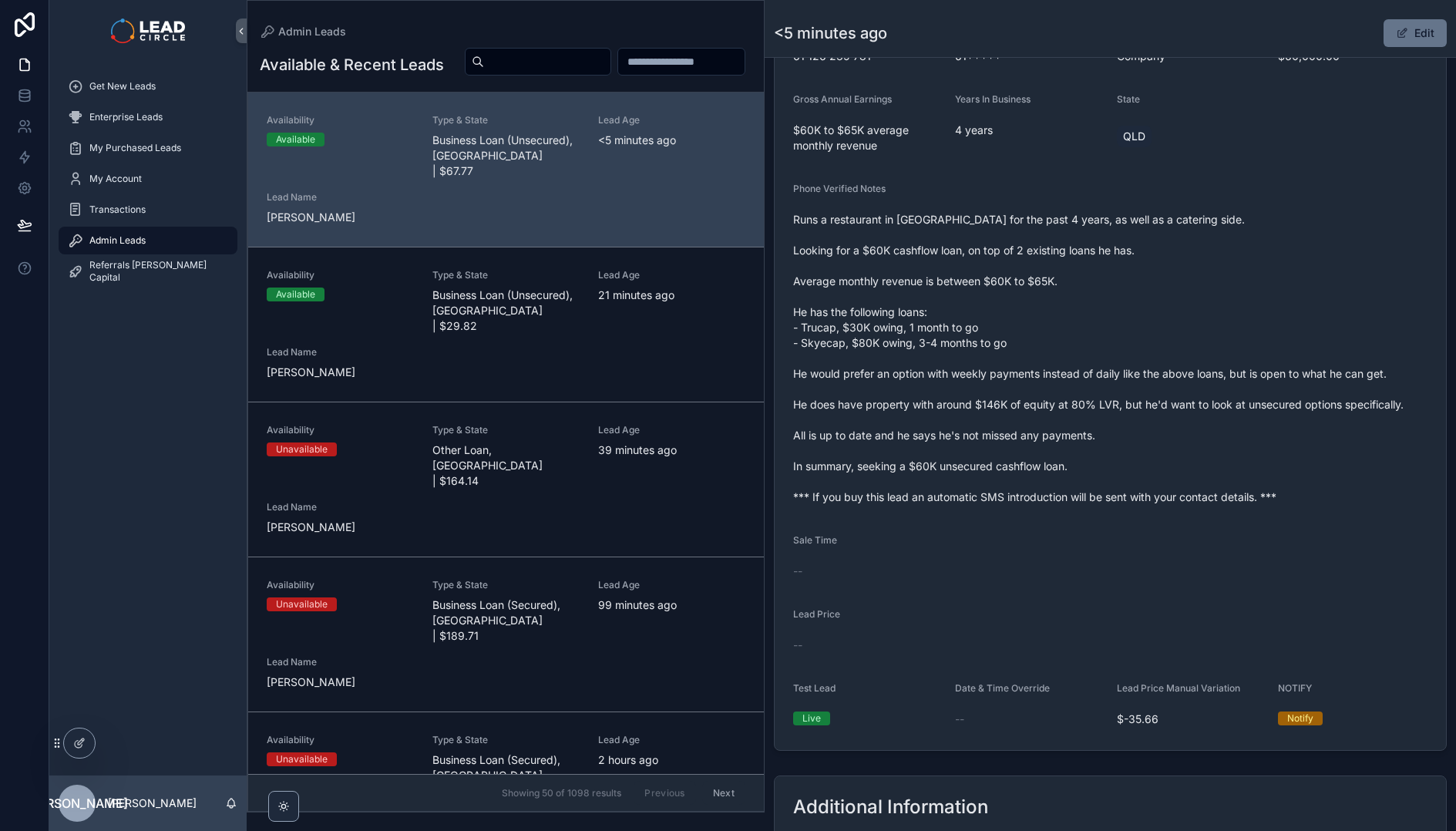
scroll to position [454, 0]
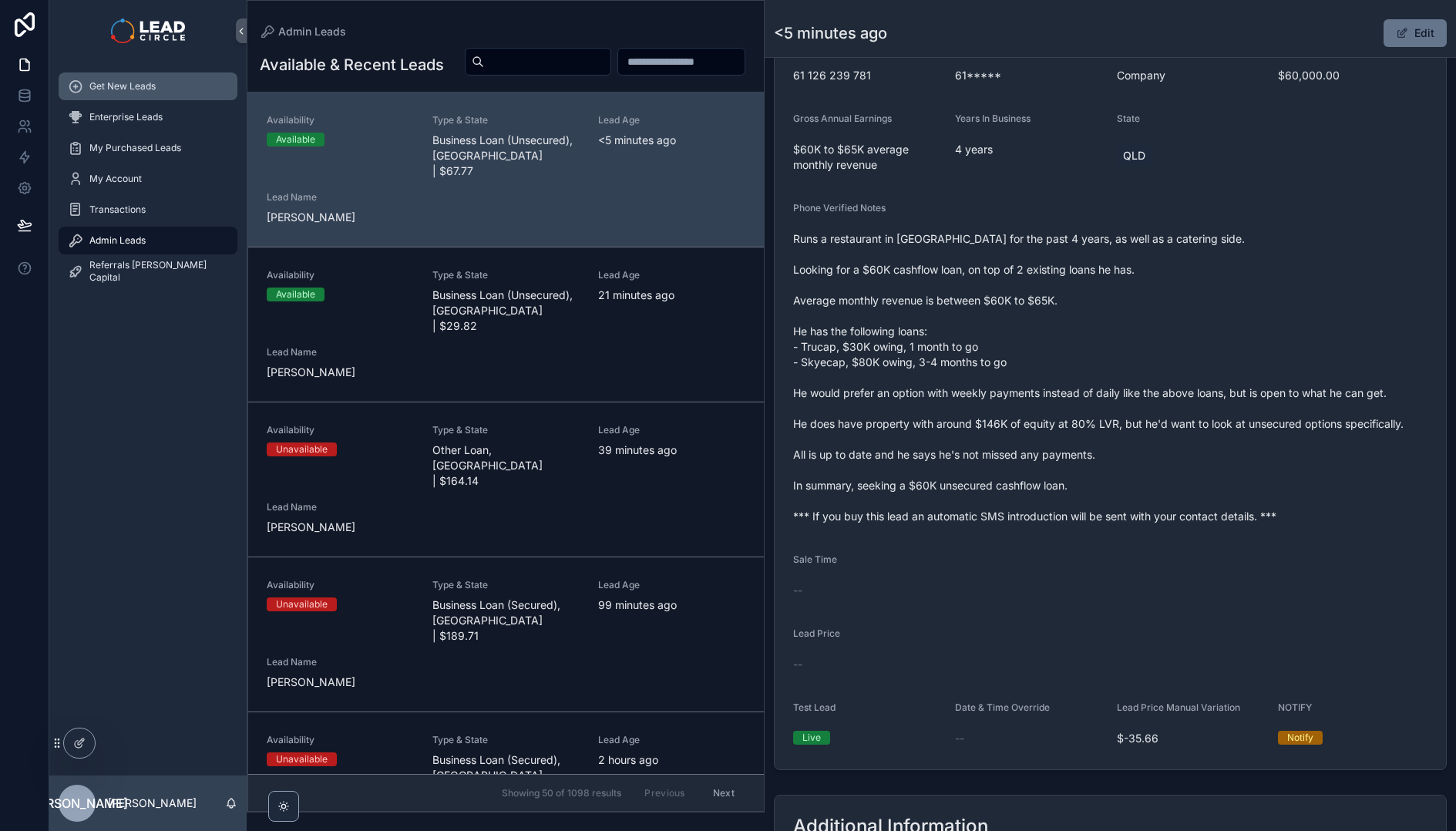
click at [155, 88] on span "Get New Leads" at bounding box center [122, 86] width 66 height 12
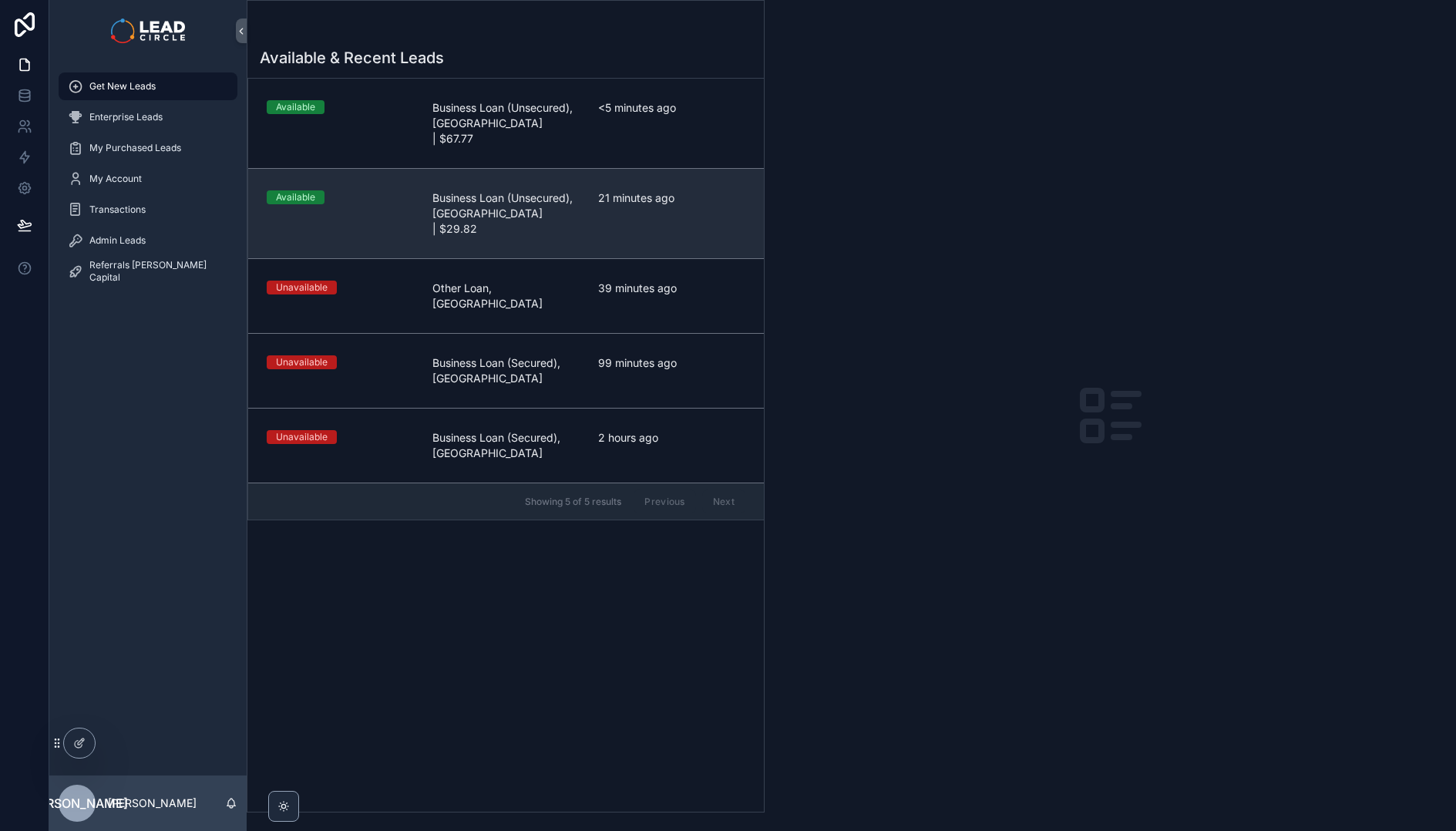
click at [543, 199] on span "Business Loan (Unsecured), [GEOGRAPHIC_DATA] | $29.82" at bounding box center [506, 214] width 147 height 46
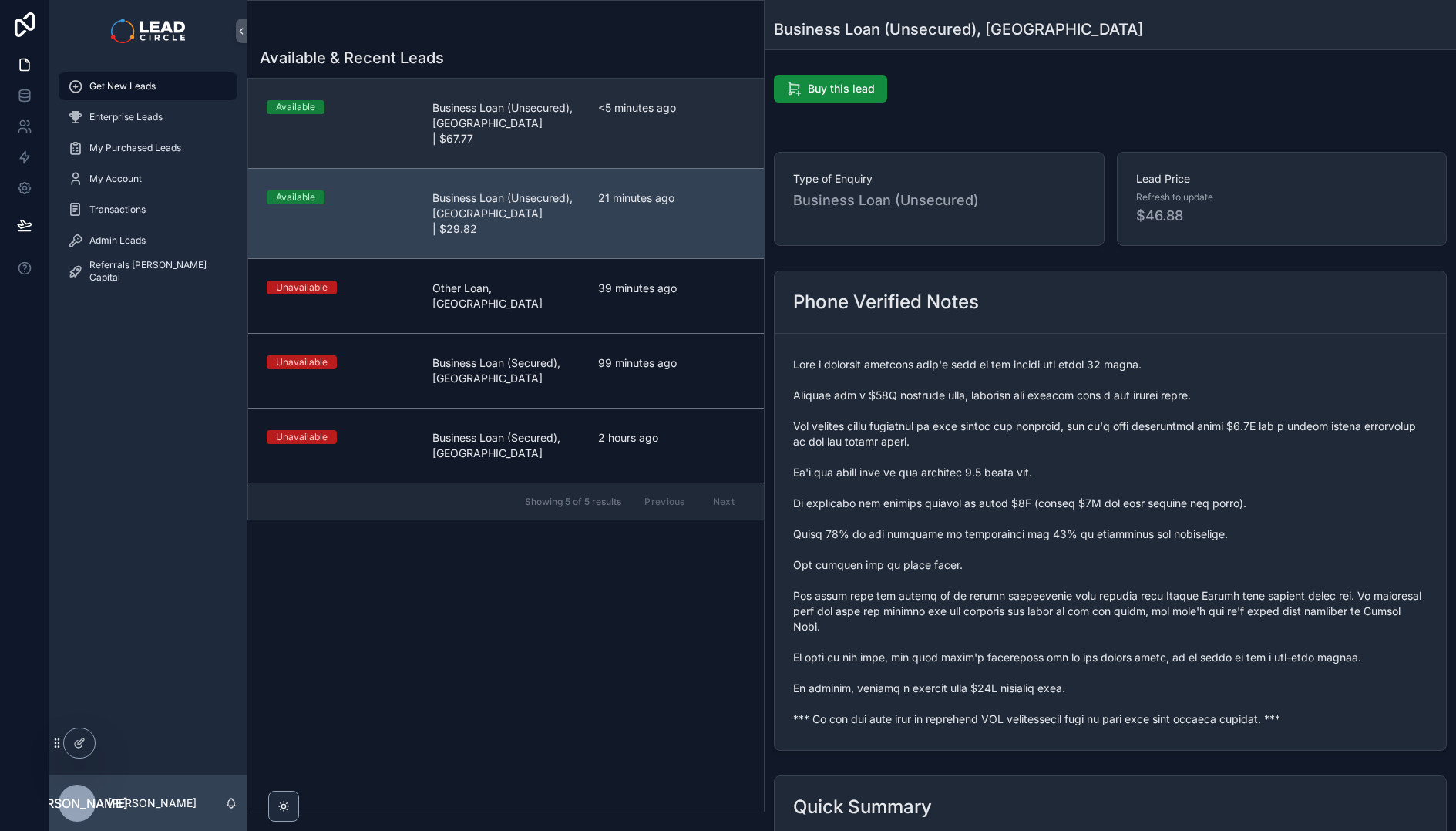
click at [601, 129] on div "<5 minutes ago" at bounding box center [671, 124] width 147 height 46
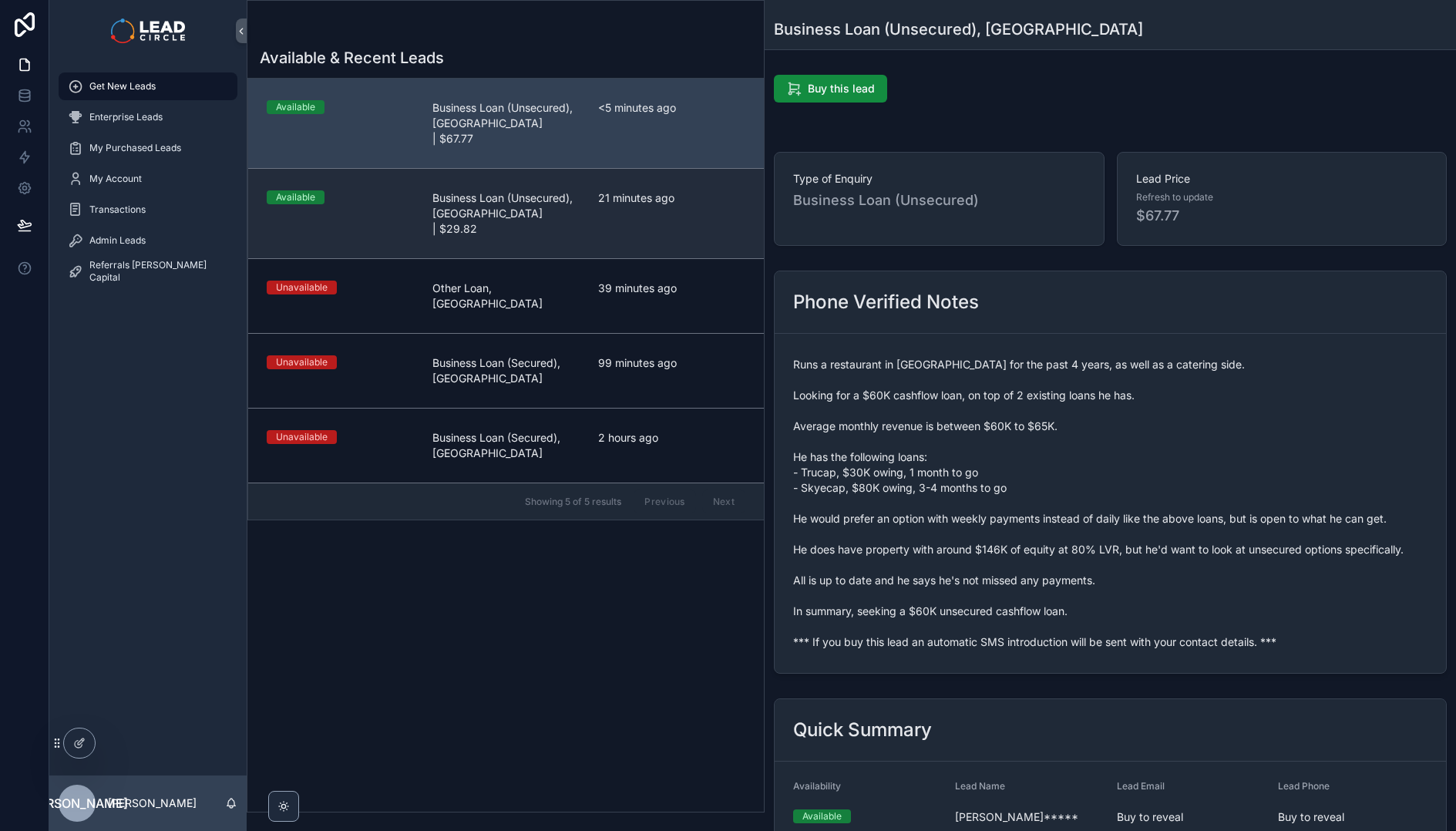
click at [602, 198] on div "21 minutes ago" at bounding box center [671, 214] width 147 height 46
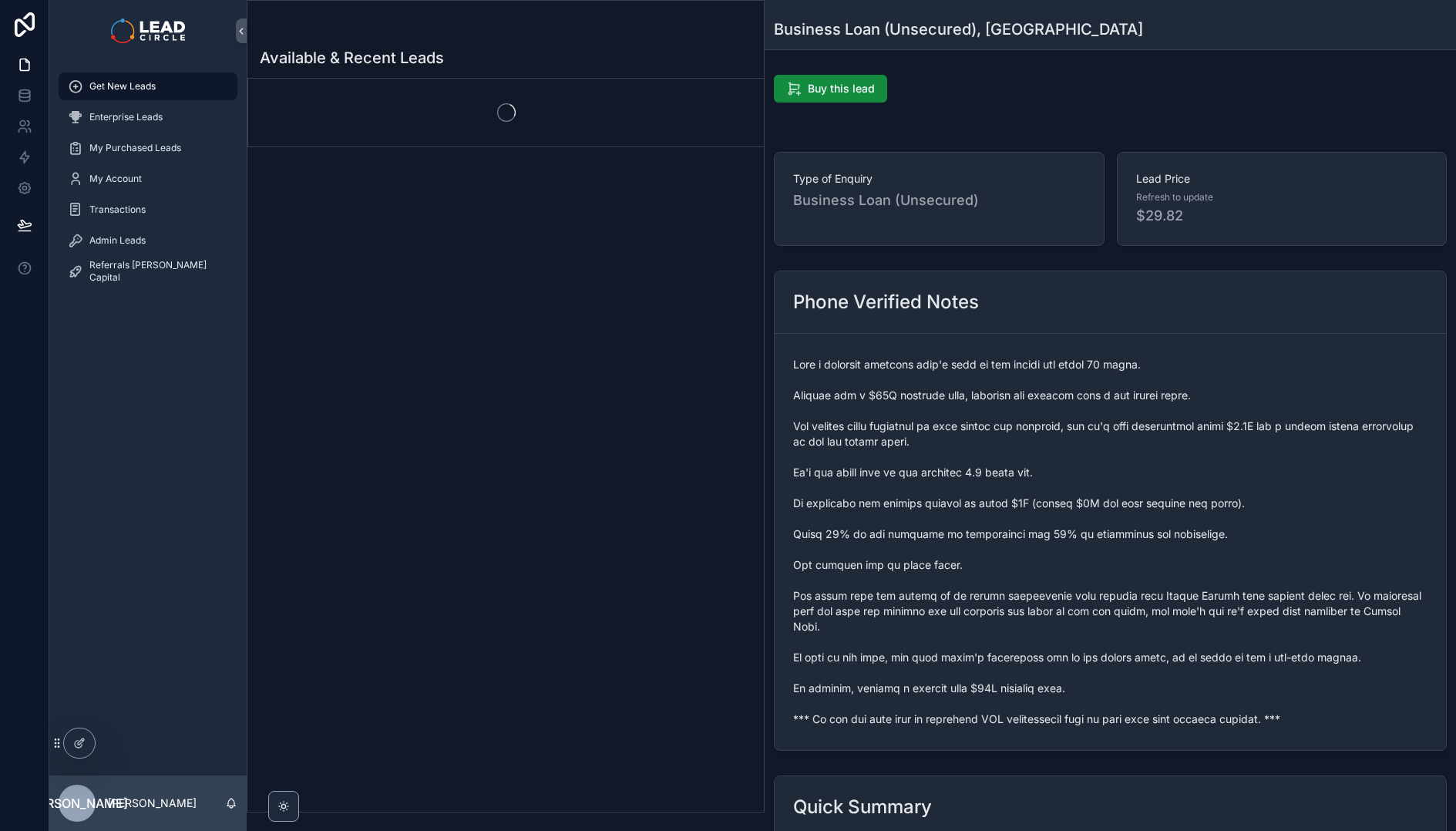
drag, startPoint x: 945, startPoint y: 370, endPoint x: 945, endPoint y: 391, distance: 21.0
click at [1010, 525] on span "scrollable content" at bounding box center [1110, 542] width 634 height 370
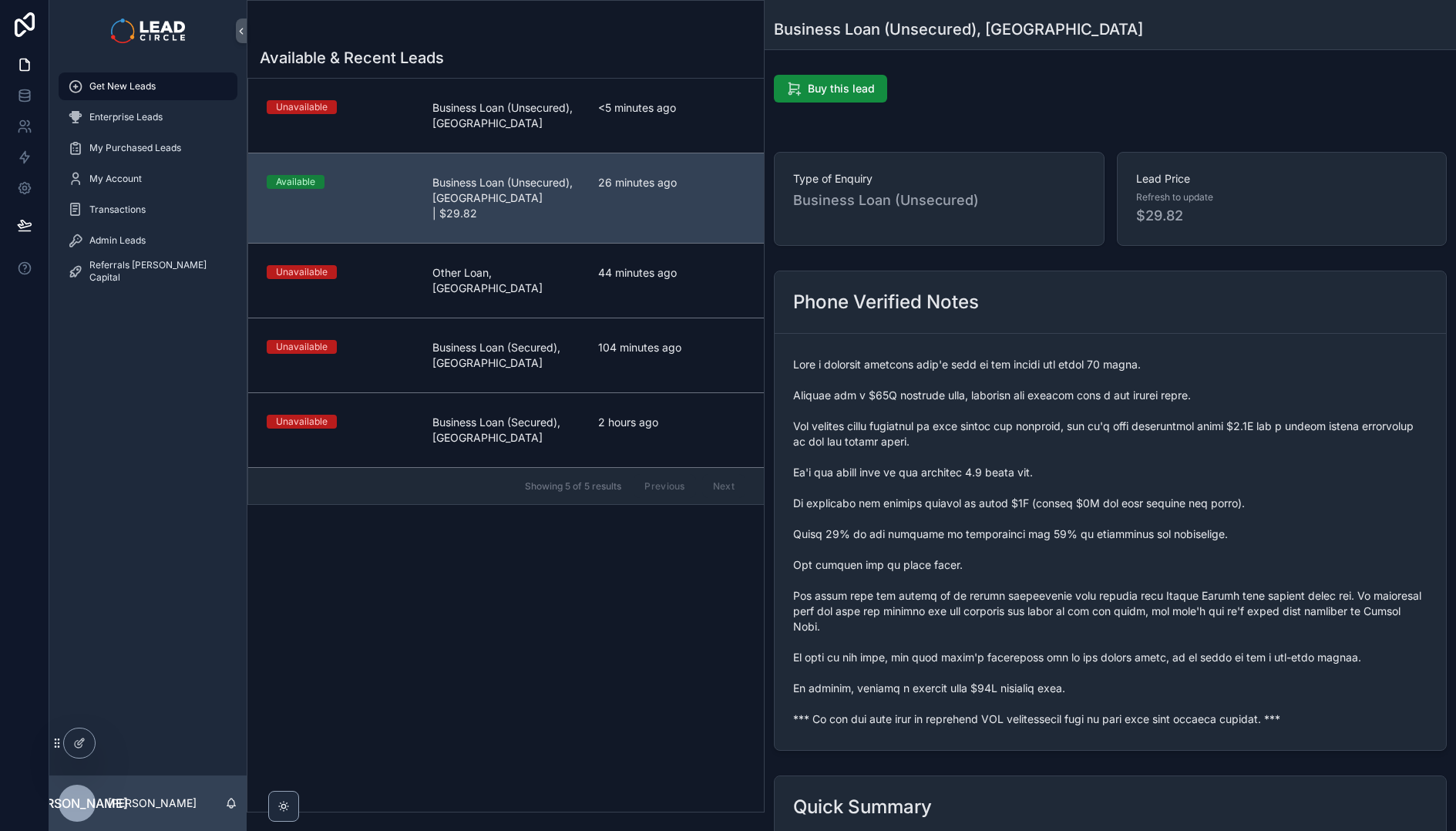
click at [1013, 439] on span "scrollable content" at bounding box center [1110, 542] width 634 height 370
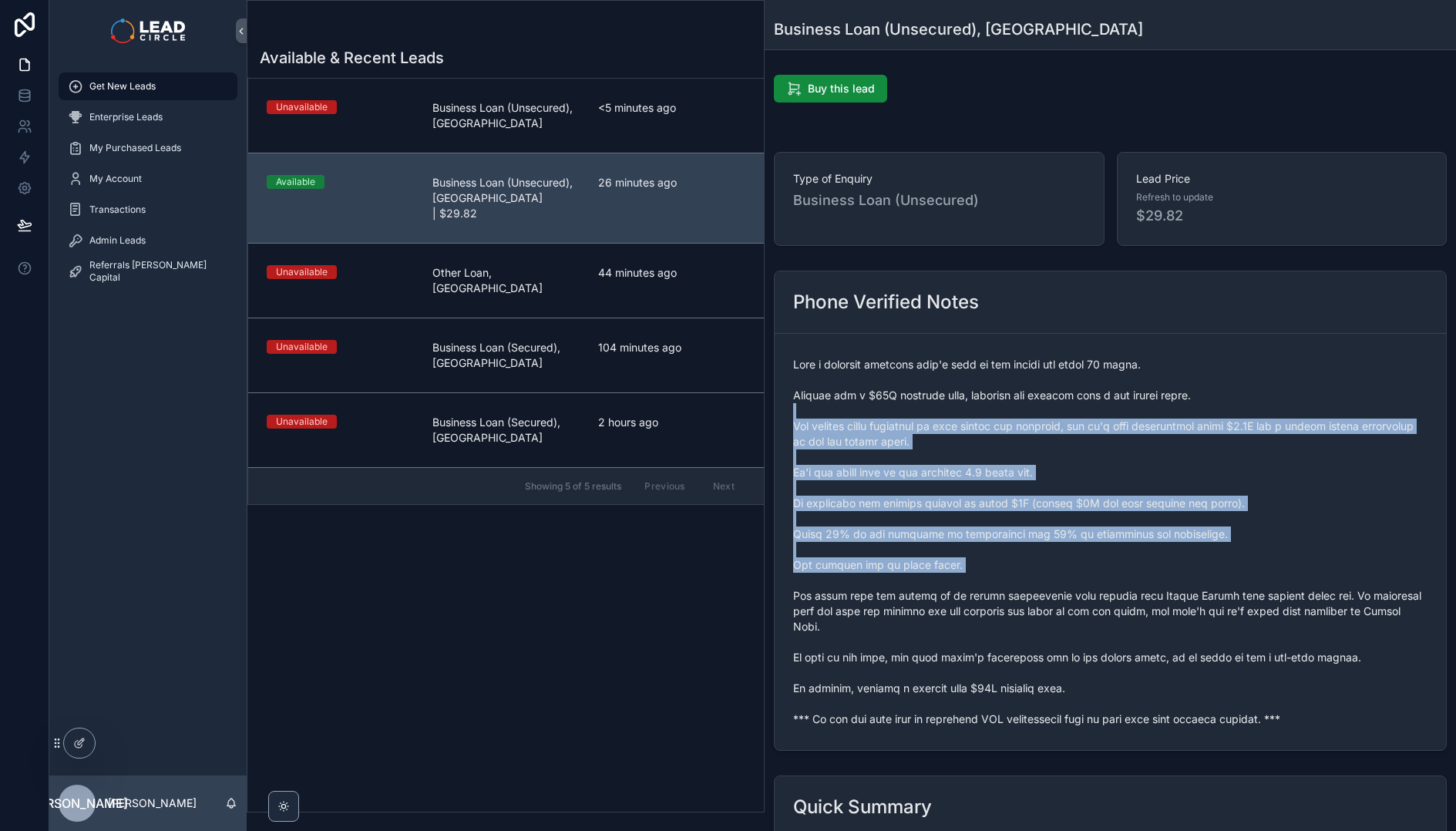
drag, startPoint x: 976, startPoint y: 429, endPoint x: 1070, endPoint y: 576, distance: 174.5
click at [1070, 576] on span "scrollable content" at bounding box center [1110, 542] width 634 height 370
